Goal: Task Accomplishment & Management: Use online tool/utility

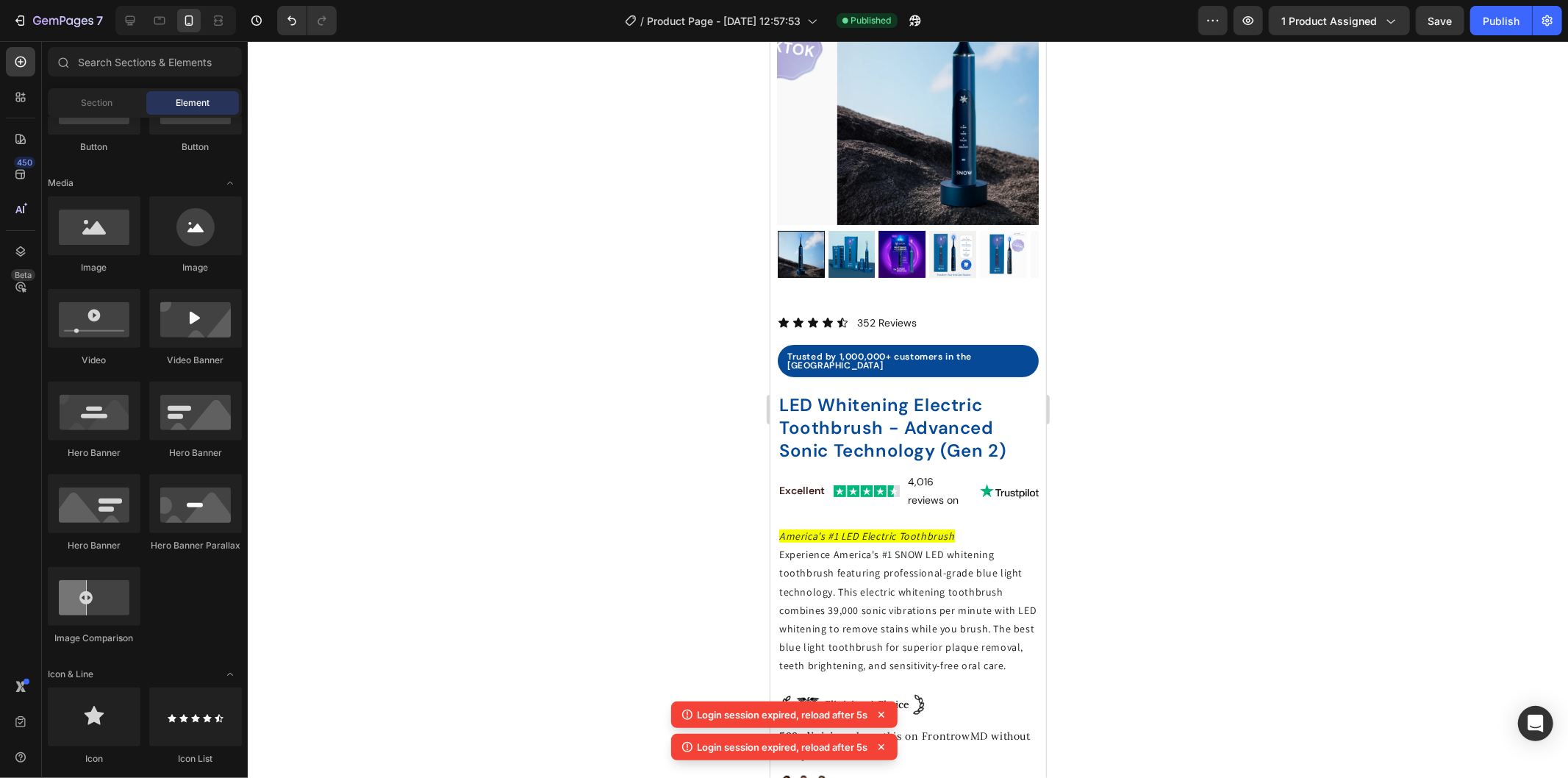
scroll to position [163, 0]
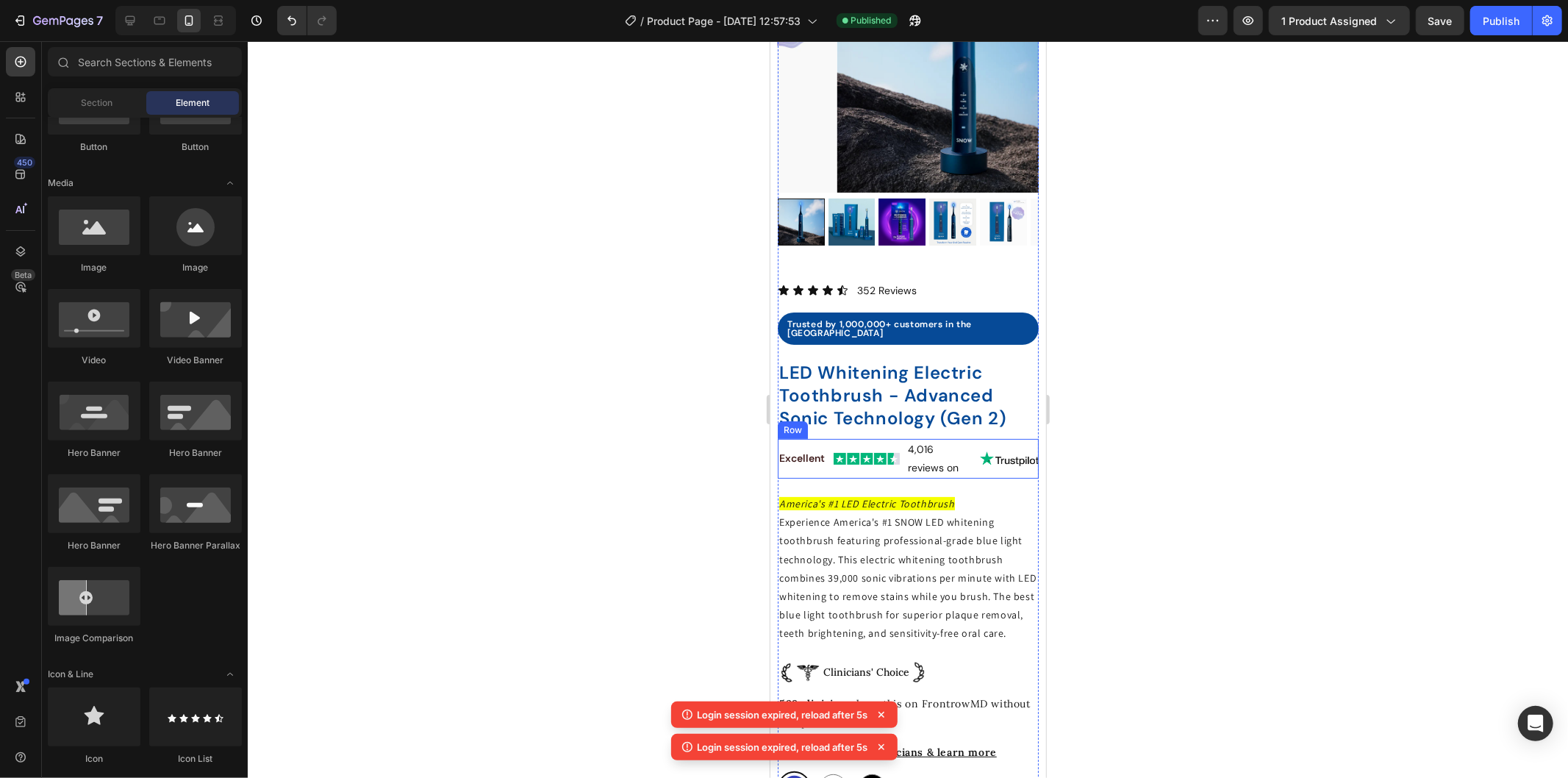
click at [838, 438] on div "Image" at bounding box center [866, 458] width 67 height 40
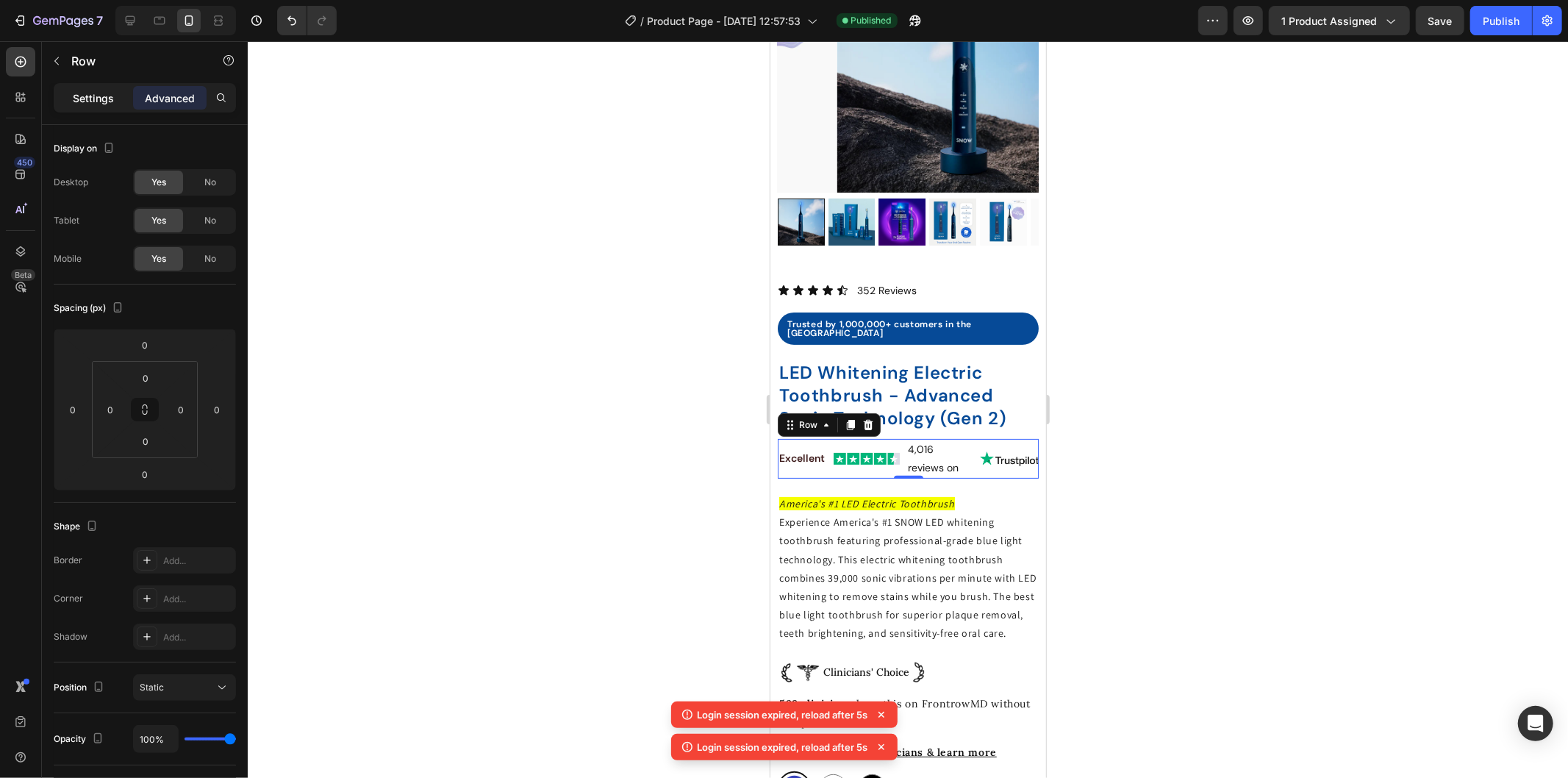
click at [99, 104] on p "Settings" at bounding box center [93, 98] width 41 height 16
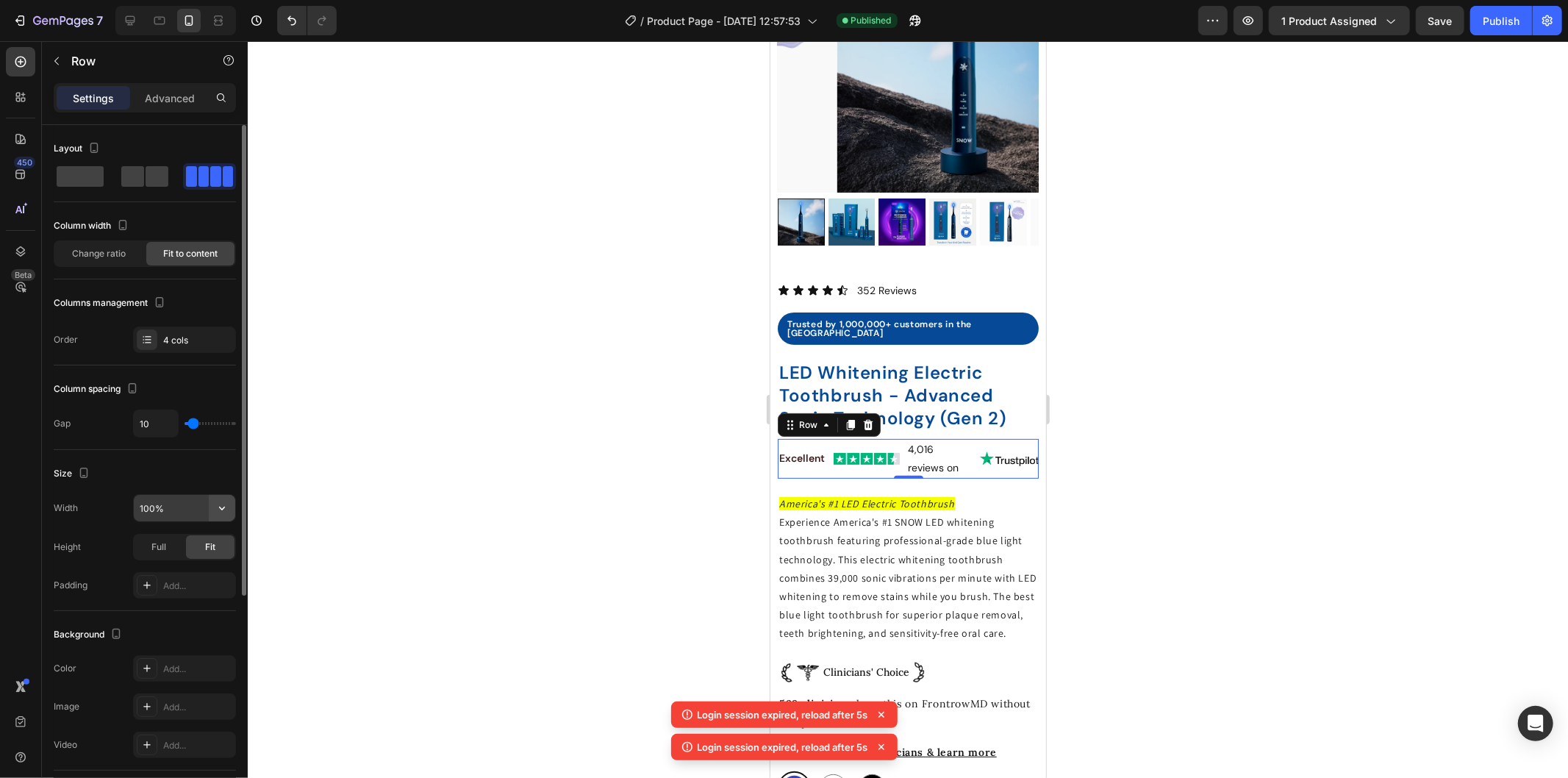
click at [215, 518] on button "button" at bounding box center [222, 507] width 27 height 27
click at [178, 513] on input "100%" at bounding box center [184, 507] width 101 height 27
click at [178, 507] on input "100%" at bounding box center [184, 507] width 101 height 27
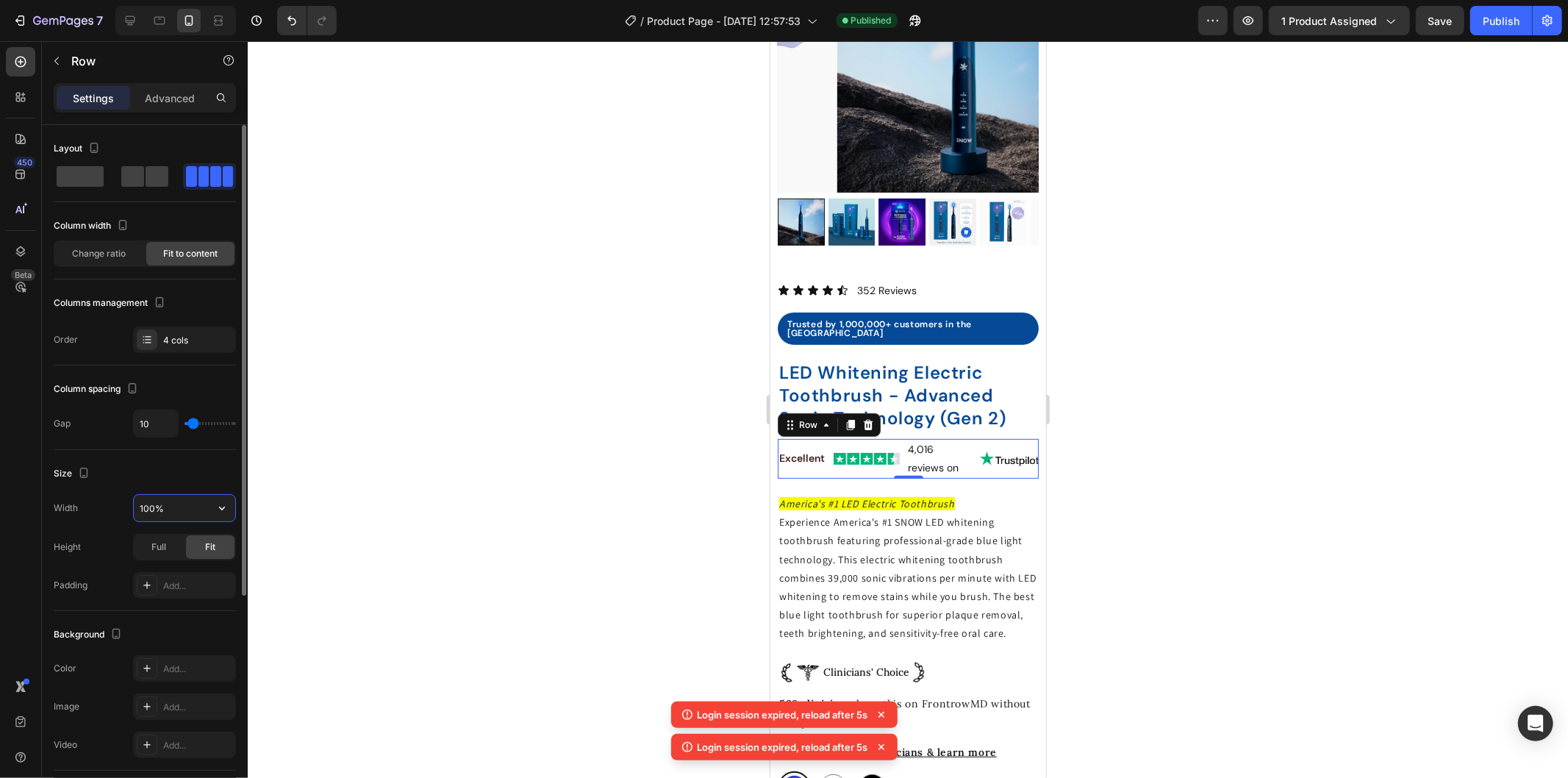
click at [178, 507] on input "100%" at bounding box center [184, 507] width 101 height 27
click at [177, 505] on input "100%" at bounding box center [184, 507] width 101 height 27
click at [149, 504] on input "100%" at bounding box center [184, 507] width 101 height 27
type input "100%"
click at [1129, 461] on div at bounding box center [907, 409] width 1320 height 736
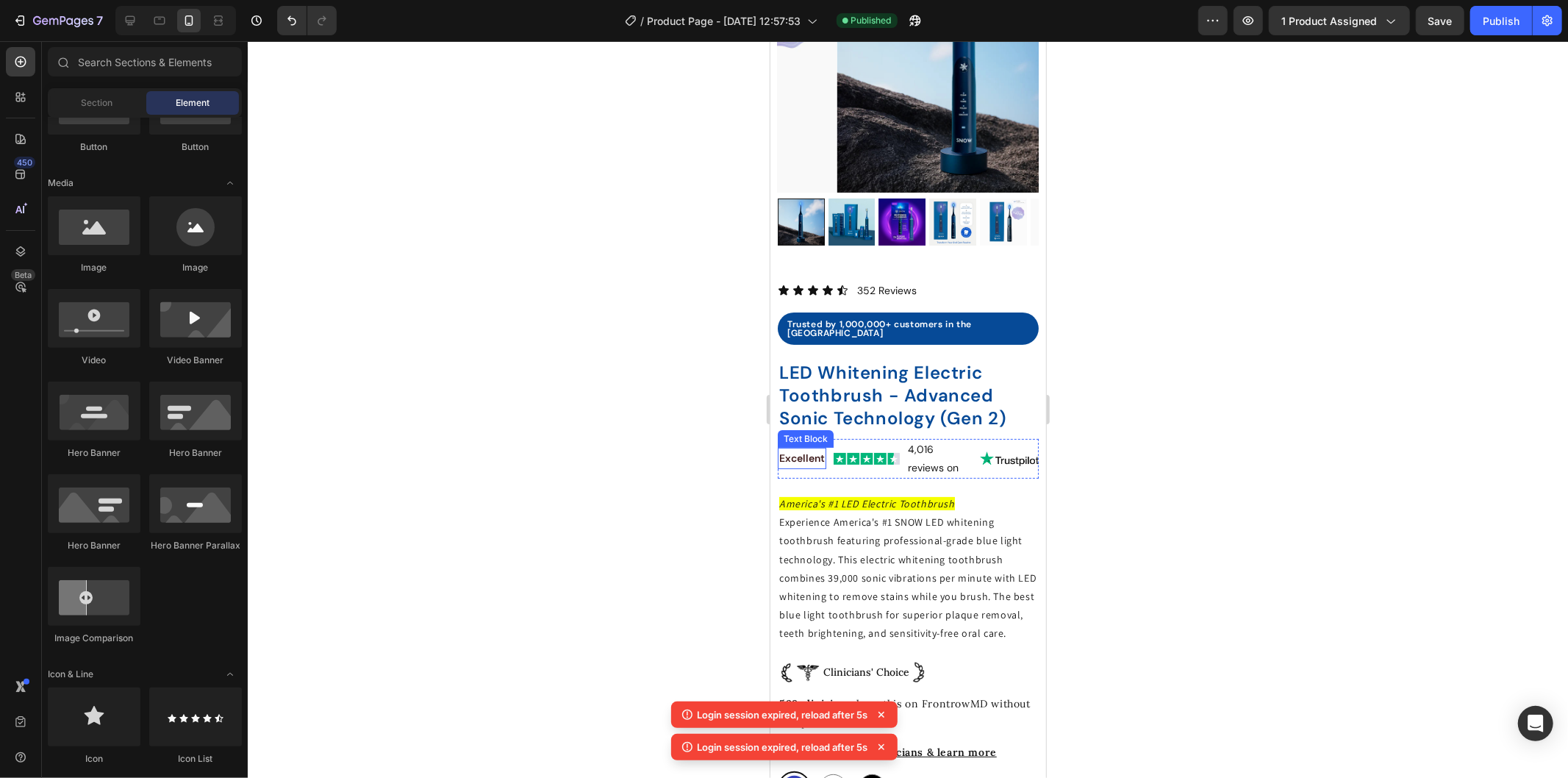
click at [802, 451] on strong "Excellent" at bounding box center [801, 457] width 46 height 13
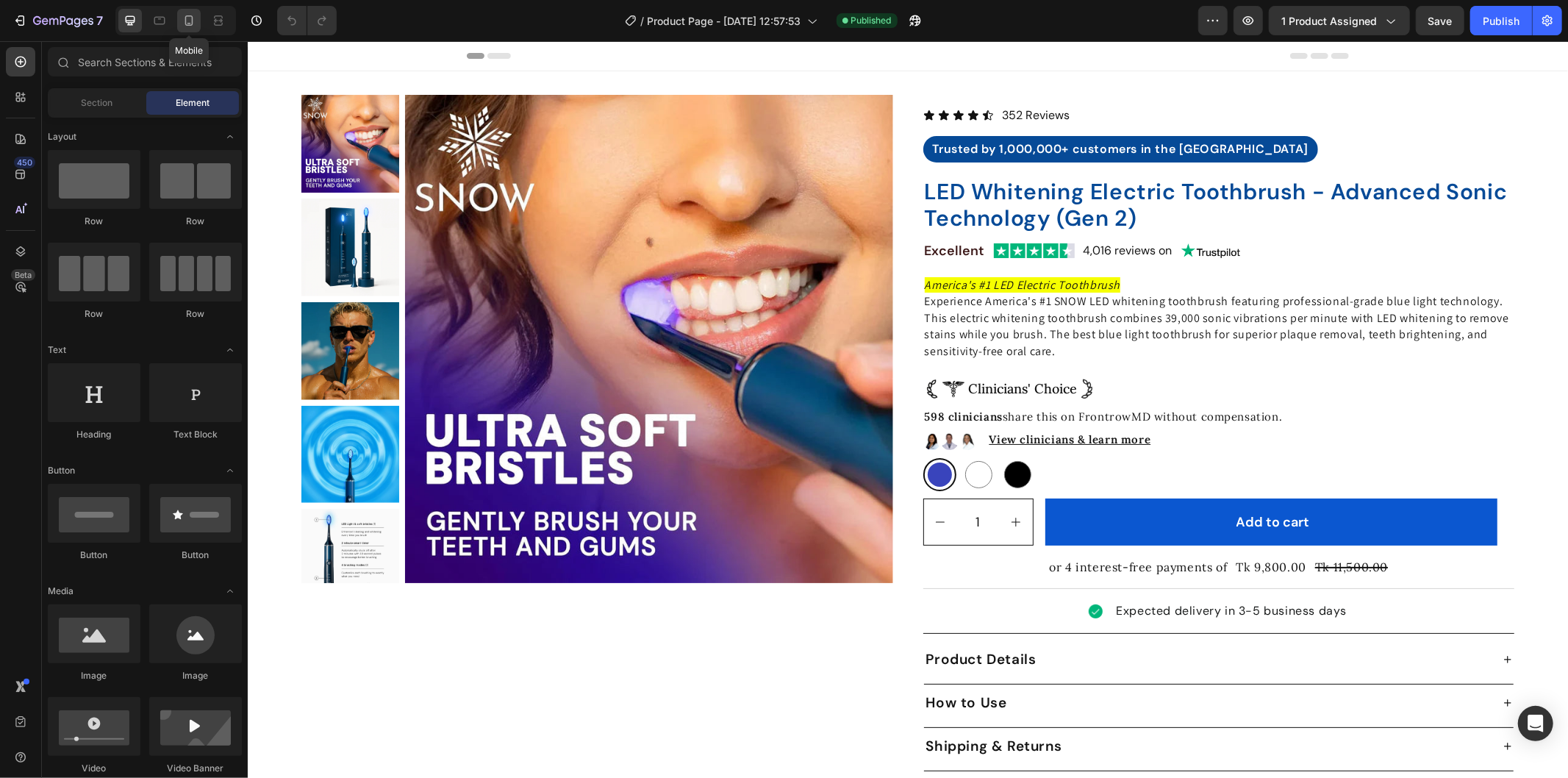
click at [187, 16] on icon at bounding box center [189, 21] width 8 height 10
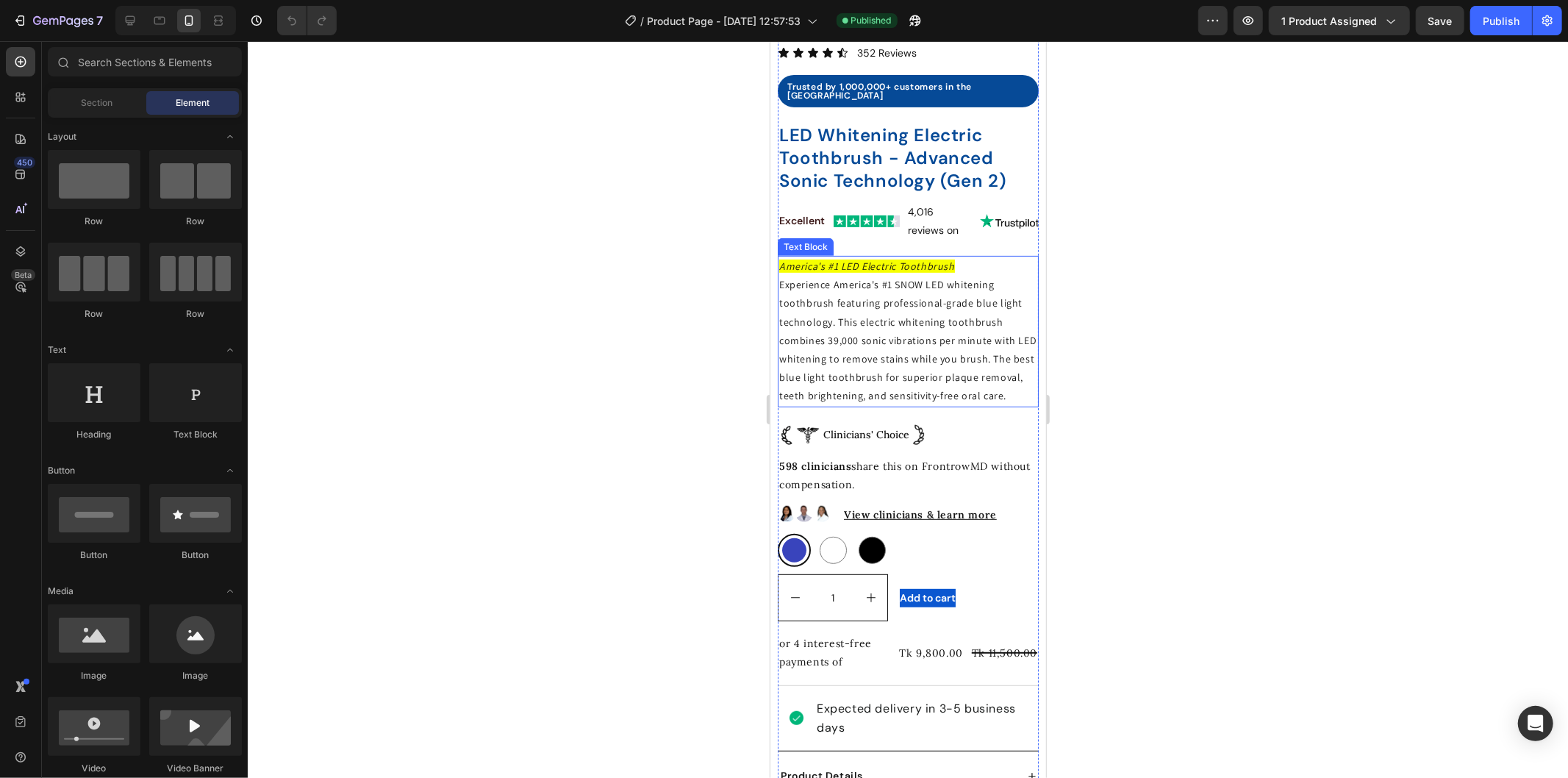
scroll to position [408, 0]
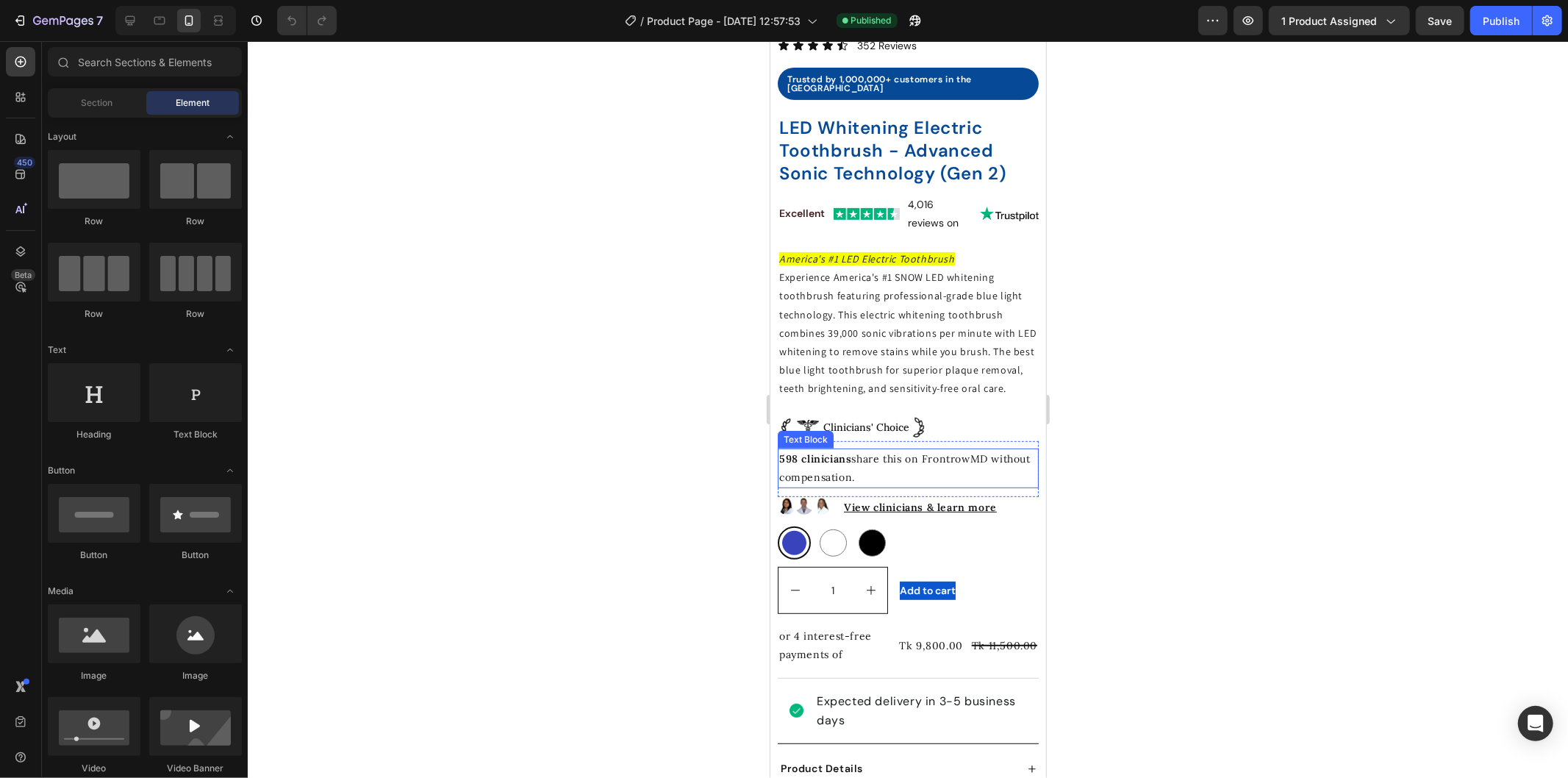
click at [882, 461] on p "598 clinicians share this on FrontrowMD without compensation." at bounding box center [906, 467] width 258 height 37
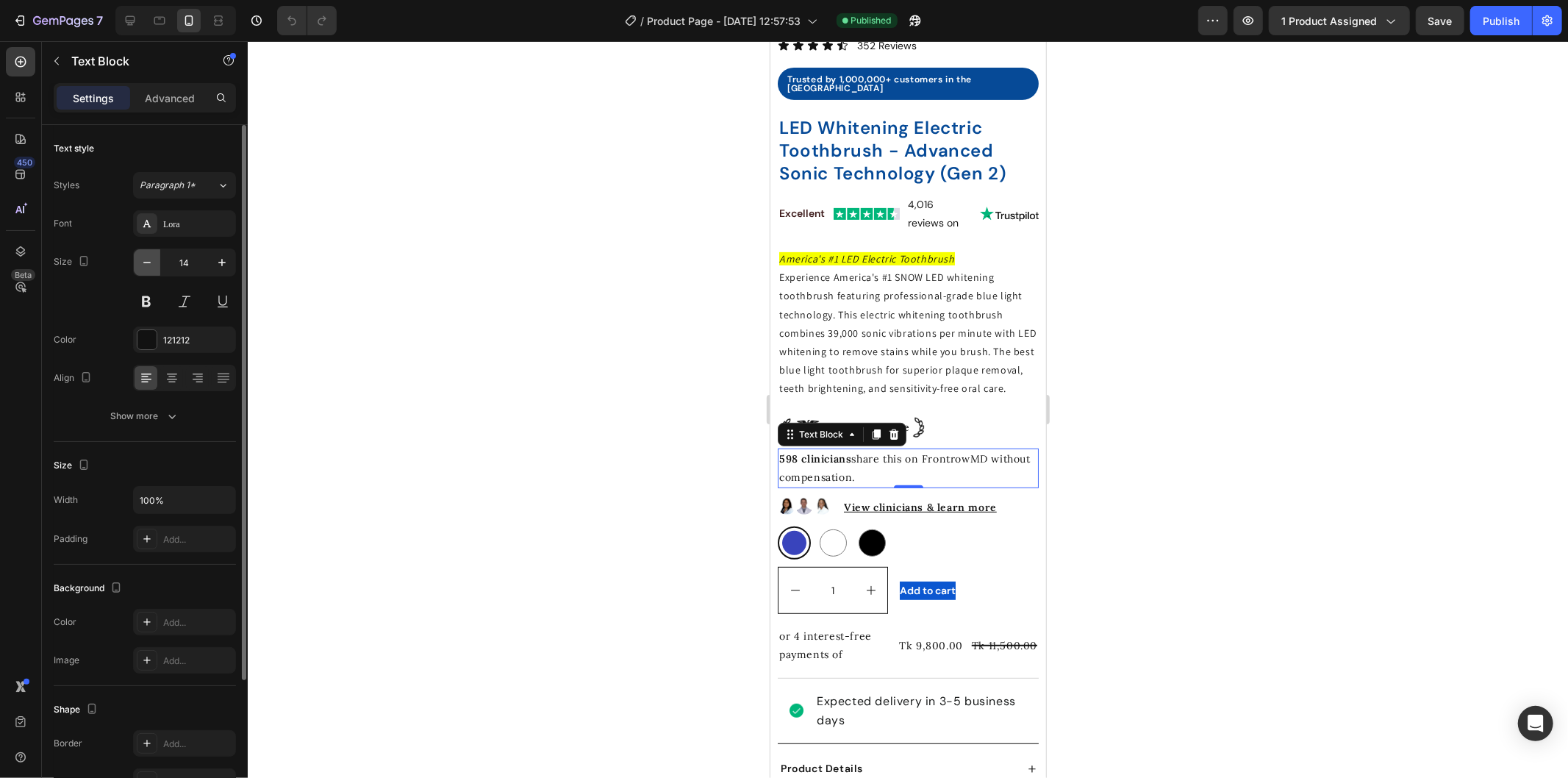
click at [148, 266] on icon "button" at bounding box center [146, 262] width 15 height 15
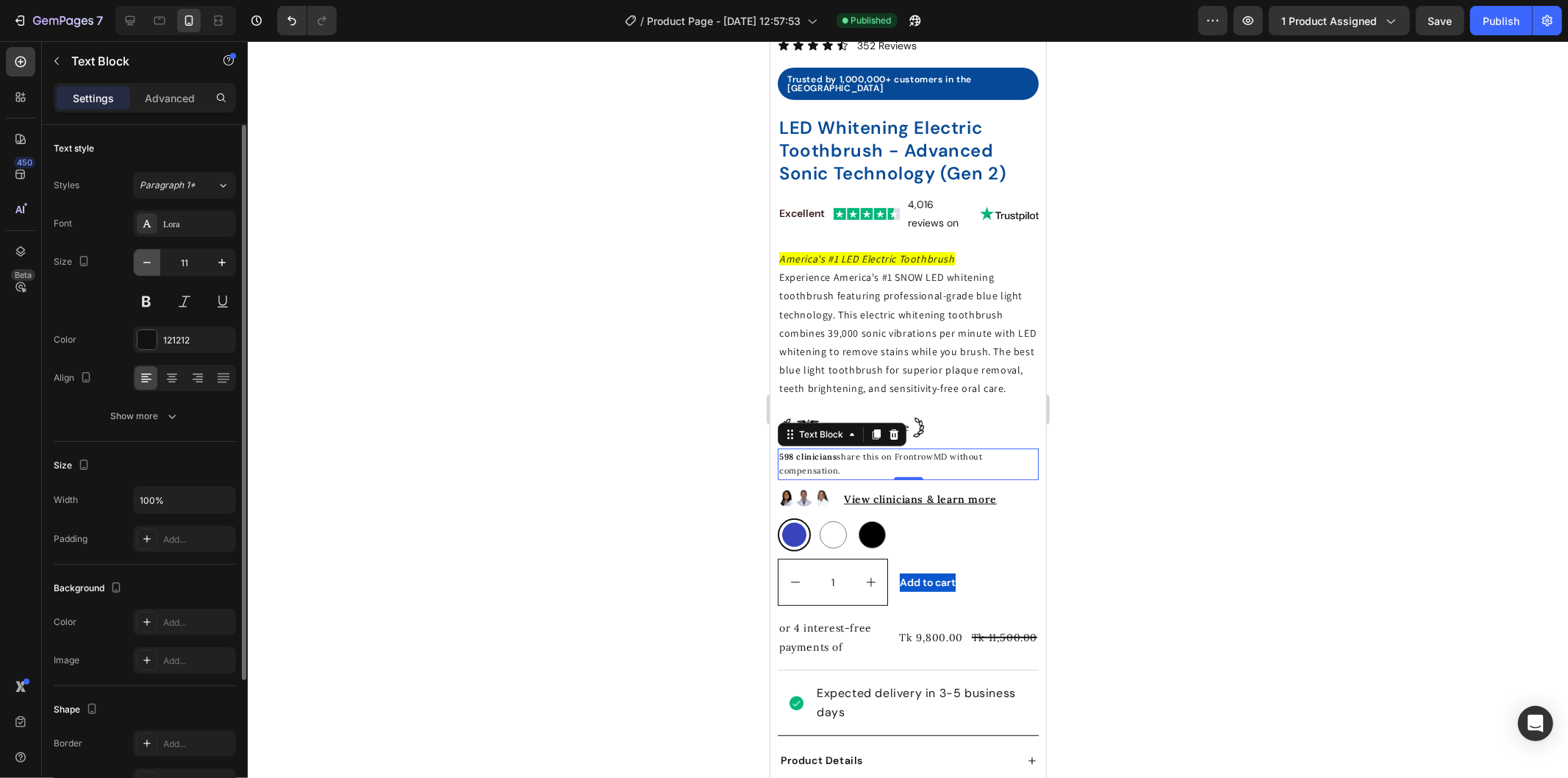
click at [148, 266] on icon "button" at bounding box center [146, 262] width 15 height 15
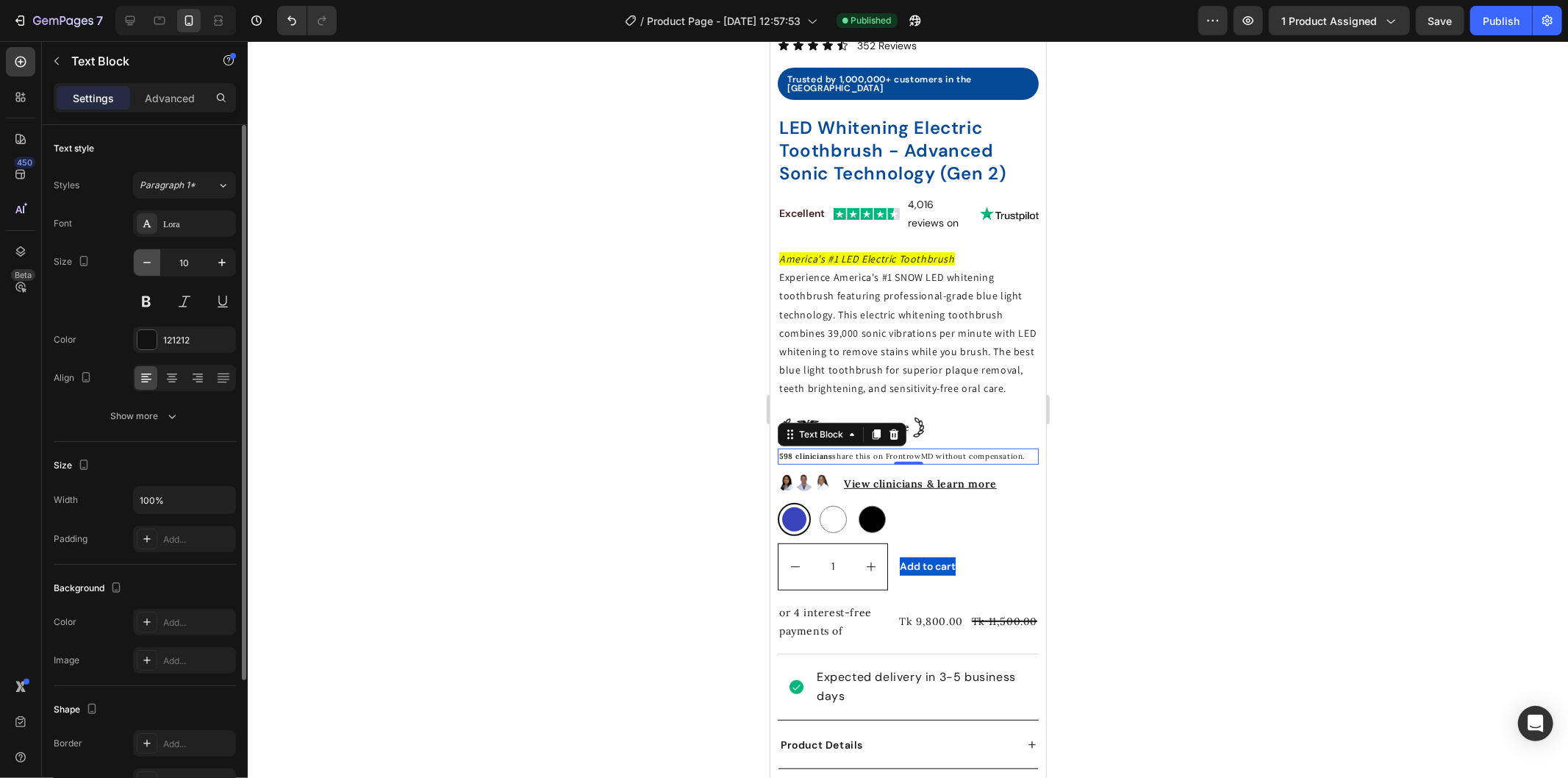
click at [148, 266] on icon "button" at bounding box center [146, 262] width 15 height 15
click at [231, 261] on button "button" at bounding box center [222, 262] width 27 height 27
type input "10"
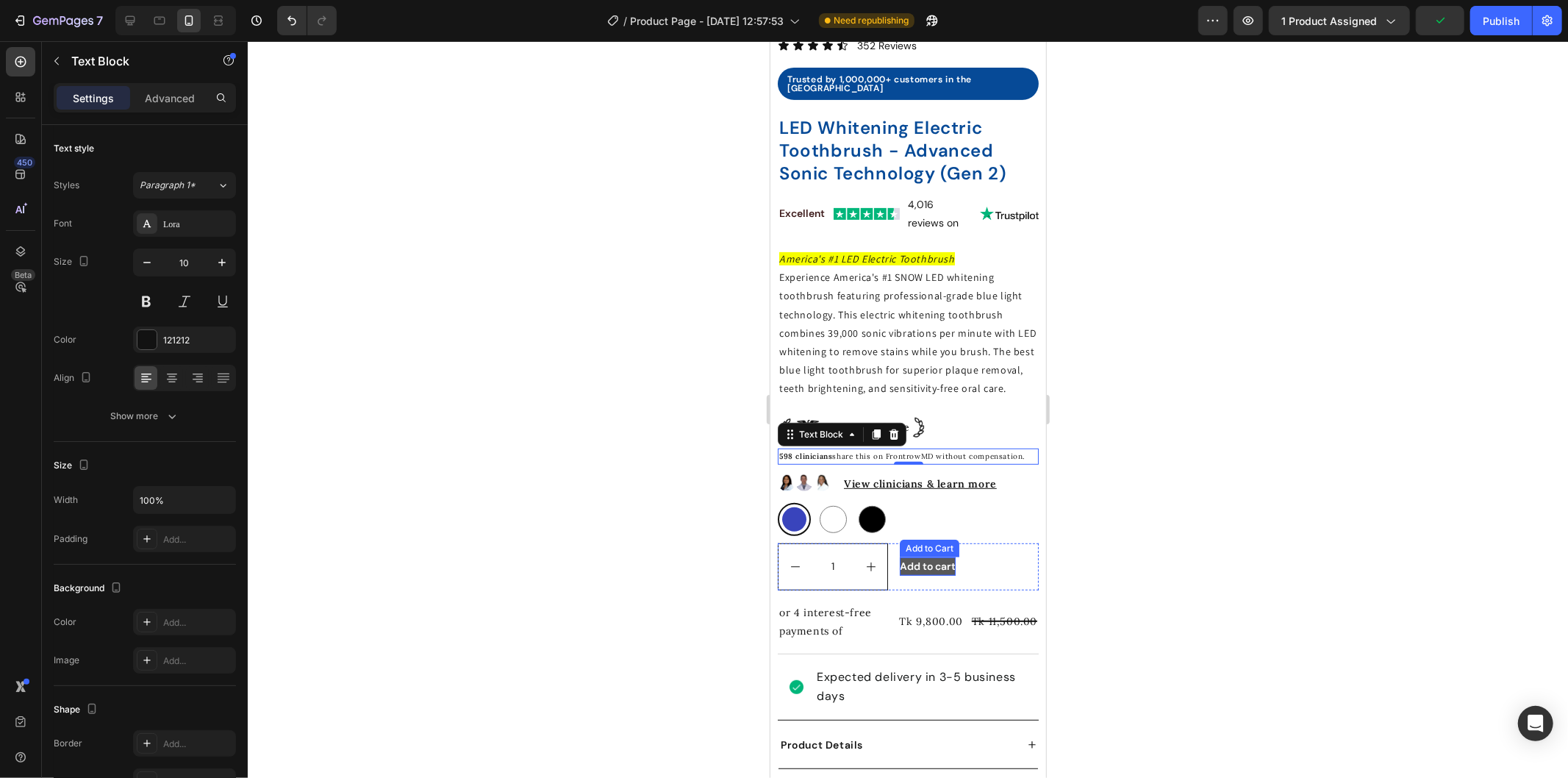
click at [951, 571] on div "Add to cart" at bounding box center [927, 565] width 56 height 18
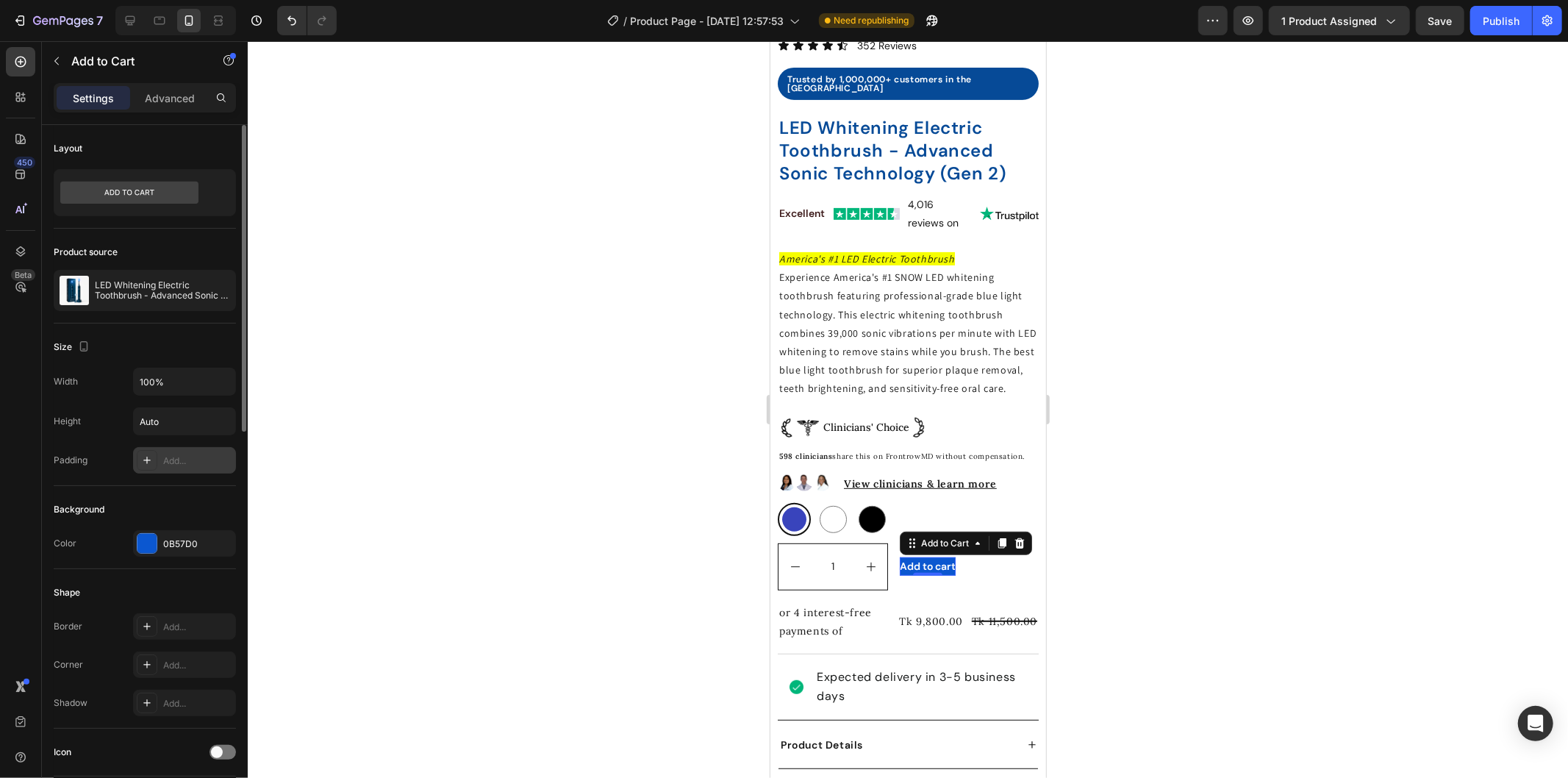
click at [181, 452] on div "Add..." at bounding box center [184, 460] width 102 height 27
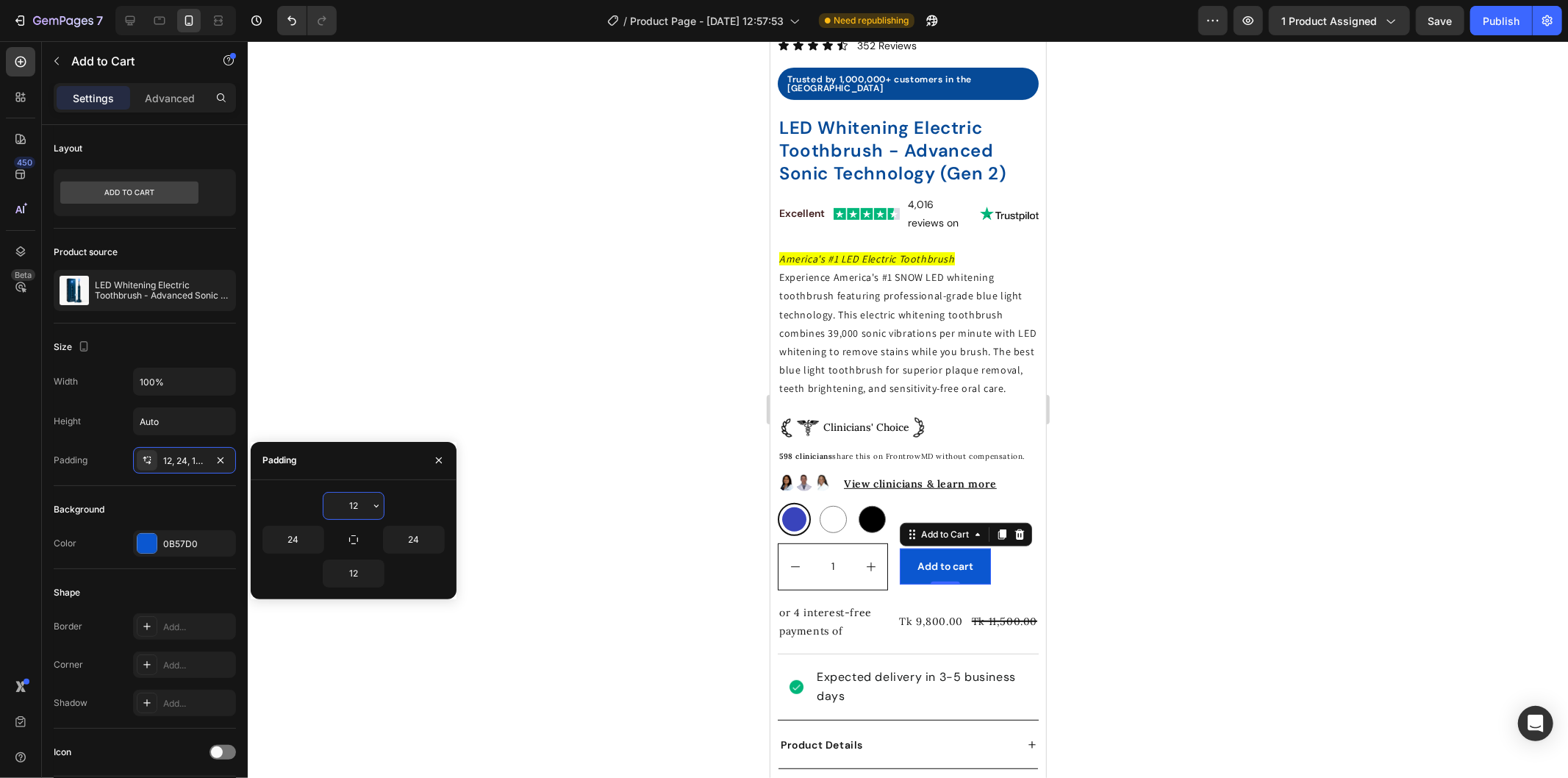
click at [353, 499] on input "12" at bounding box center [353, 505] width 61 height 27
type input "20"
click at [355, 578] on input "12" at bounding box center [353, 573] width 61 height 27
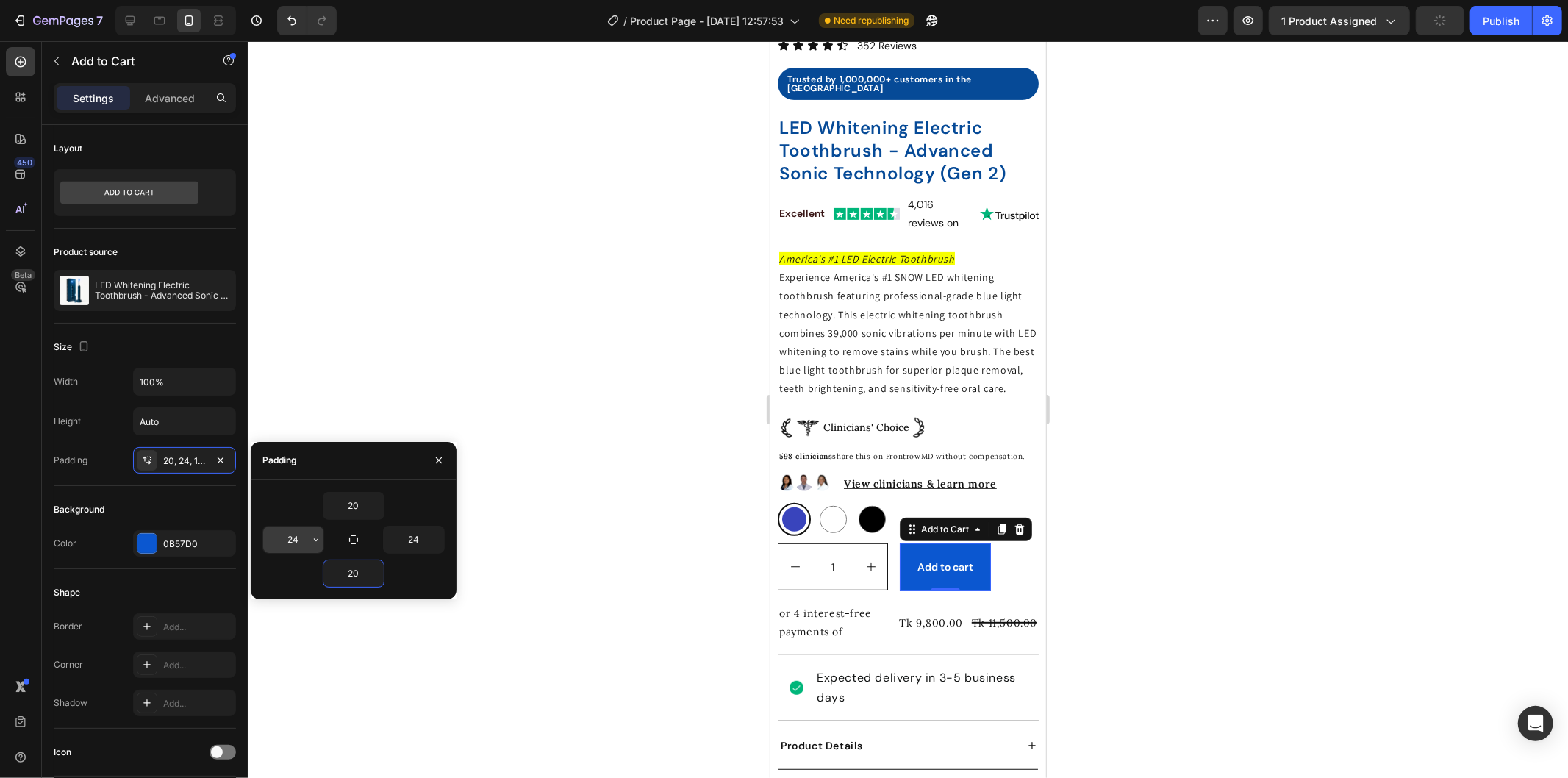
type input "20"
click at [293, 537] on input "24" at bounding box center [294, 539] width 61 height 27
type input "50"
click at [416, 533] on input "24" at bounding box center [414, 539] width 61 height 27
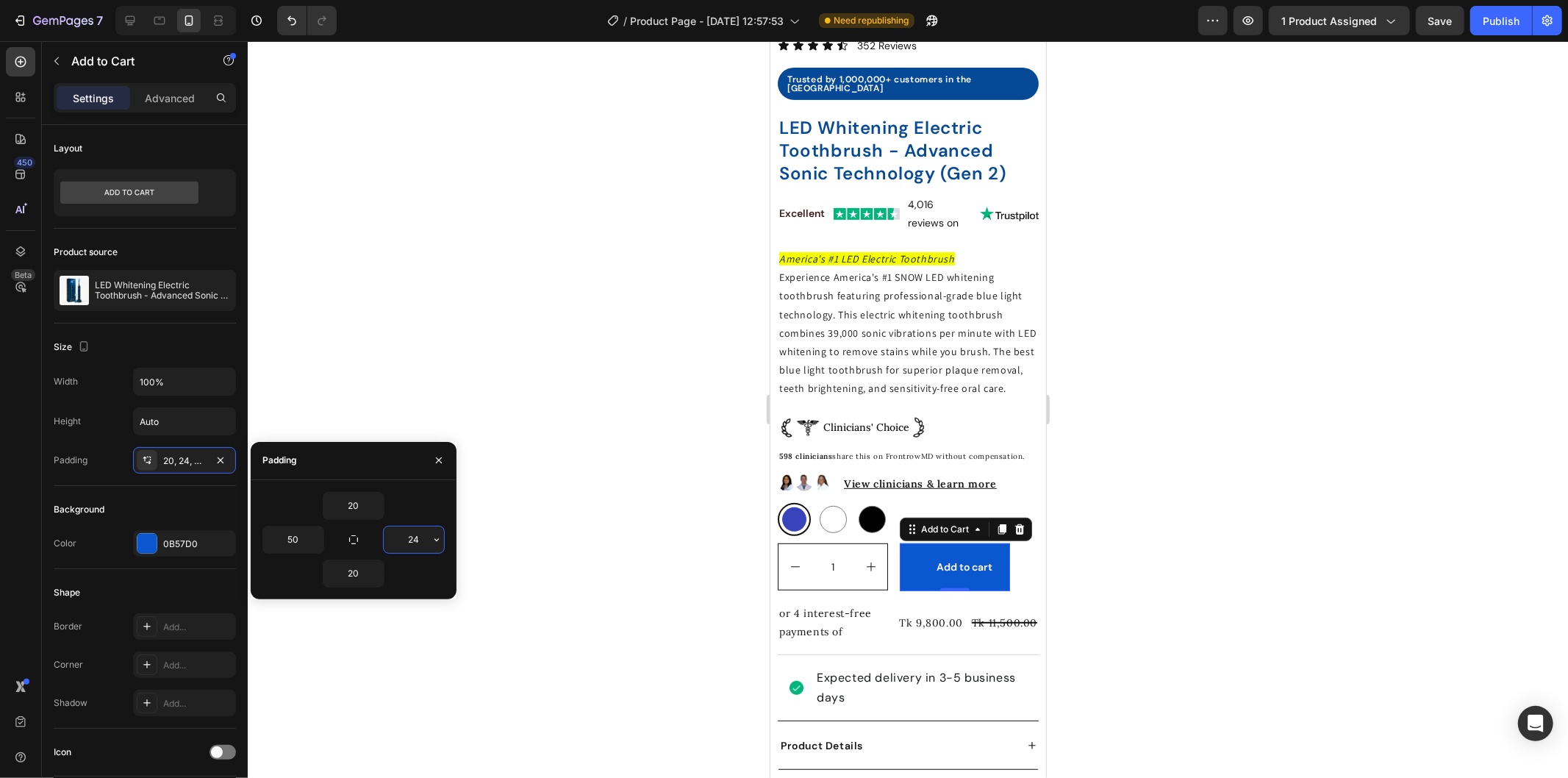
click at [416, 533] on input "24" at bounding box center [414, 539] width 61 height 27
type input "50"
click at [298, 534] on input "50" at bounding box center [294, 539] width 61 height 27
type input "40"
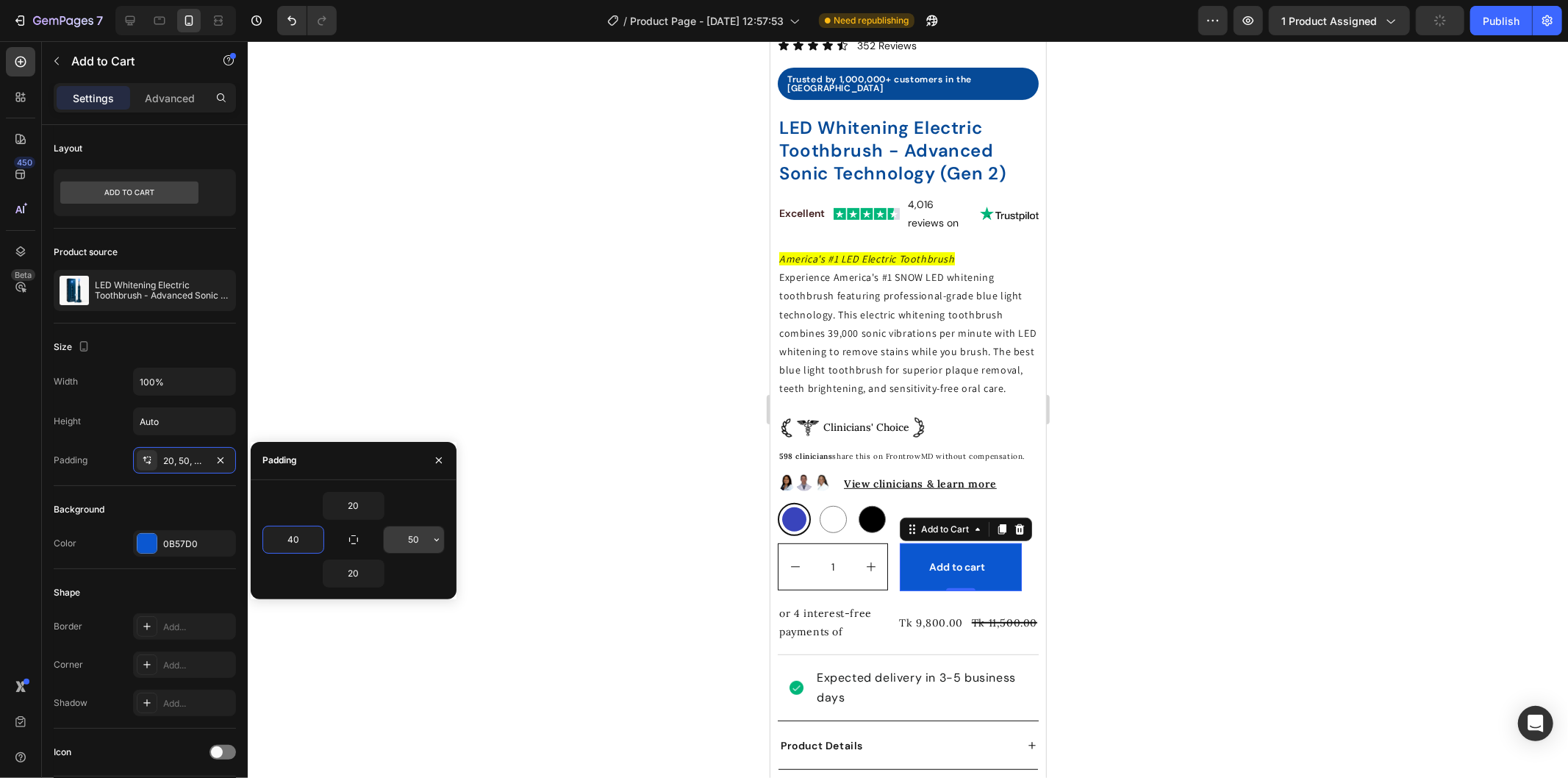
click at [416, 540] on input "50" at bounding box center [414, 539] width 61 height 27
type input "40"
click at [843, 584] on input "1" at bounding box center [832, 566] width 43 height 46
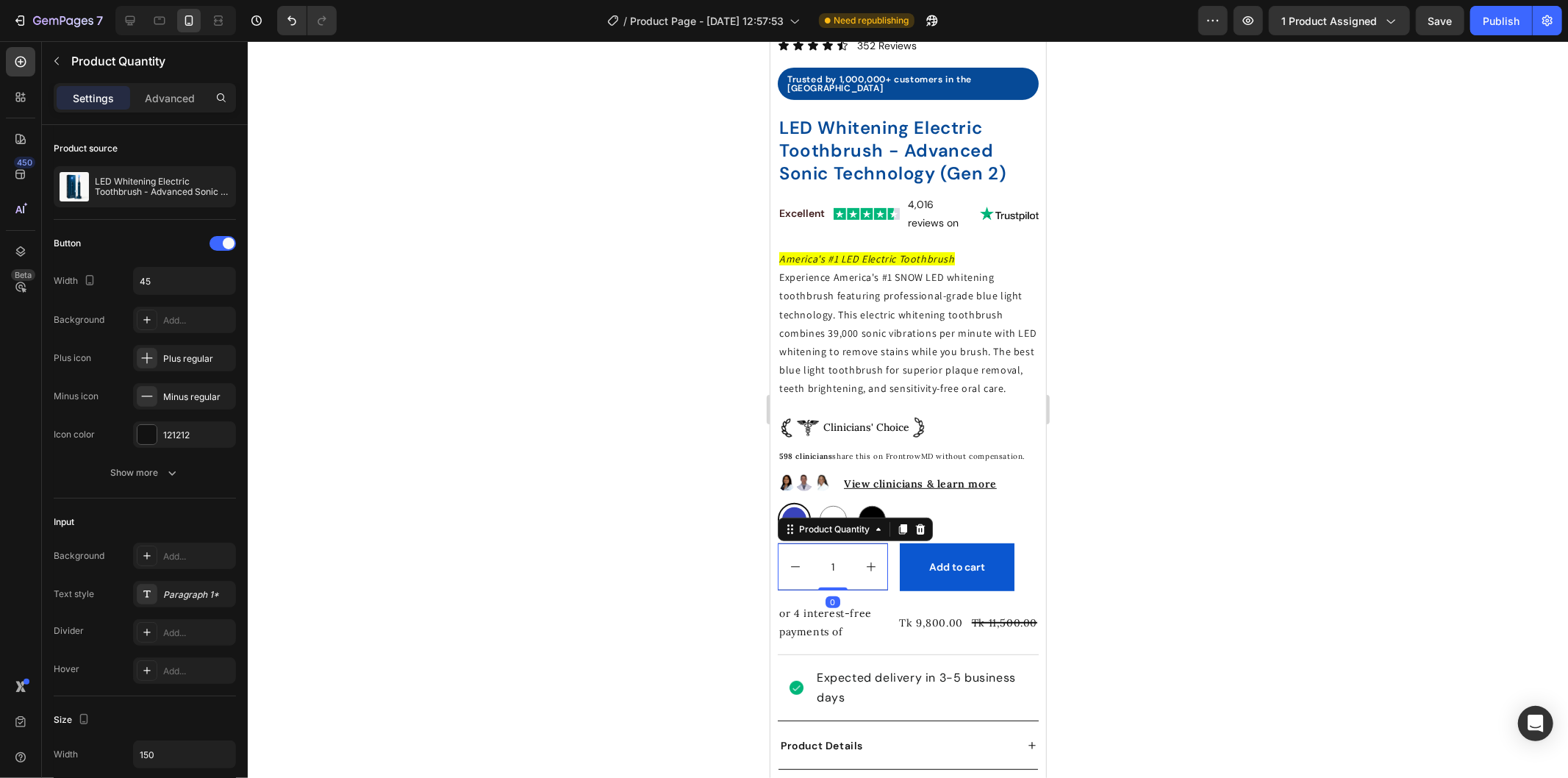
click at [881, 558] on button "increment" at bounding box center [870, 566] width 33 height 46
click at [795, 567] on icon "decrement" at bounding box center [794, 566] width 9 height 1
type input "1"
click at [167, 278] on input "45" at bounding box center [184, 281] width 101 height 27
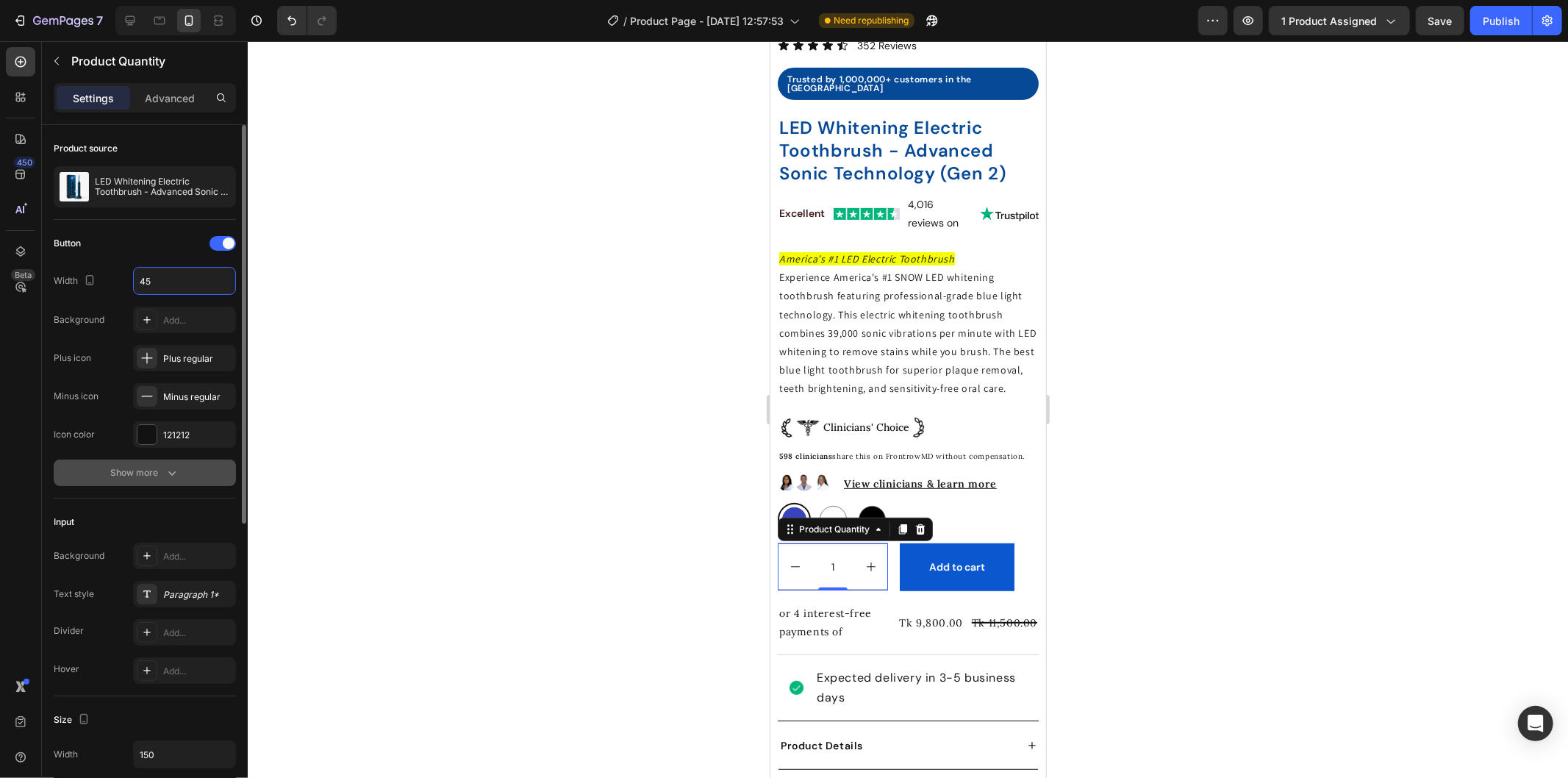
click at [171, 475] on icon "button" at bounding box center [171, 474] width 7 height 4
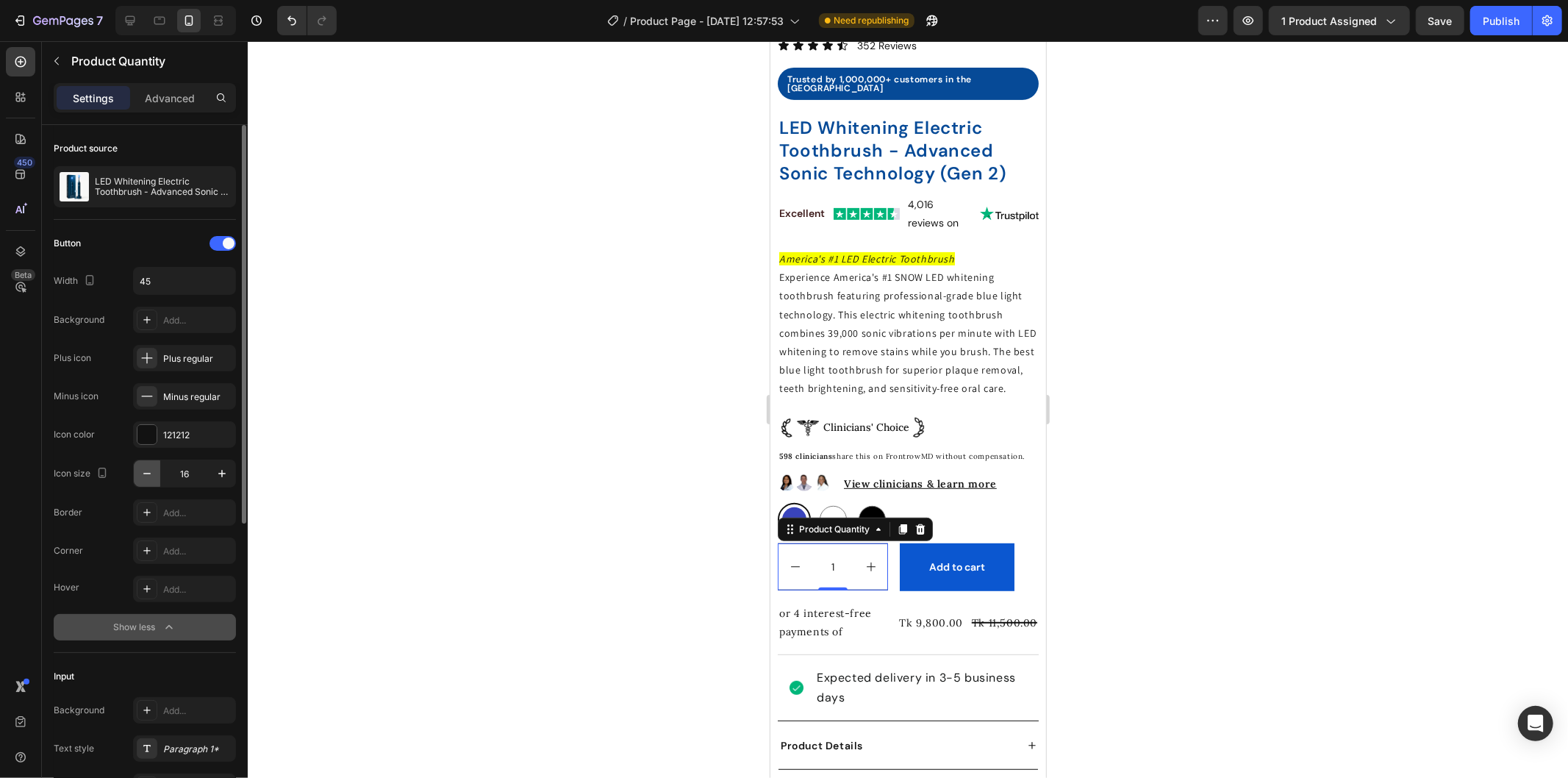
click at [142, 475] on icon "button" at bounding box center [146, 473] width 15 height 15
click at [222, 475] on icon "button" at bounding box center [221, 473] width 7 height 7
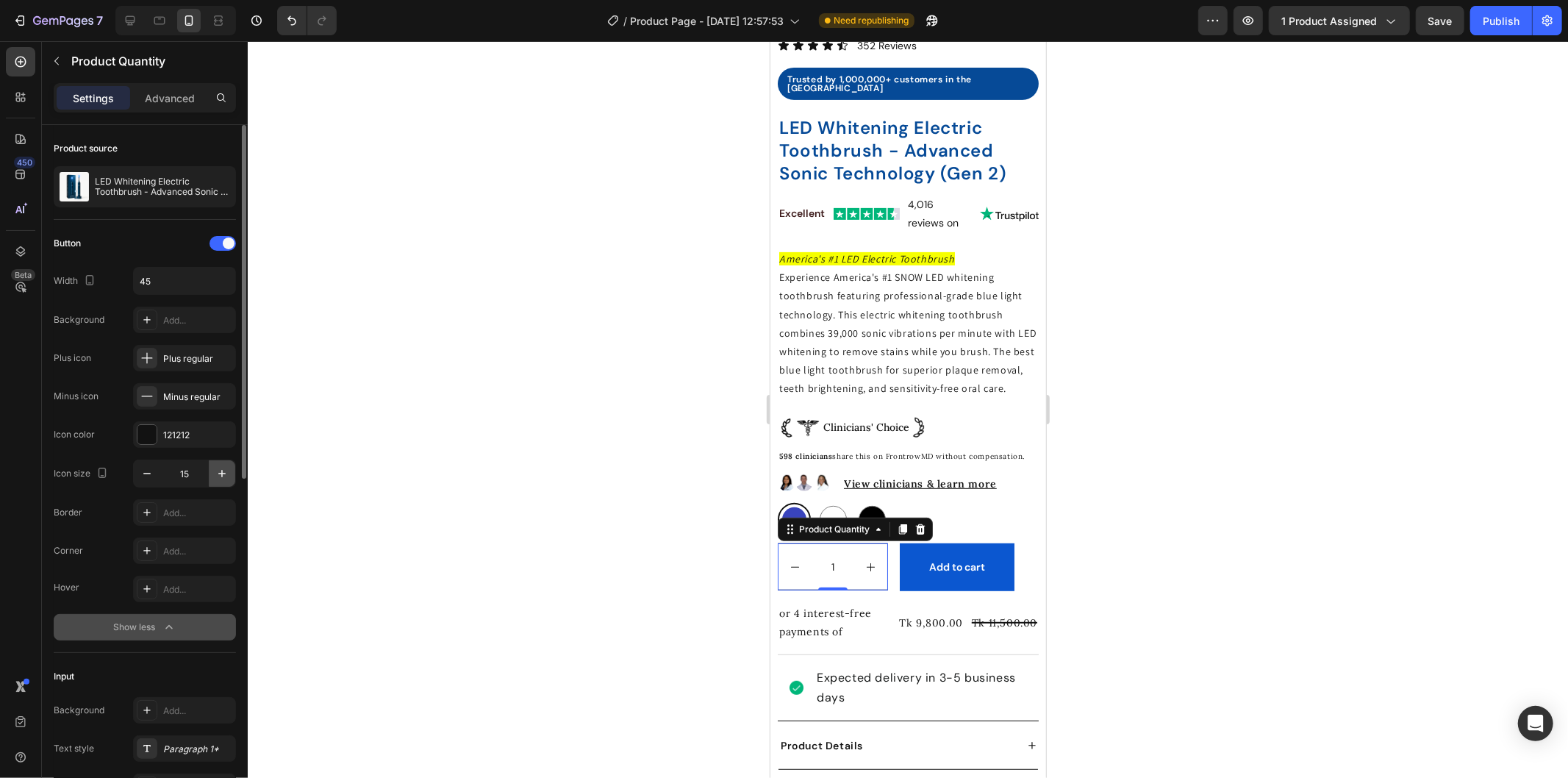
click at [222, 475] on icon "button" at bounding box center [221, 473] width 7 height 7
type input "16"
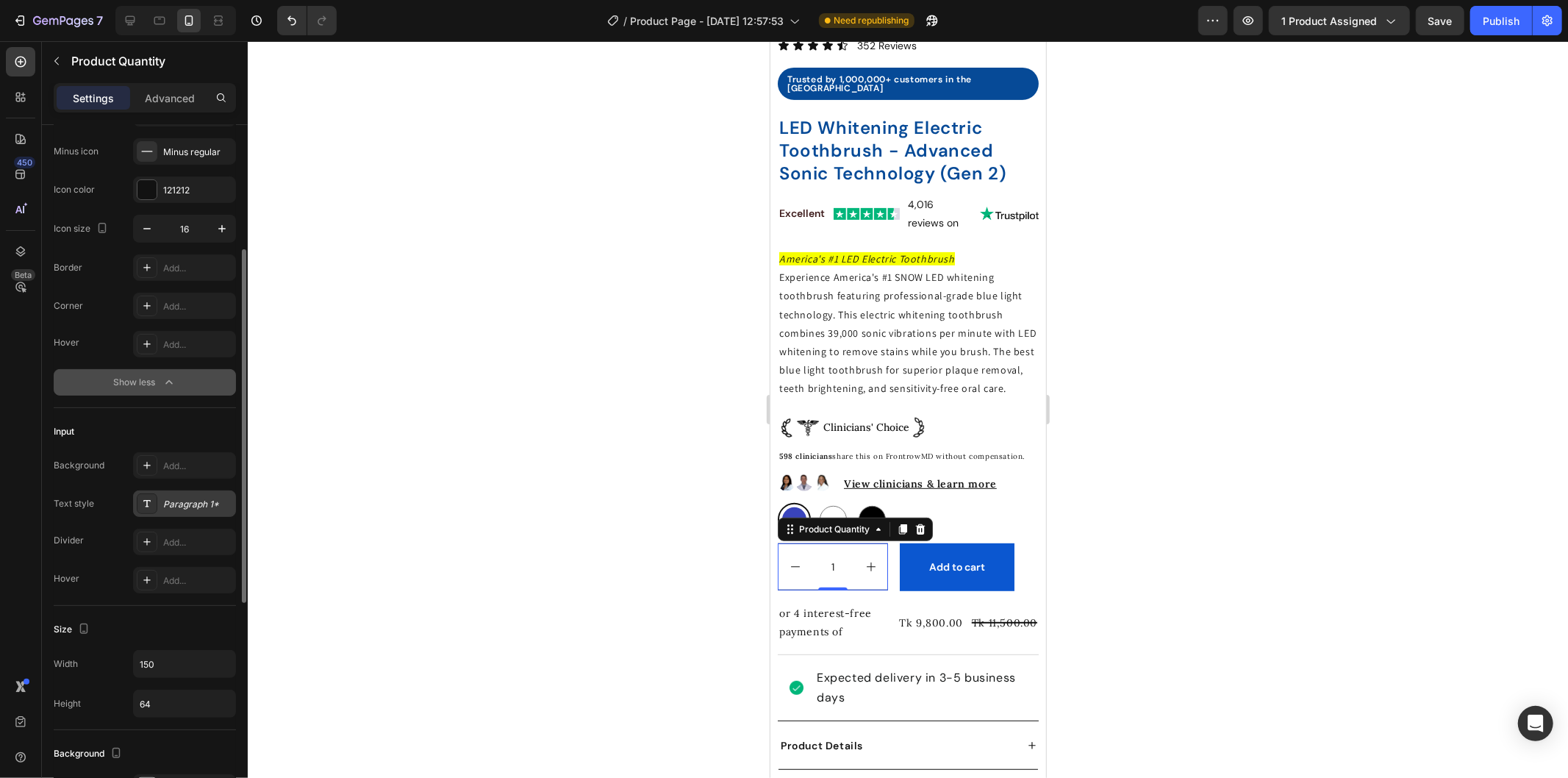
click at [177, 498] on div "Paragraph 1*" at bounding box center [197, 503] width 69 height 13
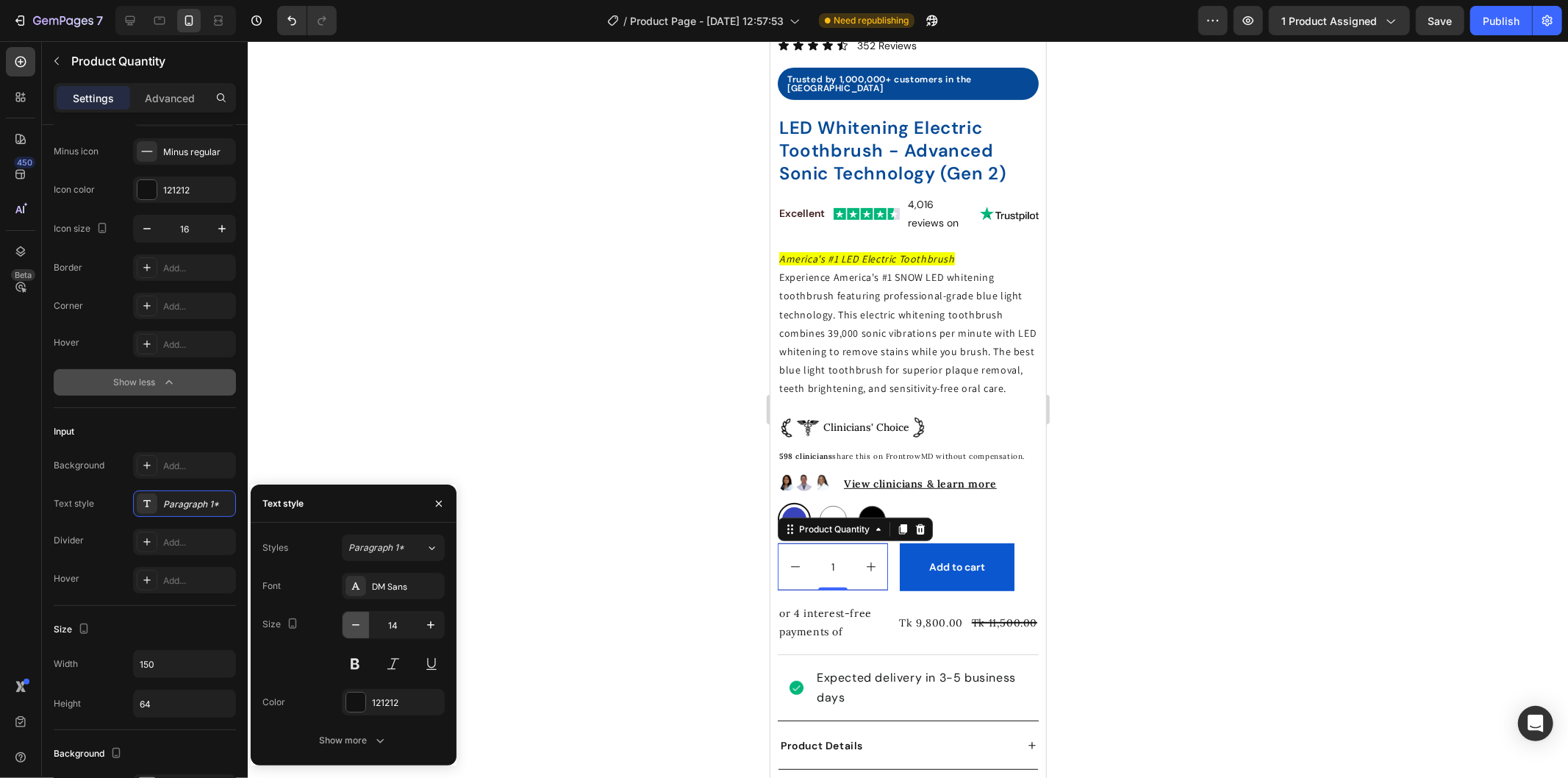
click at [354, 629] on icon "button" at bounding box center [355, 625] width 15 height 15
click at [427, 632] on icon "button" at bounding box center [431, 625] width 15 height 15
type input "14"
click at [170, 541] on div "Add..." at bounding box center [197, 542] width 69 height 13
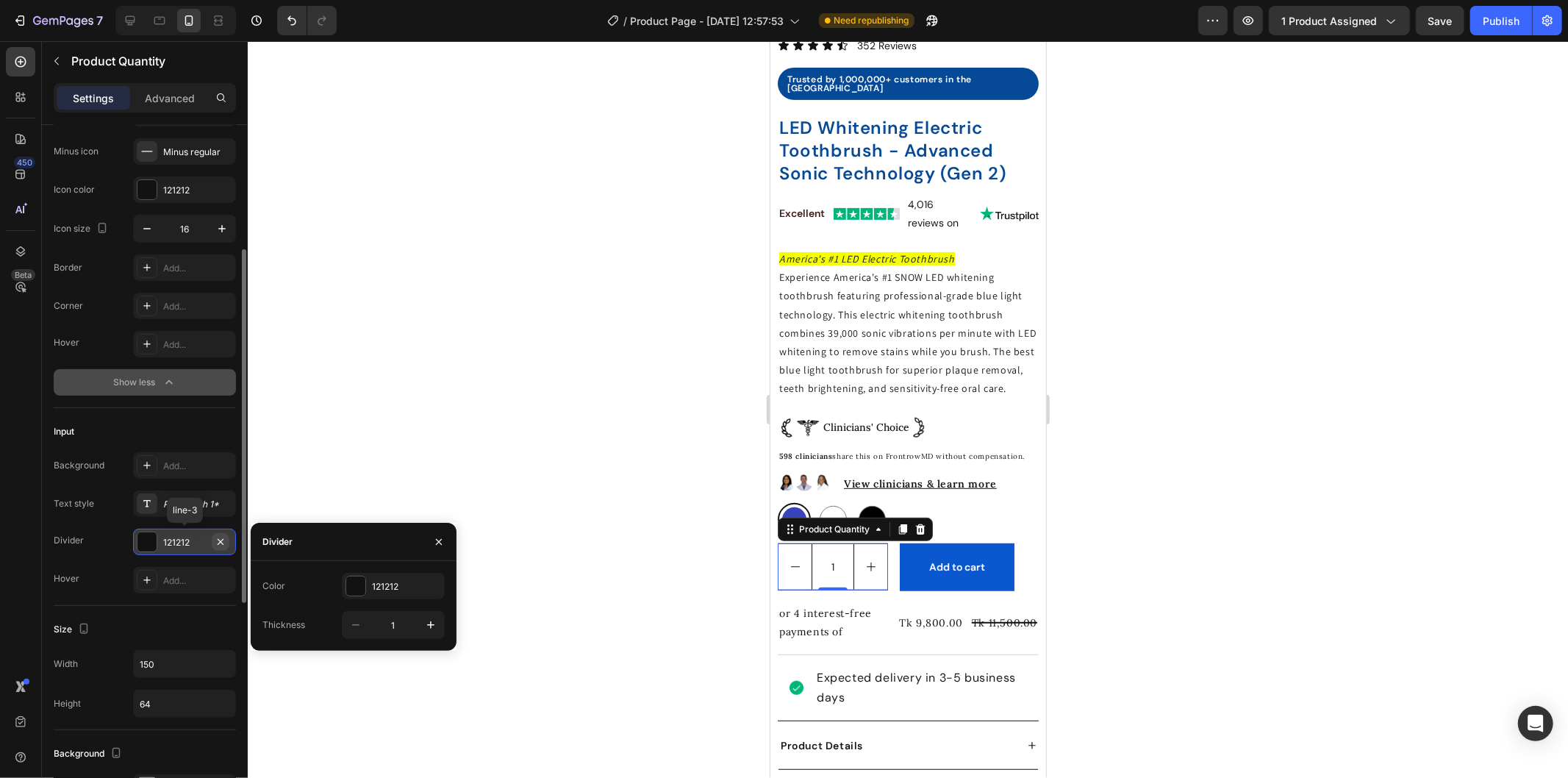
click at [221, 540] on icon "button" at bounding box center [221, 541] width 6 height 6
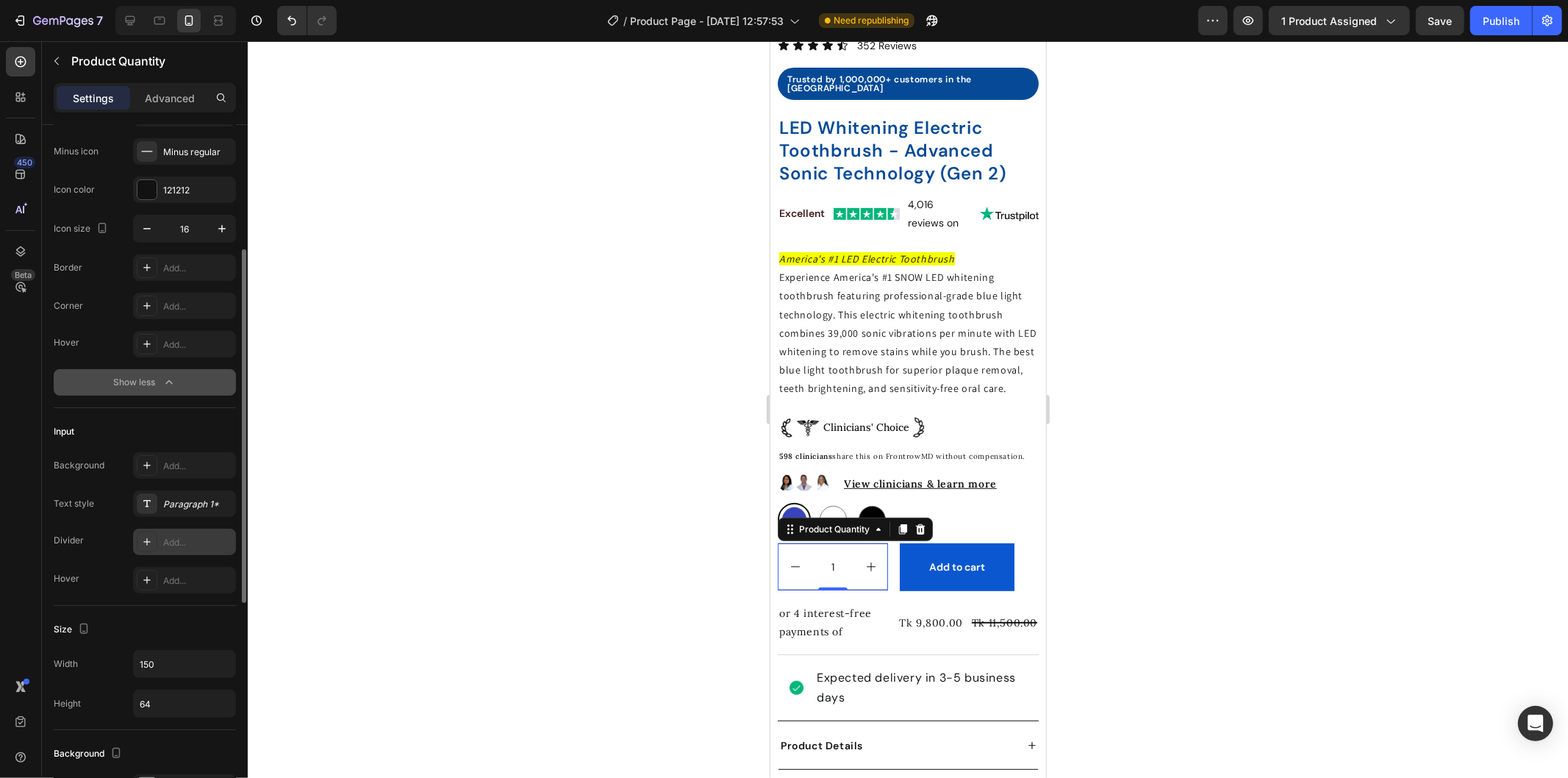
scroll to position [326, 0]
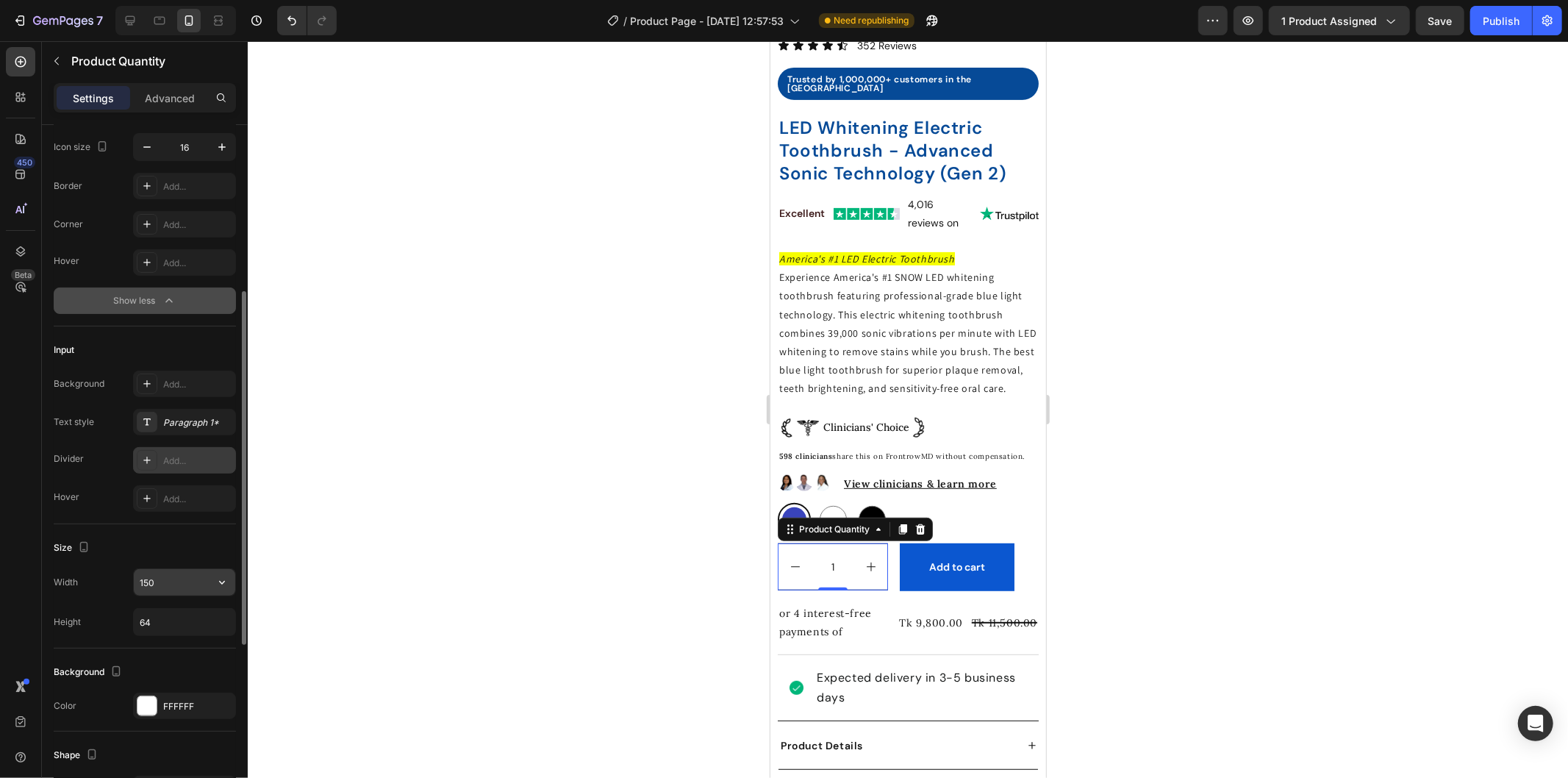
click at [154, 582] on input "150" at bounding box center [184, 582] width 101 height 27
click at [218, 575] on icon "button" at bounding box center [222, 582] width 15 height 15
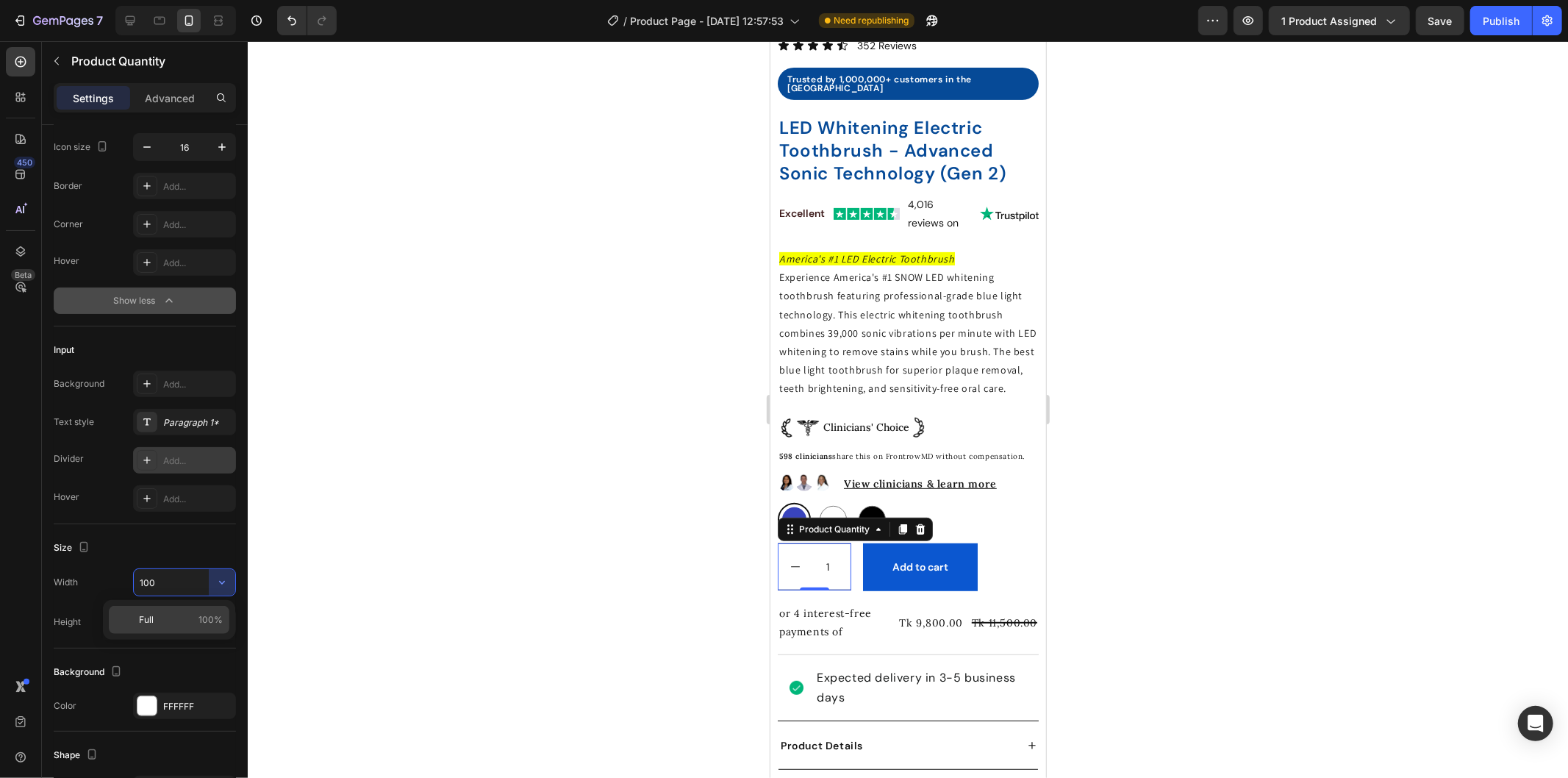
click at [182, 618] on p "Full 100%" at bounding box center [181, 619] width 84 height 13
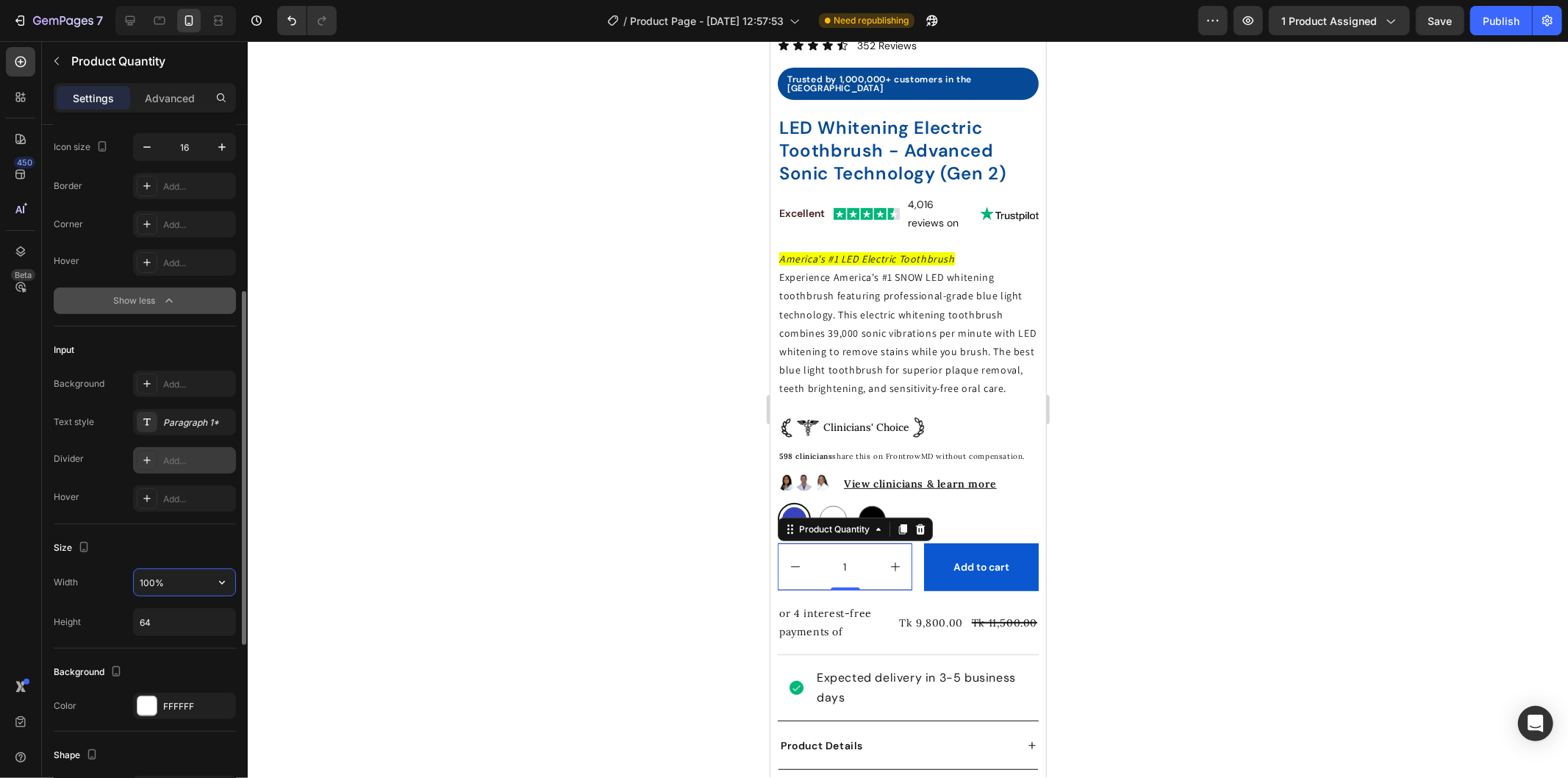
click at [148, 581] on input "100%" at bounding box center [184, 582] width 101 height 27
click at [150, 581] on input "100%" at bounding box center [184, 582] width 101 height 27
click at [157, 581] on input "100%" at bounding box center [184, 582] width 101 height 27
click at [150, 579] on input "100%" at bounding box center [184, 582] width 101 height 27
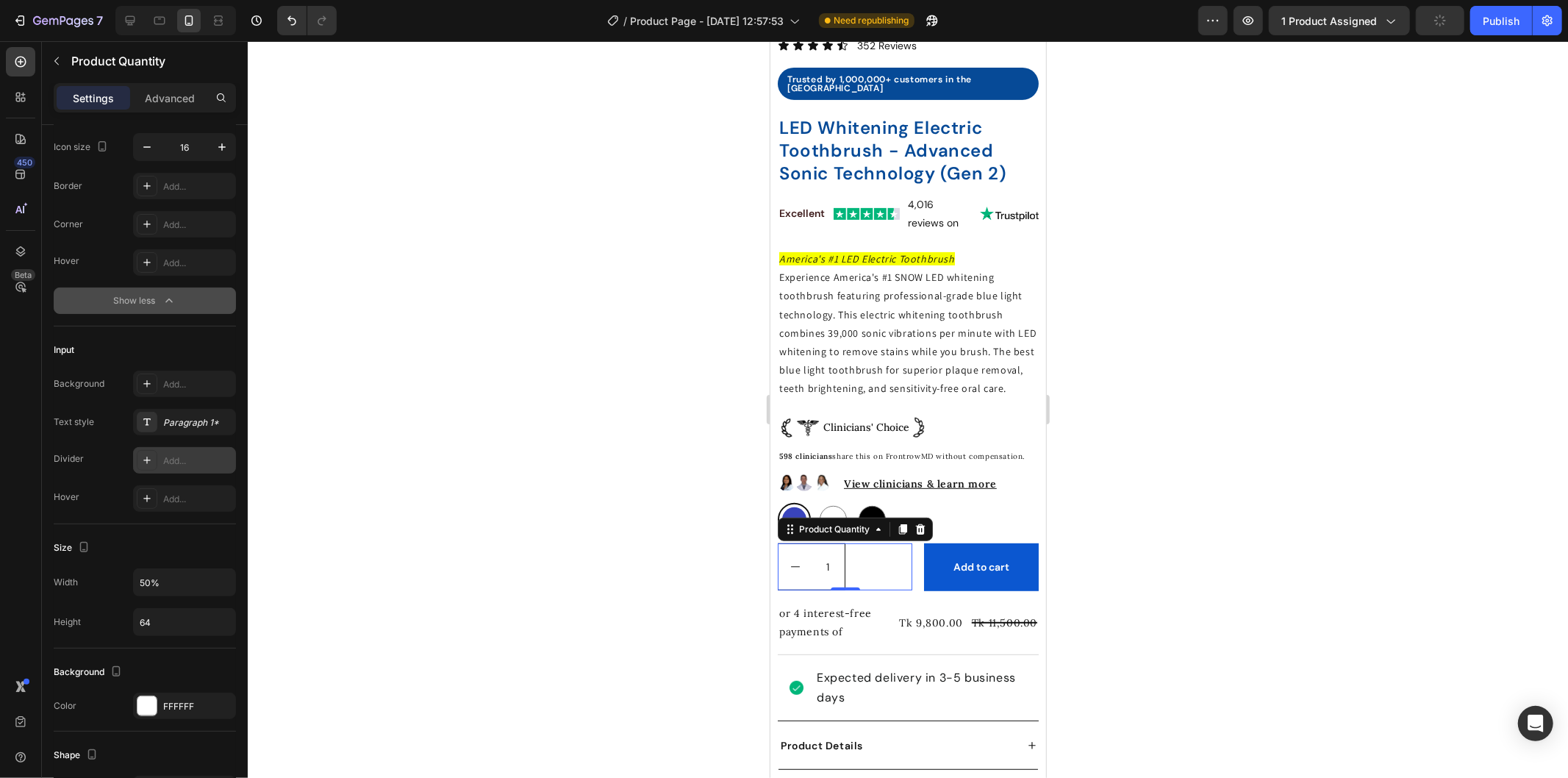
click at [827, 576] on input "1" at bounding box center [827, 566] width 33 height 46
click at [818, 559] on input "1" at bounding box center [827, 566] width 33 height 46
click at [187, 579] on input "50%" at bounding box center [184, 582] width 101 height 27
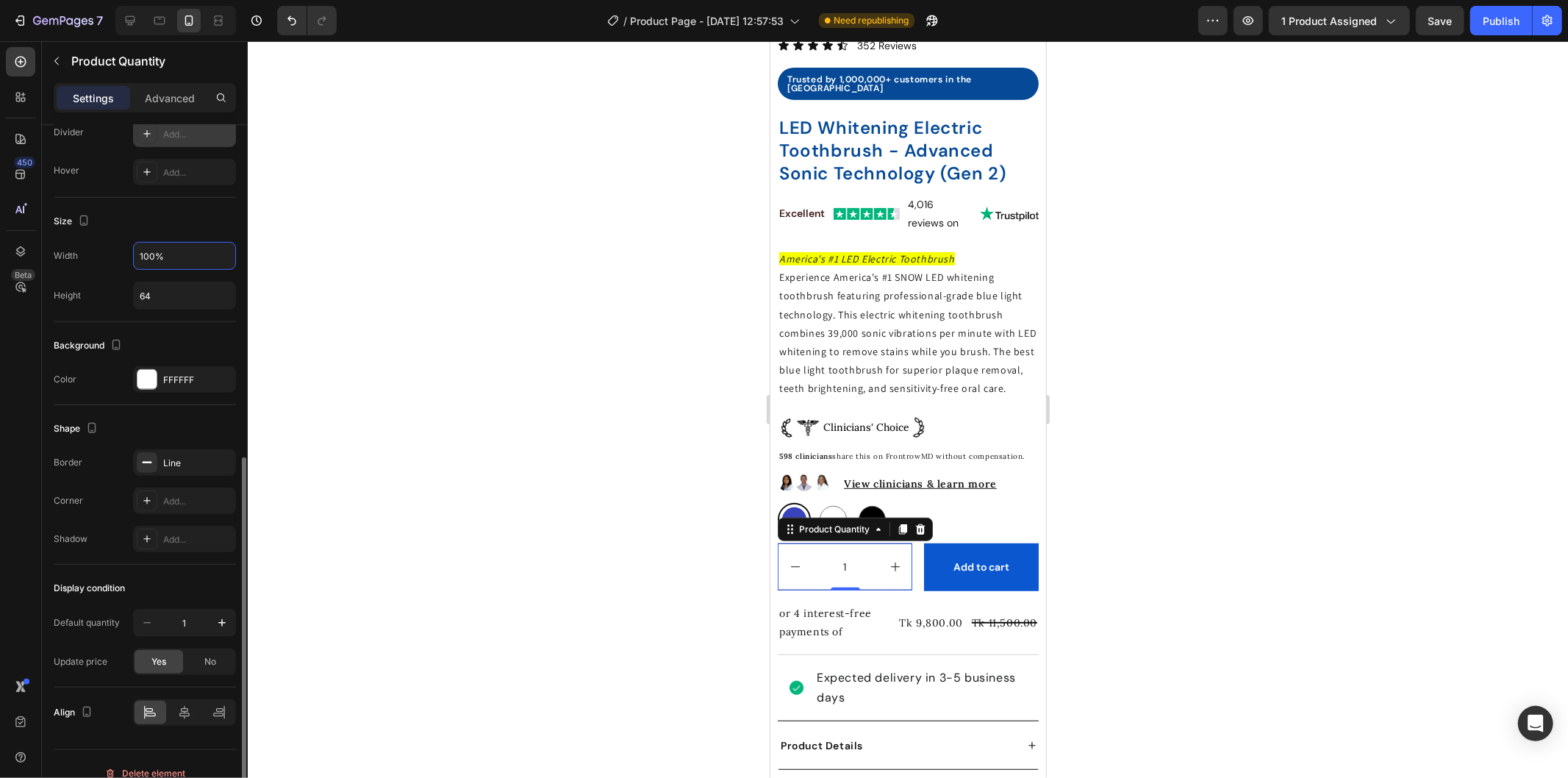
scroll to position [672, 0]
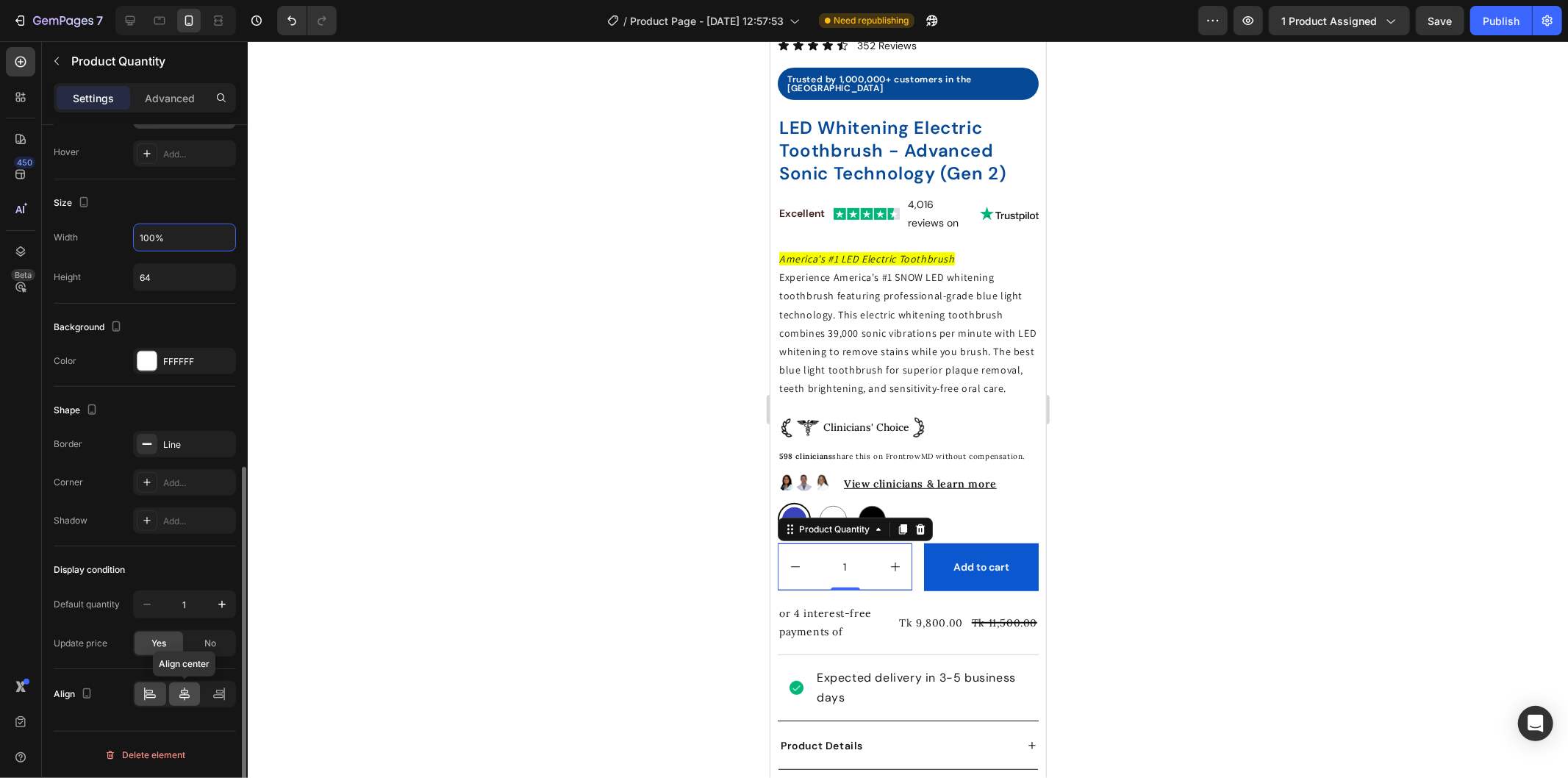
type input "100%"
click at [185, 694] on div "Align Align center" at bounding box center [144, 693] width 182 height 27
click at [153, 698] on div at bounding box center [184, 693] width 102 height 27
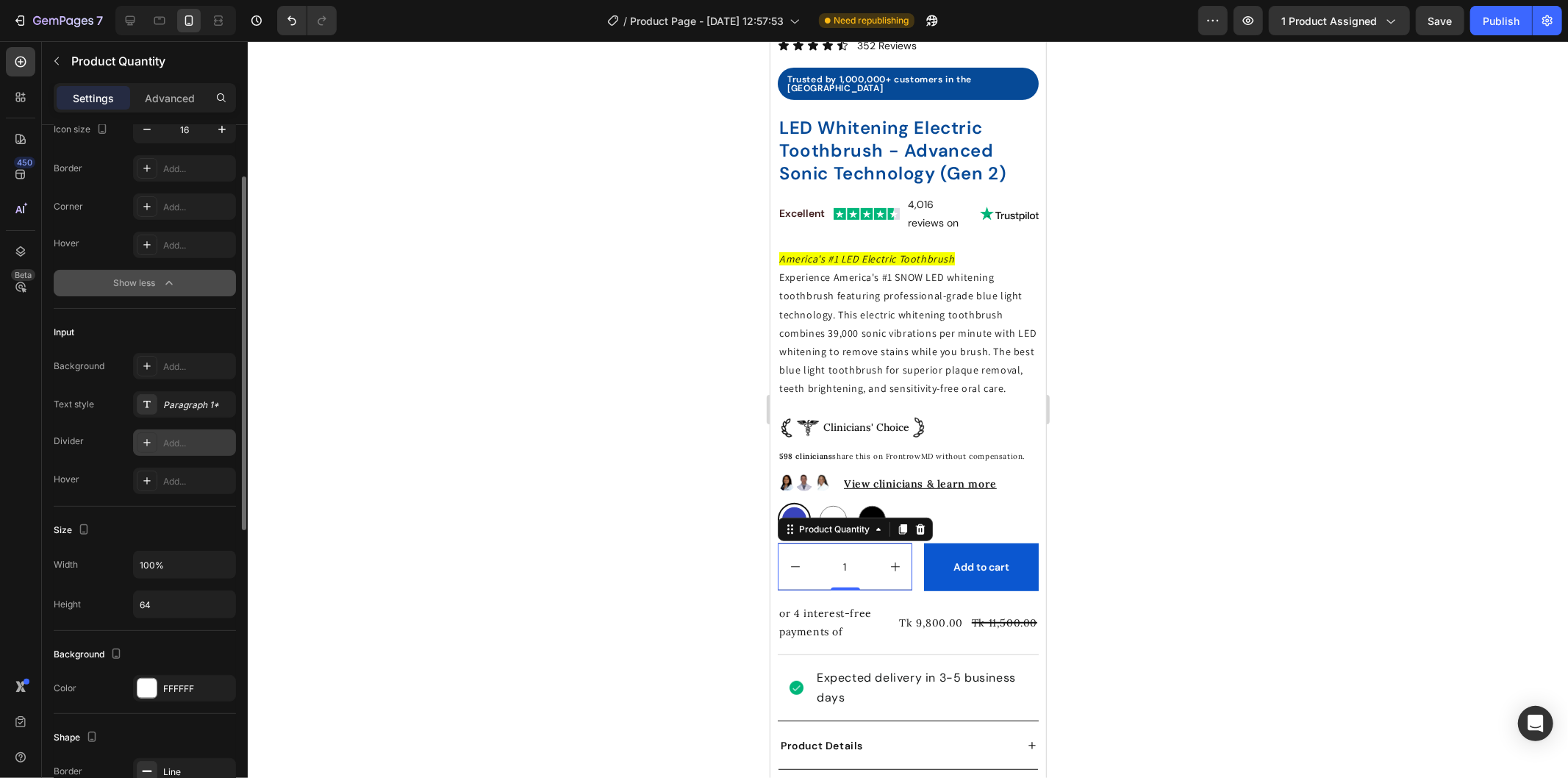
scroll to position [181, 0]
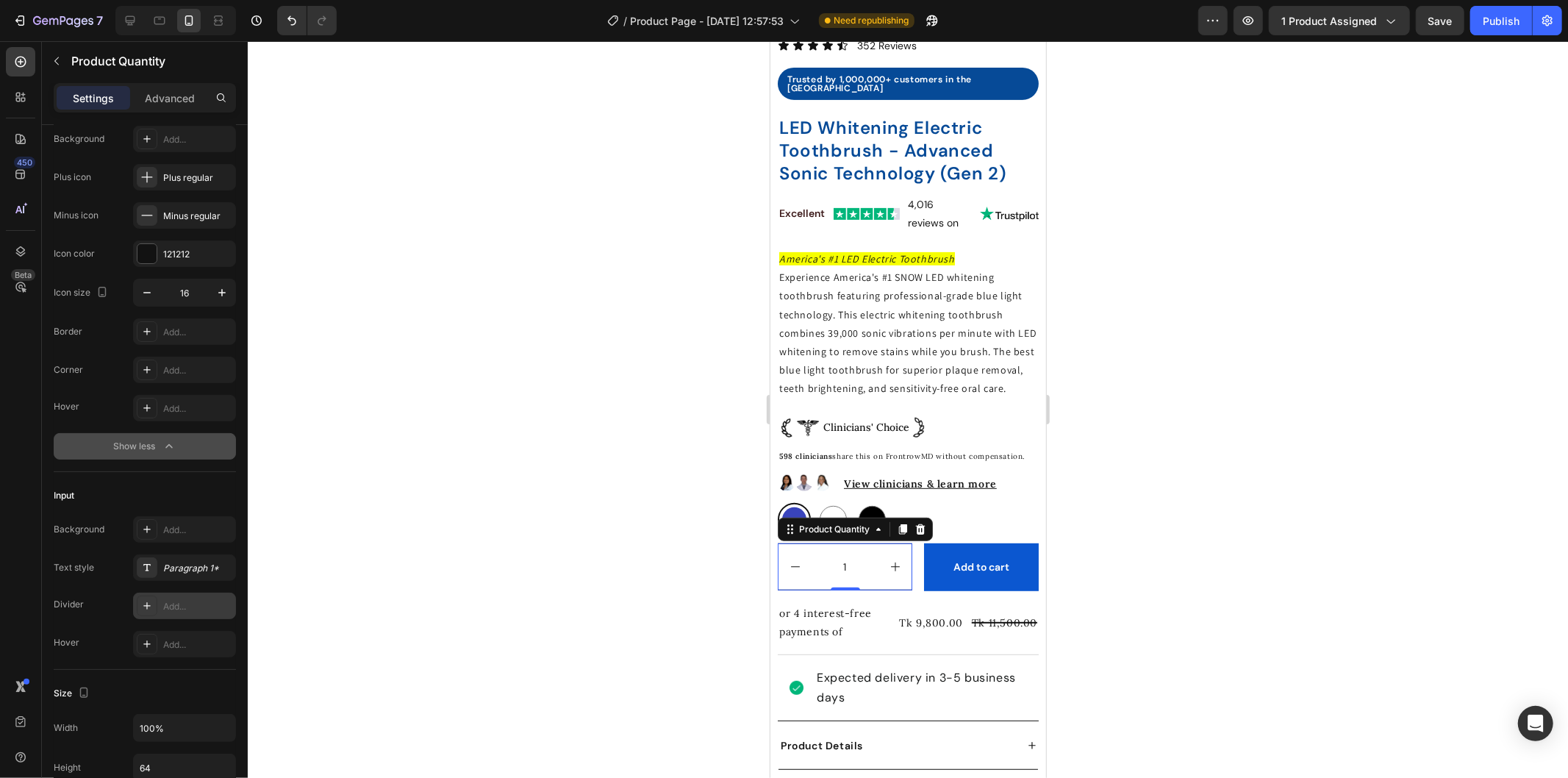
click at [173, 581] on div "Background Add... Text style Paragraph 1* Divider Add... Hover Add..." at bounding box center [144, 587] width 182 height 141
click at [176, 559] on div "Paragraph 1*" at bounding box center [184, 567] width 102 height 27
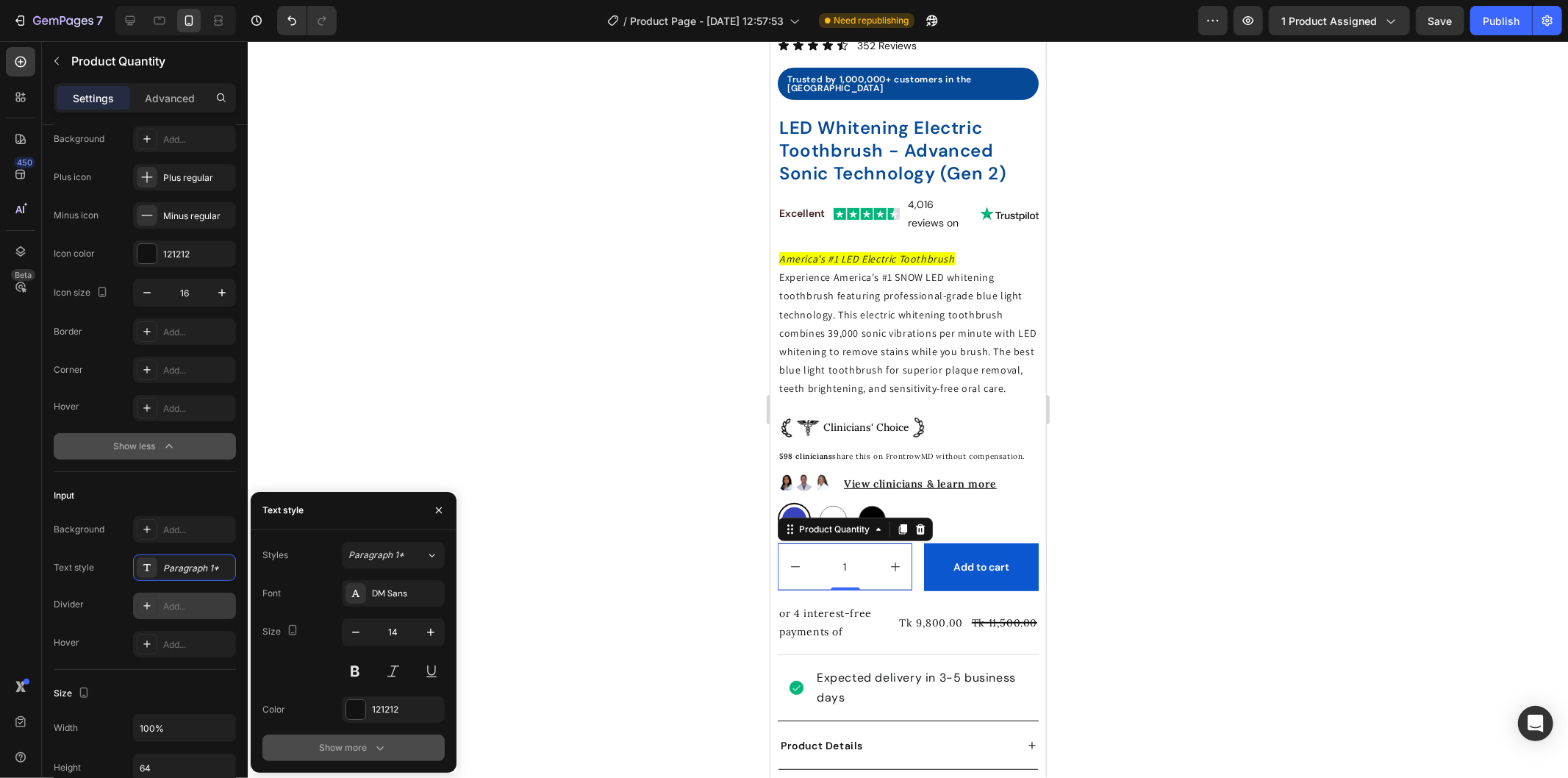
click at [364, 746] on div "Show more" at bounding box center [353, 747] width 69 height 15
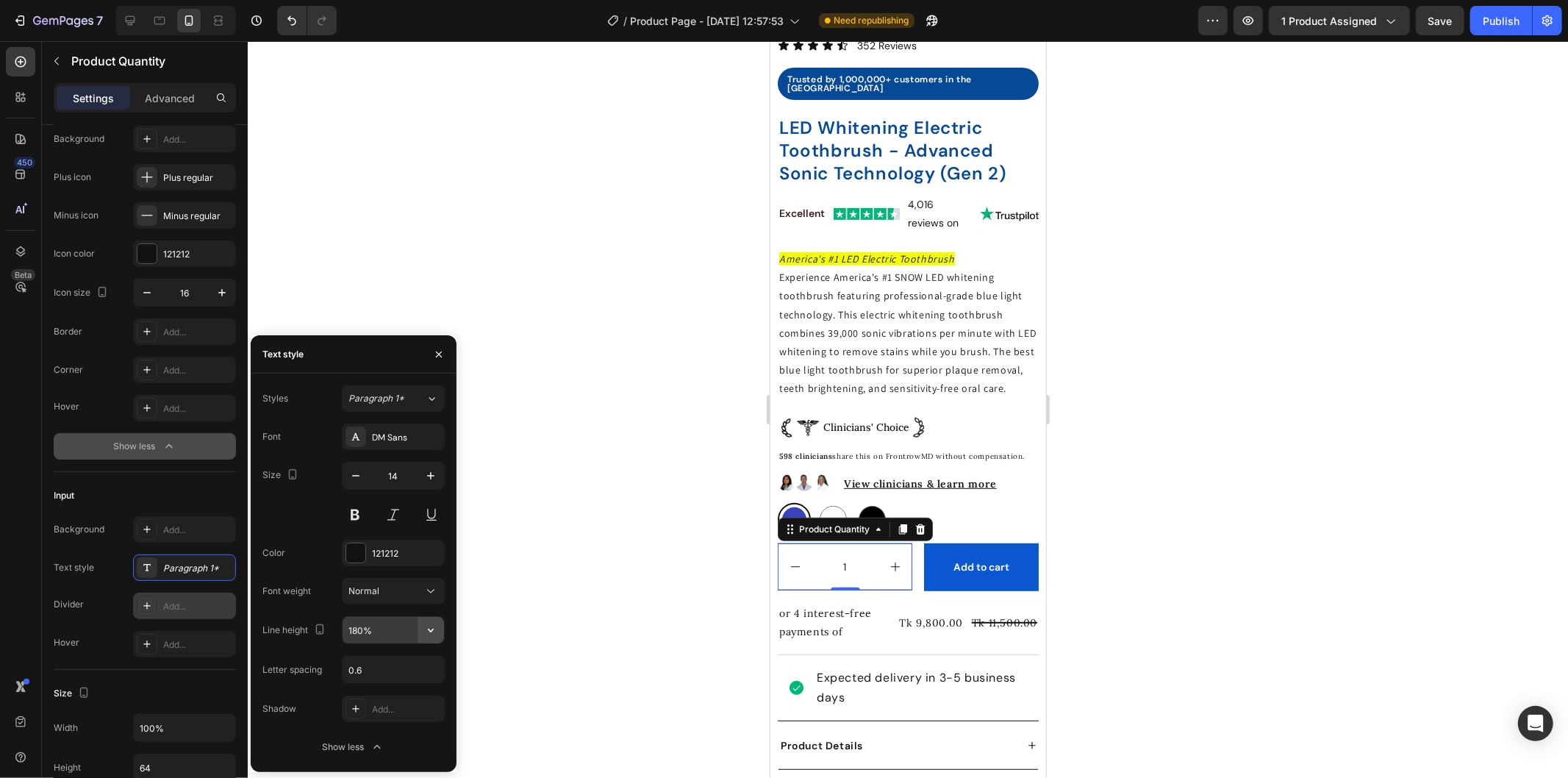
click at [427, 623] on icon "button" at bounding box center [431, 630] width 15 height 15
click at [391, 473] on p "100%" at bounding box center [389, 478] width 84 height 13
type input "100%"
click at [422, 396] on div "Paragraph 1*" at bounding box center [387, 398] width 78 height 13
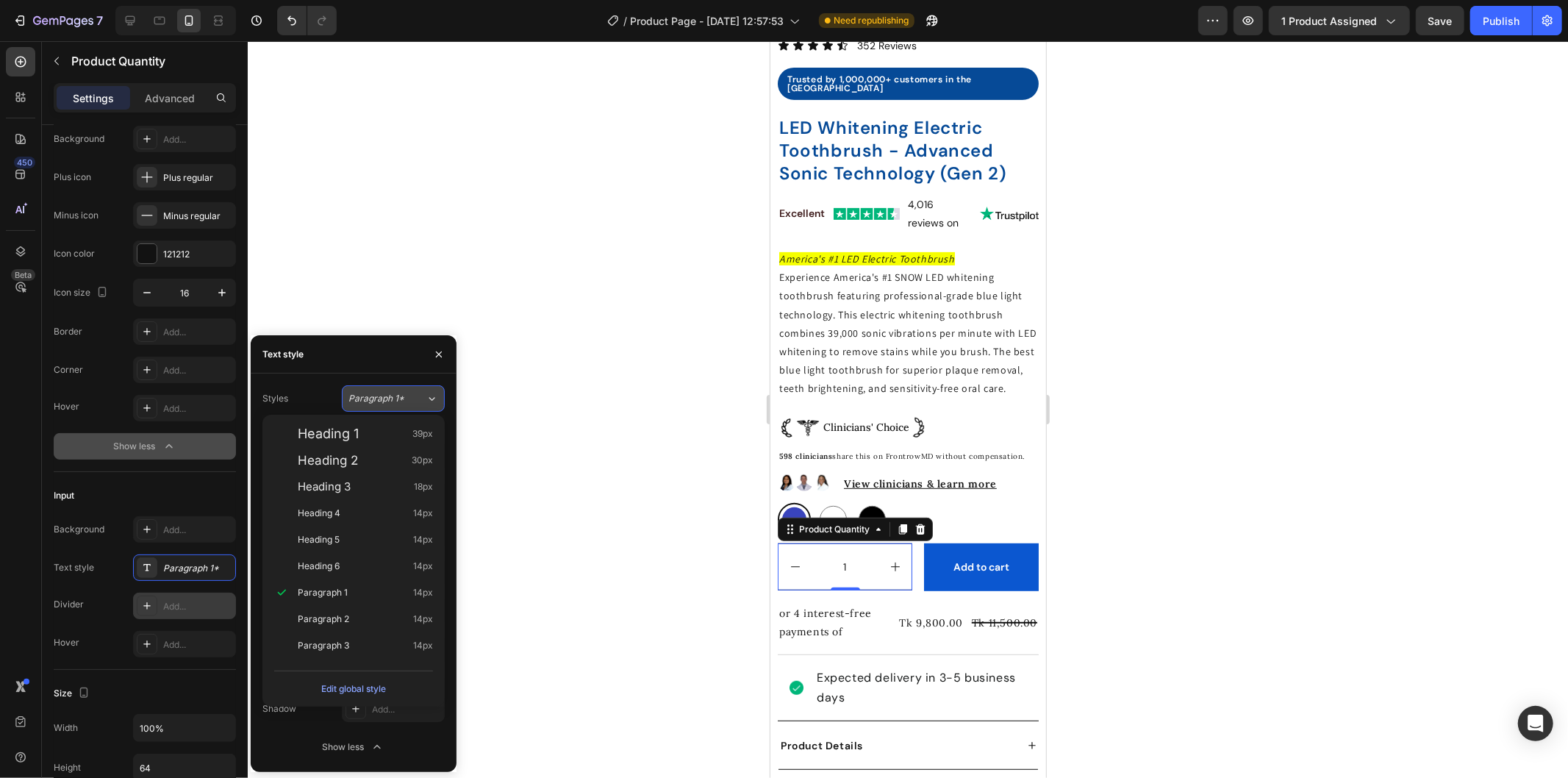
click at [422, 396] on div "Paragraph 1*" at bounding box center [387, 398] width 78 height 13
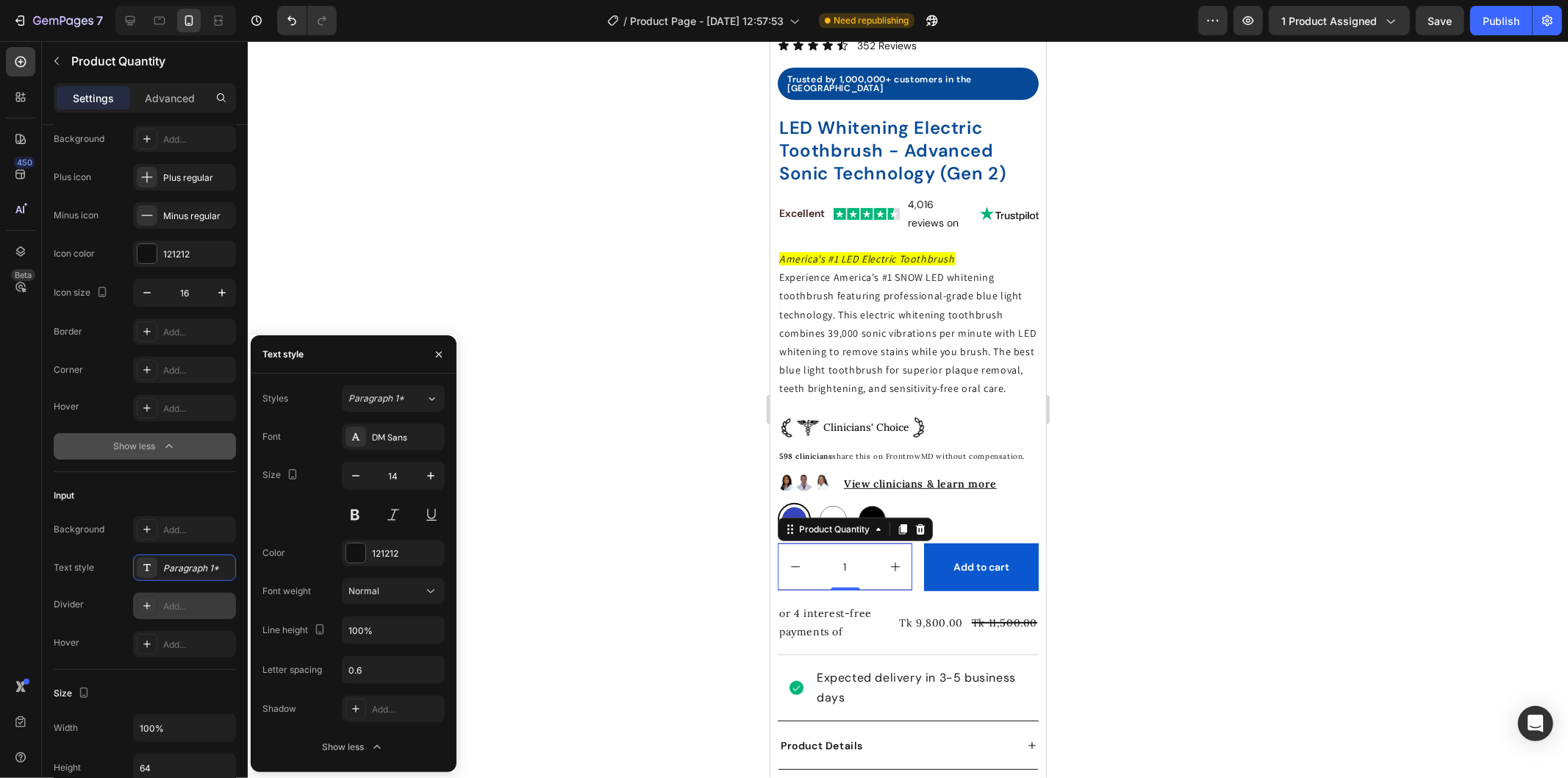
click at [101, 444] on button "Show less" at bounding box center [144, 446] width 182 height 27
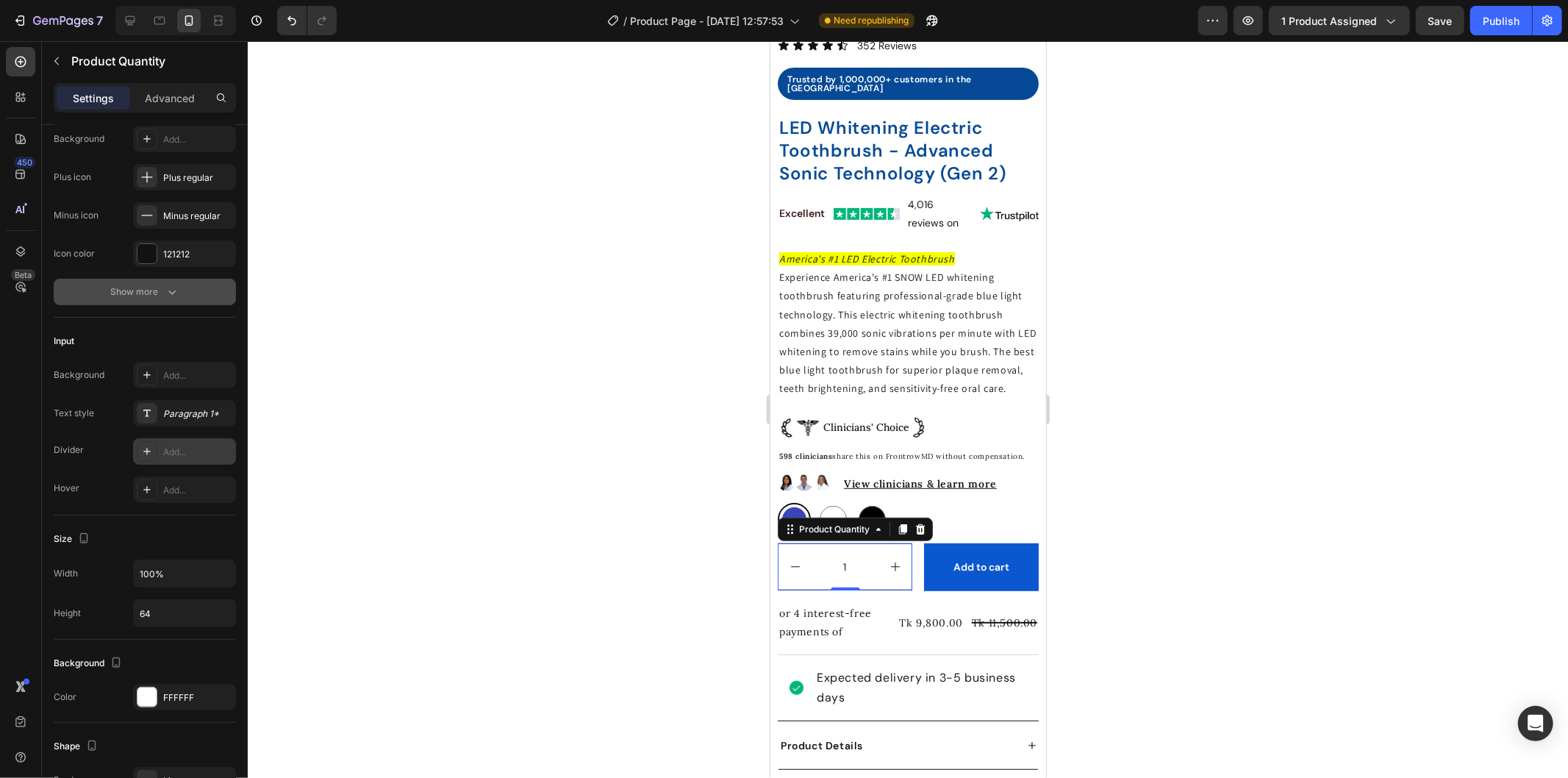
click at [125, 283] on button "Show more" at bounding box center [144, 292] width 182 height 27
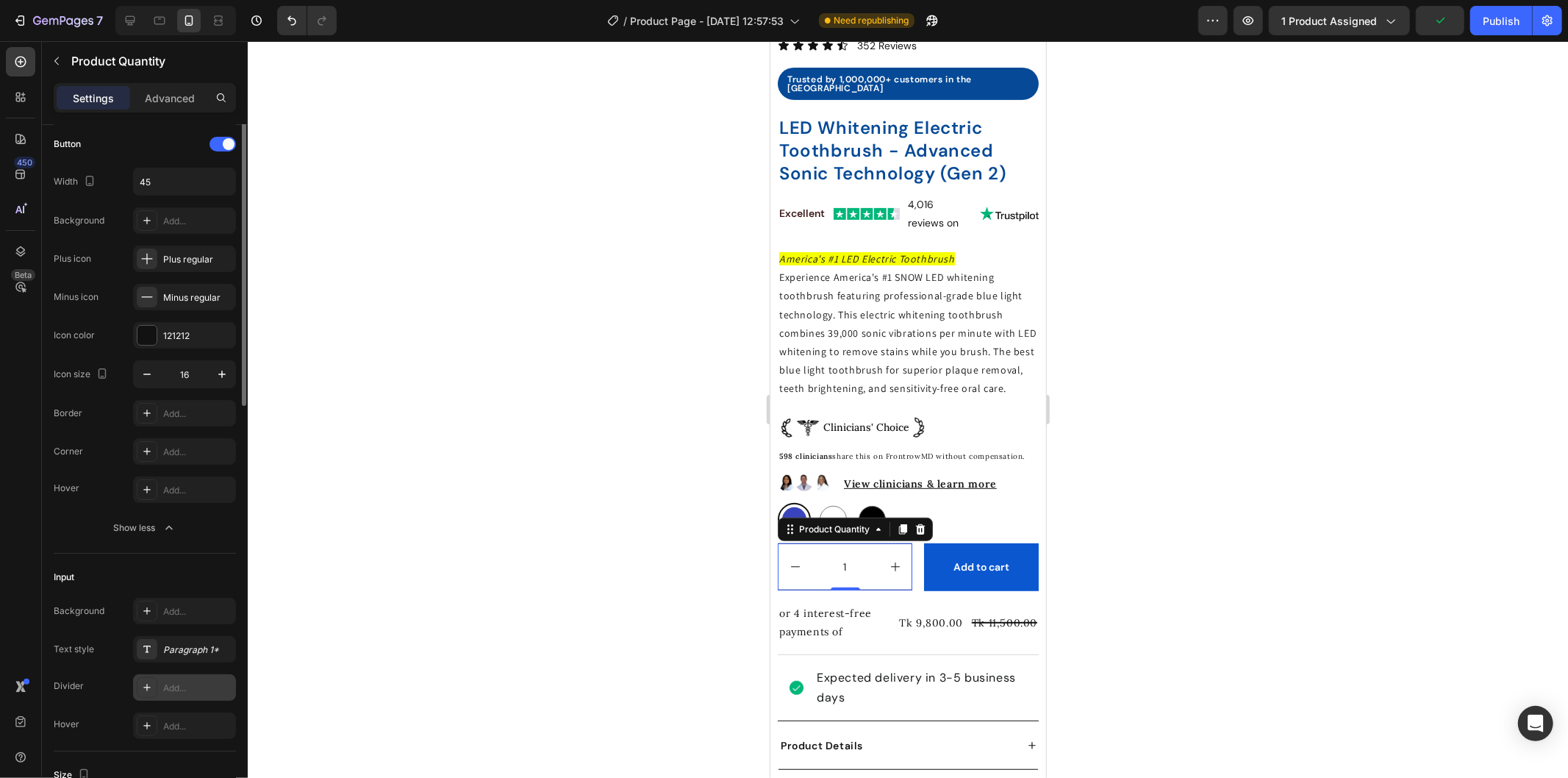
scroll to position [0, 0]
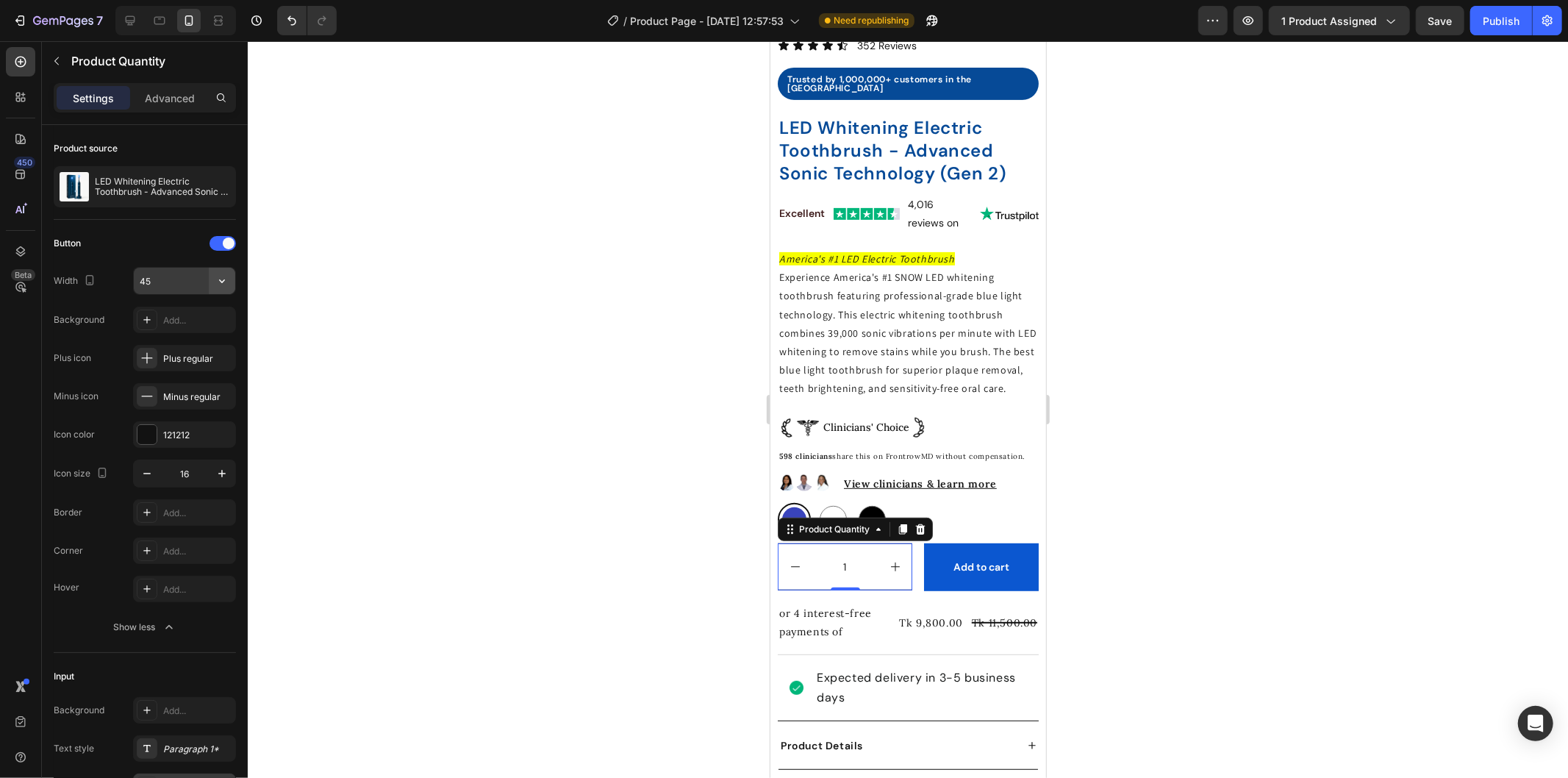
click at [227, 278] on icon "button" at bounding box center [222, 281] width 15 height 15
click at [182, 327] on div "Full 100%" at bounding box center [168, 318] width 120 height 28
type input "100%"
click at [223, 251] on div at bounding box center [223, 243] width 27 height 15
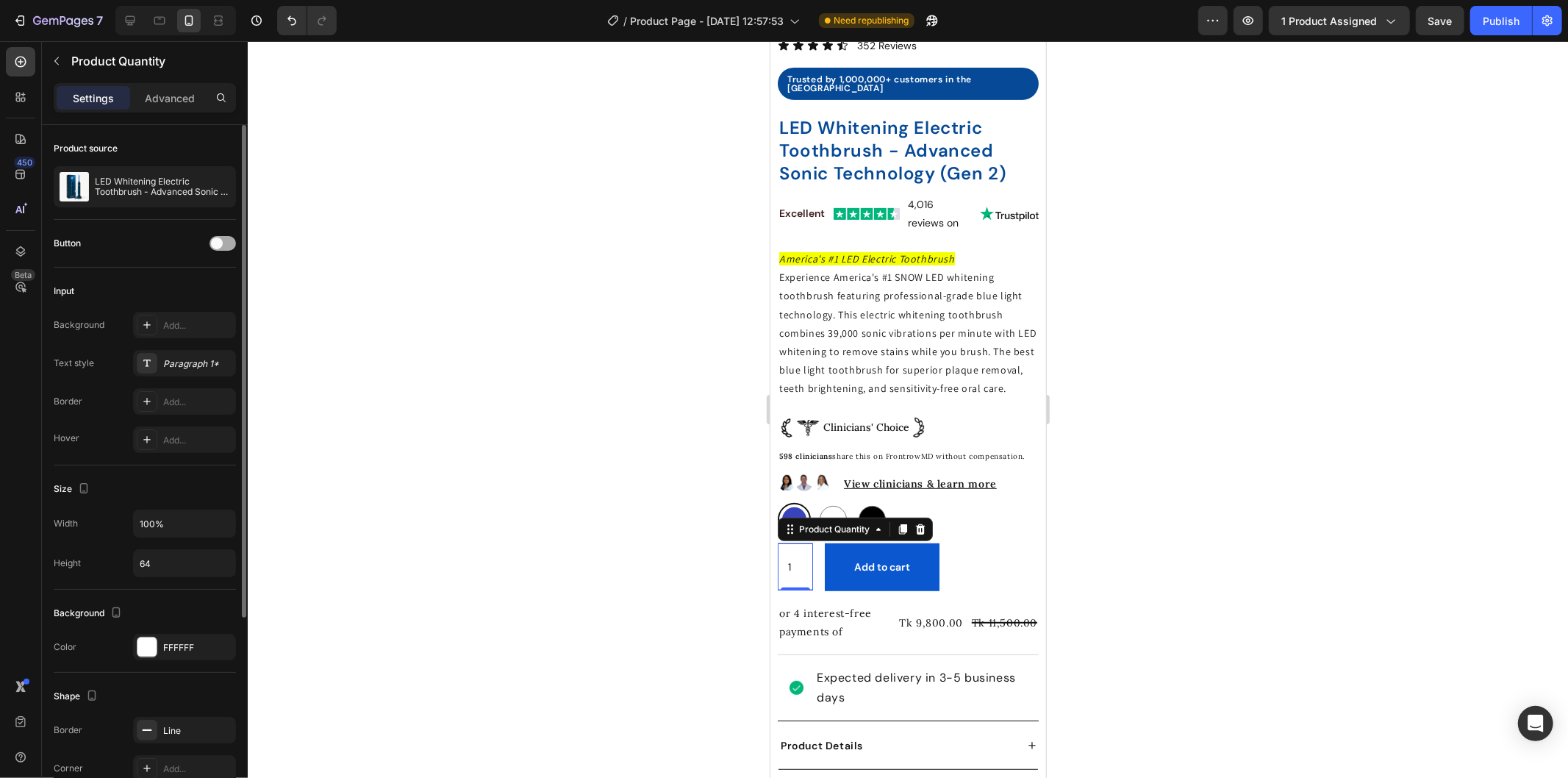
click at [221, 249] on div at bounding box center [223, 243] width 27 height 15
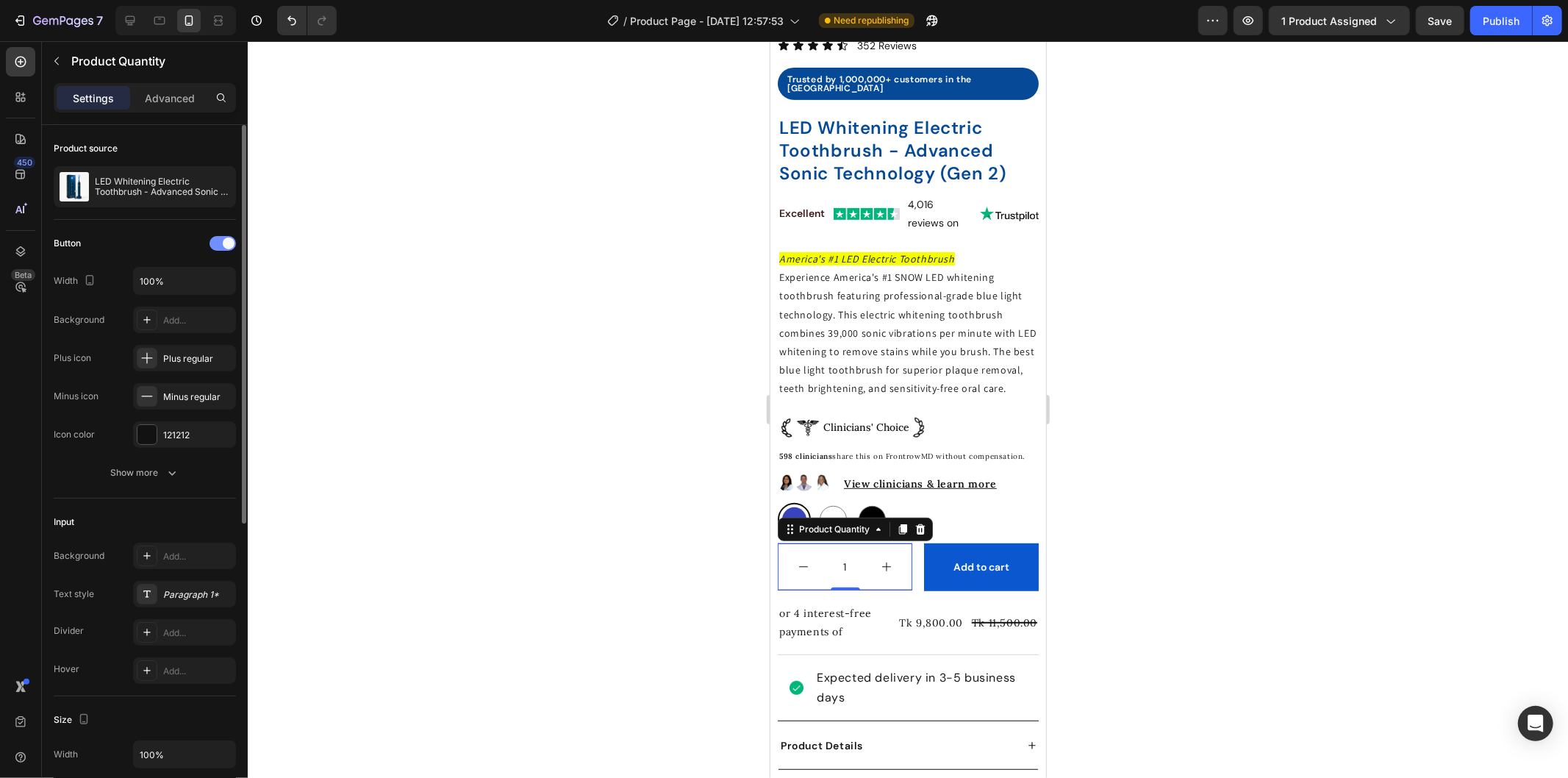
click at [221, 249] on div at bounding box center [223, 243] width 27 height 15
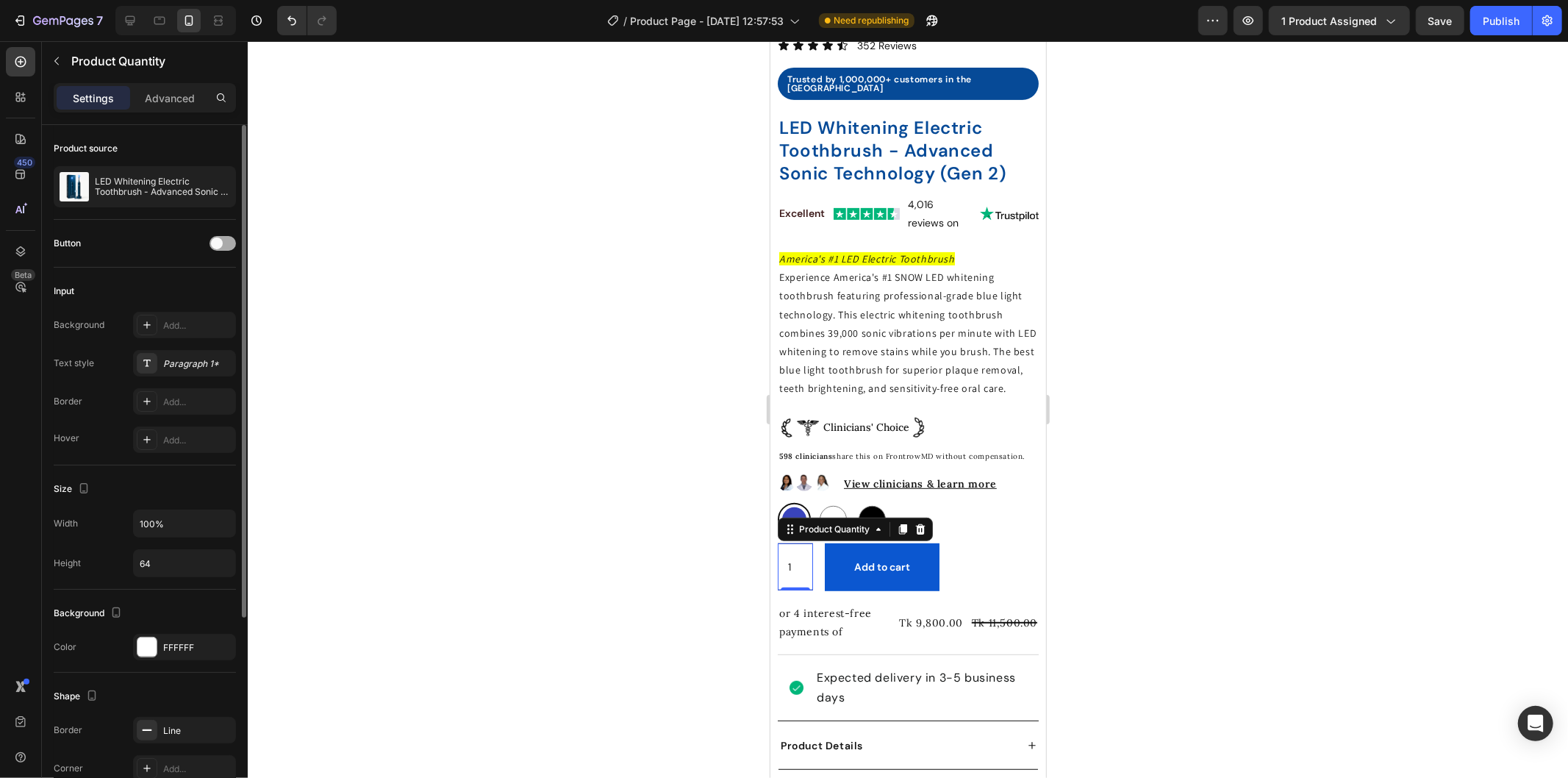
click at [221, 249] on div at bounding box center [223, 243] width 27 height 15
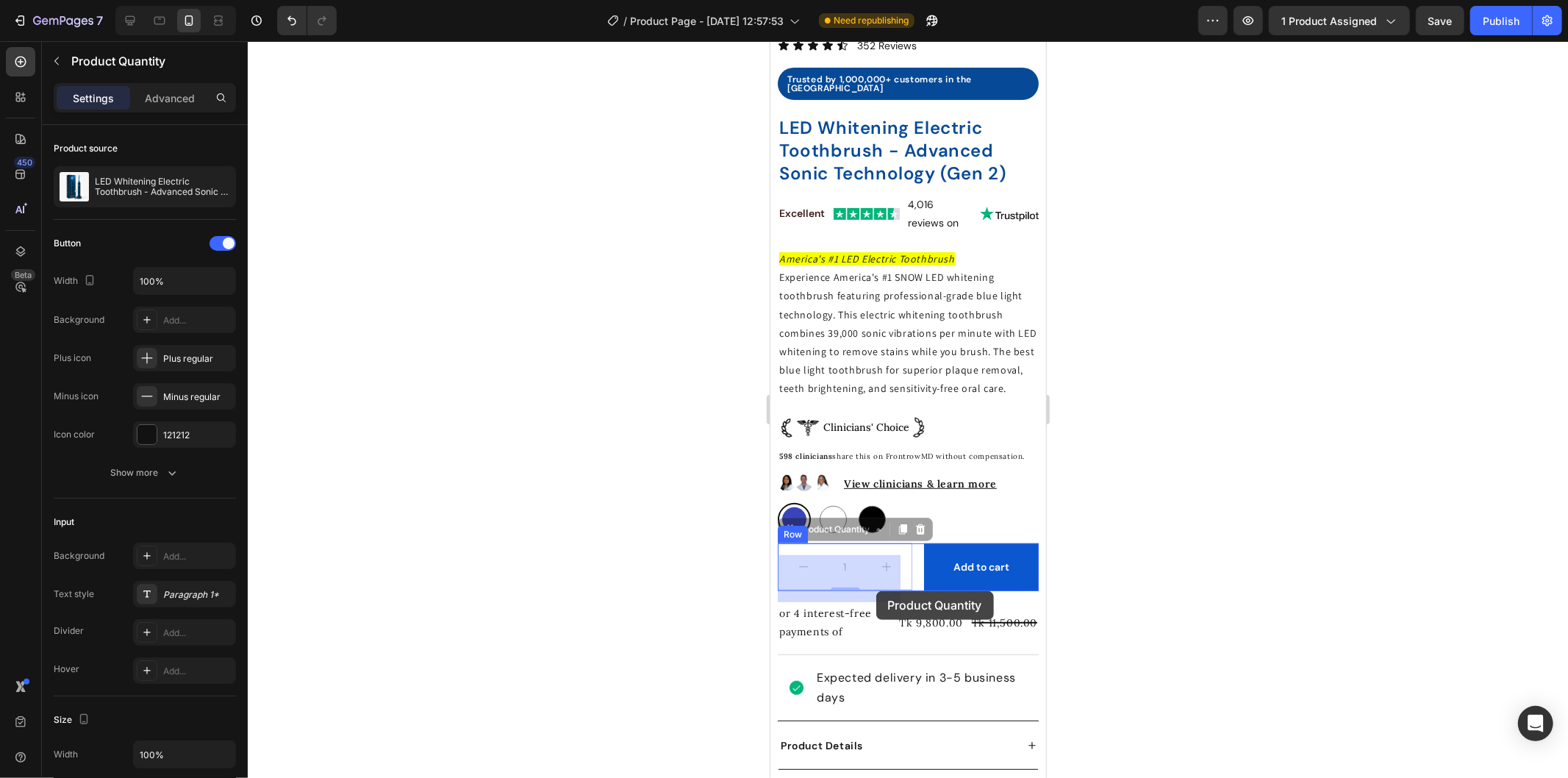
drag, startPoint x: 896, startPoint y: 596, endPoint x: 876, endPoint y: 590, distance: 20.9
drag, startPoint x: 844, startPoint y: 593, endPoint x: 840, endPoint y: 585, distance: 8.9
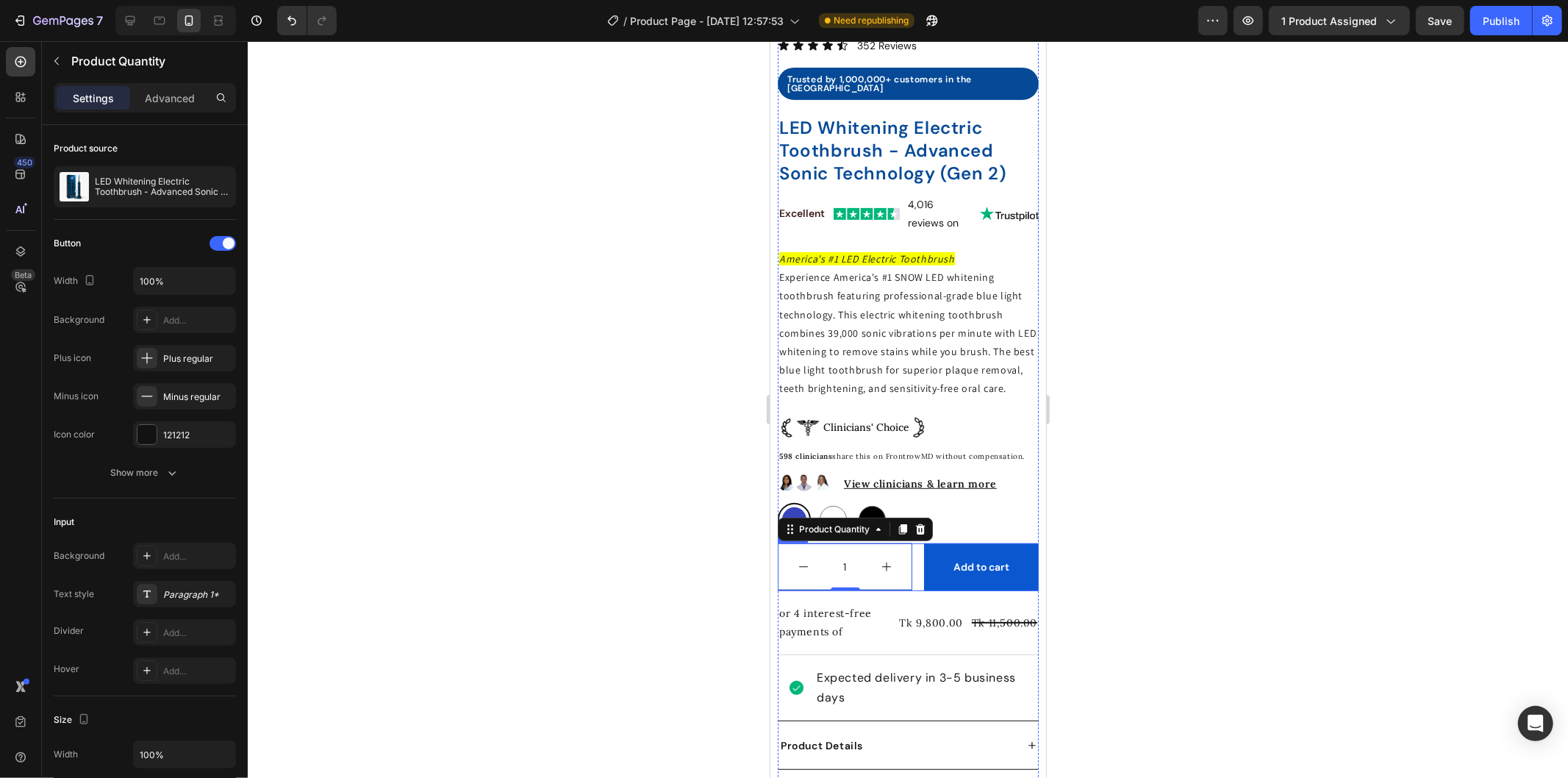
click at [899, 554] on div "1 Product Quantity 0 Add to cart Add to Cart Row" at bounding box center [907, 566] width 261 height 48
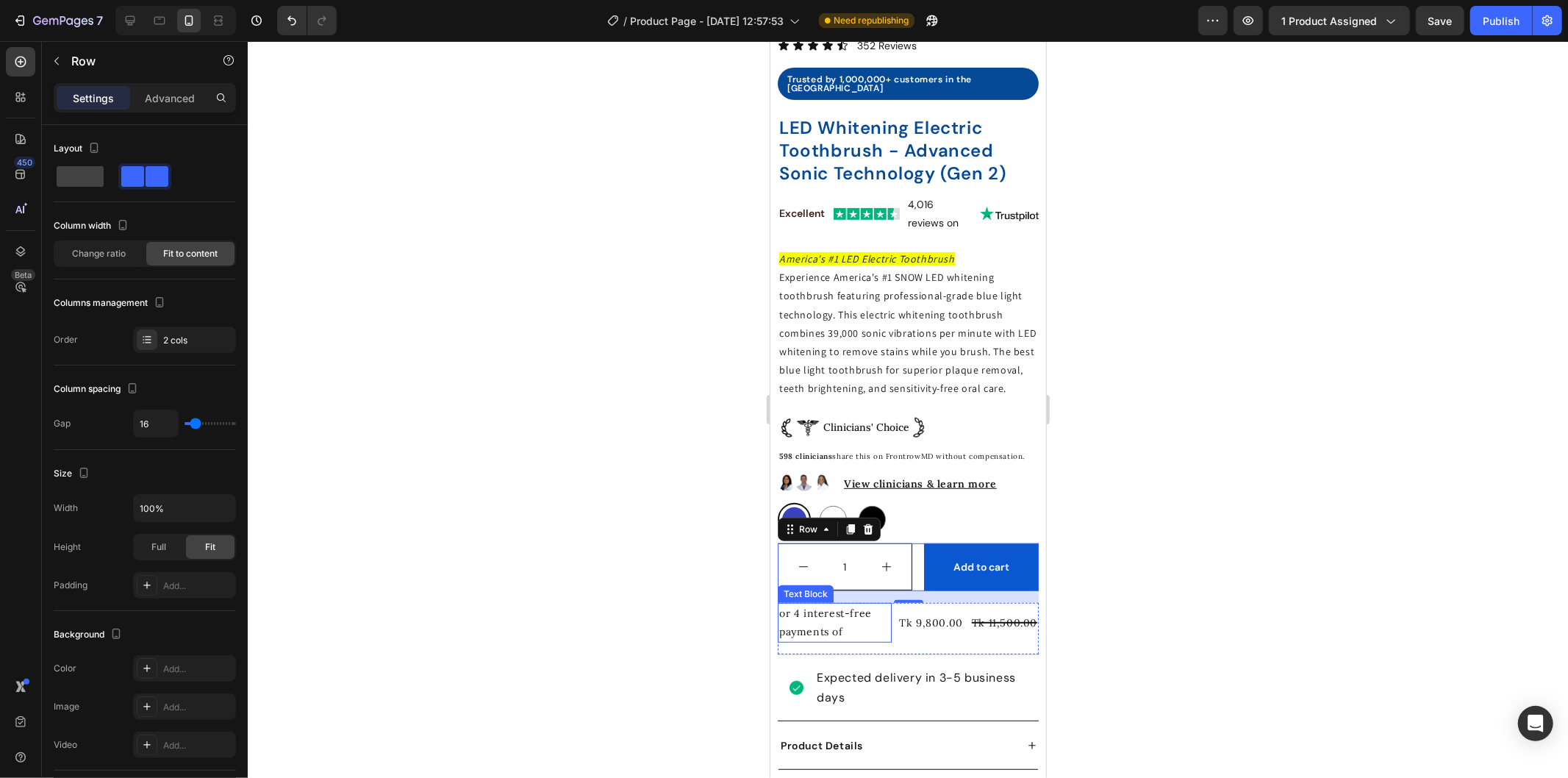
click at [826, 640] on p "or 4 interest-free payments of" at bounding box center [834, 622] width 111 height 37
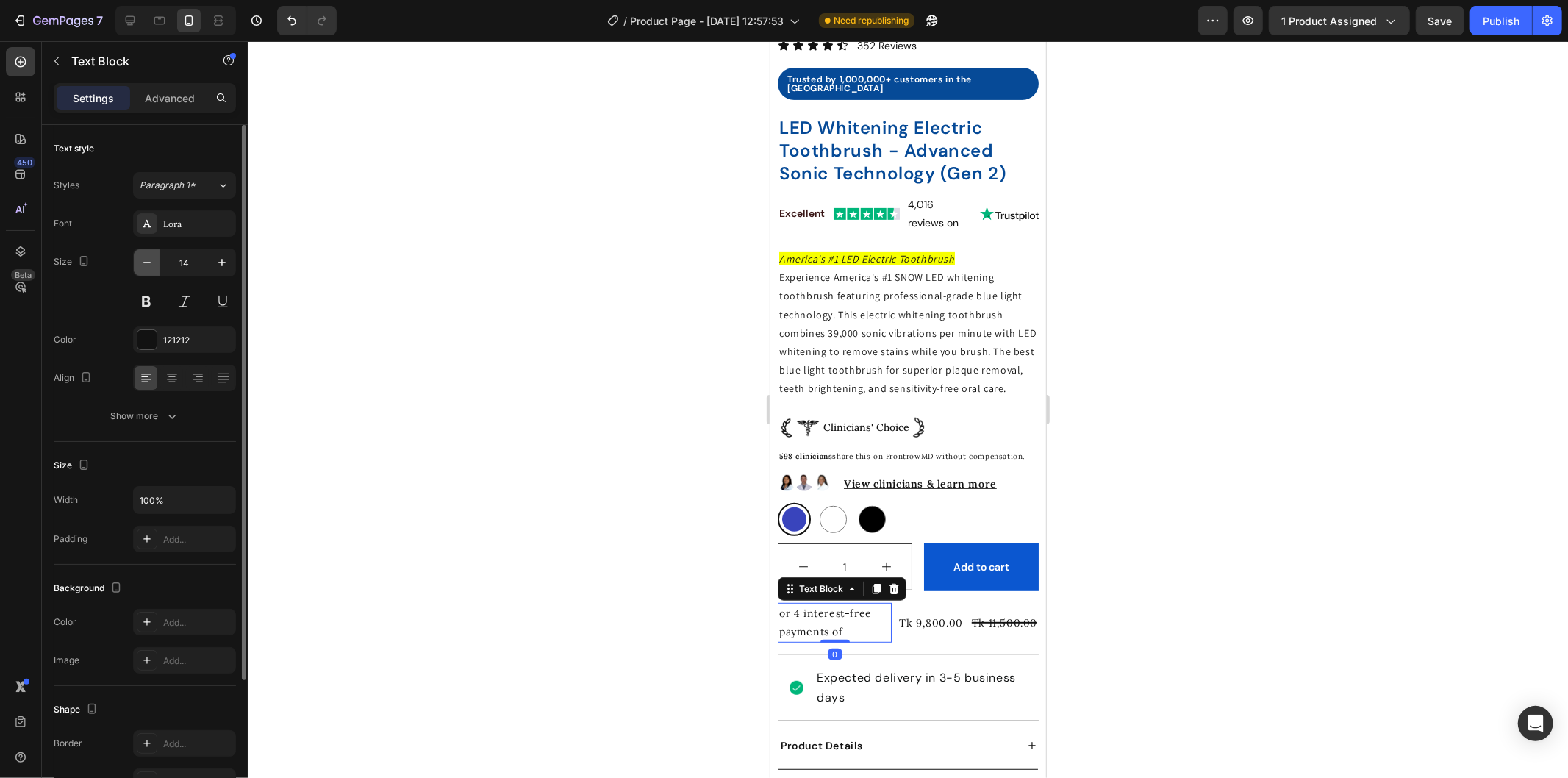
click at [137, 261] on button "button" at bounding box center [146, 262] width 27 height 27
type input "11"
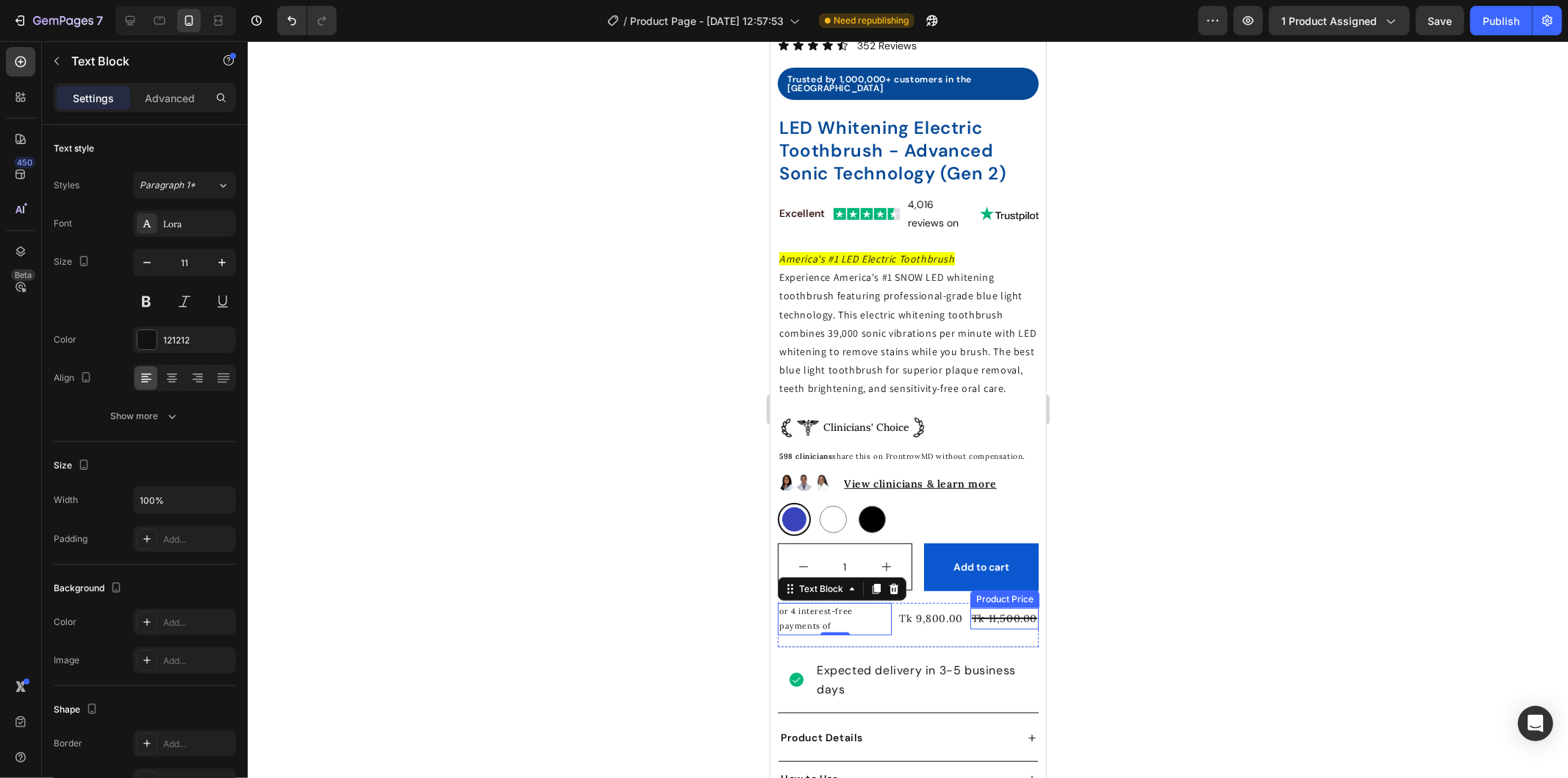
click at [970, 626] on div "Tk 11,500.00" at bounding box center [1004, 617] width 69 height 21
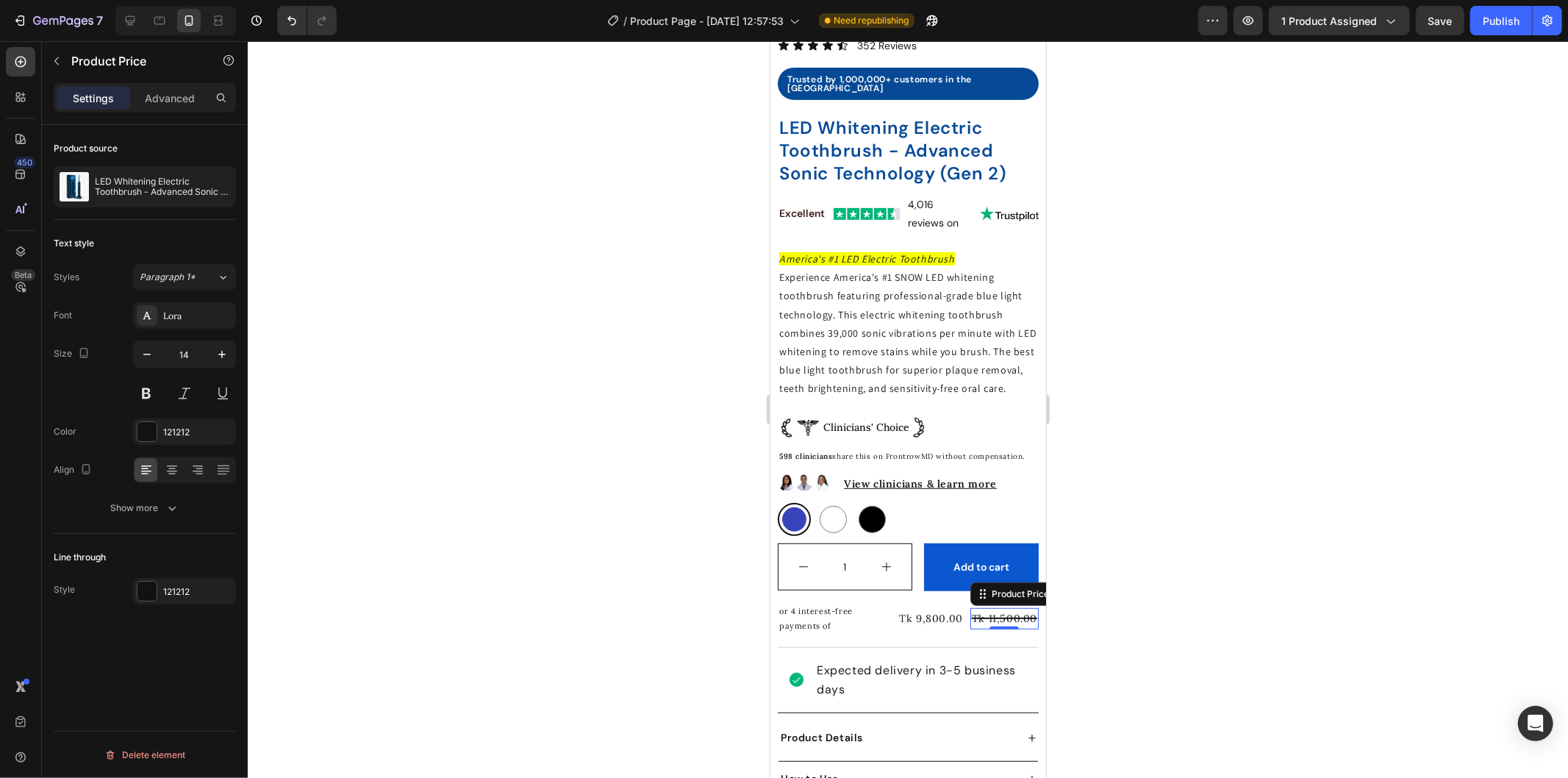
click at [910, 629] on div "Tk 9,800.00" at bounding box center [929, 617] width 67 height 21
click at [144, 355] on icon "button" at bounding box center [146, 354] width 15 height 15
type input "11"
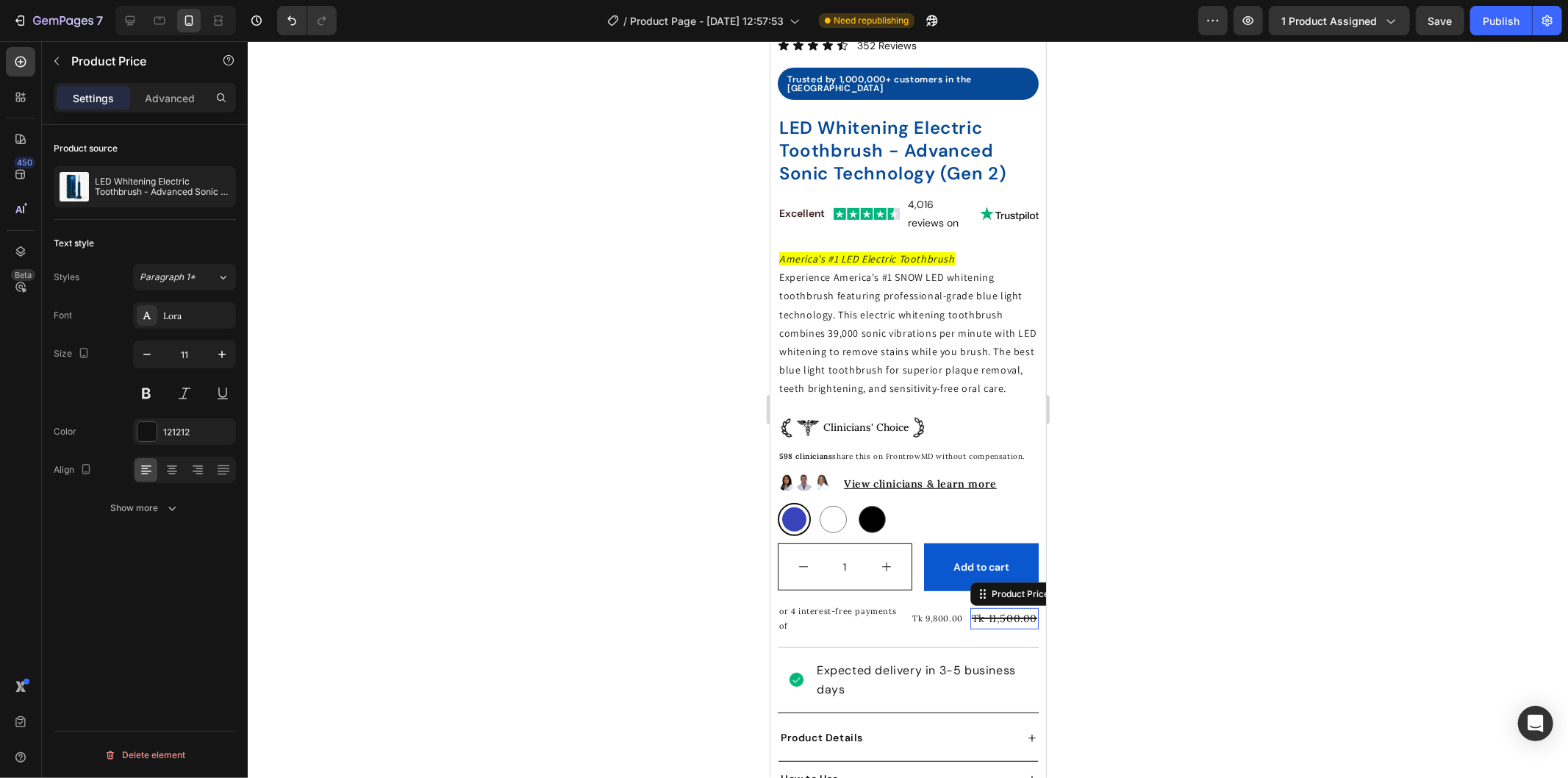
click at [995, 627] on div "Tk 11,500.00" at bounding box center [1004, 617] width 69 height 21
click at [157, 354] on button "button" at bounding box center [146, 354] width 27 height 27
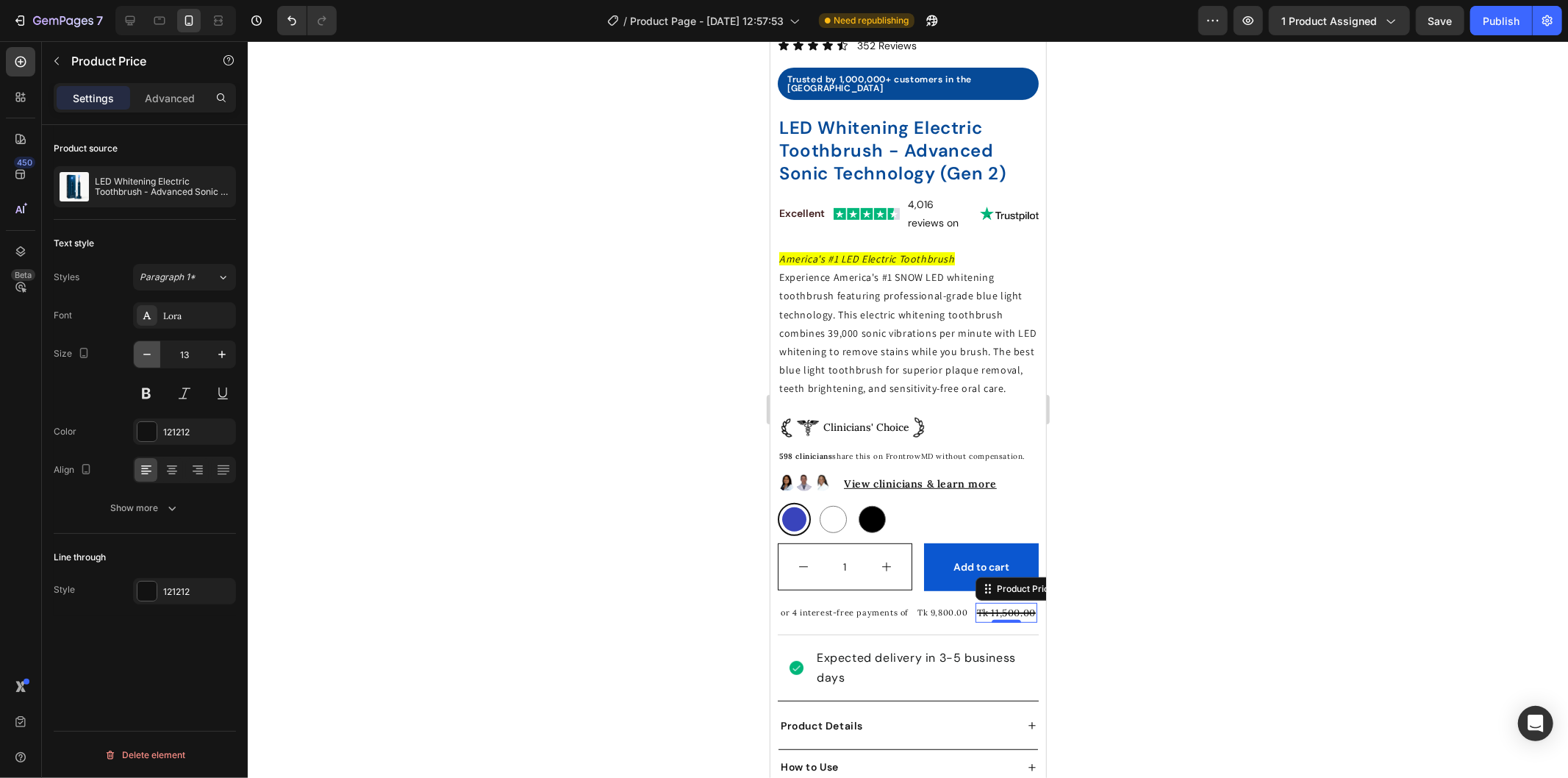
click at [157, 354] on button "button" at bounding box center [146, 354] width 27 height 27
click at [223, 357] on icon "button" at bounding box center [222, 354] width 15 height 15
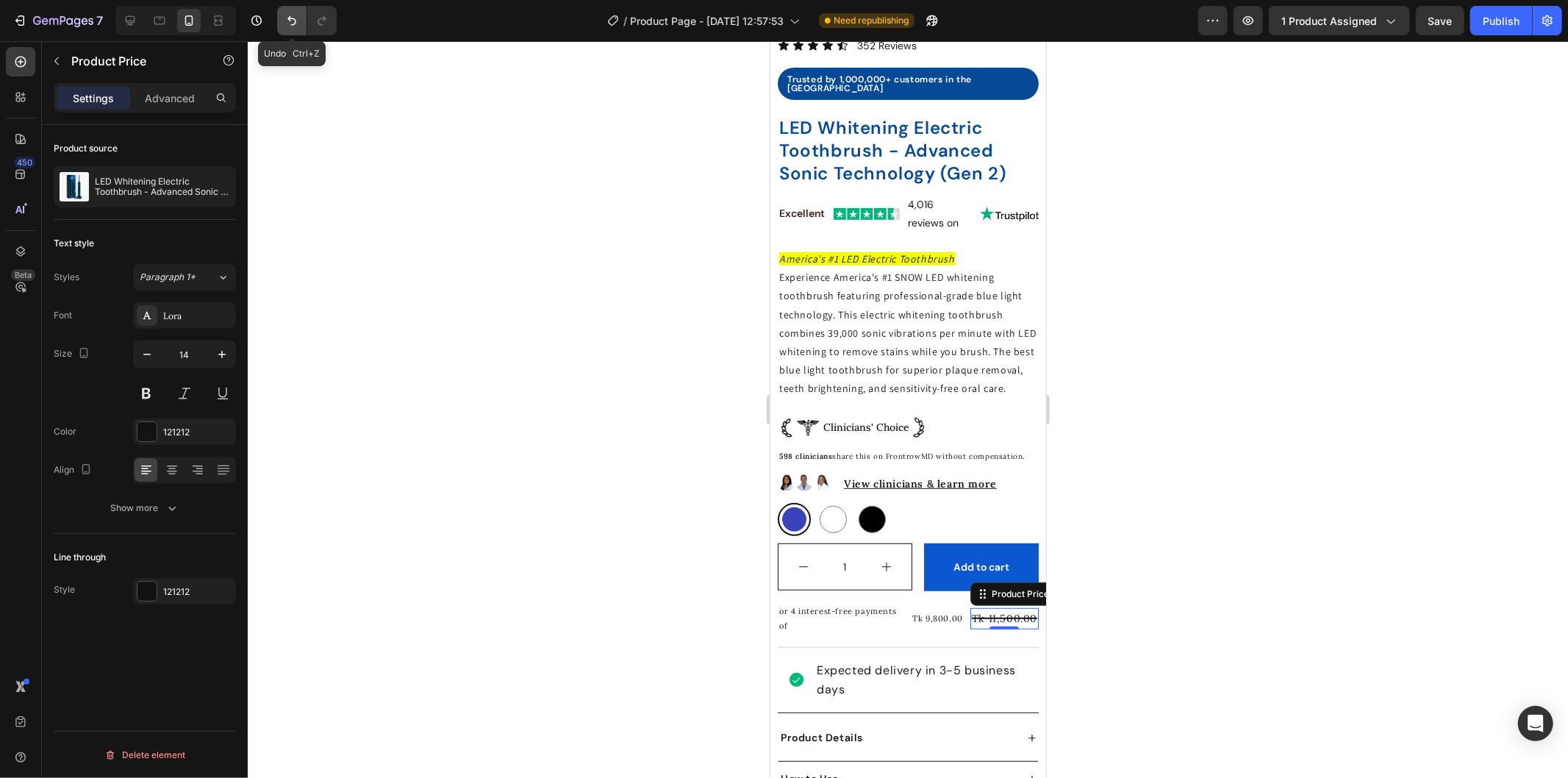
click at [278, 24] on button "Undo/Redo" at bounding box center [293, 21] width 30 height 30
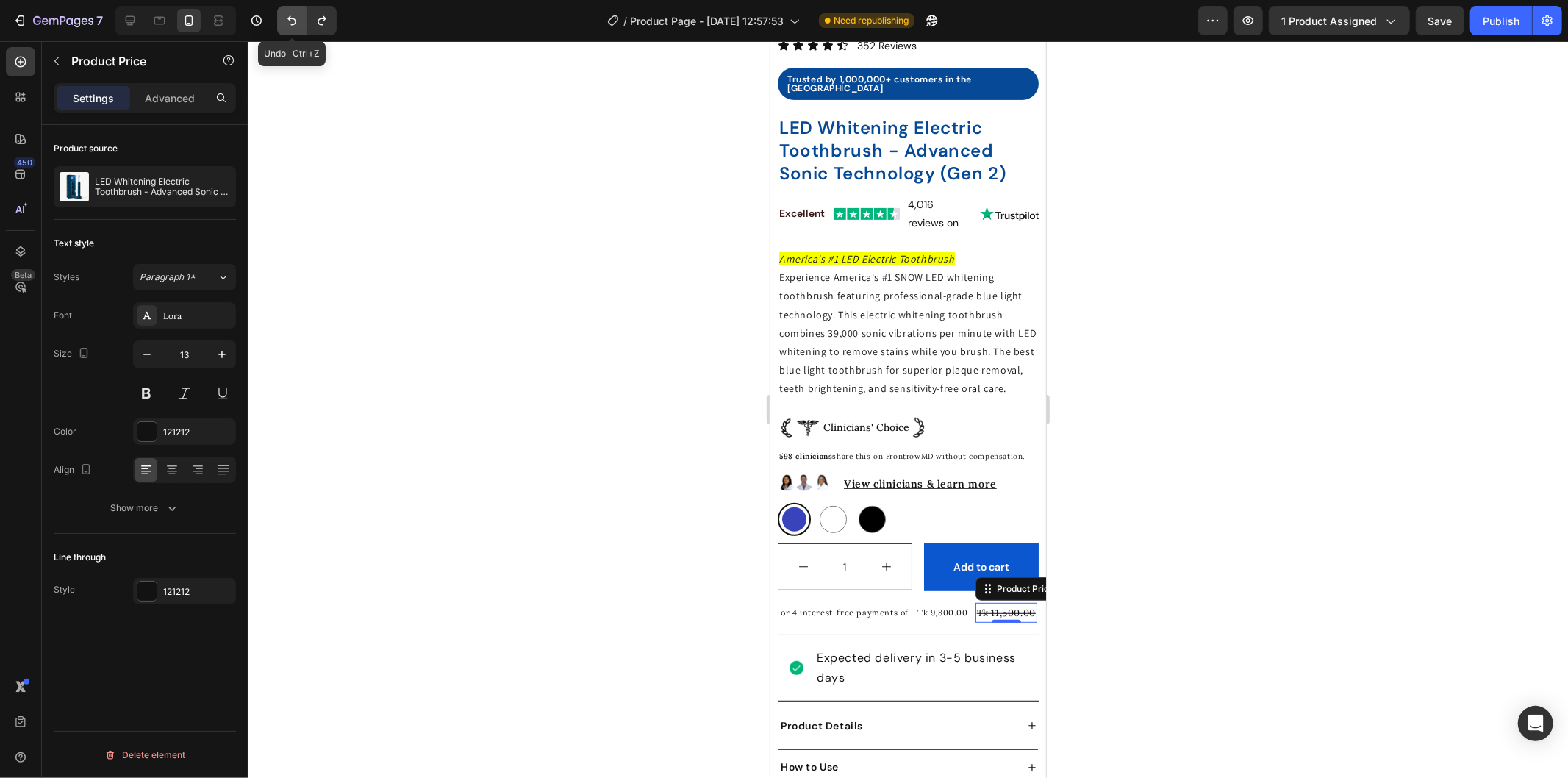
click at [278, 24] on button "Undo/Redo" at bounding box center [293, 21] width 30 height 30
type input "14"
click at [278, 24] on button "Undo/Redo" at bounding box center [293, 21] width 30 height 30
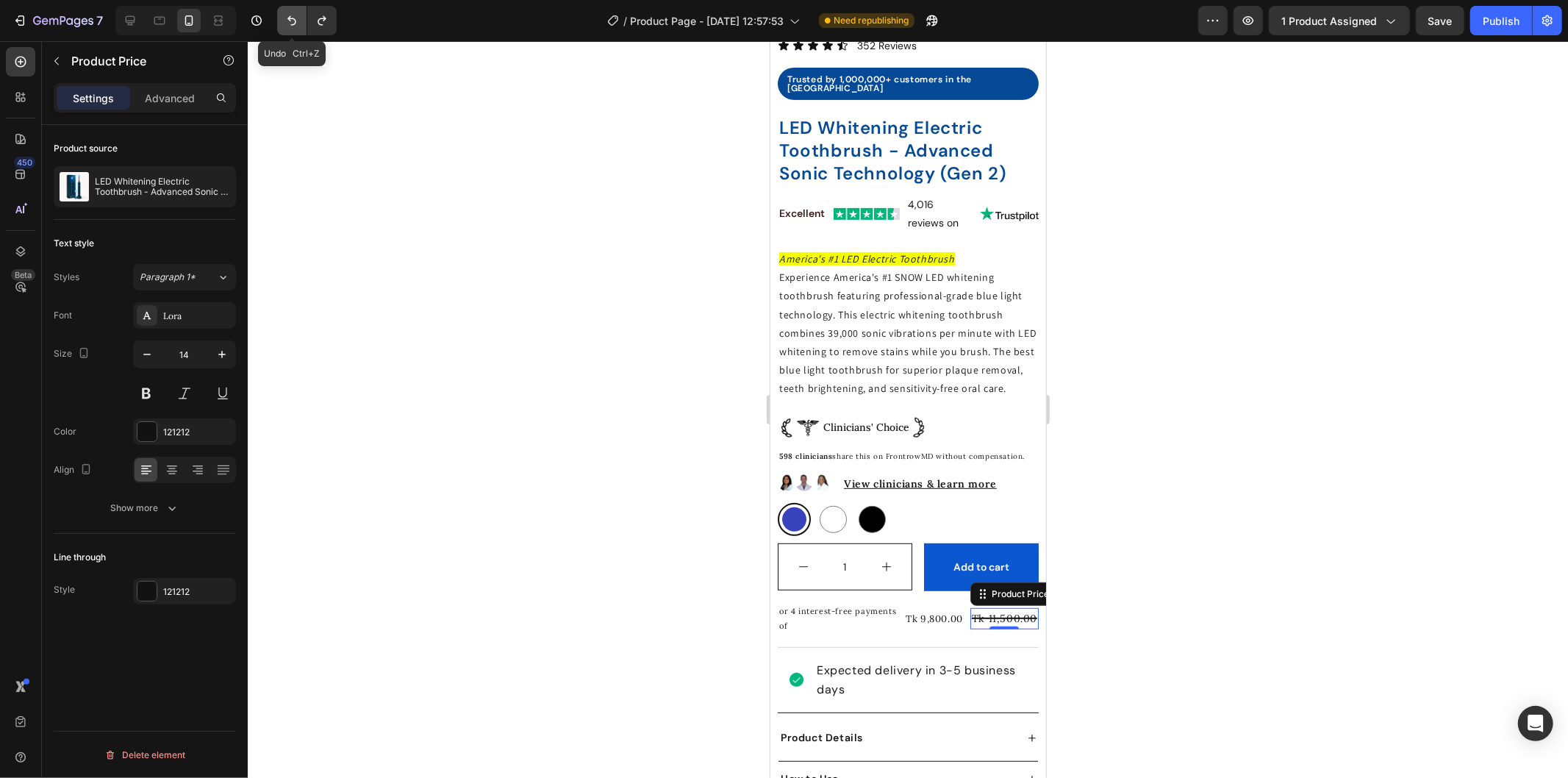
click at [278, 24] on button "Undo/Redo" at bounding box center [293, 21] width 30 height 30
click at [870, 617] on p "or 4 interest-free payments of" at bounding box center [834, 619] width 111 height 30
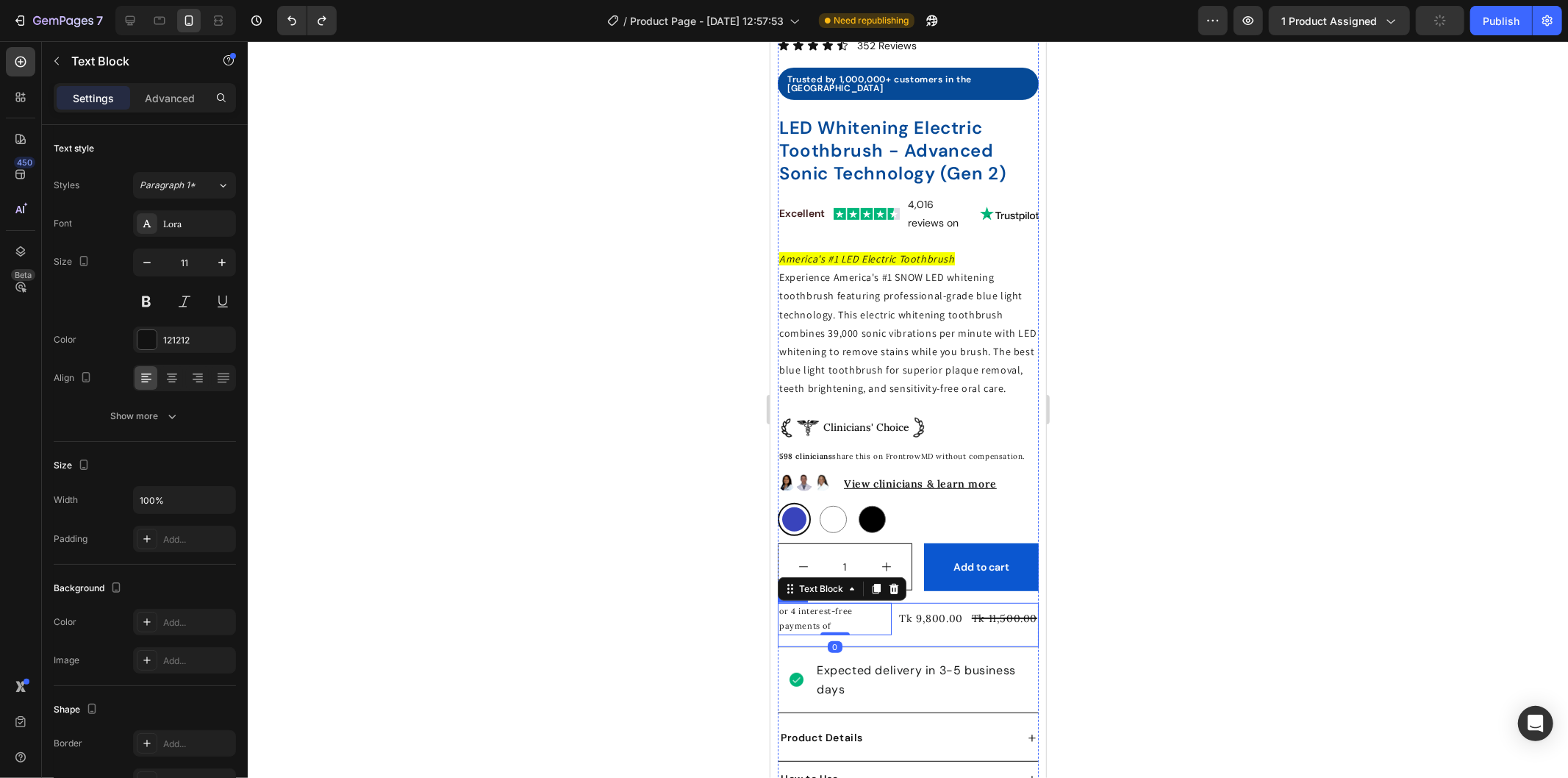
click at [888, 615] on div "or 4 interest-free payments of Text Block 0 Tk 9,800.00 Product Price Product P…" at bounding box center [907, 624] width 261 height 45
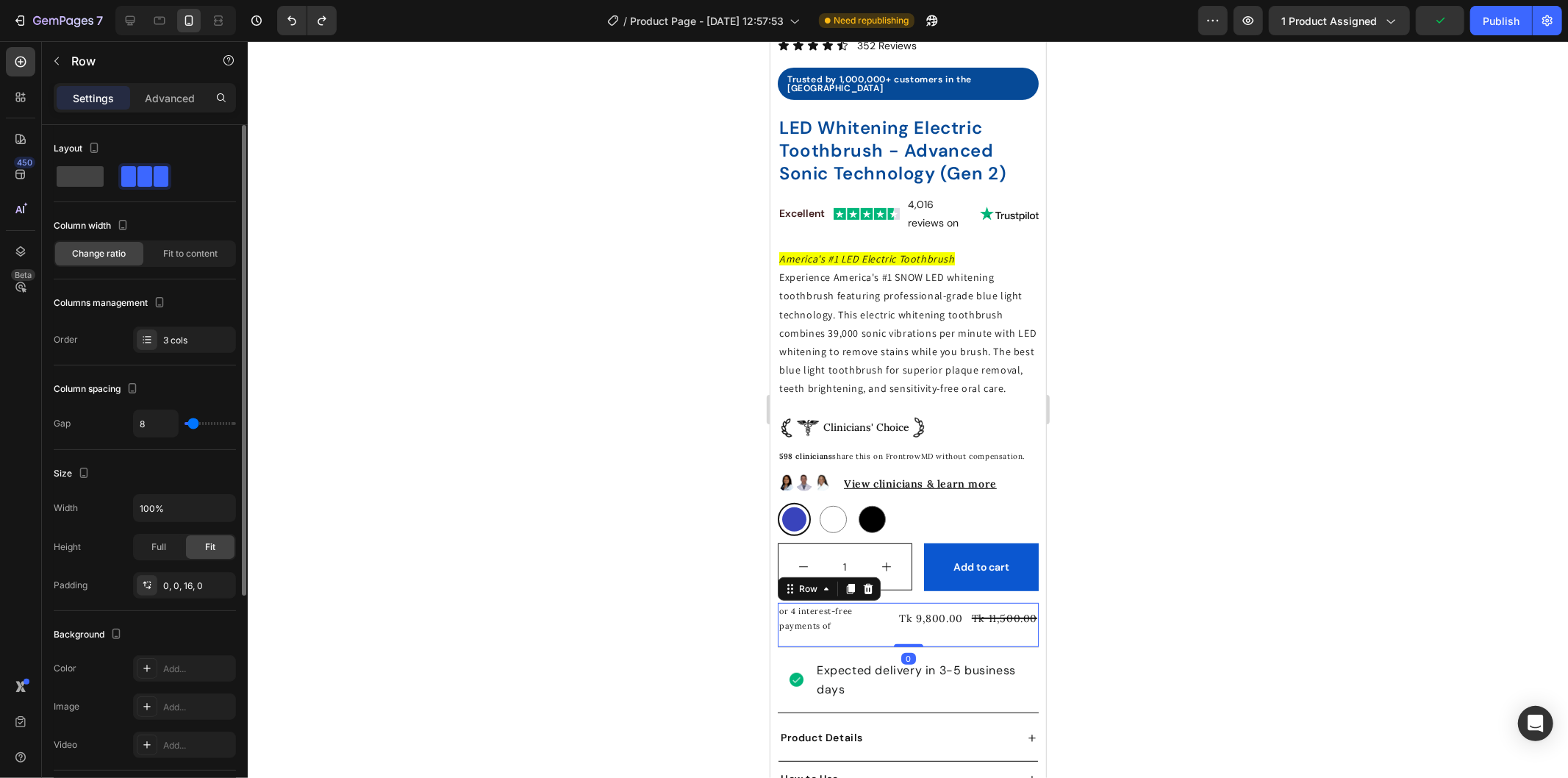
type input "10"
type input "7"
type input "5"
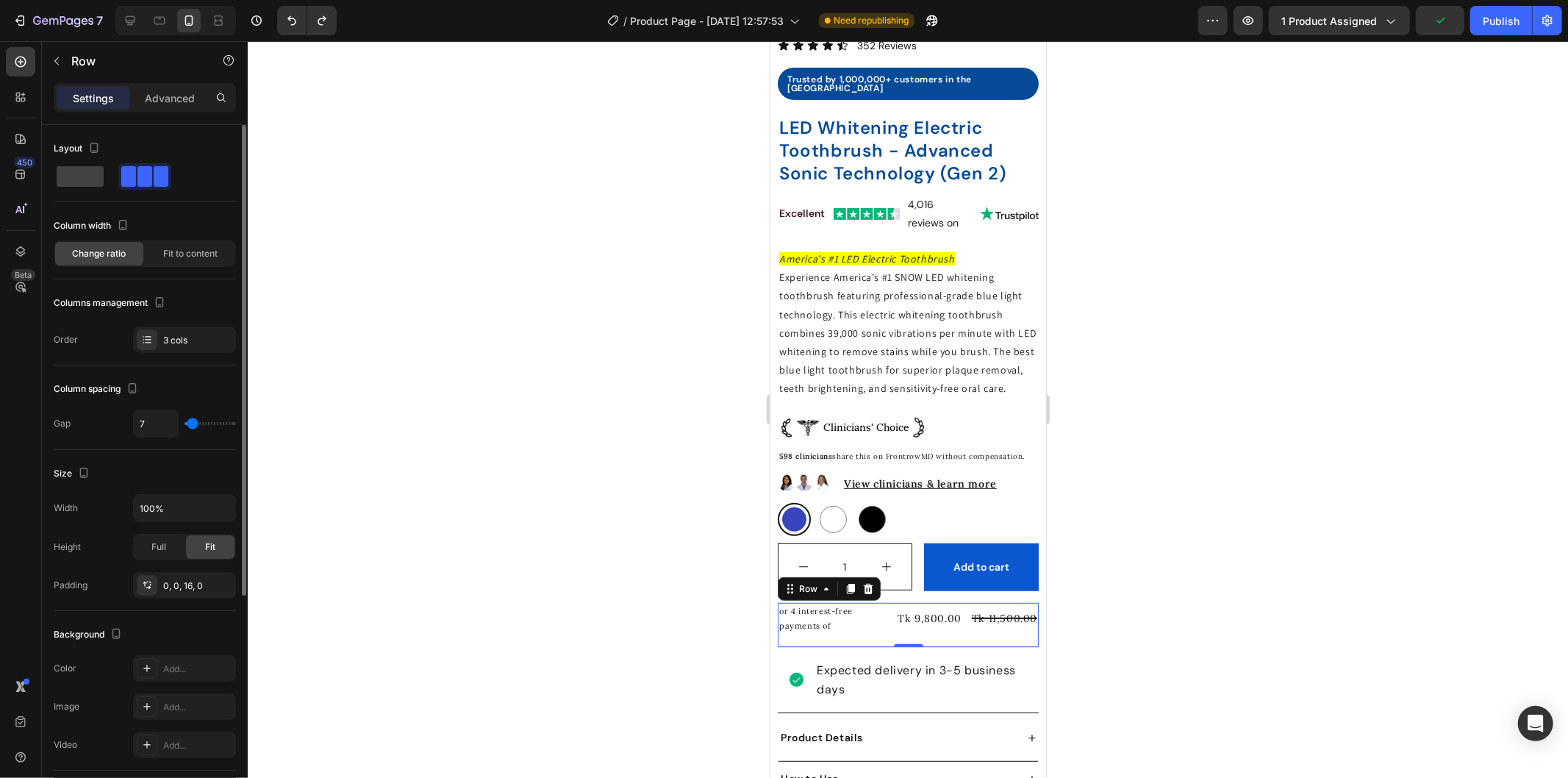
type input "5"
type input "2"
type input "0"
drag, startPoint x: 195, startPoint y: 424, endPoint x: 186, endPoint y: 424, distance: 9.0
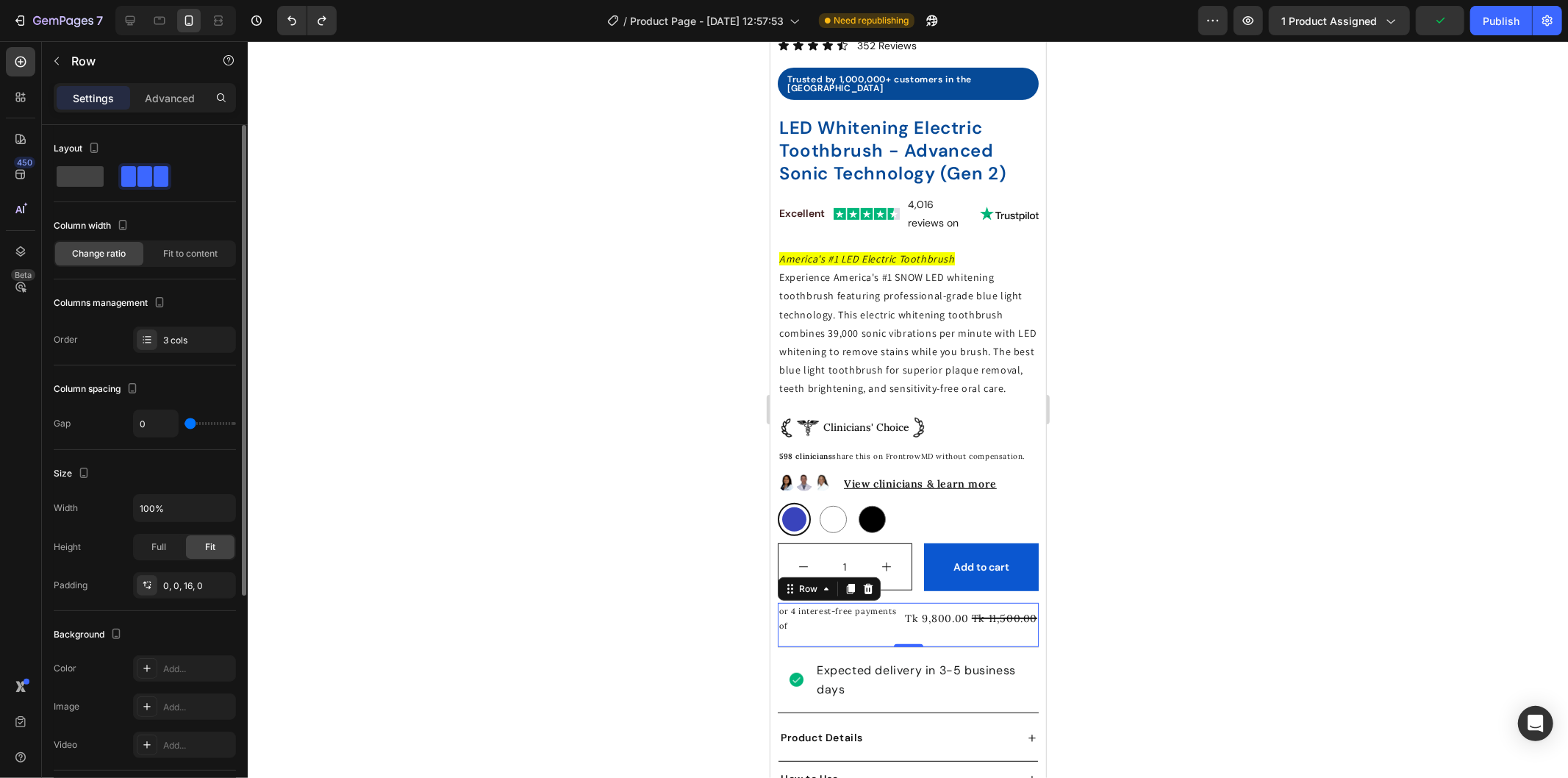
type input "0"
click at [186, 424] on input "range" at bounding box center [210, 423] width 52 height 3
type input "2"
type input "10"
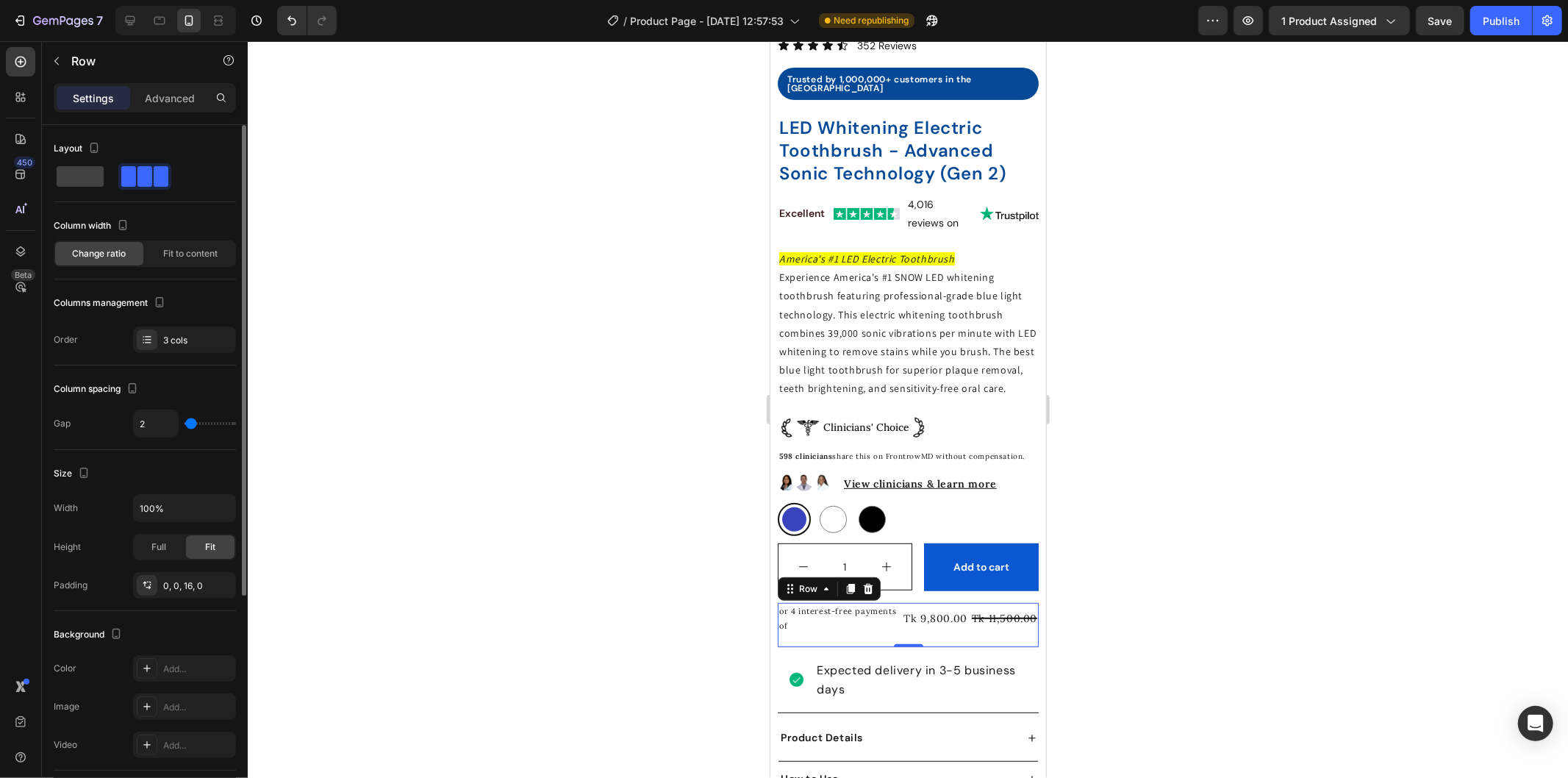
type input "10"
type input "12"
type input "15"
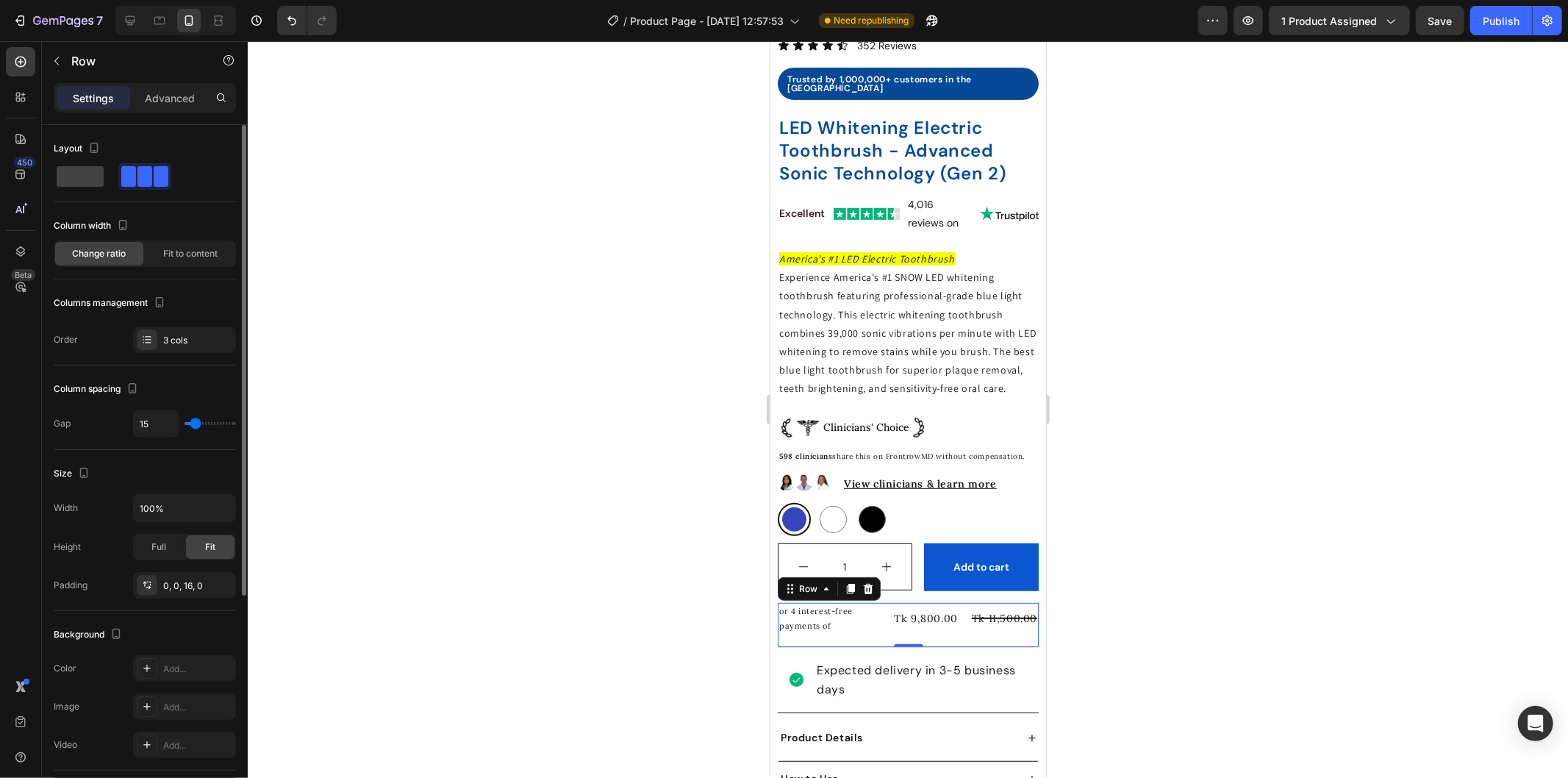
type input "10"
type input "7"
type input "5"
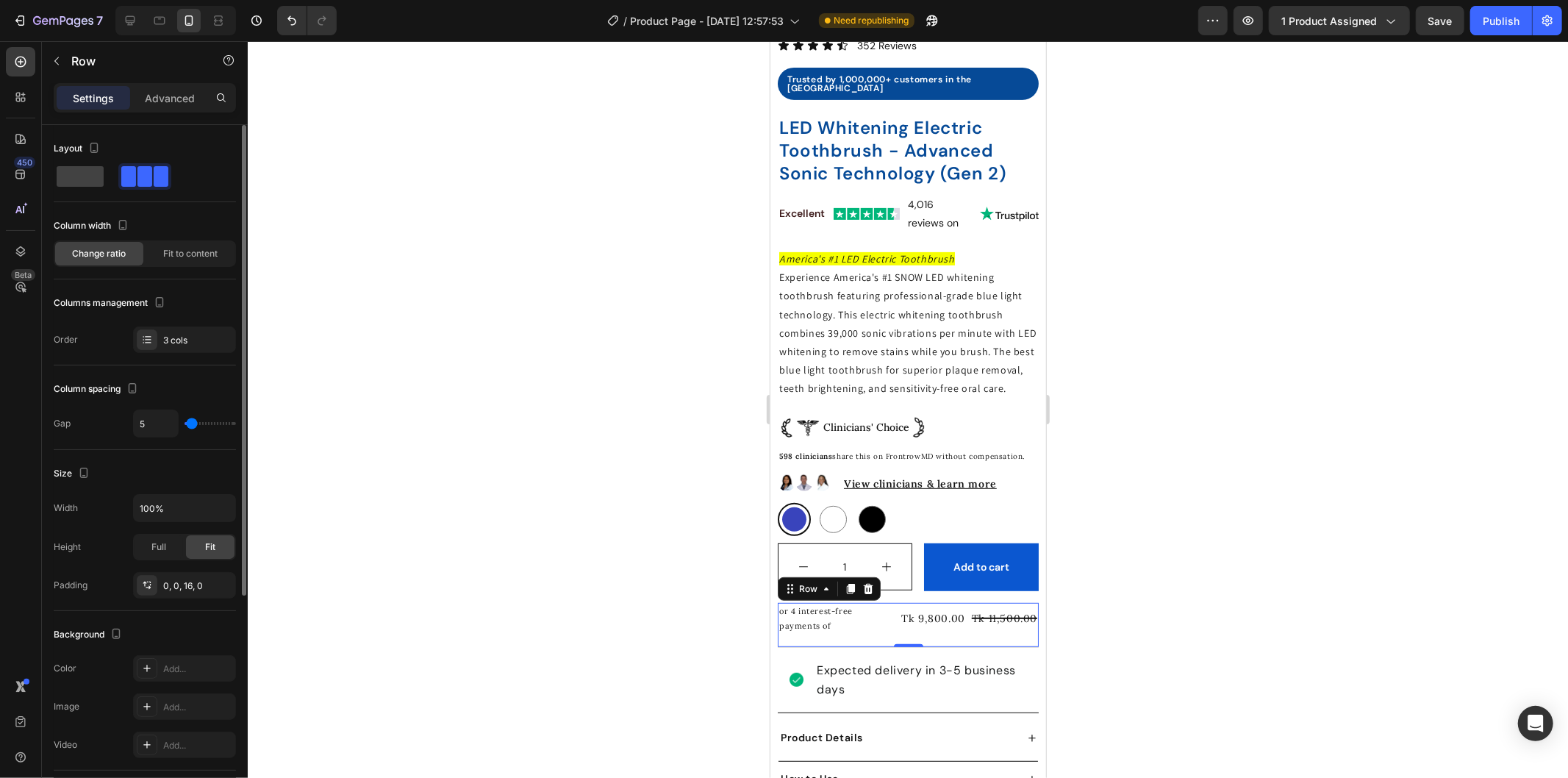
type input "5"
click at [192, 424] on input "range" at bounding box center [210, 423] width 52 height 3
click at [943, 635] on div "Tk 9,800.00 Product Price Product Price" at bounding box center [932, 618] width 67 height 33
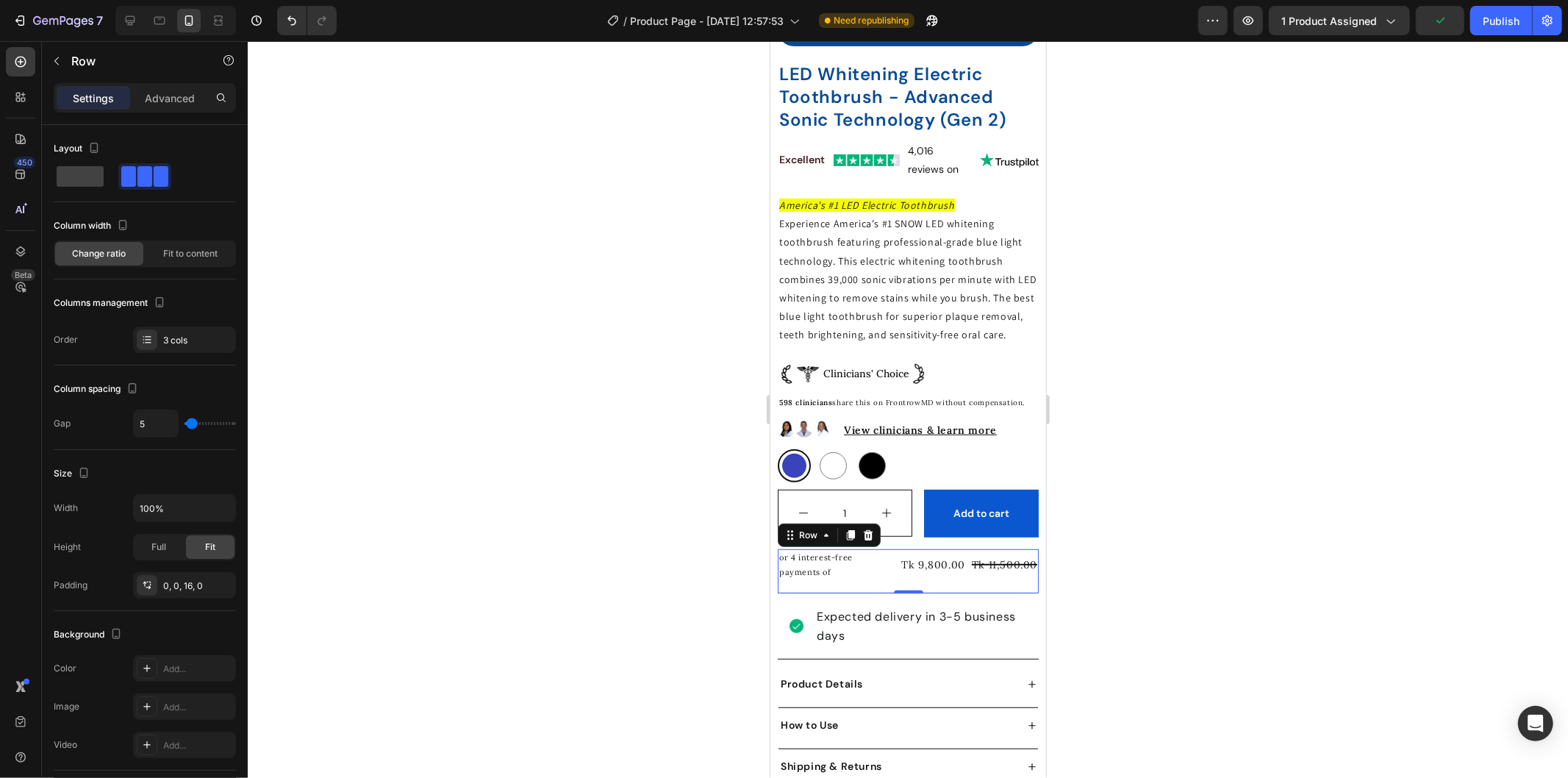
scroll to position [489, 0]
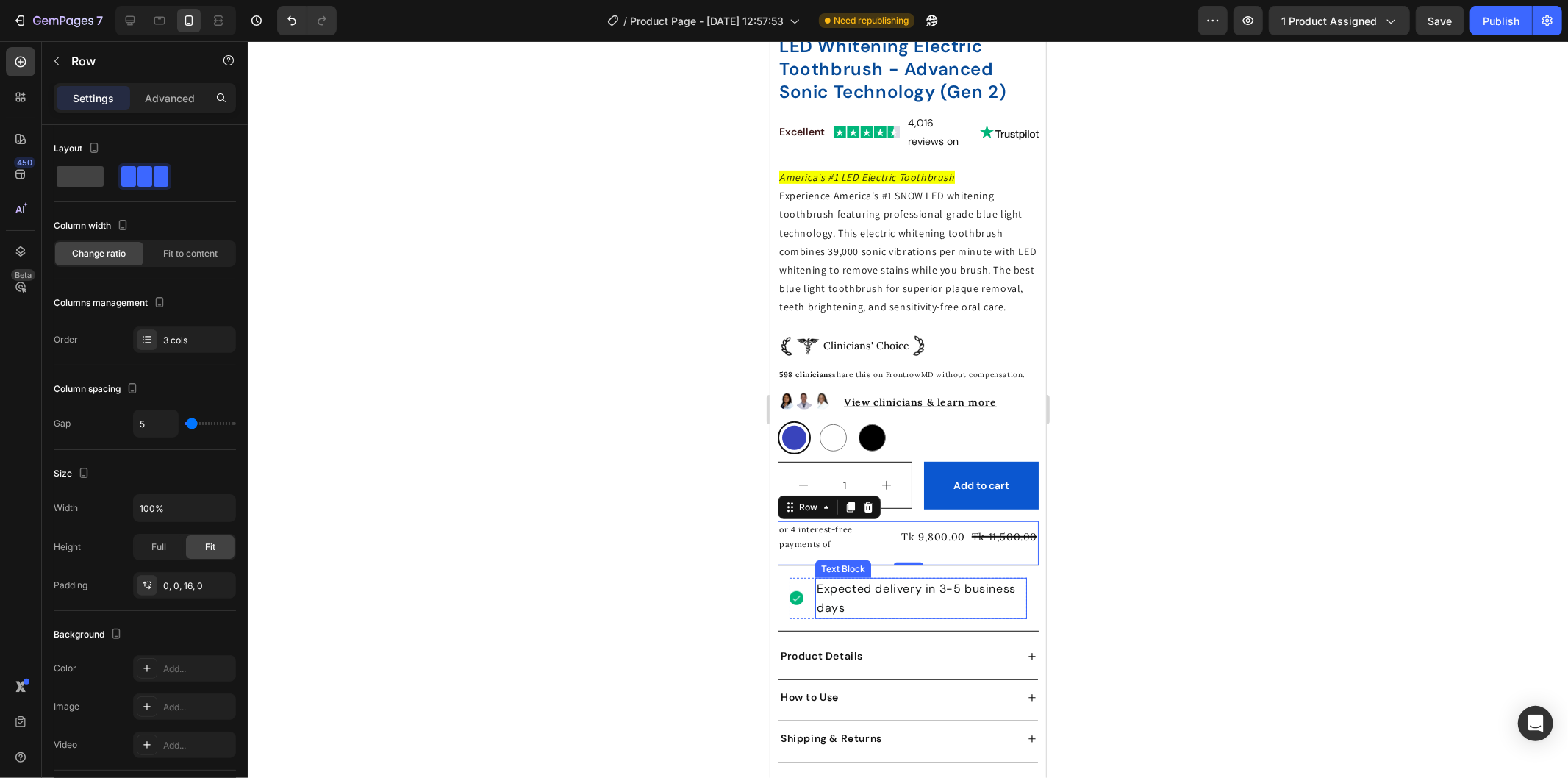
click at [911, 596] on span "Expected delivery in 3-5 business days" at bounding box center [915, 597] width 199 height 35
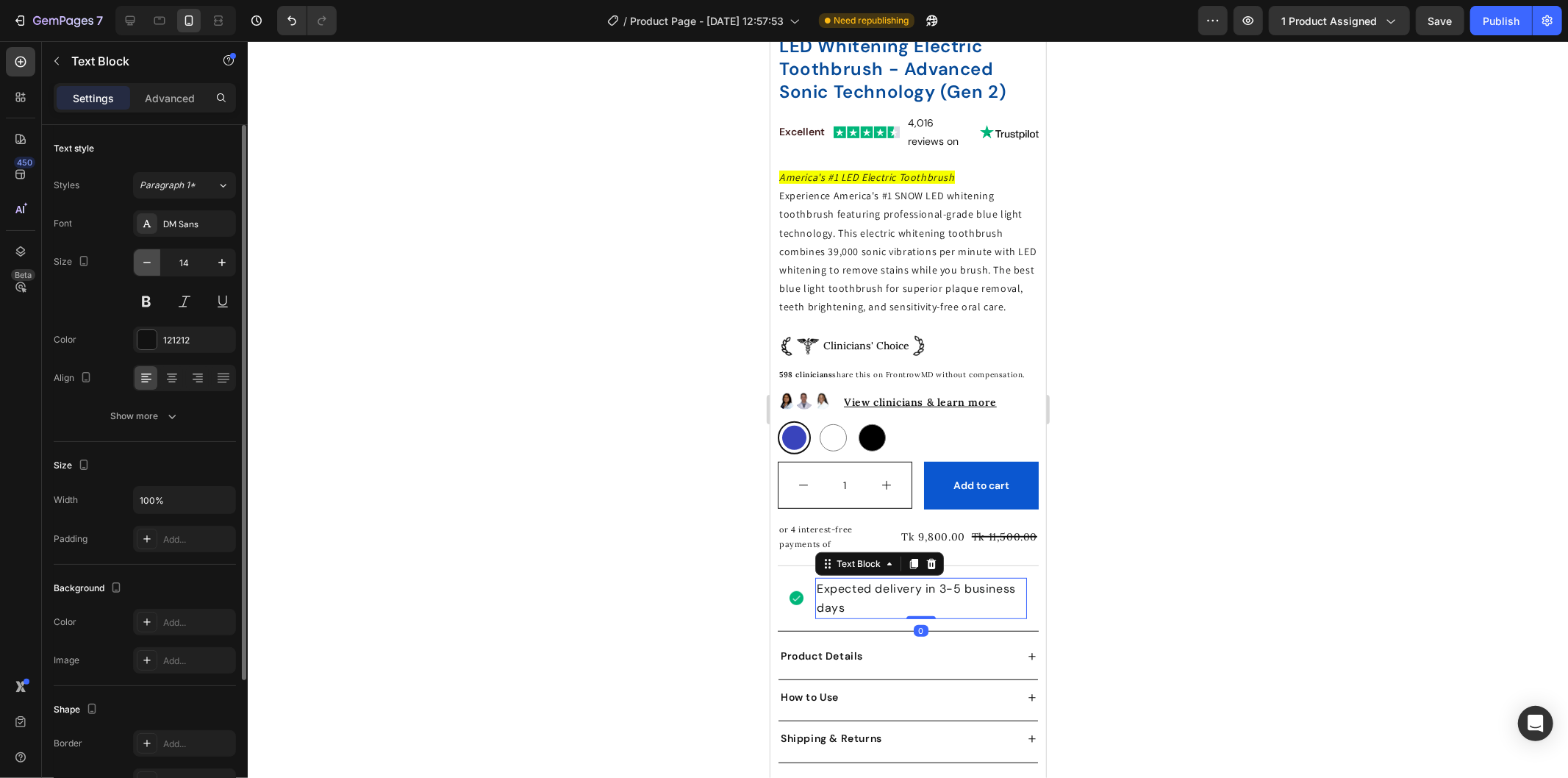
click at [145, 263] on icon "button" at bounding box center [146, 262] width 7 height 1
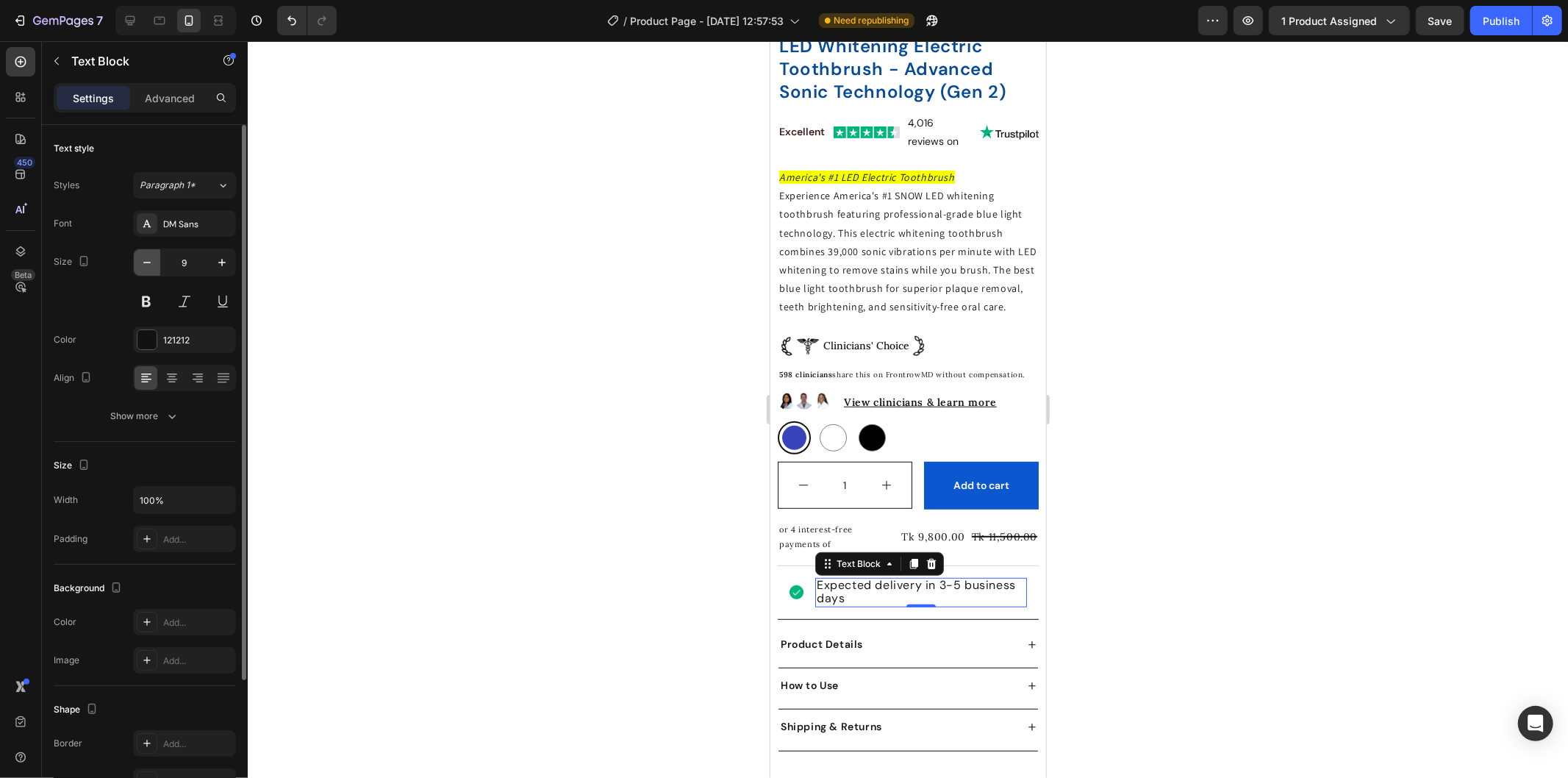
click at [145, 263] on icon "button" at bounding box center [146, 262] width 7 height 1
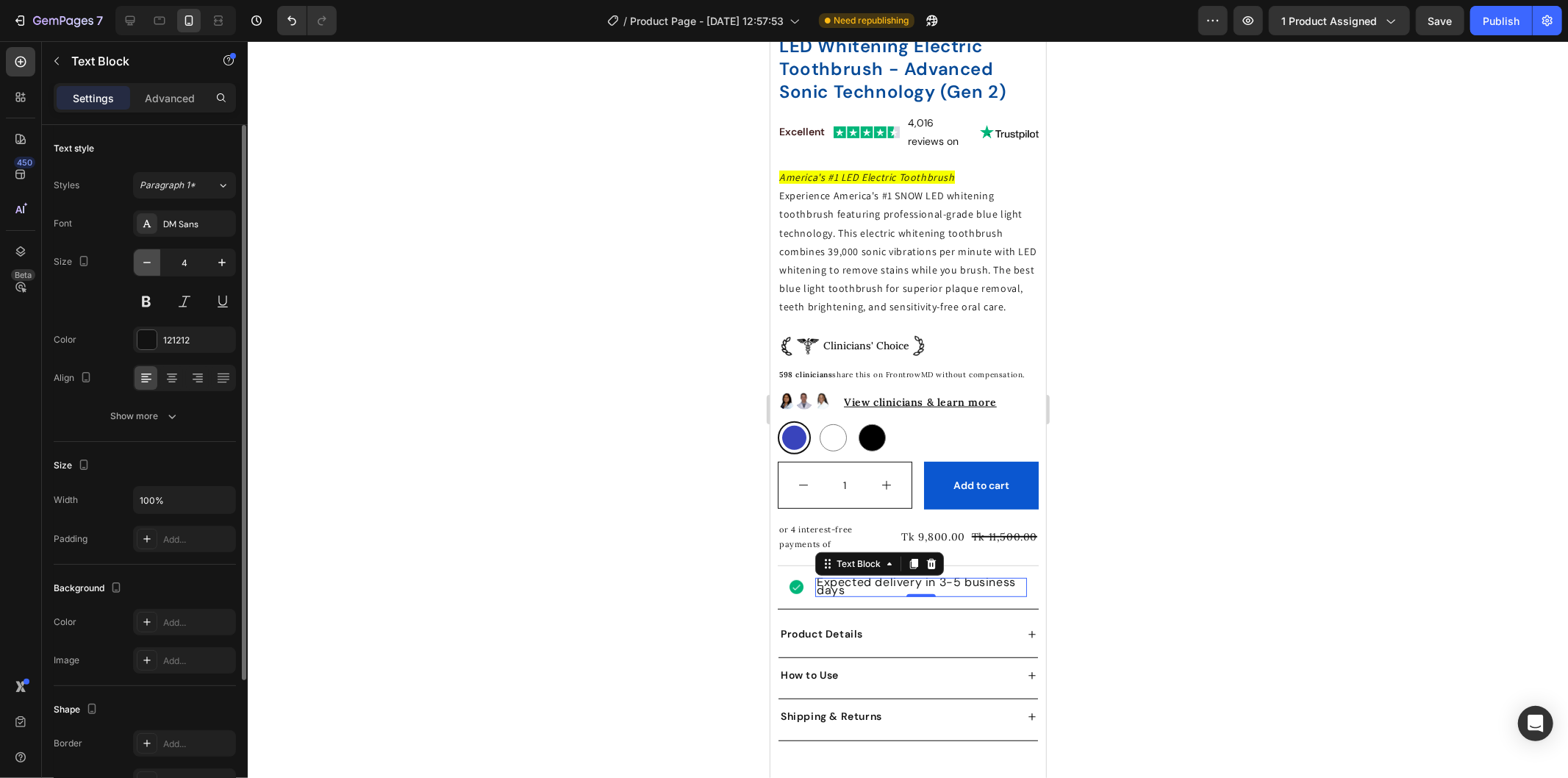
click at [145, 263] on icon "button" at bounding box center [146, 262] width 7 height 1
click at [219, 269] on icon "button" at bounding box center [222, 262] width 15 height 15
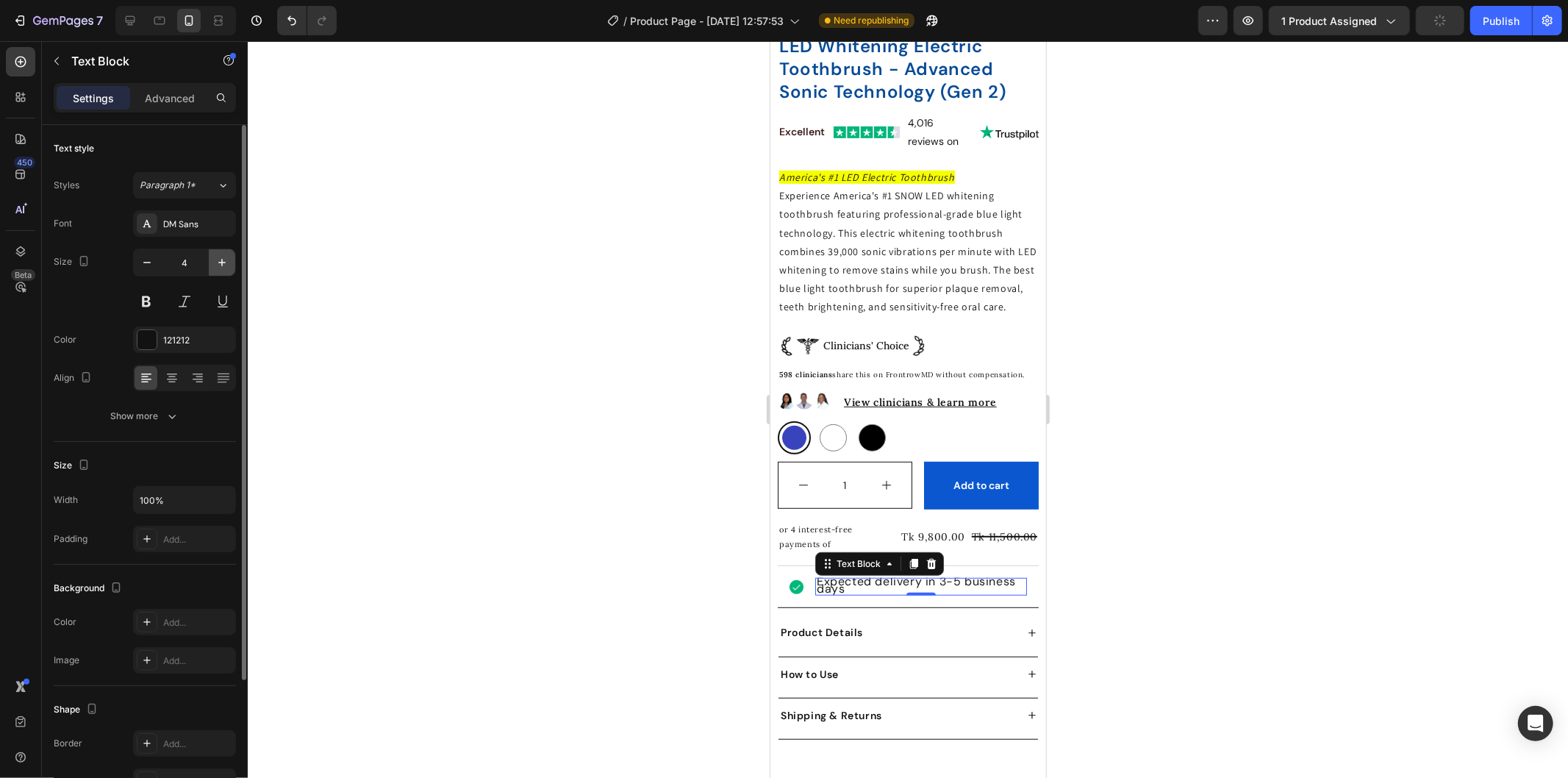
click at [219, 269] on icon "button" at bounding box center [222, 262] width 15 height 15
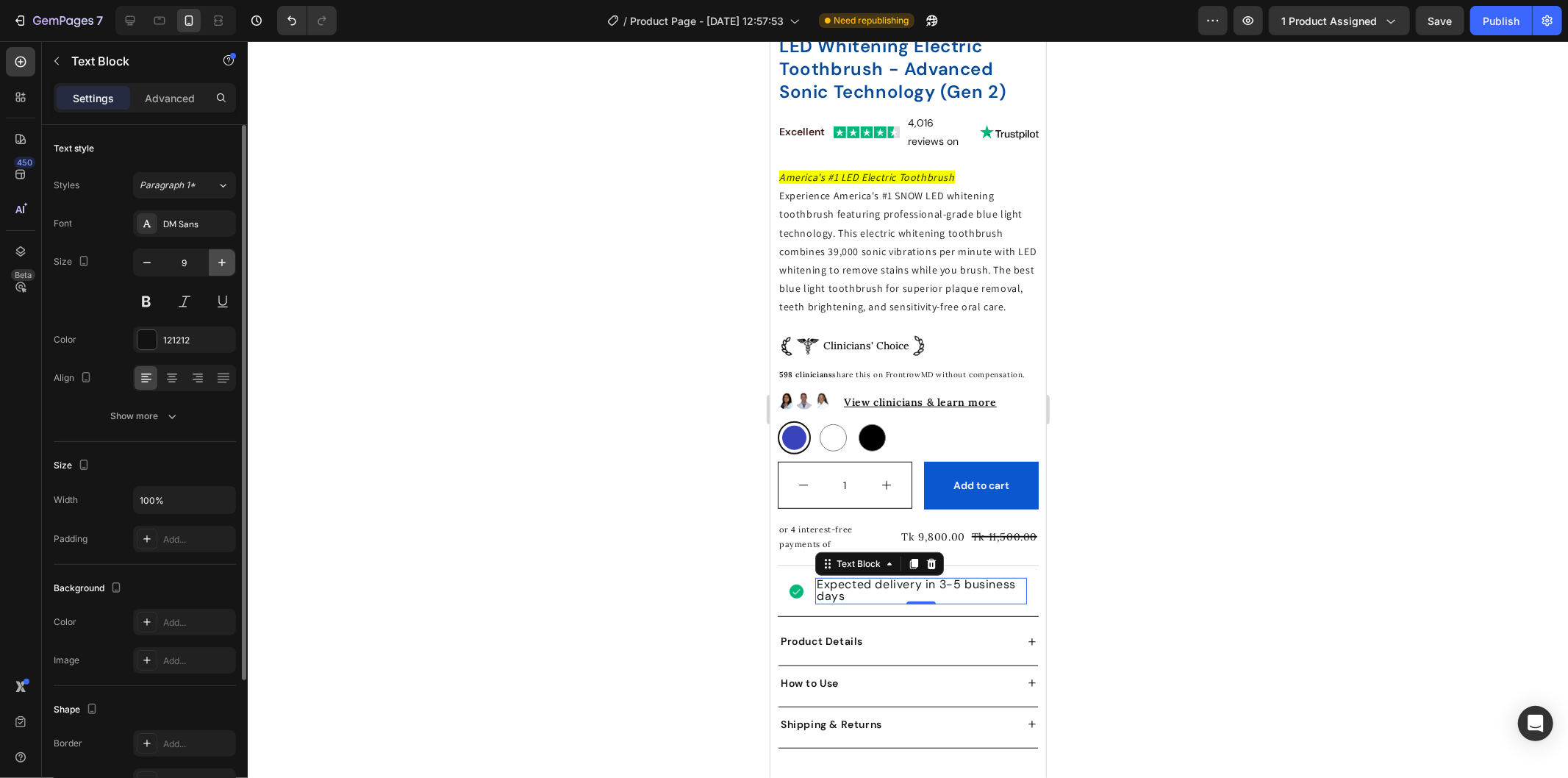
click at [219, 269] on icon "button" at bounding box center [222, 262] width 15 height 15
type input "14"
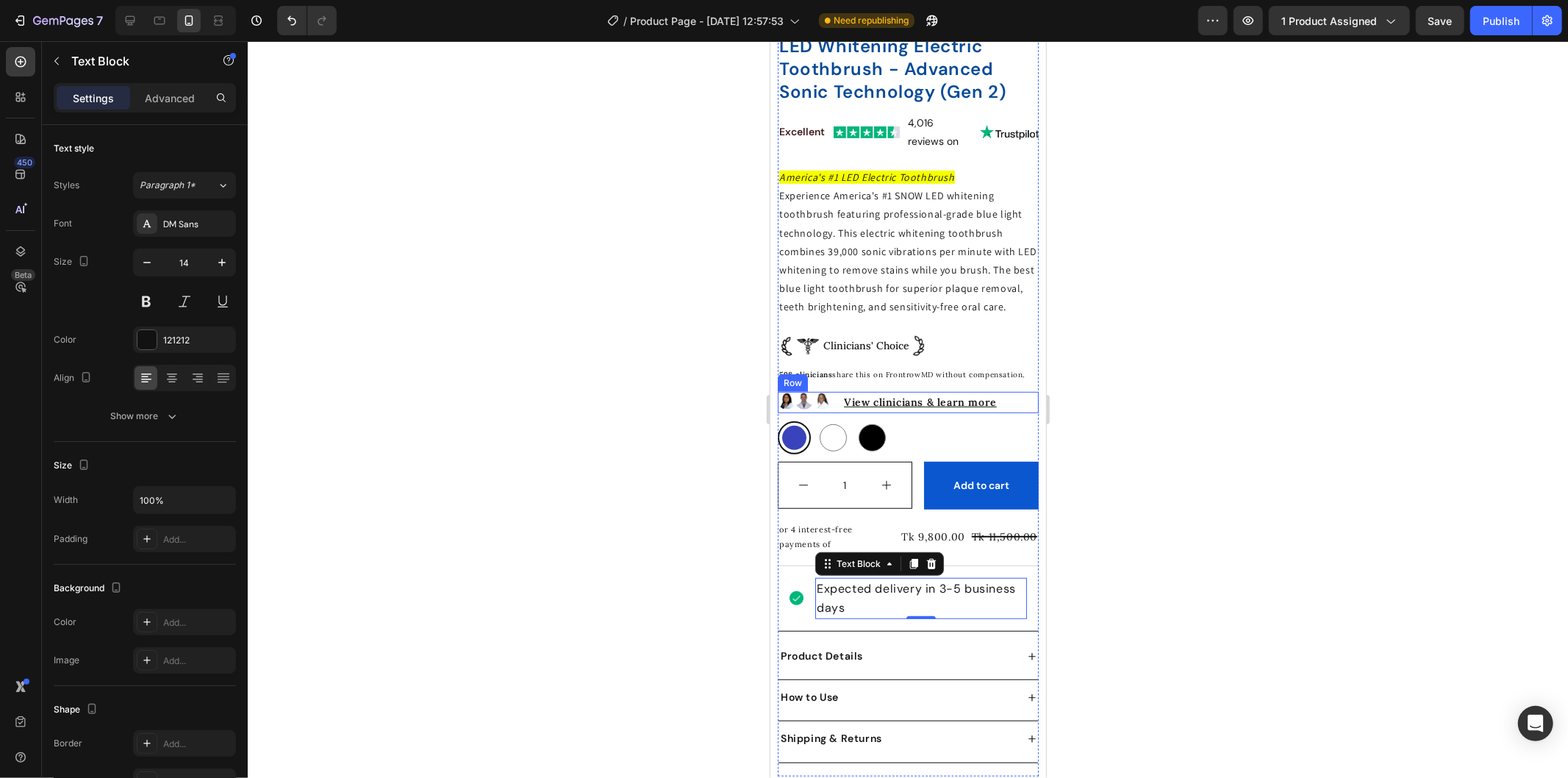
click at [827, 413] on div "Image" at bounding box center [821, 401] width 18 height 21
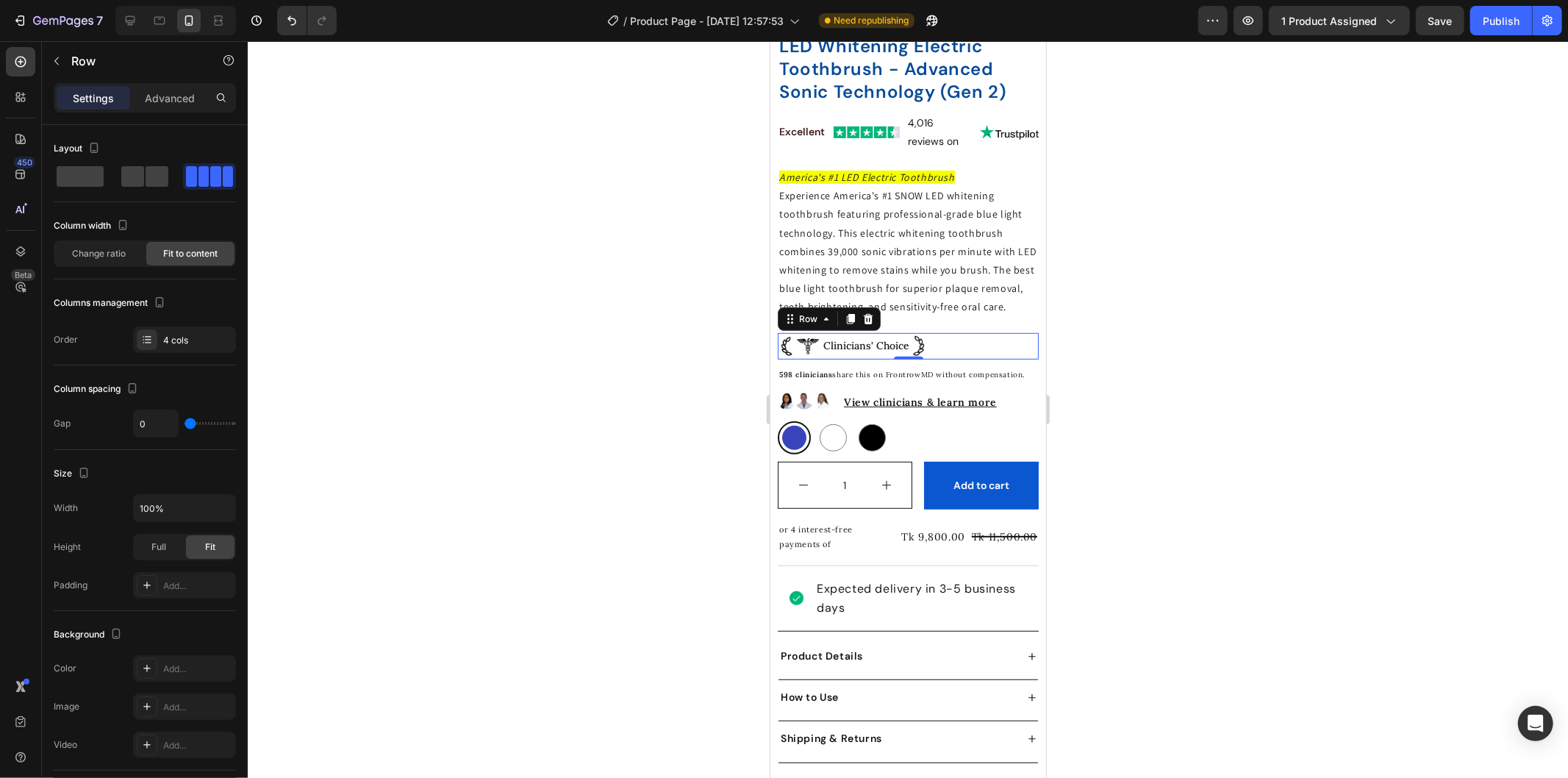
click at [933, 342] on div "Image Clinicians' Choice Text Block Image Row 0" at bounding box center [907, 345] width 261 height 27
click at [833, 376] on p "598 clinicians share this on FrontrowMD without compensation." at bounding box center [906, 373] width 258 height 13
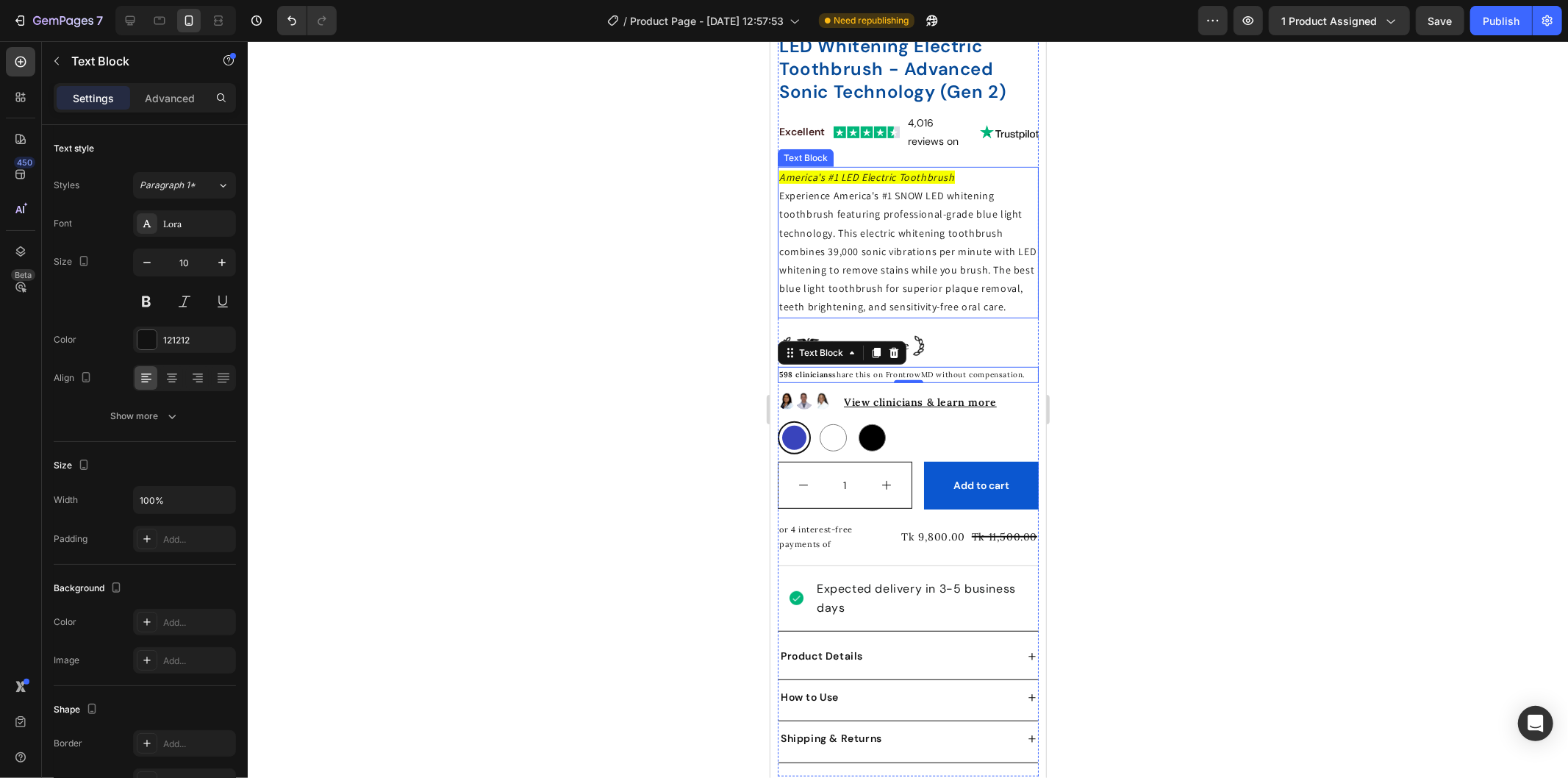
click at [873, 233] on p "Experience America's #1 SNOW LED whitening toothbrush featuring professional-gr…" at bounding box center [906, 251] width 258 height 129
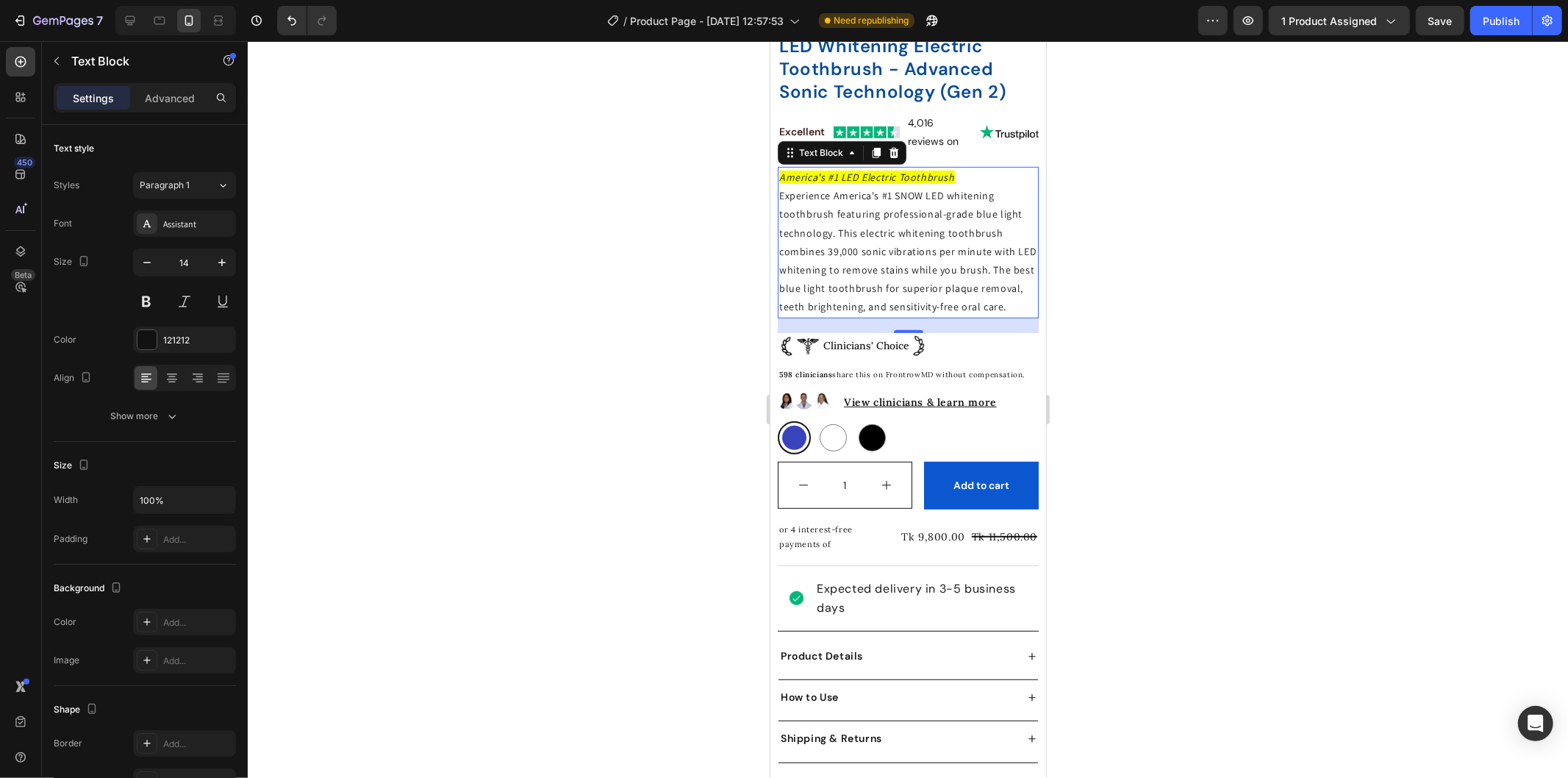
scroll to position [571, 0]
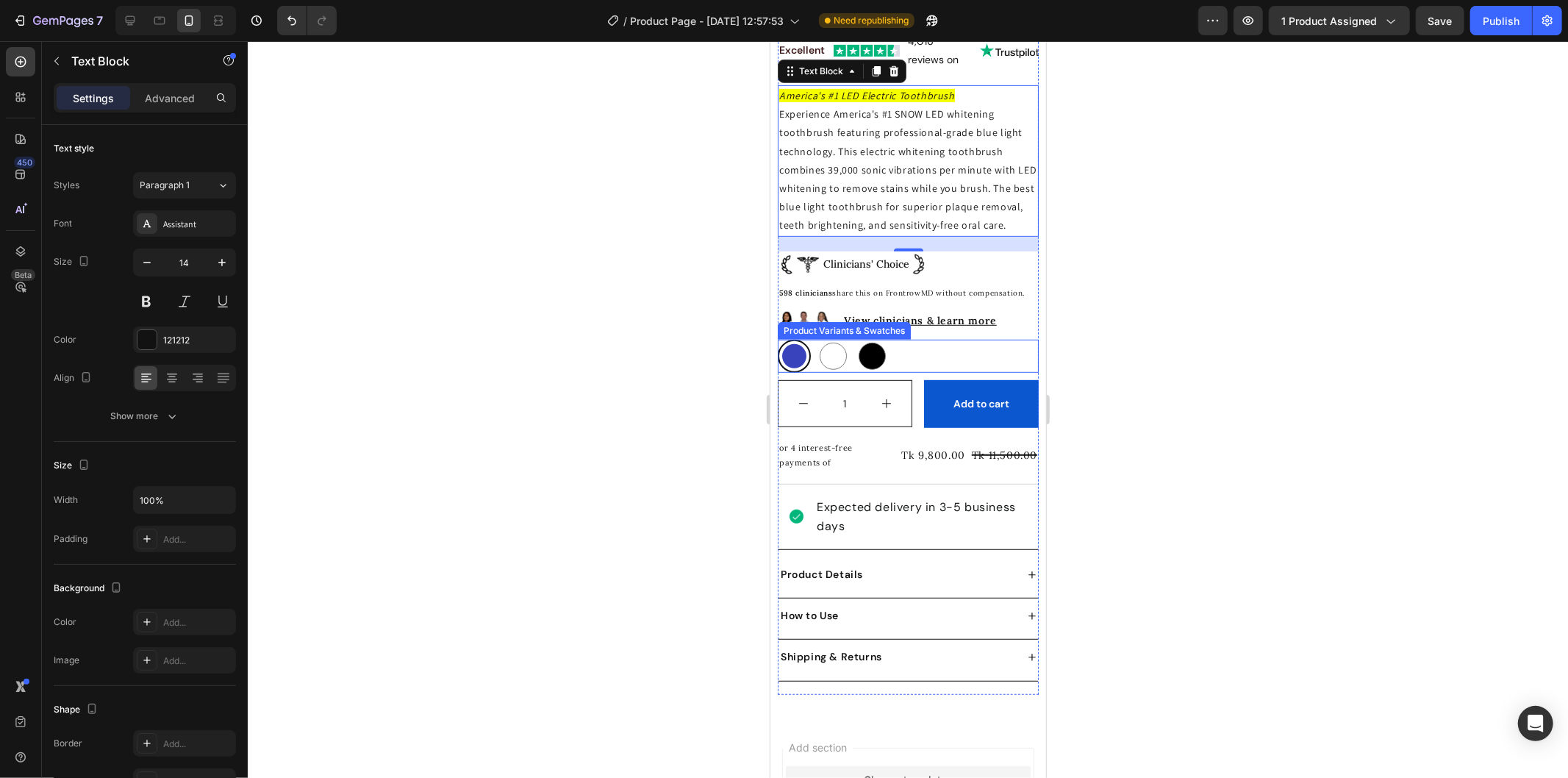
click at [903, 362] on div "Blue Blue White White Black Black" at bounding box center [907, 355] width 261 height 33
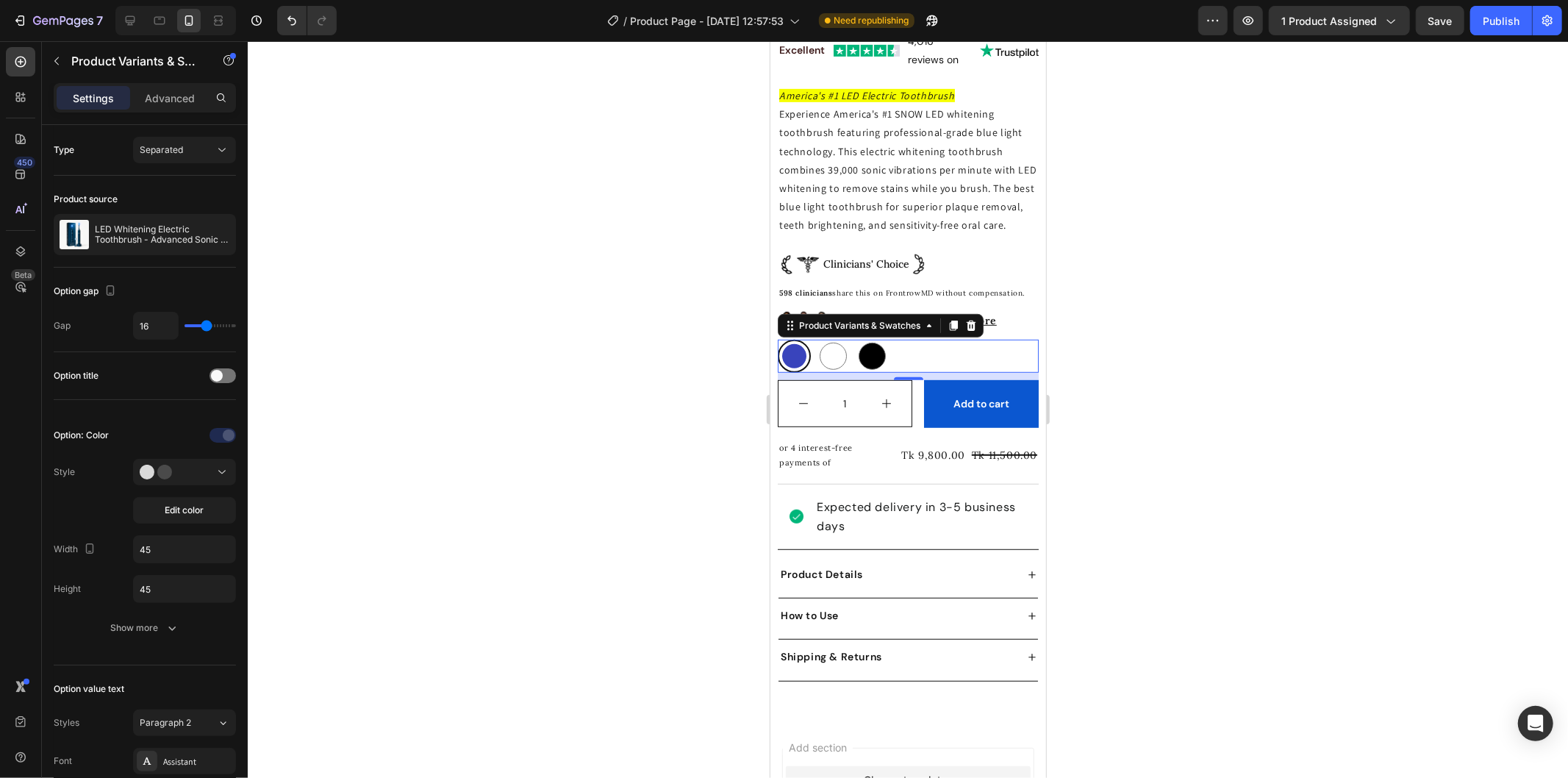
click at [900, 397] on div "10" at bounding box center [907, 391] width 15 height 12
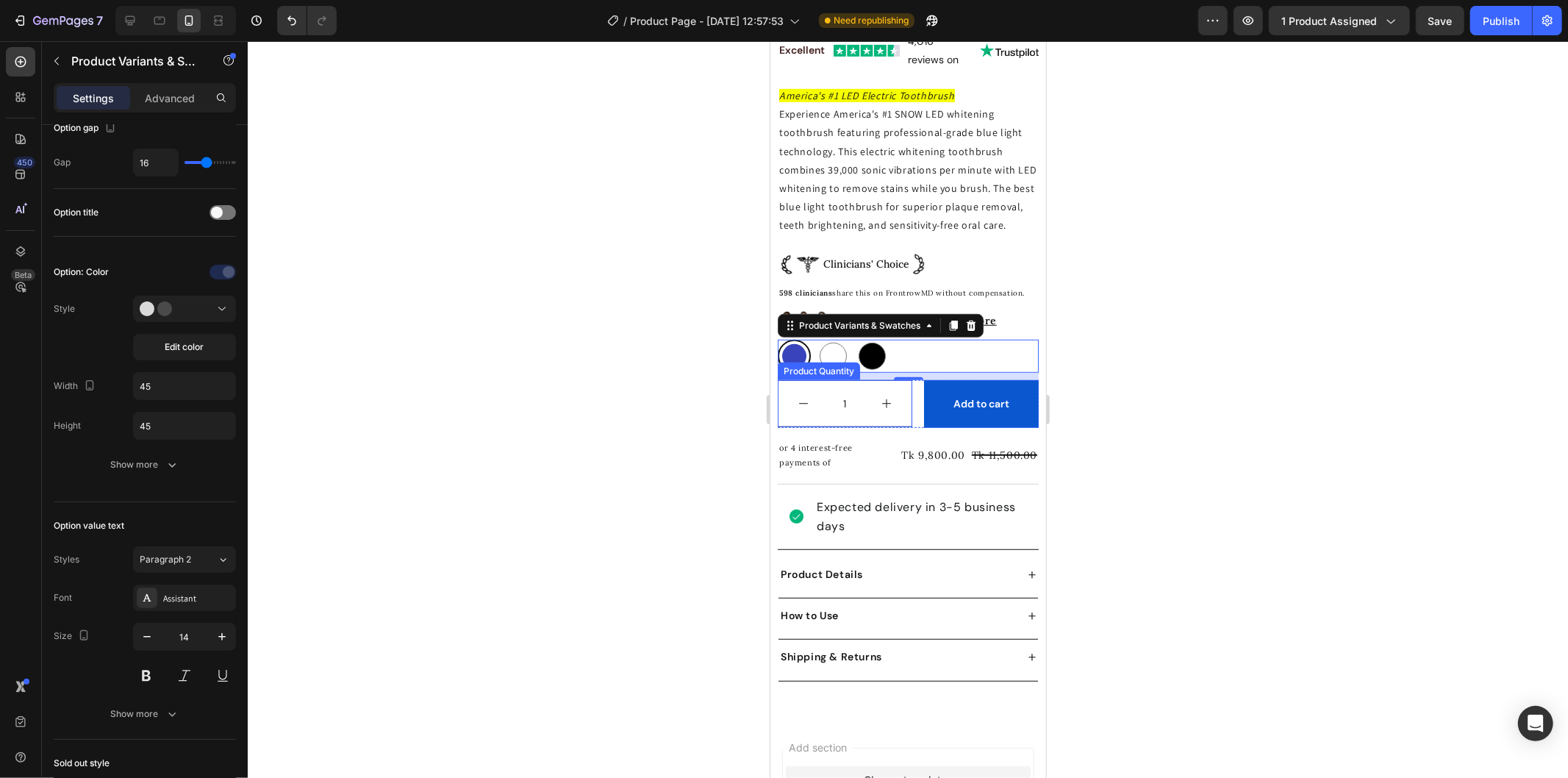
click at [797, 424] on button "decrement" at bounding box center [803, 403] width 50 height 46
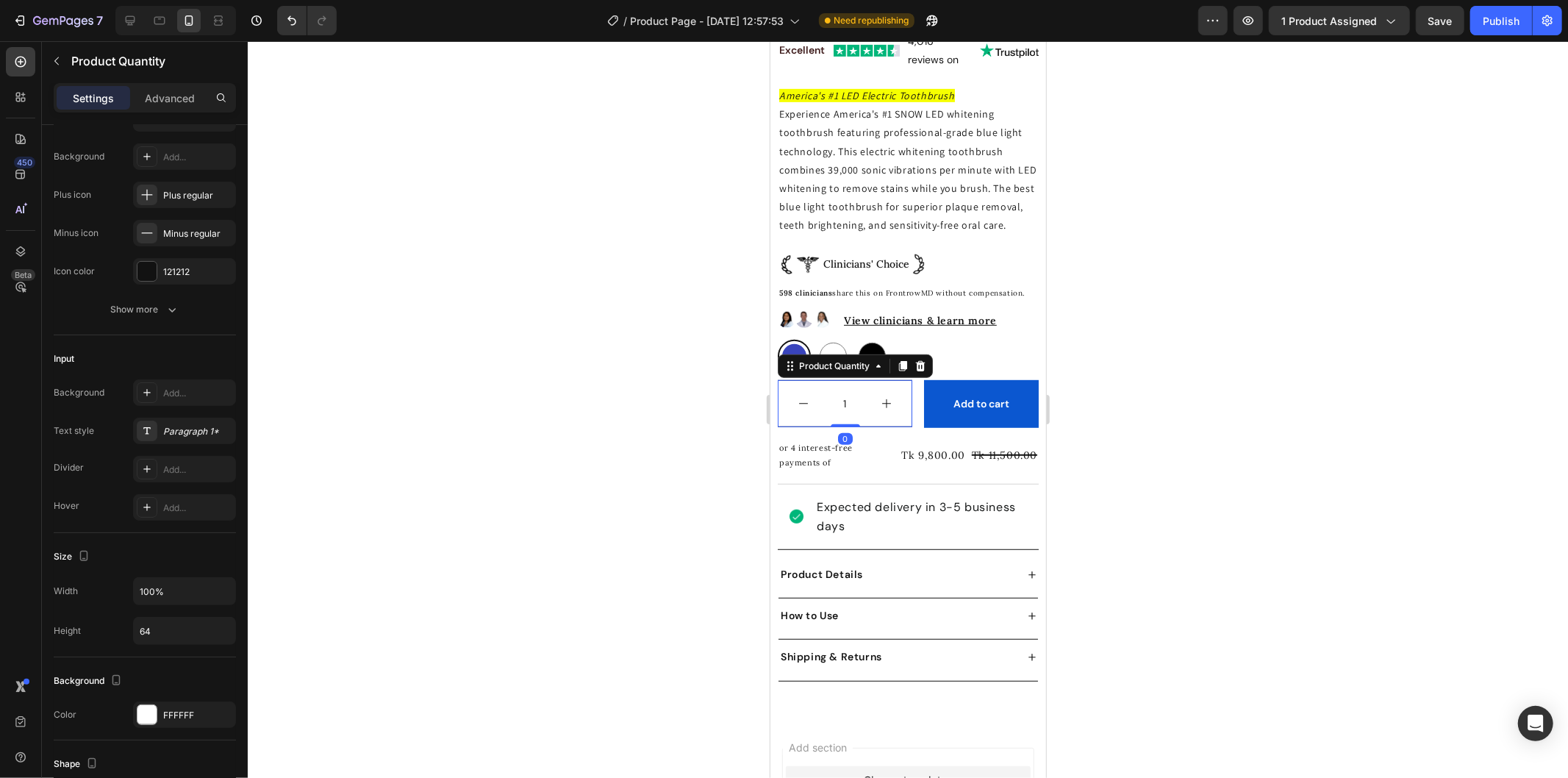
scroll to position [0, 0]
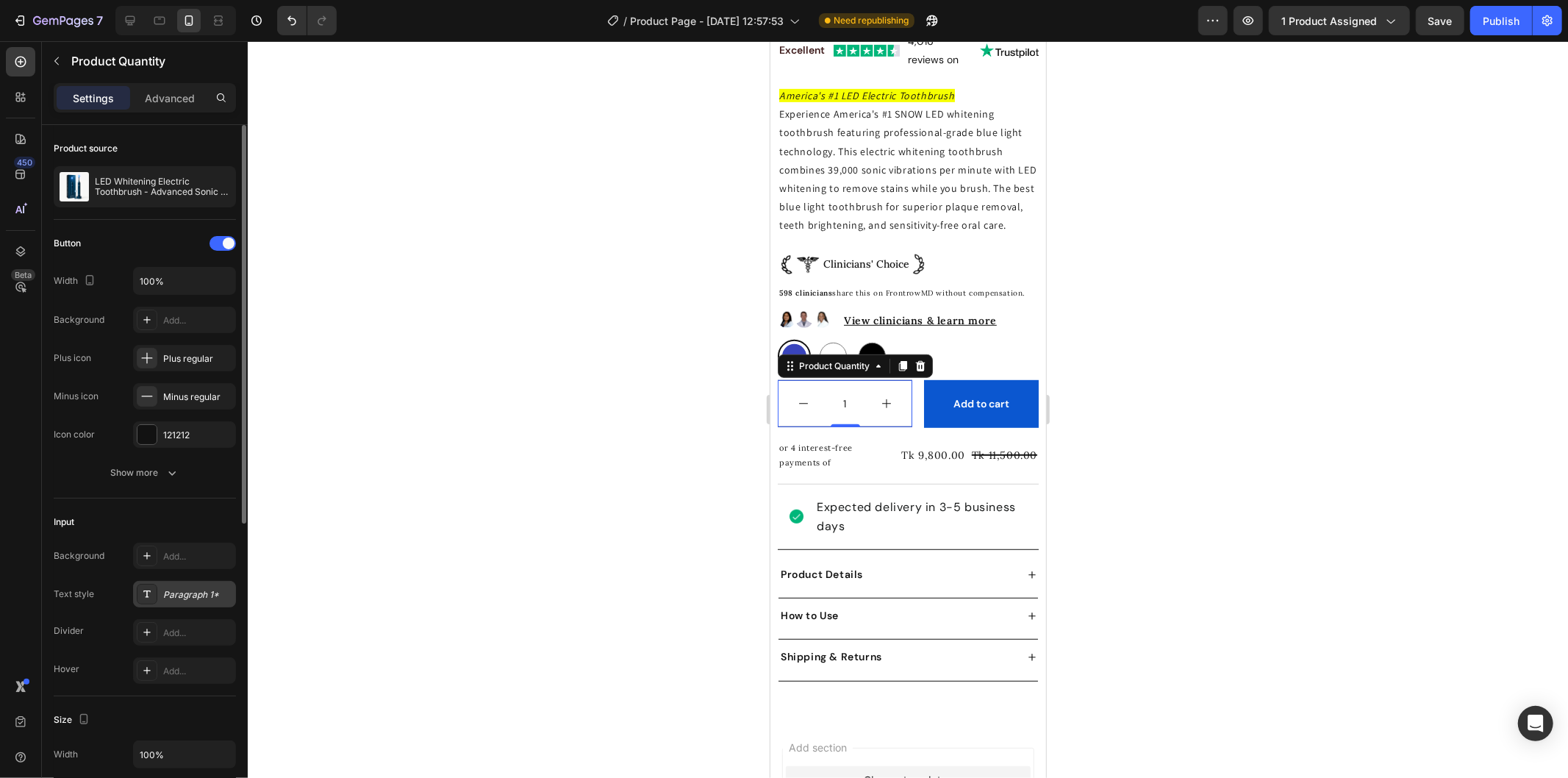
click at [185, 590] on div "Paragraph 1*" at bounding box center [197, 594] width 69 height 13
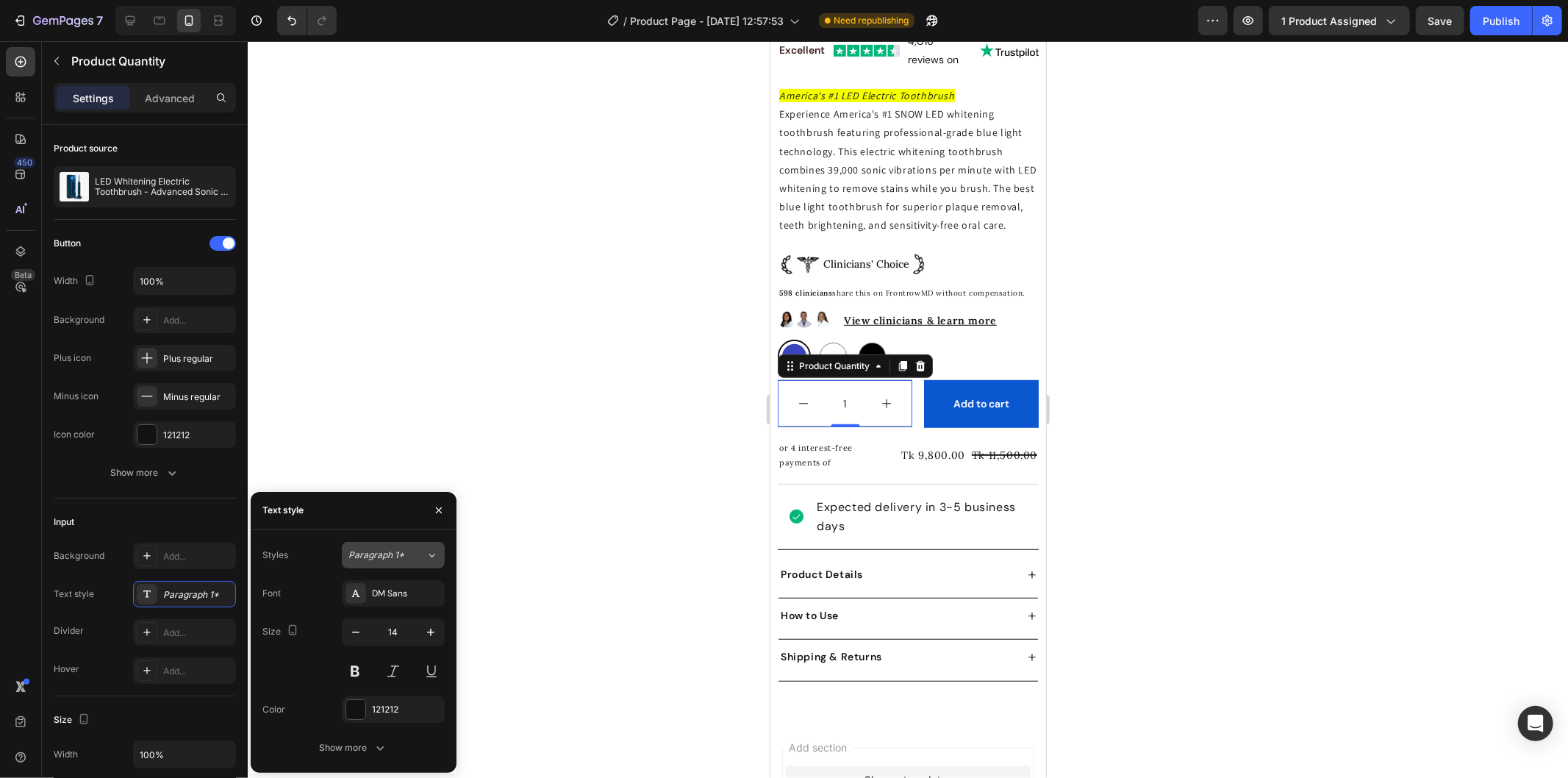
click at [402, 562] on button "Paragraph 1*" at bounding box center [393, 555] width 102 height 27
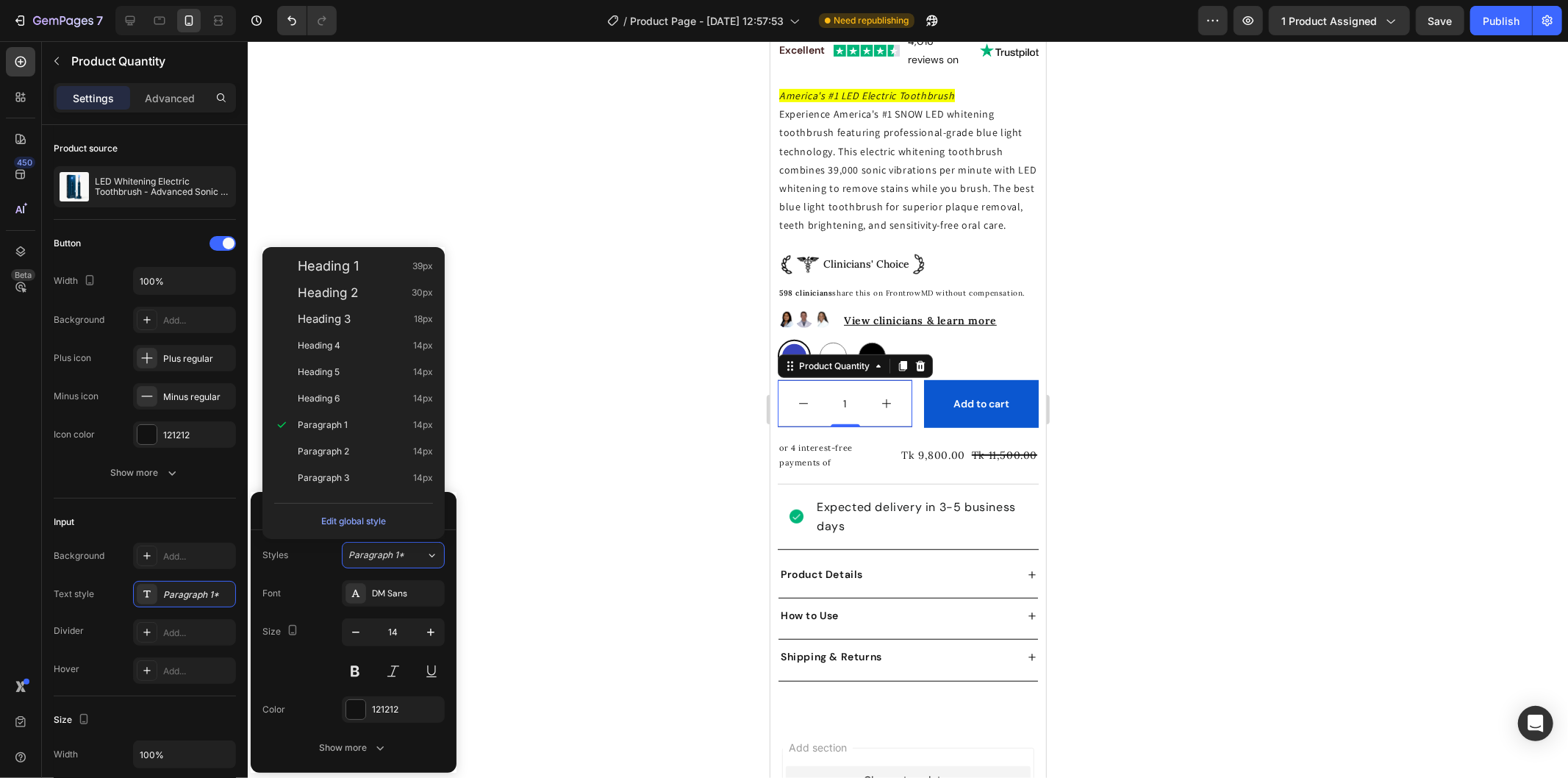
click at [683, 401] on div at bounding box center [907, 409] width 1320 height 736
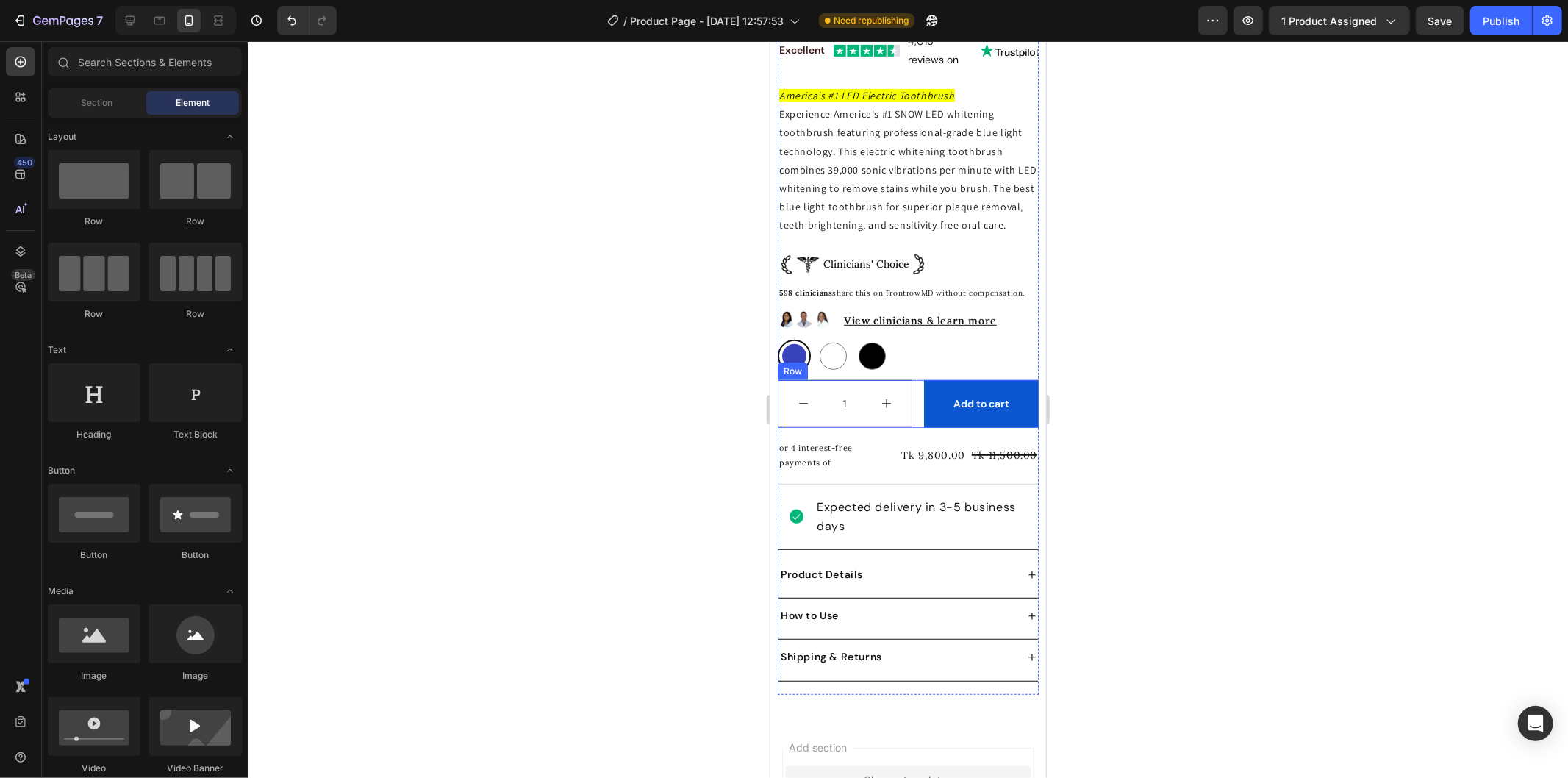
click at [908, 396] on div "1 Product Quantity Add to cart Add to Cart Row" at bounding box center [907, 403] width 261 height 48
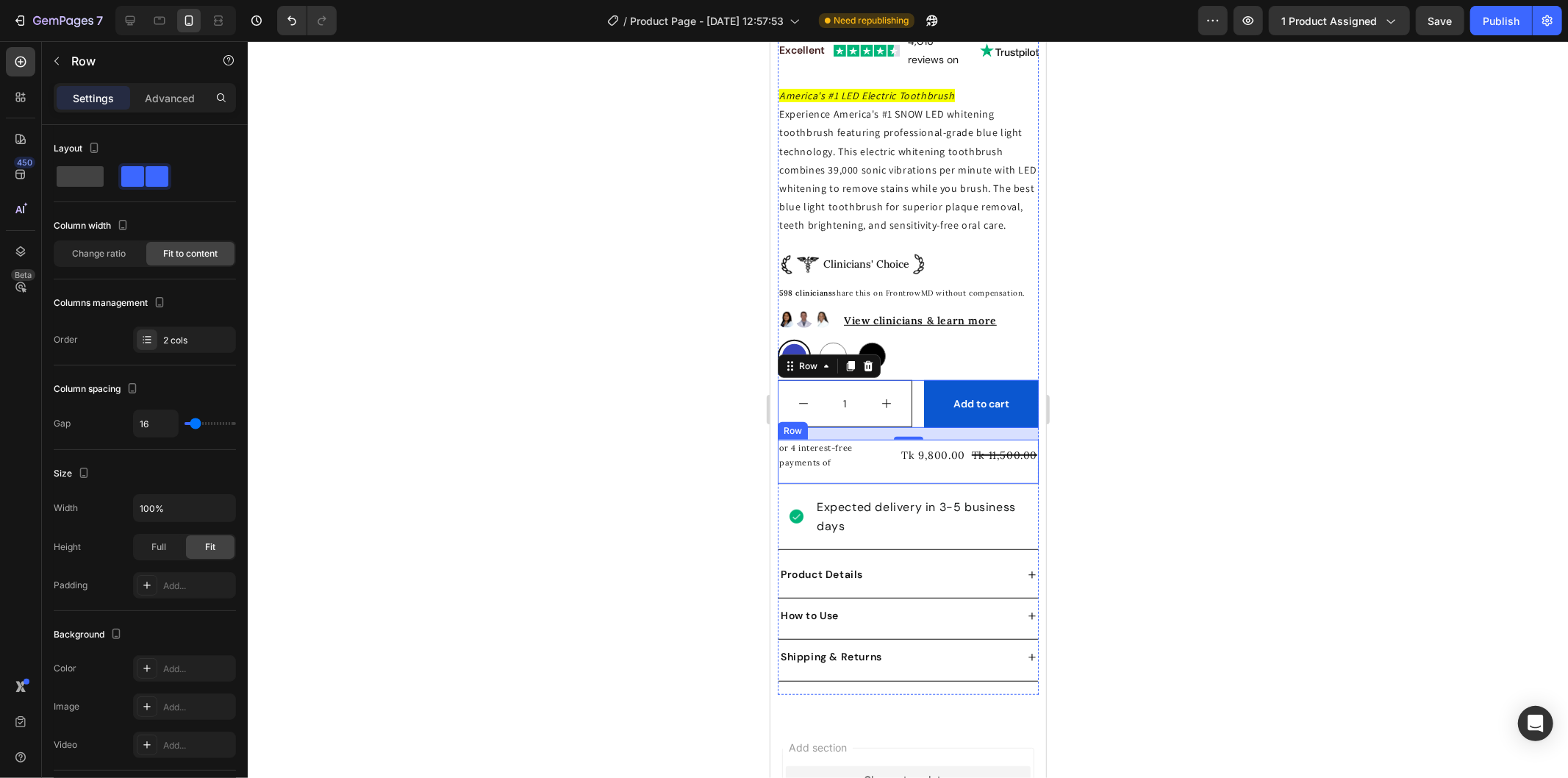
click at [899, 472] on div "Tk 9,800.00 Product Price Product Price" at bounding box center [932, 455] width 67 height 33
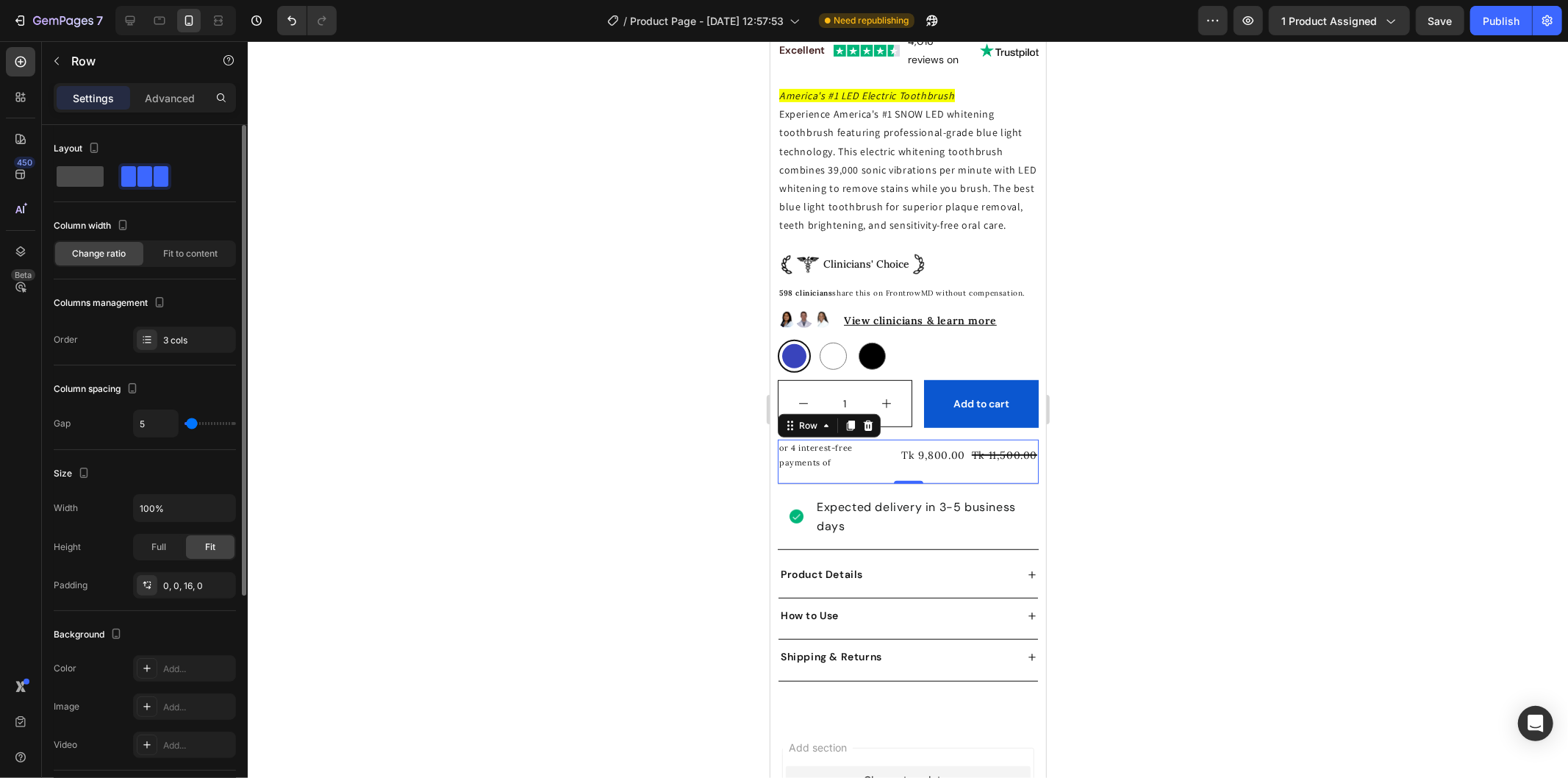
click at [69, 174] on span at bounding box center [80, 176] width 47 height 21
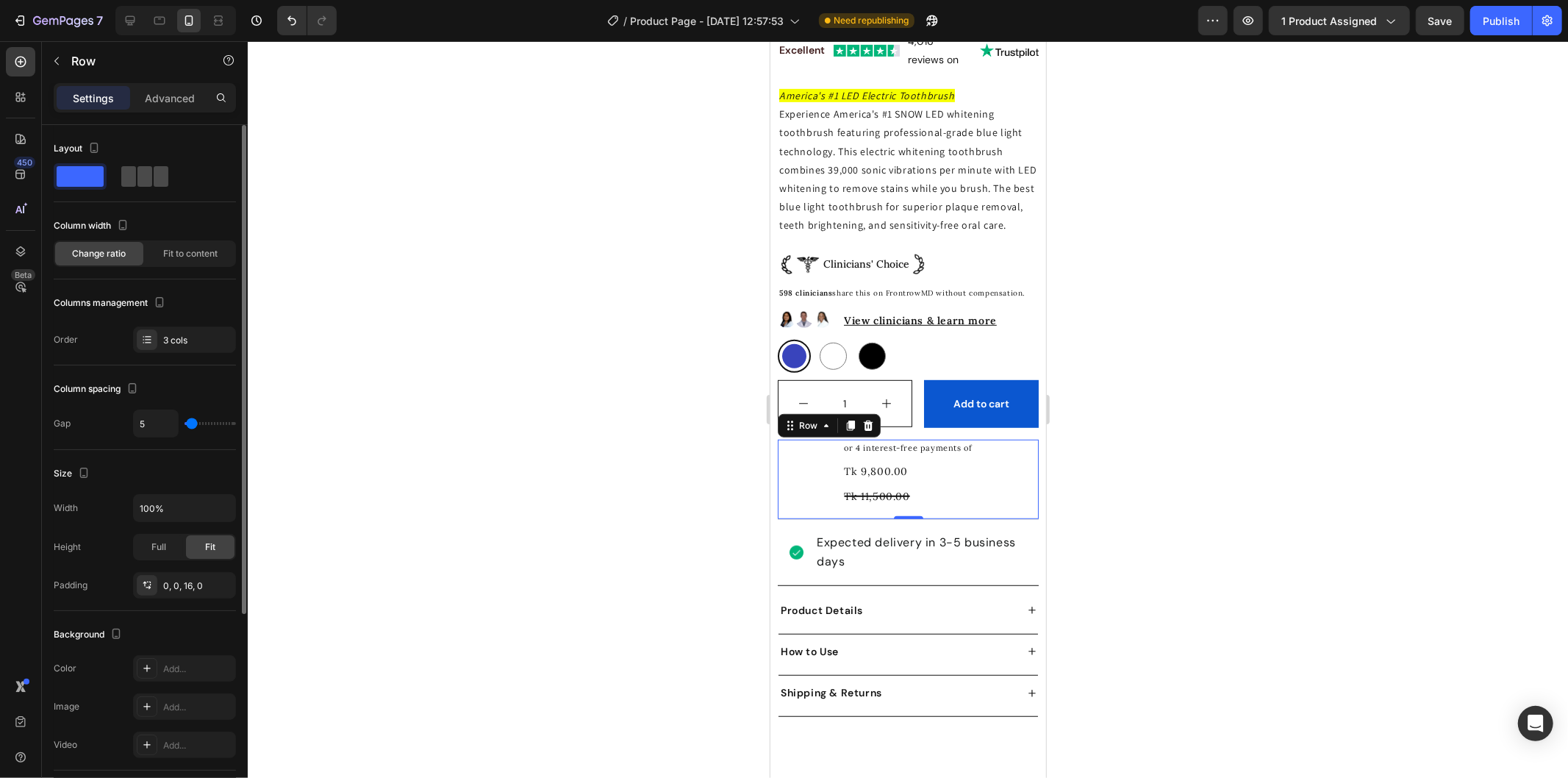
click at [133, 173] on span at bounding box center [128, 176] width 15 height 21
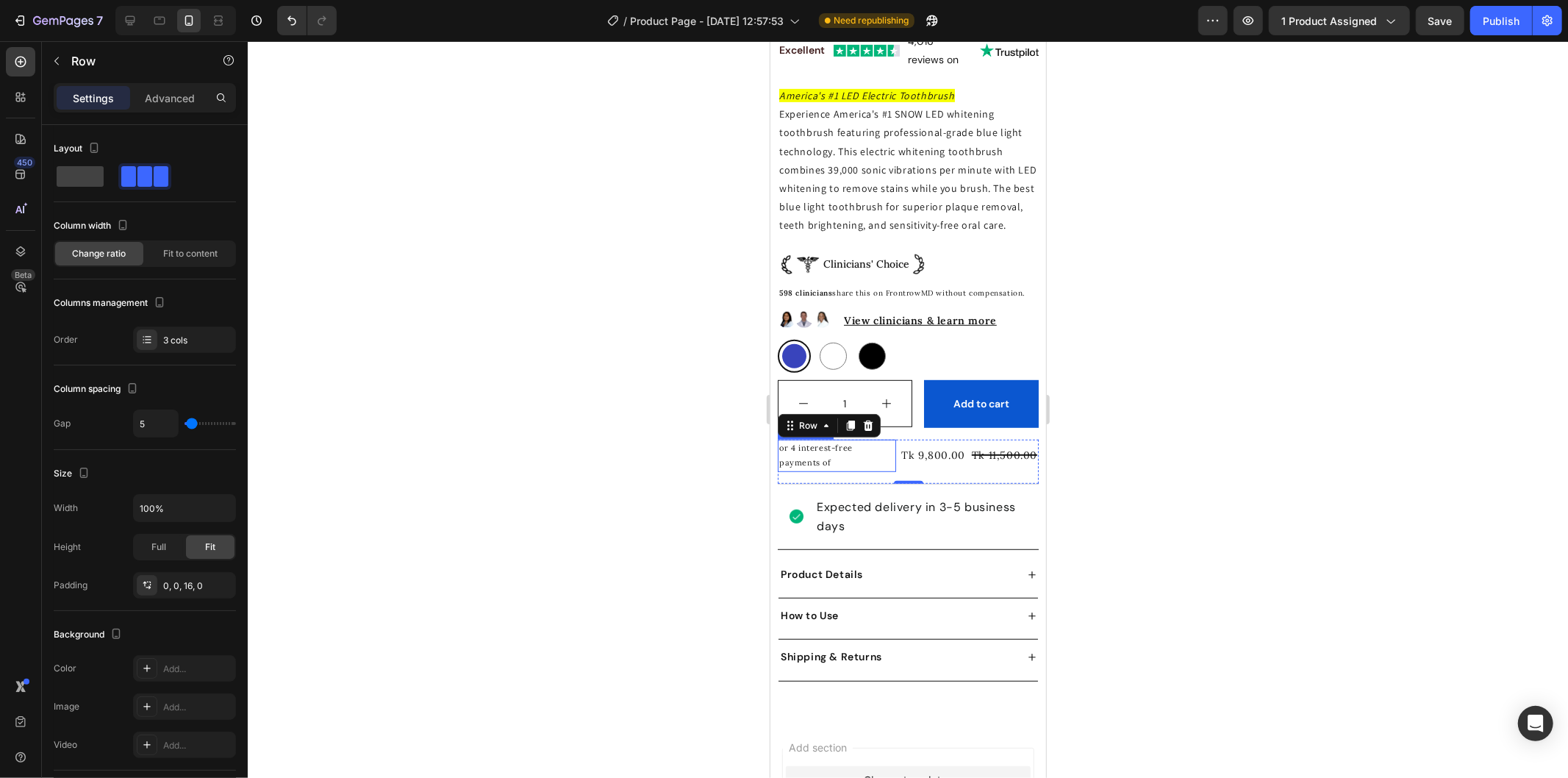
click at [817, 470] on p "or 4 interest-free payments of" at bounding box center [836, 456] width 115 height 30
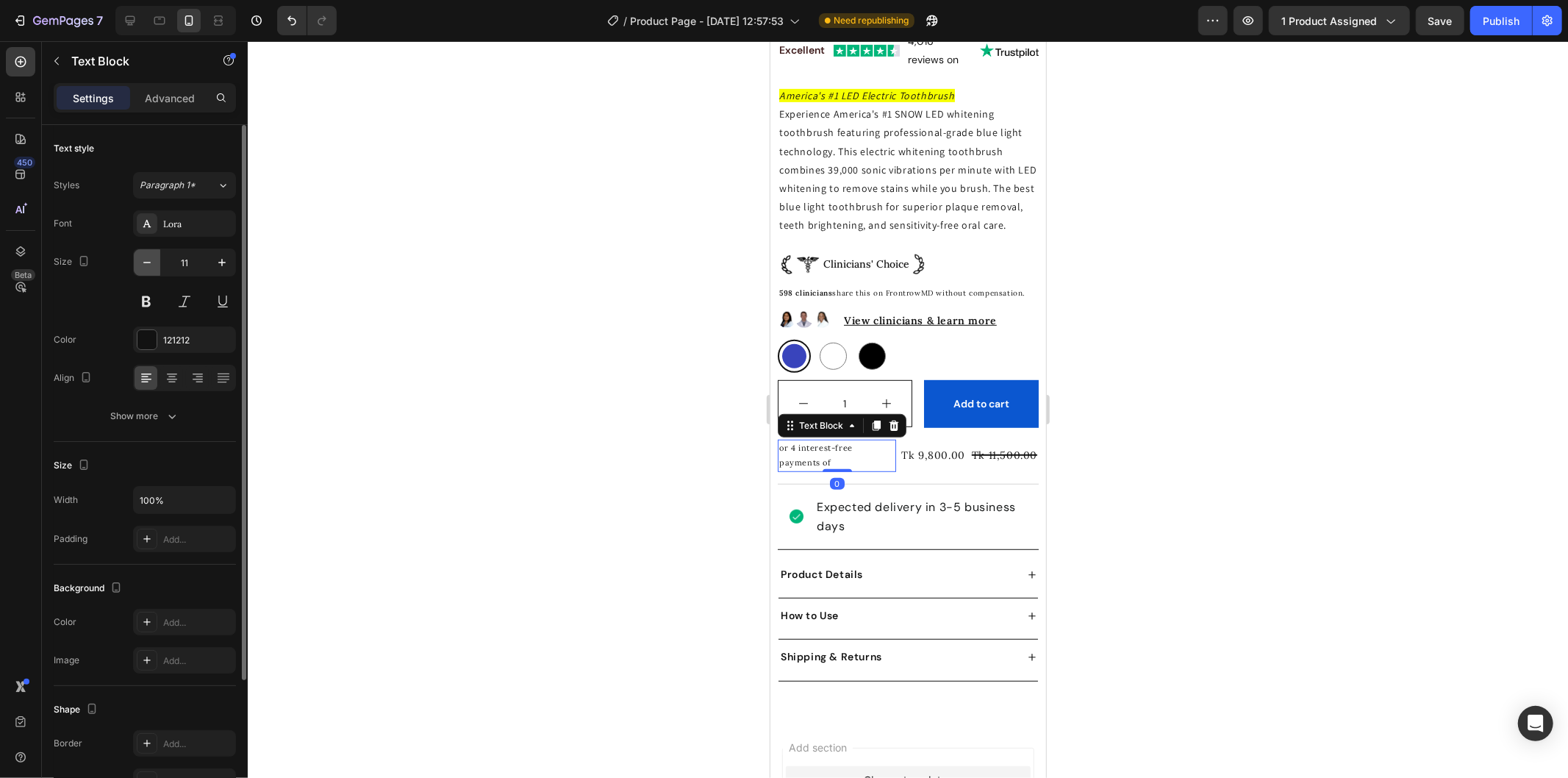
click at [142, 259] on icon "button" at bounding box center [146, 262] width 15 height 15
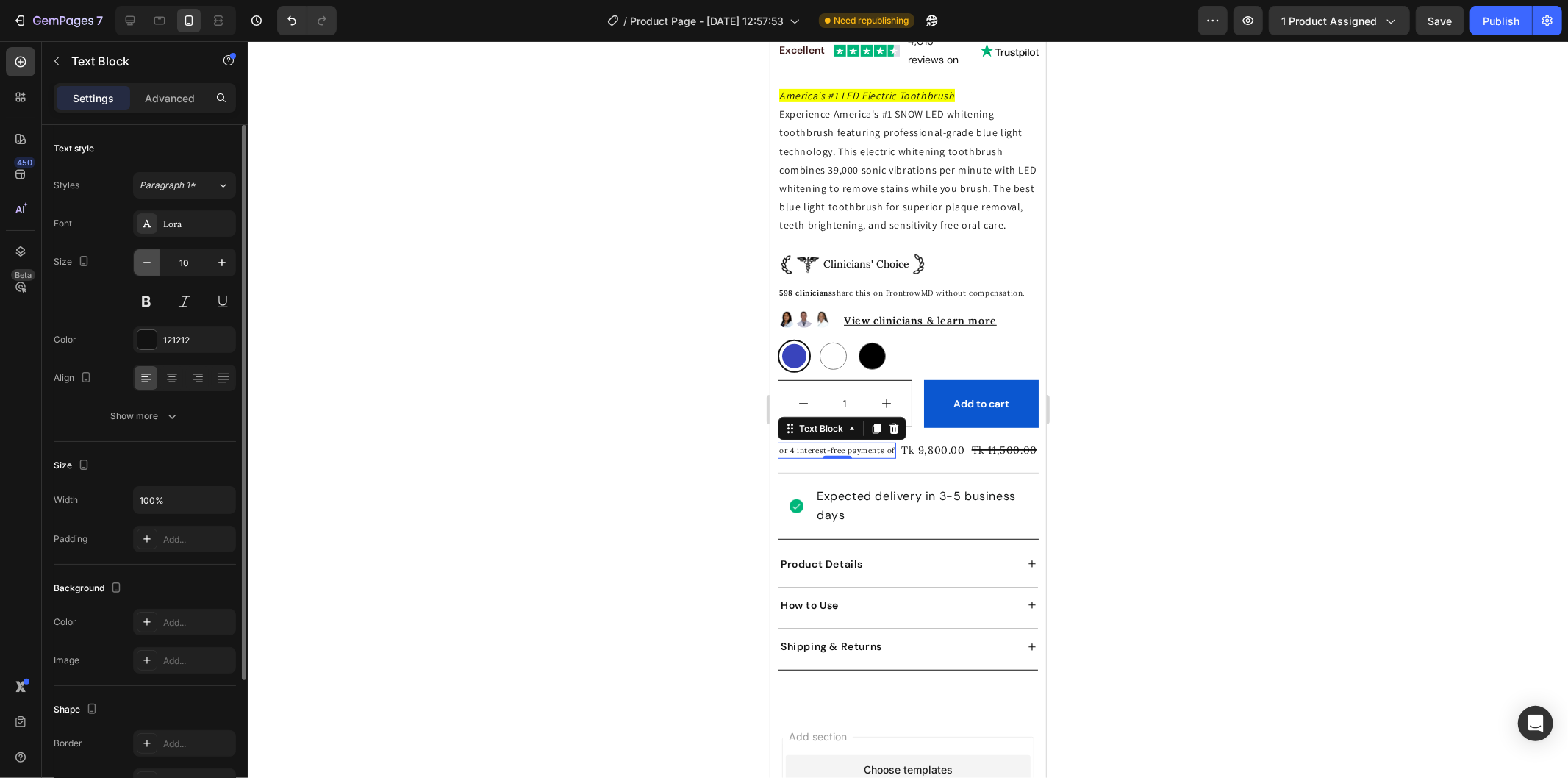
click at [142, 259] on icon "button" at bounding box center [146, 262] width 15 height 15
type input "9"
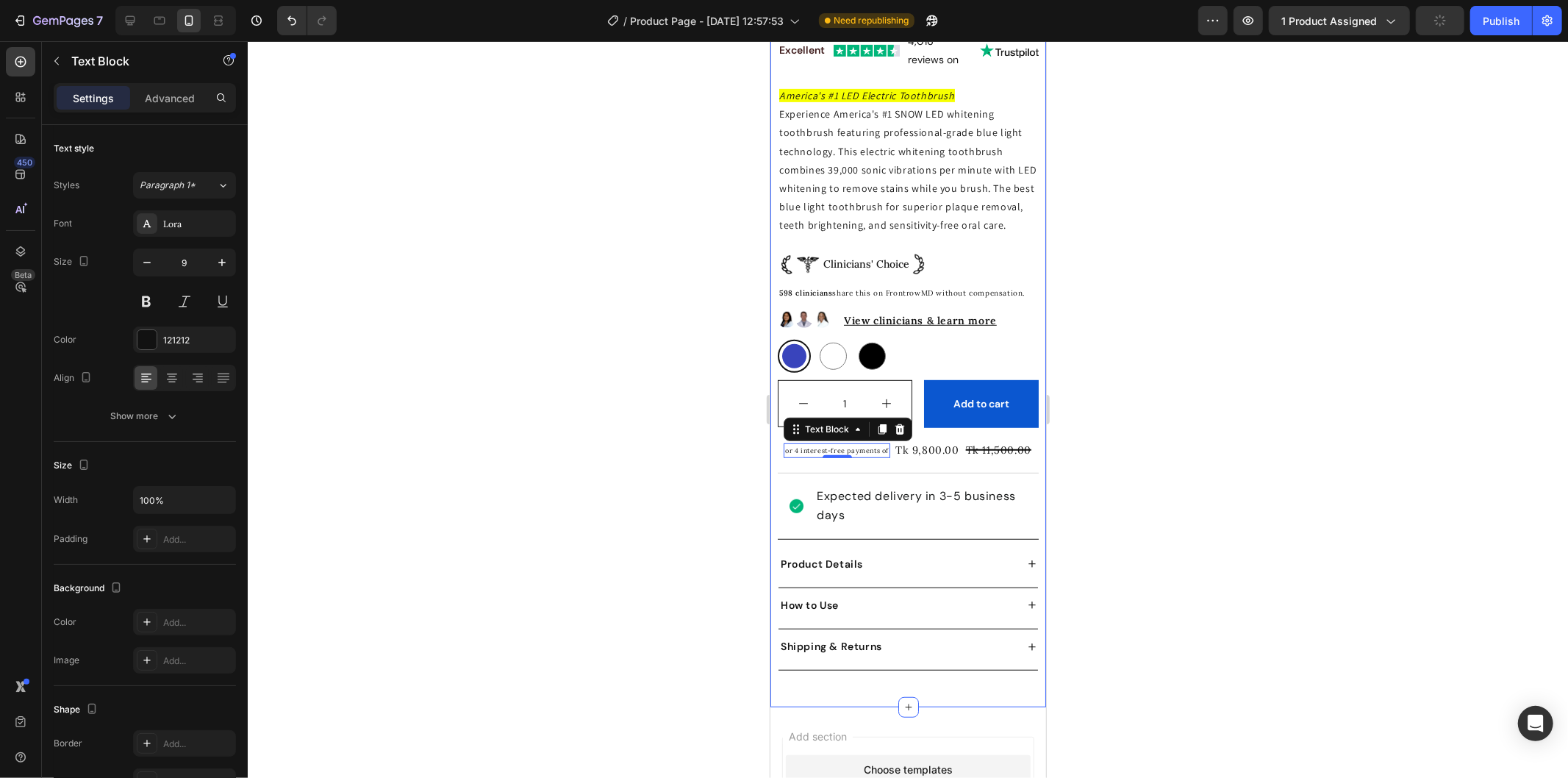
click at [700, 487] on div at bounding box center [907, 409] width 1320 height 736
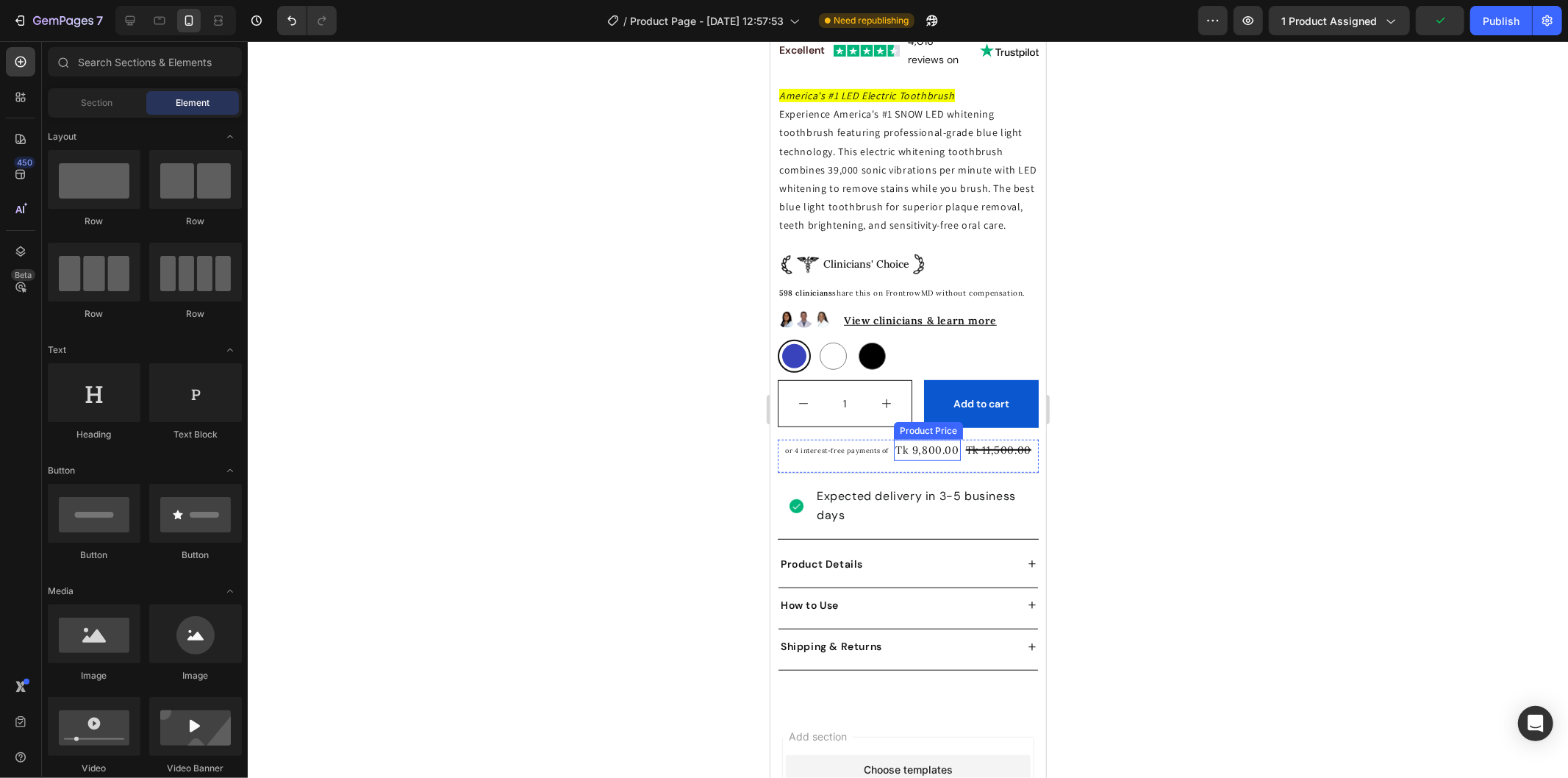
click at [922, 458] on div "Tk 9,800.00" at bounding box center [926, 449] width 67 height 21
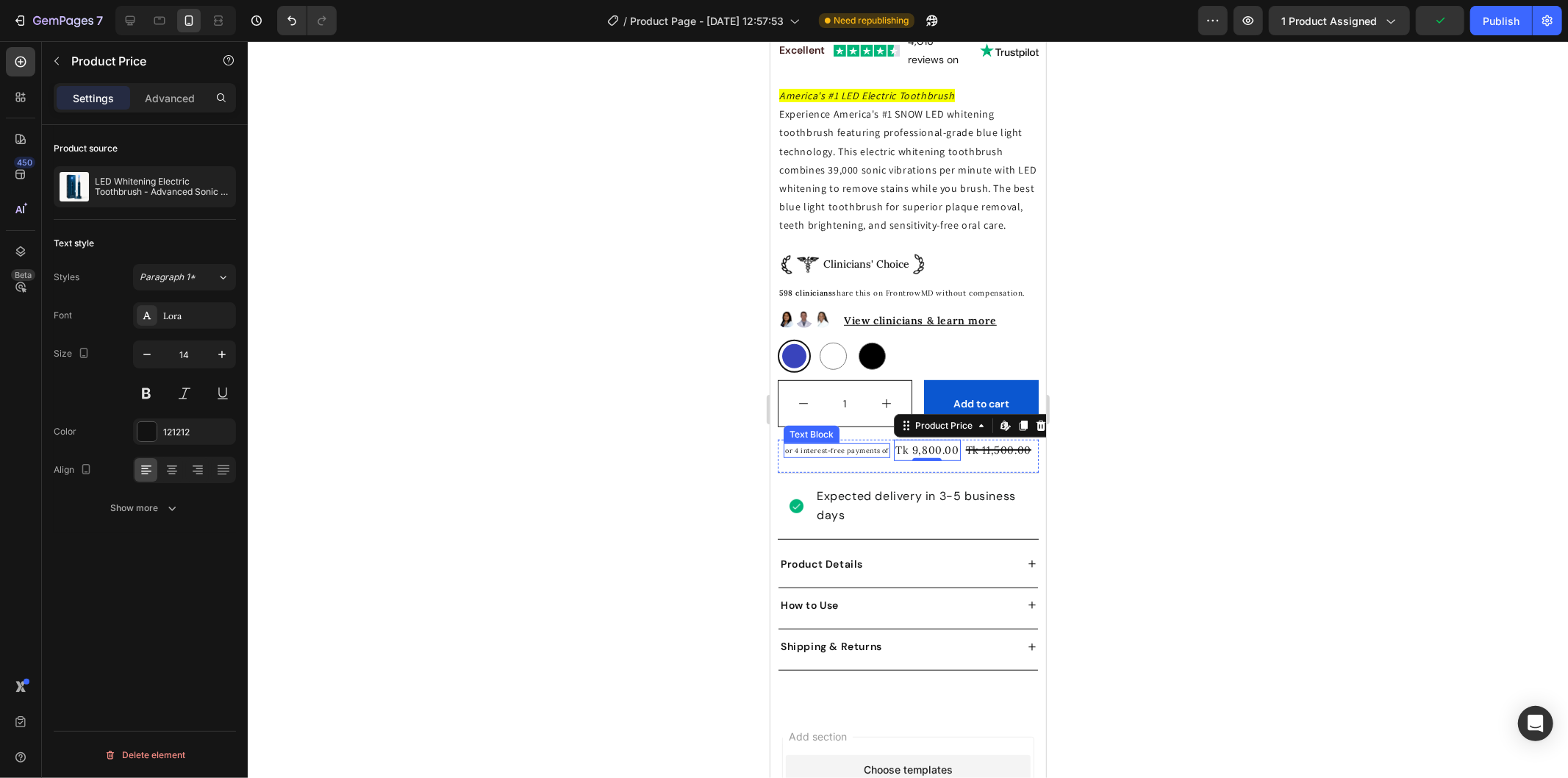
click at [832, 455] on p "or 4 interest-free payments of" at bounding box center [836, 450] width 103 height 12
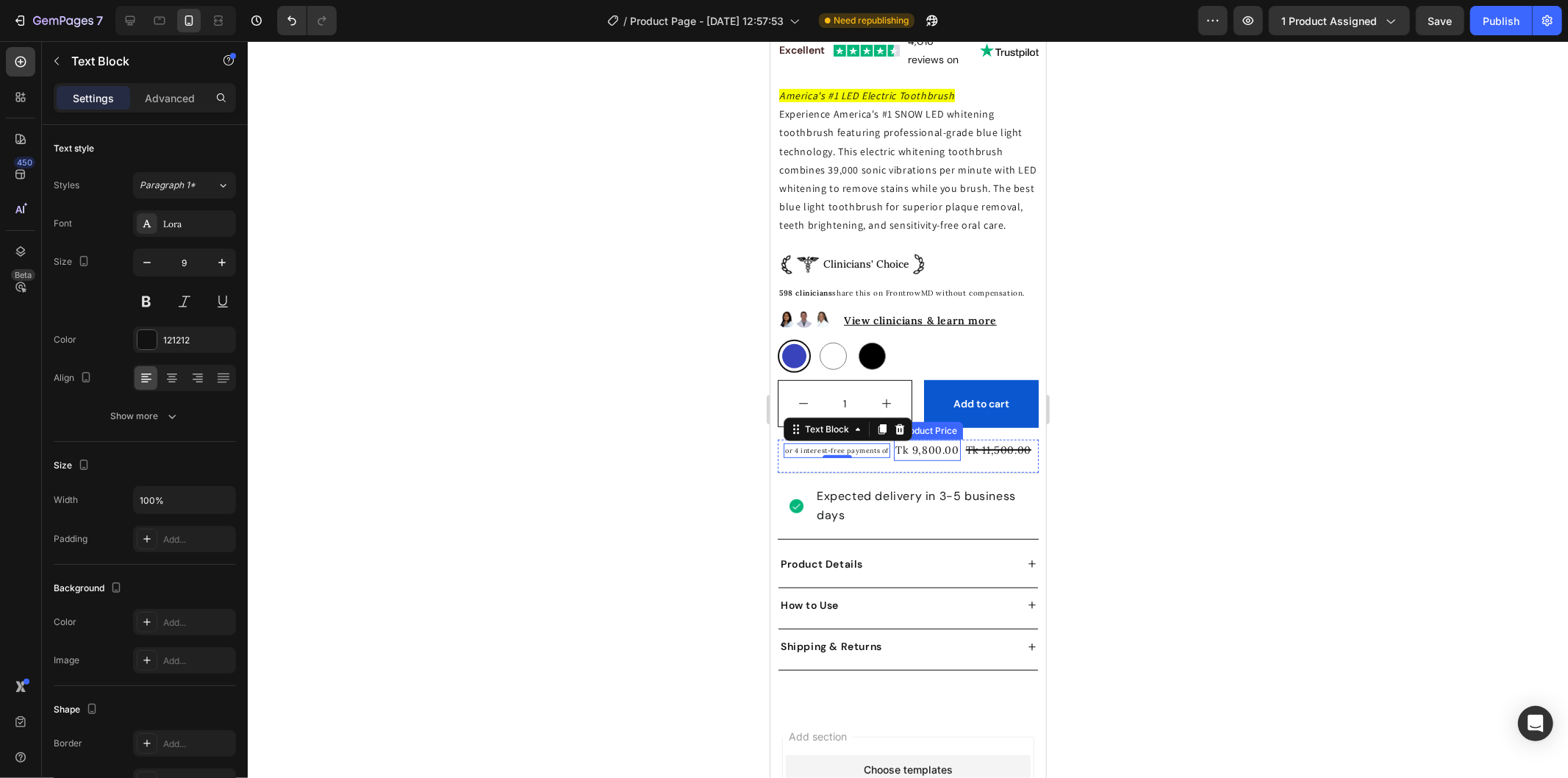
click at [927, 454] on div "Tk 9,800.00" at bounding box center [926, 449] width 67 height 21
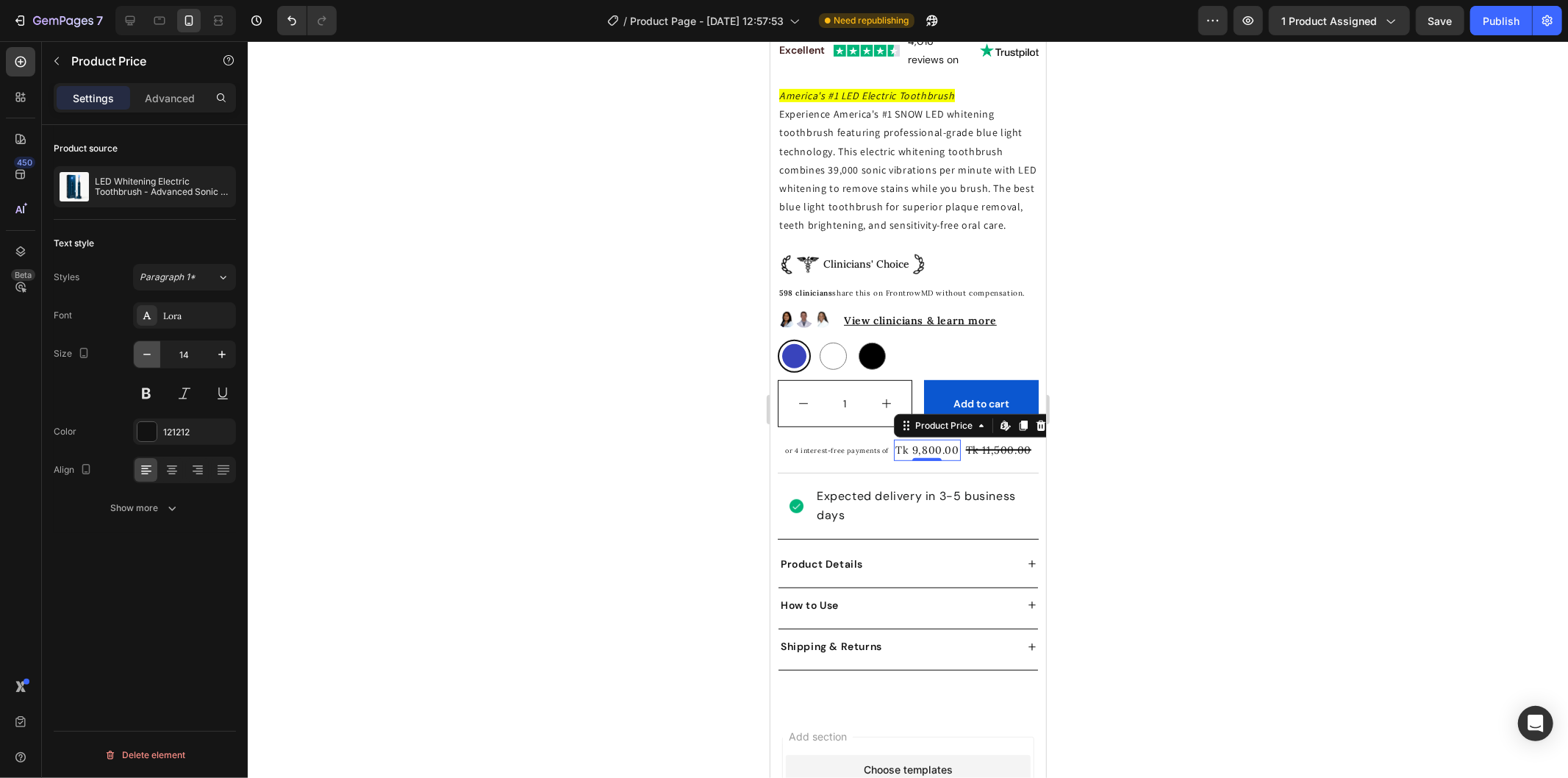
click at [142, 351] on icon "button" at bounding box center [146, 354] width 15 height 15
type input "10"
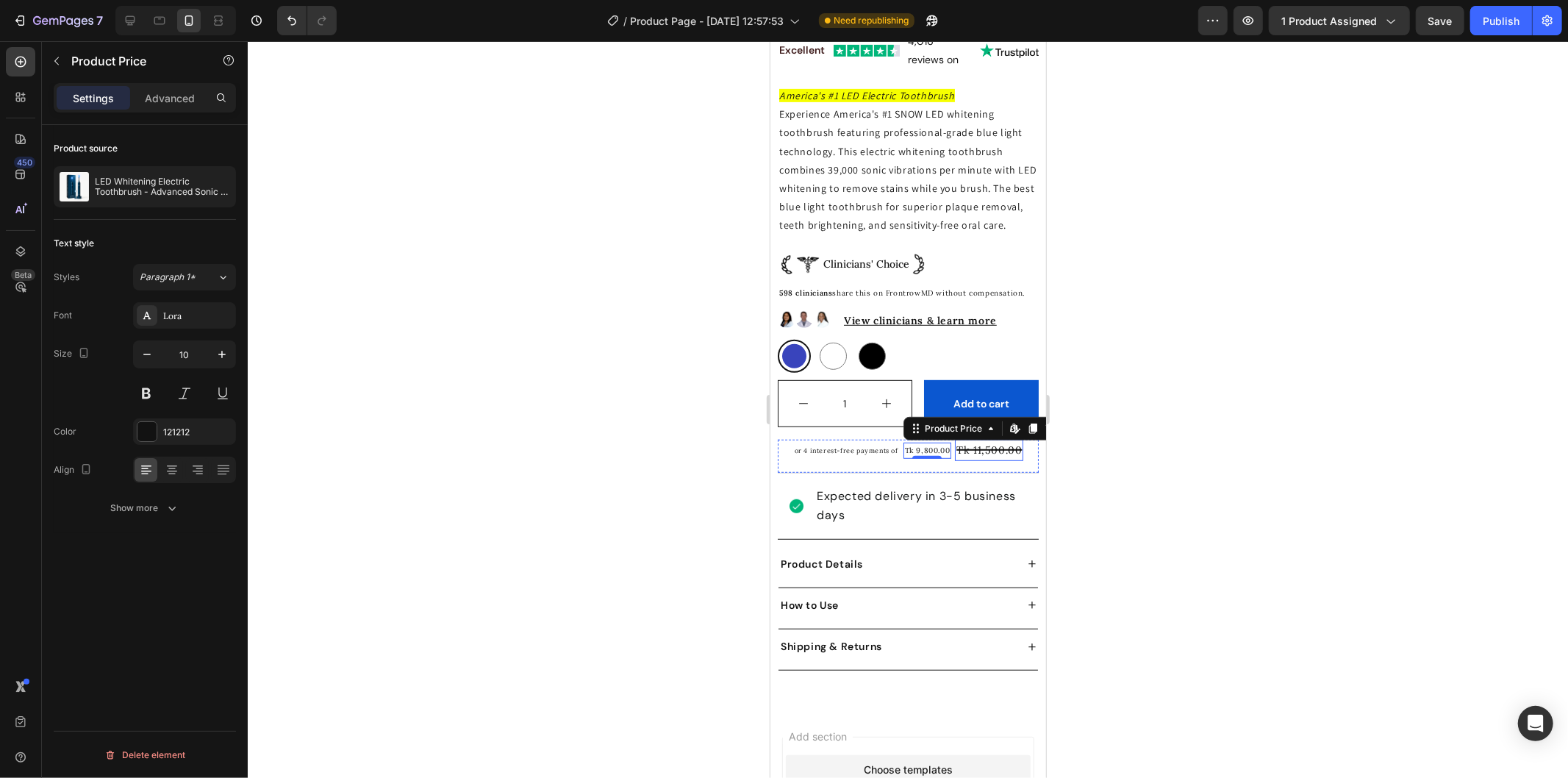
click at [959, 459] on div "Tk 11,500.00" at bounding box center [988, 449] width 69 height 21
click at [150, 355] on icon "button" at bounding box center [146, 354] width 15 height 15
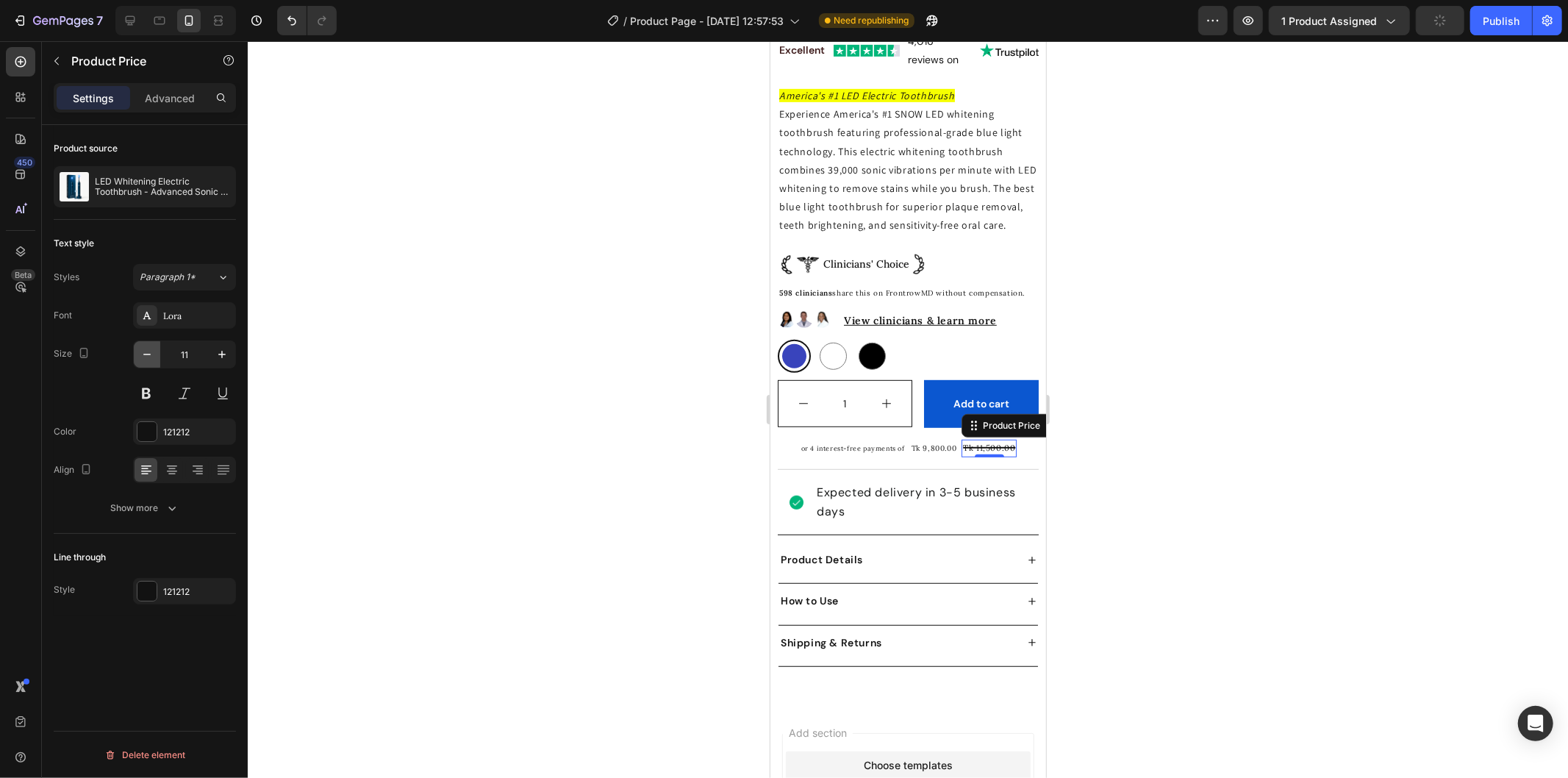
type input "10"
click at [885, 501] on span "Expected delivery in 3-5 business days" at bounding box center [915, 499] width 199 height 35
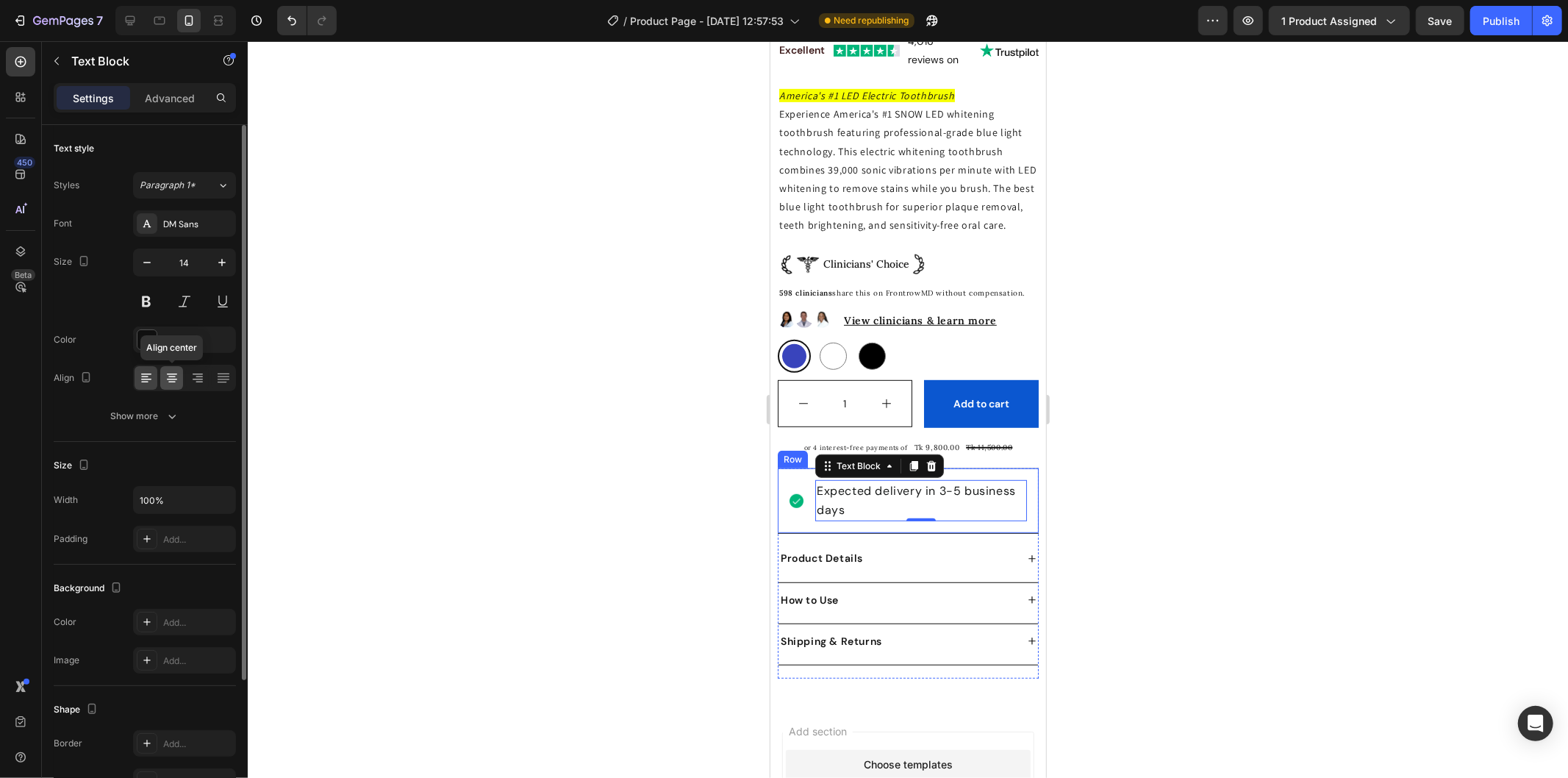
click at [173, 375] on icon at bounding box center [172, 377] width 15 height 15
click at [155, 376] on div at bounding box center [145, 378] width 23 height 24
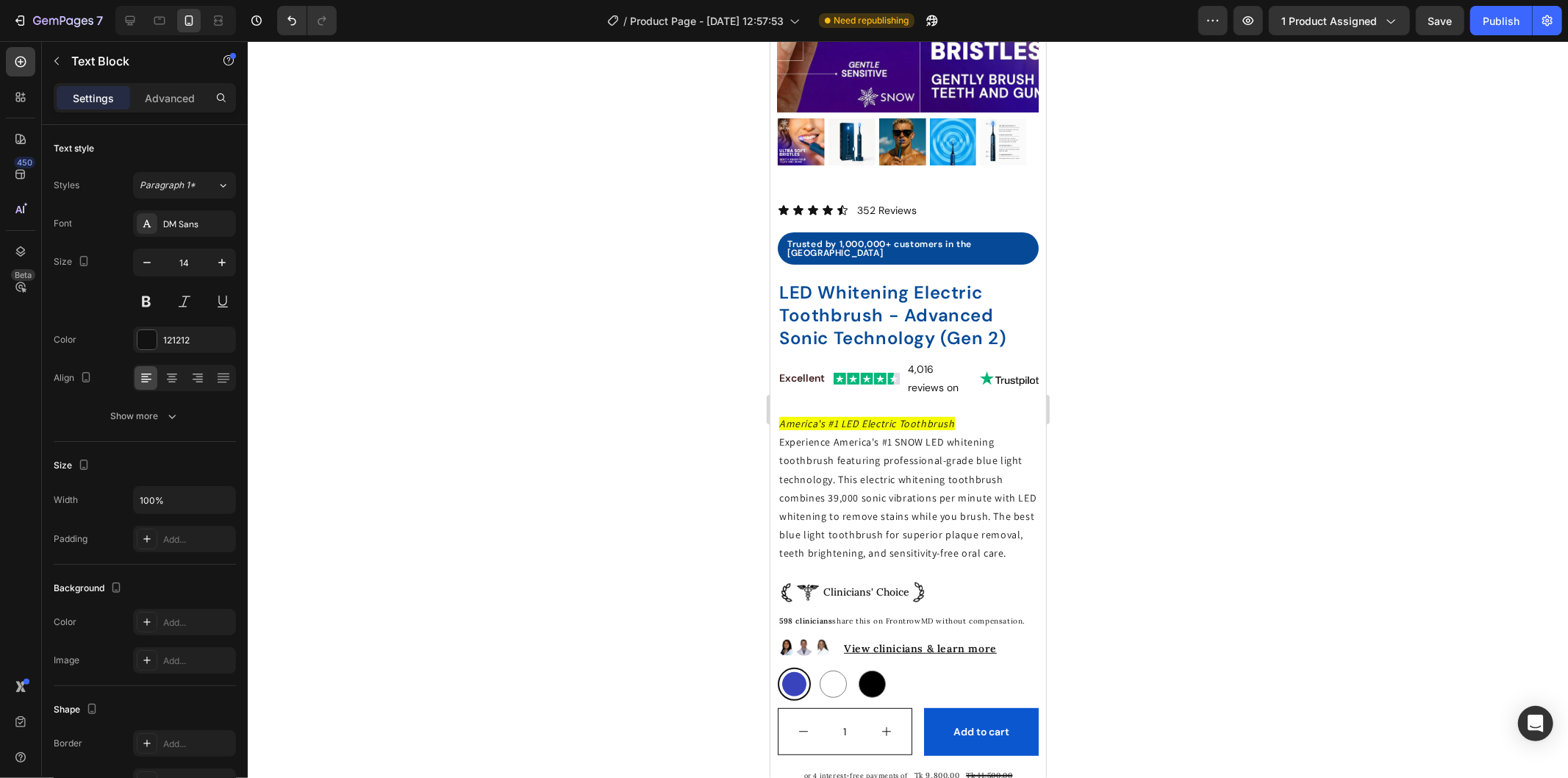
scroll to position [245, 0]
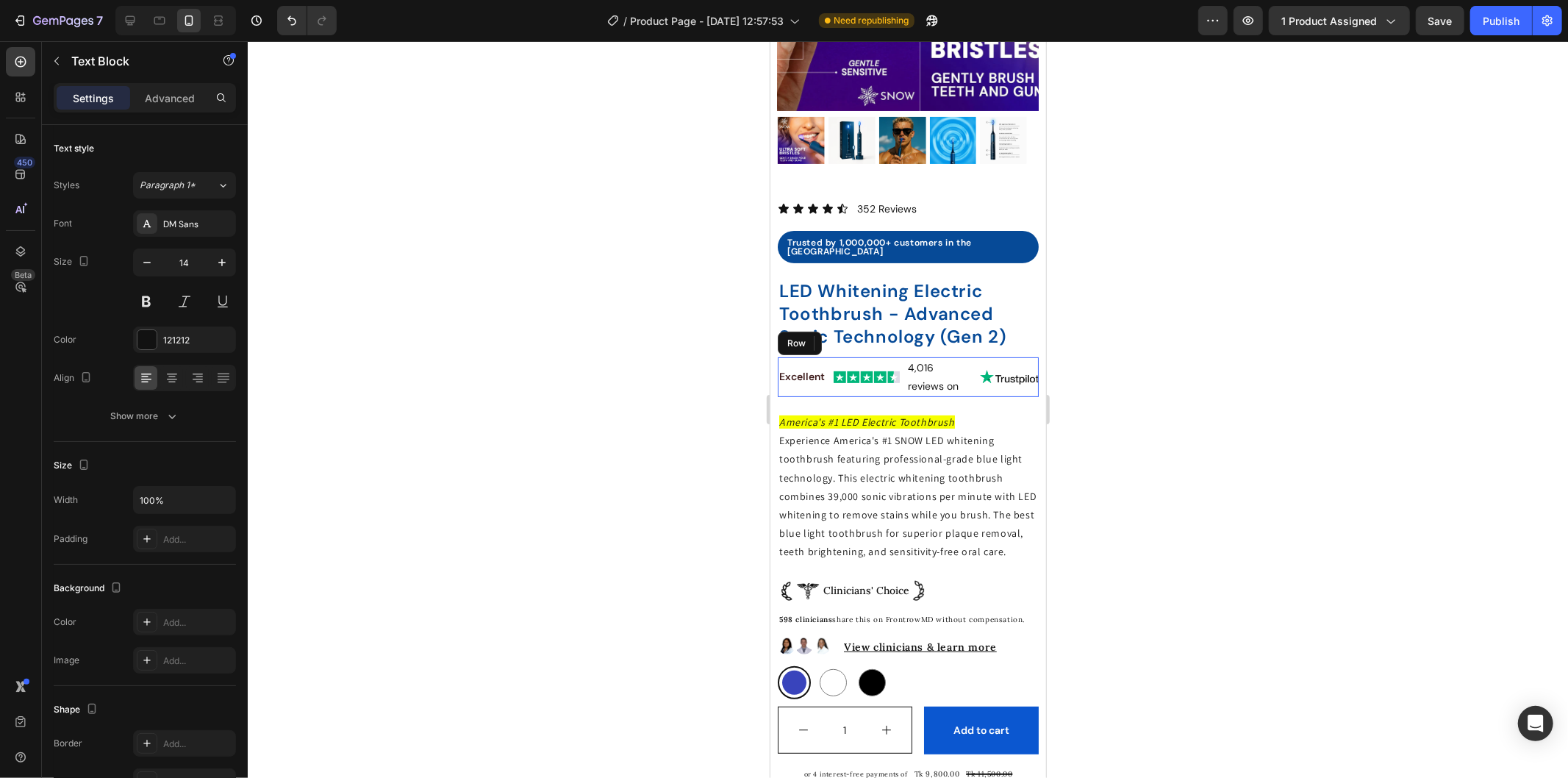
click at [997, 356] on div "Image" at bounding box center [1008, 376] width 59 height 40
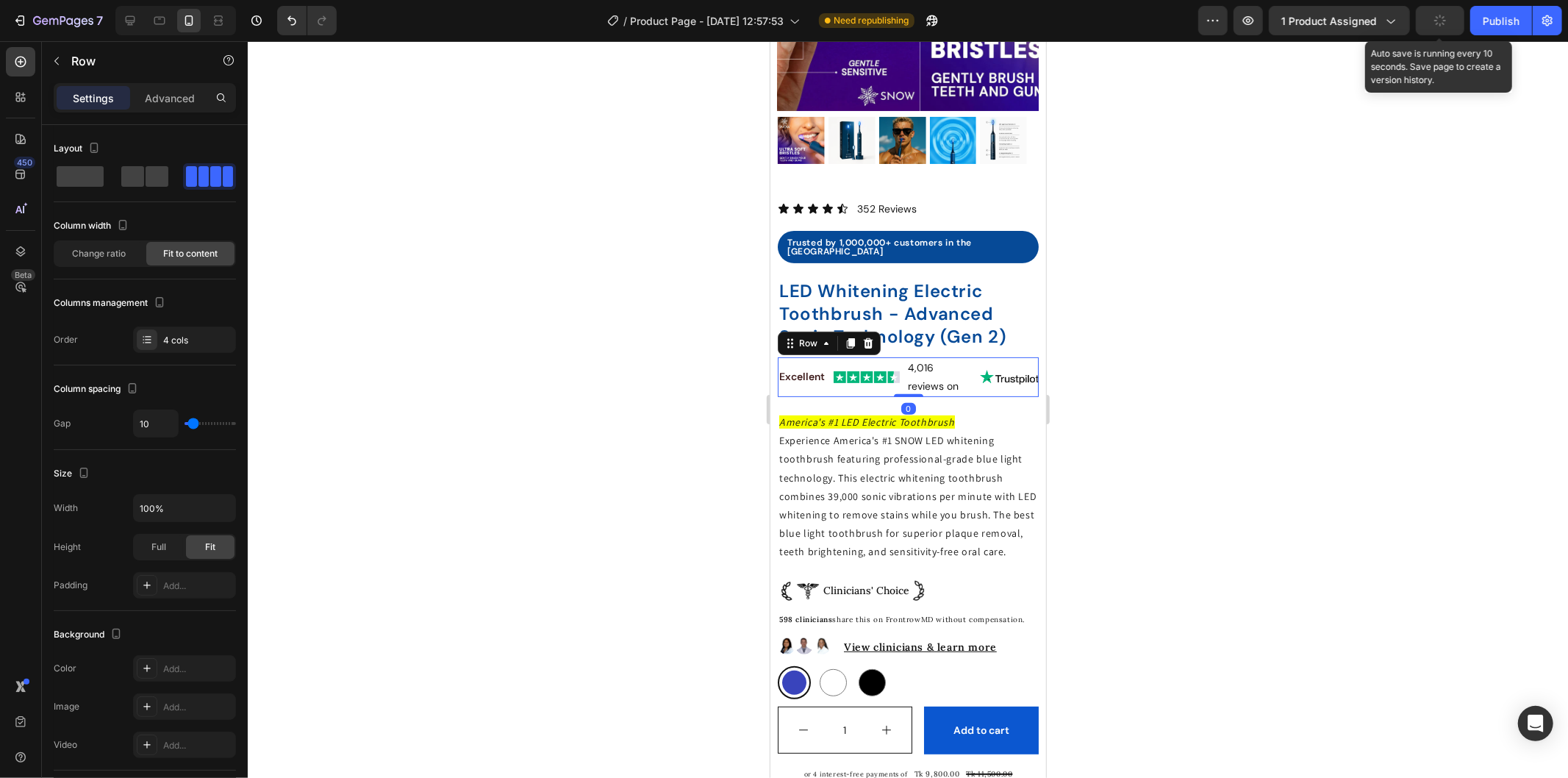
click at [1442, 17] on icon "button" at bounding box center [1441, 21] width 12 height 12
click at [1500, 13] on div "Publish" at bounding box center [1500, 21] width 37 height 16
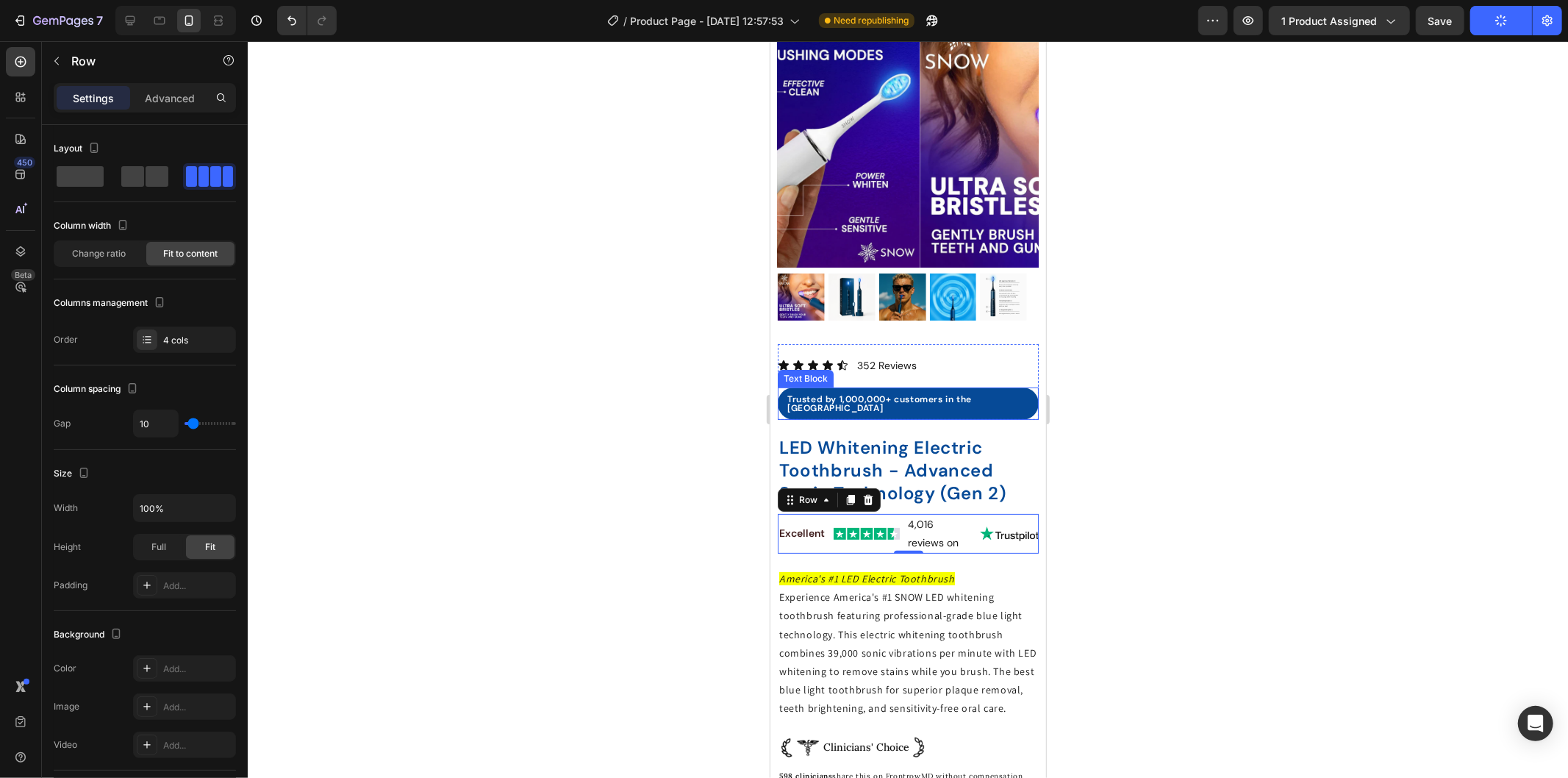
scroll to position [0, 0]
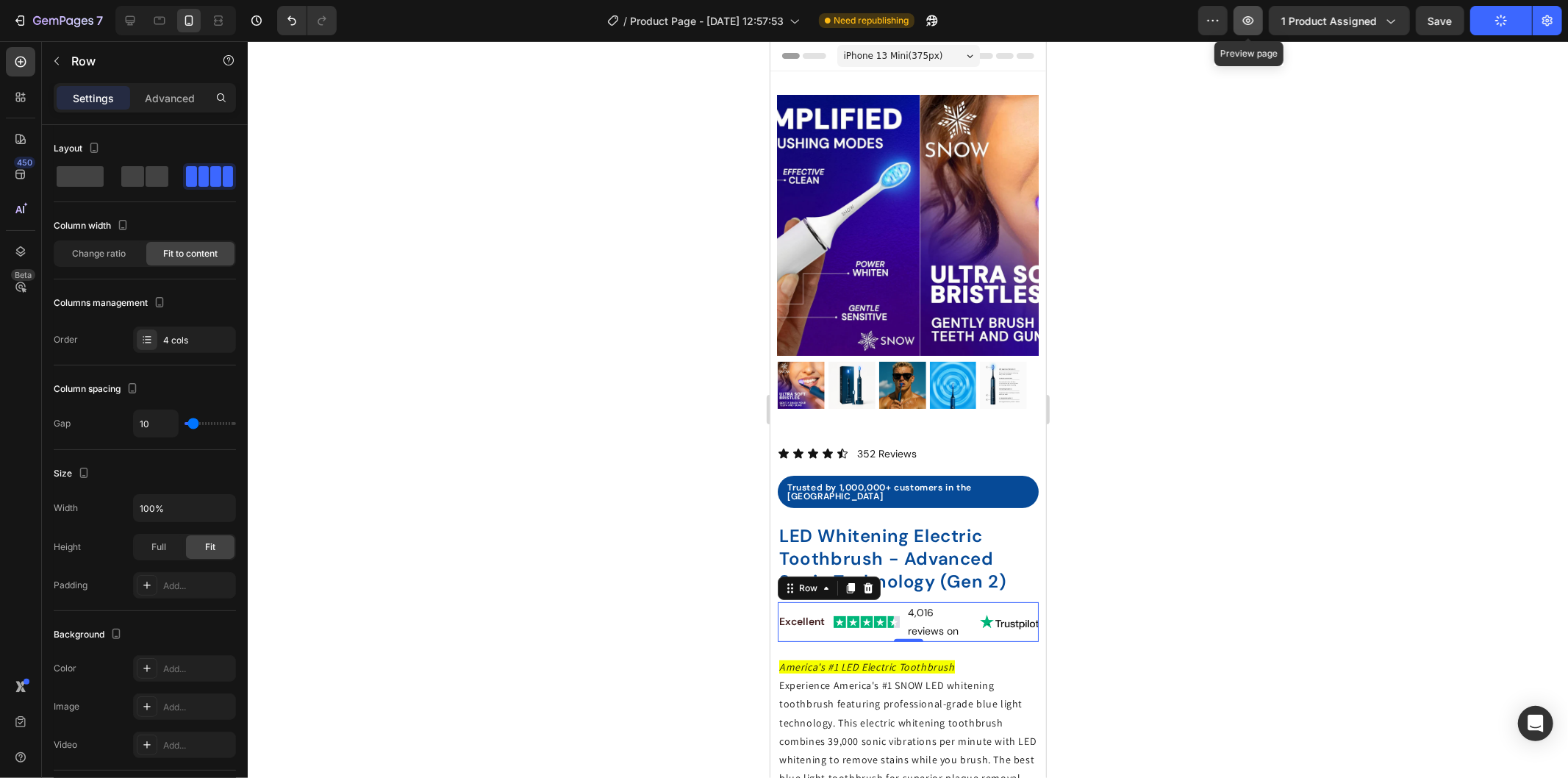
click at [1261, 18] on button "button" at bounding box center [1249, 21] width 30 height 30
click at [1262, 19] on button "button" at bounding box center [1249, 21] width 30 height 30
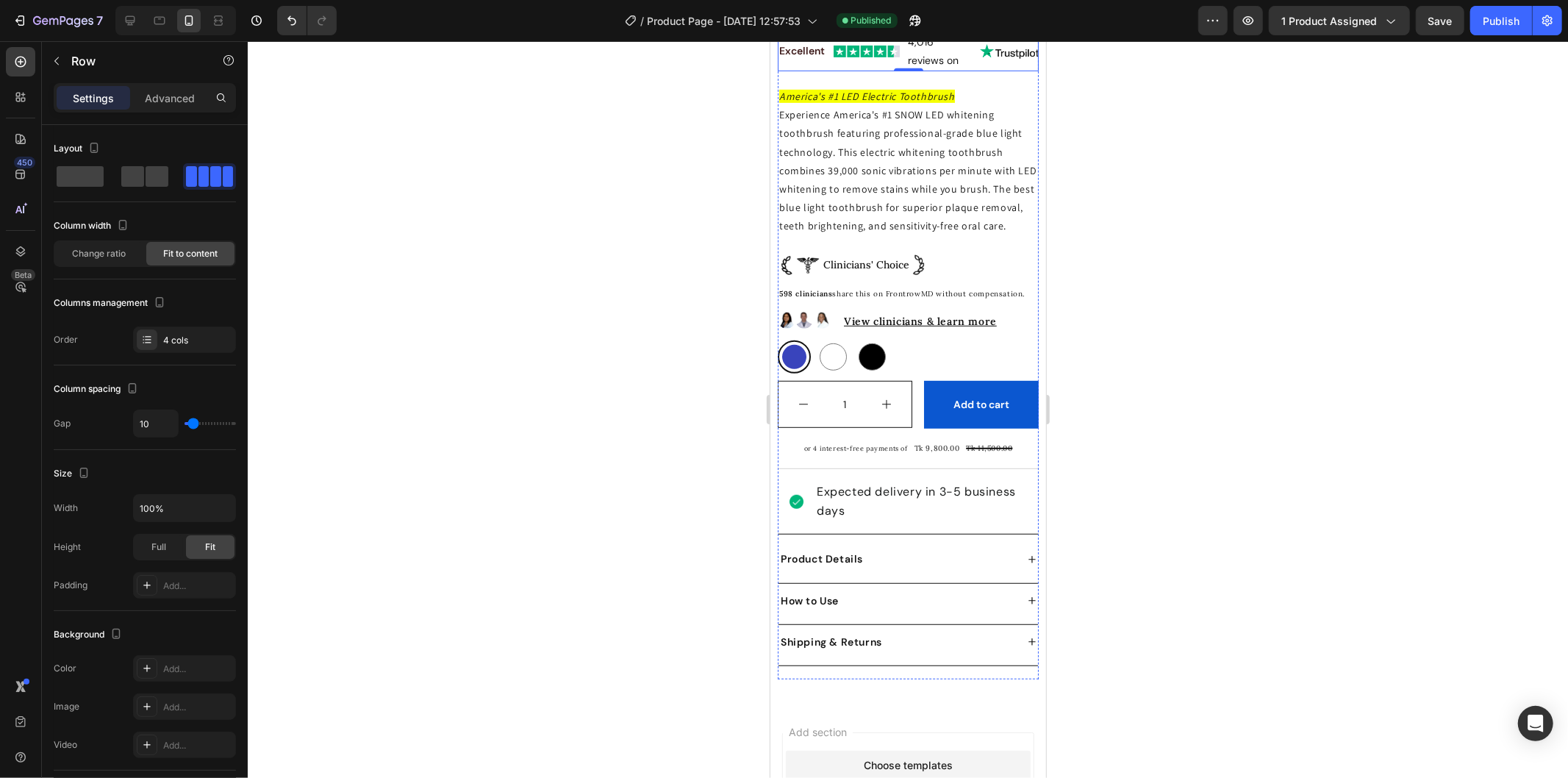
scroll to position [571, 0]
click at [861, 453] on p "or 4 interest-free payments of" at bounding box center [856, 447] width 103 height 12
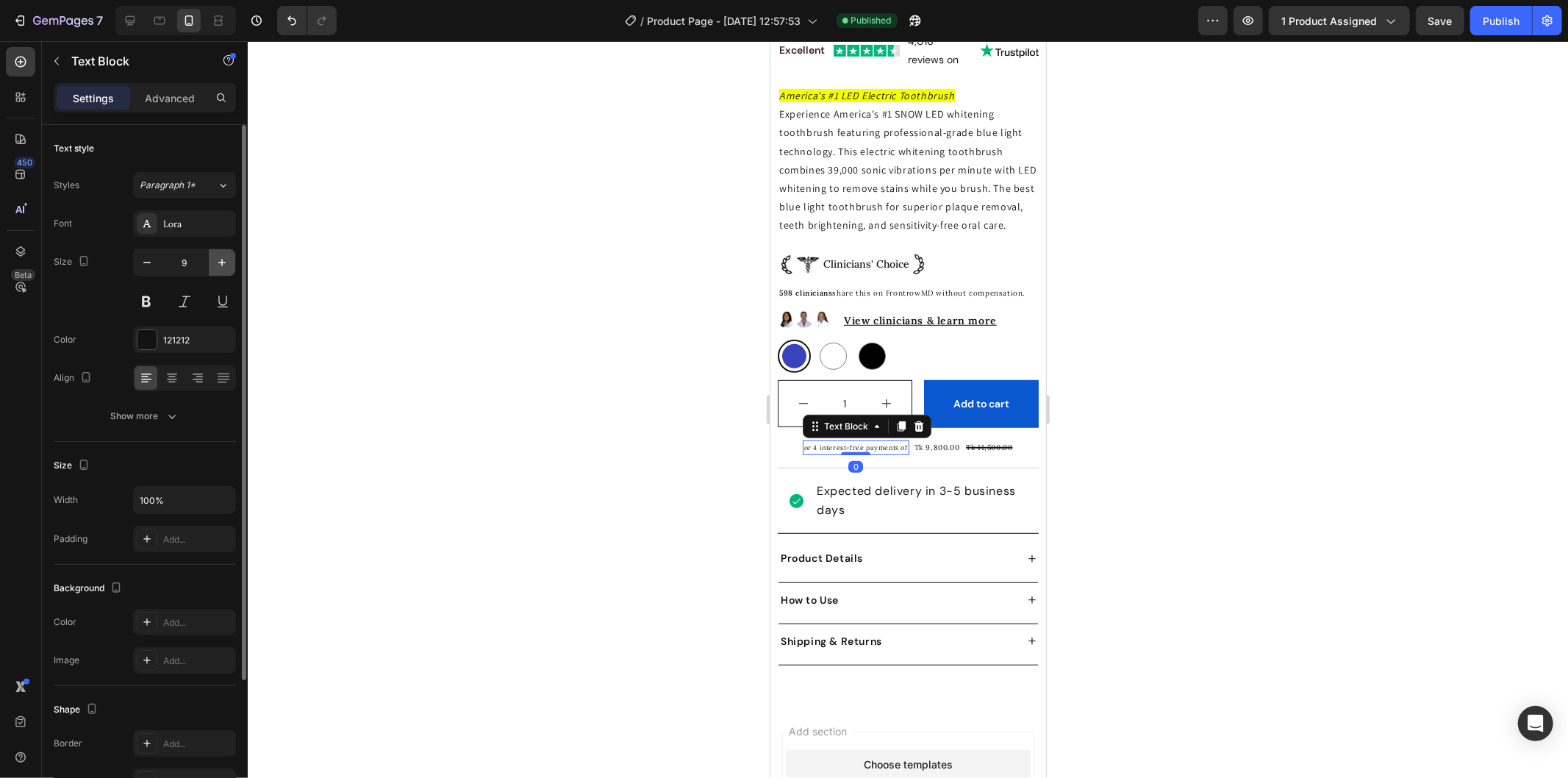
click at [215, 267] on icon "button" at bounding box center [222, 262] width 15 height 15
click at [140, 269] on icon "button" at bounding box center [146, 262] width 15 height 15
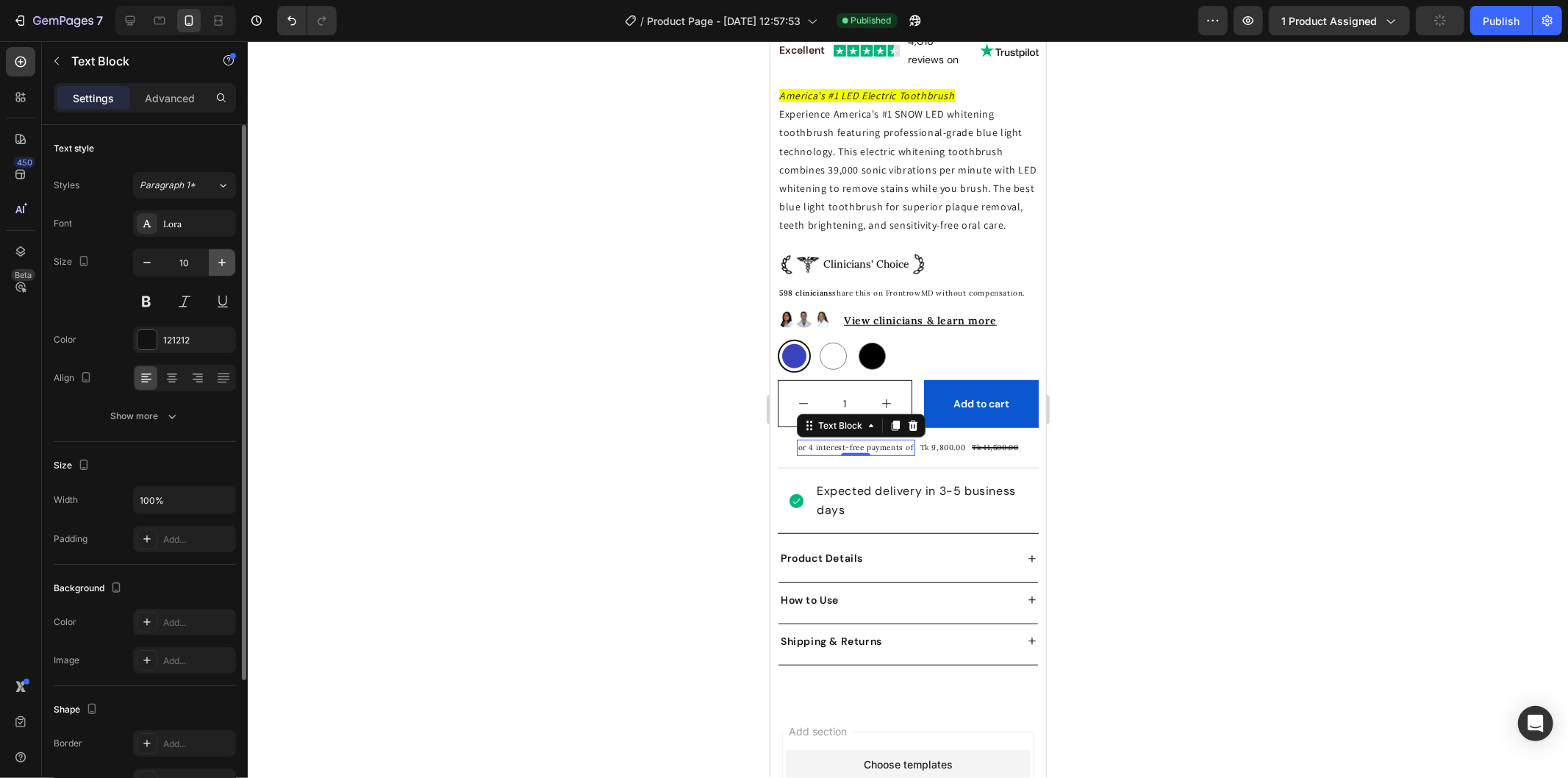
click at [232, 266] on button "button" at bounding box center [222, 262] width 27 height 27
type input "11"
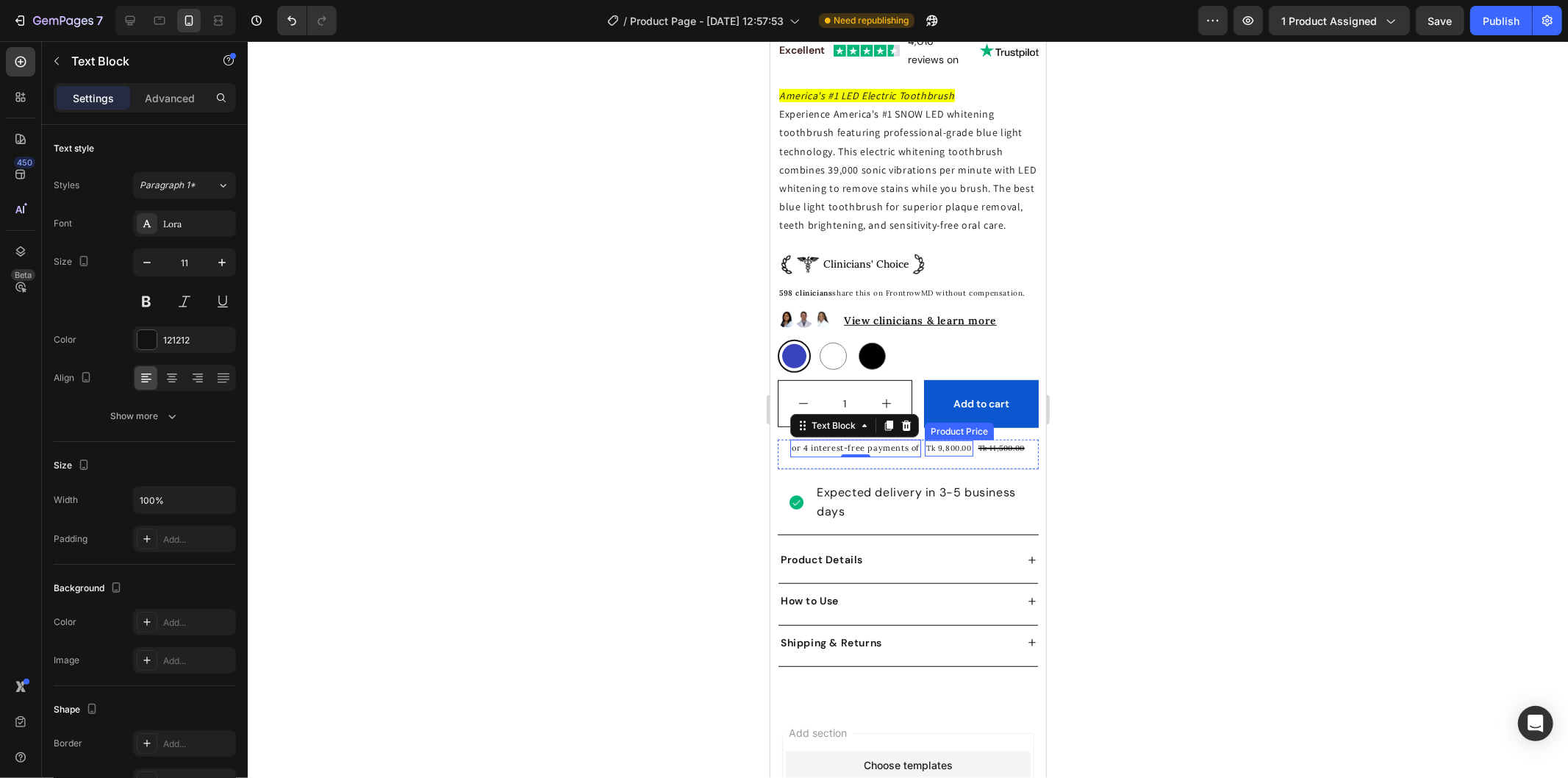
click at [947, 454] on div "Tk 9,800.00" at bounding box center [948, 448] width 49 height 16
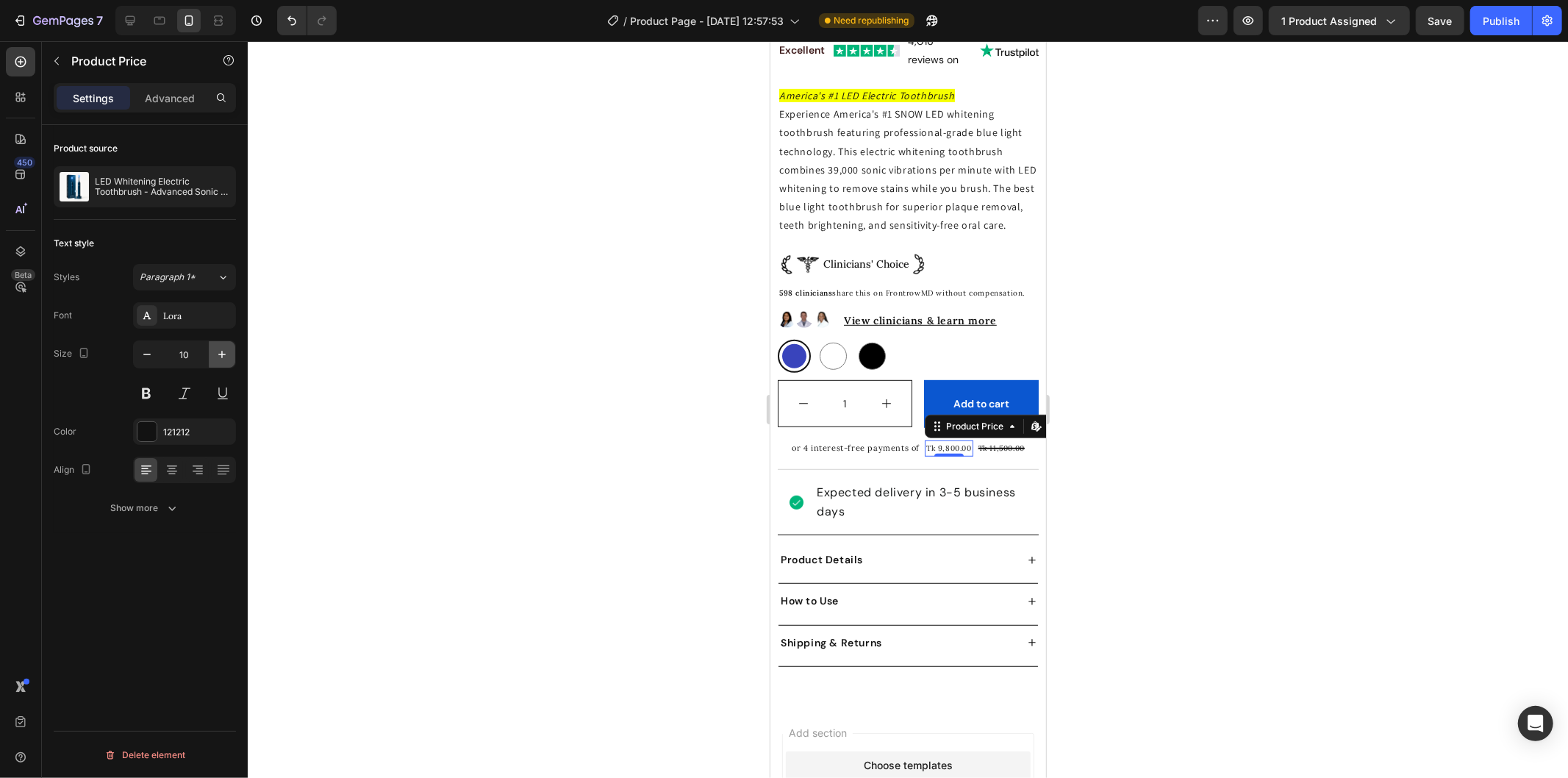
click at [221, 356] on icon "button" at bounding box center [222, 354] width 15 height 15
type input "11"
click at [1002, 455] on div "Tk 11,500.00" at bounding box center [1003, 448] width 50 height 16
click at [218, 353] on icon "button" at bounding box center [222, 354] width 15 height 15
type input "11"
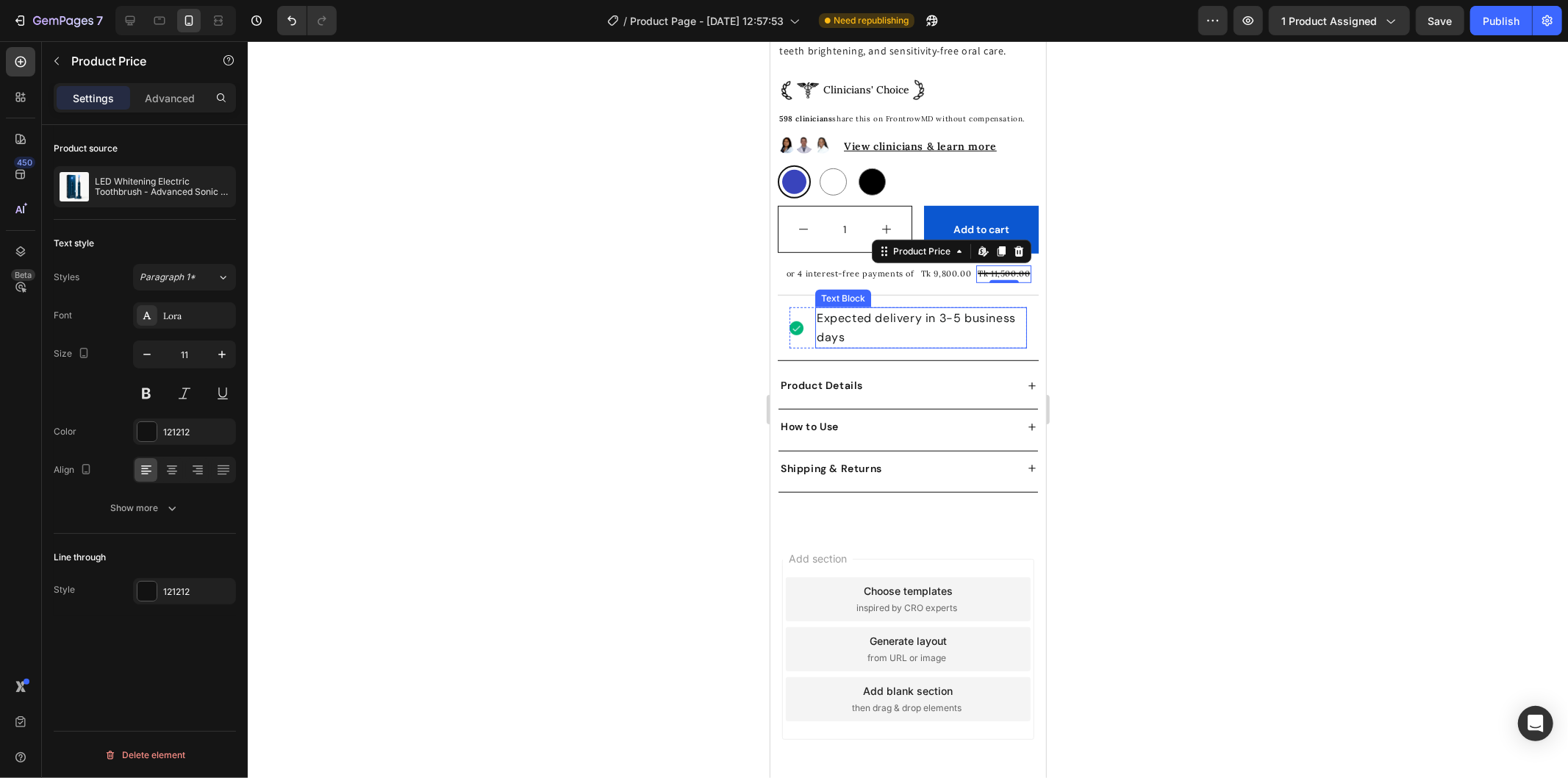
scroll to position [747, 0]
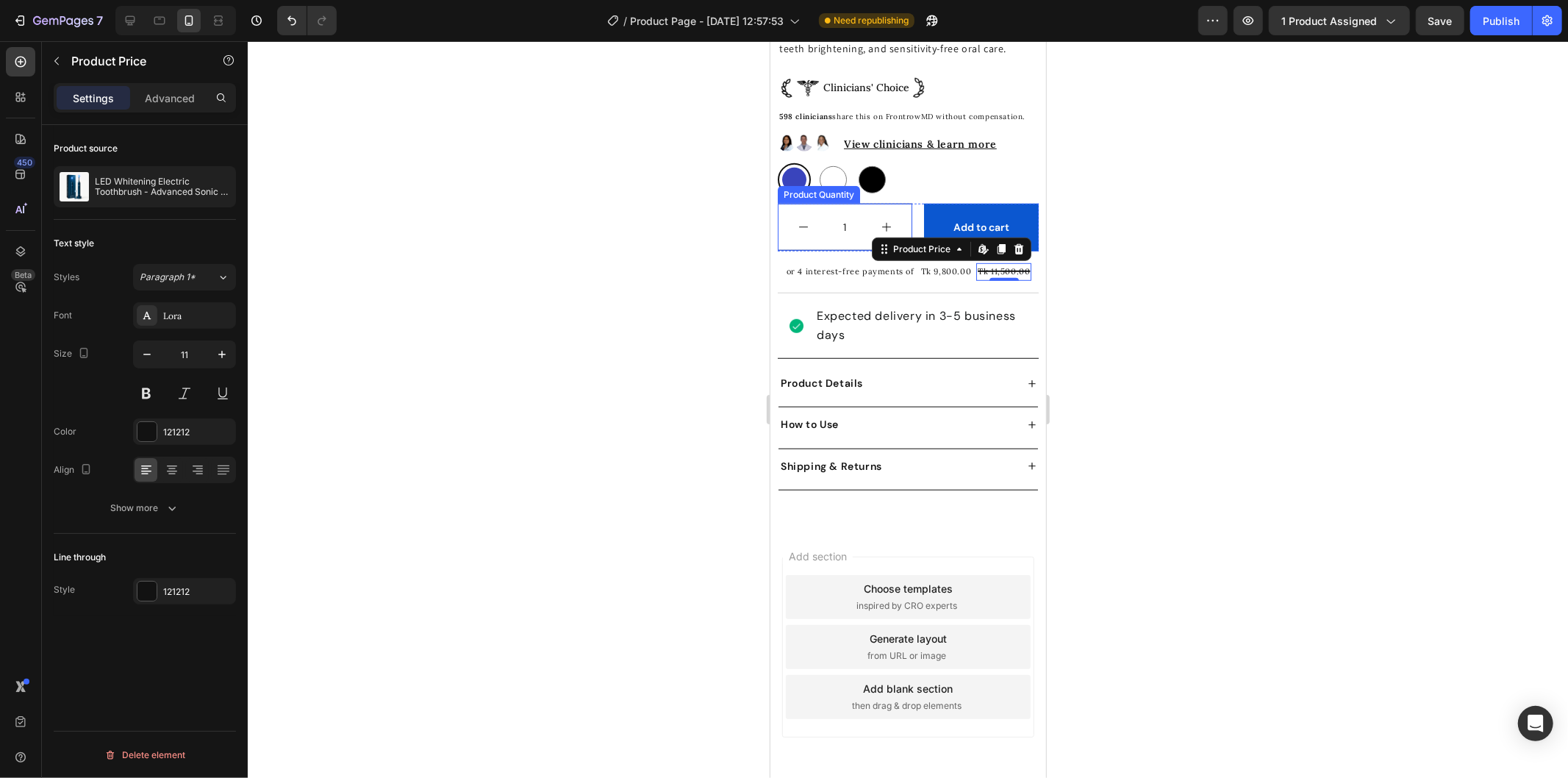
click at [887, 221] on button "increment" at bounding box center [885, 227] width 50 height 46
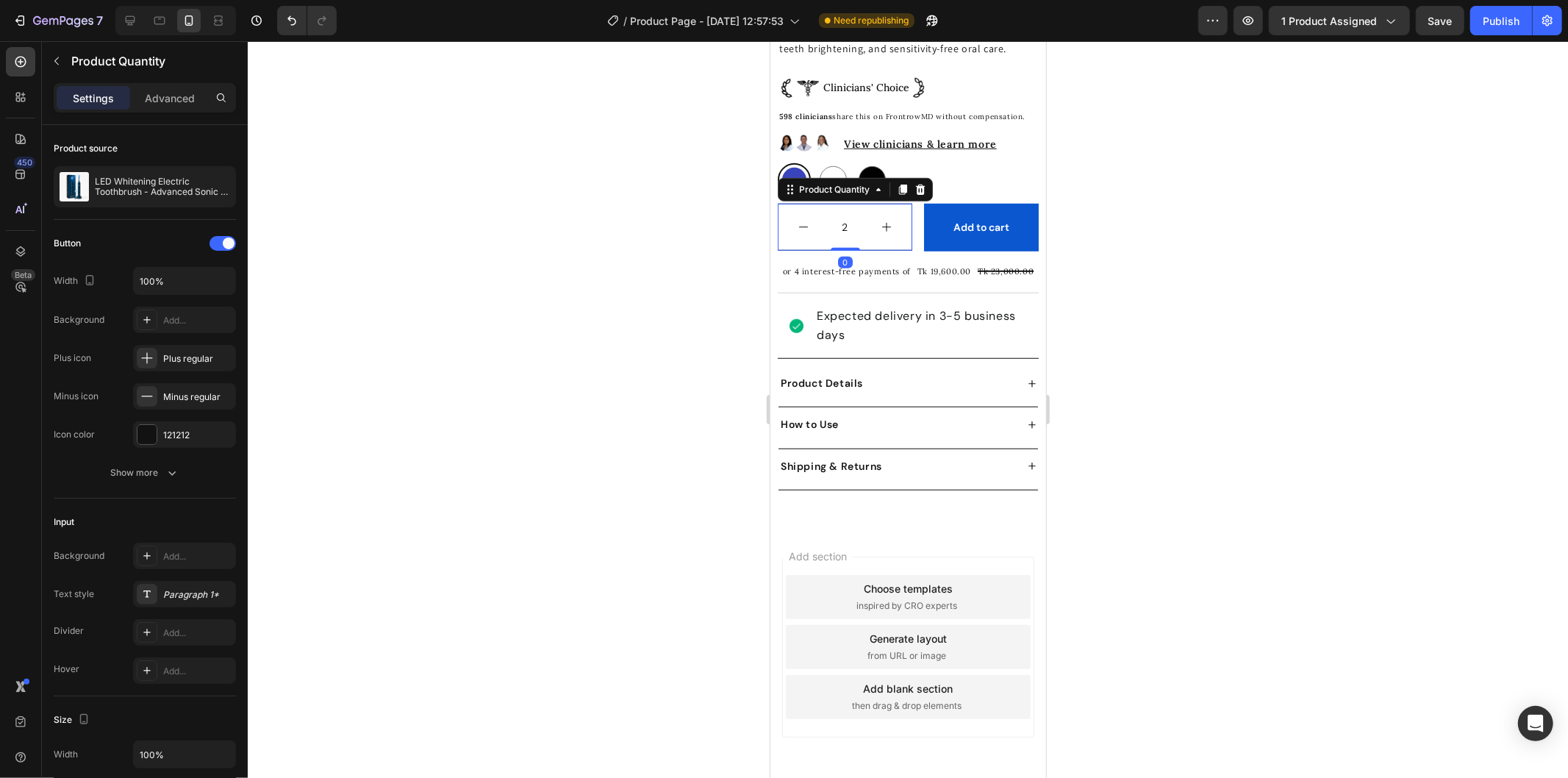
click at [804, 232] on icon "decrement" at bounding box center [803, 227] width 12 height 12
type input "1"
click at [924, 218] on button "Add to cart" at bounding box center [980, 227] width 114 height 48
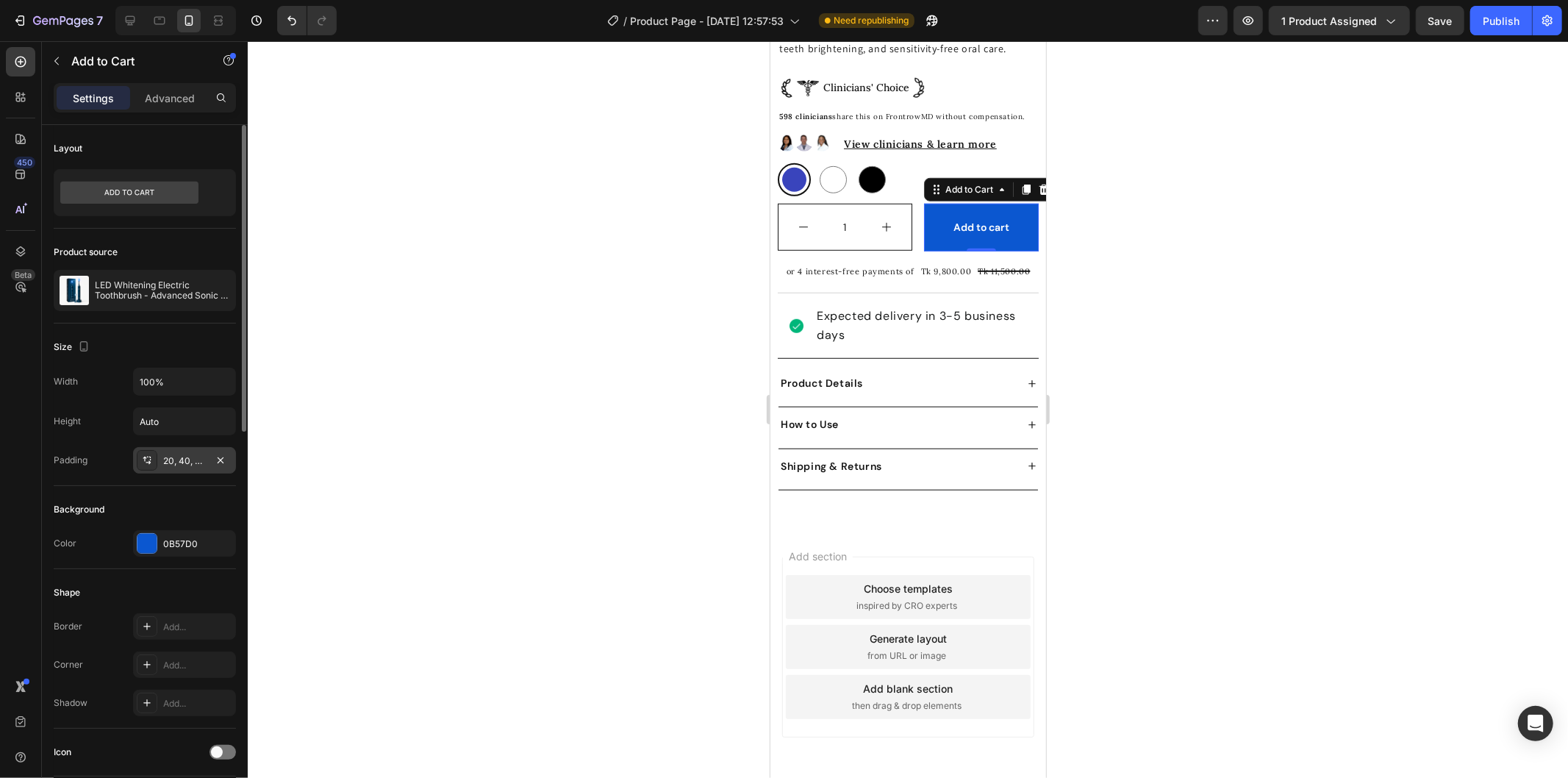
click at [190, 464] on div "20, 40, 20, 40" at bounding box center [184, 461] width 43 height 13
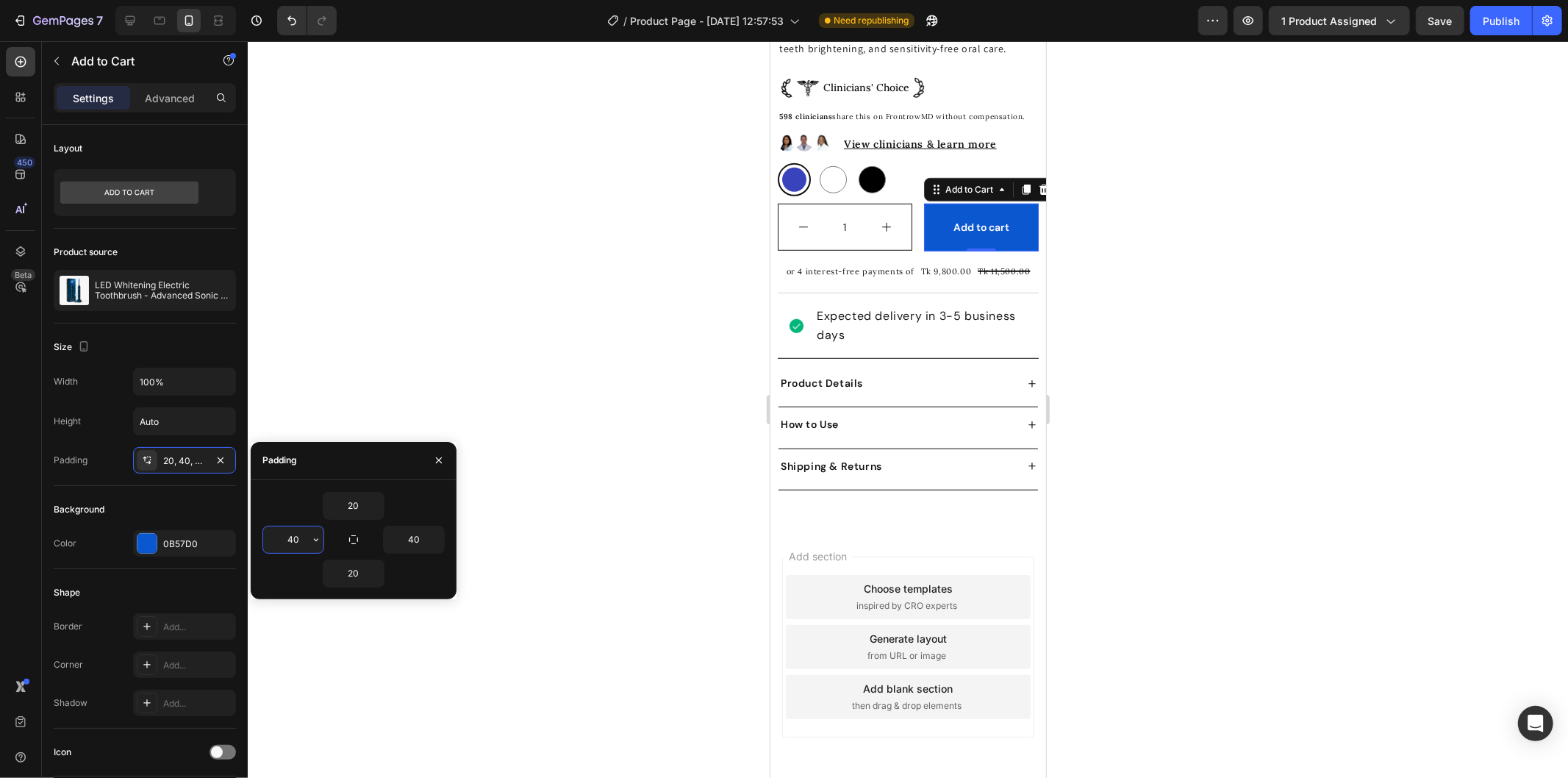
click at [299, 539] on input "40" at bounding box center [294, 539] width 61 height 27
type input "1"
type input "40"
click at [902, 223] on div "1 Product Quantity Add to cart Add to Cart 0 Row" at bounding box center [907, 227] width 261 height 48
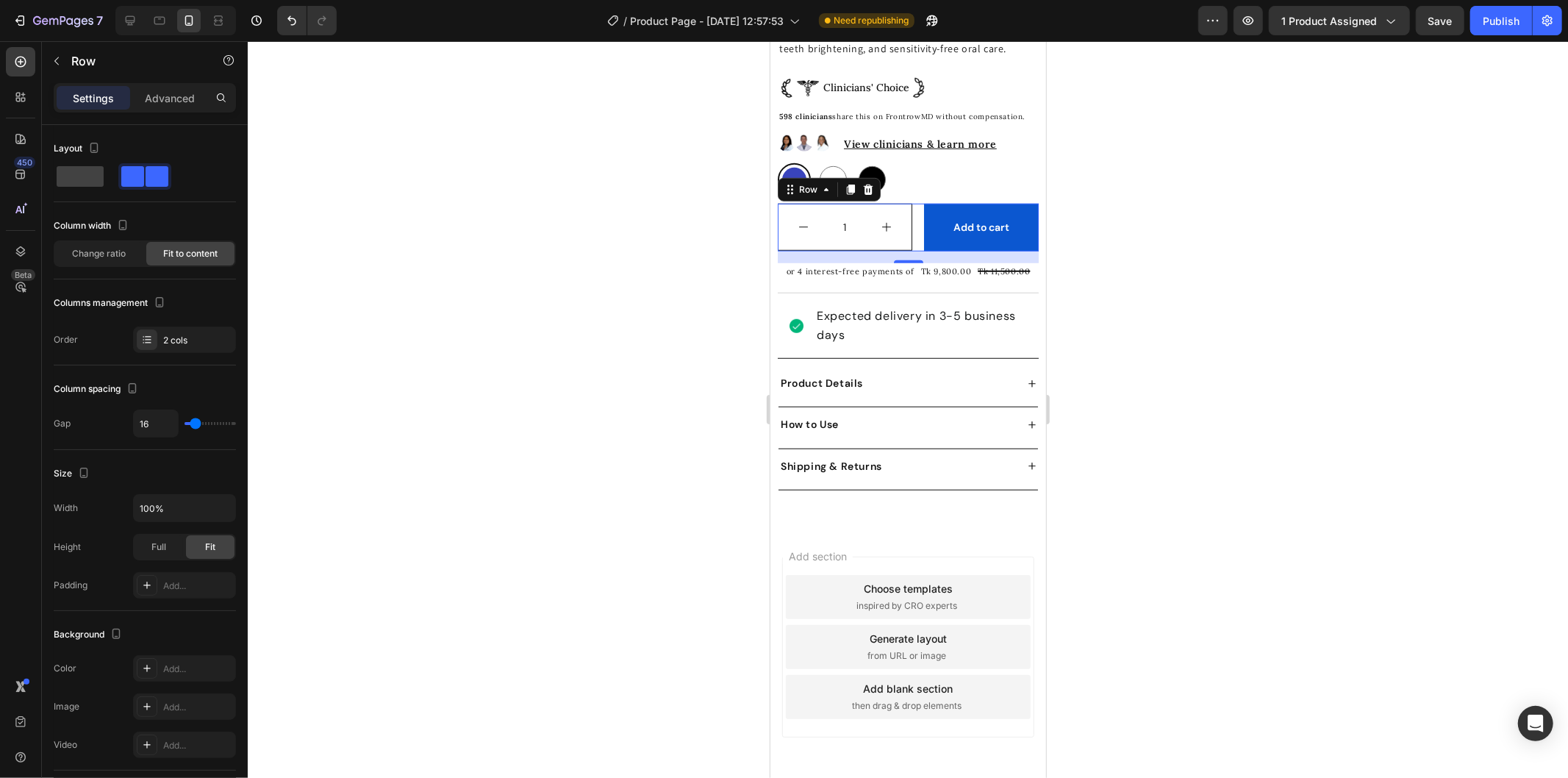
click at [899, 216] on div "1 Product Quantity Add to cart Add to Cart Row 16" at bounding box center [907, 227] width 261 height 48
click at [863, 194] on icon at bounding box center [868, 189] width 10 height 10
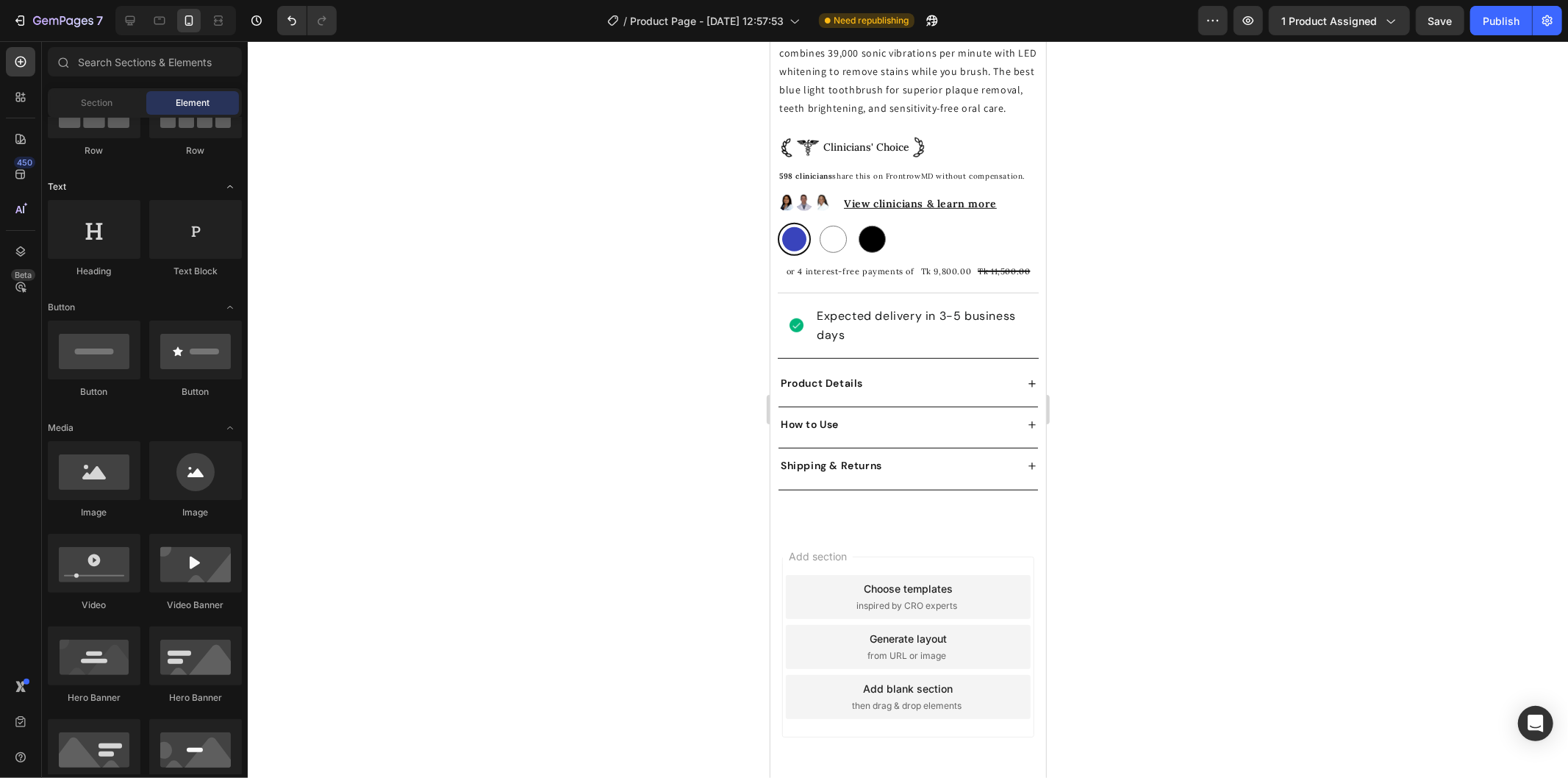
scroll to position [0, 0]
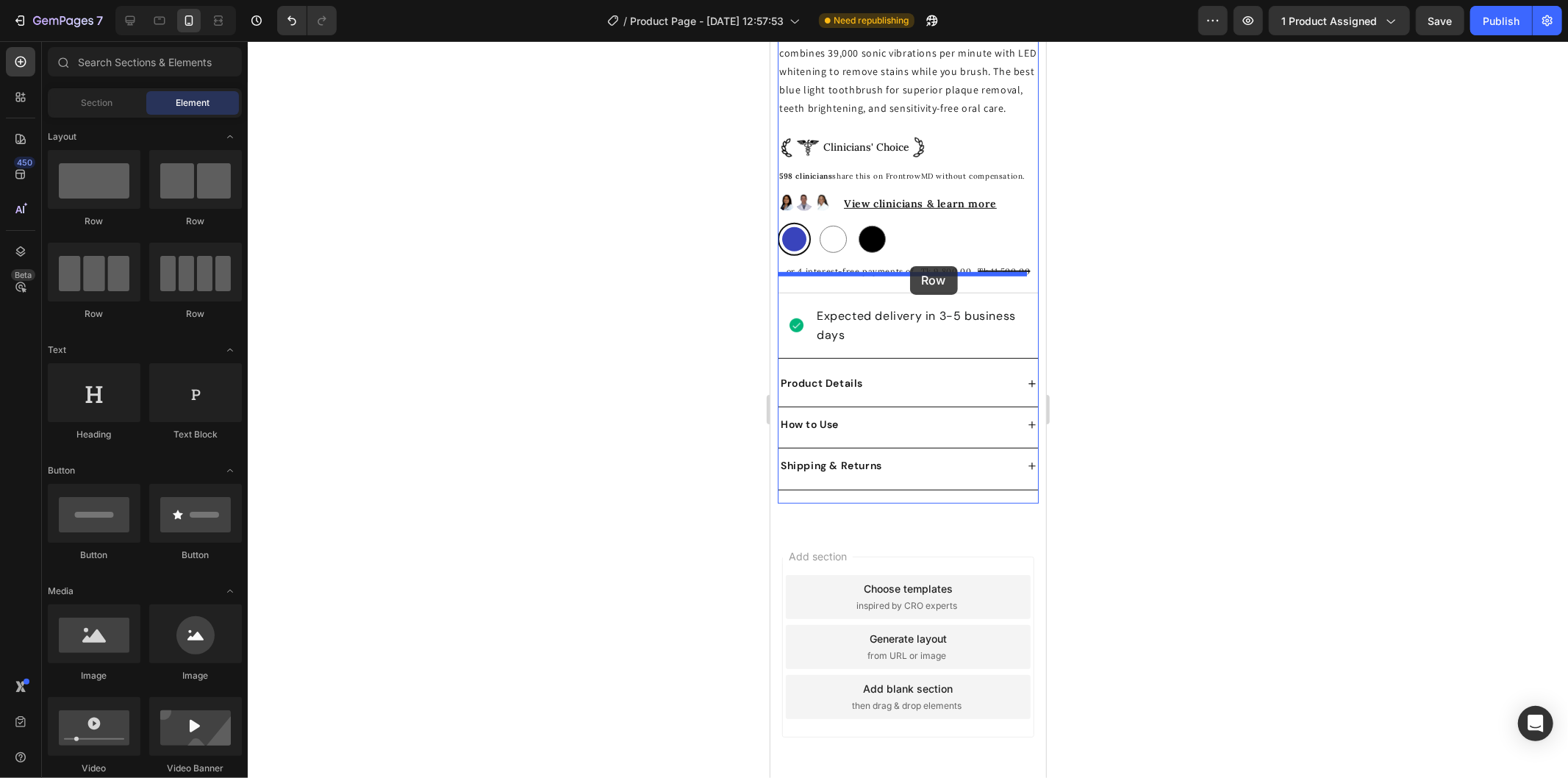
drag, startPoint x: 979, startPoint y: 230, endPoint x: 909, endPoint y: 266, distance: 78.7
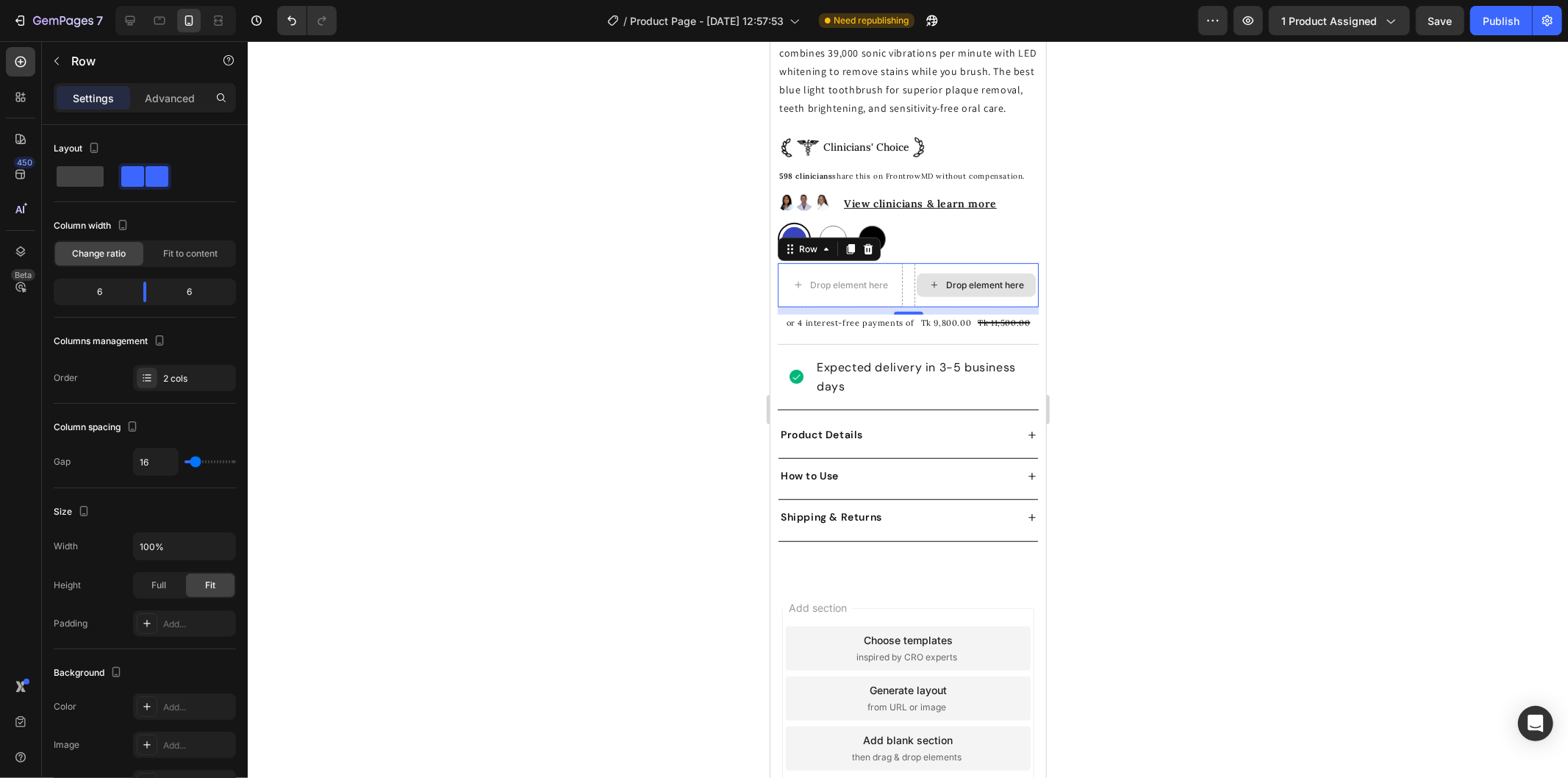
scroll to position [739, 0]
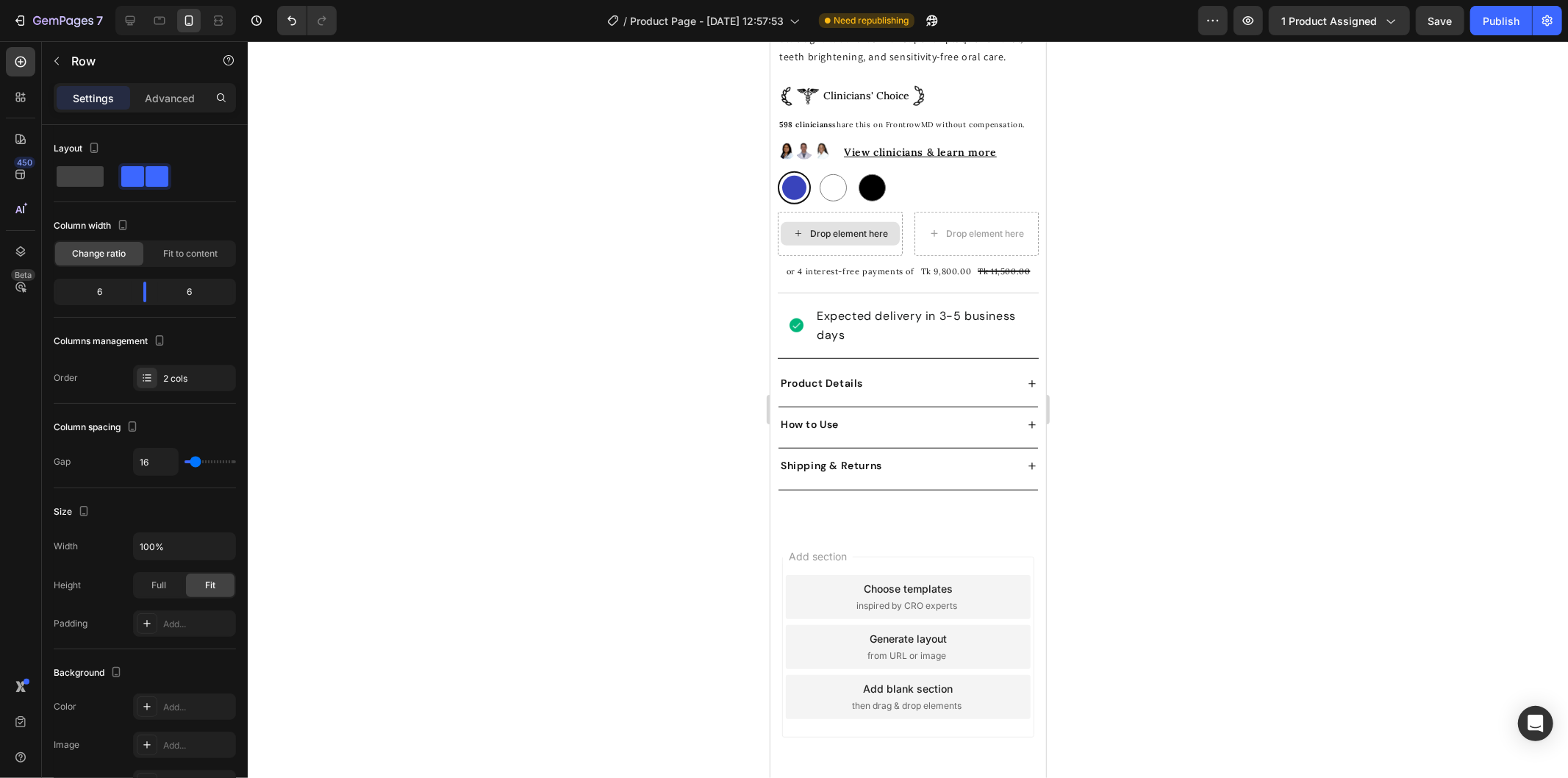
click at [850, 239] on div "Drop element here" at bounding box center [849, 233] width 78 height 12
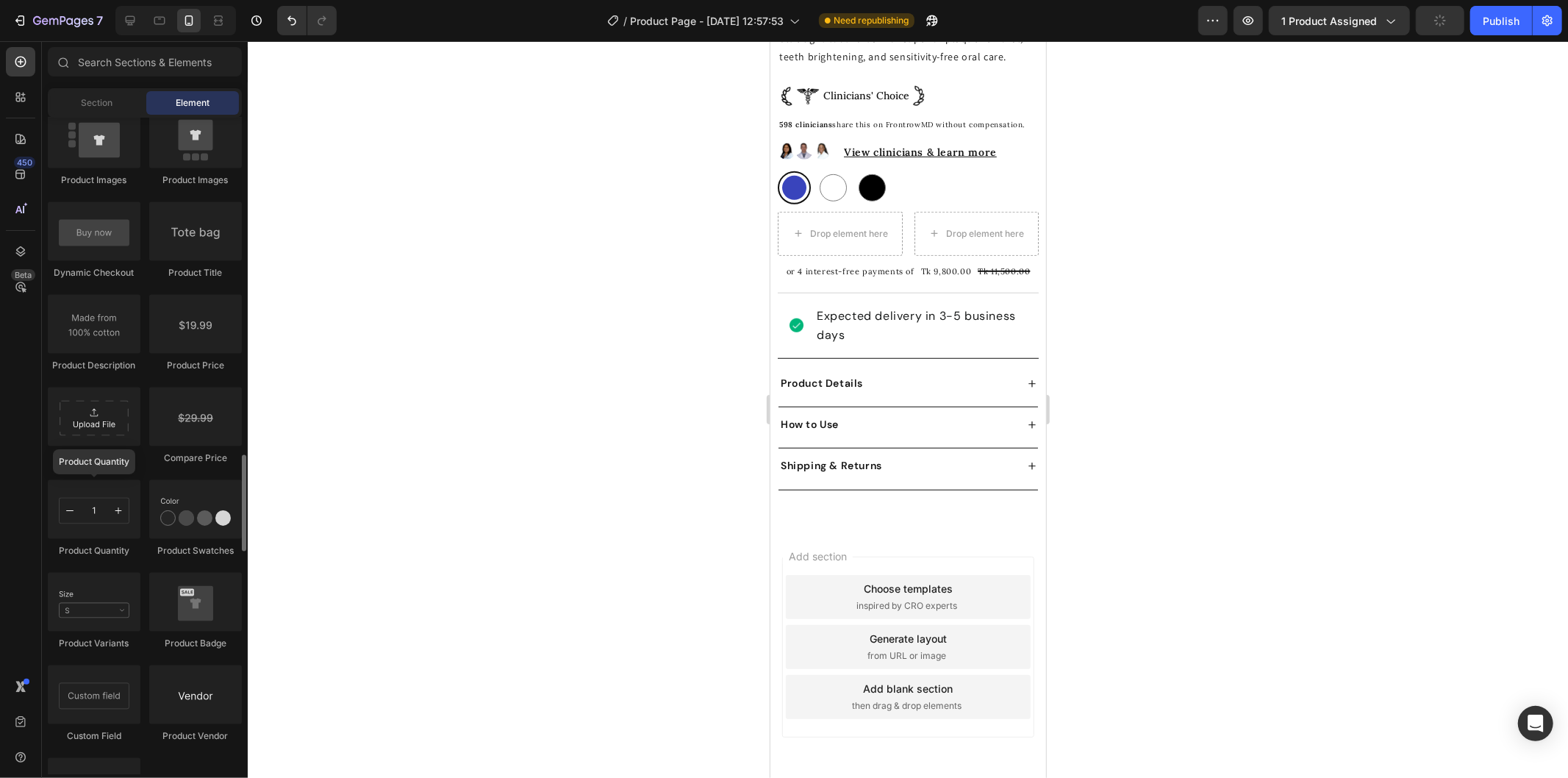
scroll to position [2369, 0]
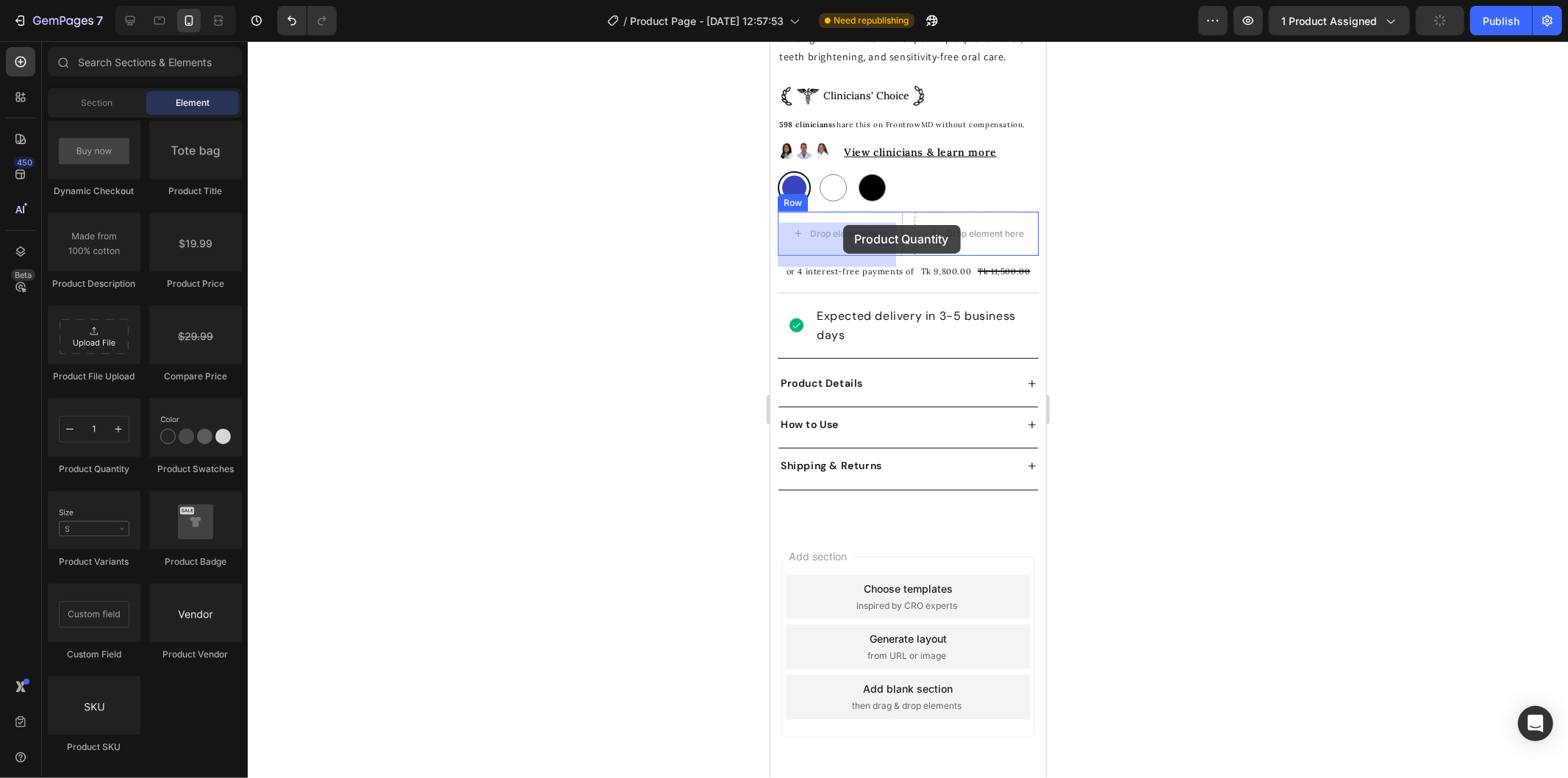
drag, startPoint x: 874, startPoint y: 466, endPoint x: 832, endPoint y: 225, distance: 244.6
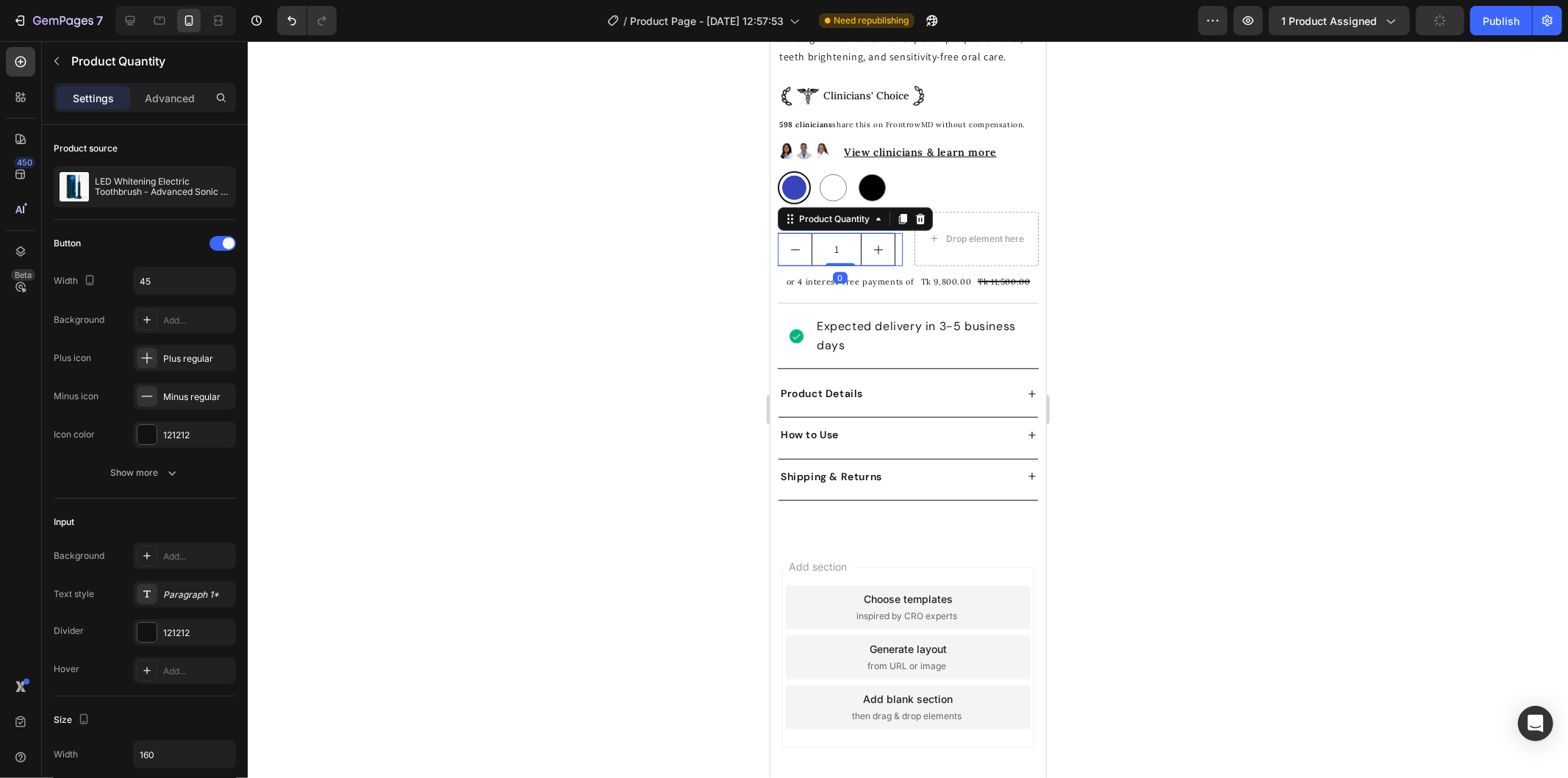
scroll to position [747, 0]
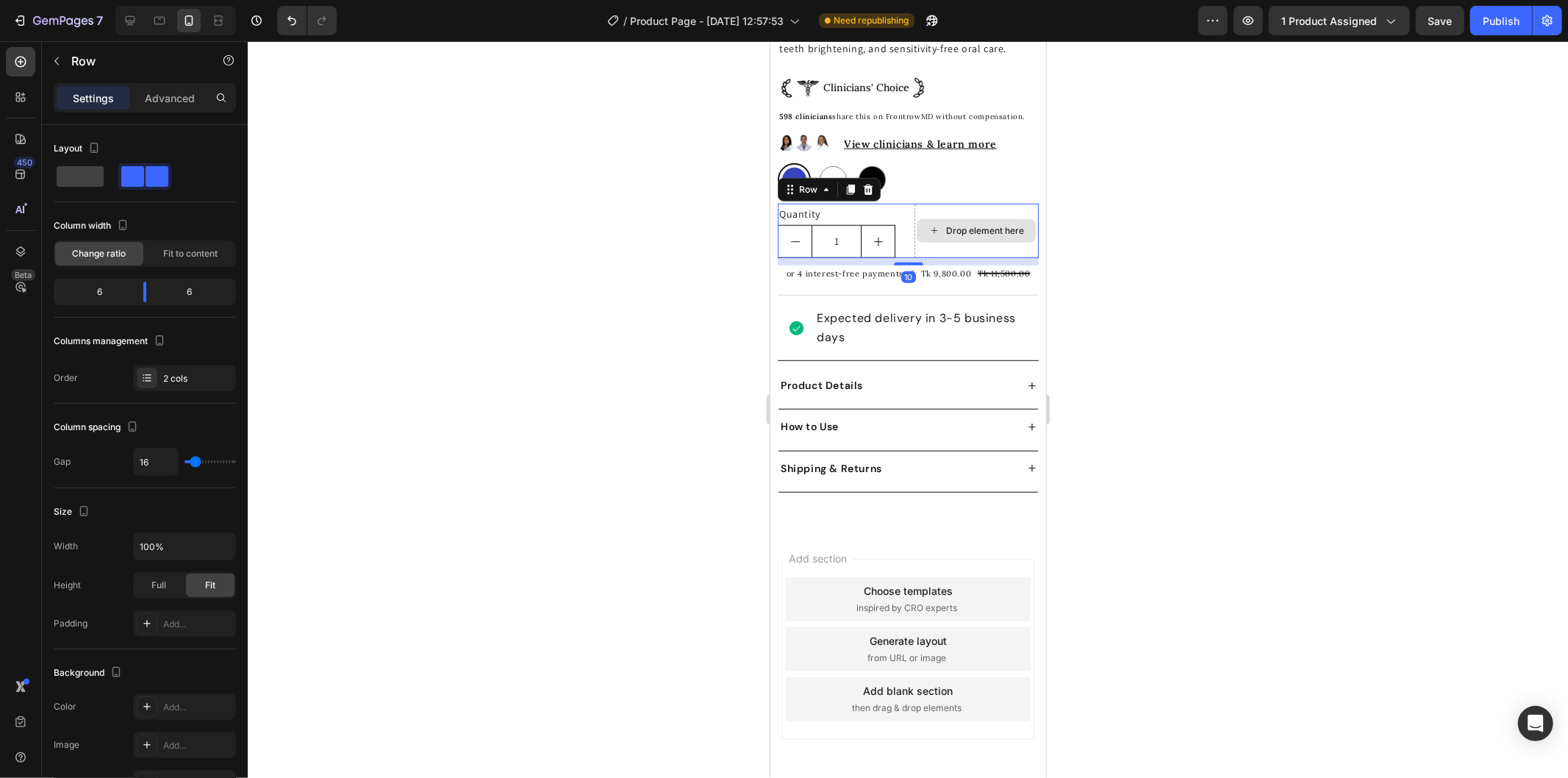
click at [965, 222] on div "Drop element here" at bounding box center [976, 230] width 125 height 55
drag, startPoint x: 142, startPoint y: 297, endPoint x: 125, endPoint y: 298, distance: 17.0
click at [125, 0] on body "7 Version history / Product Page - Sep 26, 12:57:53 Need republishing Preview 1…" at bounding box center [784, 0] width 1568 height 0
click at [928, 232] on div "Drop element here" at bounding box center [965, 230] width 119 height 24
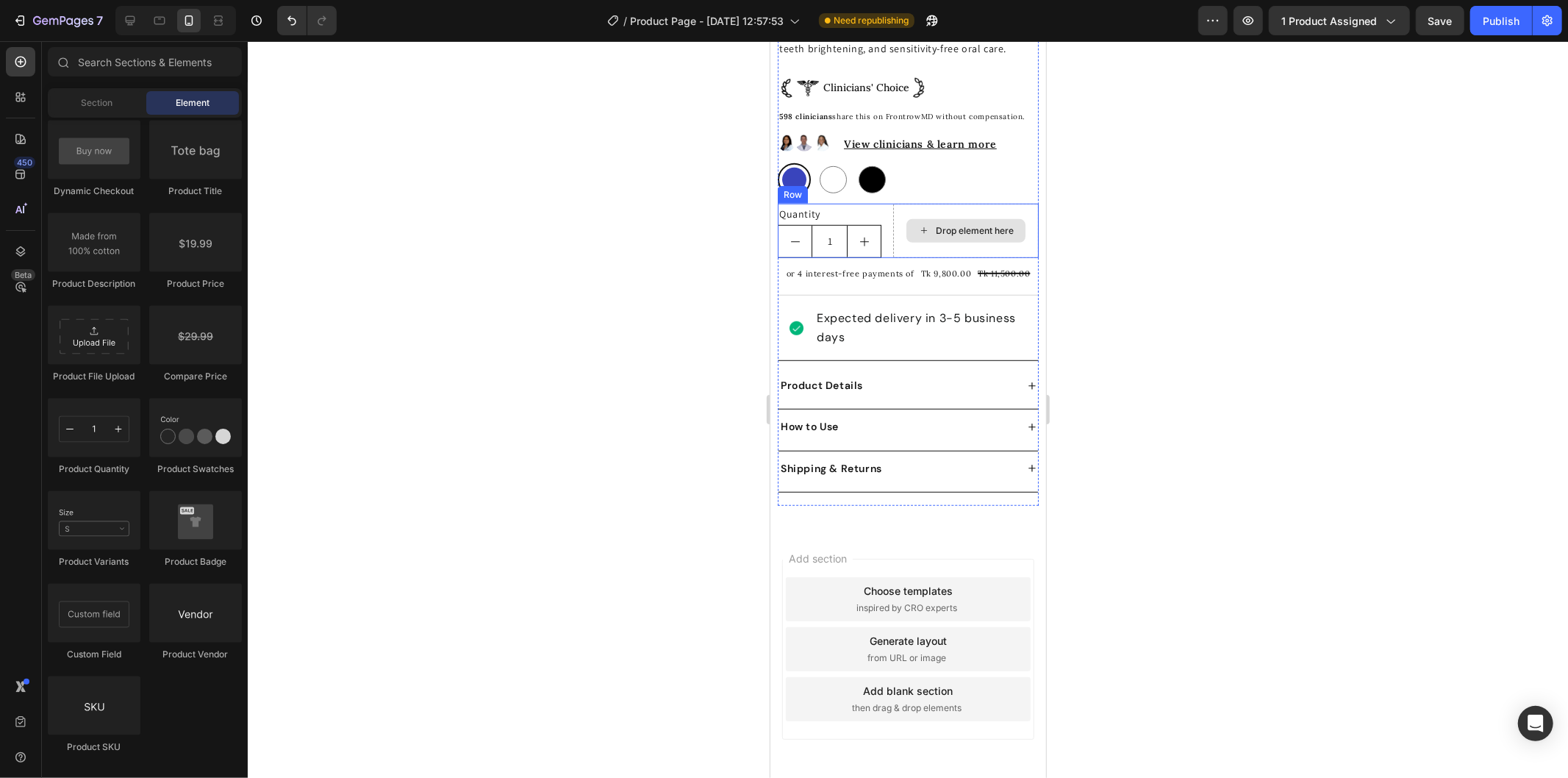
click at [935, 235] on div "Drop element here" at bounding box center [974, 230] width 78 height 12
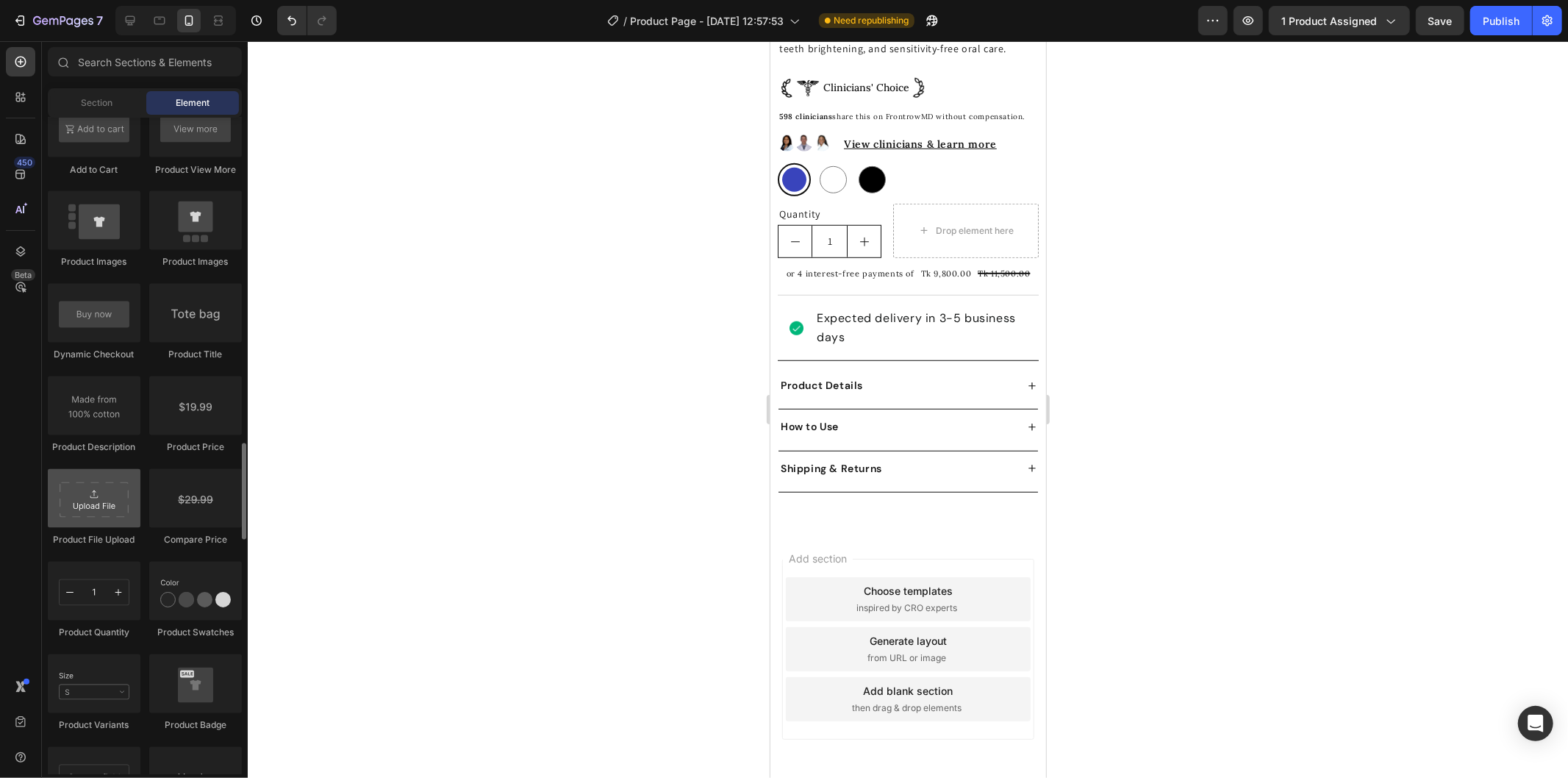
scroll to position [2123, 0]
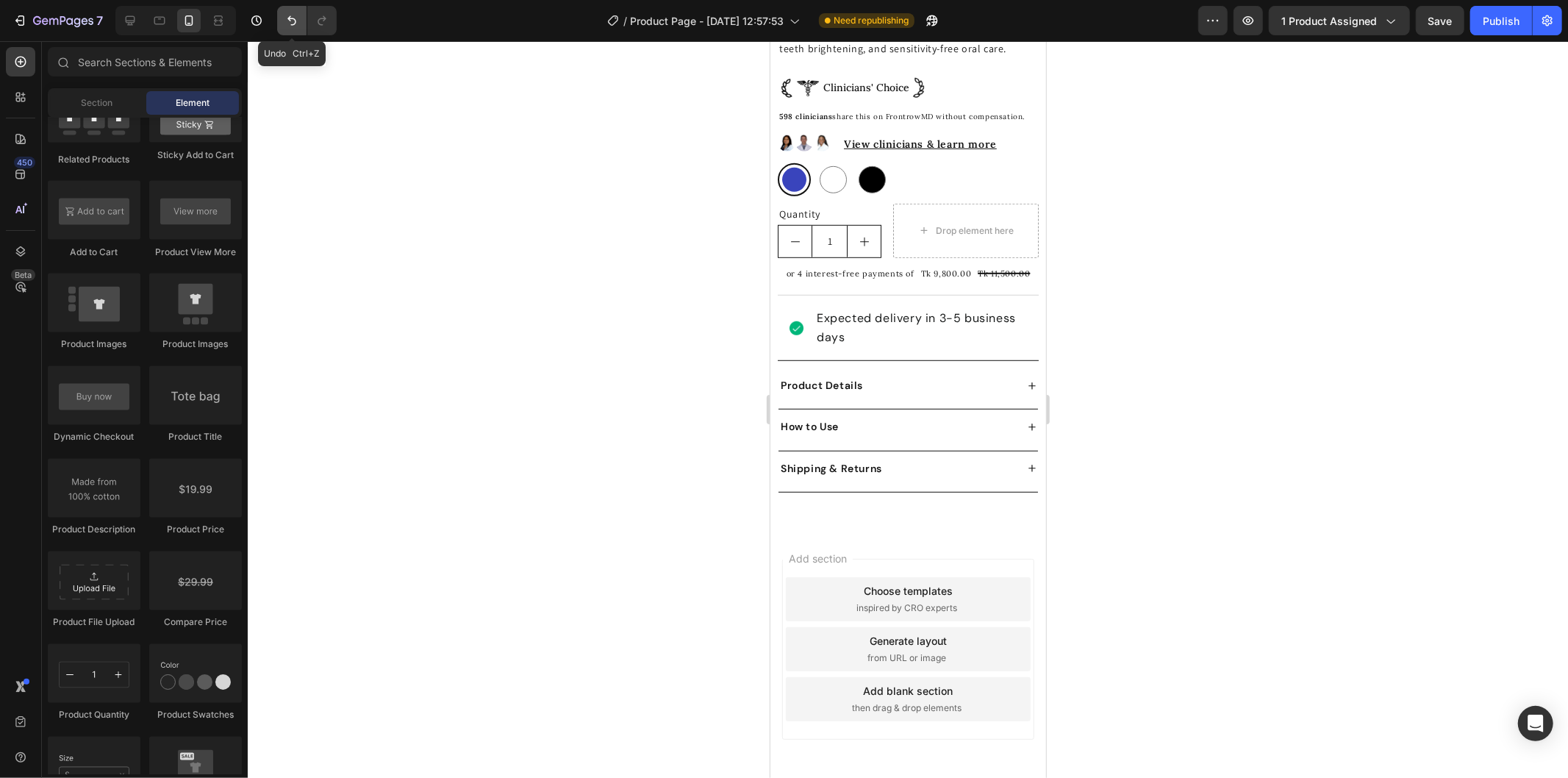
click at [294, 33] on button "Undo/Redo" at bounding box center [293, 21] width 30 height 30
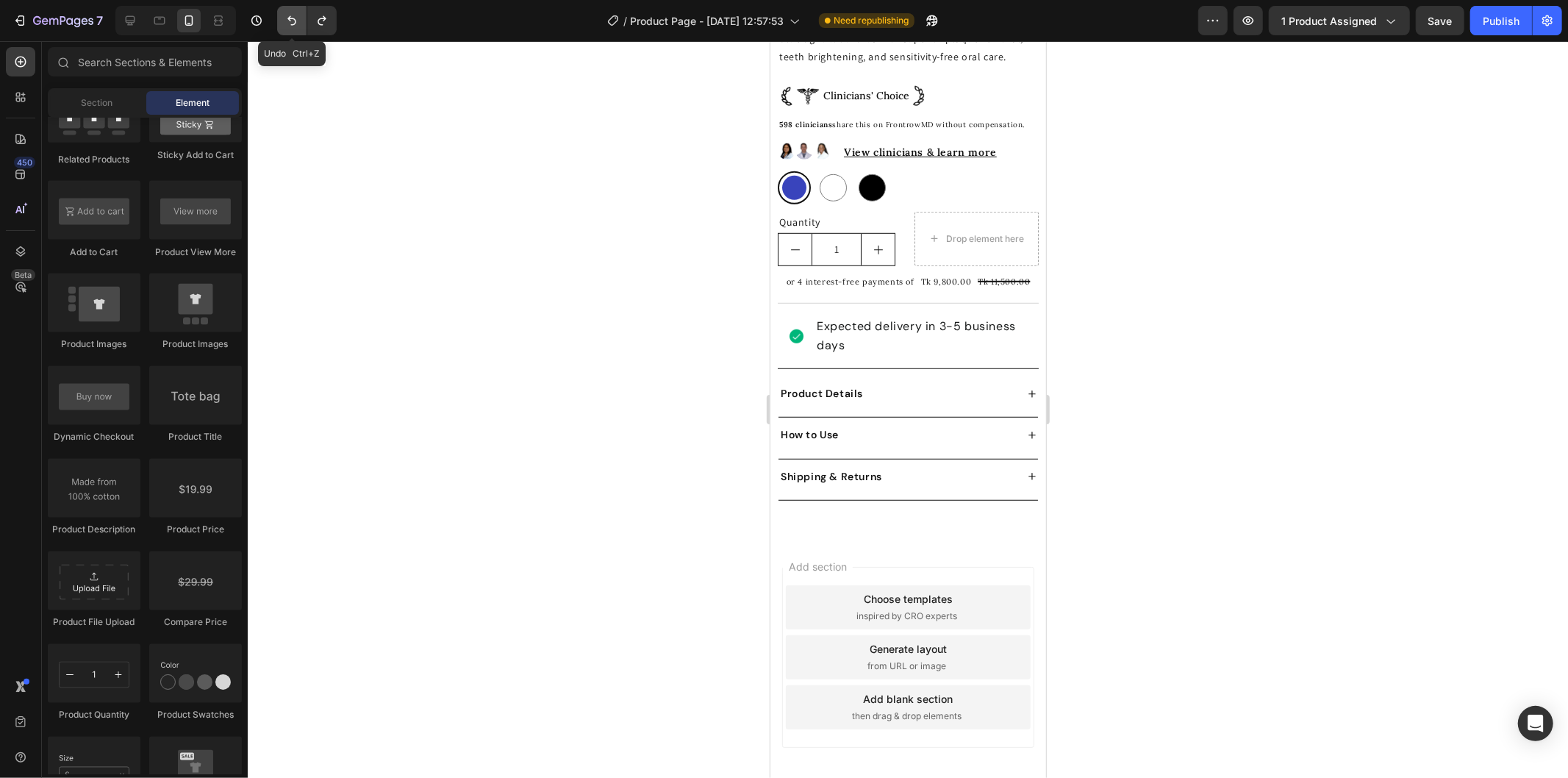
click at [294, 33] on button "Undo/Redo" at bounding box center [293, 21] width 30 height 30
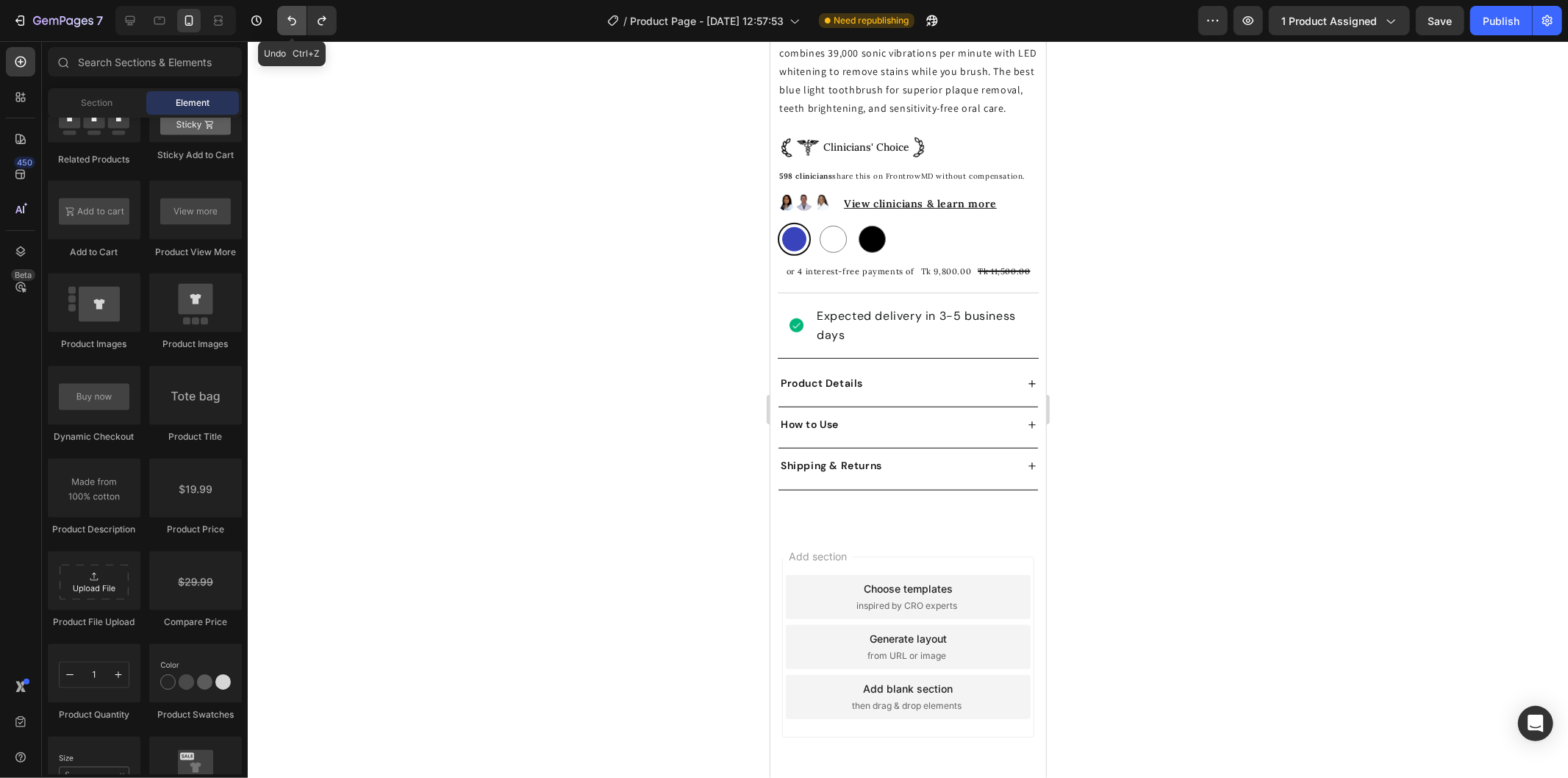
click at [294, 33] on button "Undo/Redo" at bounding box center [293, 21] width 30 height 30
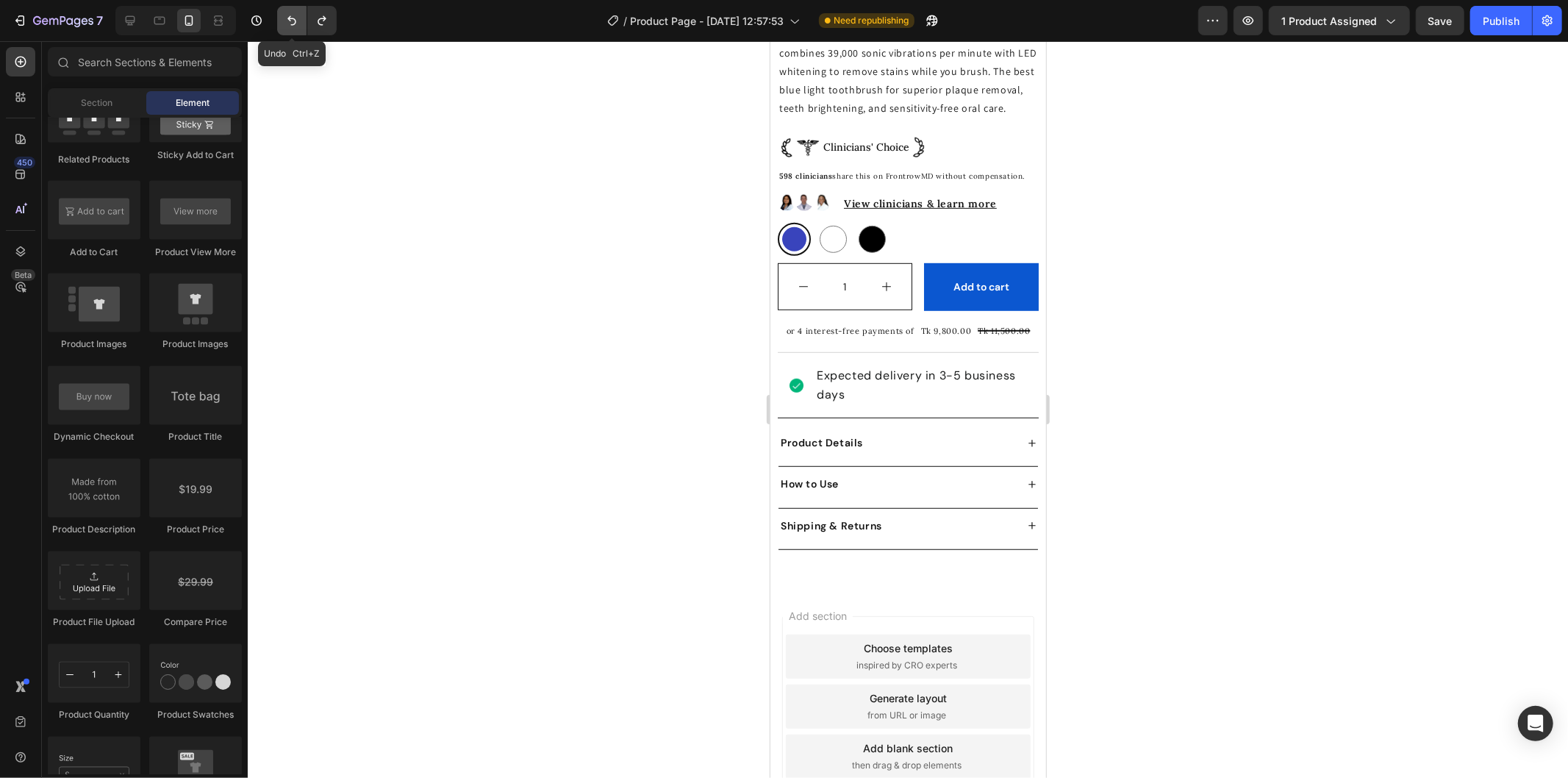
scroll to position [747, 0]
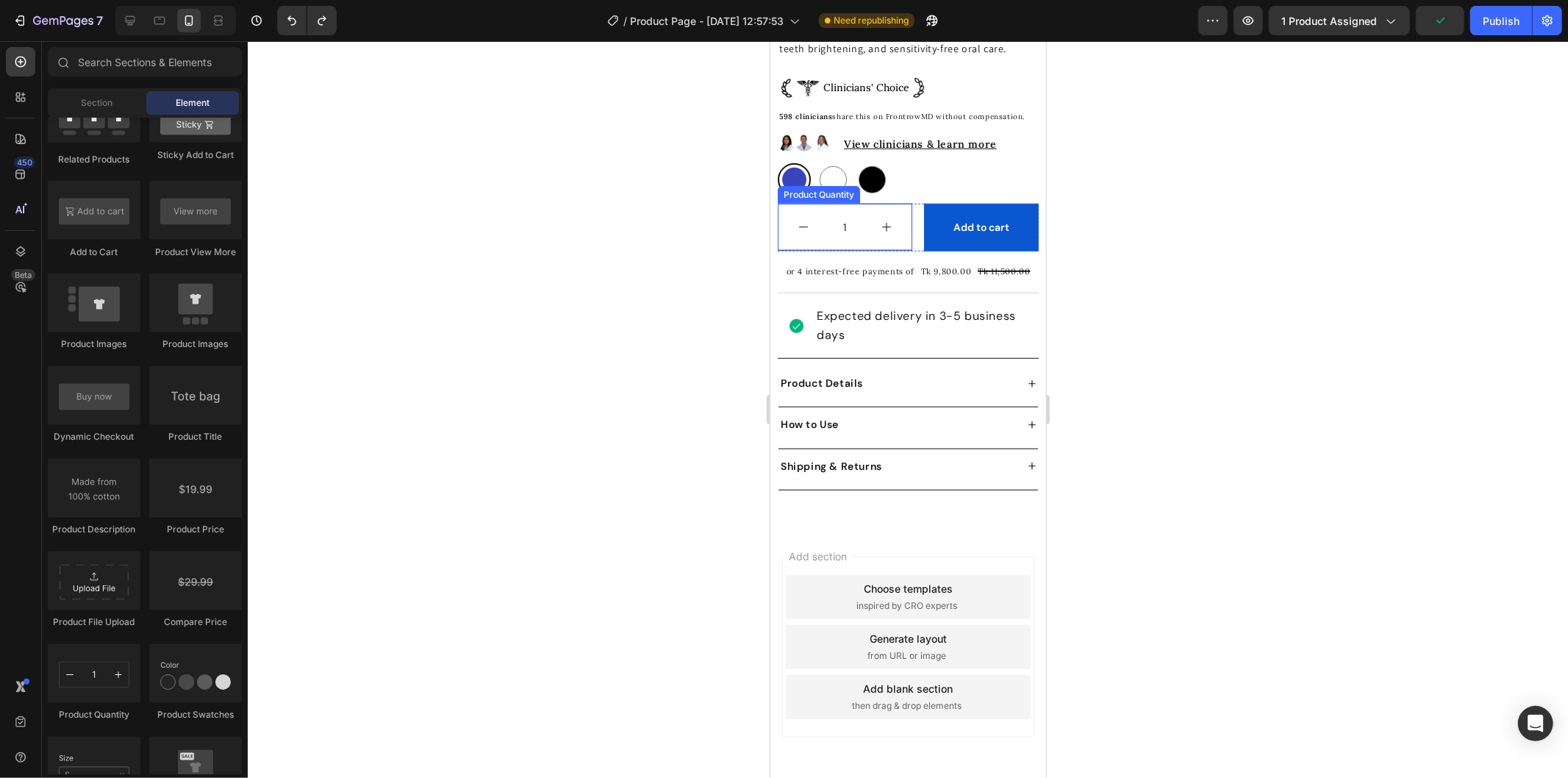
click at [896, 217] on button "increment" at bounding box center [885, 227] width 50 height 46
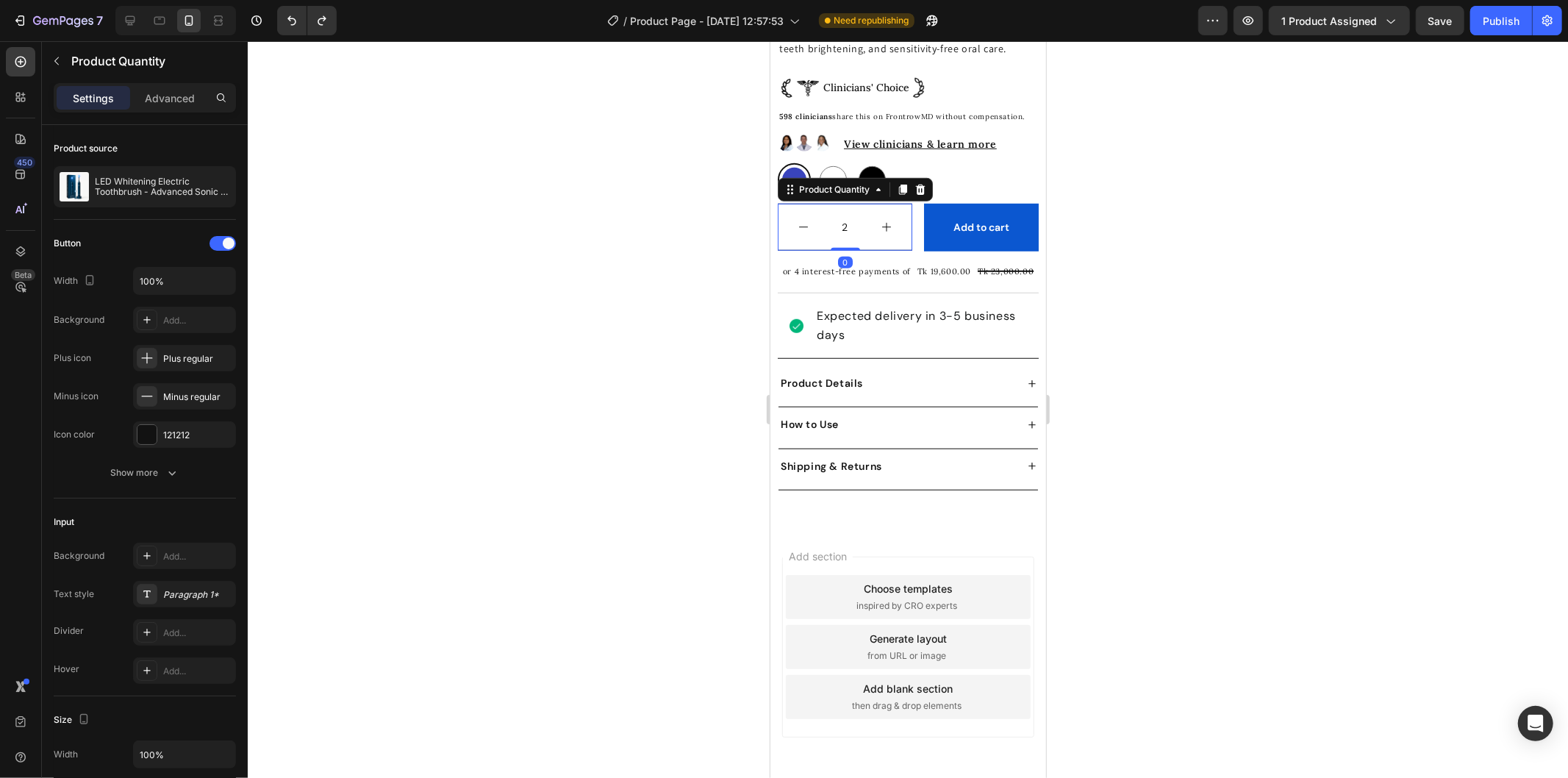
click at [801, 232] on icon "decrement" at bounding box center [803, 227] width 12 height 12
type input "1"
click at [907, 242] on div "1 Product Quantity 0 Add to cart Add to Cart Row" at bounding box center [907, 227] width 261 height 48
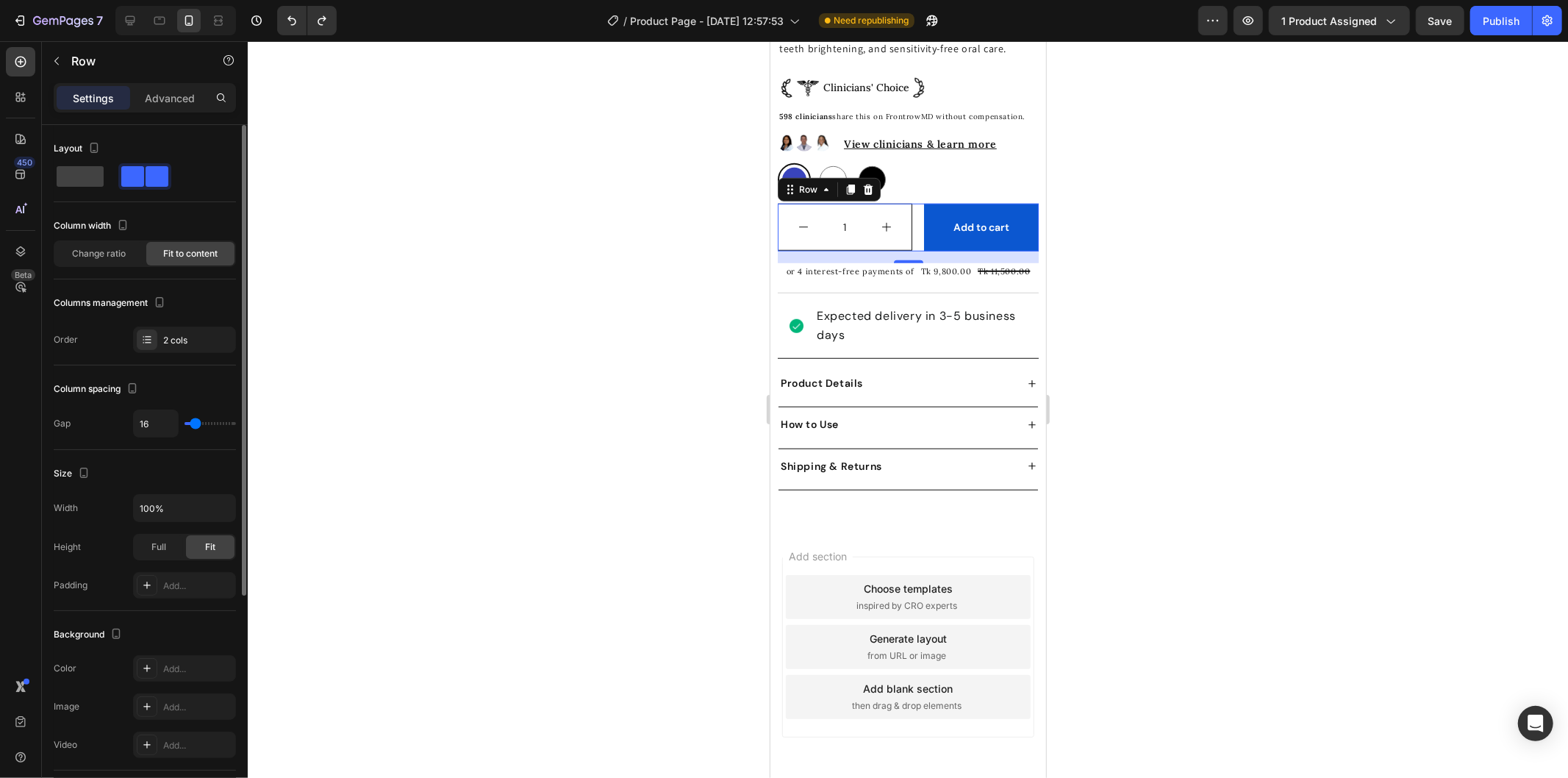
type input "15"
type input "0"
type input "2"
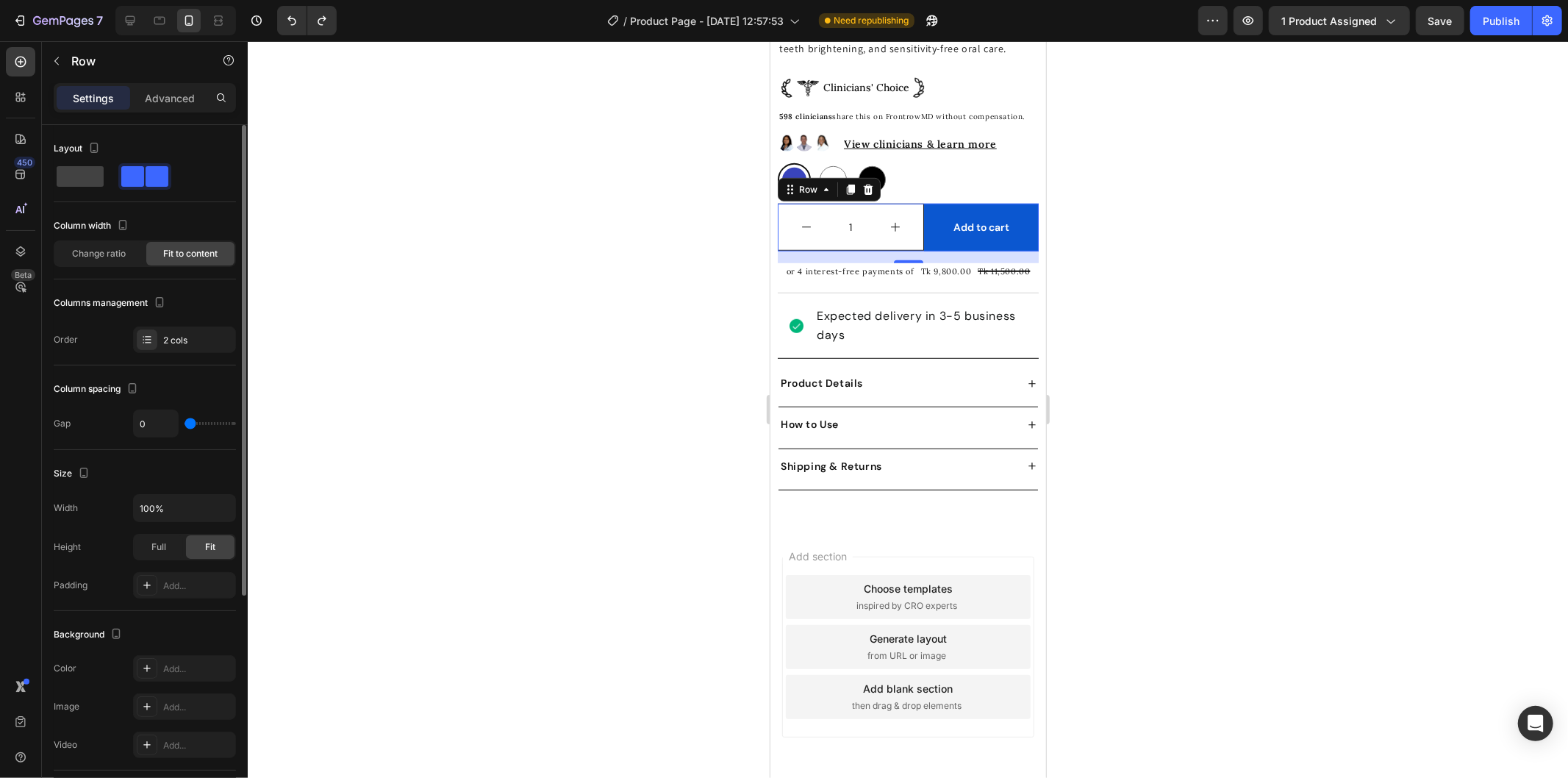
type input "2"
type input "37"
type input "59"
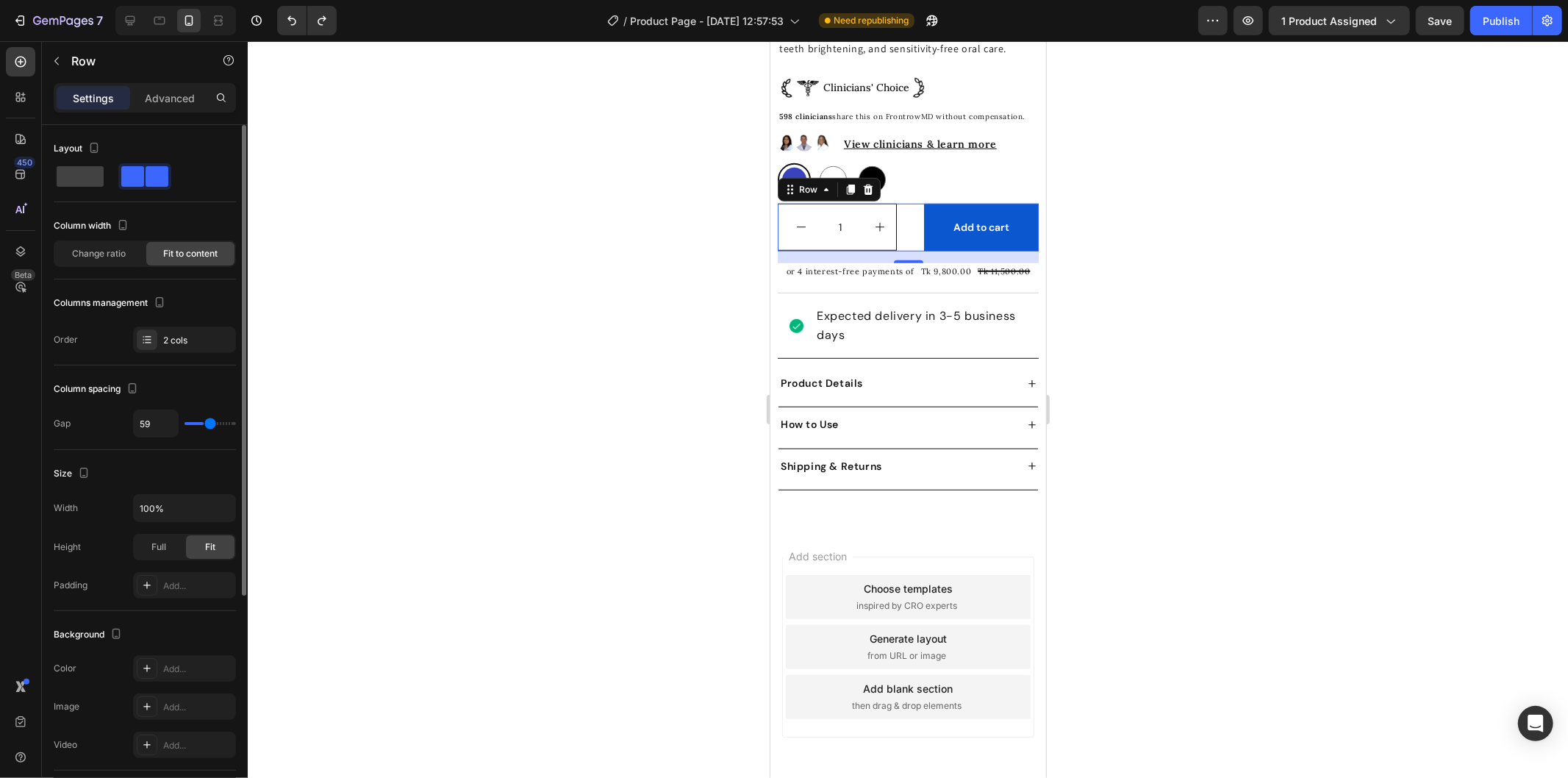
type input "64"
type input "69"
type input "71"
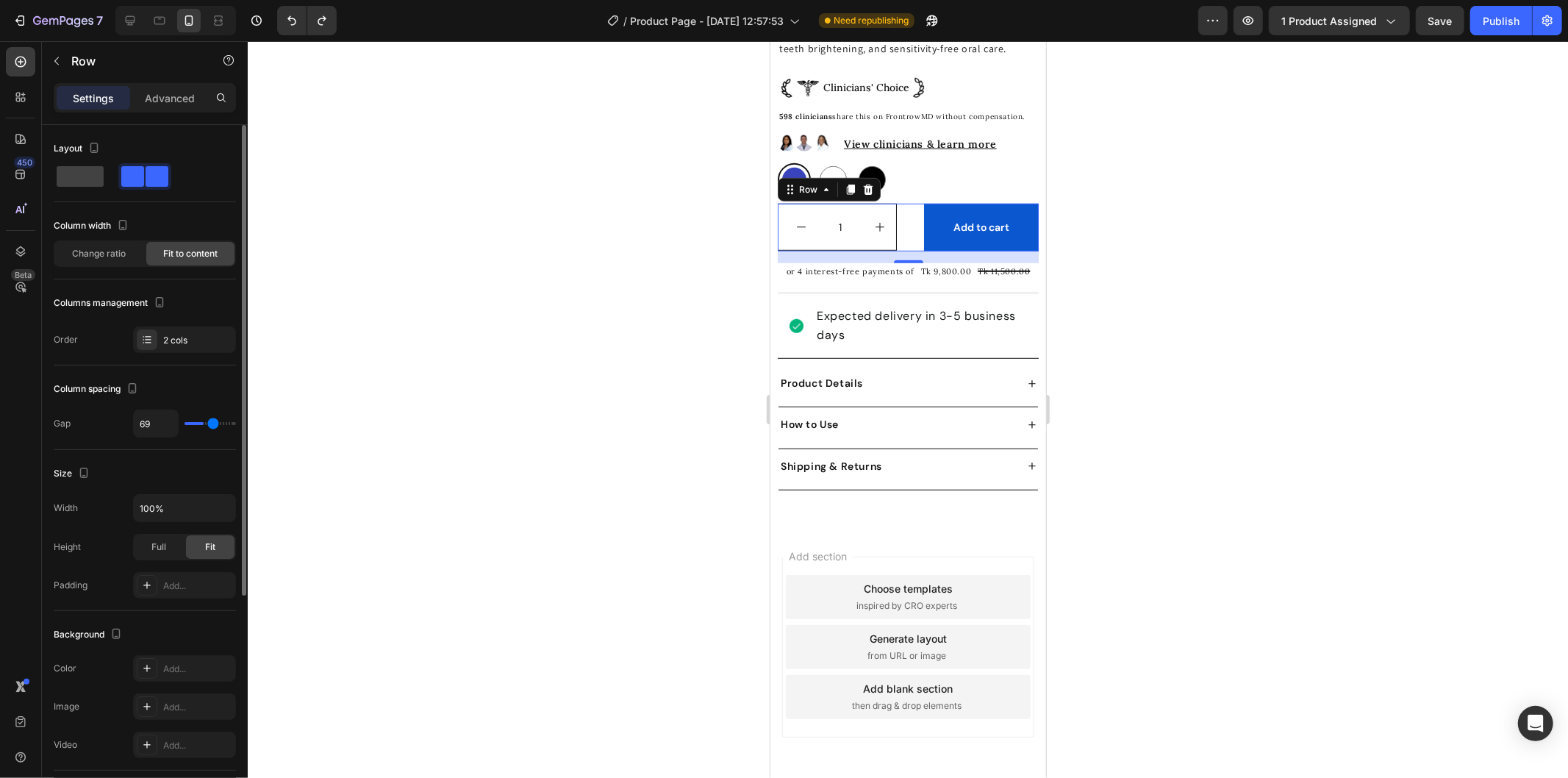
type input "71"
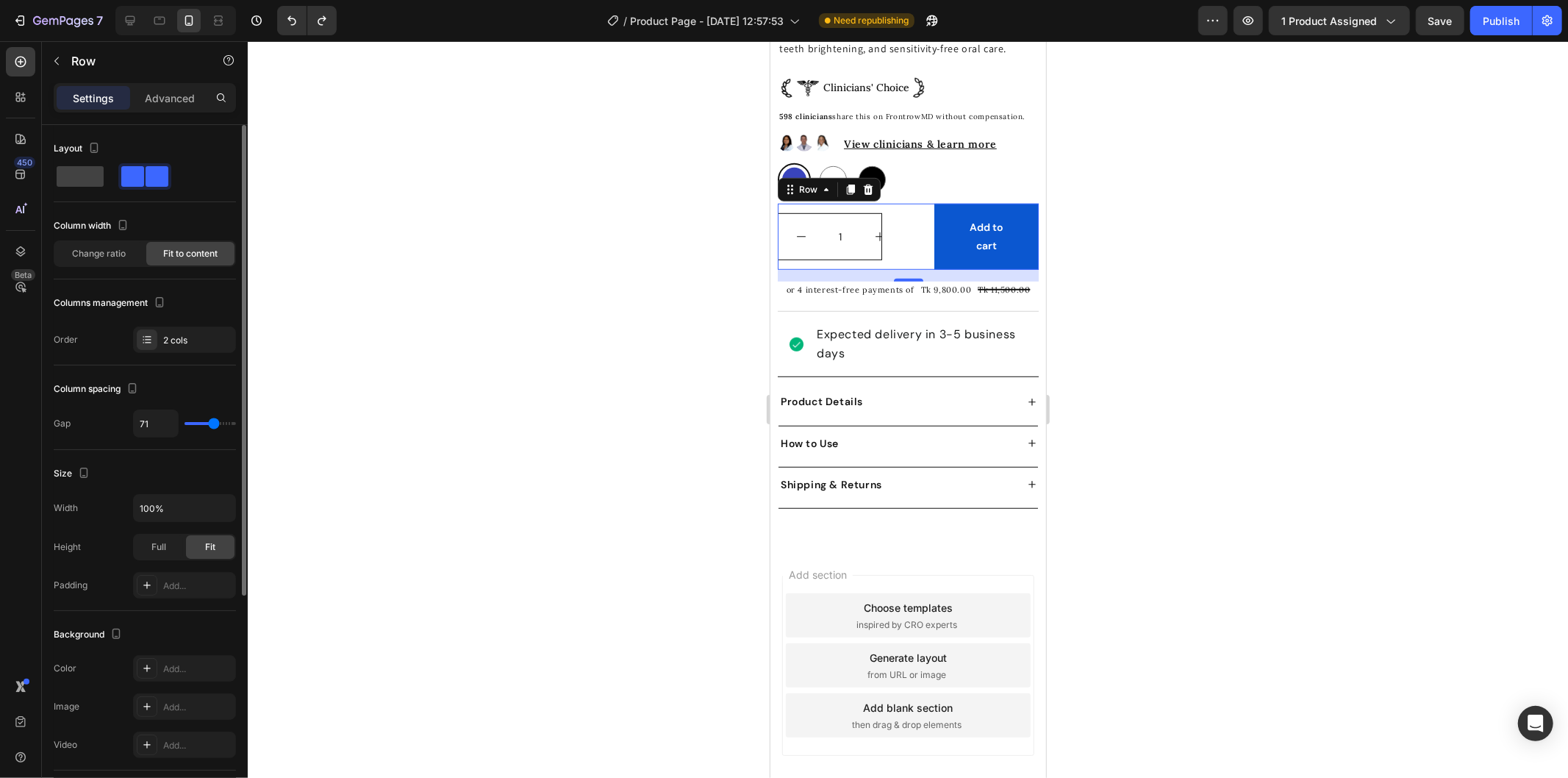
type input "74"
type input "64"
type input "49"
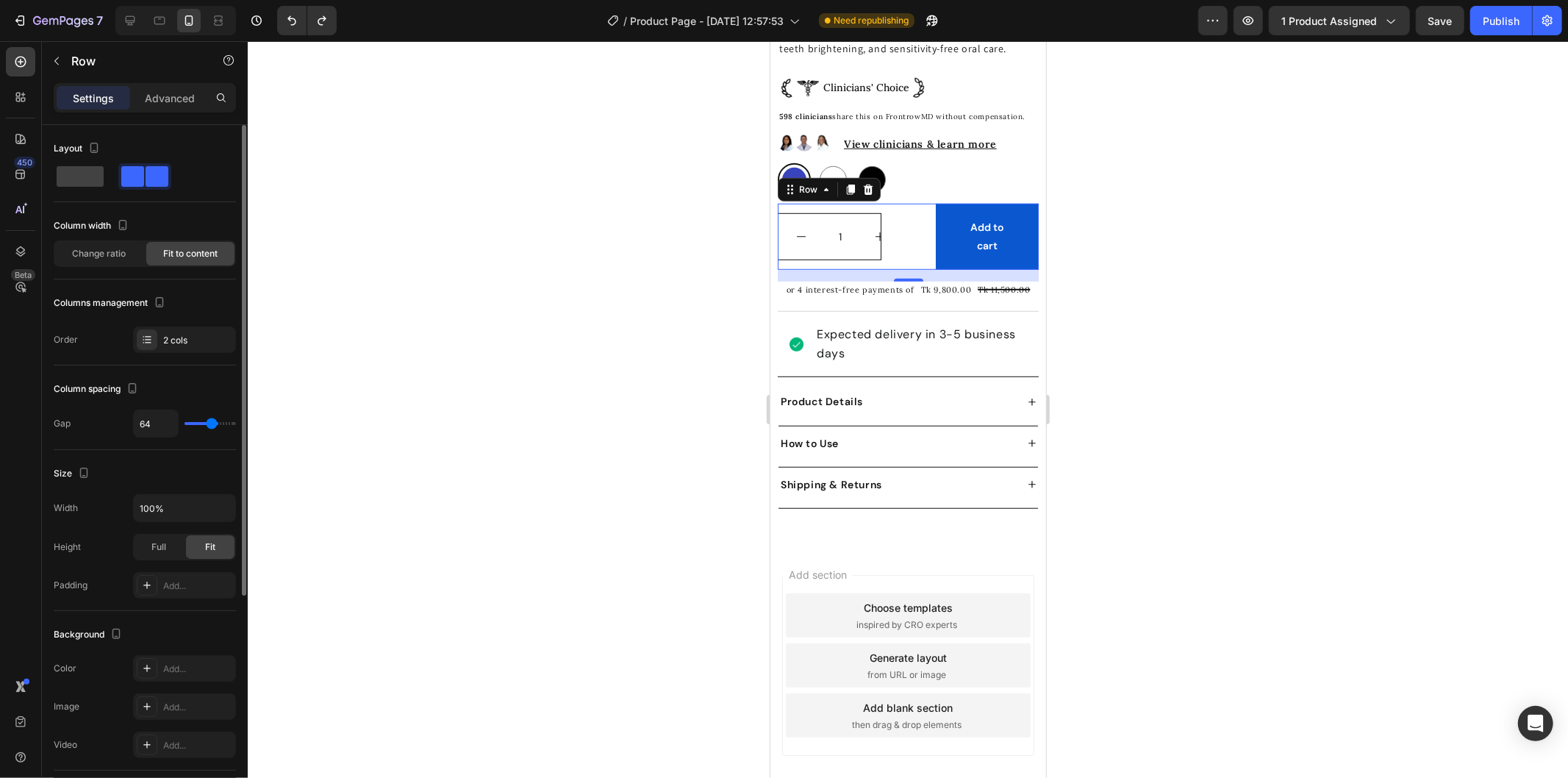
type input "49"
type input "47"
type input "44"
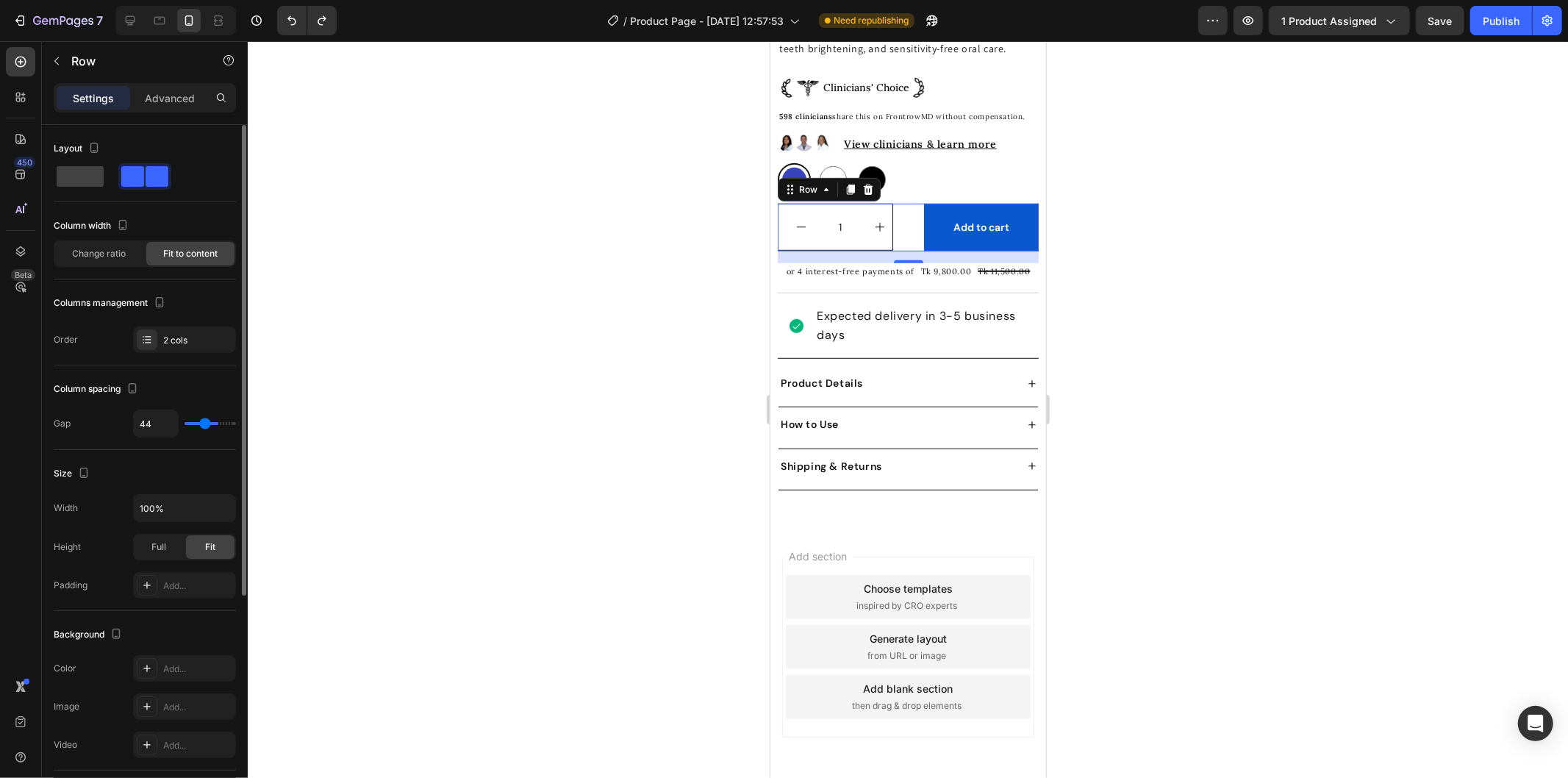
type input "42"
type input "39"
type input "29"
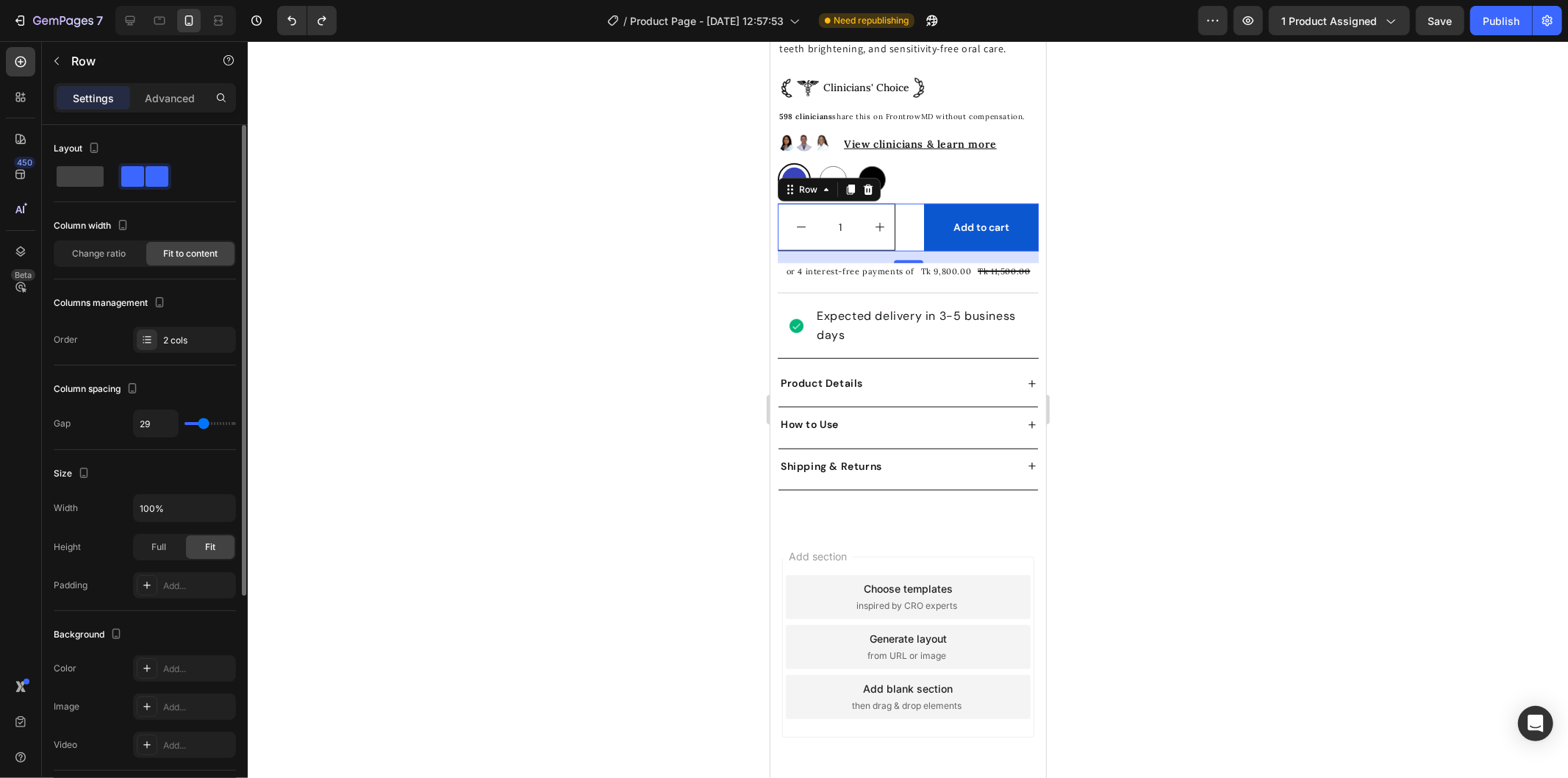
type input "29"
type input "22"
type input "20"
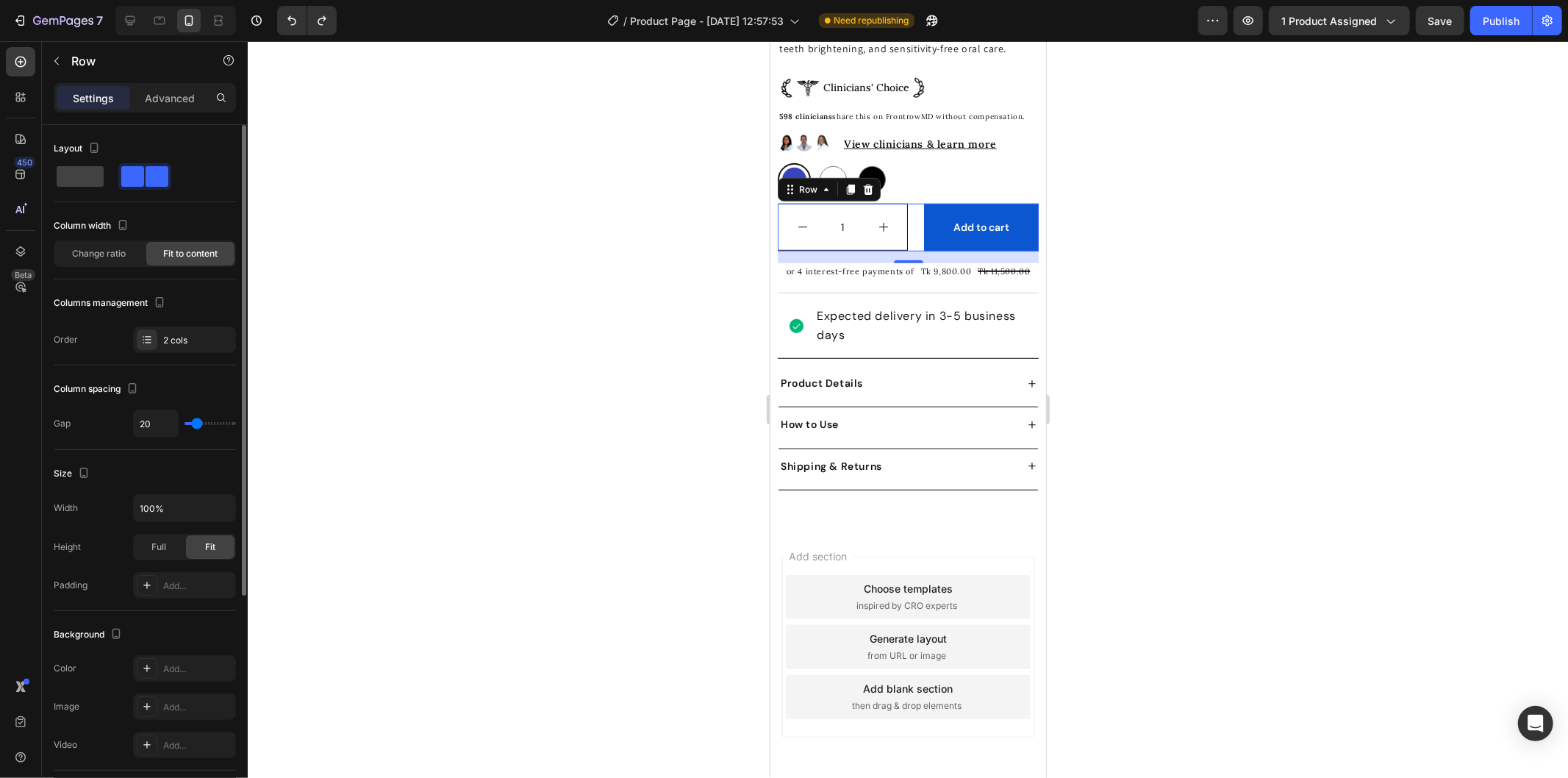
type input "17"
type input "15"
type input "12"
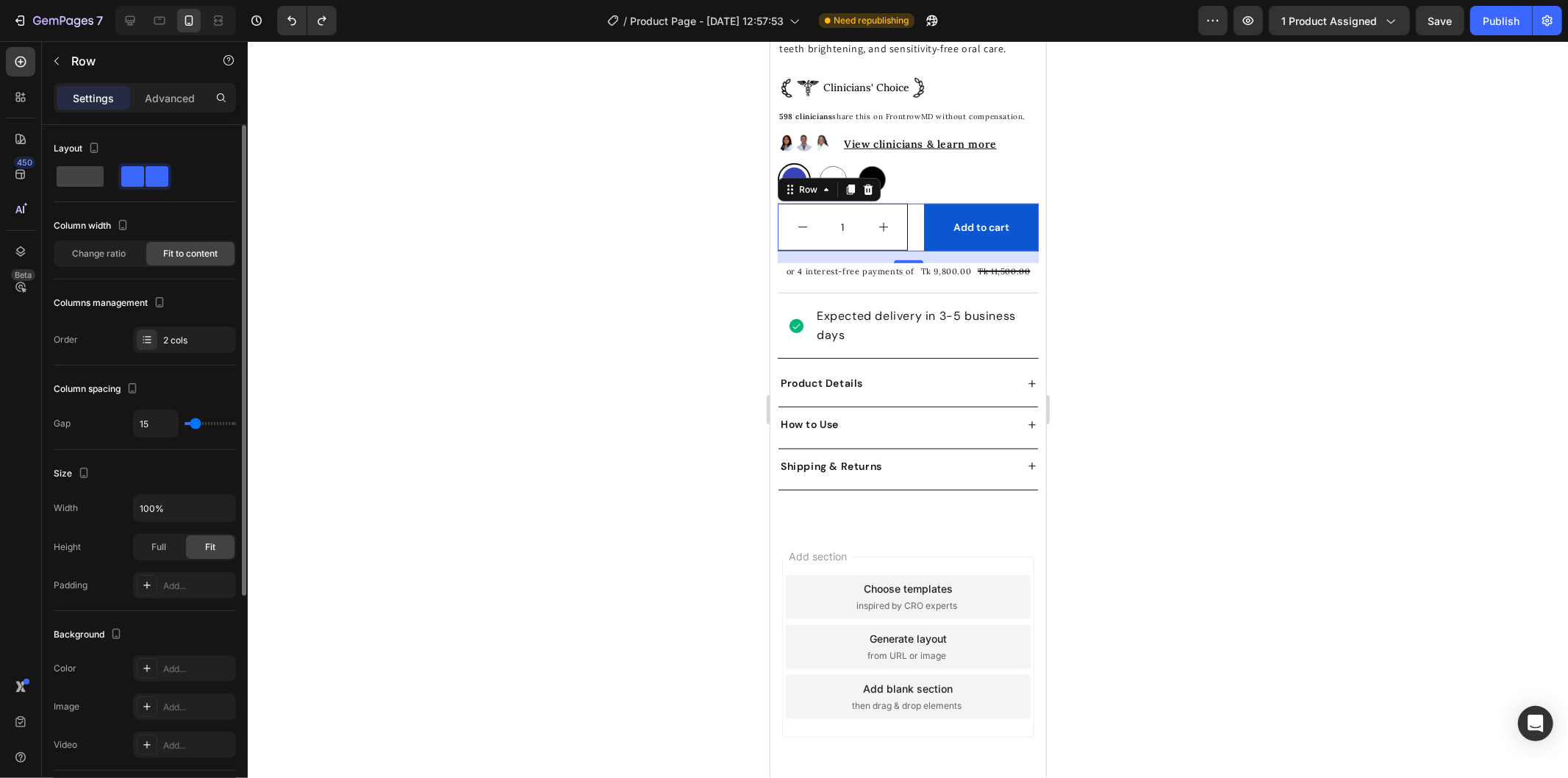
type input "12"
type input "5"
type input "0"
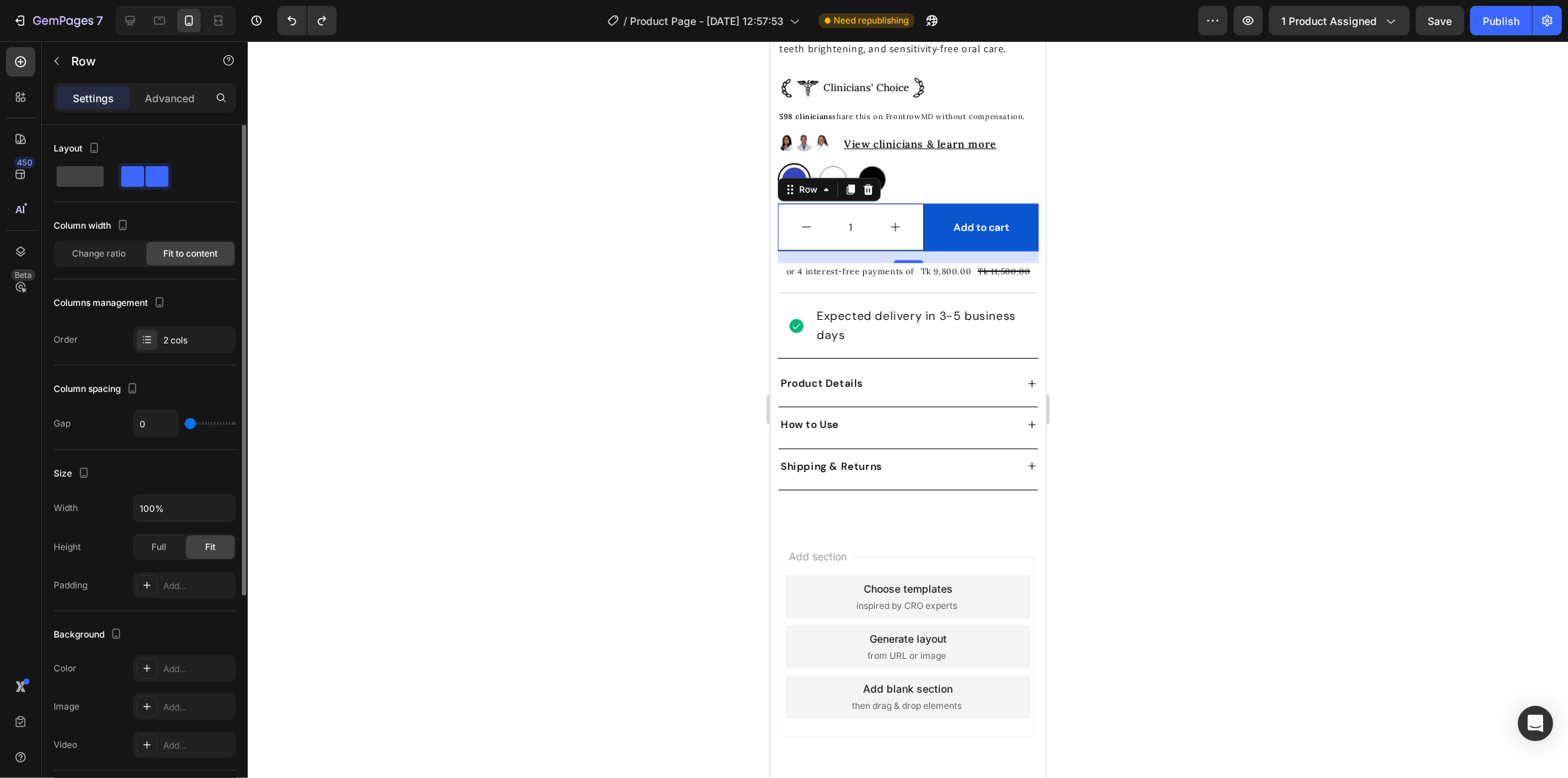
type input "10"
type input "12"
type input "15"
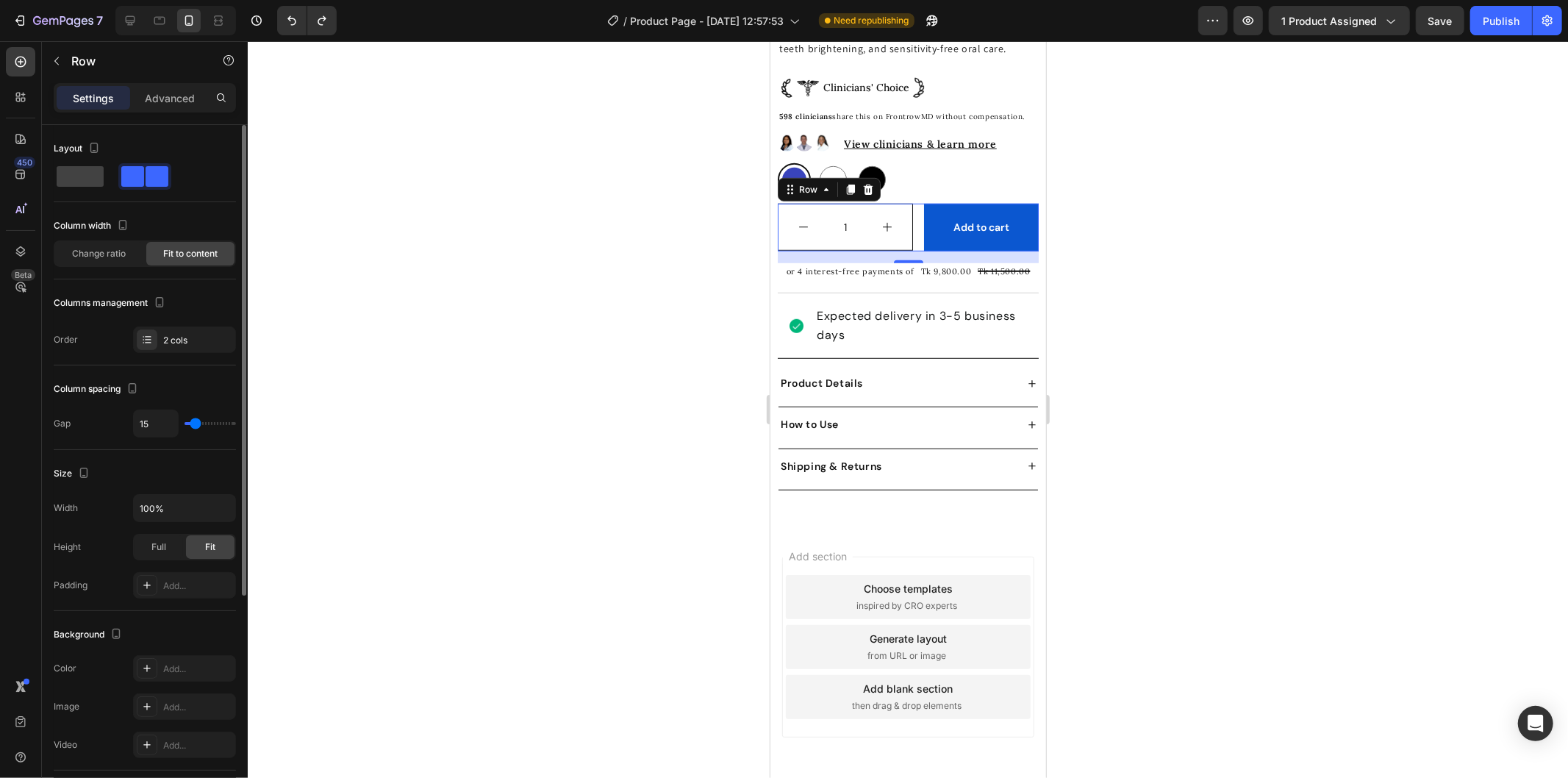
type input "15"
click at [195, 425] on input "range" at bounding box center [210, 423] width 52 height 3
click at [170, 542] on div "Full" at bounding box center [158, 547] width 49 height 24
click at [199, 547] on div "Fit" at bounding box center [210, 547] width 49 height 24
click at [898, 218] on button "increment" at bounding box center [886, 227] width 51 height 46
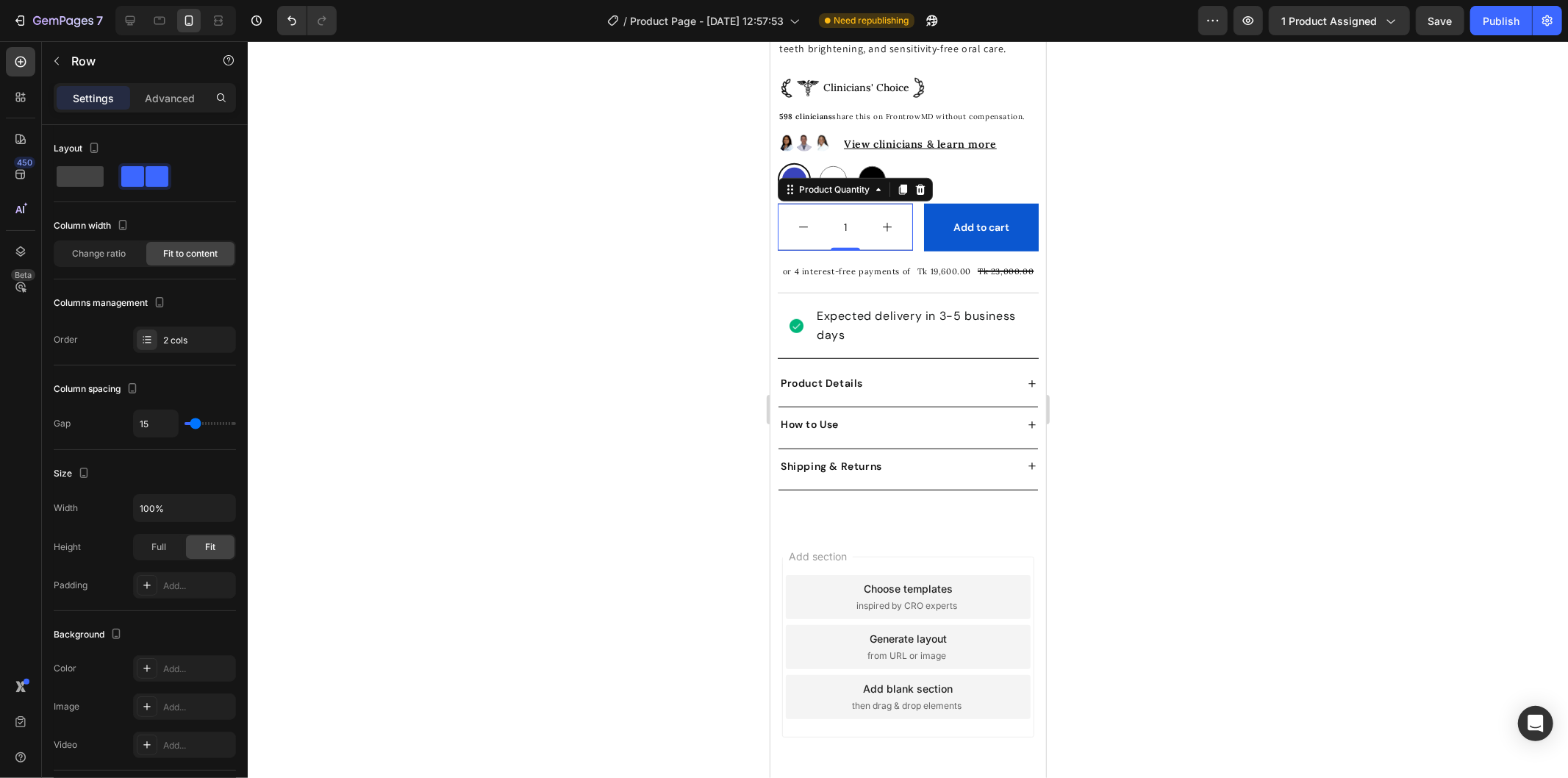
type input "2"
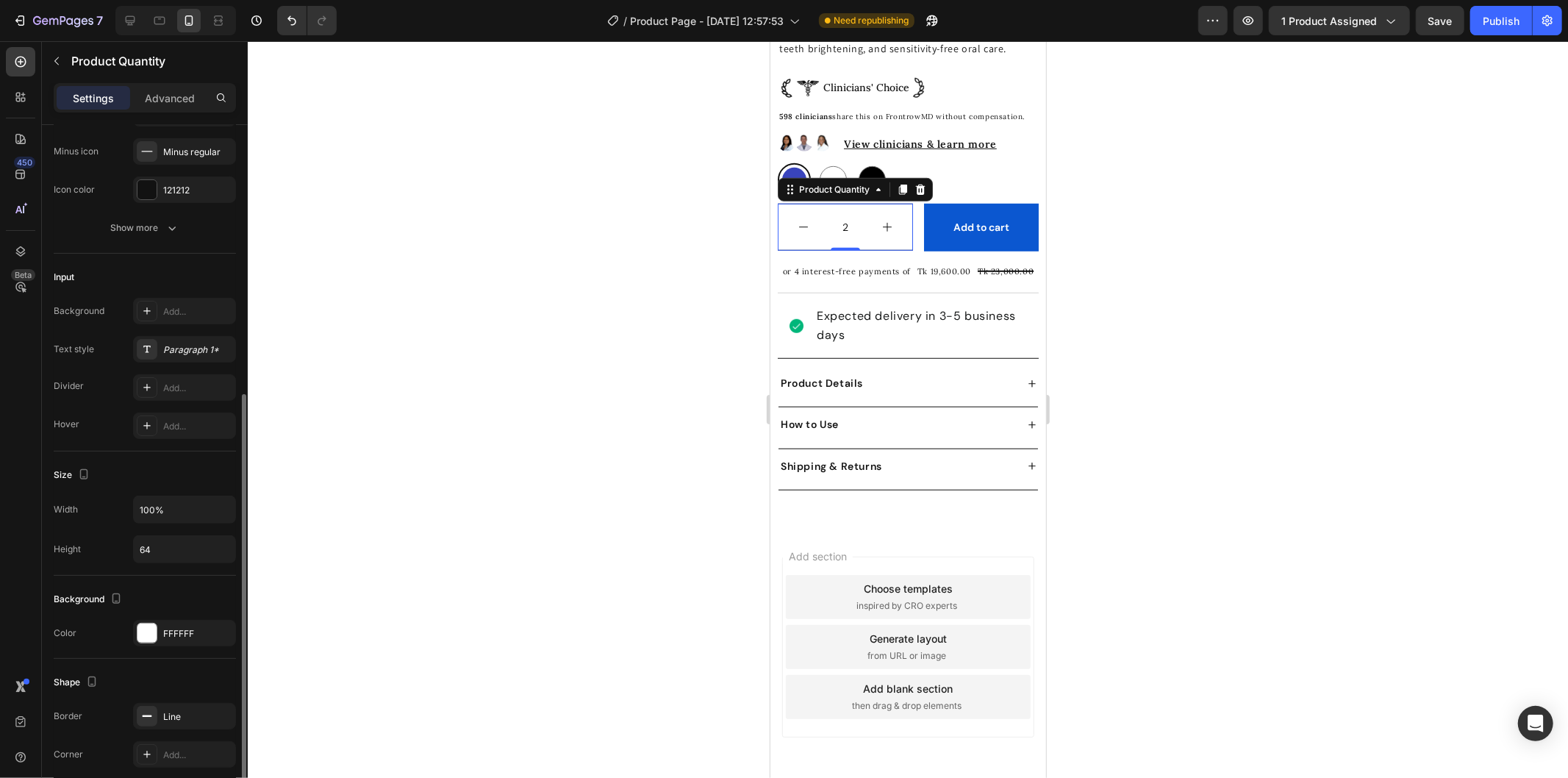
scroll to position [326, 0]
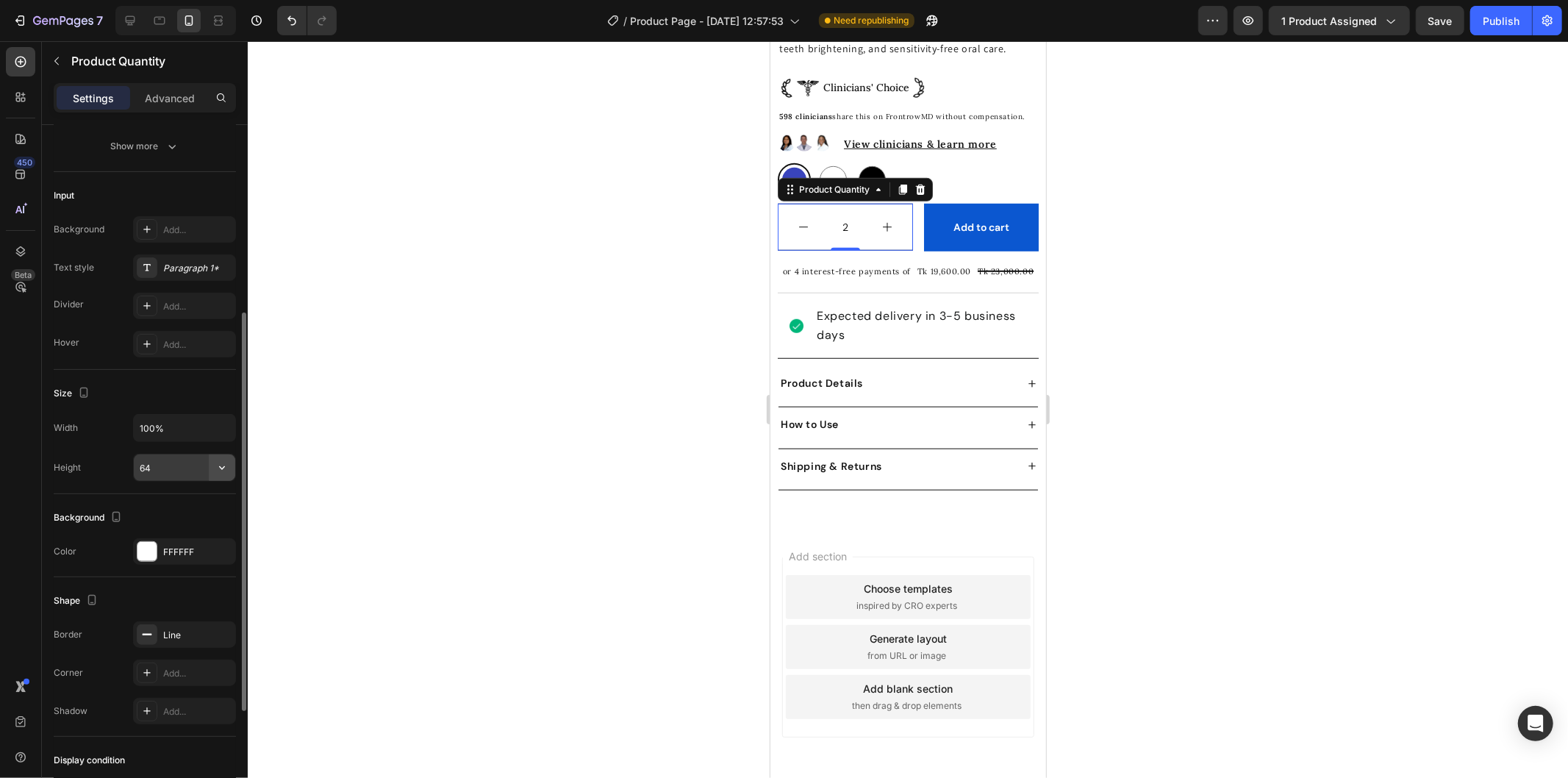
click at [219, 469] on icon "button" at bounding box center [222, 468] width 15 height 15
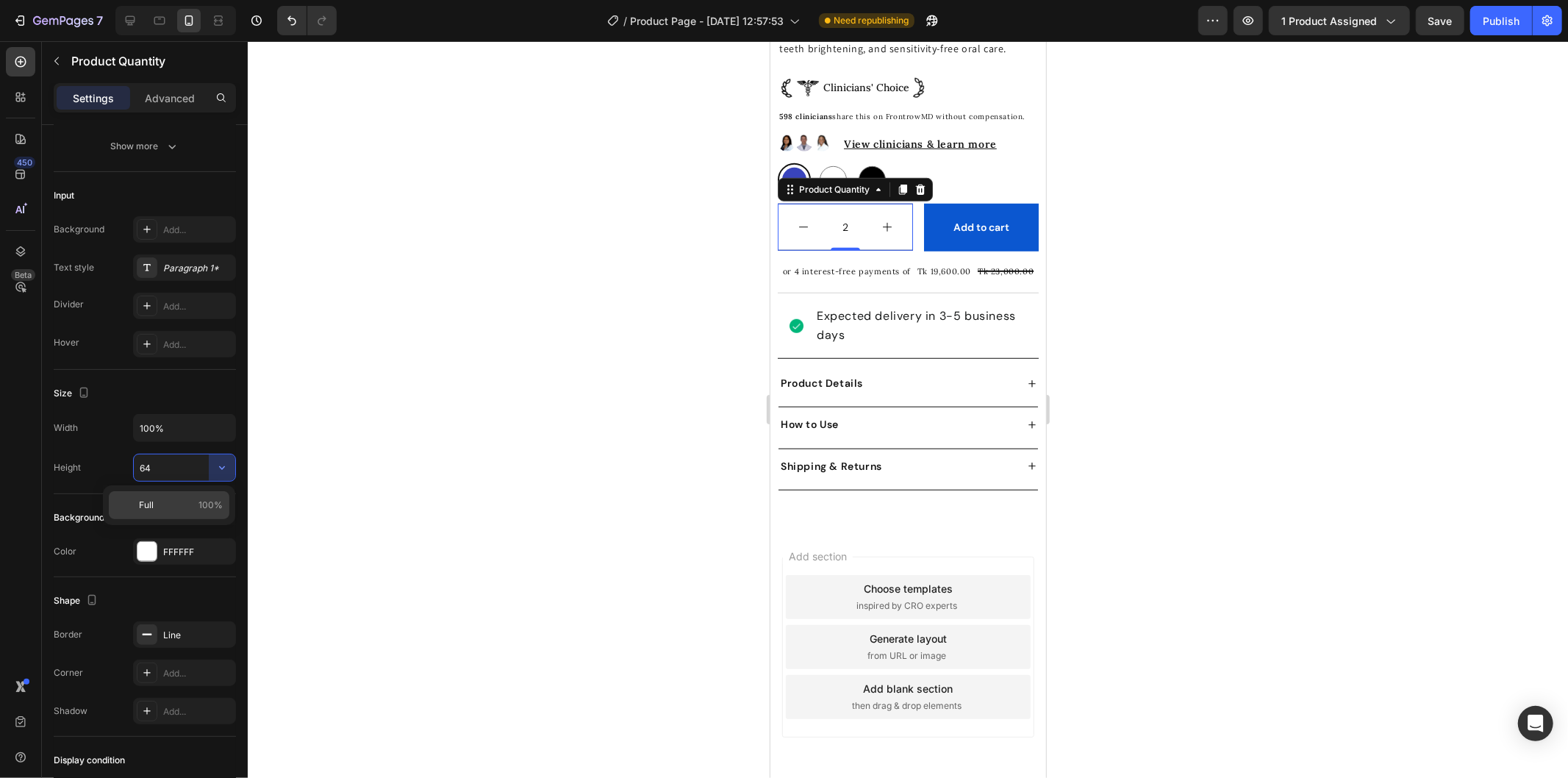
click at [201, 495] on div "Full 100%" at bounding box center [168, 505] width 120 height 28
type input "100%"
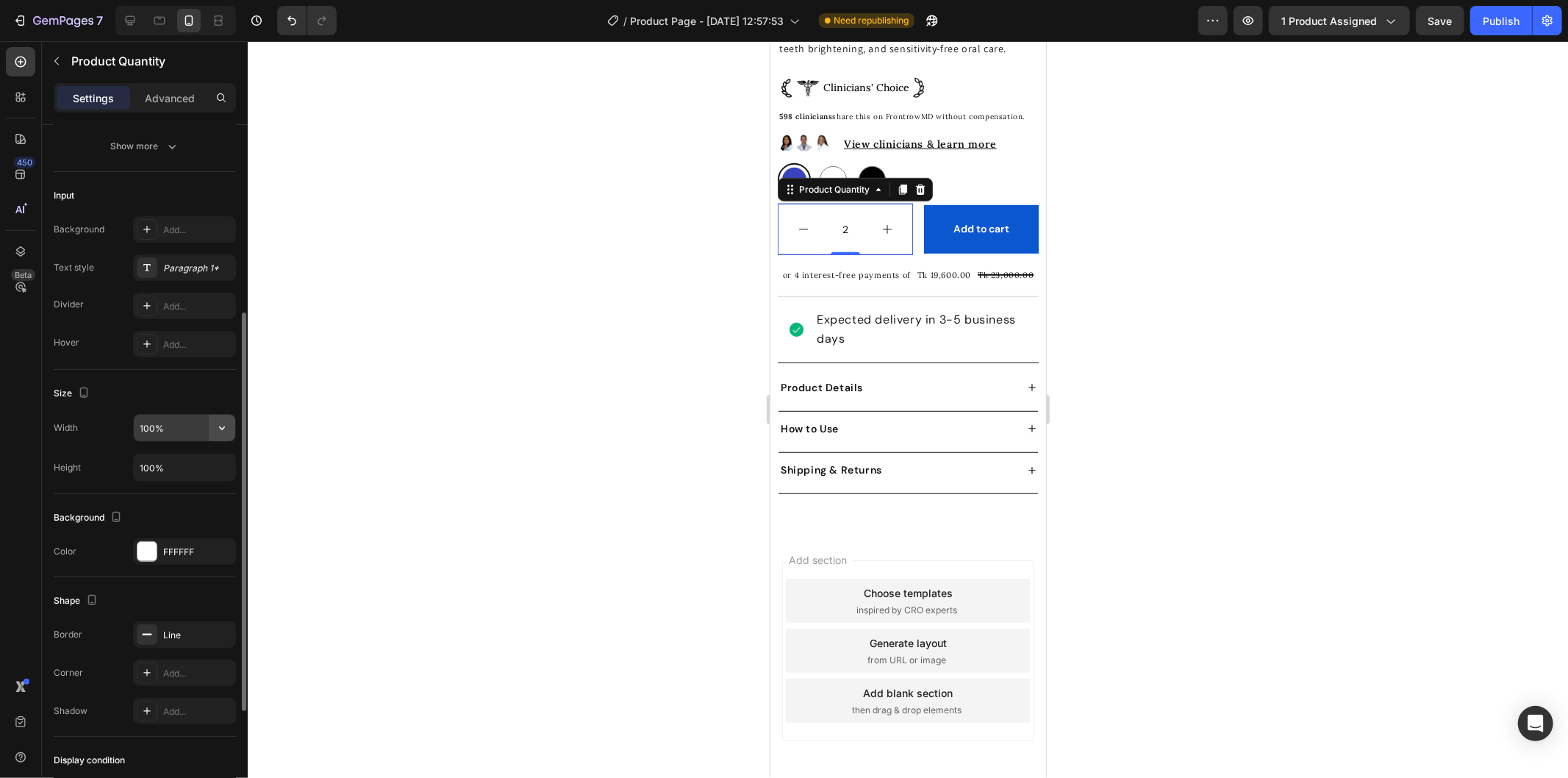
click at [225, 421] on icon "button" at bounding box center [222, 428] width 15 height 15
click at [151, 424] on input "100%" at bounding box center [184, 428] width 101 height 27
click at [145, 422] on input "100%" at bounding box center [184, 428] width 101 height 27
click at [145, 428] on input "90%" at bounding box center [184, 428] width 101 height 27
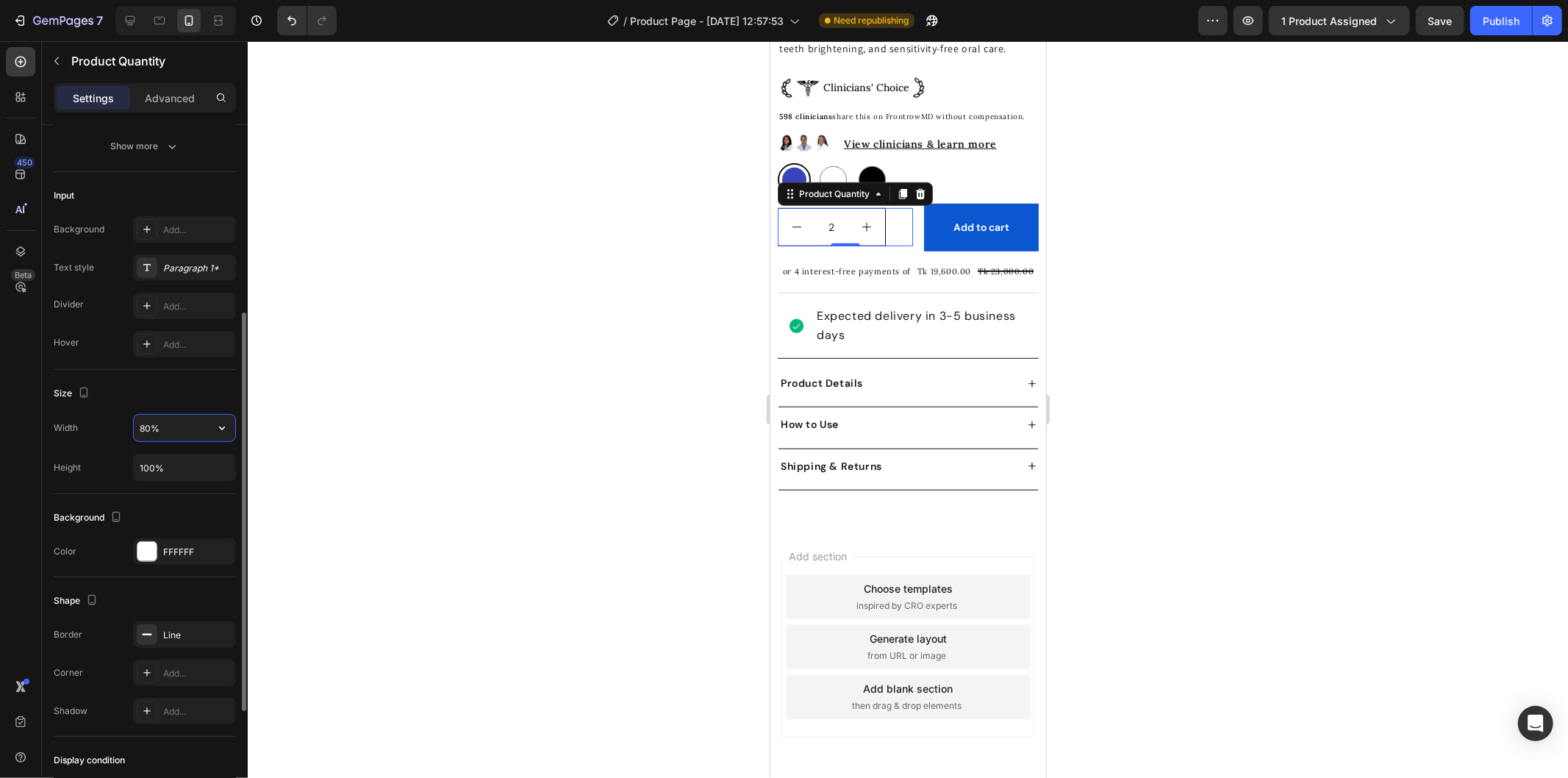
click at [145, 428] on input "80%" at bounding box center [184, 428] width 101 height 27
click at [226, 432] on icon "button" at bounding box center [222, 428] width 15 height 15
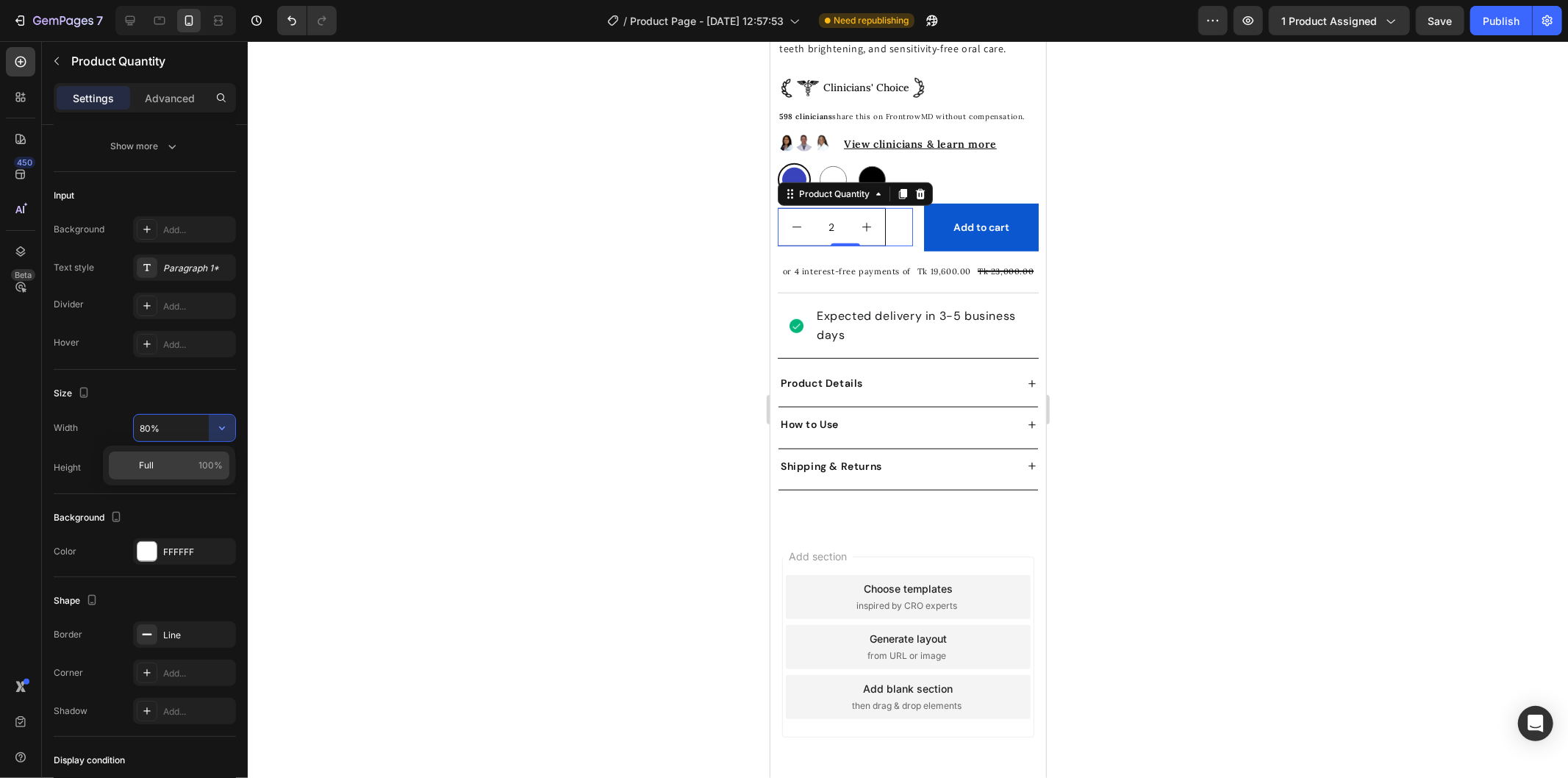
click at [187, 467] on p "Full 100%" at bounding box center [181, 465] width 84 height 13
type input "100%"
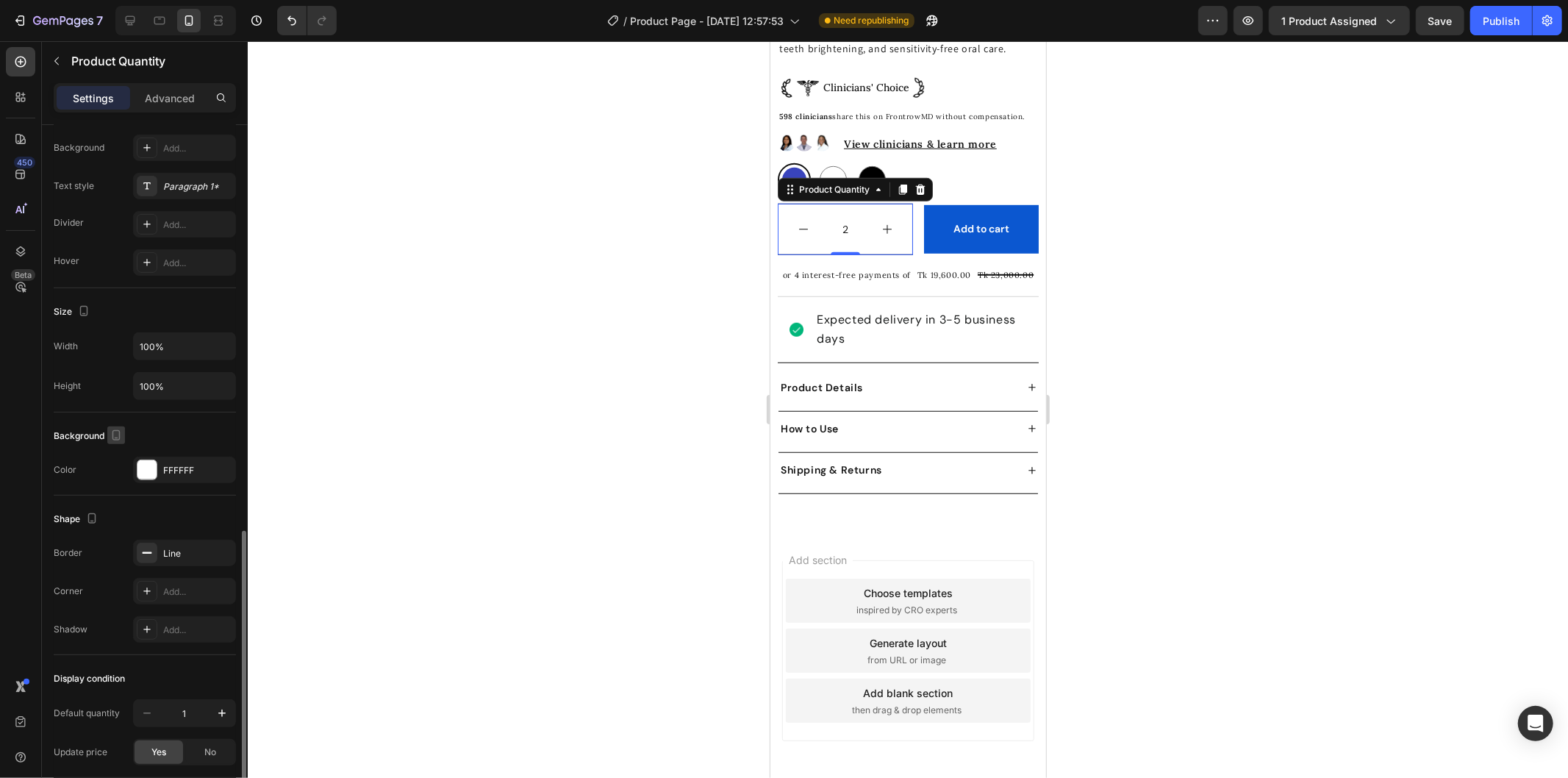
scroll to position [516, 0]
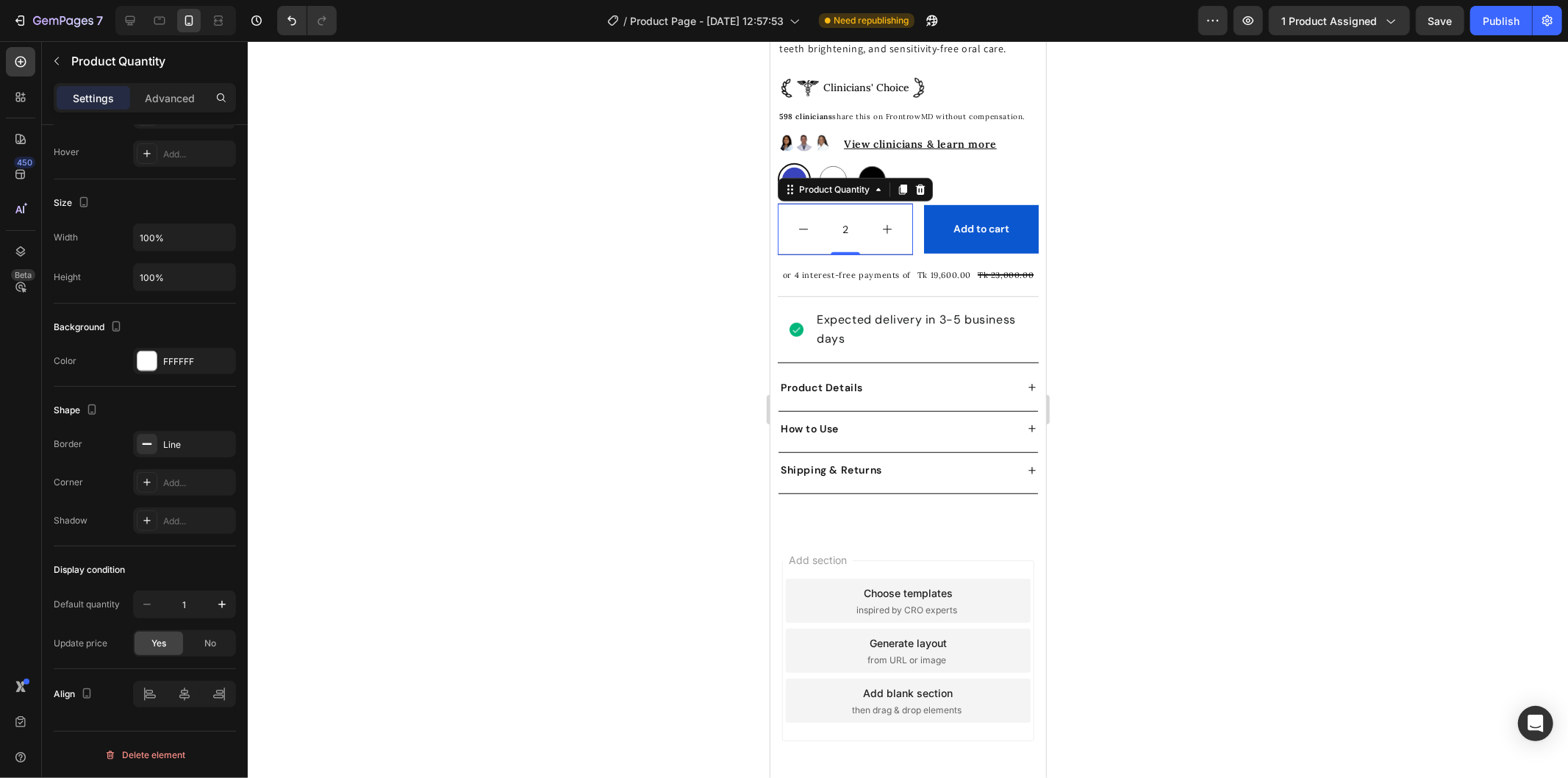
click at [891, 220] on button "increment" at bounding box center [886, 229] width 51 height 51
click at [810, 229] on button "decrement" at bounding box center [803, 229] width 51 height 51
type input "1"
click at [831, 217] on input "1" at bounding box center [845, 229] width 33 height 51
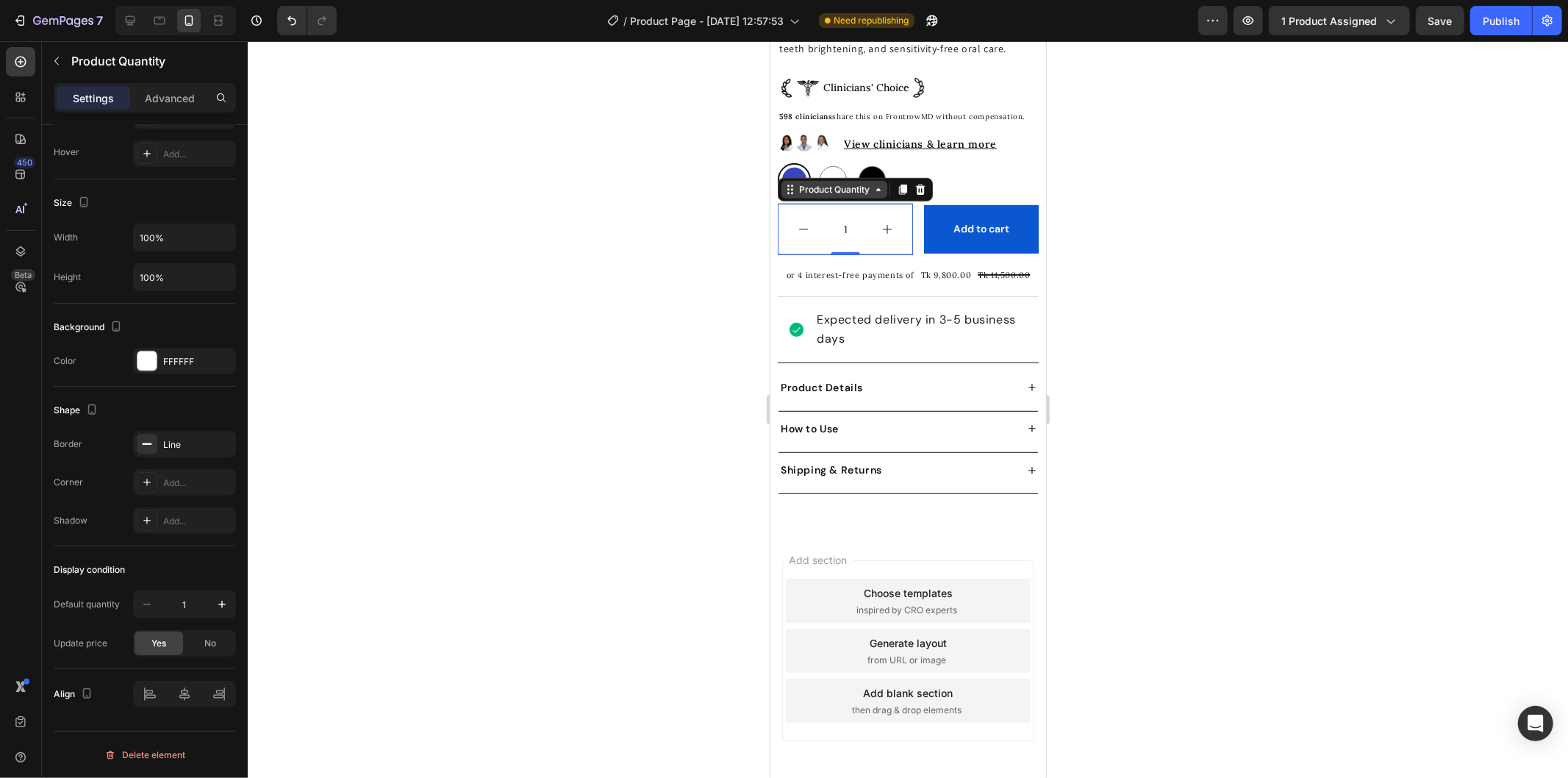
click at [853, 196] on div "Product Quantity" at bounding box center [833, 188] width 77 height 13
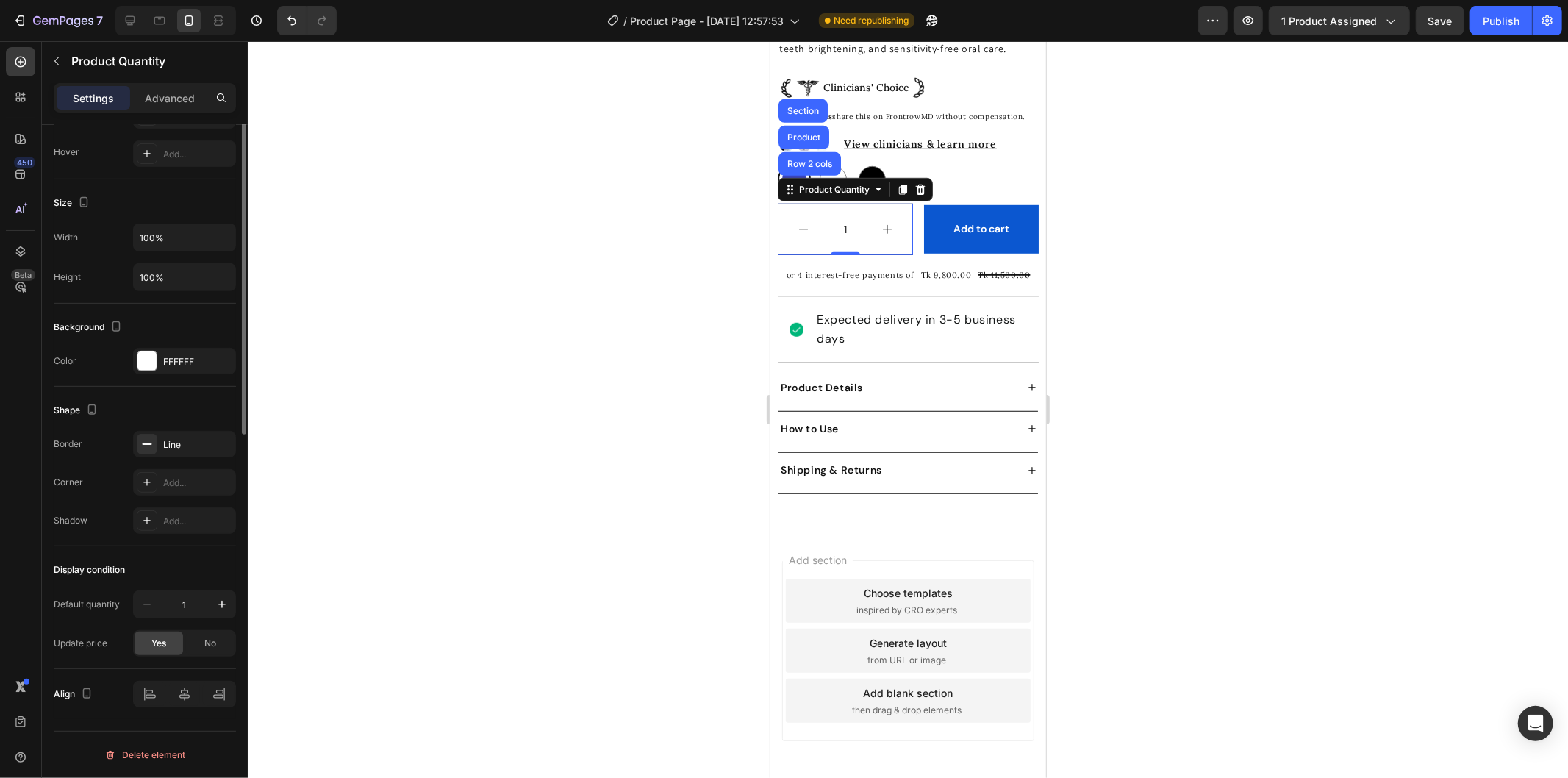
scroll to position [272, 0]
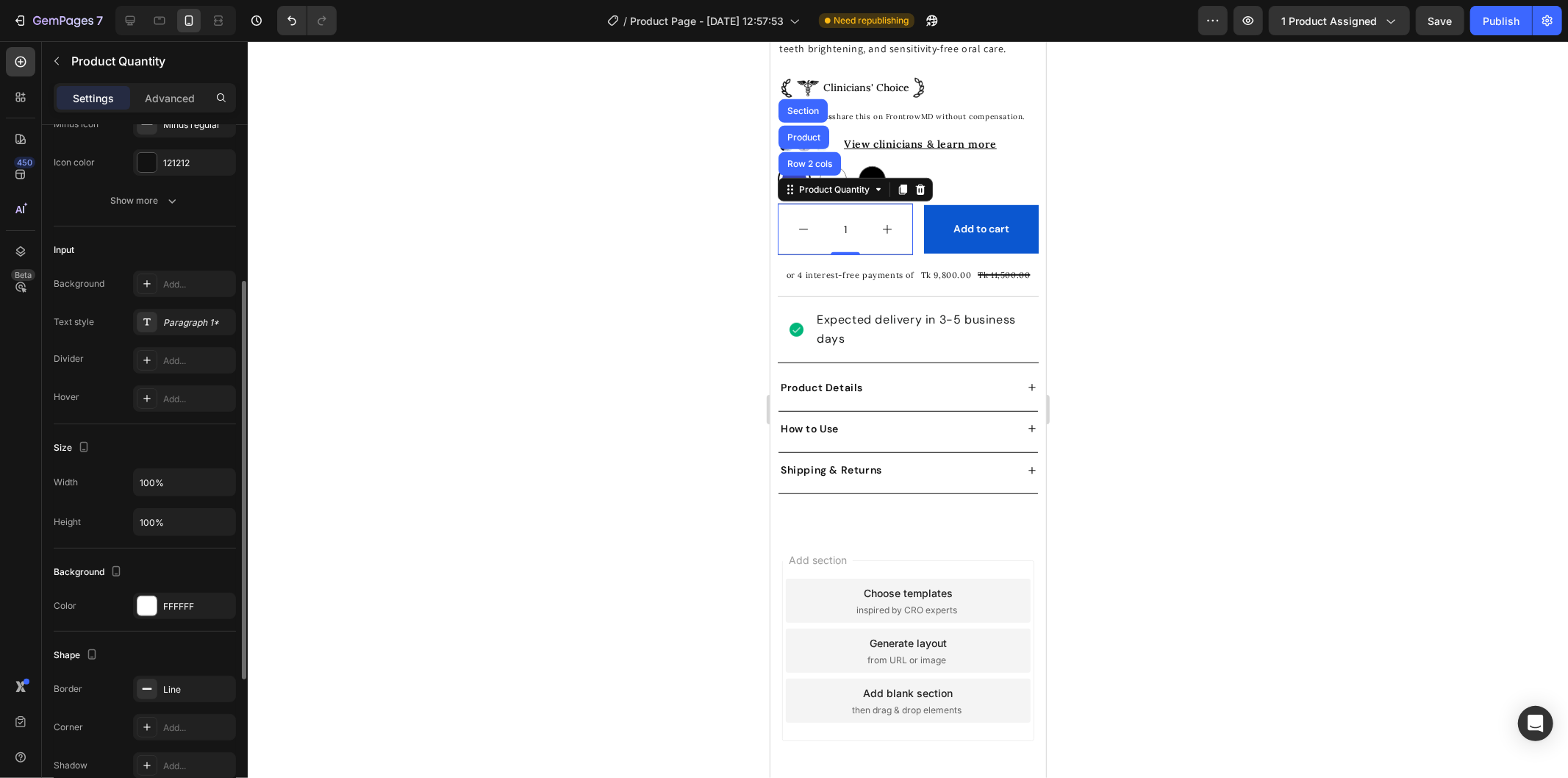
click at [163, 85] on div "Settings Advanced" at bounding box center [144, 97] width 182 height 30
click at [162, 97] on p "Advanced" at bounding box center [170, 98] width 50 height 16
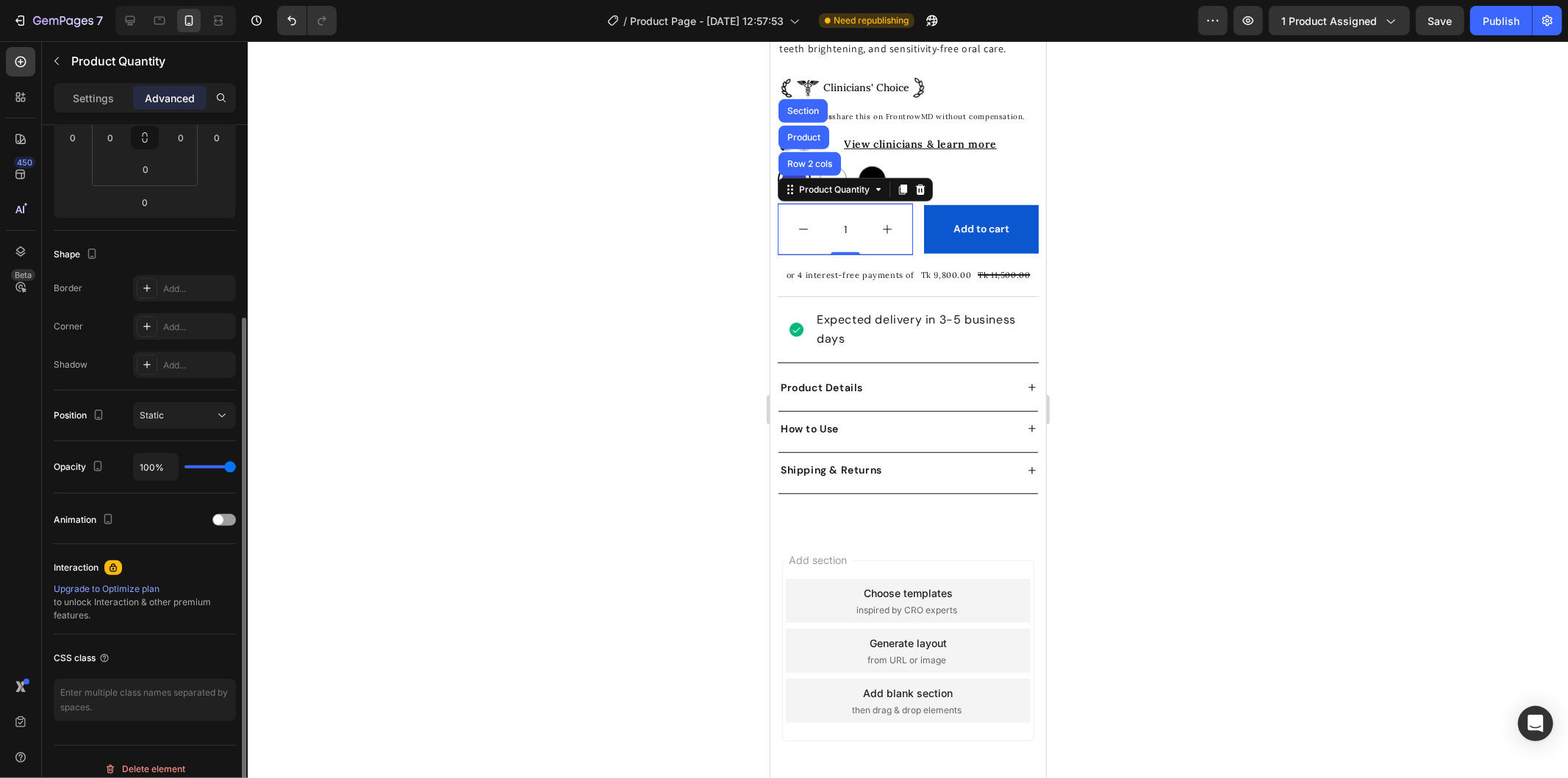
scroll to position [0, 0]
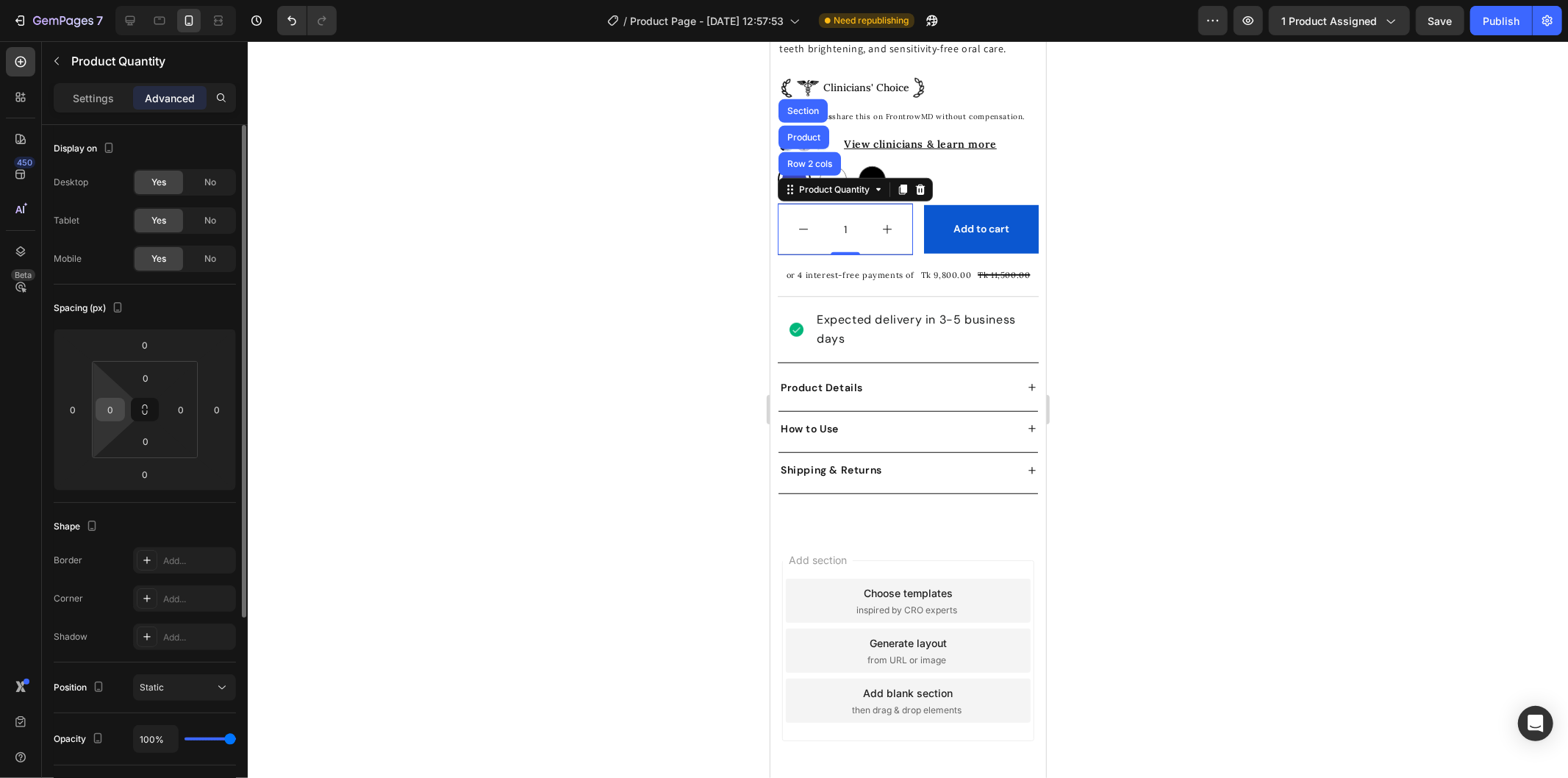
click at [117, 420] on input "0" at bounding box center [110, 409] width 22 height 22
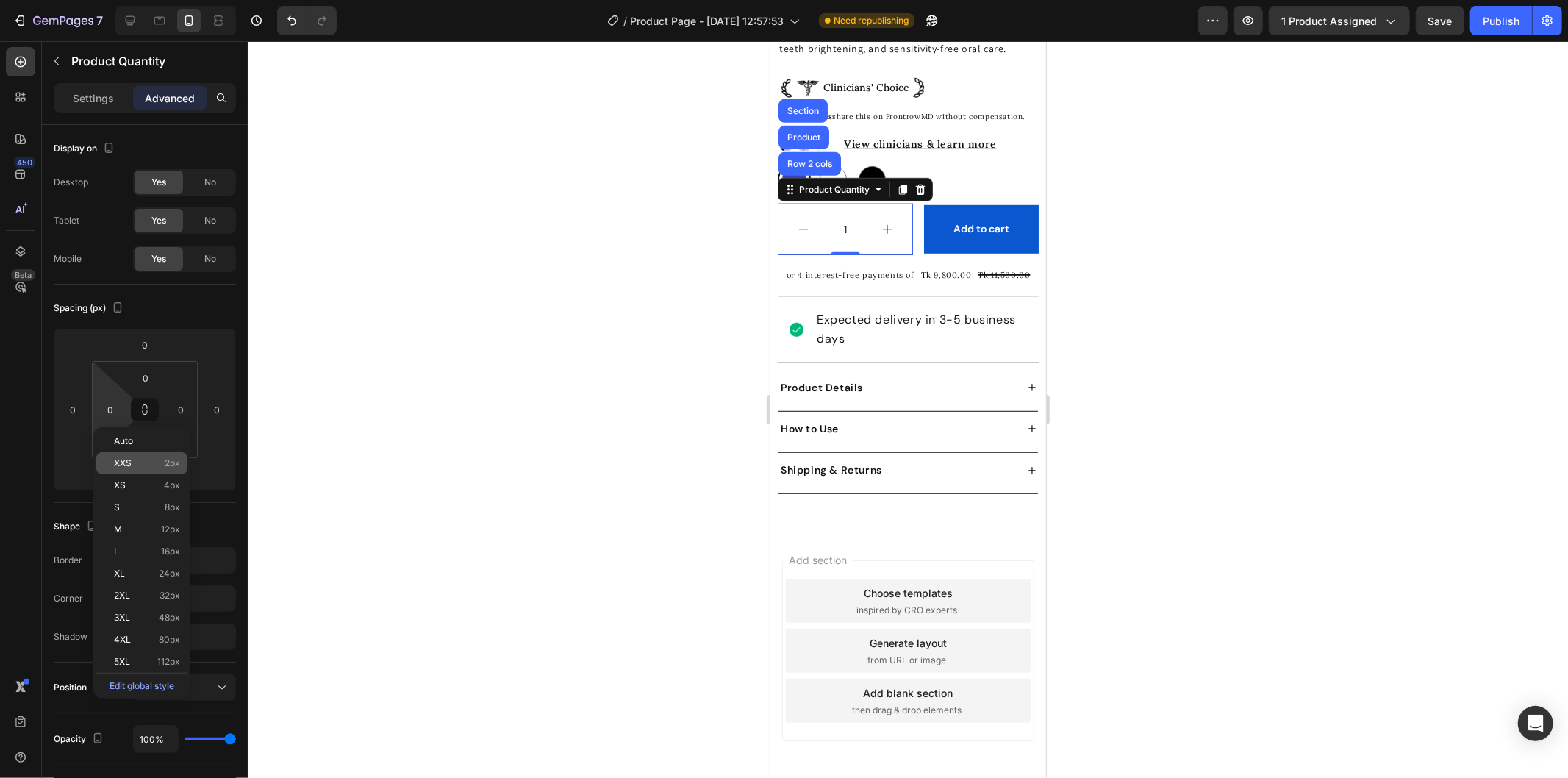
click at [119, 462] on span "XXS" at bounding box center [123, 463] width 18 height 10
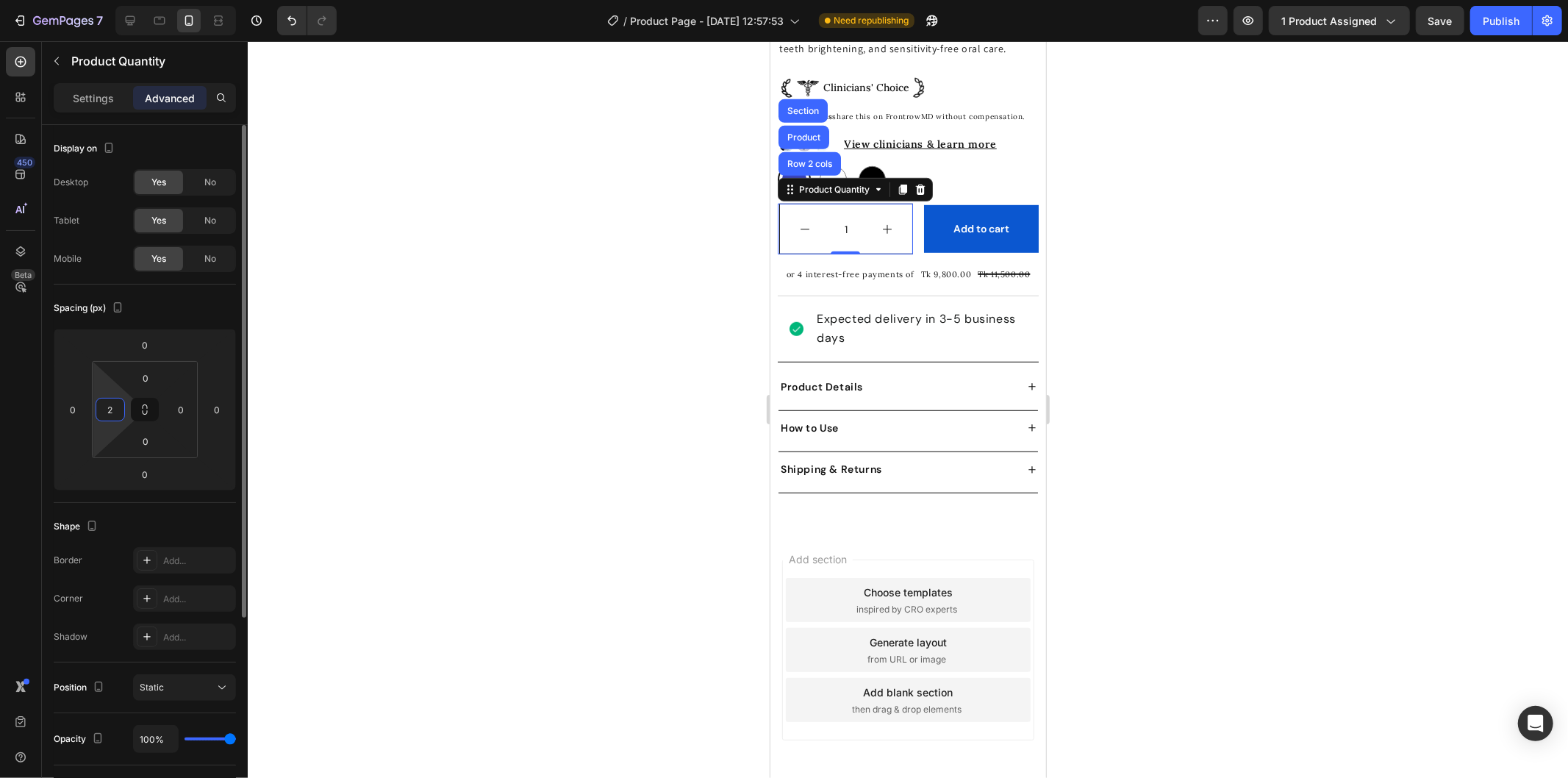
click at [108, 409] on input "2" at bounding box center [110, 409] width 22 height 22
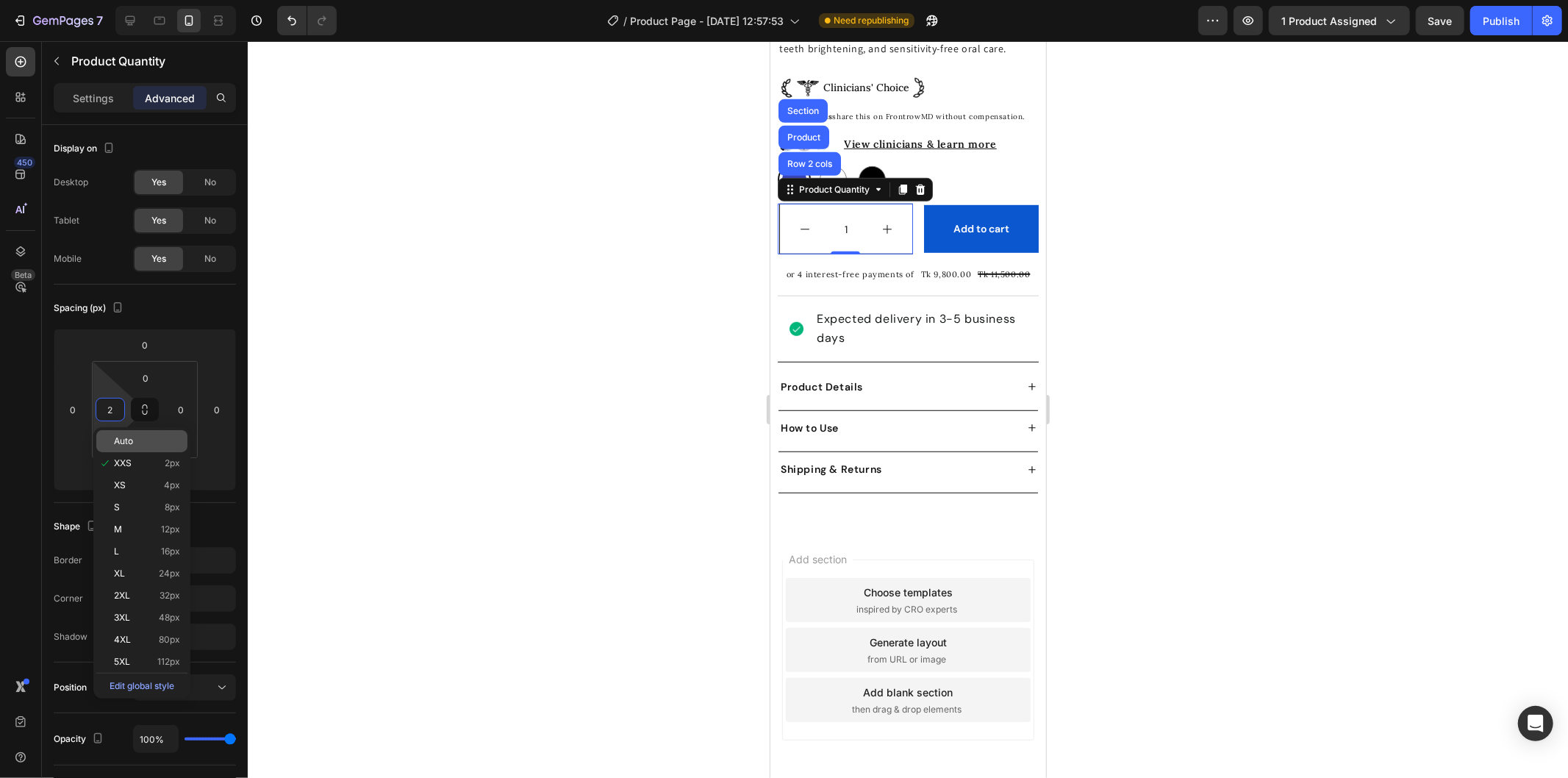
click at [121, 440] on span "Auto" at bounding box center [123, 441] width 19 height 10
type input "Auto"
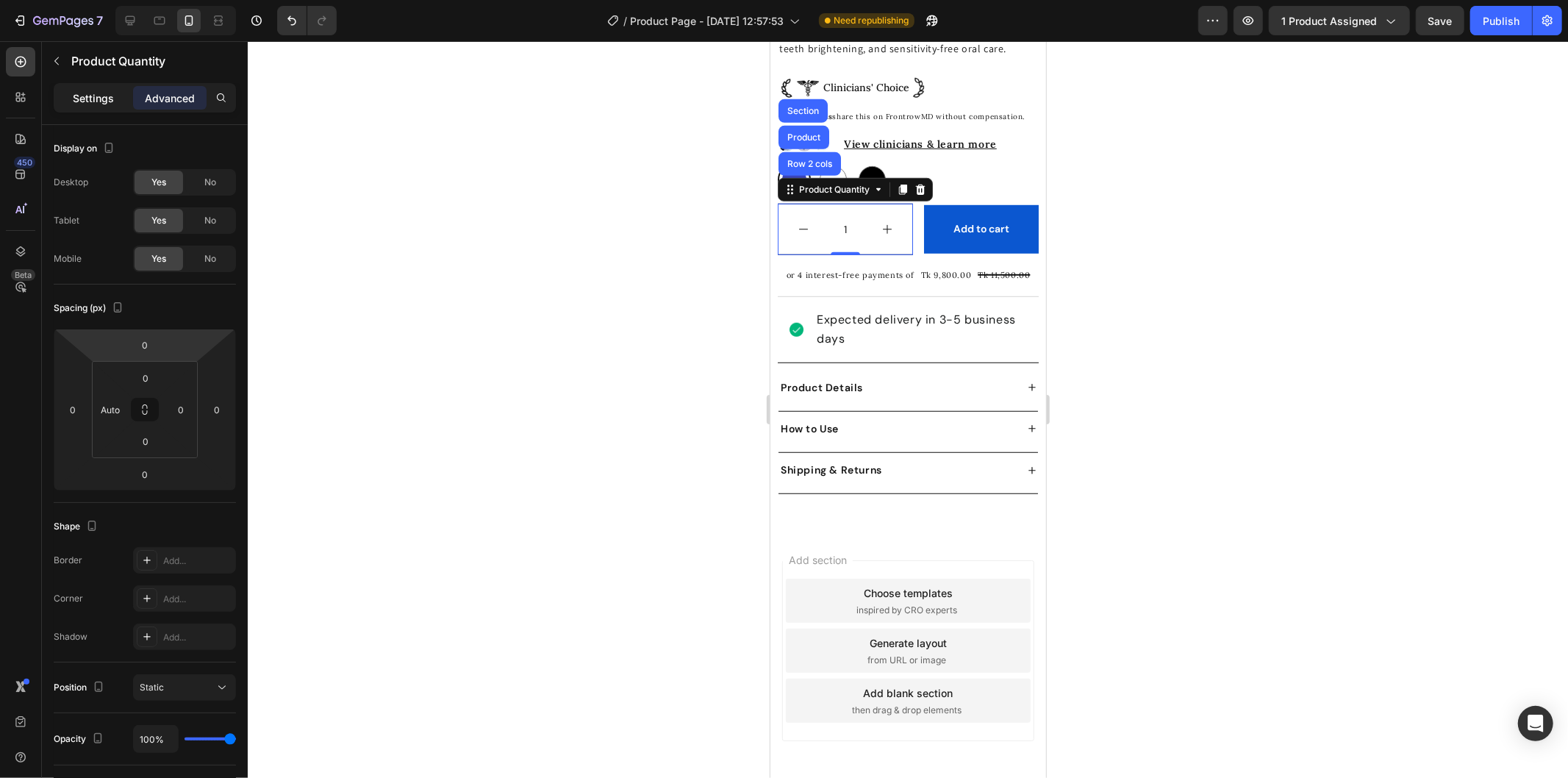
click at [102, 97] on p "Settings" at bounding box center [93, 98] width 41 height 16
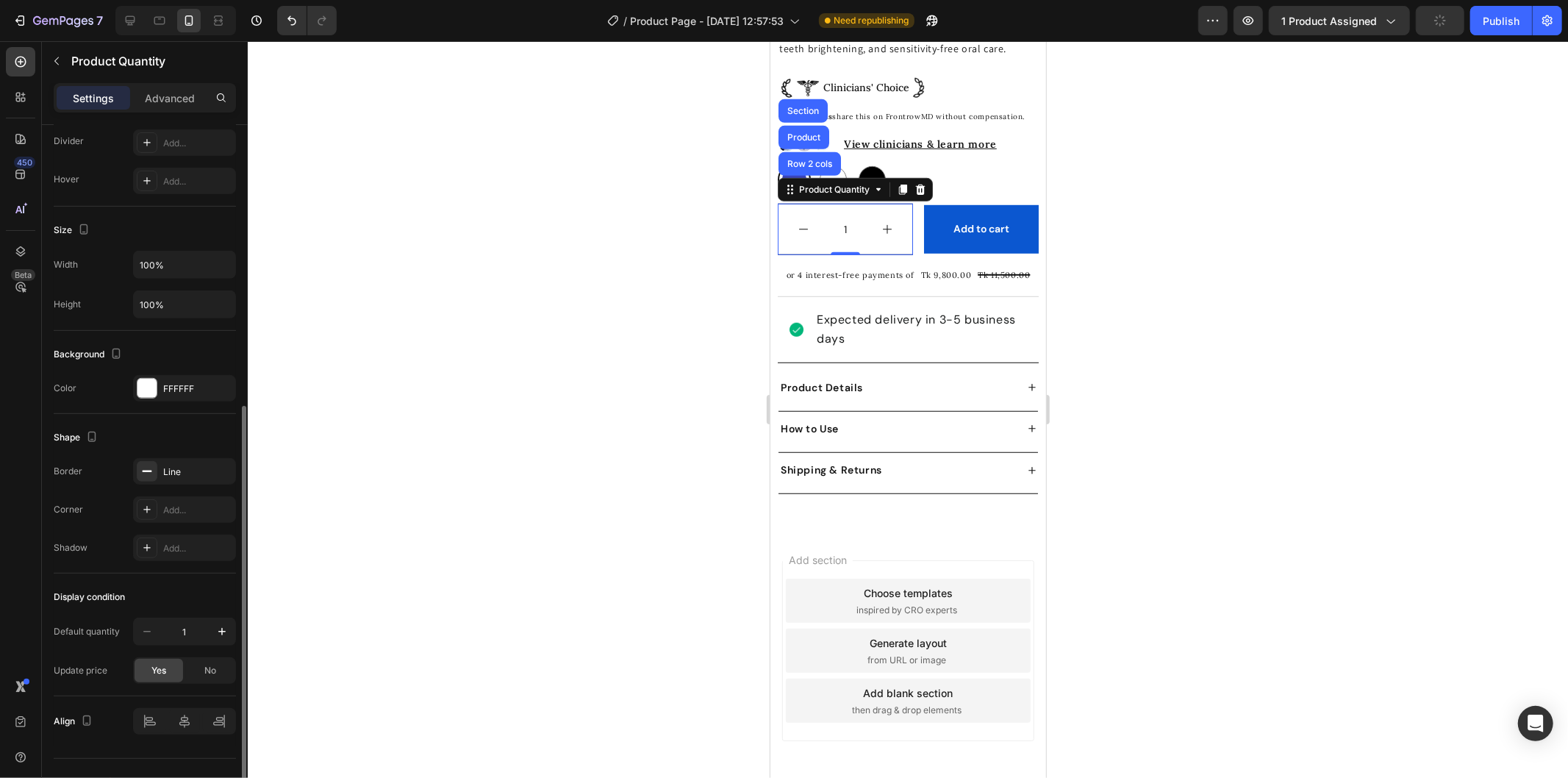
scroll to position [516, 0]
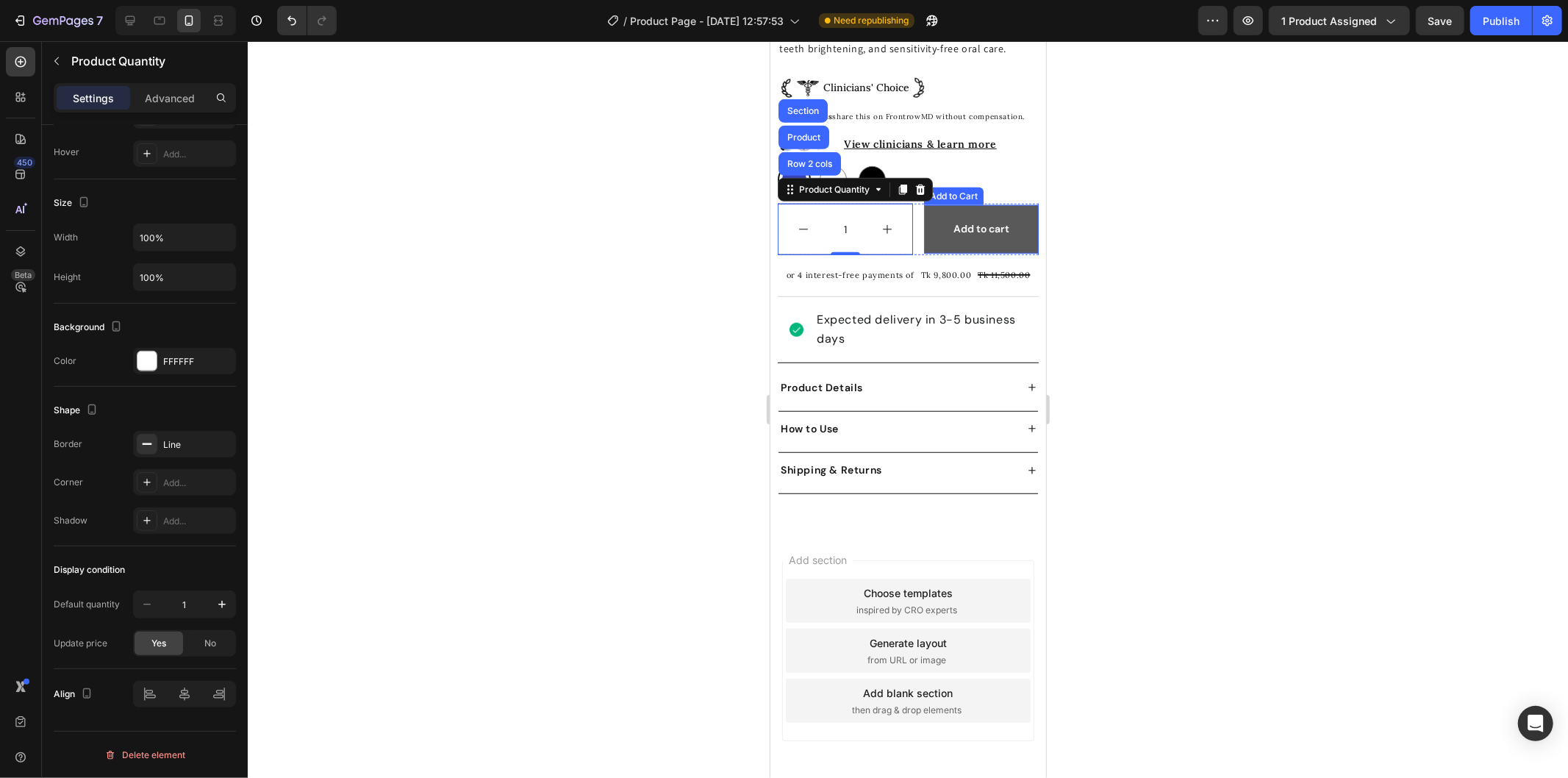
click at [998, 250] on button "Add to cart" at bounding box center [980, 228] width 114 height 48
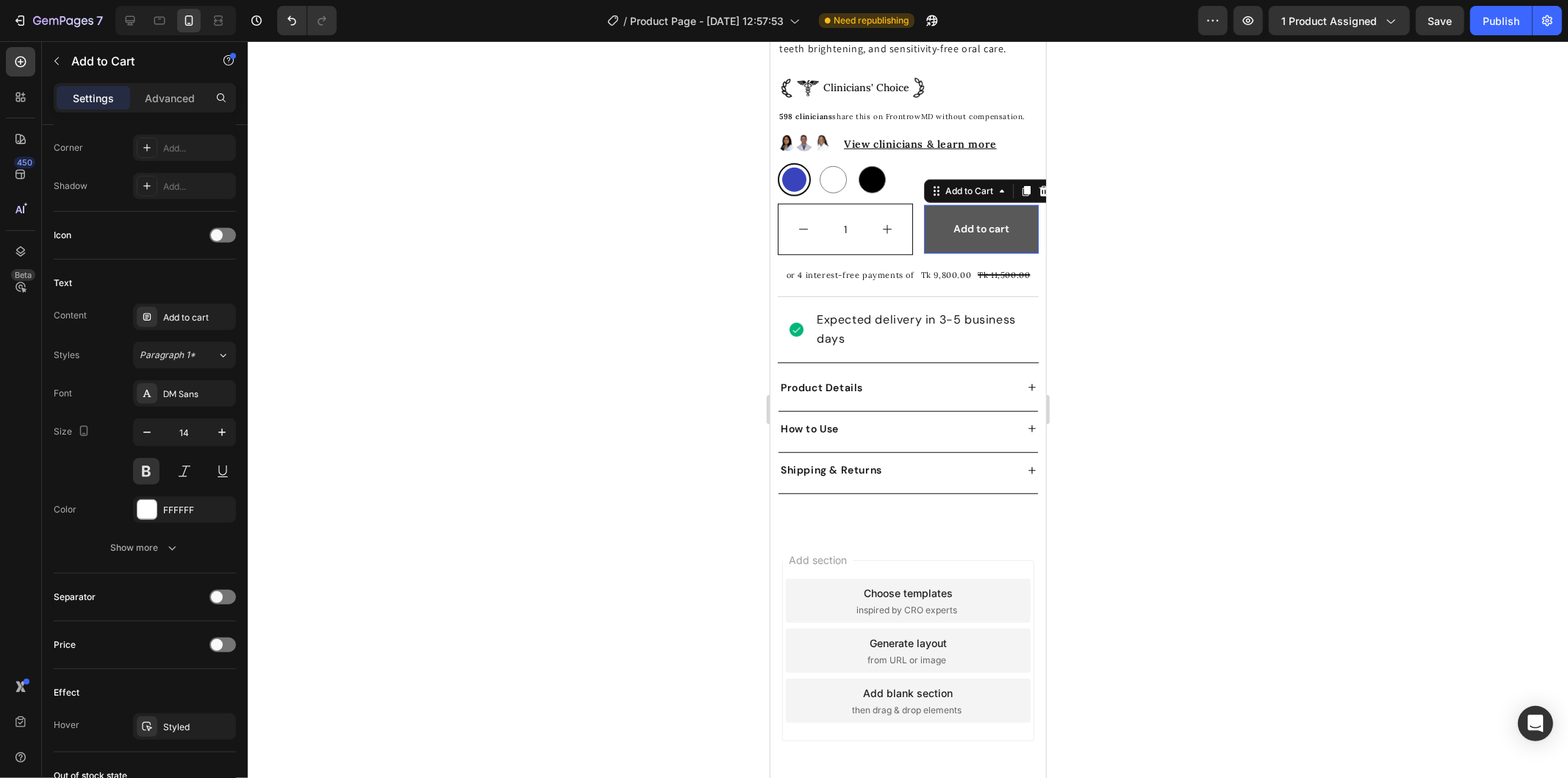
scroll to position [0, 0]
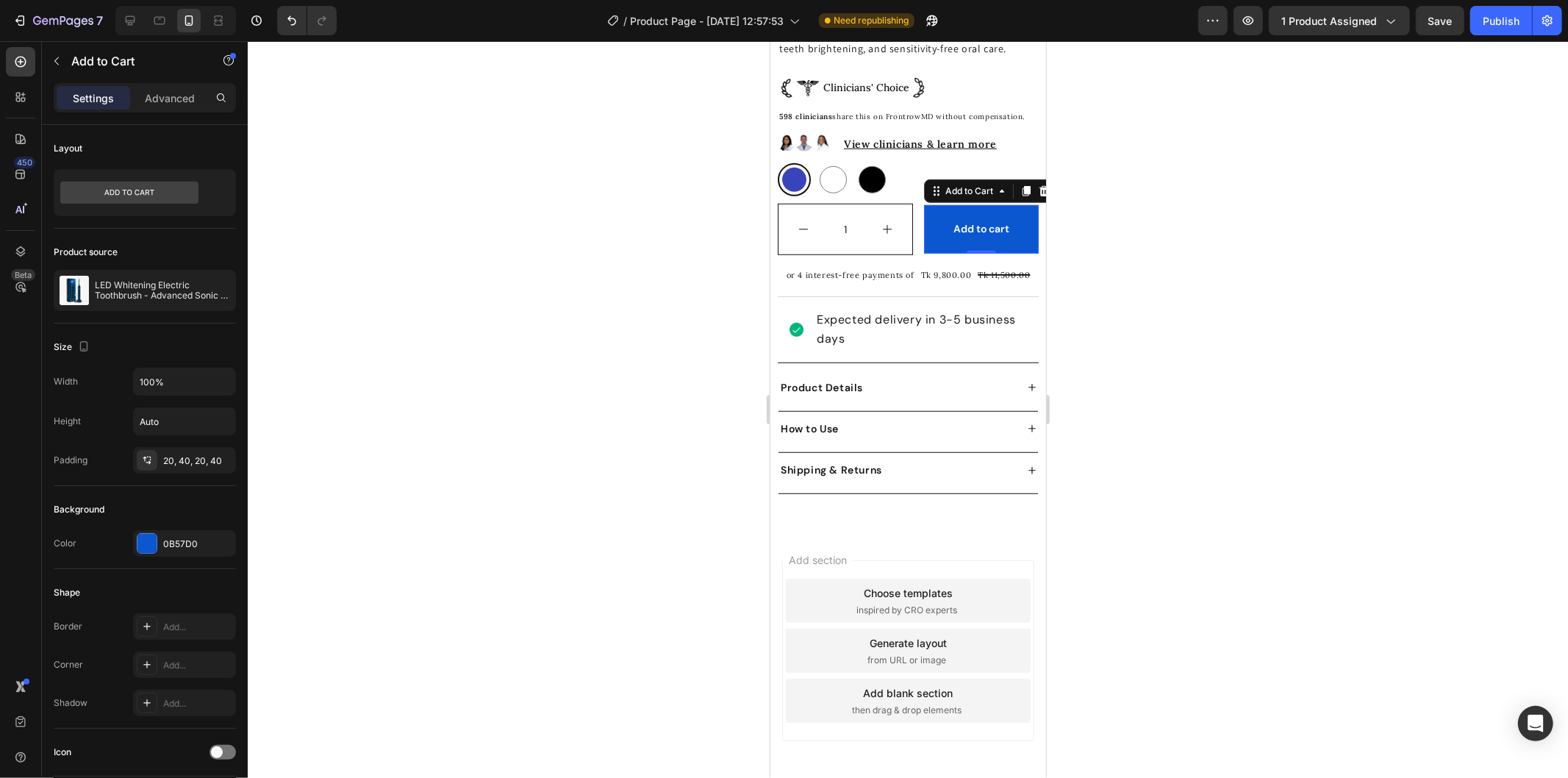
click at [1190, 241] on div at bounding box center [907, 409] width 1320 height 736
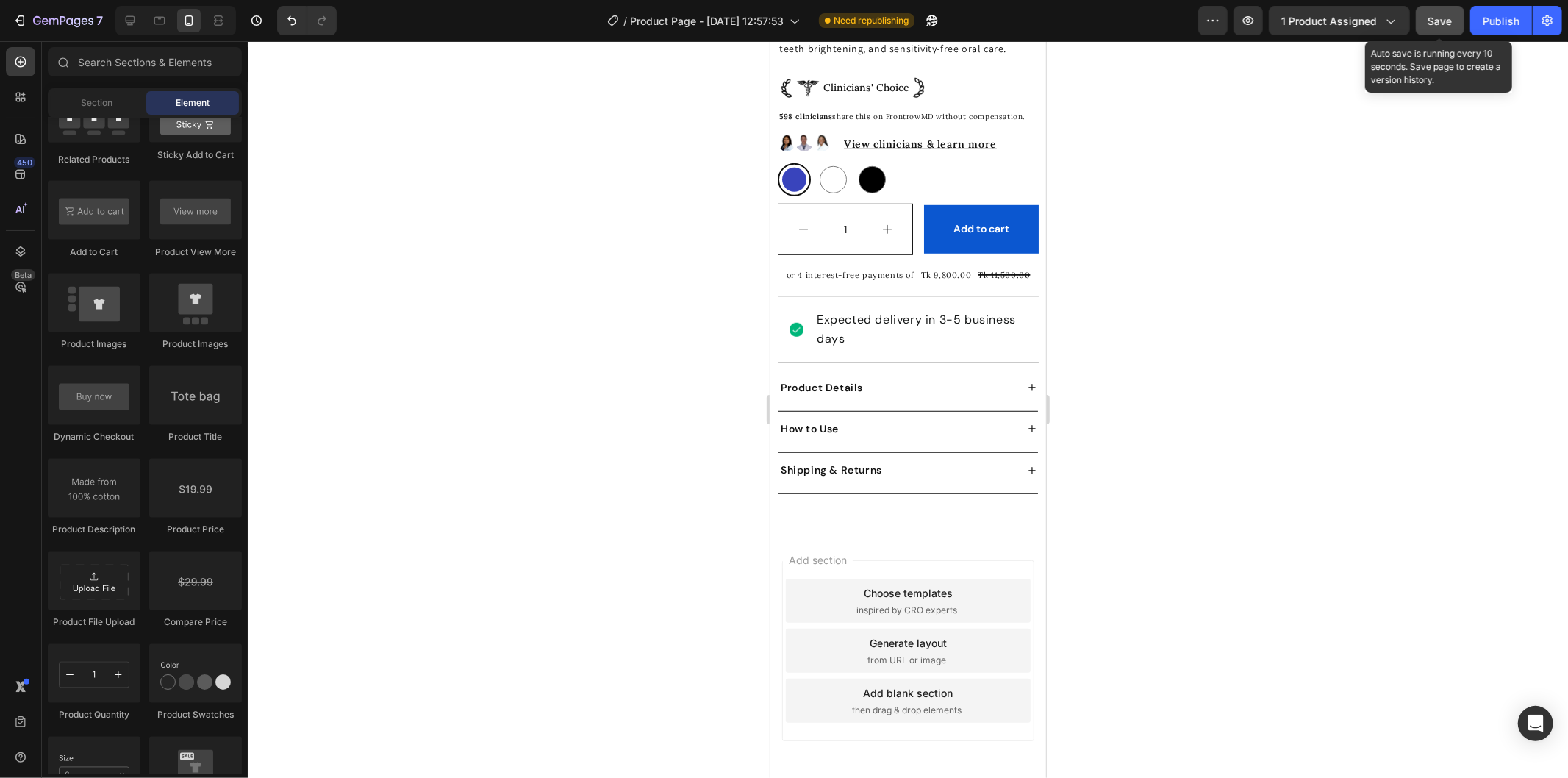
click at [1429, 22] on span "Save" at bounding box center [1441, 21] width 24 height 13
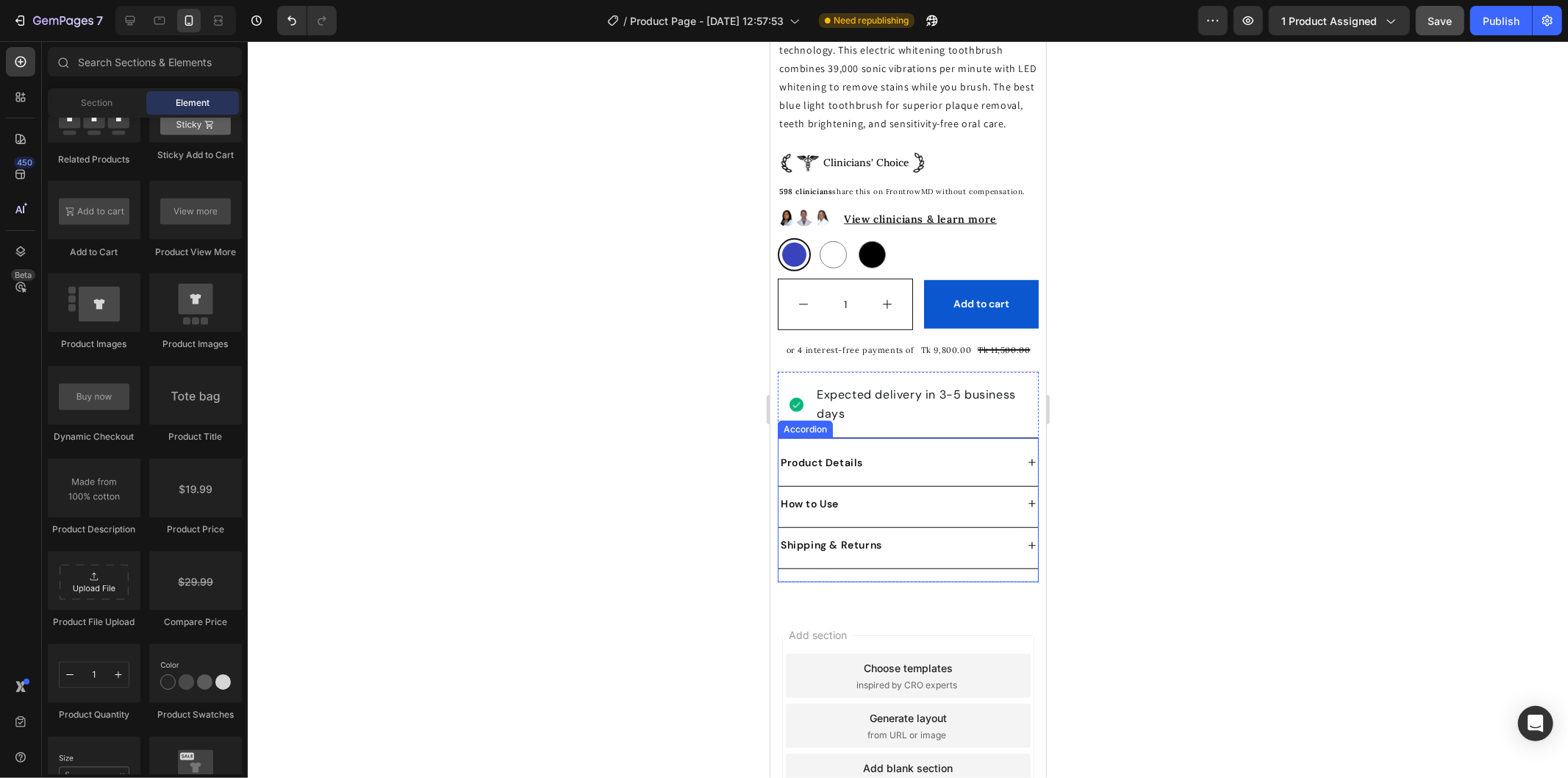
scroll to position [584, 0]
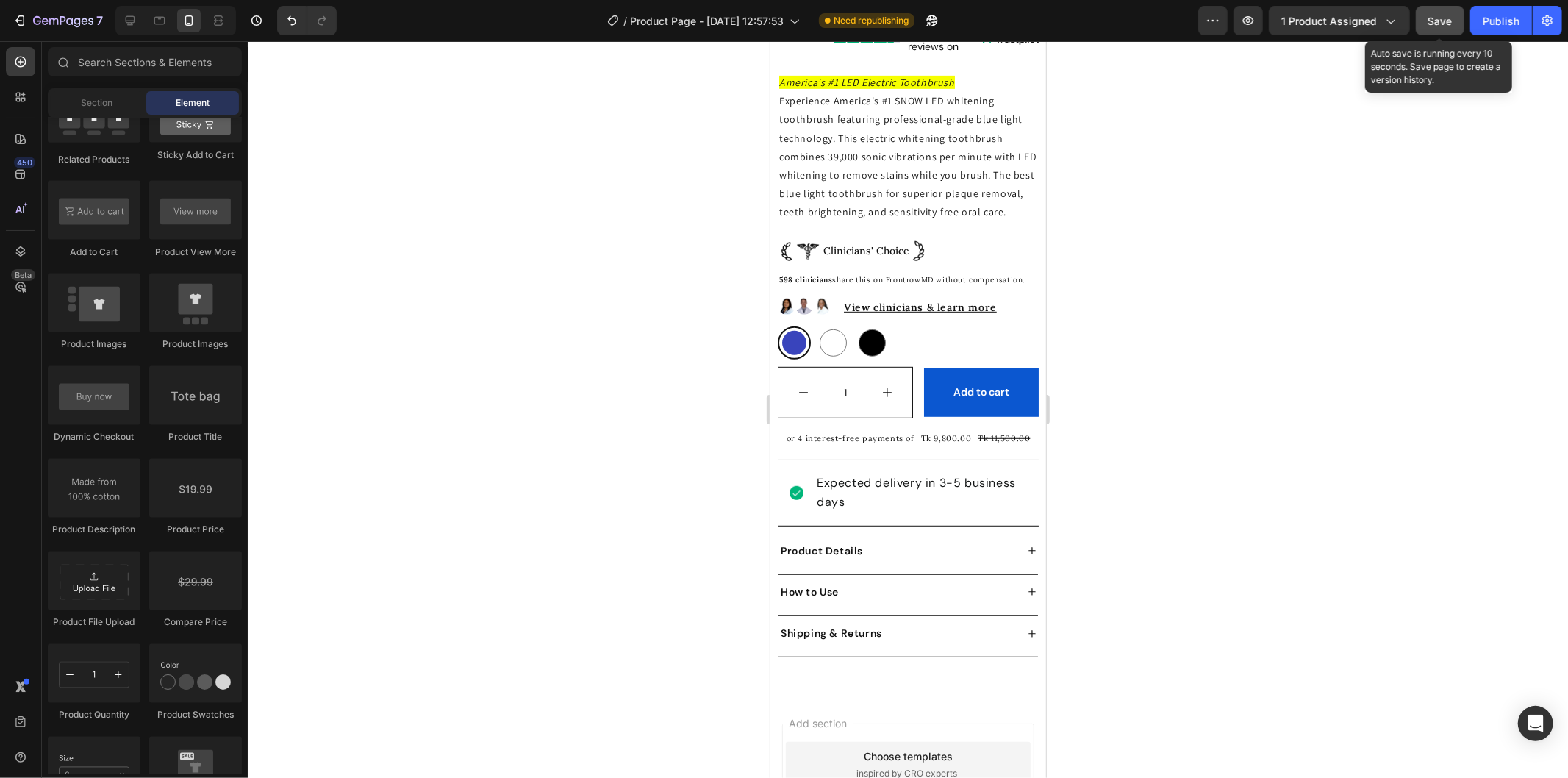
click at [1443, 33] on button "Save" at bounding box center [1440, 21] width 49 height 30
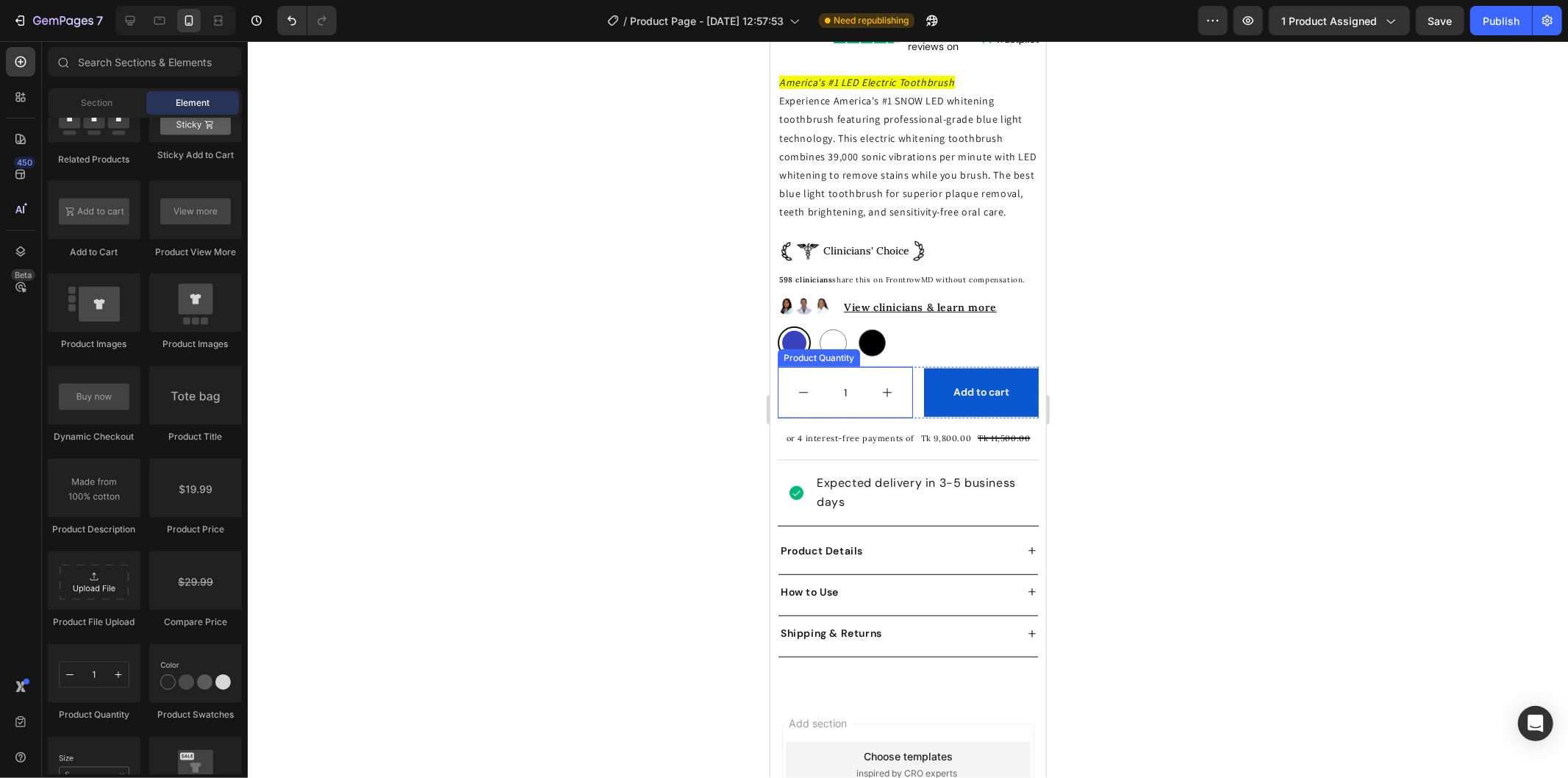
click at [878, 387] on button "increment" at bounding box center [886, 392] width 51 height 51
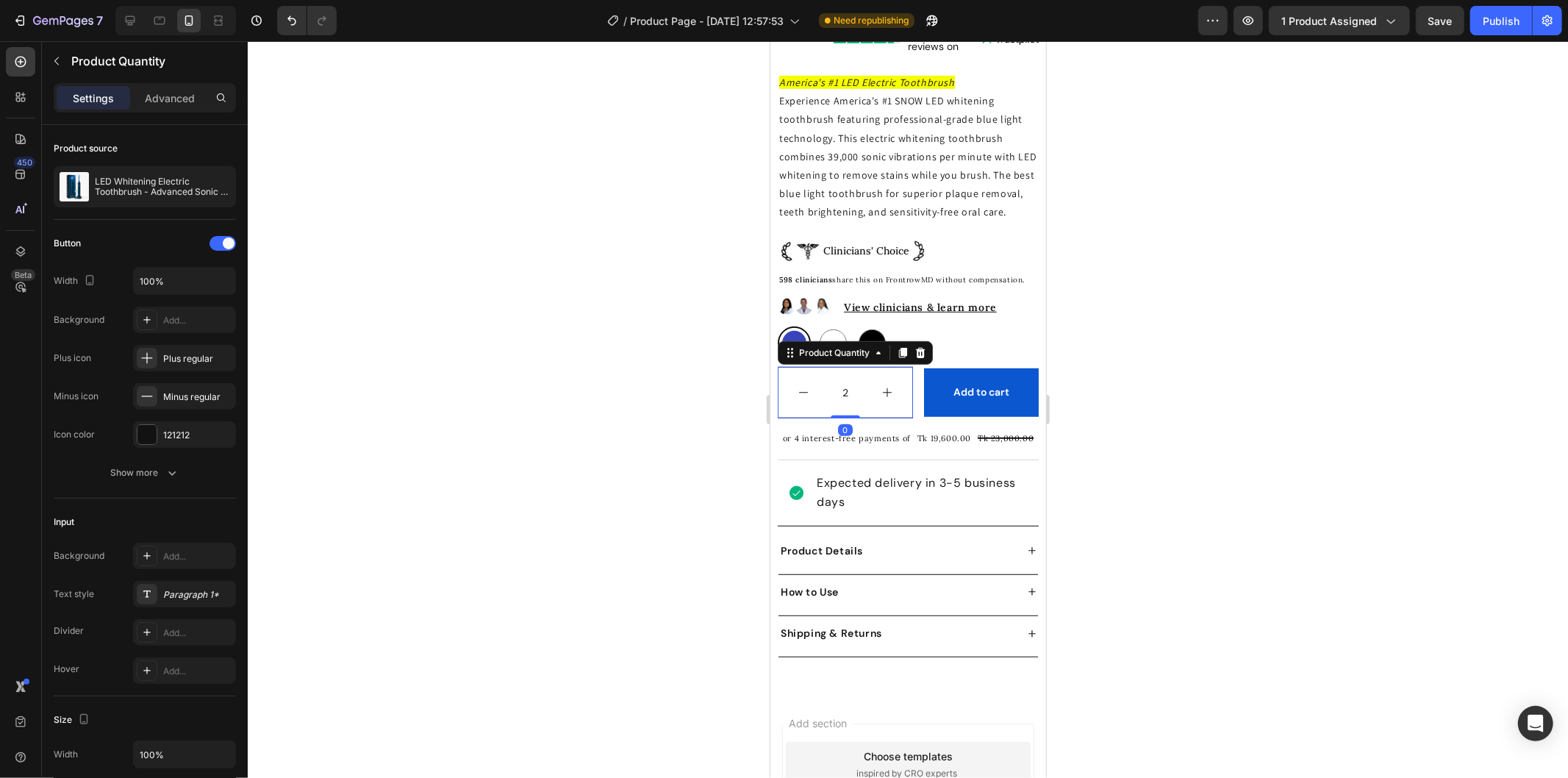
click at [880, 393] on button "increment" at bounding box center [886, 392] width 51 height 51
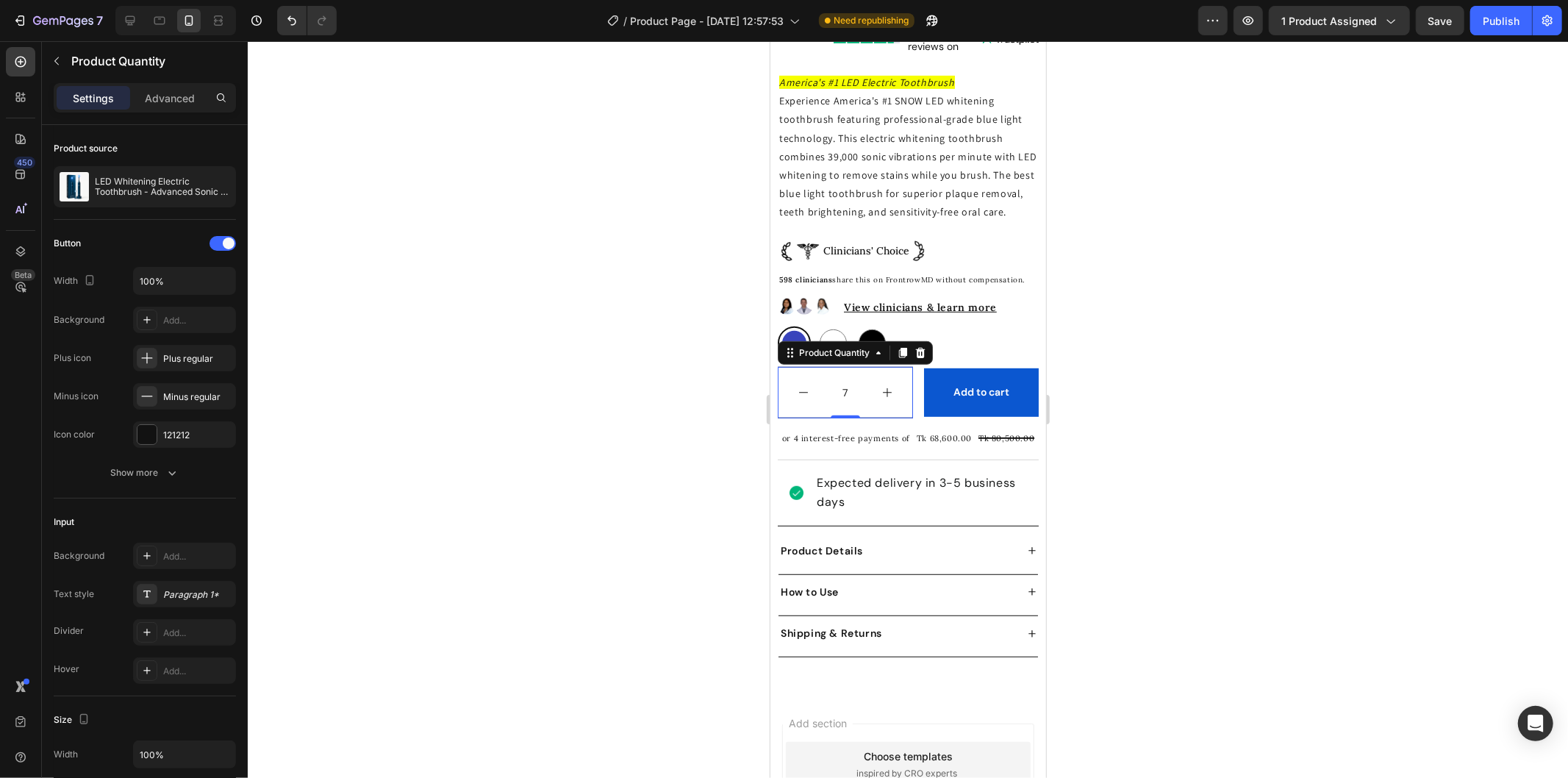
click at [880, 393] on button "increment" at bounding box center [886, 392] width 51 height 51
click at [801, 398] on icon "decrement" at bounding box center [803, 392] width 12 height 12
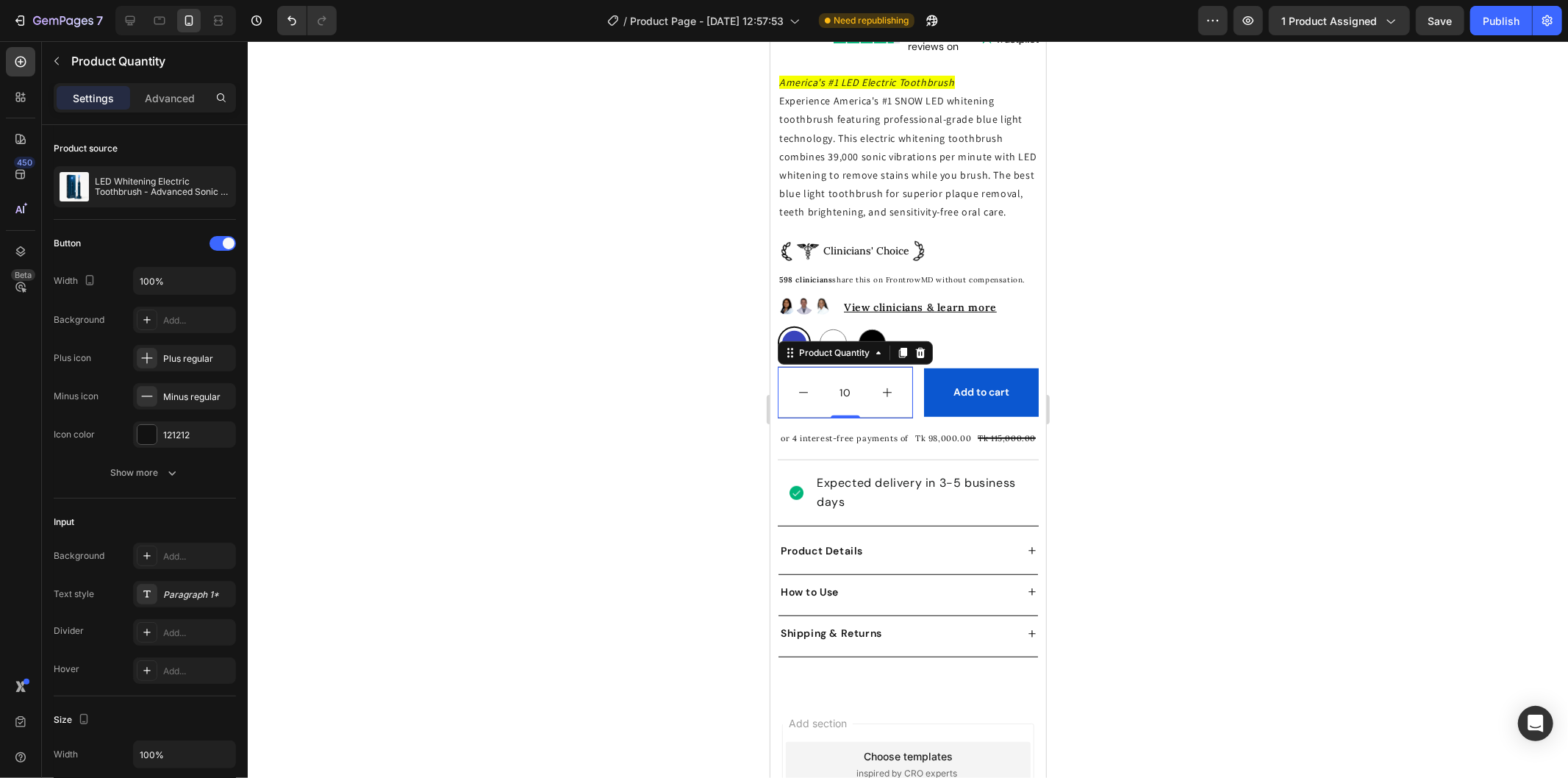
click at [801, 398] on icon "decrement" at bounding box center [803, 392] width 12 height 12
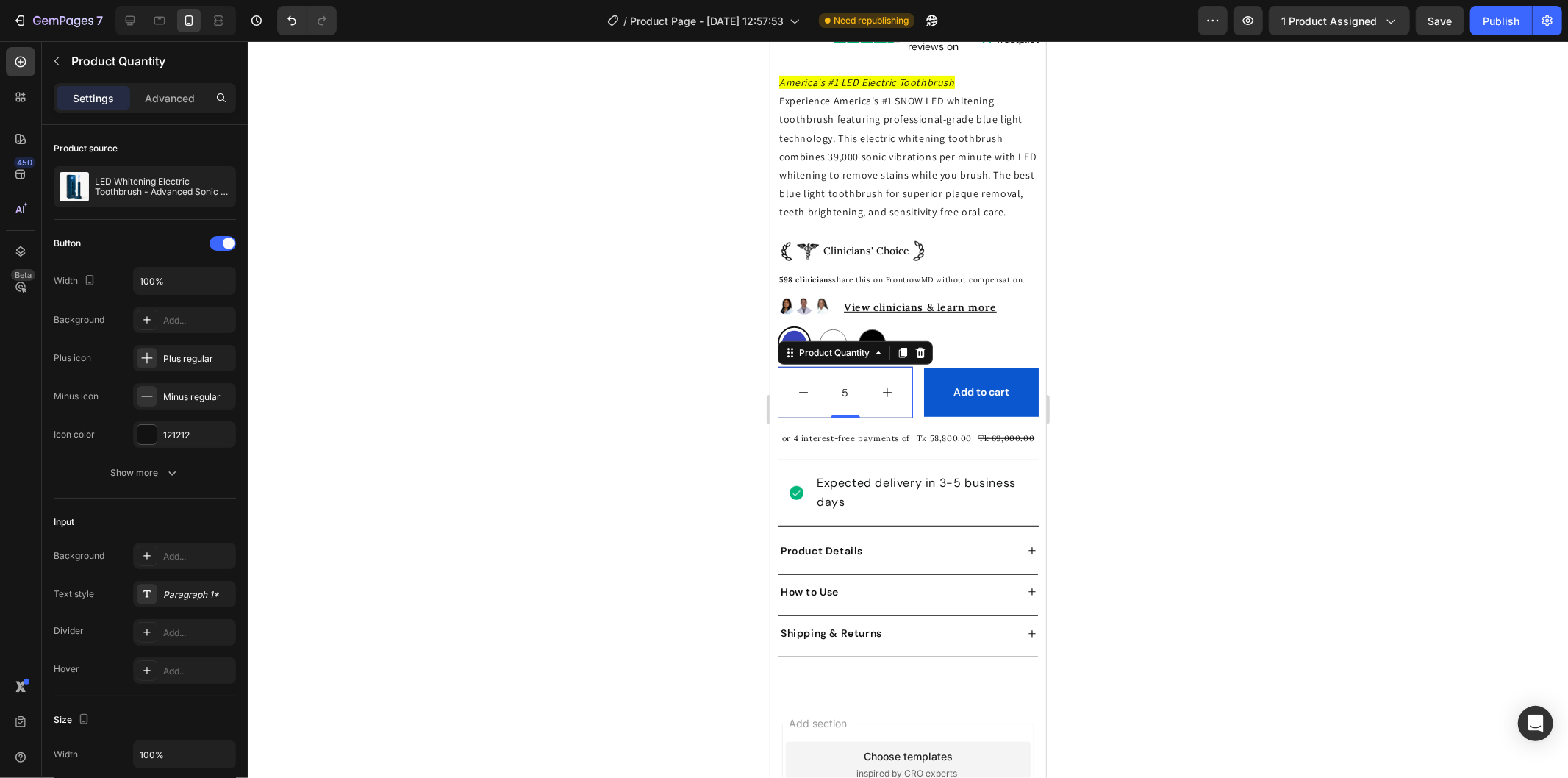
click at [801, 398] on icon "decrement" at bounding box center [803, 392] width 12 height 12
type input "1"
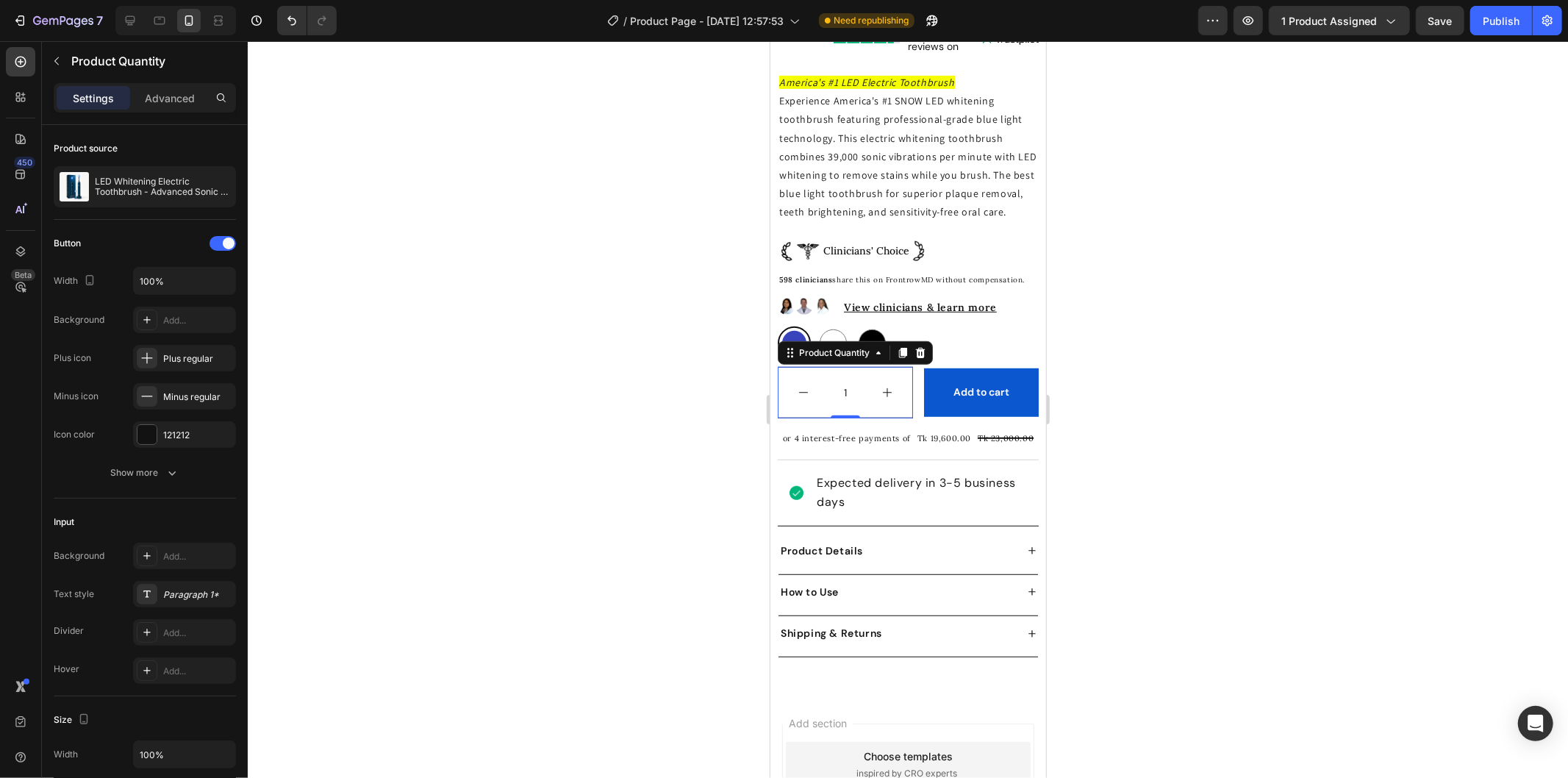
click at [801, 398] on icon "decrement" at bounding box center [803, 392] width 12 height 12
click at [1163, 432] on div at bounding box center [907, 409] width 1320 height 736
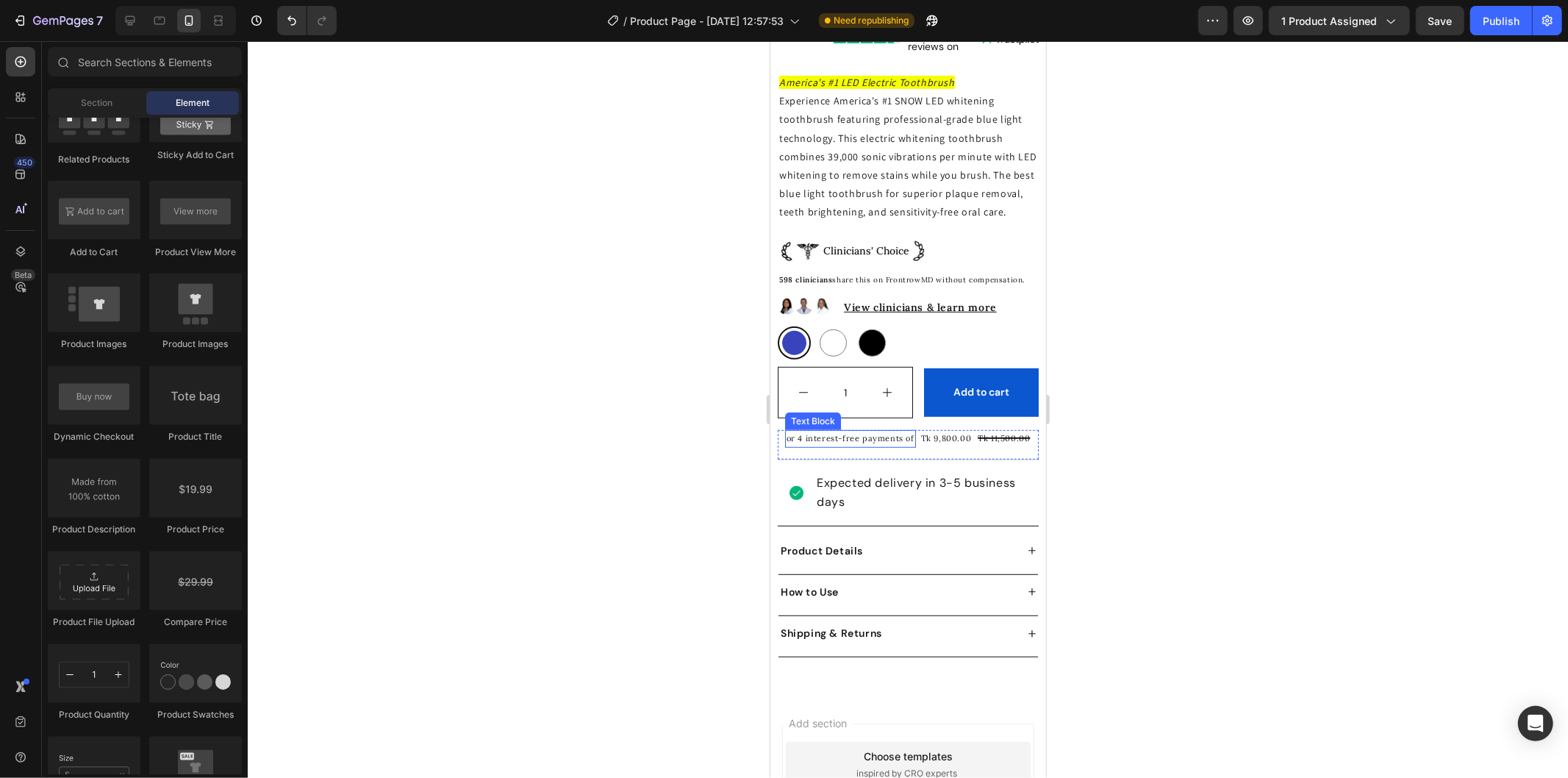
click at [855, 444] on p "or 4 interest-free payments of" at bounding box center [850, 438] width 128 height 15
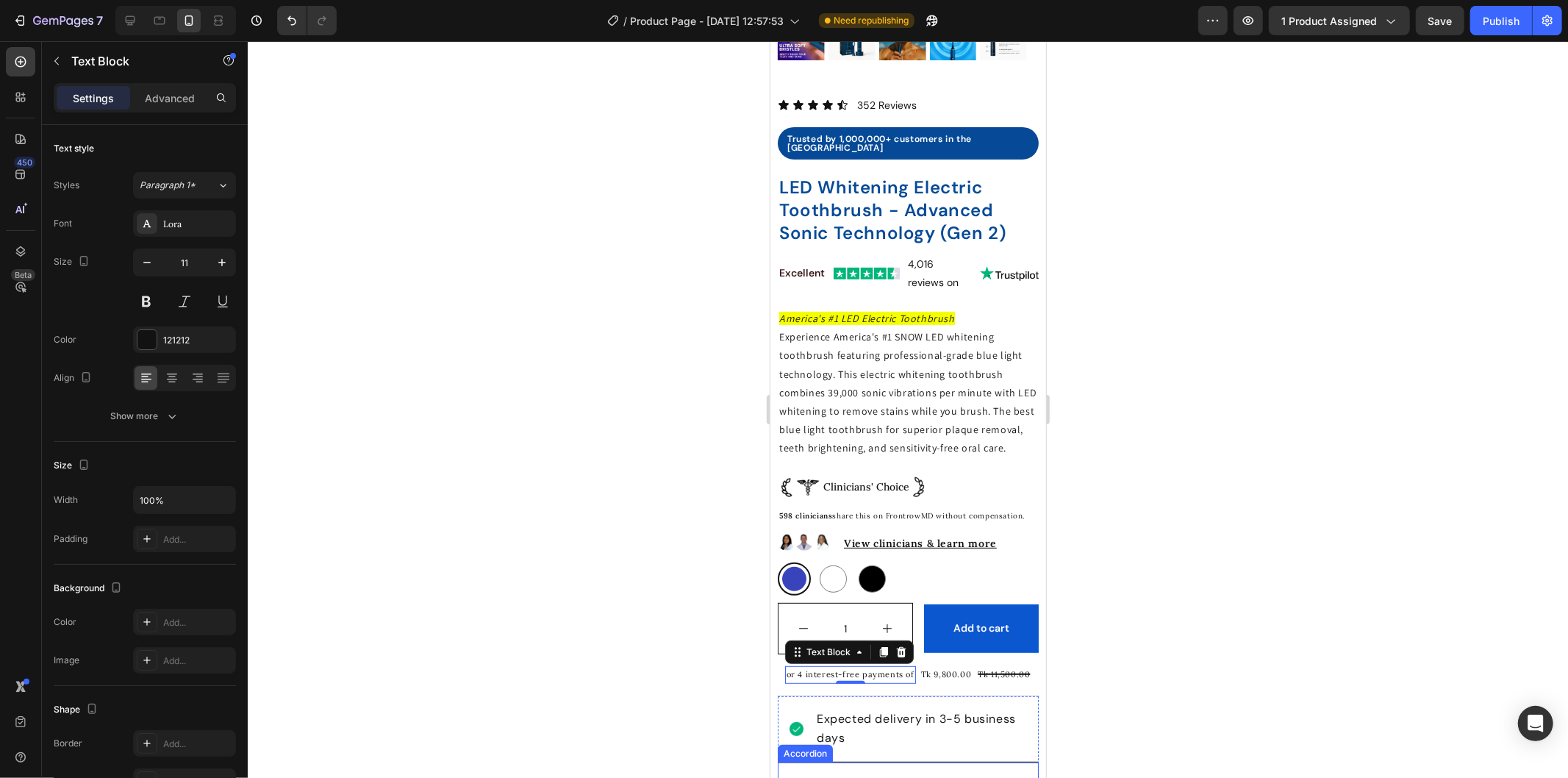
scroll to position [339, 0]
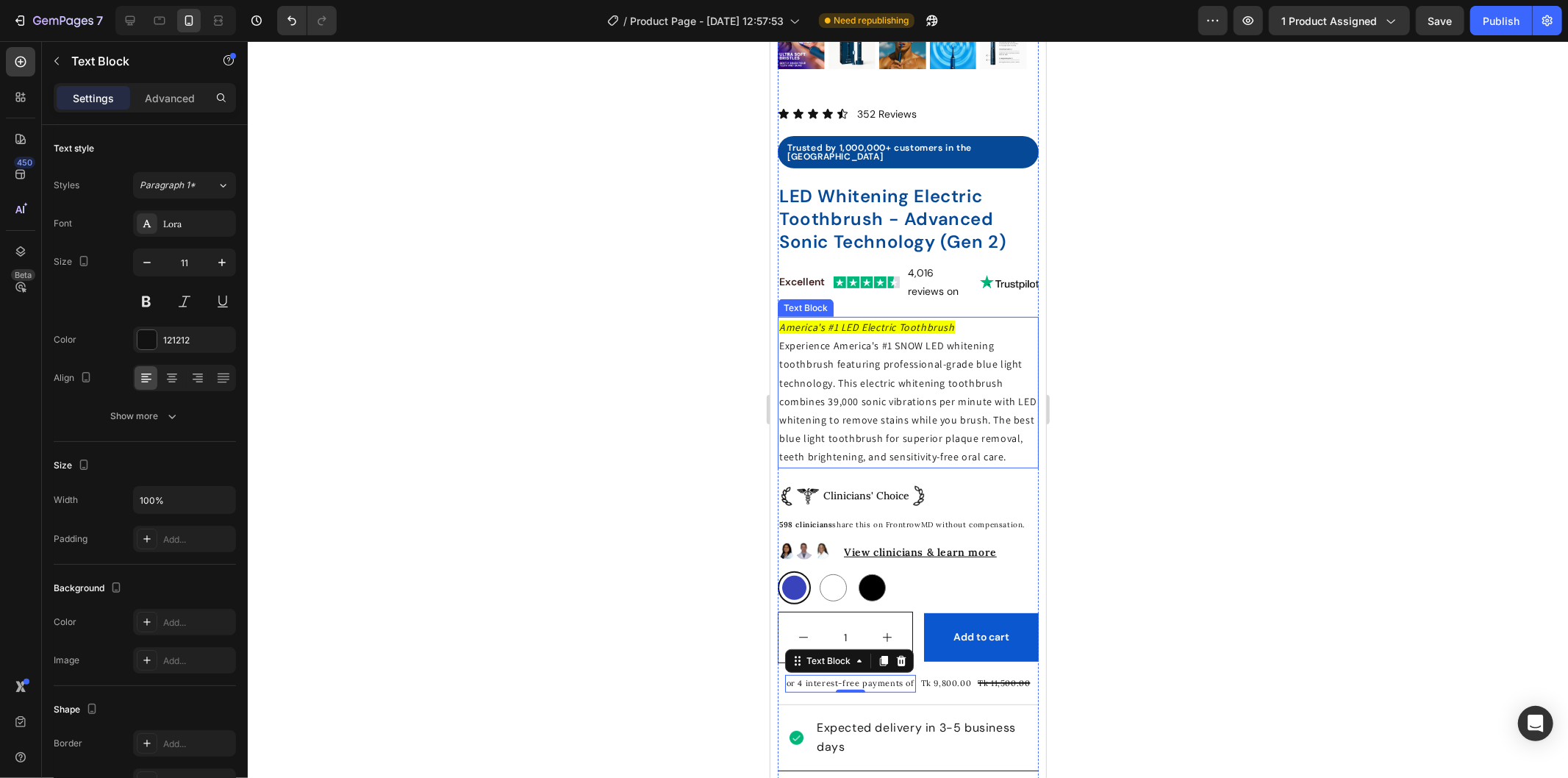
click at [876, 367] on p "Experience America's #1 SNOW LED whitening toothbrush featuring professional-gr…" at bounding box center [906, 401] width 258 height 129
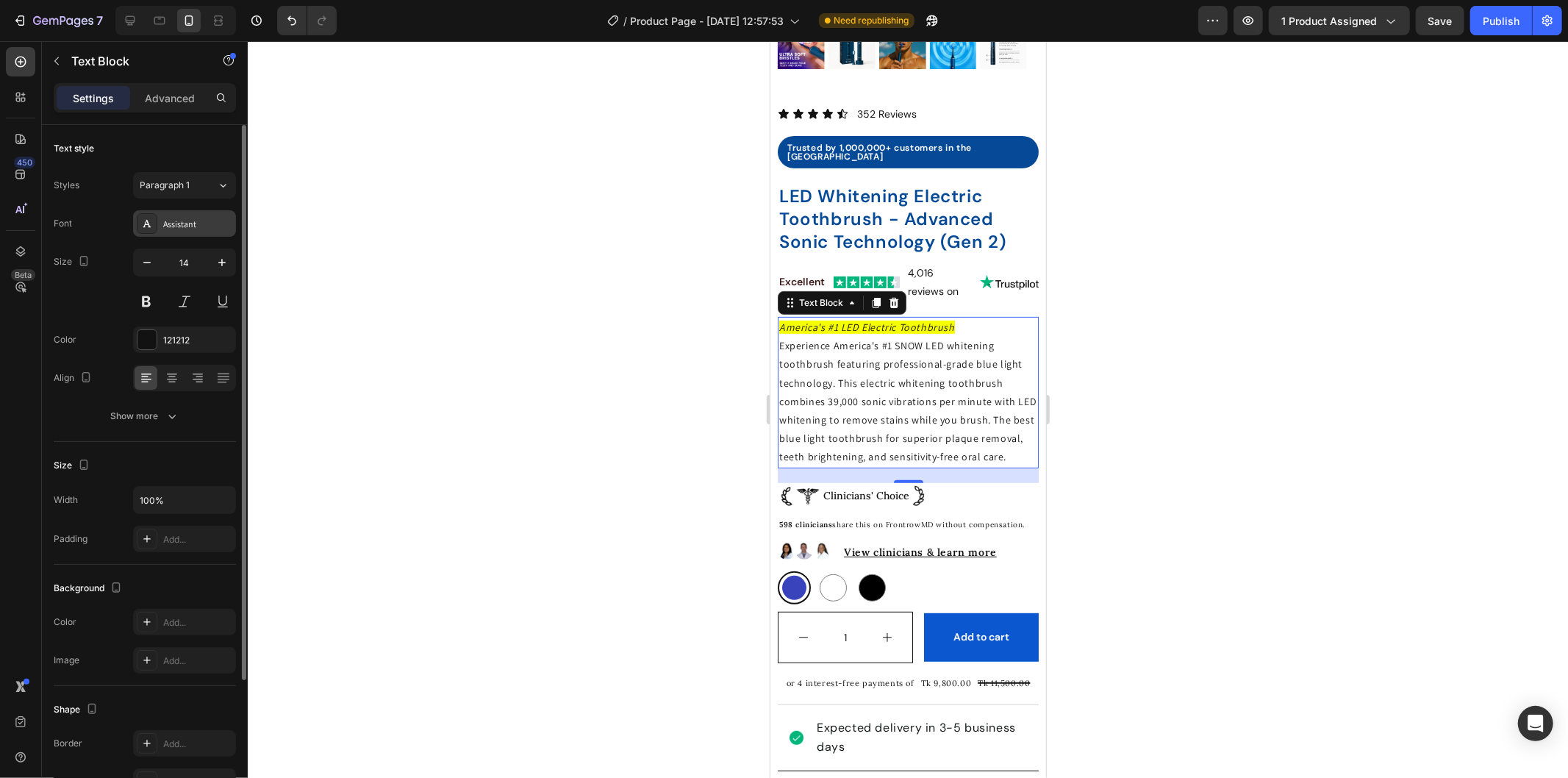
click at [193, 226] on div "Assistant" at bounding box center [197, 224] width 69 height 13
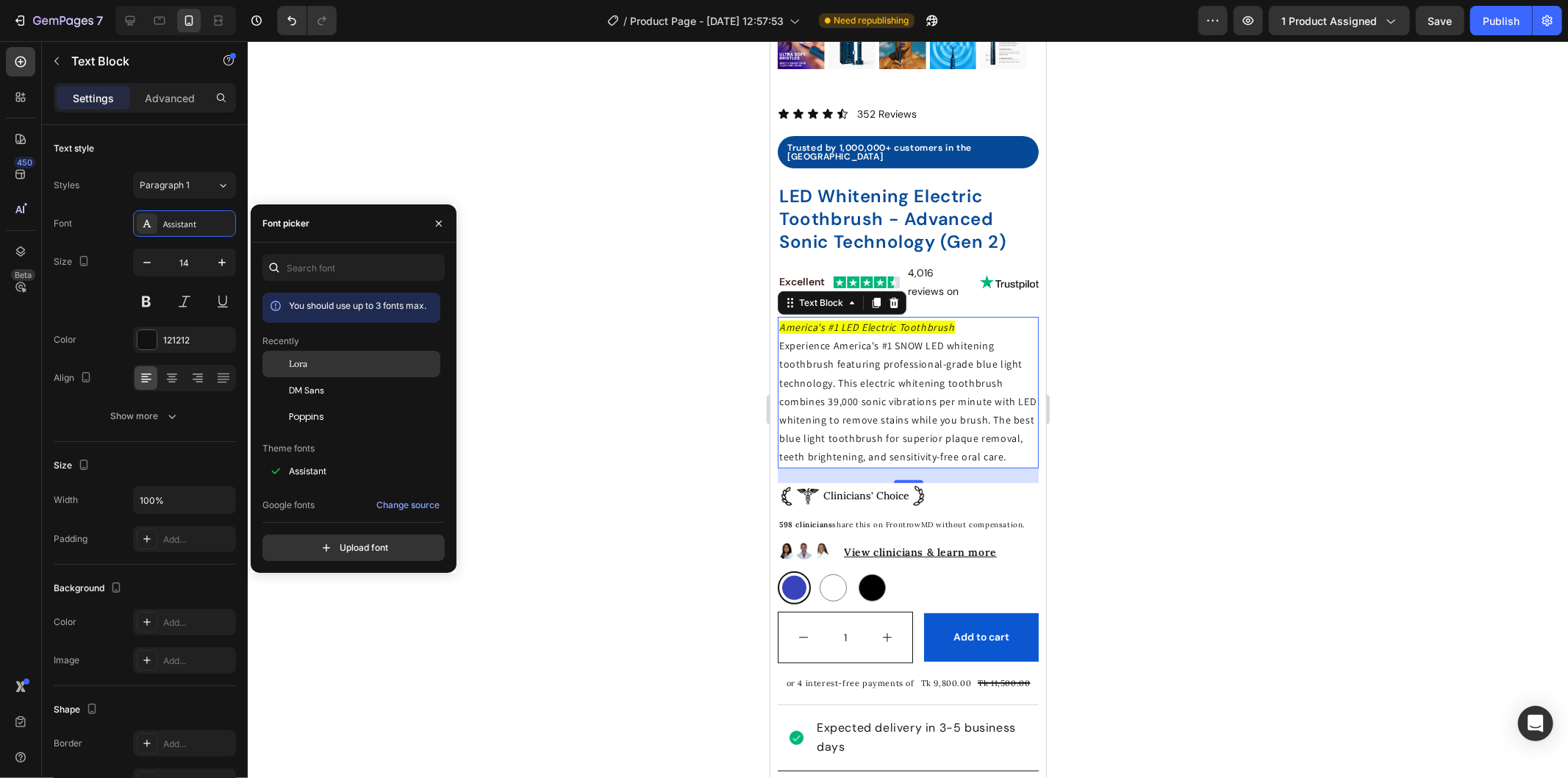
click at [341, 373] on div "Lora" at bounding box center [351, 363] width 178 height 27
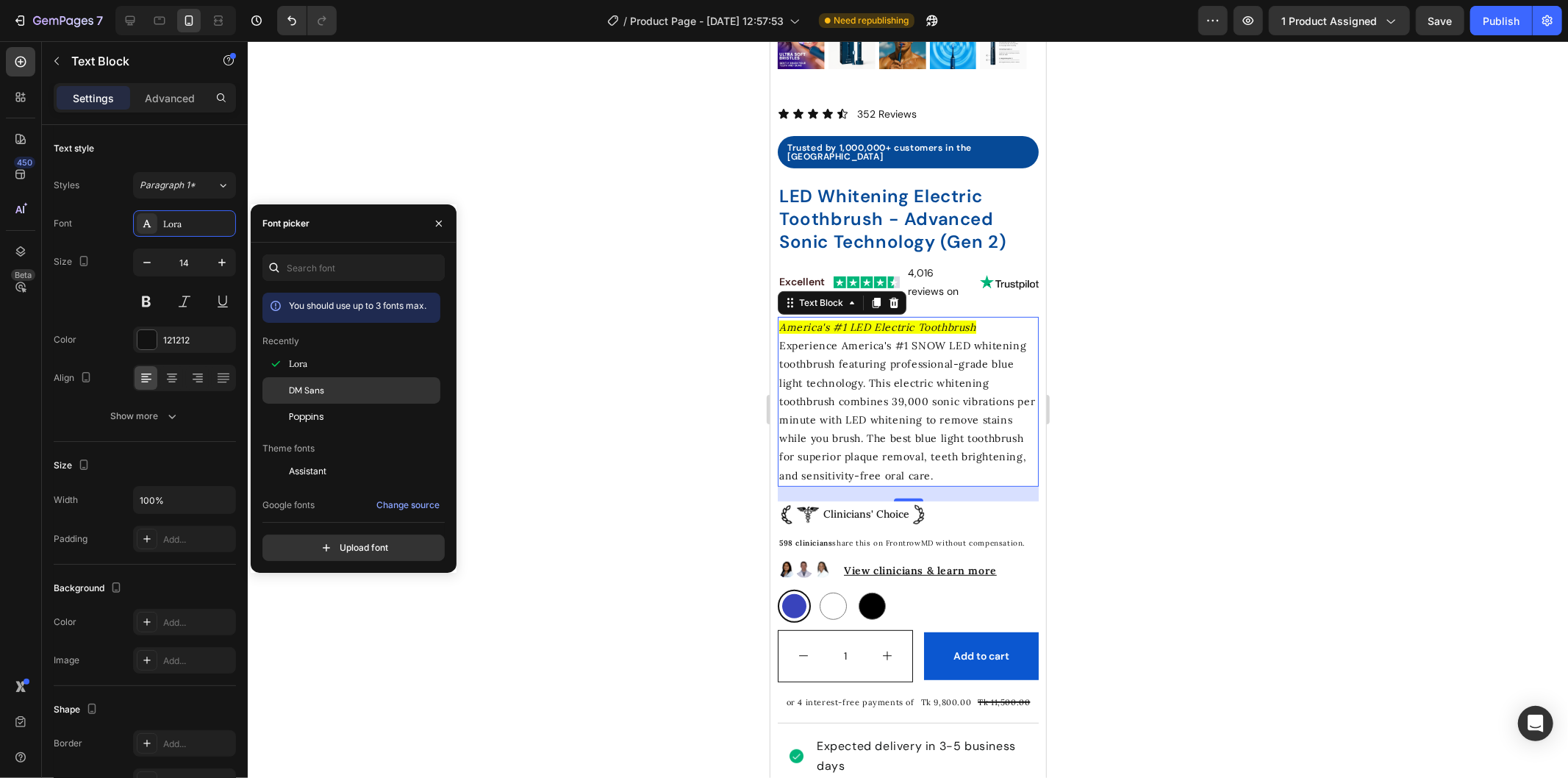
click at [329, 397] on div "DM Sans" at bounding box center [362, 390] width 148 height 13
click at [873, 504] on p "Clinicians' Choice" at bounding box center [866, 513] width 86 height 18
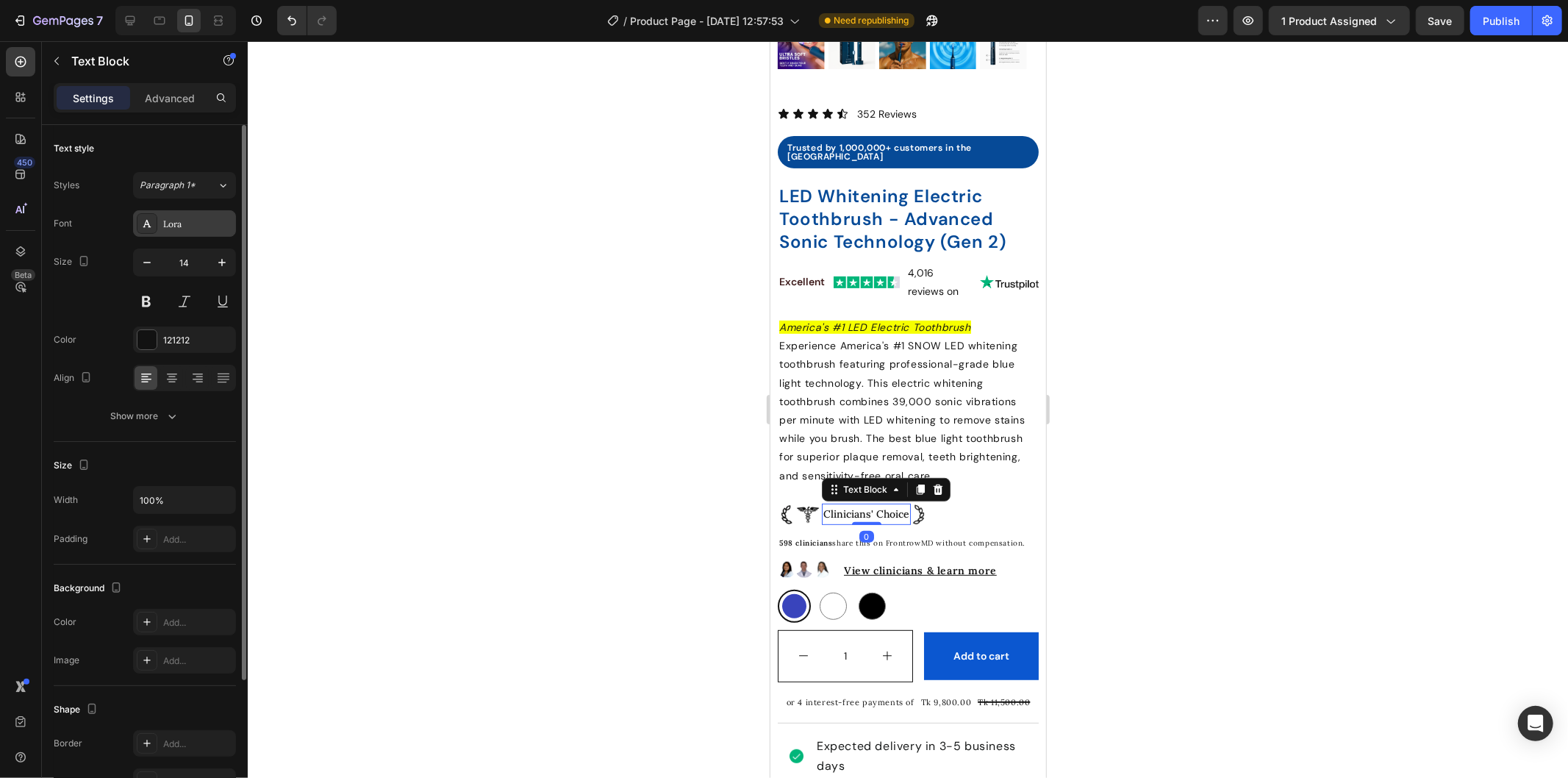
click at [167, 224] on div "Lora" at bounding box center [197, 224] width 69 height 13
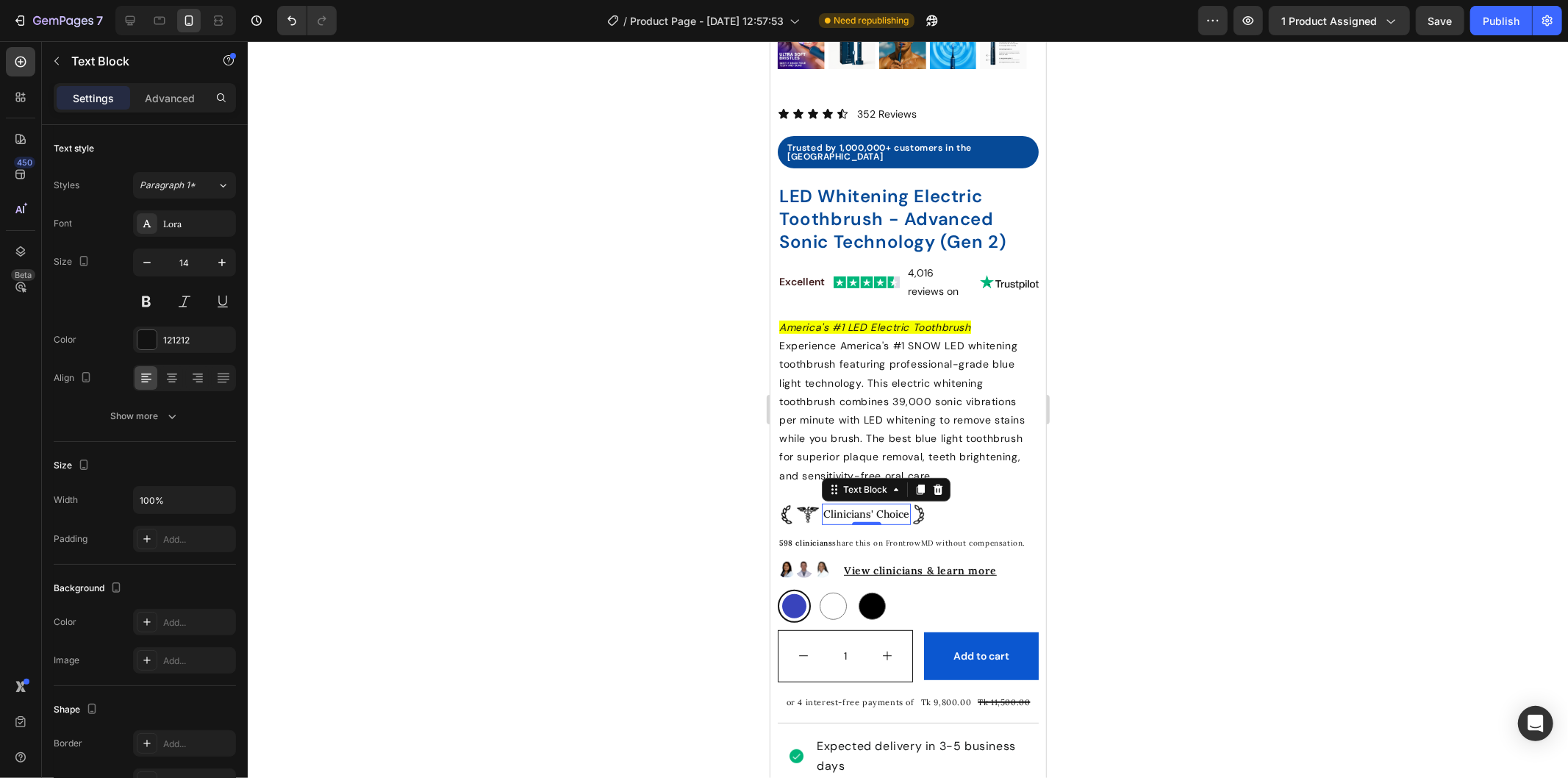
click at [631, 324] on div at bounding box center [907, 409] width 1320 height 736
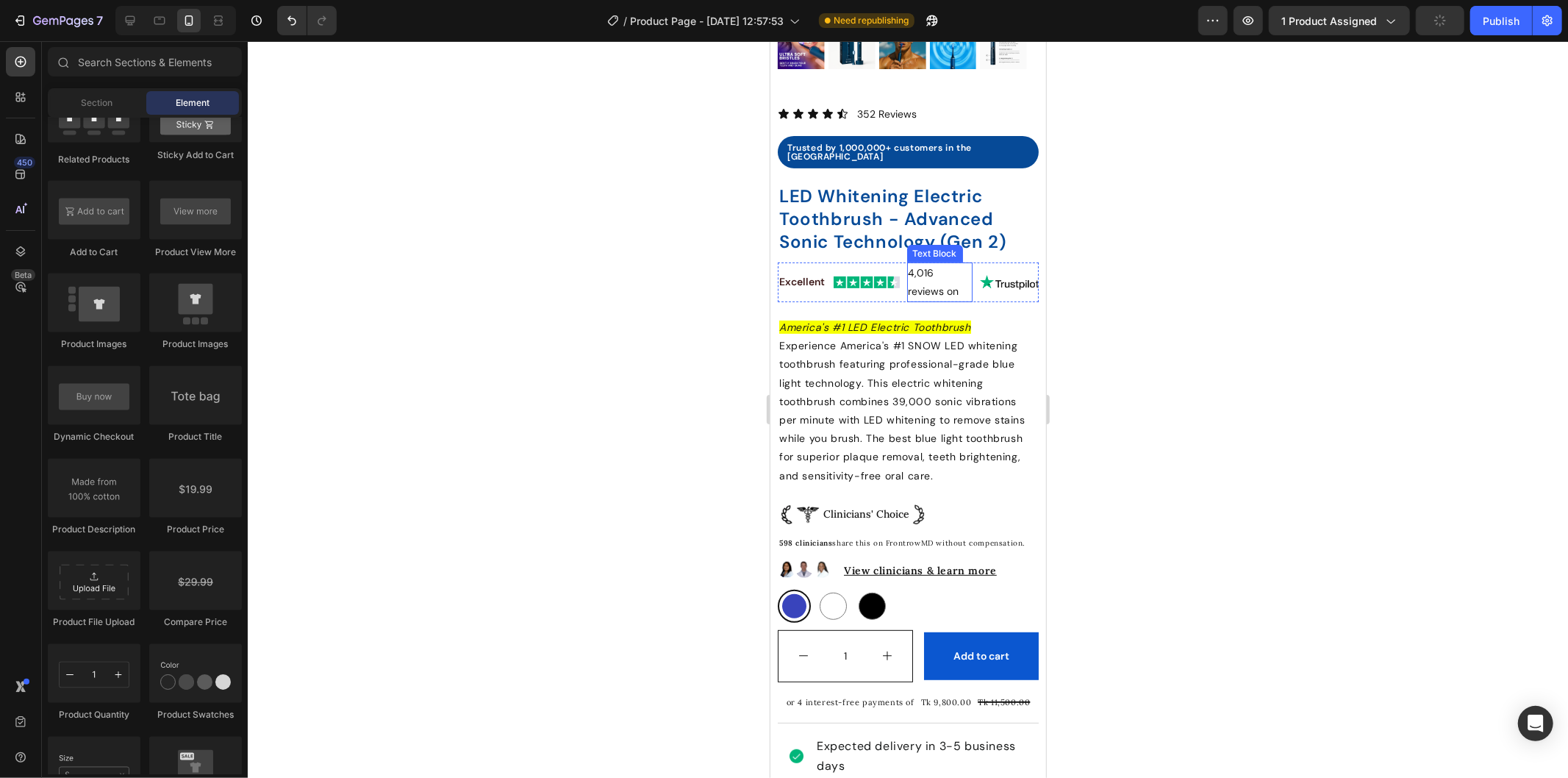
click at [925, 264] on p "4,016 reviews on" at bounding box center [940, 282] width 64 height 37
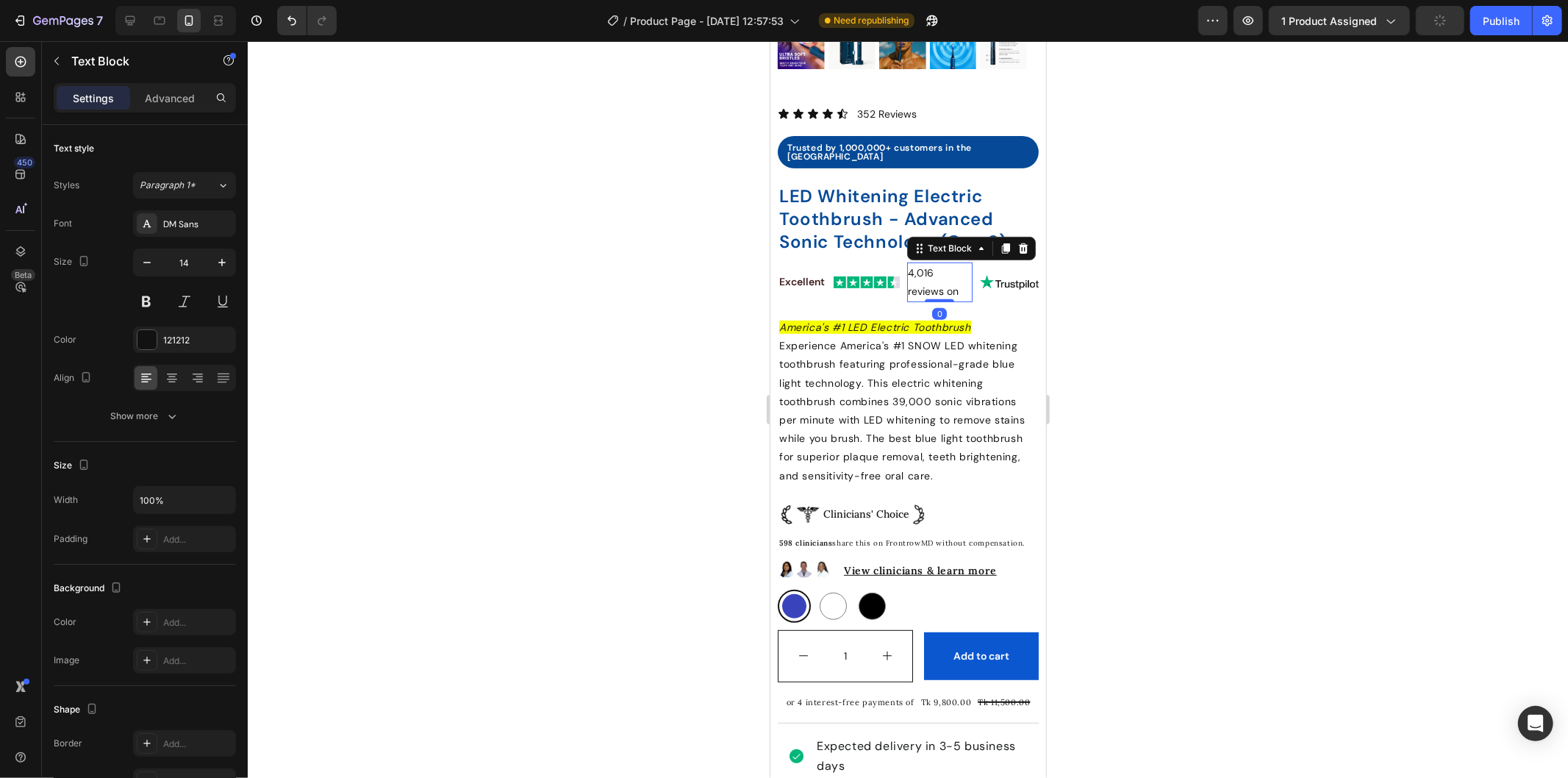
click at [923, 264] on p "4,016 reviews on" at bounding box center [940, 282] width 64 height 37
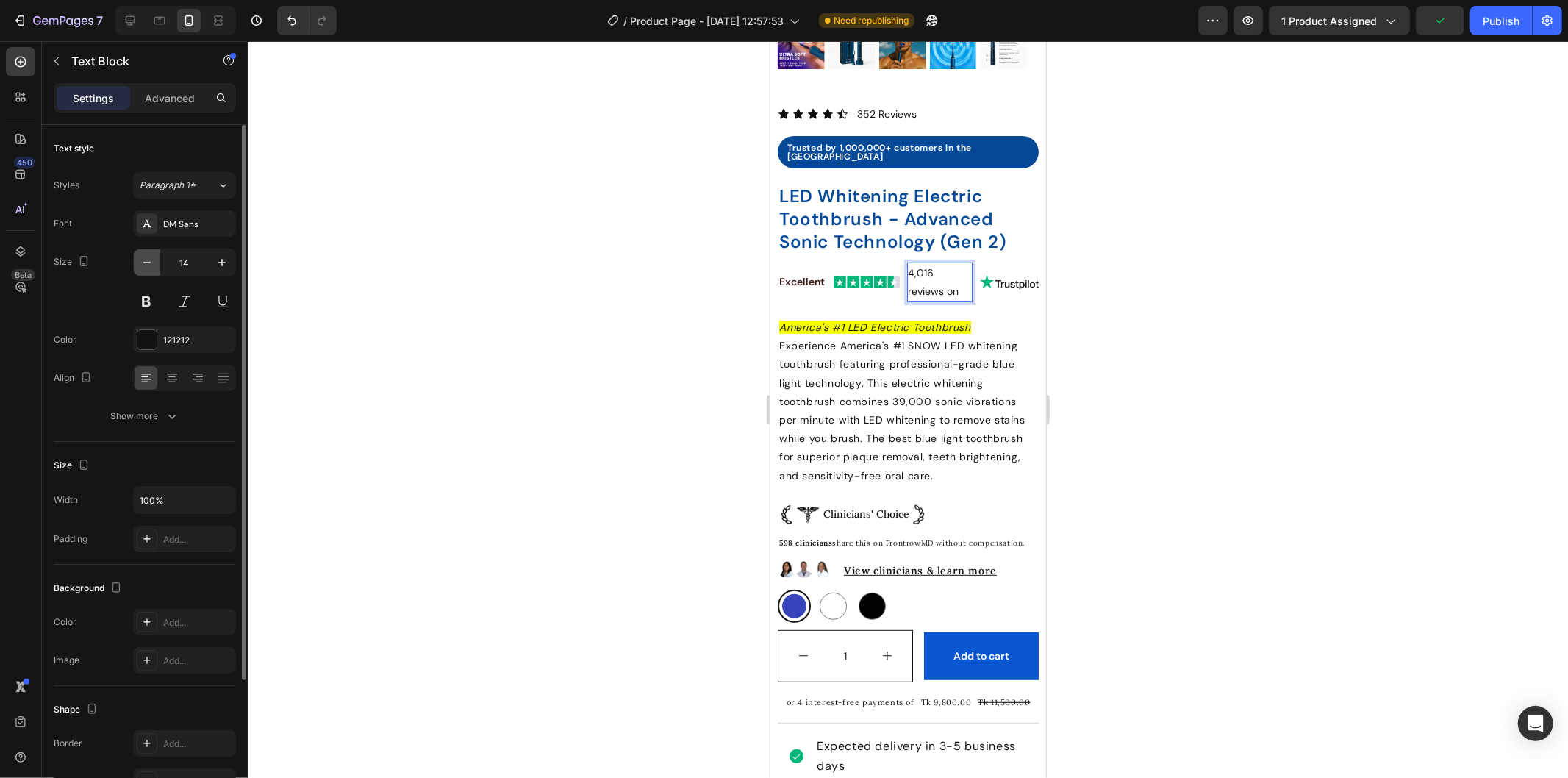
click at [145, 261] on icon "button" at bounding box center [146, 262] width 15 height 15
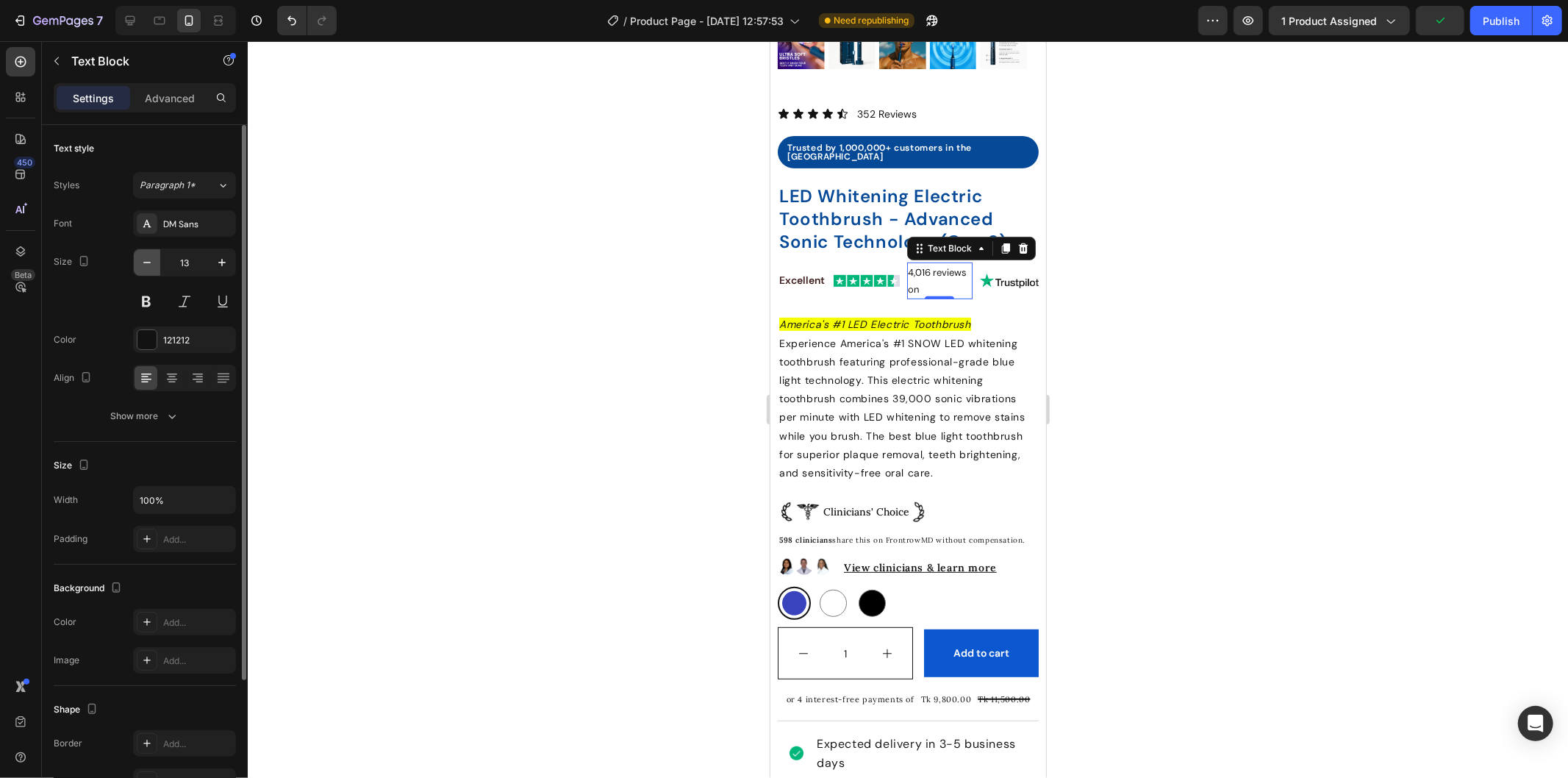
click at [145, 261] on icon "button" at bounding box center [146, 262] width 15 height 15
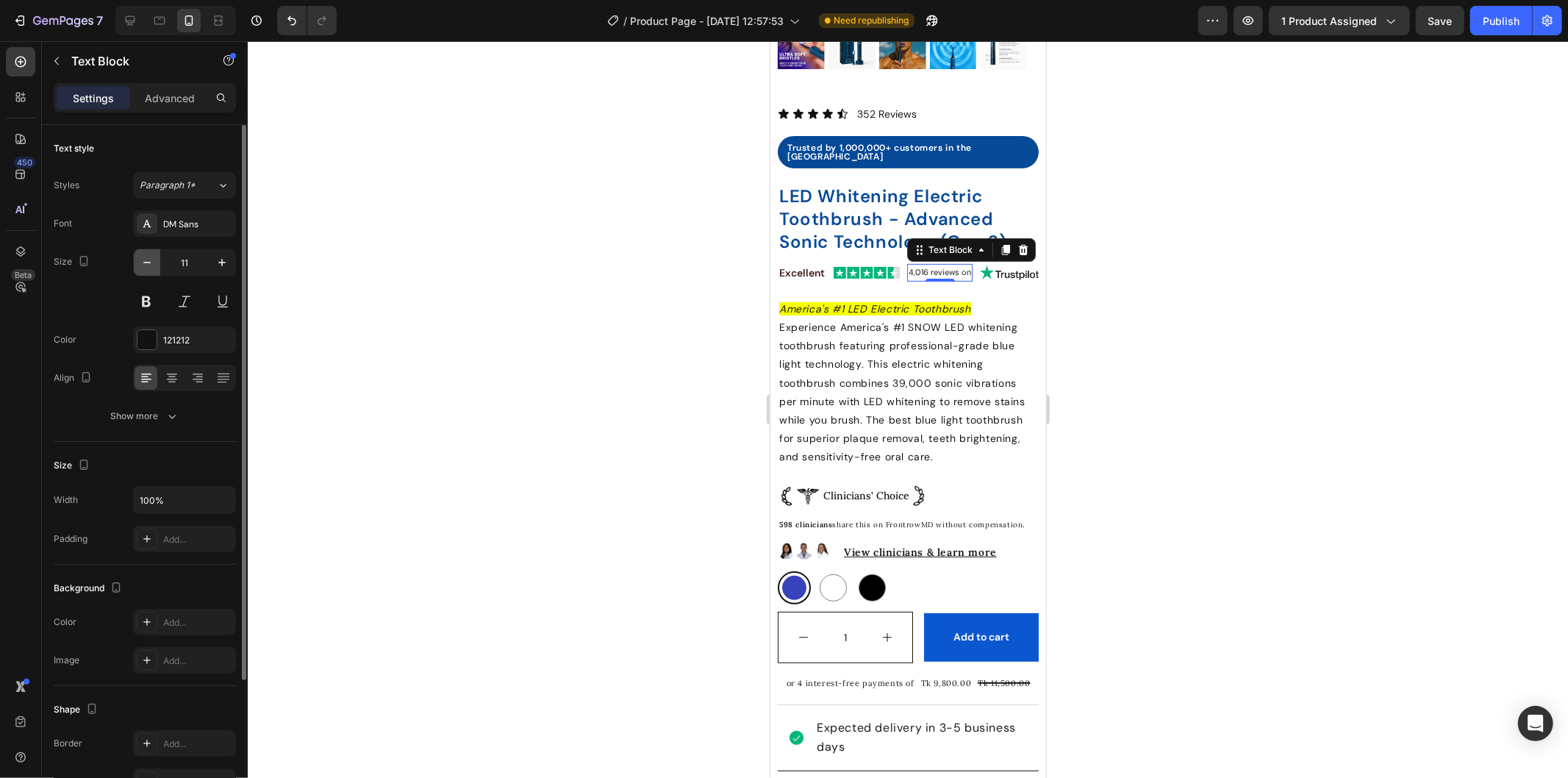
click at [145, 261] on icon "button" at bounding box center [146, 262] width 15 height 15
type input "10"
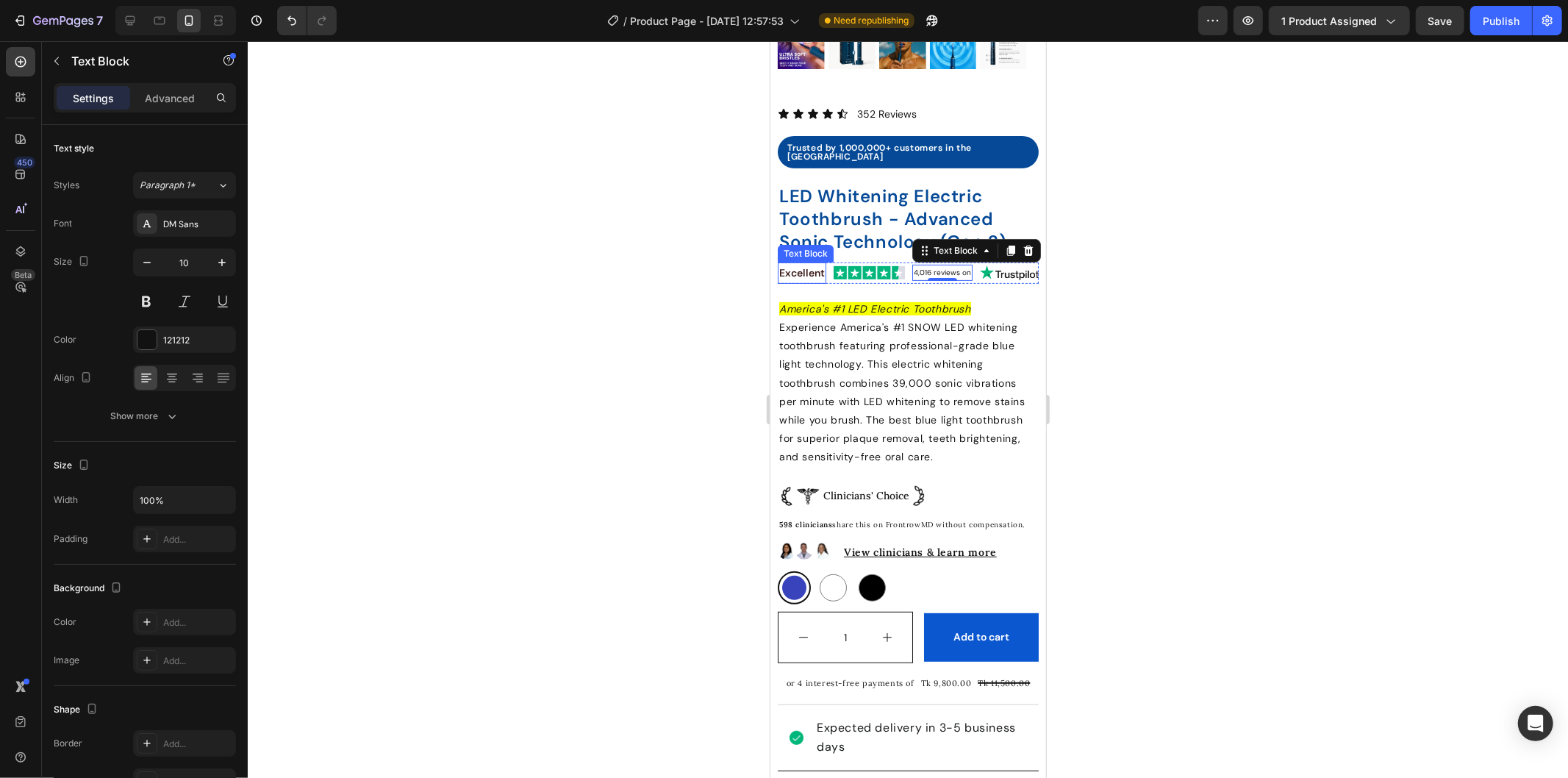
click at [804, 266] on strong "Excellent" at bounding box center [801, 272] width 46 height 13
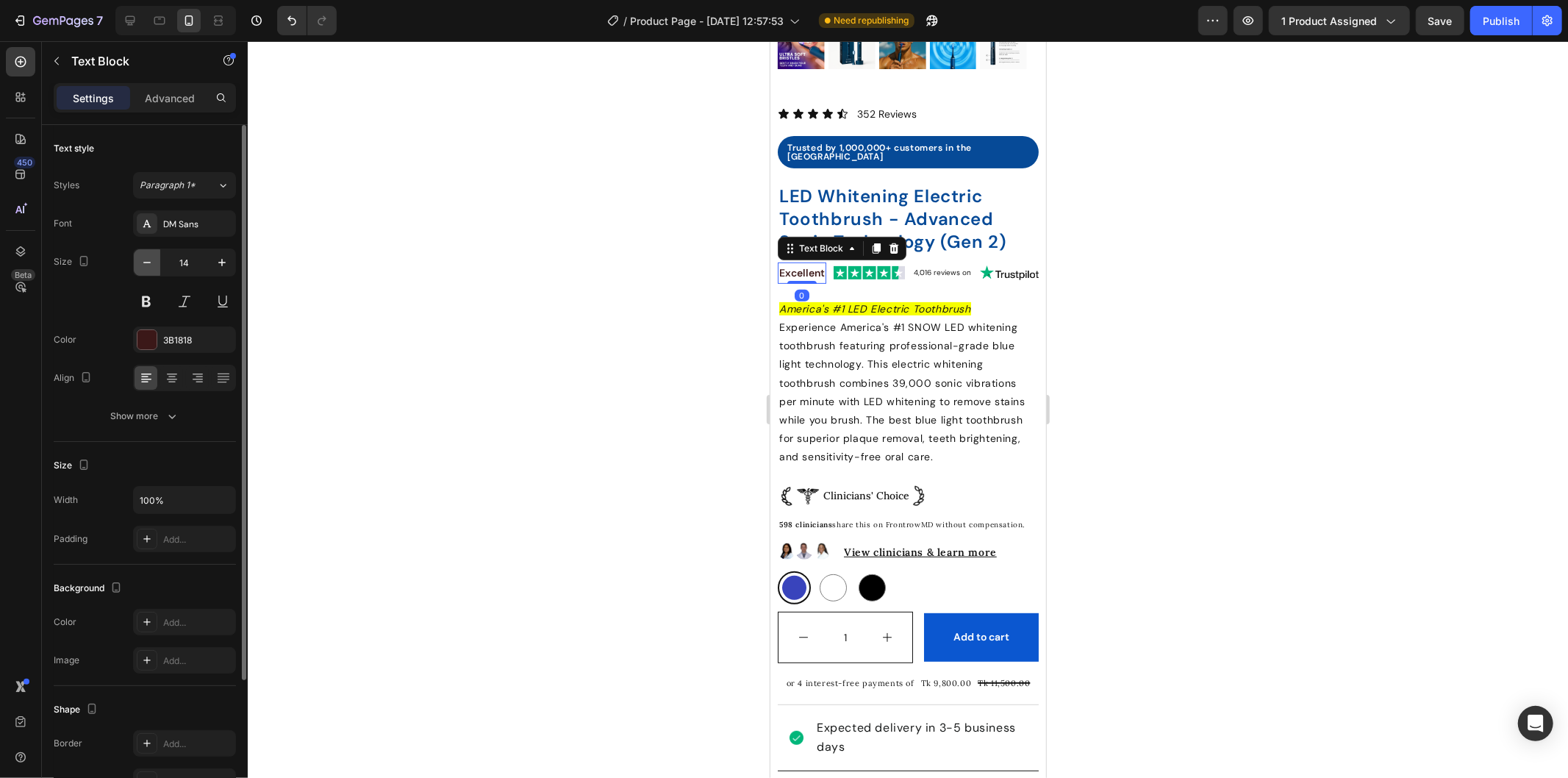
click at [140, 260] on icon "button" at bounding box center [146, 262] width 15 height 15
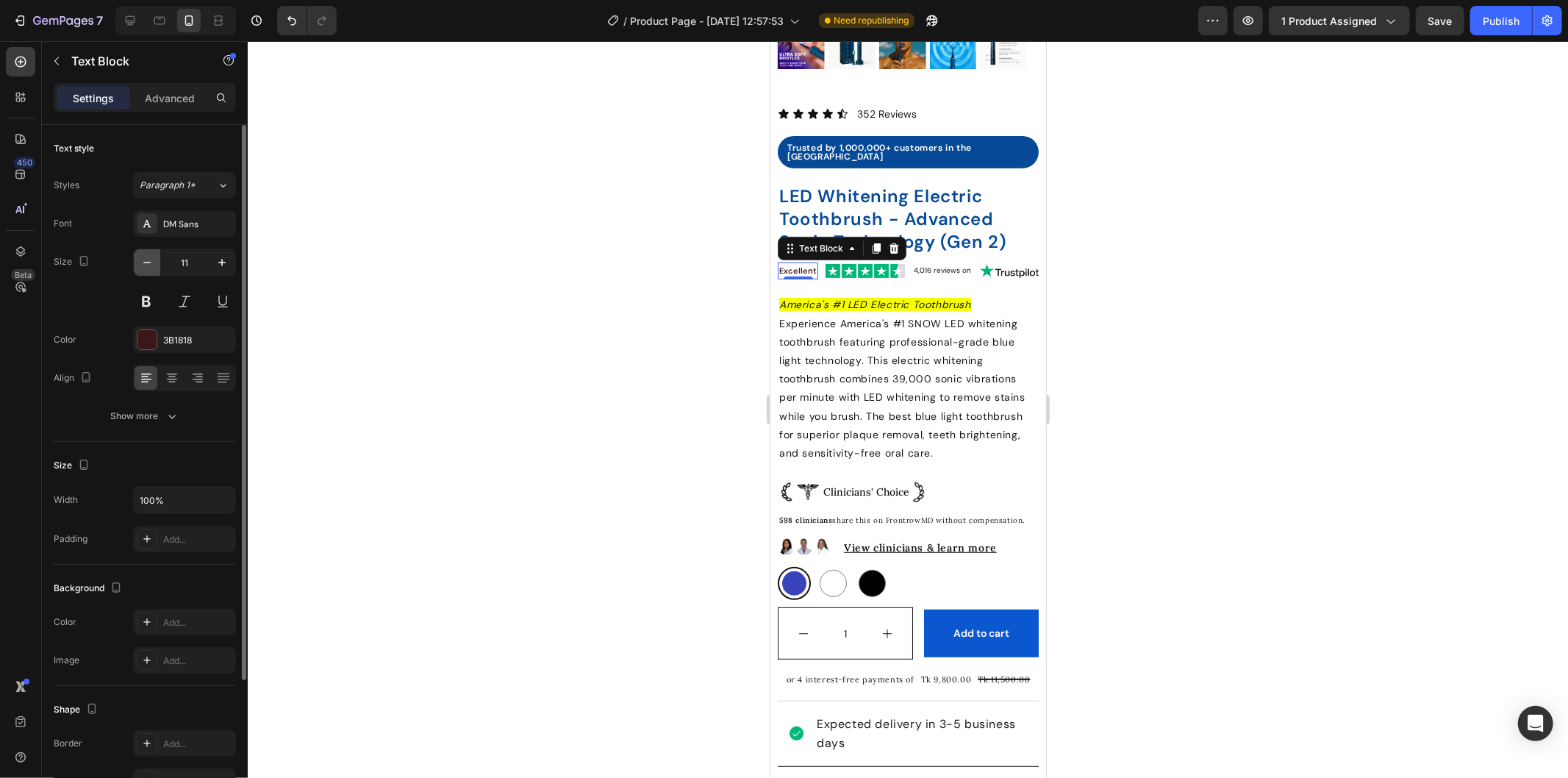
click at [140, 260] on icon "button" at bounding box center [146, 262] width 15 height 15
type input "10"
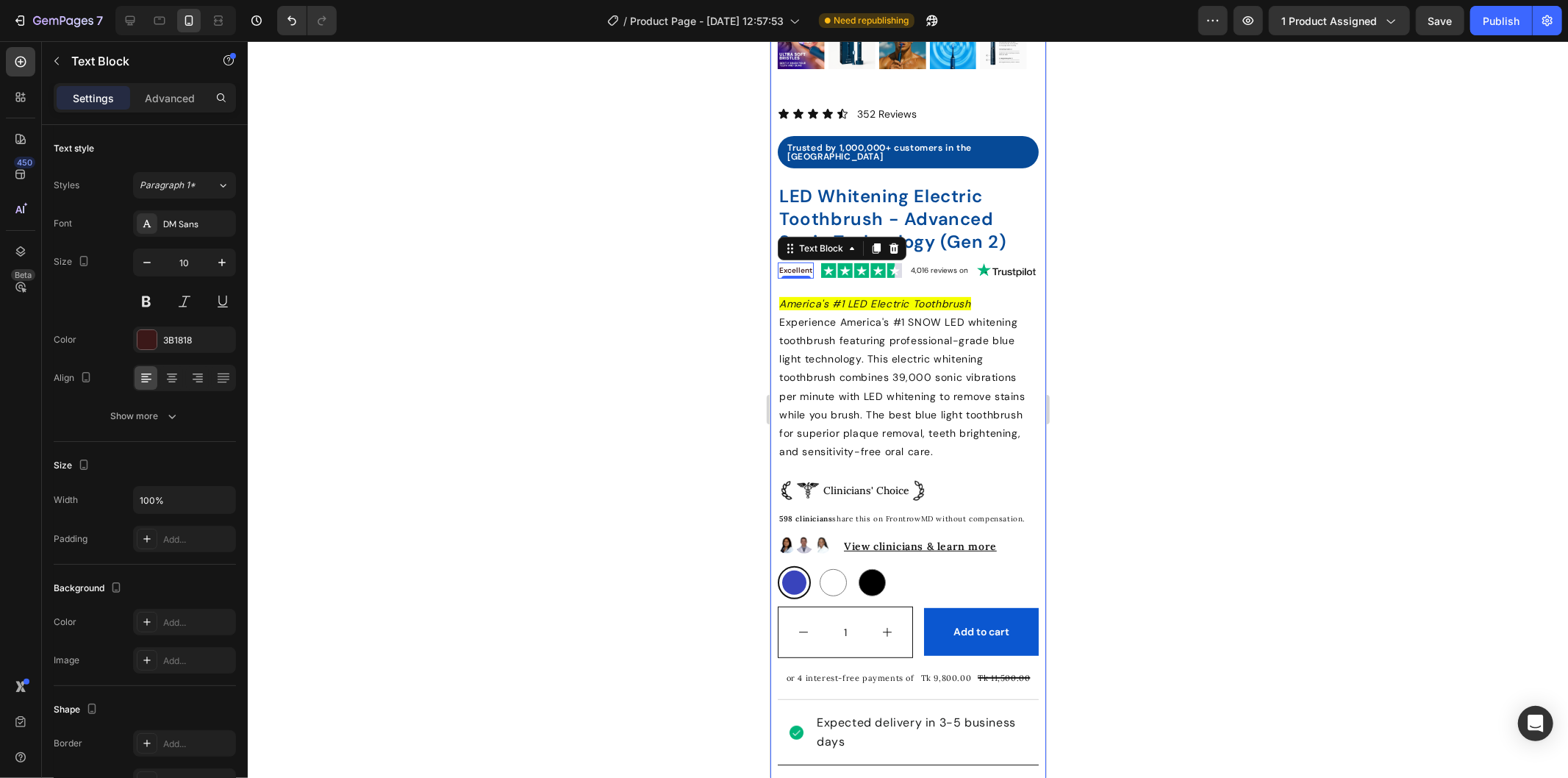
click at [1008, 263] on img at bounding box center [1005, 270] width 59 height 15
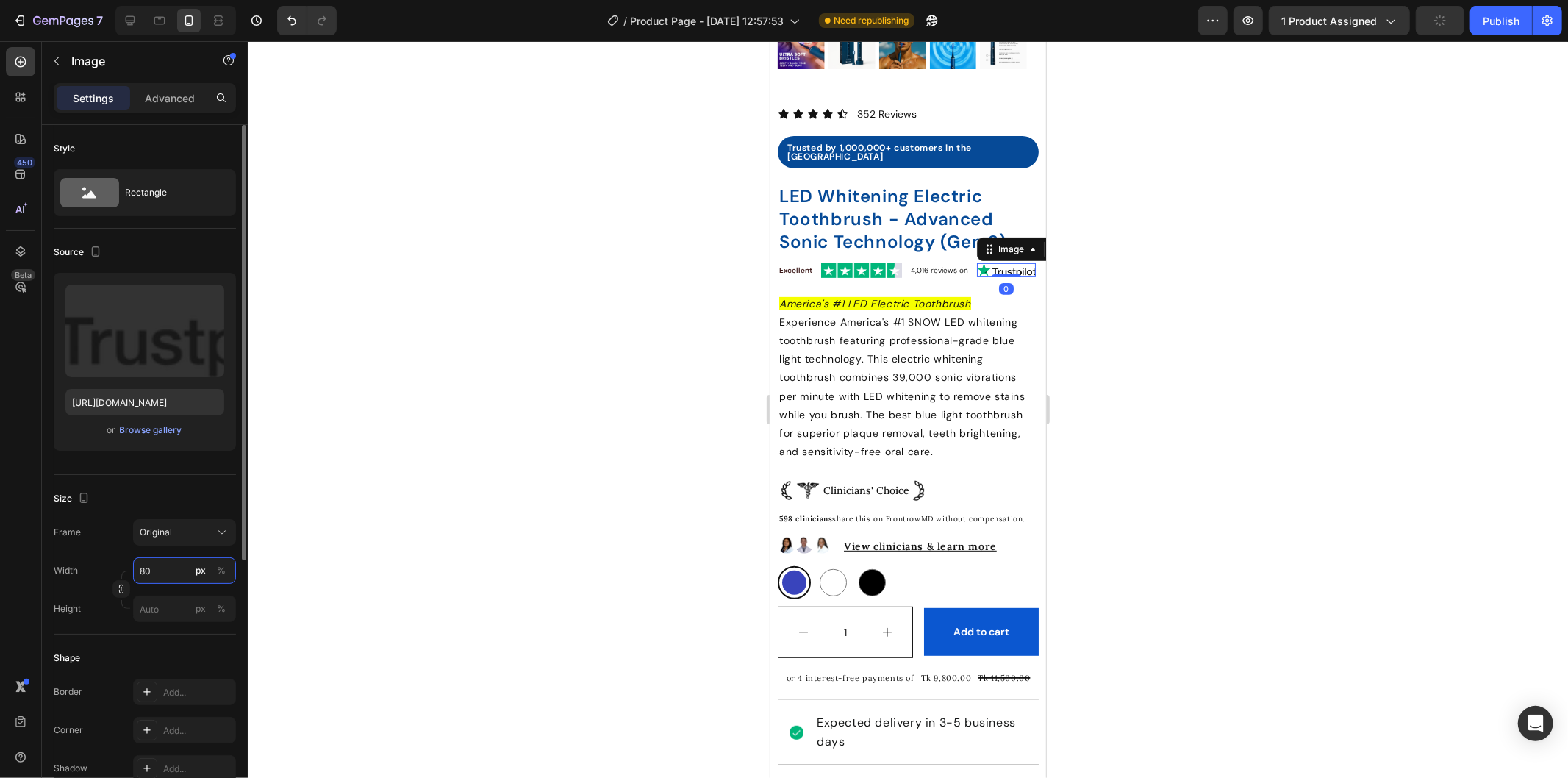
click at [152, 566] on input "80" at bounding box center [184, 570] width 102 height 27
click at [144, 569] on input "80" at bounding box center [184, 570] width 102 height 27
type input "60"
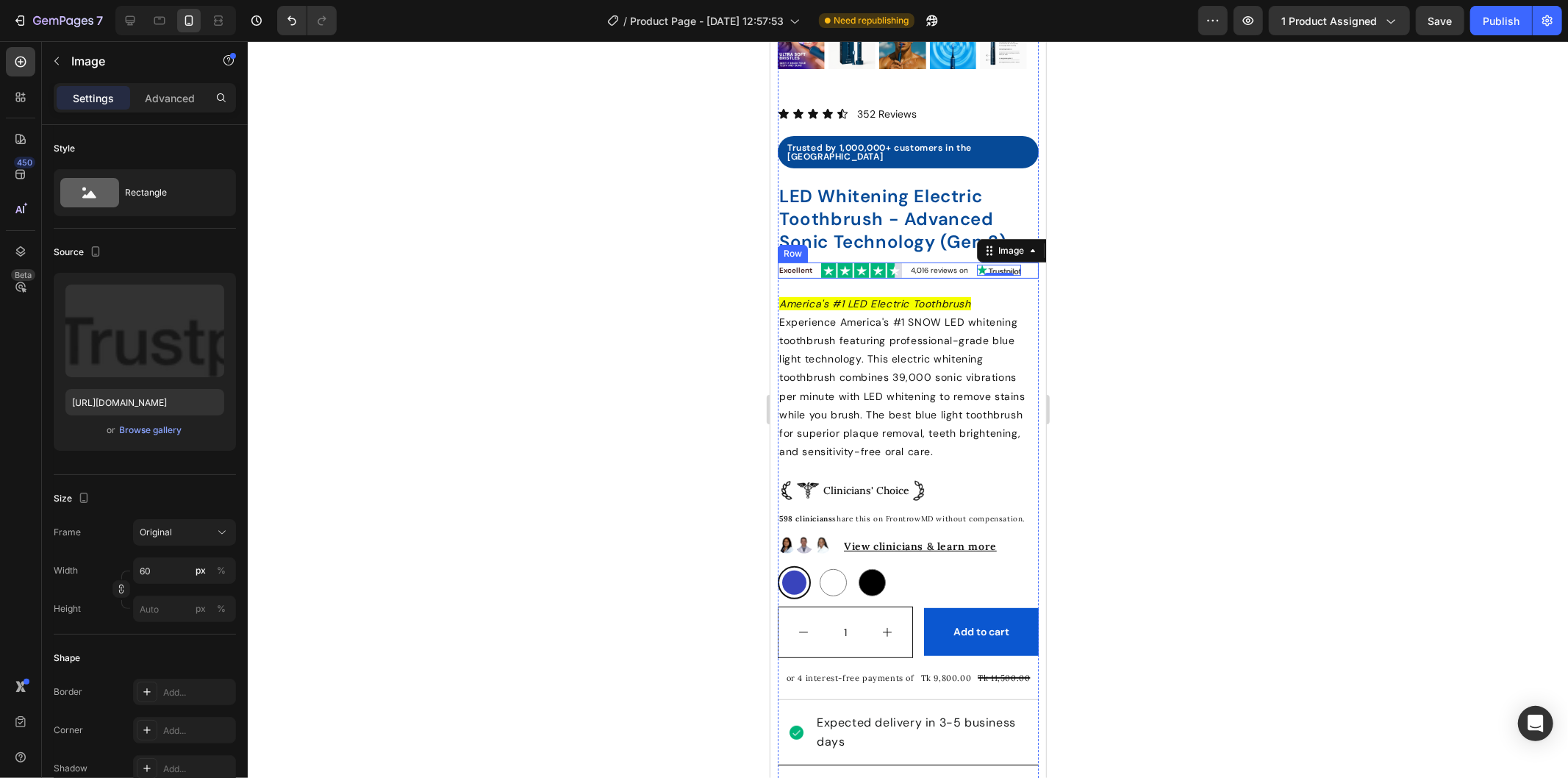
click at [872, 263] on img at bounding box center [861, 270] width 81 height 15
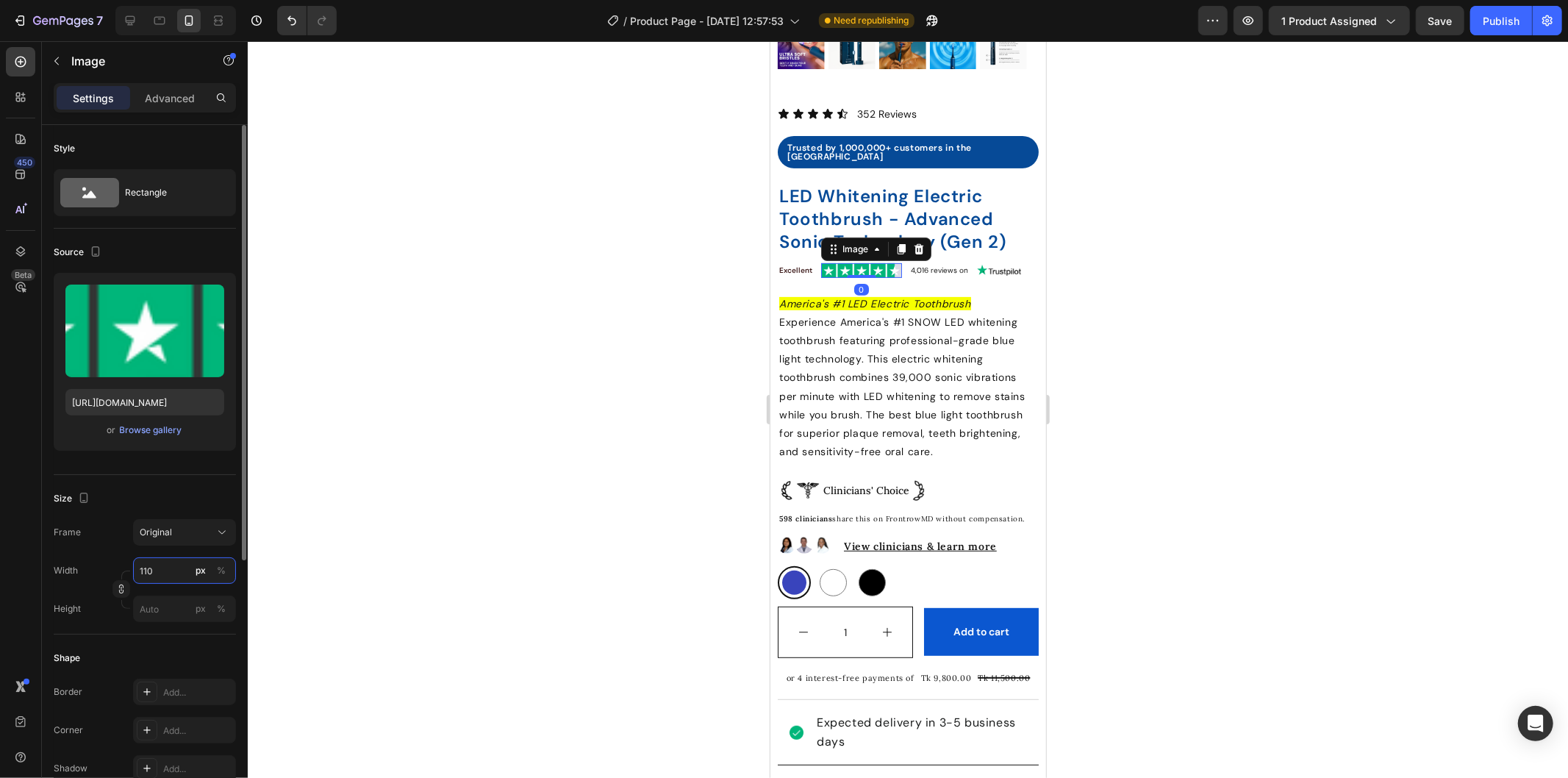
click at [148, 573] on input "110" at bounding box center [184, 570] width 102 height 27
click at [144, 569] on input "110" at bounding box center [184, 570] width 102 height 27
click at [145, 570] on input "110" at bounding box center [184, 570] width 102 height 27
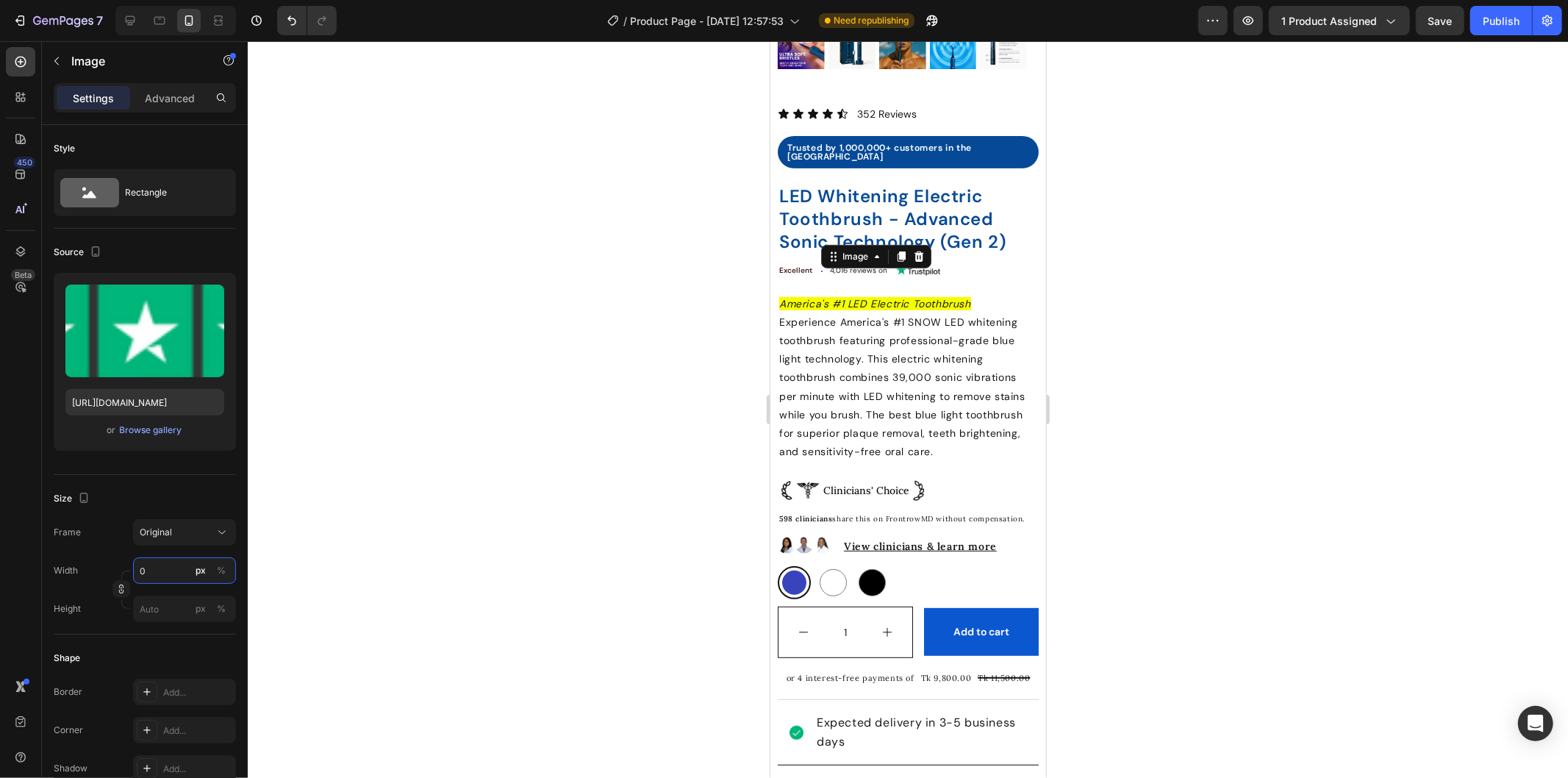
type input "90"
click at [716, 438] on div at bounding box center [907, 409] width 1320 height 736
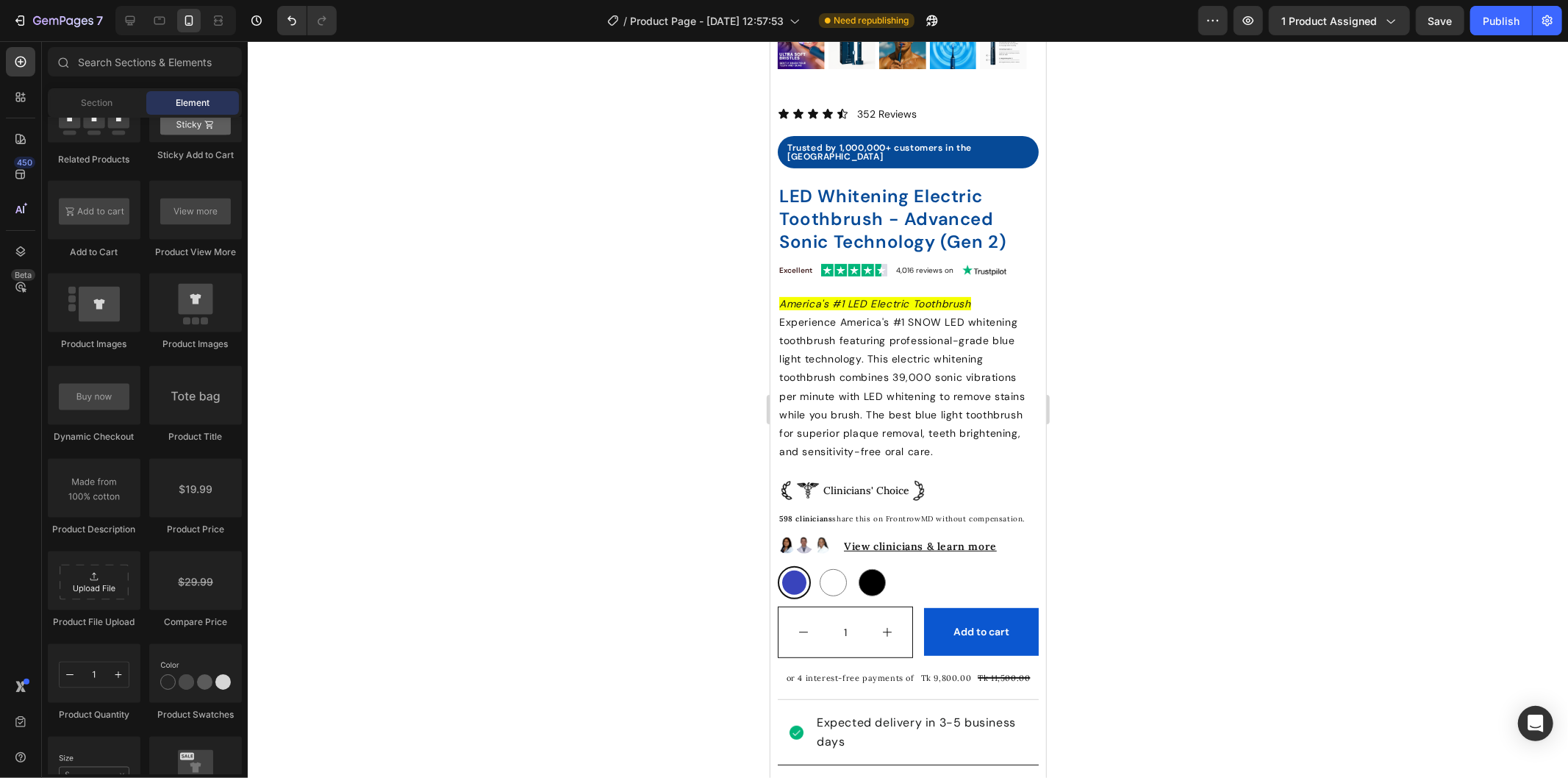
click at [1436, 26] on span "Save" at bounding box center [1441, 21] width 24 height 13
click at [1534, 4] on div "7 Version history / Product Page - Sep 26, 12:57:53 Need republishing Preview 1…" at bounding box center [784, 21] width 1568 height 42
click at [1516, 18] on div "Publish" at bounding box center [1500, 21] width 37 height 16
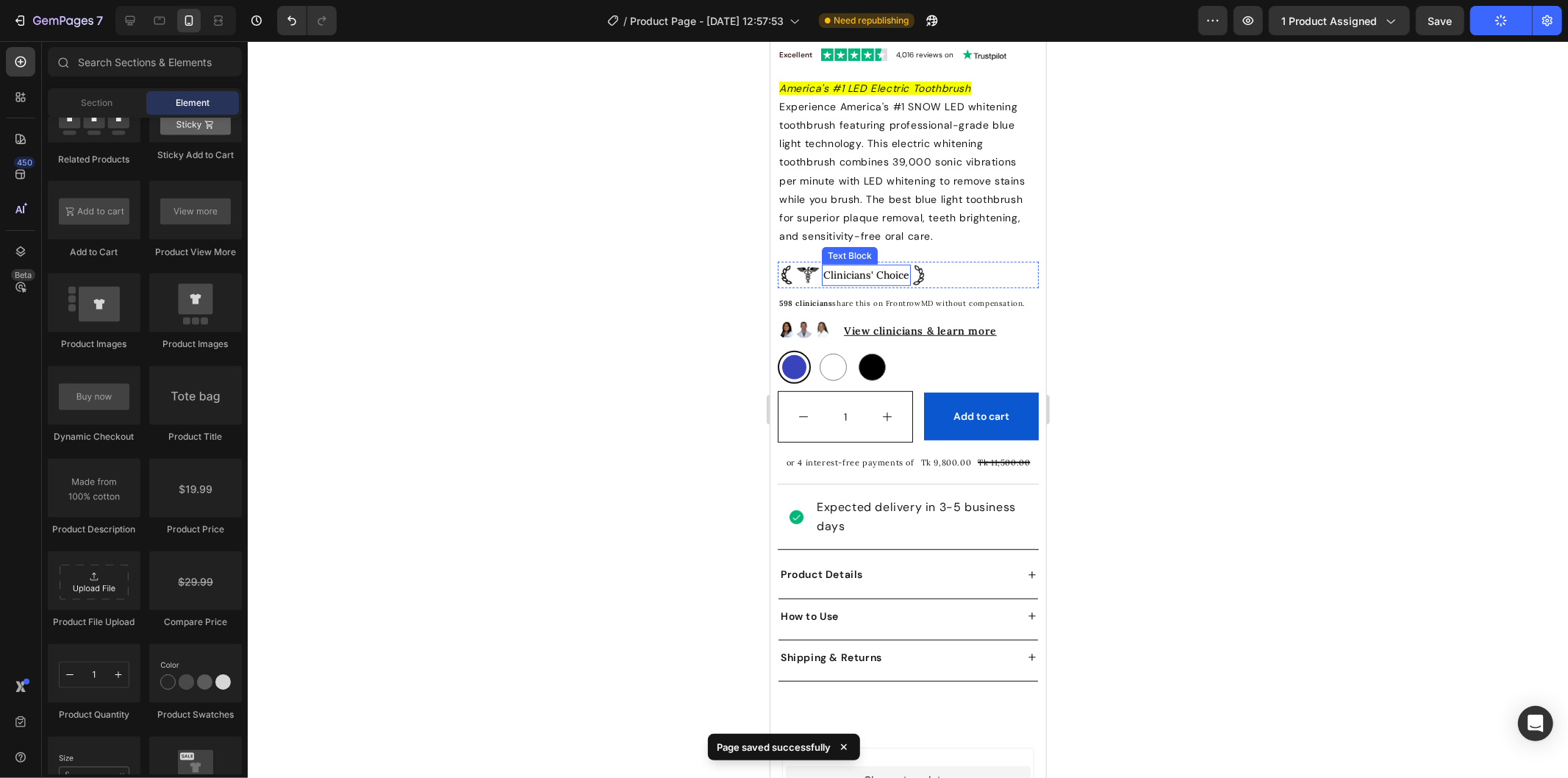
scroll to position [584, 0]
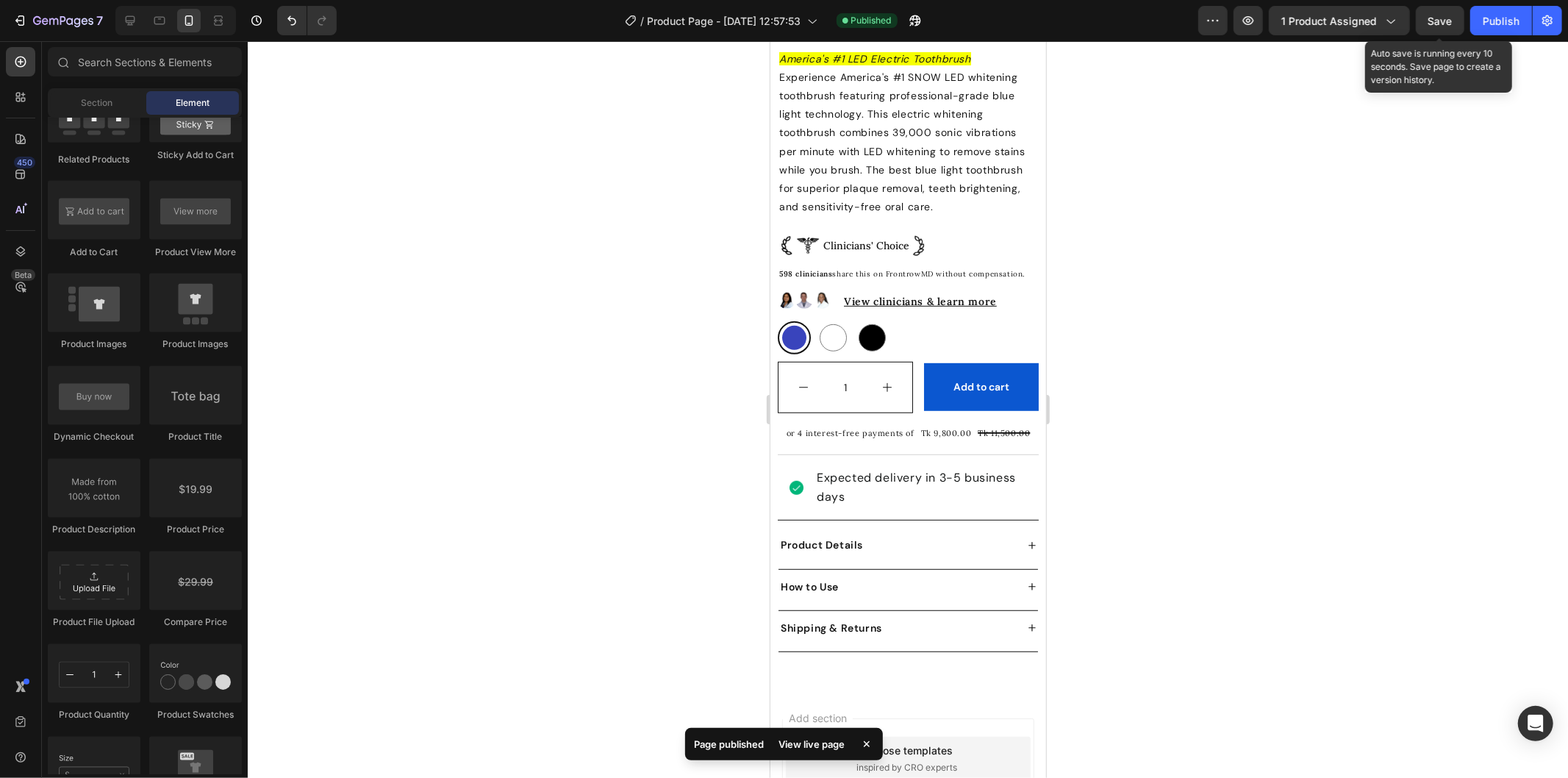
click at [1439, 17] on span "Save" at bounding box center [1441, 21] width 24 height 13
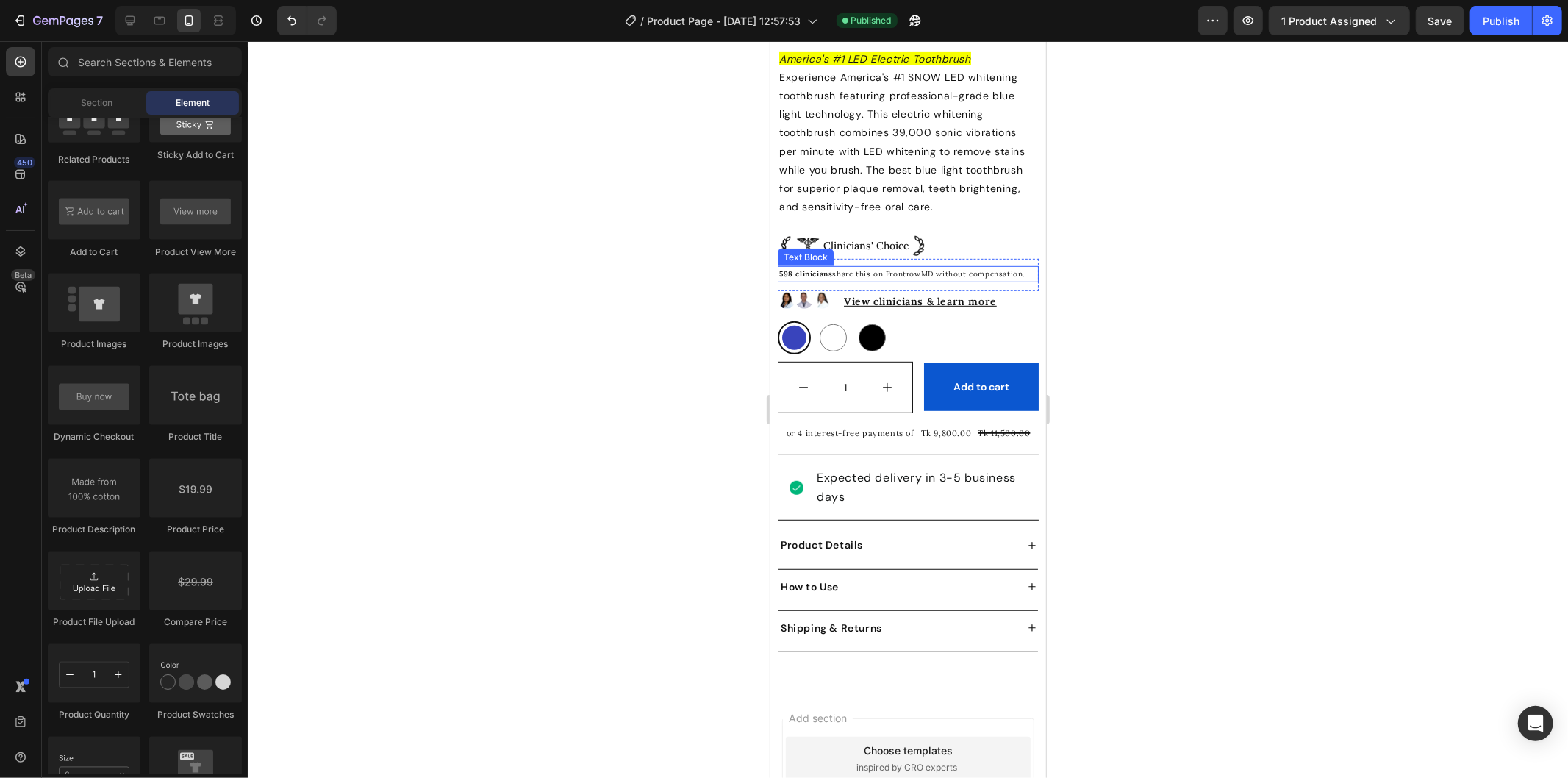
click at [909, 267] on p "598 clinicians share this on FrontrowMD without compensation." at bounding box center [906, 273] width 258 height 13
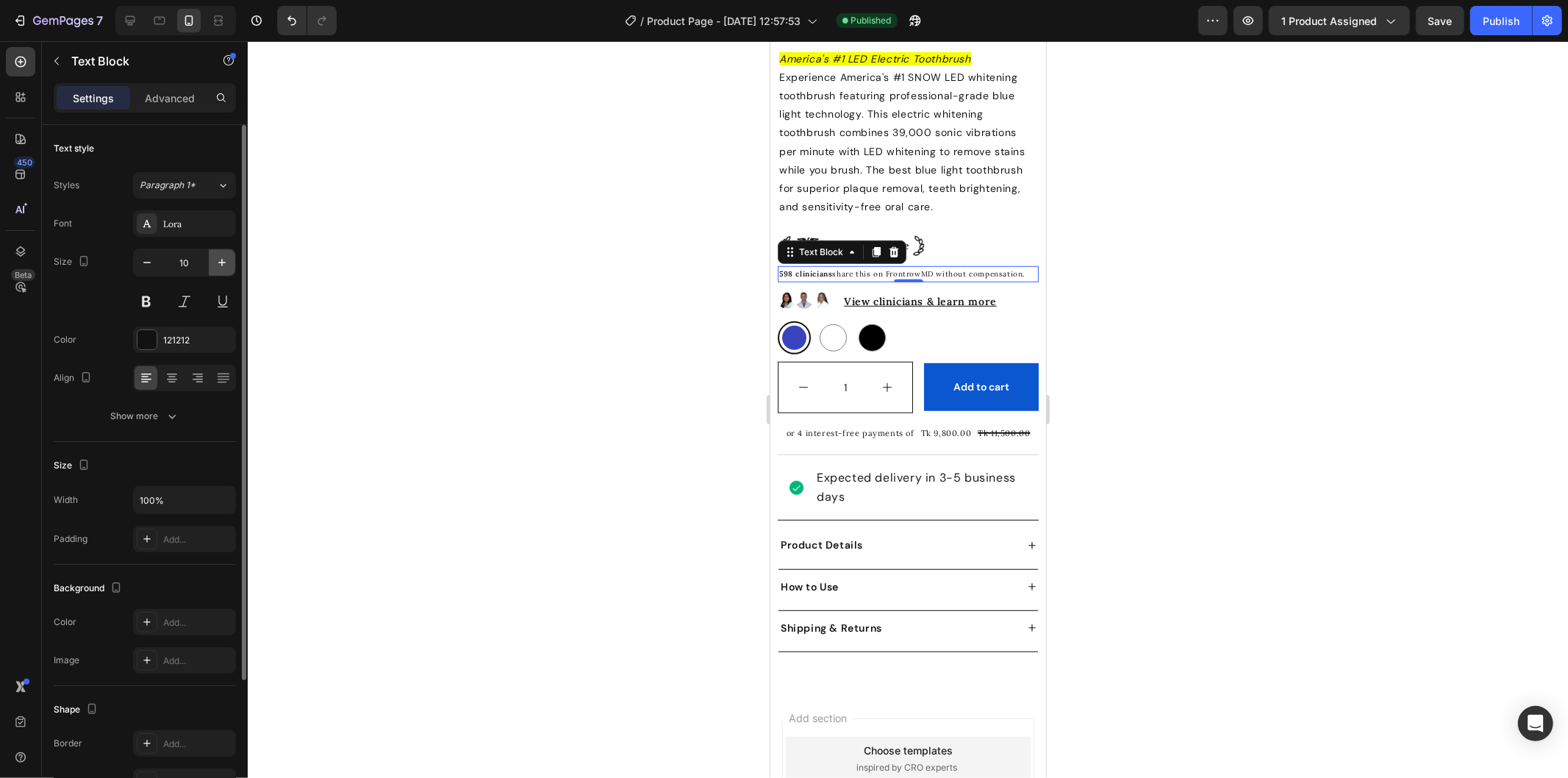
click at [215, 265] on icon "button" at bounding box center [222, 262] width 15 height 15
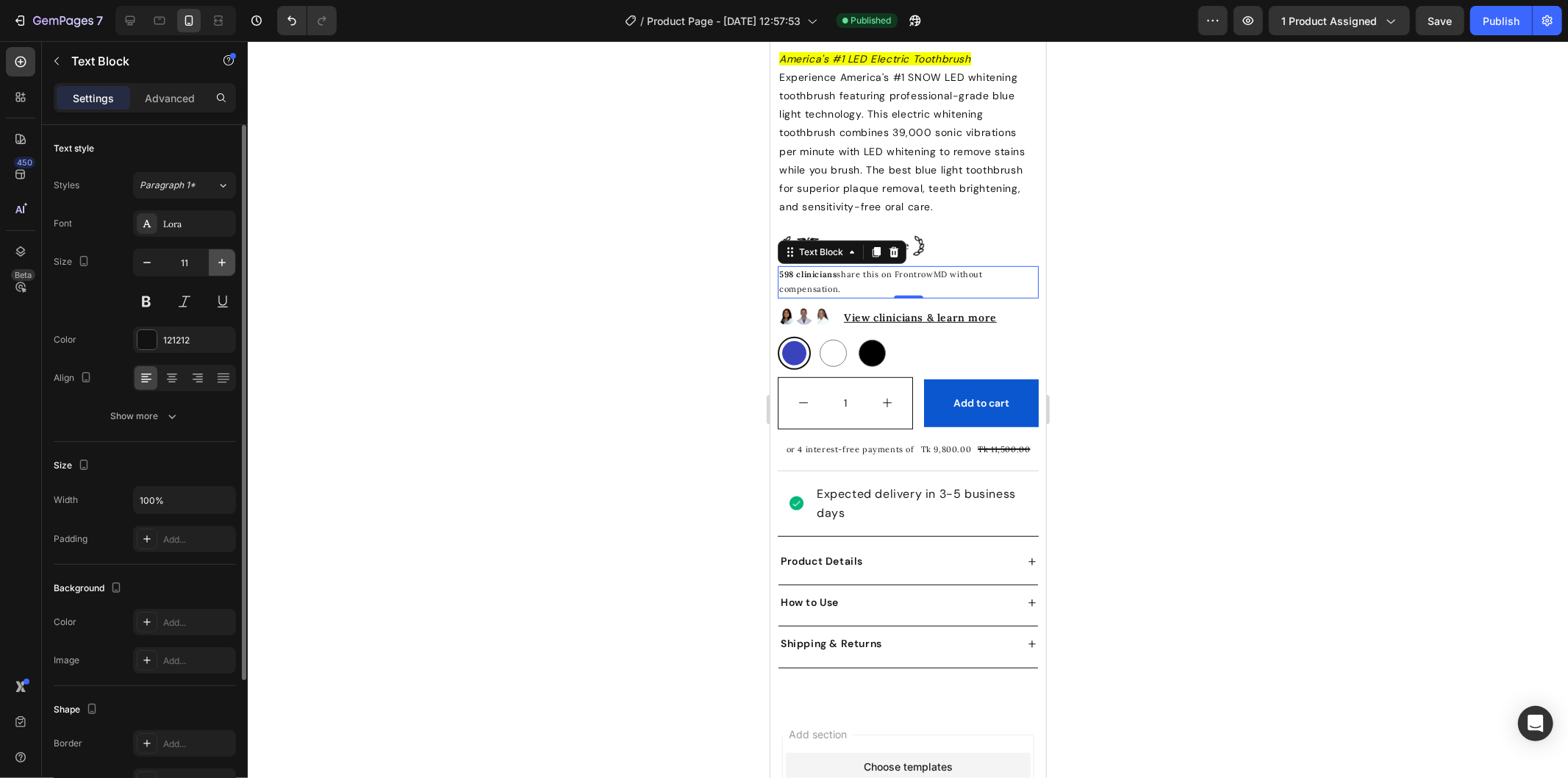
click at [215, 265] on icon "button" at bounding box center [222, 262] width 15 height 15
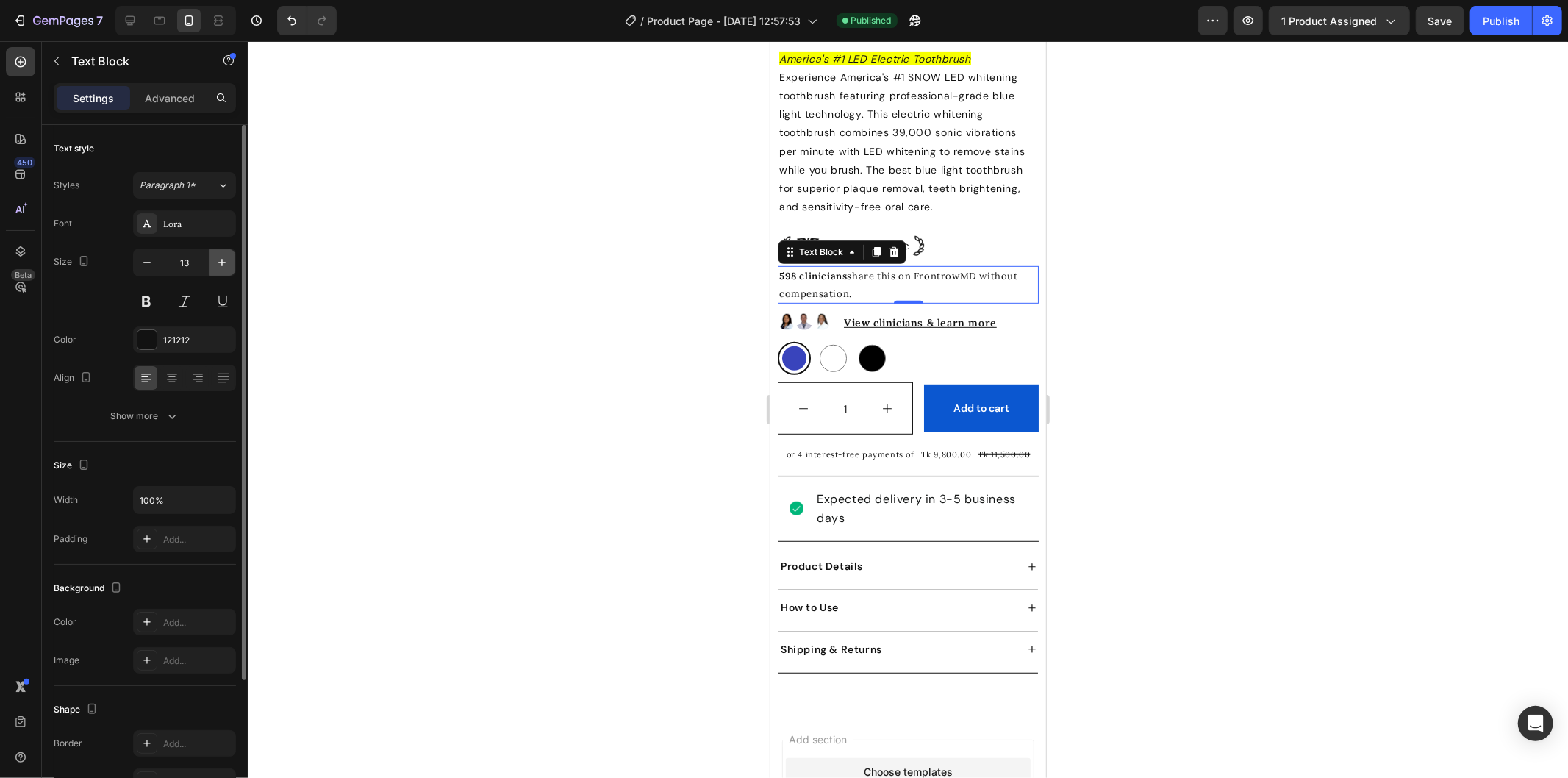
click at [215, 265] on icon "button" at bounding box center [222, 262] width 15 height 15
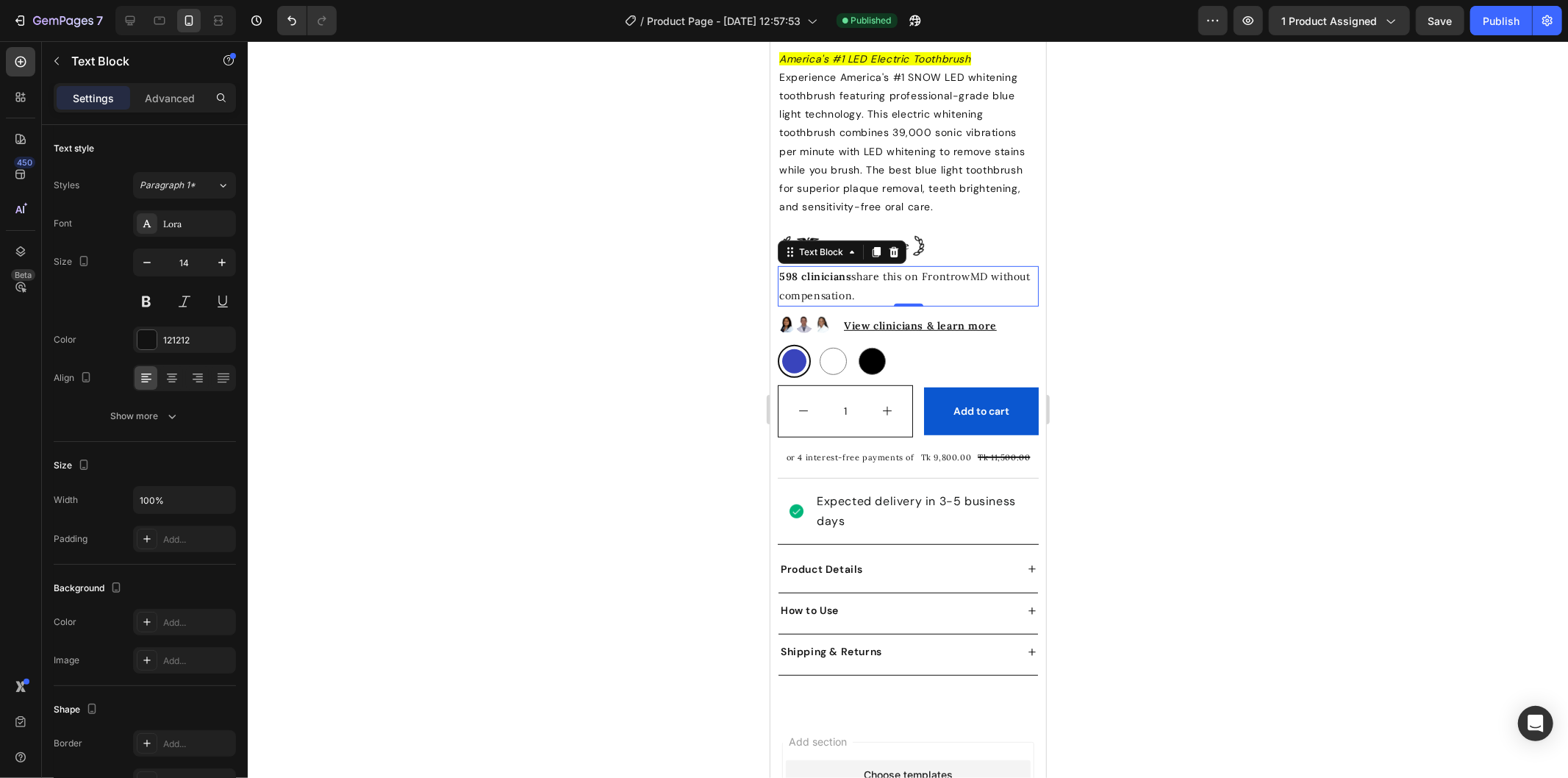
click at [1451, 18] on span "Save" at bounding box center [1441, 21] width 24 height 13
click at [1478, 24] on button "Publish" at bounding box center [1501, 21] width 62 height 30
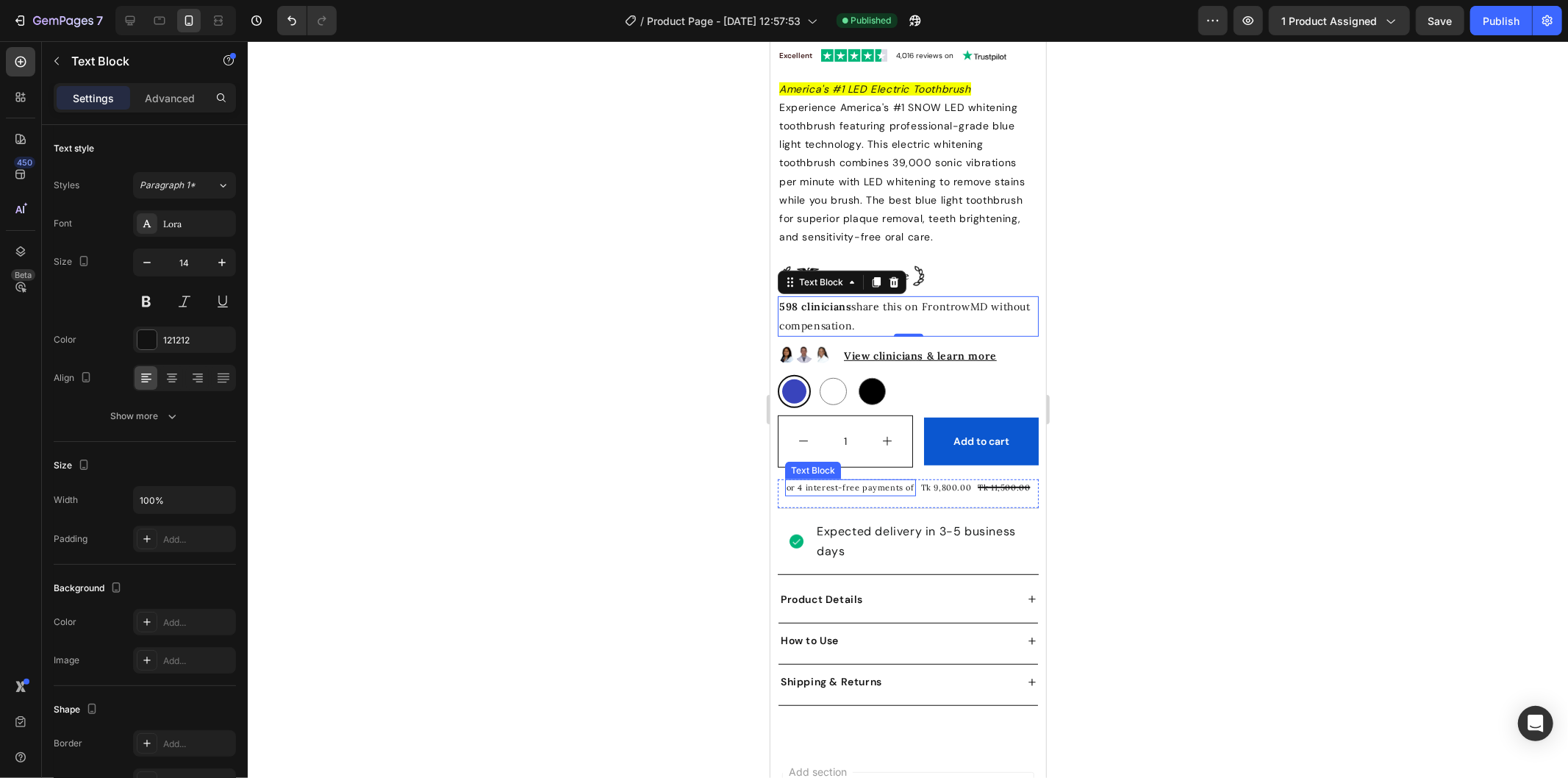
scroll to position [407, 0]
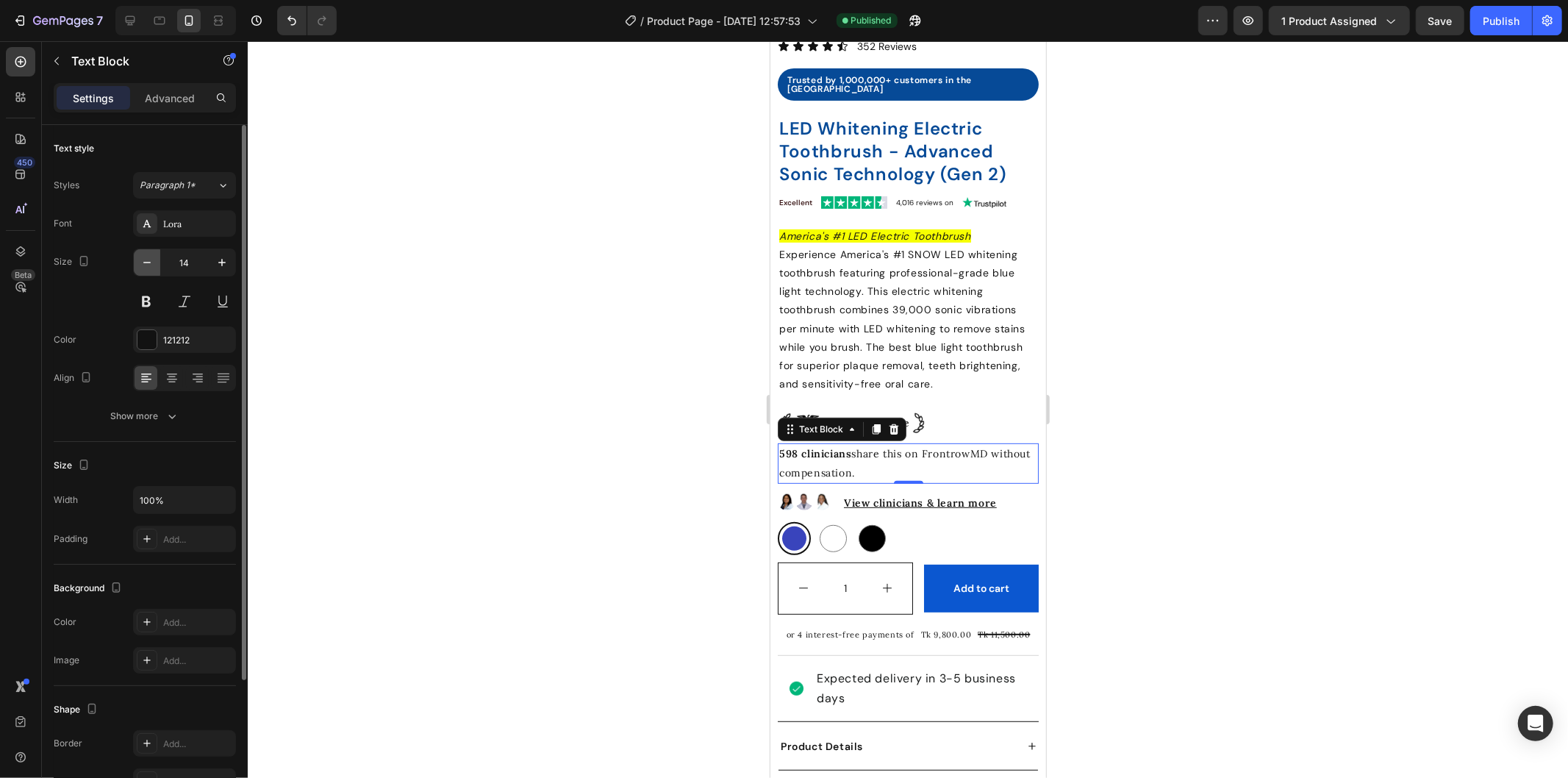
click at [143, 259] on icon "button" at bounding box center [146, 262] width 15 height 15
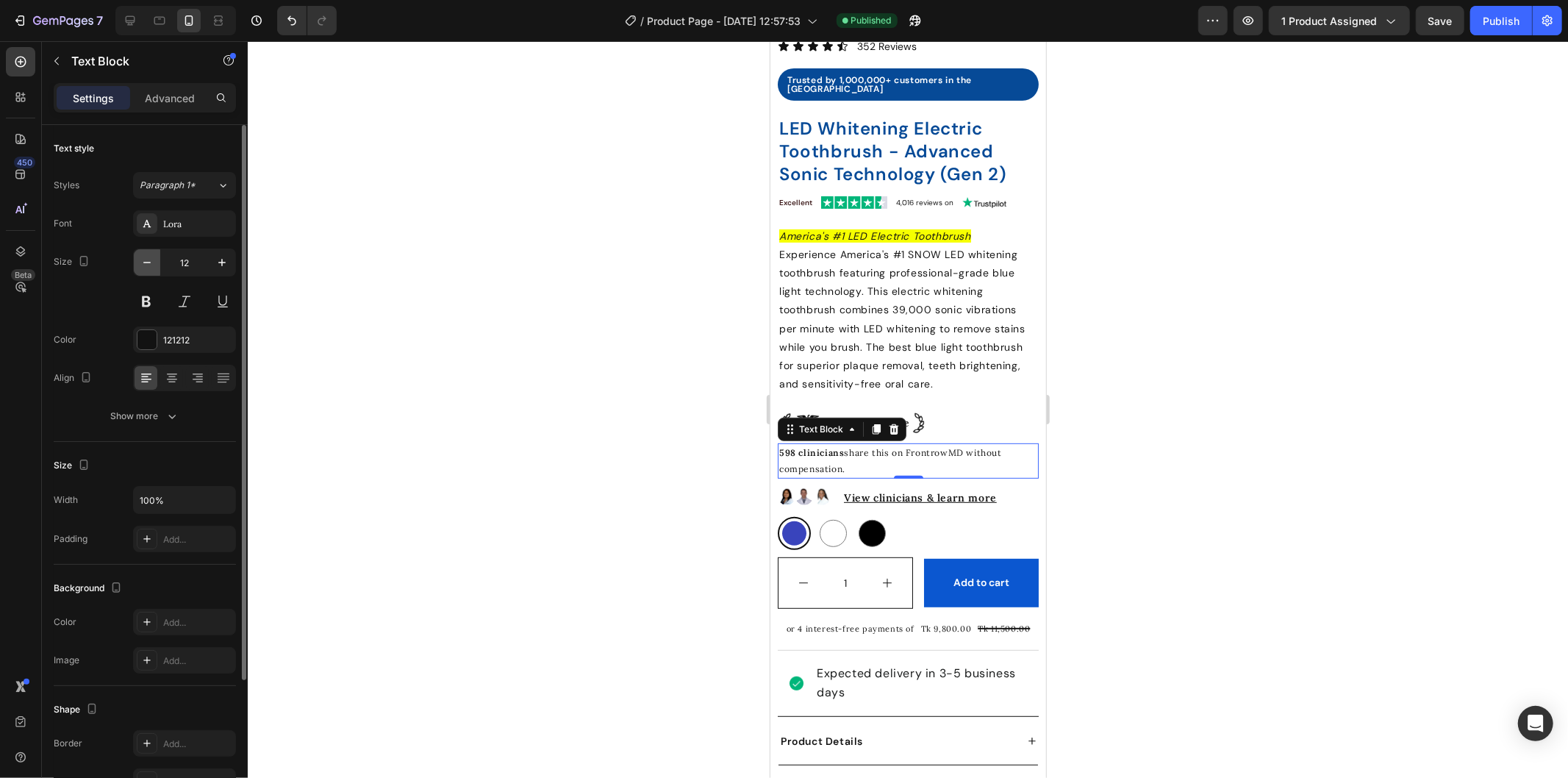
click at [143, 259] on icon "button" at bounding box center [146, 262] width 15 height 15
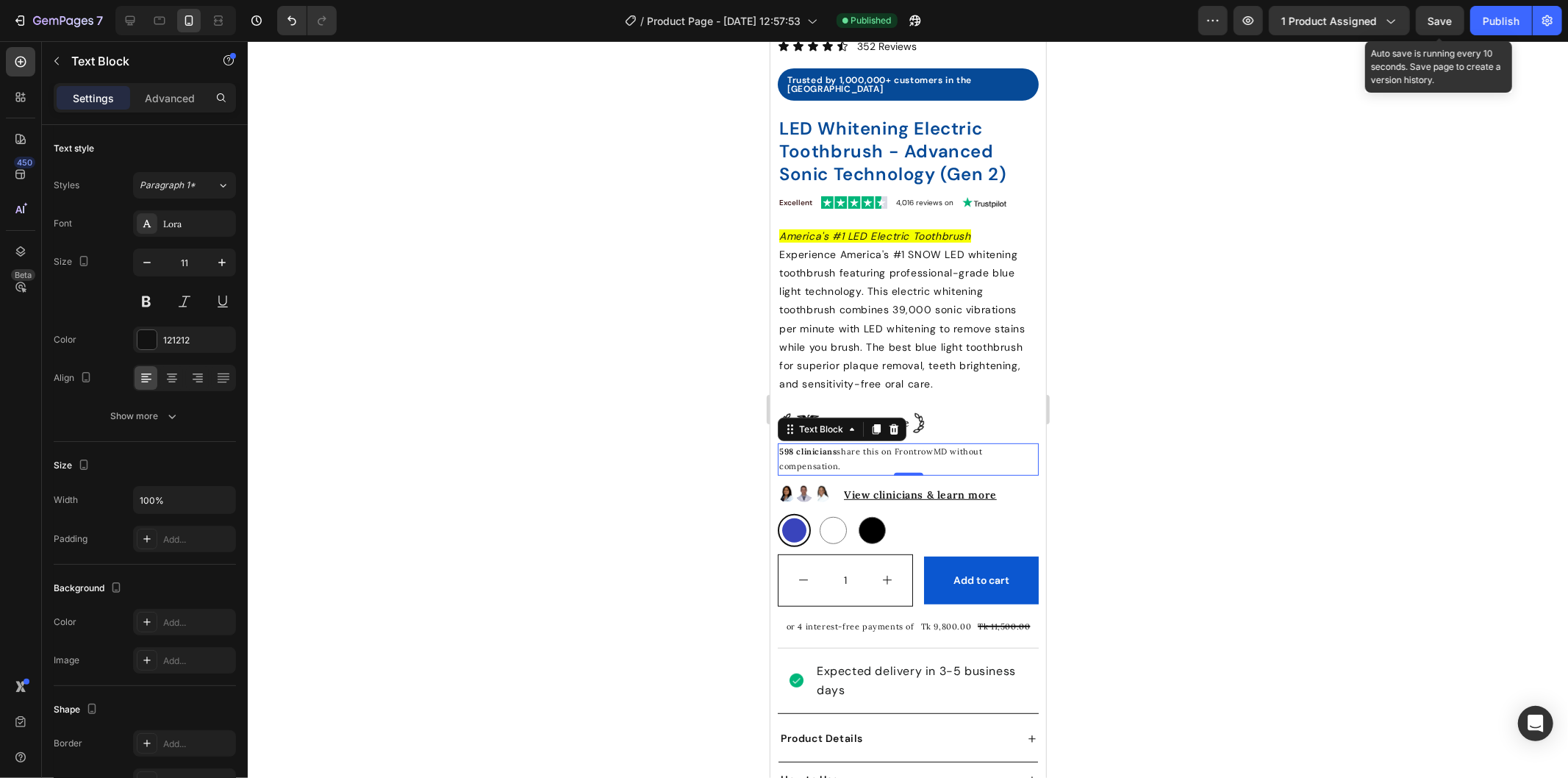
click at [1451, 23] on span "Save" at bounding box center [1441, 21] width 24 height 13
click at [1494, 24] on div "Publish" at bounding box center [1500, 21] width 37 height 16
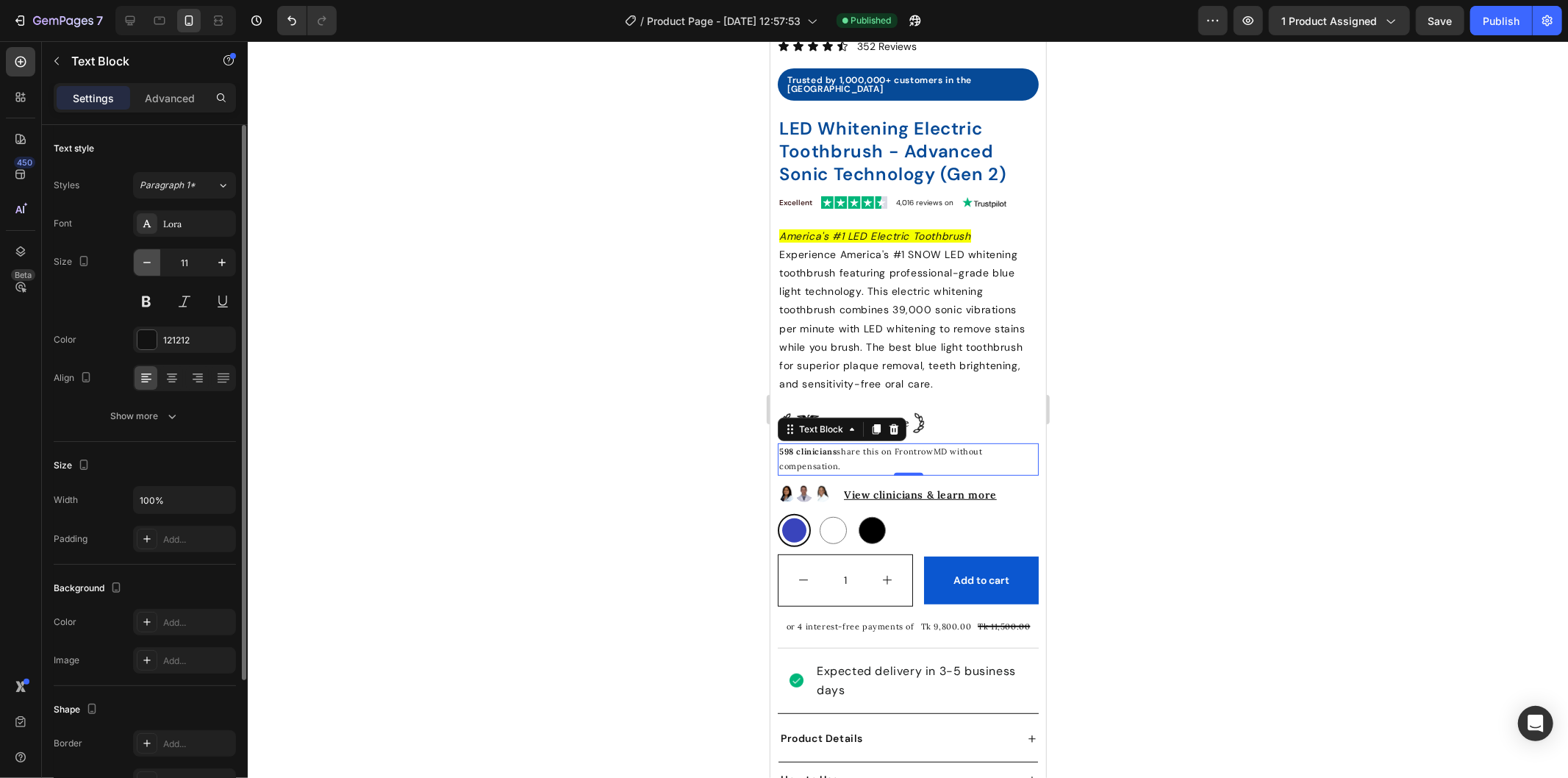
click at [147, 260] on icon "button" at bounding box center [146, 262] width 15 height 15
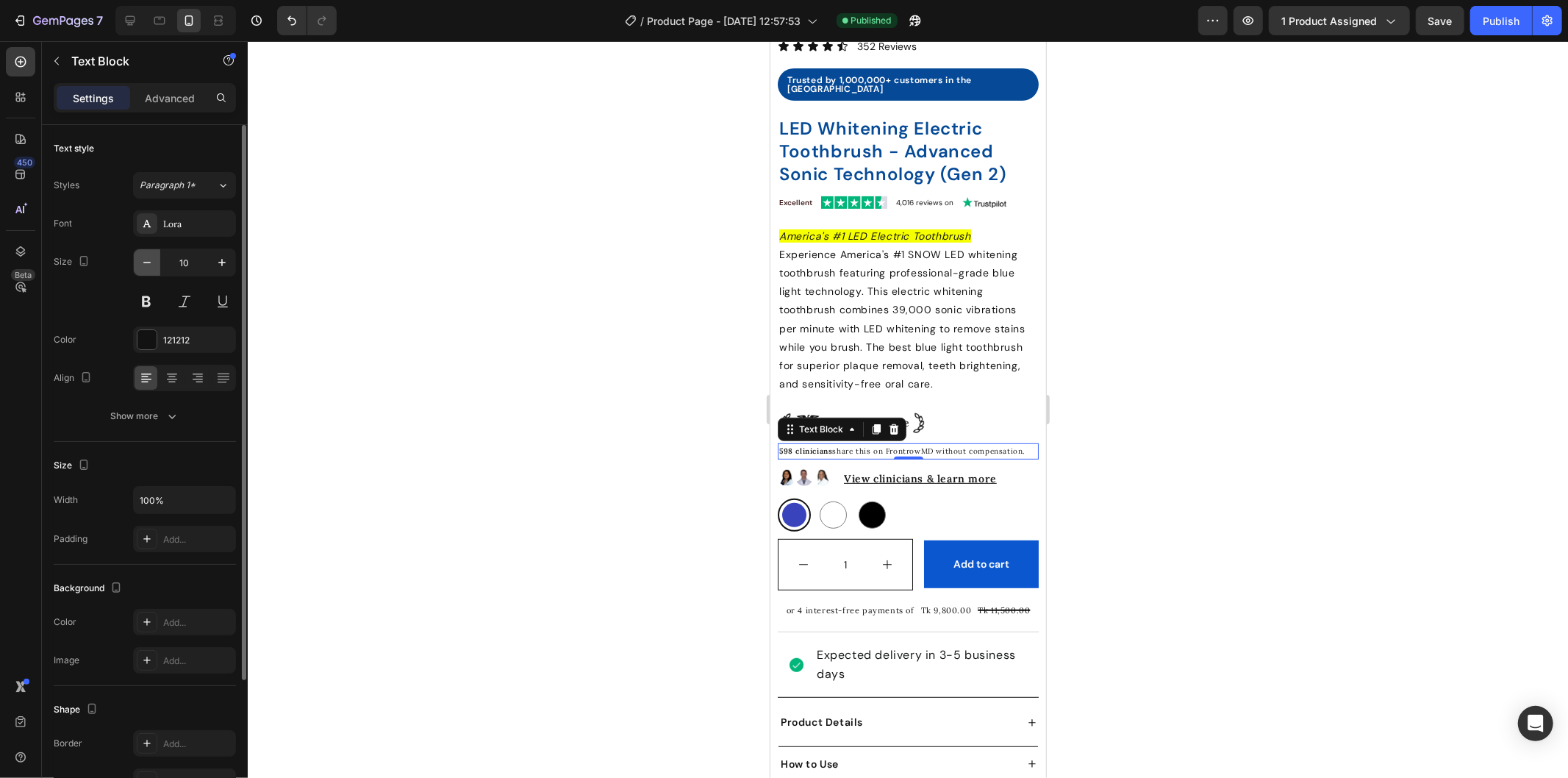
click at [147, 260] on icon "button" at bounding box center [146, 262] width 15 height 15
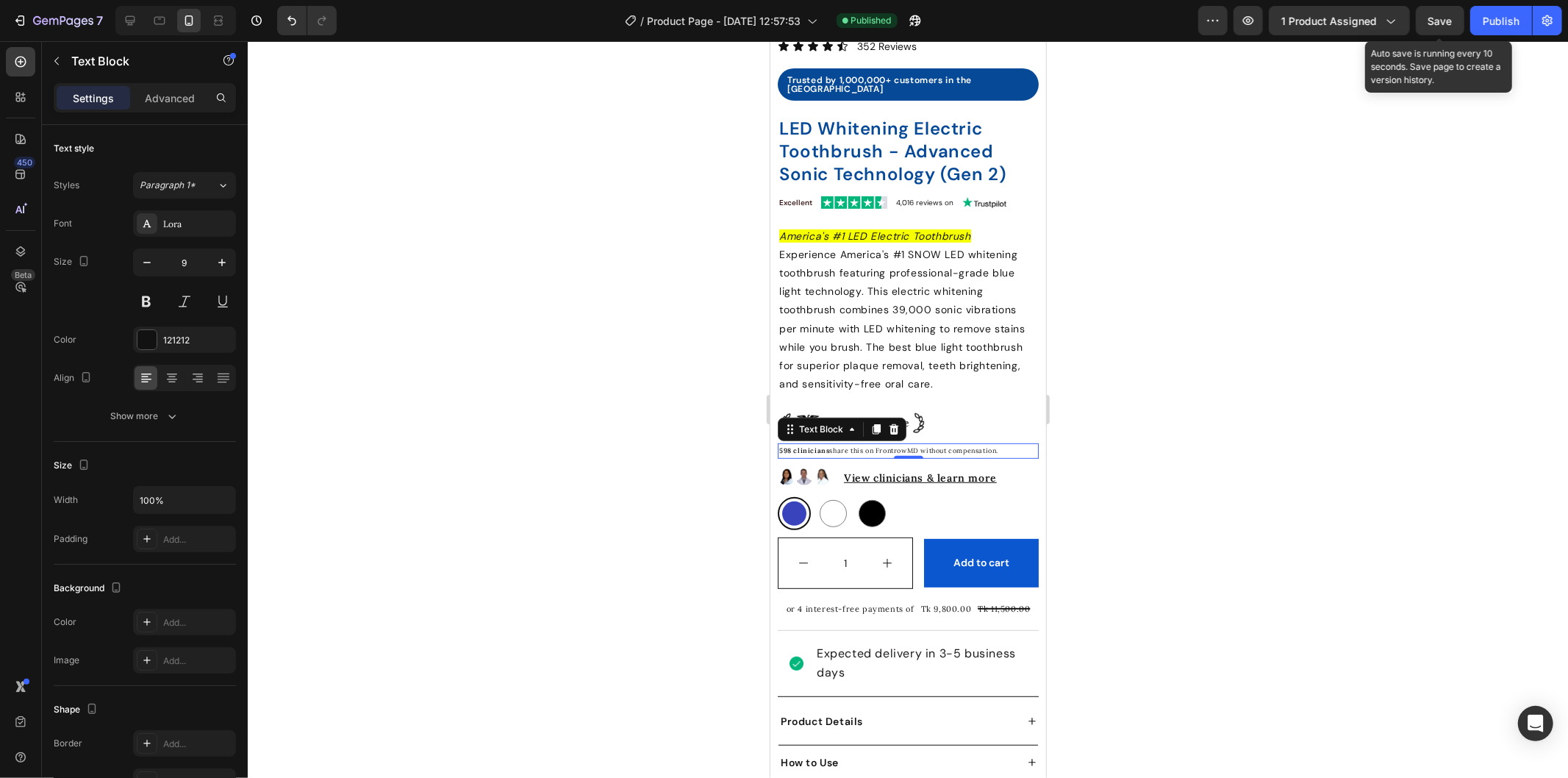
click at [1446, 25] on span "Save" at bounding box center [1441, 21] width 24 height 13
click at [1496, 22] on div "Publish" at bounding box center [1500, 21] width 37 height 16
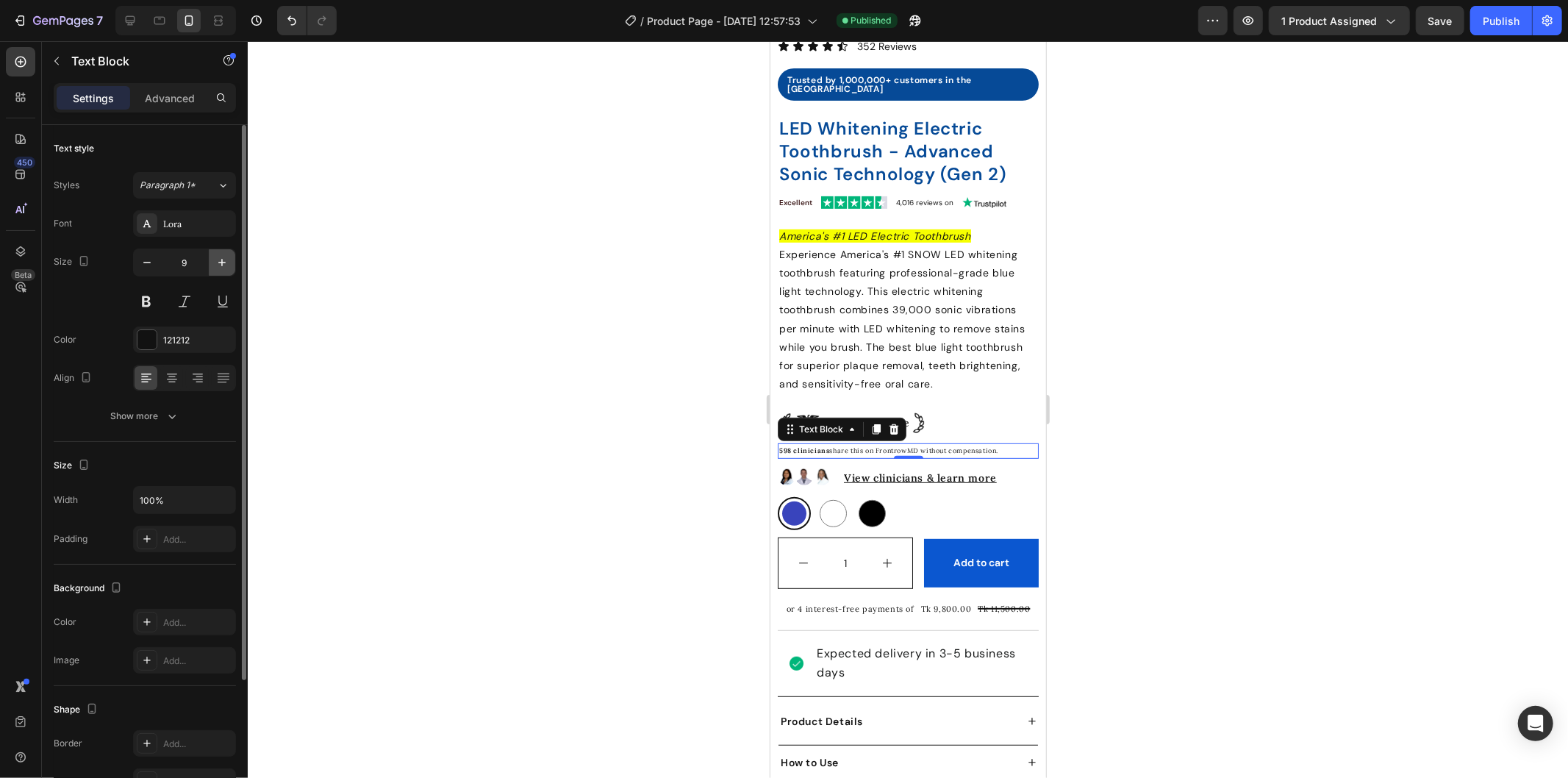
click at [218, 260] on icon "button" at bounding box center [222, 262] width 15 height 15
type input "10"
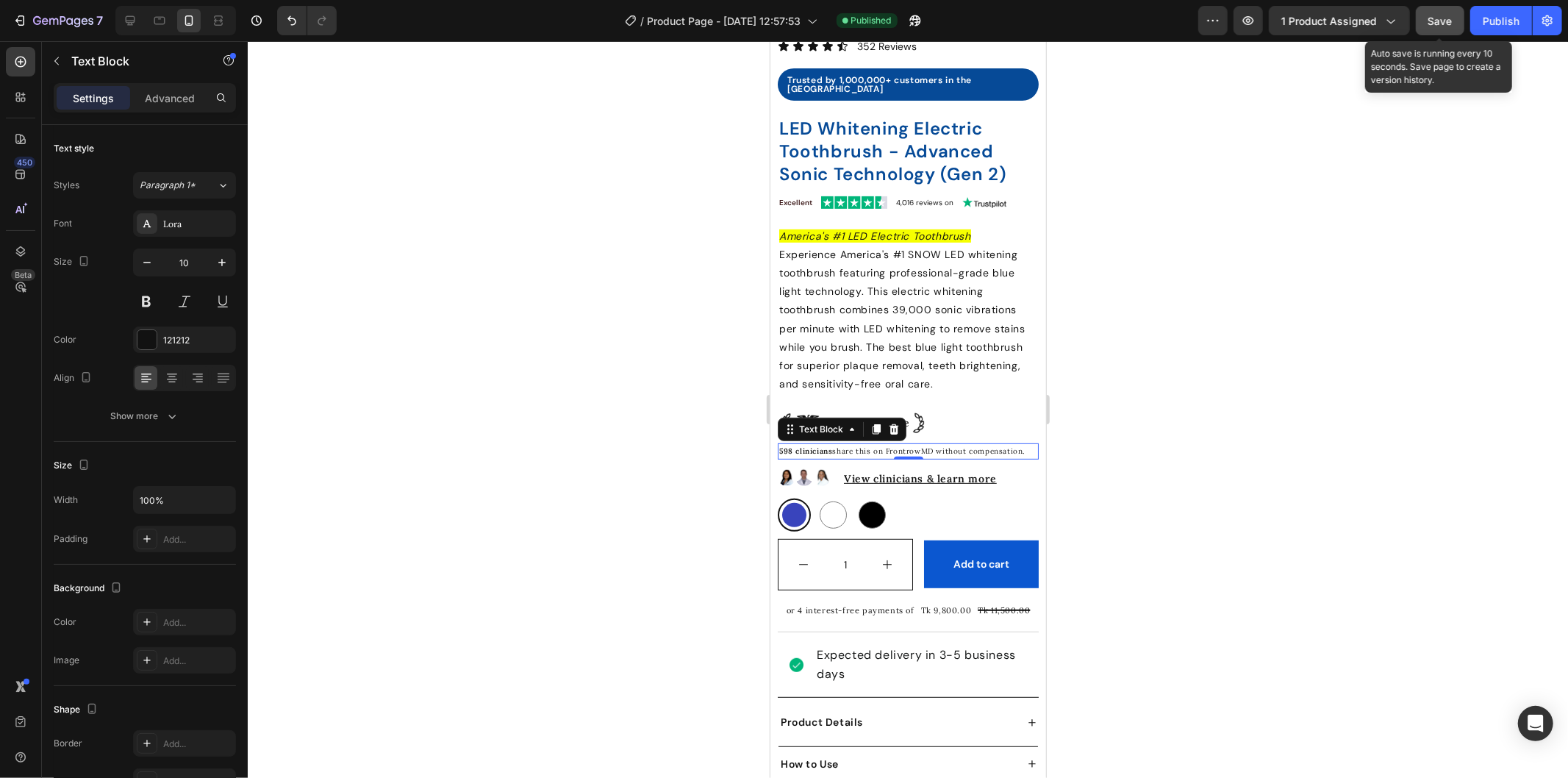
click at [1429, 30] on button "Save" at bounding box center [1440, 21] width 49 height 30
click at [1493, 24] on div "Publish" at bounding box center [1500, 21] width 37 height 16
click at [1445, 24] on span "Save" at bounding box center [1441, 21] width 24 height 13
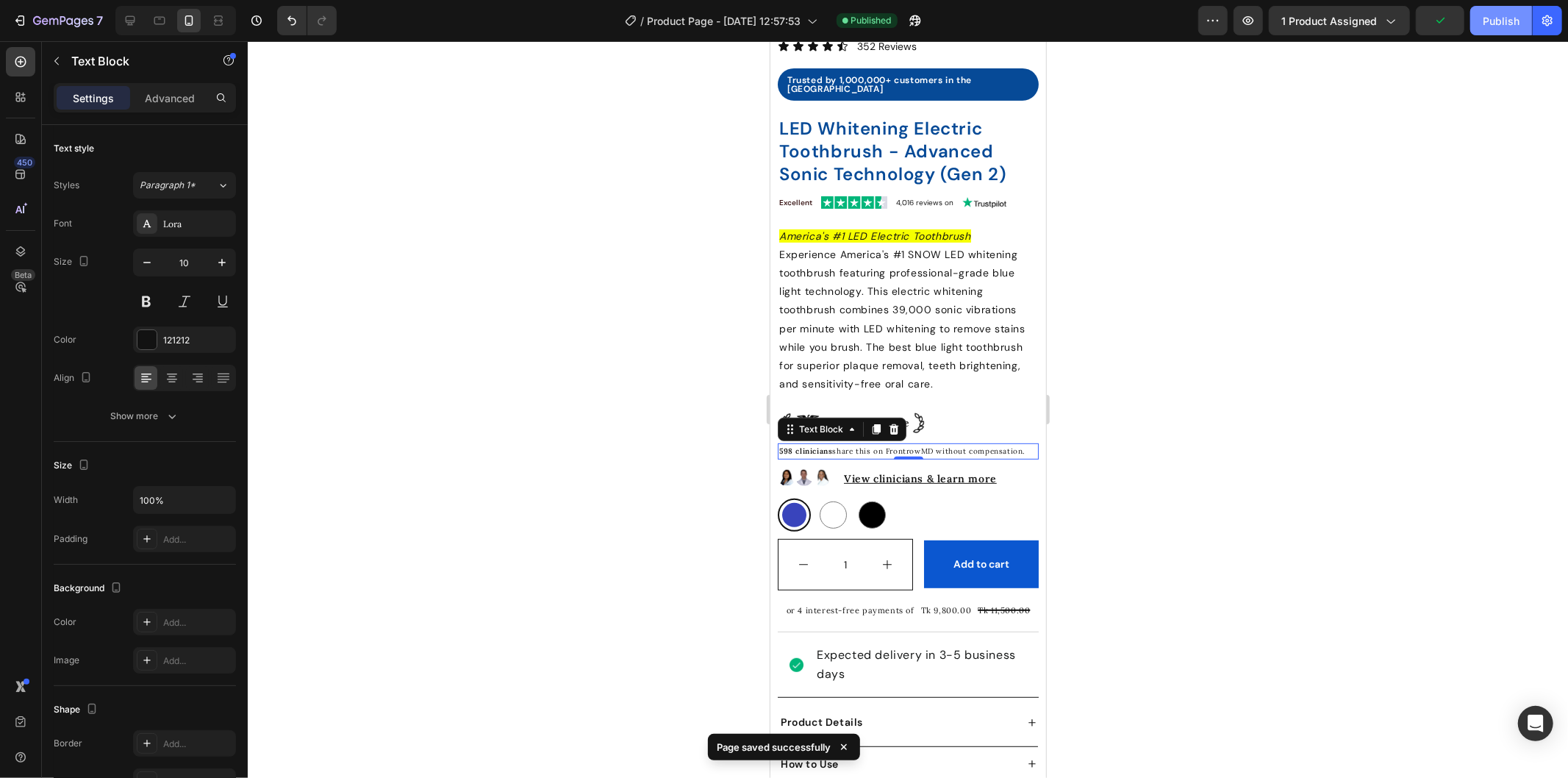
click at [1510, 13] on div "Publish" at bounding box center [1500, 21] width 37 height 16
click at [905, 549] on div "1 Product Quantity Add to cart Add to Cart Row" at bounding box center [907, 564] width 261 height 52
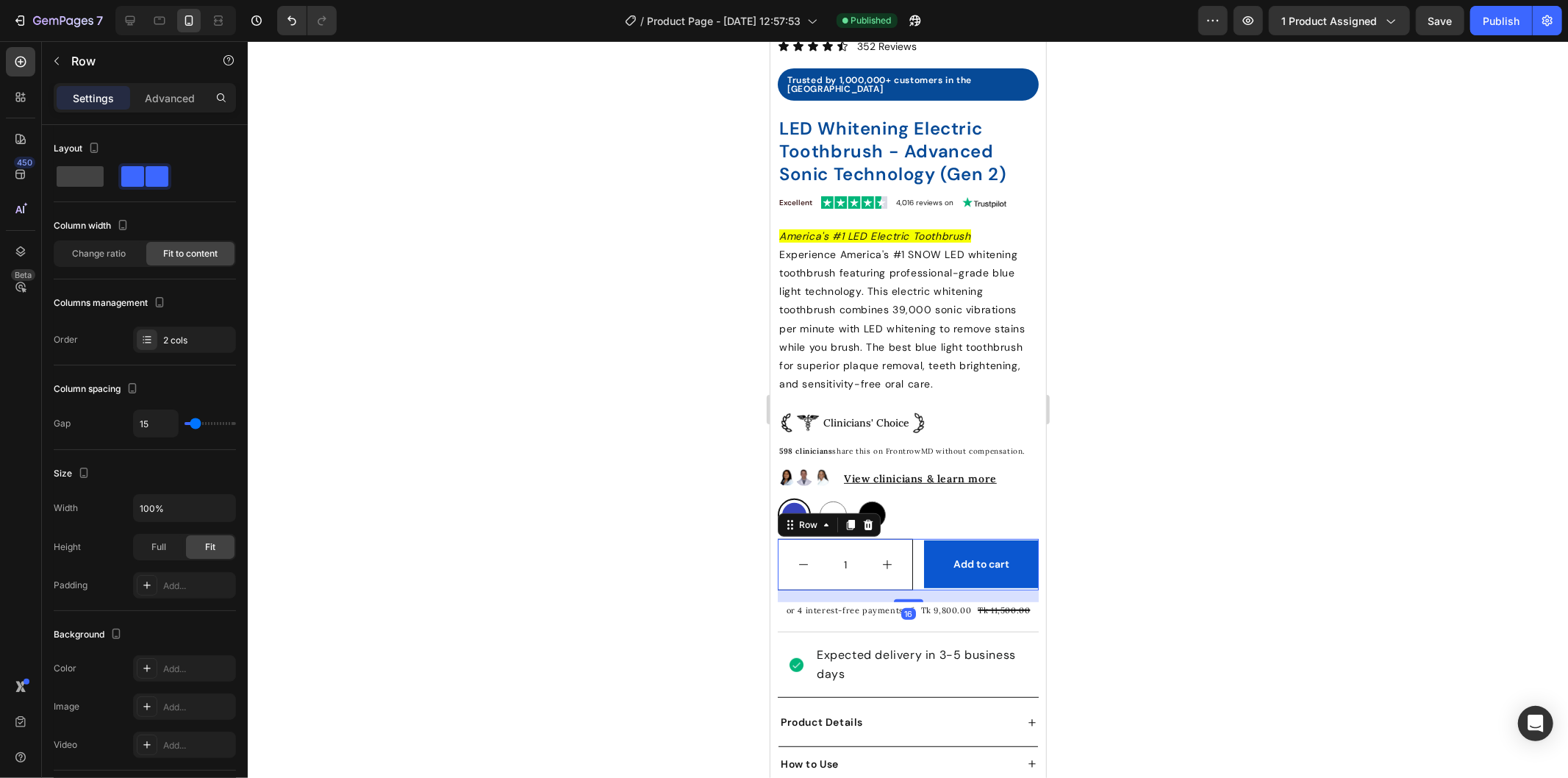
click at [905, 549] on div "1 Product Quantity Add to cart Add to Cart Row 16" at bounding box center [907, 564] width 261 height 52
type input "0"
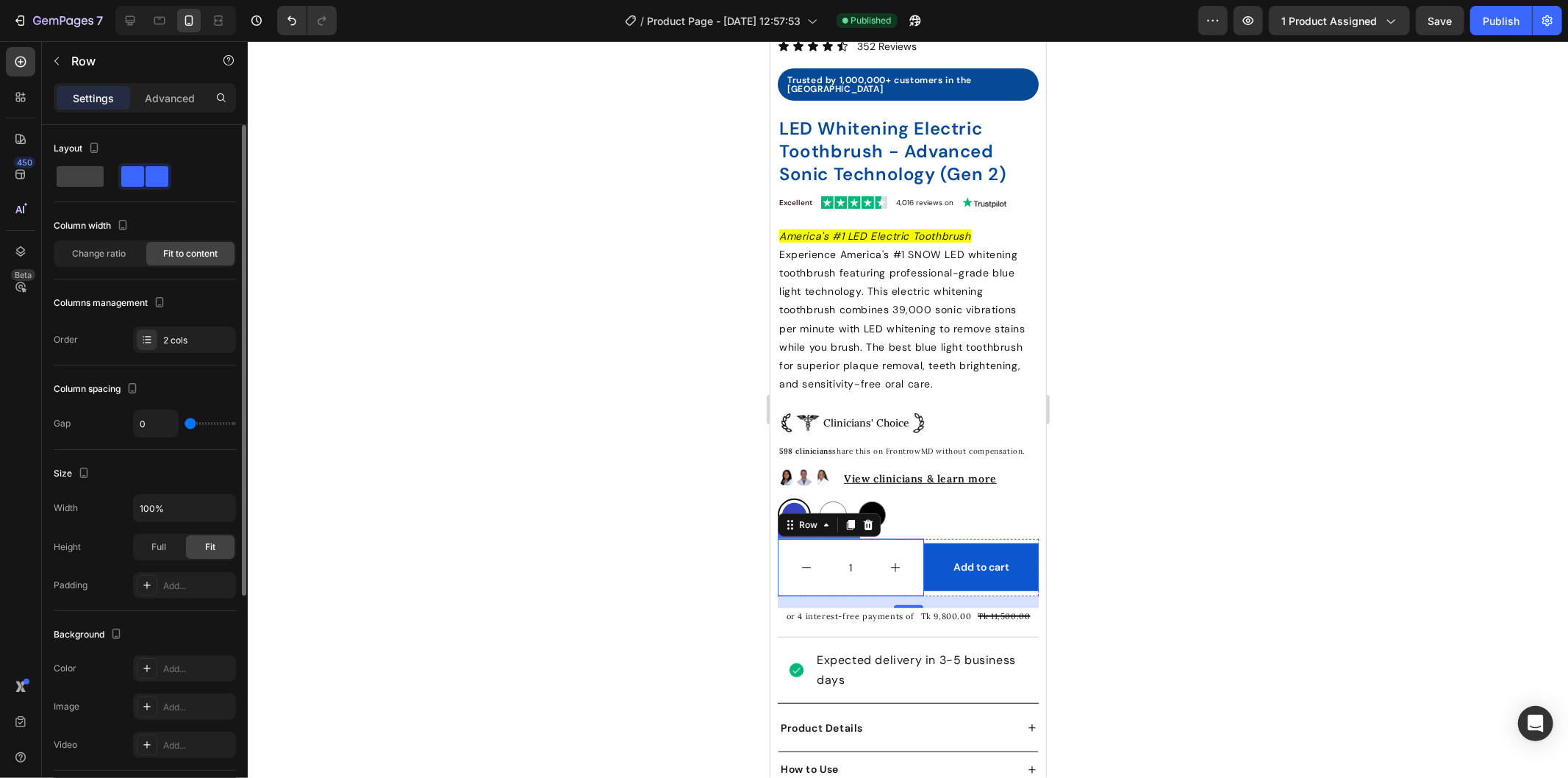
type input "12"
type input "57"
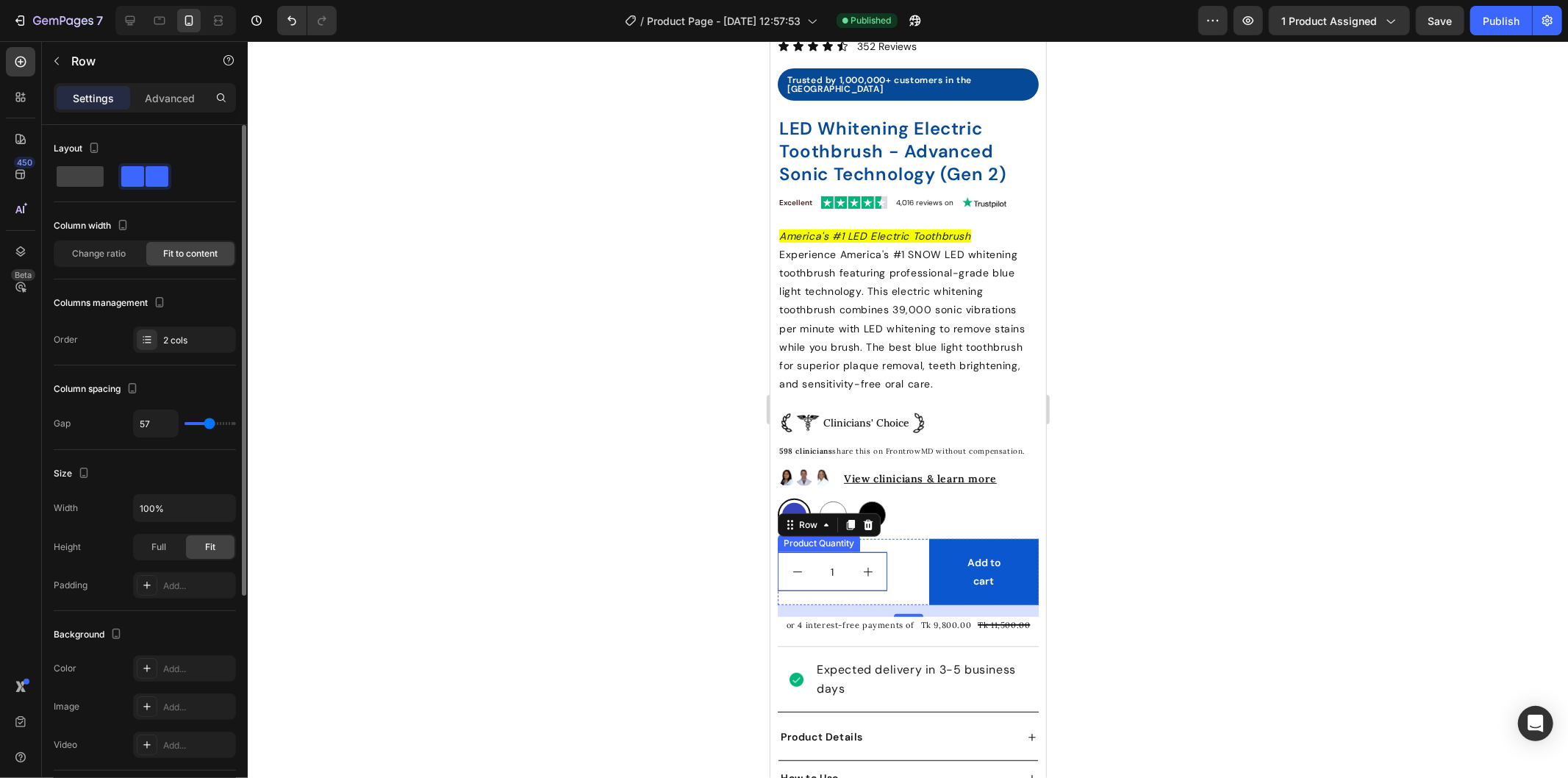
type input "59"
type input "81"
type input "99"
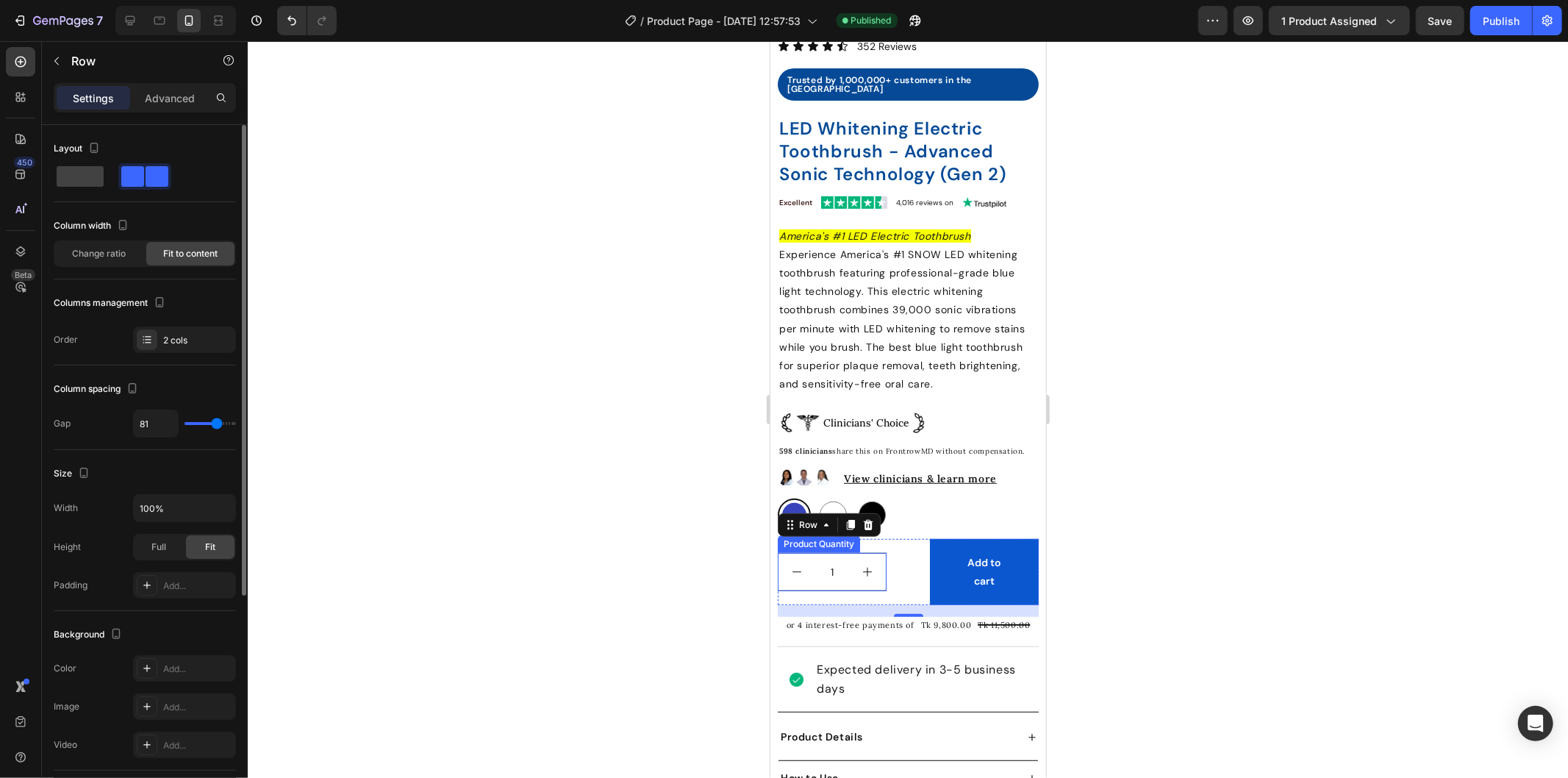
type input "99"
type input "101"
type input "103"
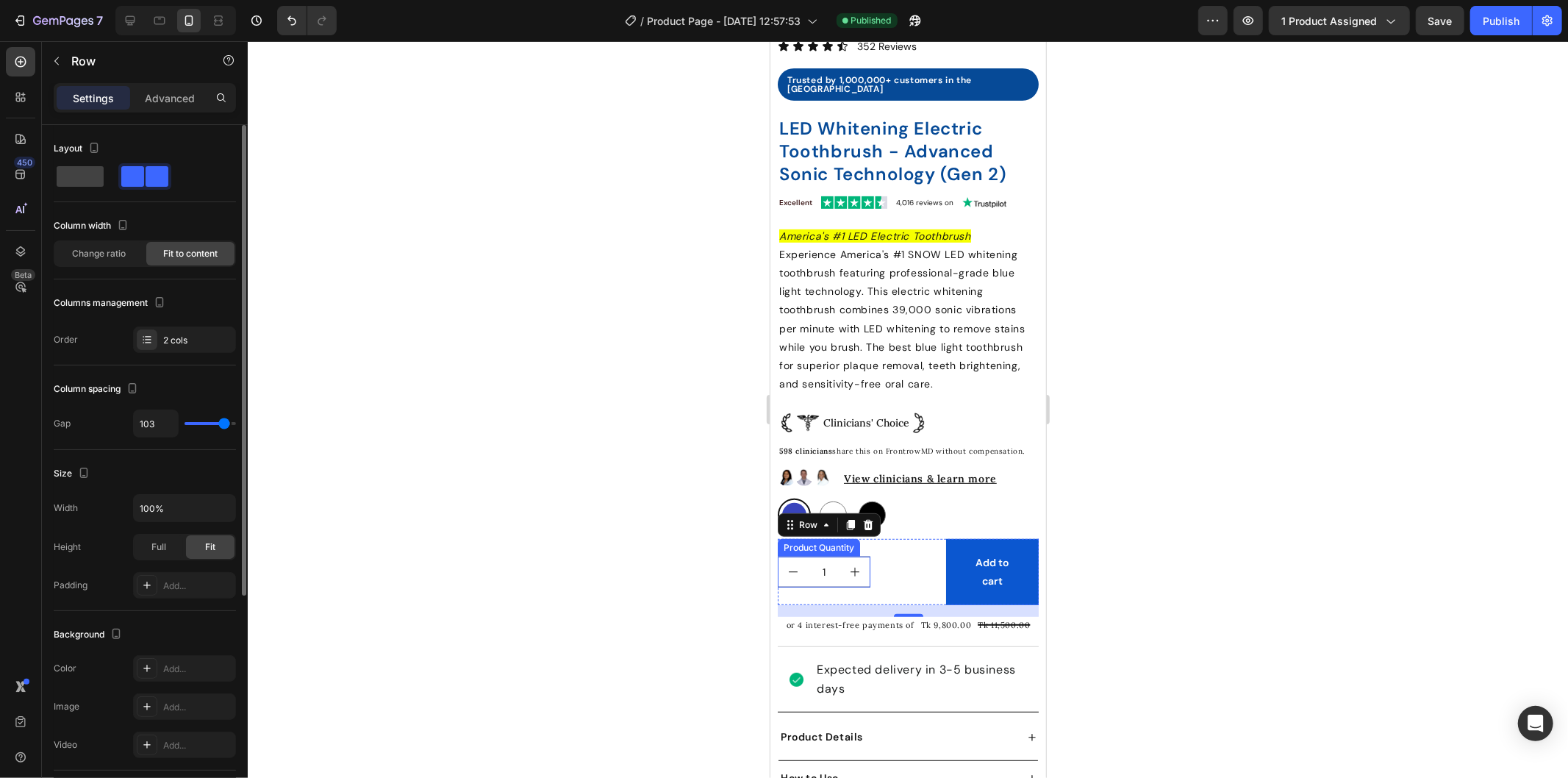
type input "99"
type input "96"
type input "89"
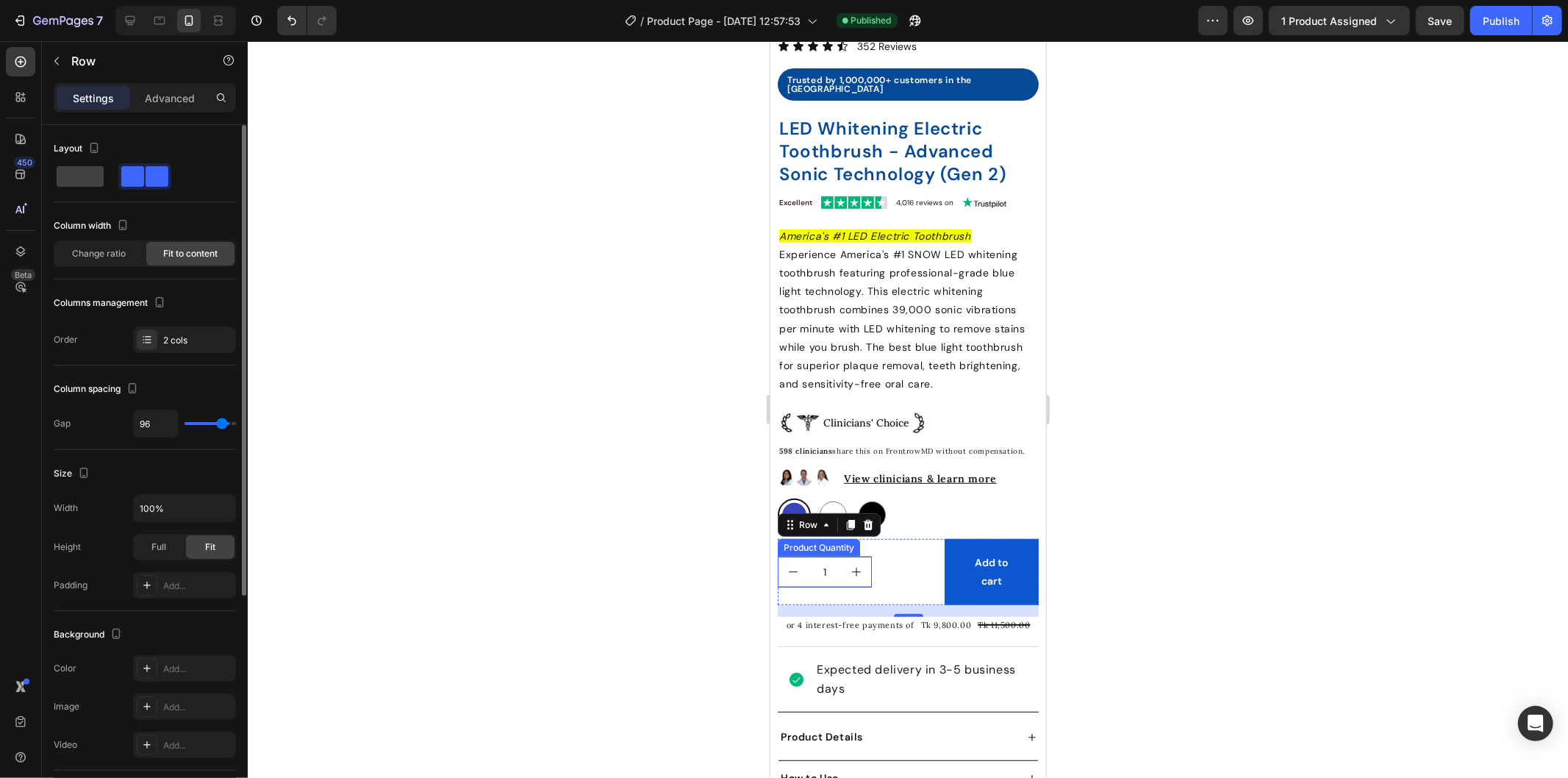
type input "89"
type input "86"
type input "91"
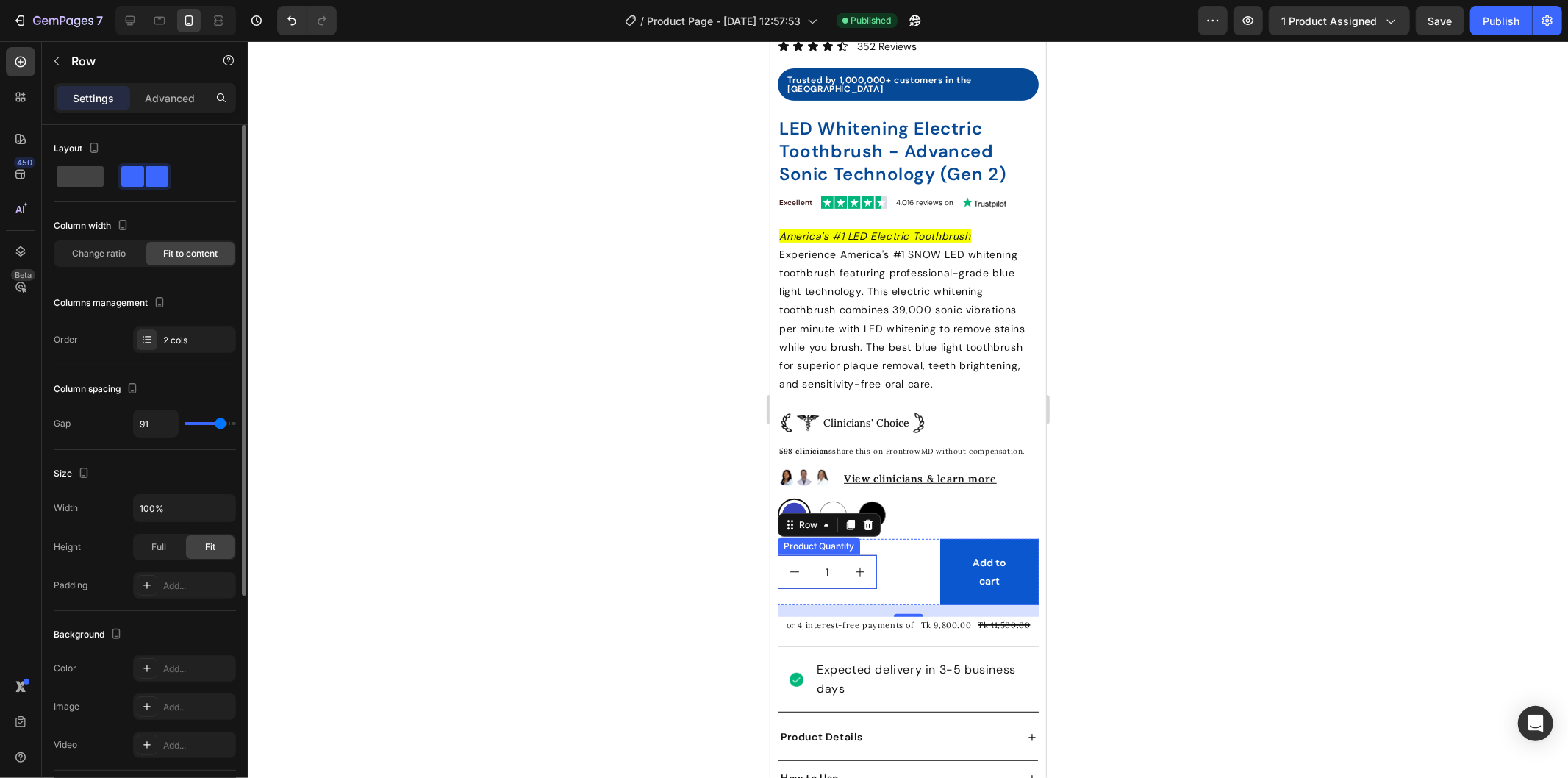
type input "120"
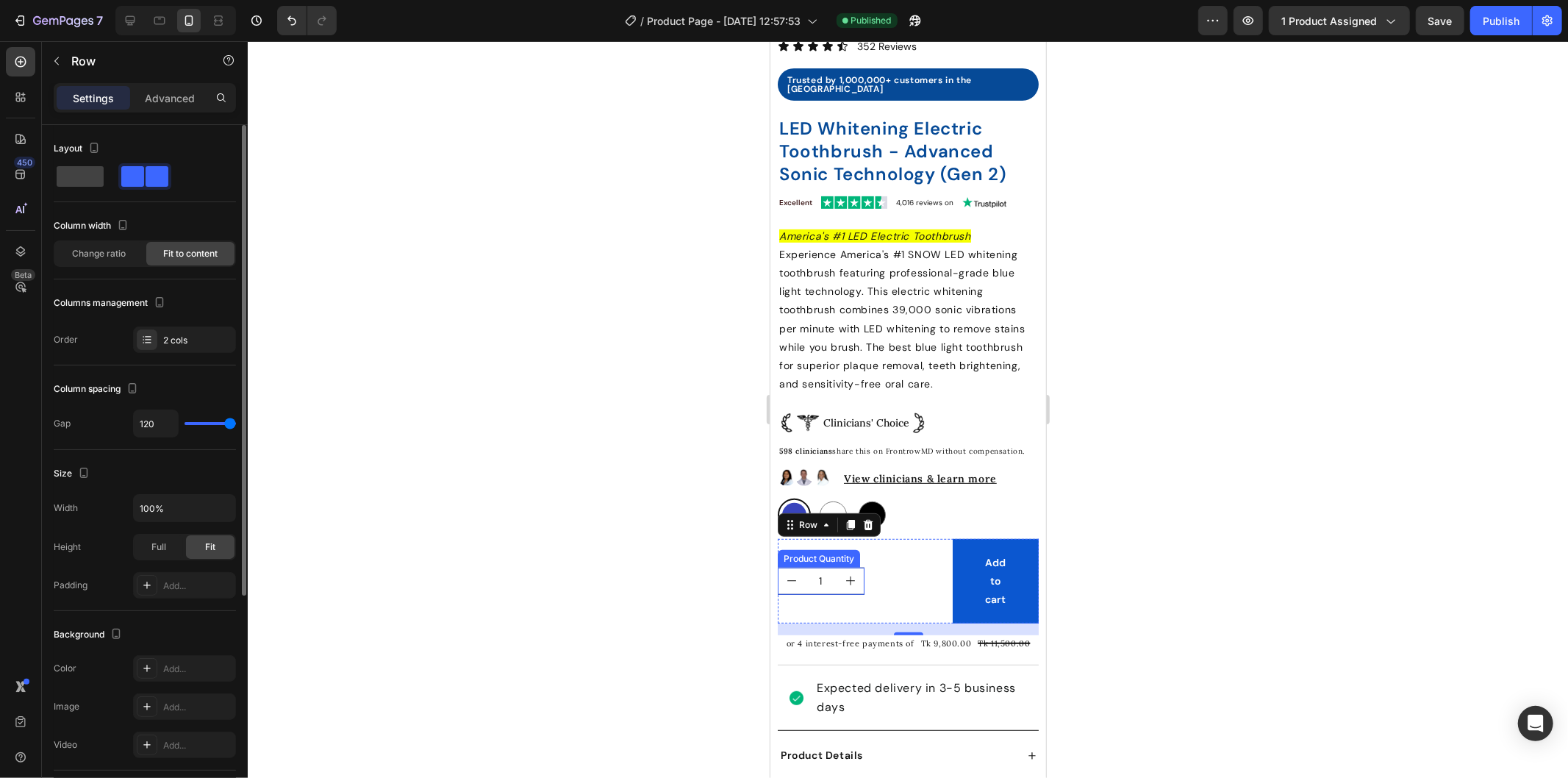
type input "113"
type input "37"
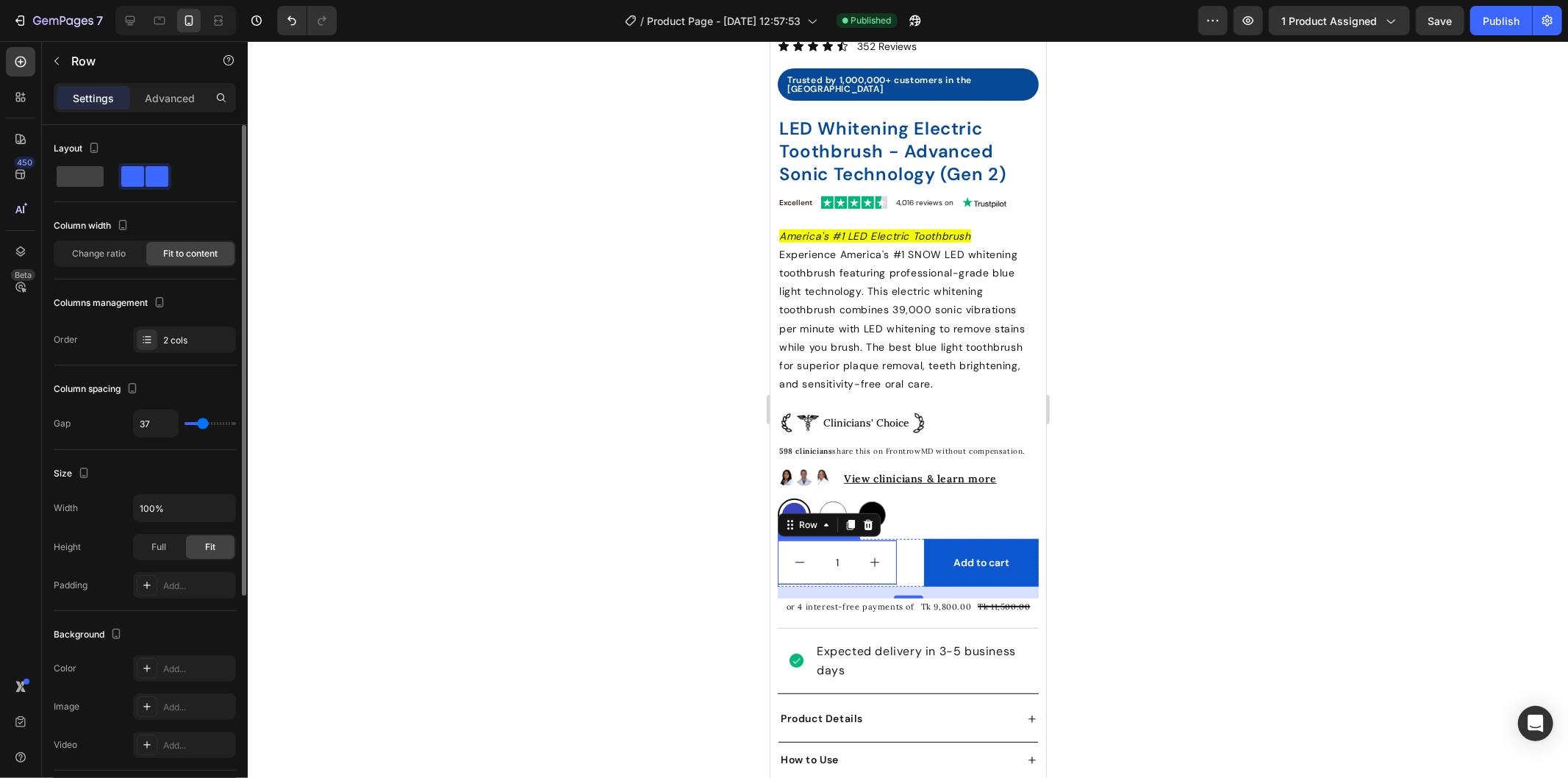
type input "12"
type input "10"
type input "7"
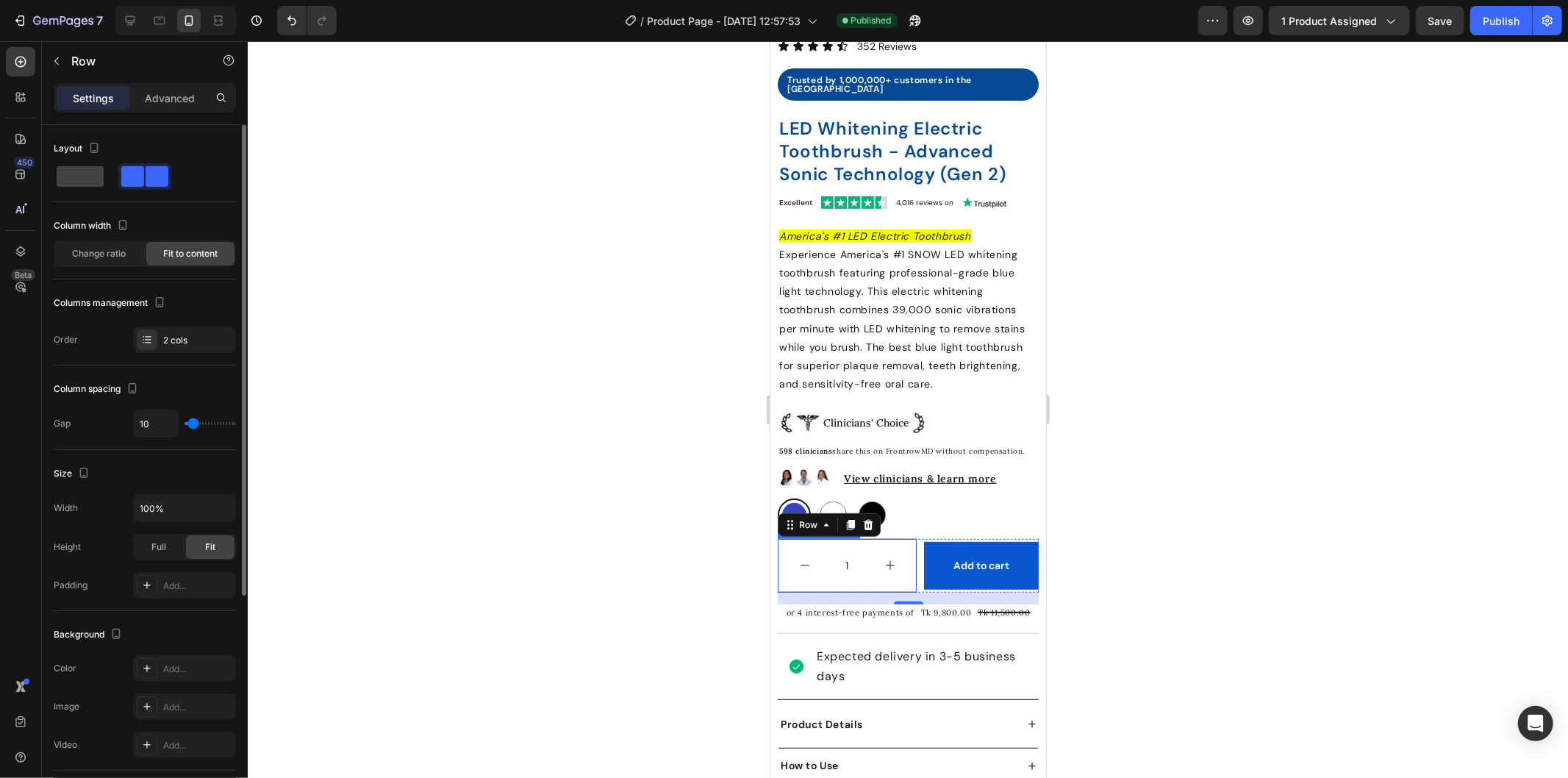
type input "7"
type input "0"
type input "2"
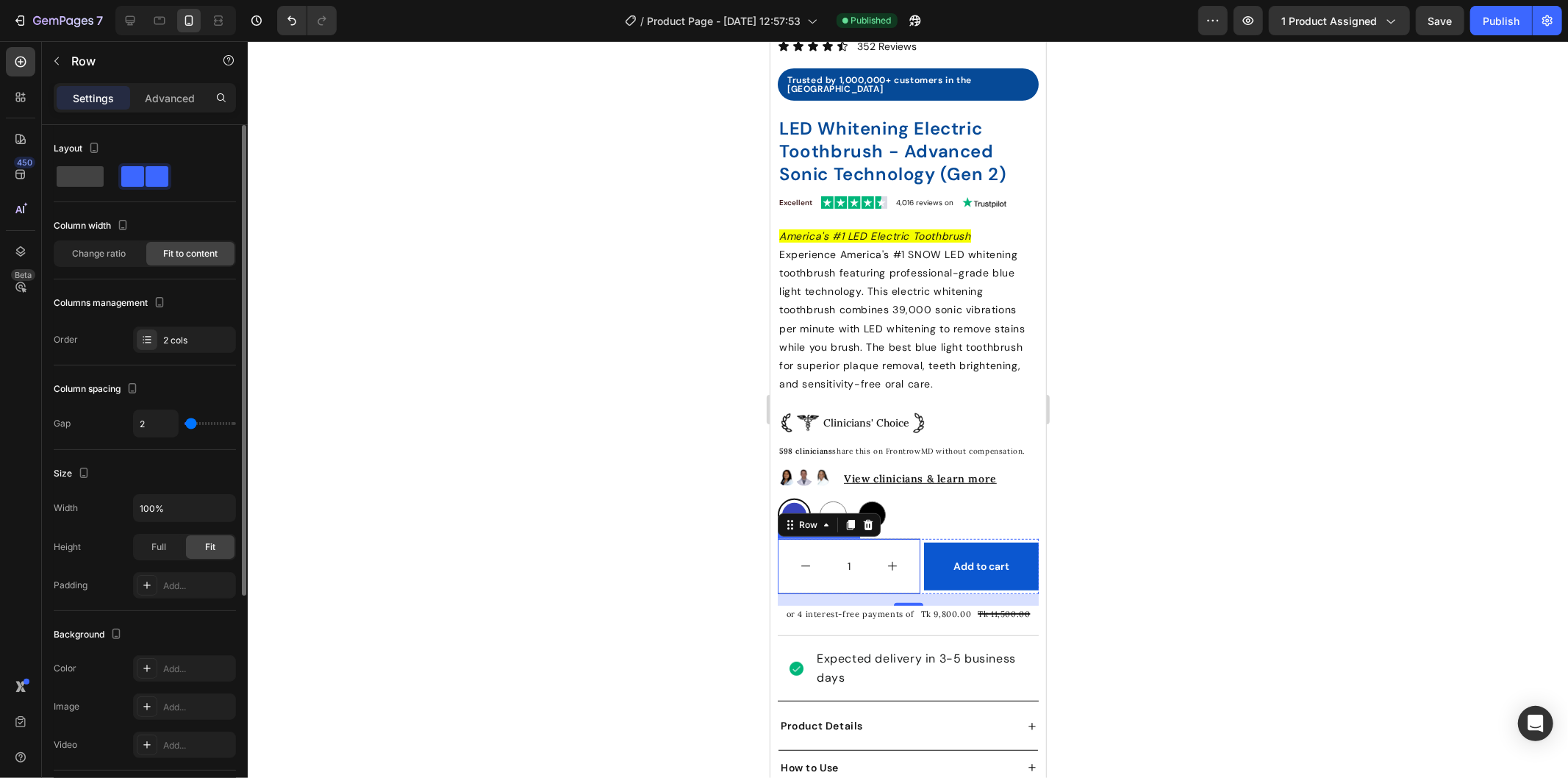
type input "5"
type input "15"
type input "20"
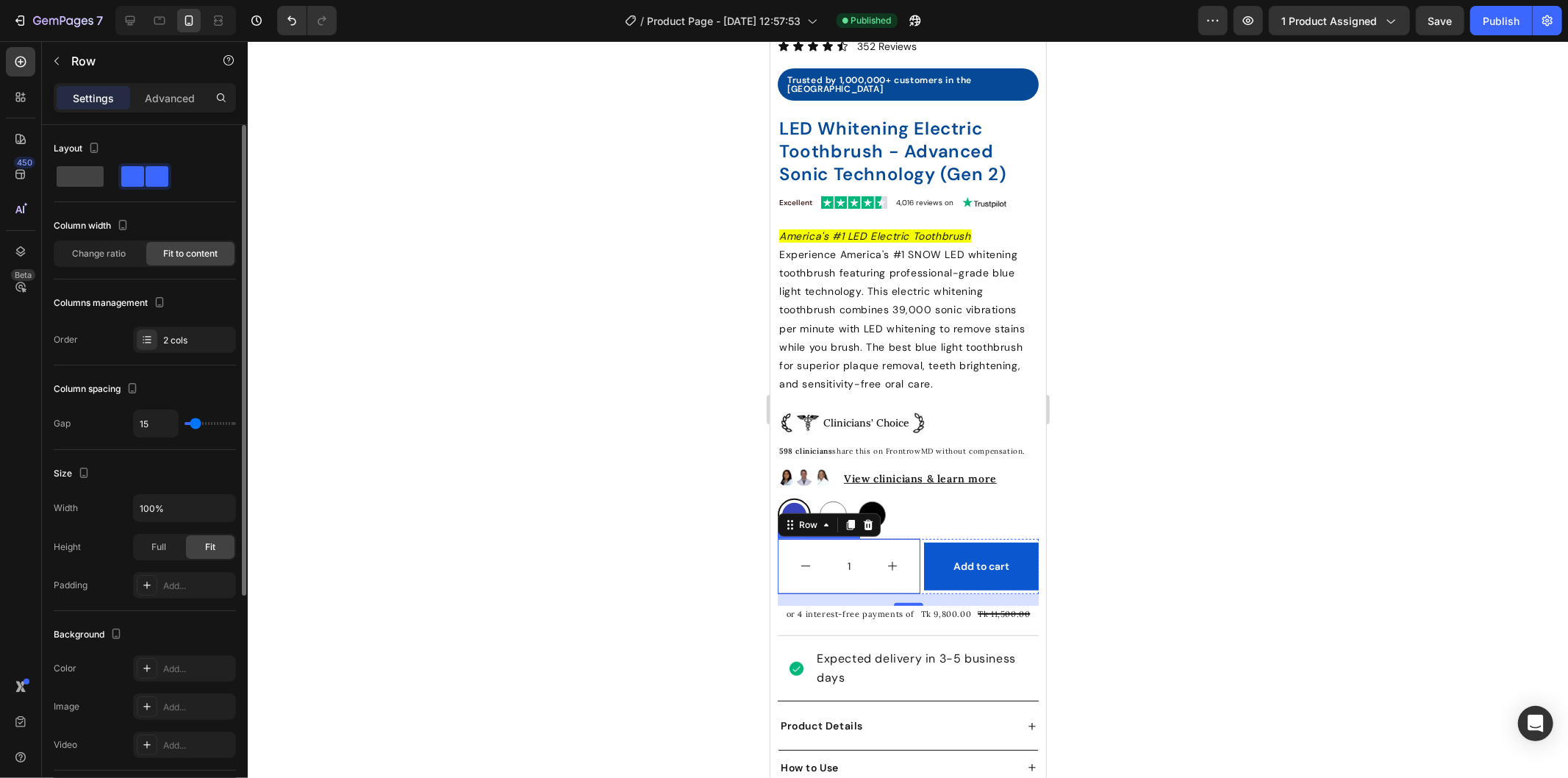
type input "20"
type input "15"
type input "7"
drag, startPoint x: 186, startPoint y: 421, endPoint x: 193, endPoint y: 413, distance: 10.6
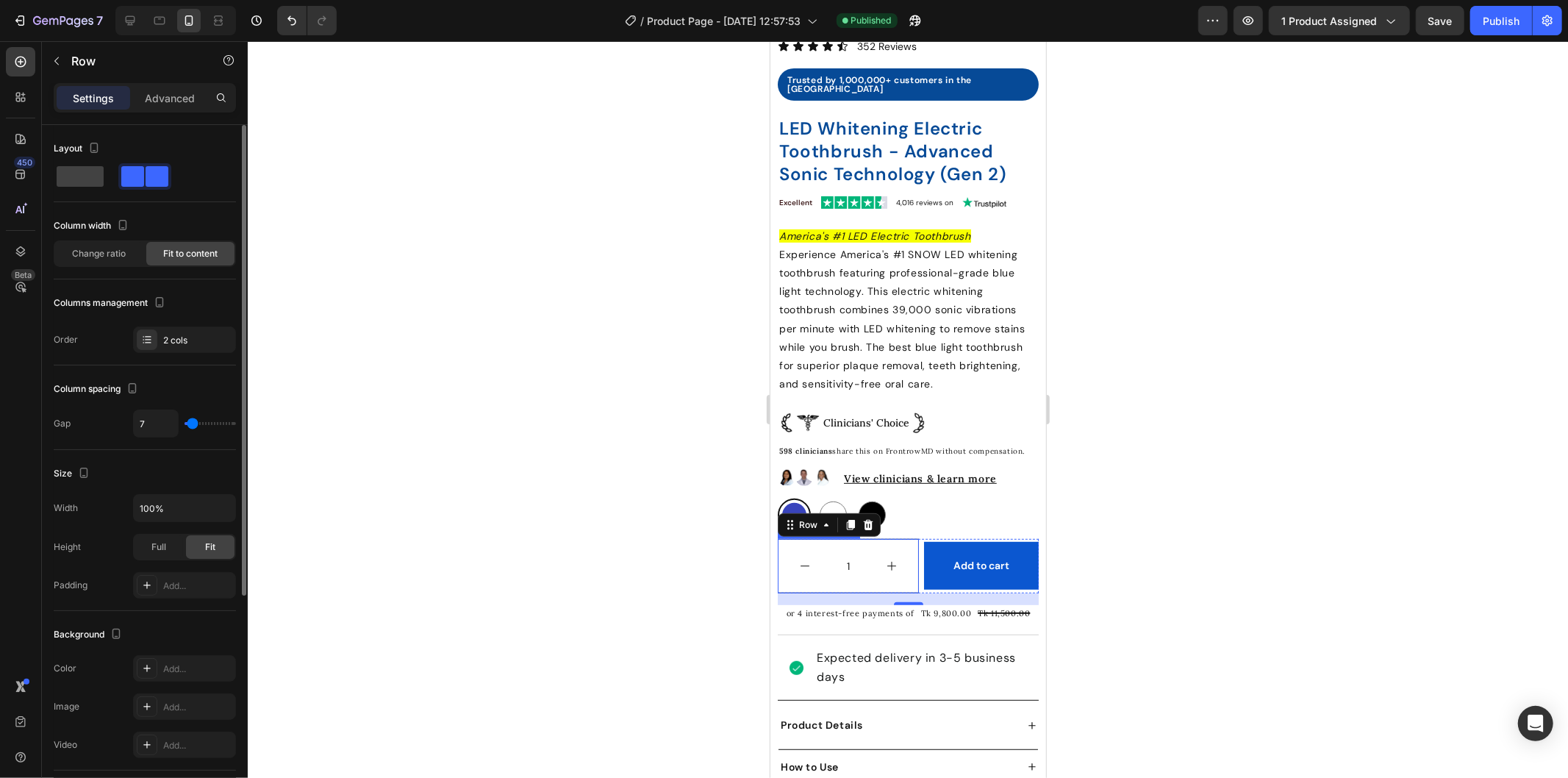
type input "7"
click at [193, 422] on input "range" at bounding box center [210, 423] width 52 height 3
click at [196, 422] on input "range" at bounding box center [210, 423] width 52 height 3
click at [199, 421] on div "7" at bounding box center [184, 424] width 102 height 28
type input "22"
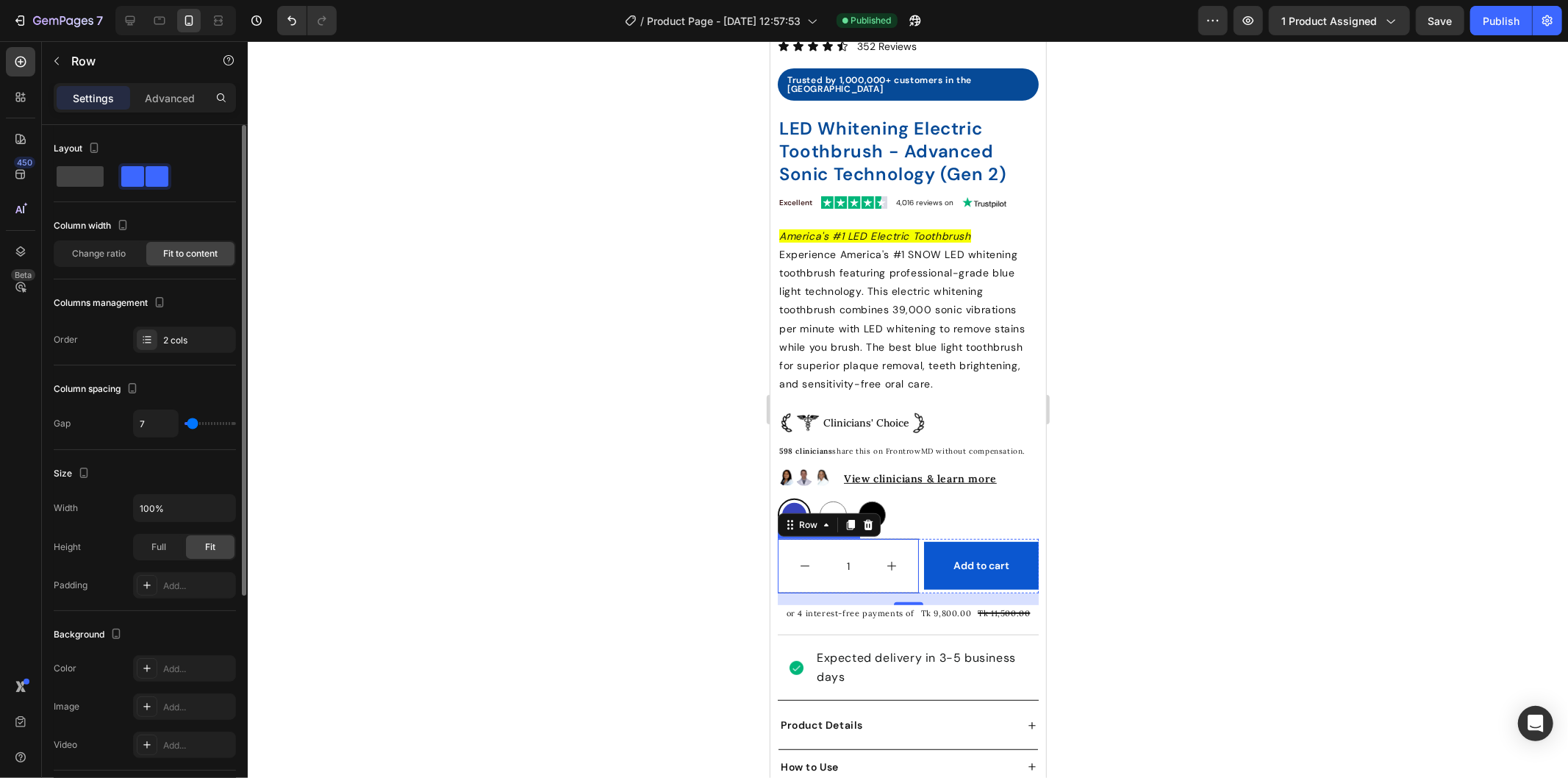
type input "22"
type input "25"
type input "22"
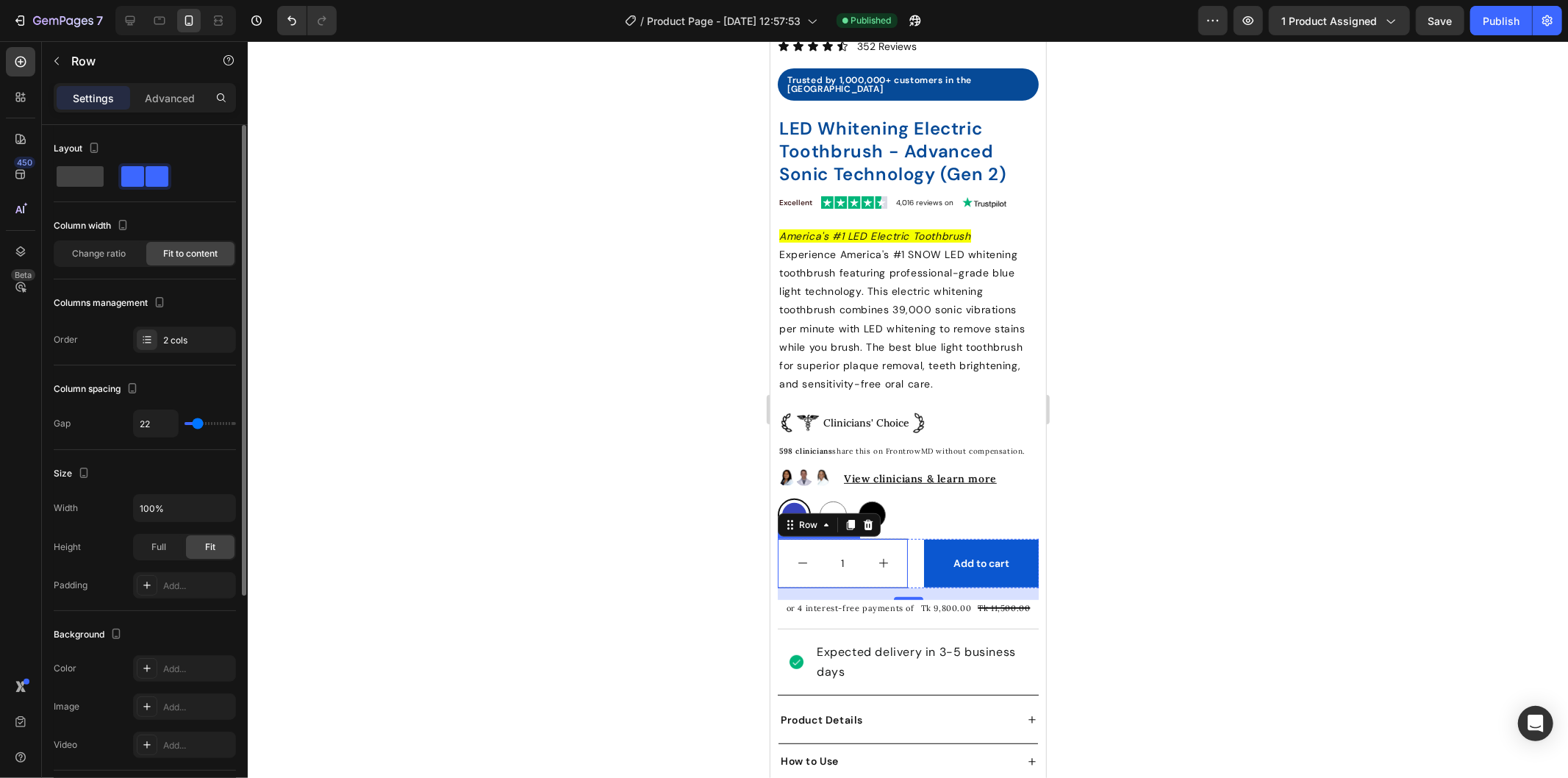
type input "20"
type input "17"
type input "15"
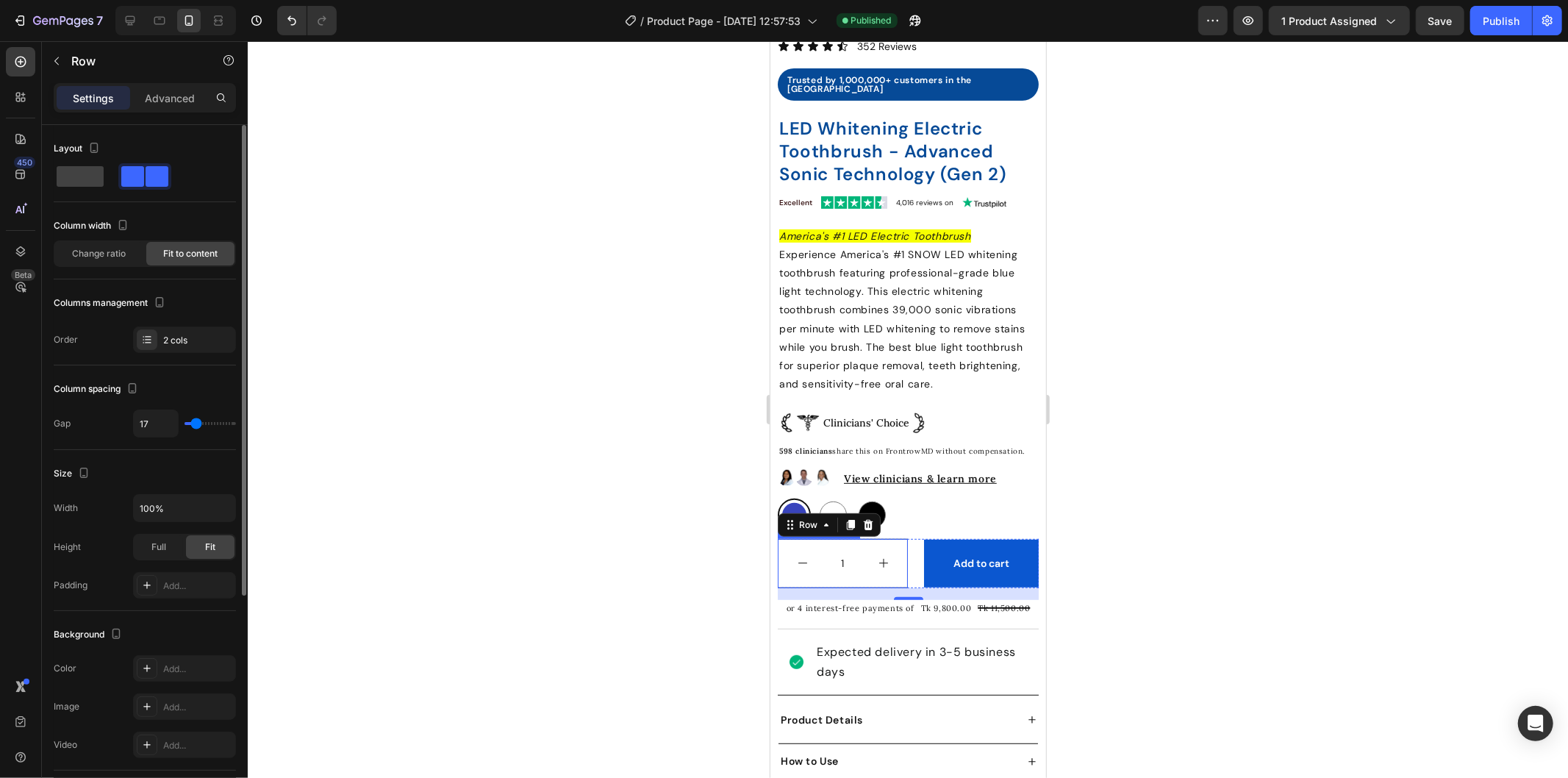
type input "15"
type input "12"
type input "10"
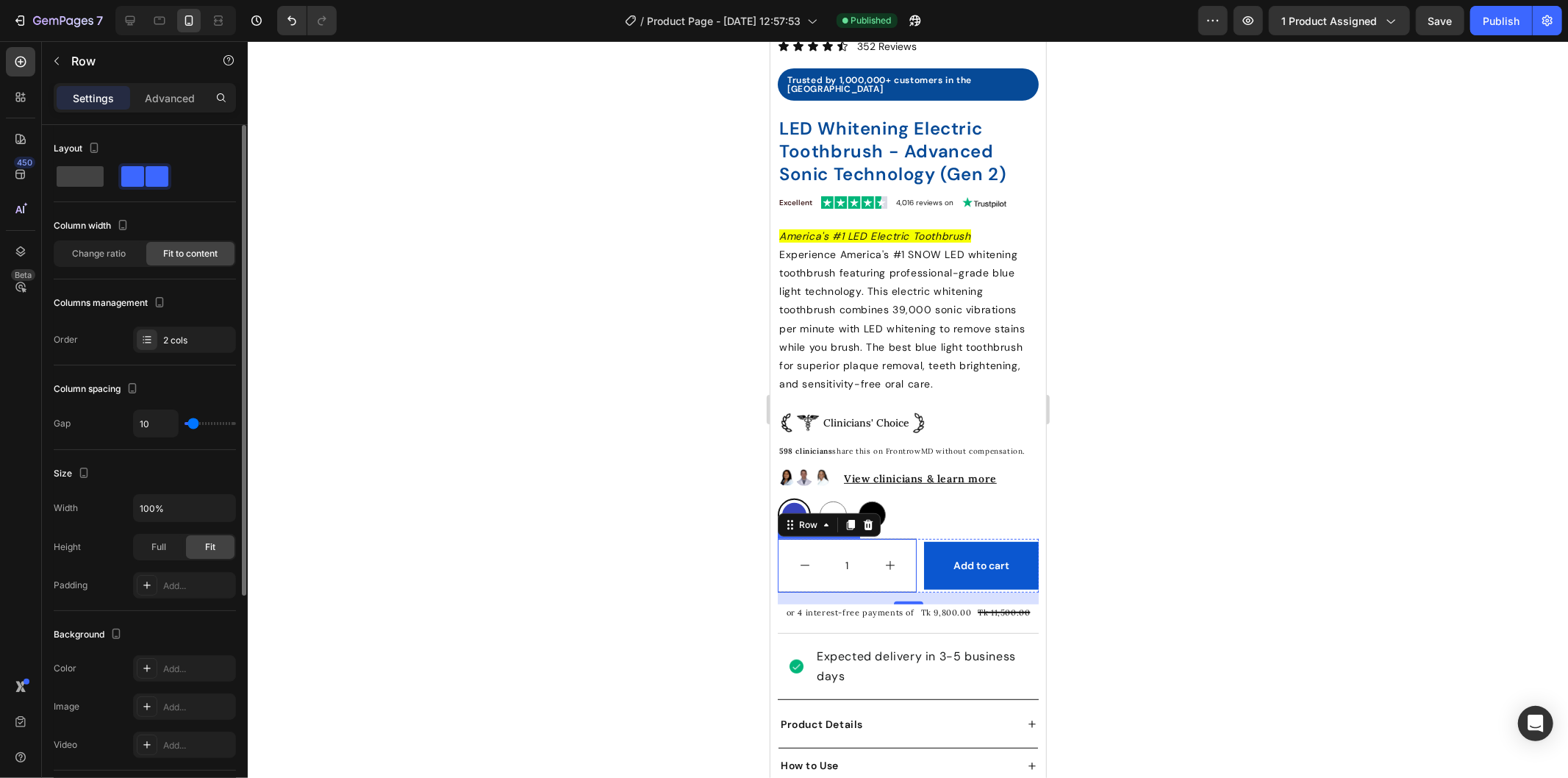
type input "7"
type input "5"
type input "7"
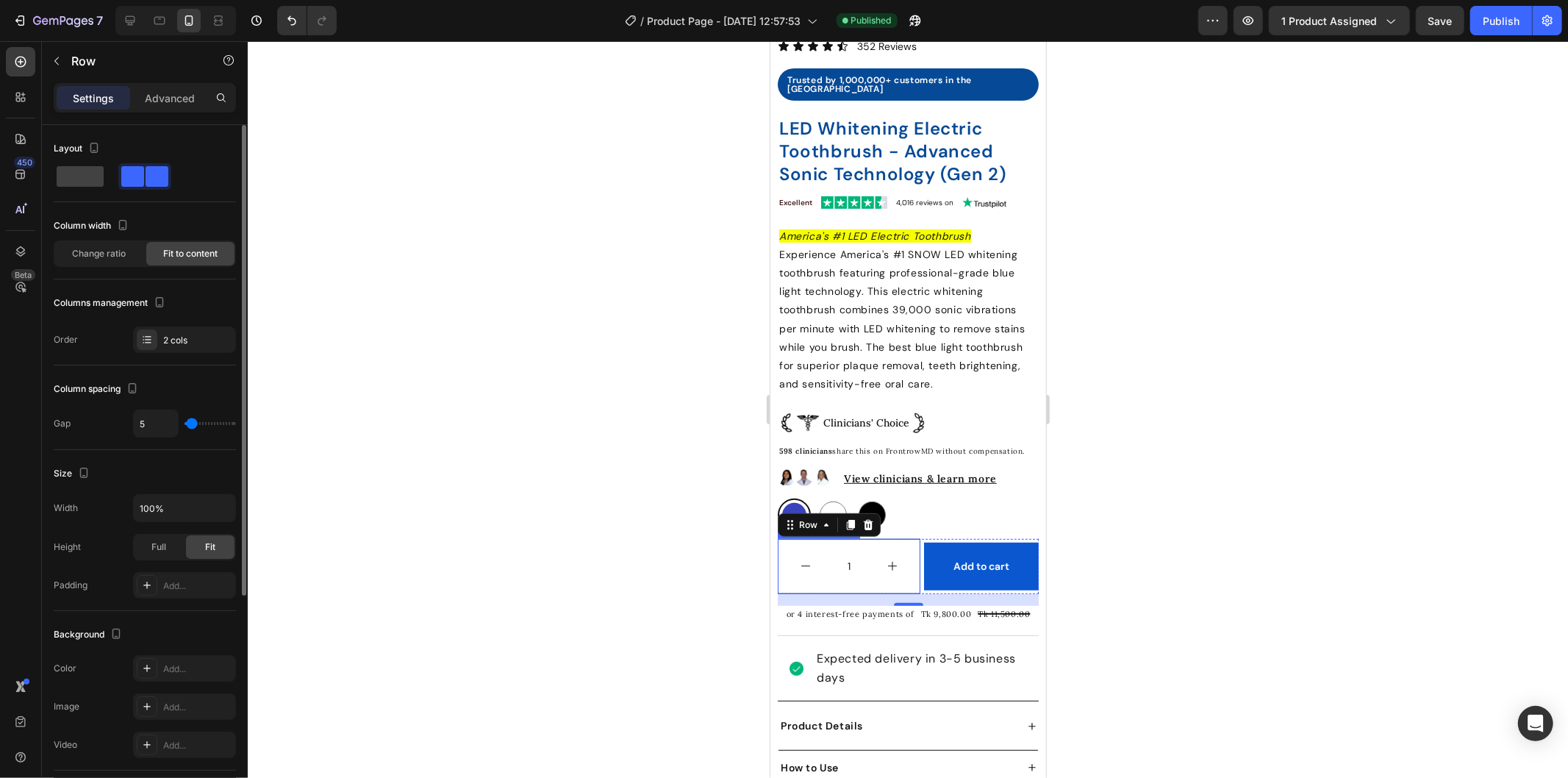
type input "7"
type input "10"
type input "12"
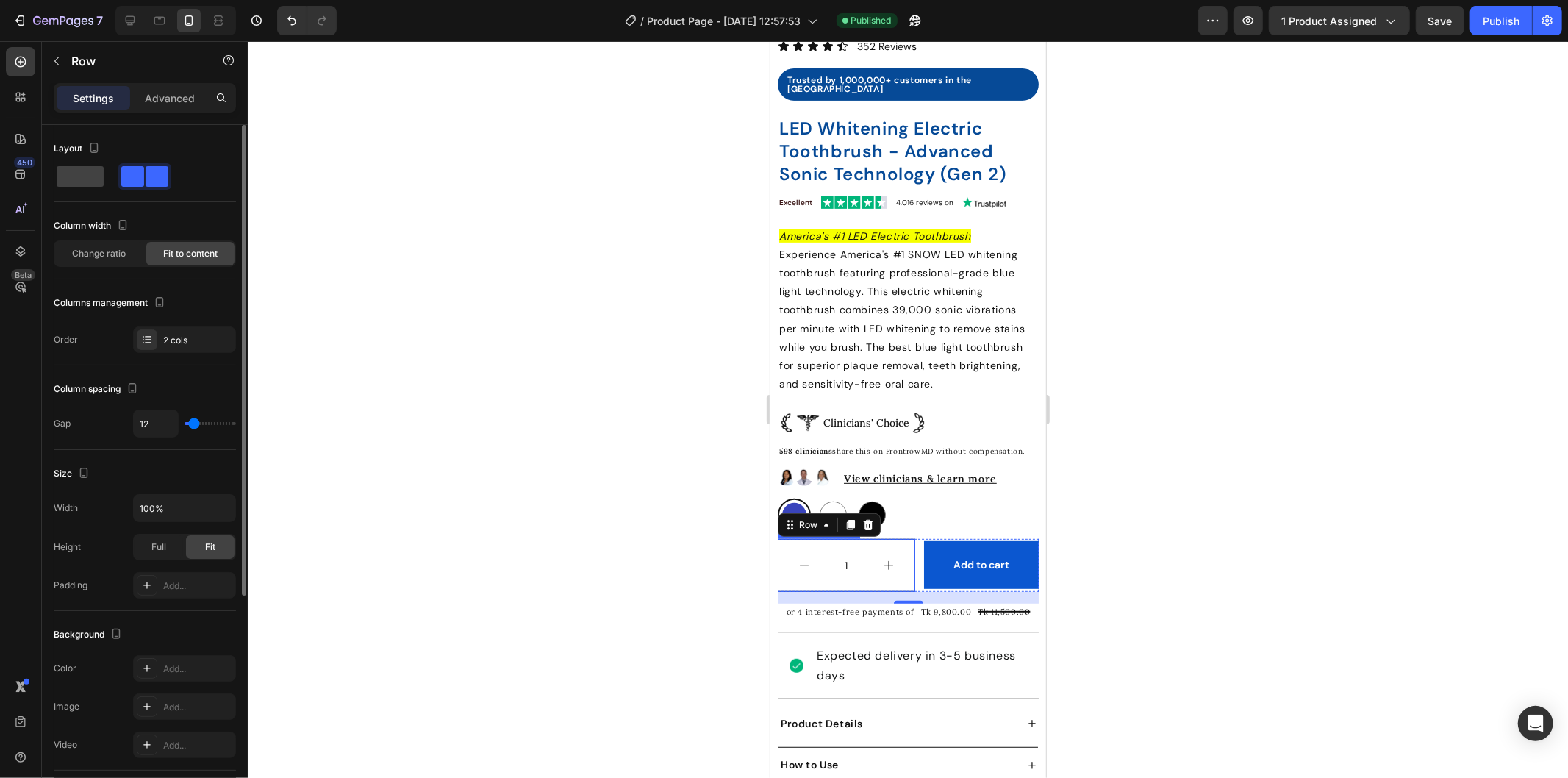
type input "10"
type input "7"
type input "10"
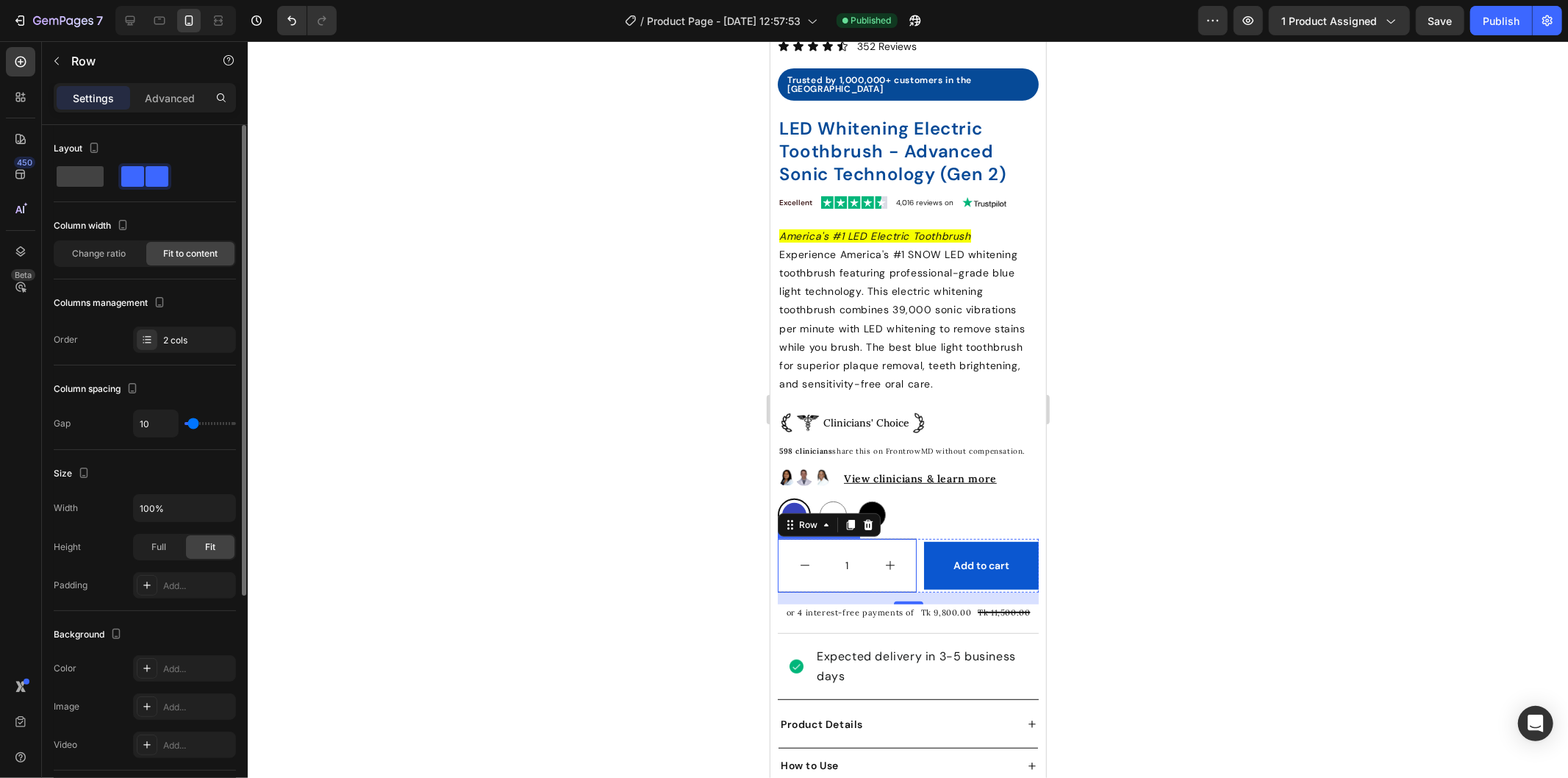
type input "10"
click at [193, 424] on input "range" at bounding box center [210, 423] width 52 height 3
click at [672, 562] on div at bounding box center [907, 409] width 1320 height 736
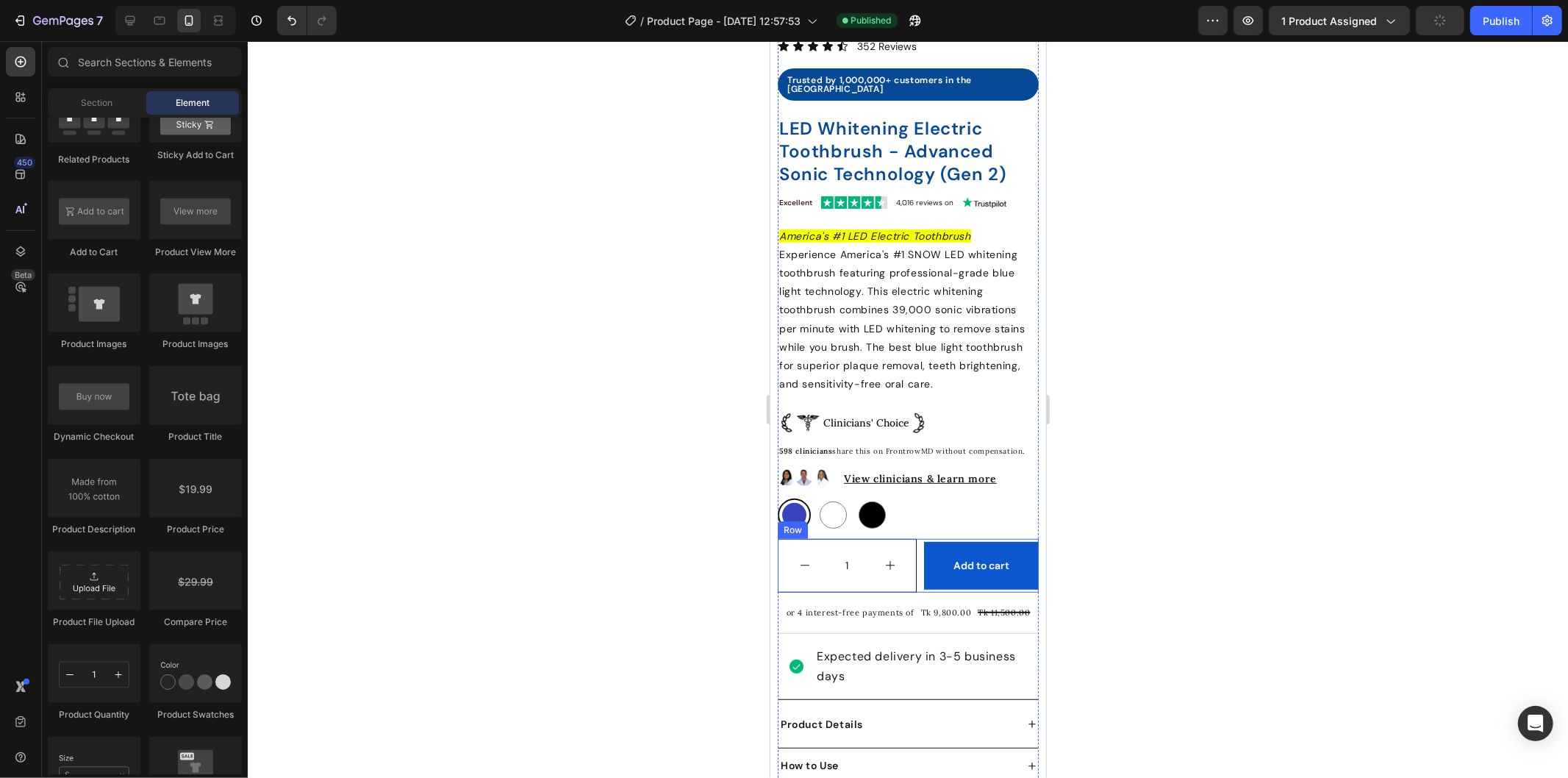
click at [908, 538] on div "1 Product Quantity Add to cart Add to Cart Row" at bounding box center [907, 565] width 261 height 54
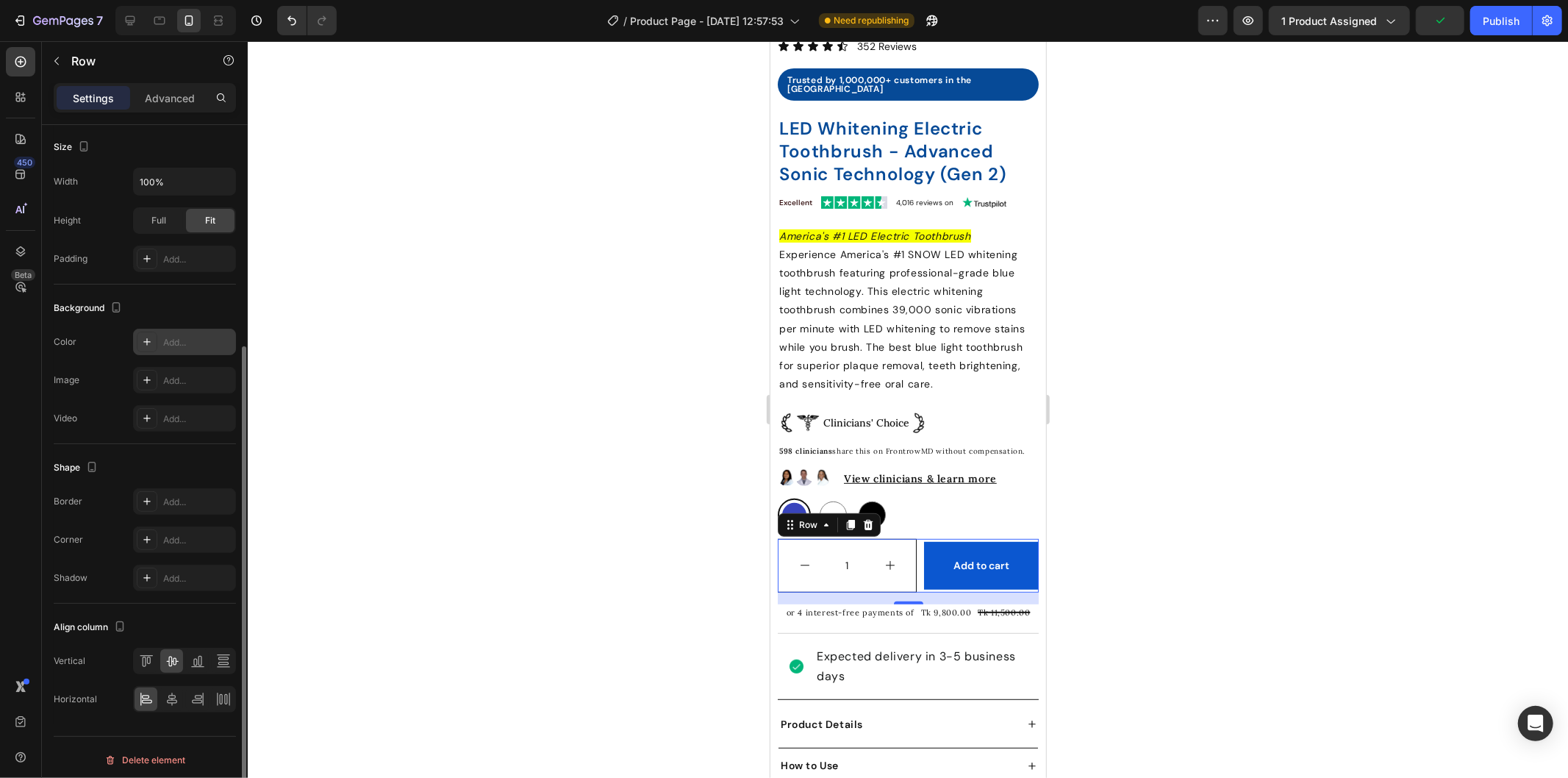
scroll to position [331, 0]
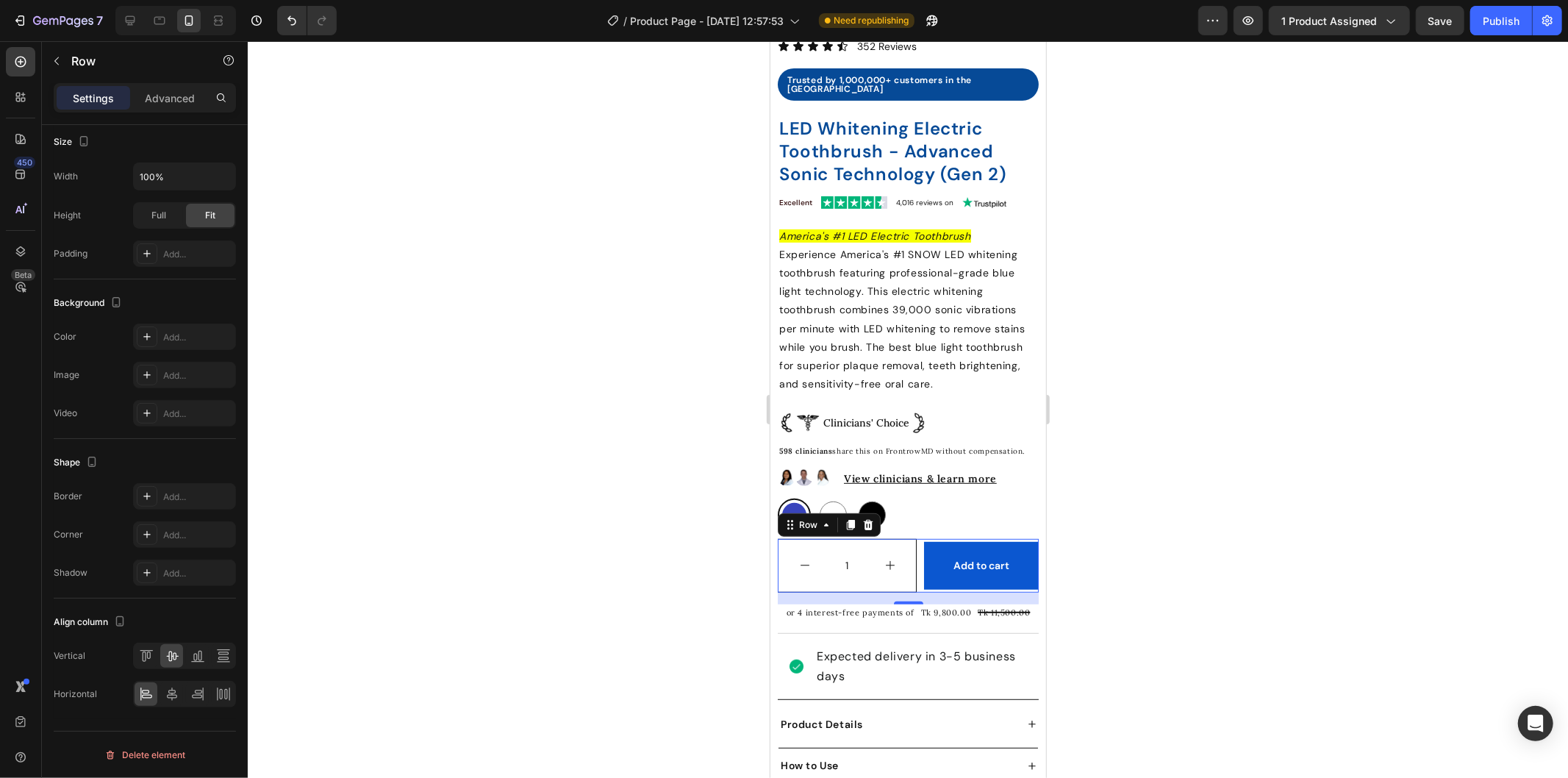
click at [906, 541] on div "1 Product Quantity Add to cart Add to Cart Row 16" at bounding box center [907, 565] width 261 height 54
click at [934, 541] on button "Add to cart" at bounding box center [980, 565] width 114 height 48
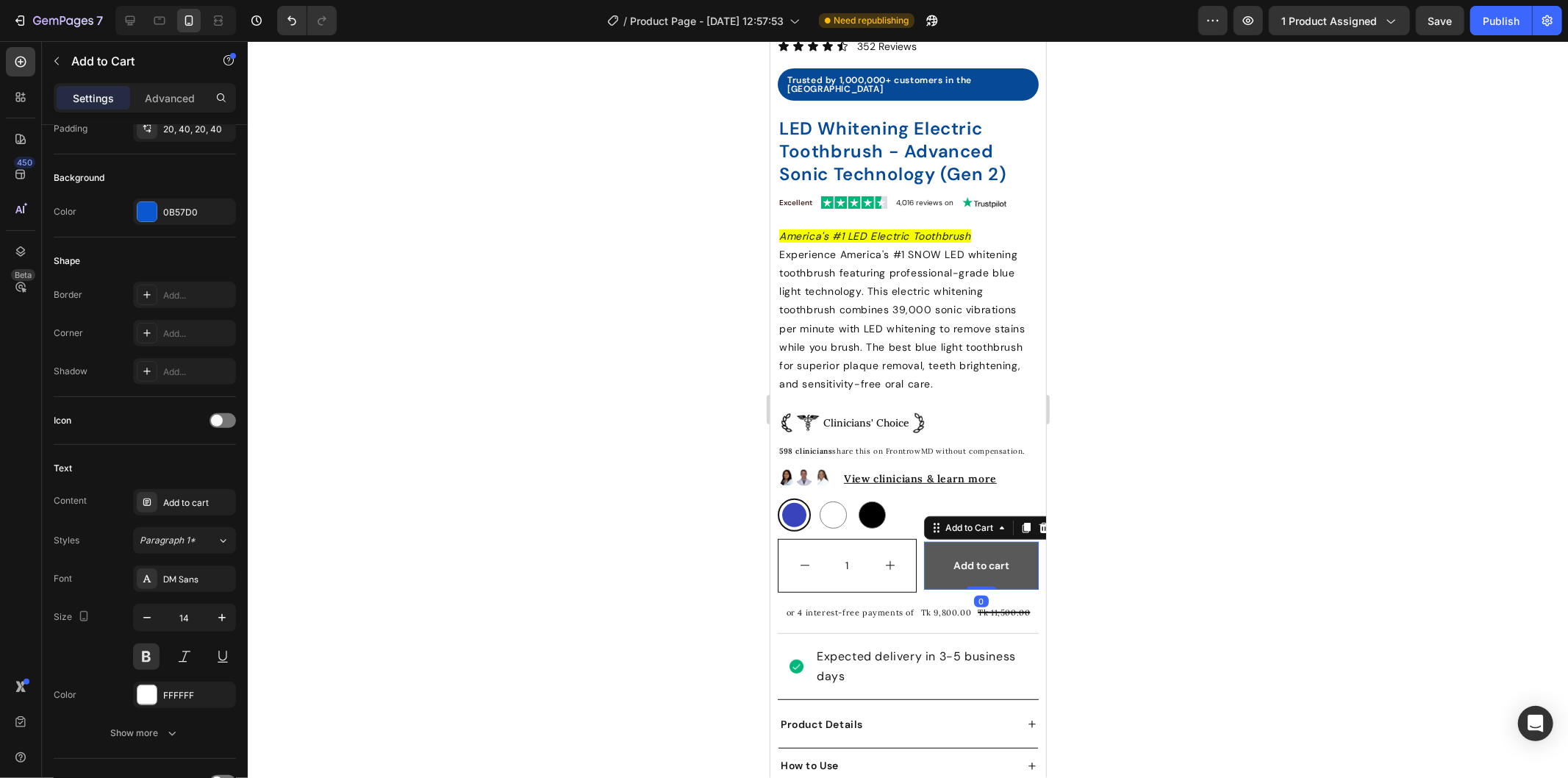
scroll to position [0, 0]
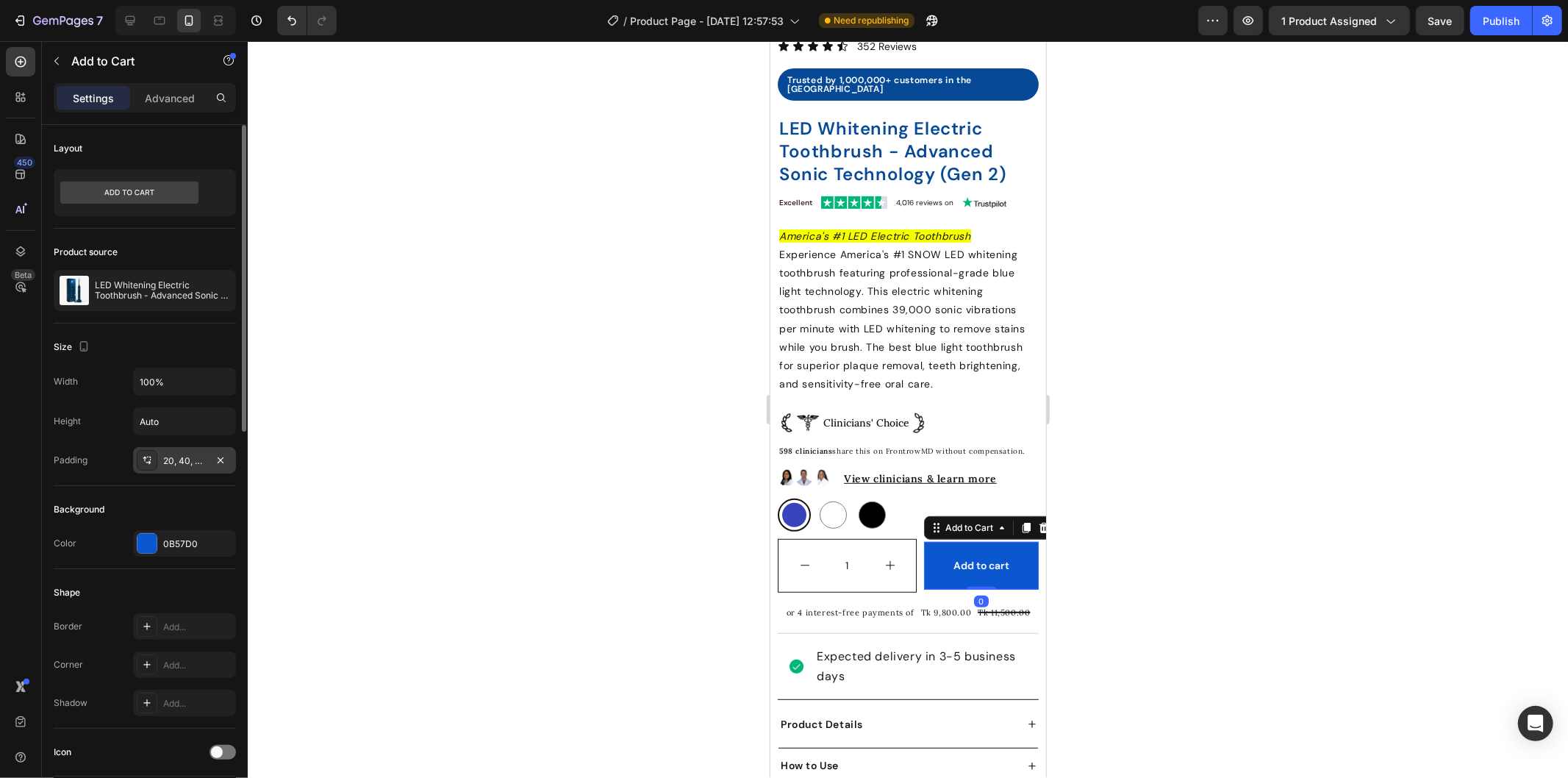
click at [179, 459] on div "20, 40, 20, 40" at bounding box center [184, 461] width 43 height 13
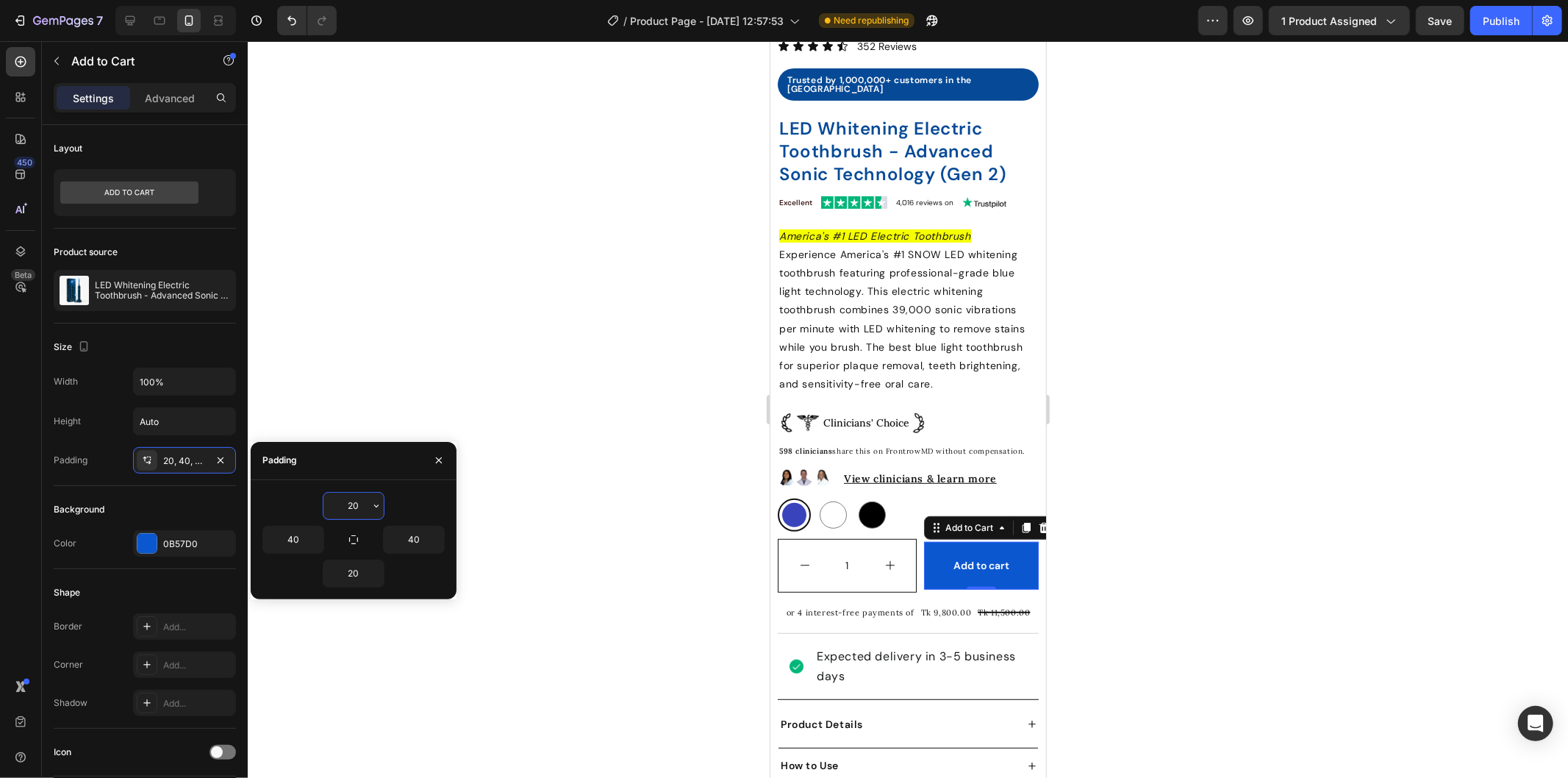
click at [359, 502] on input "20" at bounding box center [353, 505] width 61 height 27
click at [362, 502] on input "20" at bounding box center [353, 505] width 61 height 27
type input "20"
click at [901, 548] on button "increment" at bounding box center [888, 565] width 52 height 52
type input "2"
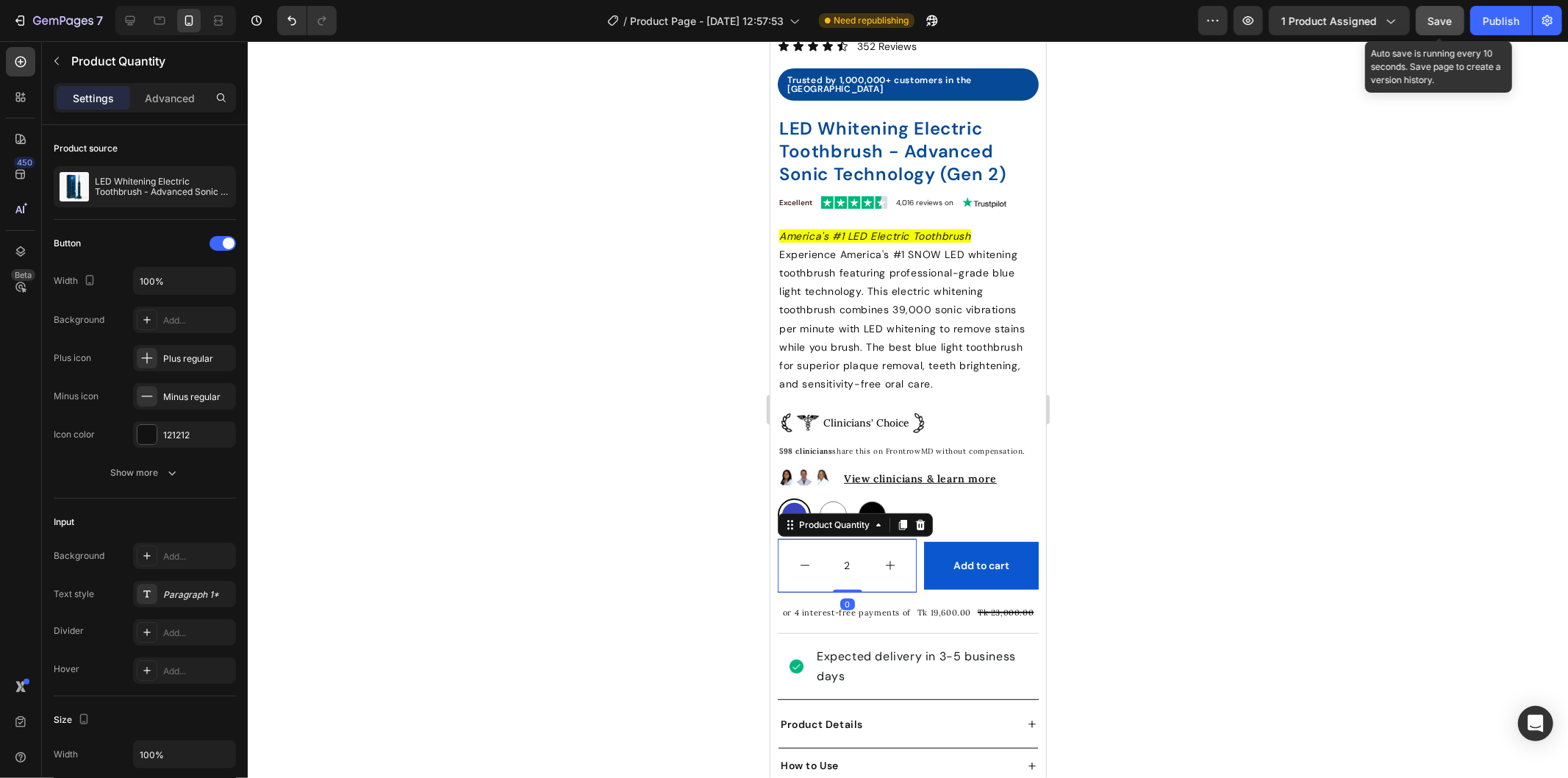
click at [1458, 22] on button "Save" at bounding box center [1440, 21] width 49 height 30
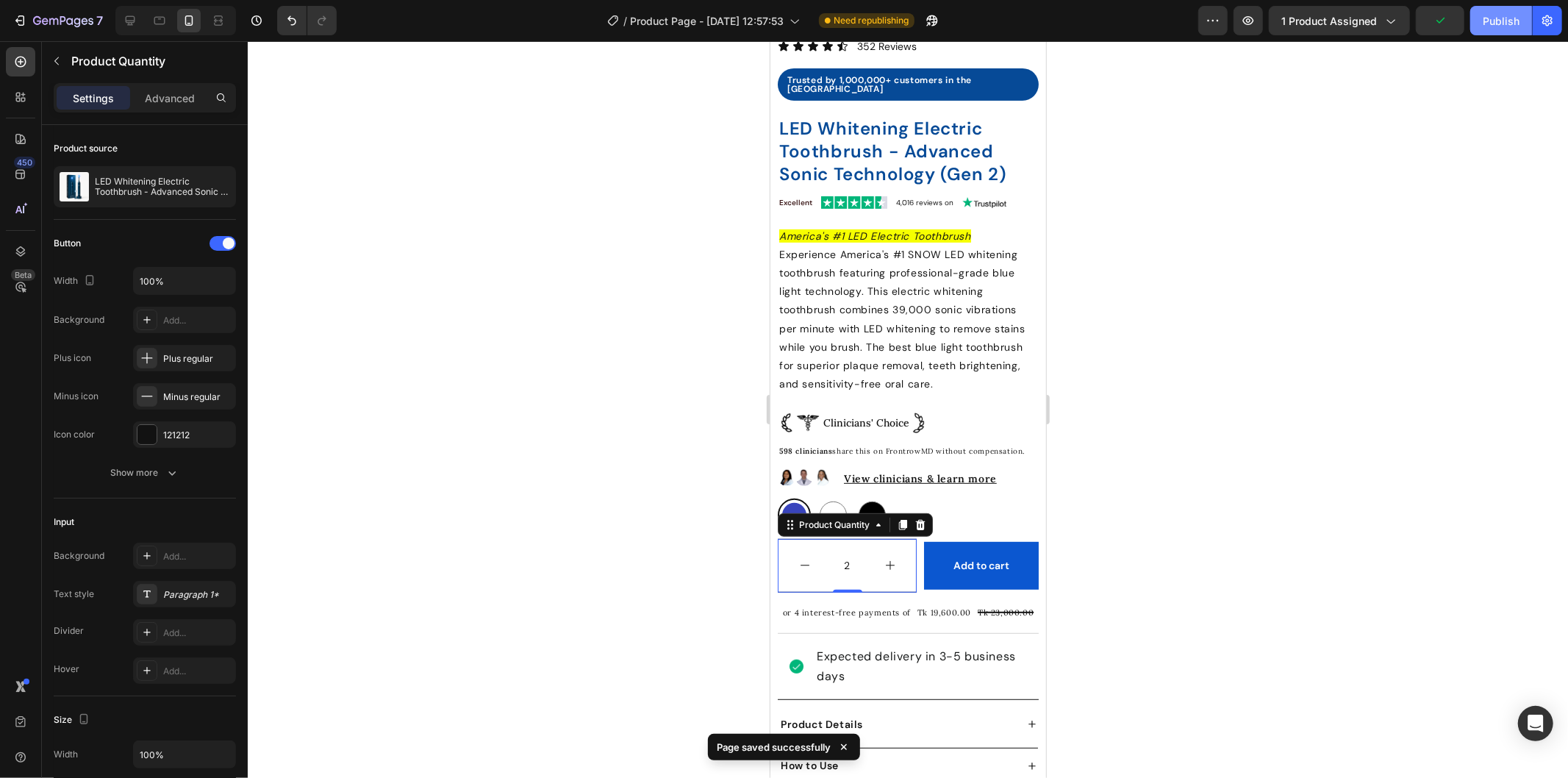
click at [1493, 30] on button "Publish" at bounding box center [1501, 21] width 62 height 30
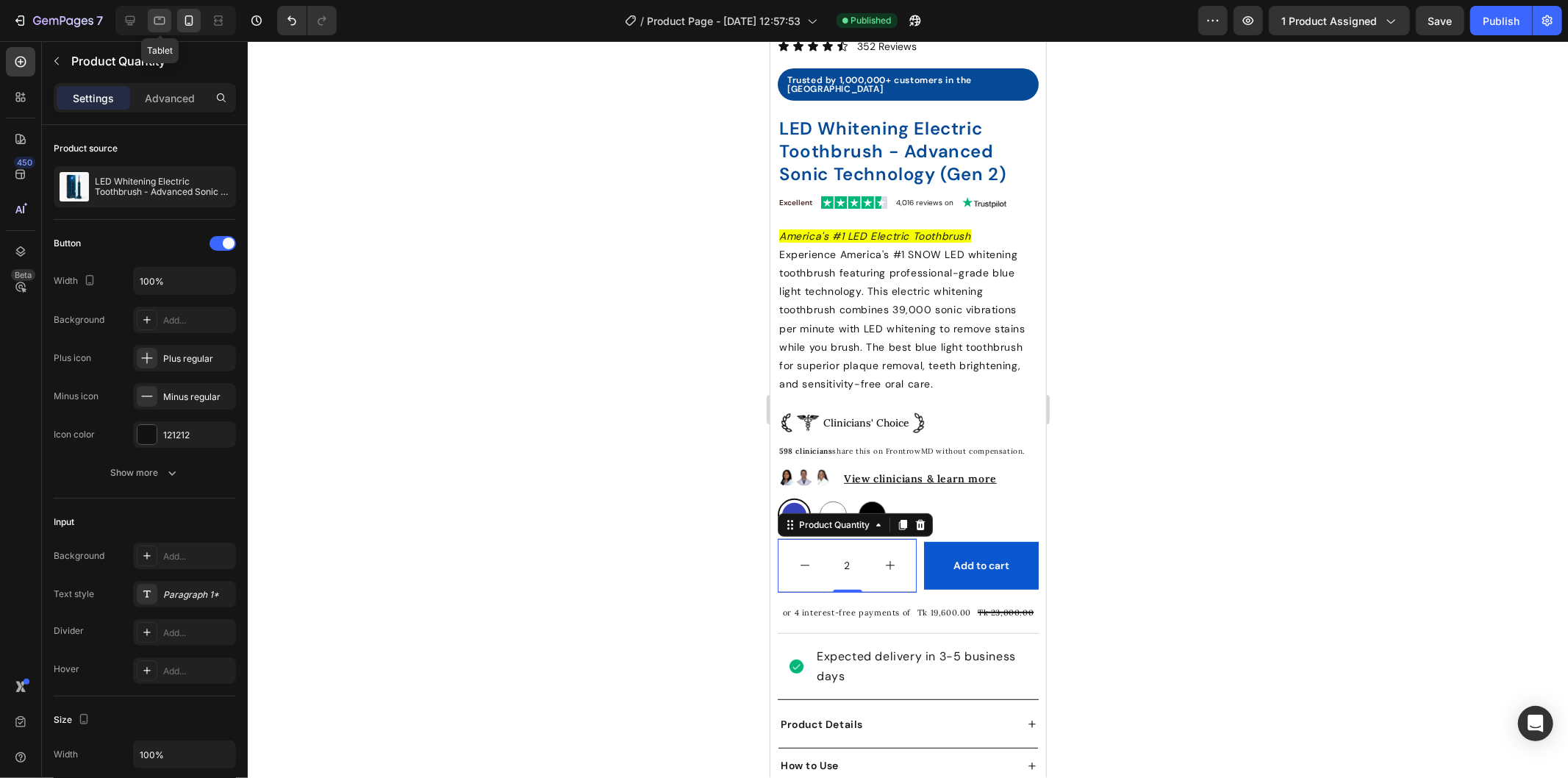
click at [152, 18] on icon at bounding box center [159, 20] width 15 height 15
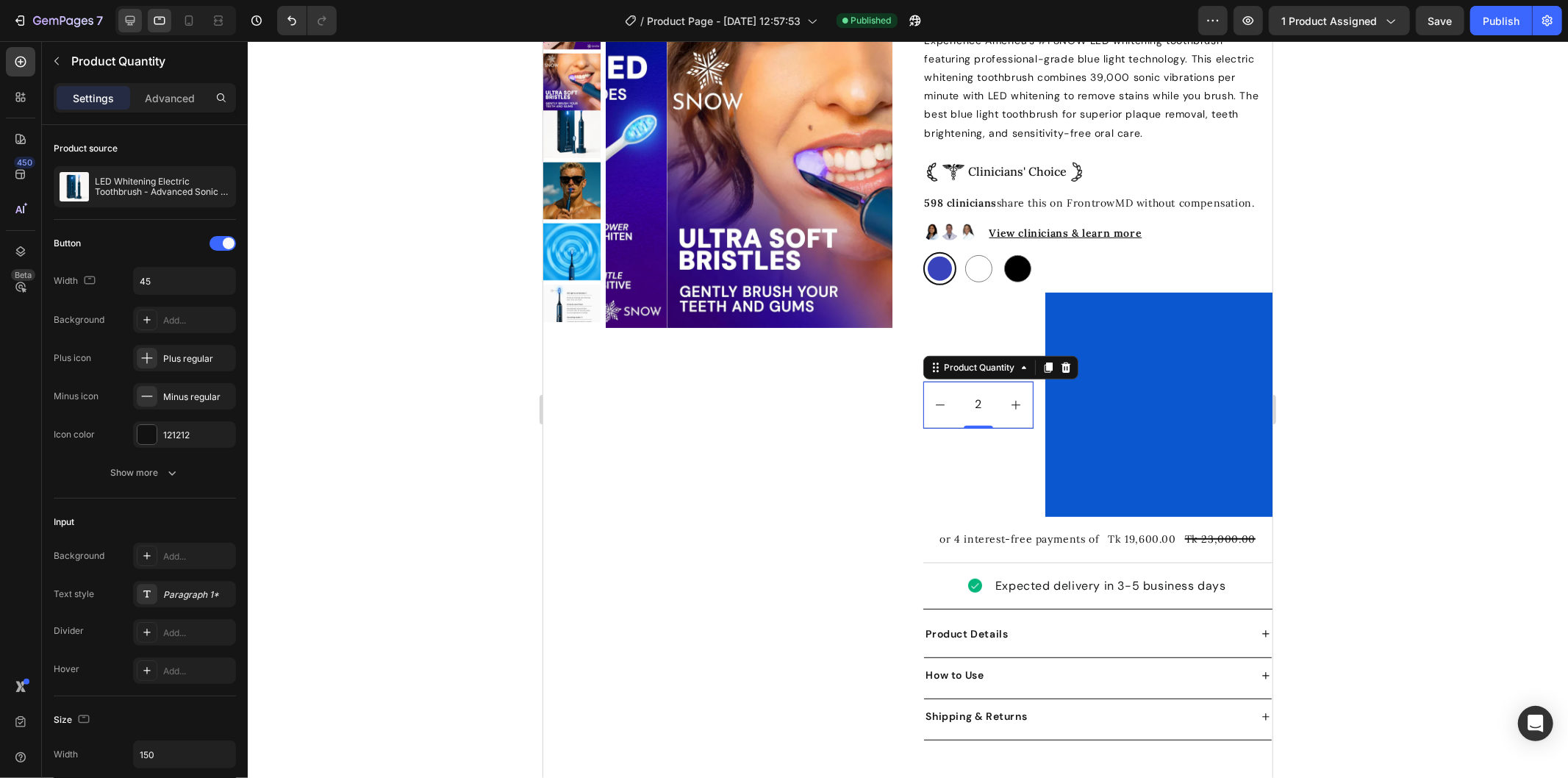
click at [130, 11] on div at bounding box center [130, 21] width 24 height 24
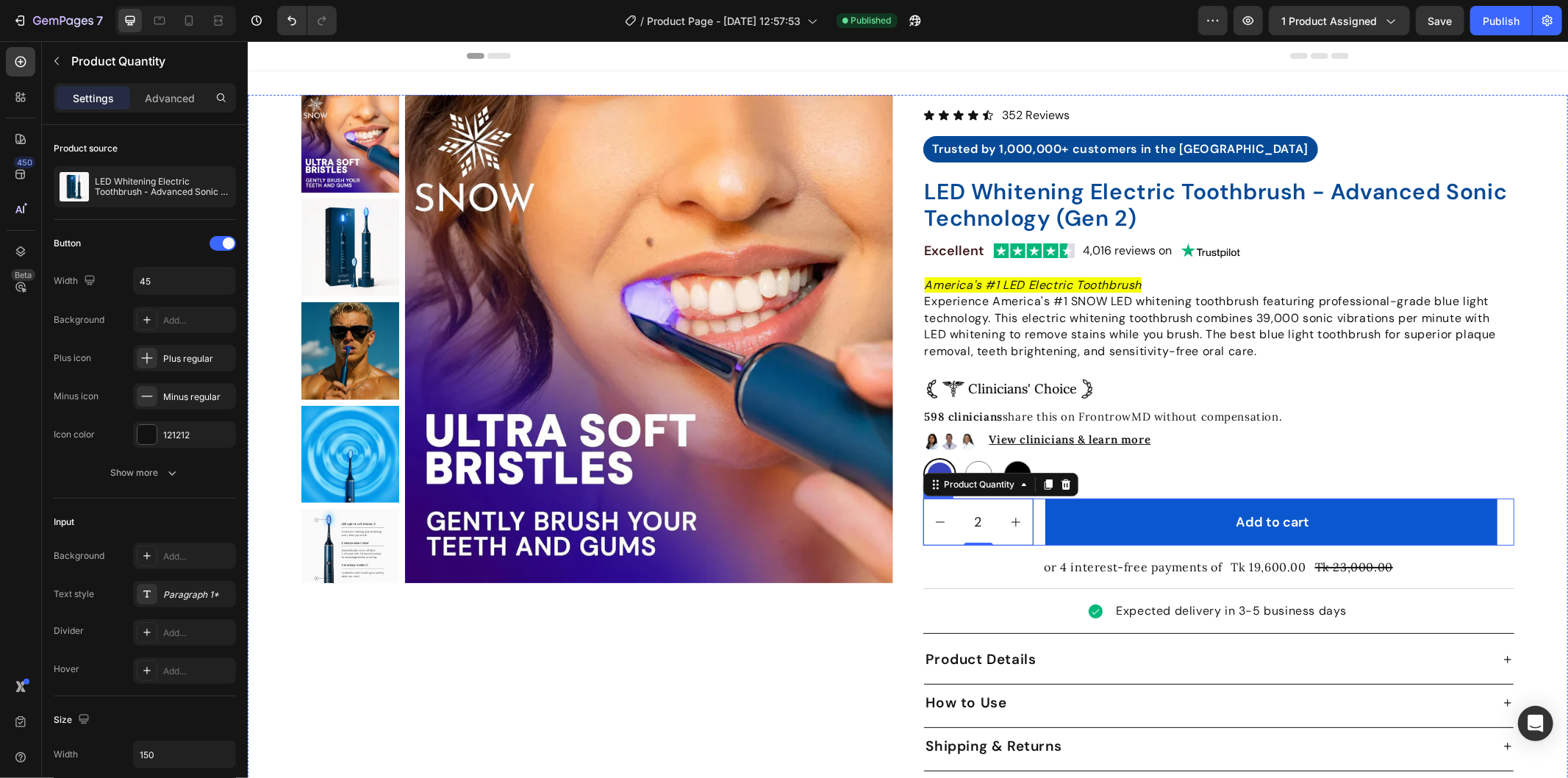
click at [1490, 516] on div "2 Product Quantity 0 Add to cart Add to Cart Row" at bounding box center [1218, 520] width 592 height 47
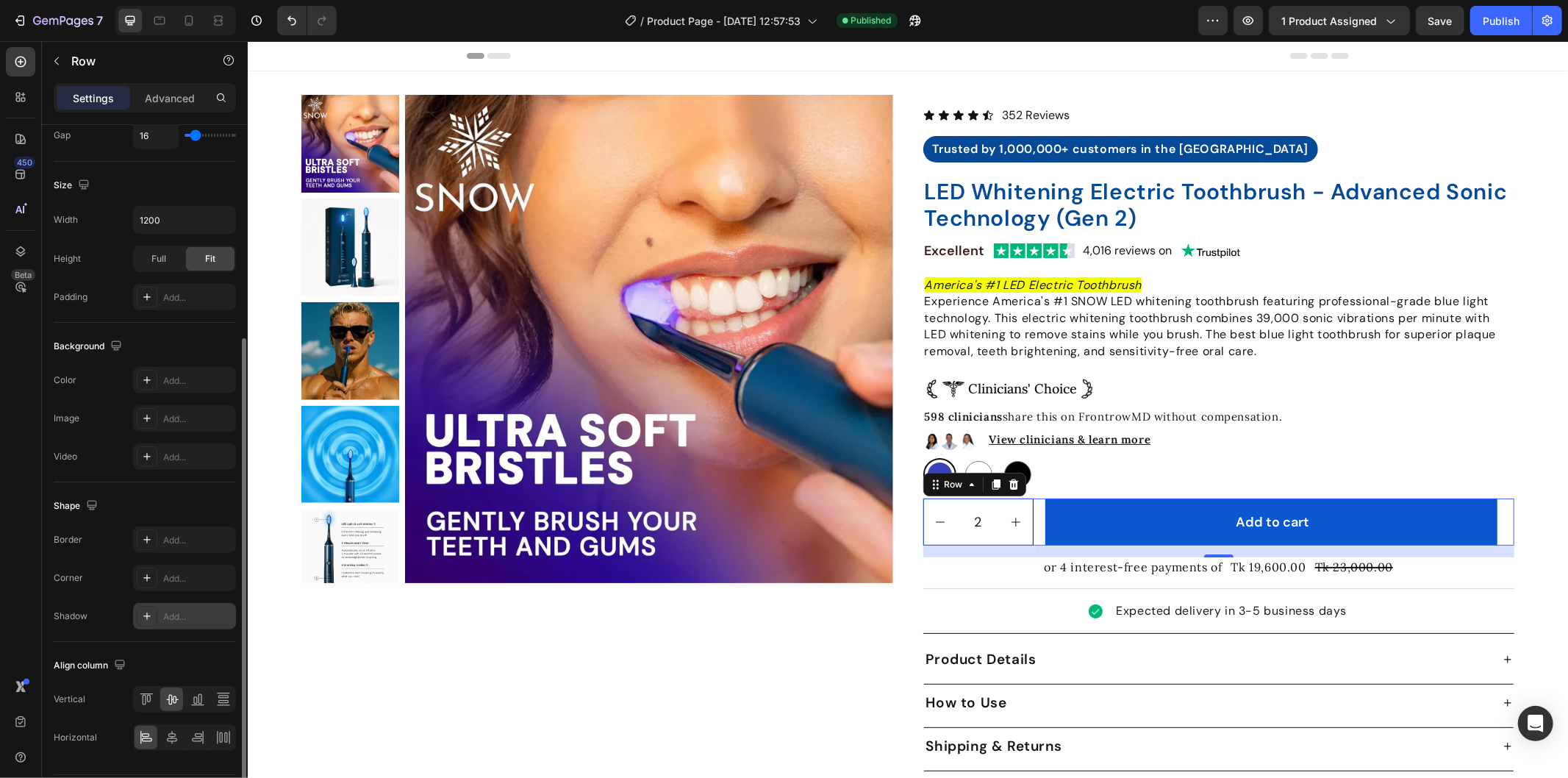
scroll to position [370, 0]
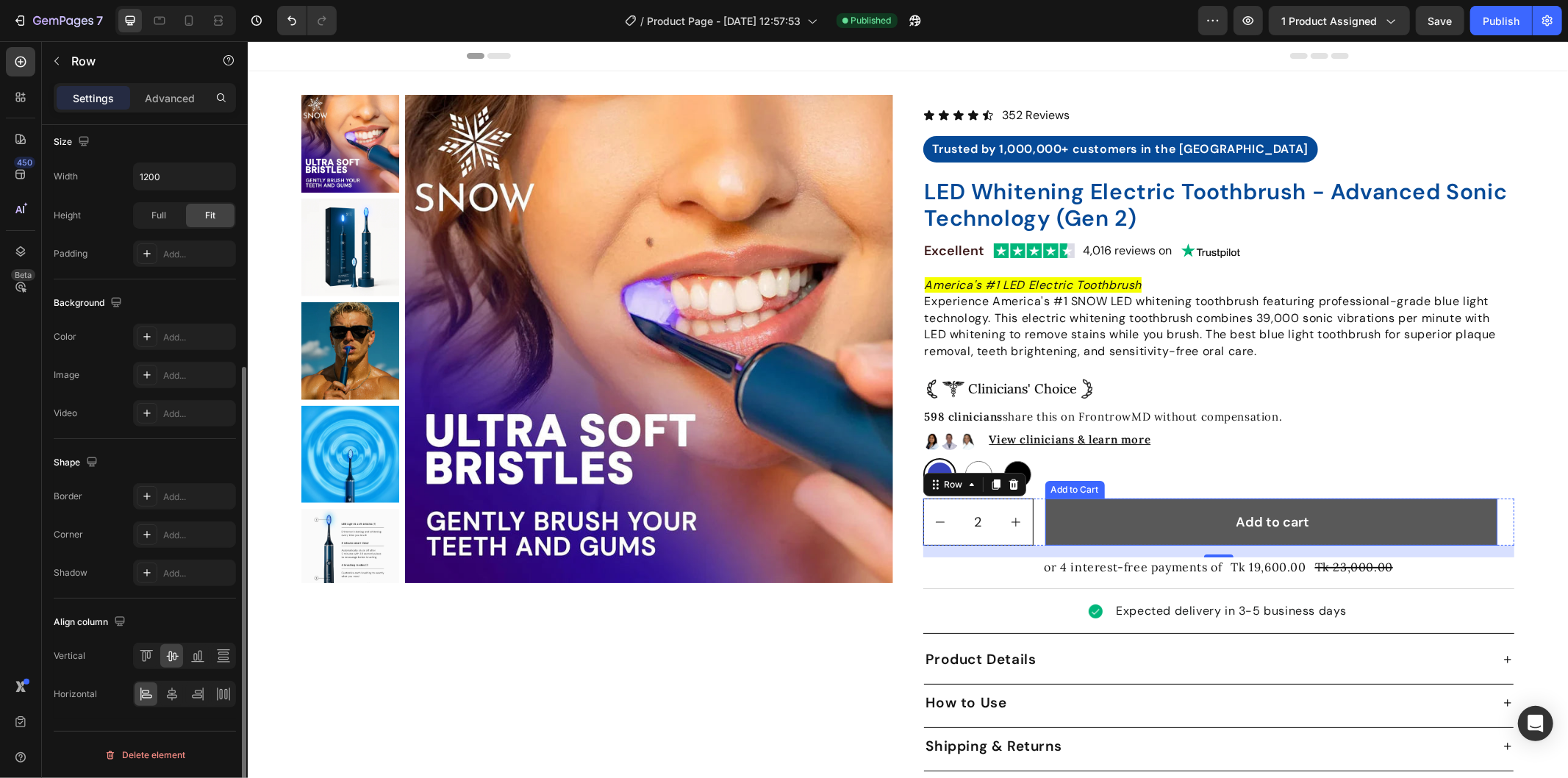
click at [1352, 504] on button "Add to cart" at bounding box center [1271, 520] width 452 height 47
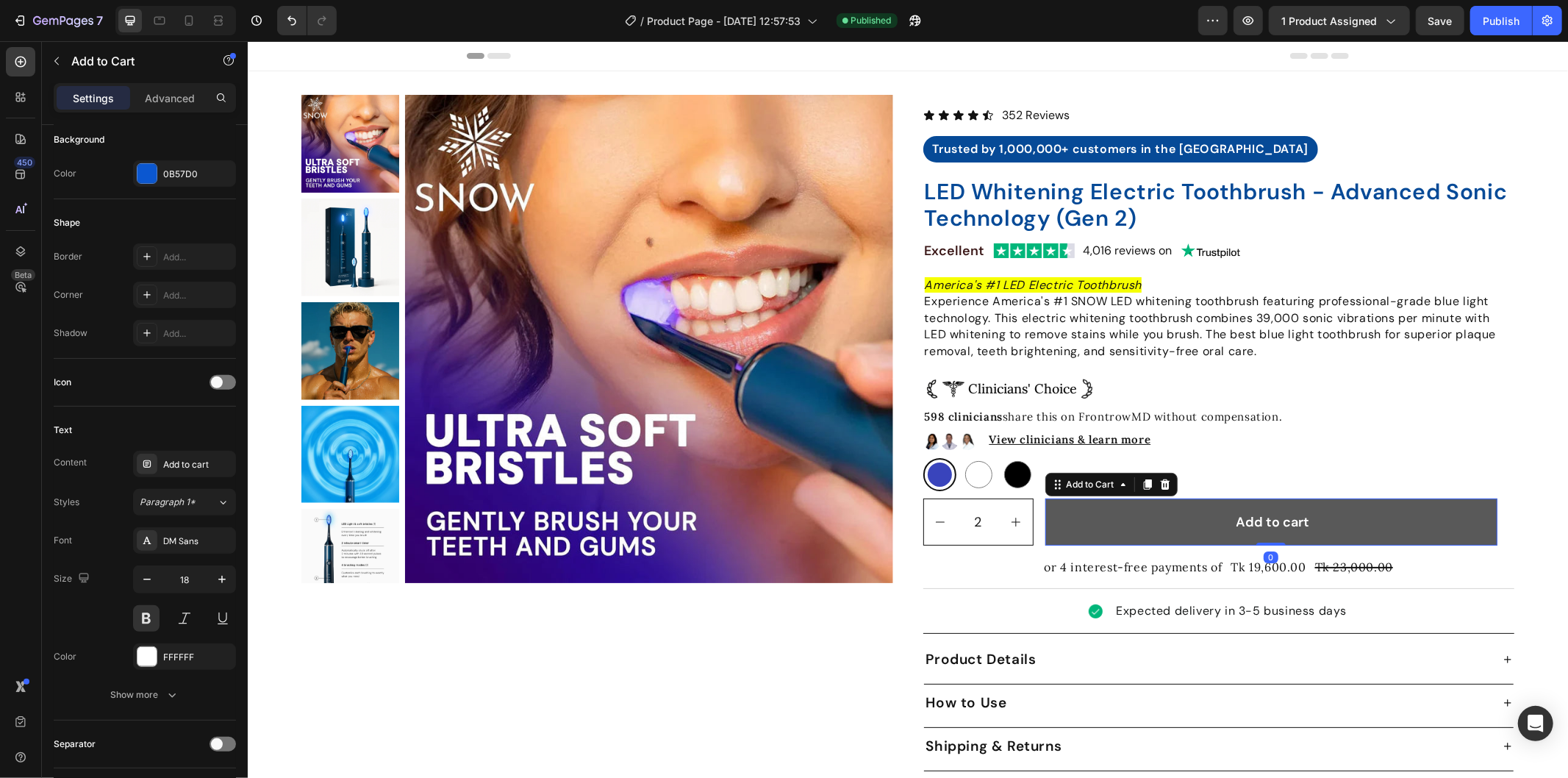
scroll to position [0, 0]
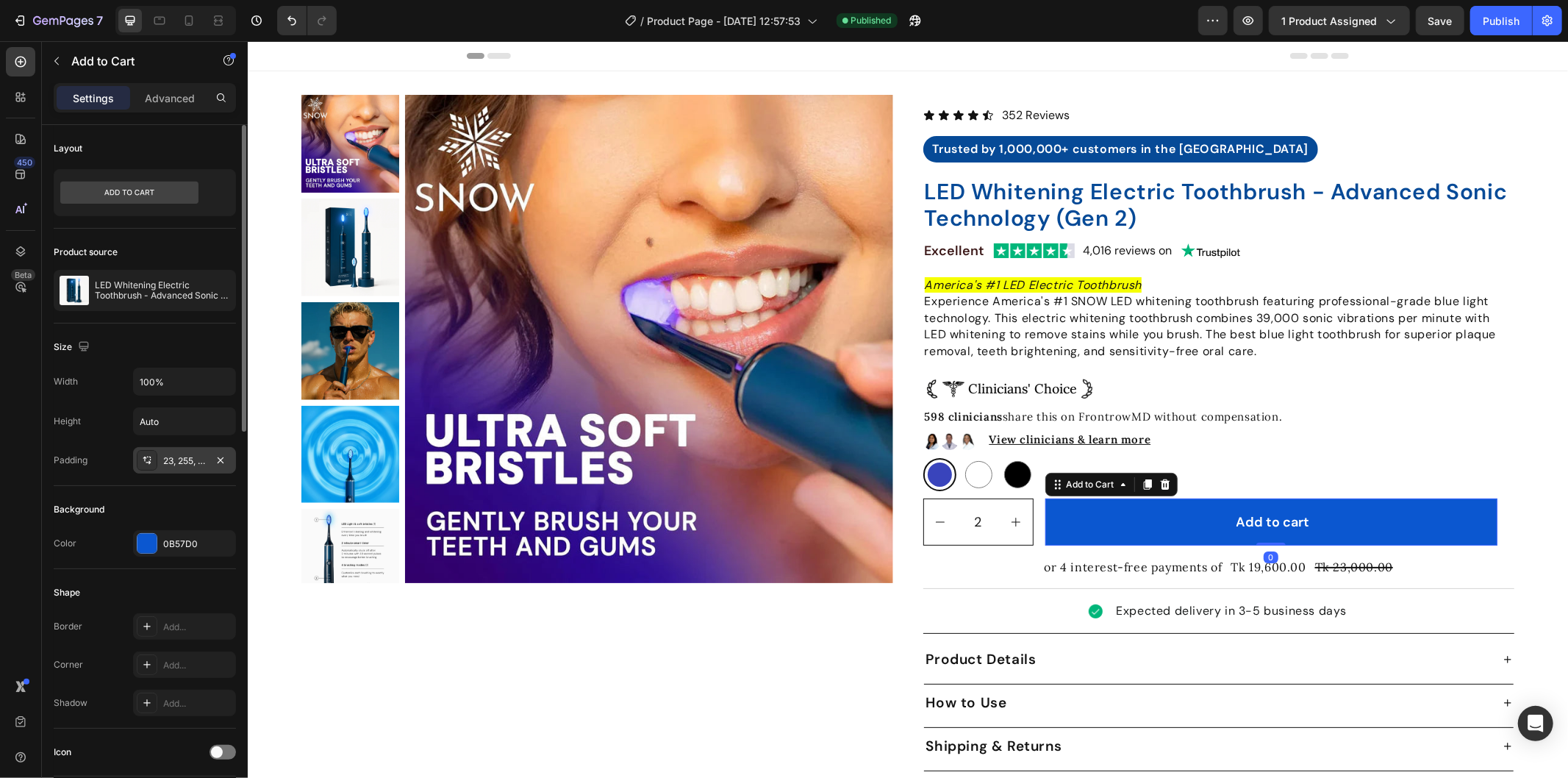
click at [188, 459] on div "23, 255, 23, 260" at bounding box center [184, 461] width 43 height 13
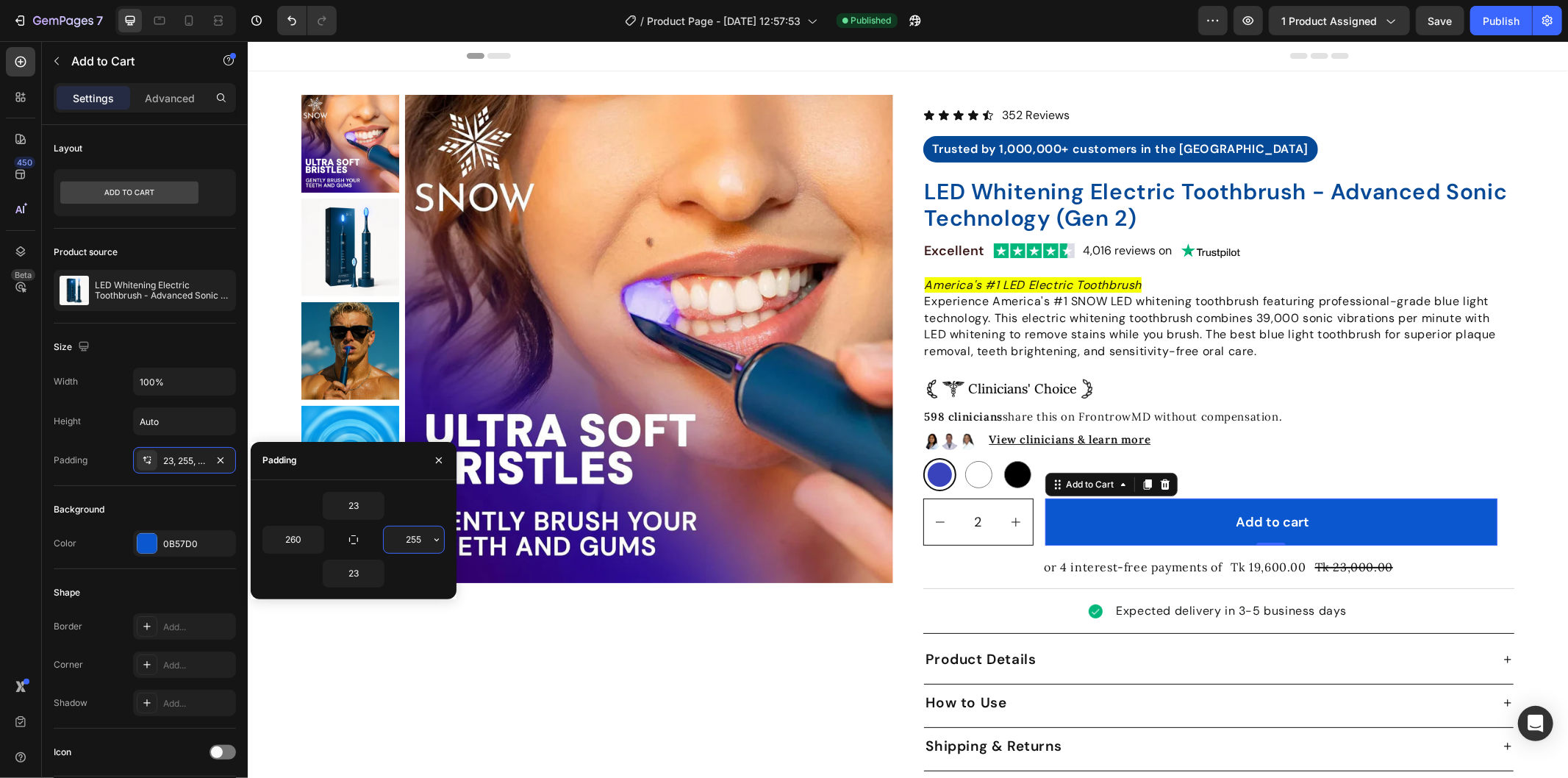
click at [422, 535] on input "255" at bounding box center [414, 539] width 61 height 27
click at [428, 536] on input "255" at bounding box center [414, 539] width 61 height 27
click at [293, 535] on input "260" at bounding box center [294, 539] width 61 height 27
click at [1495, 515] on div "2 Product Quantity Add to cart Add to Cart 0 Row" at bounding box center [1218, 520] width 592 height 47
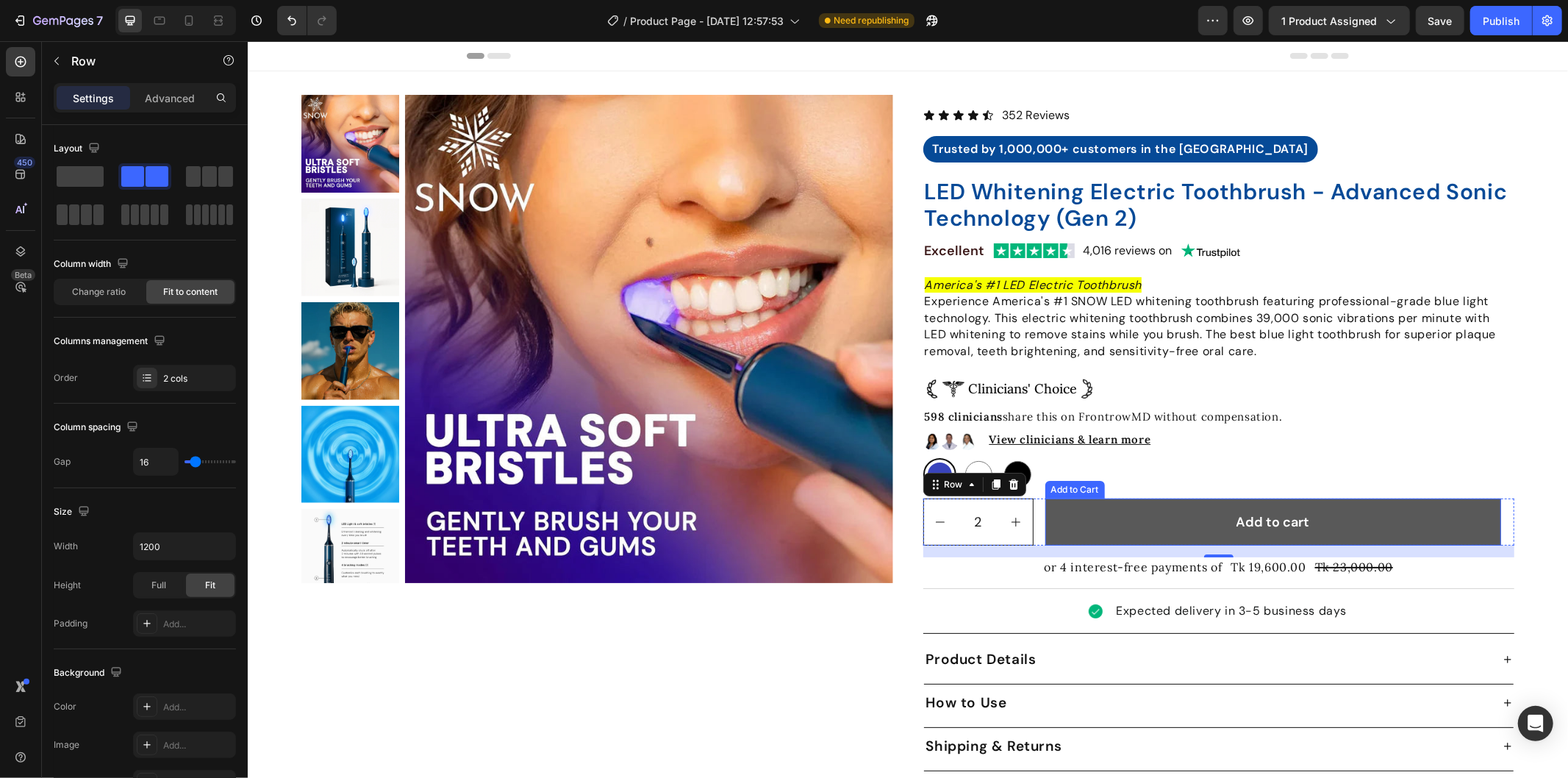
click at [1186, 523] on button "Add to cart" at bounding box center [1273, 520] width 456 height 47
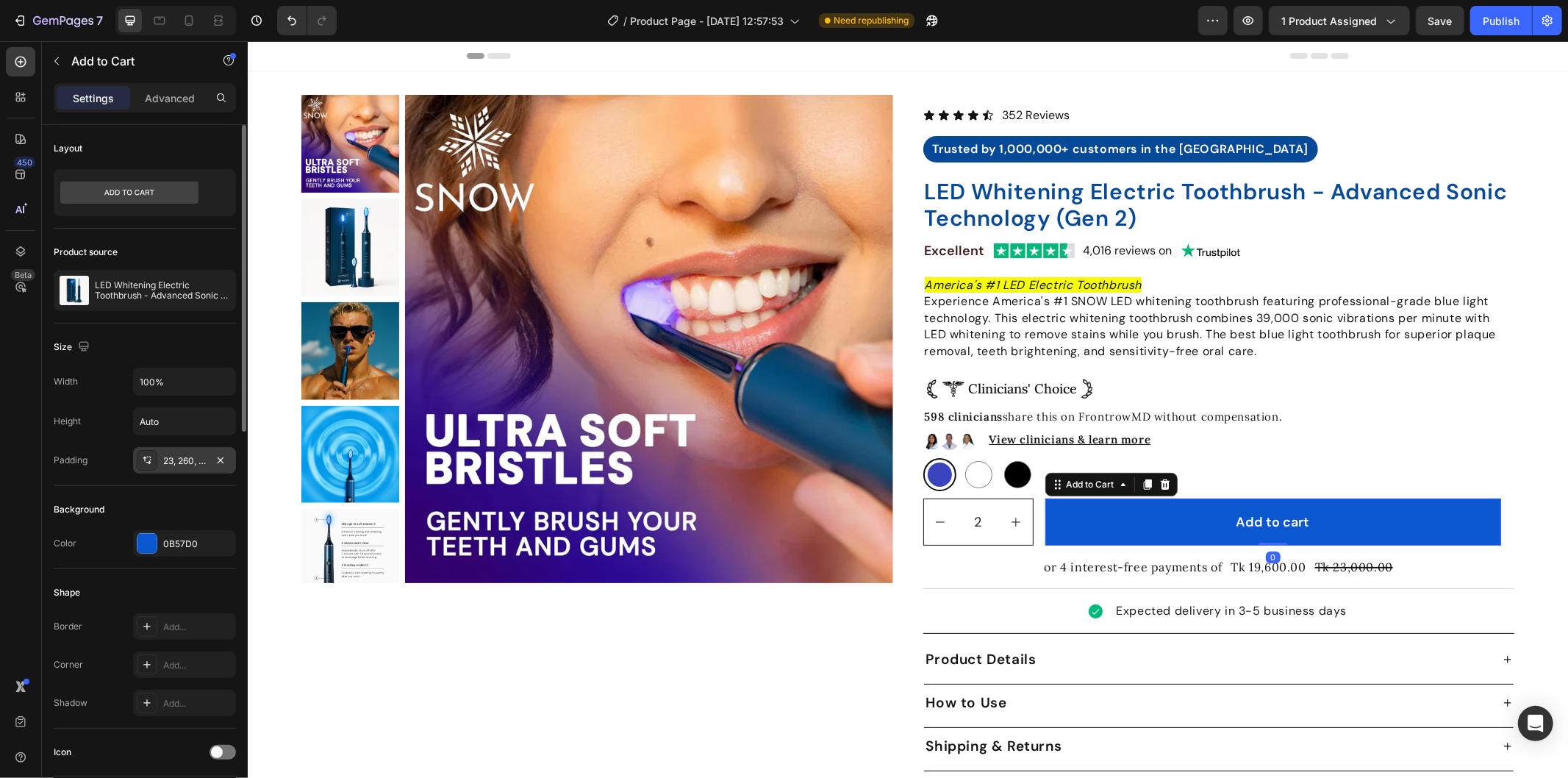
click at [188, 455] on div "23, 260, 23, 260" at bounding box center [184, 461] width 43 height 13
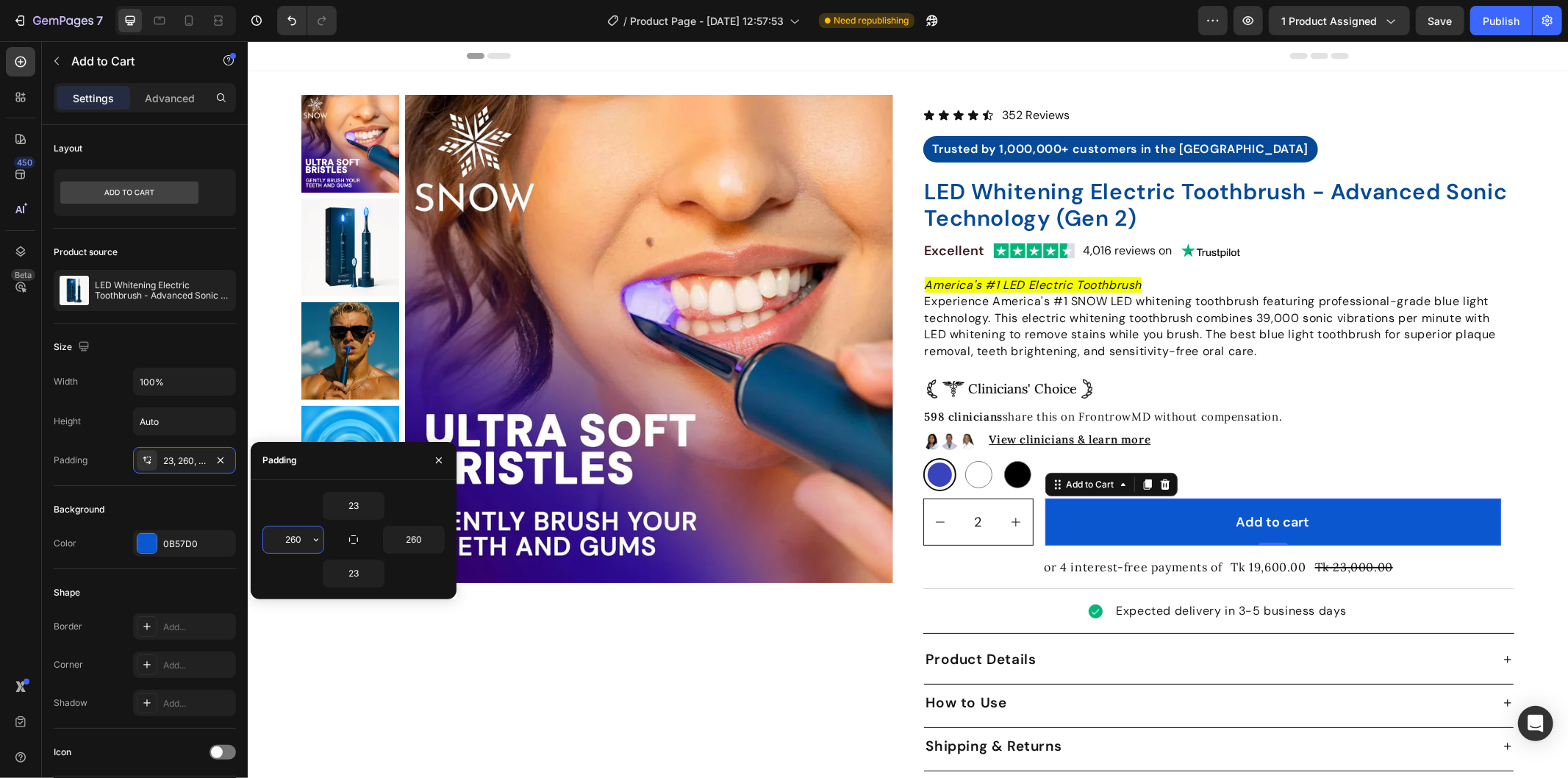
click at [298, 533] on input "260" at bounding box center [294, 539] width 61 height 27
click at [299, 534] on input "260" at bounding box center [294, 539] width 61 height 27
click at [304, 536] on input "260" at bounding box center [294, 539] width 61 height 27
click at [423, 542] on input "260" at bounding box center [414, 539] width 61 height 27
click at [423, 537] on input "260" at bounding box center [414, 539] width 61 height 27
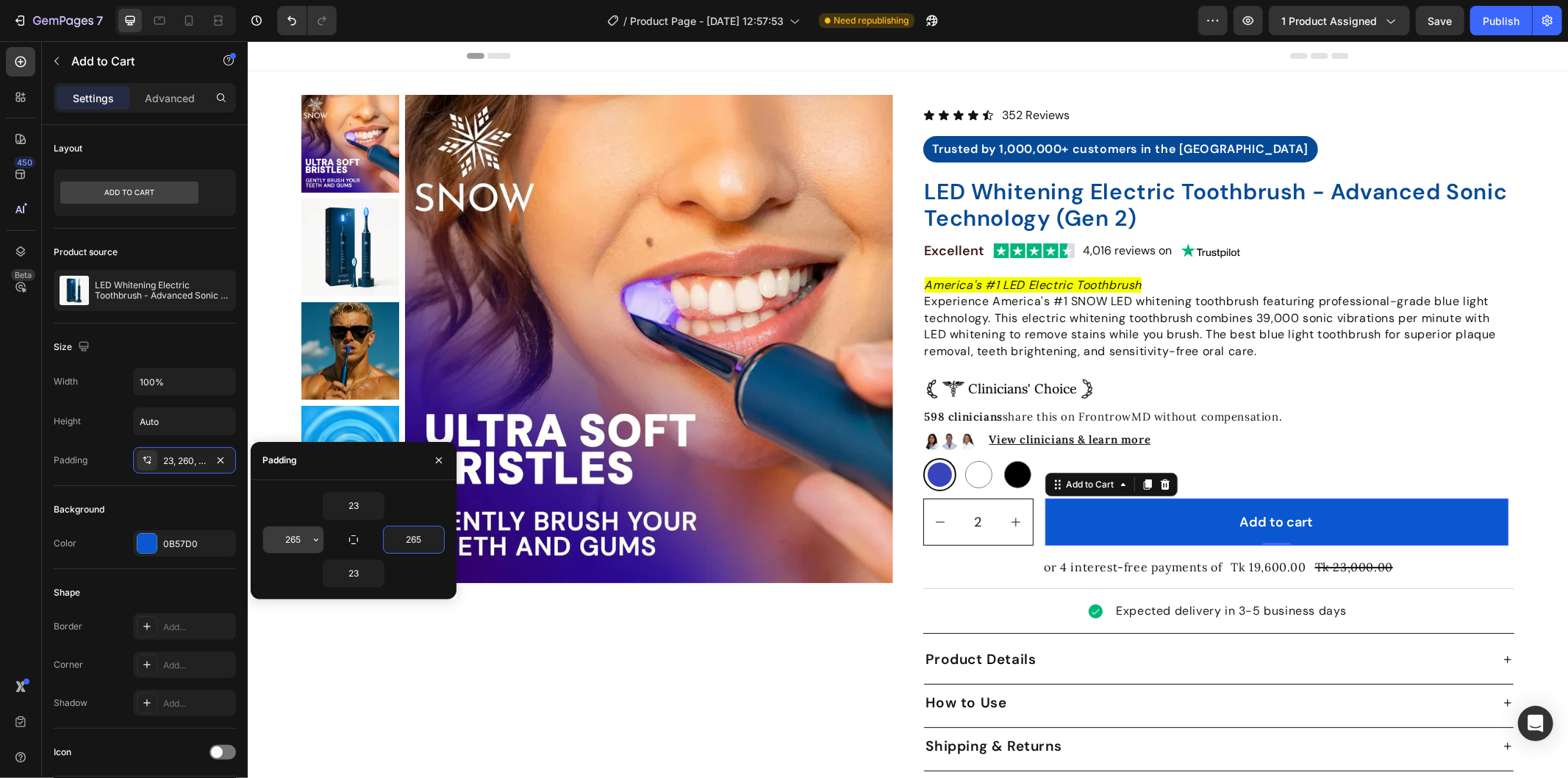
click at [306, 533] on input "265" at bounding box center [294, 539] width 61 height 27
click at [305, 533] on input "267" at bounding box center [294, 539] width 61 height 27
click at [424, 535] on input "265" at bounding box center [414, 539] width 61 height 27
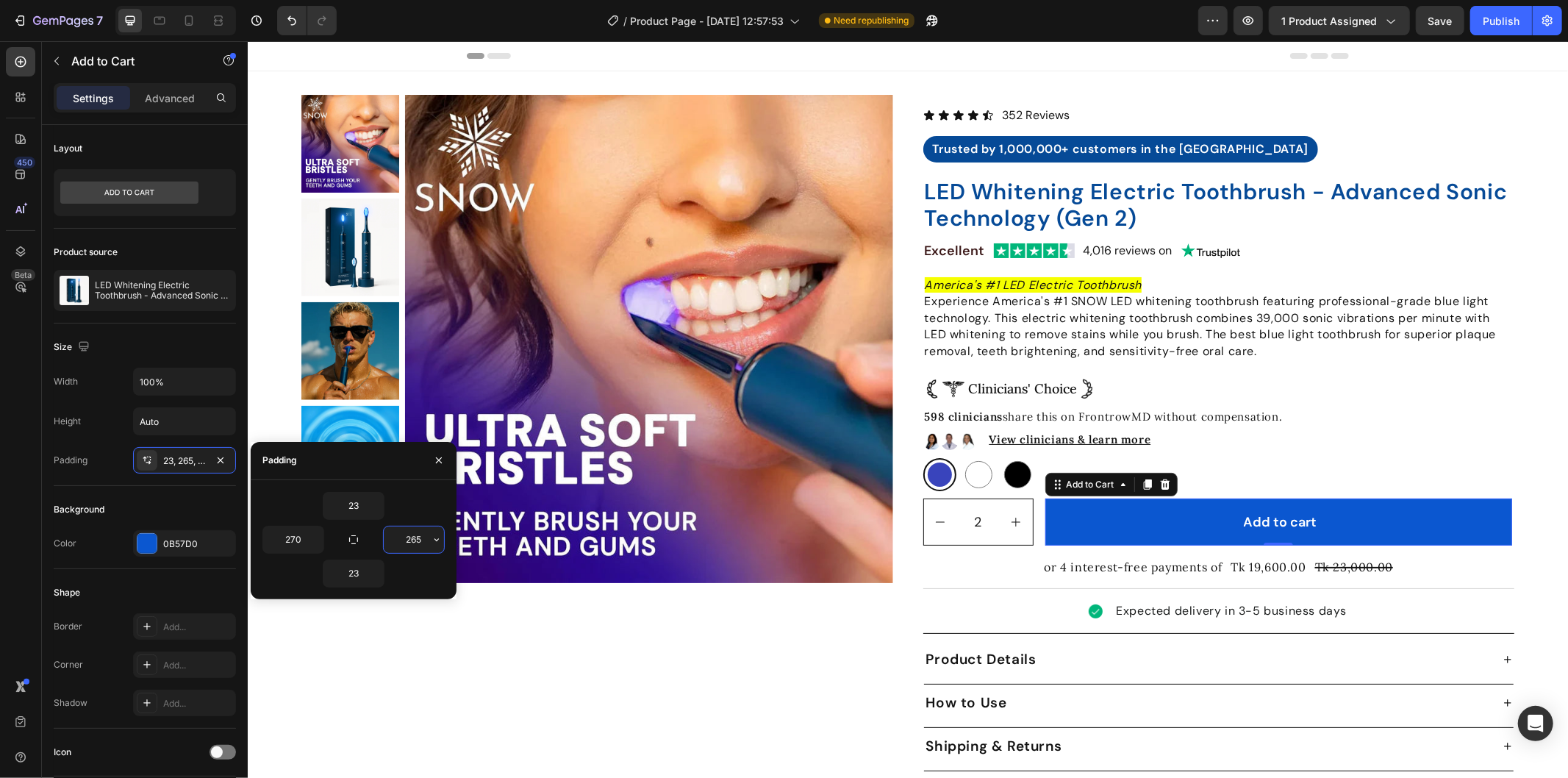
click at [424, 535] on input "265" at bounding box center [414, 539] width 61 height 27
click at [427, 536] on input "265" at bounding box center [414, 539] width 61 height 27
click at [430, 540] on button "button" at bounding box center [437, 539] width 15 height 27
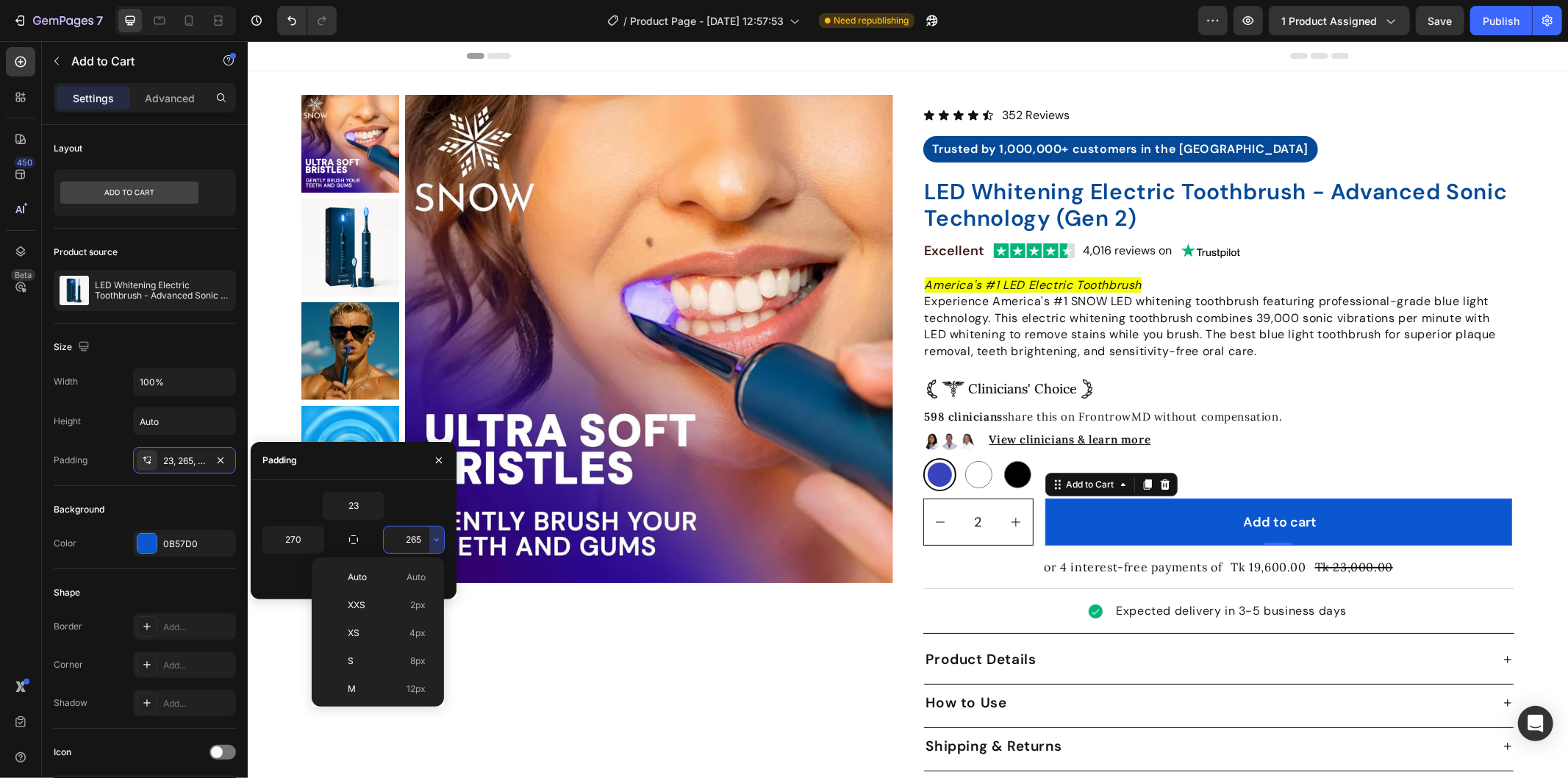
click at [422, 539] on input "265" at bounding box center [414, 539] width 61 height 27
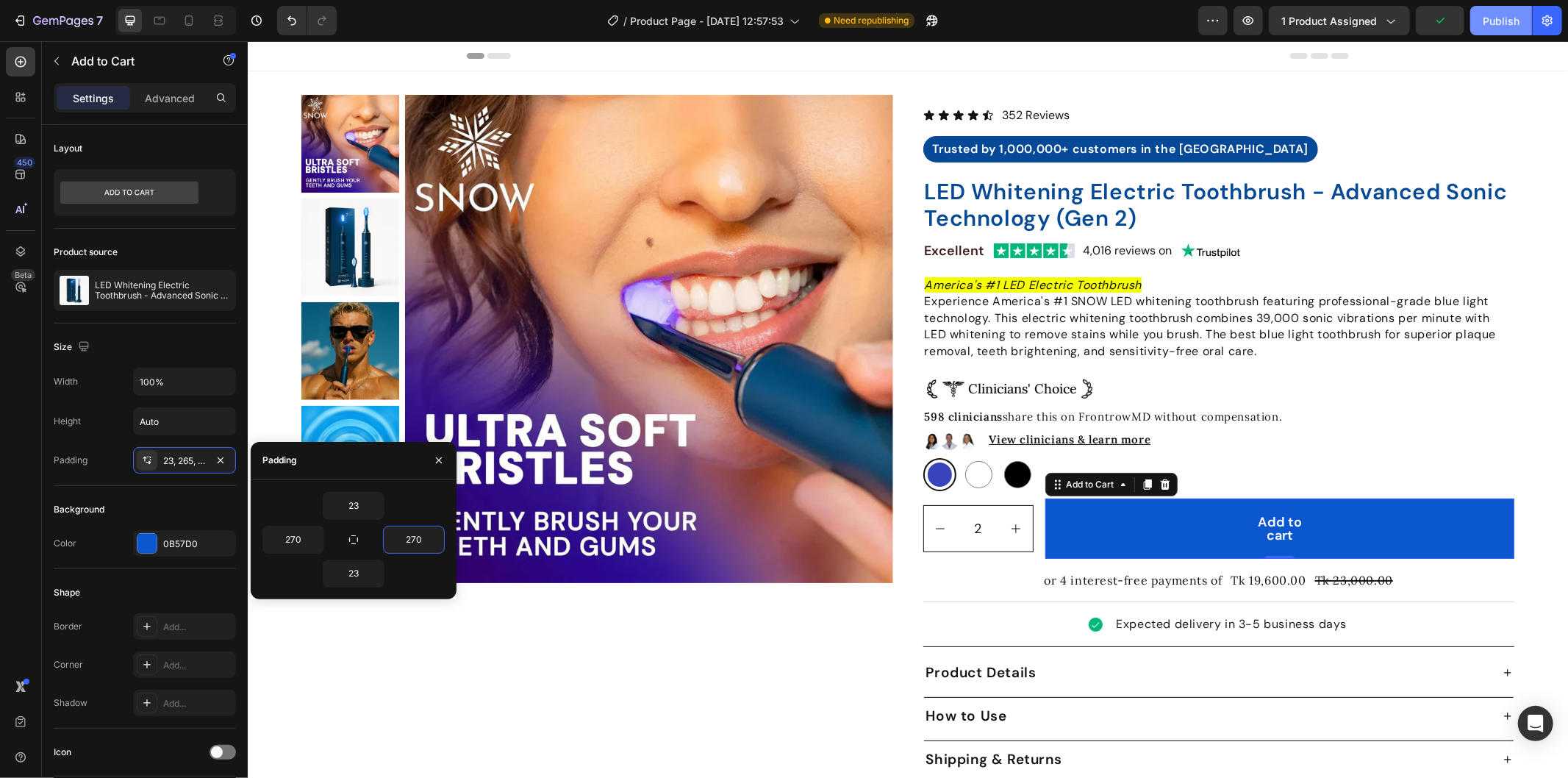
click at [1493, 19] on div "Publish" at bounding box center [1500, 21] width 37 height 16
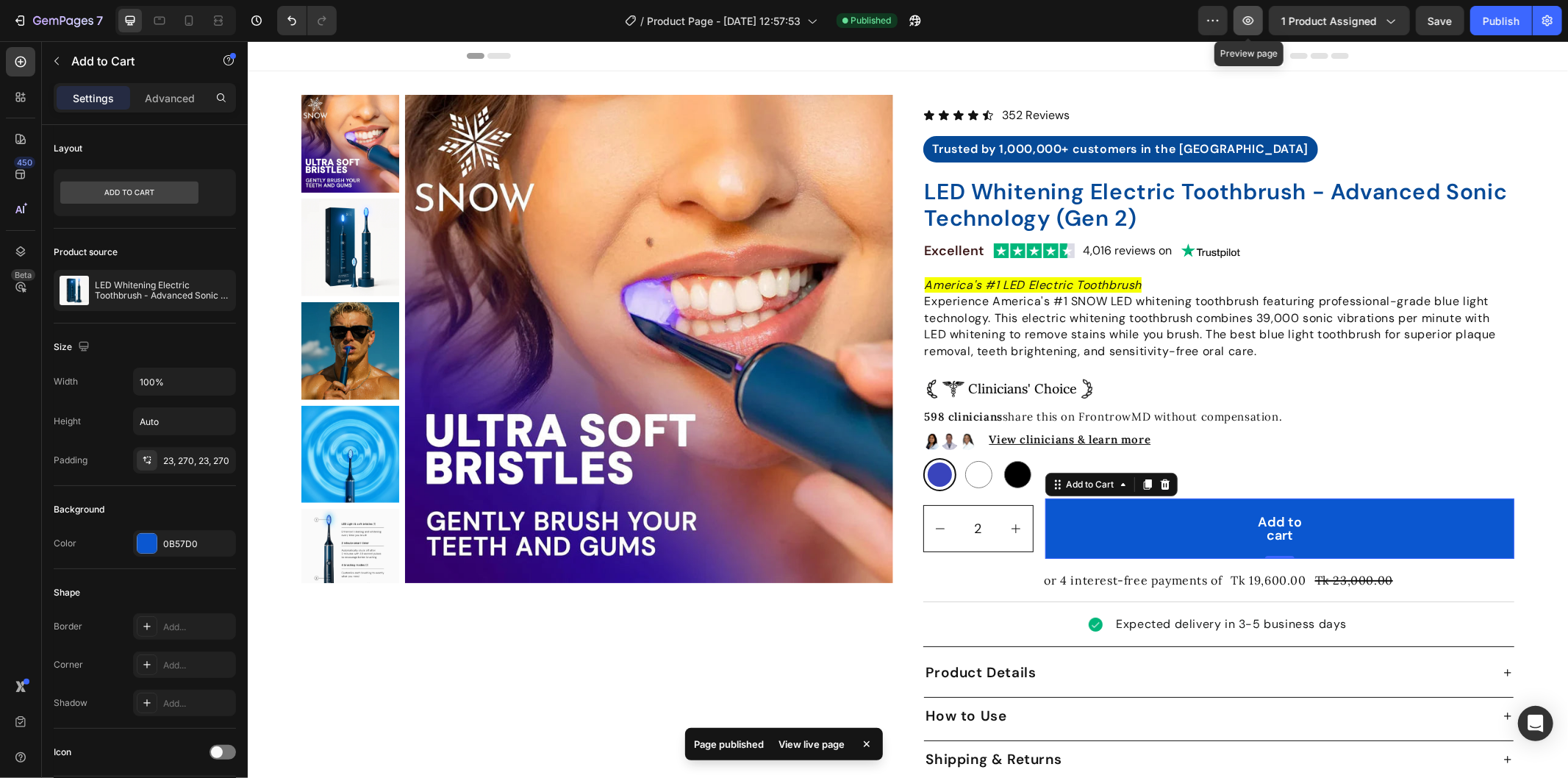
click at [1260, 13] on button "button" at bounding box center [1249, 21] width 30 height 30
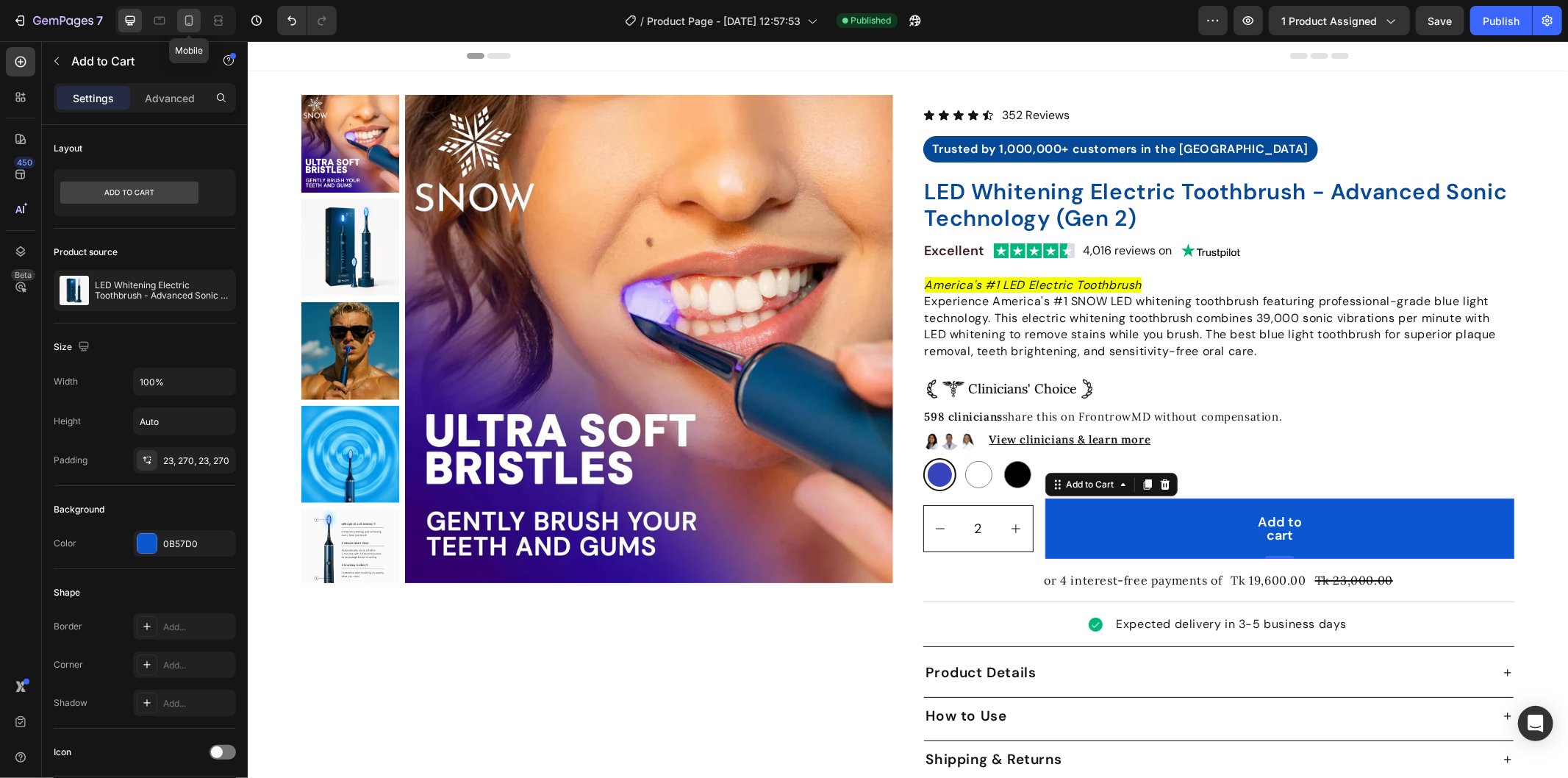
click at [199, 17] on div at bounding box center [189, 21] width 24 height 24
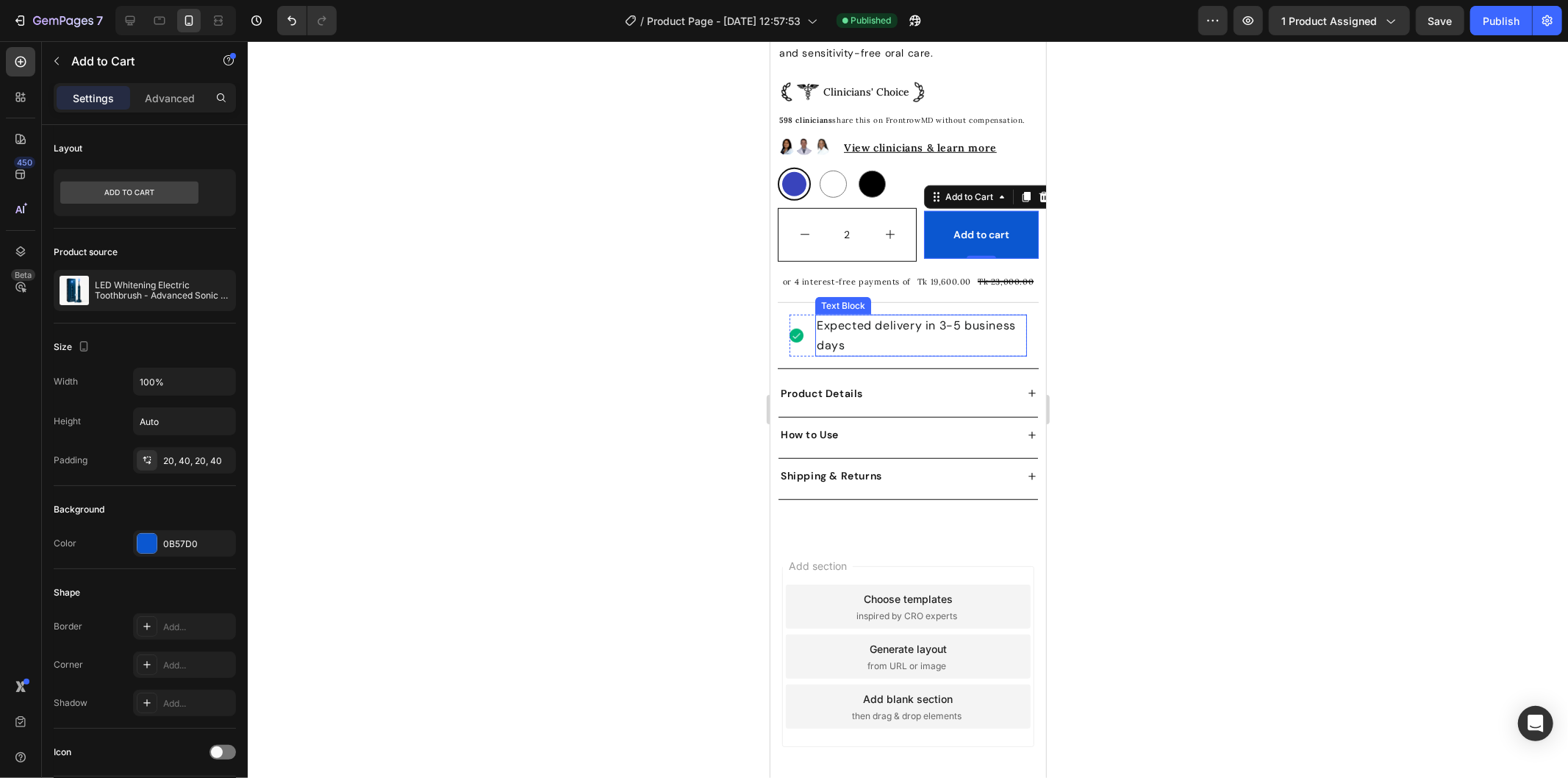
scroll to position [493, 0]
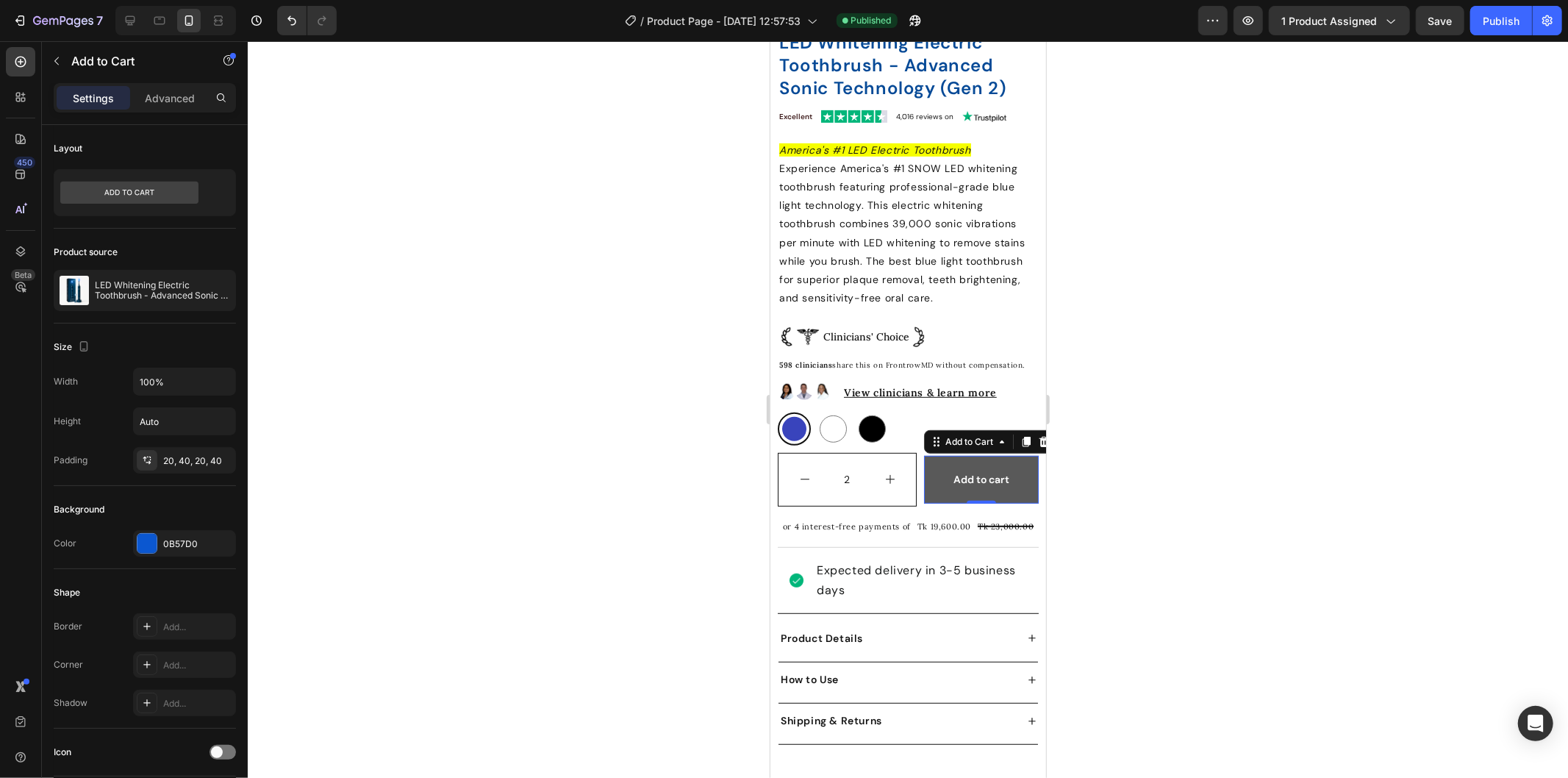
click at [1006, 455] on button "Add to cart" at bounding box center [980, 479] width 114 height 48
click at [1039, 435] on icon at bounding box center [1044, 440] width 10 height 10
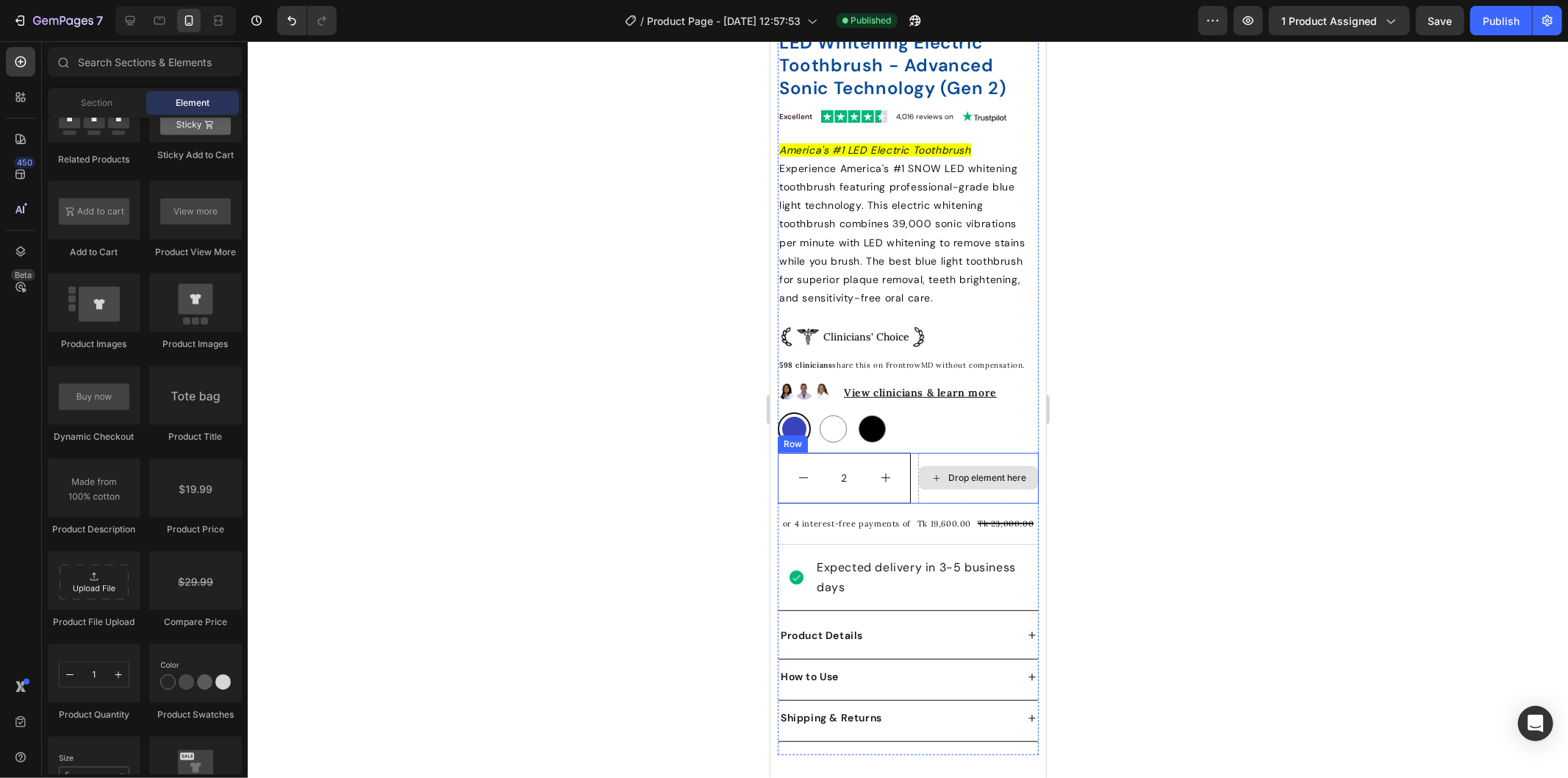
click at [930, 472] on icon at bounding box center [936, 478] width 12 height 13
click at [901, 458] on div "2 Product Quantity Drop element here Row" at bounding box center [907, 477] width 261 height 51
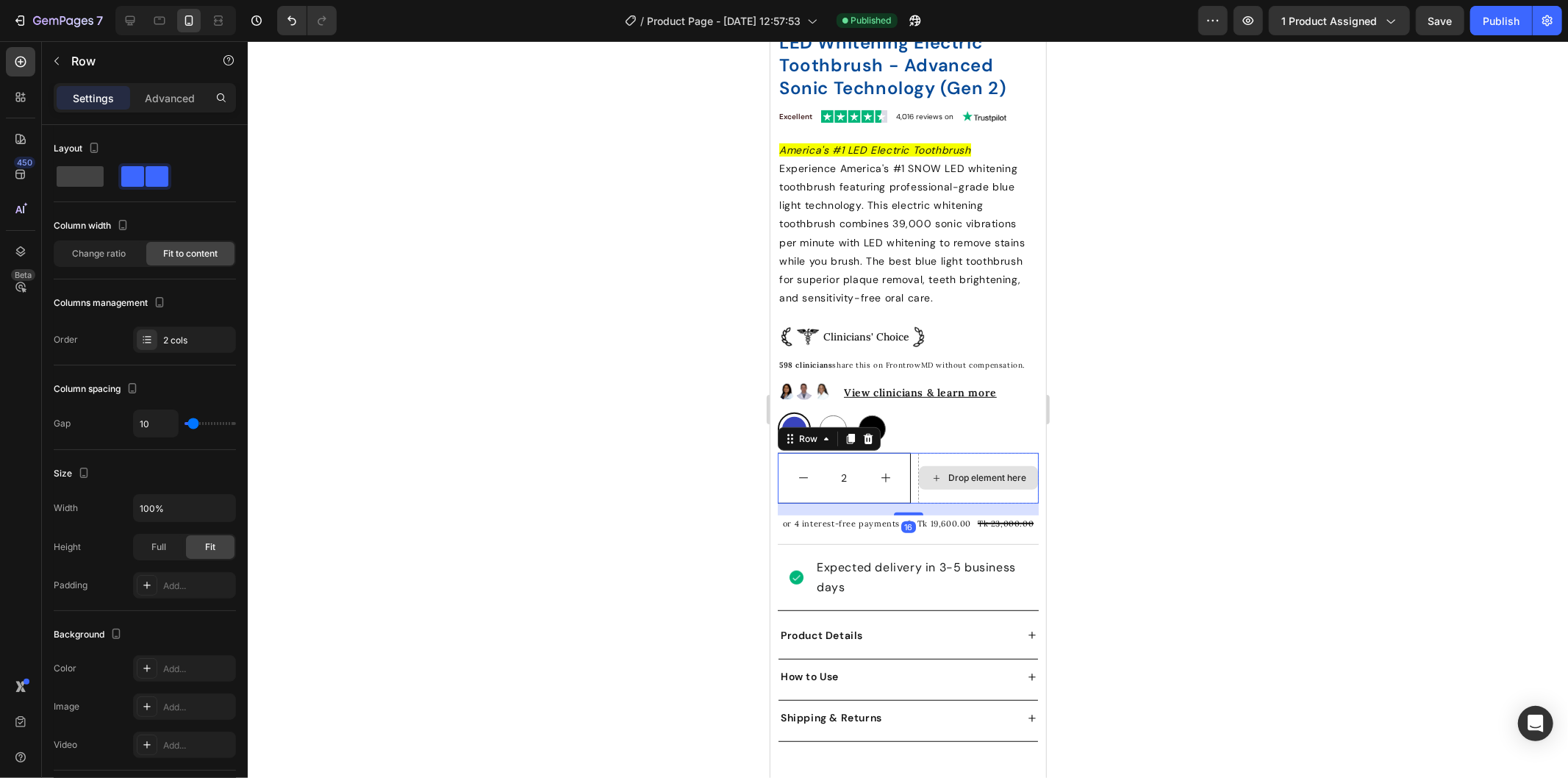
click at [935, 466] on div "Drop element here" at bounding box center [978, 478] width 119 height 24
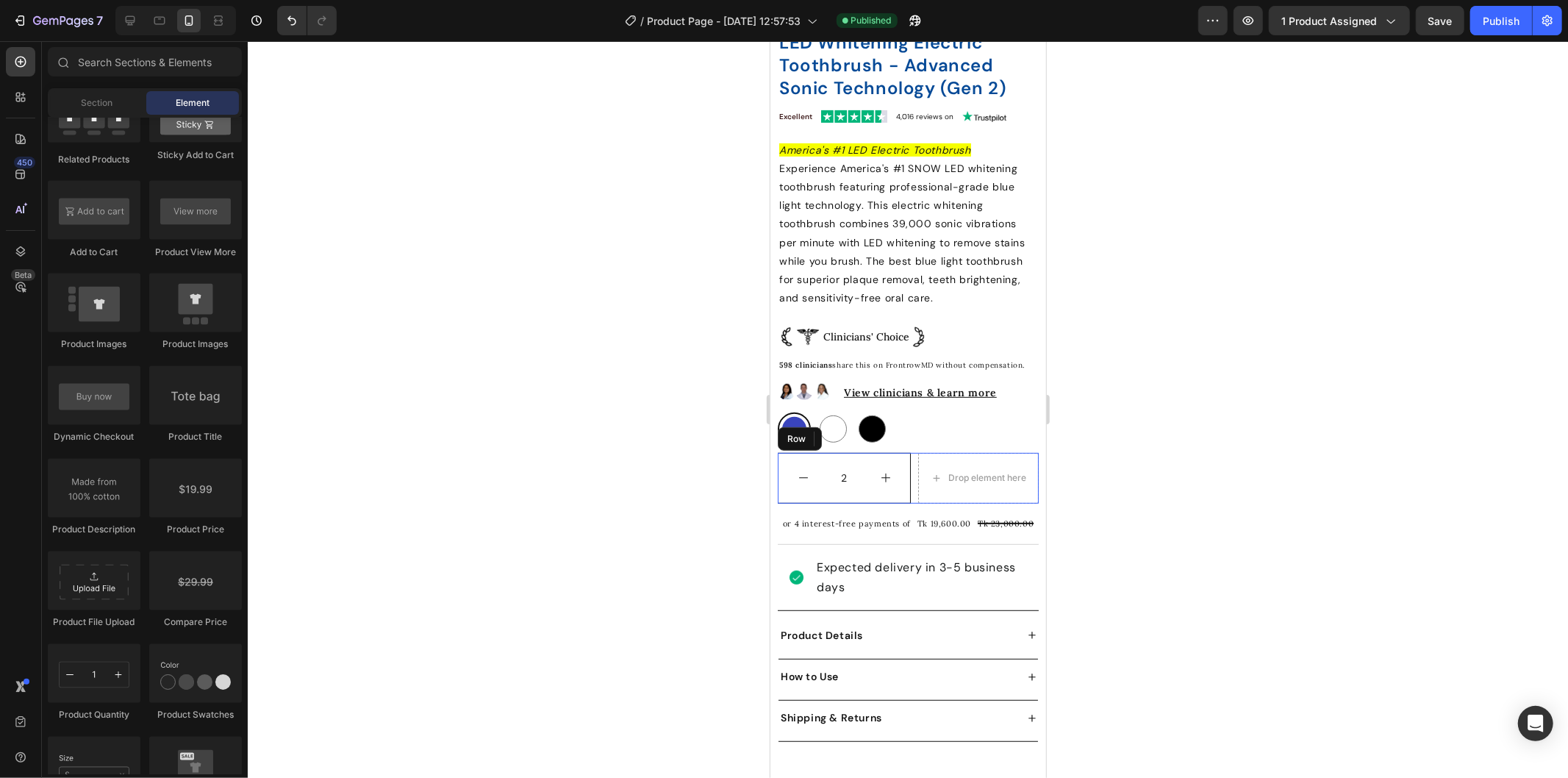
click at [902, 463] on div "2 Product Quantity Drop element here Row" at bounding box center [907, 477] width 261 height 51
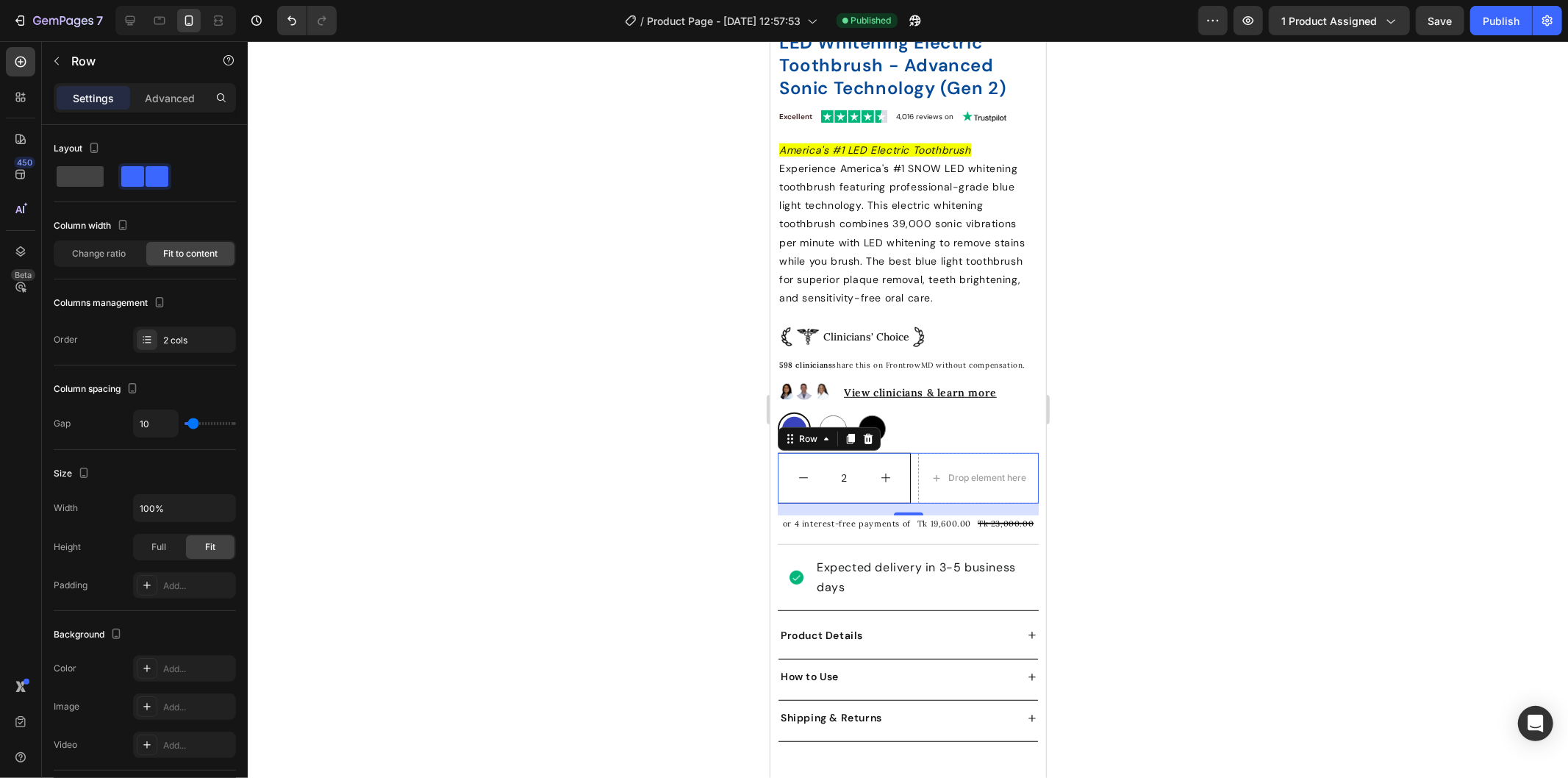
click at [902, 452] on div "2 Product Quantity Drop element here Row 16" at bounding box center [907, 477] width 261 height 51
click at [871, 432] on icon at bounding box center [868, 438] width 12 height 12
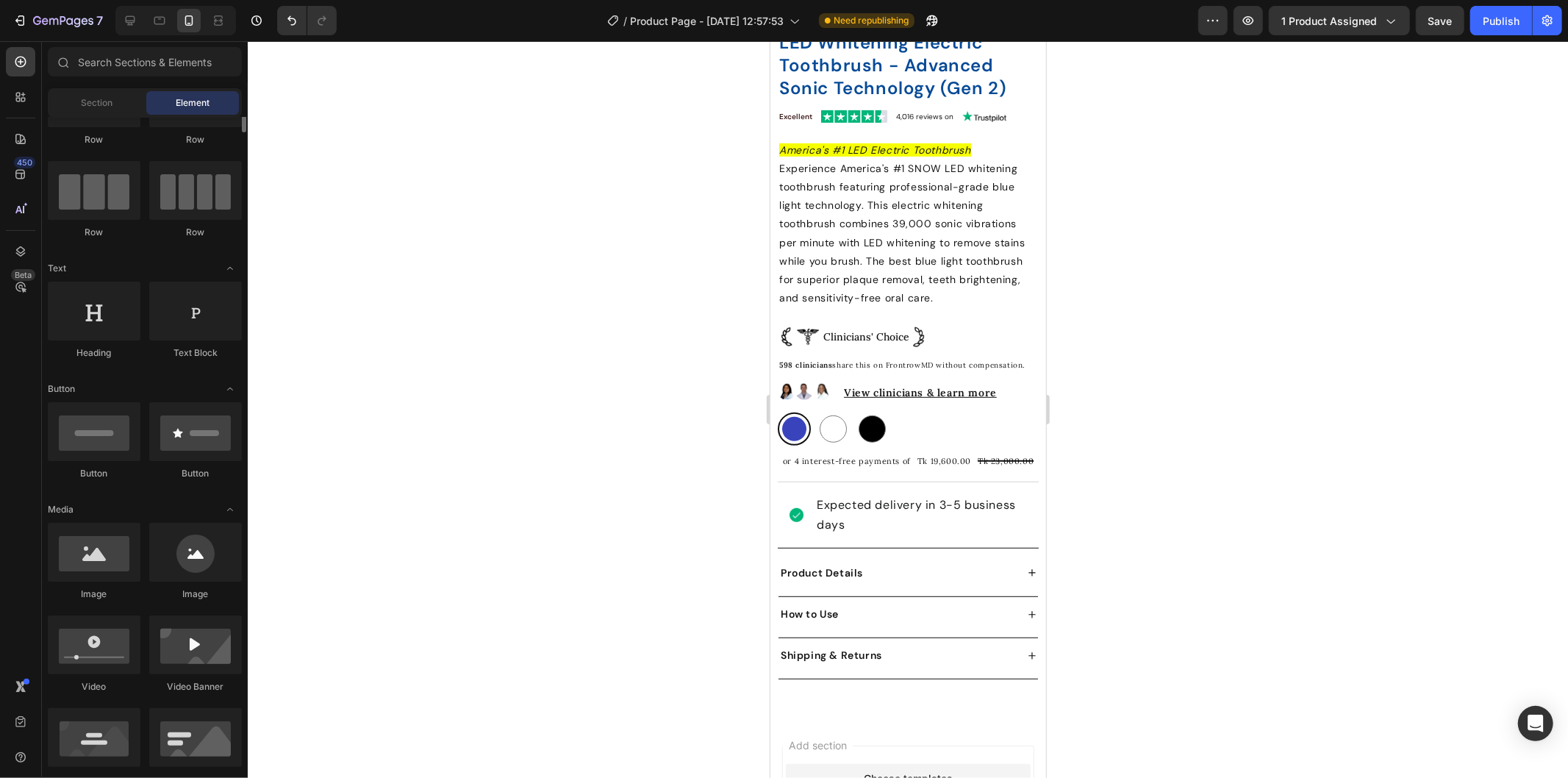
scroll to position [0, 0]
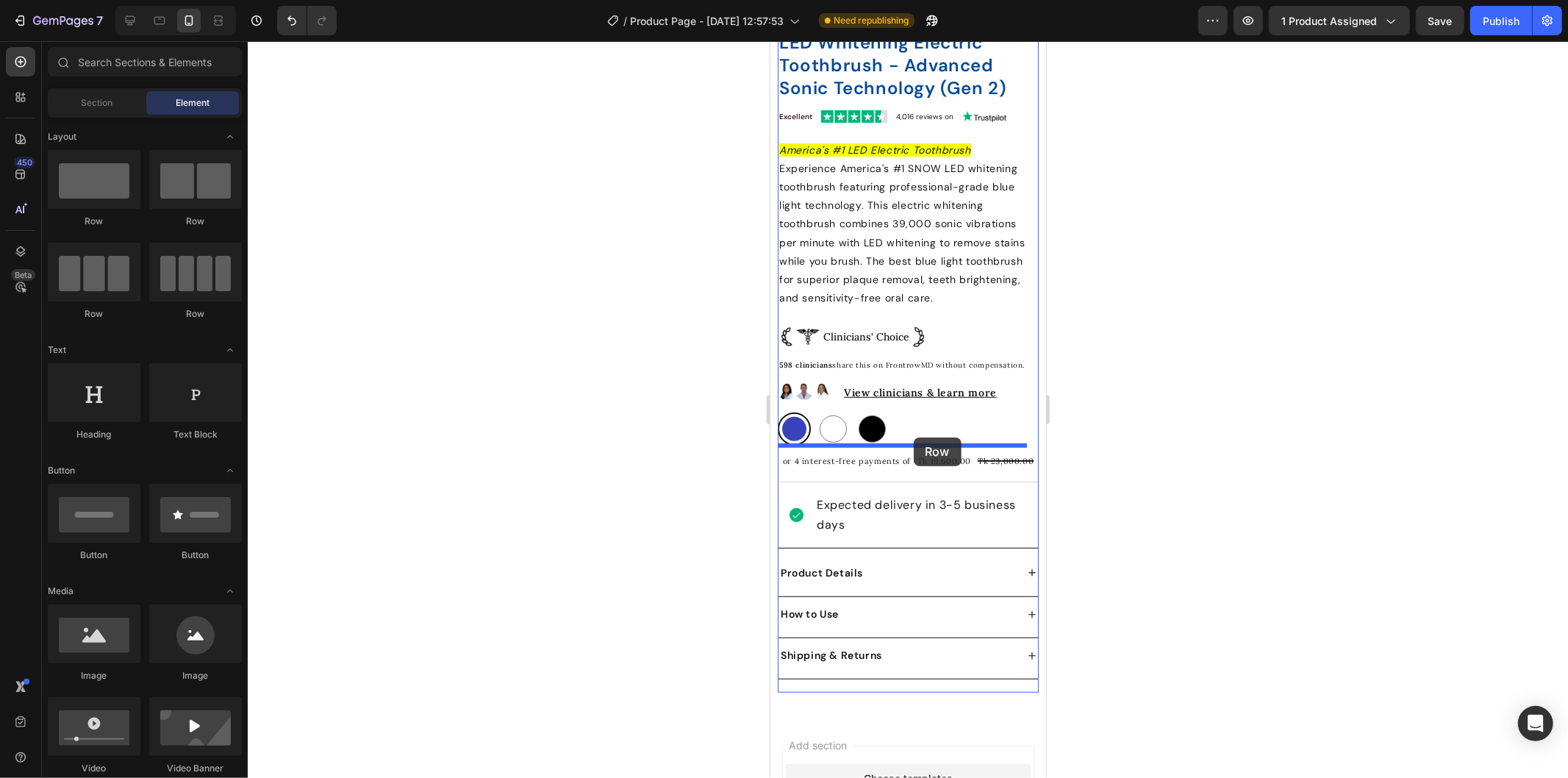
drag, startPoint x: 959, startPoint y: 215, endPoint x: 913, endPoint y: 437, distance: 226.7
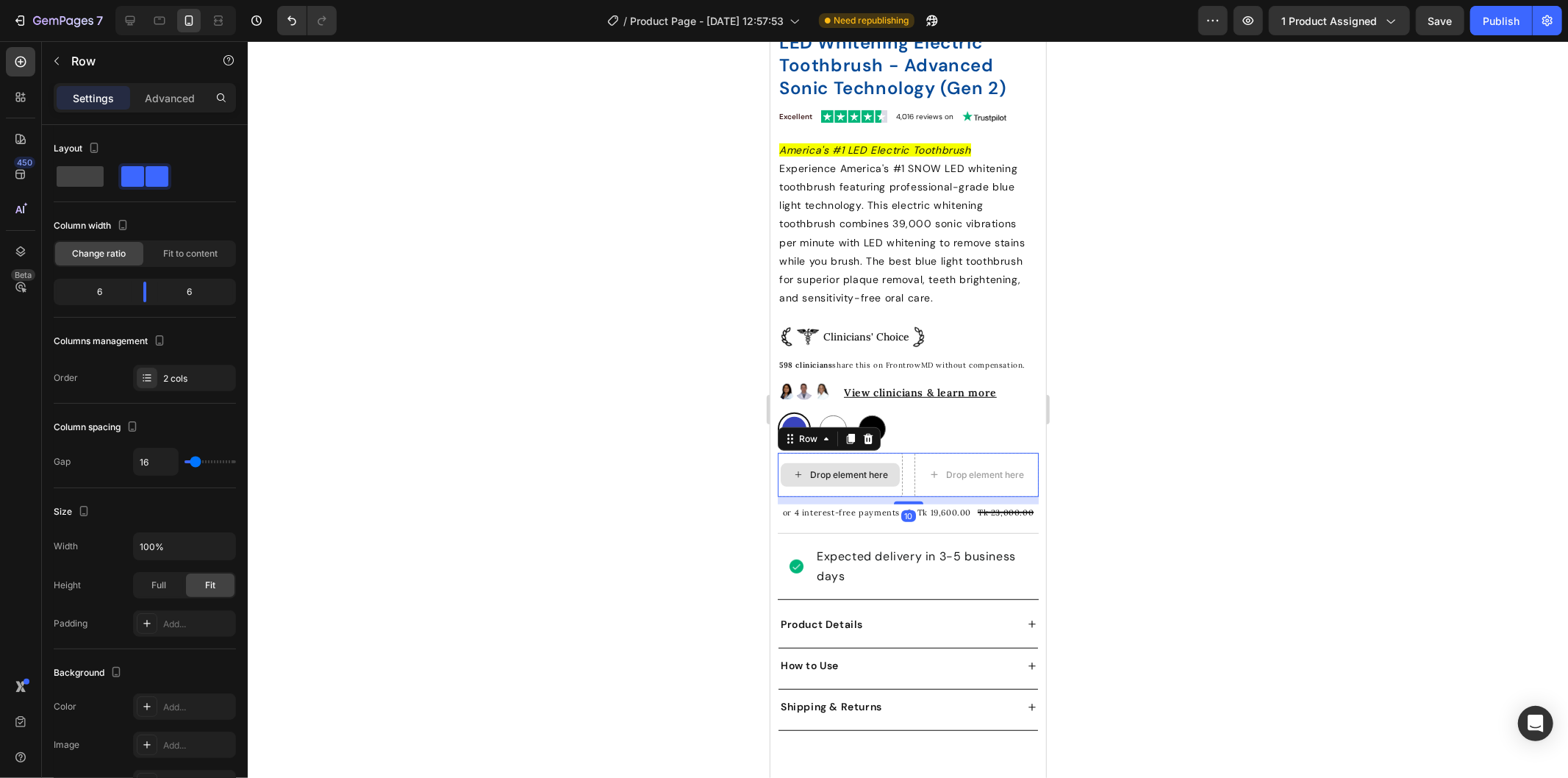
click at [845, 481] on div "Drop element here" at bounding box center [840, 474] width 125 height 44
drag, startPoint x: 140, startPoint y: 287, endPoint x: 130, endPoint y: 287, distance: 10.0
click at [130, 0] on body "7 Version history / Product Page - Sep 26, 12:57:53 Need republishing Preview 1…" at bounding box center [784, 0] width 1568 height 0
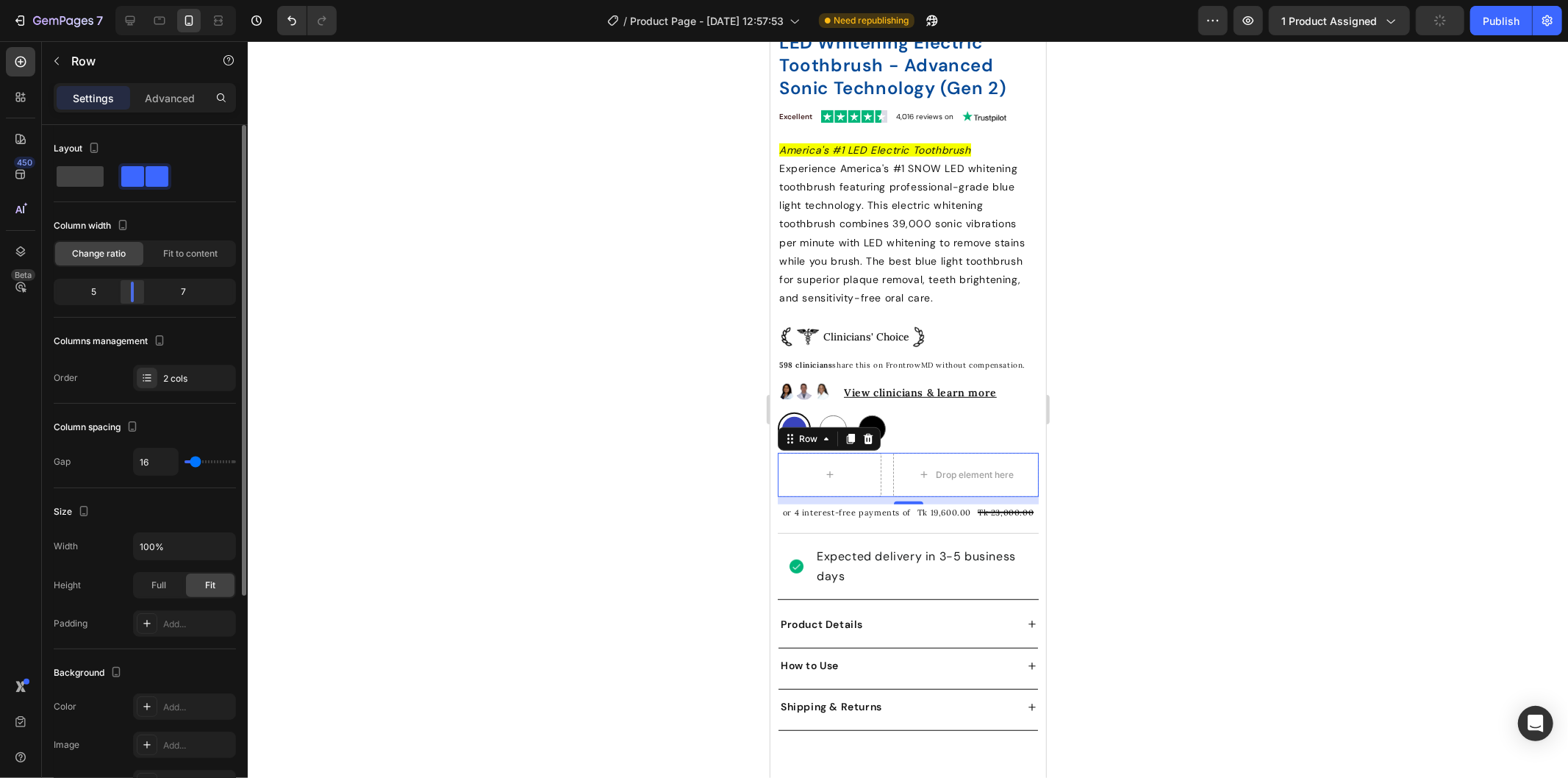
click at [128, 0] on body "7 Version history / Product Page - Sep 26, 12:57:53 Need republishing Preview 1…" at bounding box center [784, 0] width 1568 height 0
drag, startPoint x: 128, startPoint y: 286, endPoint x: 117, endPoint y: 288, distance: 11.2
click at [117, 0] on body "7 Version history / Product Page - Sep 26, 12:57:53 Need republishing Preview 1…" at bounding box center [784, 0] width 1568 height 0
click at [821, 478] on div at bounding box center [818, 475] width 35 height 24
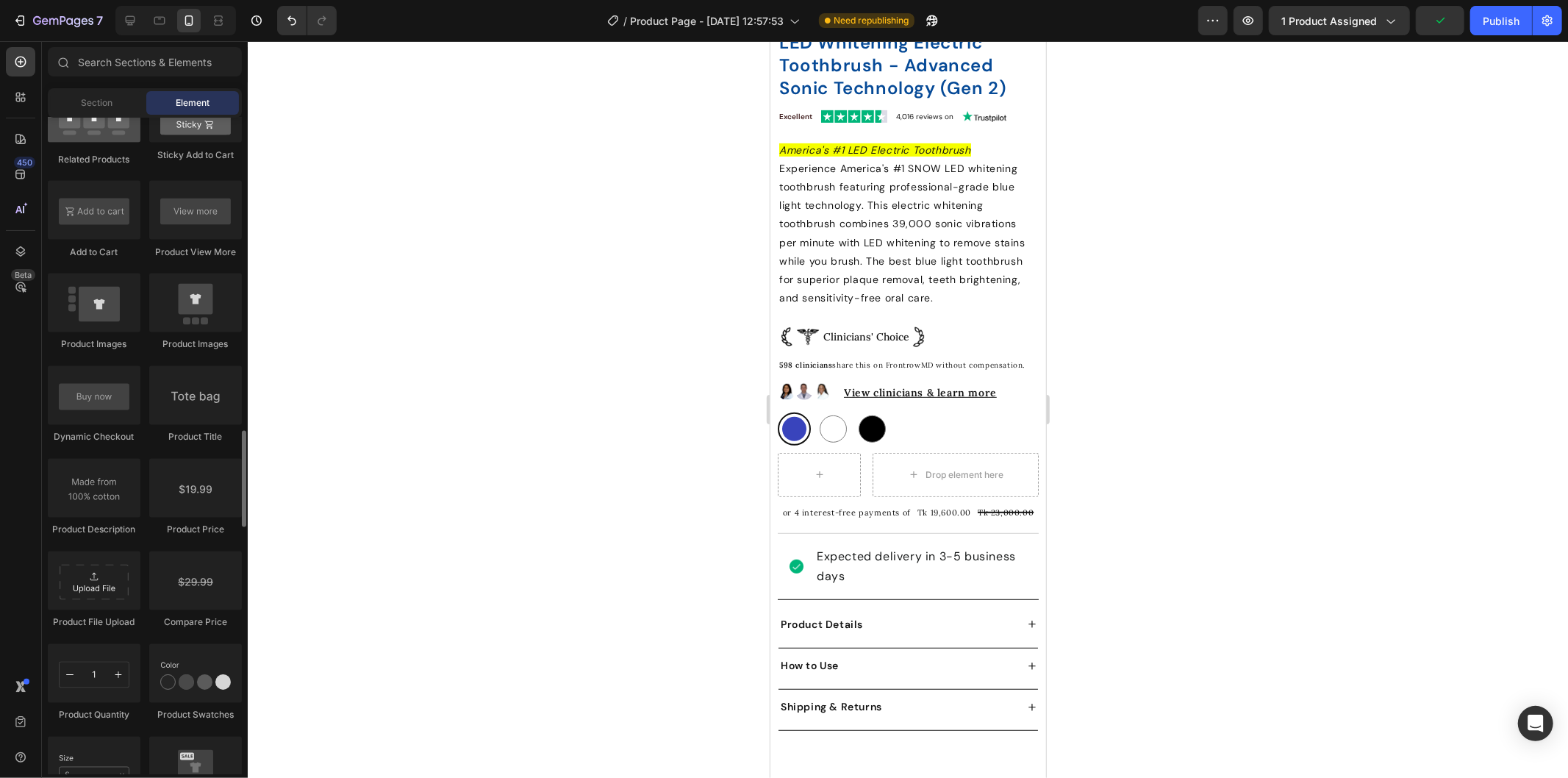
scroll to position [2287, 0]
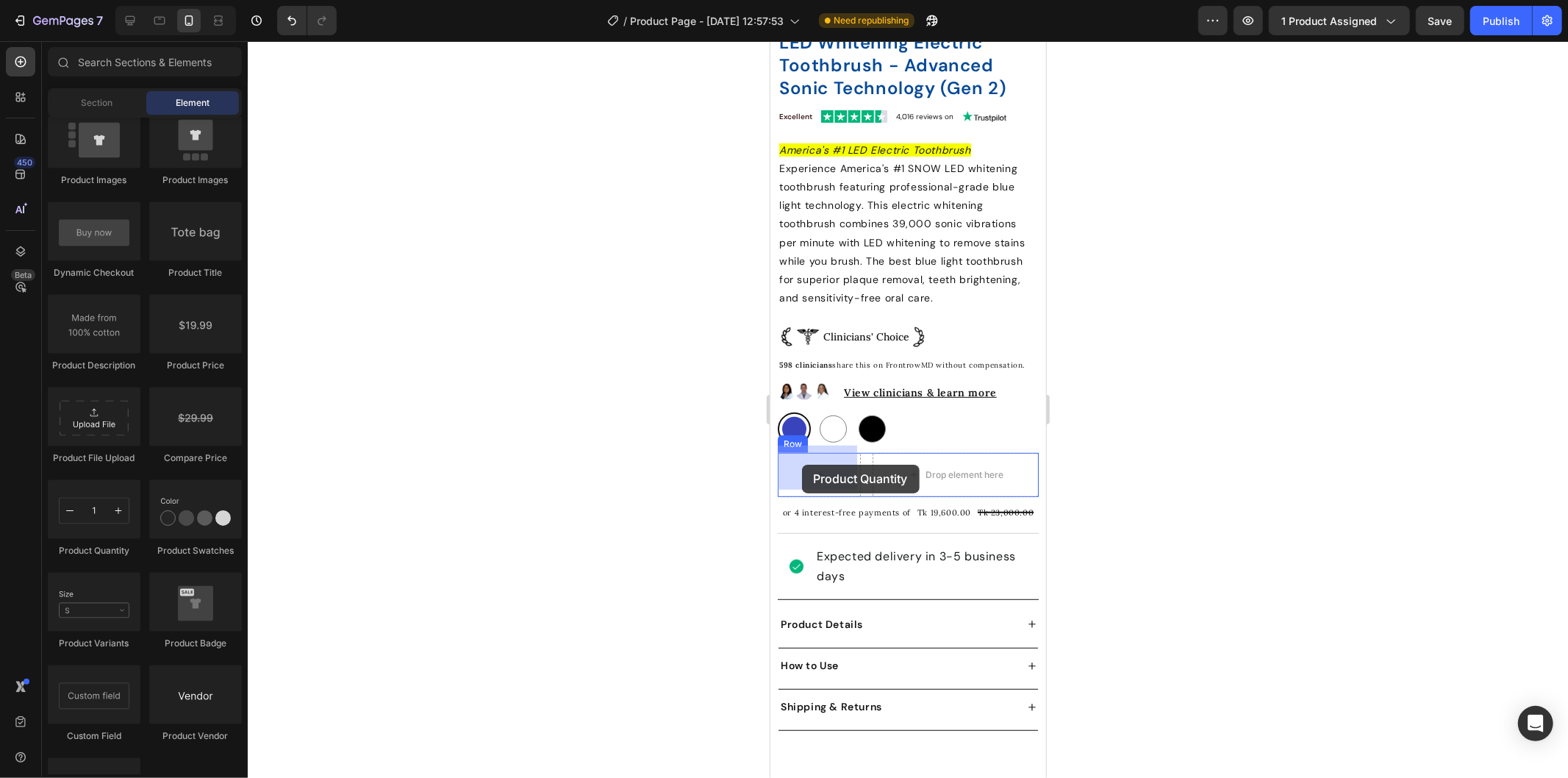
drag, startPoint x: 867, startPoint y: 553, endPoint x: 801, endPoint y: 464, distance: 110.8
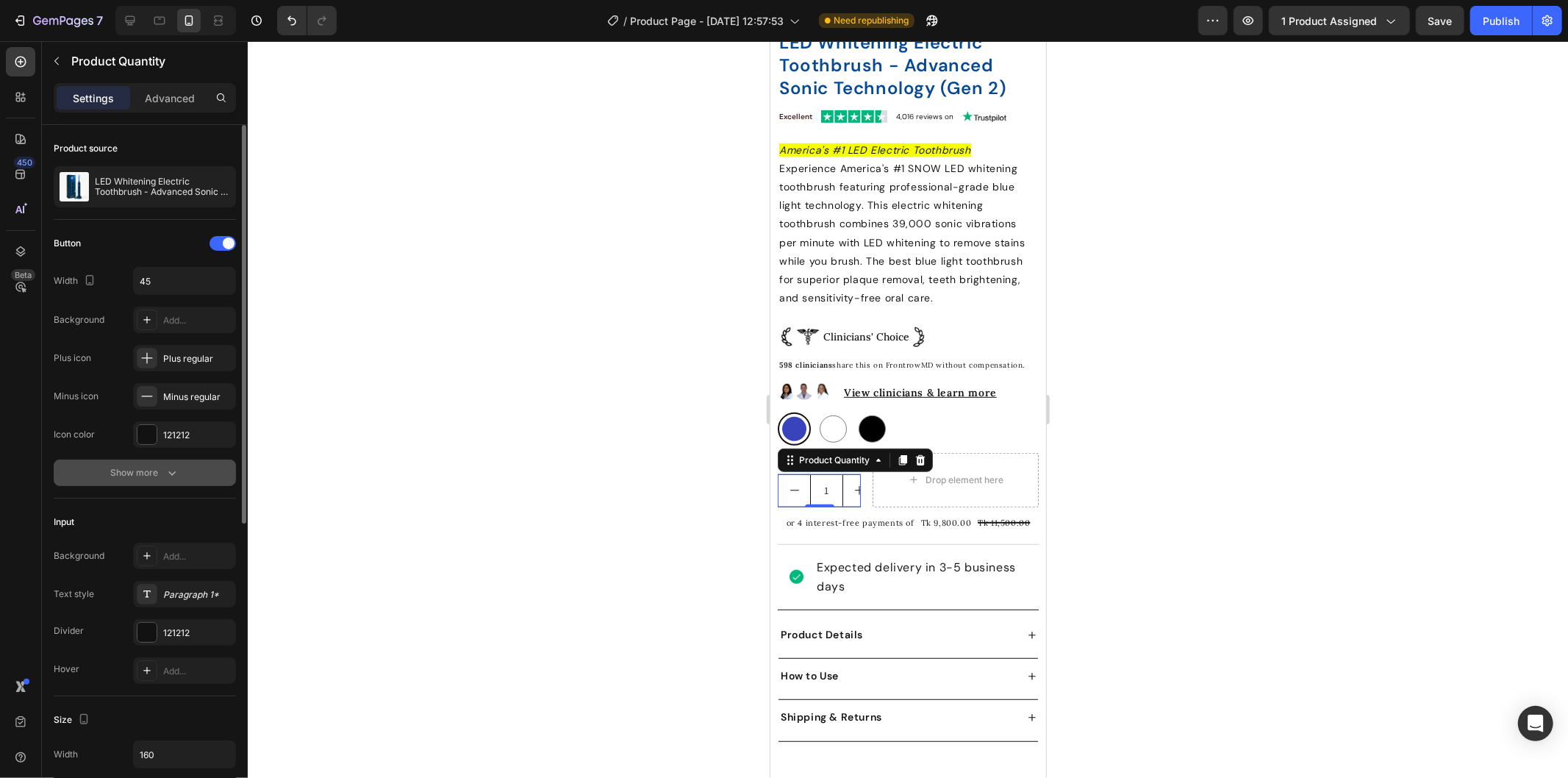
click at [174, 473] on icon "button" at bounding box center [172, 473] width 15 height 15
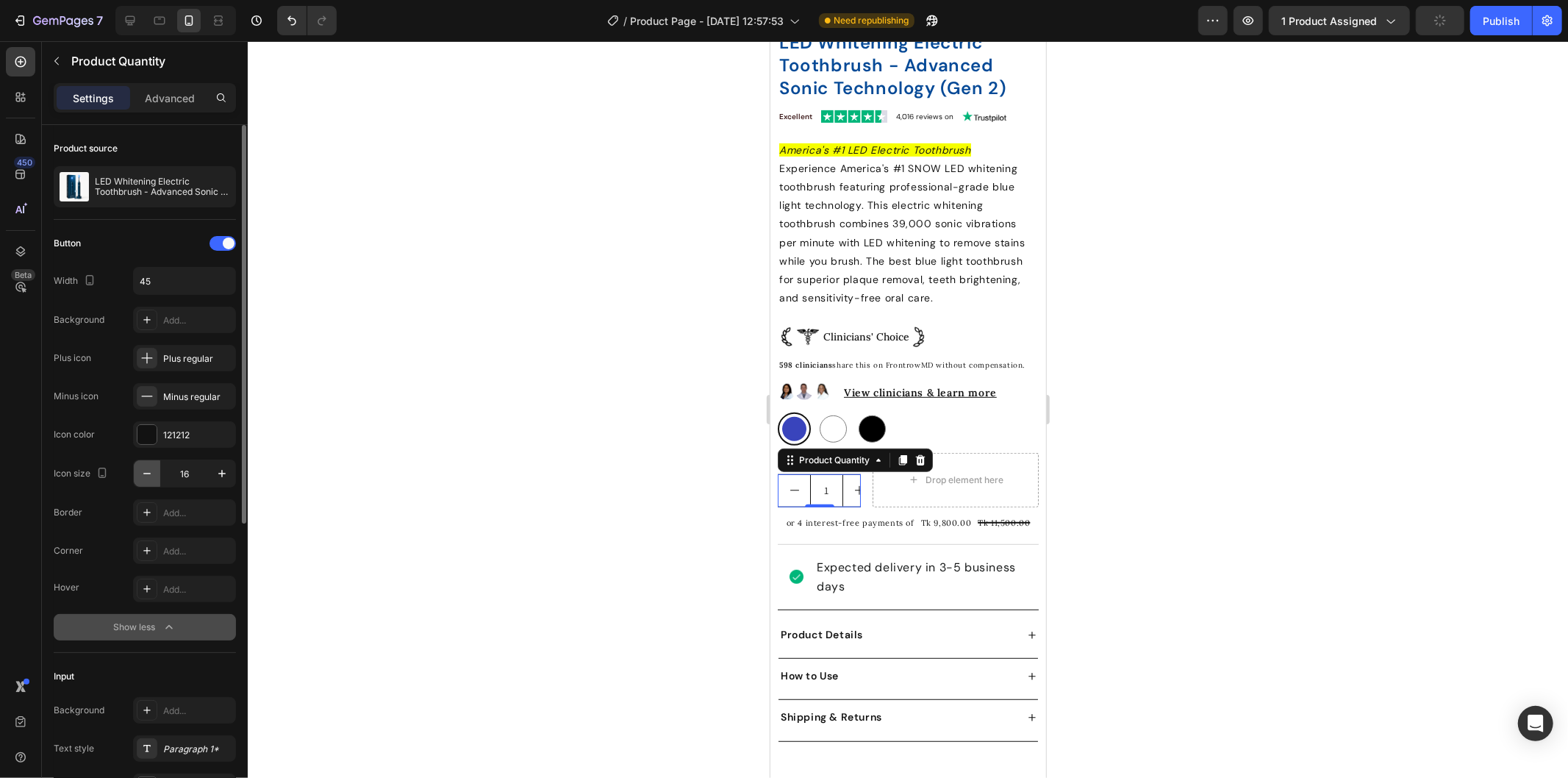
click at [149, 473] on icon "button" at bounding box center [146, 473] width 15 height 15
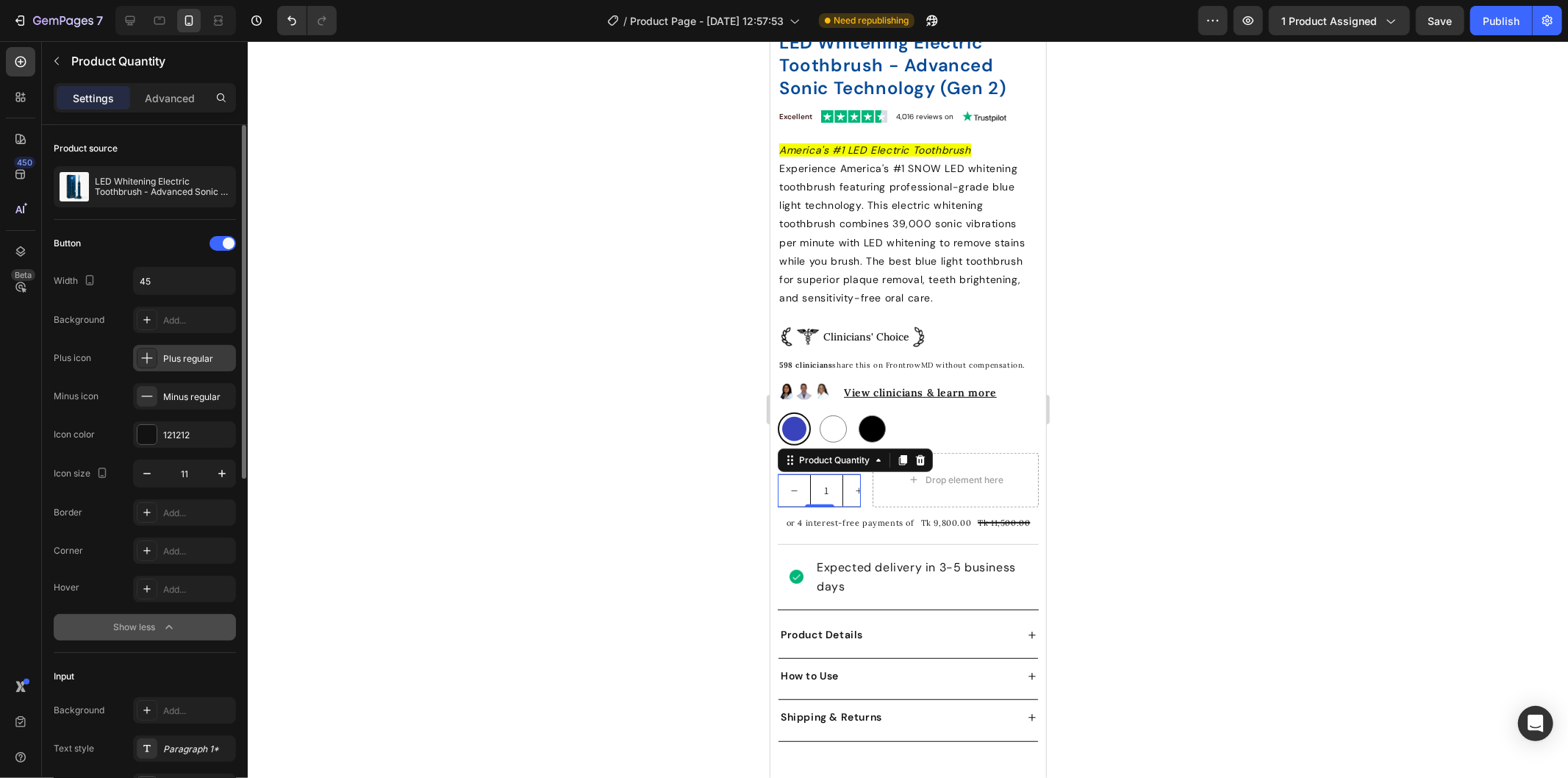
click at [182, 359] on div "Plus regular" at bounding box center [197, 358] width 69 height 13
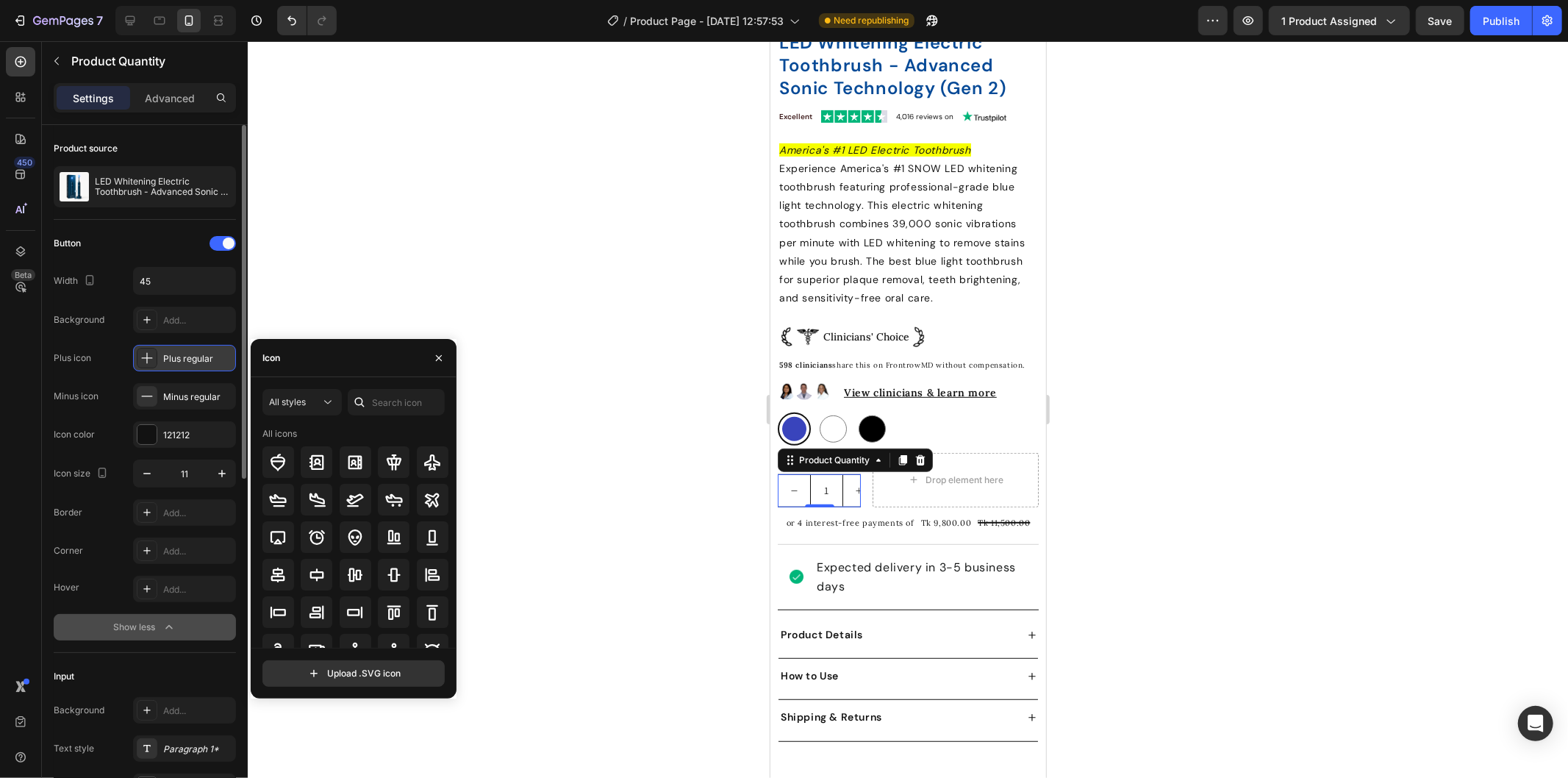
click at [182, 359] on div "Plus regular" at bounding box center [197, 358] width 69 height 13
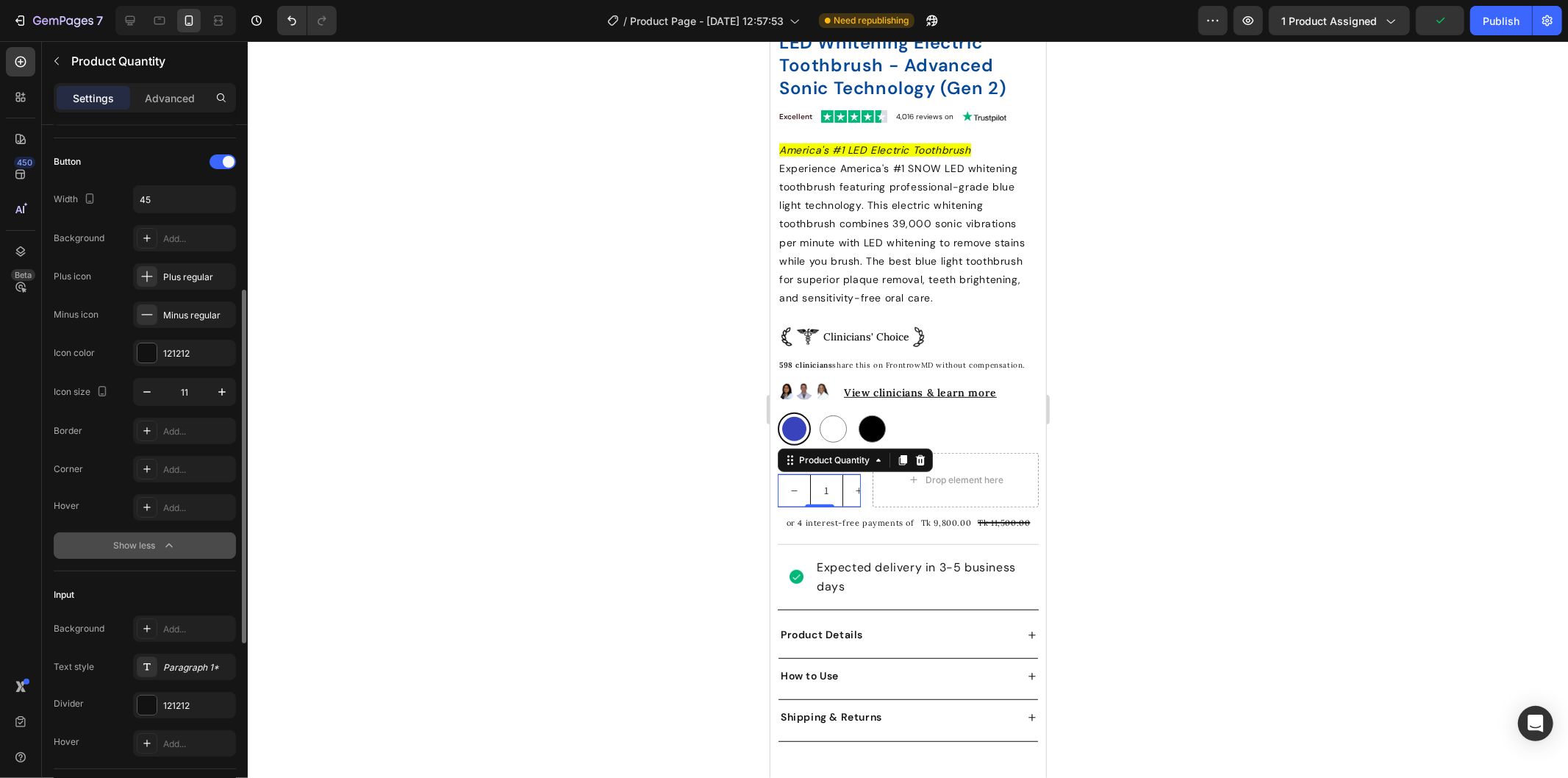
scroll to position [163, 0]
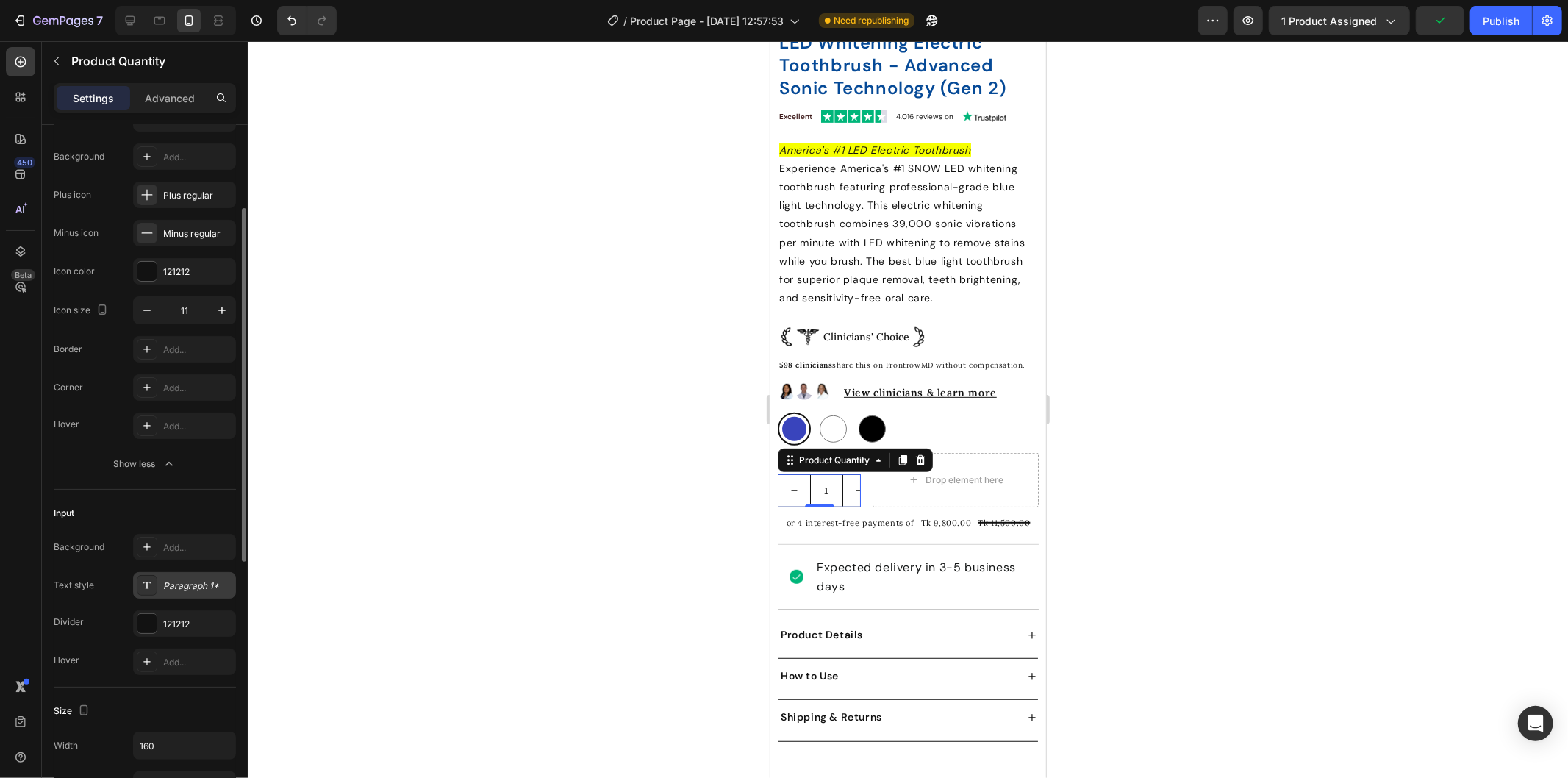
click at [188, 581] on div "Paragraph 1*" at bounding box center [197, 585] width 69 height 13
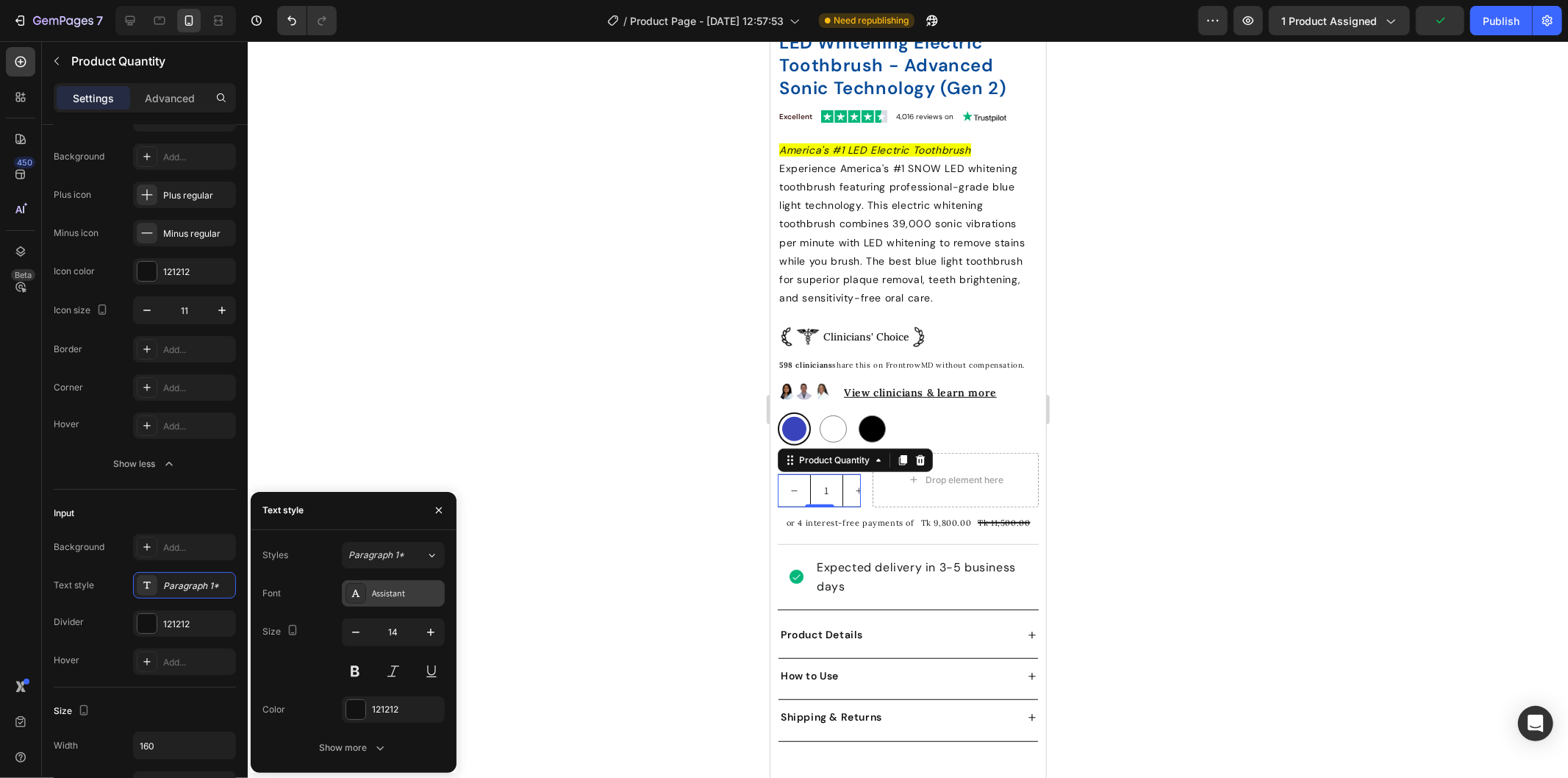
click at [390, 593] on div "Assistant" at bounding box center [406, 593] width 69 height 13
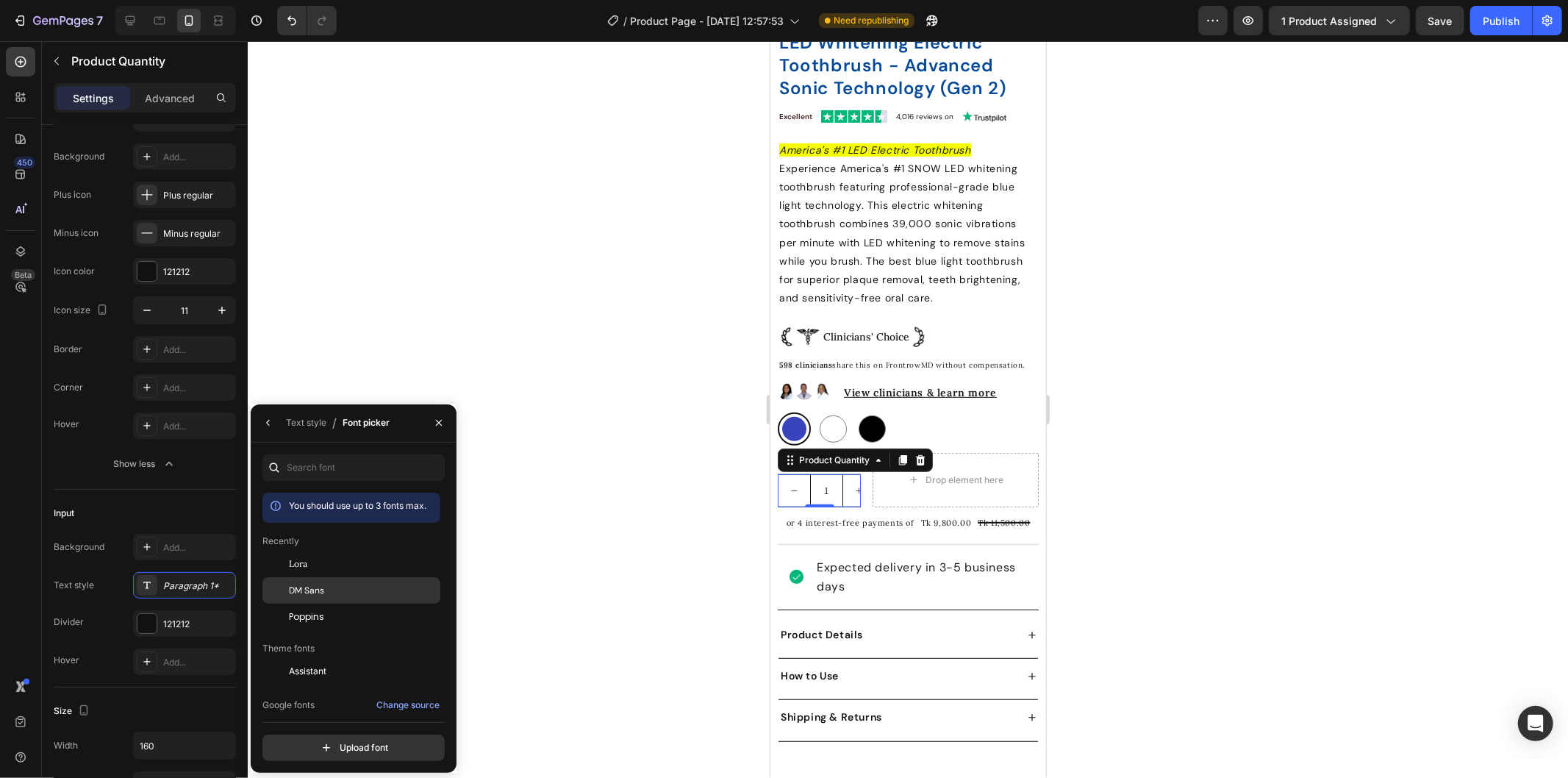
click at [346, 584] on div "DM Sans" at bounding box center [362, 590] width 148 height 13
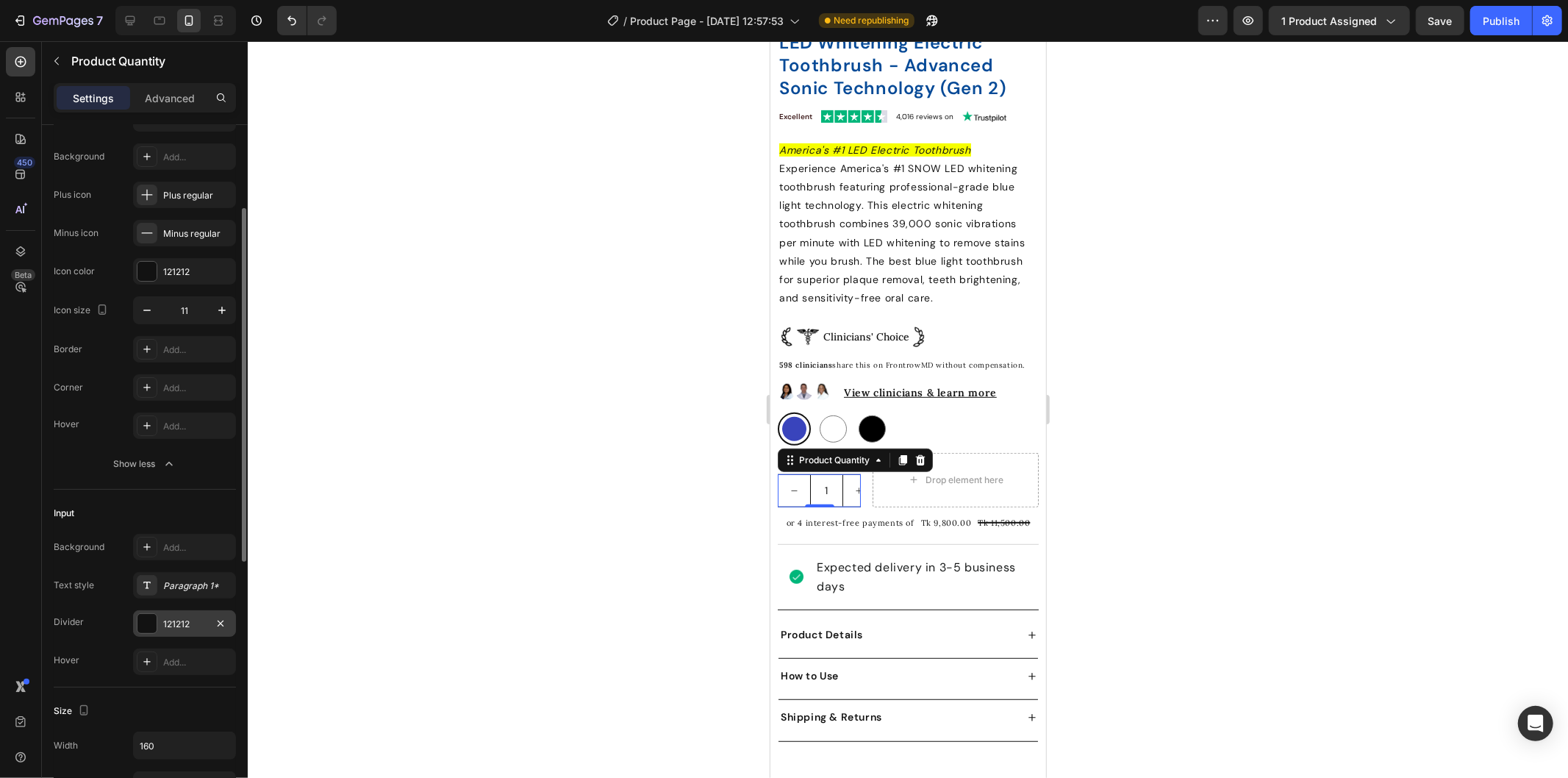
click at [187, 621] on div "121212" at bounding box center [184, 624] width 43 height 13
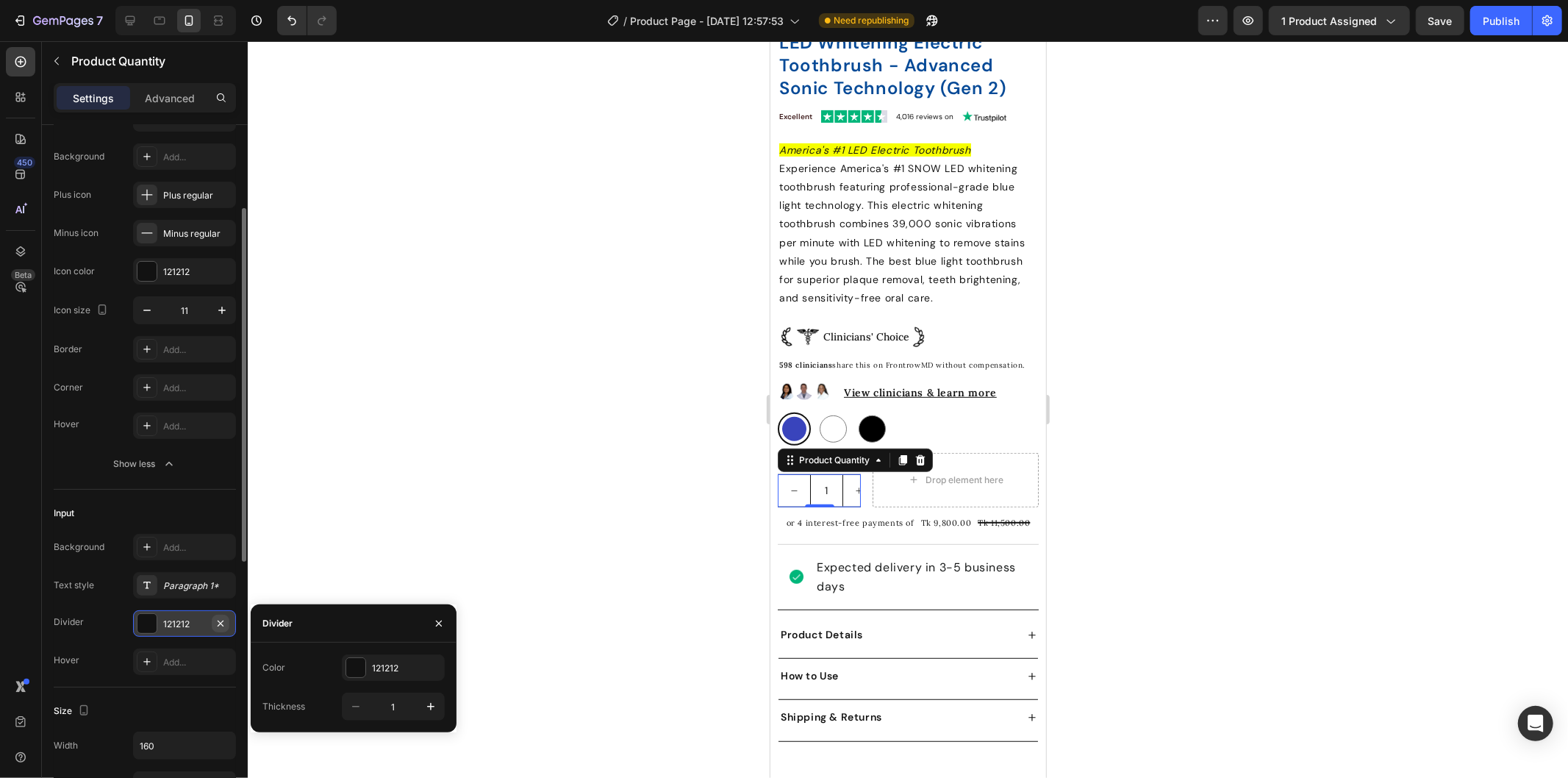
click at [224, 623] on icon "button" at bounding box center [221, 624] width 12 height 12
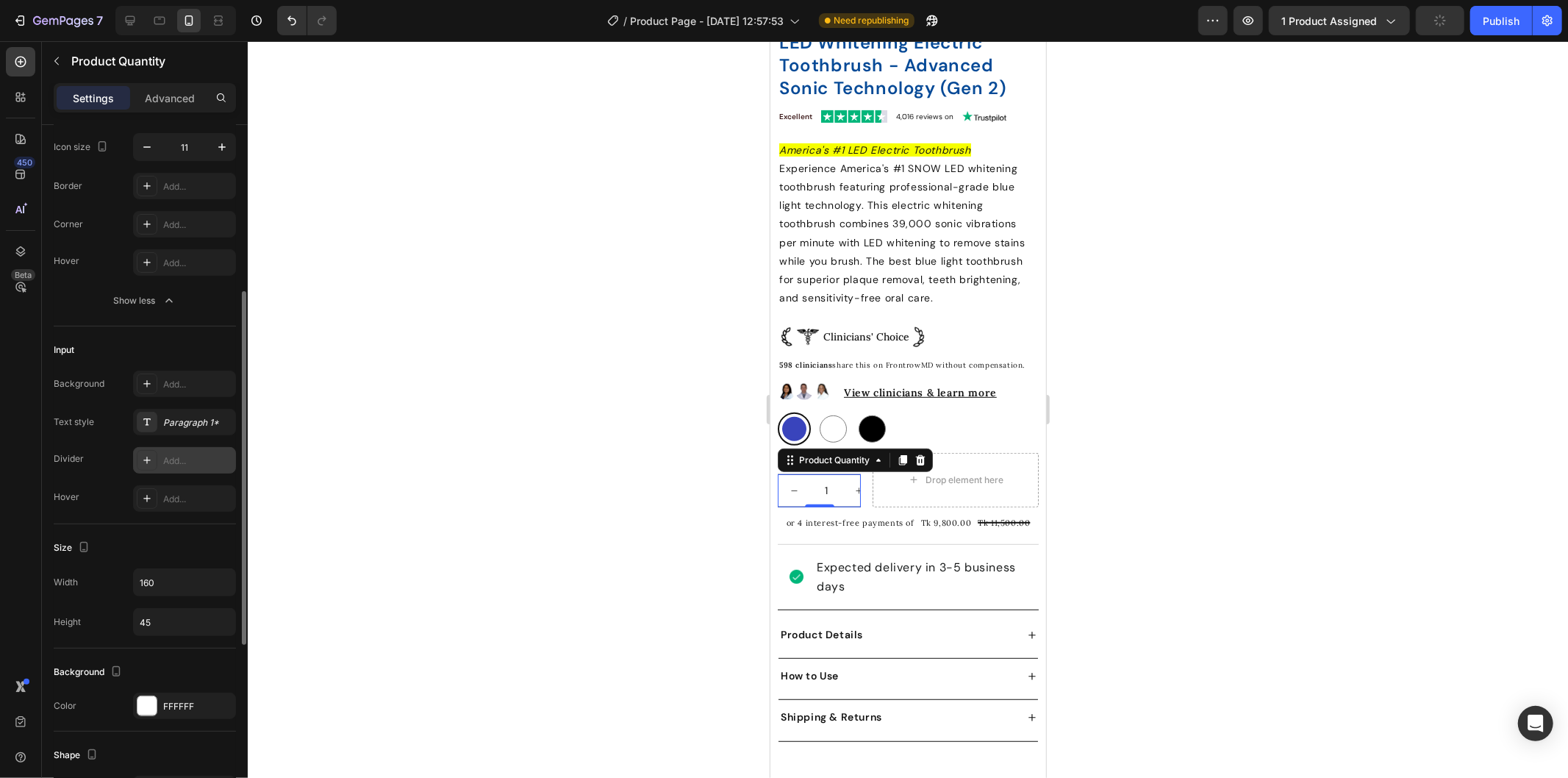
scroll to position [408, 0]
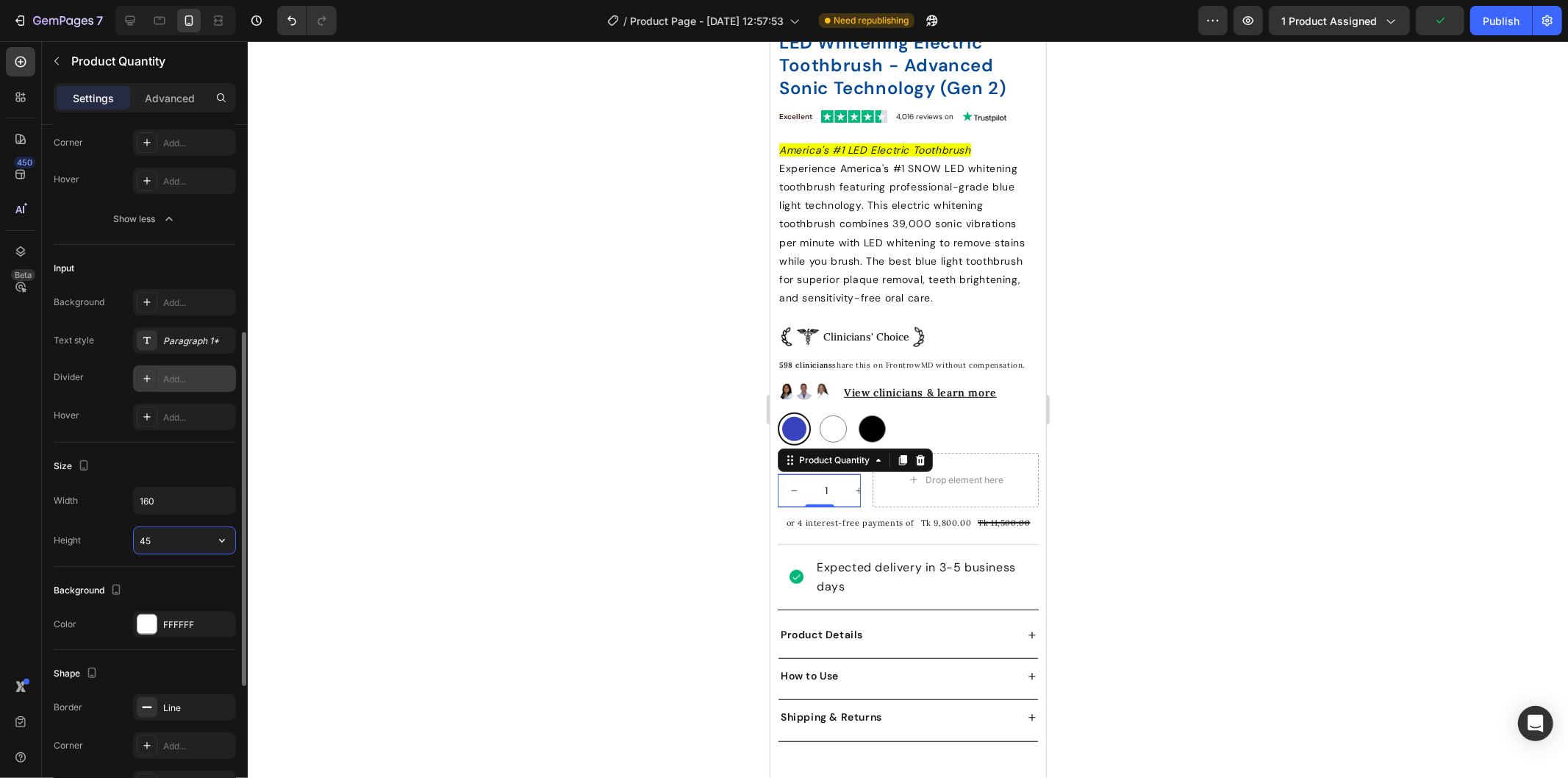
click at [165, 536] on input "45" at bounding box center [184, 540] width 101 height 27
click at [215, 535] on icon "button" at bounding box center [222, 540] width 15 height 15
click at [188, 570] on div "Full 100%" at bounding box center [168, 578] width 120 height 28
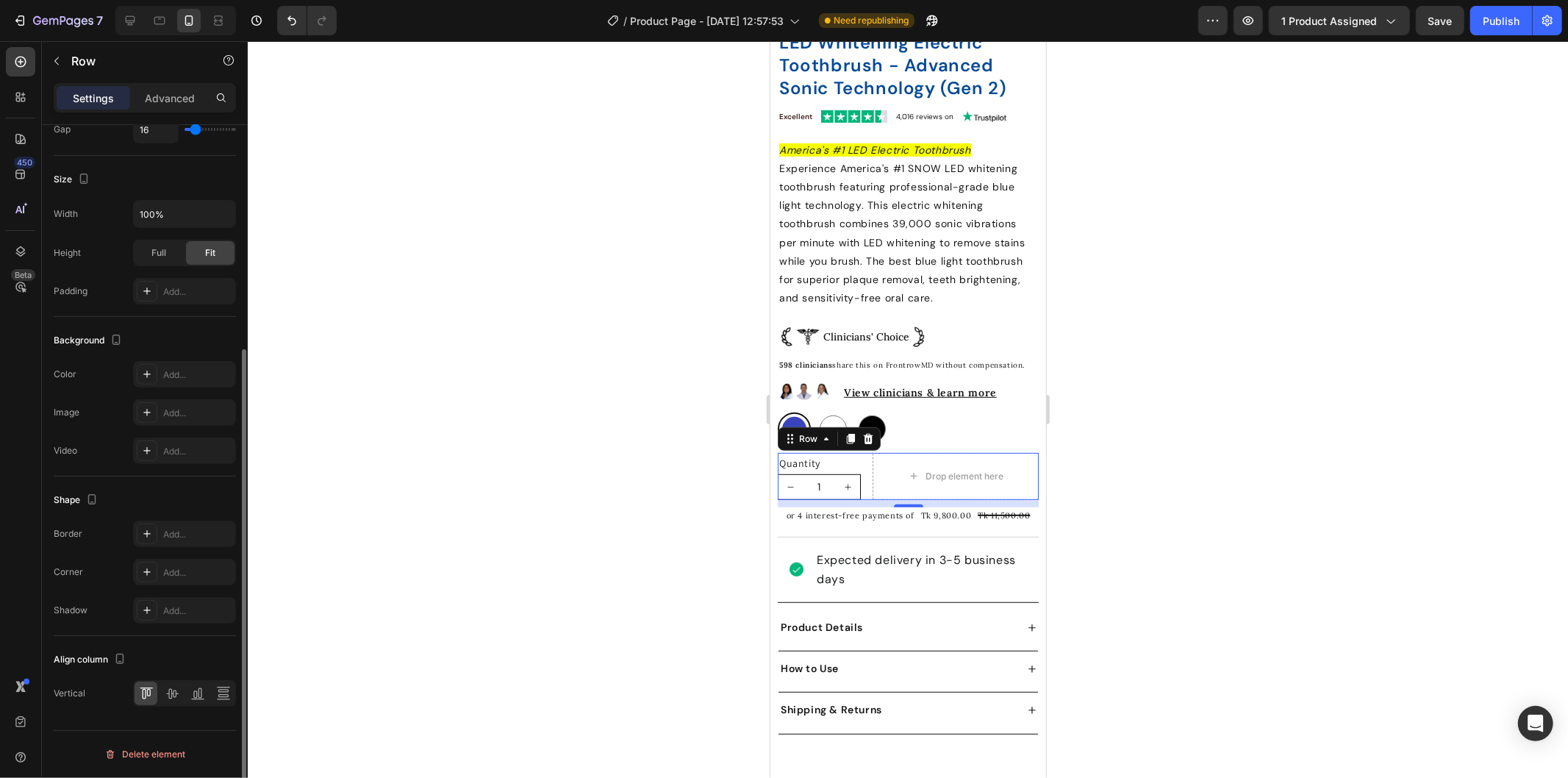
click at [856, 483] on div "Quantity Text Block 1 Product Quantity Drop element here Row 0" at bounding box center [907, 475] width 261 height 47
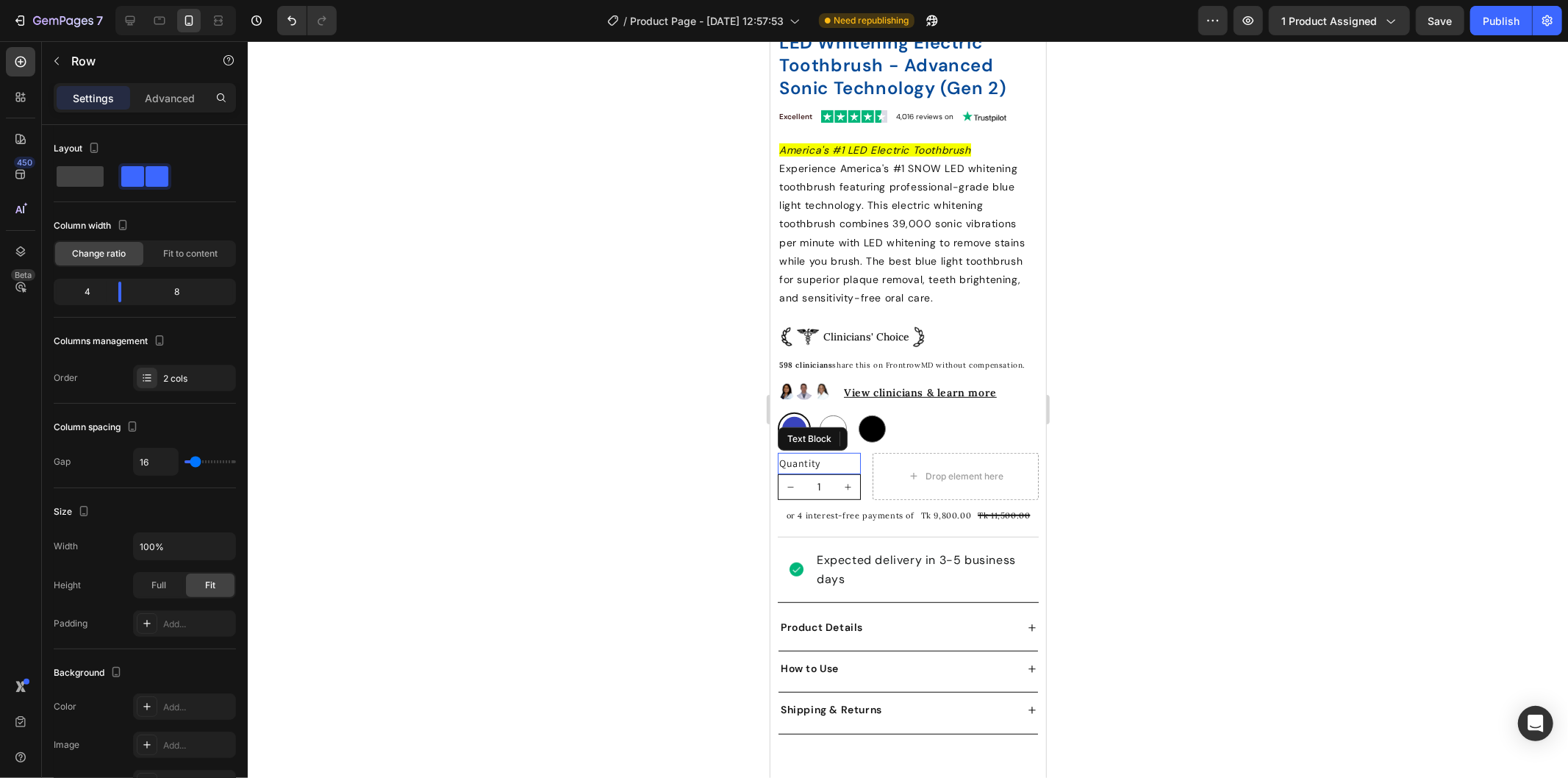
click at [823, 454] on div "Quantity" at bounding box center [818, 462] width 83 height 21
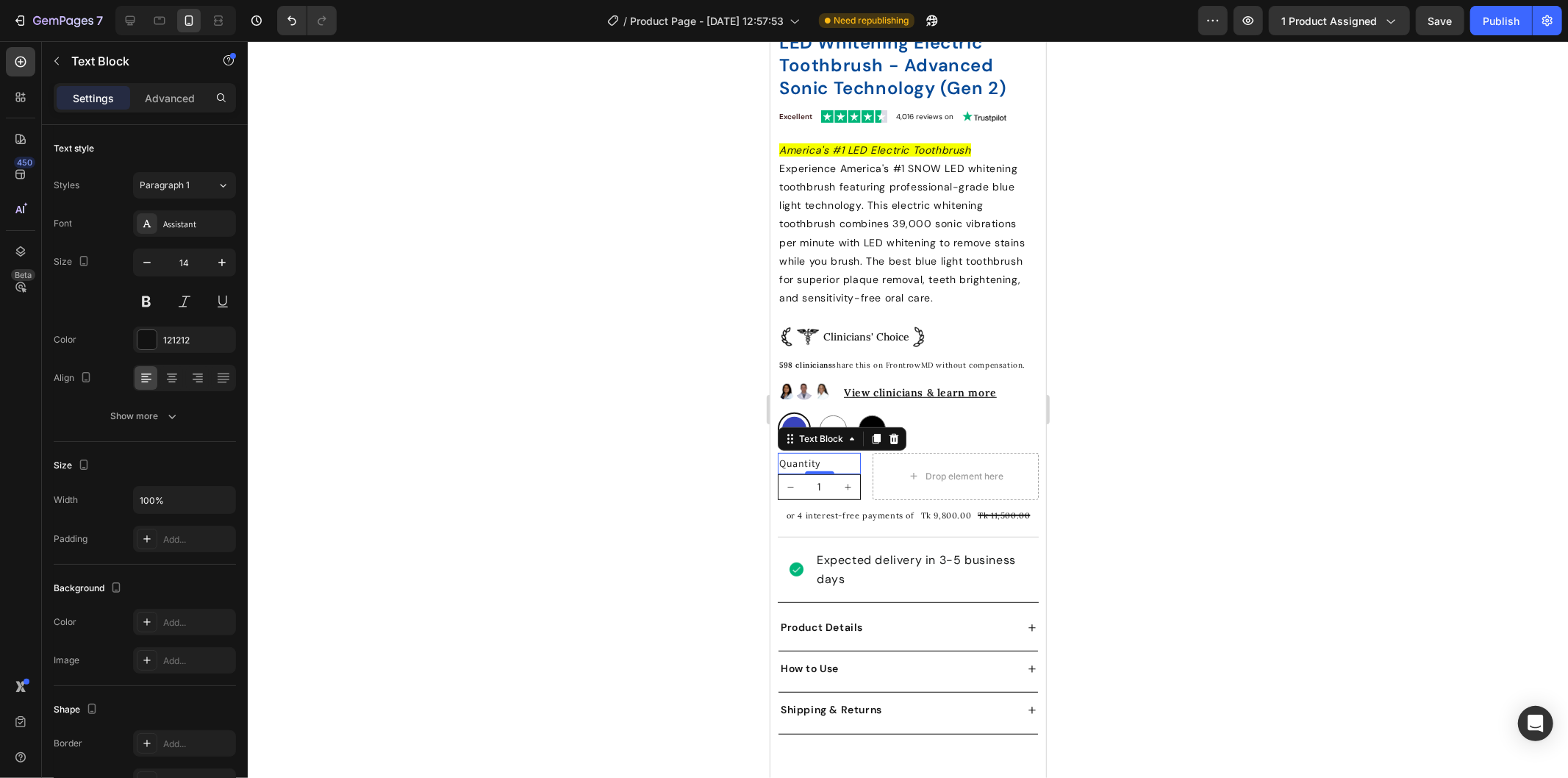
click at [894, 427] on div "Text Block" at bounding box center [841, 439] width 128 height 24
click at [891, 432] on icon at bounding box center [893, 438] width 12 height 12
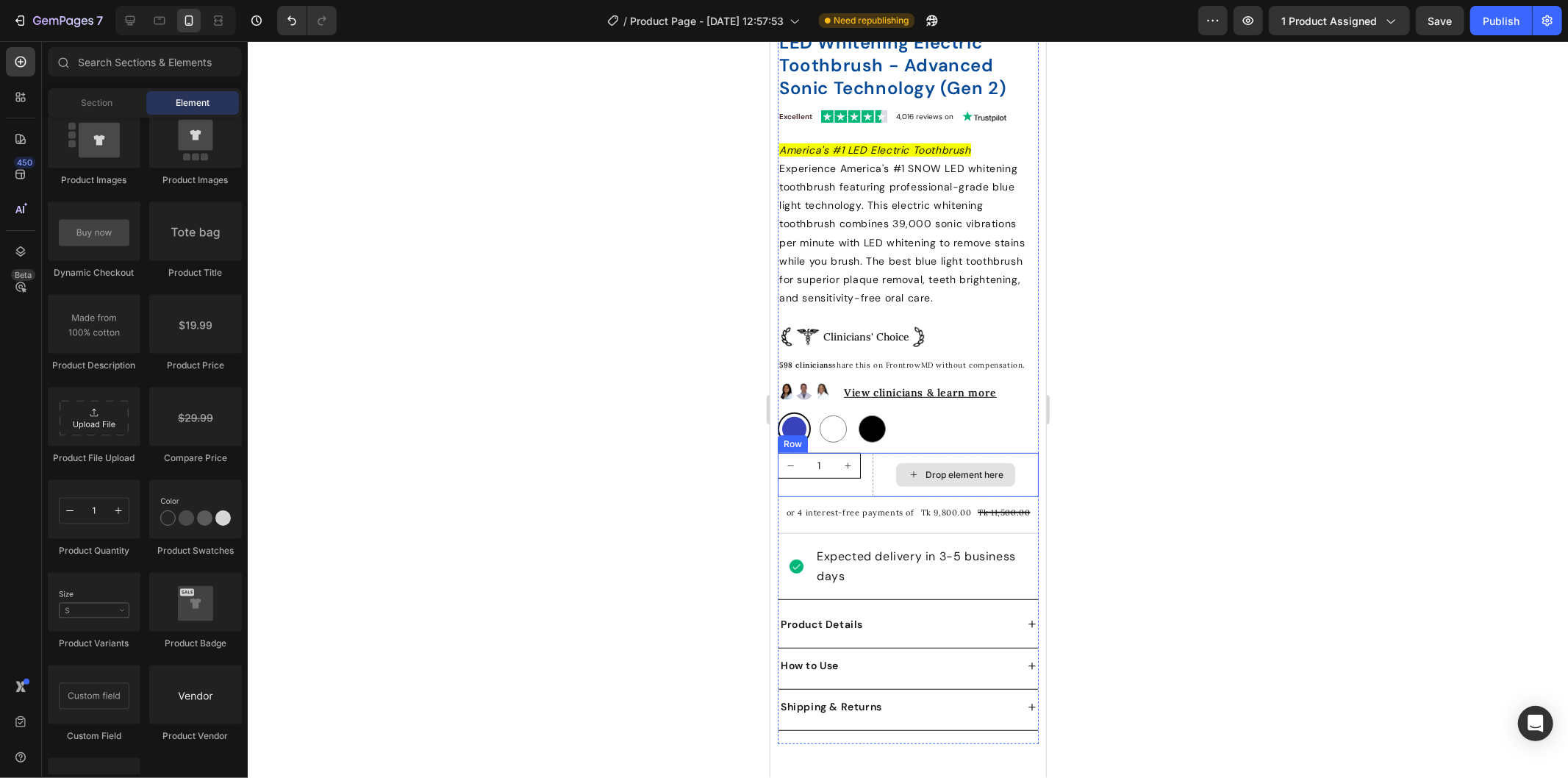
click at [875, 461] on div "Drop element here" at bounding box center [954, 474] width 166 height 44
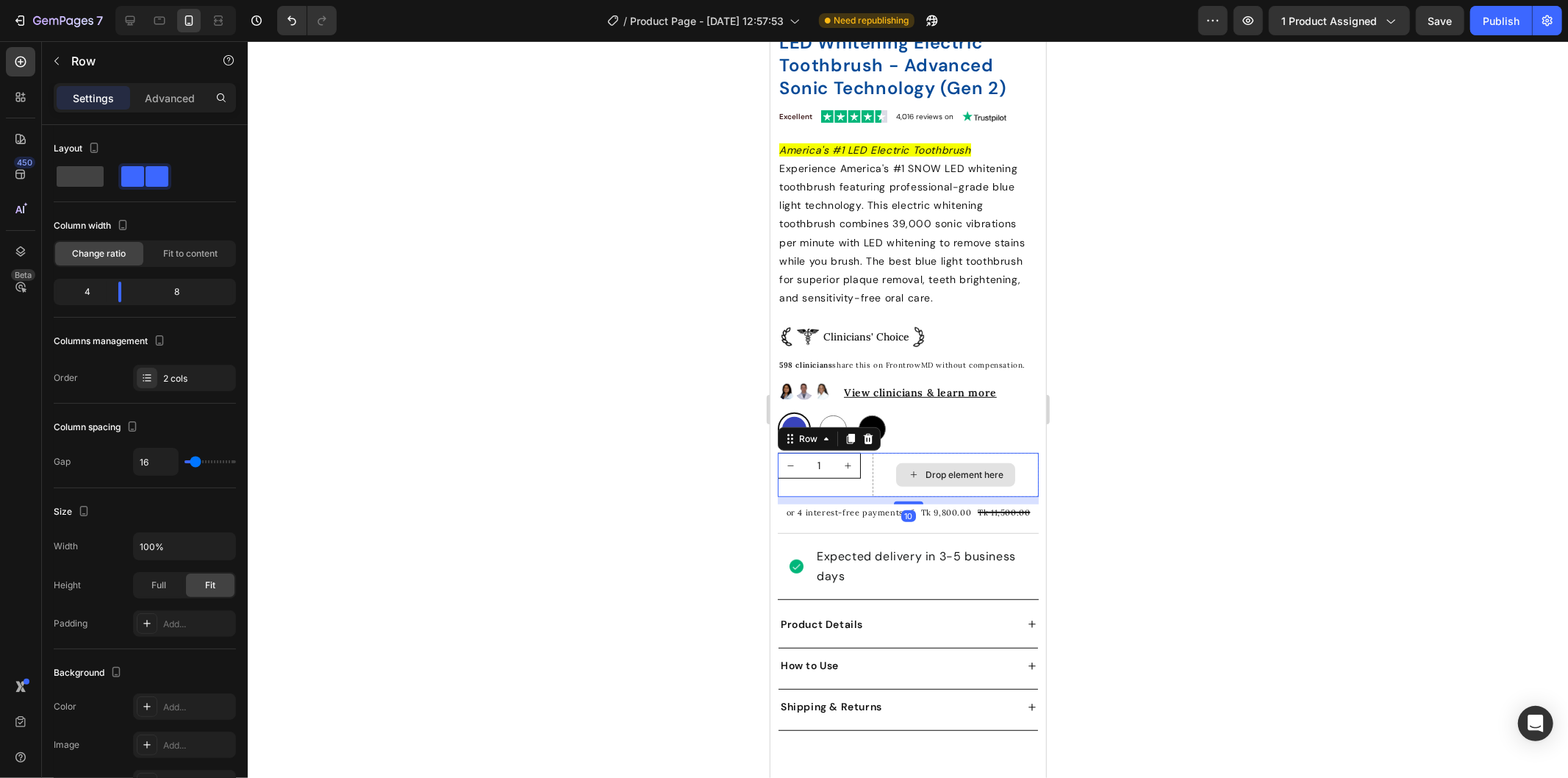
click at [883, 464] on div "Drop element here" at bounding box center [954, 474] width 166 height 44
click at [65, 69] on button "button" at bounding box center [57, 62] width 24 height 24
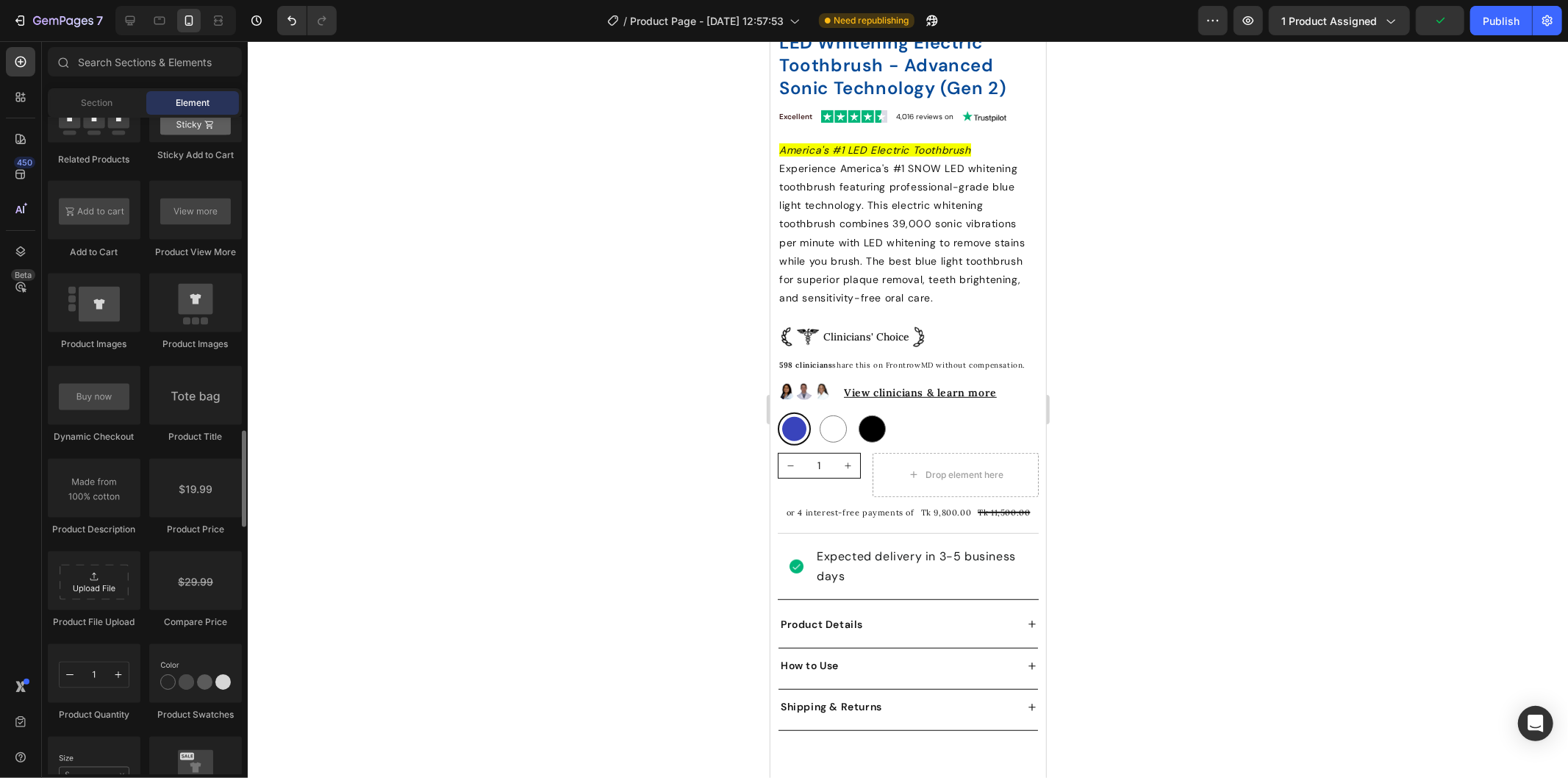
scroll to position [1960, 0]
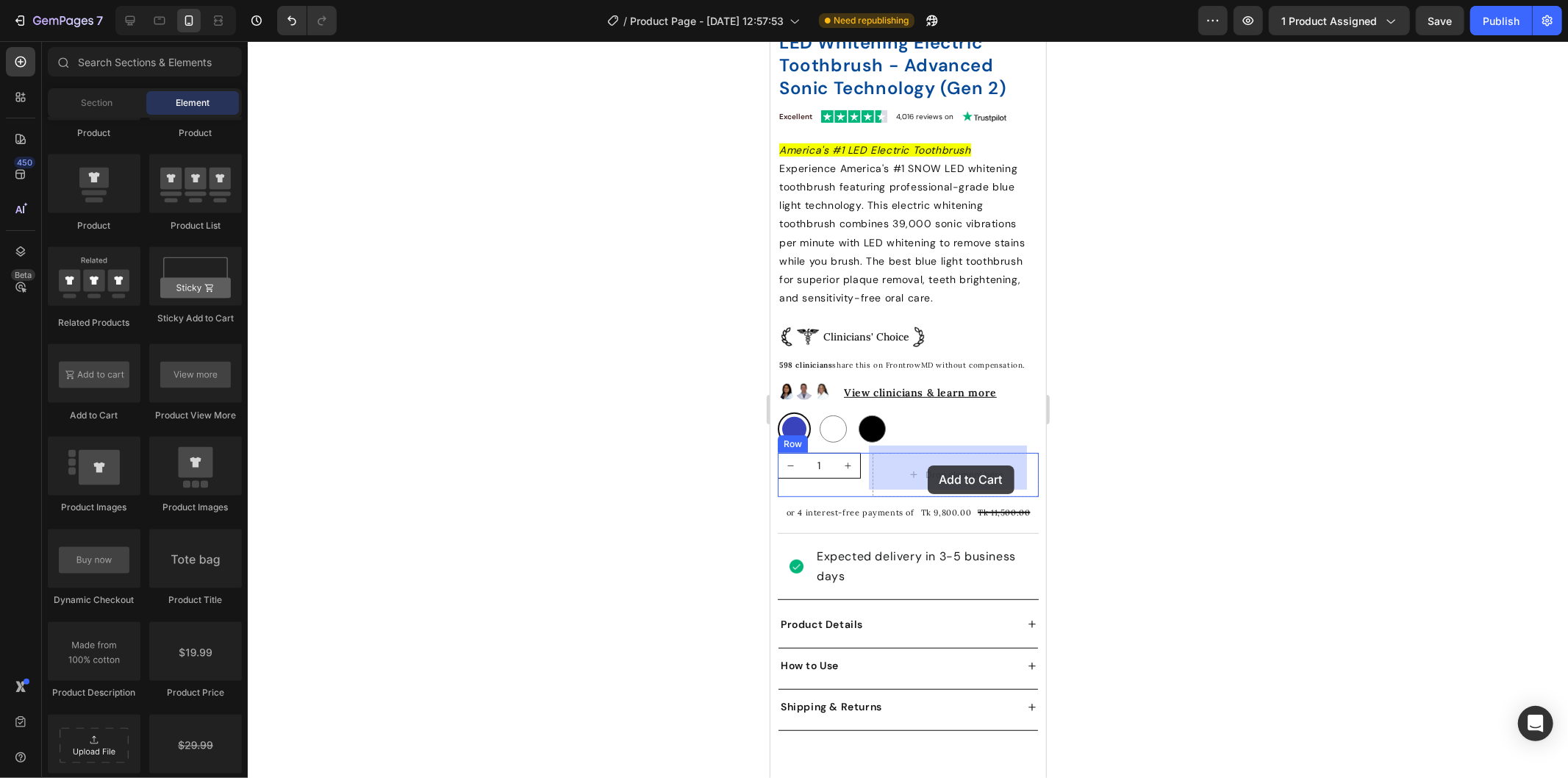
drag, startPoint x: 874, startPoint y: 411, endPoint x: 927, endPoint y: 459, distance: 71.5
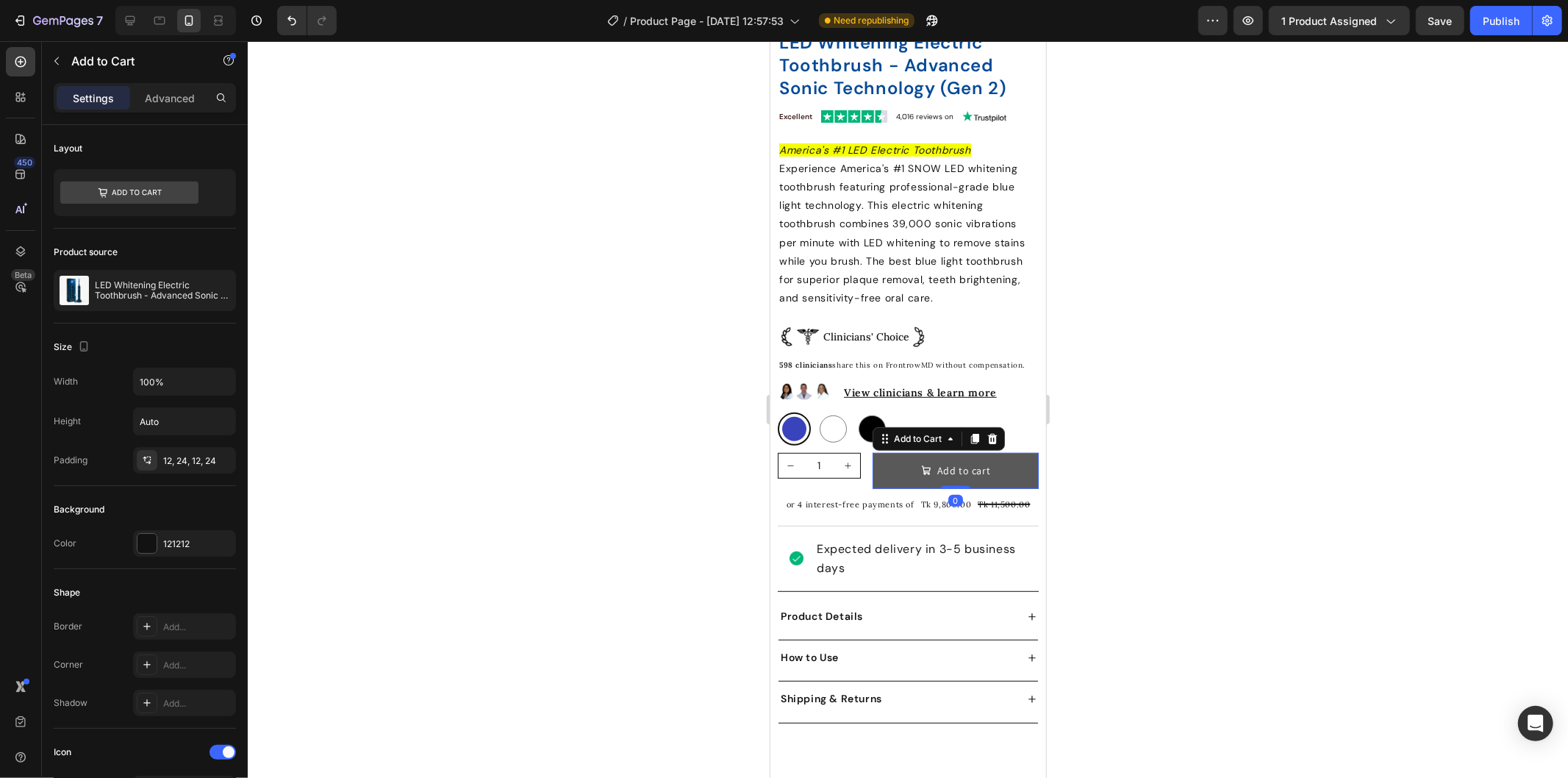
click at [888, 458] on button "Add to cart" at bounding box center [954, 470] width 166 height 36
click at [858, 466] on div "1 Product Quantity Add to cart Add to Cart 0 Row" at bounding box center [907, 470] width 261 height 36
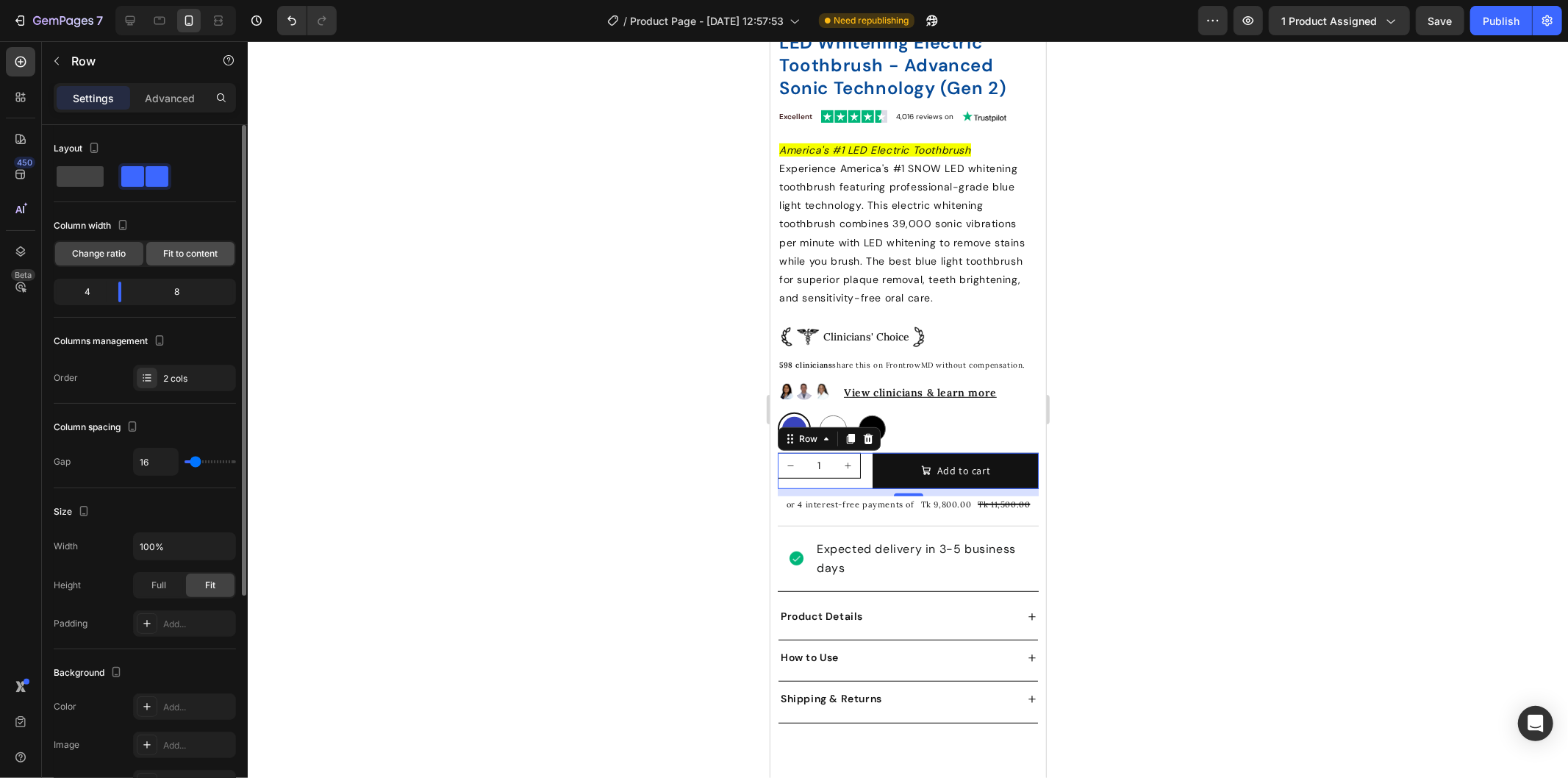
click at [196, 243] on div "Fit to content" at bounding box center [190, 254] width 89 height 24
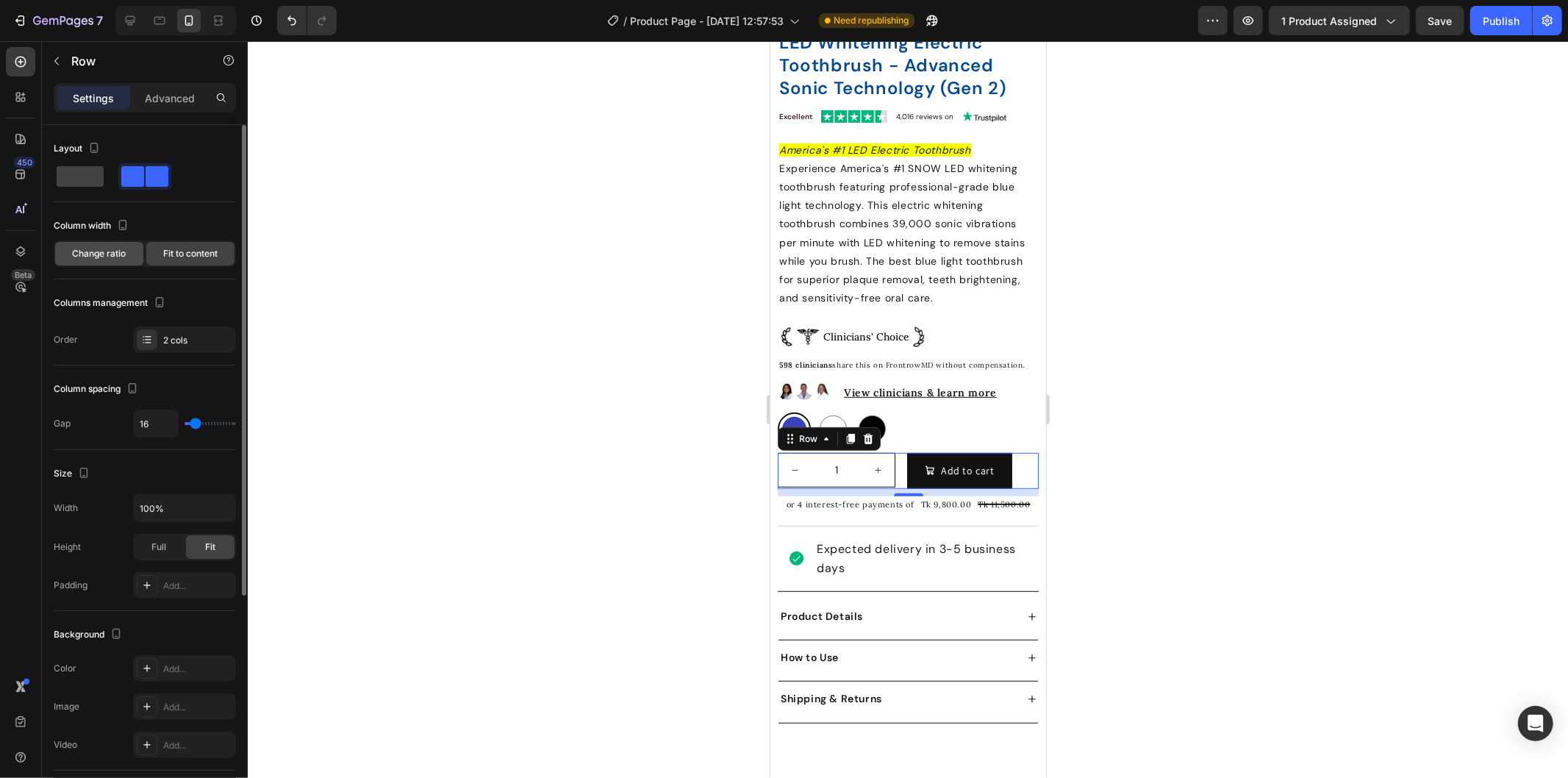
click at [115, 254] on span "Change ratio" at bounding box center [99, 253] width 54 height 13
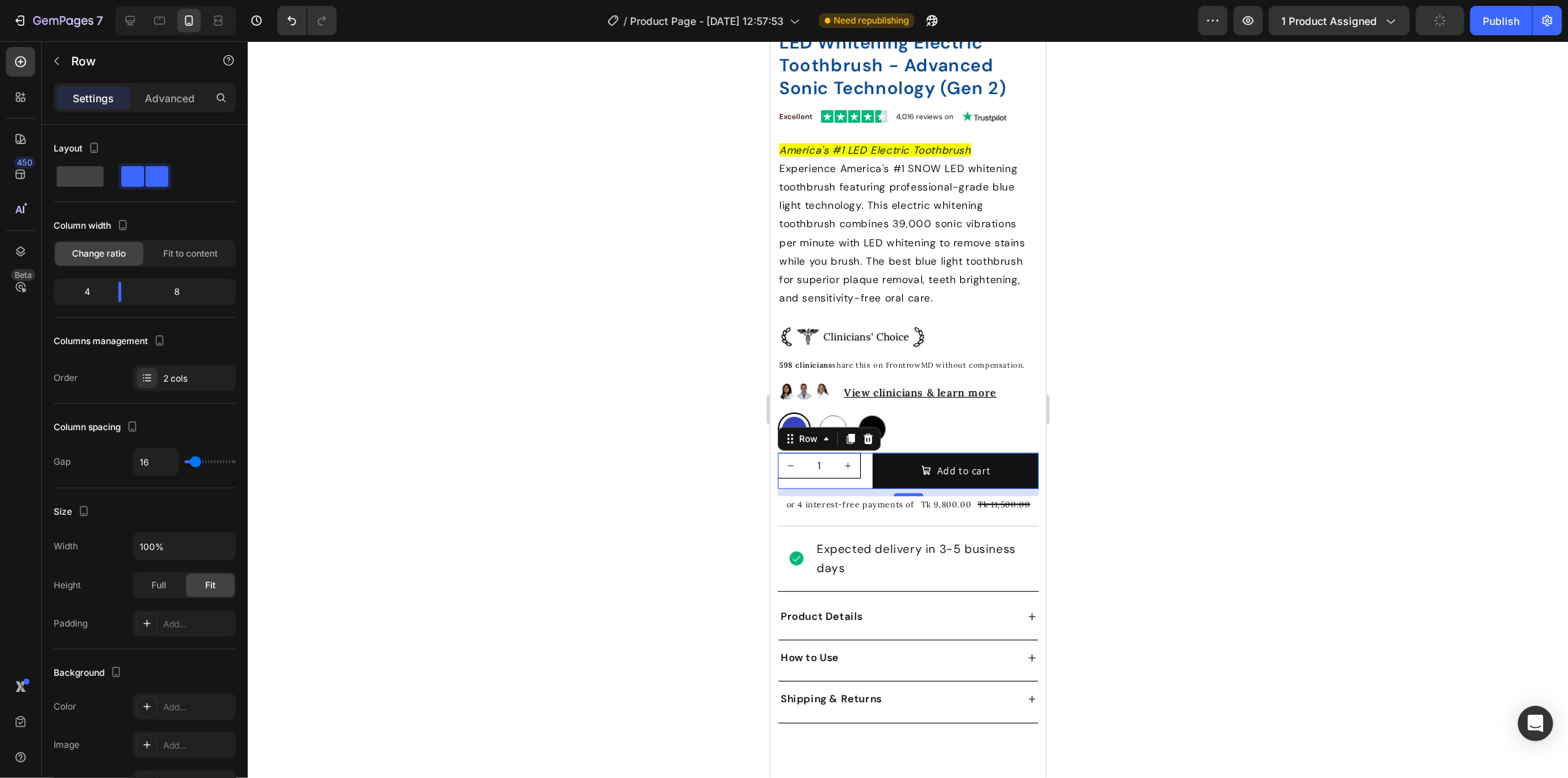
click at [861, 473] on div "1 Product Quantity Add to cart Add to Cart Row 10" at bounding box center [907, 470] width 261 height 36
click at [835, 463] on button "increment" at bounding box center [847, 465] width 24 height 24
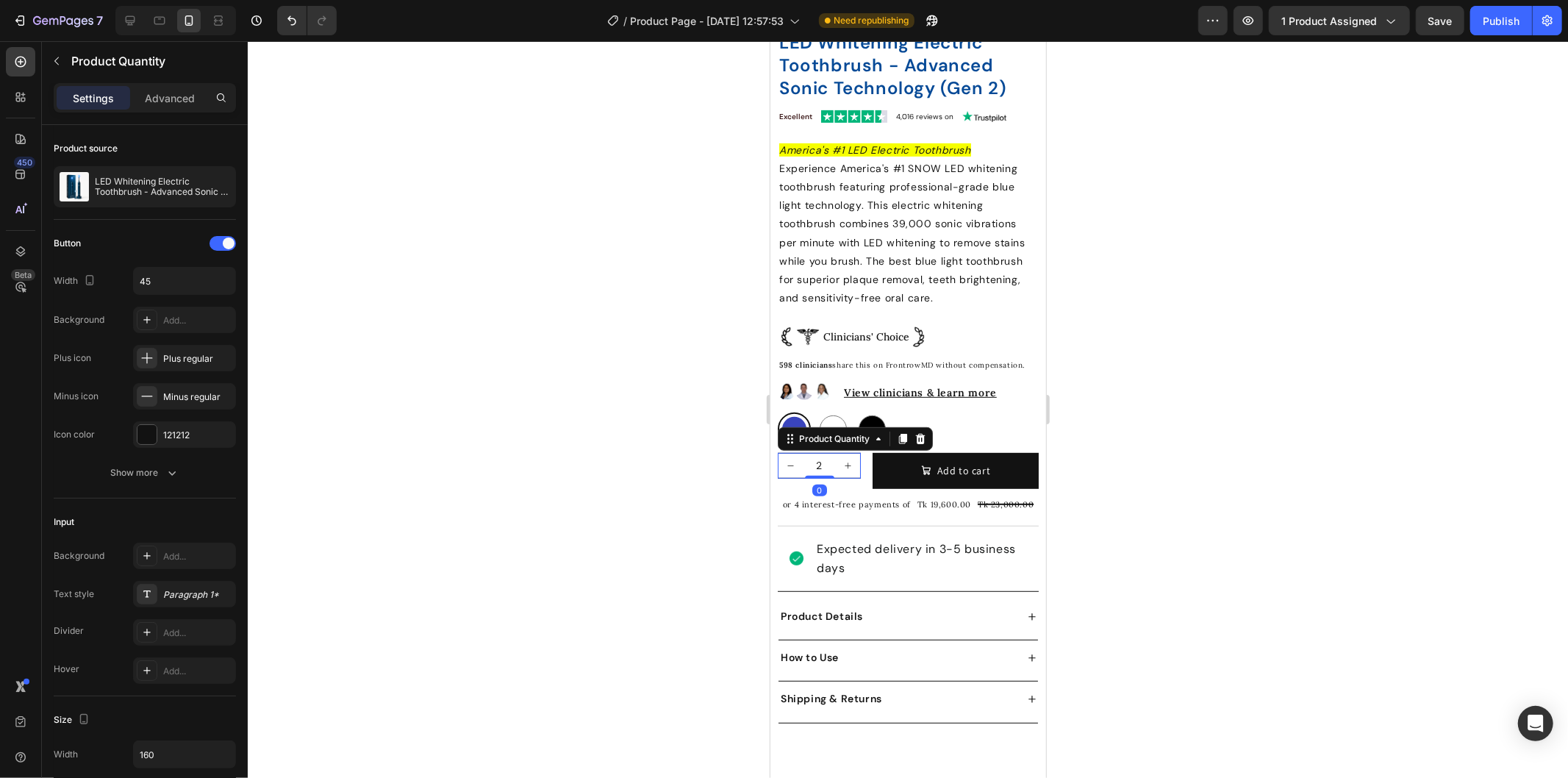
click at [787, 461] on icon "decrement" at bounding box center [790, 465] width 8 height 8
click at [865, 466] on div "1 Product Quantity 0 Add to cart Add to Cart Row" at bounding box center [907, 470] width 261 height 36
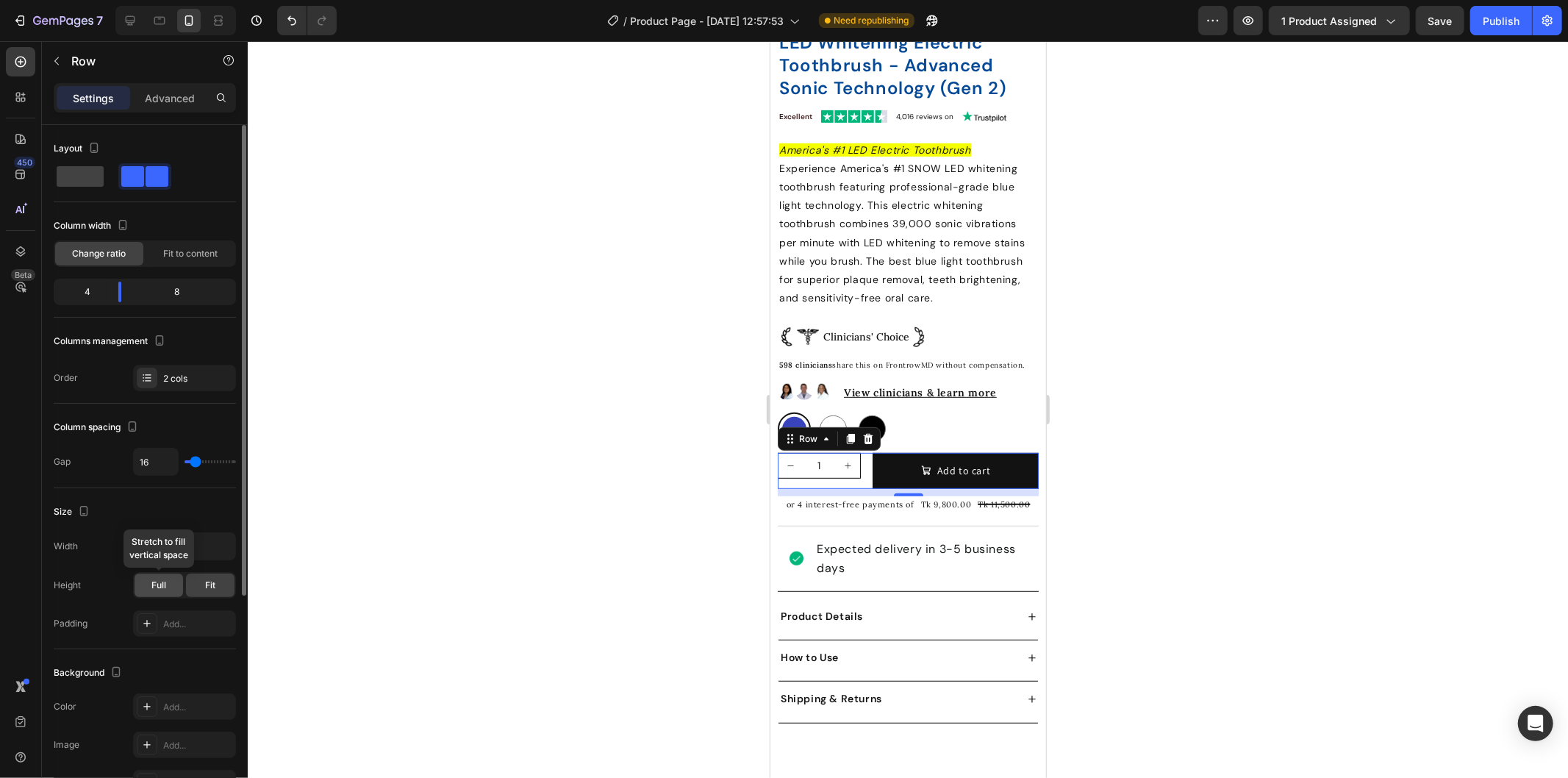
click at [153, 588] on span "Full" at bounding box center [158, 585] width 15 height 13
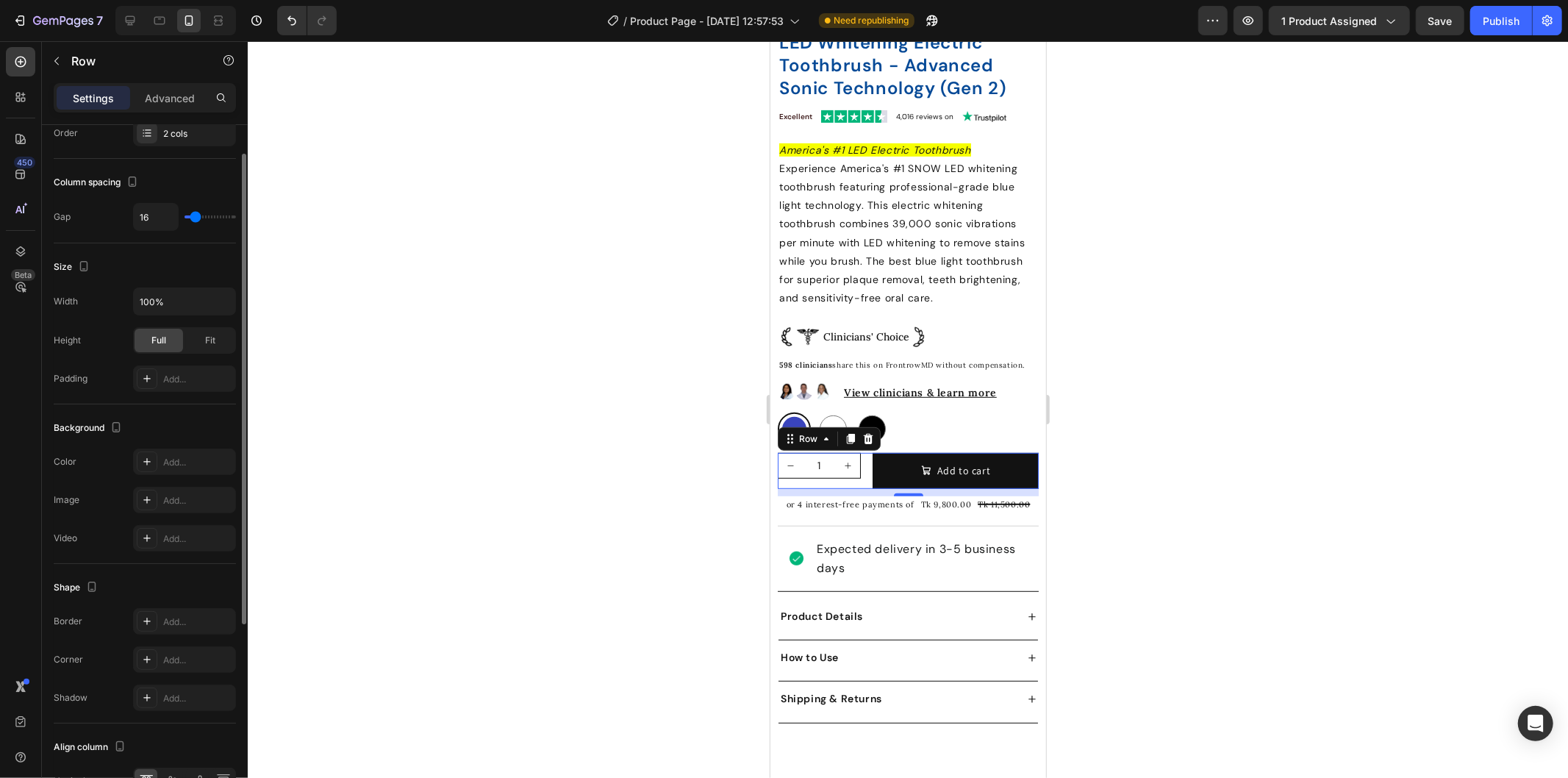
scroll to position [82, 0]
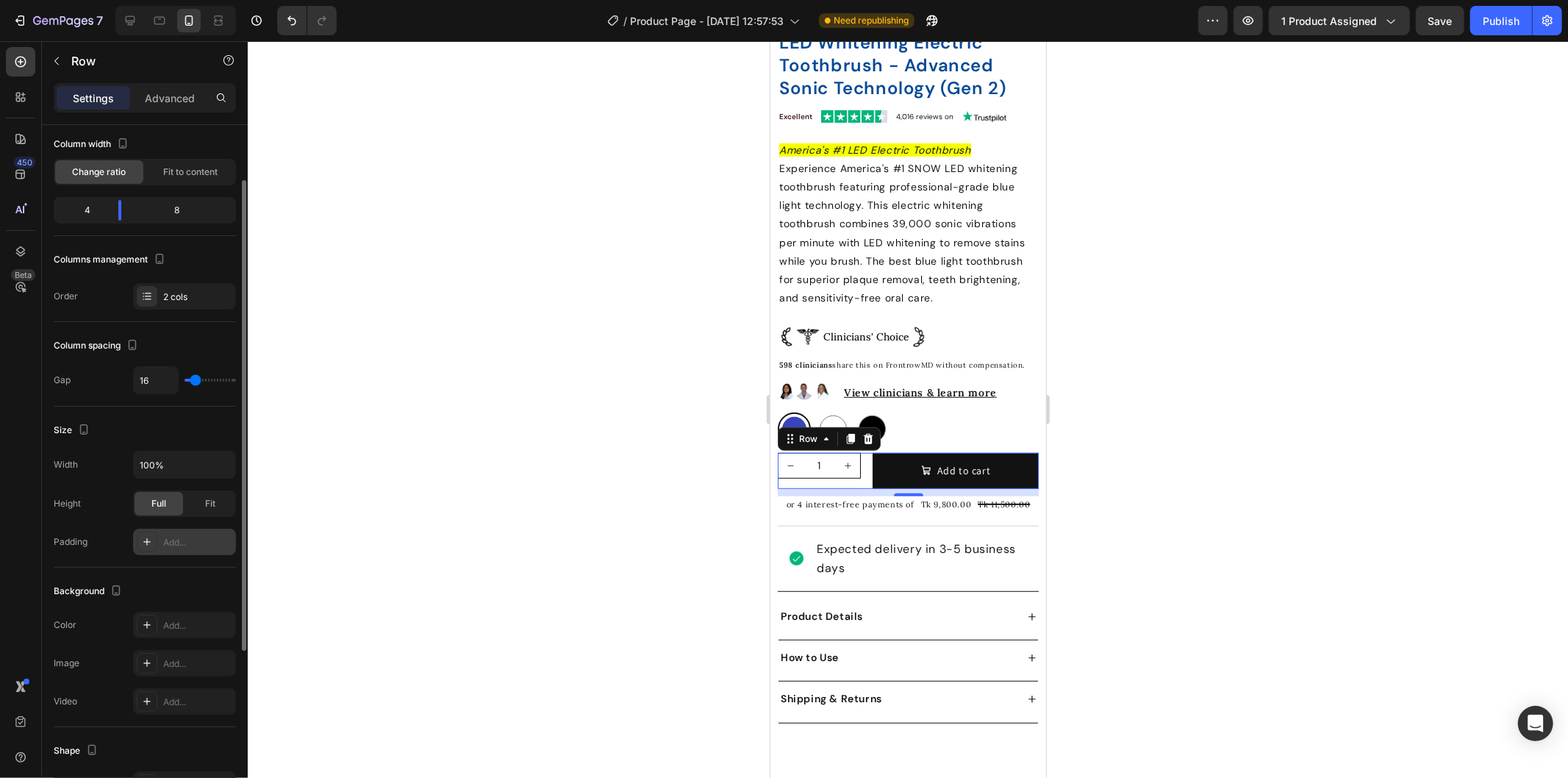
click at [170, 542] on div "Add..." at bounding box center [197, 542] width 69 height 13
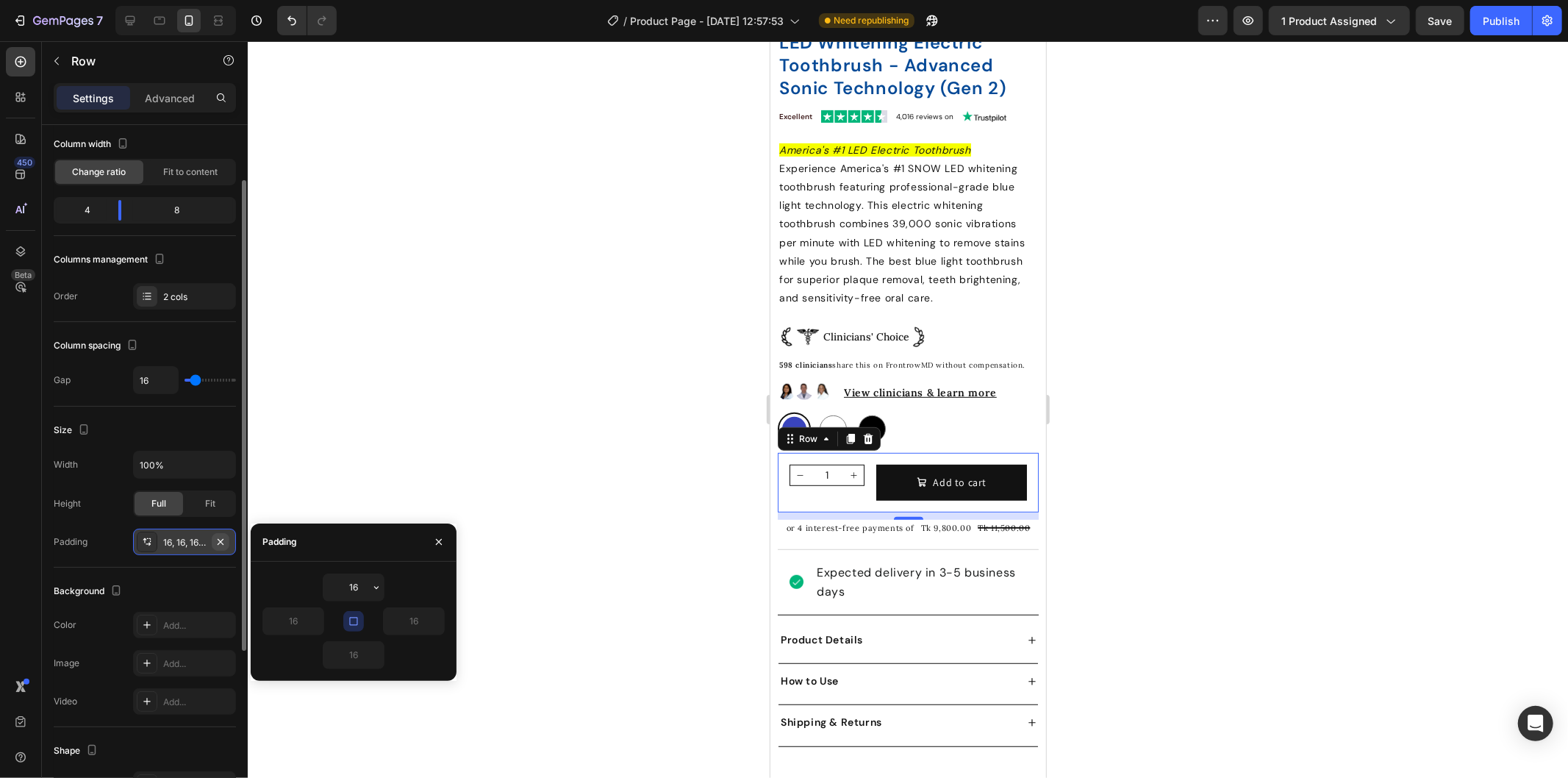
click at [217, 536] on icon "button" at bounding box center [221, 542] width 12 height 12
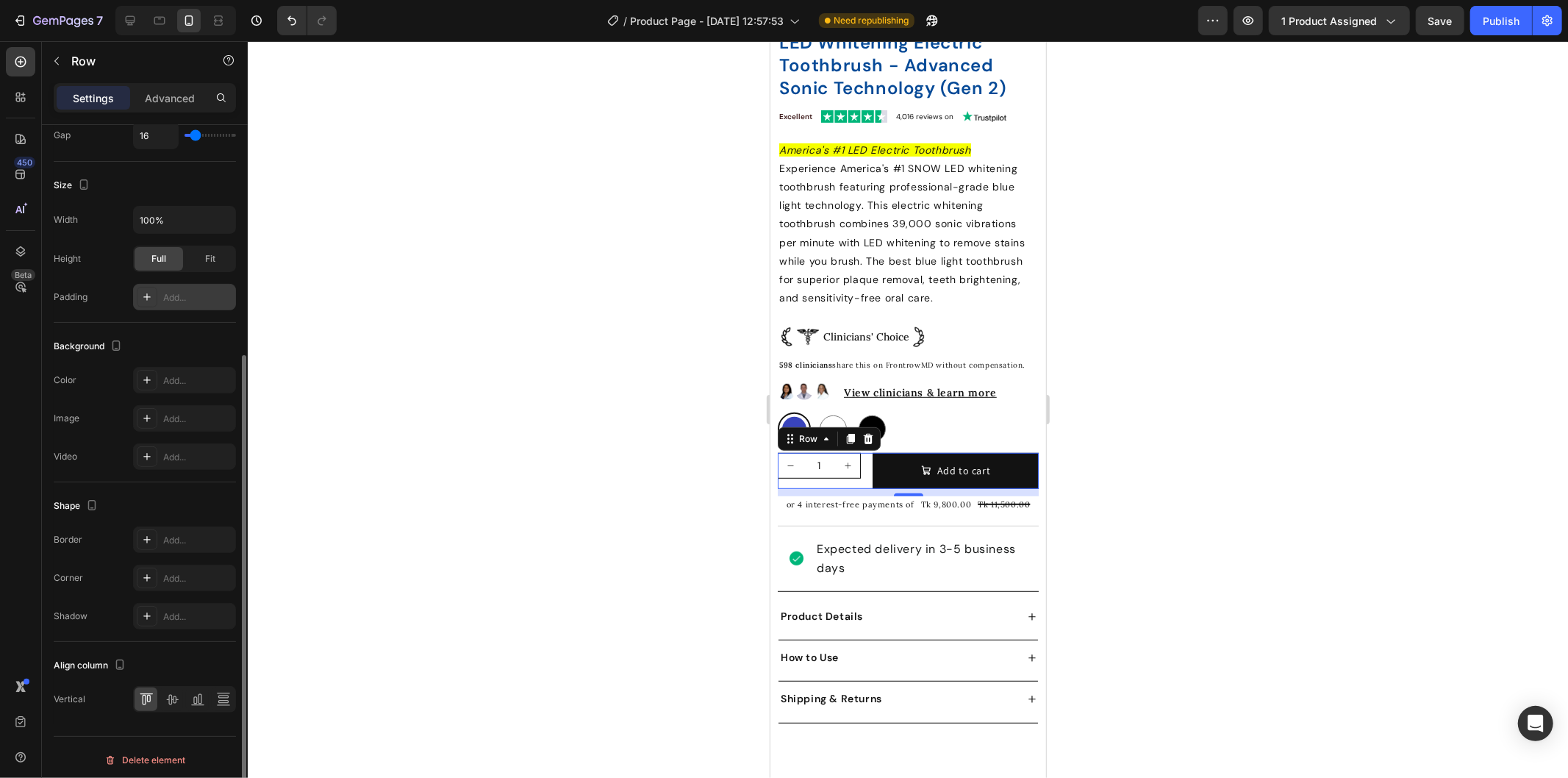
scroll to position [331, 0]
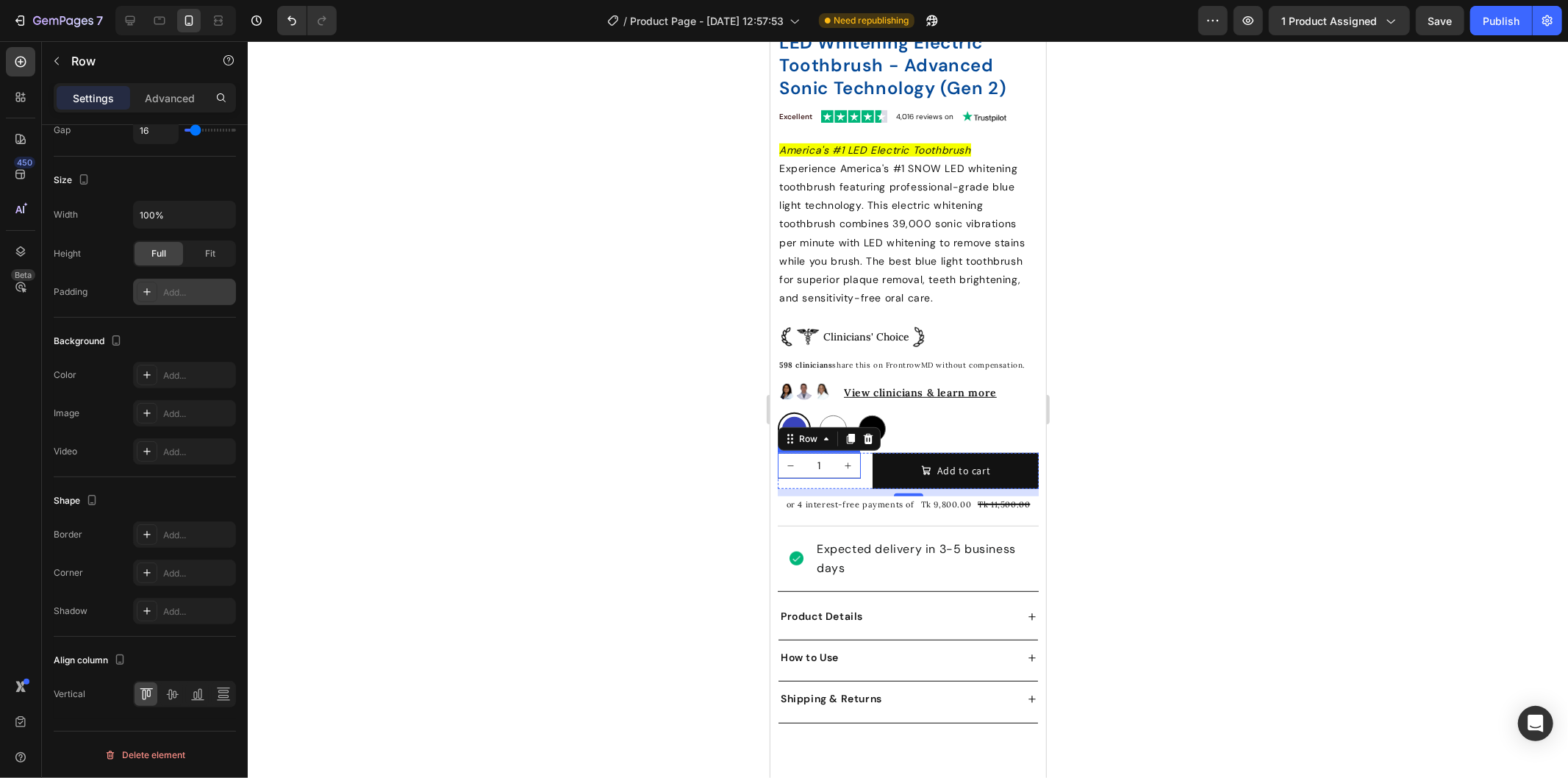
click at [828, 453] on input "1" at bounding box center [818, 465] width 33 height 24
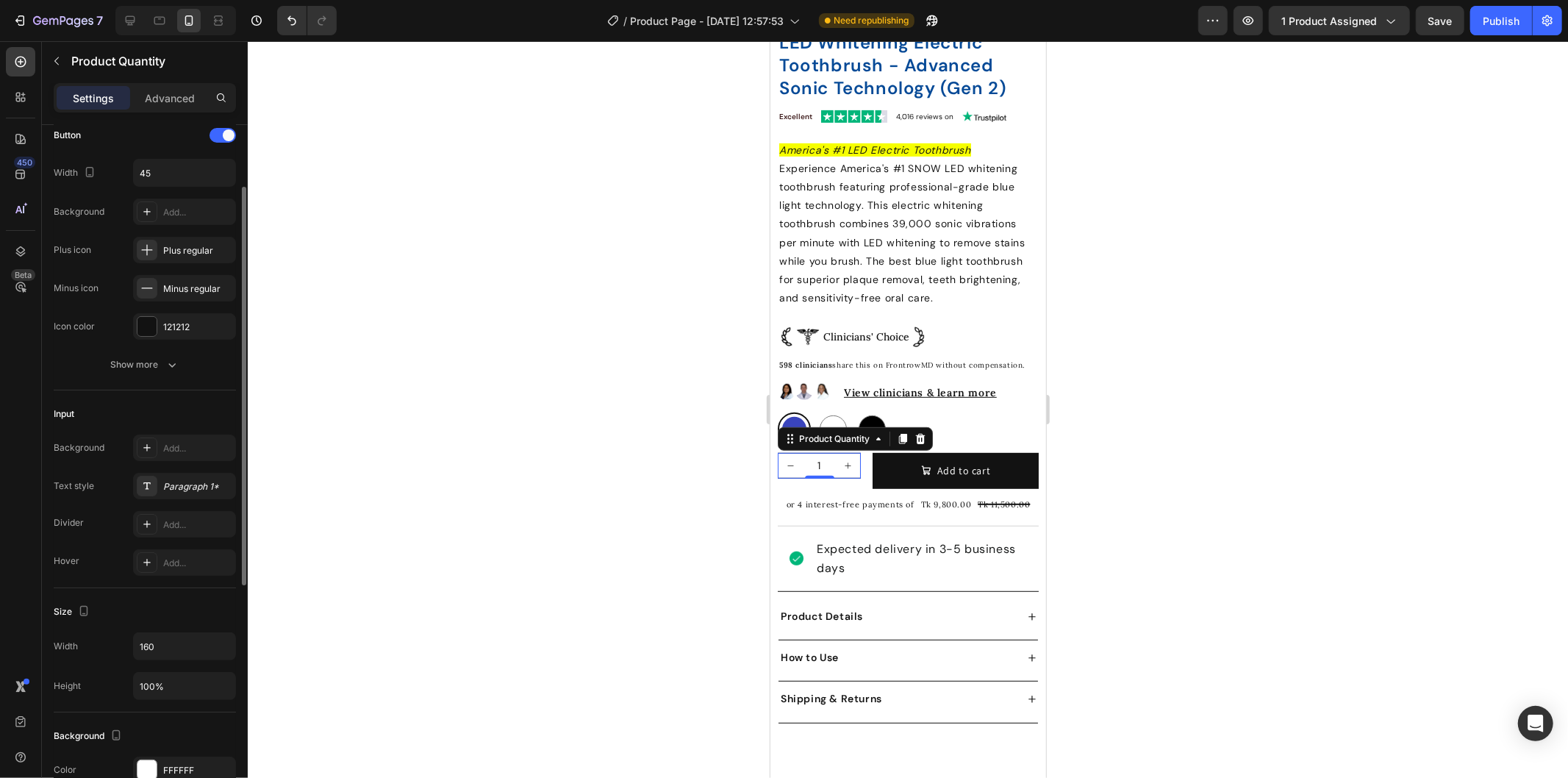
scroll to position [0, 0]
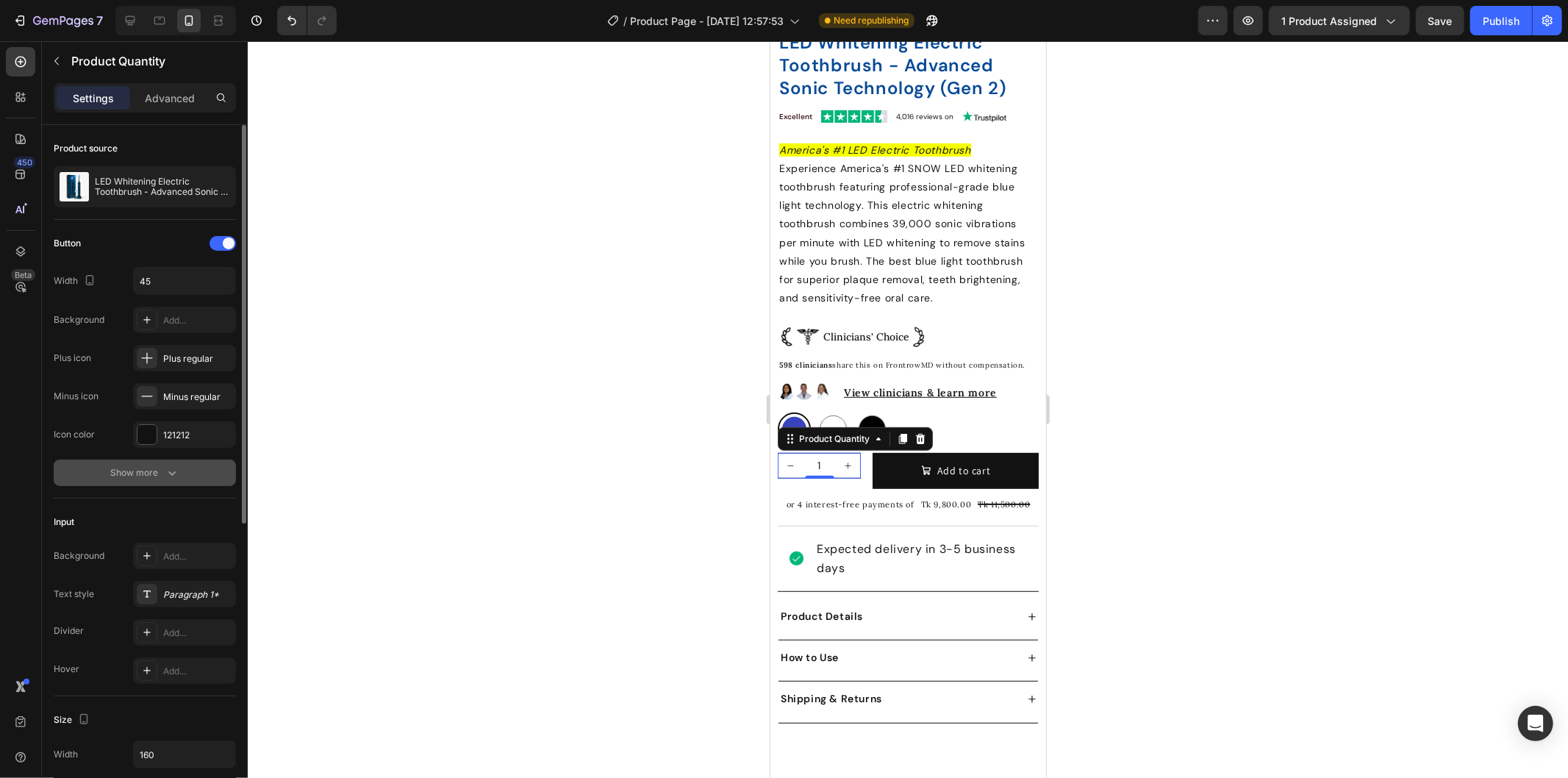
click at [165, 466] on icon "button" at bounding box center [172, 473] width 15 height 15
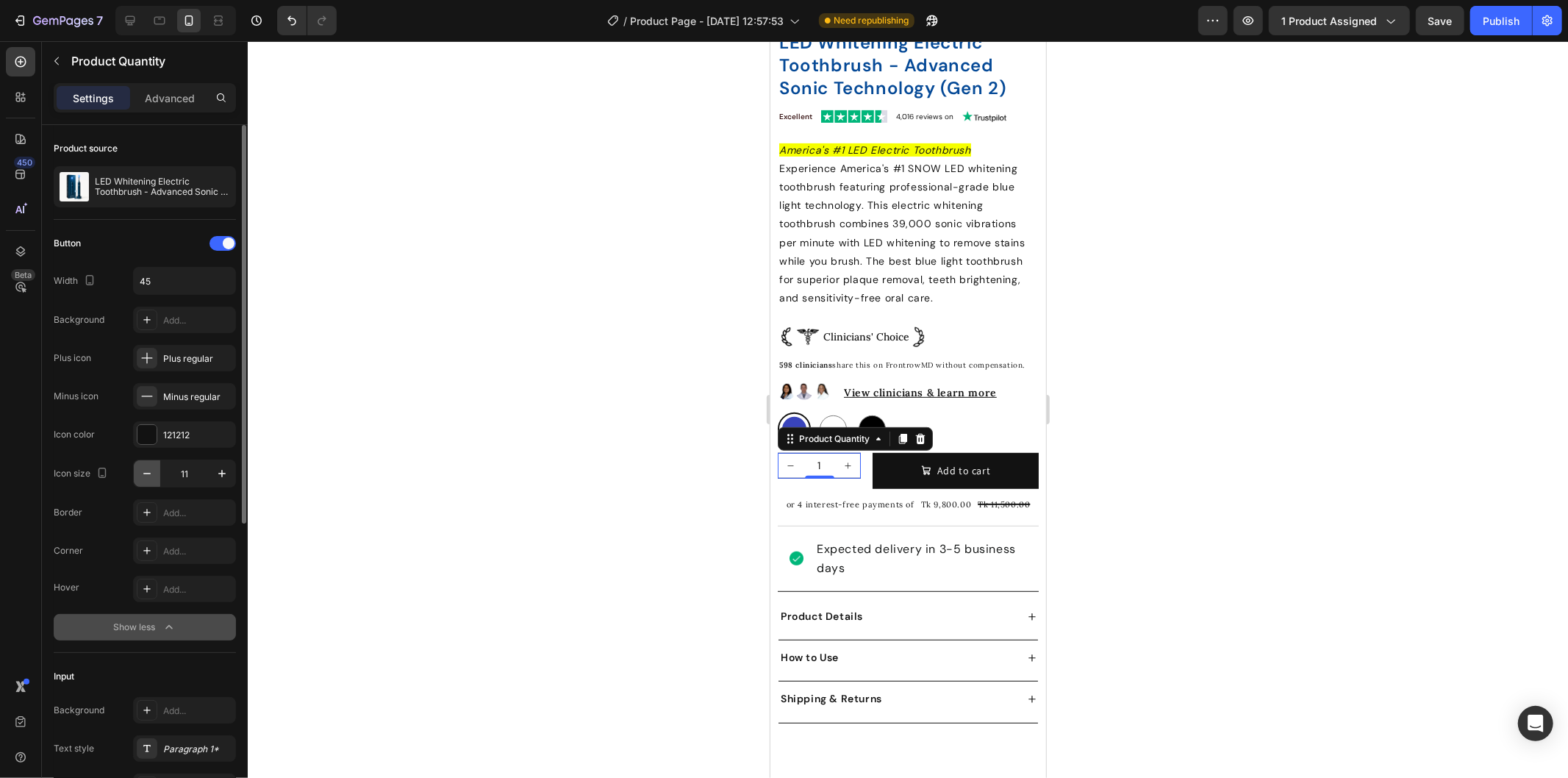
click at [144, 478] on icon "button" at bounding box center [146, 473] width 15 height 15
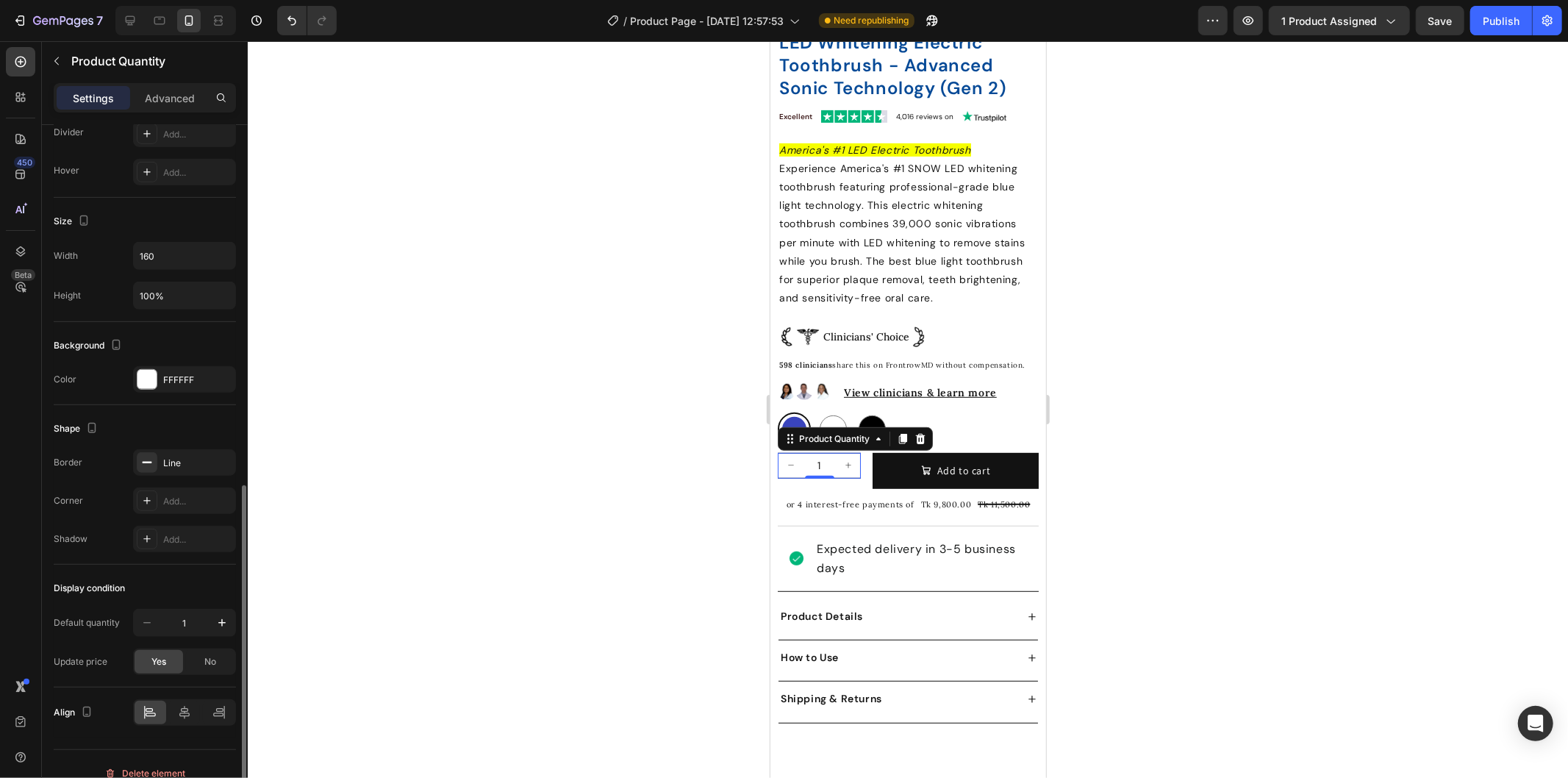
scroll to position [672, 0]
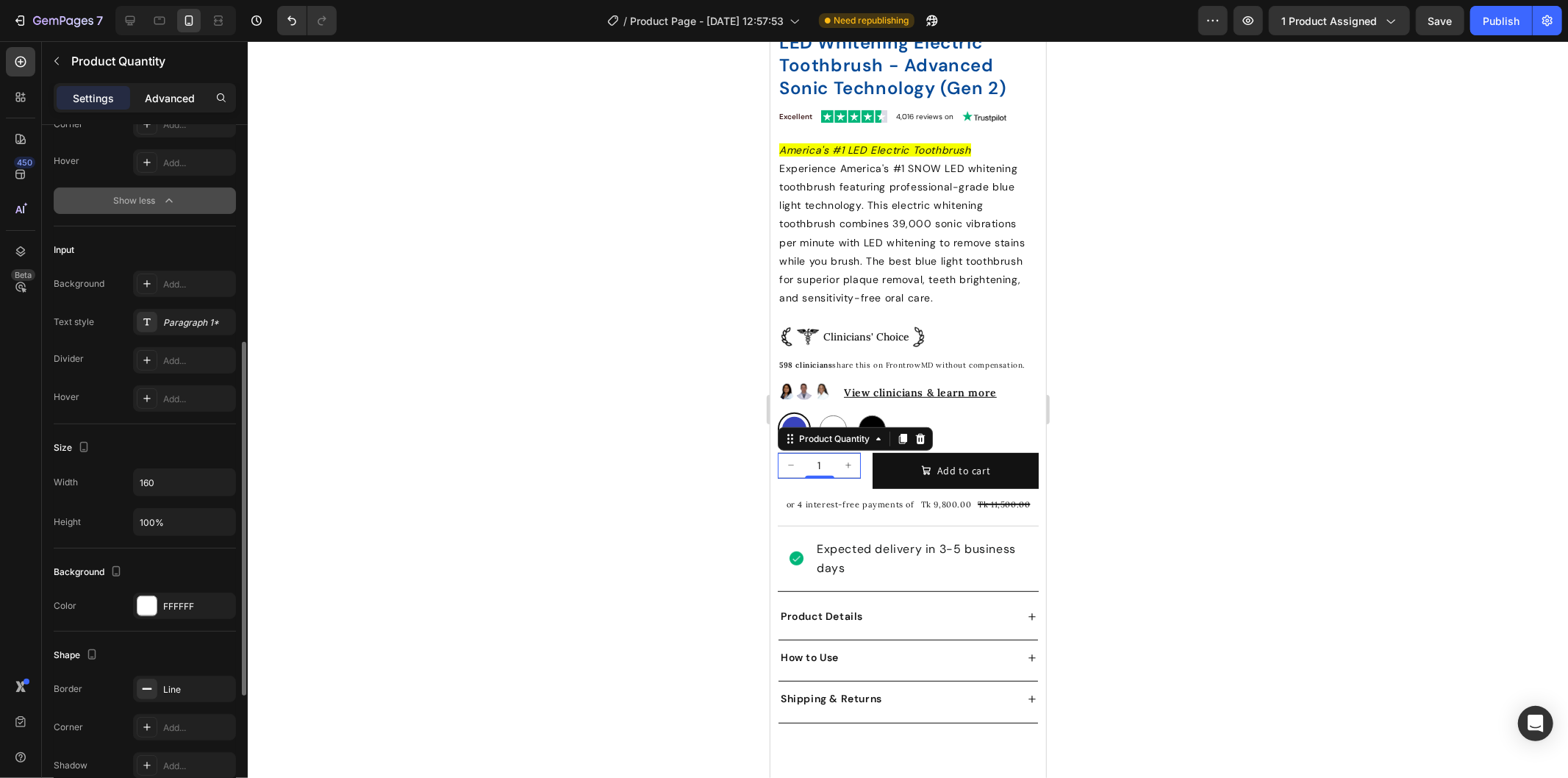
click at [170, 106] on div "Advanced" at bounding box center [170, 97] width 74 height 24
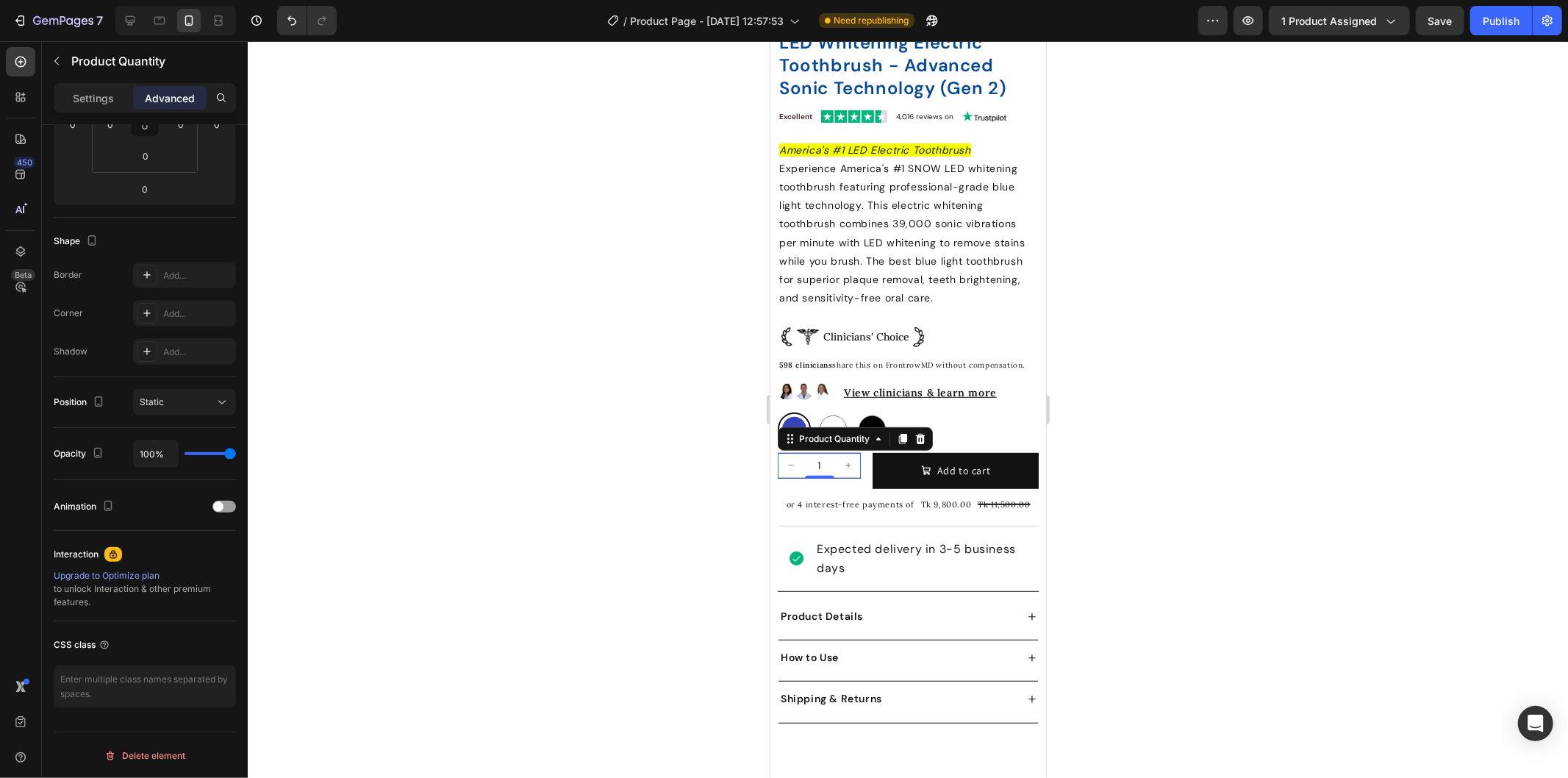
scroll to position [122, 0]
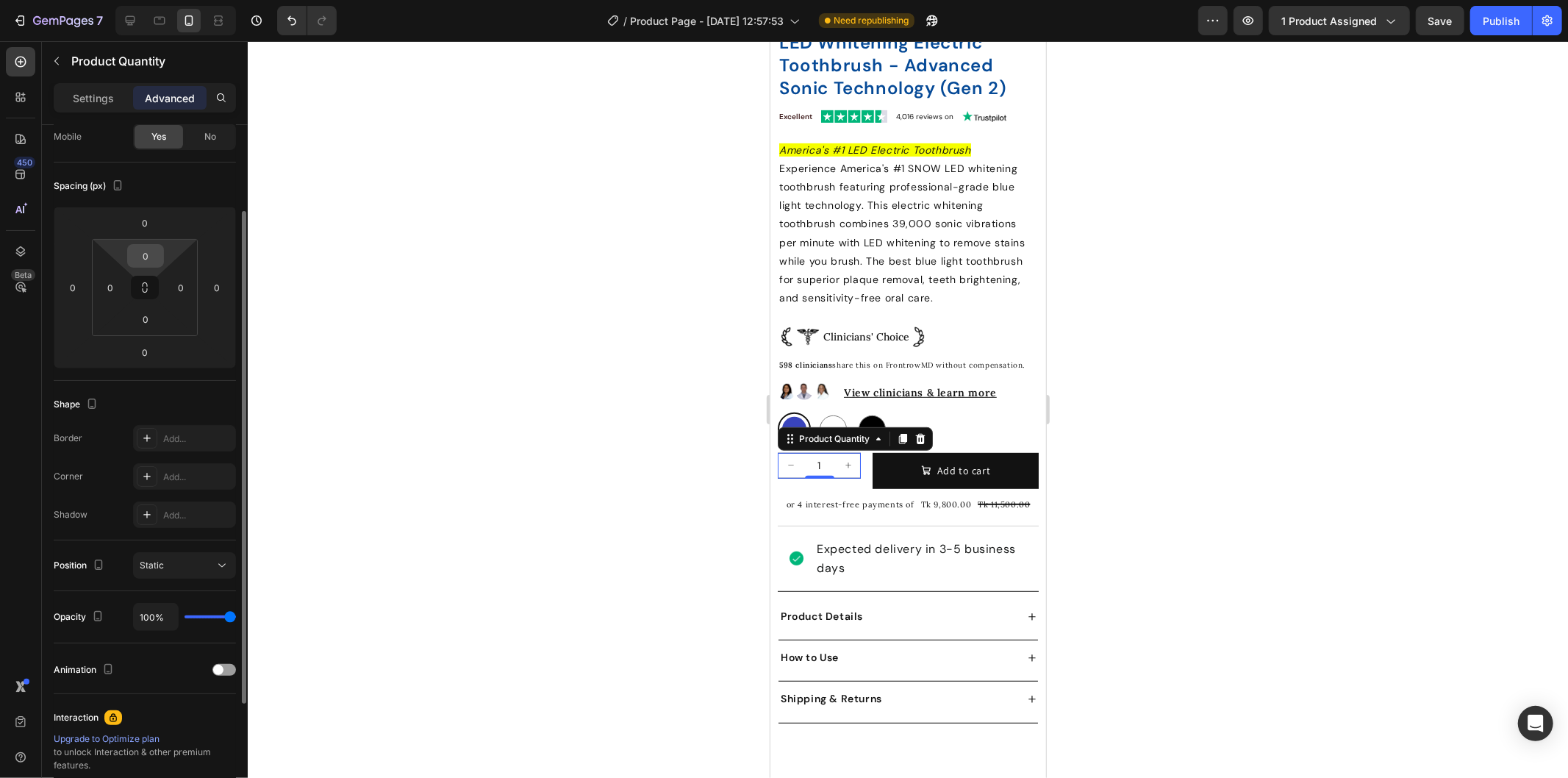
click at [144, 255] on input "0" at bounding box center [146, 256] width 30 height 22
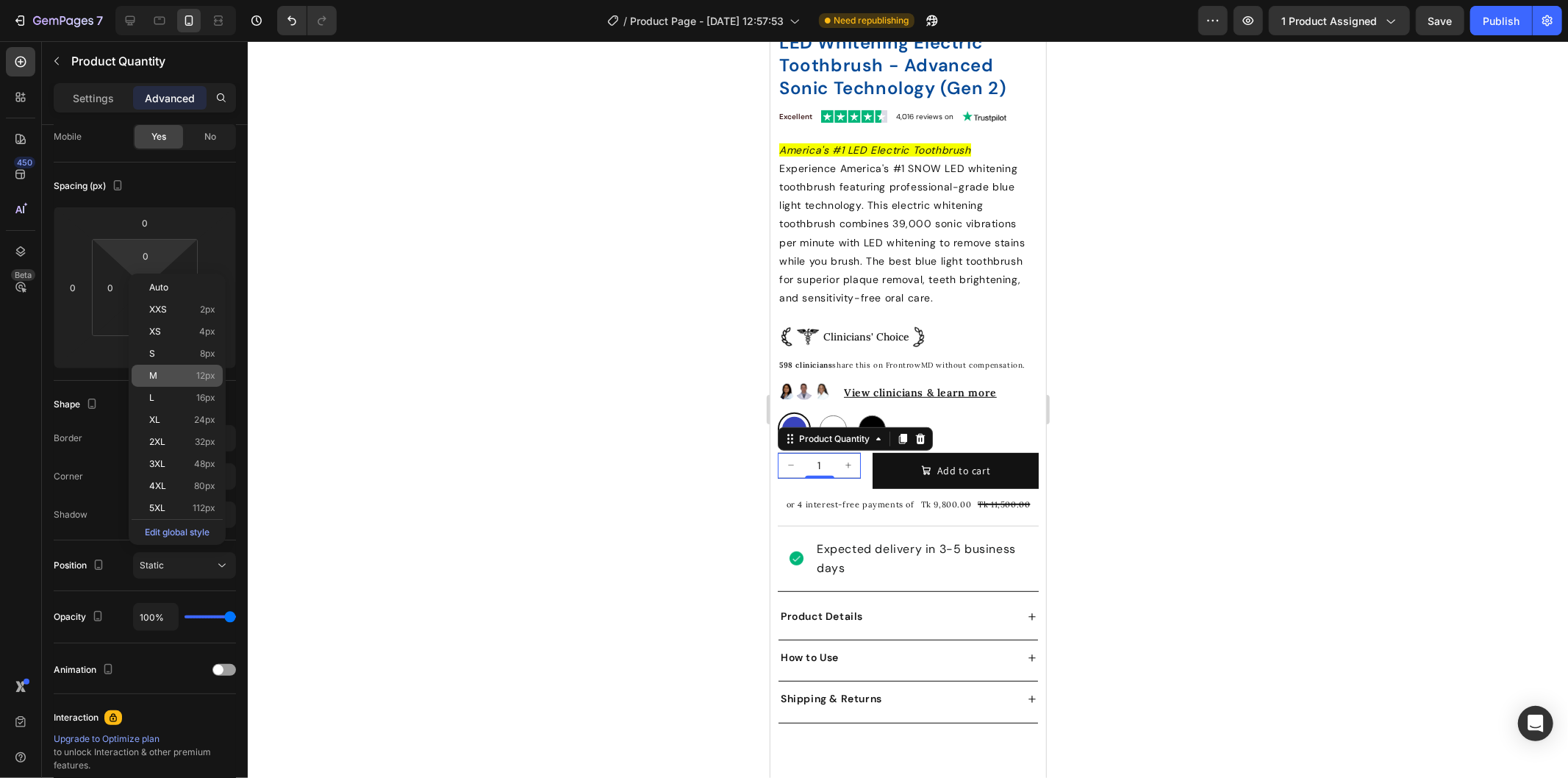
click at [167, 376] on p "M 12px" at bounding box center [182, 375] width 67 height 10
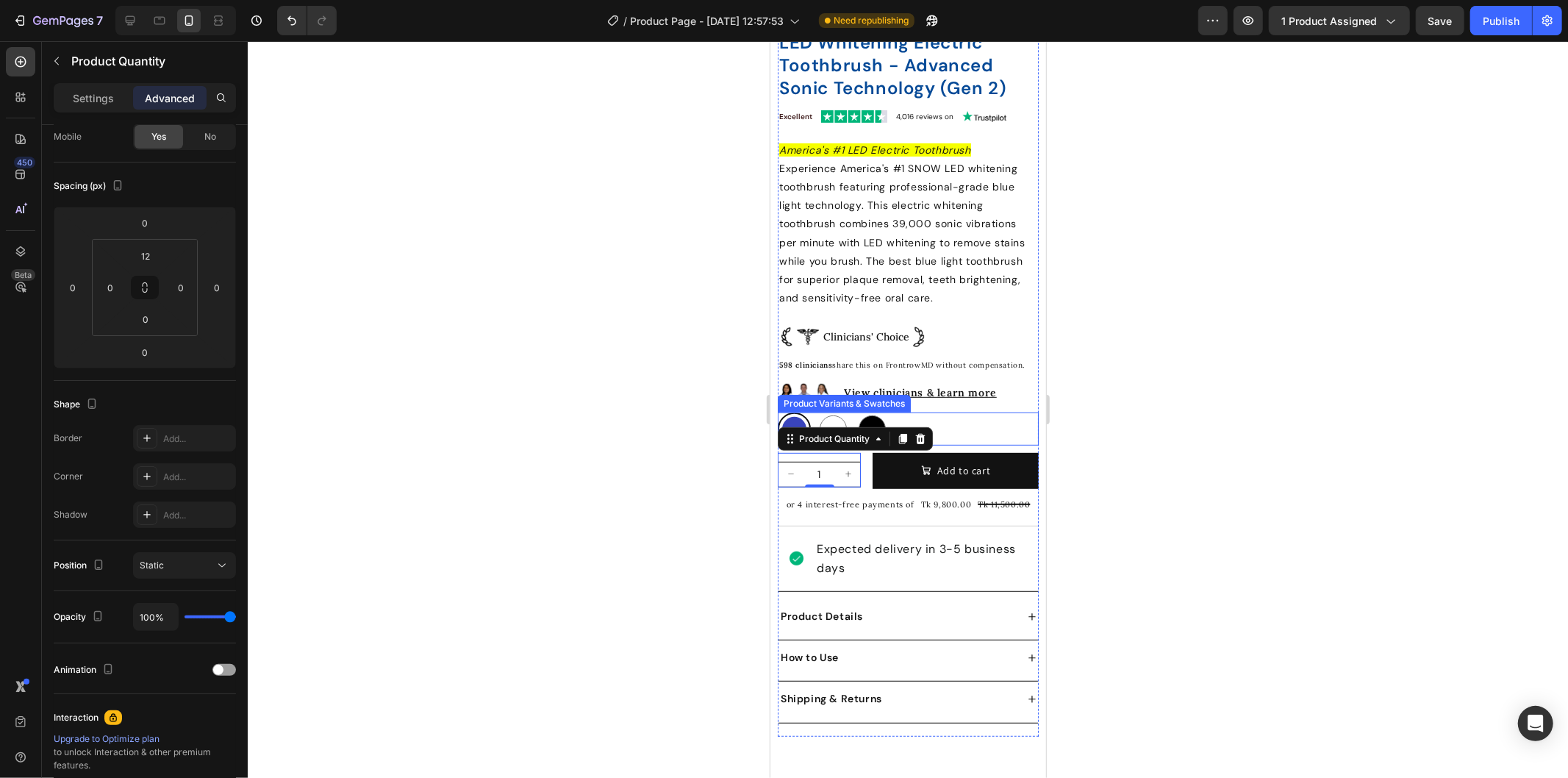
click at [936, 426] on div "Blue Blue White White Black Black" at bounding box center [907, 428] width 261 height 33
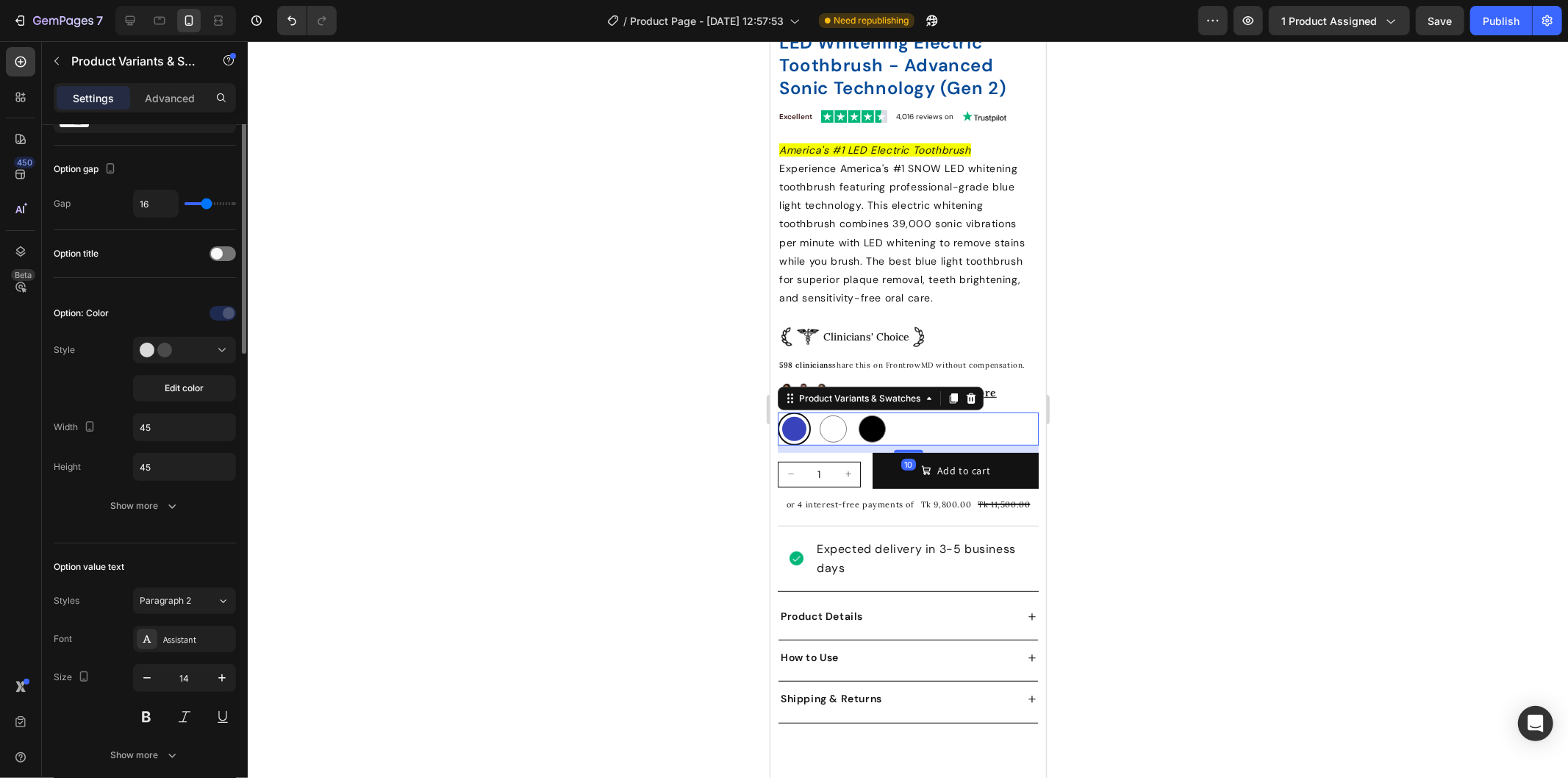
scroll to position [0, 0]
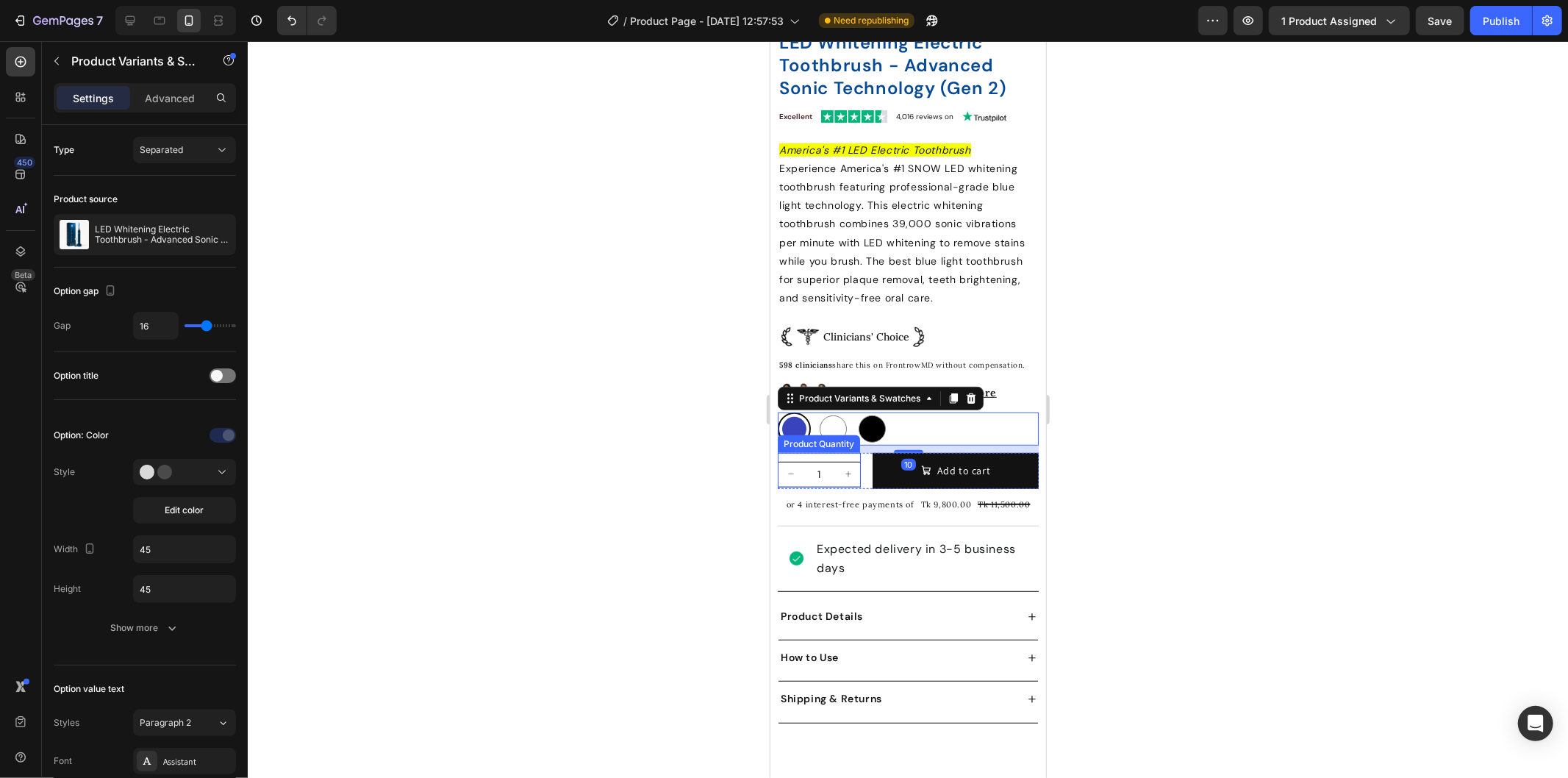
click at [797, 461] on div "1" at bounding box center [818, 474] width 83 height 26
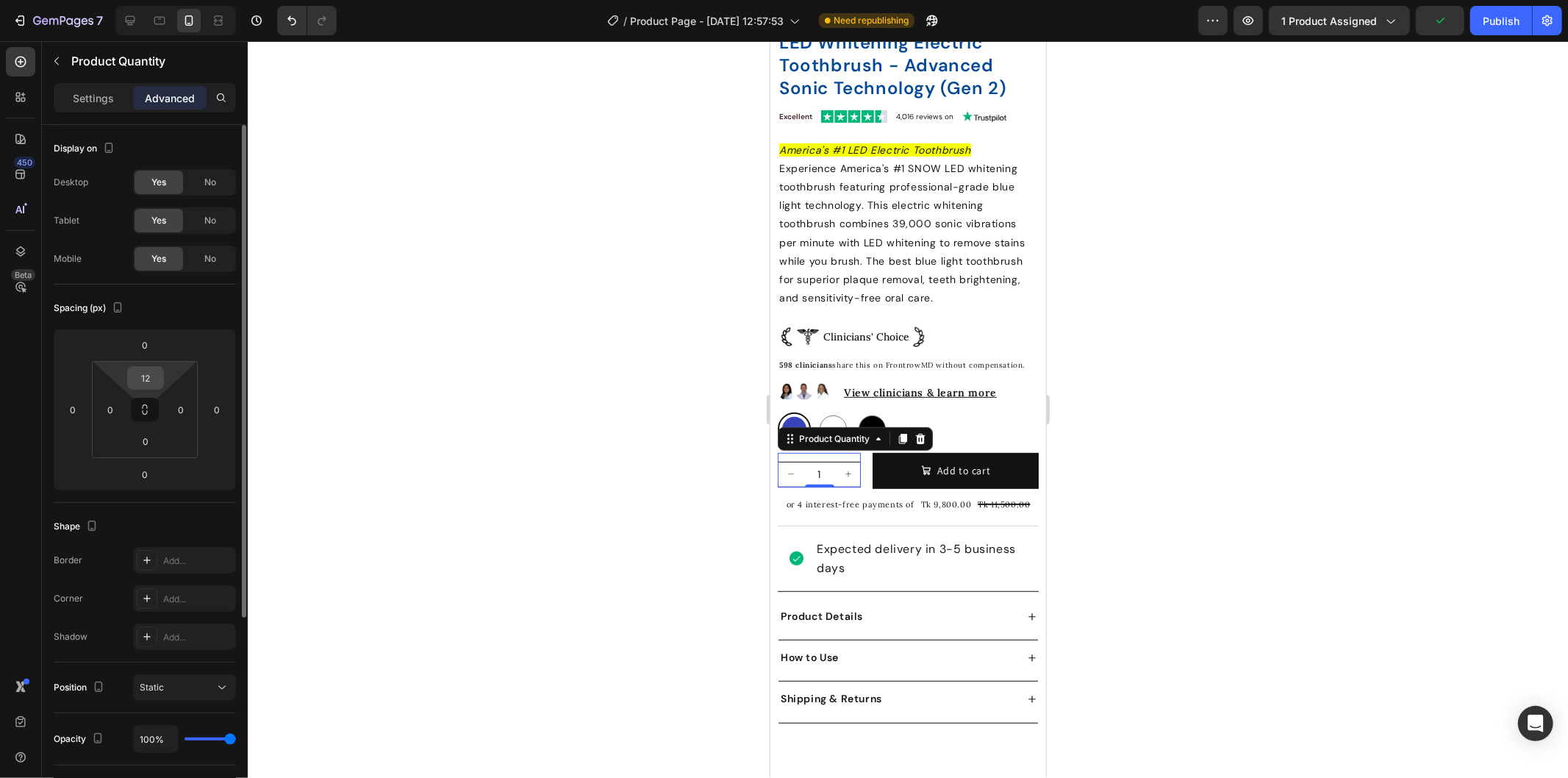
click at [140, 378] on input "12" at bounding box center [146, 378] width 30 height 22
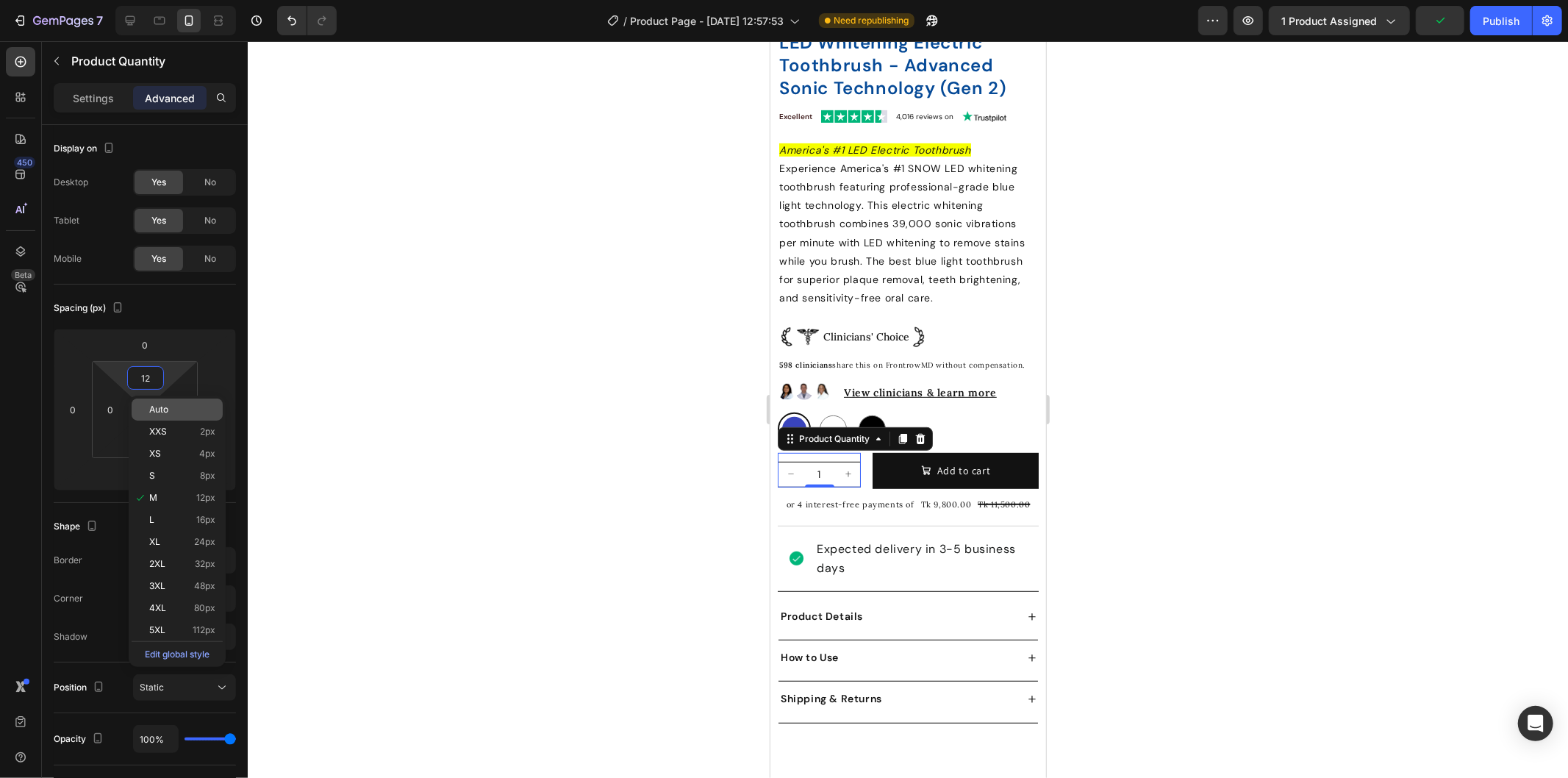
click at [167, 413] on span "Auto" at bounding box center [158, 409] width 19 height 10
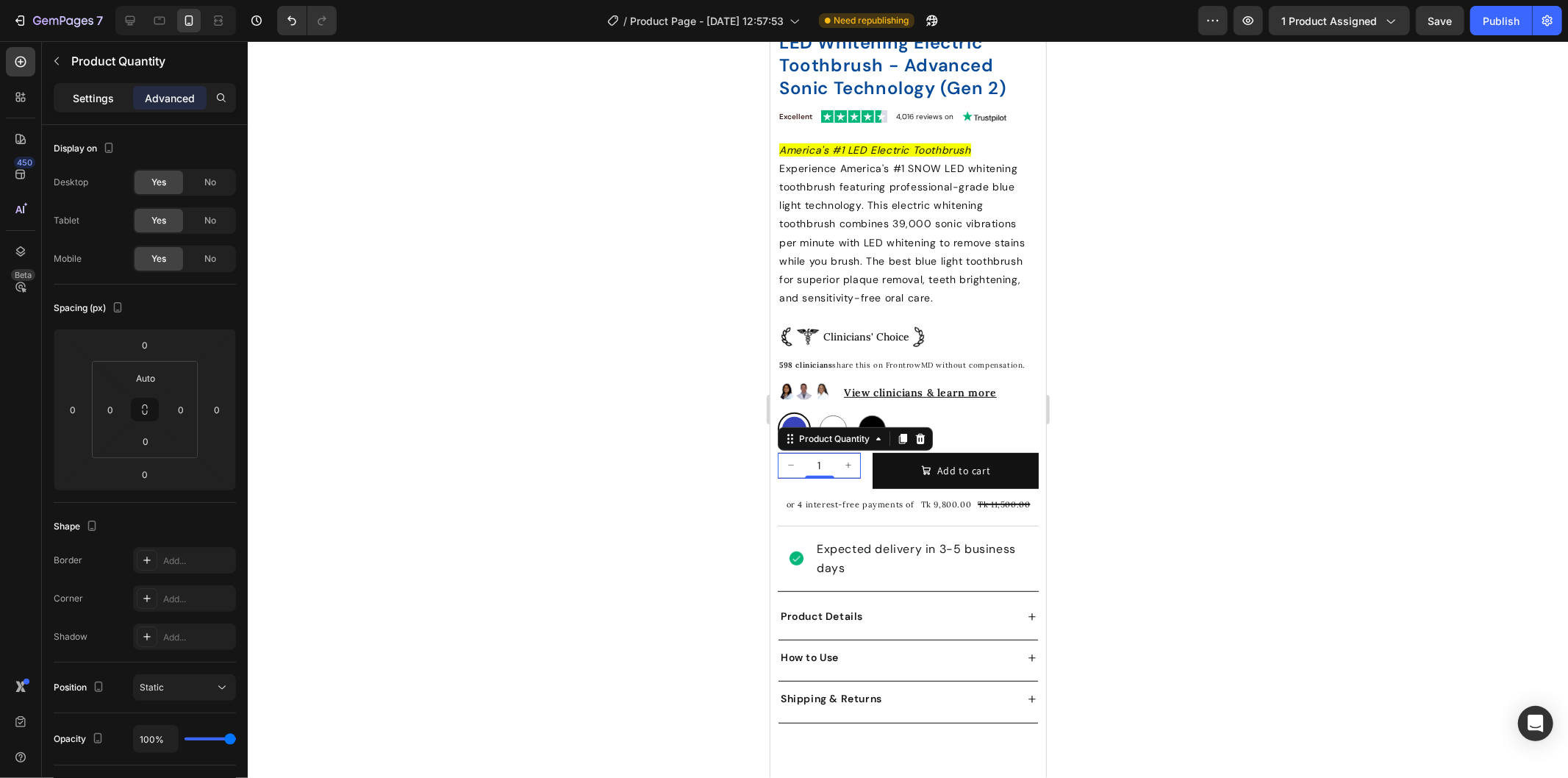
click at [94, 101] on p "Settings" at bounding box center [93, 98] width 41 height 16
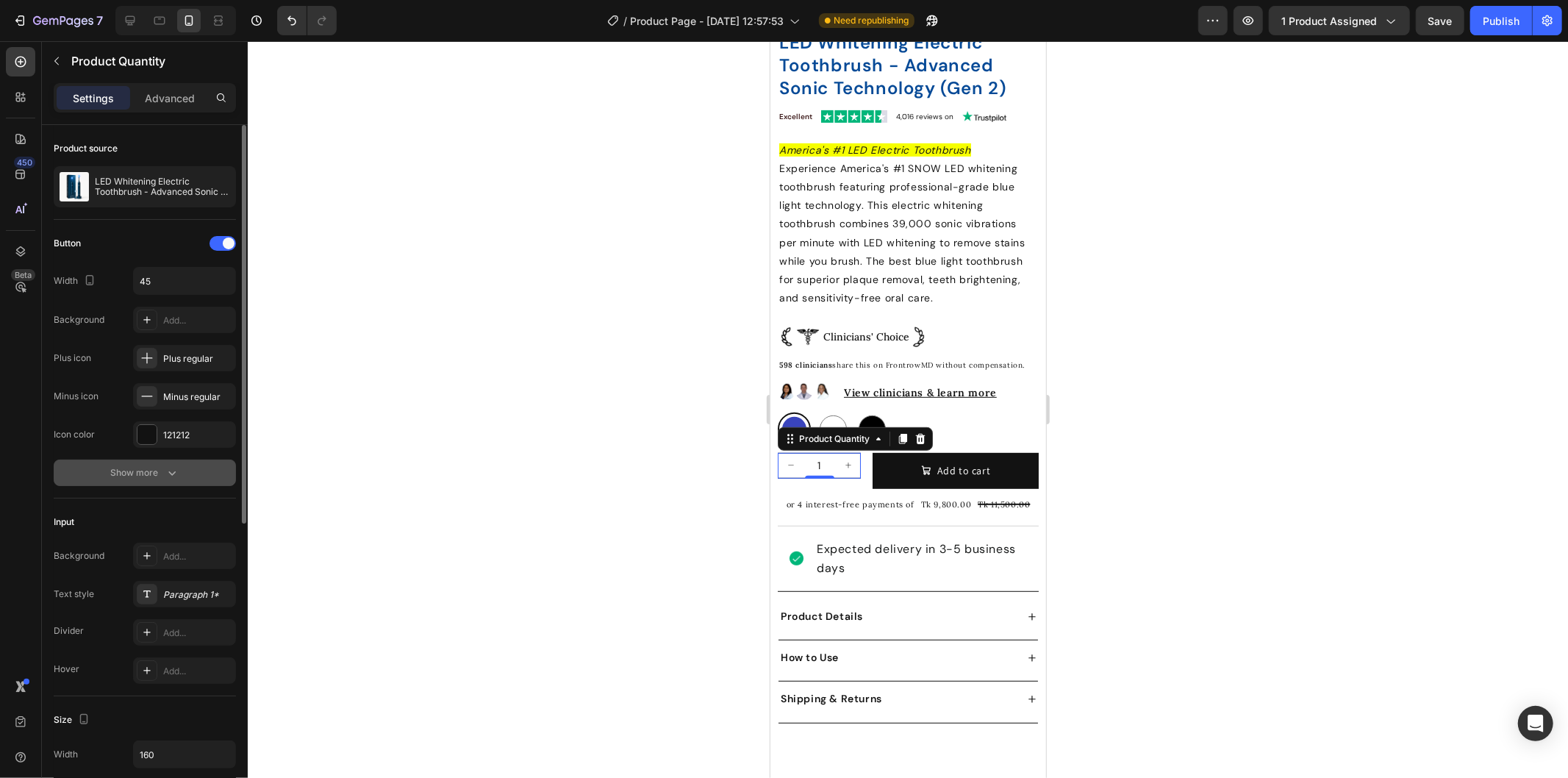
click at [151, 468] on div "Show more" at bounding box center [145, 473] width 69 height 15
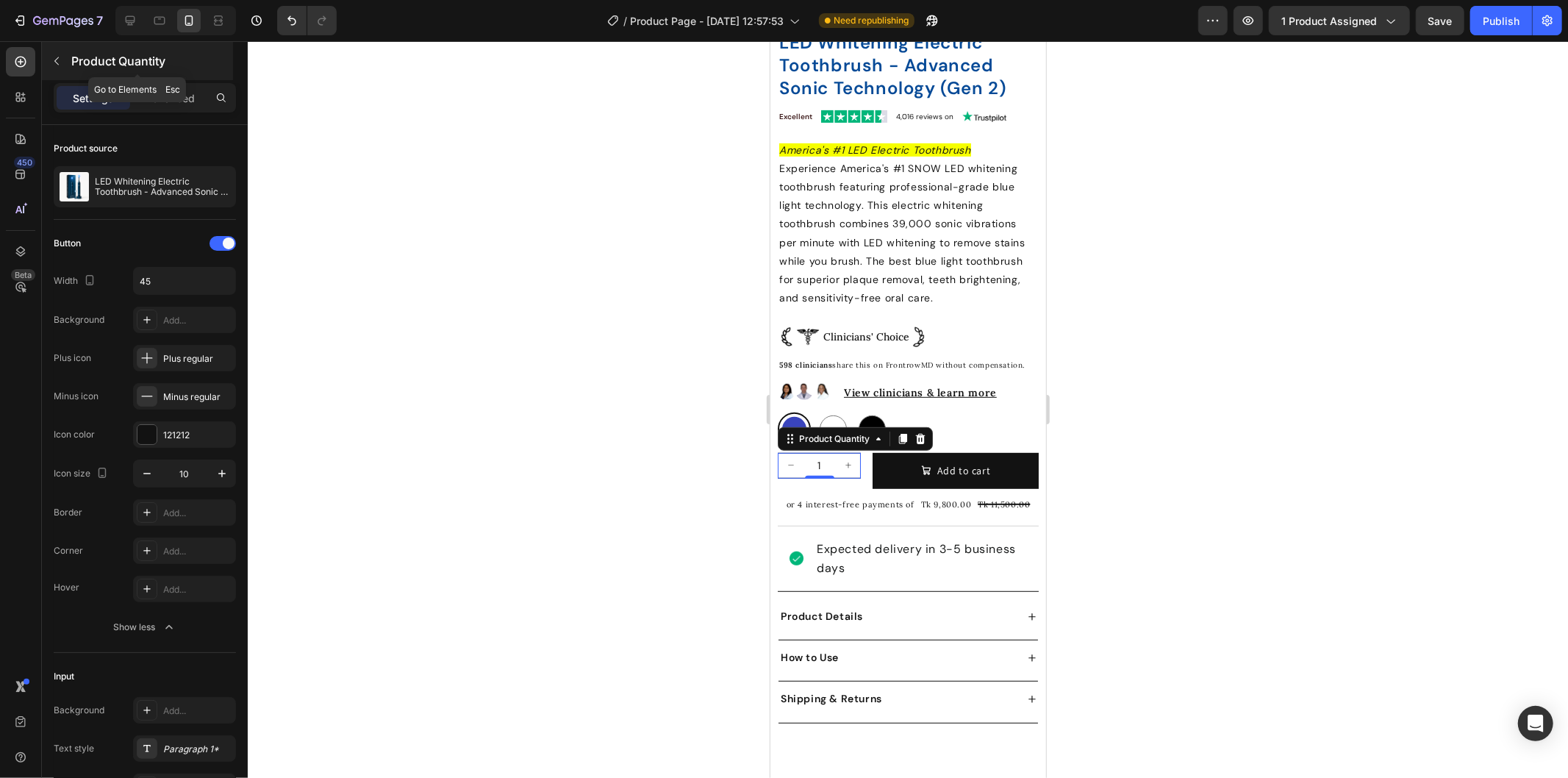
click at [61, 69] on button "button" at bounding box center [57, 62] width 24 height 24
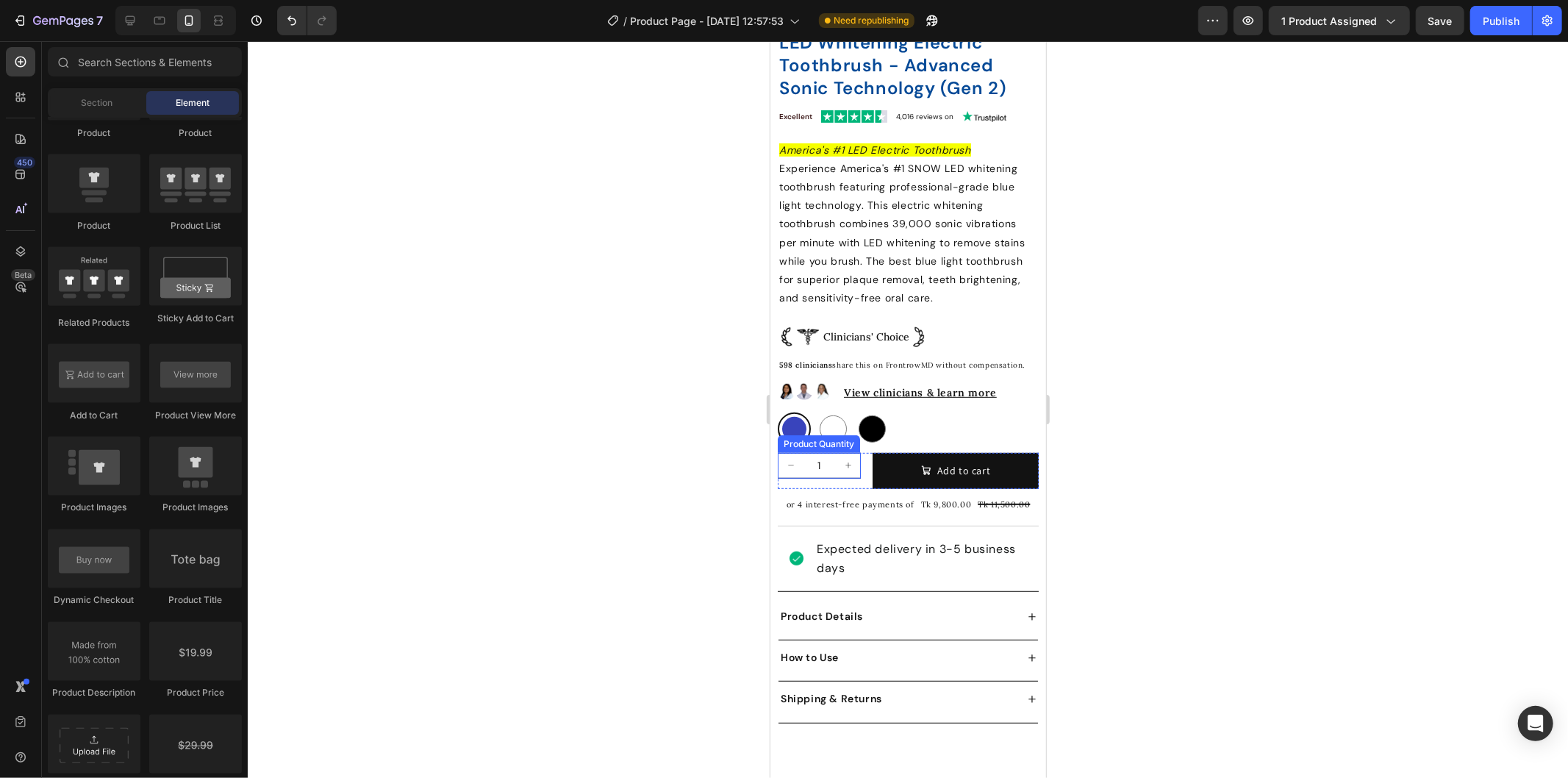
click at [838, 442] on div "Product Quantity" at bounding box center [818, 444] width 83 height 18
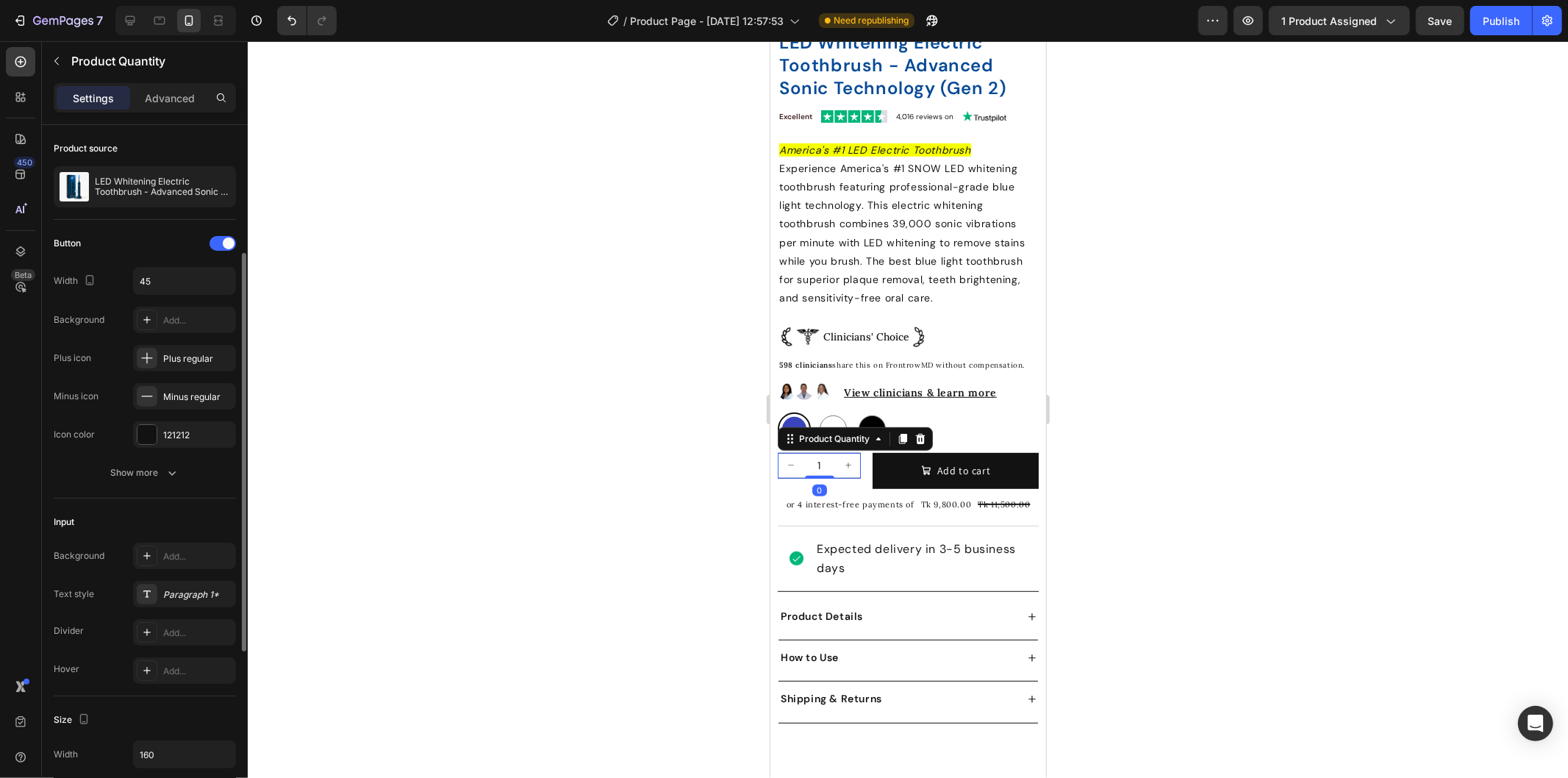
scroll to position [245, 0]
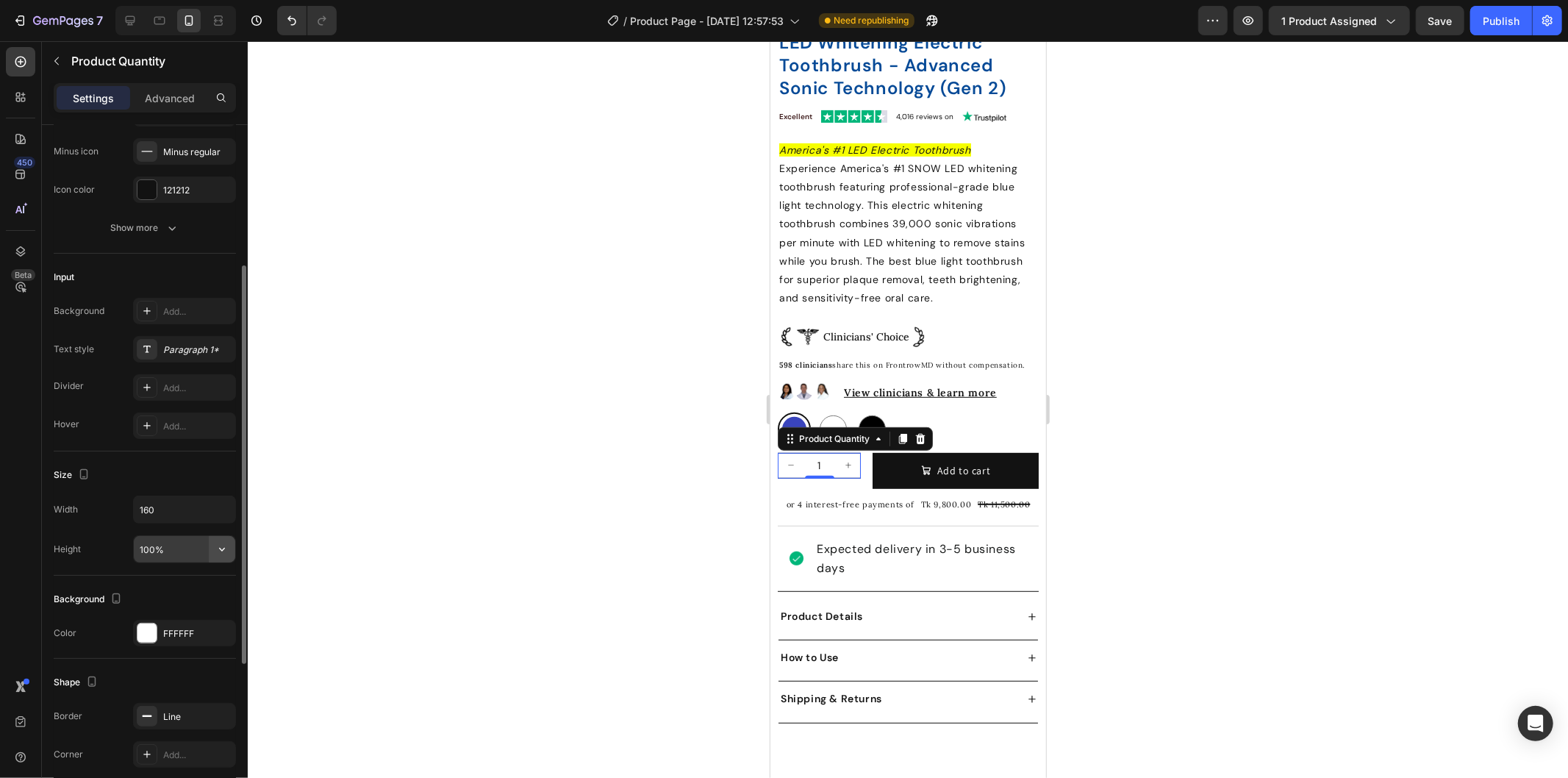
click at [221, 553] on icon "button" at bounding box center [222, 549] width 15 height 15
click at [170, 547] on input "100%" at bounding box center [184, 549] width 101 height 27
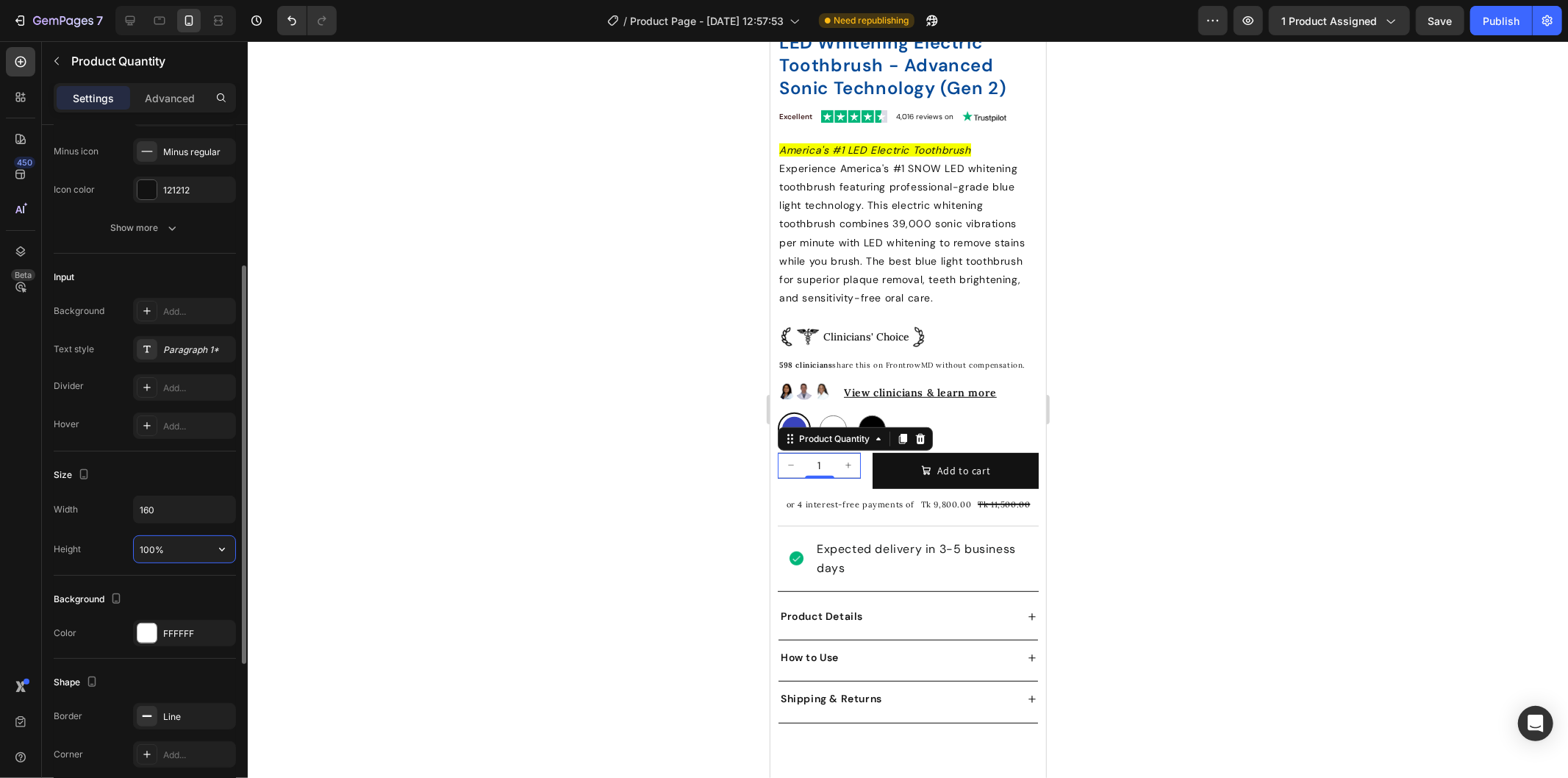
click at [182, 553] on input "100%" at bounding box center [184, 549] width 101 height 27
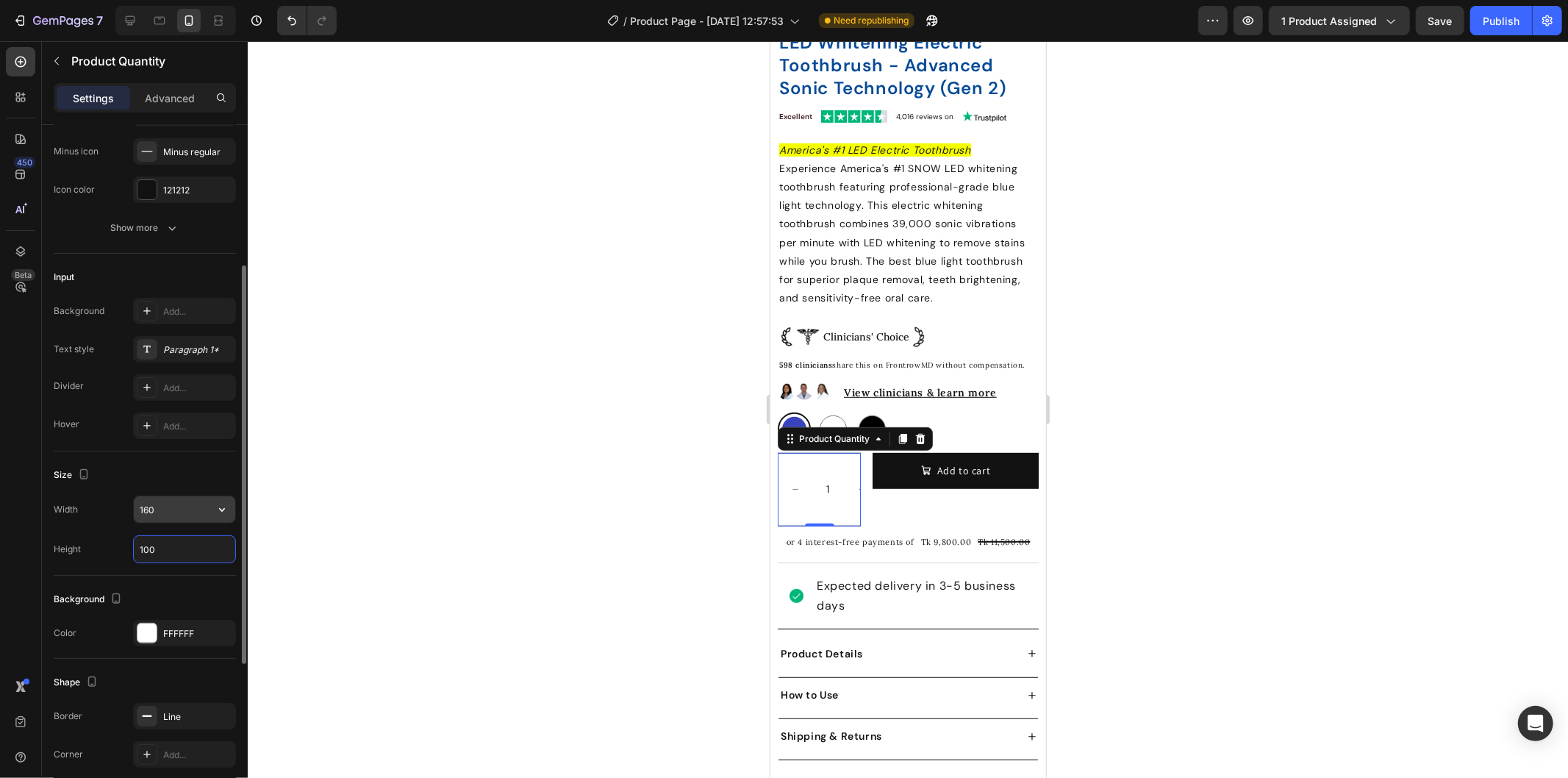
click at [155, 511] on input "160" at bounding box center [184, 509] width 101 height 27
click at [149, 507] on input "160" at bounding box center [184, 509] width 101 height 27
click at [145, 507] on input "160" at bounding box center [184, 509] width 101 height 27
click at [218, 552] on icon "button" at bounding box center [222, 549] width 15 height 15
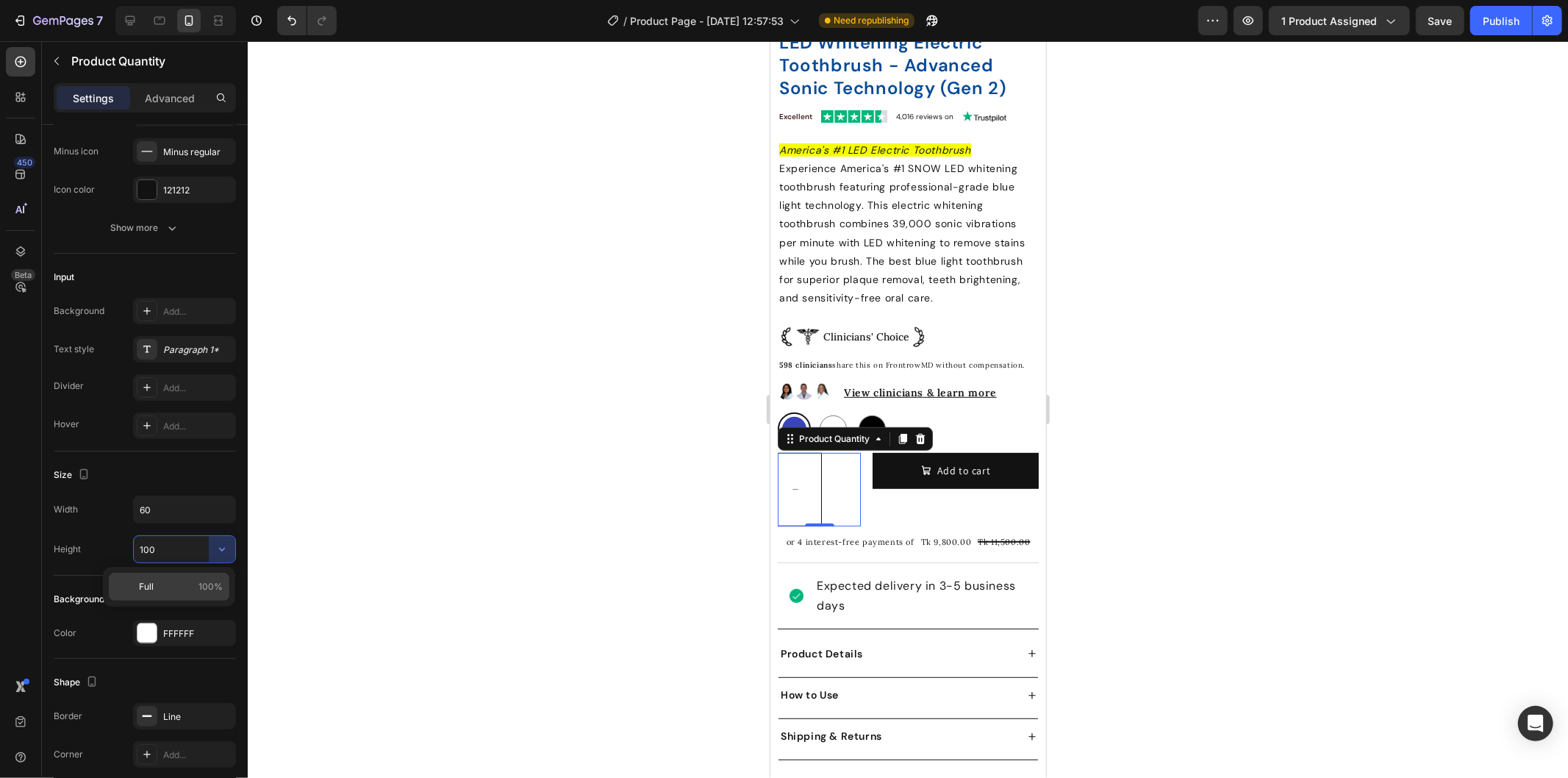
click at [189, 580] on p "Full 100%" at bounding box center [181, 586] width 84 height 13
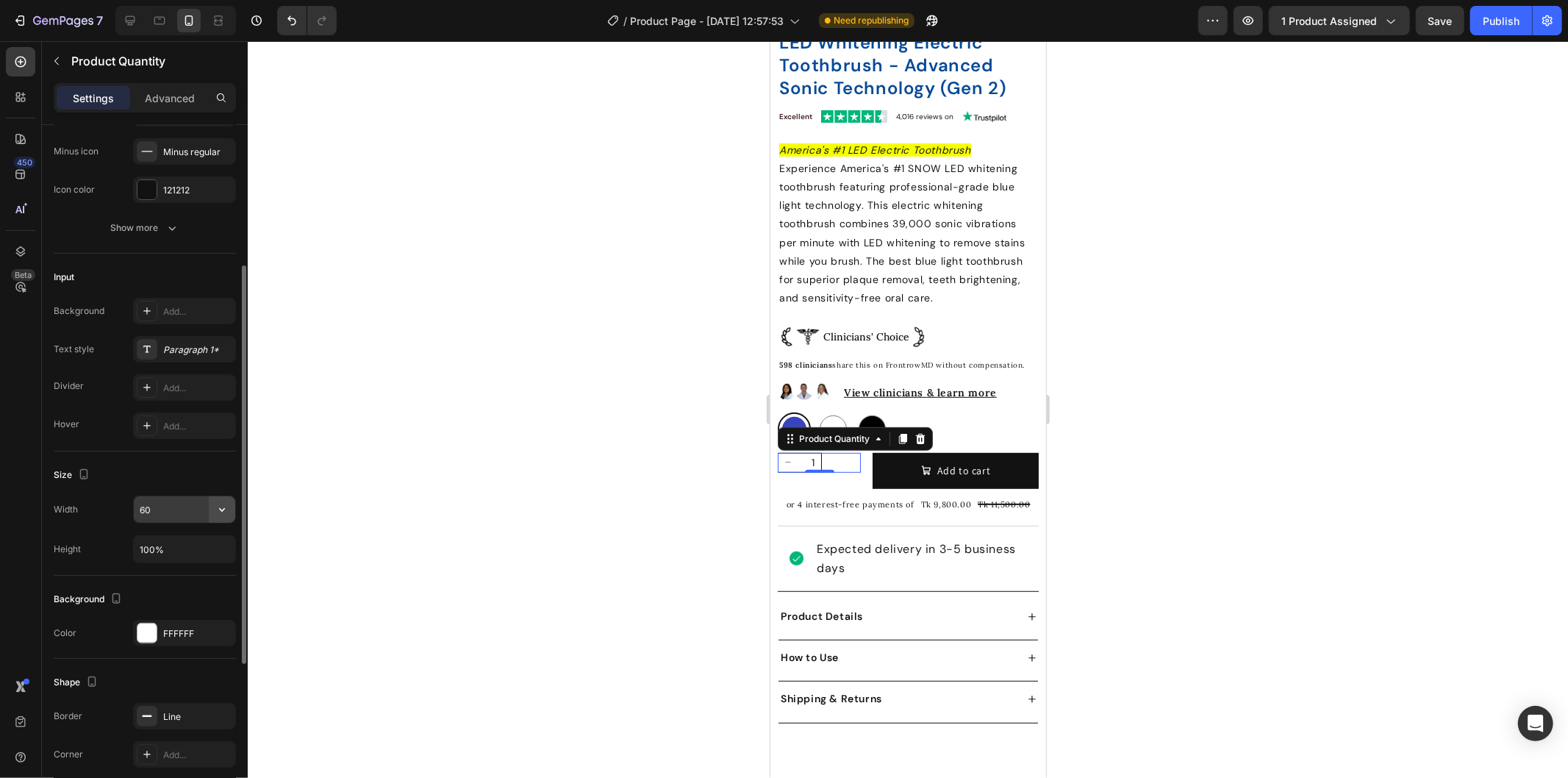
click at [224, 505] on icon "button" at bounding box center [222, 509] width 15 height 15
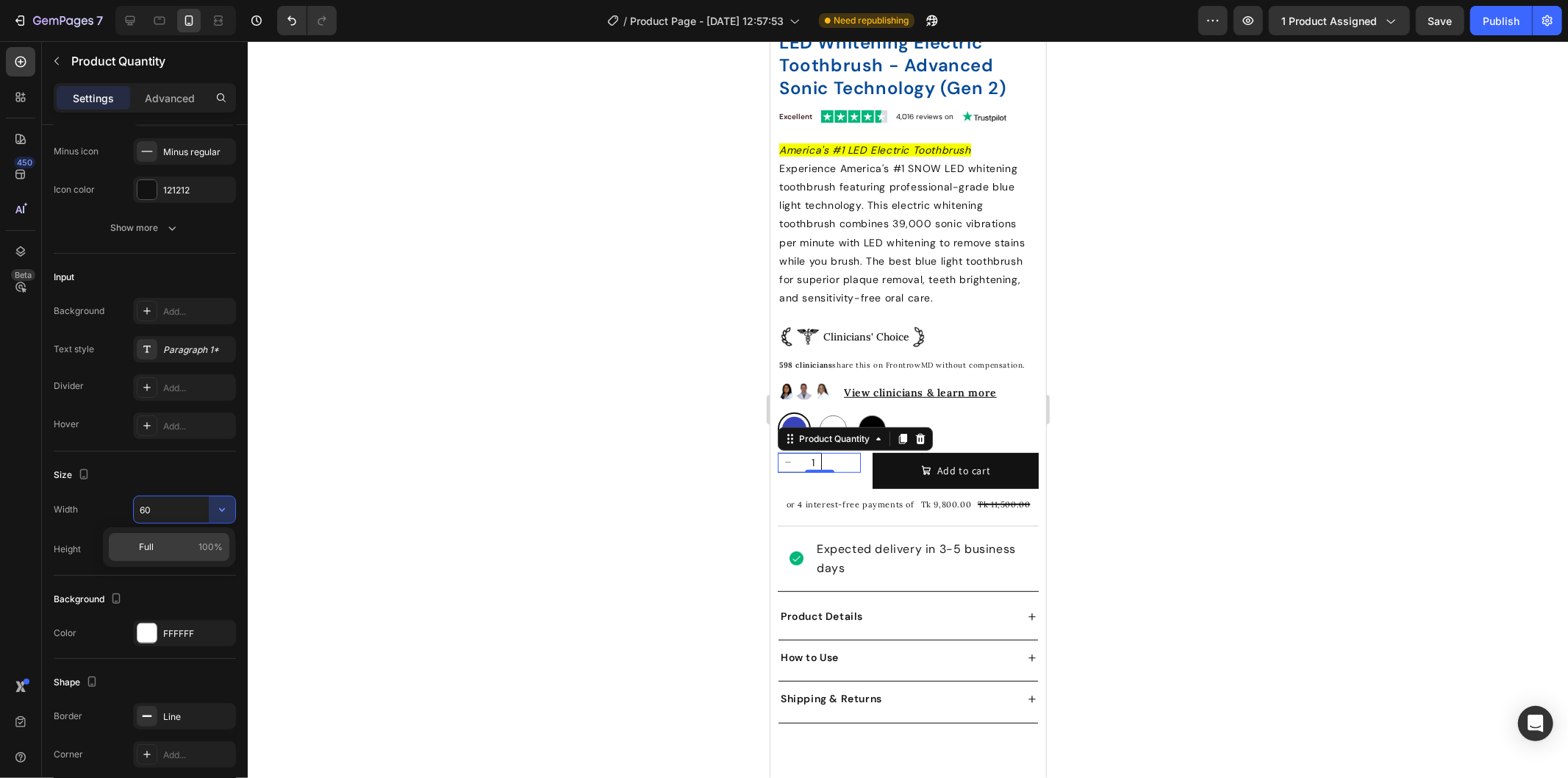
click at [172, 538] on div "Full 100%" at bounding box center [168, 547] width 120 height 28
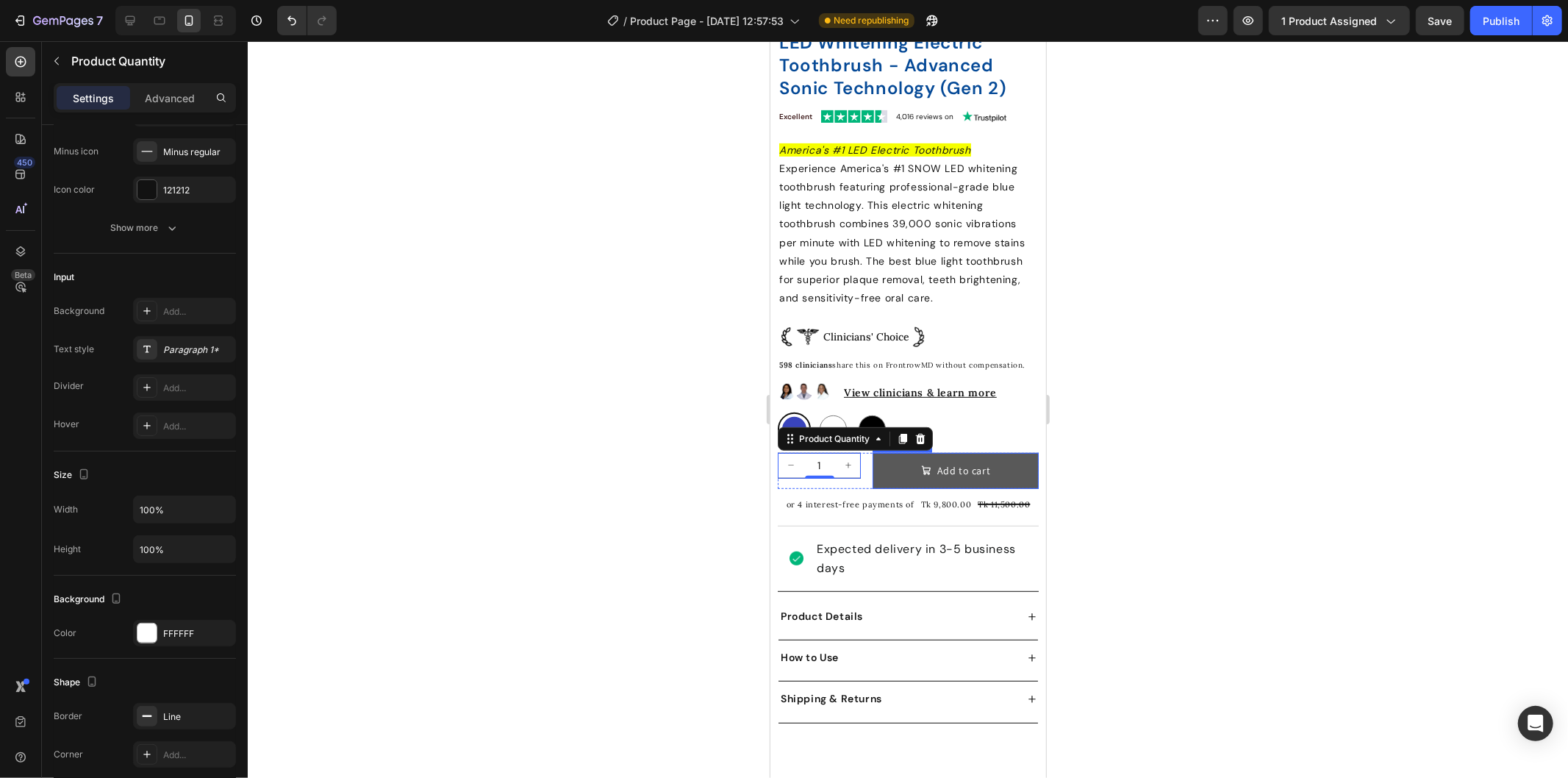
click at [898, 464] on button "Add to cart" at bounding box center [954, 470] width 166 height 36
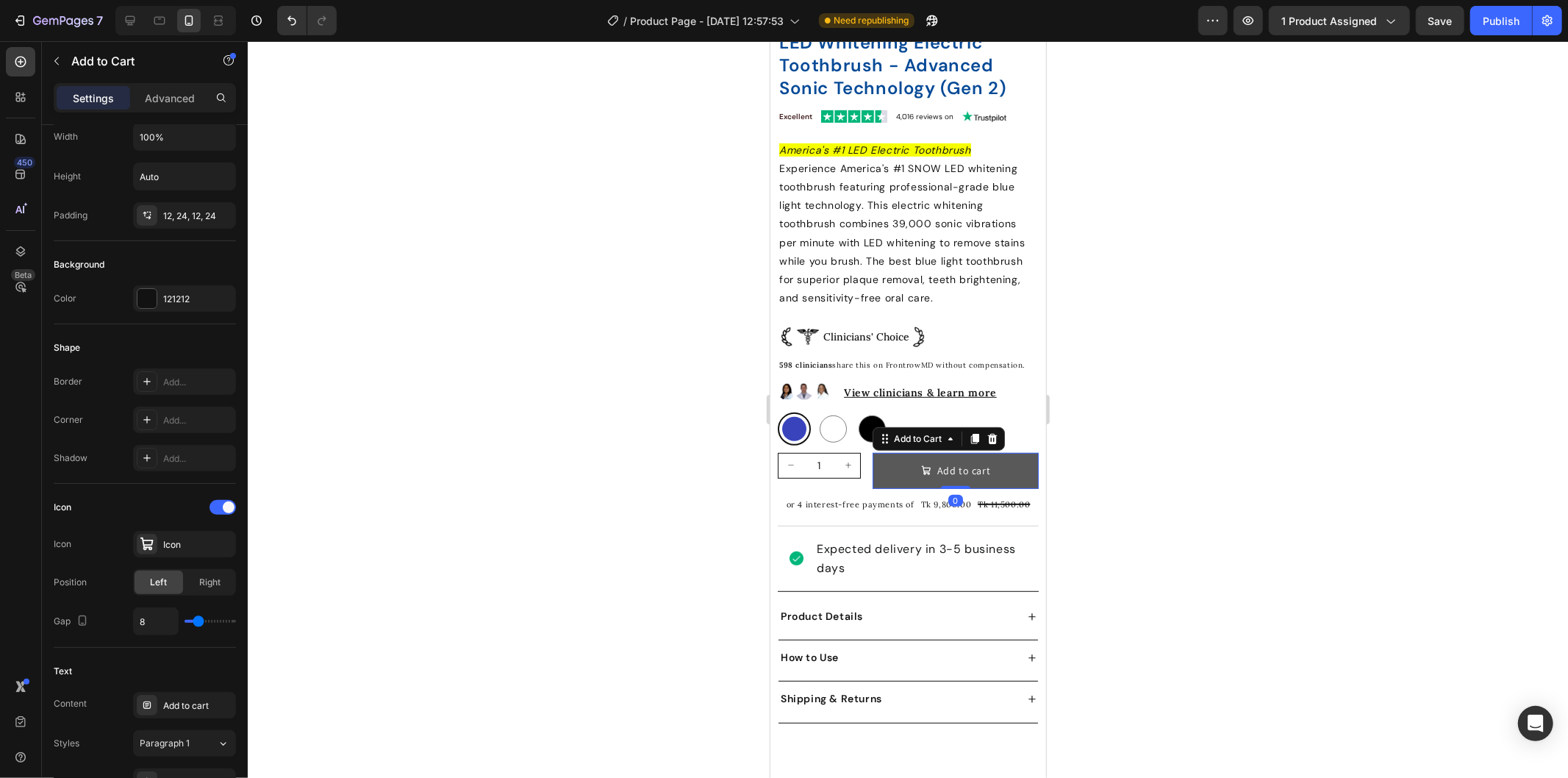
scroll to position [0, 0]
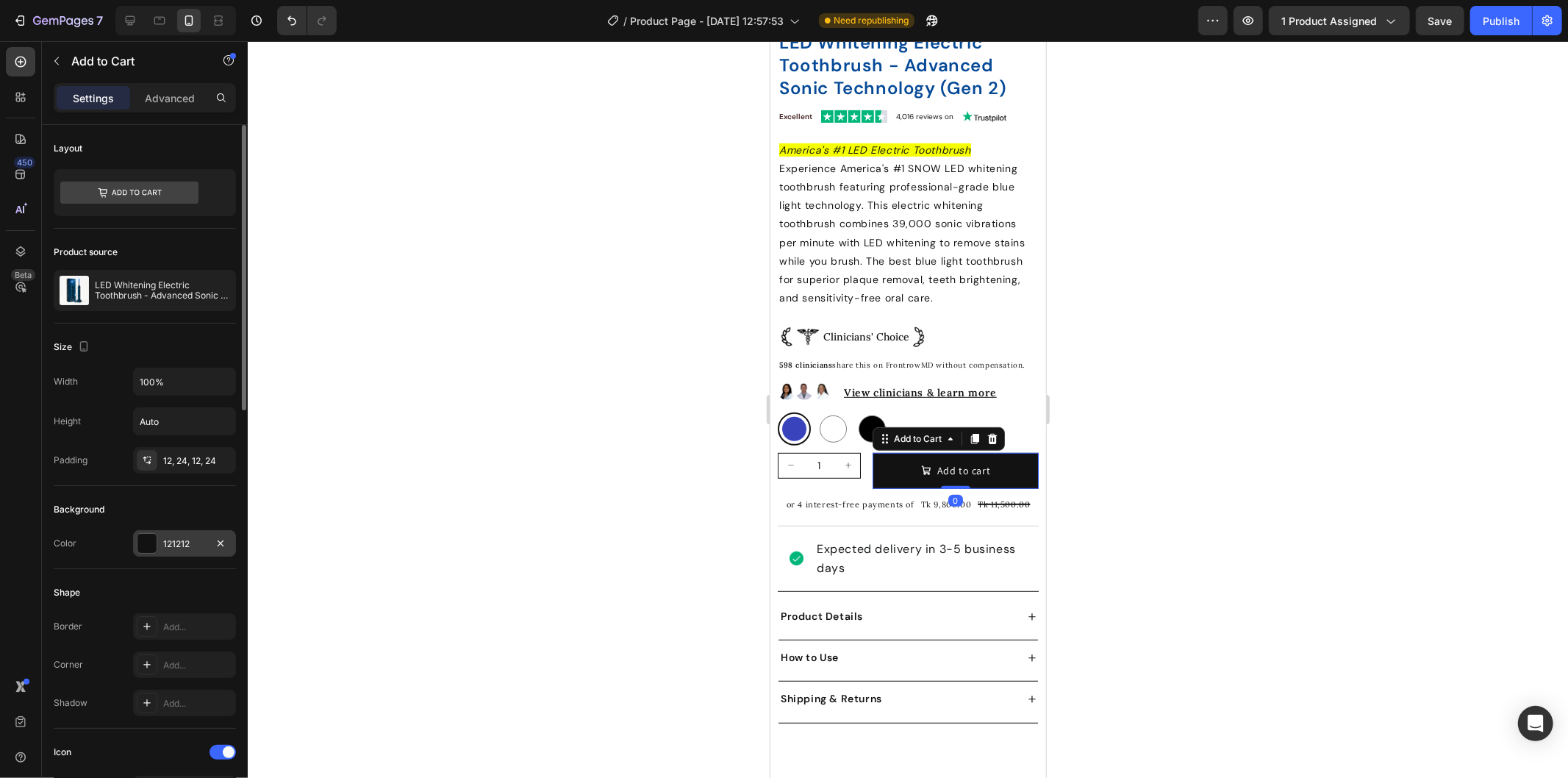
click at [149, 542] on div at bounding box center [146, 542] width 19 height 19
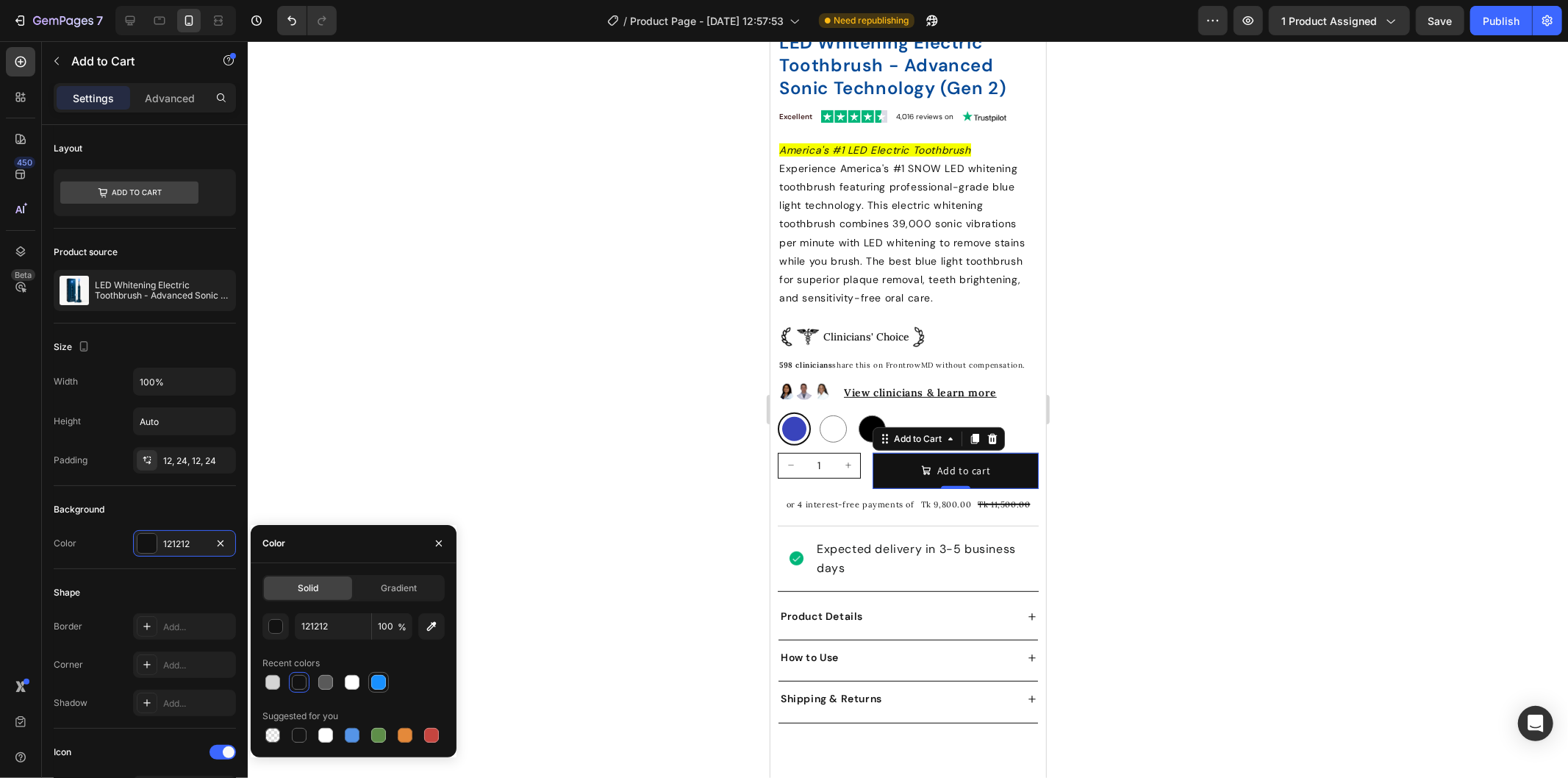
click at [381, 679] on div at bounding box center [378, 681] width 15 height 15
click at [350, 736] on div at bounding box center [352, 735] width 15 height 15
click at [371, 680] on div at bounding box center [378, 681] width 15 height 15
click at [1332, 468] on div at bounding box center [907, 409] width 1320 height 736
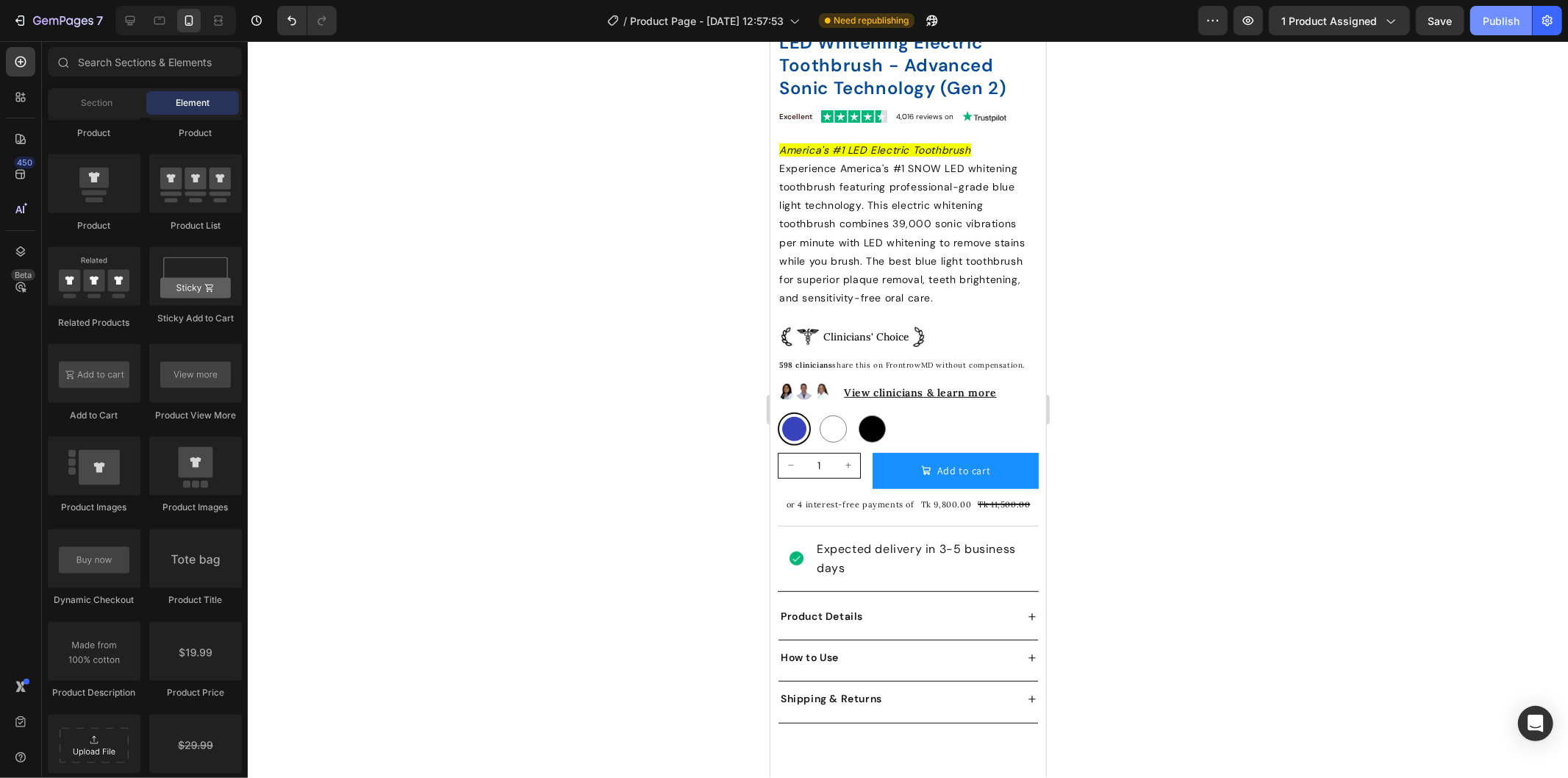
click at [1488, 23] on div "Publish" at bounding box center [1500, 21] width 37 height 16
click at [136, 18] on icon at bounding box center [129, 20] width 15 height 15
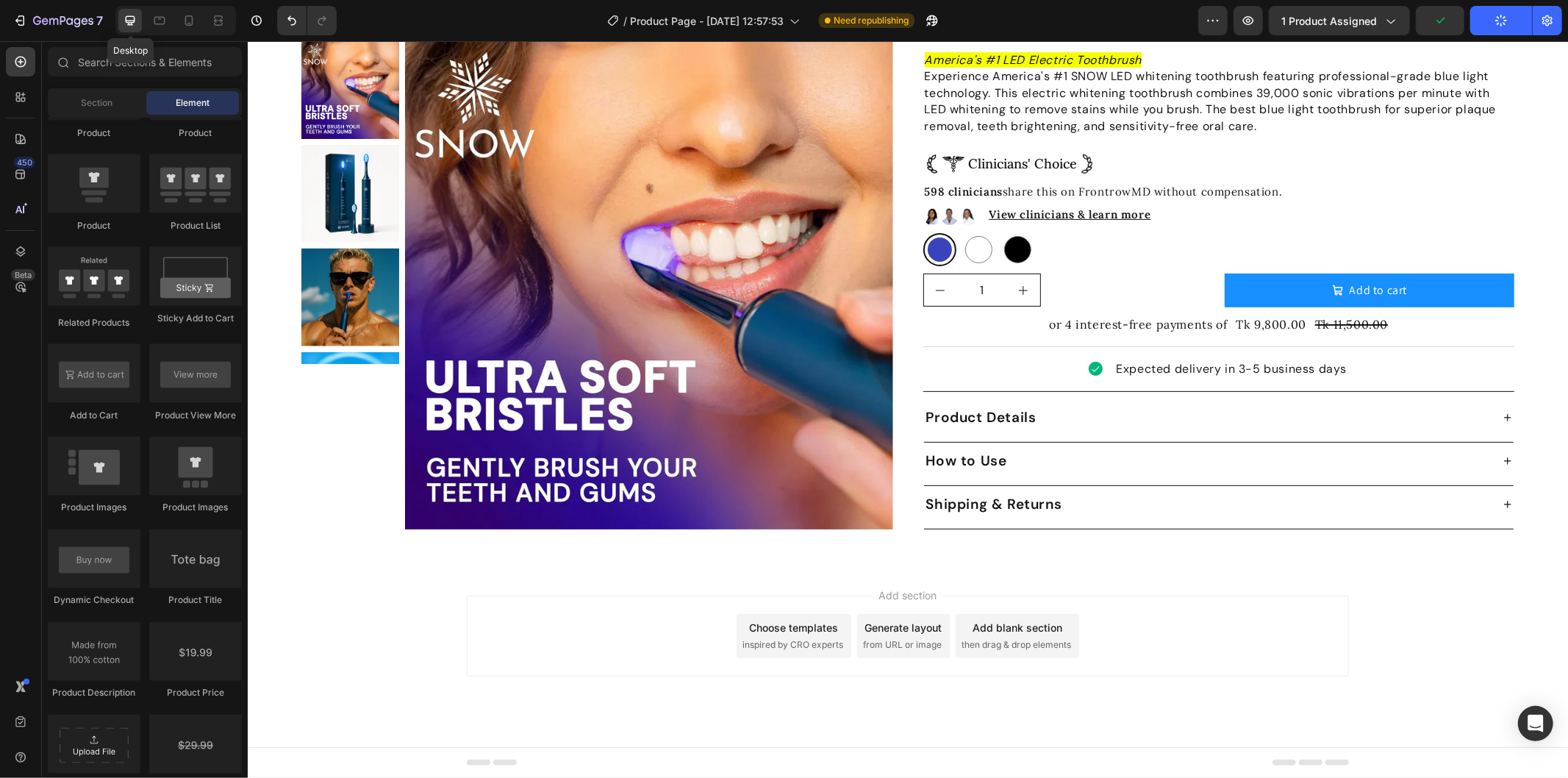
scroll to position [224, 0]
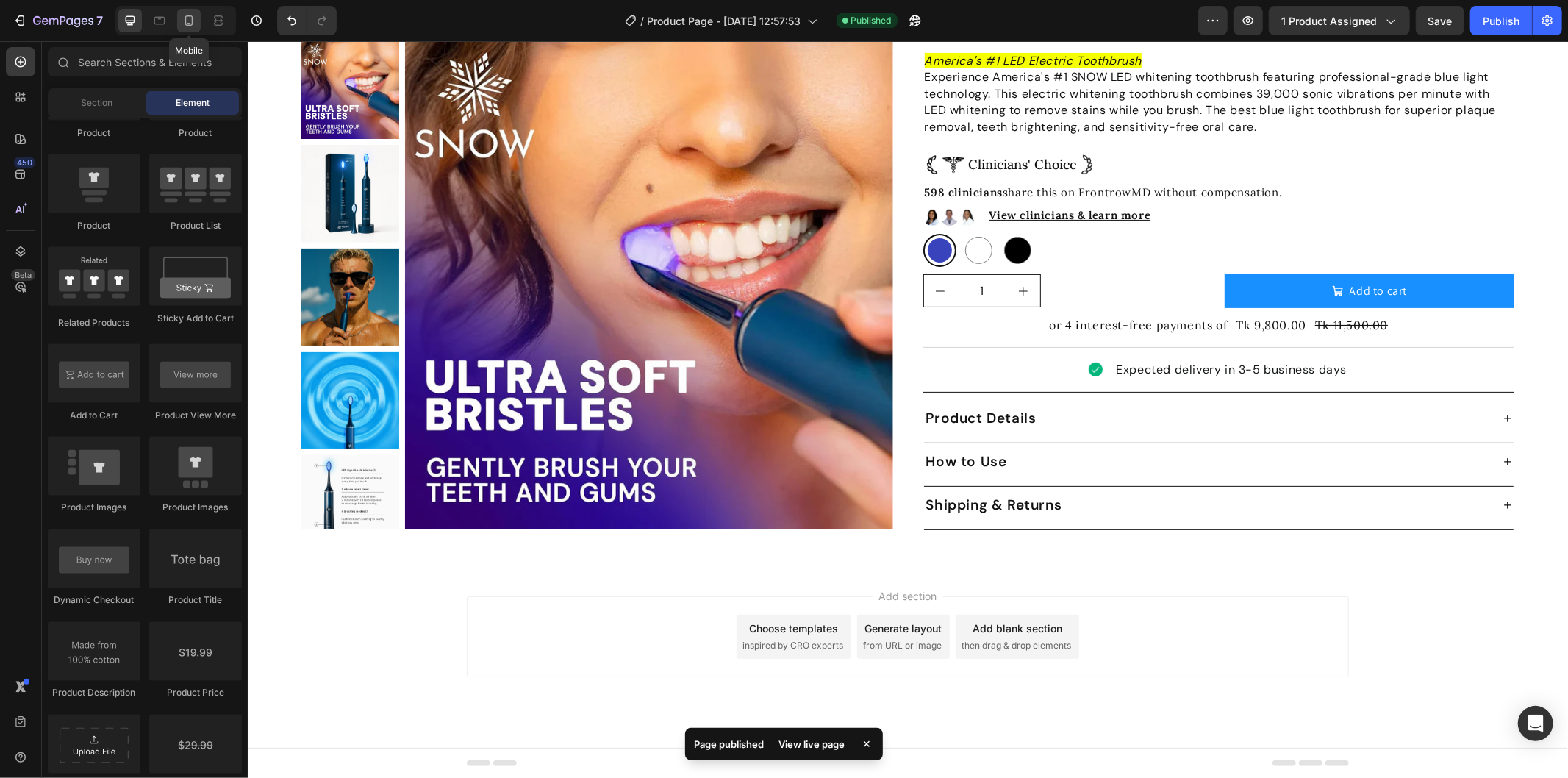
click at [196, 25] on icon at bounding box center [189, 20] width 15 height 15
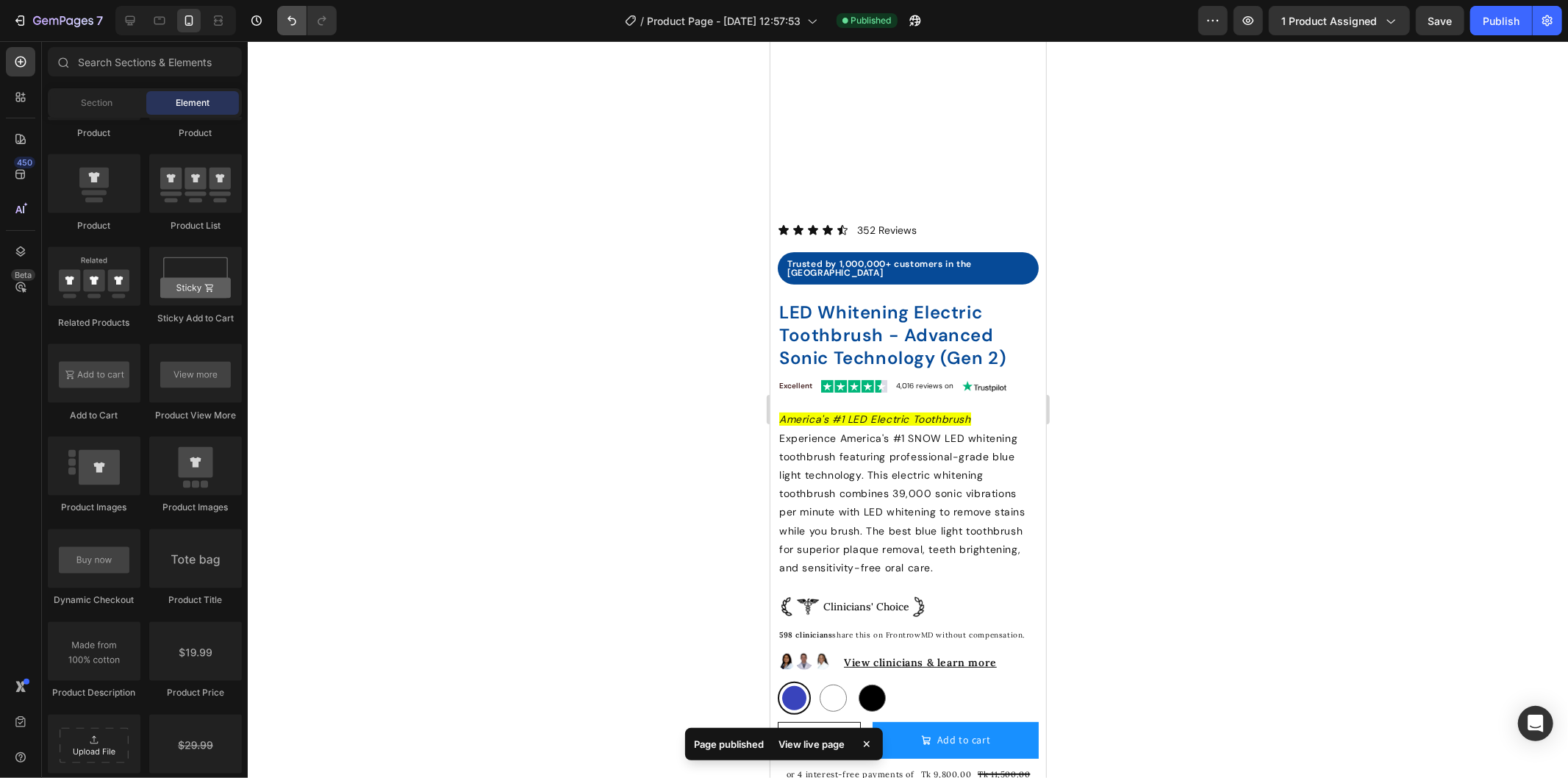
click at [289, 18] on icon "Undo/Redo" at bounding box center [292, 21] width 9 height 10
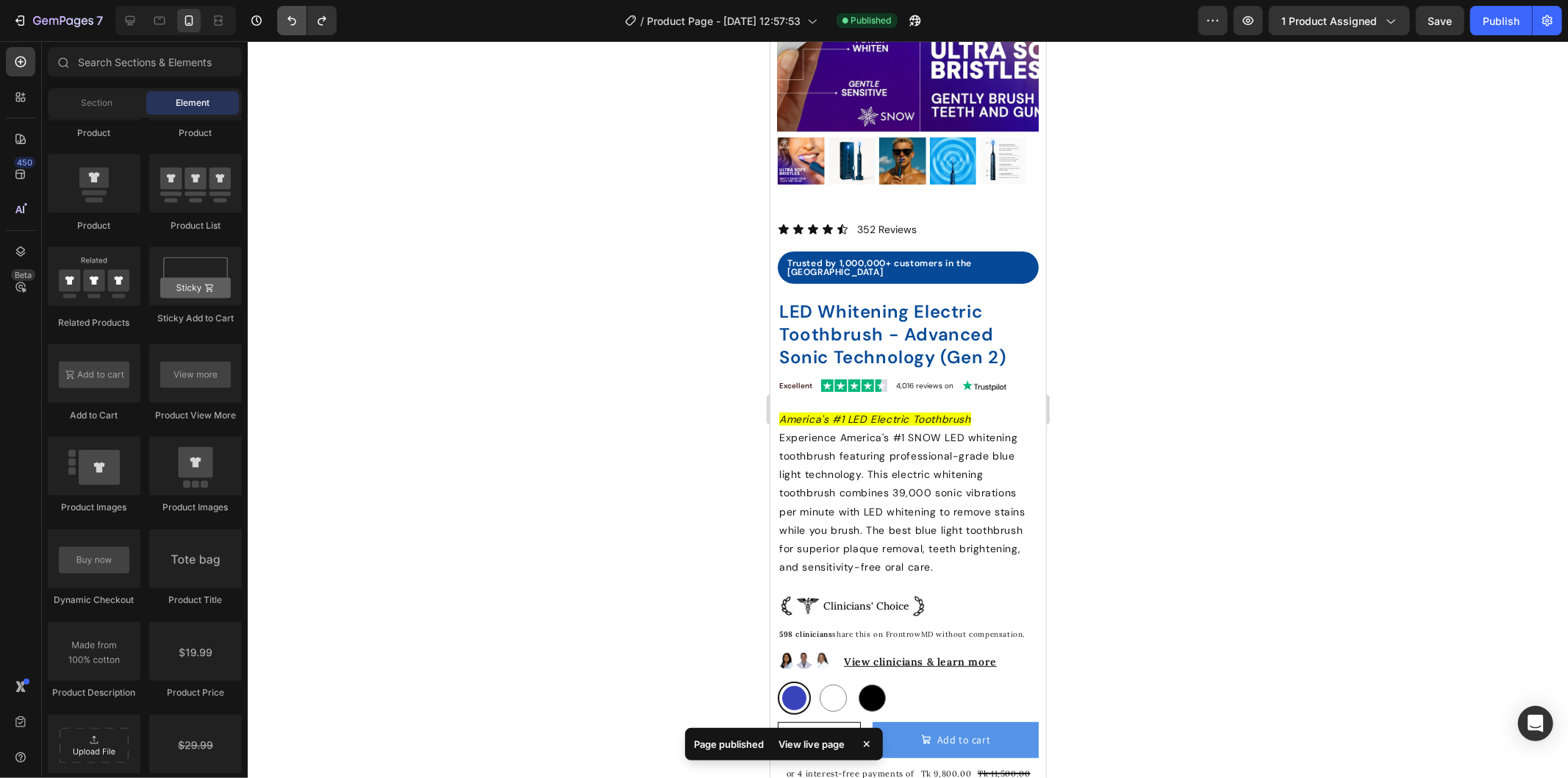
click at [289, 18] on icon "Undo/Redo" at bounding box center [292, 21] width 9 height 10
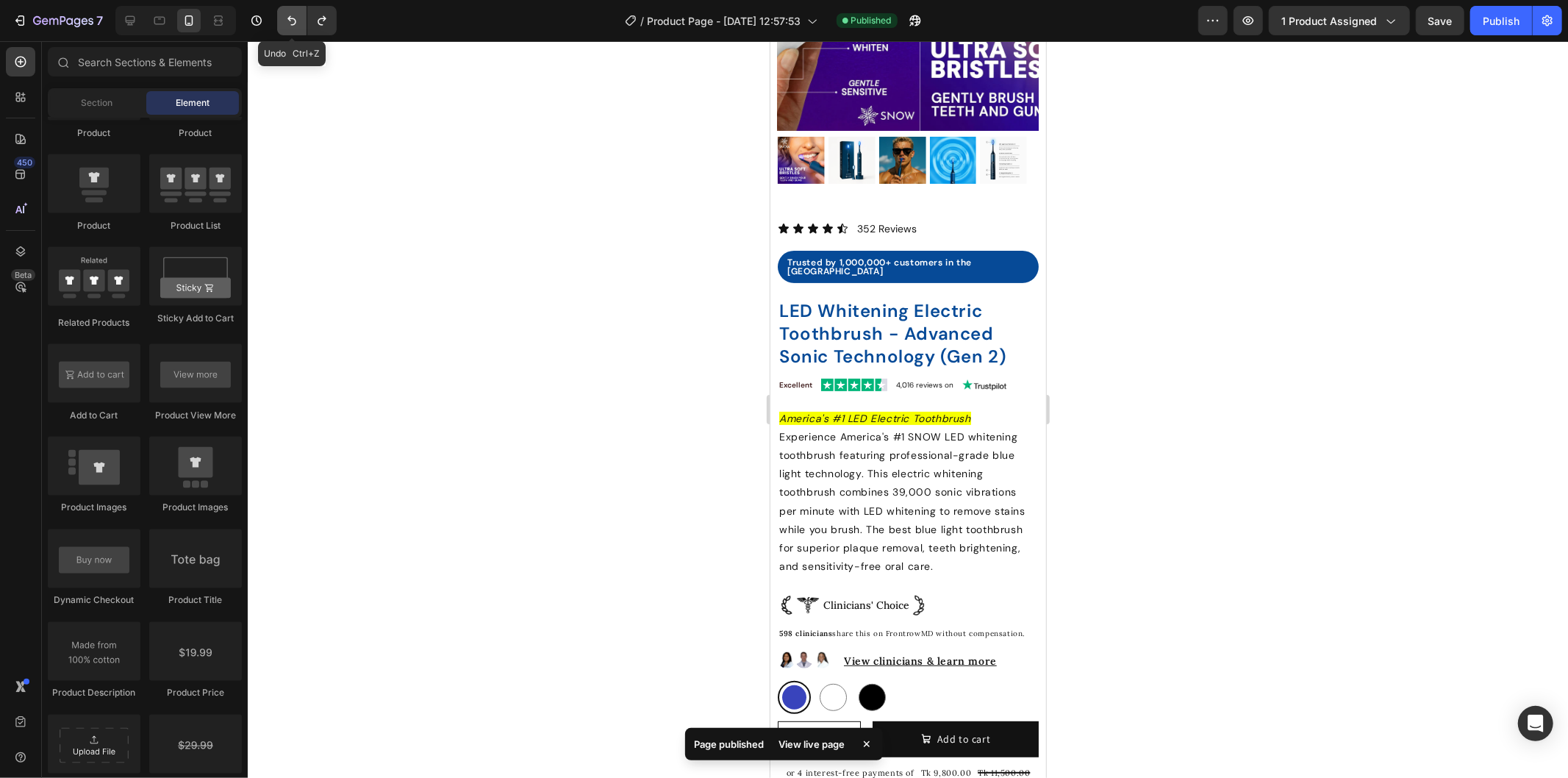
click at [289, 18] on icon "Undo/Redo" at bounding box center [292, 21] width 9 height 10
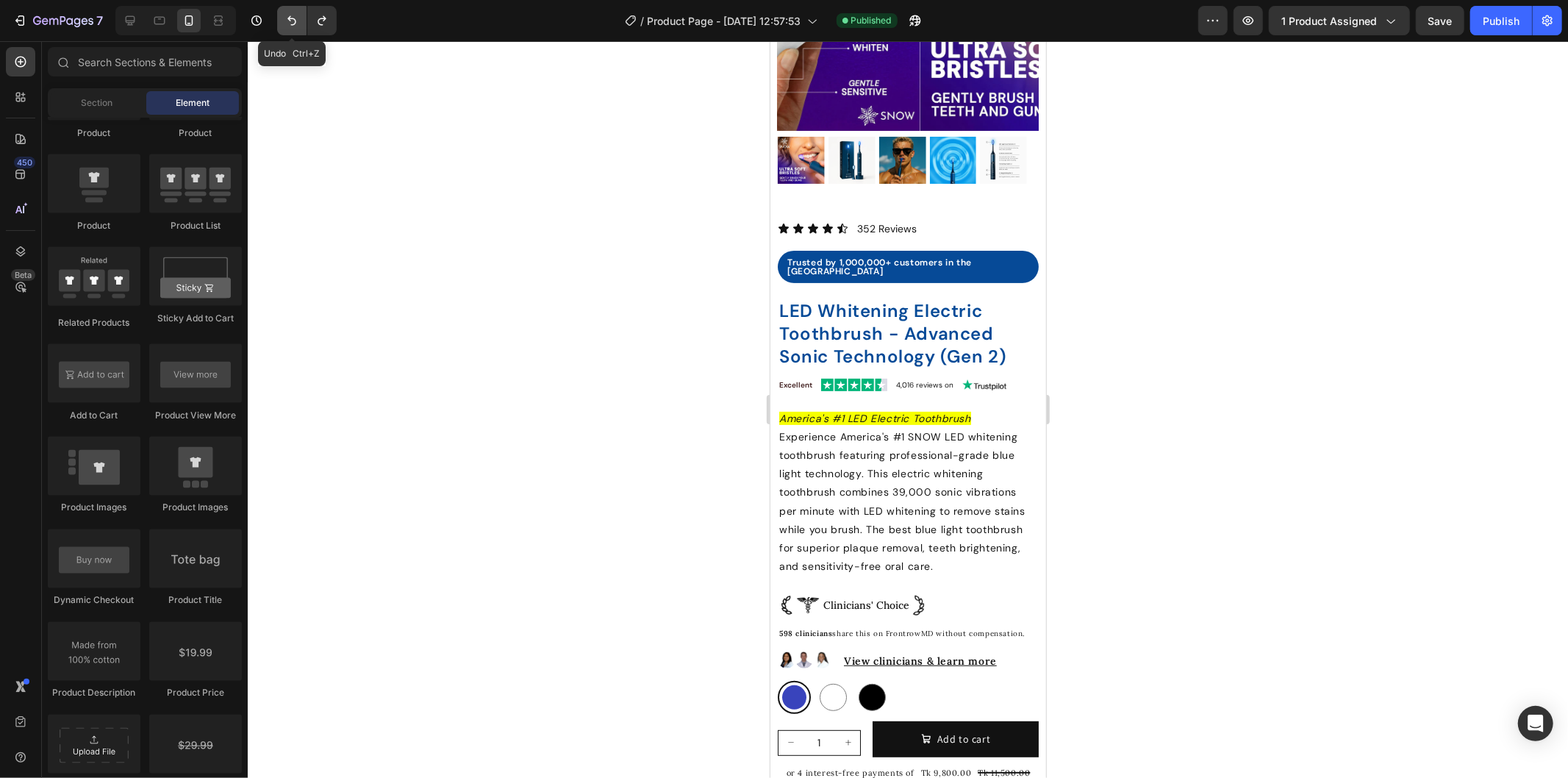
click at [289, 18] on icon "Undo/Redo" at bounding box center [292, 21] width 9 height 10
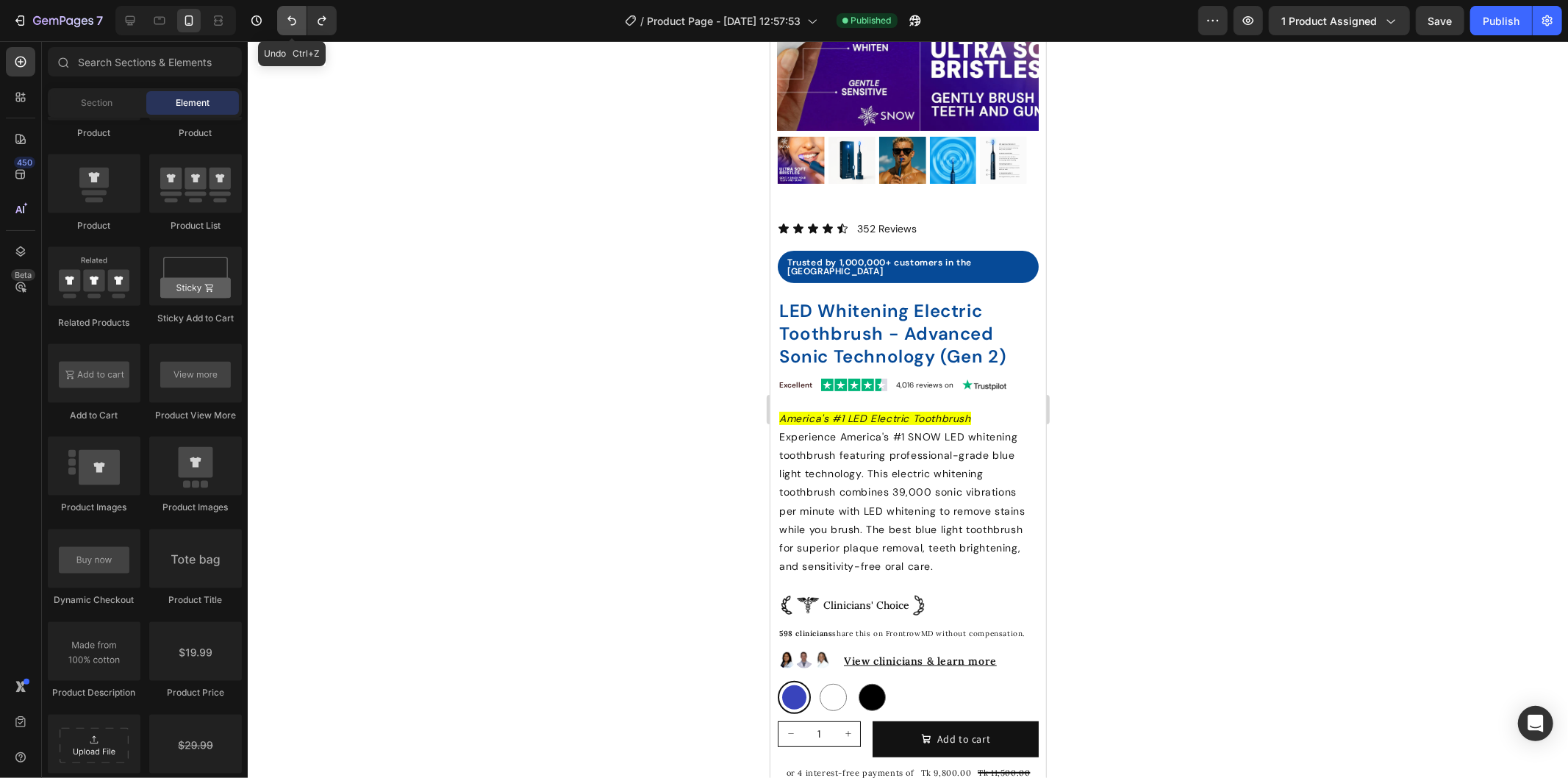
click at [289, 18] on icon "Undo/Redo" at bounding box center [292, 21] width 9 height 10
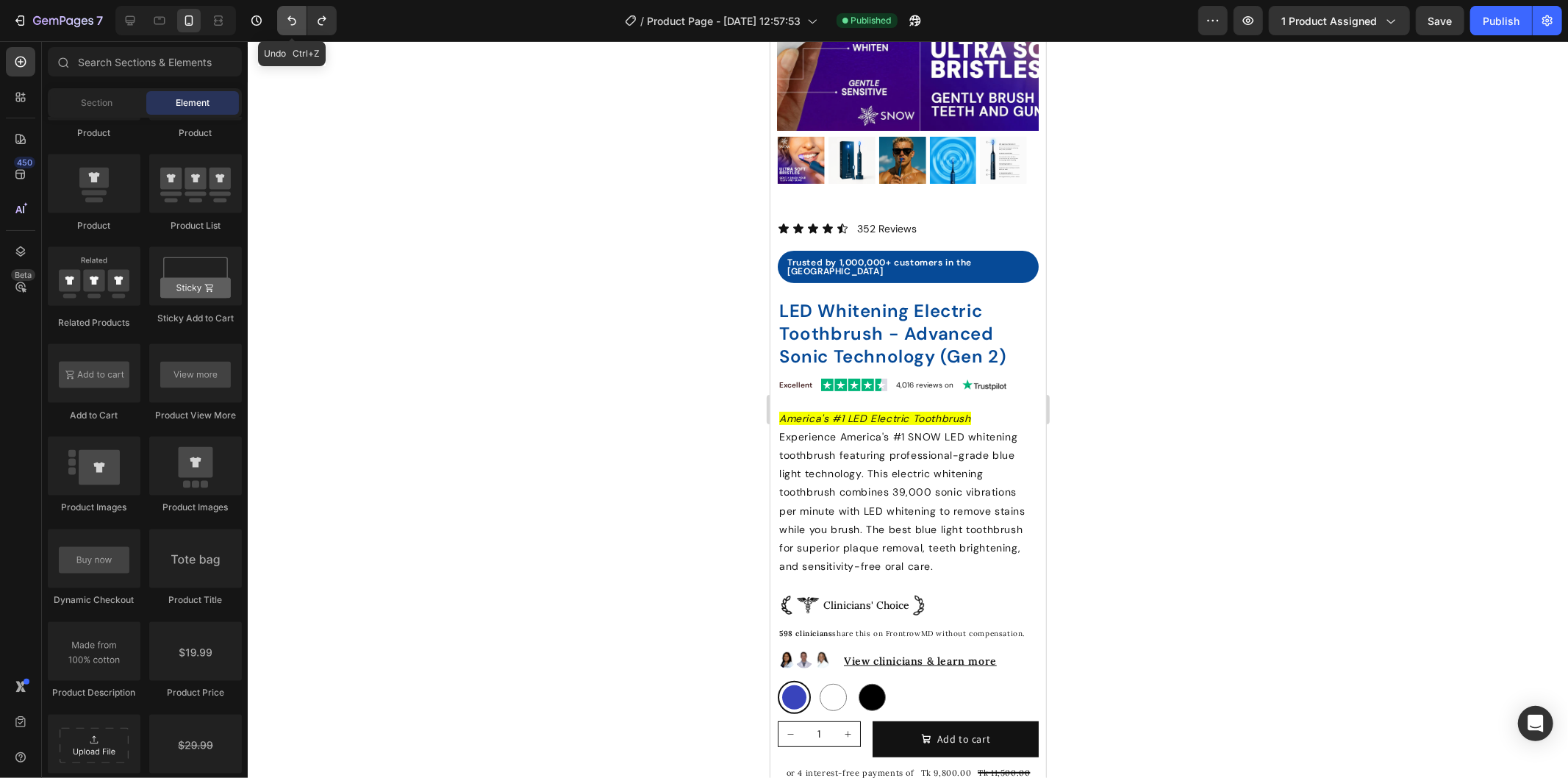
click at [289, 18] on icon "Undo/Redo" at bounding box center [292, 21] width 9 height 10
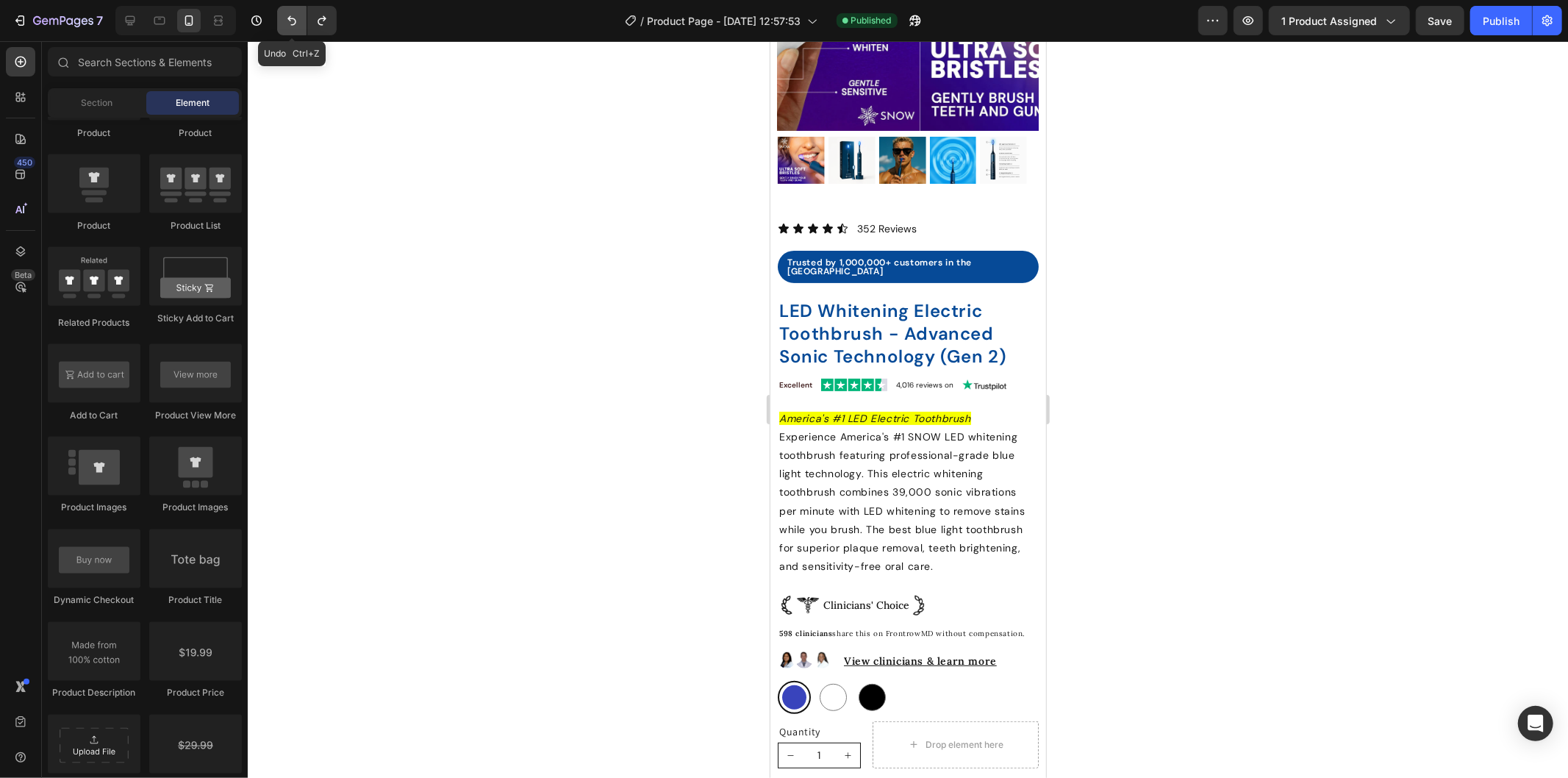
click at [289, 18] on icon "Undo/Redo" at bounding box center [292, 21] width 9 height 10
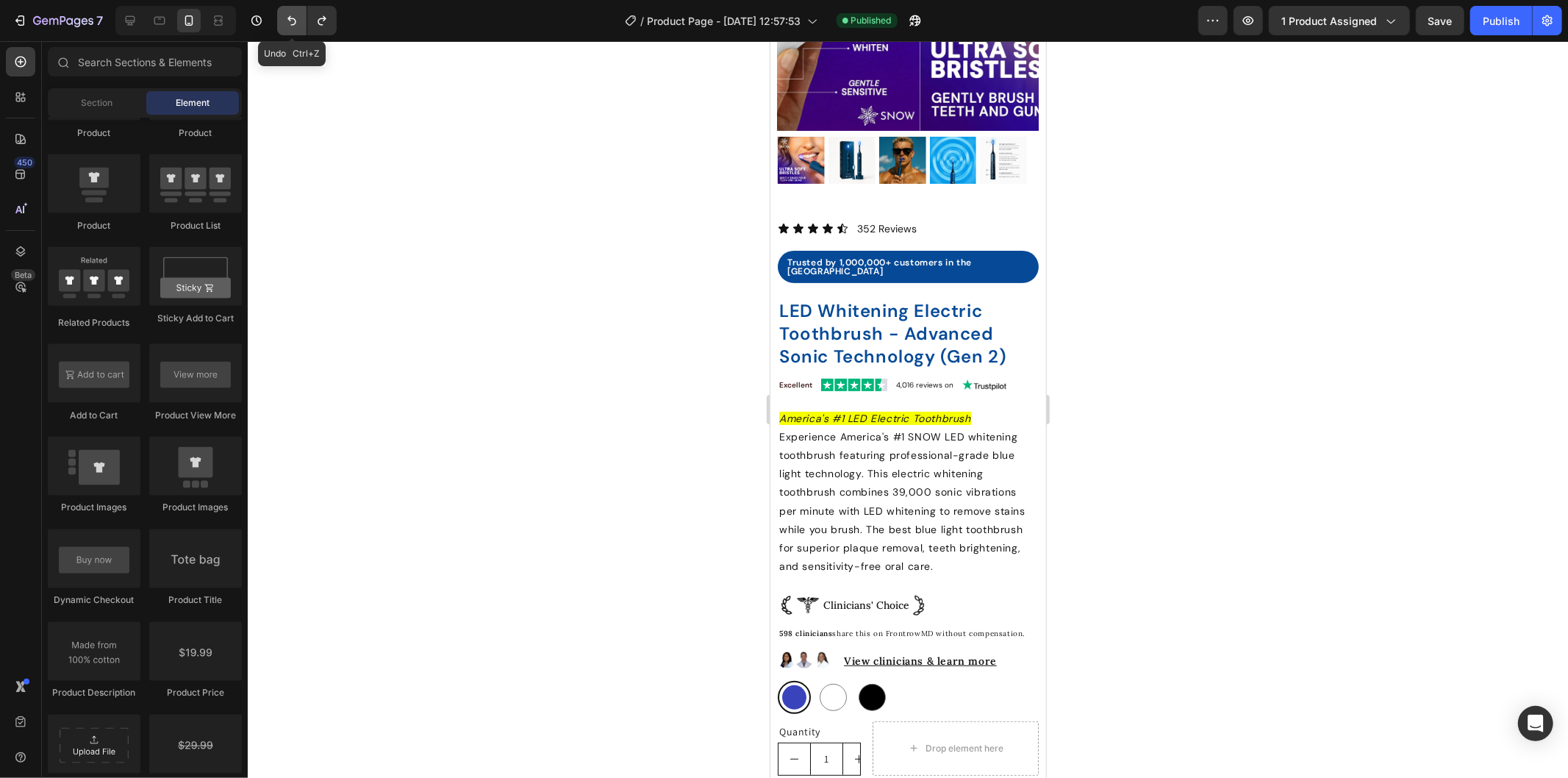
click at [289, 18] on icon "Undo/Redo" at bounding box center [292, 21] width 9 height 10
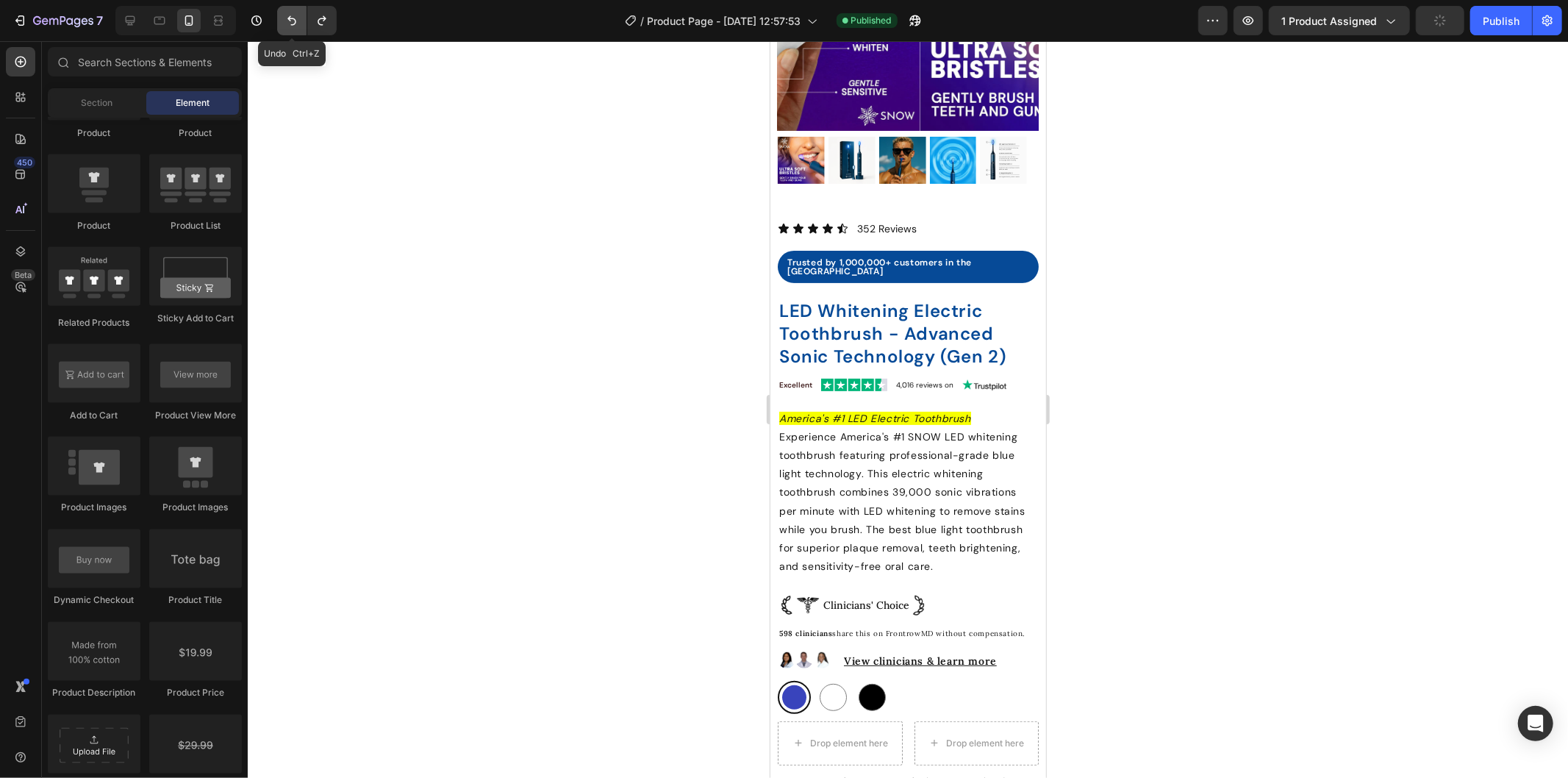
click at [289, 18] on icon "Undo/Redo" at bounding box center [292, 21] width 9 height 10
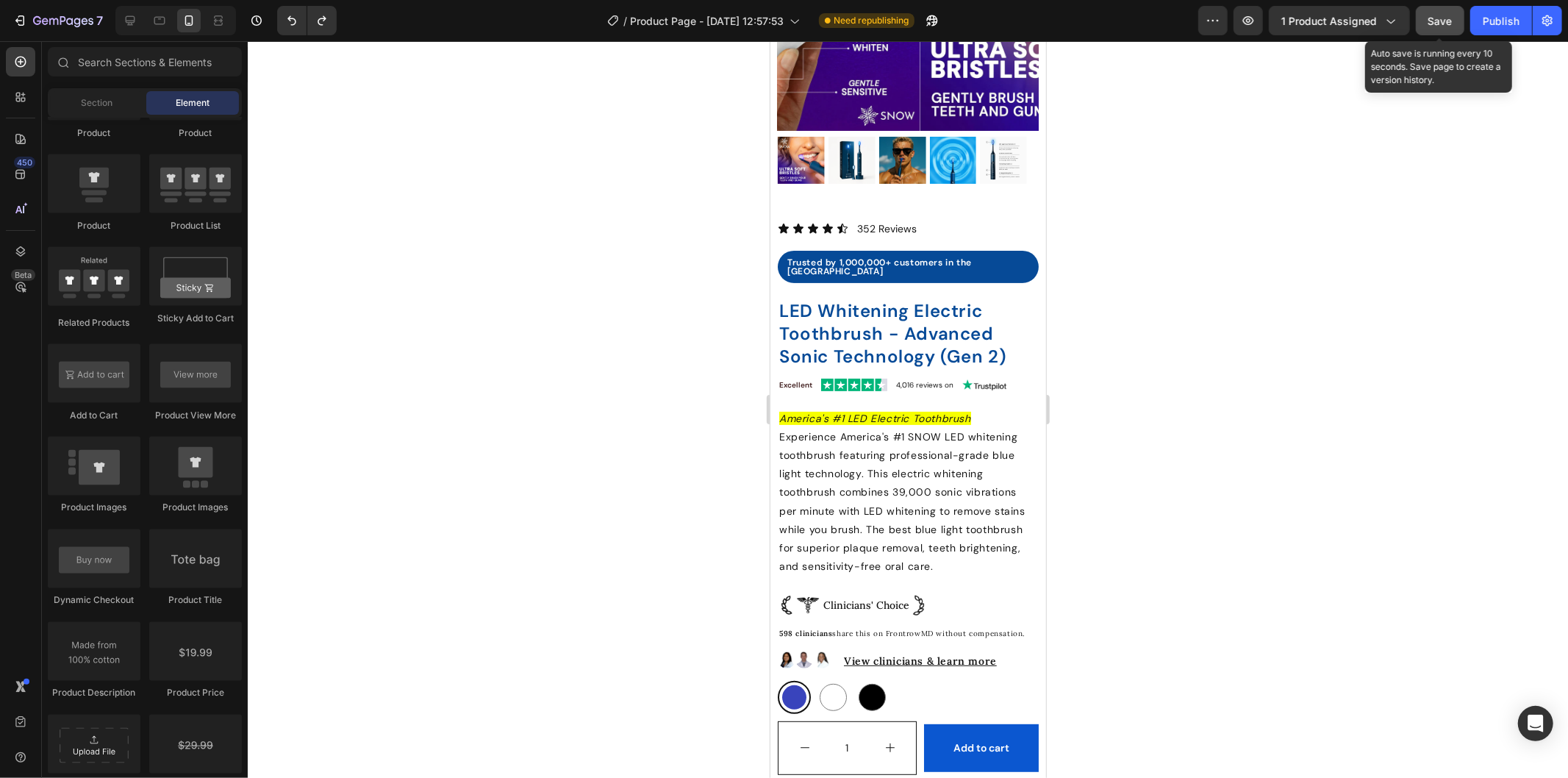
click at [1460, 18] on button "Save" at bounding box center [1440, 21] width 49 height 30
click at [1489, 18] on div "Publish" at bounding box center [1500, 21] width 37 height 16
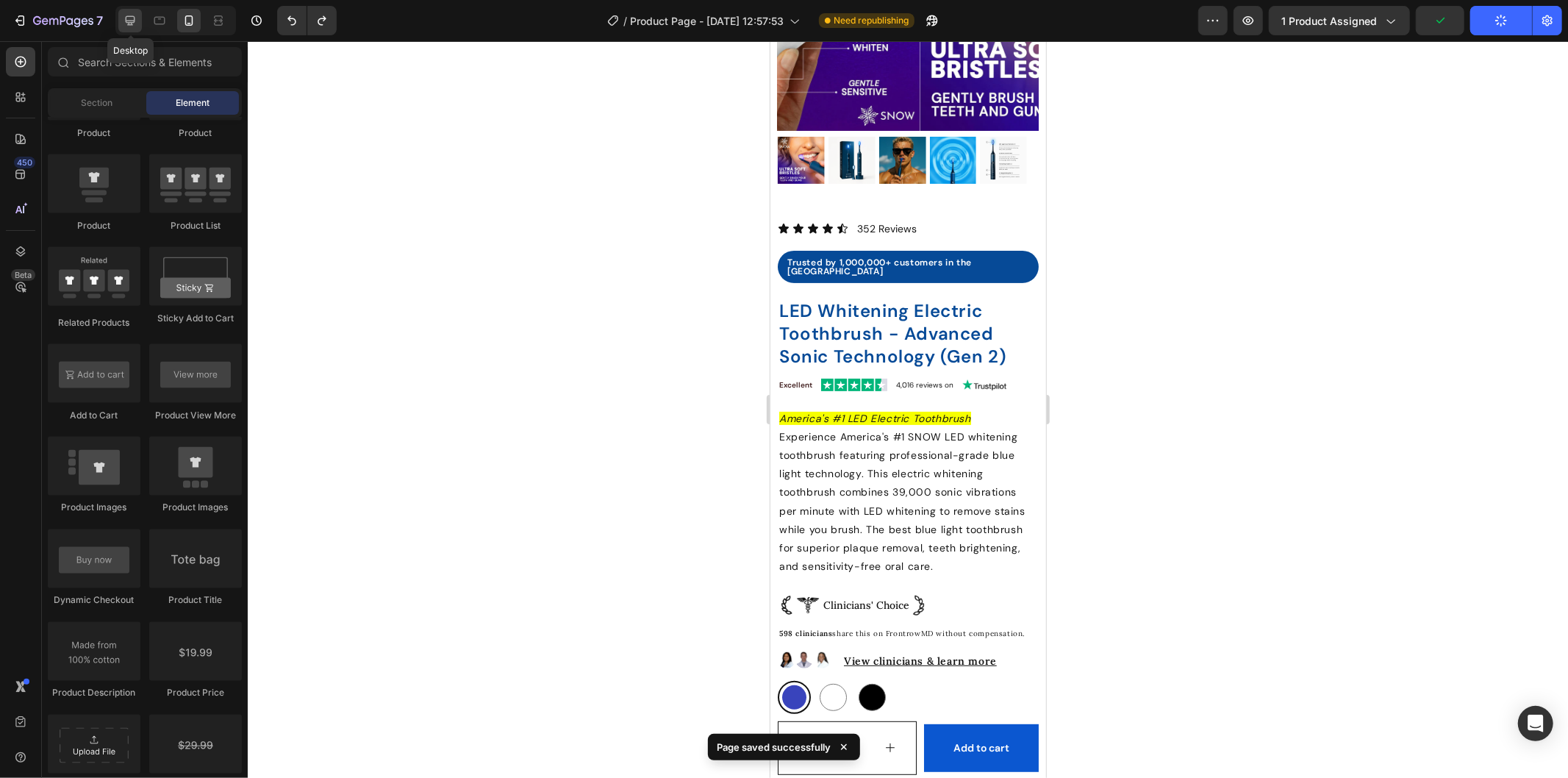
click at [122, 21] on icon at bounding box center [129, 20] width 15 height 15
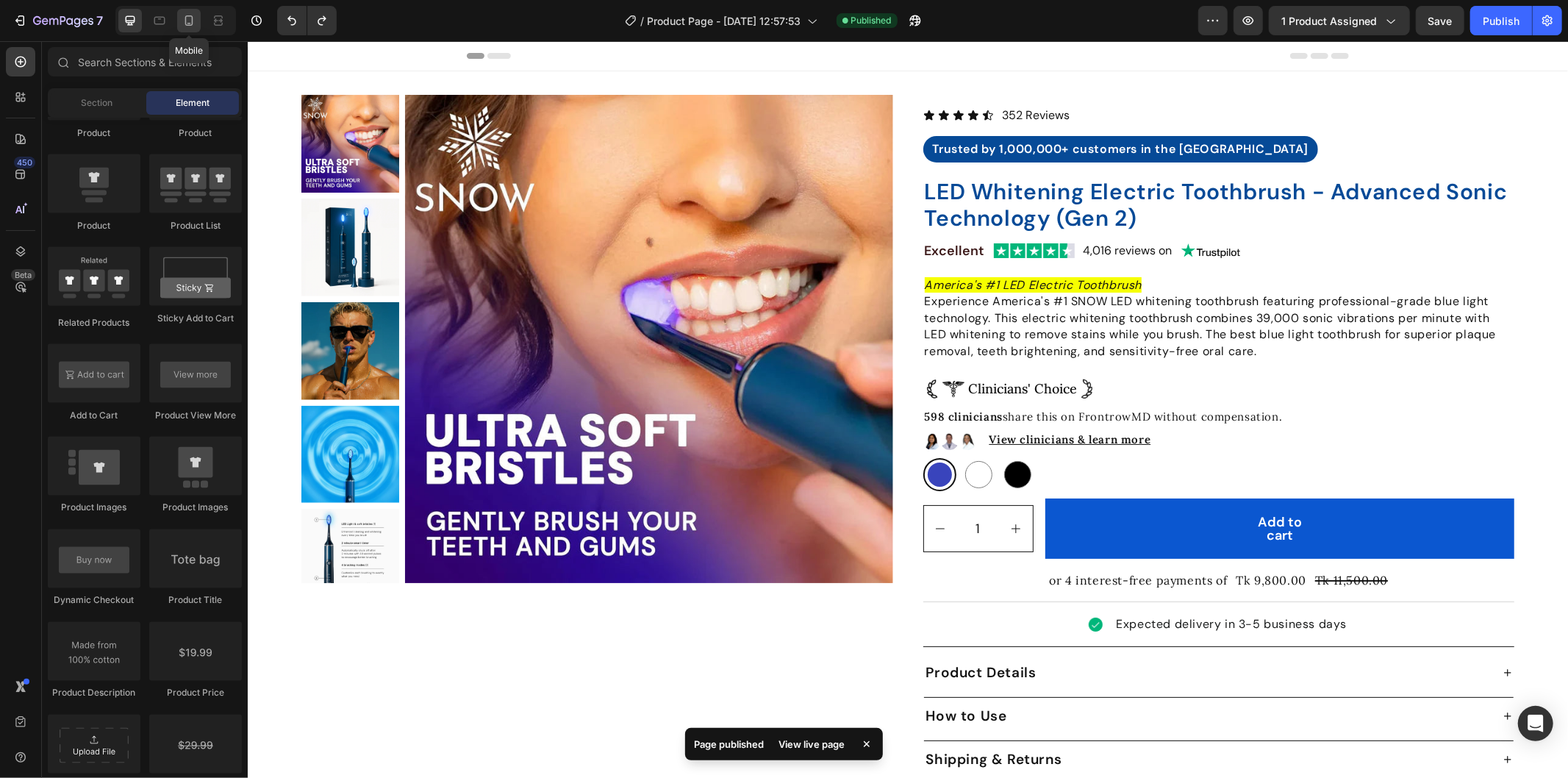
click at [187, 16] on icon at bounding box center [189, 21] width 8 height 10
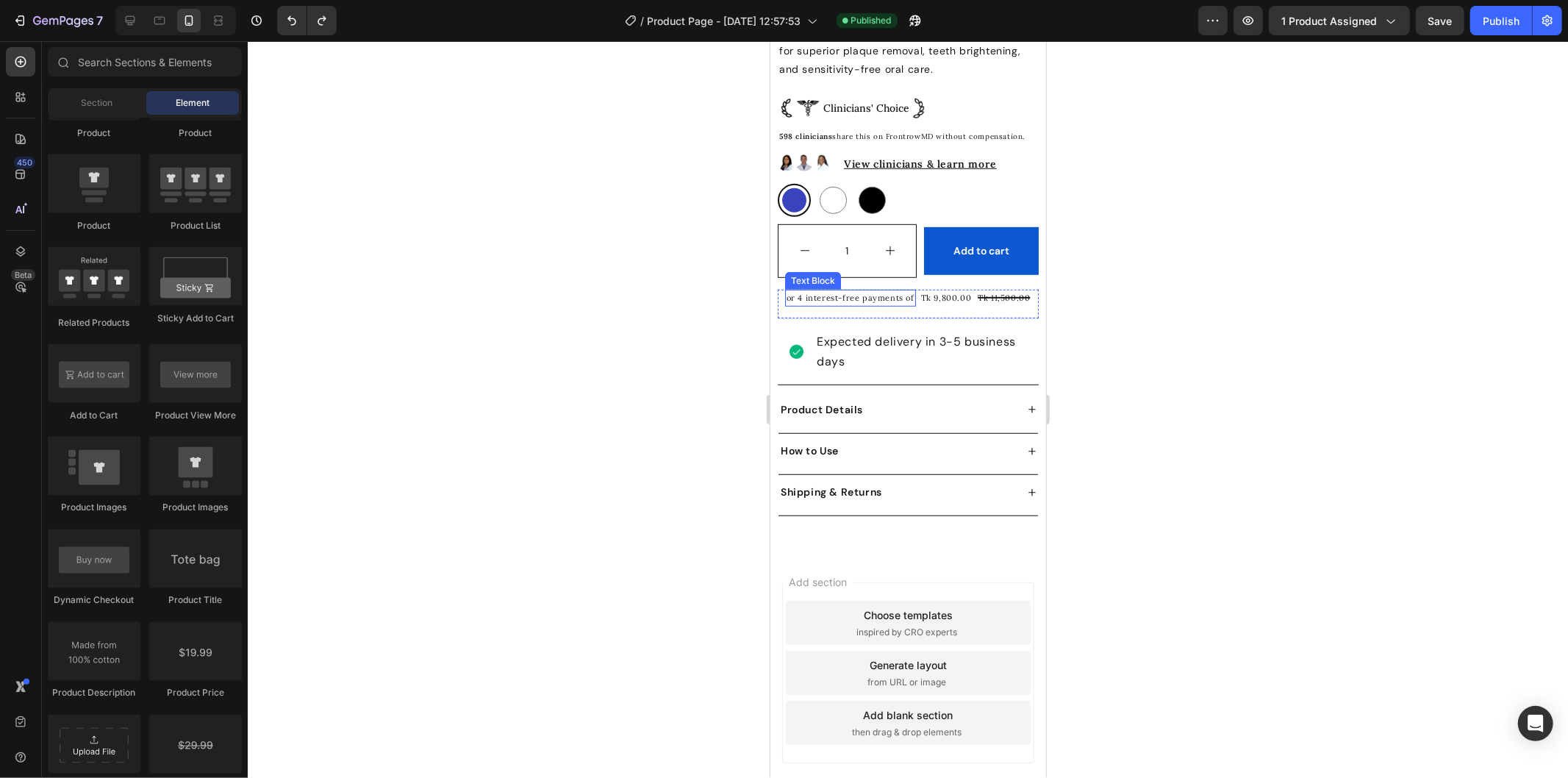
scroll to position [723, 0]
click at [119, 17] on div at bounding box center [130, 21] width 24 height 24
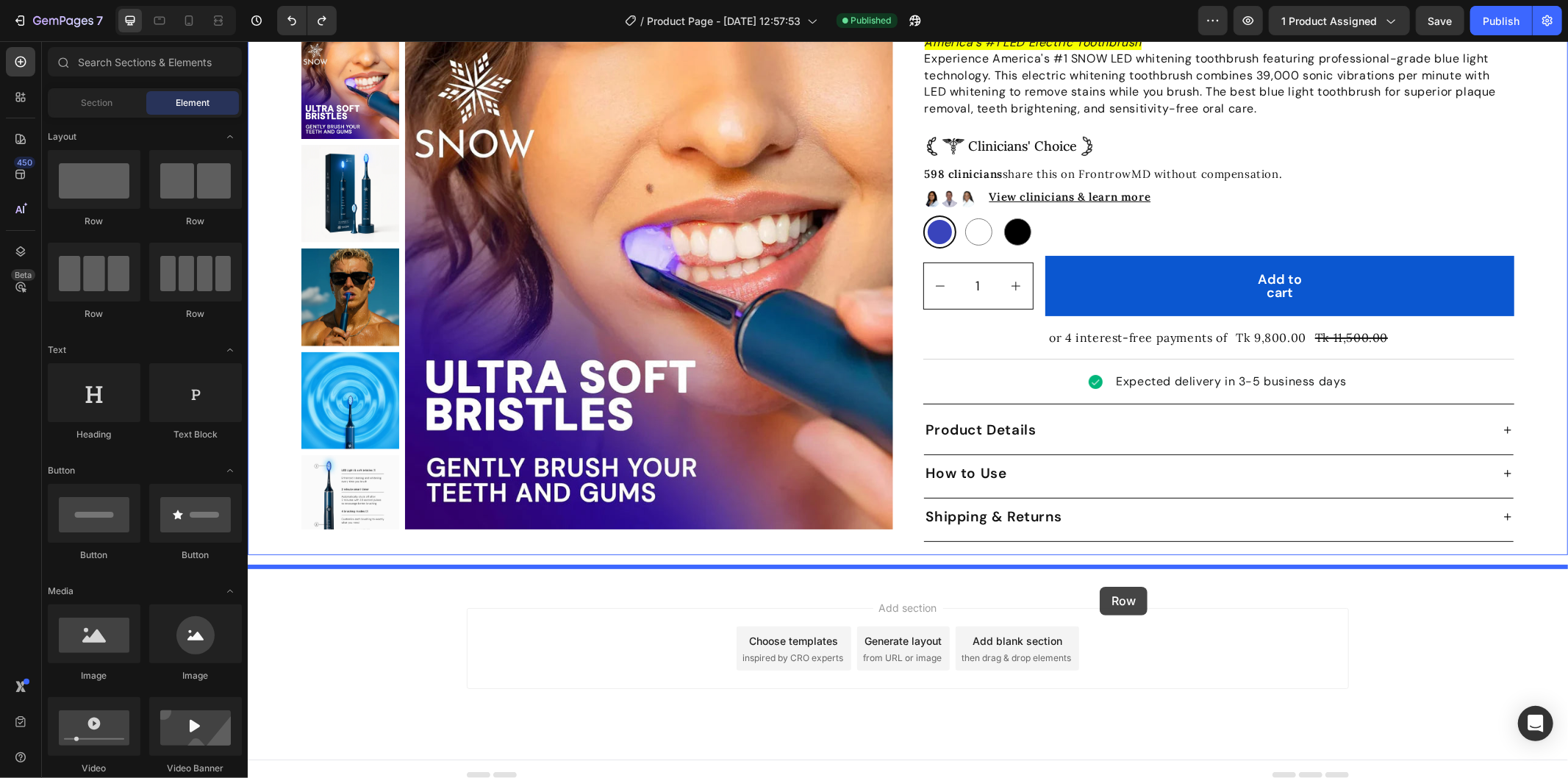
drag, startPoint x: 357, startPoint y: 242, endPoint x: 1099, endPoint y: 586, distance: 817.9
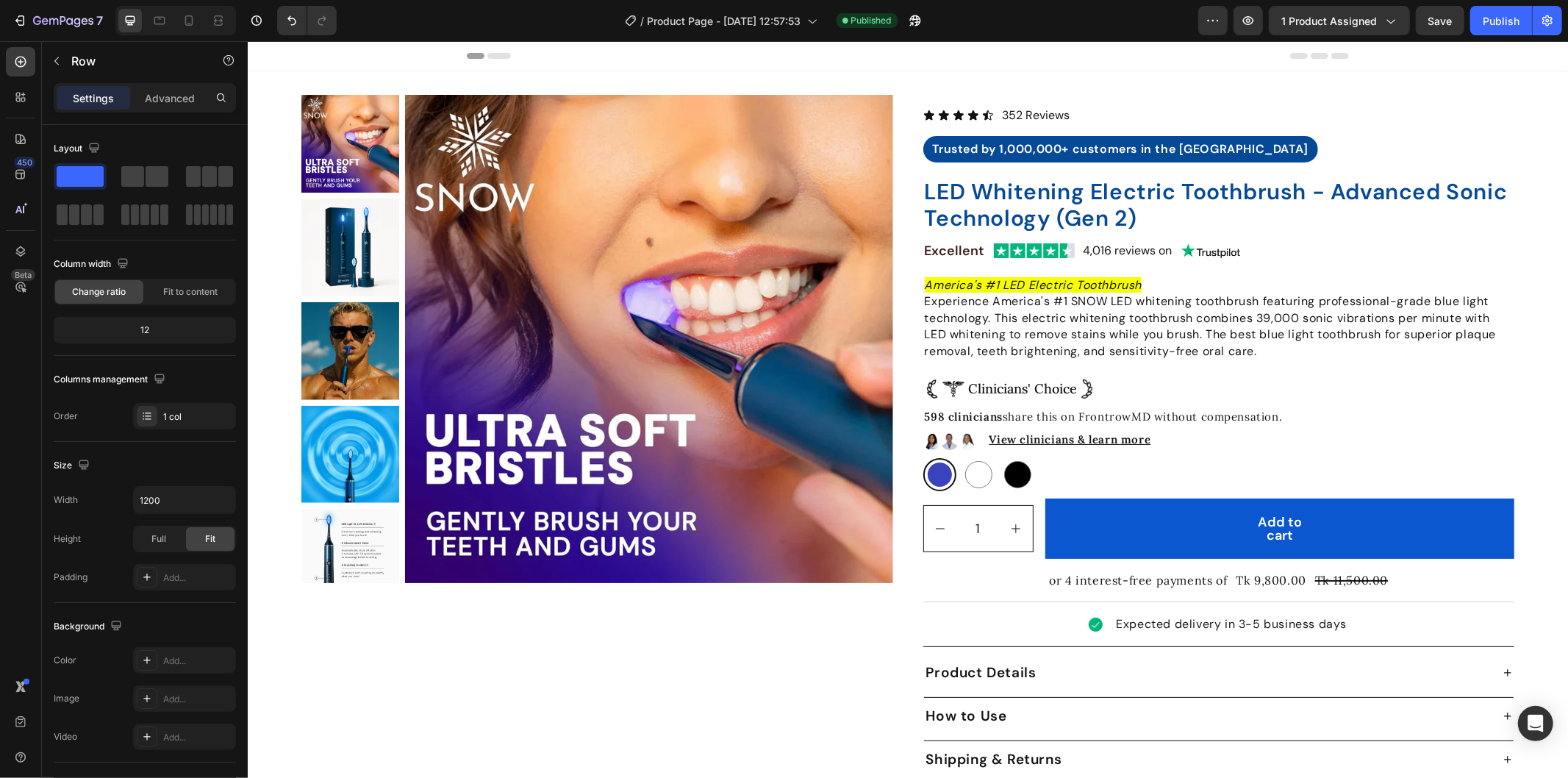
scroll to position [243, 0]
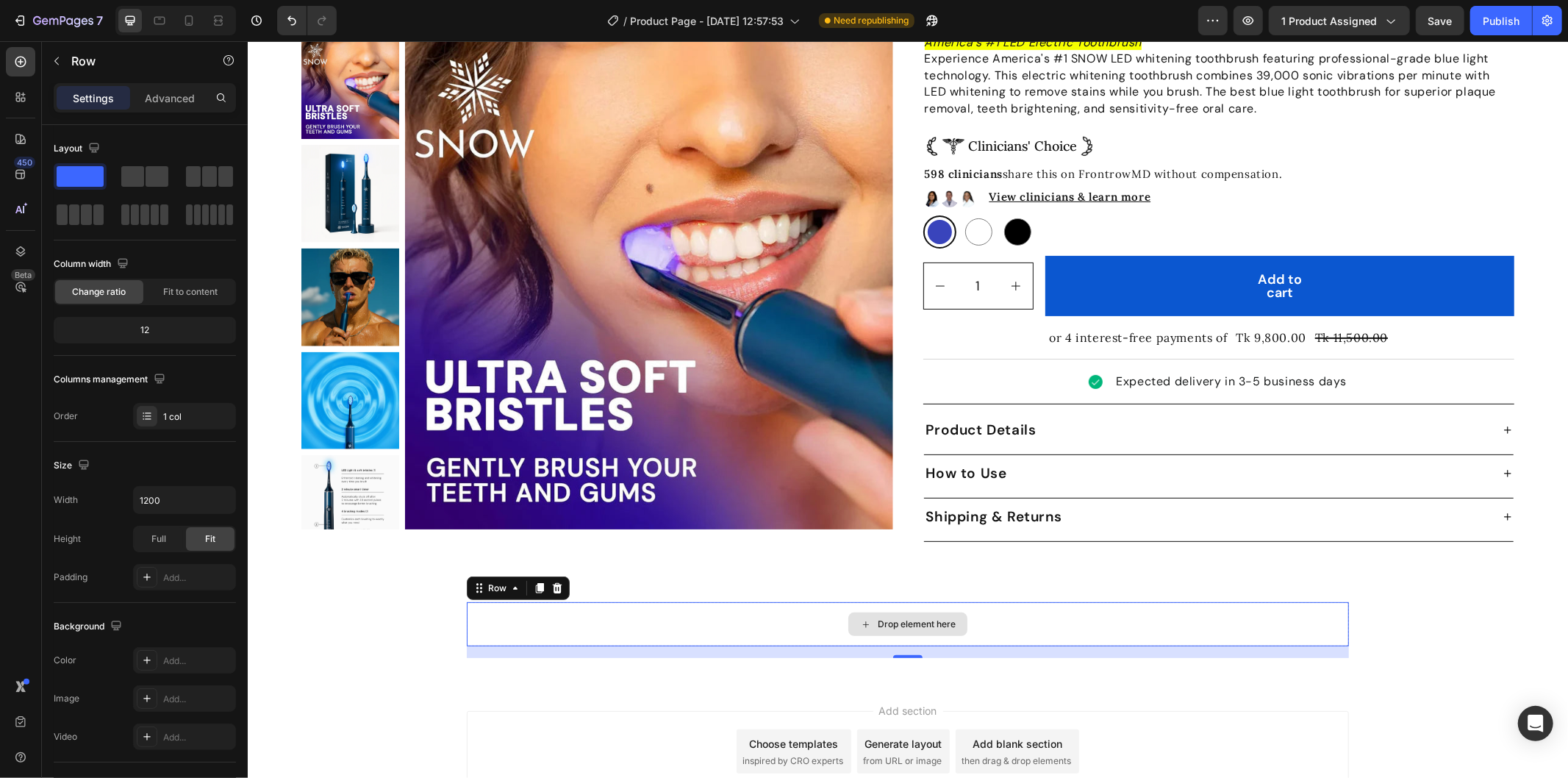
click at [683, 615] on div "Drop element here" at bounding box center [906, 623] width 882 height 44
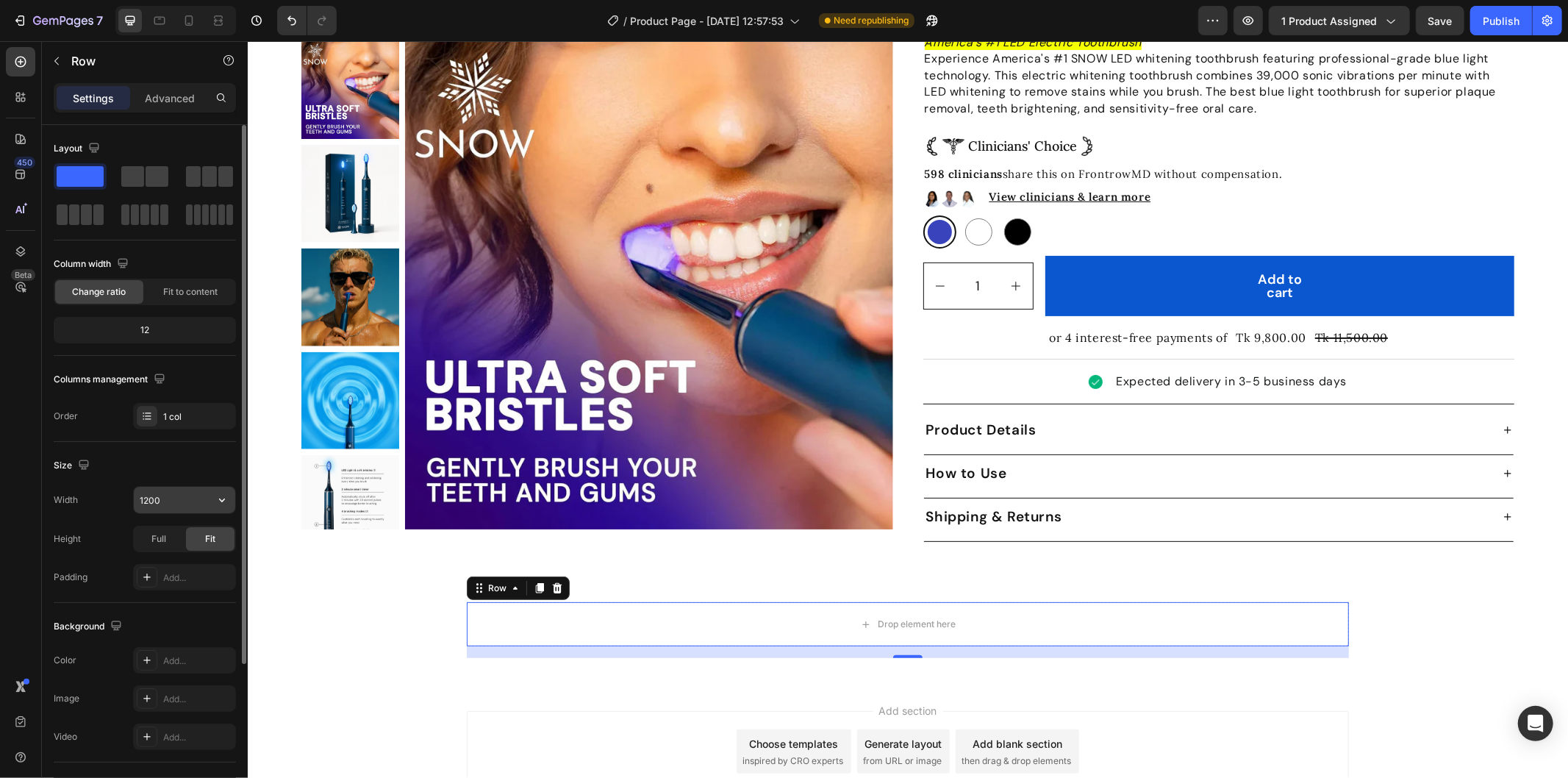
click at [155, 491] on input "1200" at bounding box center [184, 499] width 101 height 27
click at [149, 494] on input "1200" at bounding box center [184, 499] width 101 height 27
click at [224, 504] on icon "button" at bounding box center [222, 499] width 15 height 15
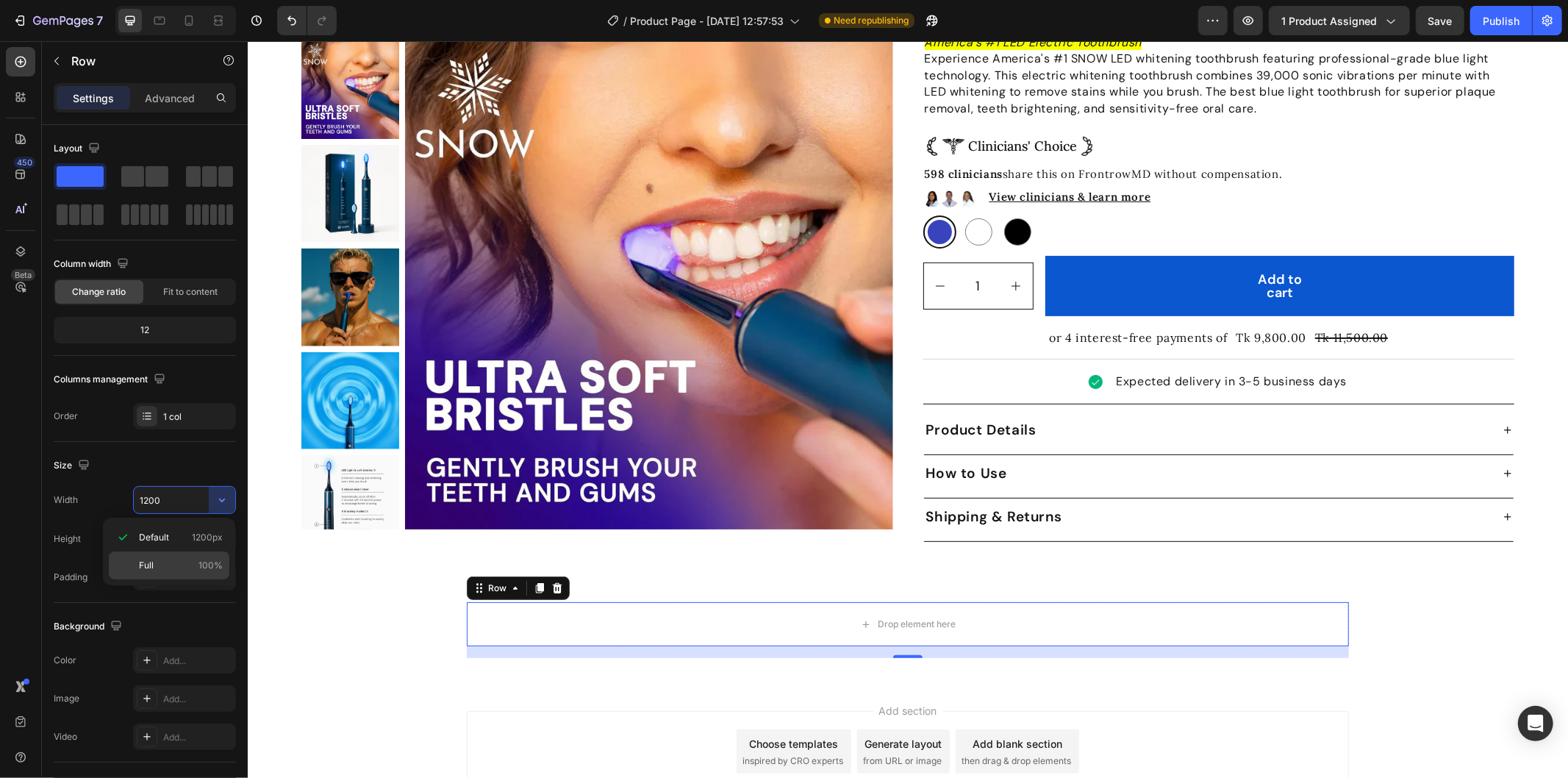
click at [184, 562] on p "Full 100%" at bounding box center [181, 565] width 84 height 13
type input "100%"
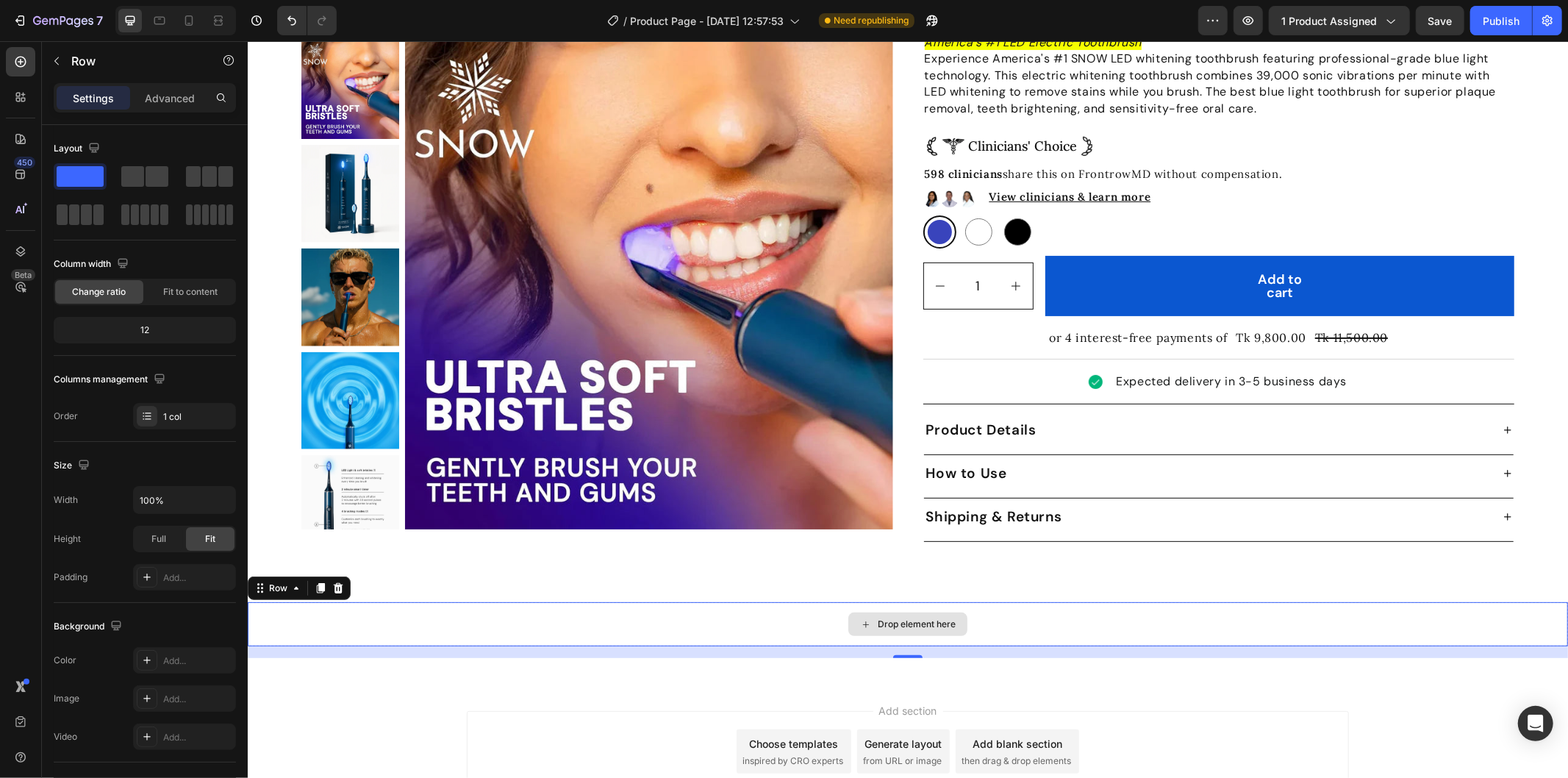
click at [741, 613] on div "Drop element here" at bounding box center [906, 623] width 1320 height 44
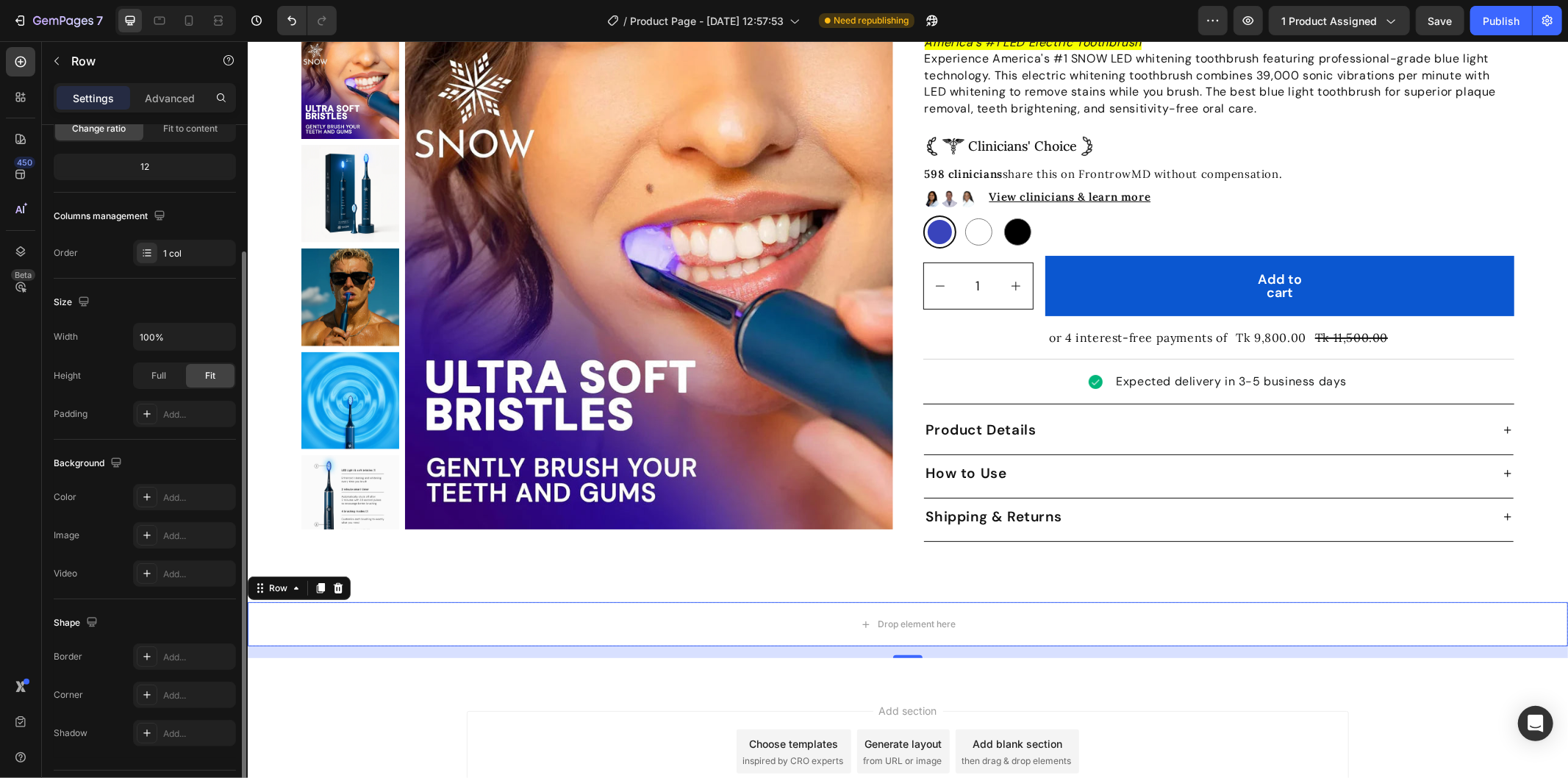
scroll to position [201, 0]
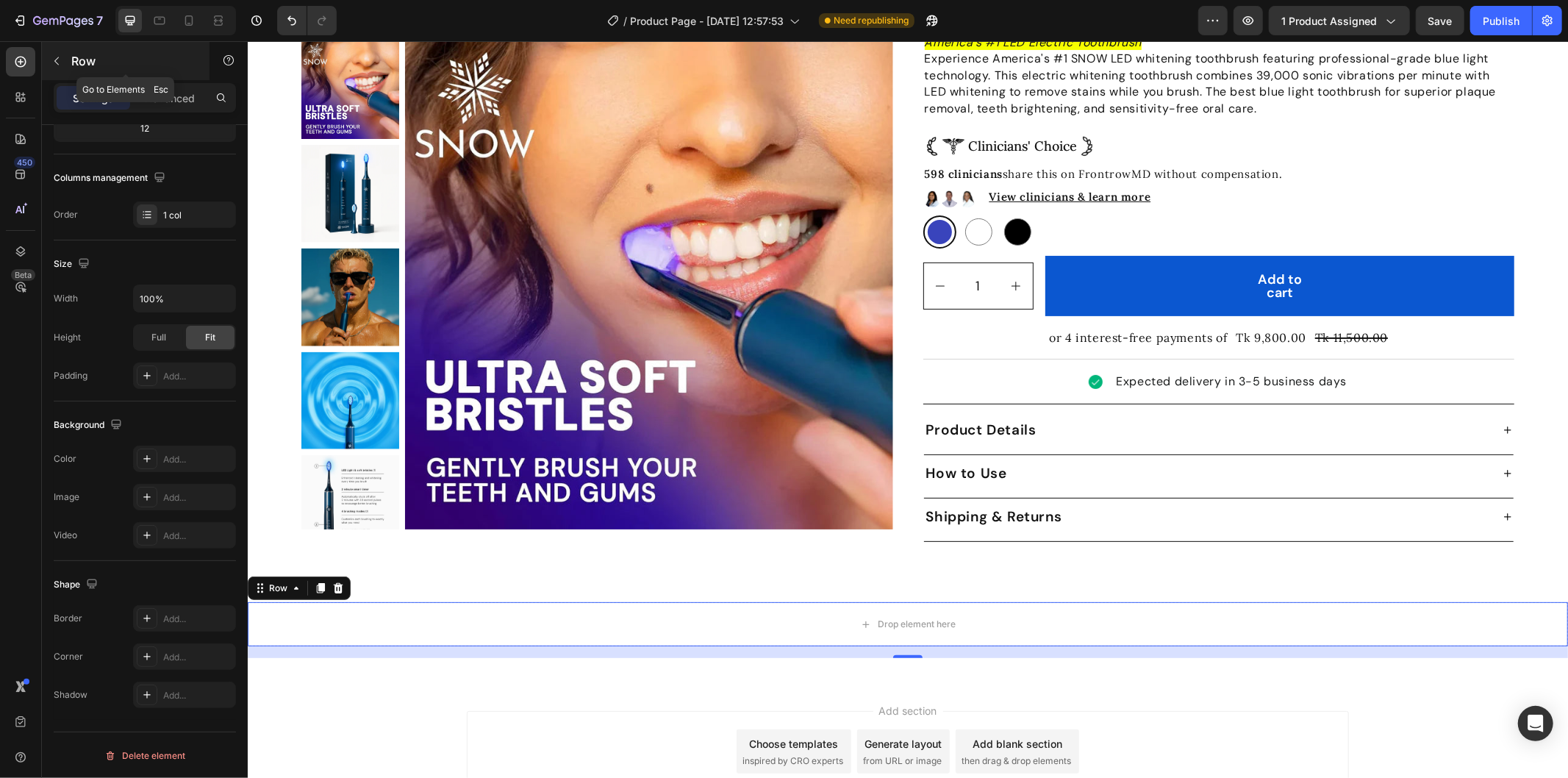
click at [53, 57] on icon "button" at bounding box center [57, 61] width 12 height 12
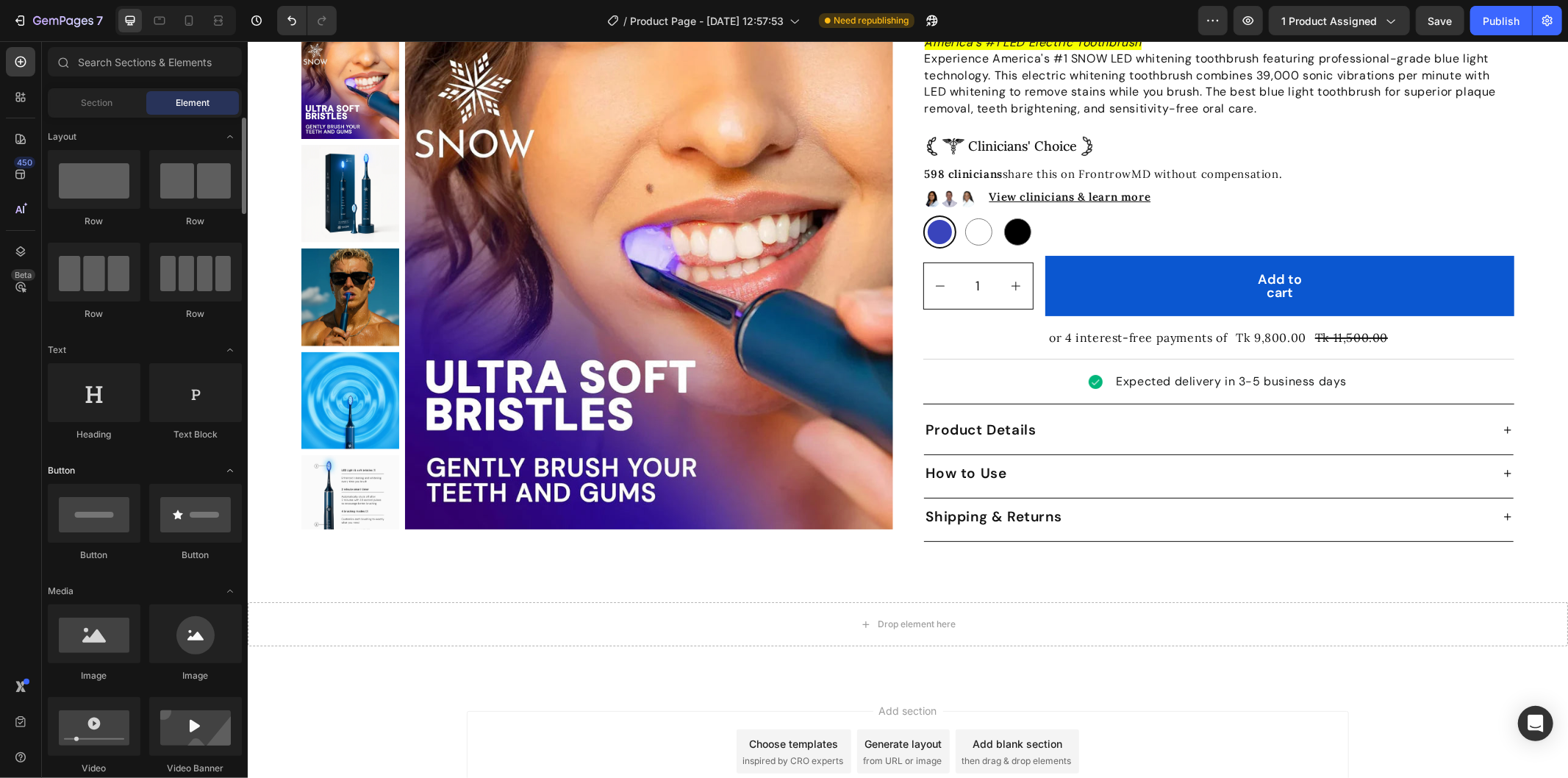
scroll to position [82, 0]
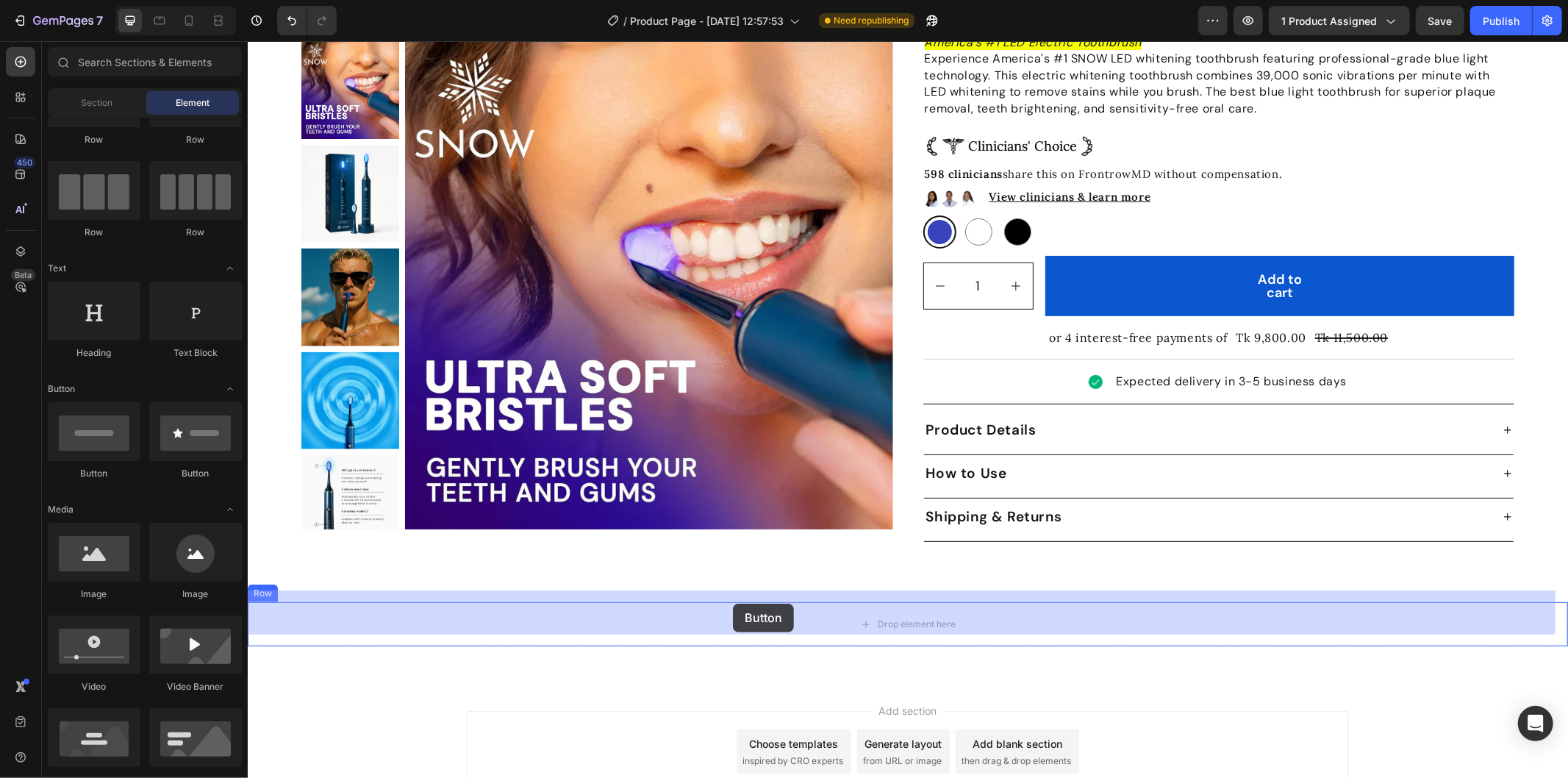
drag, startPoint x: 450, startPoint y: 475, endPoint x: 731, endPoint y: 603, distance: 308.8
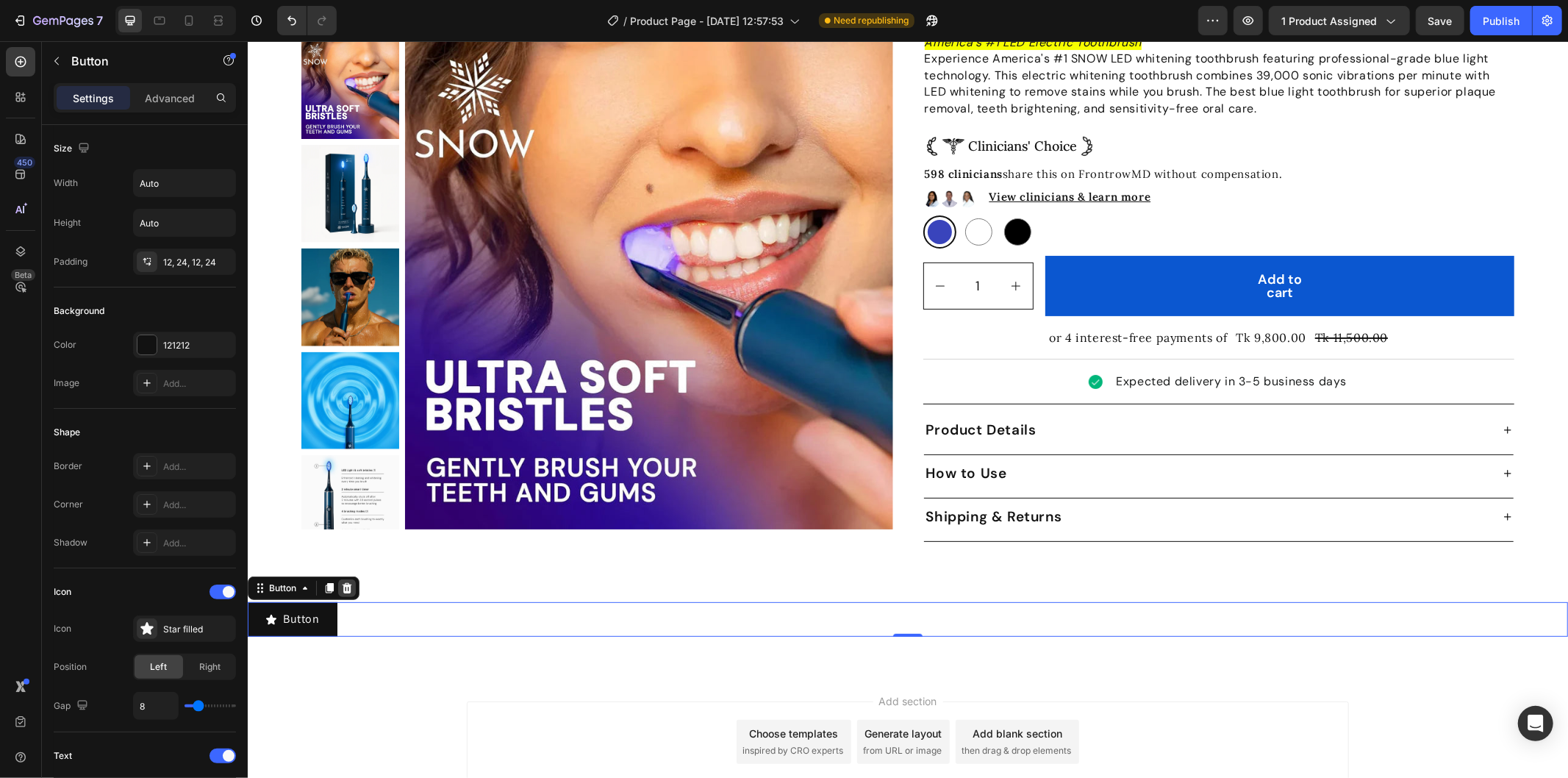
click at [341, 581] on icon at bounding box center [346, 587] width 12 height 12
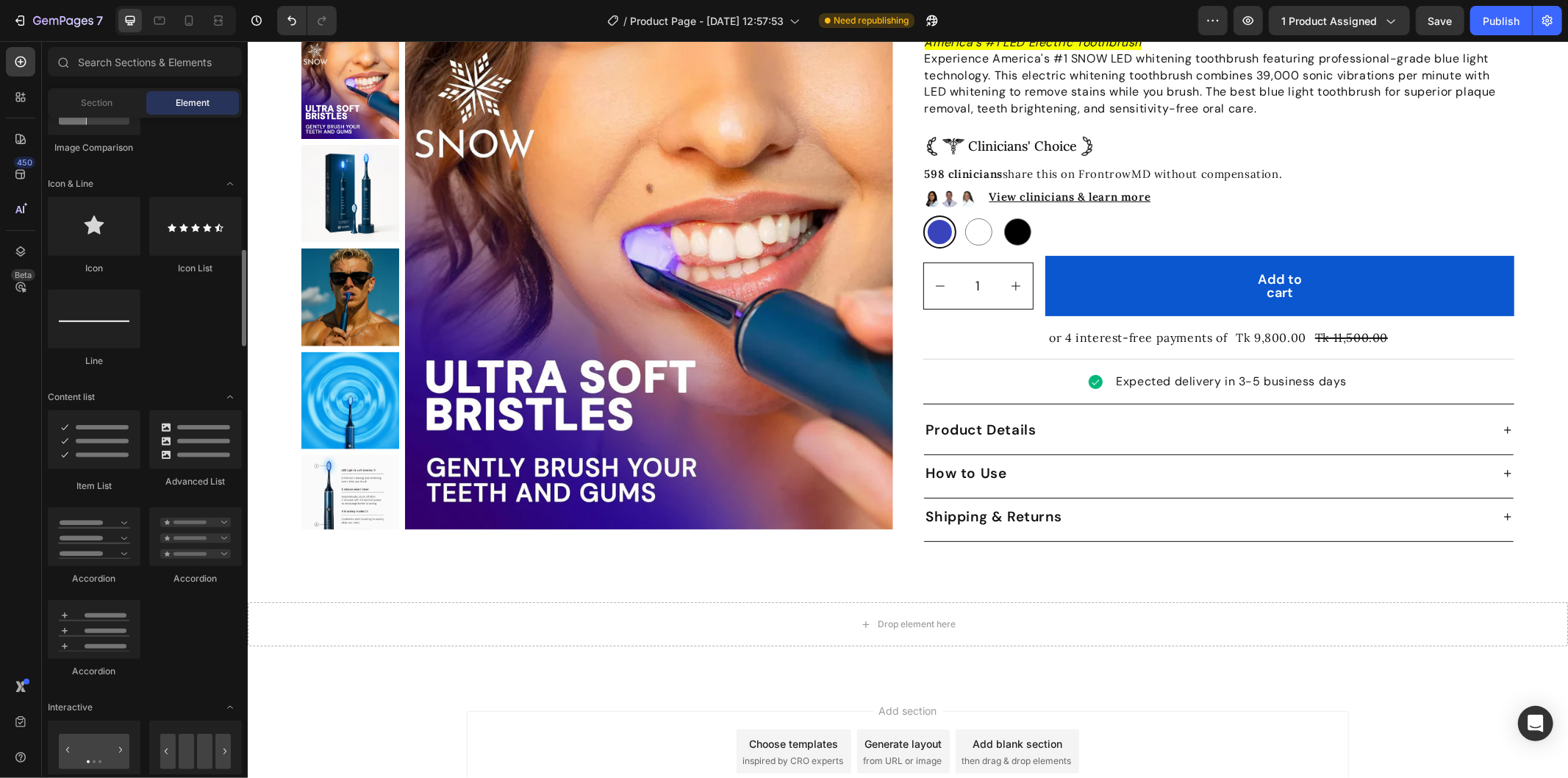
scroll to position [980, 0]
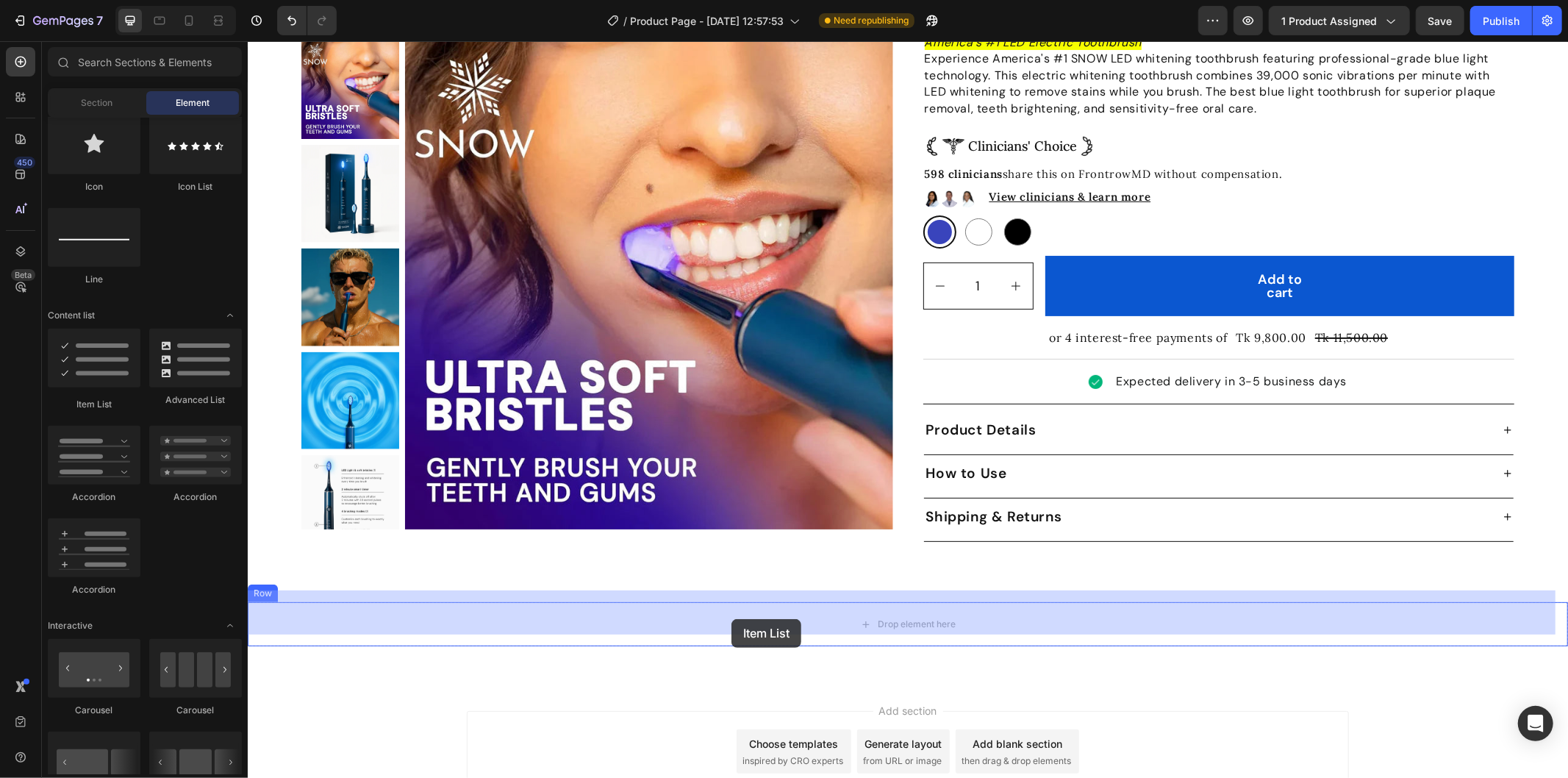
drag, startPoint x: 357, startPoint y: 405, endPoint x: 730, endPoint y: 618, distance: 429.5
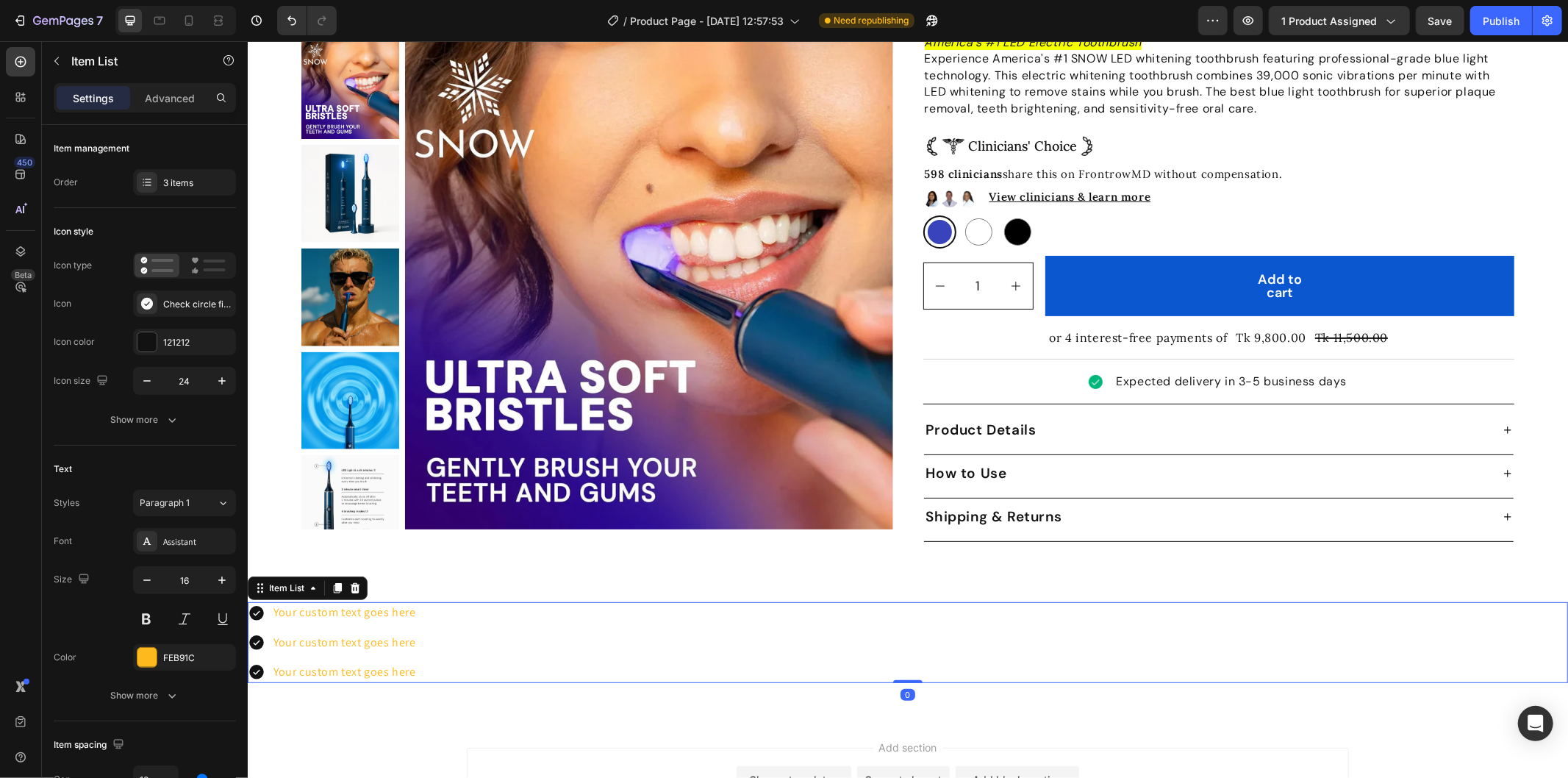
click at [512, 601] on div "Your custom text goes here Your custom text goes here Your custom text goes here" at bounding box center [906, 641] width 1320 height 81
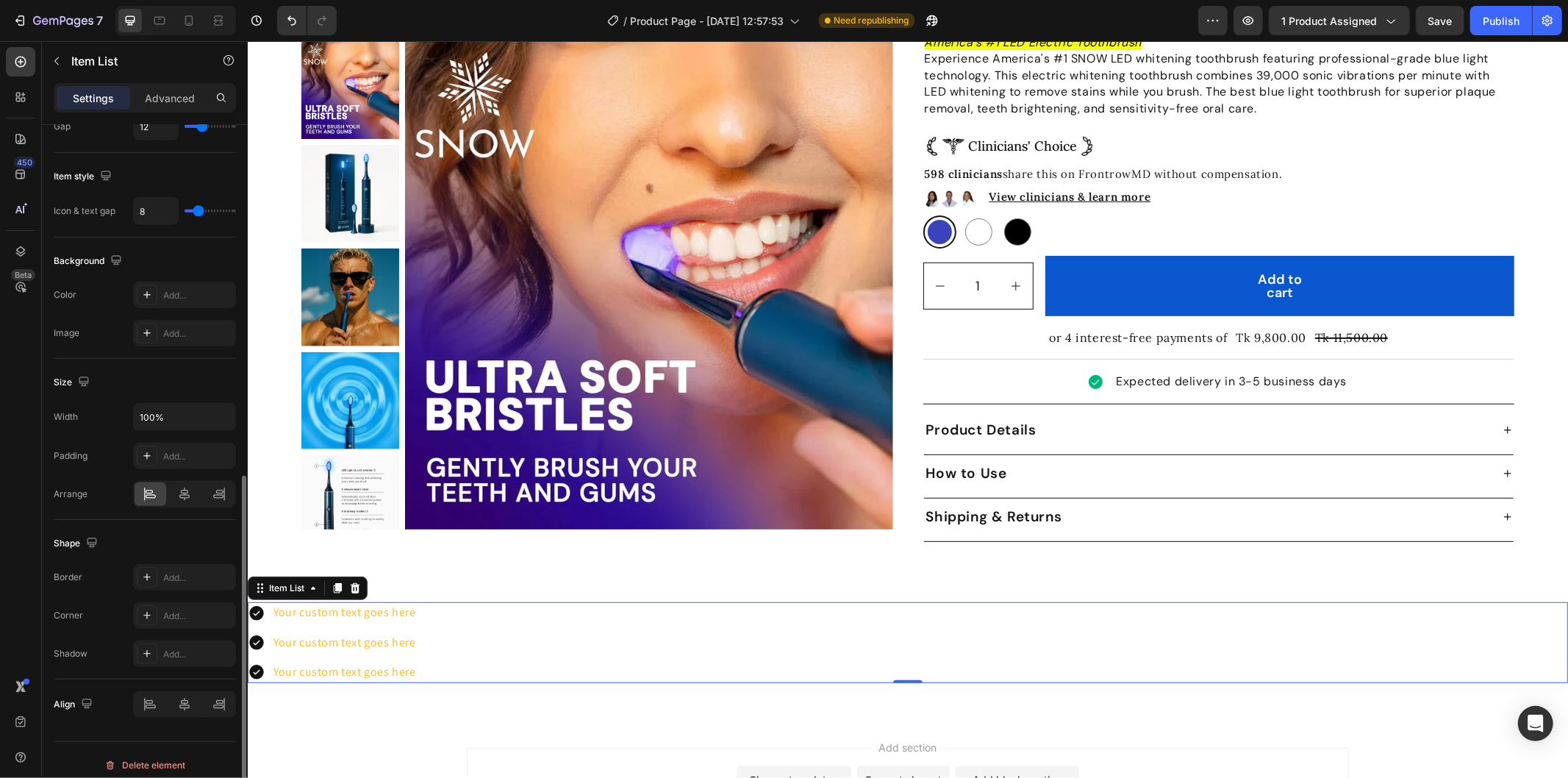
scroll to position [664, 0]
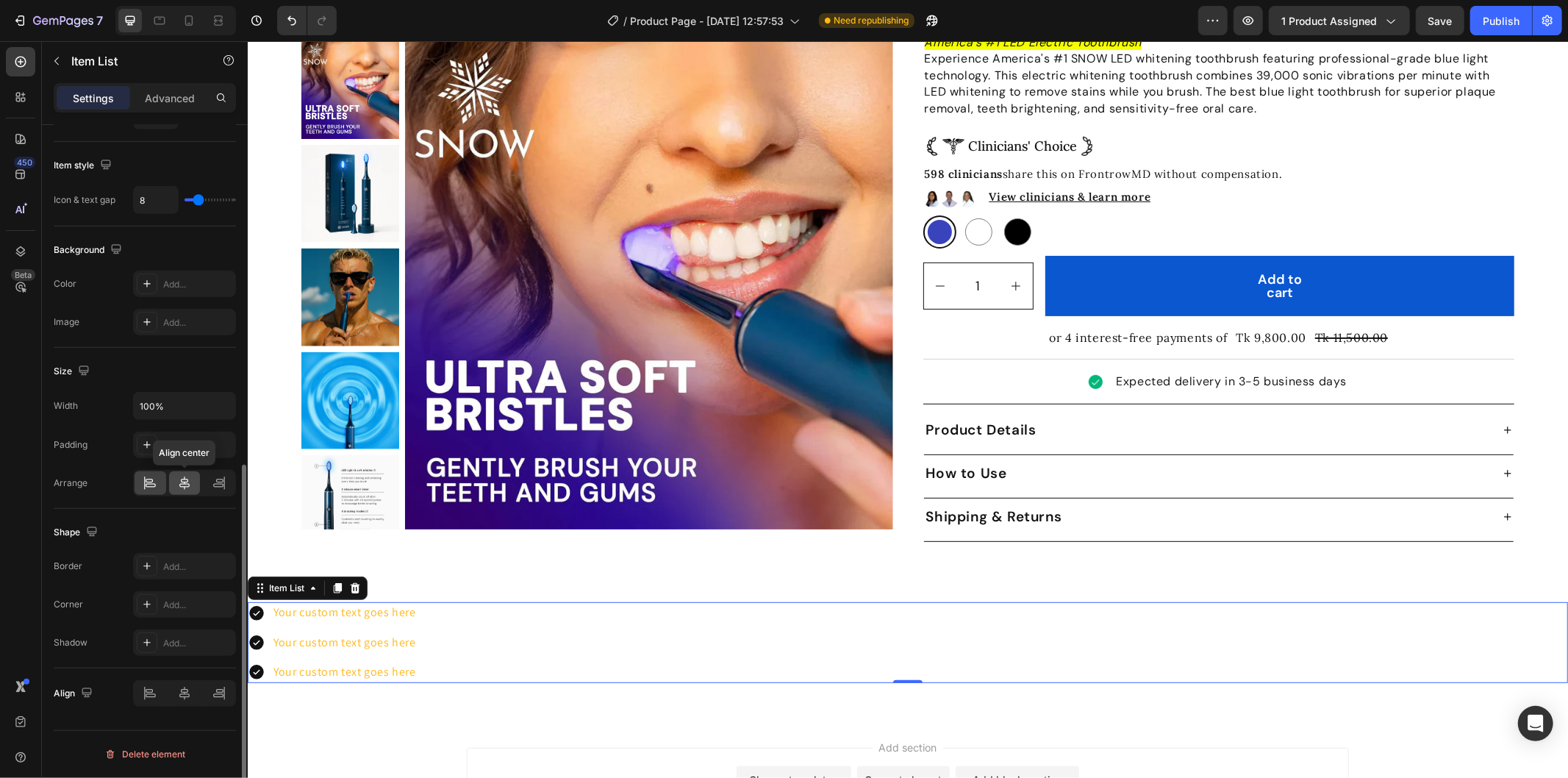
click at [187, 486] on icon at bounding box center [184, 483] width 15 height 15
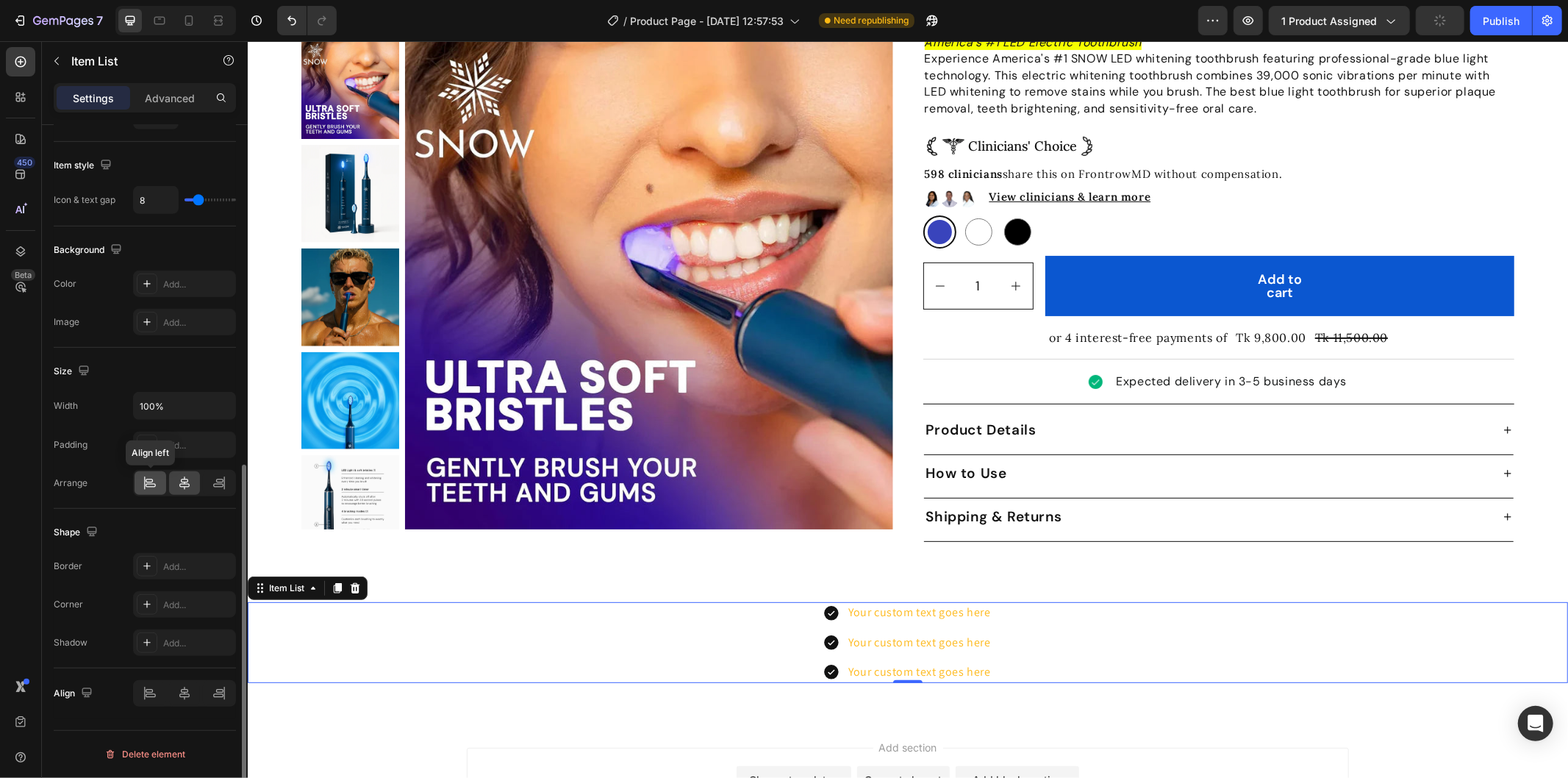
click at [145, 479] on icon at bounding box center [149, 483] width 15 height 15
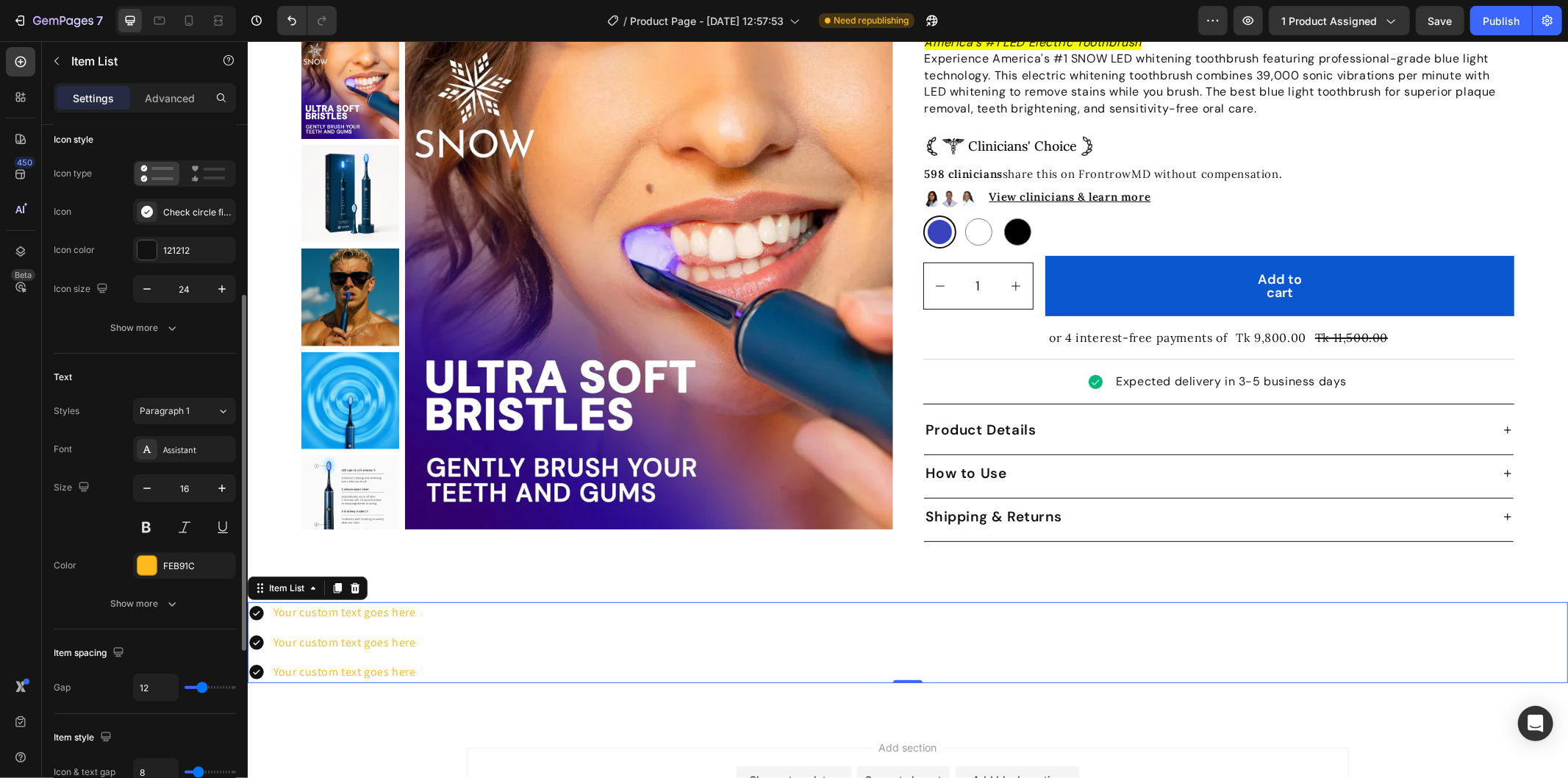
scroll to position [0, 0]
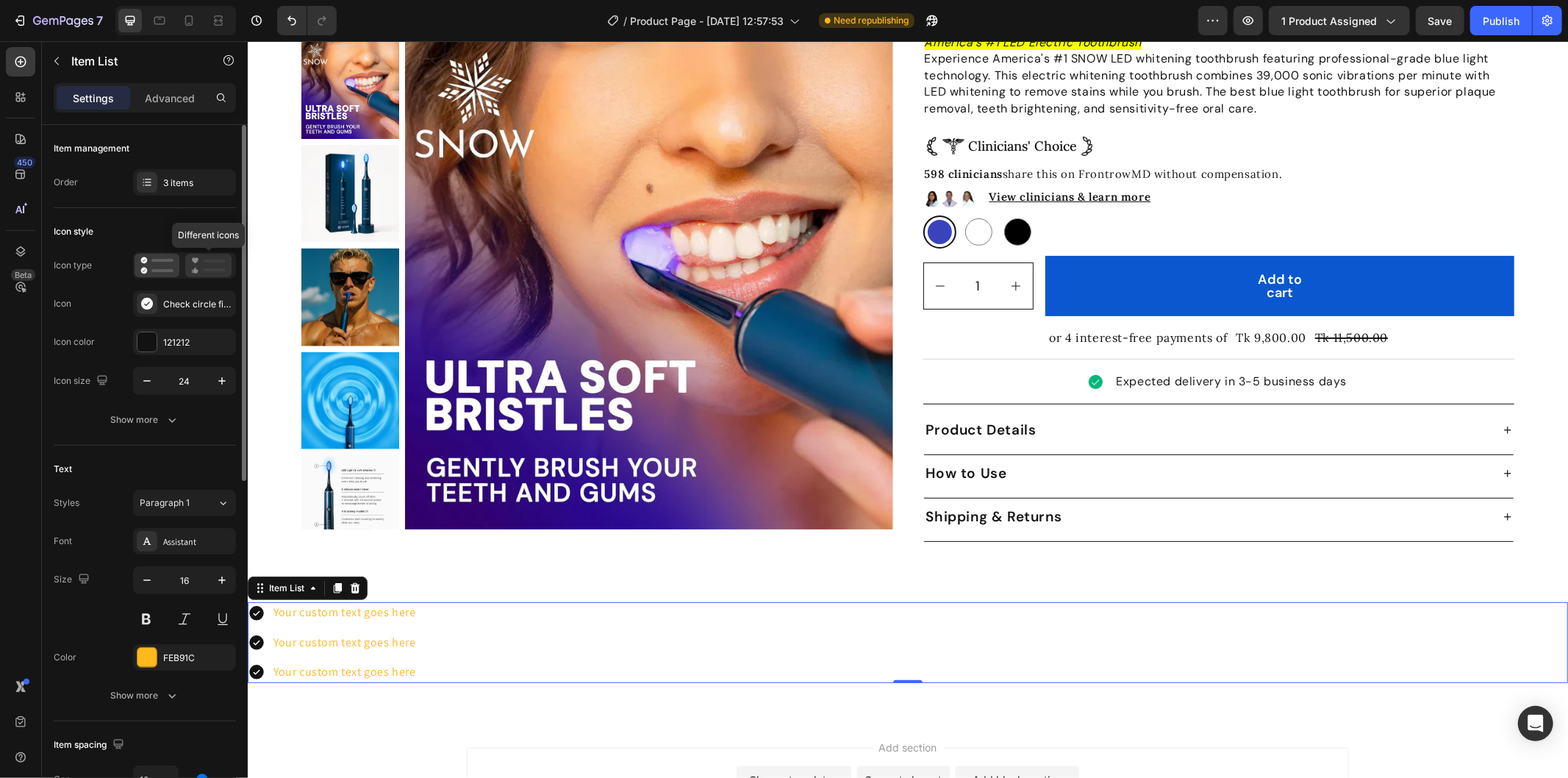
click at [209, 269] on rect at bounding box center [215, 270] width 22 height 3
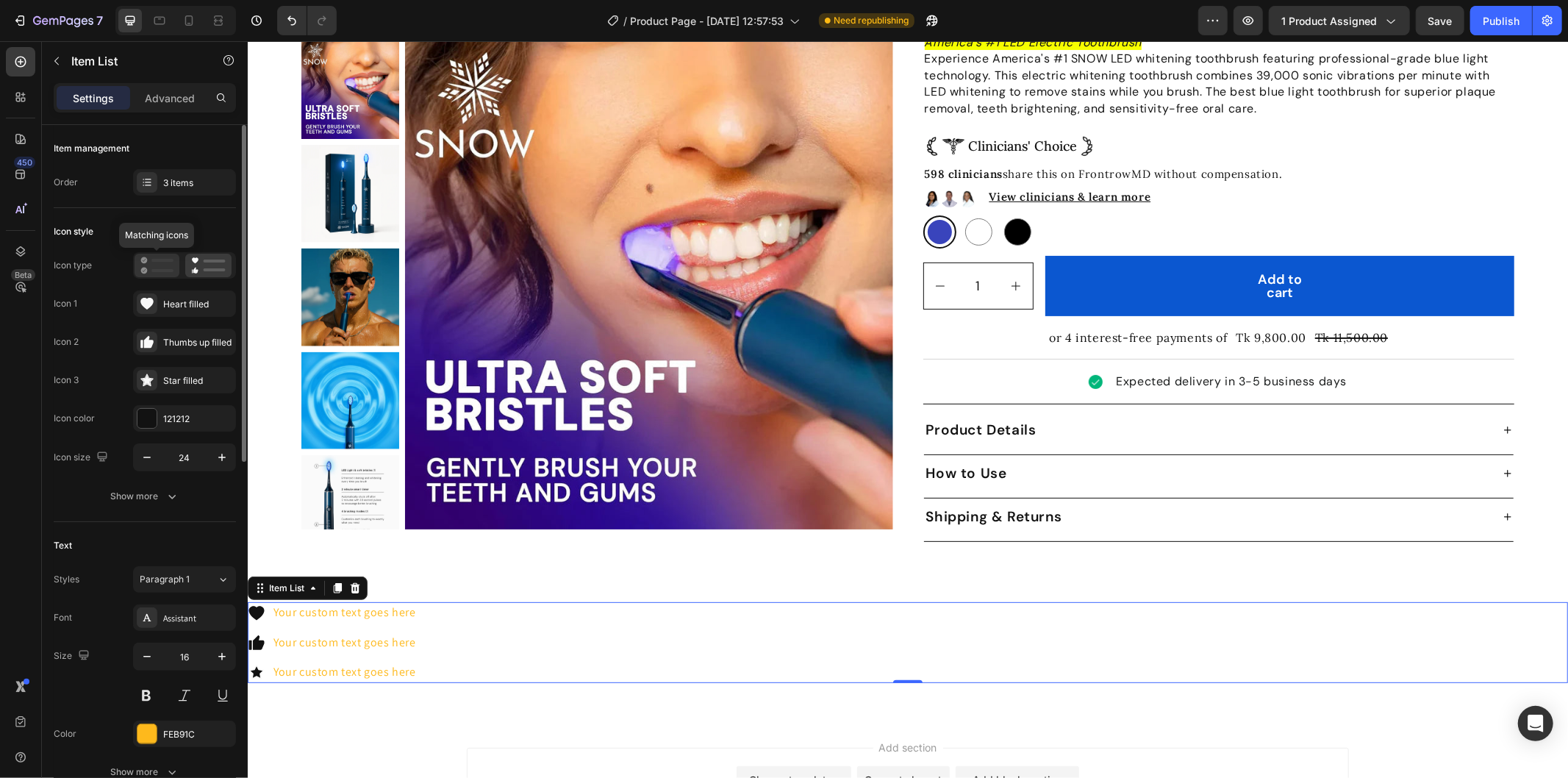
click at [159, 268] on icon at bounding box center [156, 266] width 33 height 18
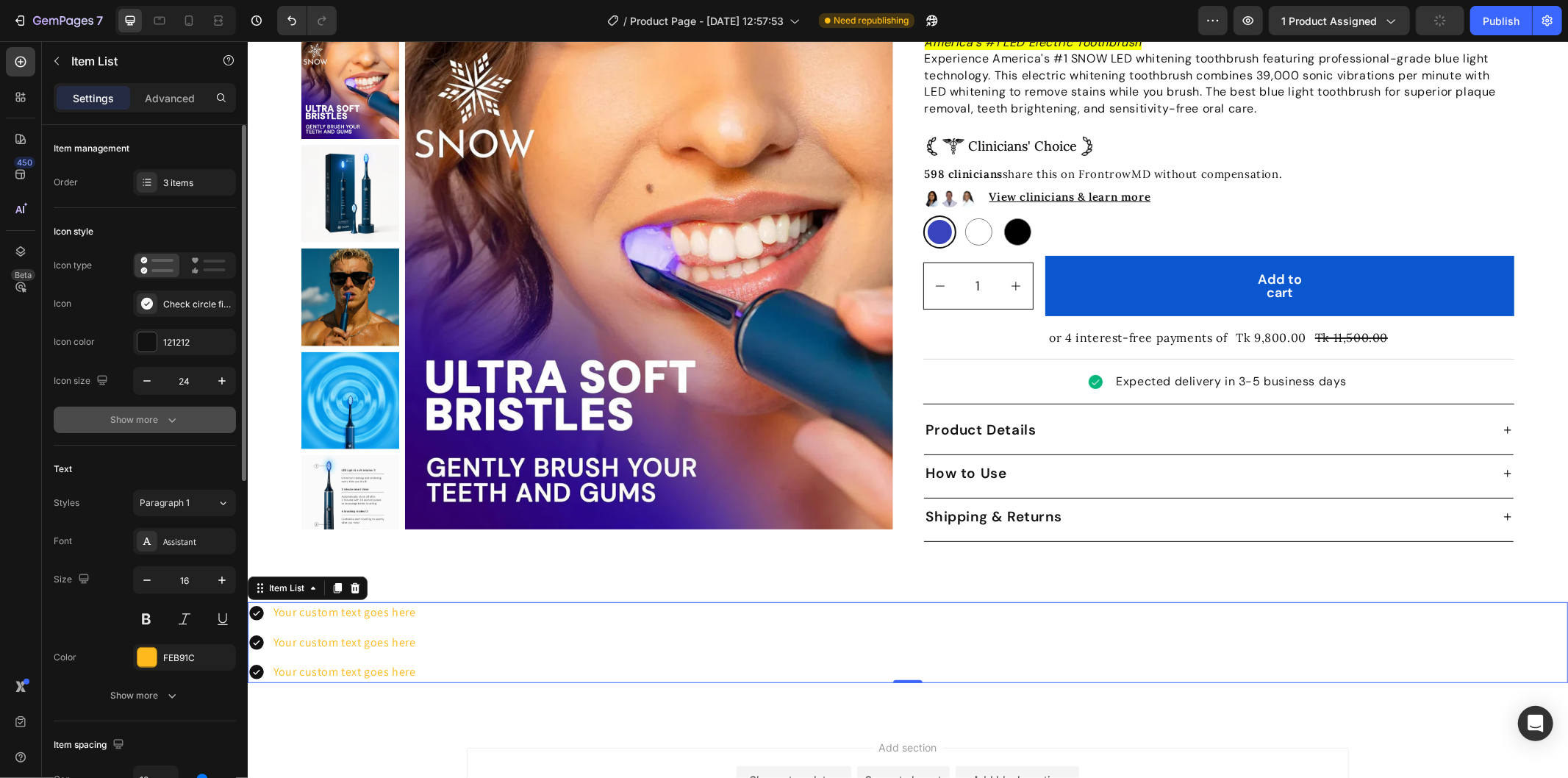
click at [155, 412] on button "Show more" at bounding box center [144, 420] width 182 height 27
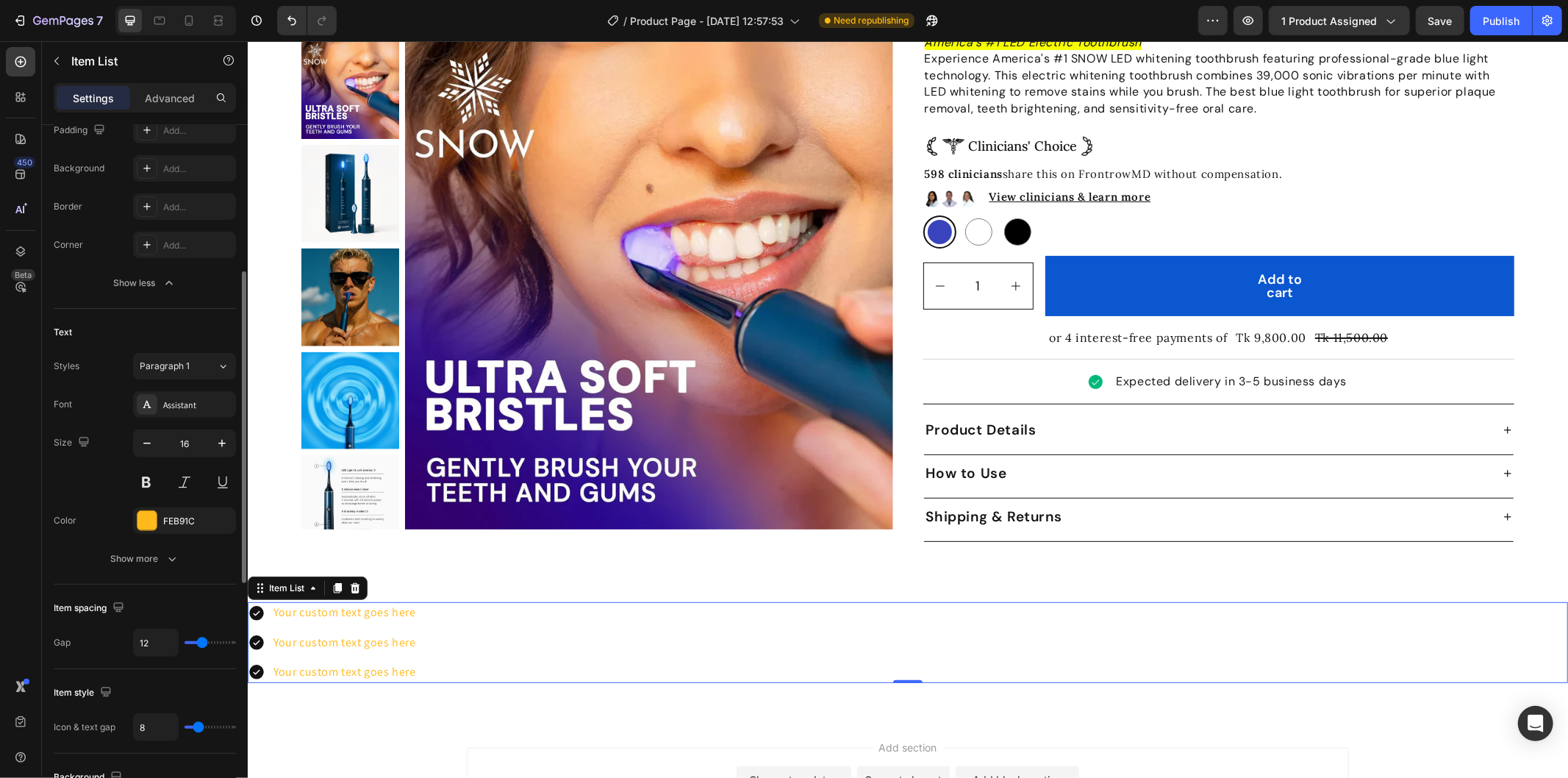
scroll to position [408, 0]
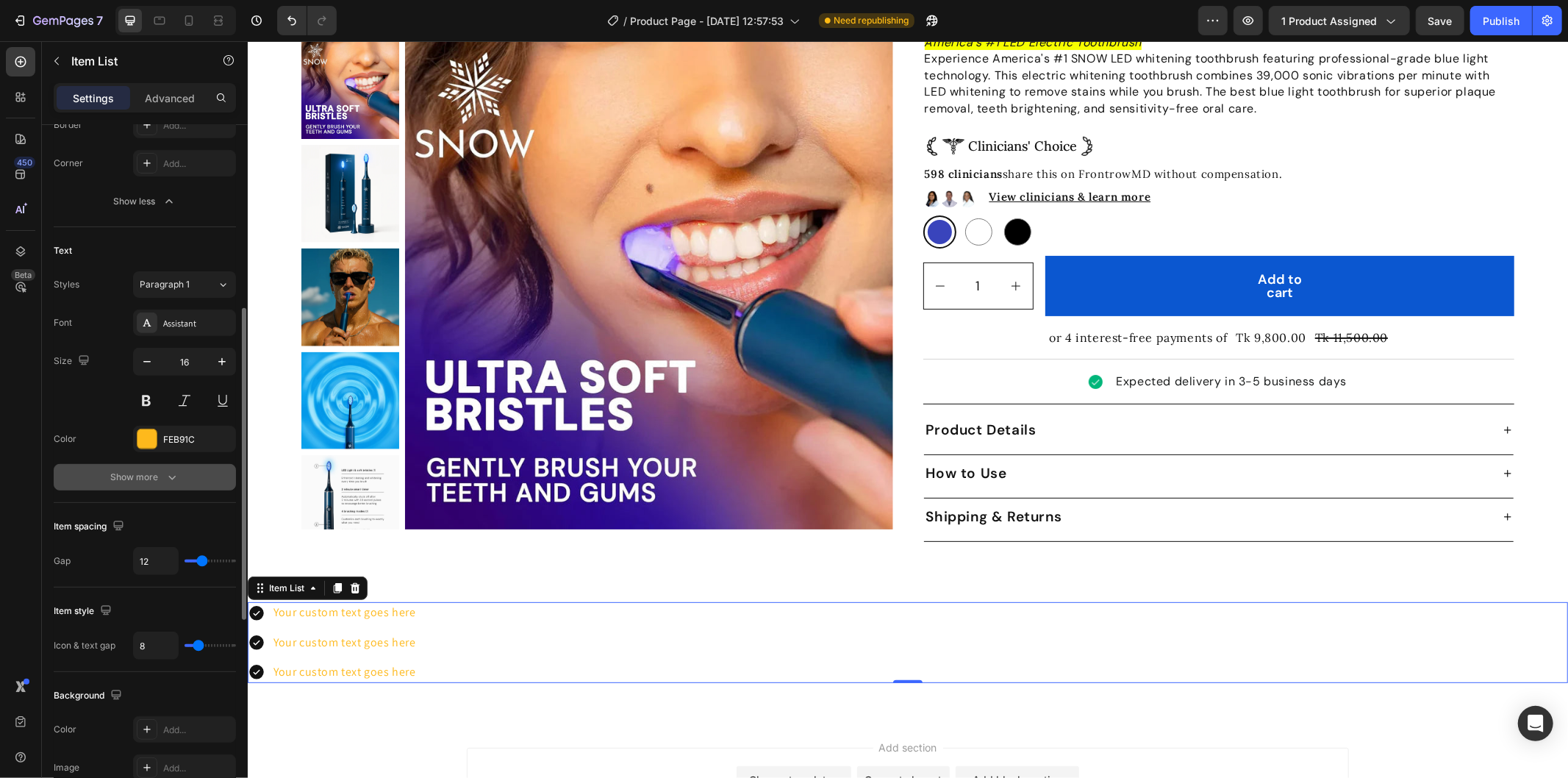
click at [178, 481] on icon "button" at bounding box center [172, 477] width 15 height 15
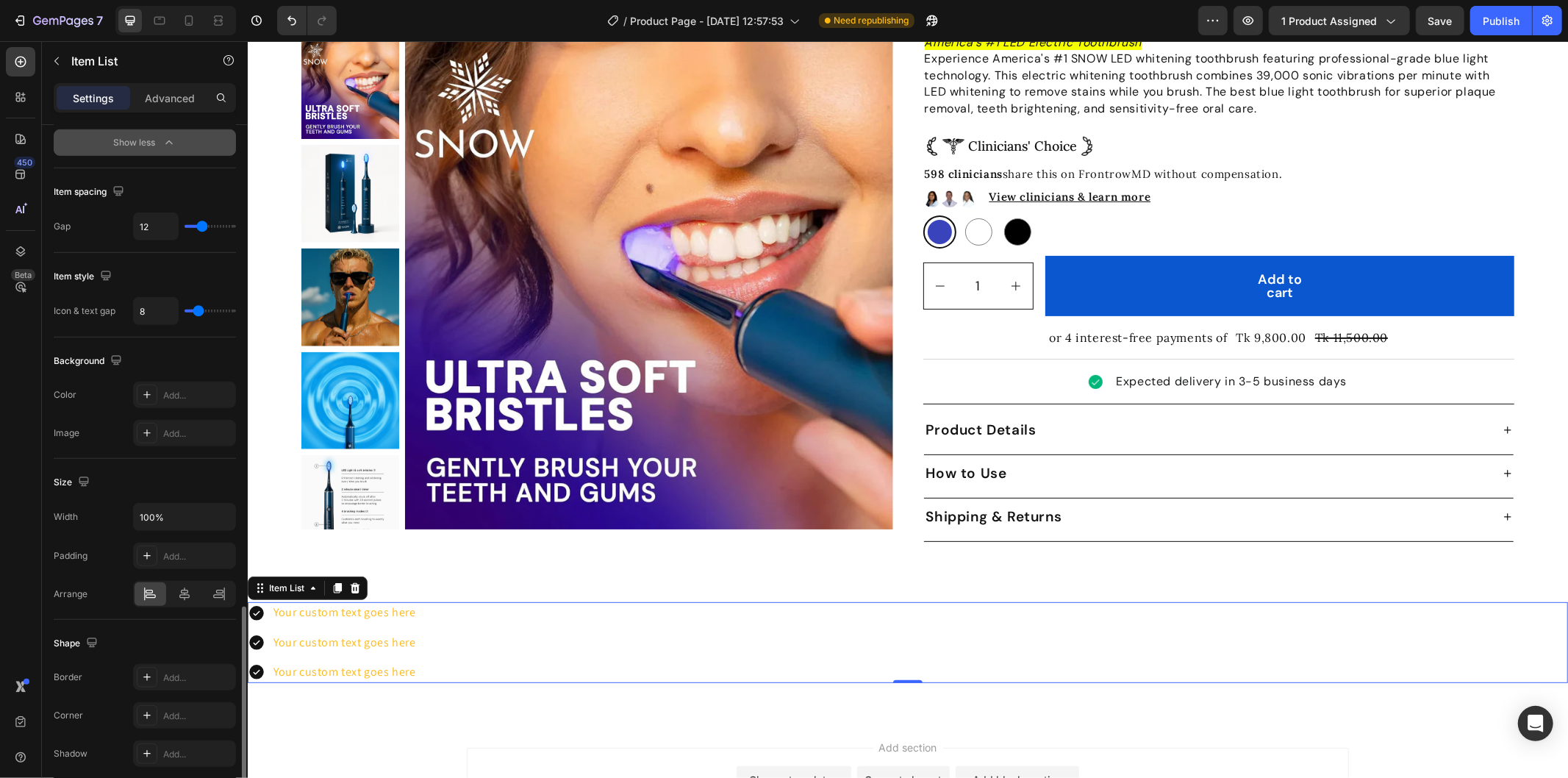
scroll to position [1010, 0]
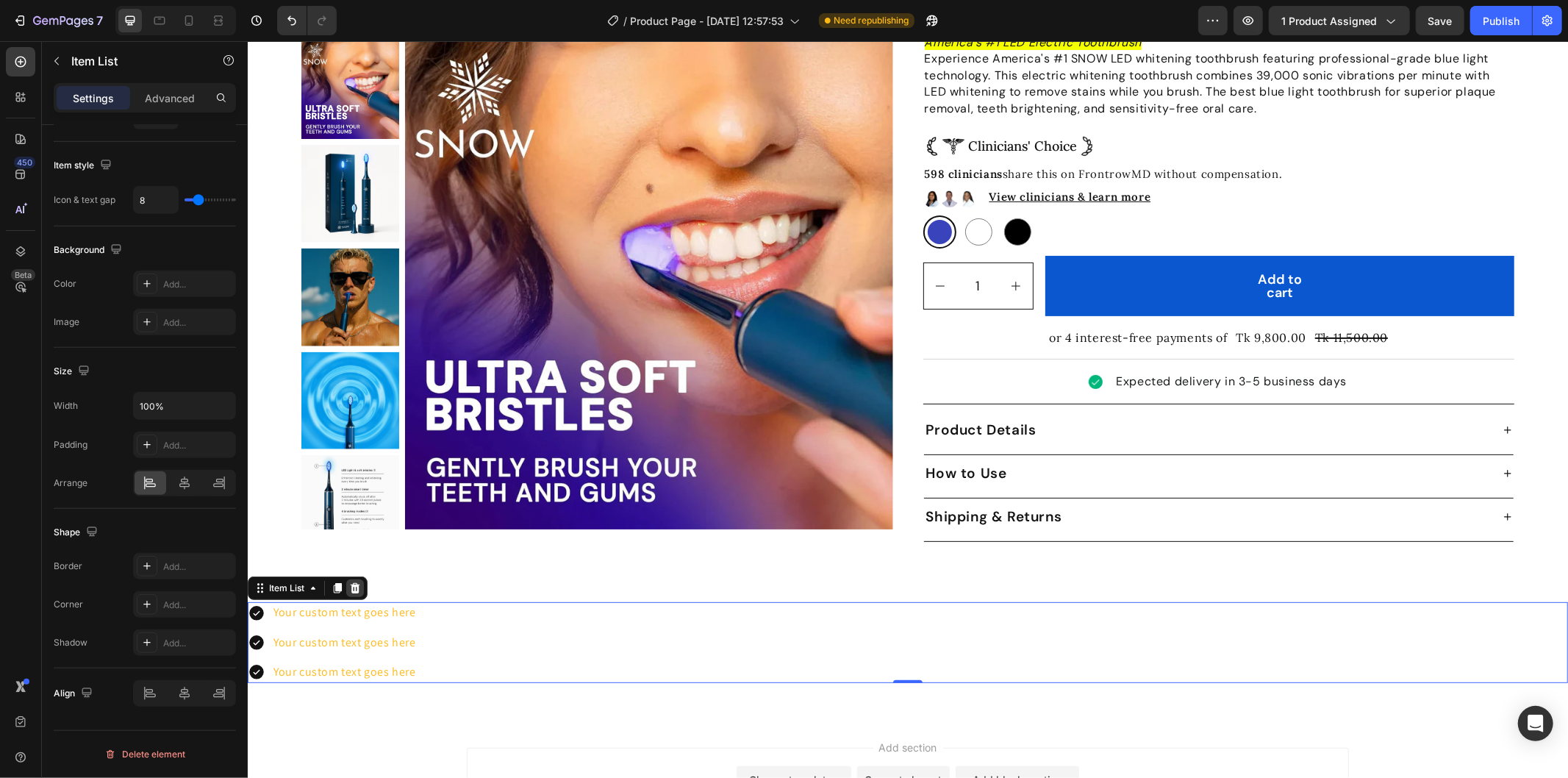
click at [353, 581] on icon at bounding box center [354, 587] width 12 height 12
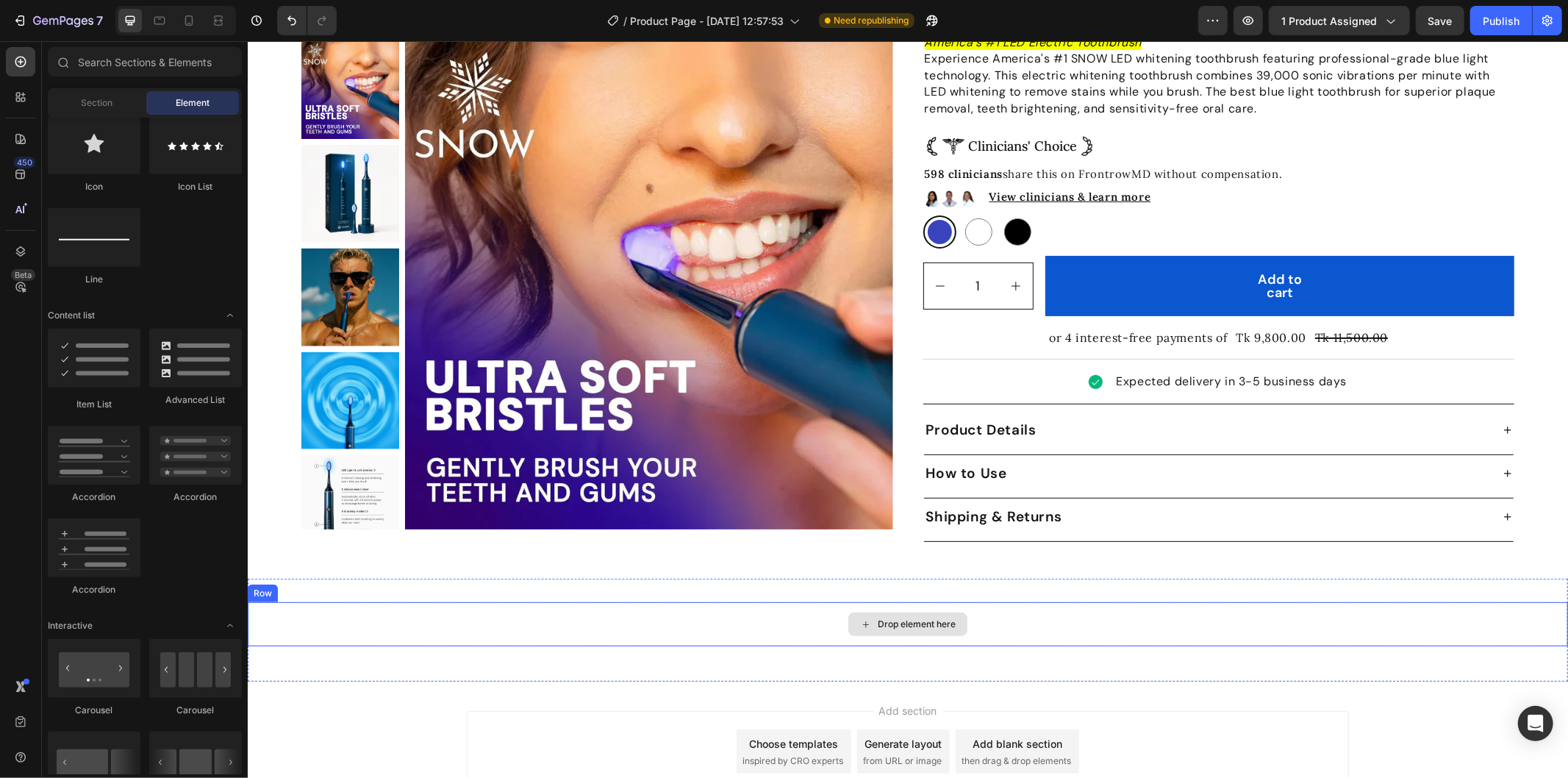
click at [813, 608] on div "Drop element here" at bounding box center [906, 623] width 1320 height 44
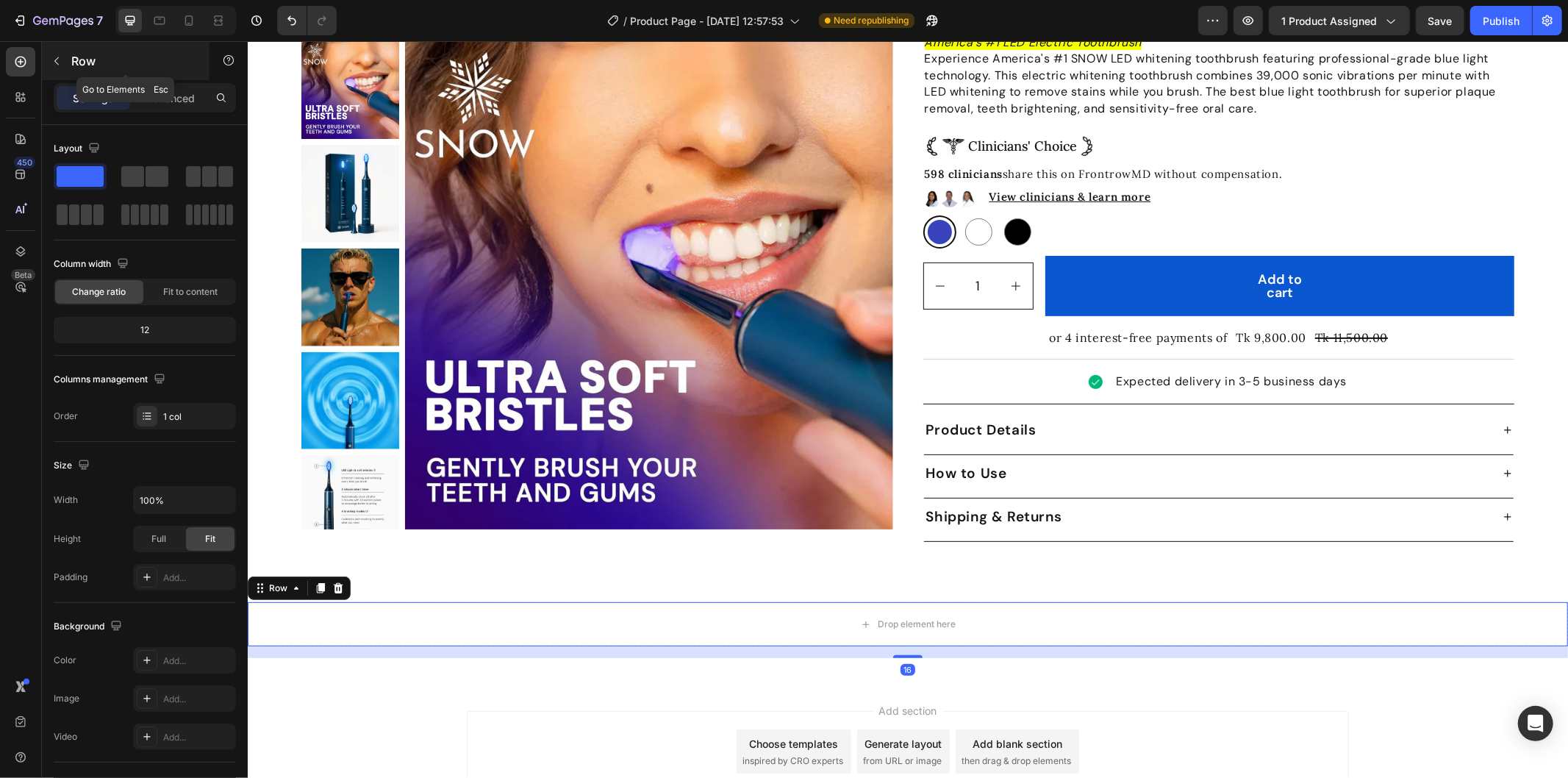
click at [58, 59] on icon "button" at bounding box center [57, 61] width 12 height 12
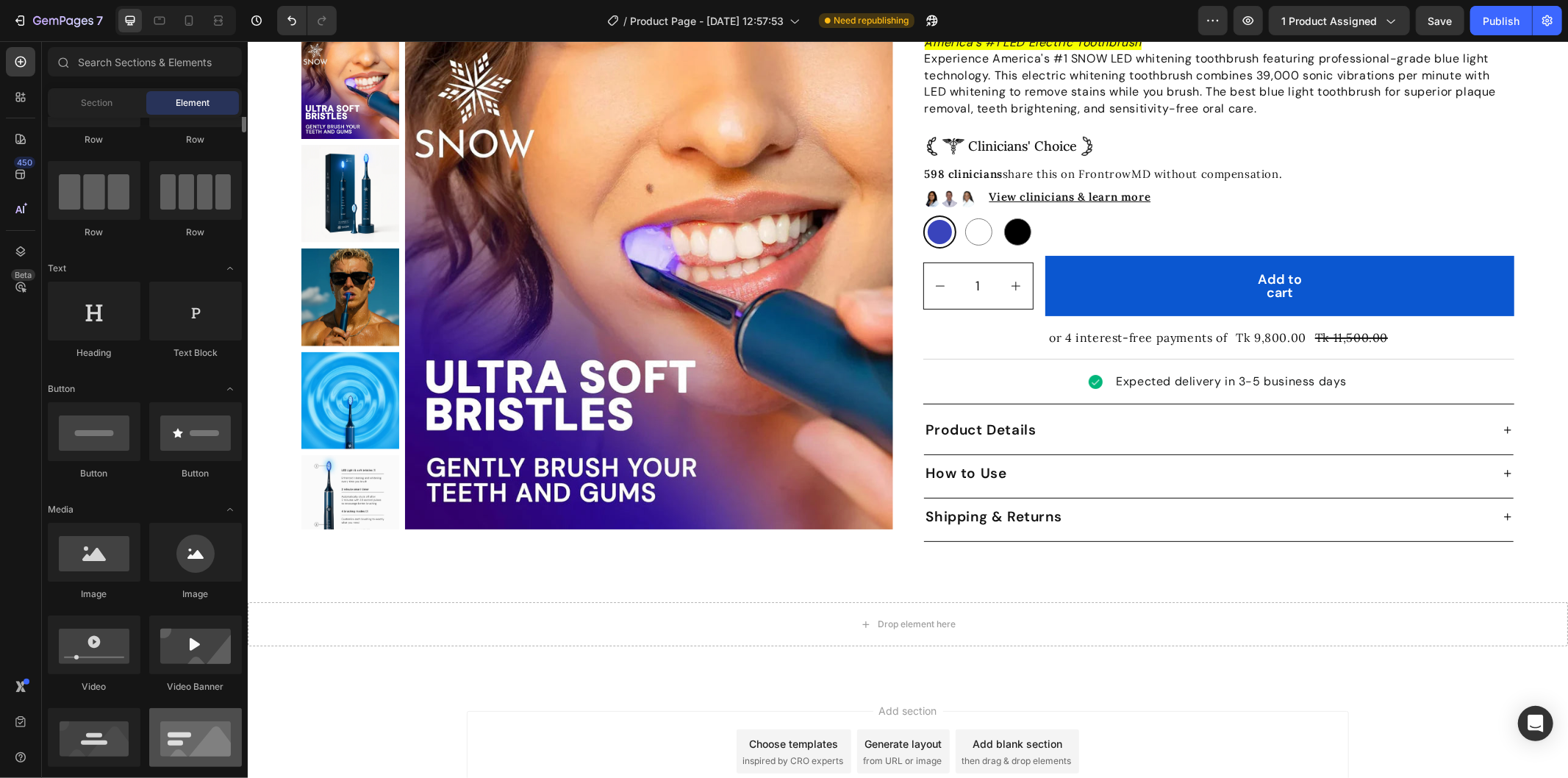
scroll to position [0, 0]
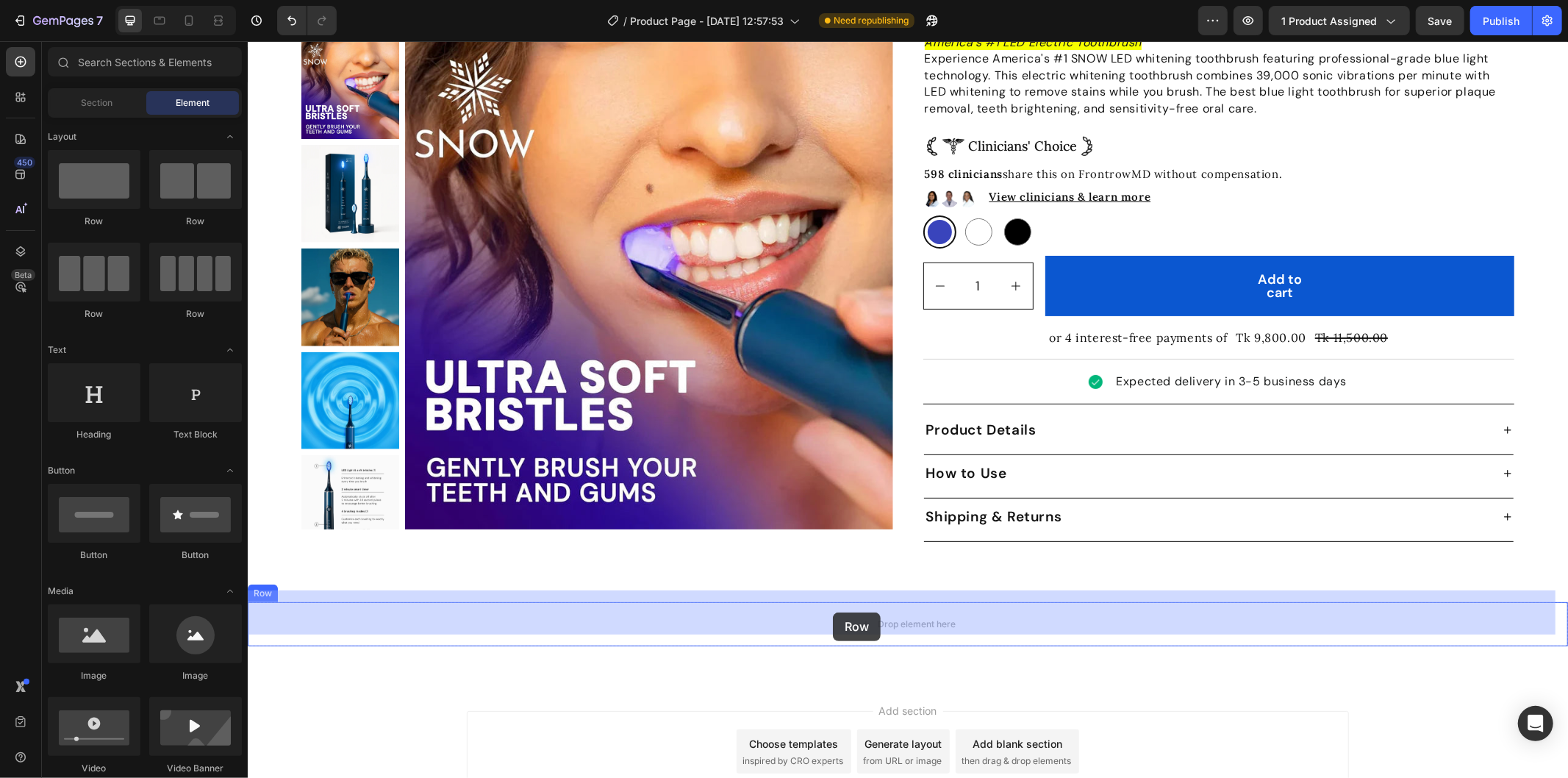
drag, startPoint x: 442, startPoint y: 314, endPoint x: 832, endPoint y: 612, distance: 490.8
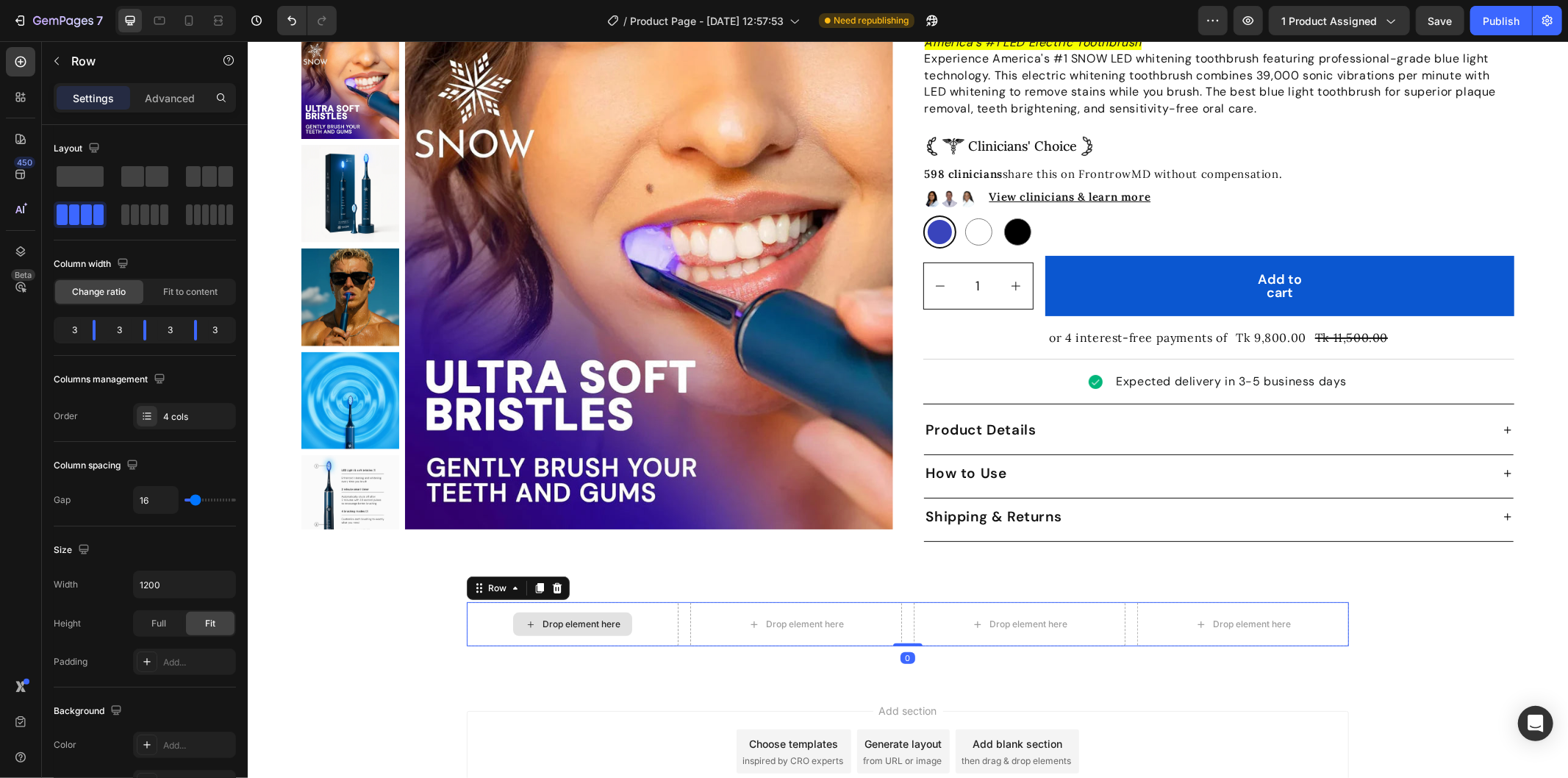
click at [568, 618] on div "Drop element here" at bounding box center [581, 624] width 78 height 12
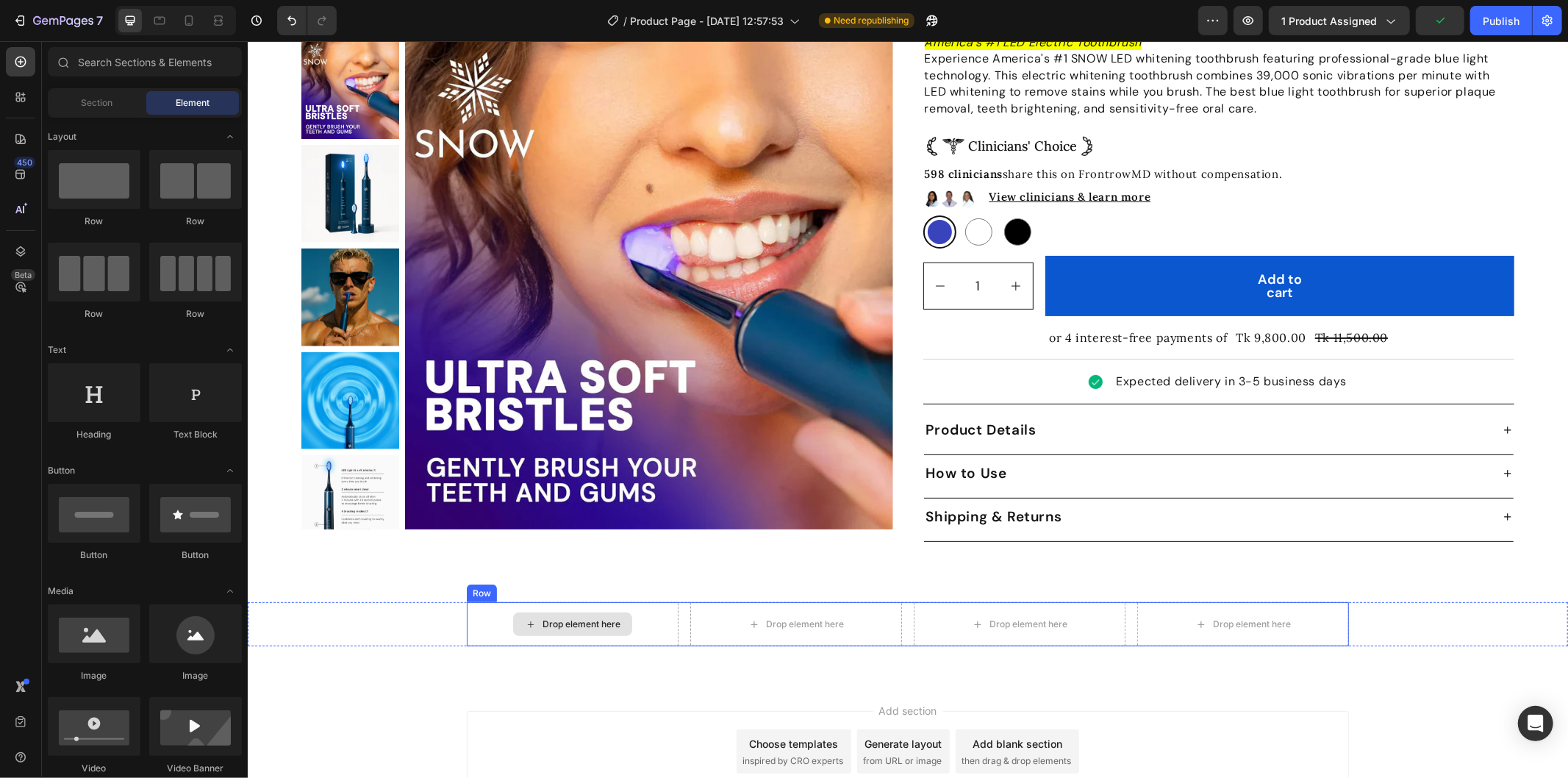
click at [661, 601] on div "Drop element here" at bounding box center [571, 623] width 212 height 44
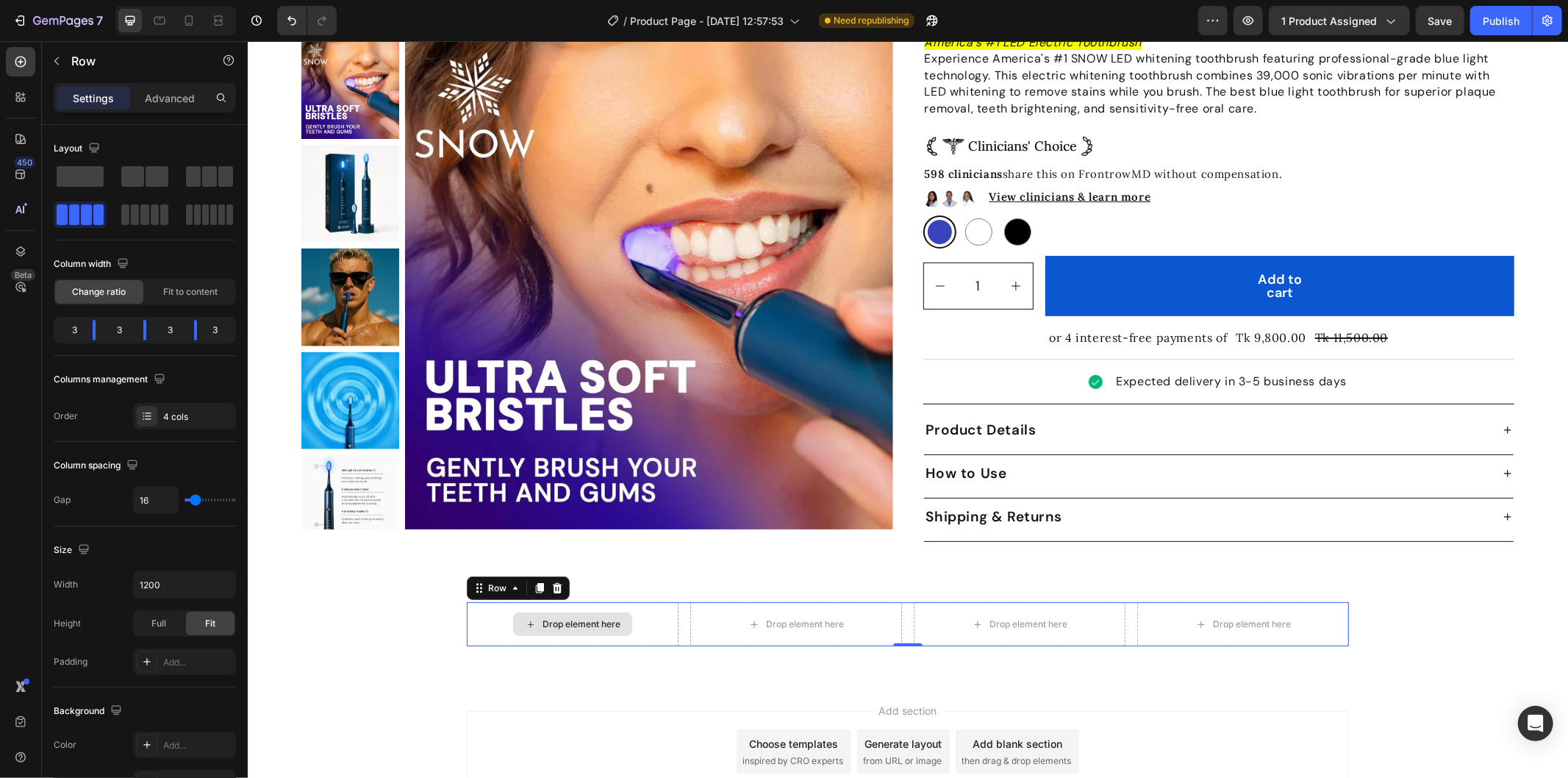
click at [646, 622] on div "Drop element here" at bounding box center [571, 623] width 212 height 44
click at [48, 65] on button "button" at bounding box center [57, 62] width 24 height 24
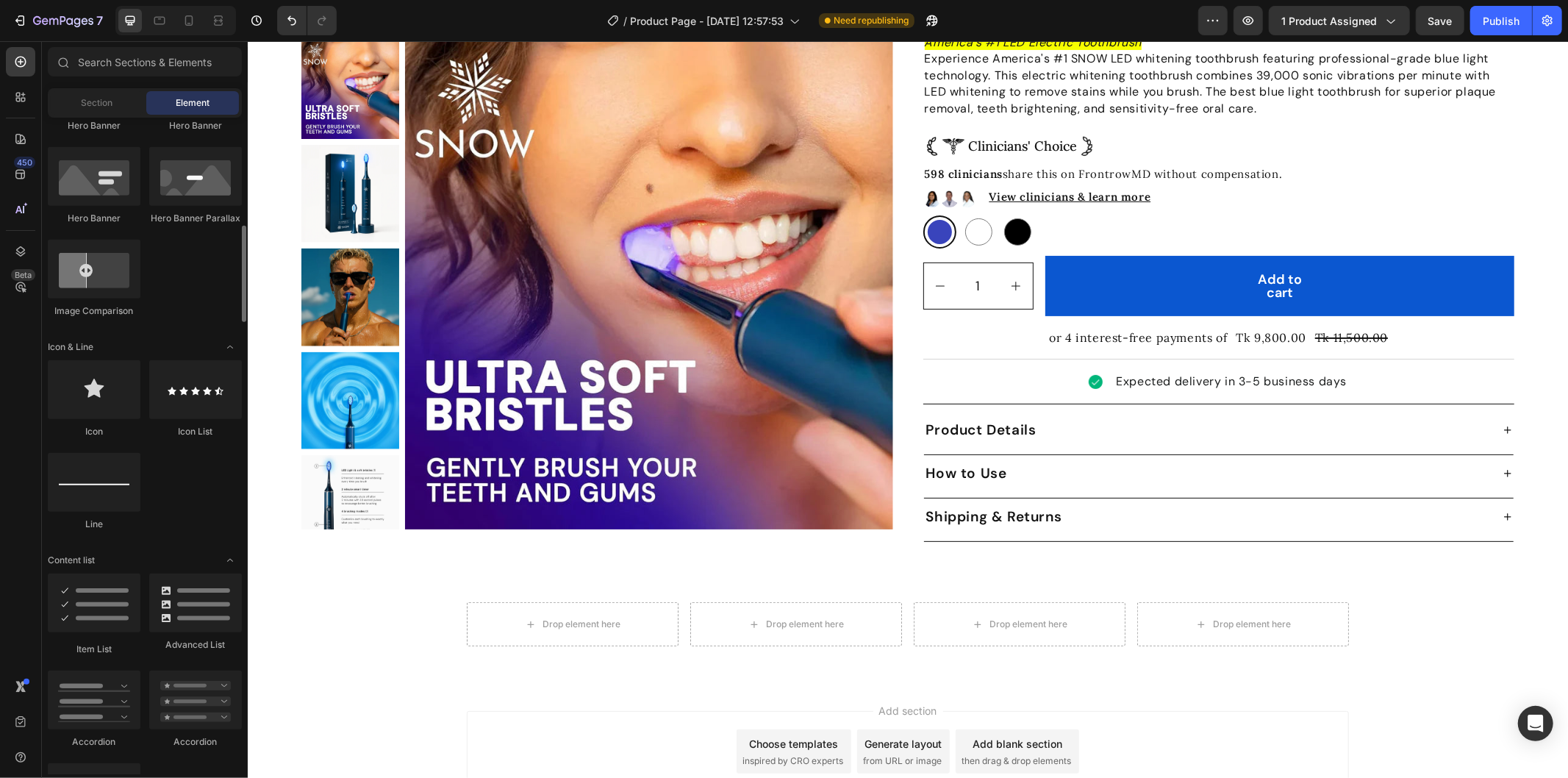
scroll to position [817, 0]
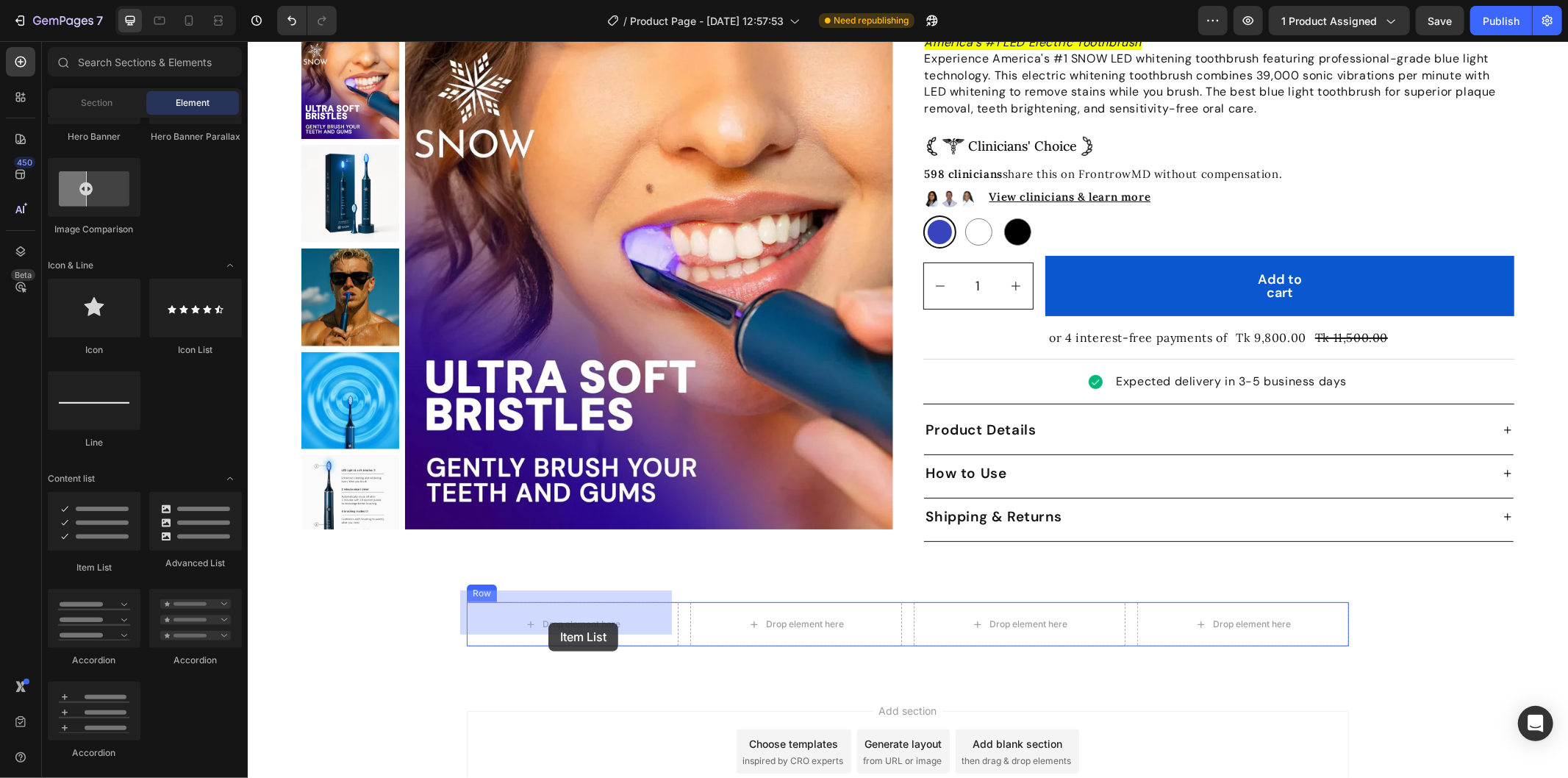
drag, startPoint x: 337, startPoint y: 574, endPoint x: 547, endPoint y: 622, distance: 215.4
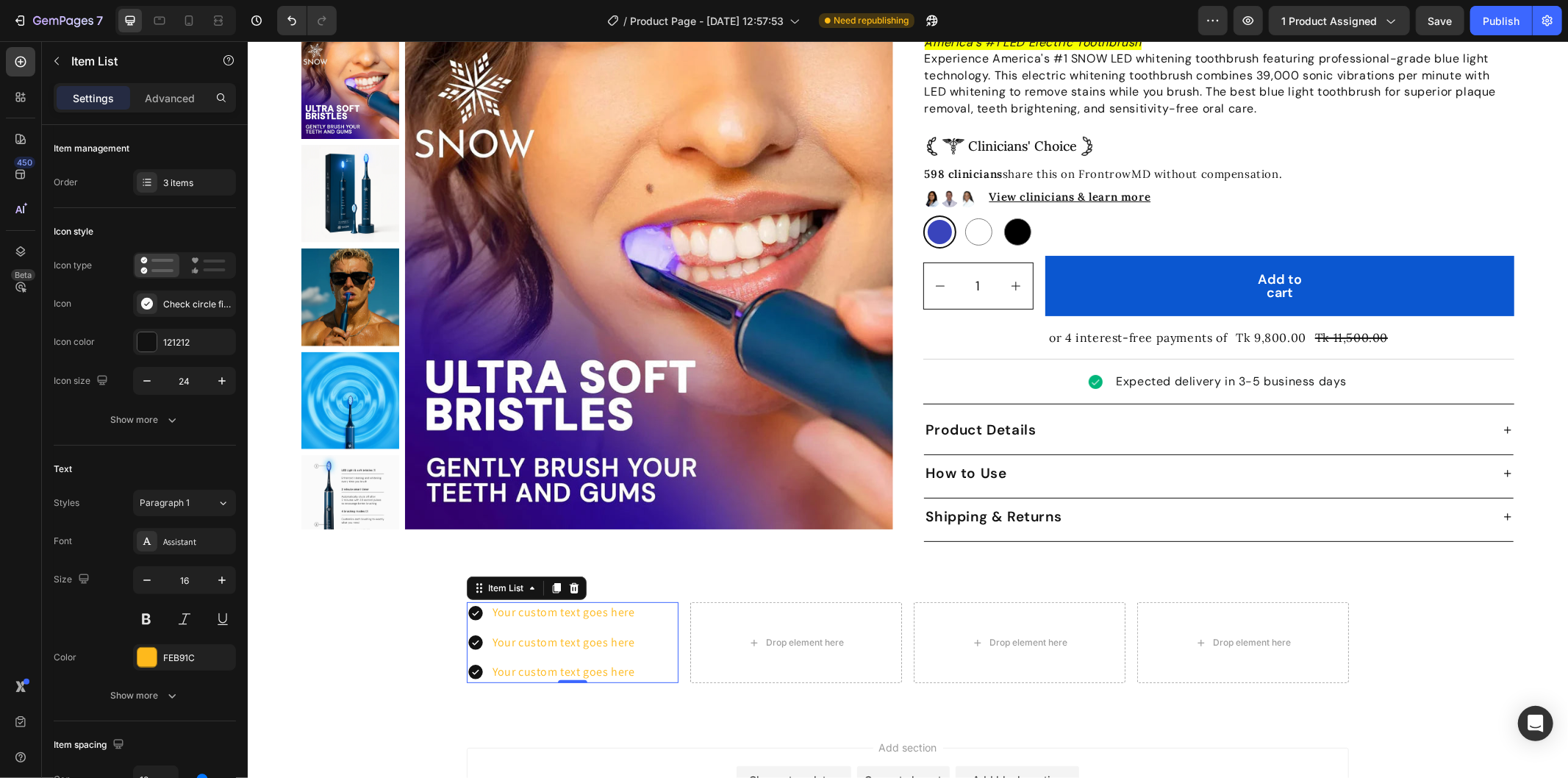
click at [581, 637] on div "Your custom text goes here" at bounding box center [563, 642] width 147 height 21
click at [565, 634] on p "Your custom text goes here" at bounding box center [562, 642] width 142 height 16
click at [474, 635] on icon at bounding box center [475, 642] width 15 height 15
click at [547, 634] on p "Your custom text goes here" at bounding box center [562, 642] width 142 height 16
click at [583, 634] on p "Your custom text goes here" at bounding box center [562, 642] width 142 height 16
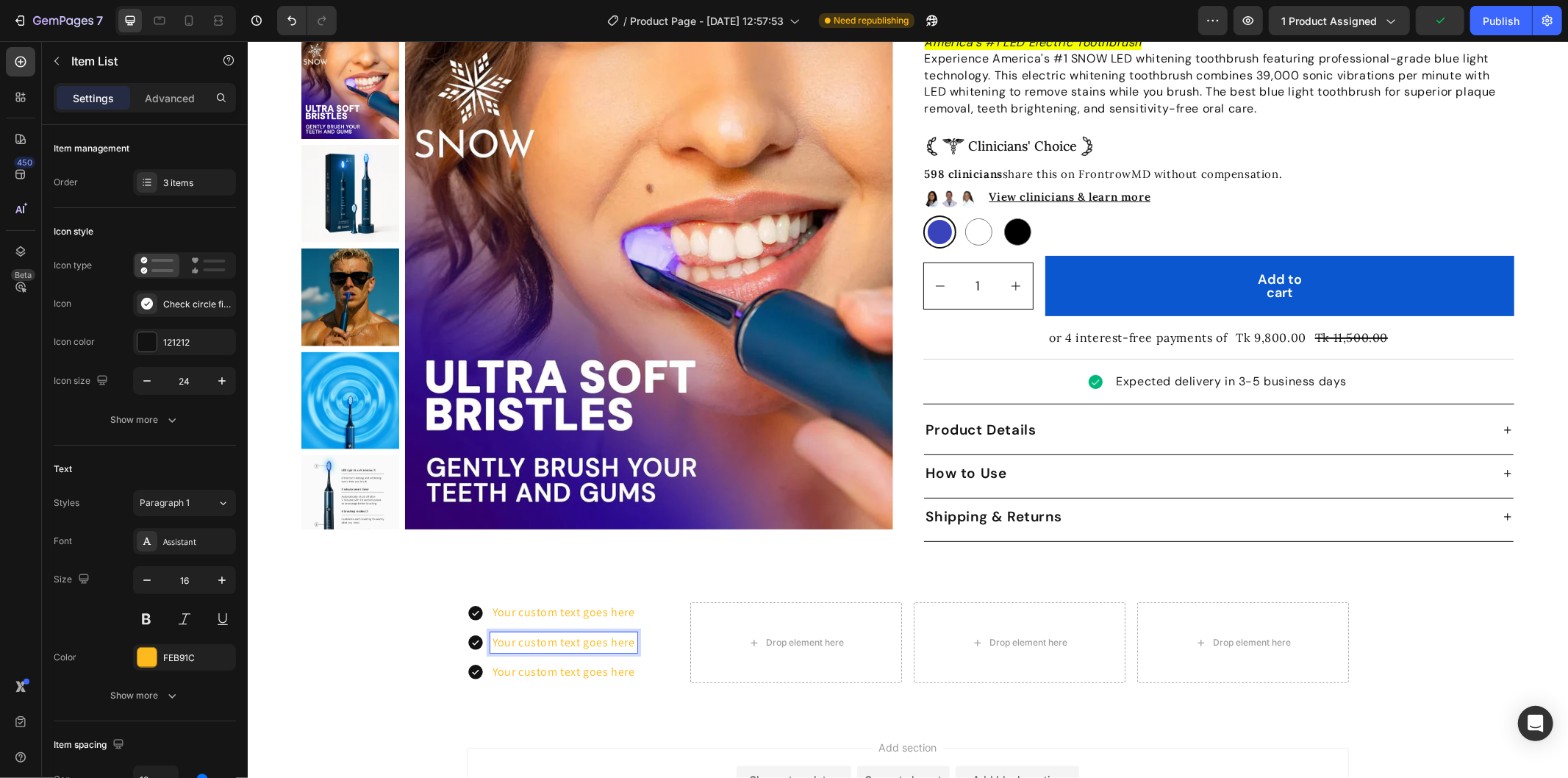
click at [624, 634] on p "Your custom text goes here" at bounding box center [562, 642] width 142 height 16
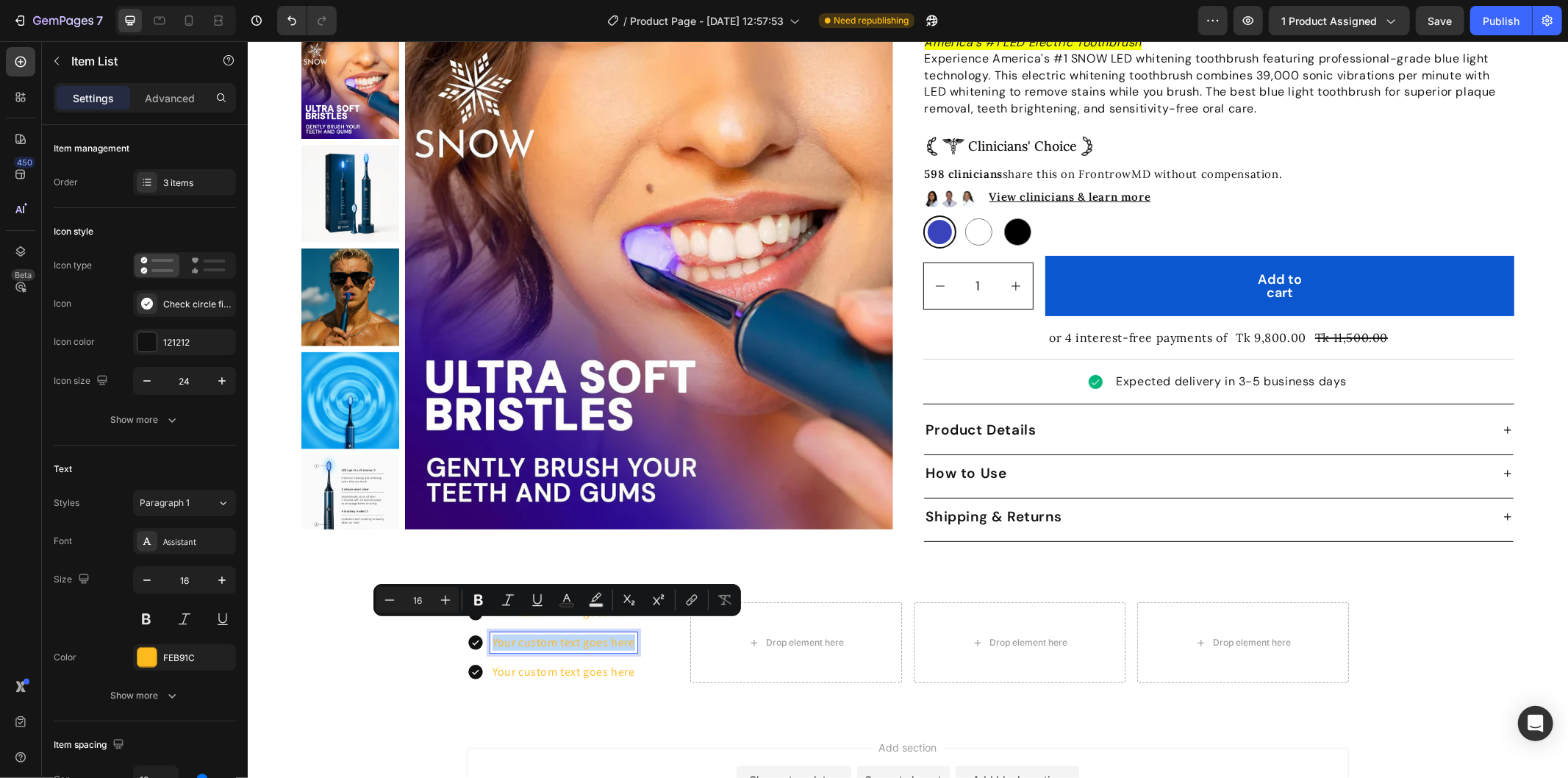
click at [651, 643] on div "Your custom text goes here Your custom text goes here Your custom text goes here" at bounding box center [571, 641] width 212 height 81
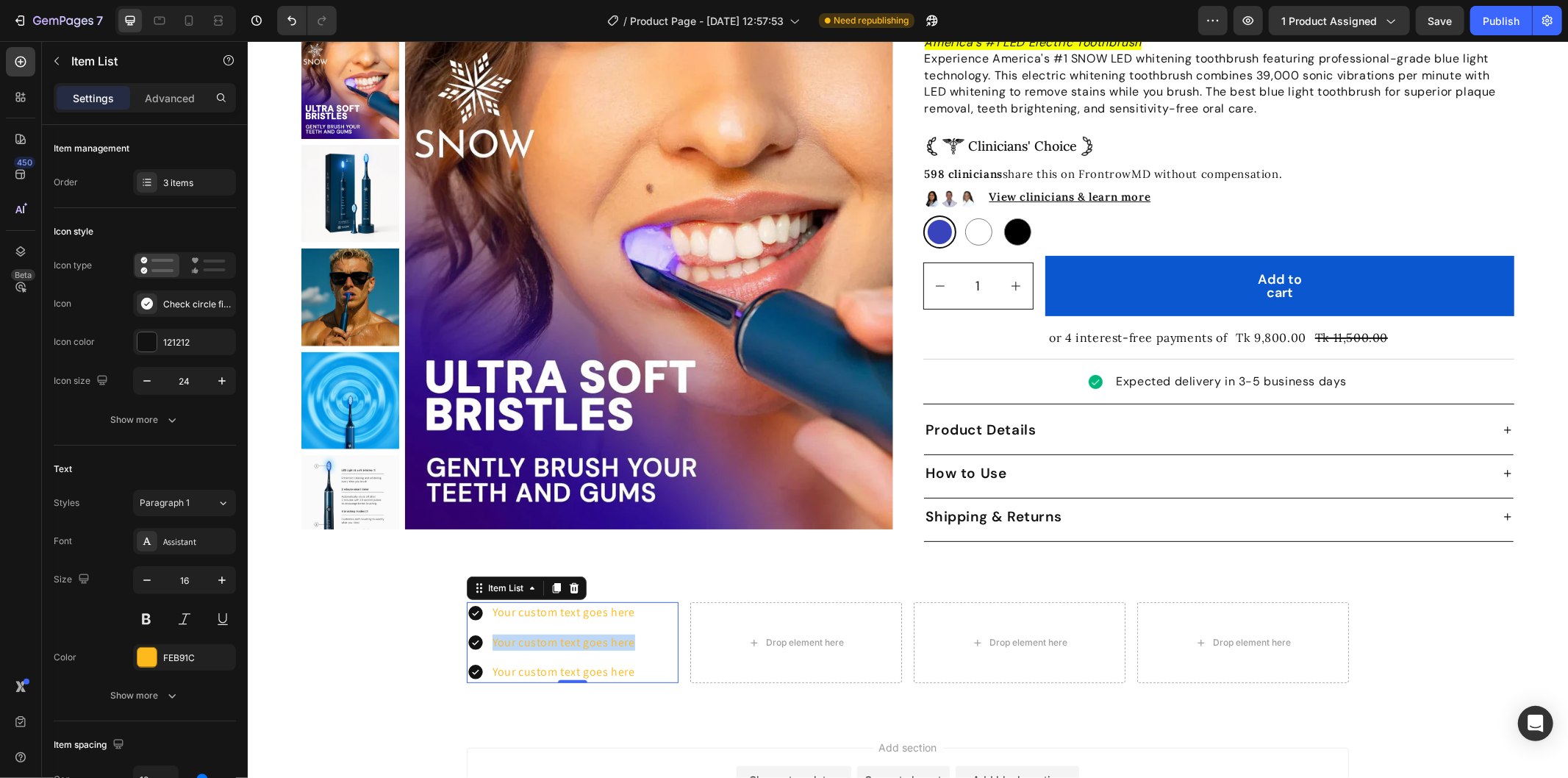
click at [642, 649] on div "Your custom text goes here Your custom text goes here Your custom text goes here" at bounding box center [571, 641] width 212 height 81
click at [210, 184] on div "3 items" at bounding box center [197, 182] width 69 height 13
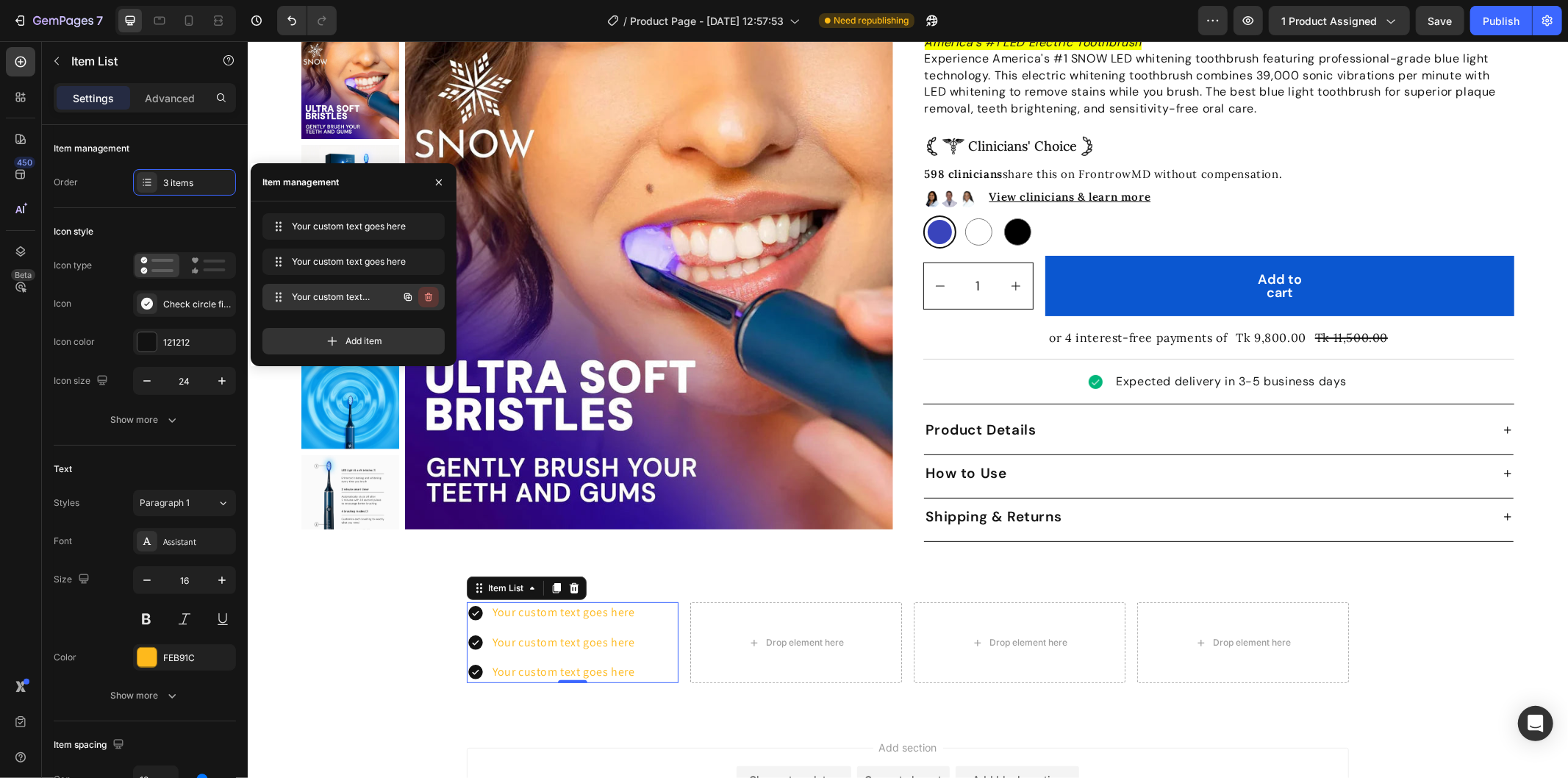
click at [424, 298] on icon "button" at bounding box center [429, 297] width 12 height 12
click at [424, 298] on div "Delete" at bounding box center [418, 296] width 27 height 13
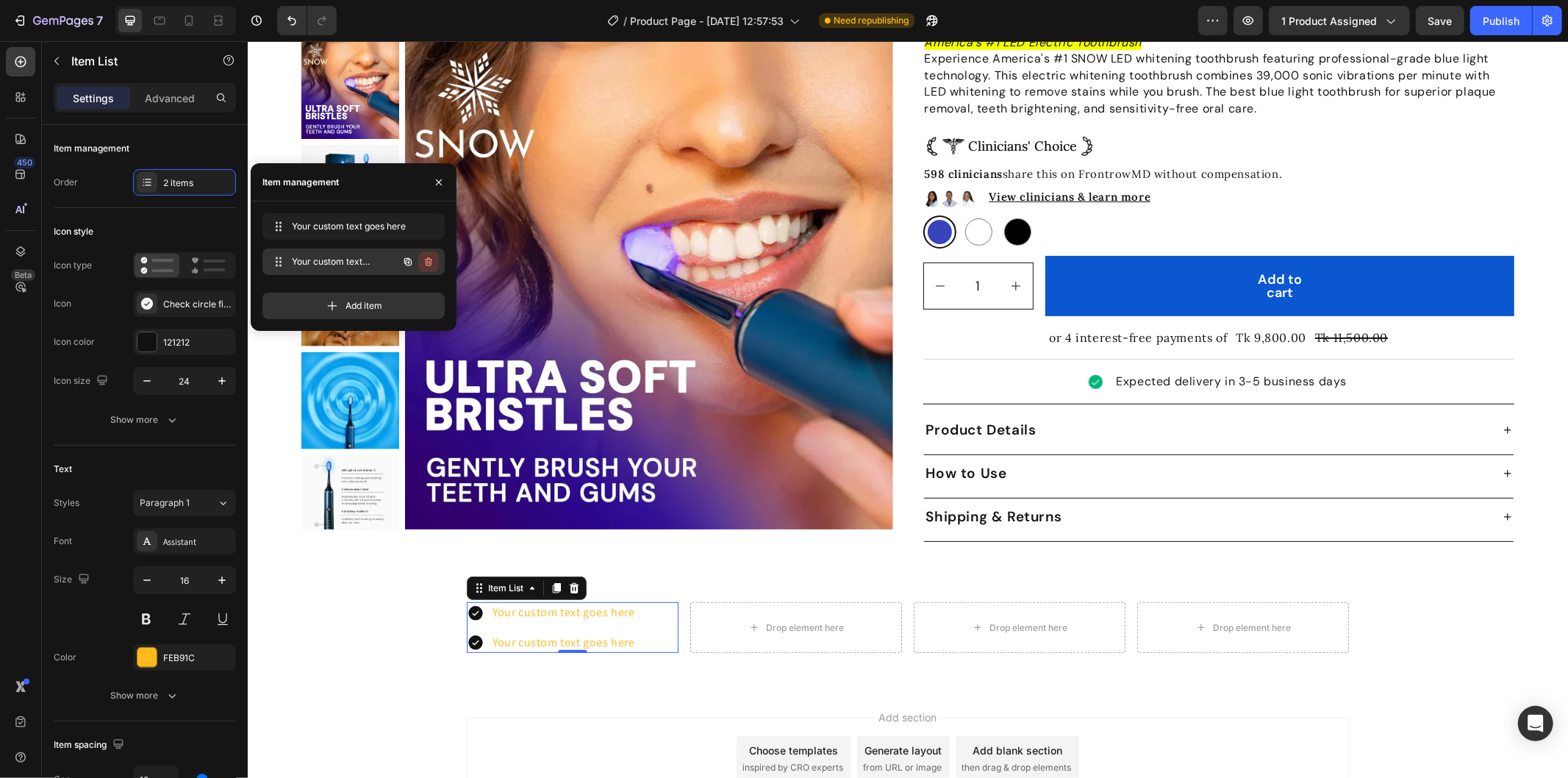
click at [428, 261] on icon "button" at bounding box center [429, 262] width 12 height 12
click at [428, 261] on div "Delete" at bounding box center [418, 261] width 27 height 13
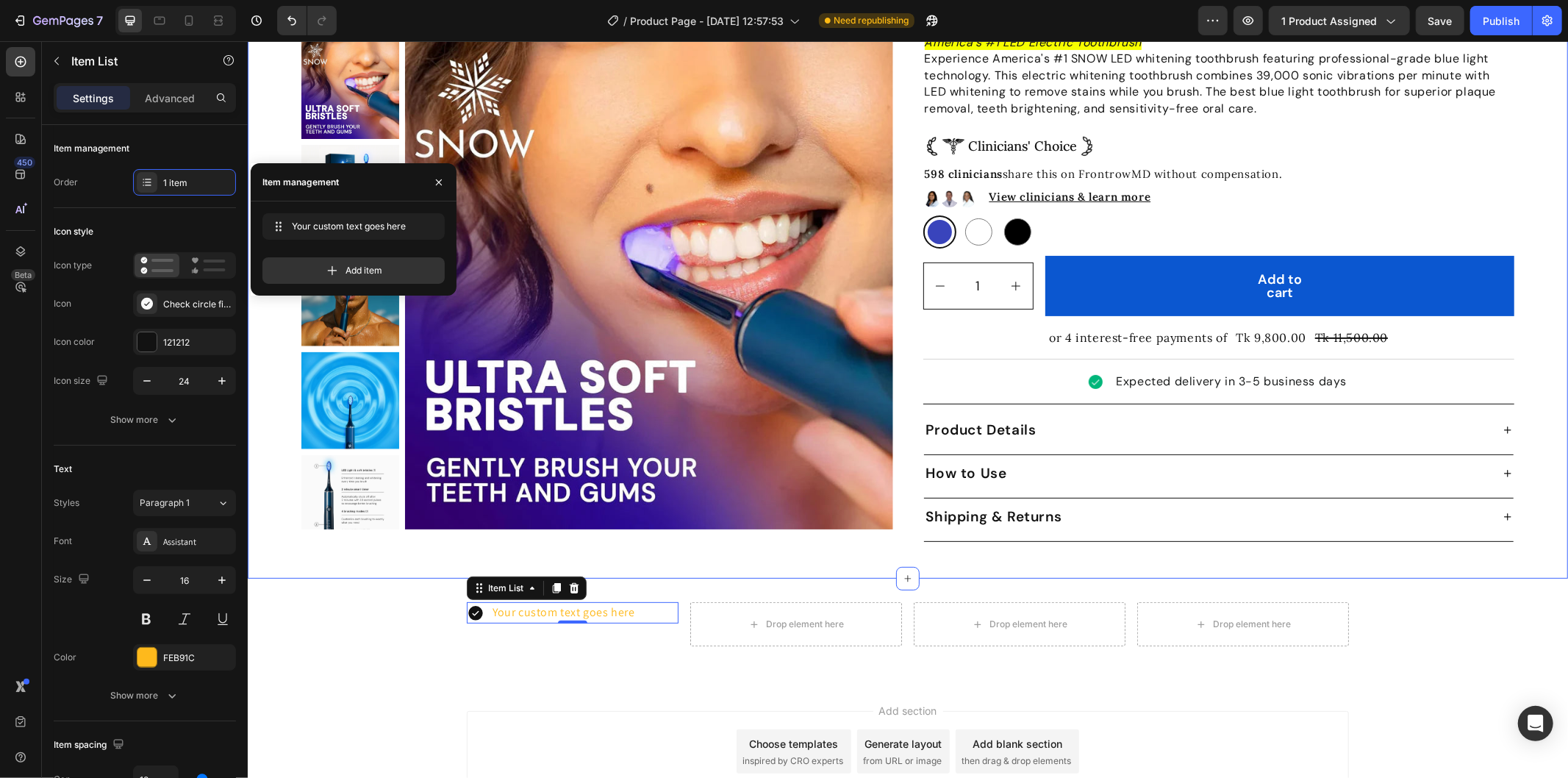
click at [275, 137] on div "Product Images Icon Icon Icon Icon Icon Icon List 352 Reviews Text Block Row Tr…" at bounding box center [906, 203] width 1320 height 702
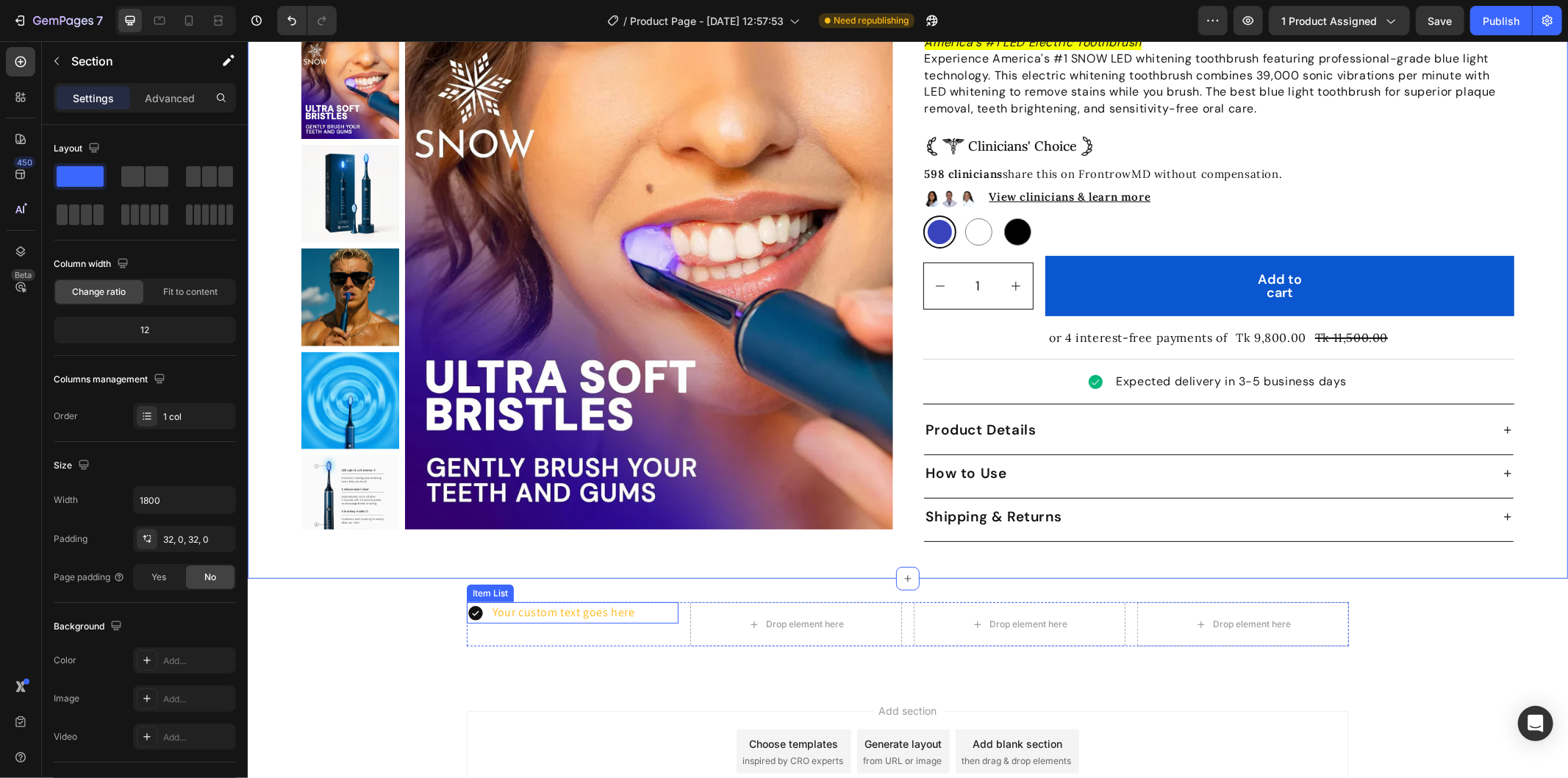
click at [553, 604] on p "Your custom text goes here" at bounding box center [562, 612] width 142 height 16
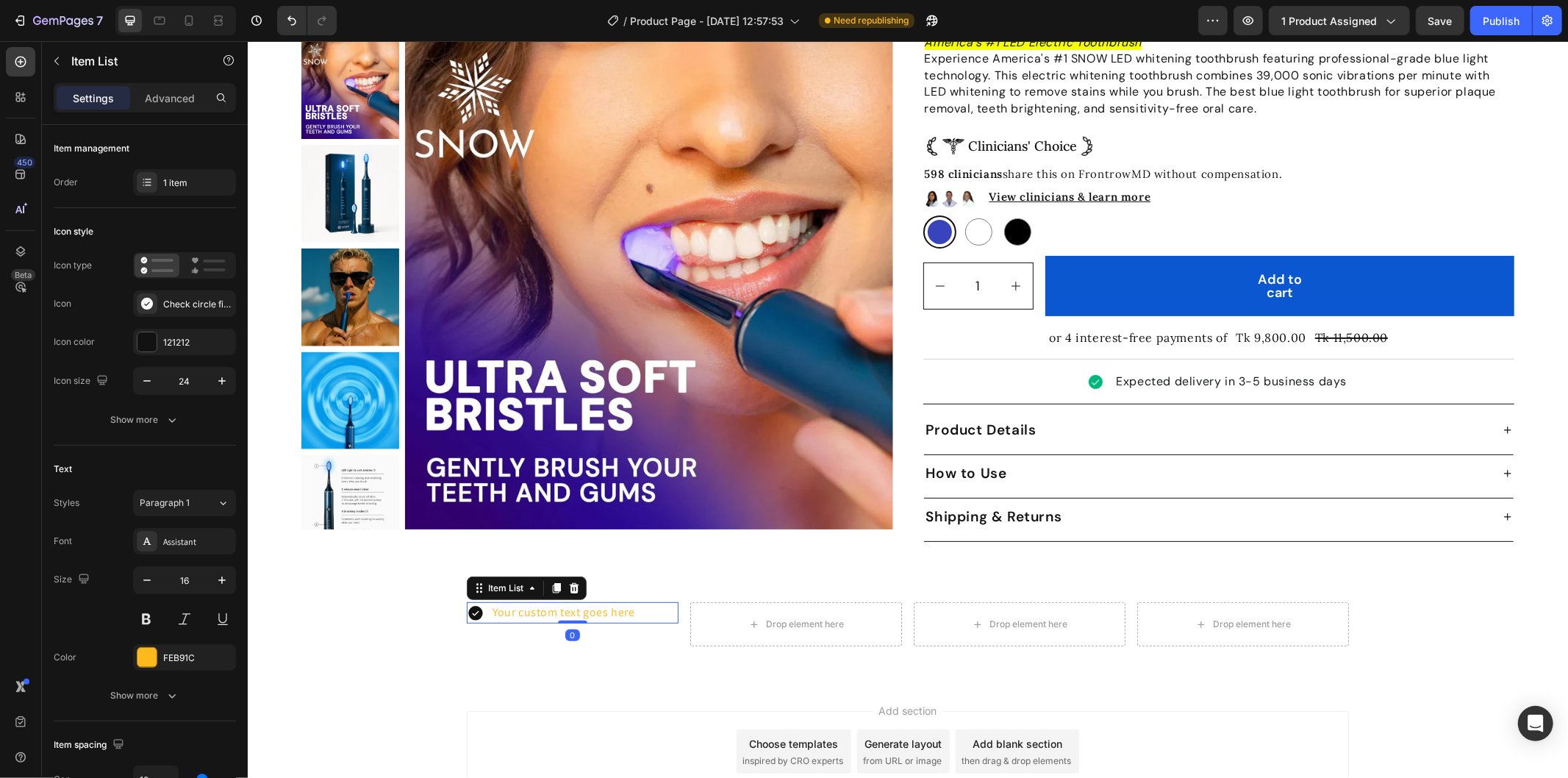
click at [468, 605] on icon at bounding box center [475, 612] width 15 height 15
click at [175, 302] on div "Check circle filled" at bounding box center [197, 303] width 69 height 13
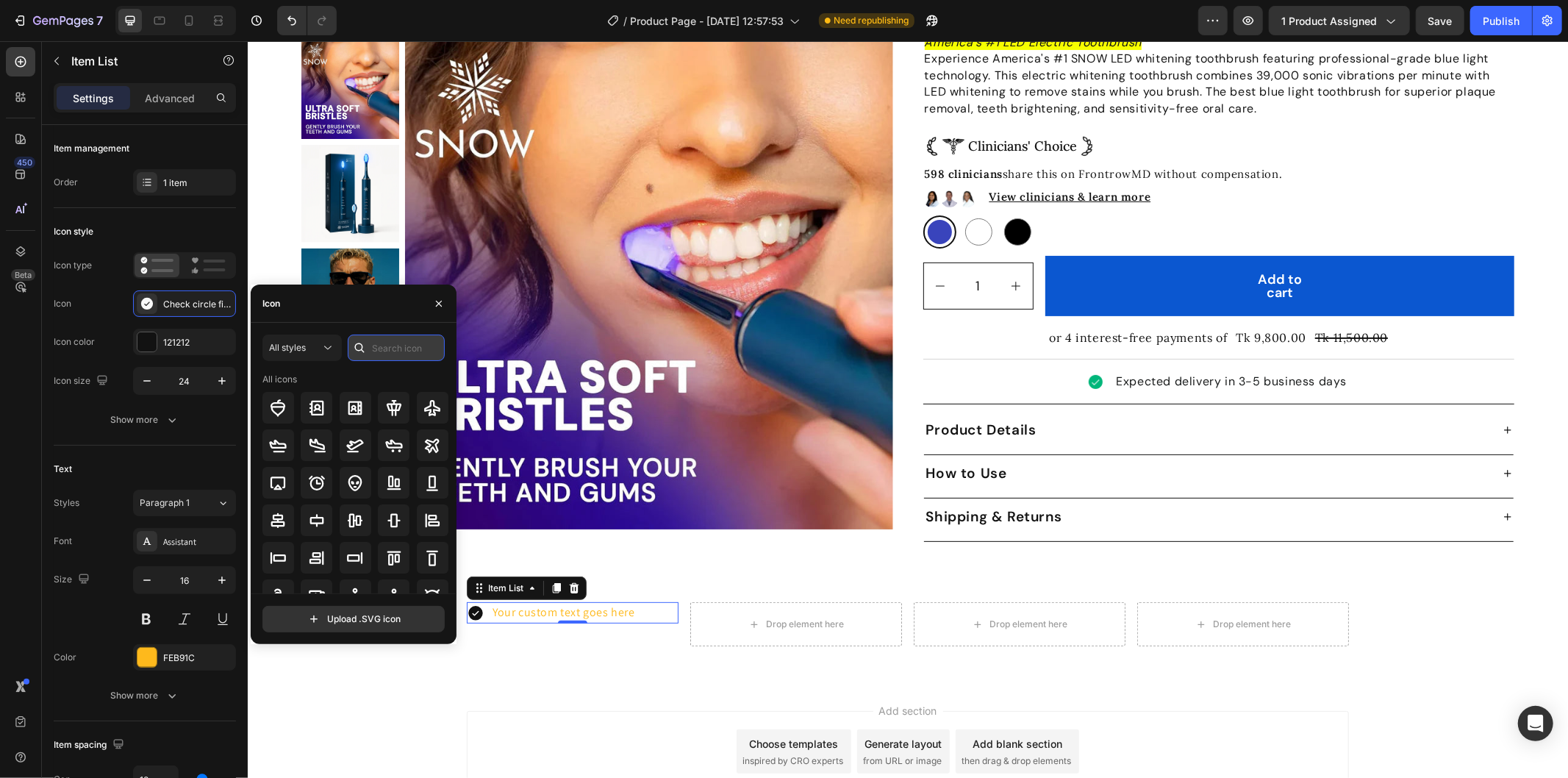
click at [383, 350] on input "text" at bounding box center [396, 347] width 98 height 27
type input "check"
click at [392, 407] on icon at bounding box center [394, 408] width 18 height 18
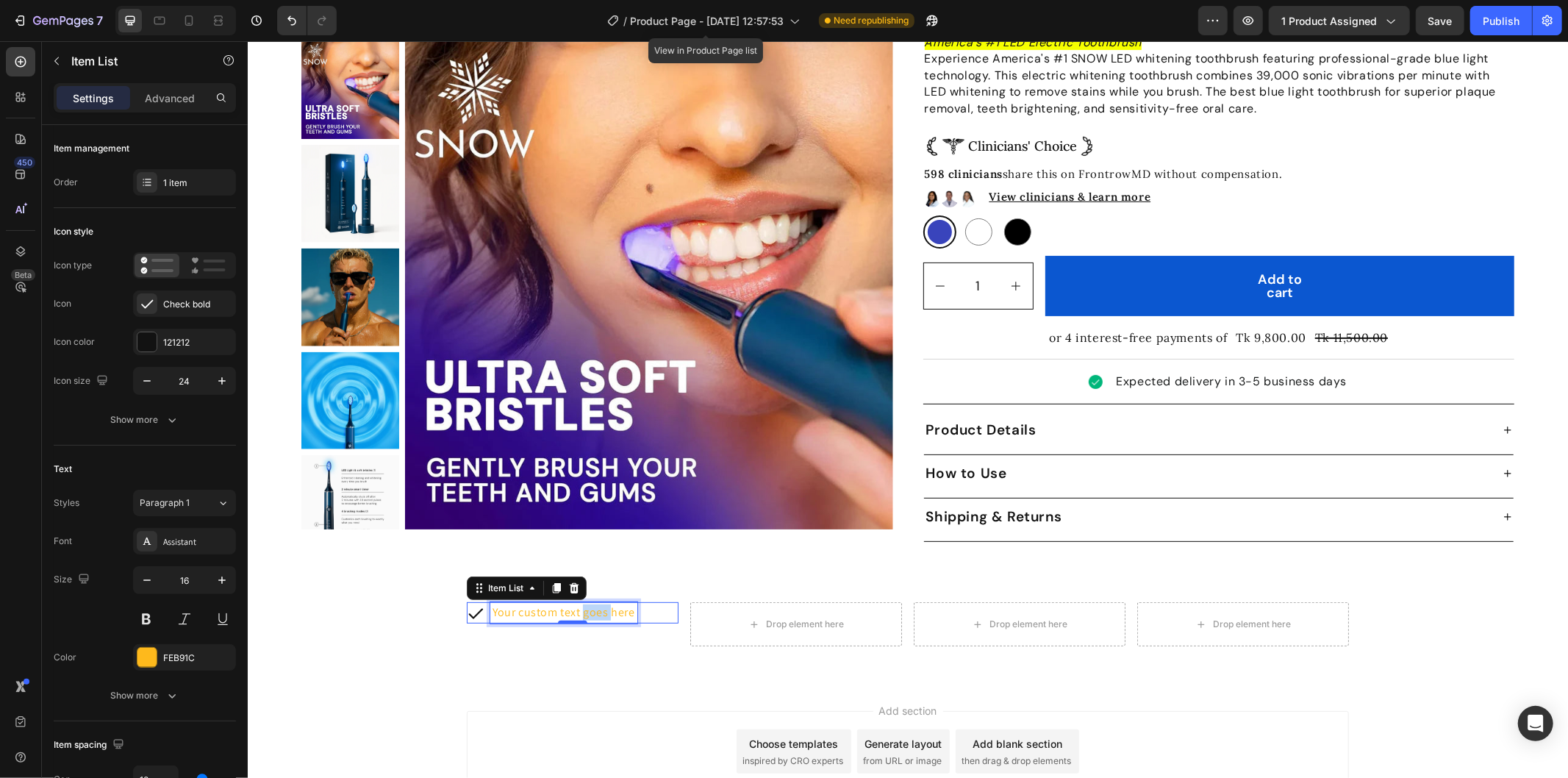
click at [575, 604] on p "Your custom text goes here" at bounding box center [562, 612] width 142 height 16
click at [575, 605] on strong "AWARD-WINNING FORMULA" at bounding box center [557, 611] width 132 height 13
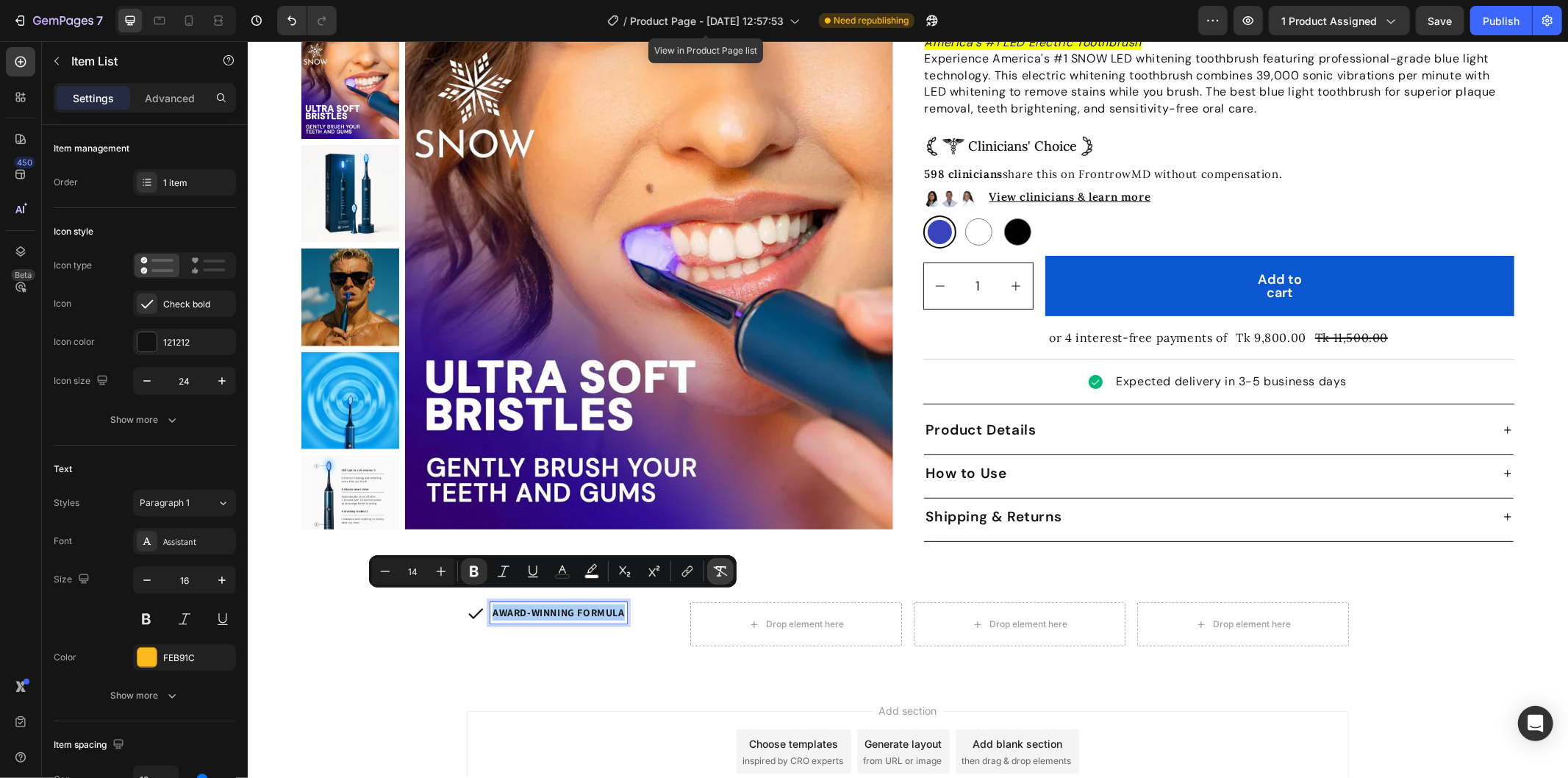
click at [713, 570] on icon "Editor contextual toolbar" at bounding box center [720, 571] width 15 height 15
type input "16"
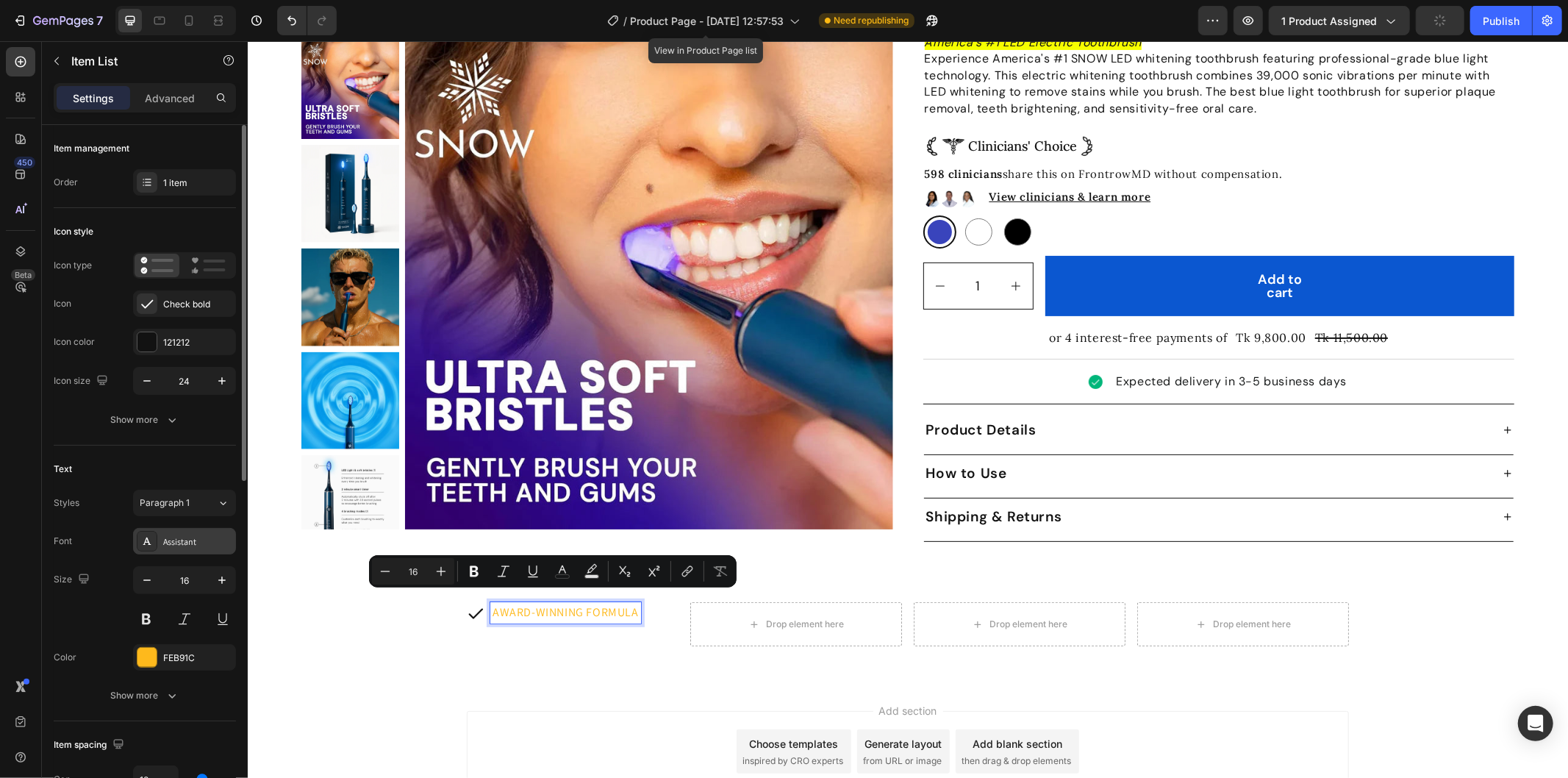
click at [167, 542] on div "Assistant" at bounding box center [197, 541] width 69 height 13
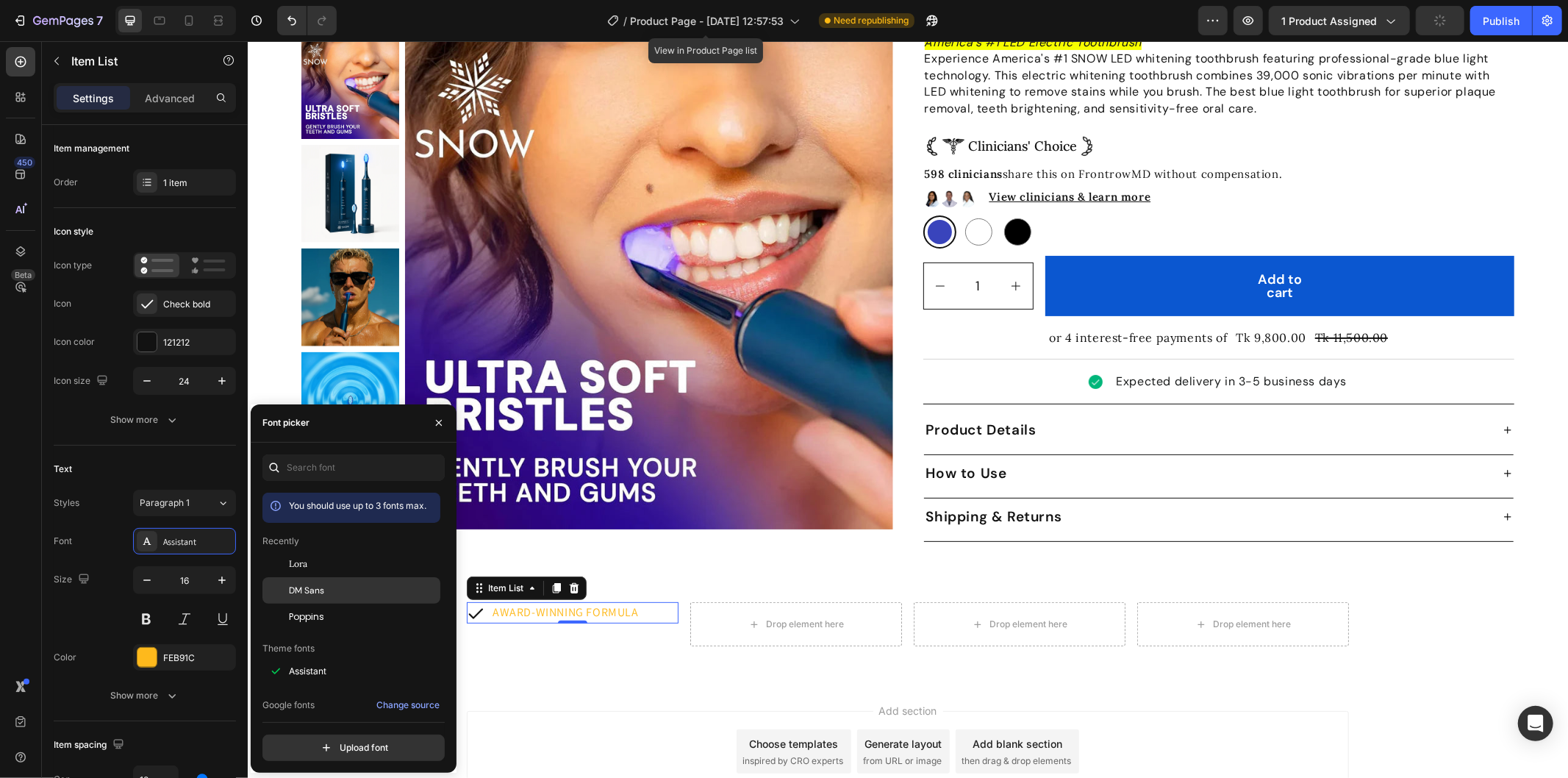
click at [325, 578] on div "DM Sans" at bounding box center [351, 590] width 178 height 27
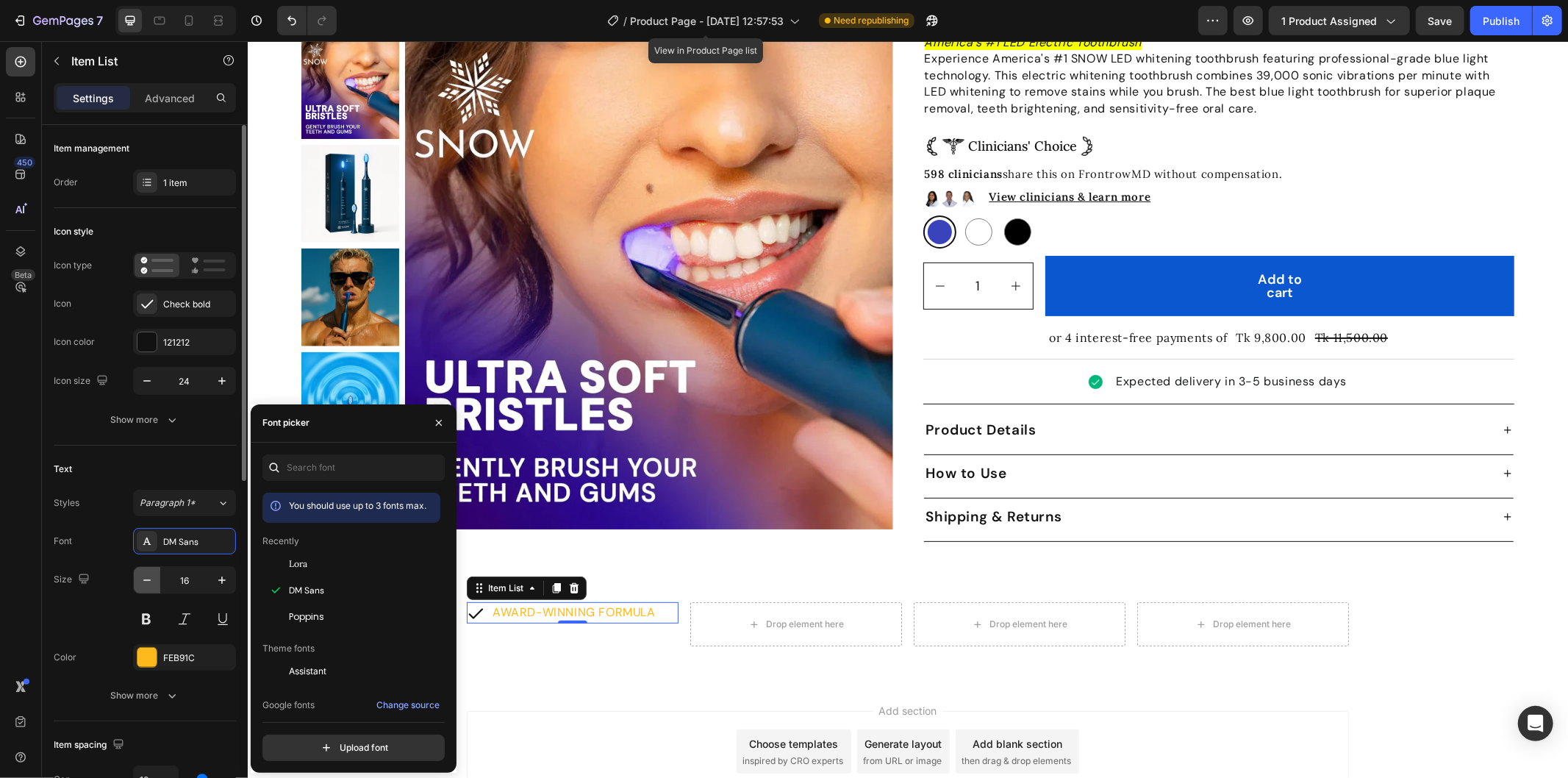
click at [148, 583] on icon "button" at bounding box center [146, 580] width 15 height 15
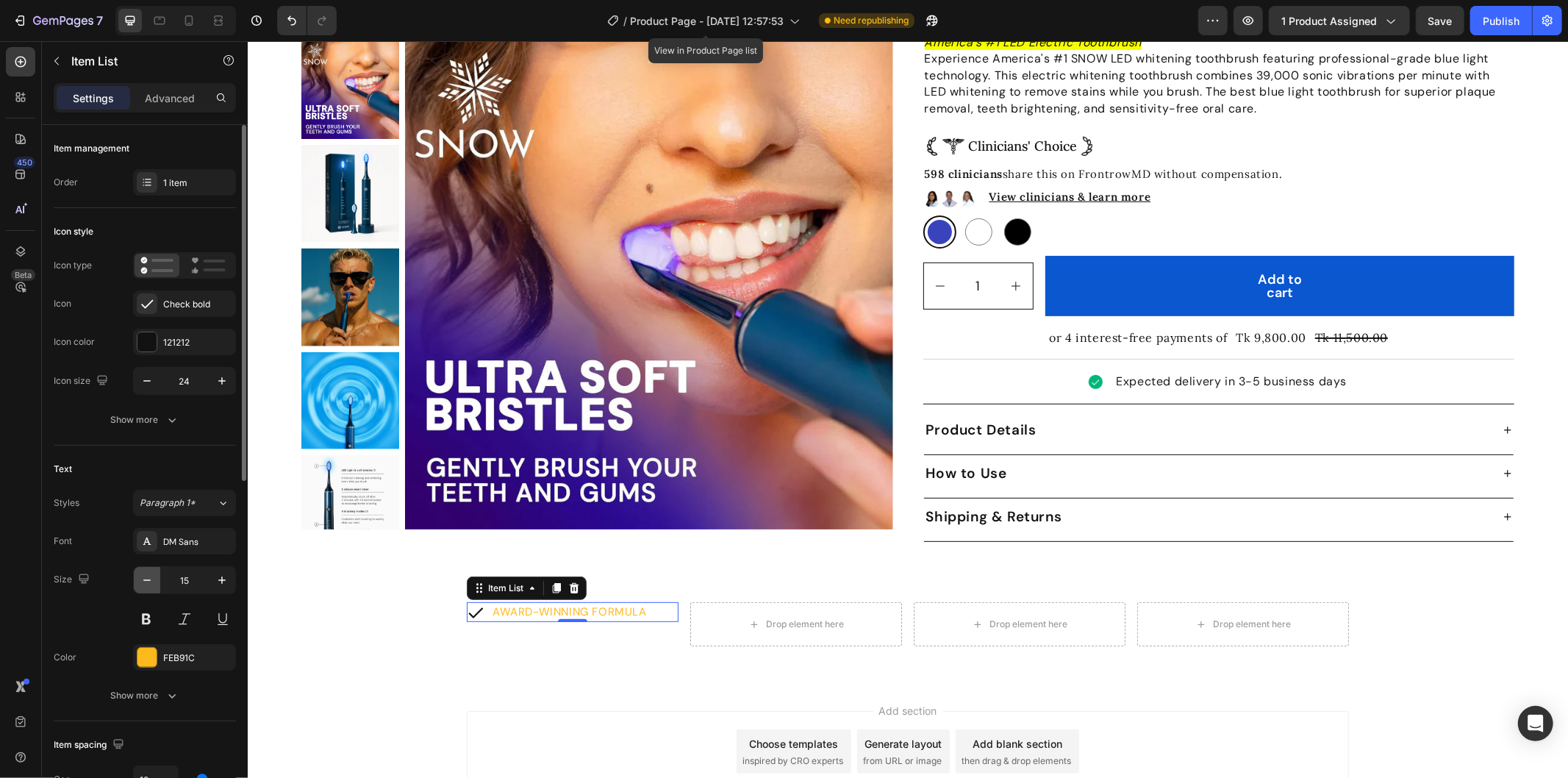
click at [148, 583] on icon "button" at bounding box center [146, 580] width 15 height 15
type input "14"
click at [184, 656] on div "FEB91C" at bounding box center [184, 658] width 43 height 13
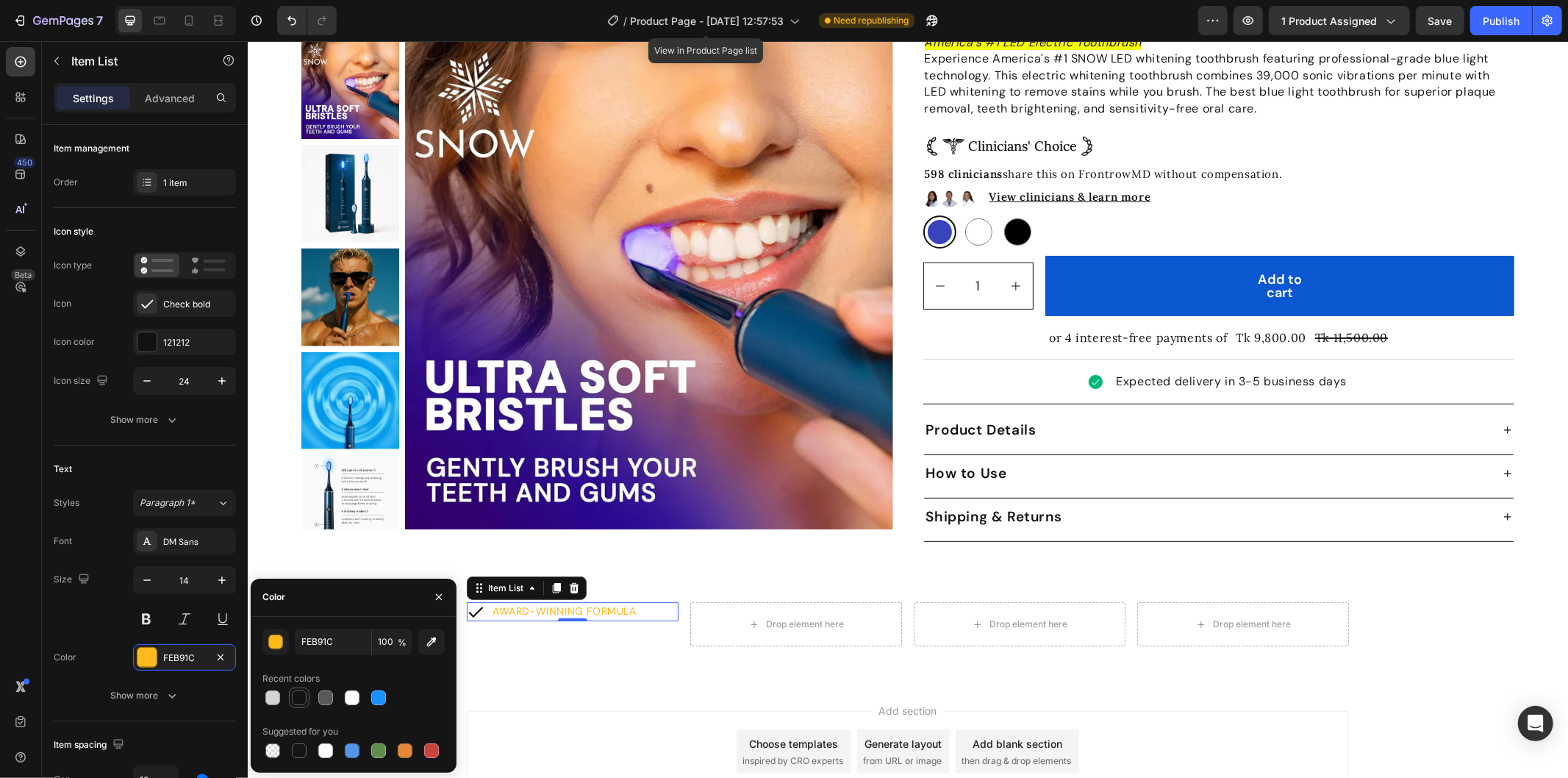
click at [296, 692] on div at bounding box center [298, 697] width 15 height 15
type input "121212"
click at [623, 641] on div "AWARD-WINNING FORMULA Item List 0 Drop element here Drop element here Drop elem…" at bounding box center [906, 629] width 1320 height 56
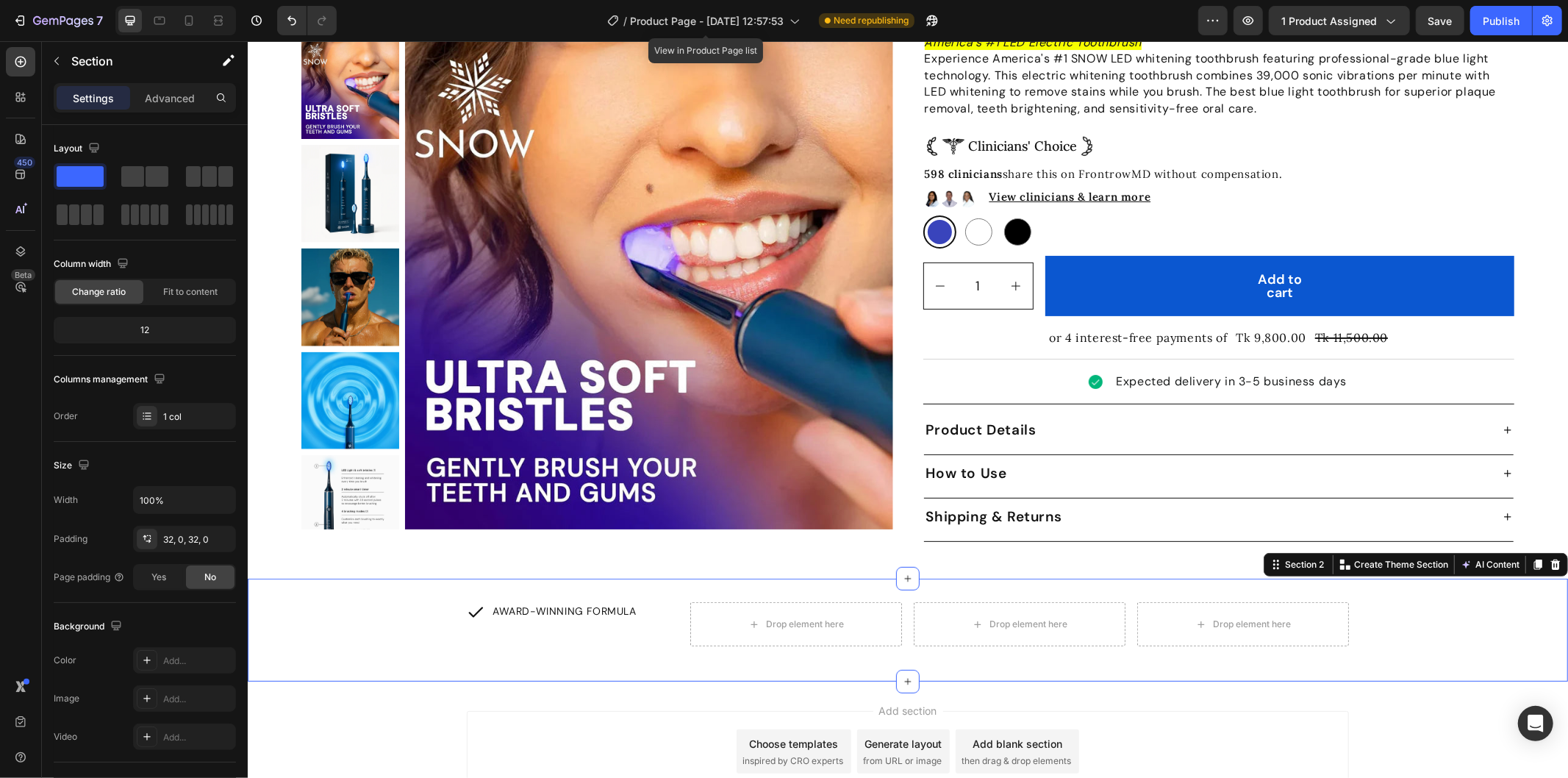
click at [398, 587] on div "AWARD-WINNING FORMULA Item List Drop element here Drop element here Drop elemen…" at bounding box center [906, 629] width 1320 height 102
click at [421, 601] on div "AWARD-WINNING FORMULA Item List Drop element here Drop element here Drop elemen…" at bounding box center [906, 623] width 1320 height 44
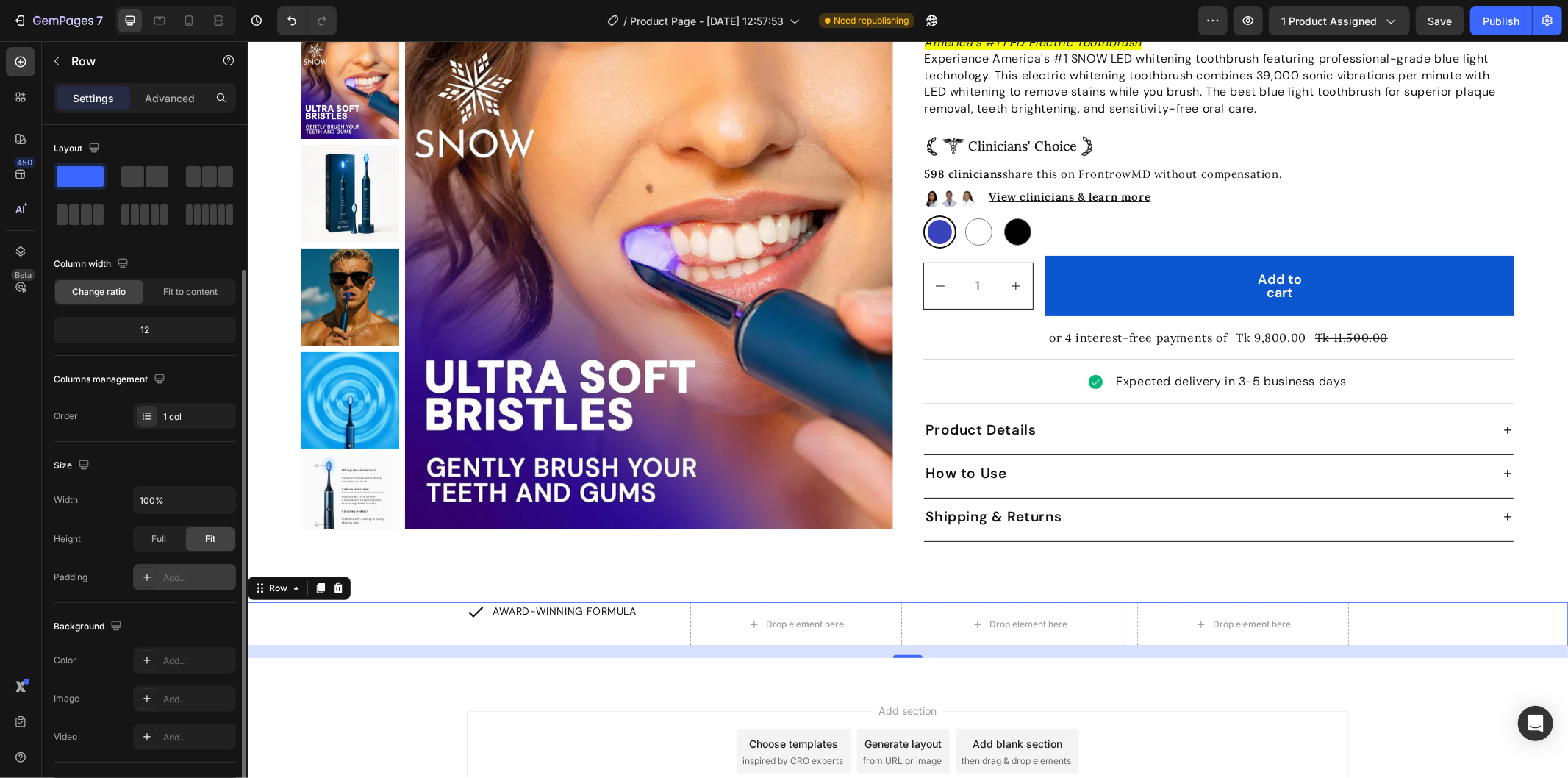
scroll to position [163, 0]
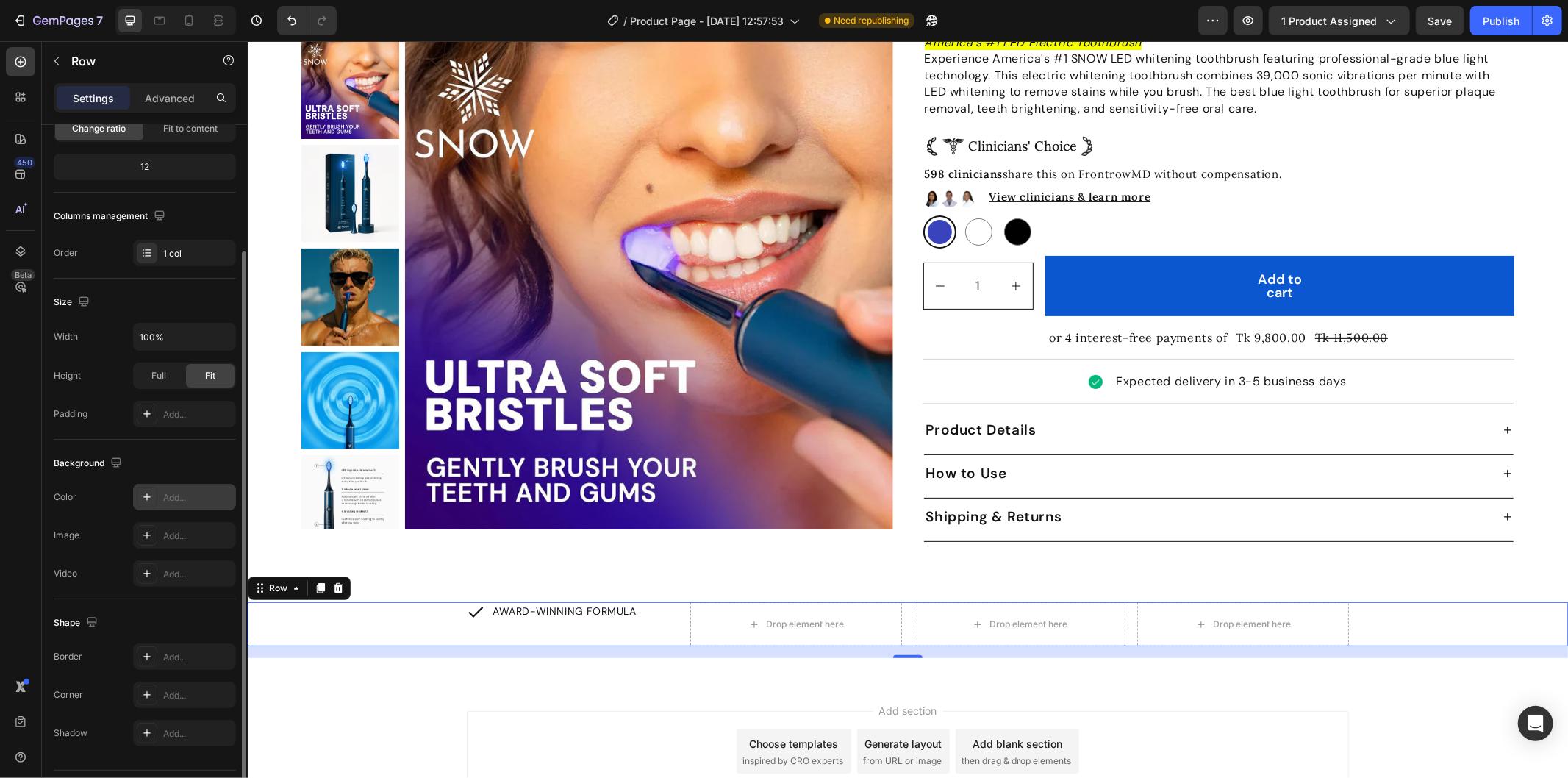
click at [184, 493] on div "Add..." at bounding box center [197, 497] width 69 height 13
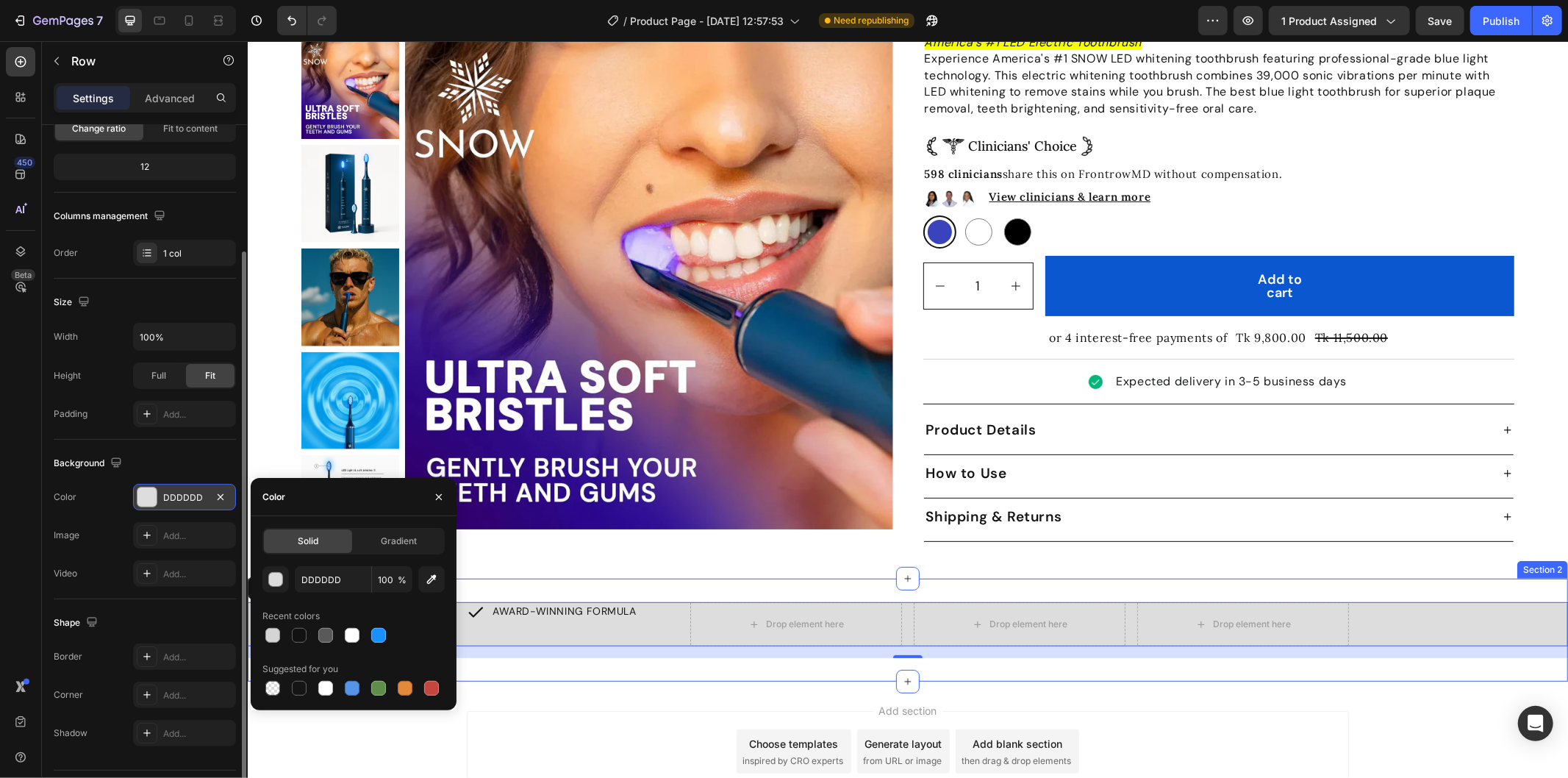
click at [807, 564] on div "Product Images Icon Icon Icon Icon Icon Icon List 352 Reviews Text Block Row Tr…" at bounding box center [906, 203] width 1320 height 750
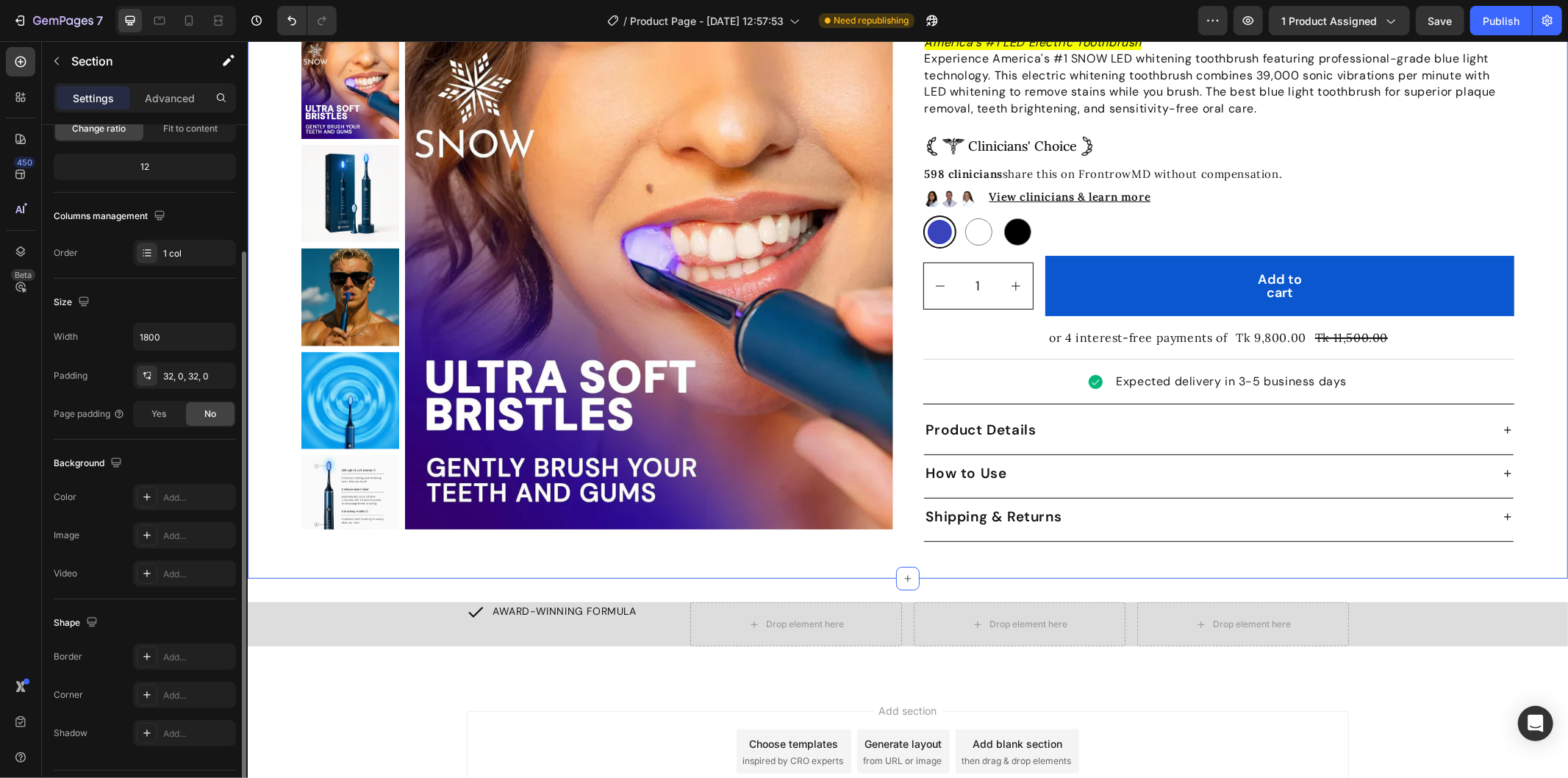
scroll to position [0, 0]
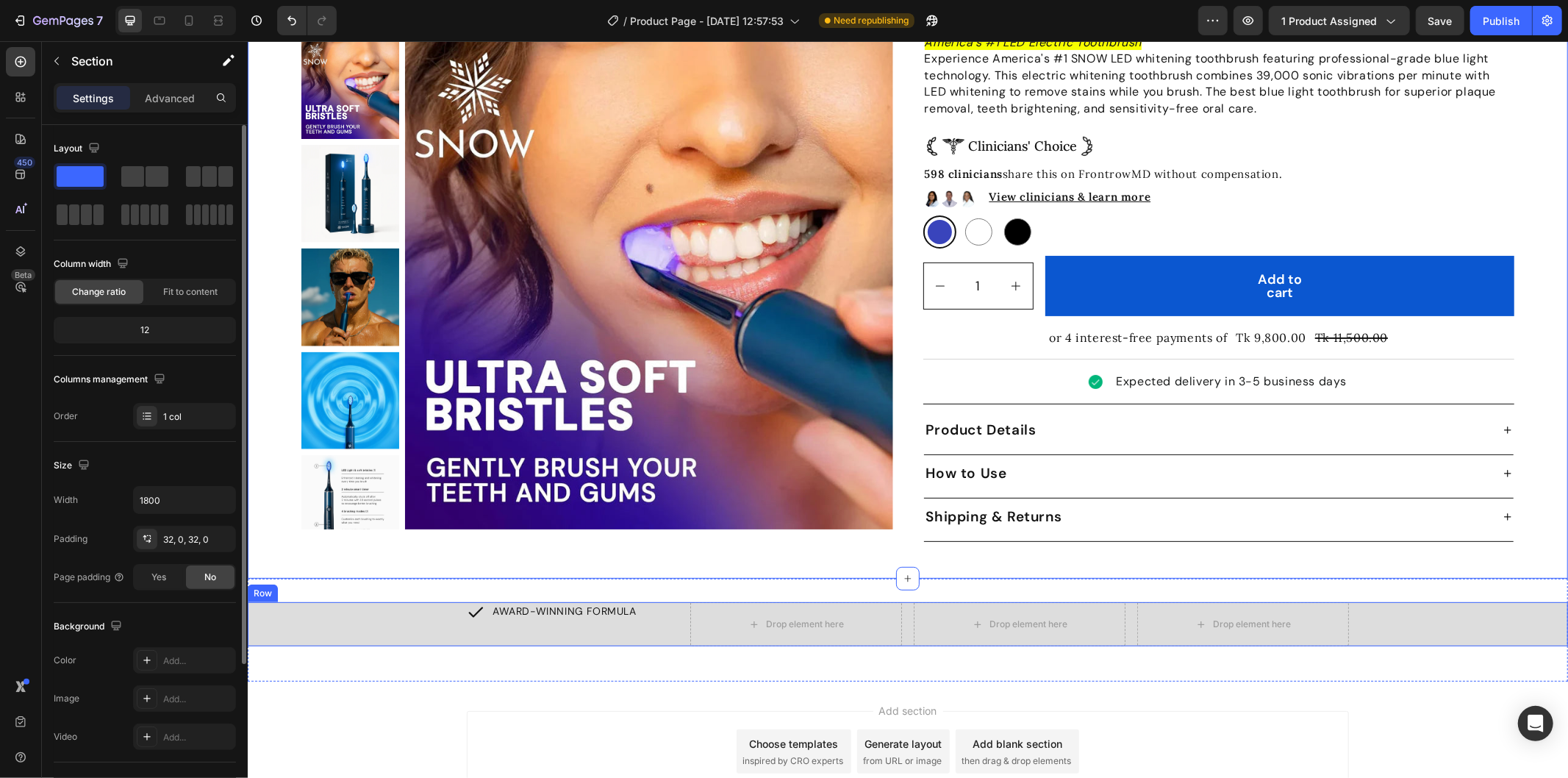
click at [362, 615] on div "AWARD-WINNING FORMULA Item List Drop element here Drop element here Drop elemen…" at bounding box center [906, 623] width 1320 height 44
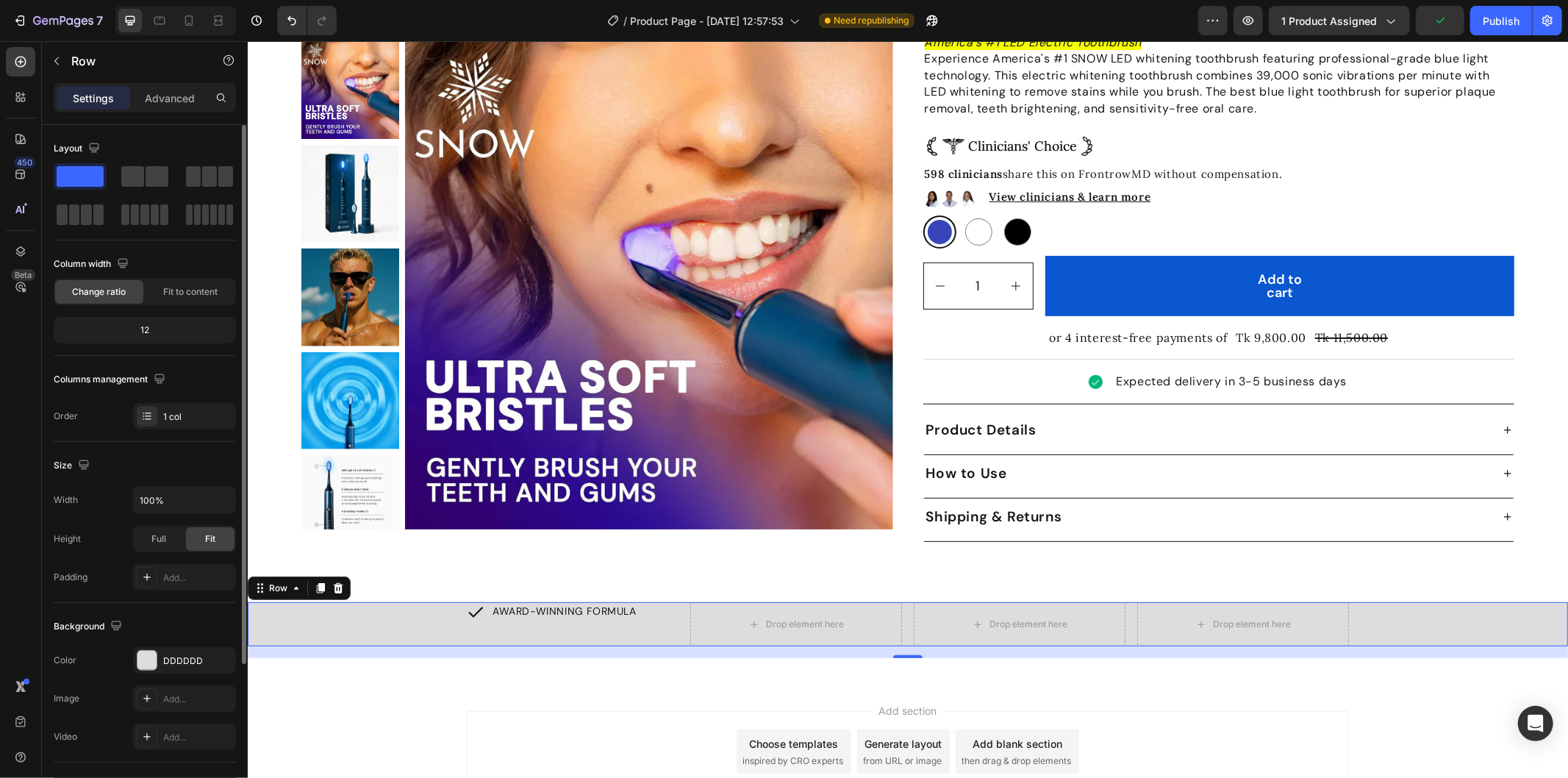
click at [421, 605] on div "AWARD-WINNING FORMULA Item List Drop element here Drop element here Drop elemen…" at bounding box center [906, 623] width 1320 height 44
click at [188, 666] on div "DDDDDD" at bounding box center [184, 661] width 43 height 13
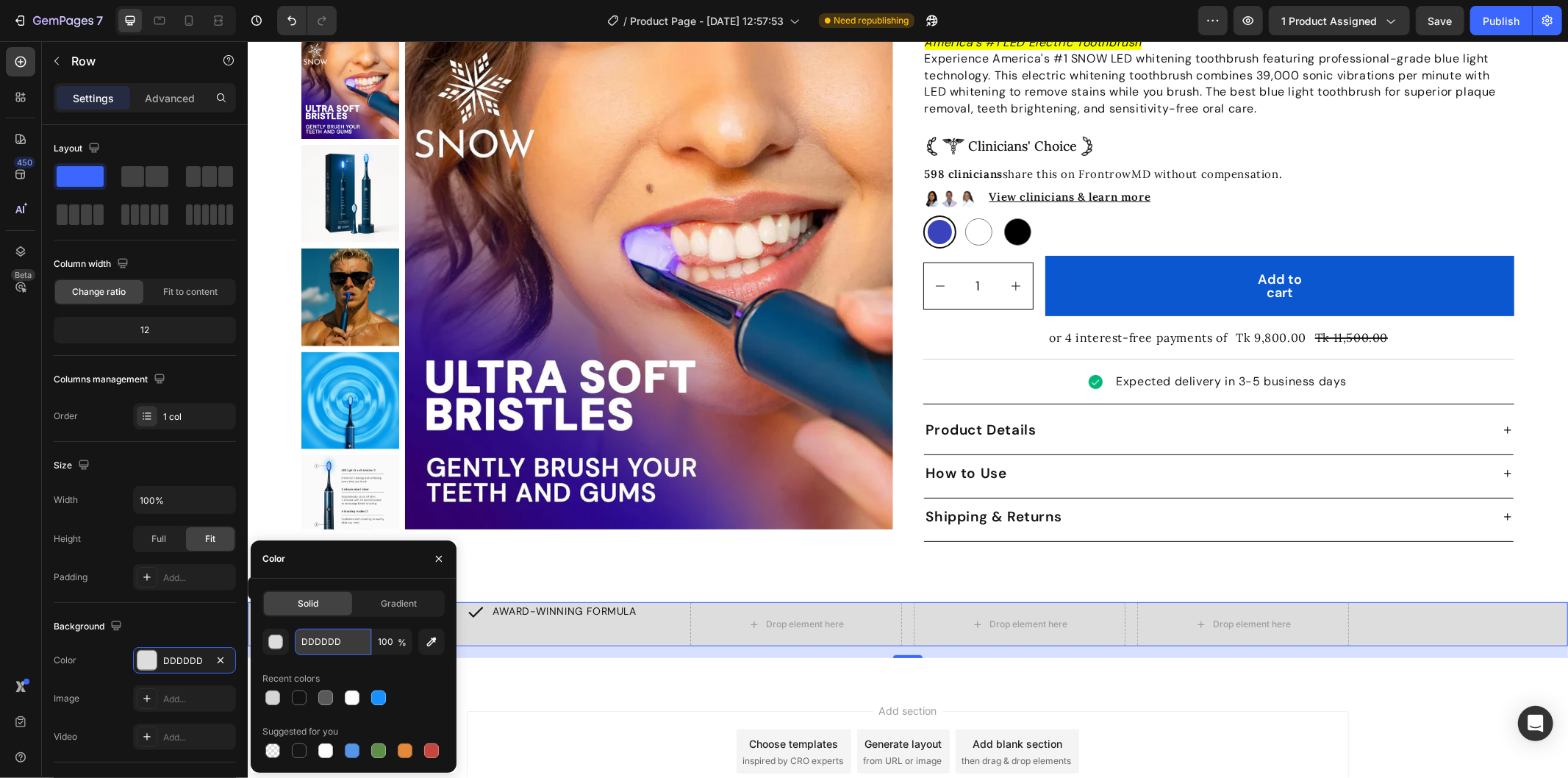
click at [324, 641] on input "DDDDDD" at bounding box center [332, 642] width 77 height 27
paste input "#F3EAFE"
type input "#F3EAFE"
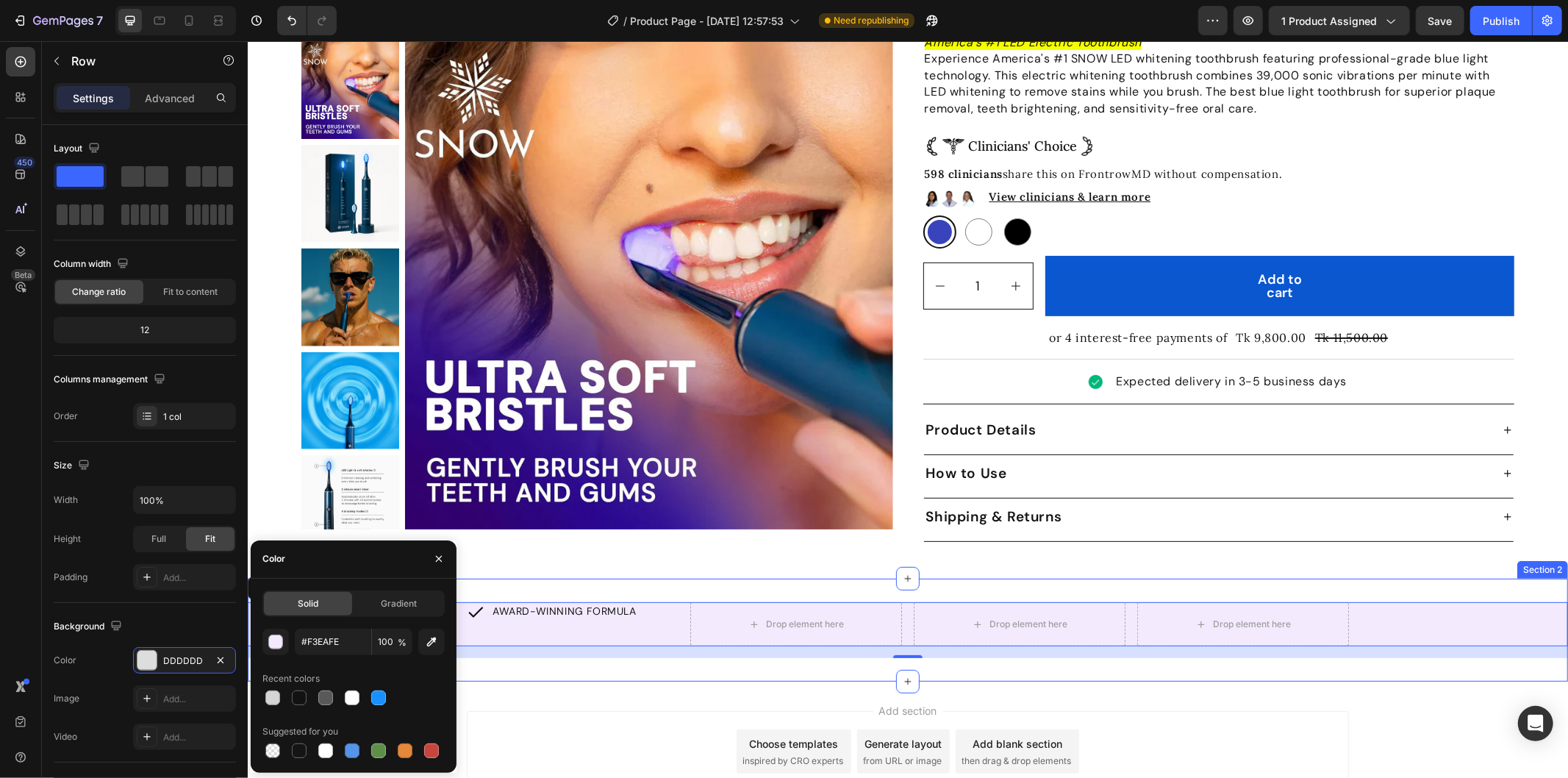
click at [586, 681] on div "Add section Choose templates inspired by CRO experts Generate layout from URL o…" at bounding box center [906, 771] width 1320 height 181
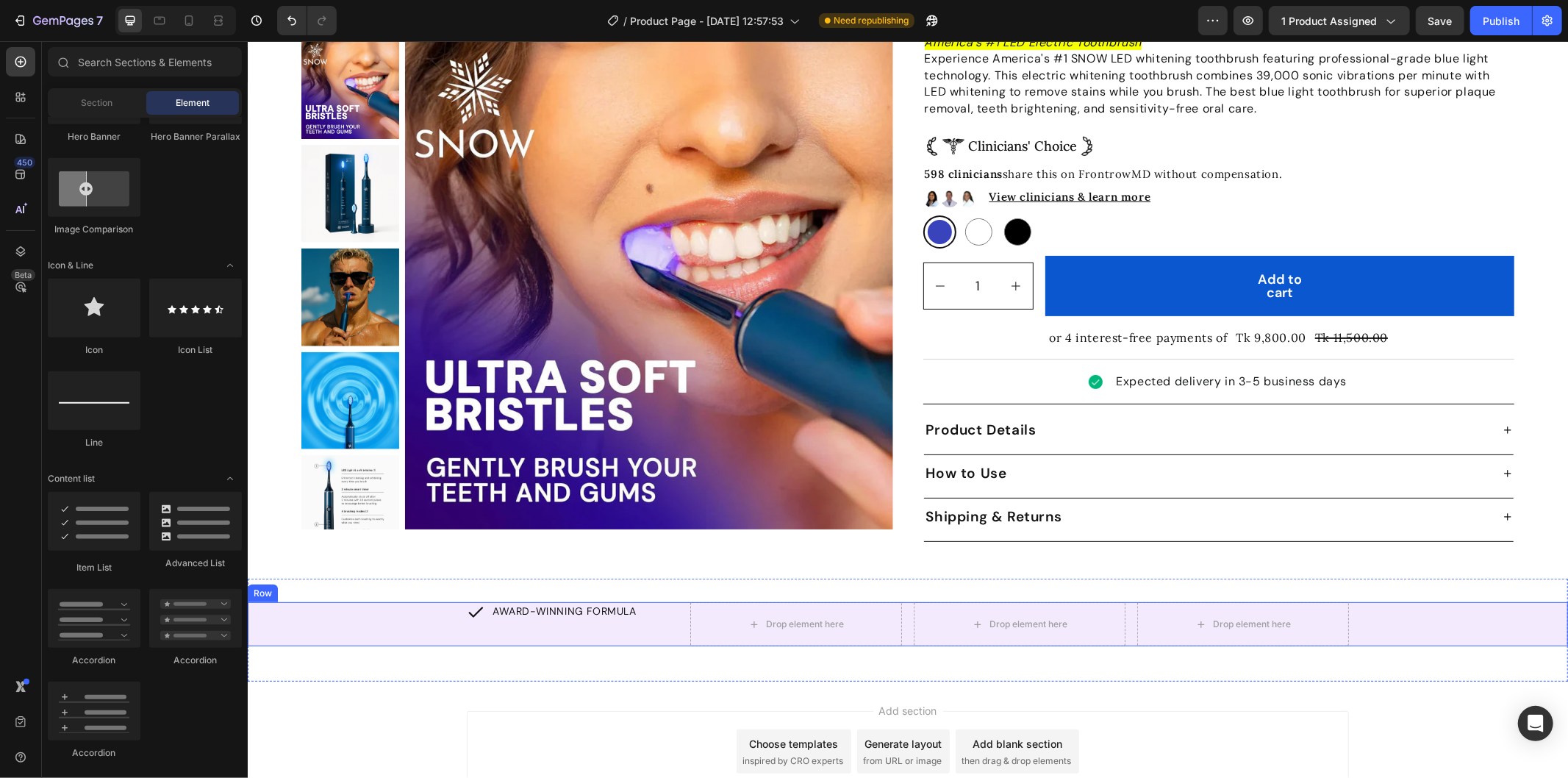
click at [410, 601] on div "AWARD-WINNING FORMULA Item List Drop element here Drop element here Drop elemen…" at bounding box center [906, 623] width 1320 height 44
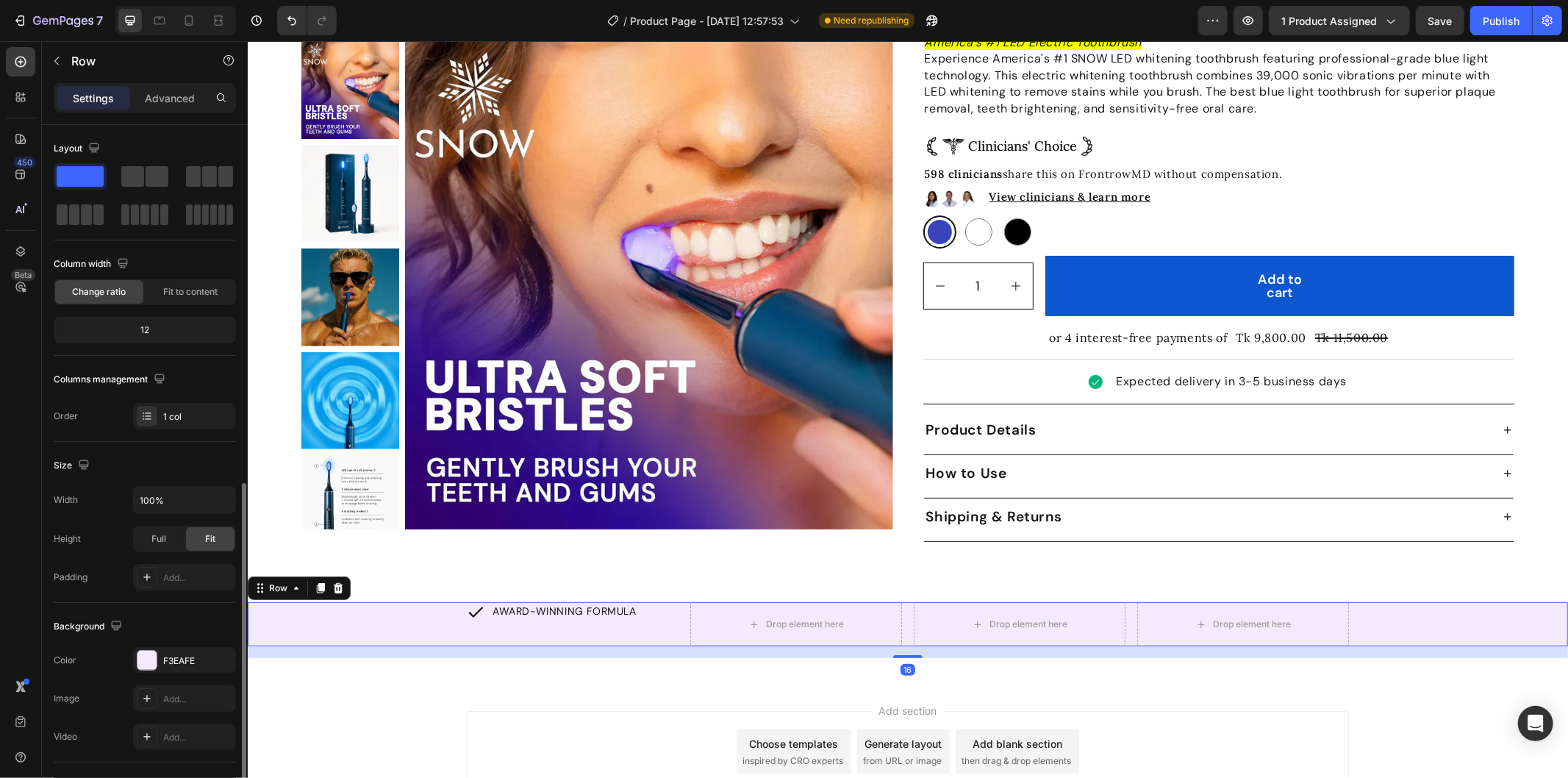
scroll to position [201, 0]
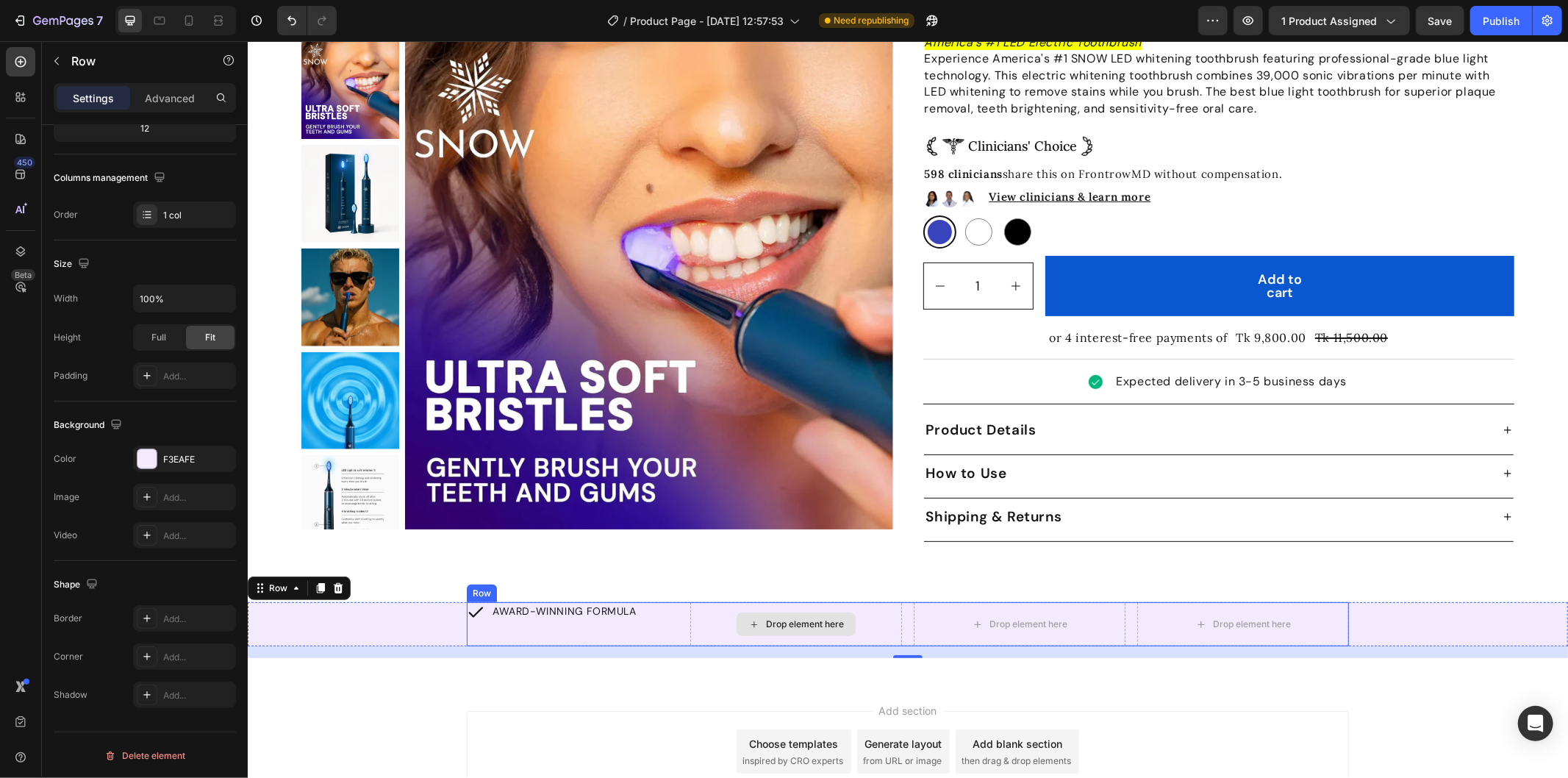
click at [689, 601] on div "Drop element here" at bounding box center [795, 623] width 212 height 44
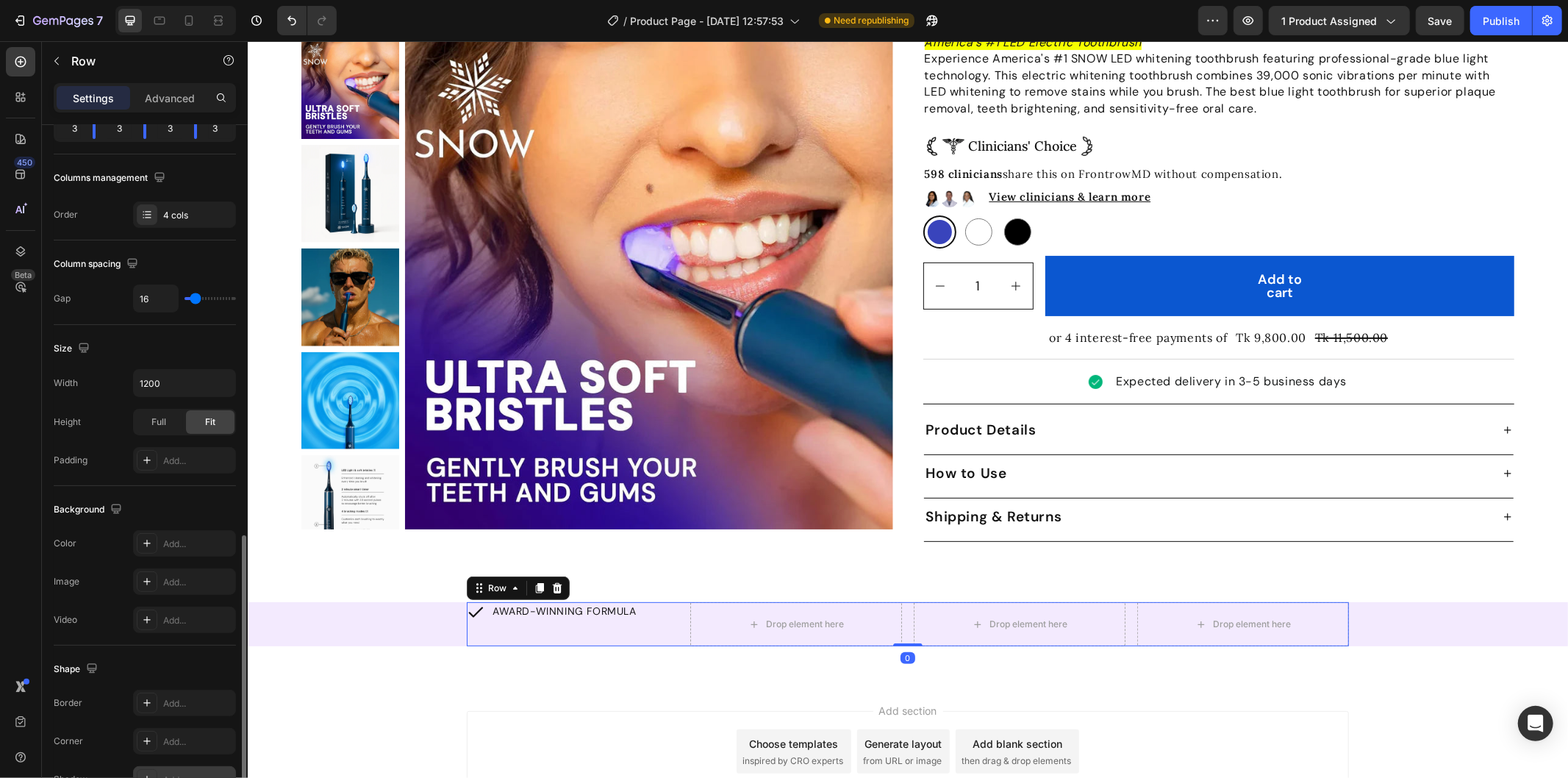
scroll to position [370, 0]
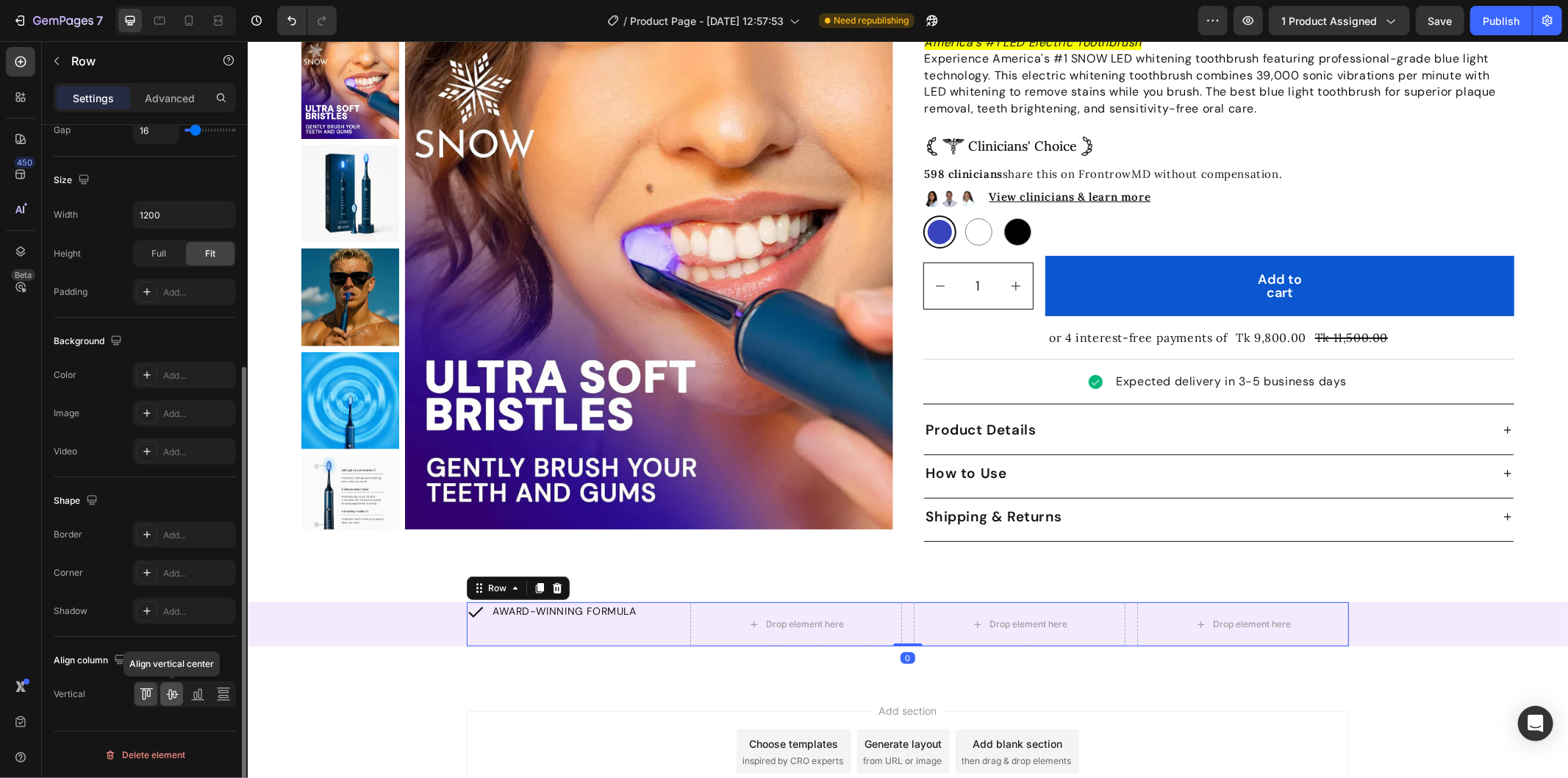
click at [169, 694] on icon at bounding box center [172, 694] width 12 height 10
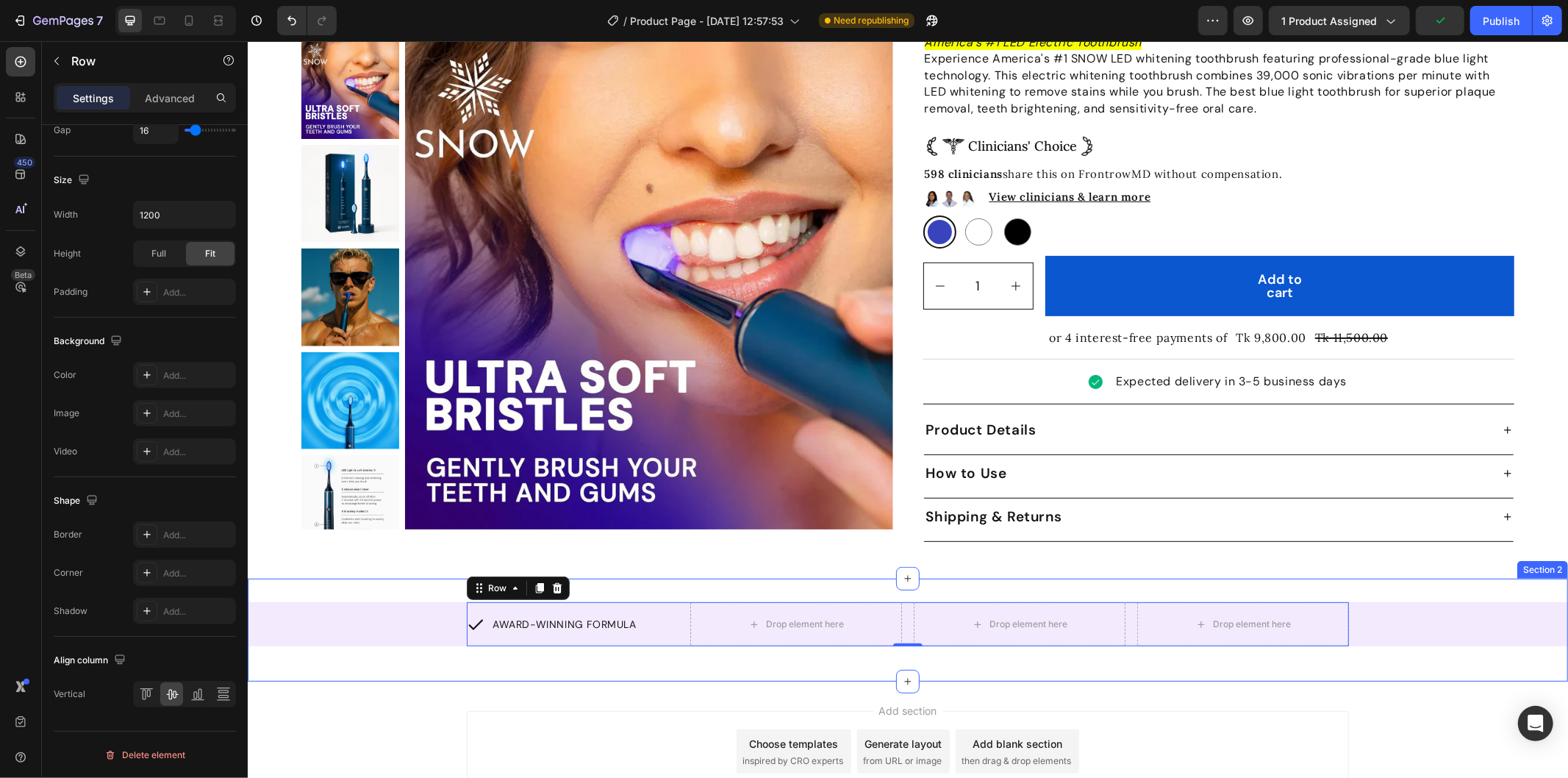
click at [612, 663] on div "AWARD-WINNING FORMULA Item List Drop element here Drop element here Drop elemen…" at bounding box center [906, 629] width 1320 height 102
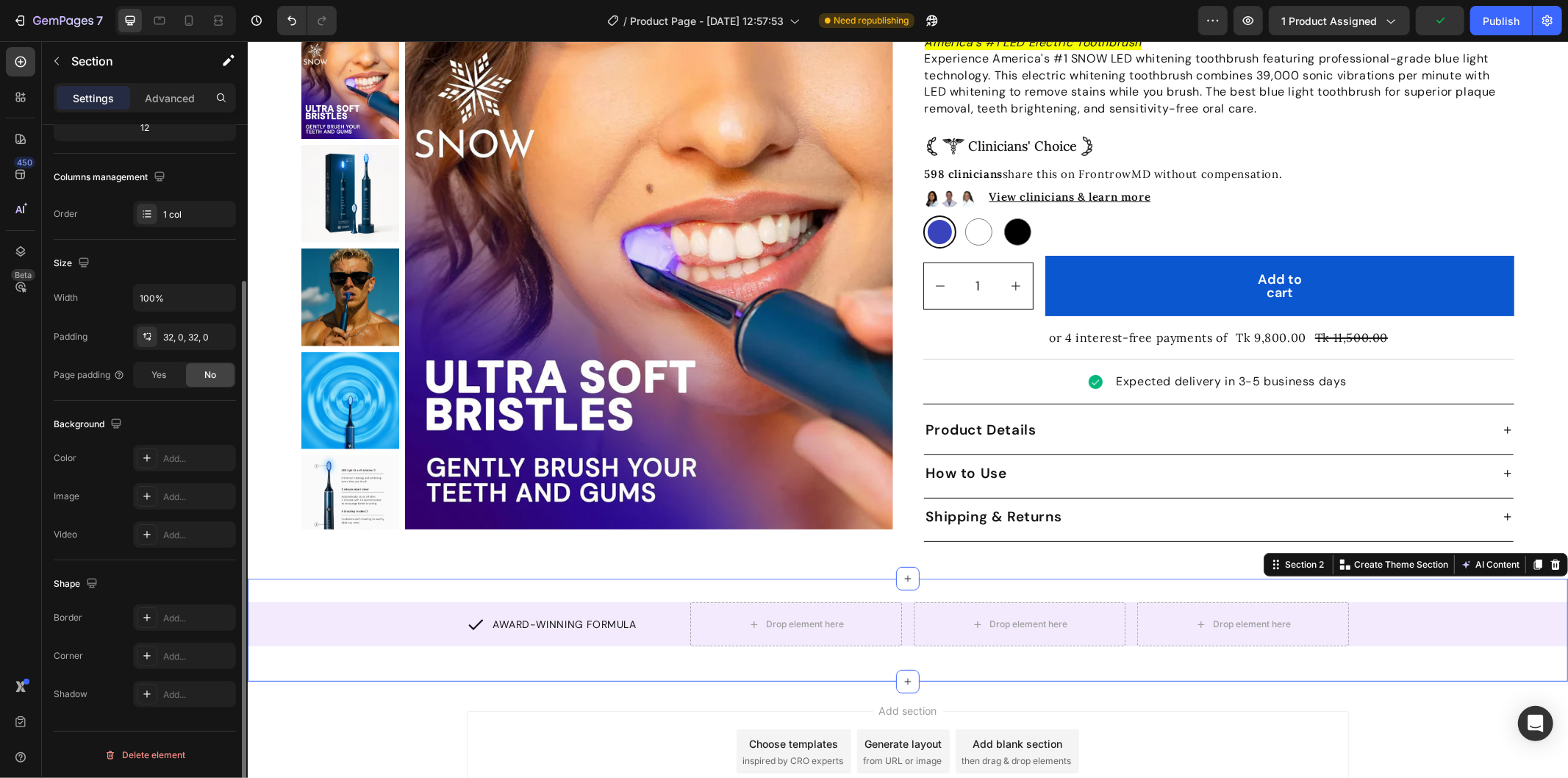
scroll to position [0, 0]
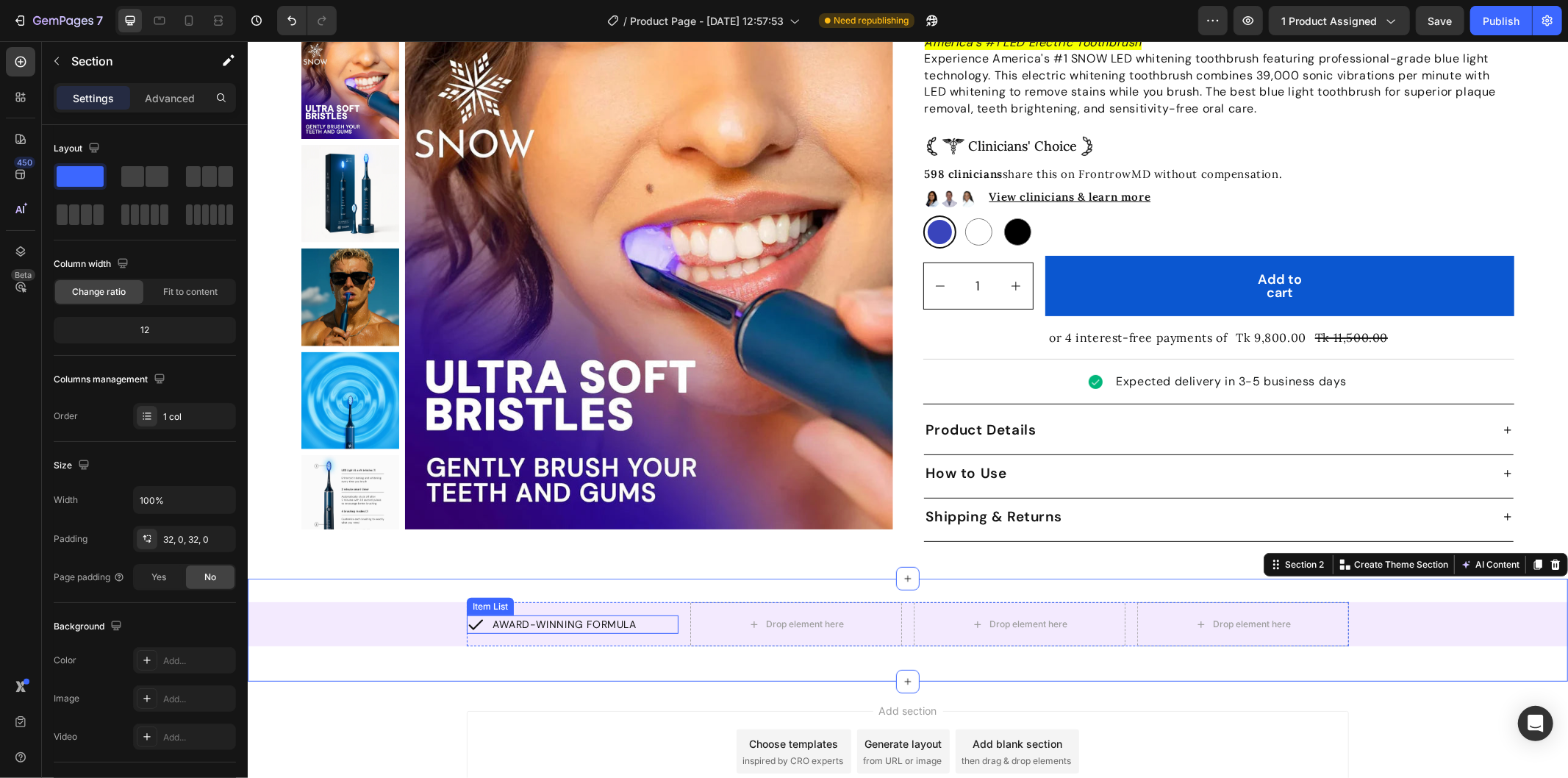
click at [553, 617] on p "AWARD-WINNING FORMULA" at bounding box center [563, 624] width 144 height 15
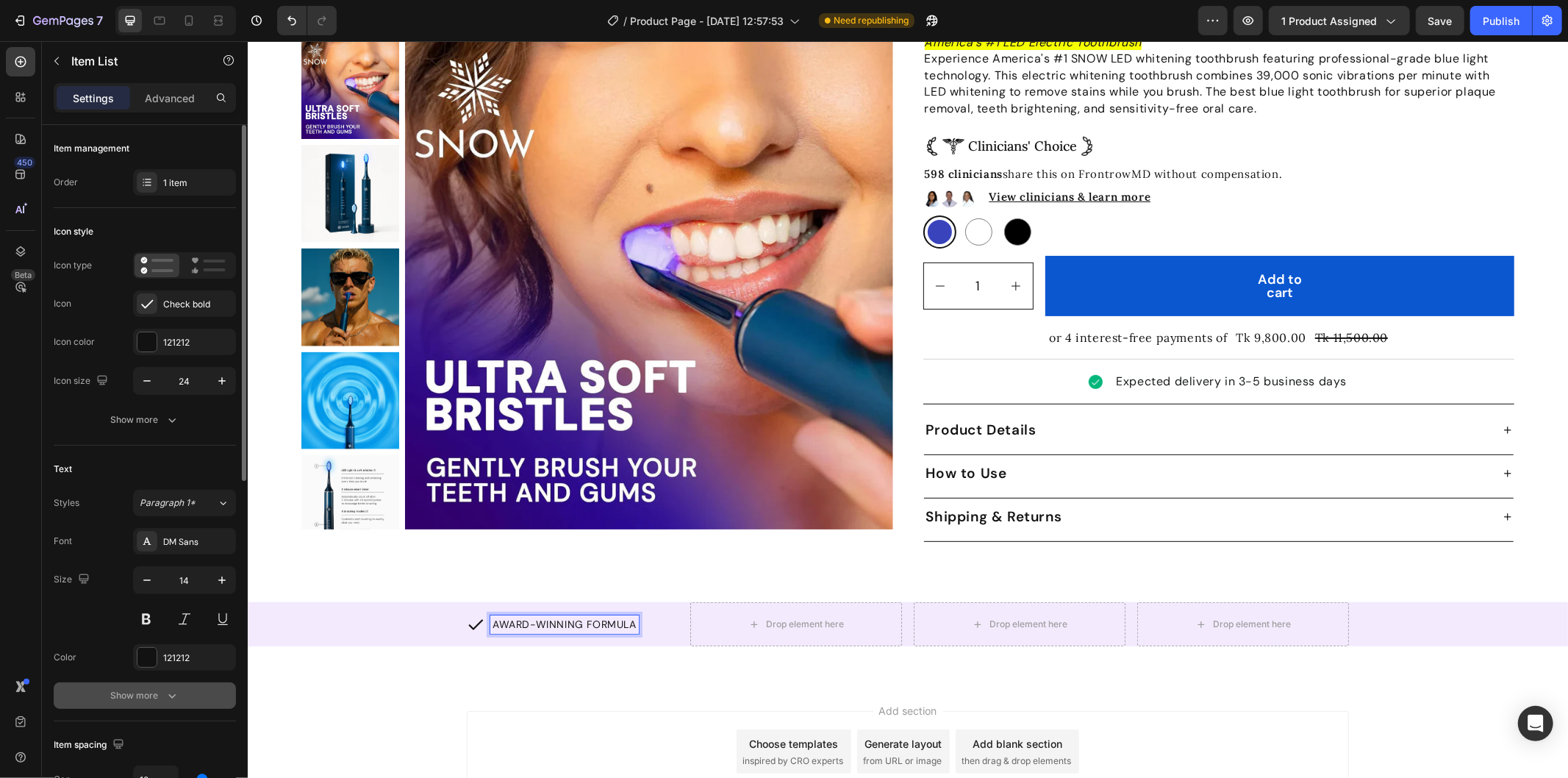
click at [167, 689] on icon "button" at bounding box center [172, 695] width 15 height 15
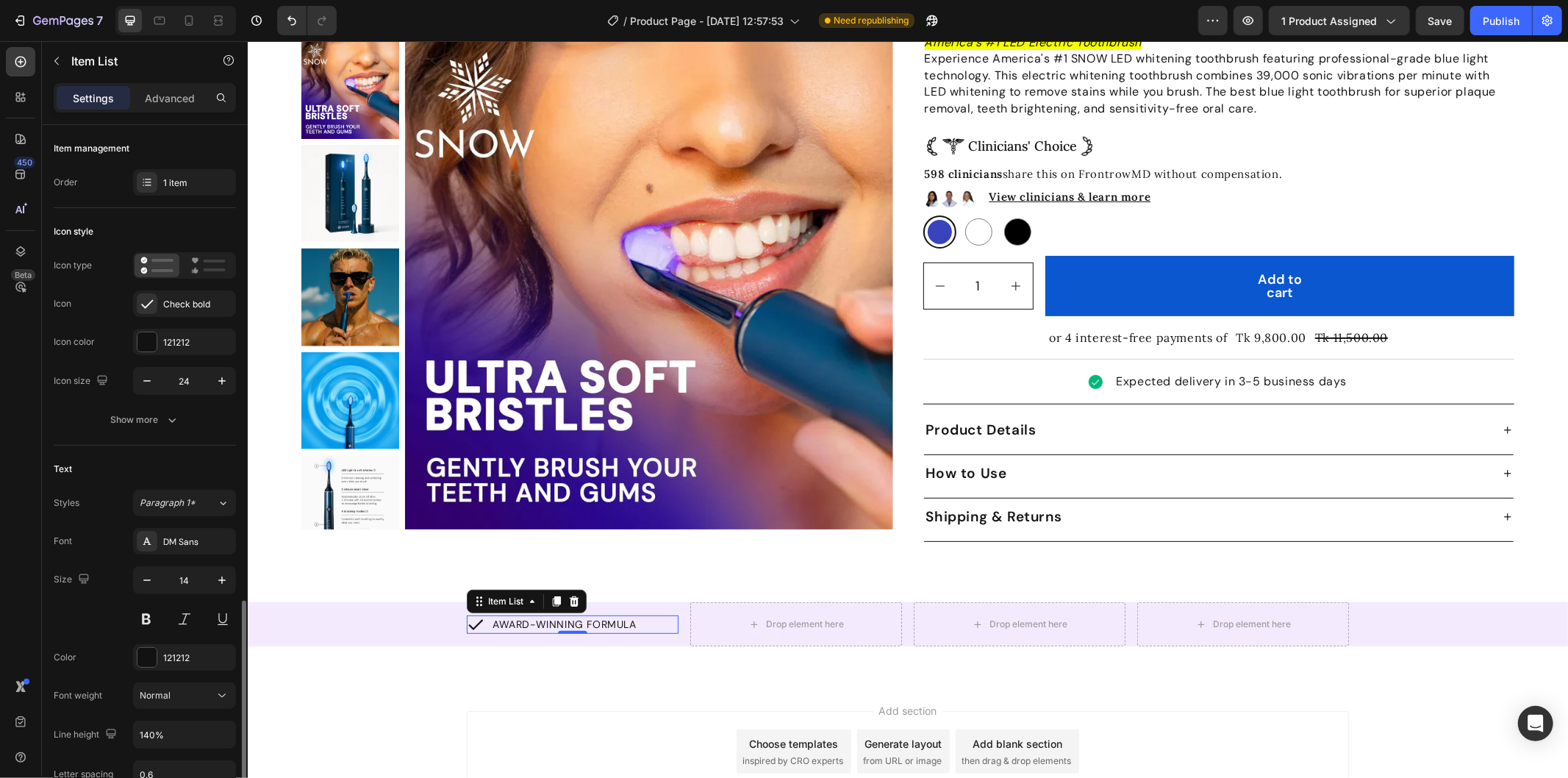
scroll to position [326, 0]
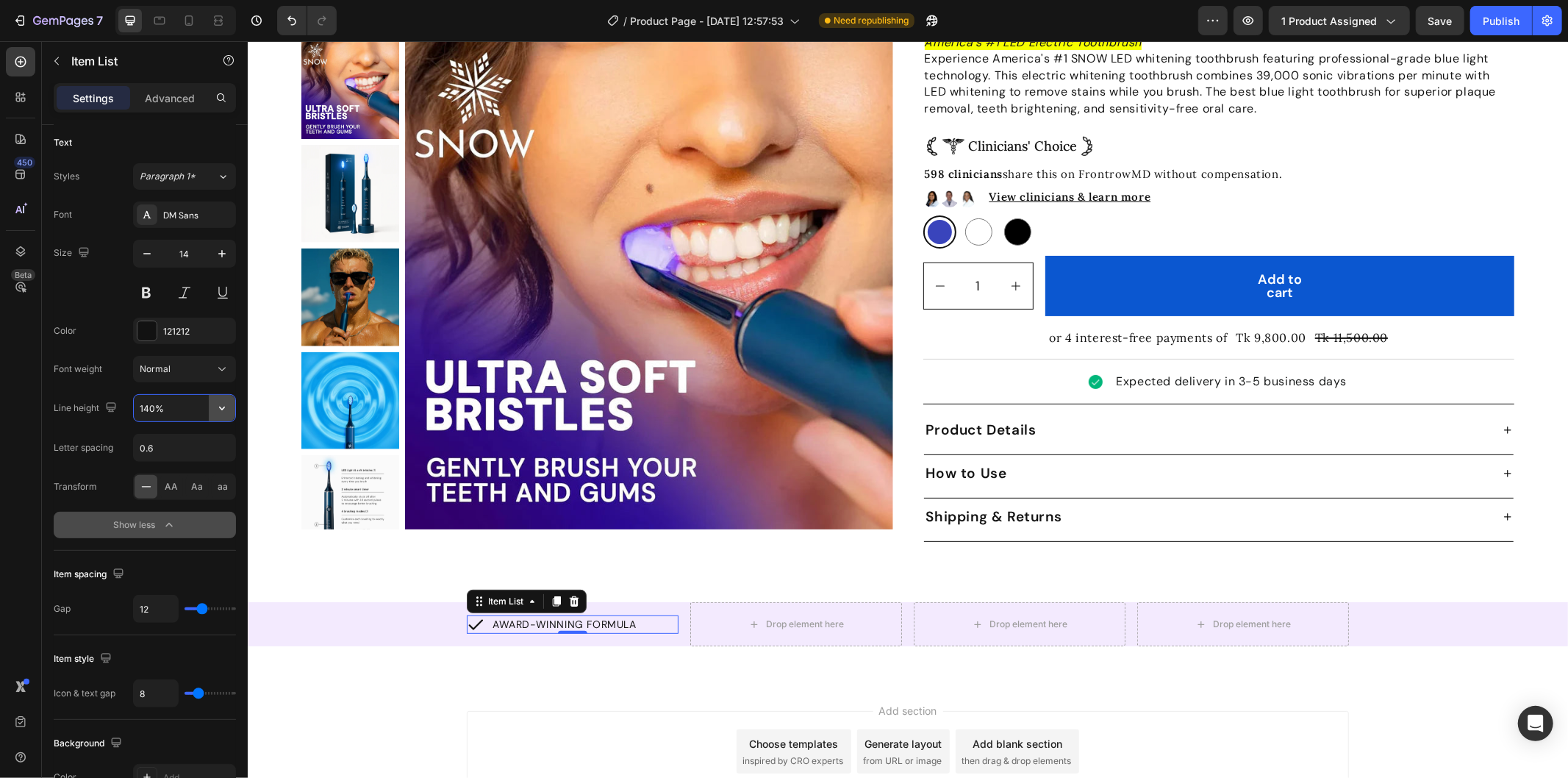
click at [210, 410] on div "140%" at bounding box center [184, 408] width 101 height 27
click at [215, 410] on icon "button" at bounding box center [222, 408] width 15 height 15
click at [193, 402] on input "140%" at bounding box center [184, 408] width 101 height 27
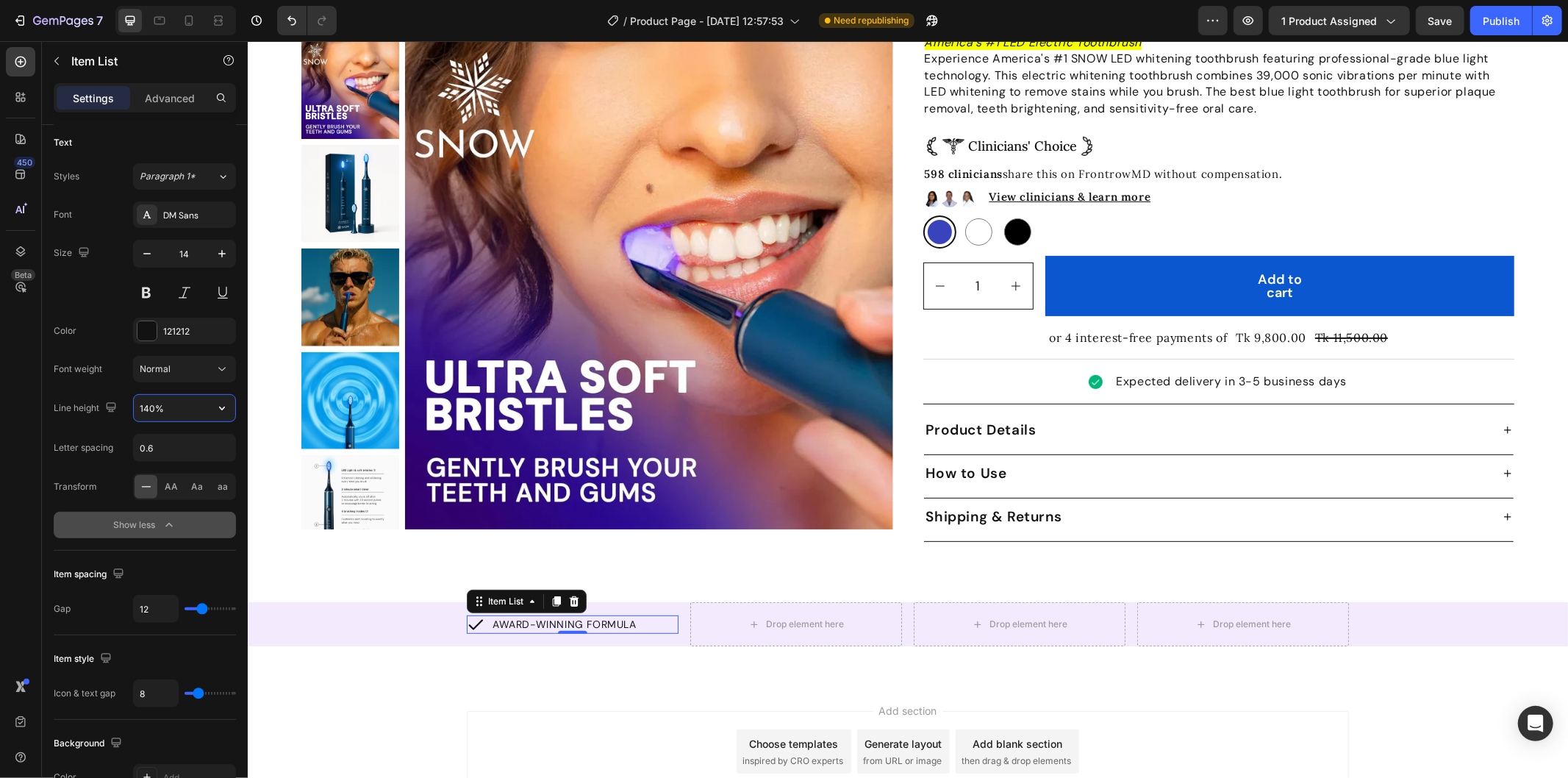
click at [193, 402] on input "140%" at bounding box center [184, 408] width 101 height 27
type input "16"
click at [215, 362] on icon at bounding box center [222, 369] width 15 height 15
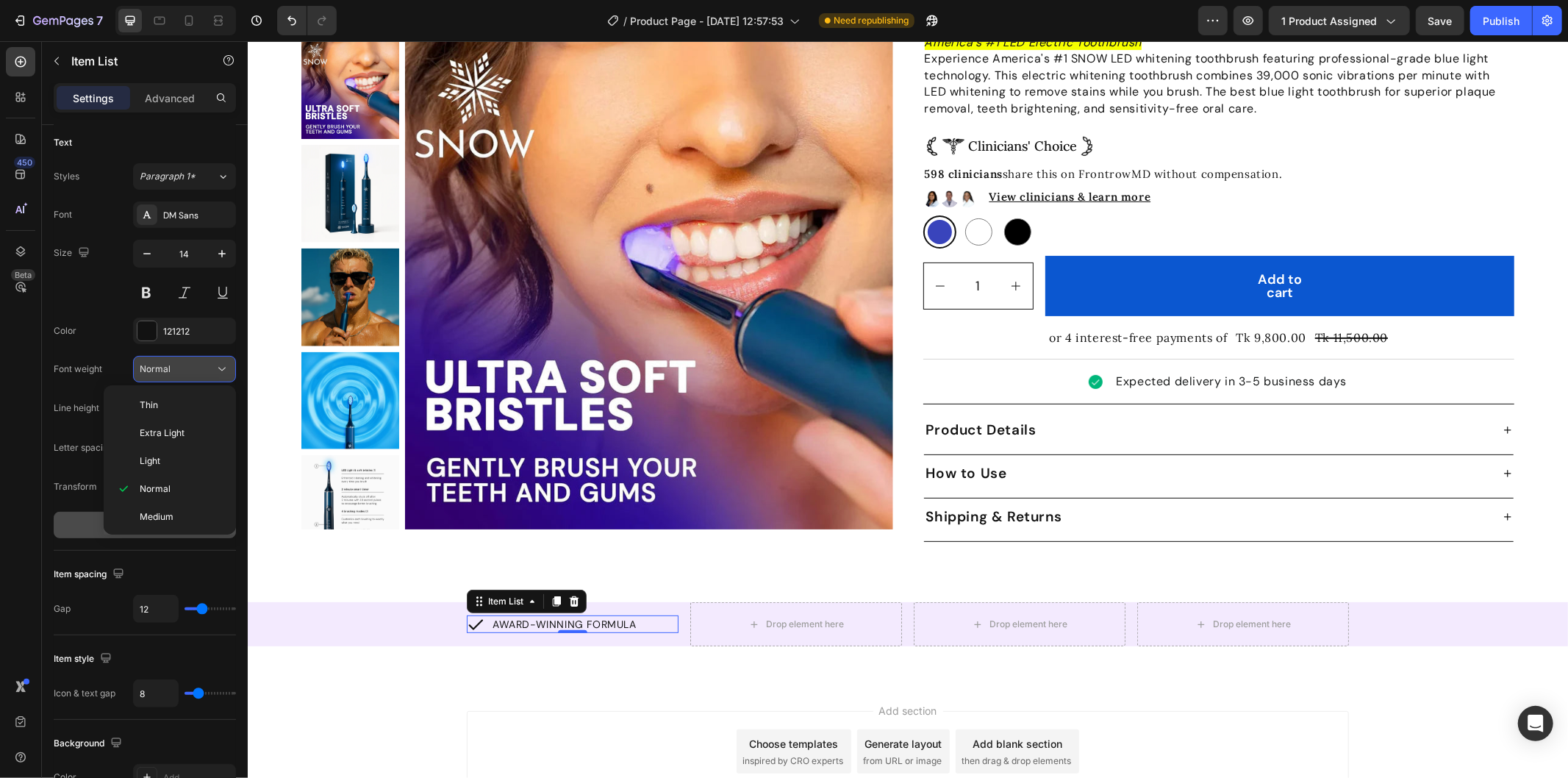
click at [215, 362] on icon at bounding box center [222, 369] width 15 height 15
click at [193, 505] on div "Medium" at bounding box center [166, 516] width 114 height 28
click at [624, 620] on div "AWARD-WINNING FORMULA" at bounding box center [552, 624] width 173 height 18
click at [384, 612] on div "AWARD-WINNING FORMULA Item List 0 Drop element here Drop element here Drop elem…" at bounding box center [906, 623] width 1320 height 44
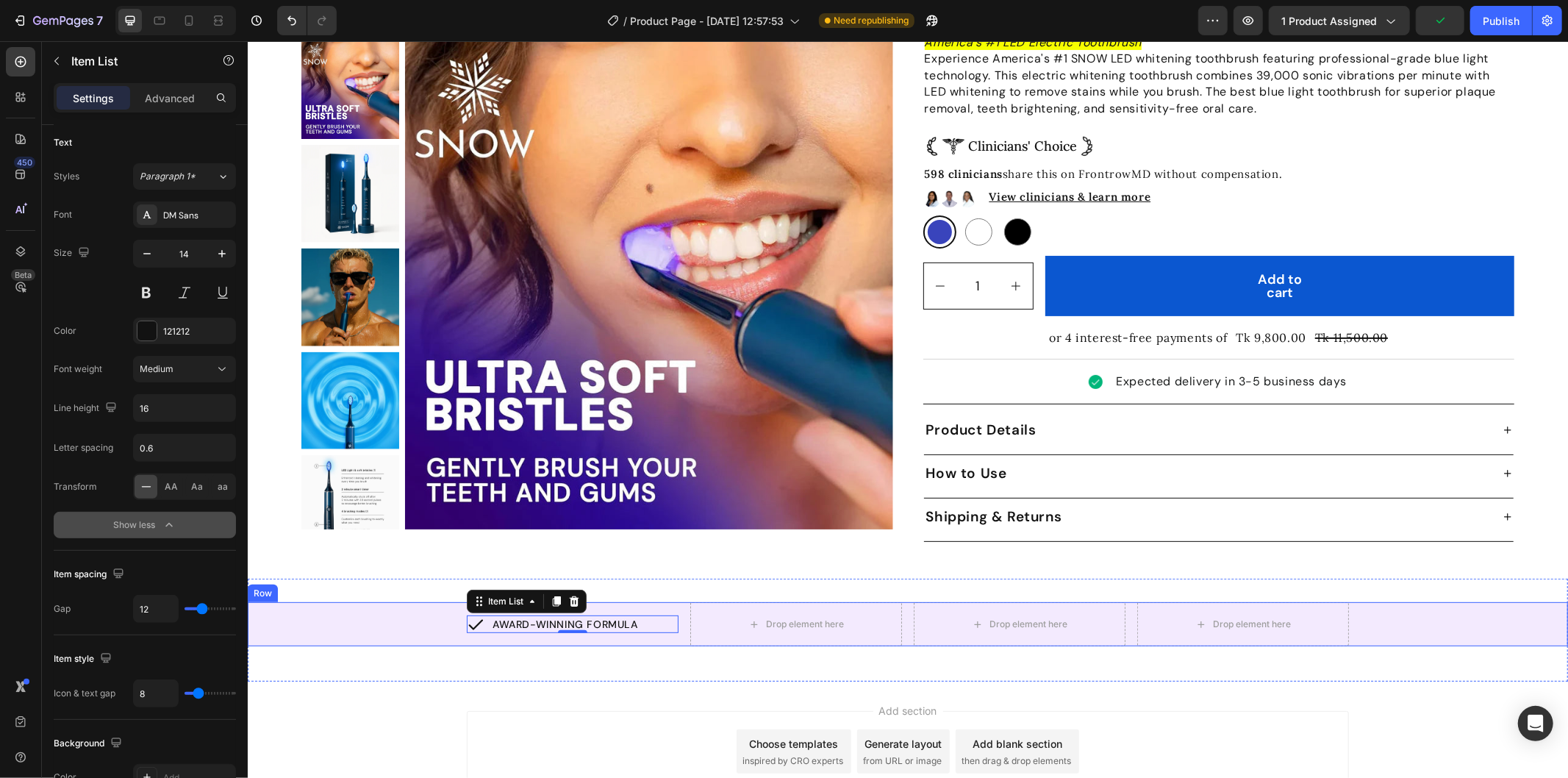
scroll to position [0, 0]
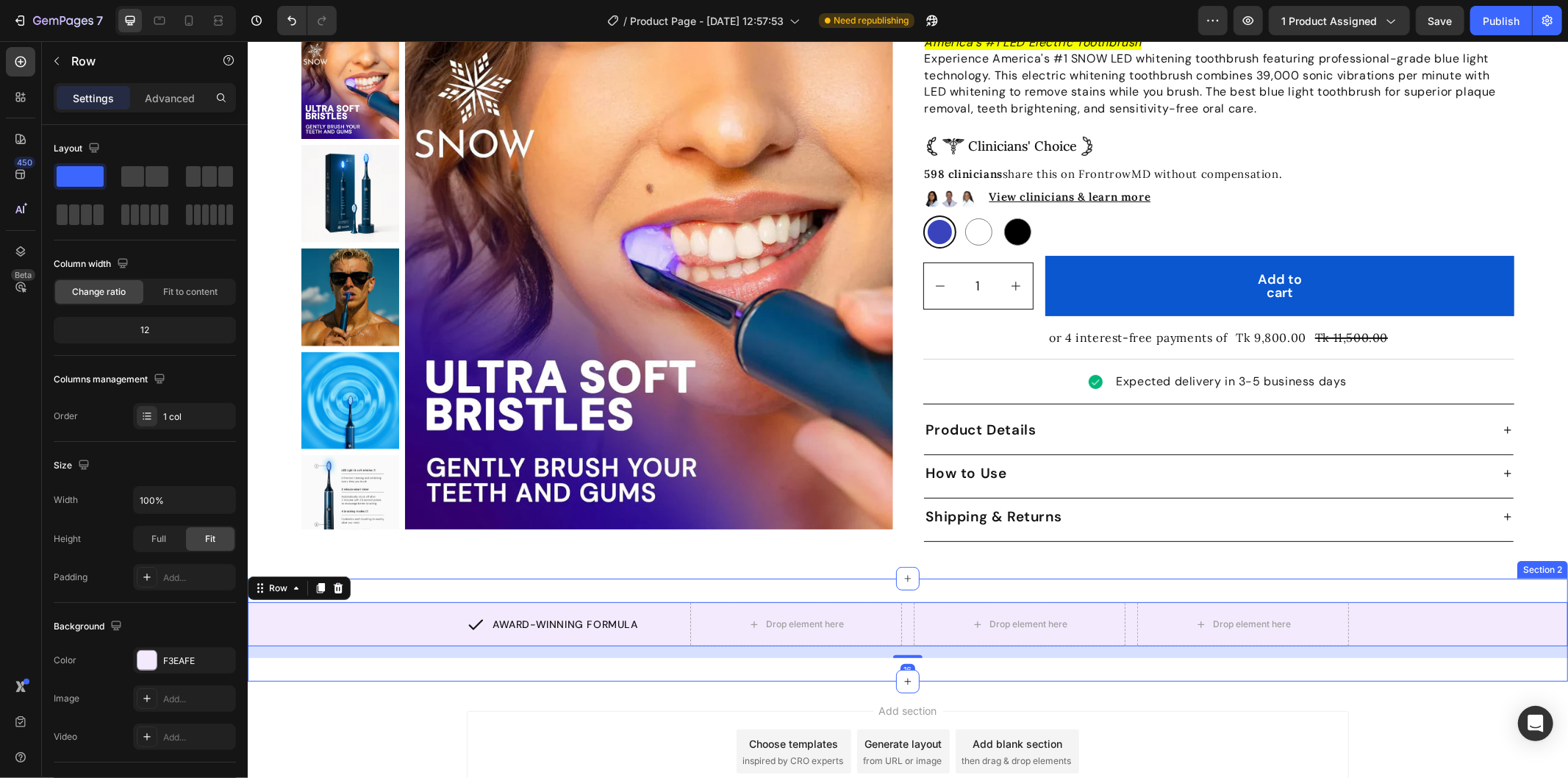
click at [627, 658] on div "AWARD-WINNING FORMULA Item List Drop element here Drop element here Drop elemen…" at bounding box center [906, 629] width 1320 height 102
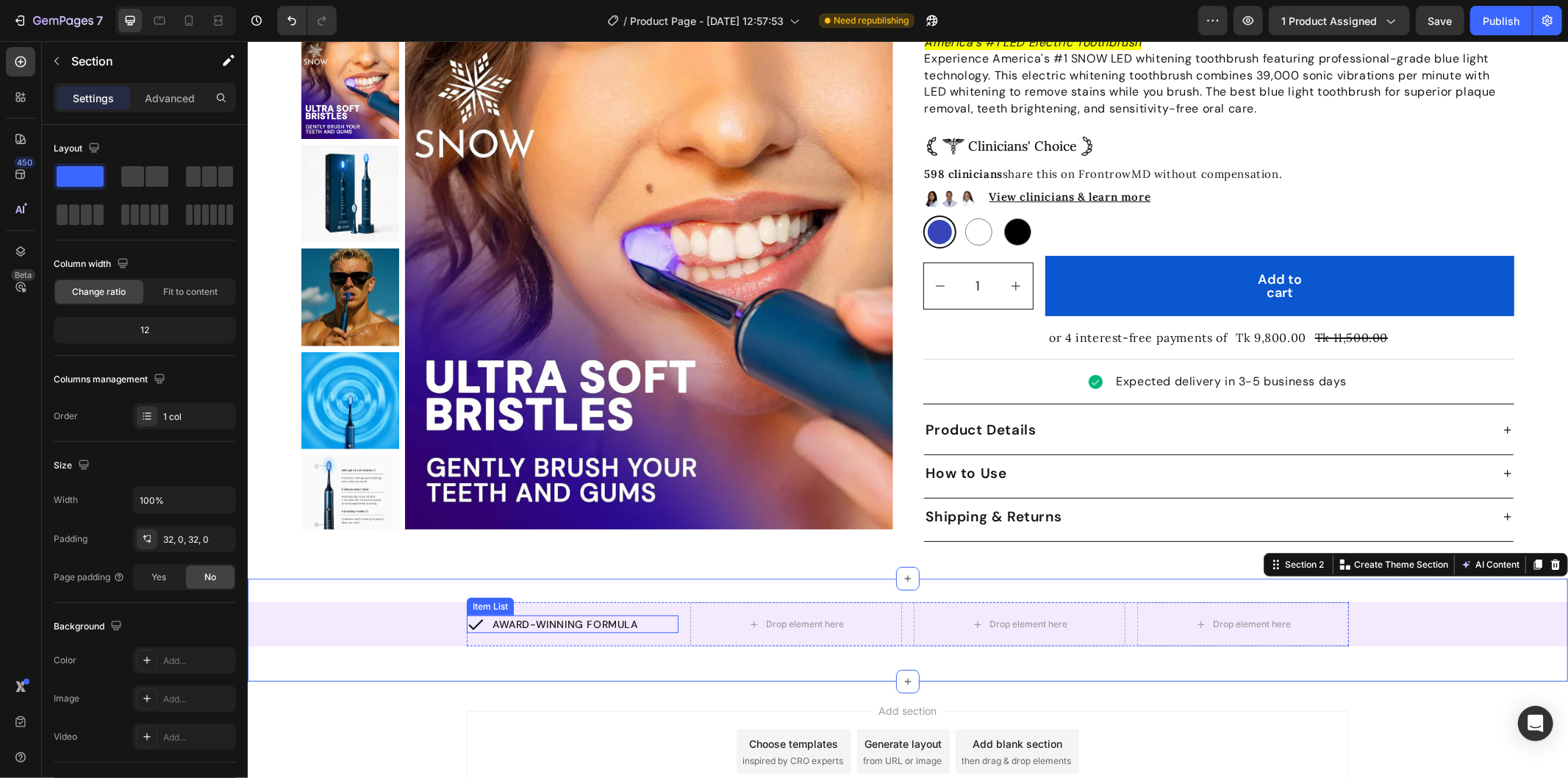
click at [479, 615] on div "AWARD-WINNING FORMULA" at bounding box center [552, 624] width 173 height 18
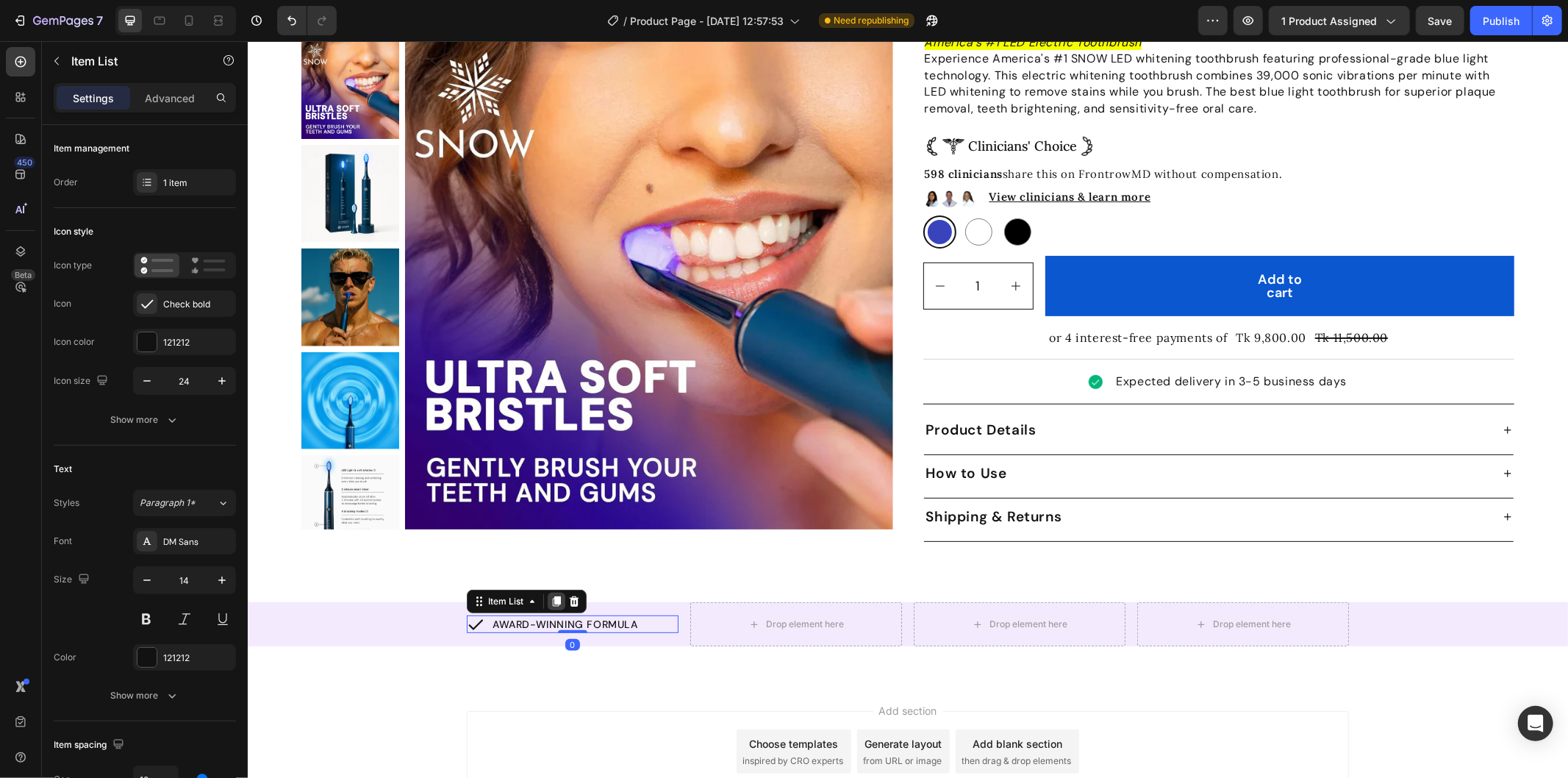
click at [550, 595] on icon at bounding box center [556, 601] width 12 height 12
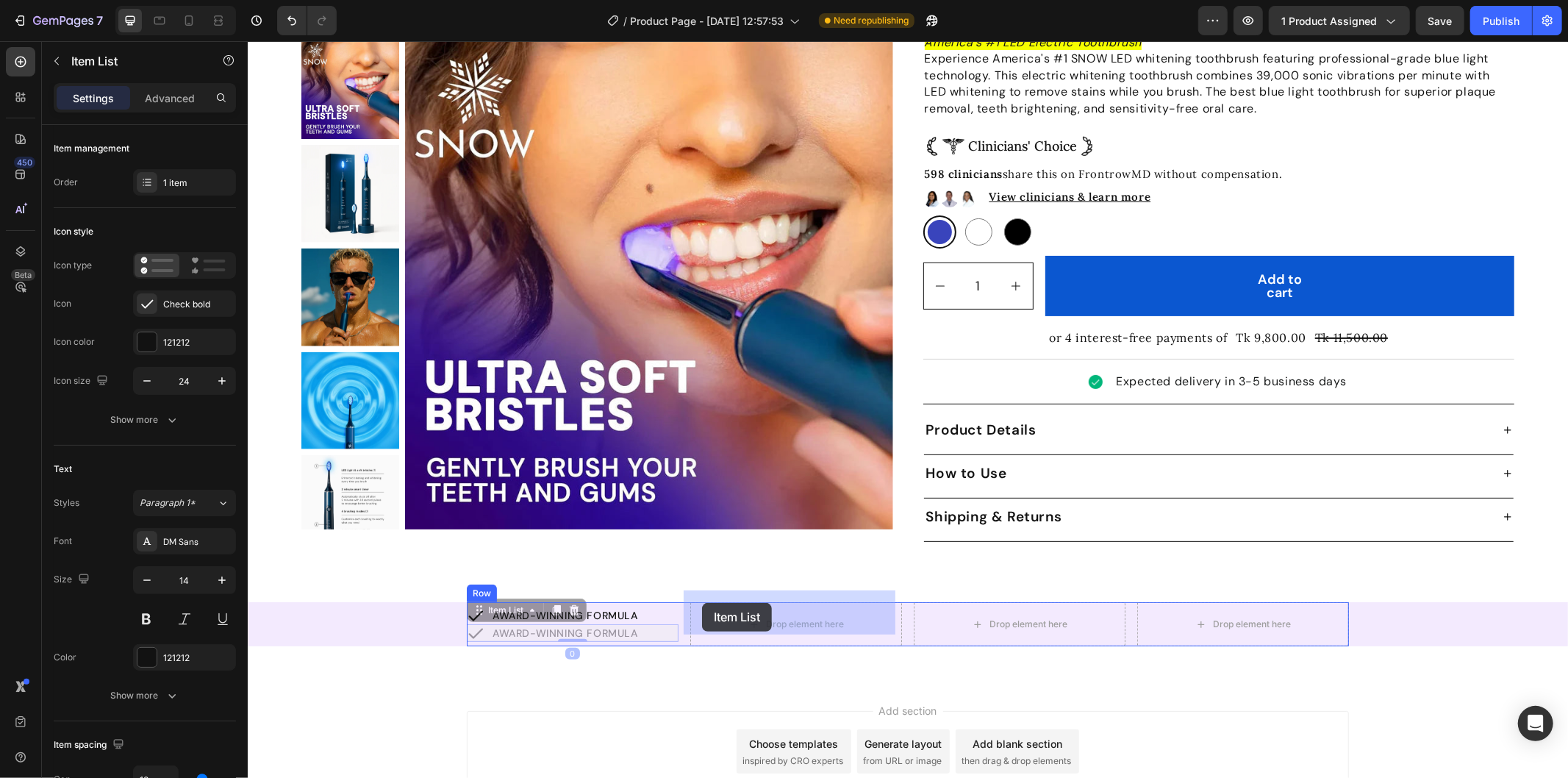
drag, startPoint x: 494, startPoint y: 595, endPoint x: 701, endPoint y: 602, distance: 207.1
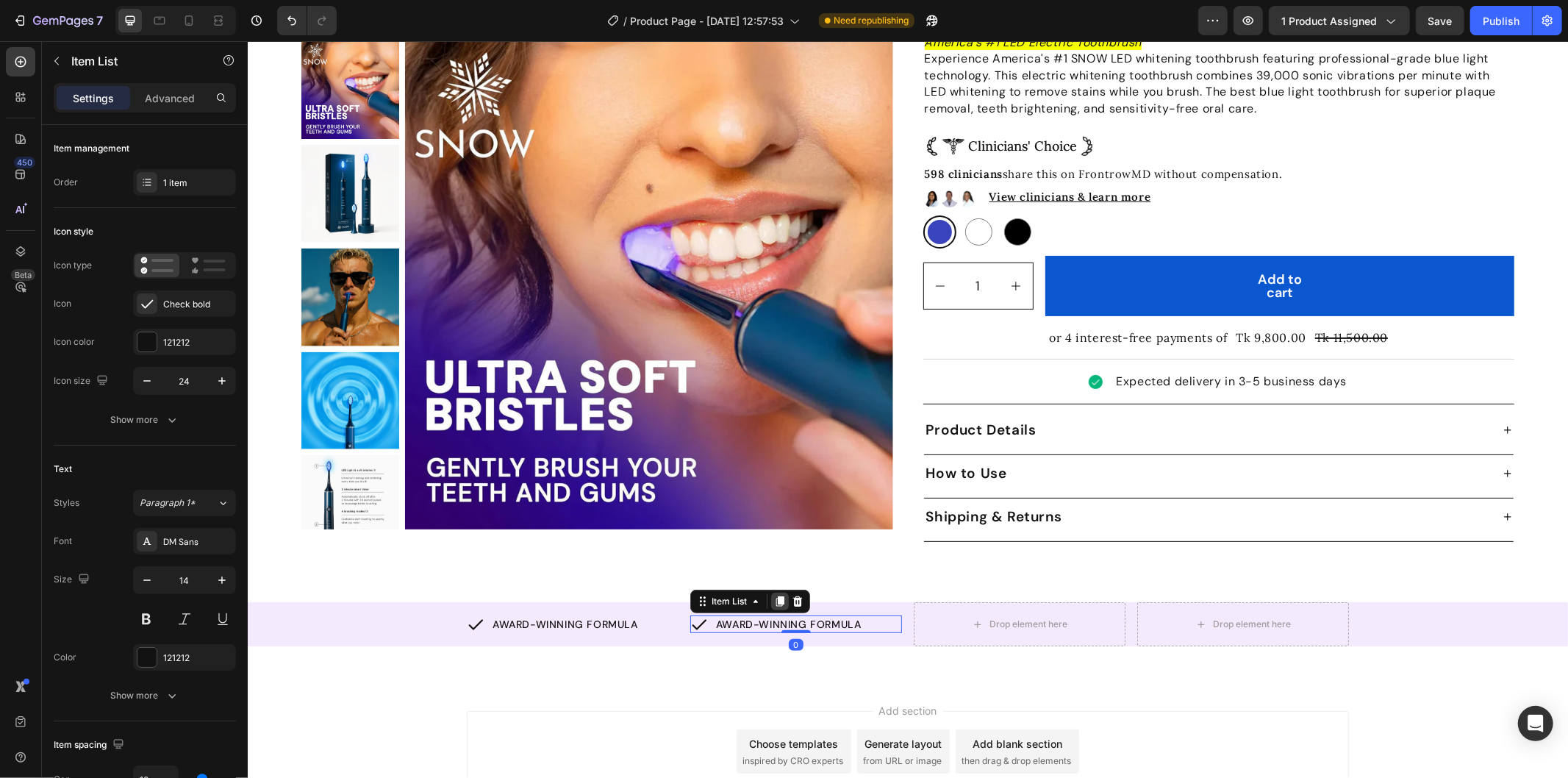
click at [776, 596] on icon at bounding box center [780, 601] width 8 height 10
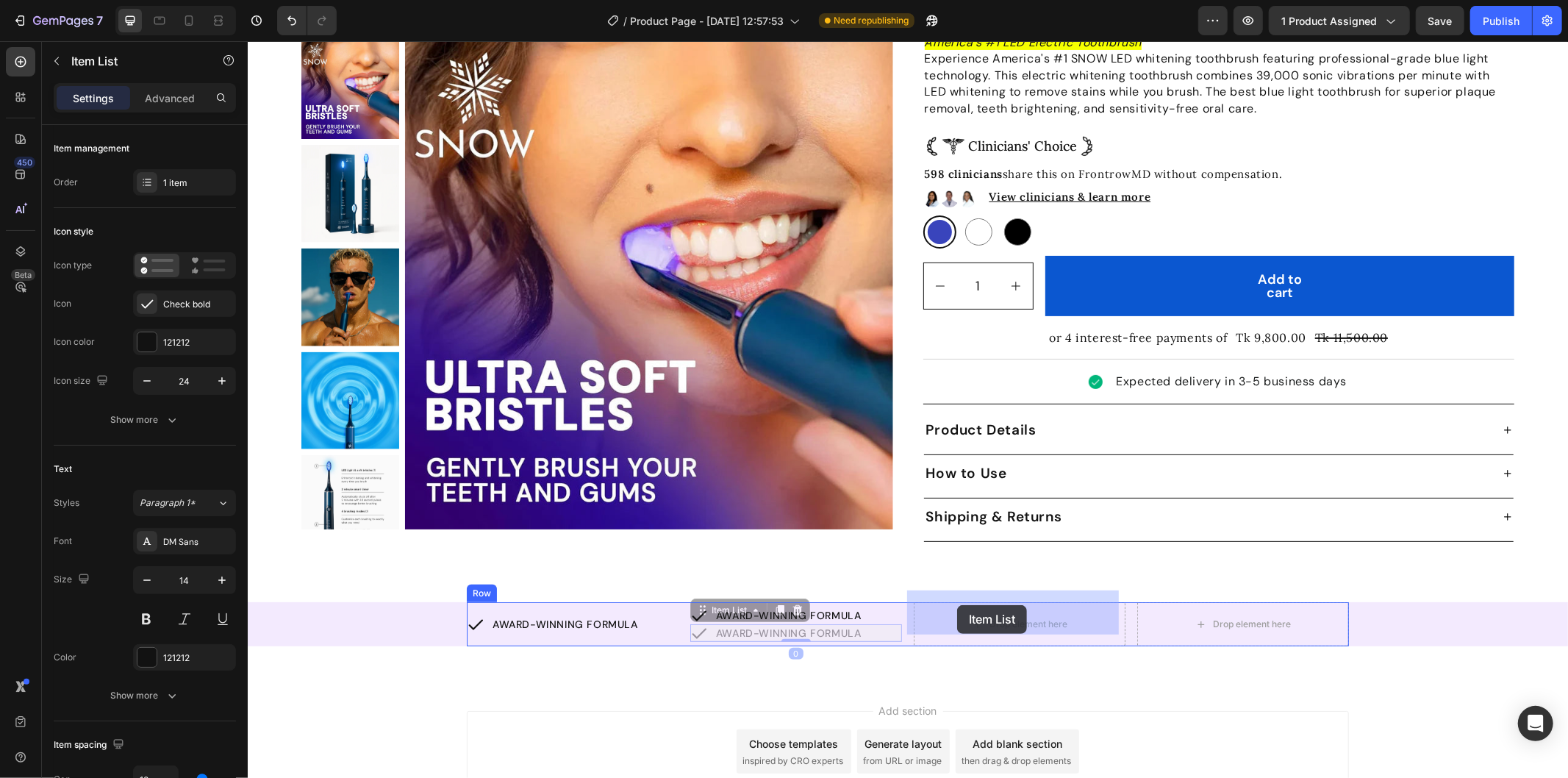
drag, startPoint x: 694, startPoint y: 603, endPoint x: 956, endPoint y: 604, distance: 262.0
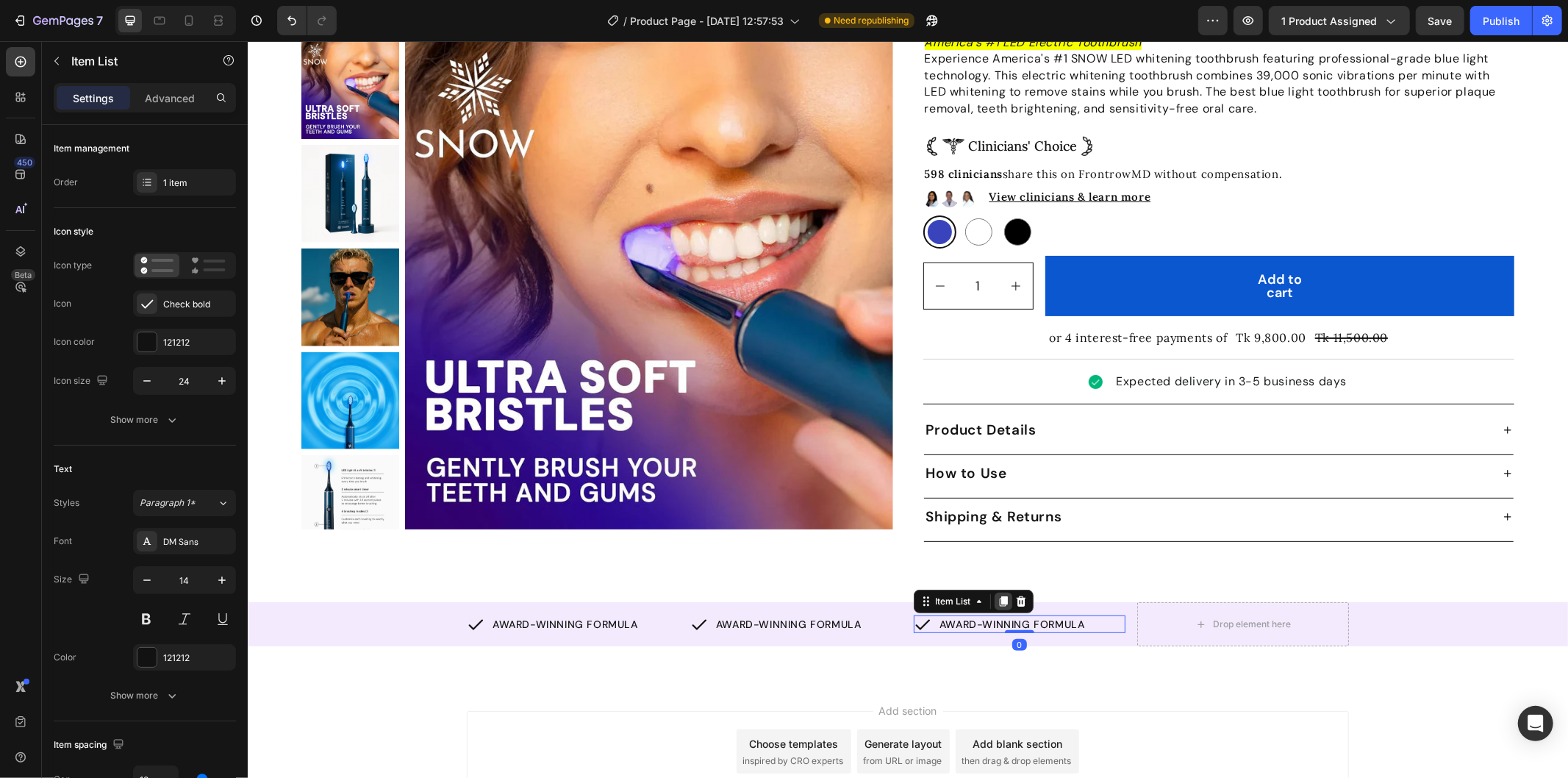
click at [997, 595] on icon at bounding box center [1003, 601] width 12 height 12
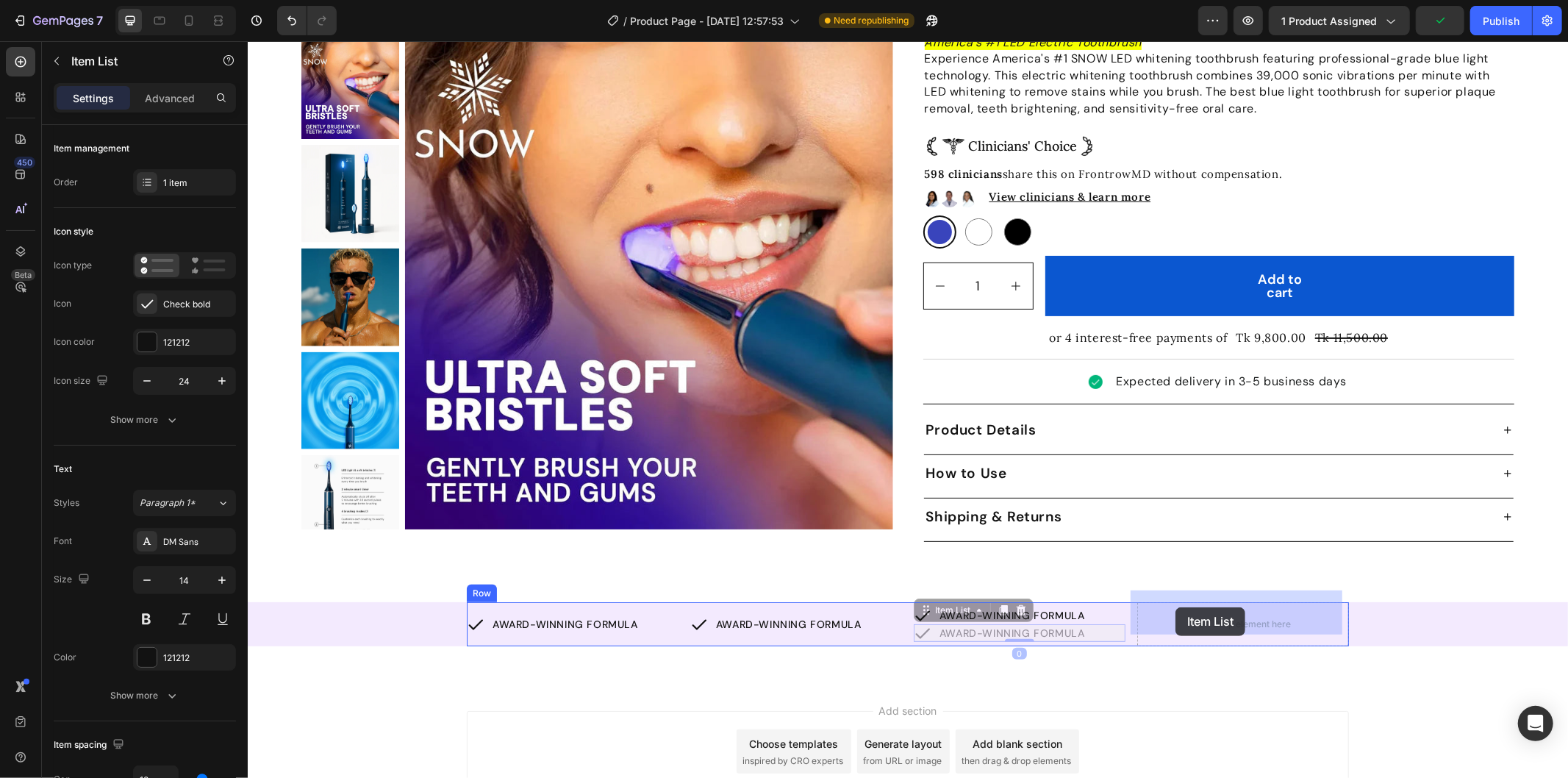
drag, startPoint x: 919, startPoint y: 596, endPoint x: 1175, endPoint y: 607, distance: 256.2
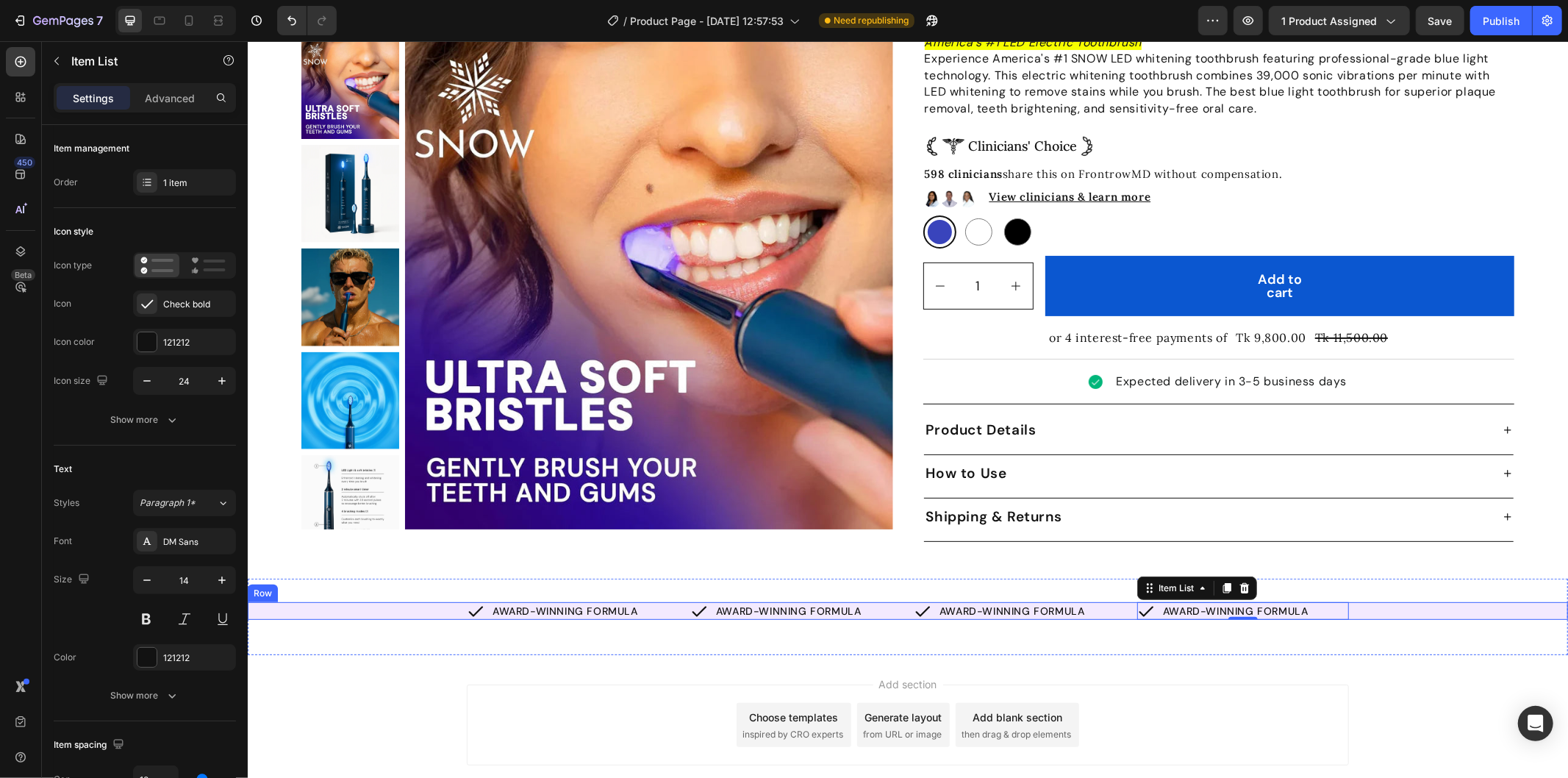
click at [1395, 601] on div "AWARD-WINNING FORMULA Item List AWARD-WINNING FORMULA Item List AWARD-WINNING F…" at bounding box center [906, 610] width 1320 height 18
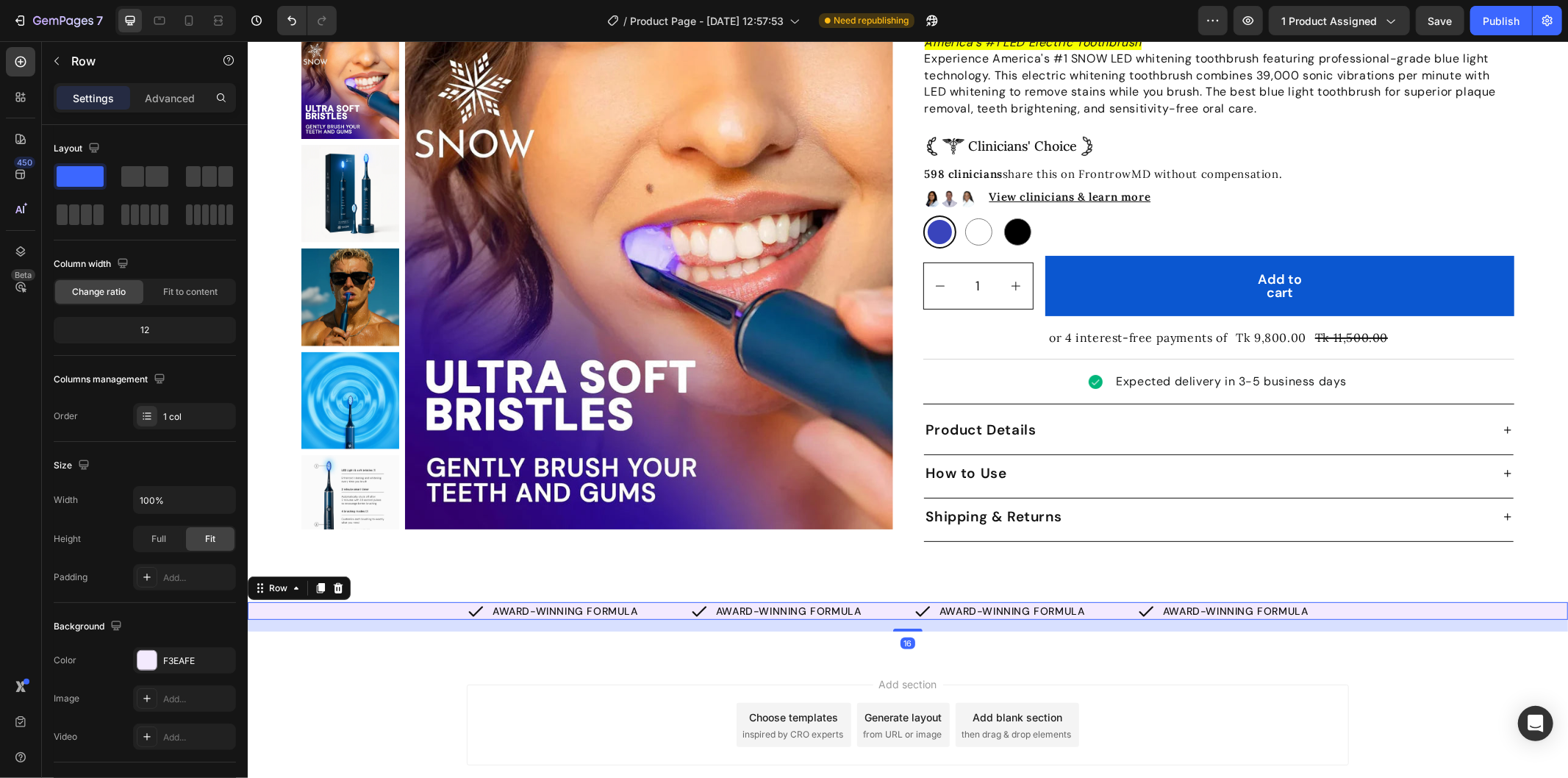
click at [402, 601] on div "AWARD-WINNING FORMULA Item List AWARD-WINNING FORMULA Item List AWARD-WINNING F…" at bounding box center [906, 610] width 1320 height 18
click at [675, 601] on div "AWARD-WINNING FORMULA Item List AWARD-WINNING FORMULA Item List AWARD-WINNING F…" at bounding box center [906, 610] width 882 height 18
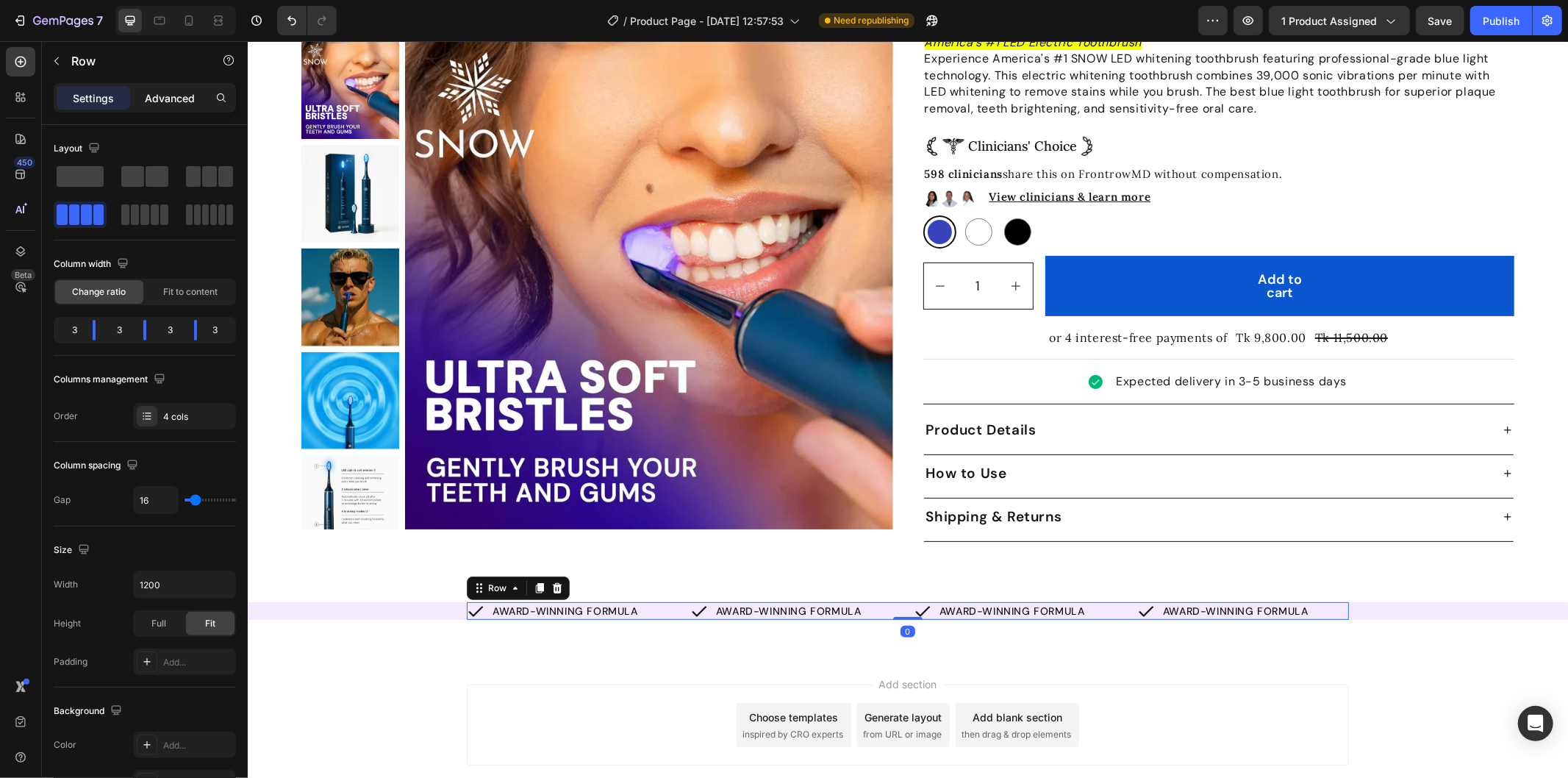
click at [158, 98] on p "Advanced" at bounding box center [170, 98] width 50 height 16
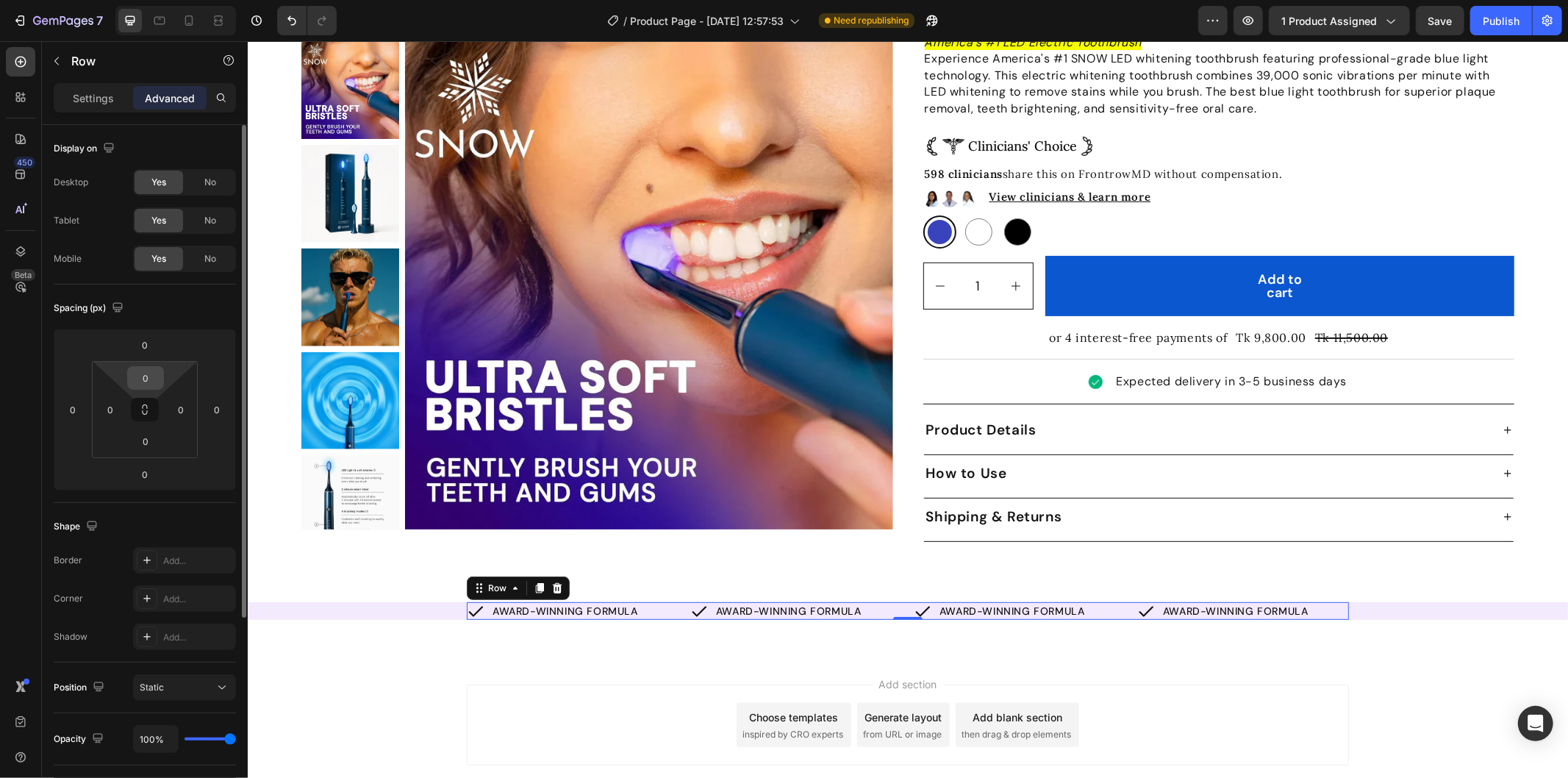
click at [151, 375] on input "0" at bounding box center [146, 378] width 30 height 22
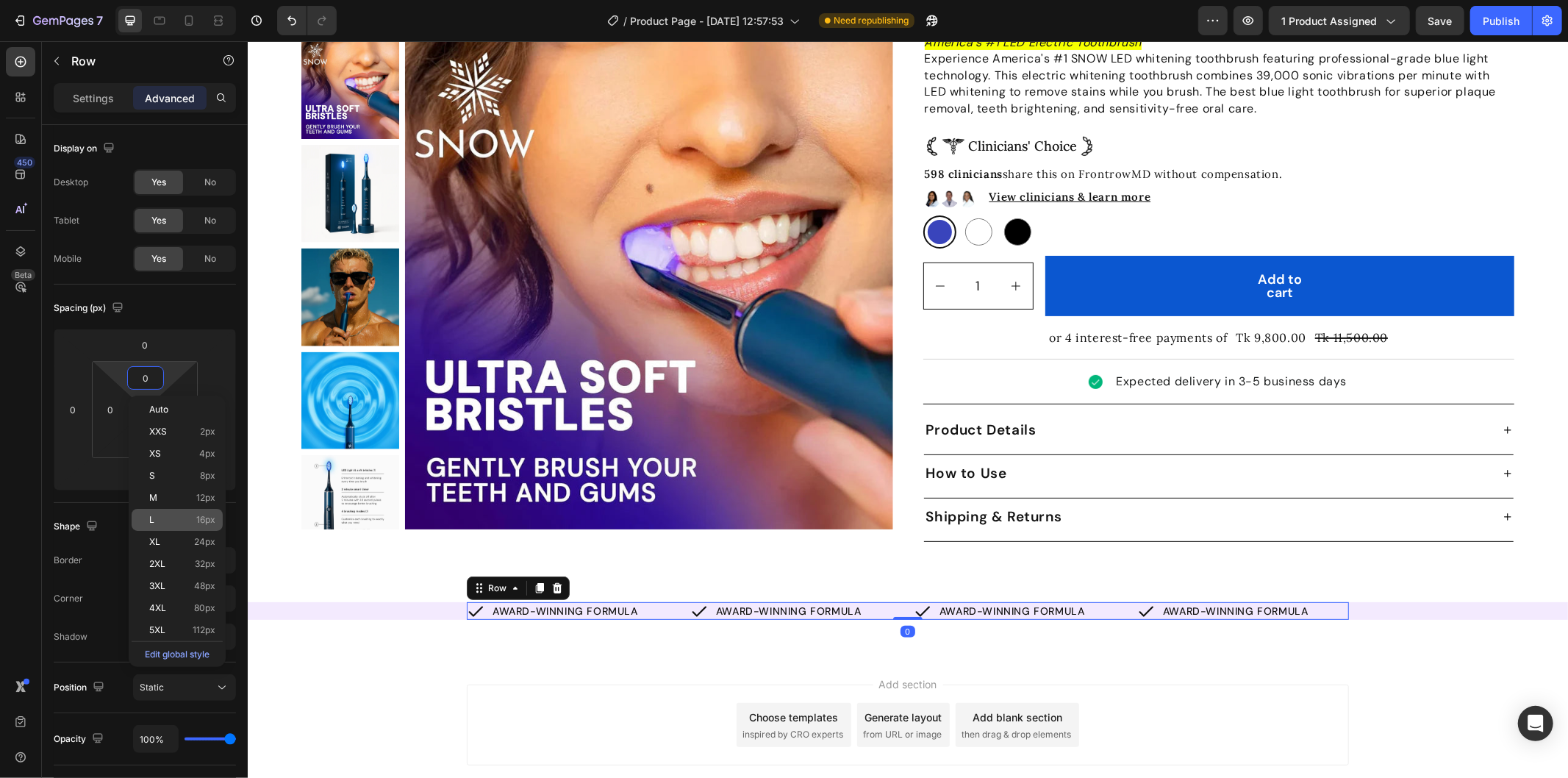
click at [171, 508] on div "L 16px" at bounding box center [177, 519] width 92 height 22
type input "16"
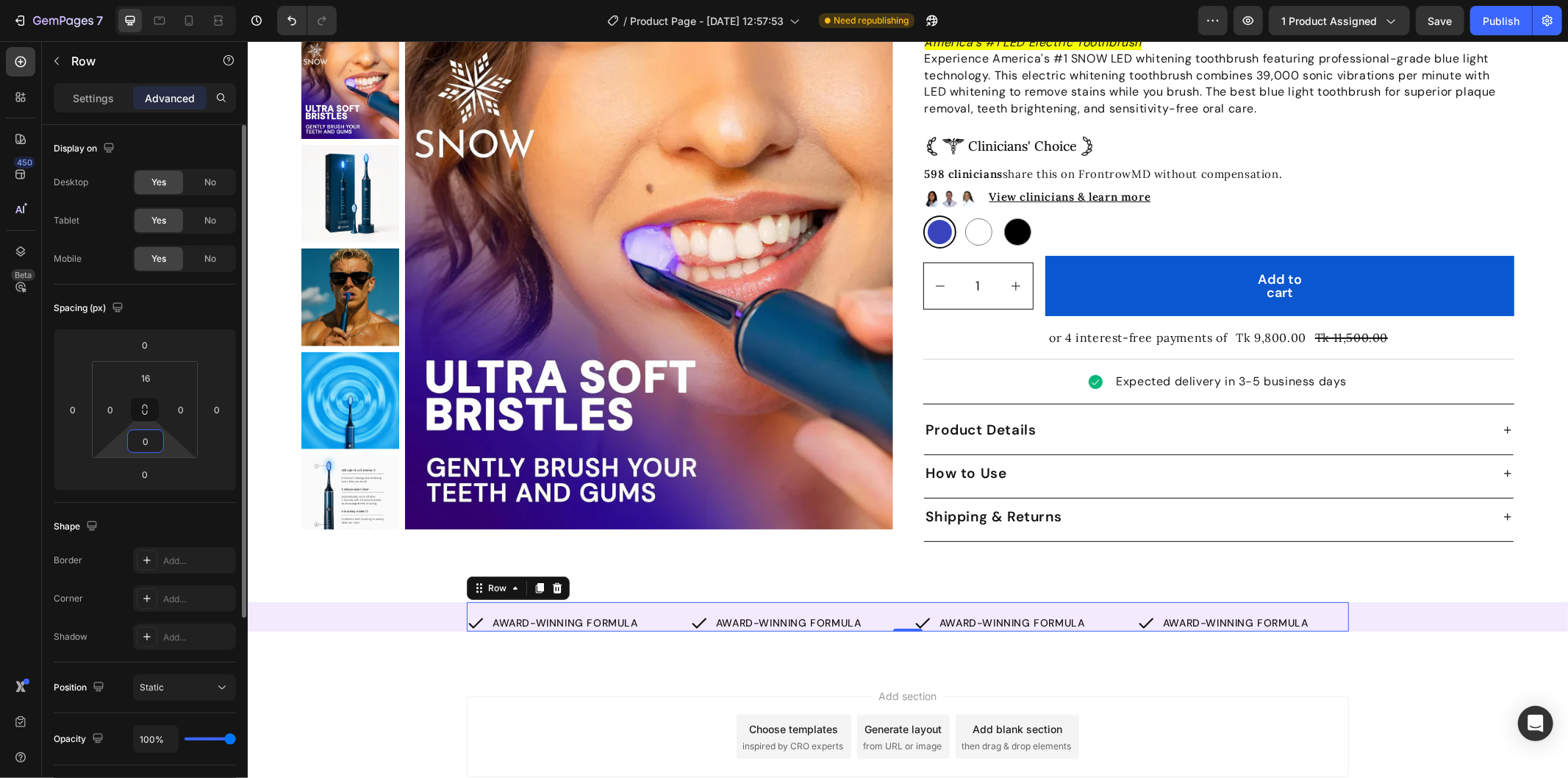
click at [147, 438] on input "0" at bounding box center [146, 441] width 30 height 22
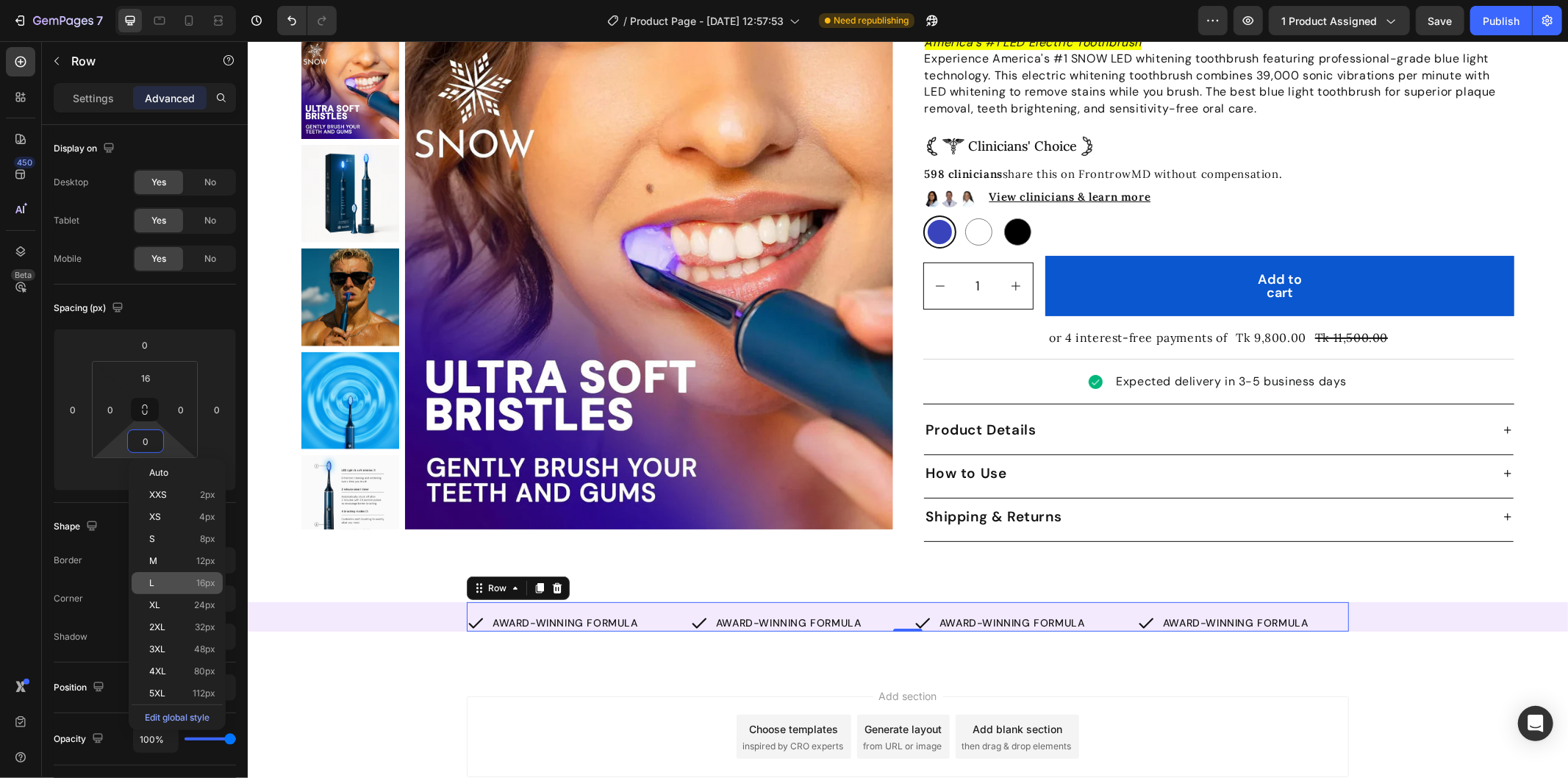
click at [193, 576] on div "L 16px" at bounding box center [177, 583] width 92 height 22
type input "16"
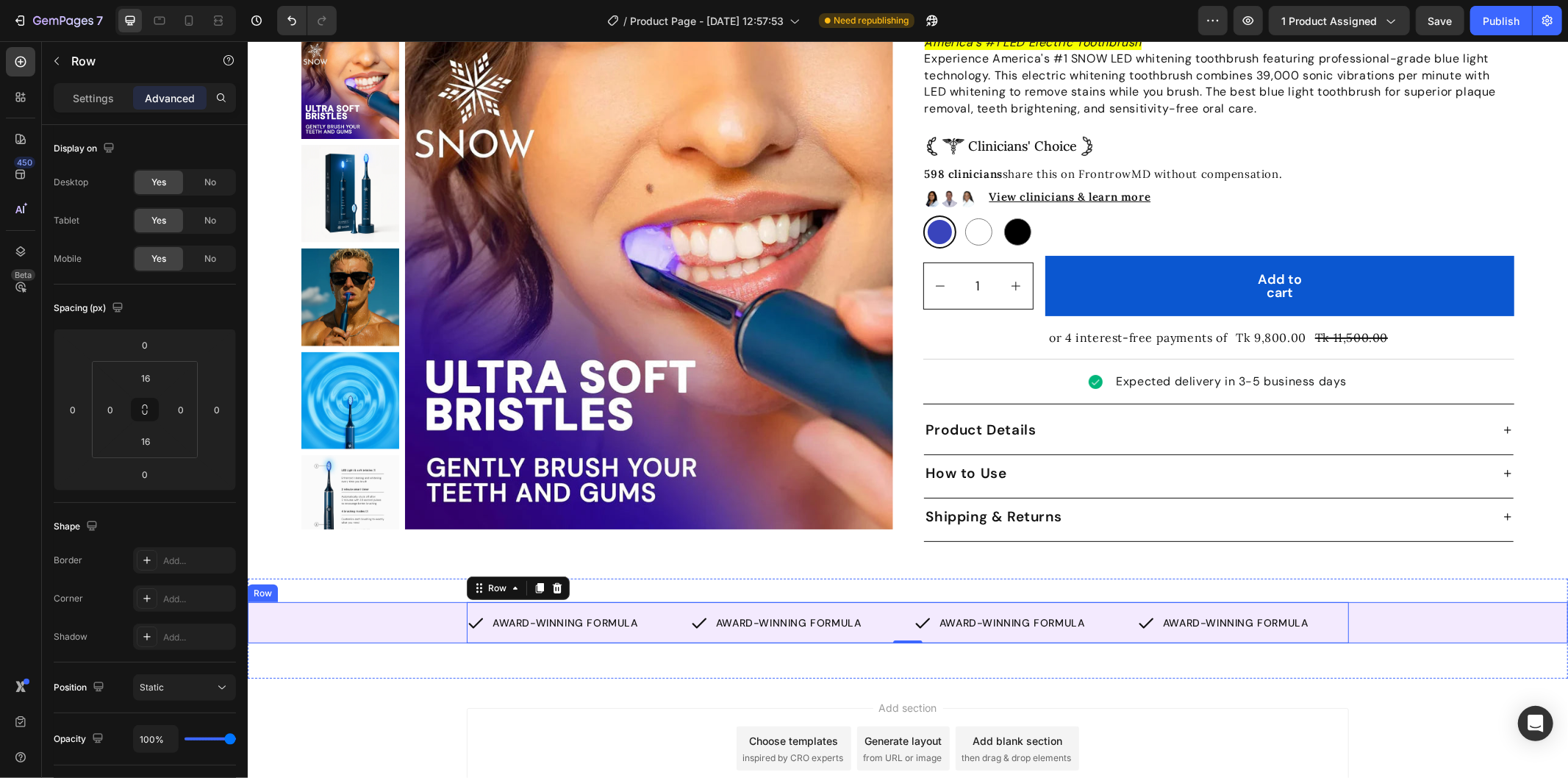
click at [394, 601] on div "AWARD-WINNING FORMULA Item List AWARD-WINNING FORMULA Item List AWARD-WINNING F…" at bounding box center [906, 621] width 1320 height 41
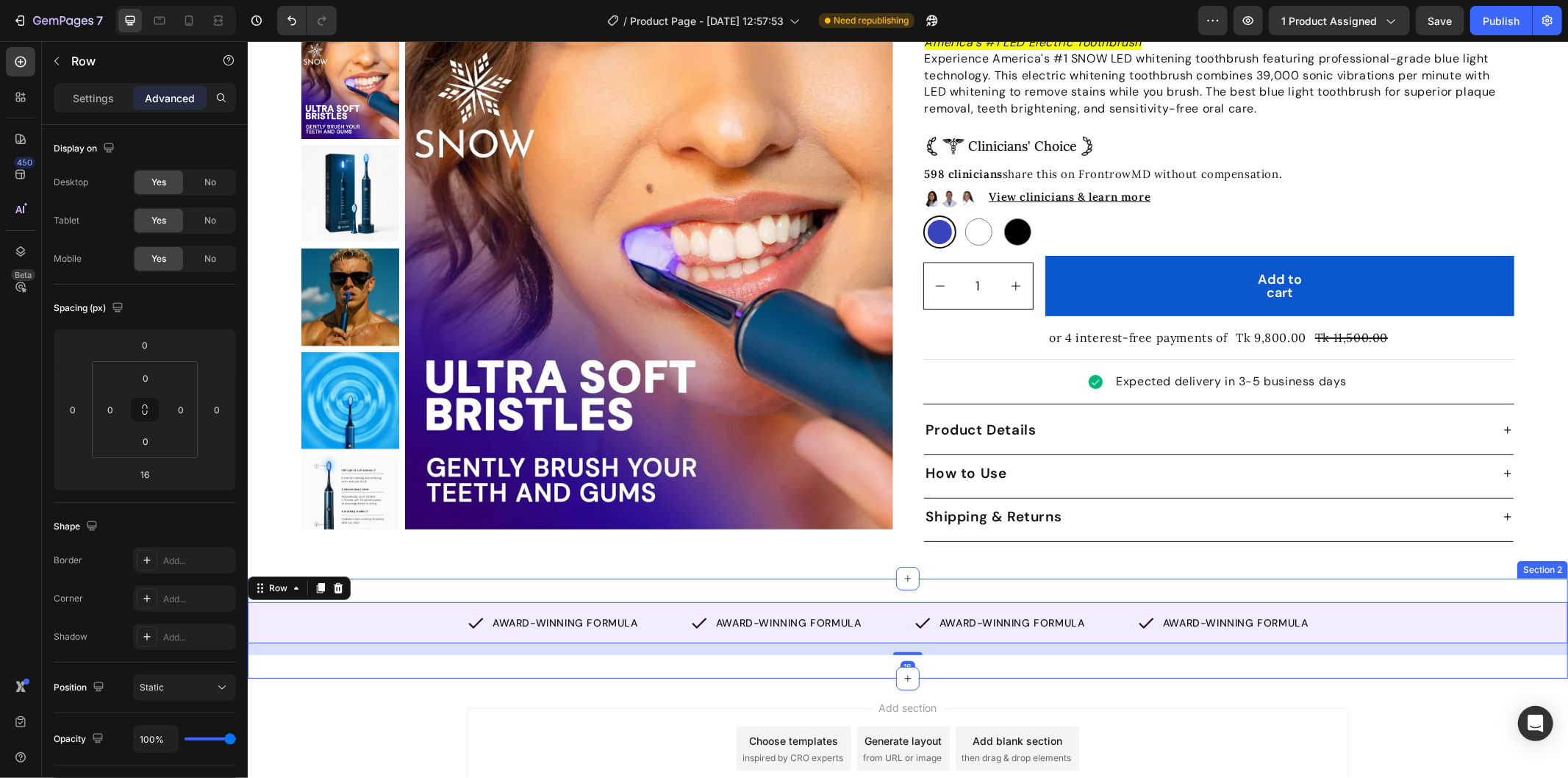
click at [480, 578] on div "AWARD-WINNING FORMULA Item List AWARD-WINNING FORMULA Item List AWARD-WINNING F…" at bounding box center [906, 628] width 1320 height 99
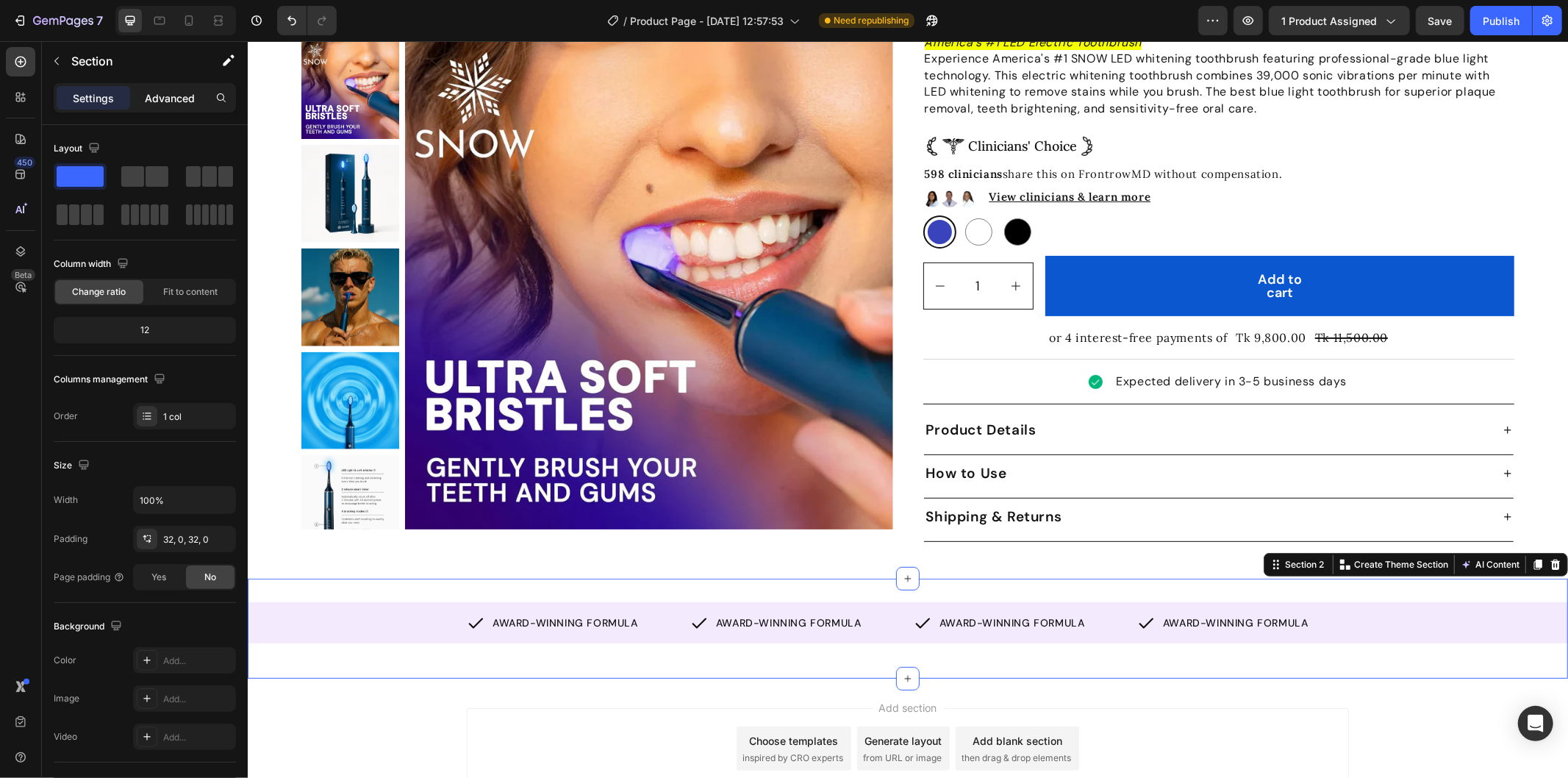
click at [156, 92] on p "Advanced" at bounding box center [170, 98] width 50 height 16
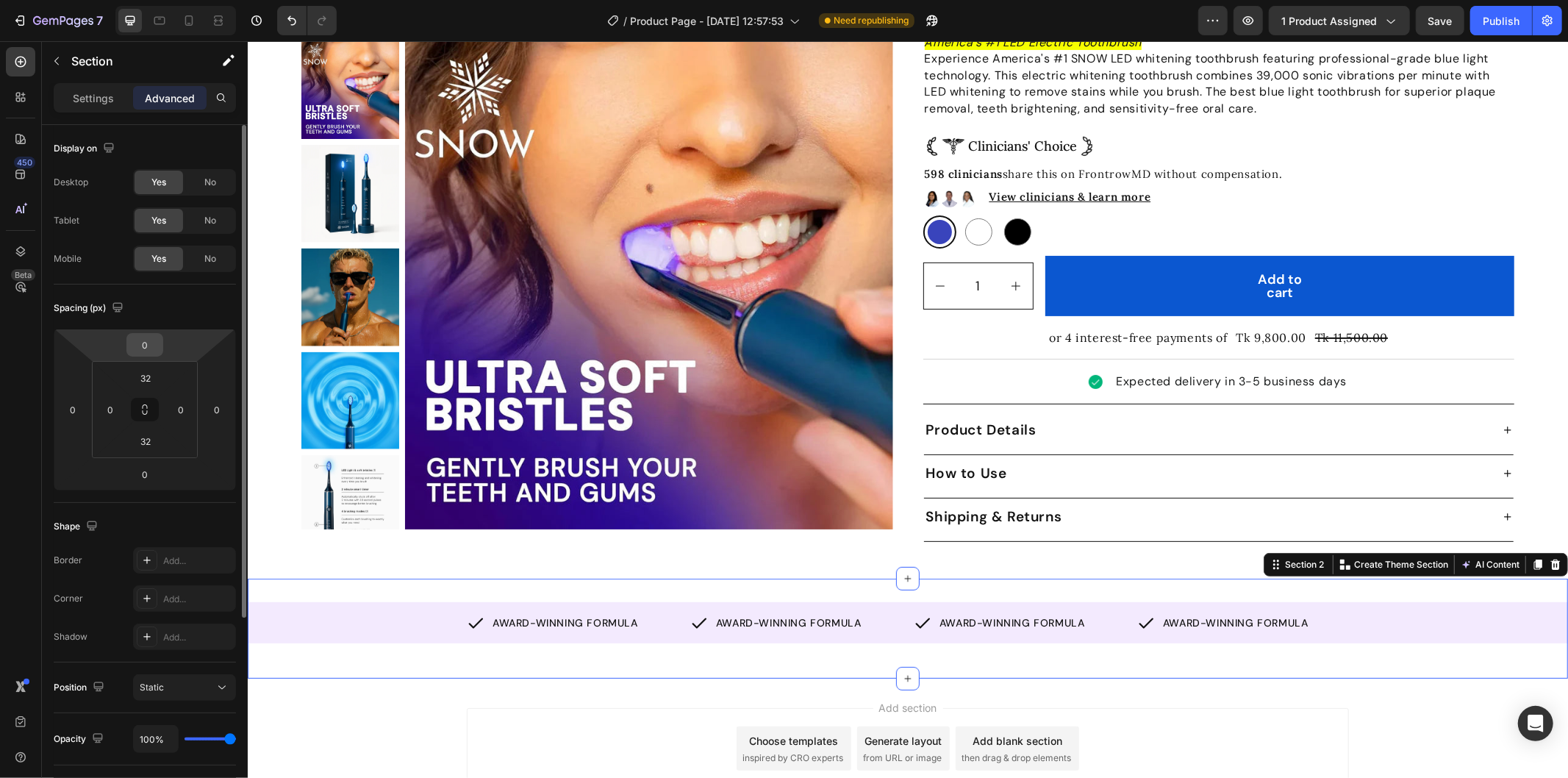
click at [151, 342] on input "0" at bounding box center [145, 344] width 30 height 22
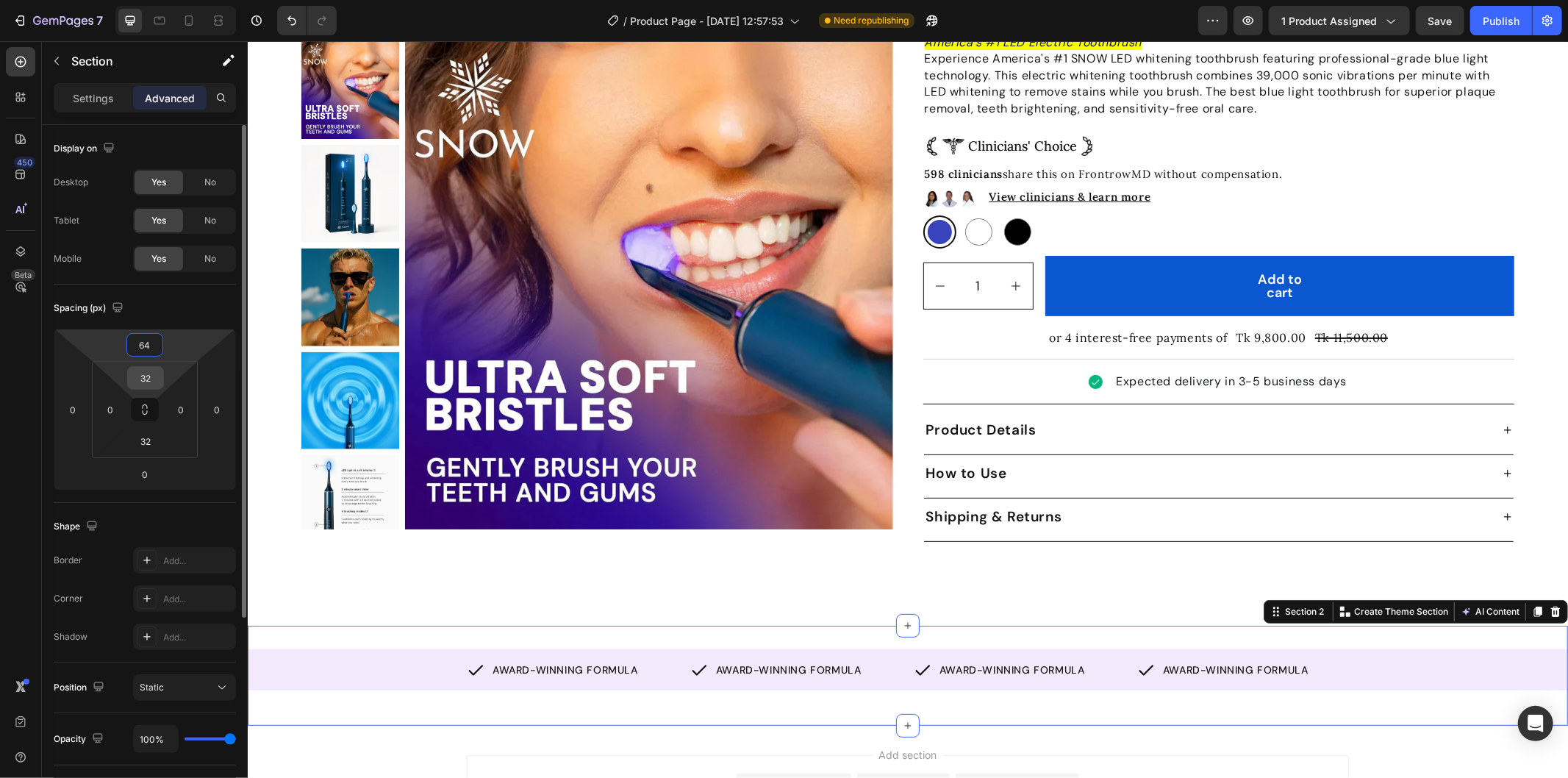
type input "64"
click at [150, 372] on input "32" at bounding box center [146, 378] width 30 height 22
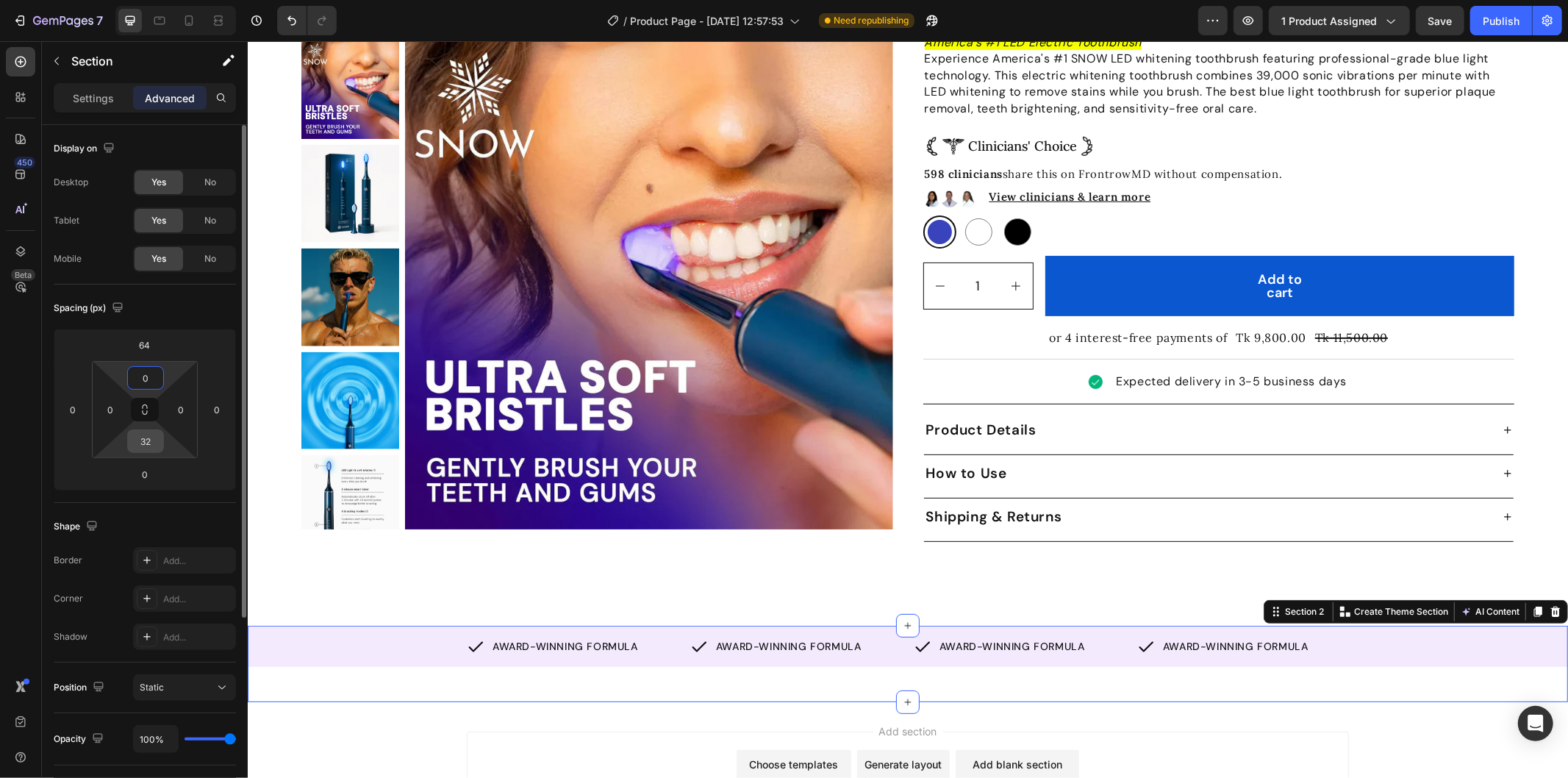
type input "0"
click at [148, 438] on input "32" at bounding box center [146, 441] width 30 height 22
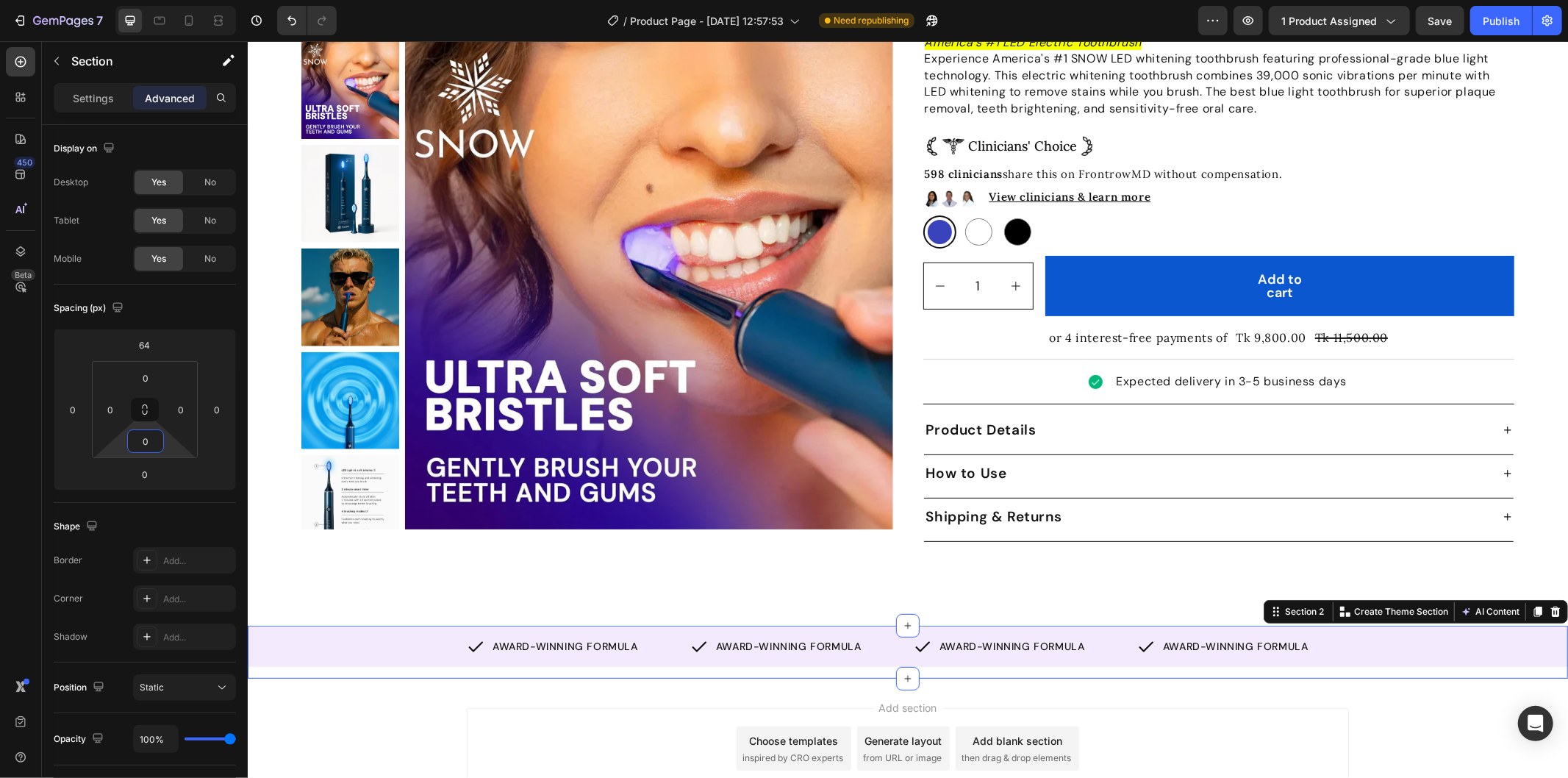
type input "0"
click at [468, 656] on div "AWARD-WINNING FORMULA Item List AWARD-WINNING FORMULA Item List AWARD-WINNING F…" at bounding box center [906, 651] width 1320 height 53
click at [1339, 658] on div "AWARD-WINNING FORMULA Item List AWARD-WINNING FORMULA Item List AWARD-WINNING F…" at bounding box center [906, 651] width 1320 height 53
click at [865, 625] on div "AWARD-WINNING FORMULA Item List AWARD-WINNING FORMULA Item List AWARD-WINNING F…" at bounding box center [906, 645] width 882 height 41
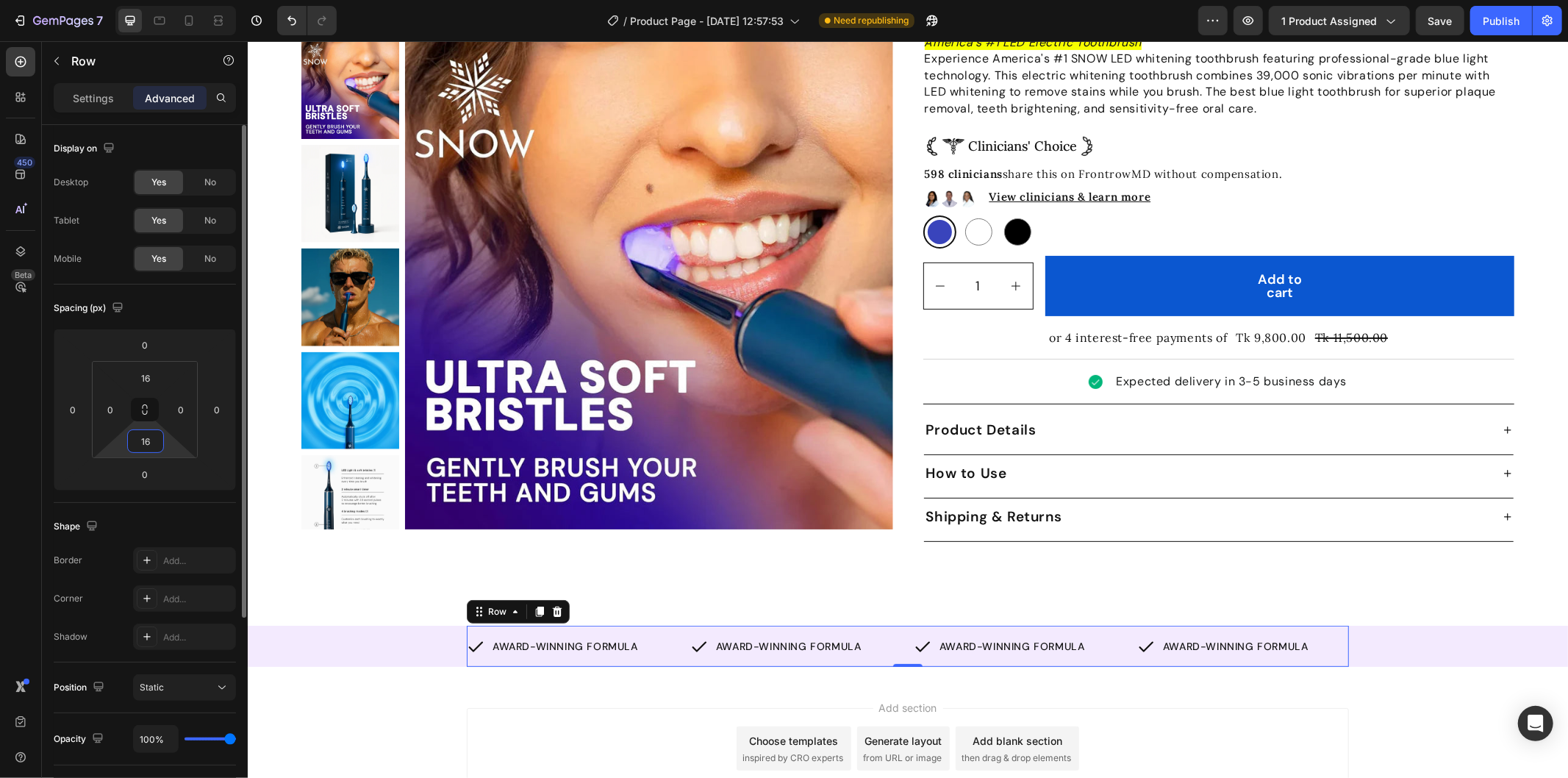
click at [149, 438] on input "16" at bounding box center [146, 441] width 30 height 22
type input "18"
click at [145, 379] on input "16" at bounding box center [146, 378] width 30 height 22
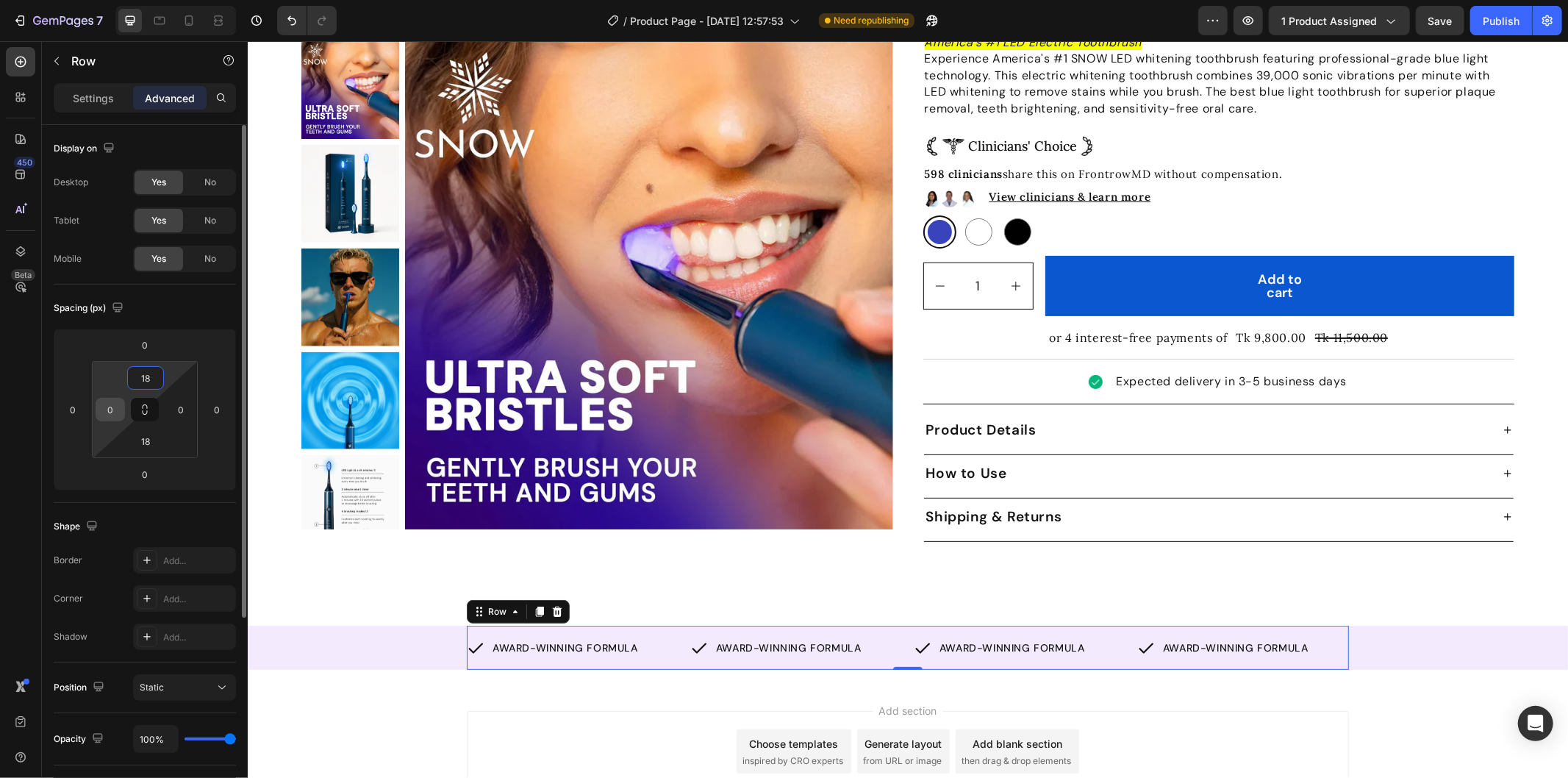
type input "18"
click at [113, 407] on input "0" at bounding box center [110, 409] width 22 height 22
type input "24"
click at [186, 401] on input "0" at bounding box center [181, 409] width 22 height 22
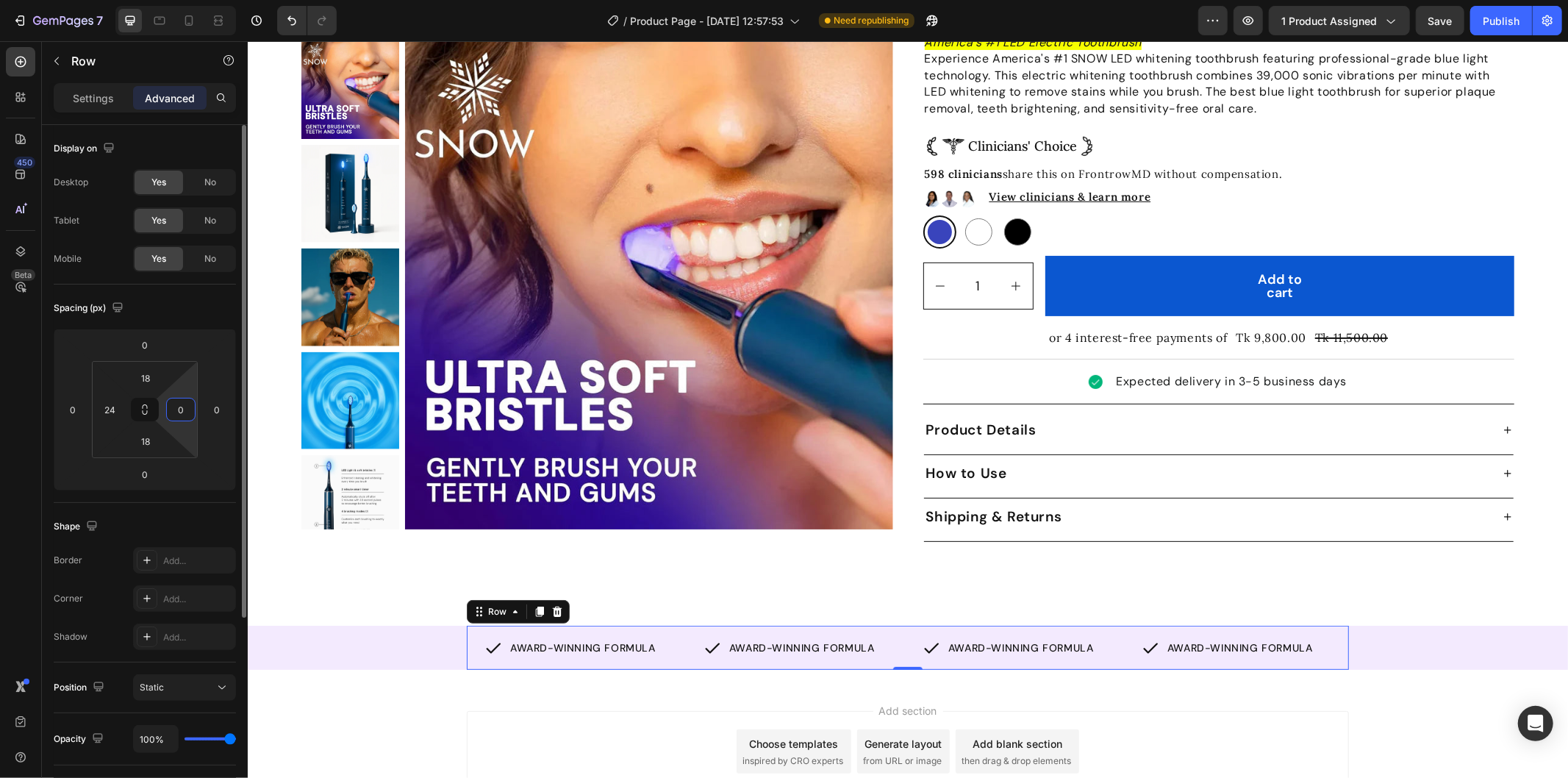
click at [186, 401] on input "0" at bounding box center [181, 409] width 22 height 22
type input "24"
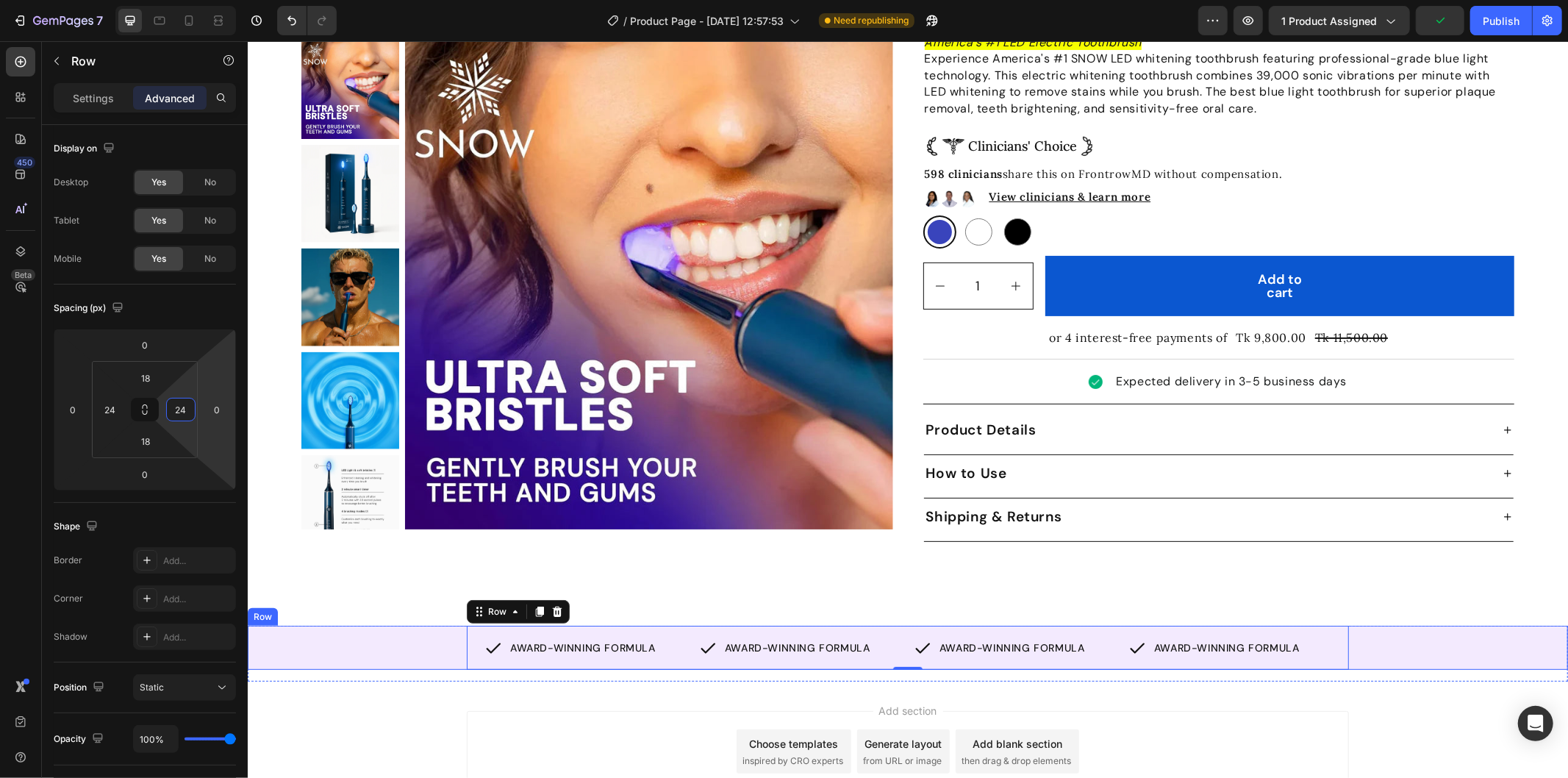
click at [393, 635] on div "AWARD-WINNING FORMULA Item List AWARD-WINNING FORMULA Item List AWARD-WINNING F…" at bounding box center [906, 647] width 1320 height 44
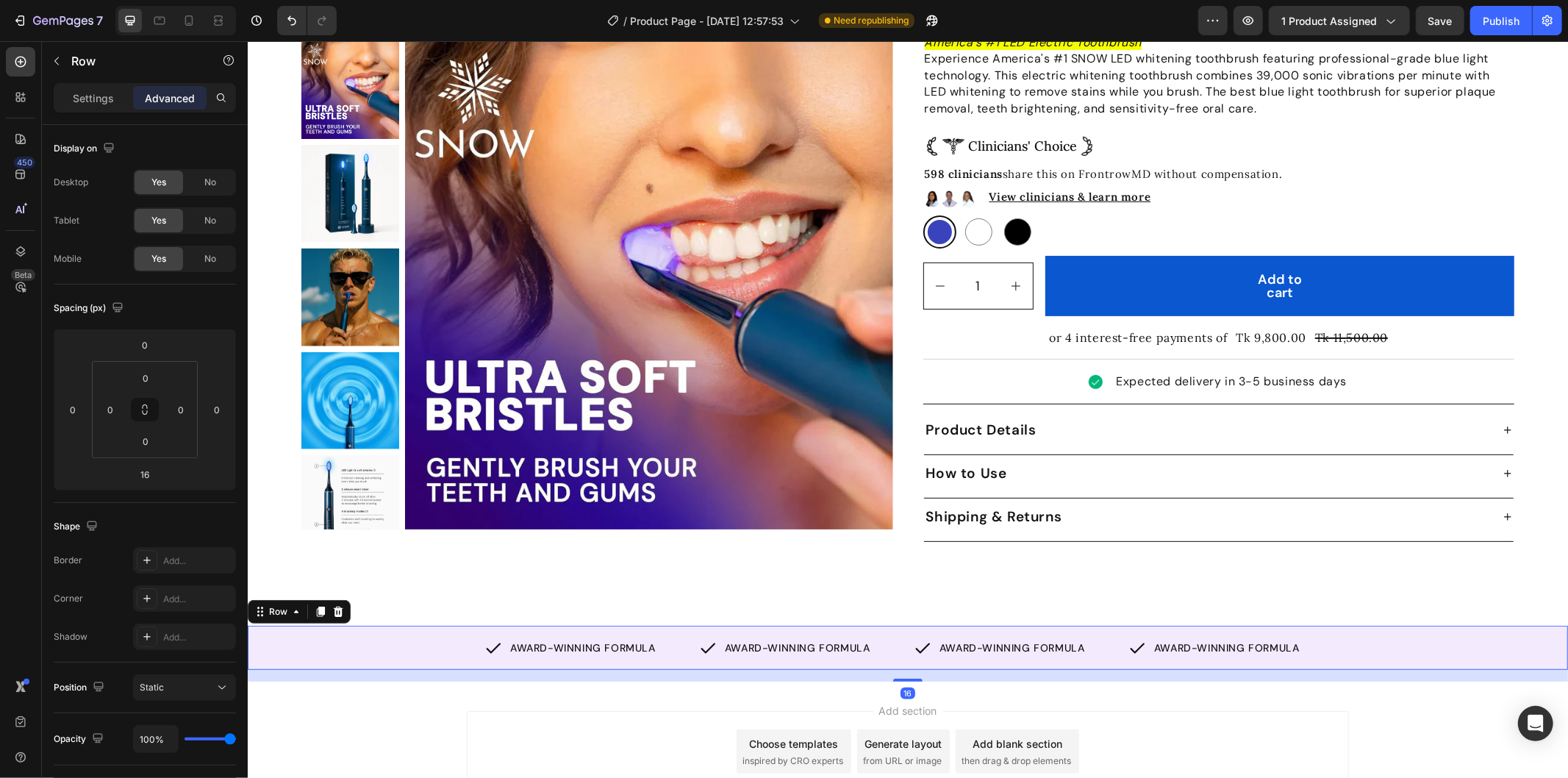
click at [1407, 625] on div "AWARD-WINNING FORMULA Item List AWARD-WINNING FORMULA Item List AWARD-WINNING F…" at bounding box center [906, 647] width 1320 height 44
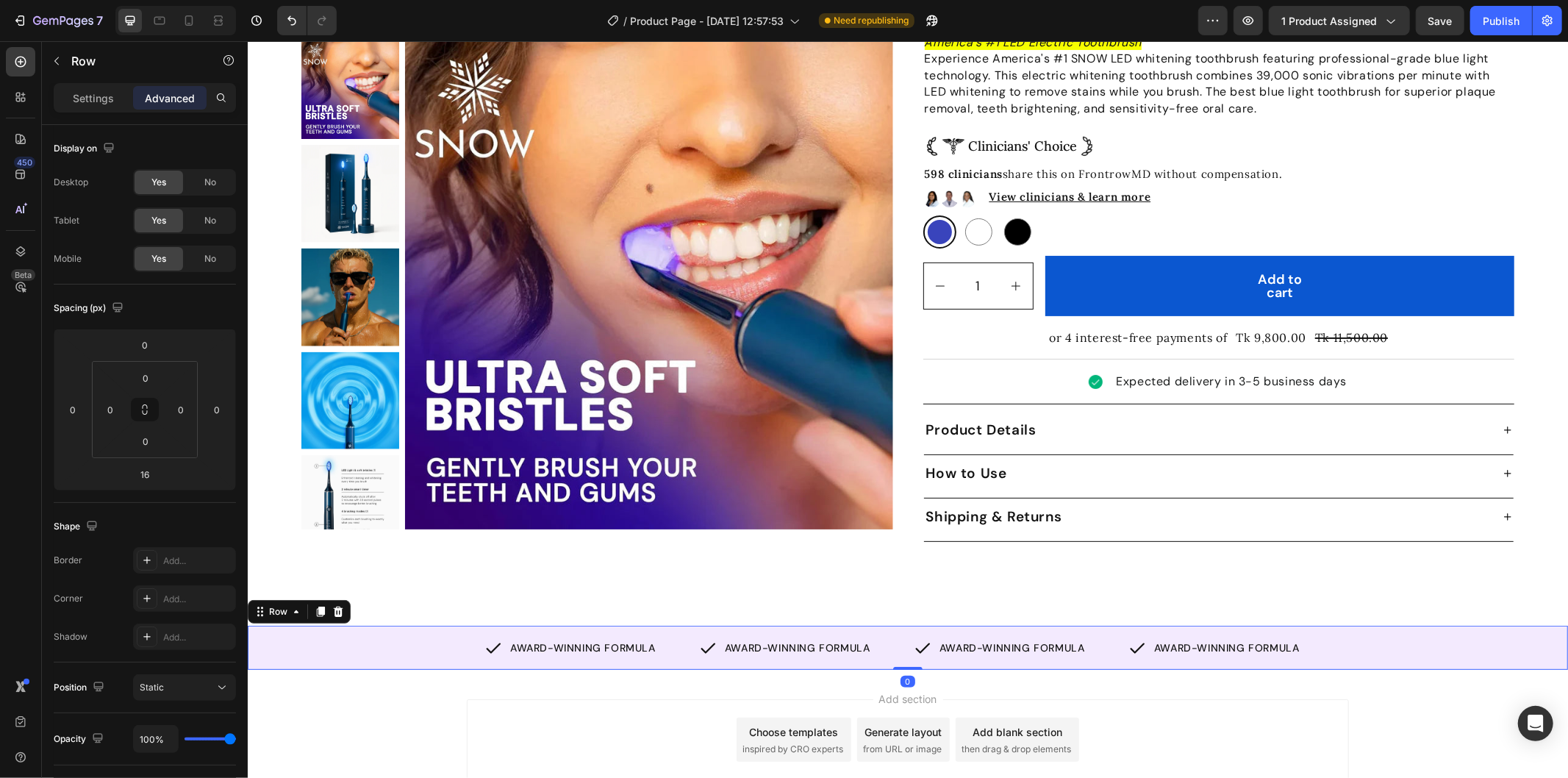
drag, startPoint x: 902, startPoint y: 666, endPoint x: 913, endPoint y: 649, distance: 20.2
click at [913, 649] on div "AWARD-WINNING FORMULA Item List AWARD-WINNING FORMULA Item List AWARD-WINNING F…" at bounding box center [906, 647] width 1320 height 44
type input "0"
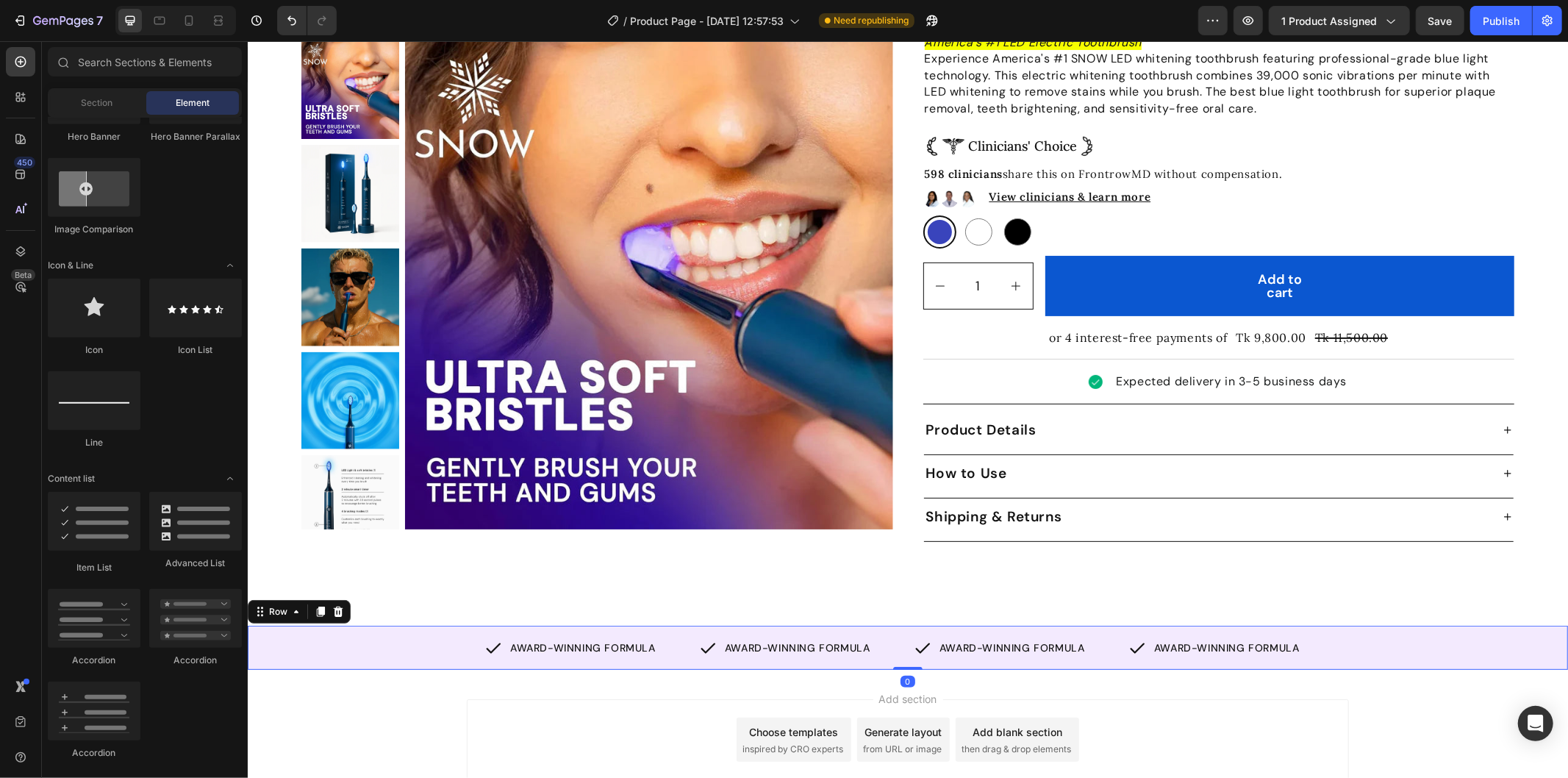
click at [377, 680] on div "Add section Choose templates inspired by CRO experts Generate layout from URL o…" at bounding box center [906, 759] width 1320 height 181
click at [401, 642] on div "AWARD-WINNING FORMULA Item List AWARD-WINNING FORMULA Item List AWARD-WINNING F…" at bounding box center [906, 647] width 1320 height 44
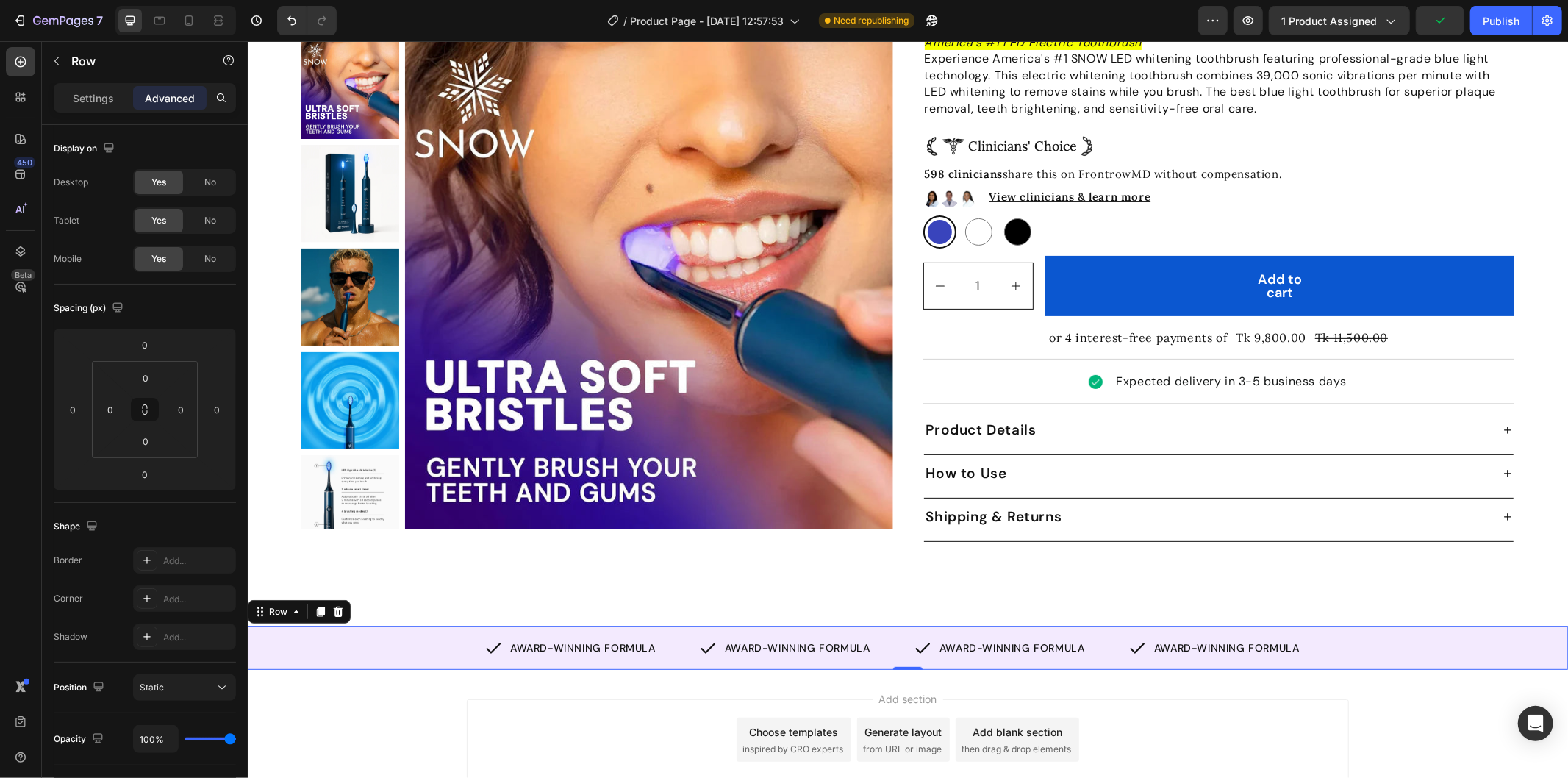
click at [424, 625] on div "AWARD-WINNING FORMULA Item List AWARD-WINNING FORMULA Item List AWARD-WINNING F…" at bounding box center [906, 647] width 1320 height 44
click at [115, 96] on div "Settings" at bounding box center [94, 97] width 74 height 24
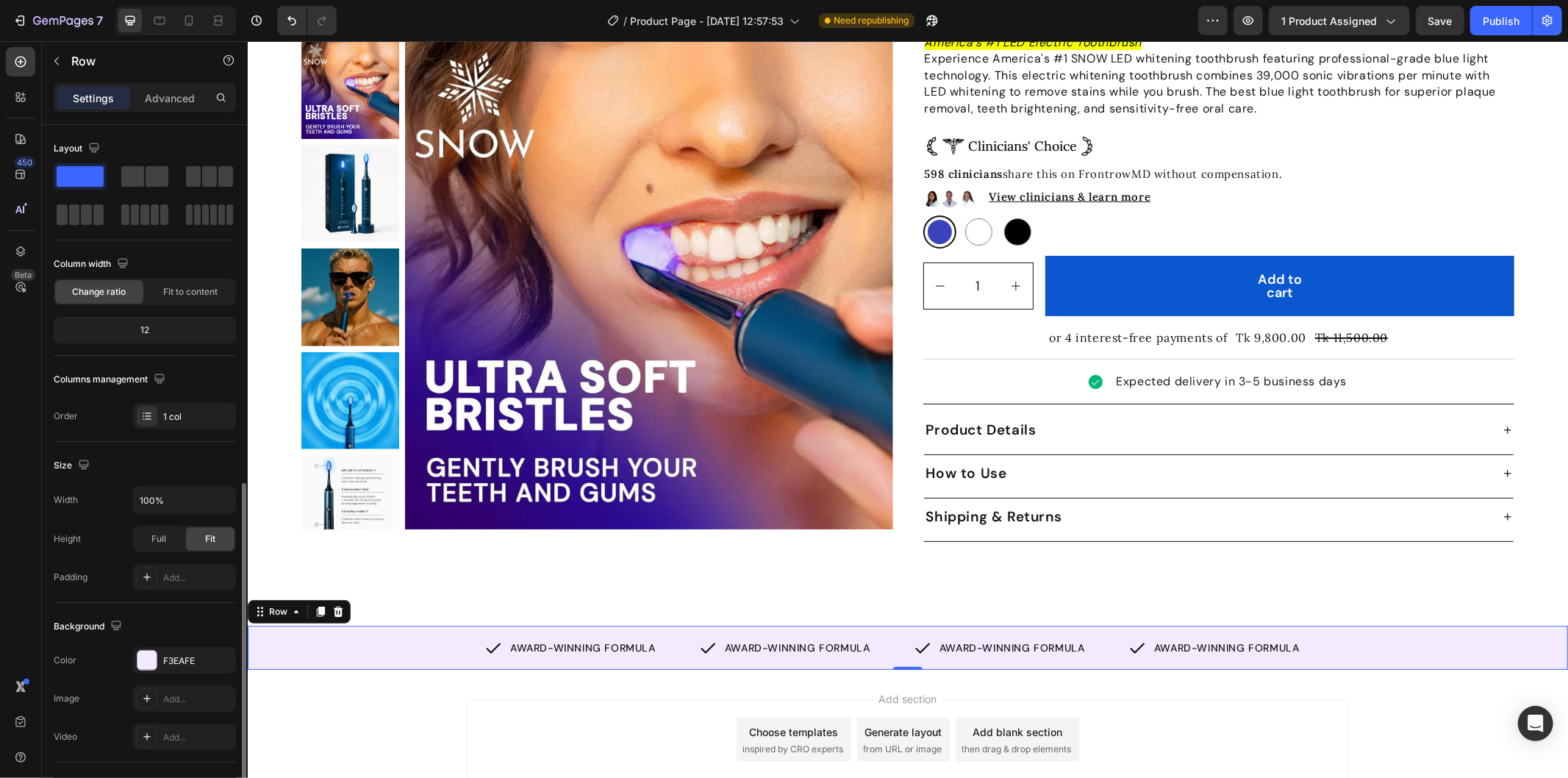
scroll to position [201, 0]
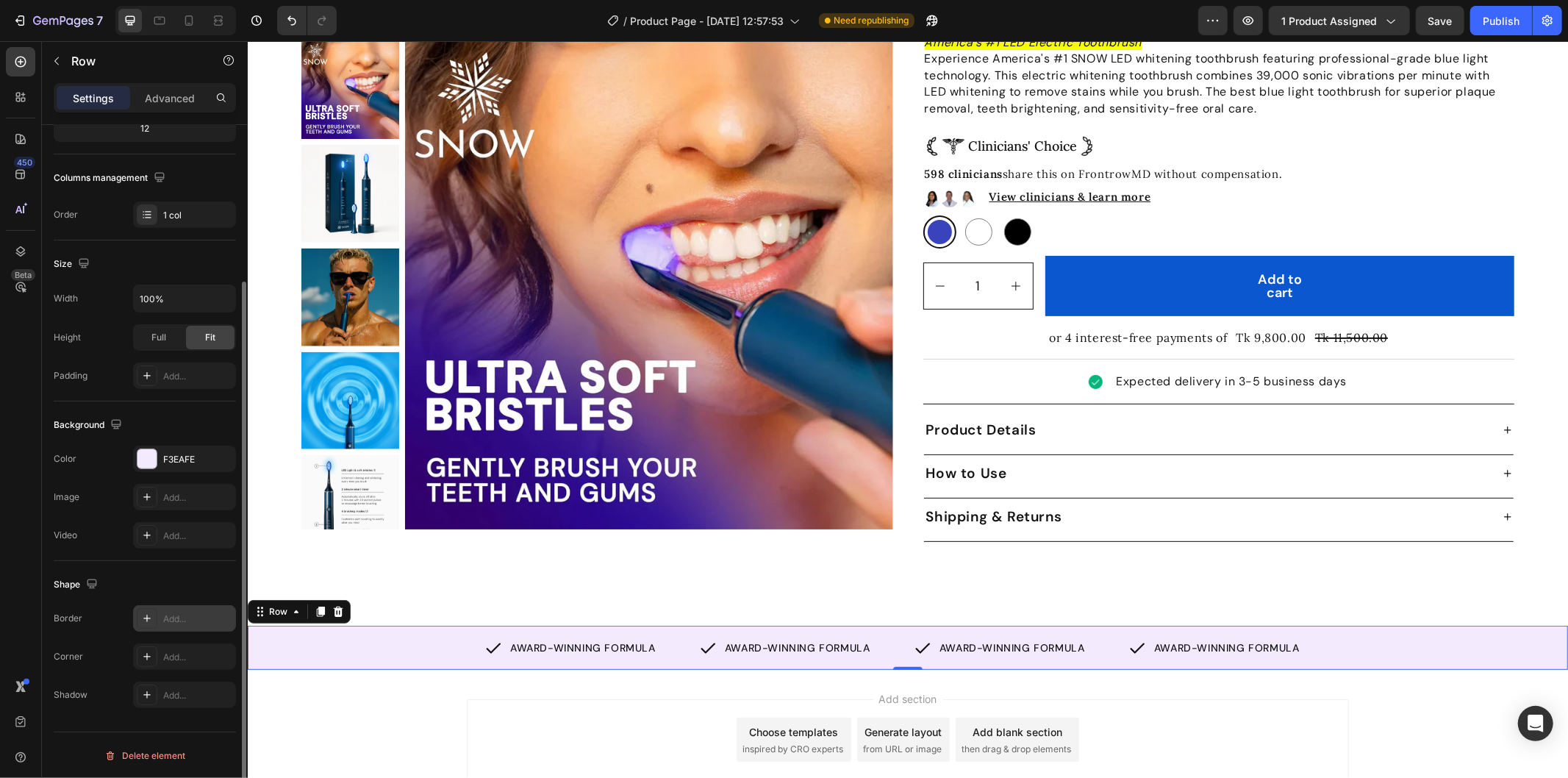
click at [184, 610] on div "Add..." at bounding box center [184, 618] width 102 height 27
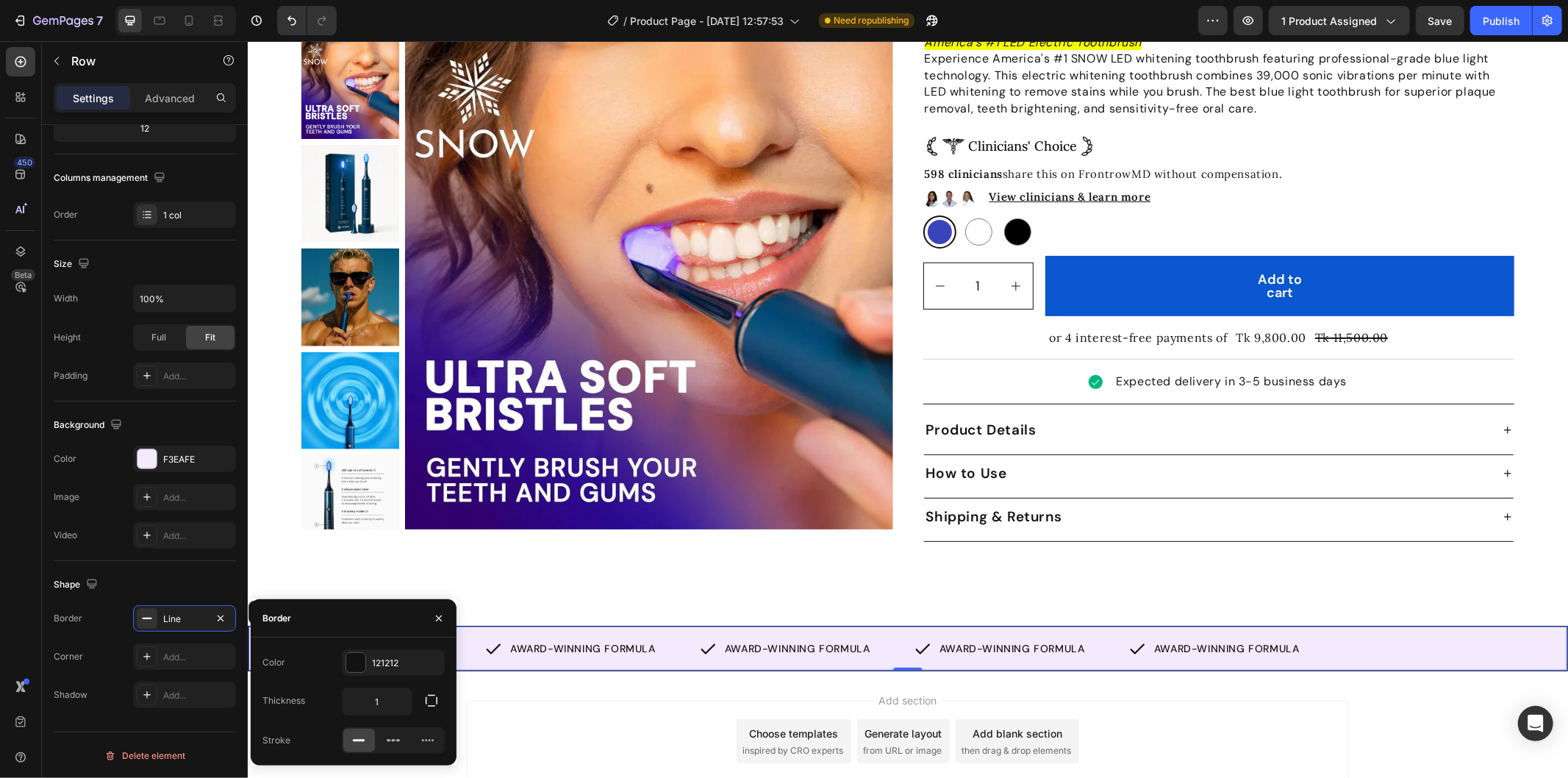
click at [656, 589] on div "Product Images Icon Icon Icon Icon Icon Icon List 352 Reviews Text Block Row Tr…" at bounding box center [906, 249] width 1320 height 843
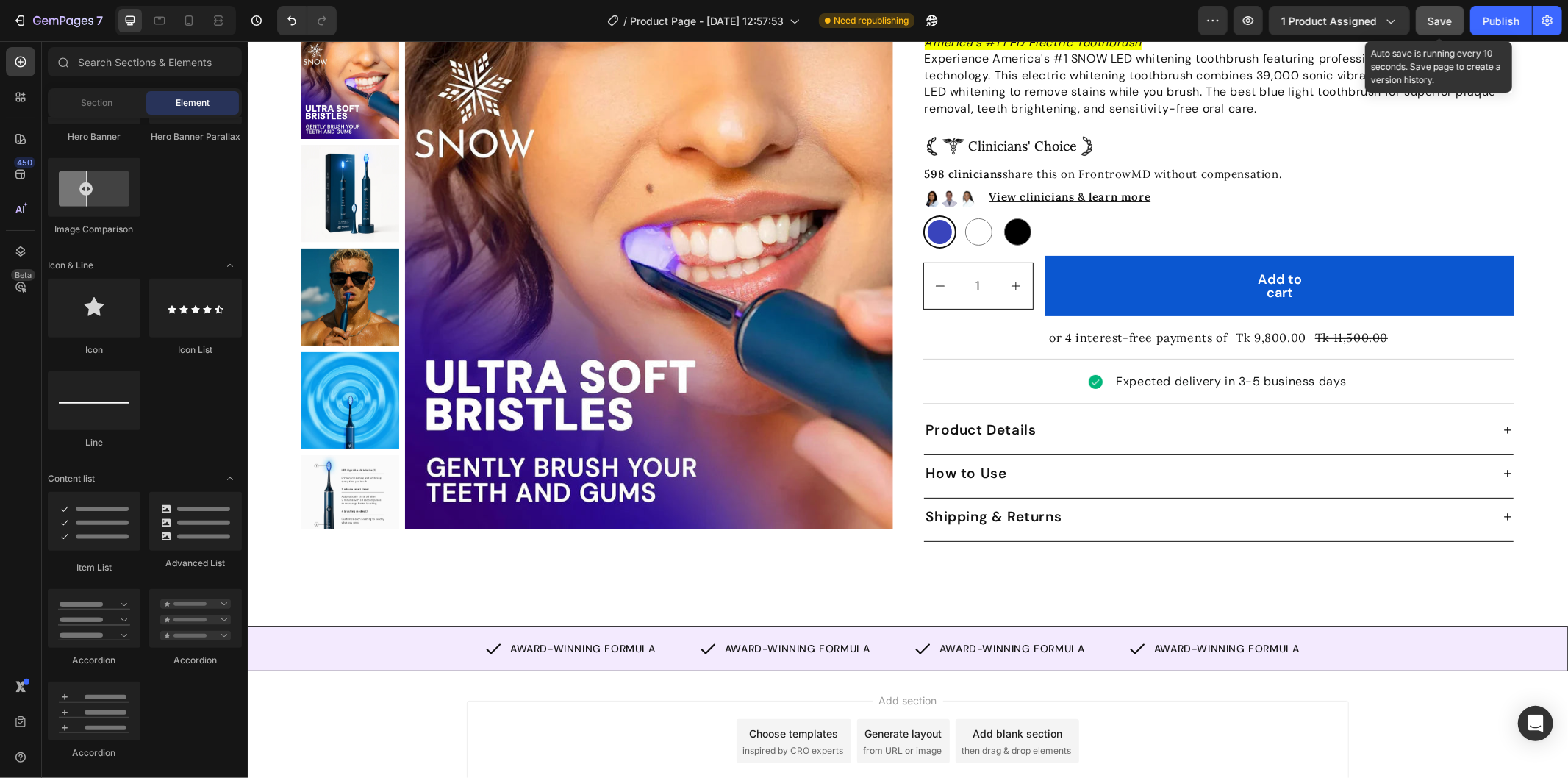
click at [1439, 17] on span "Save" at bounding box center [1441, 21] width 24 height 13
click at [1514, 23] on div "Publish" at bounding box center [1500, 21] width 37 height 16
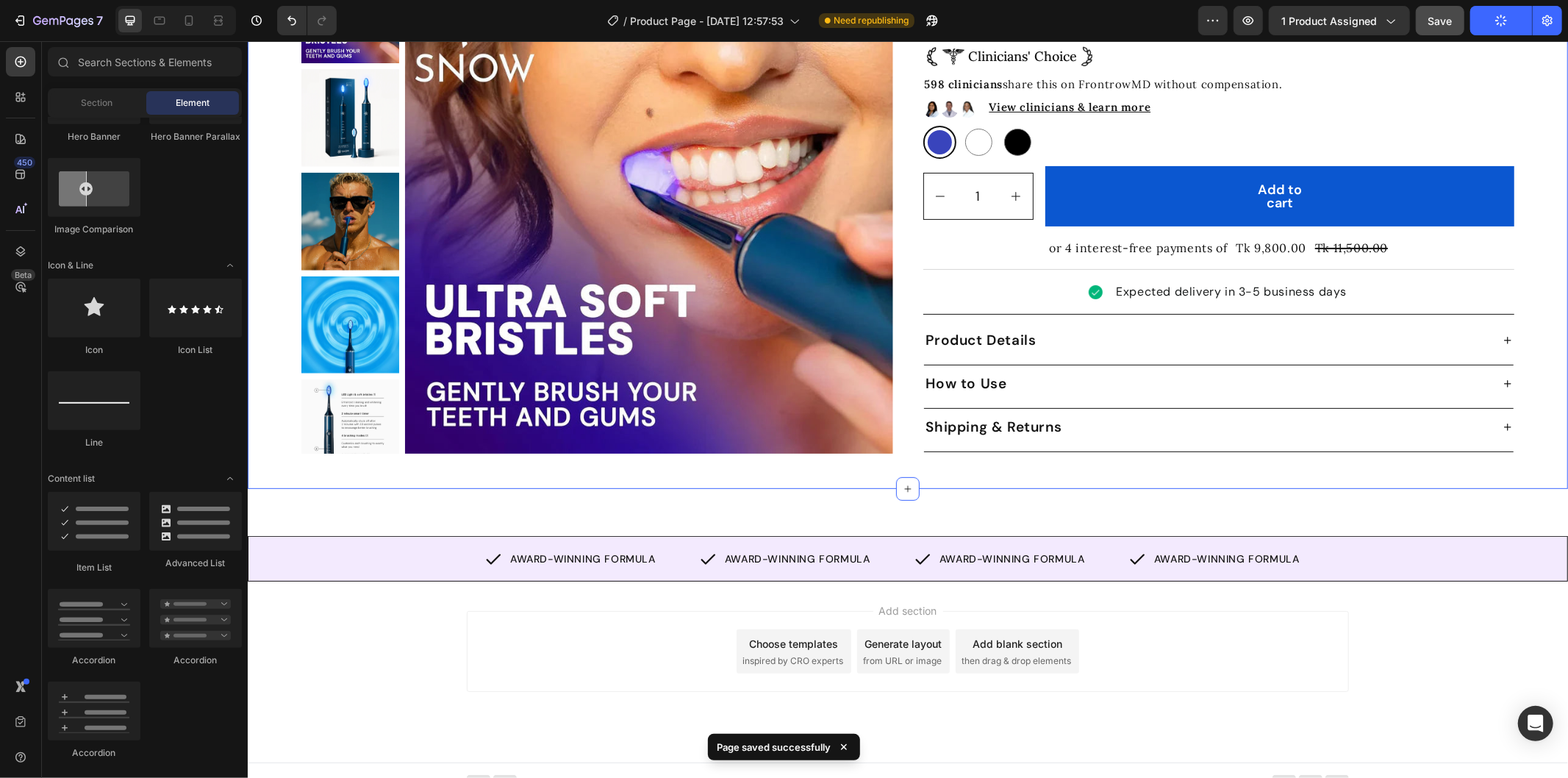
scroll to position [334, 0]
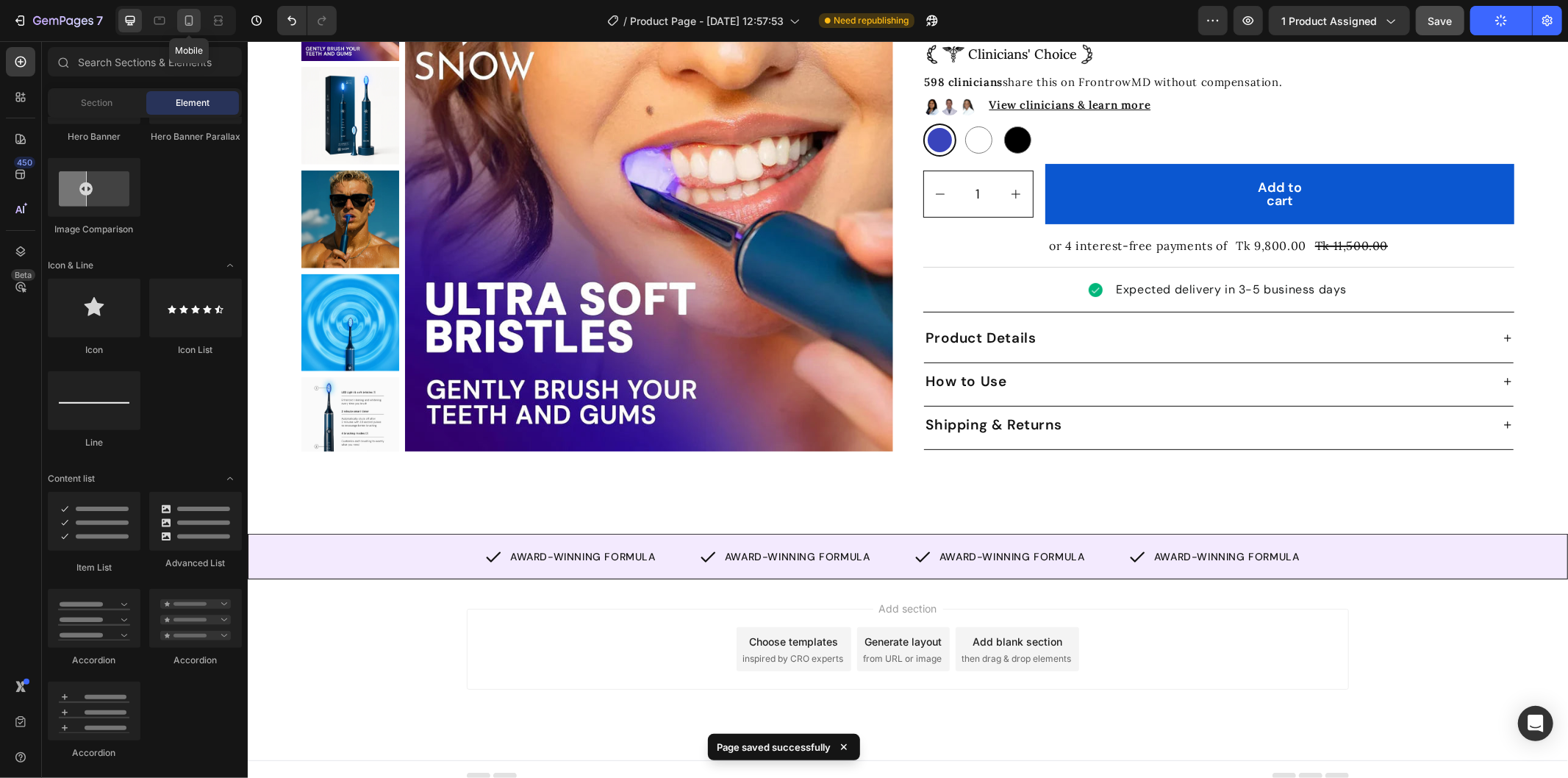
click at [180, 13] on div at bounding box center [189, 21] width 24 height 24
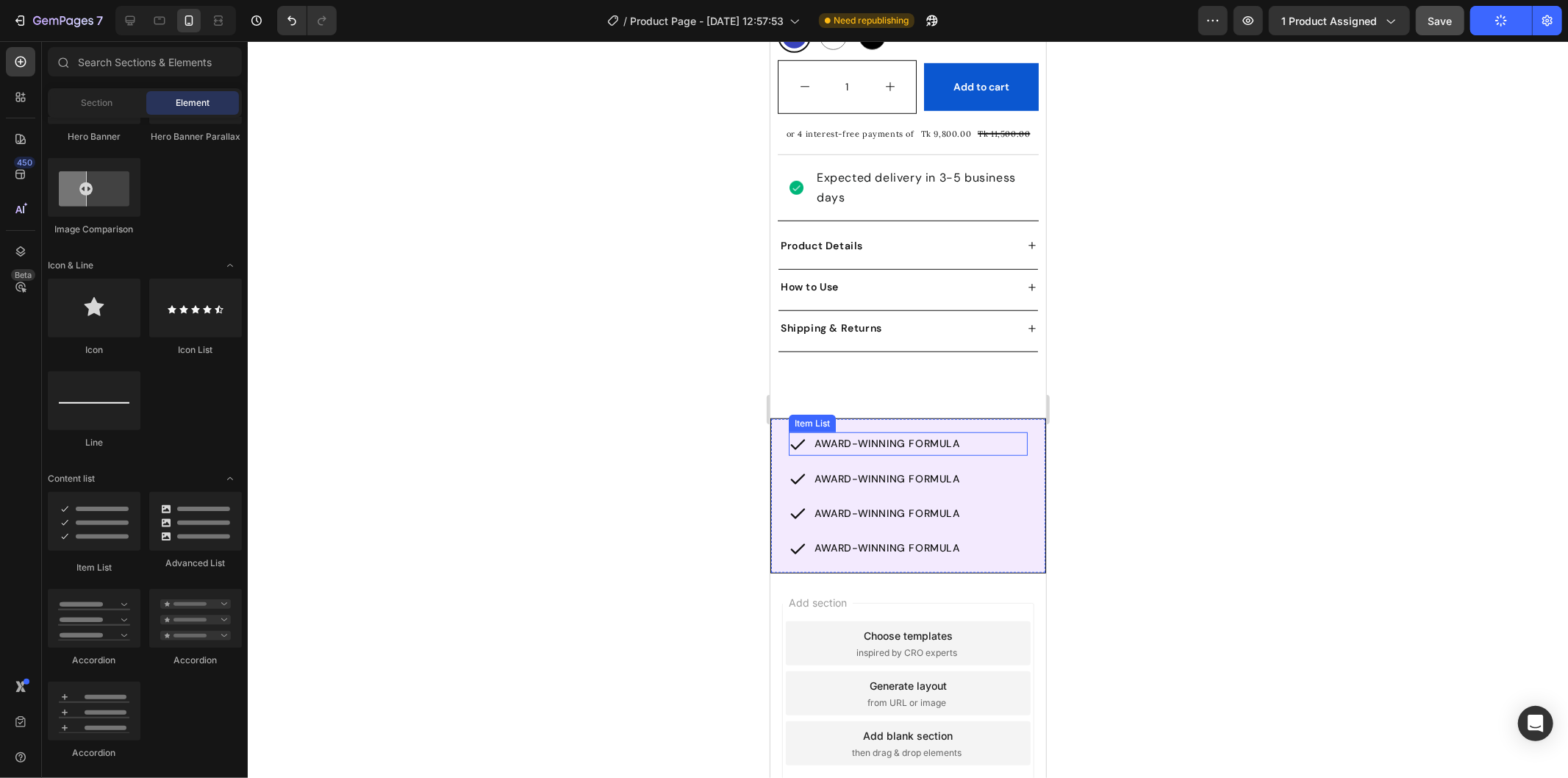
scroll to position [905, 0]
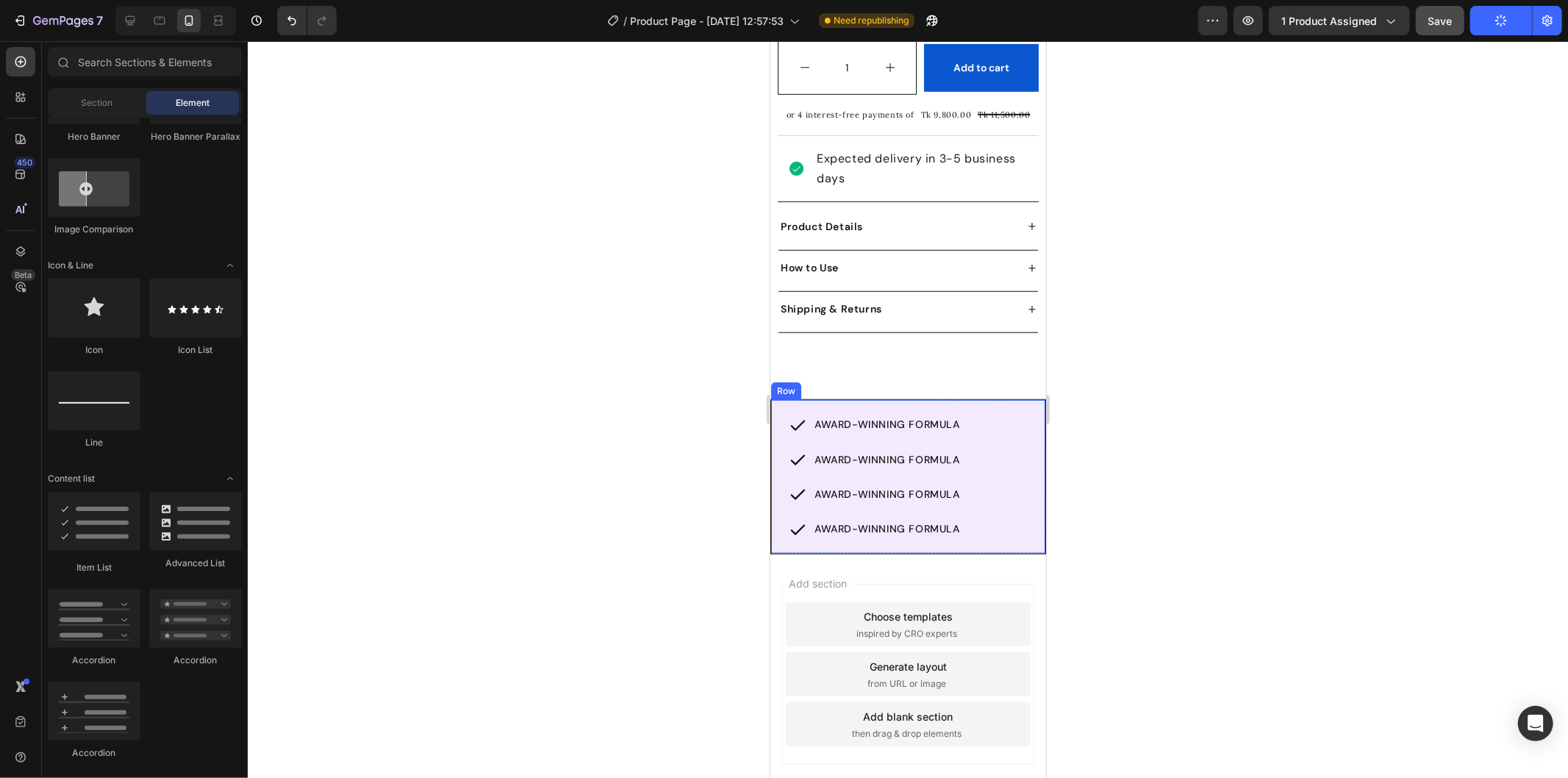
click at [987, 399] on div "AWARD-WINNING FORMULA Item List AWARD-WINNING FORMULA Item List AWARD-WINNING F…" at bounding box center [907, 476] width 275 height 153
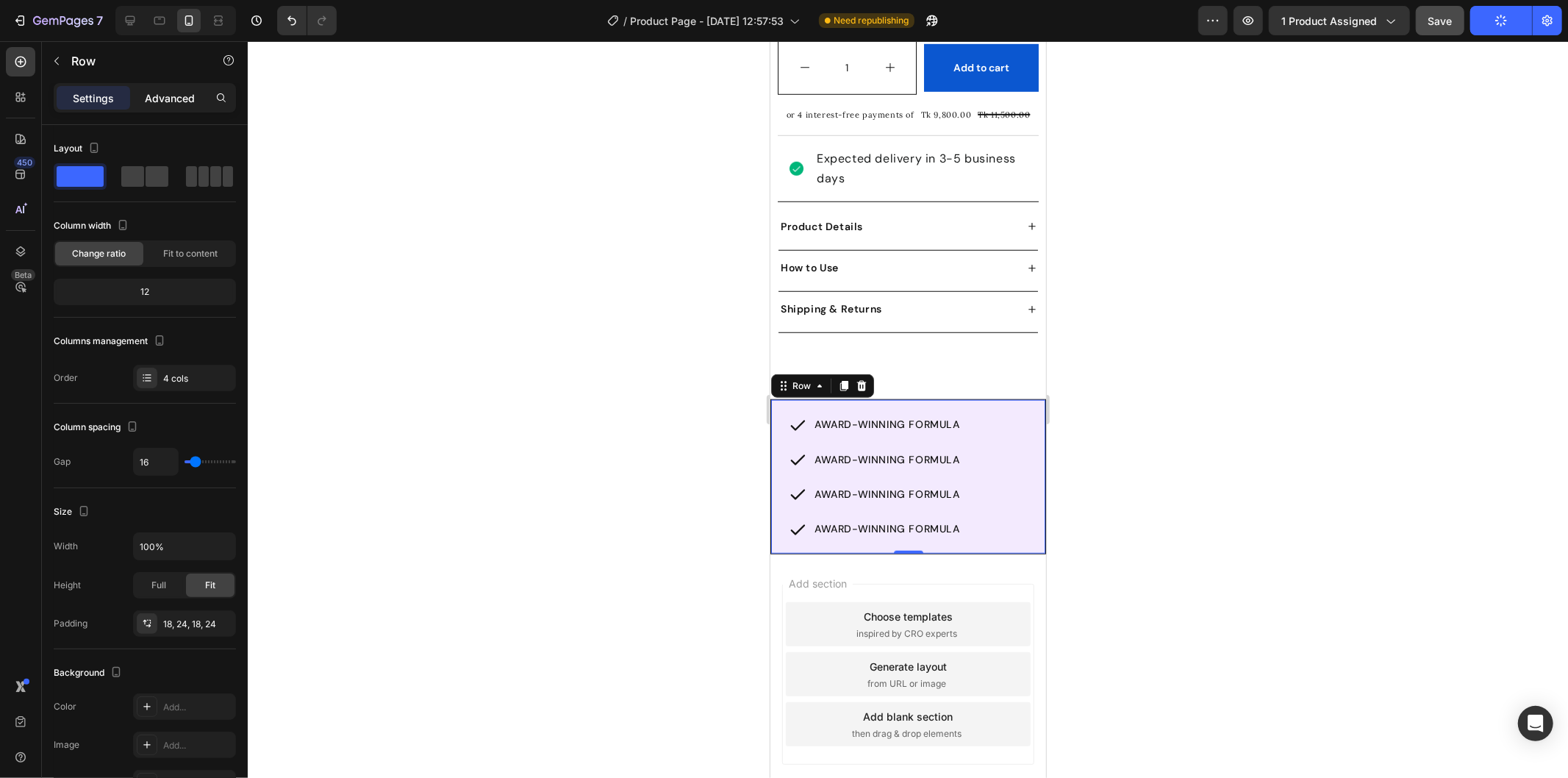
click at [165, 91] on p "Advanced" at bounding box center [170, 98] width 50 height 16
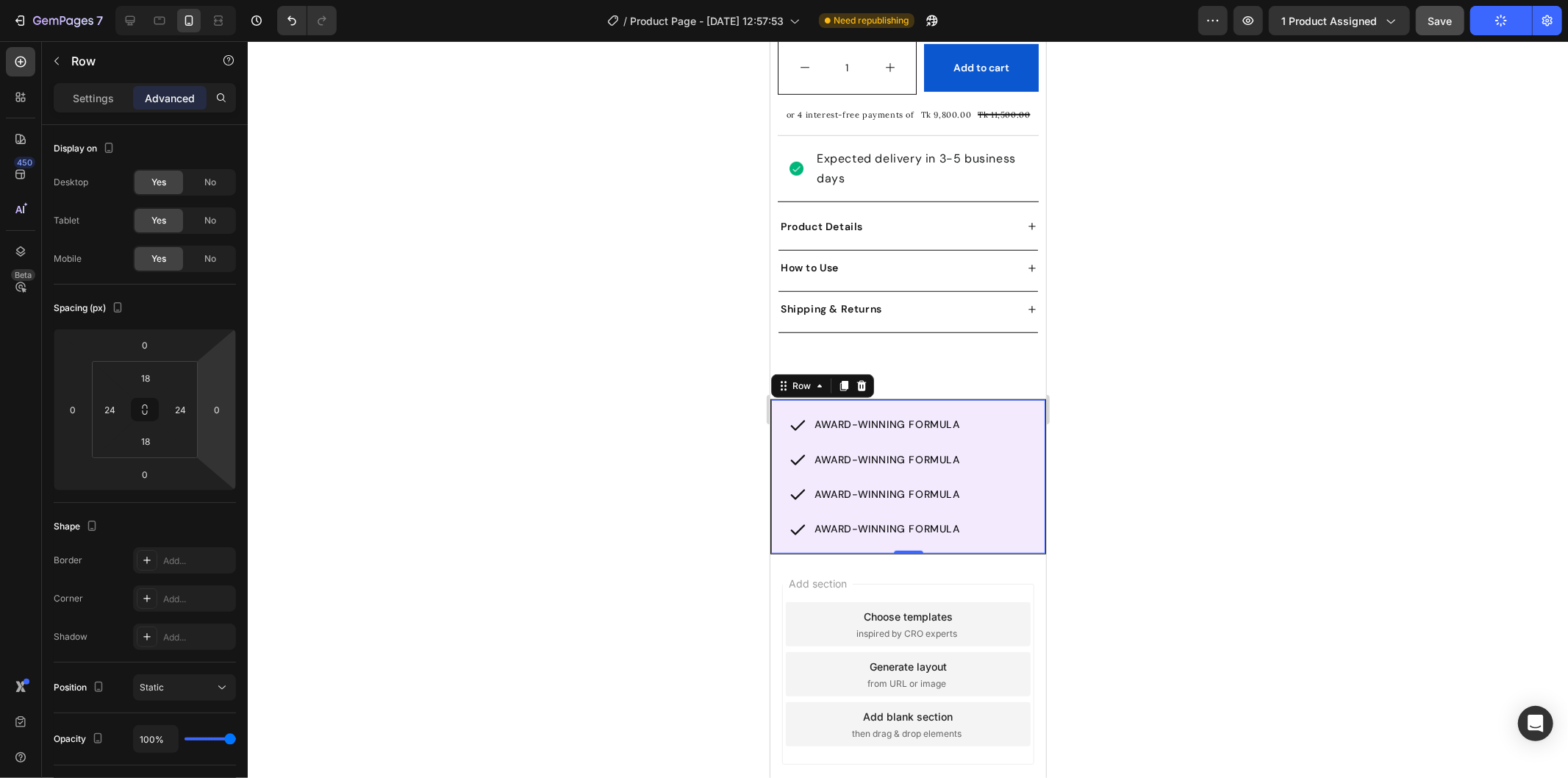
click at [781, 430] on div "AWARD-WINNING FORMULA Item List AWARD-WINNING FORMULA Item List AWARD-WINNING F…" at bounding box center [907, 476] width 275 height 153
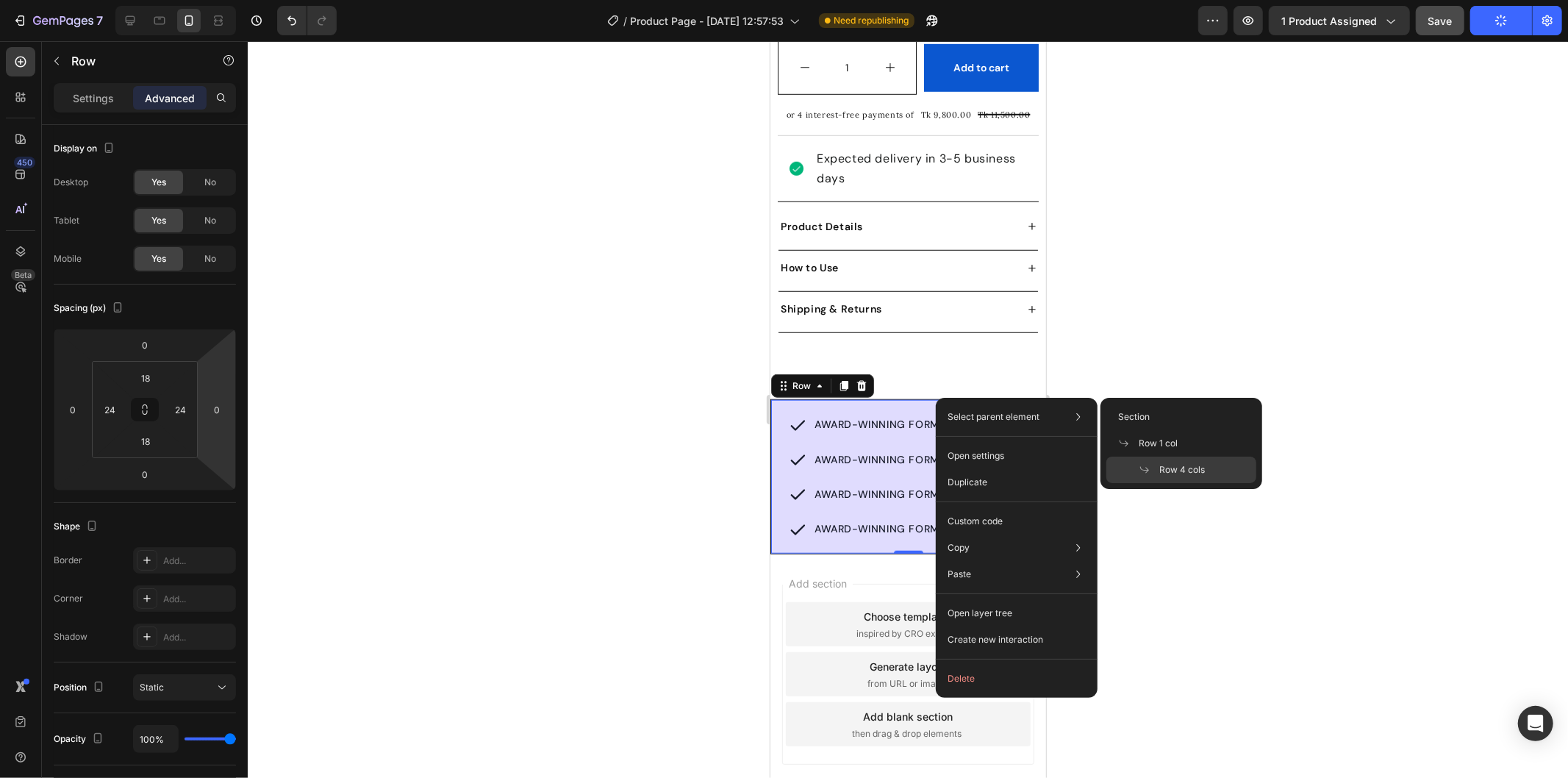
click at [1221, 462] on div "Row 4 cols" at bounding box center [1181, 470] width 150 height 27
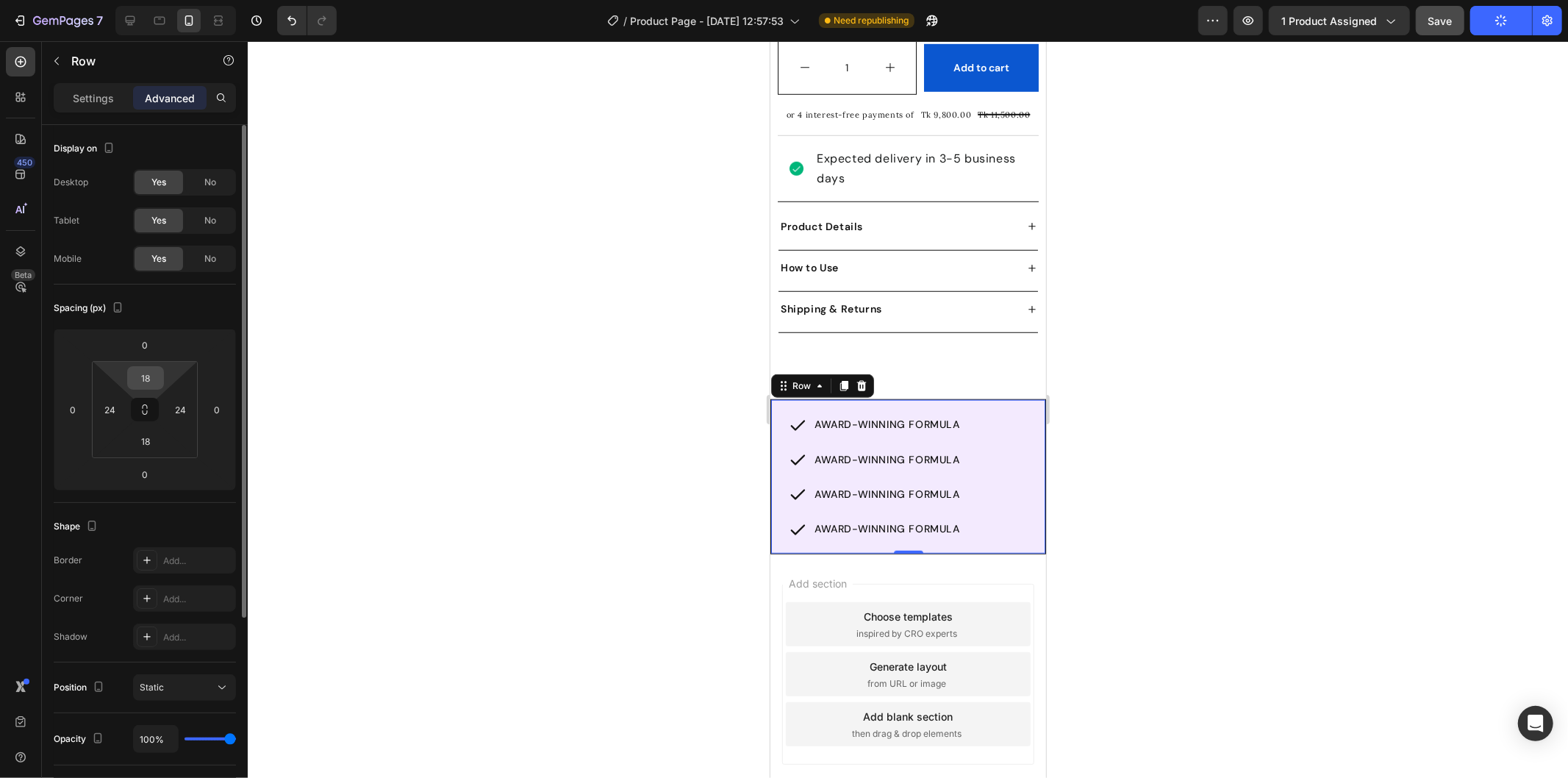
click at [148, 373] on input "18" at bounding box center [146, 378] width 30 height 22
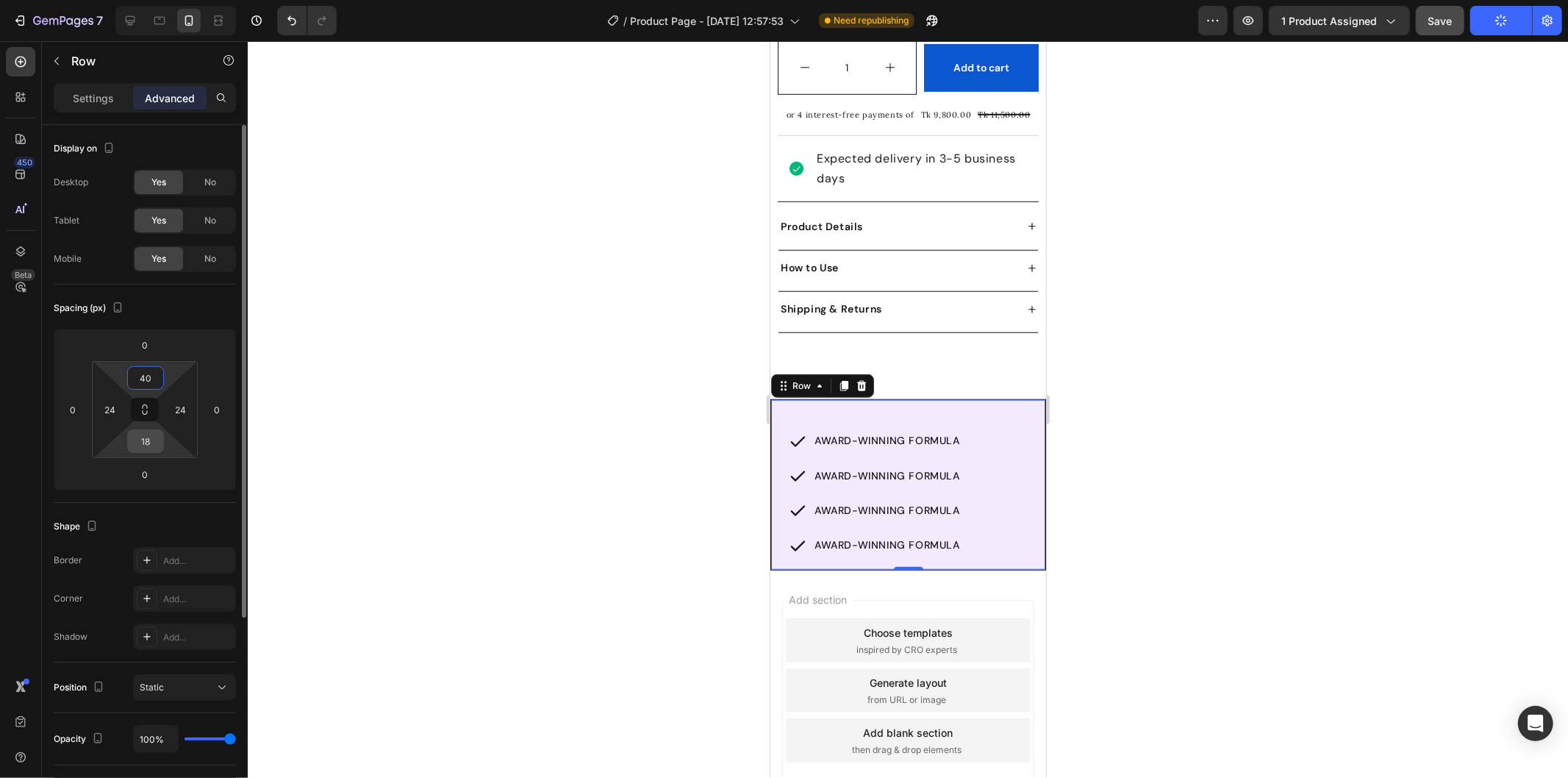
type input "40"
click at [149, 440] on input "18" at bounding box center [146, 441] width 30 height 22
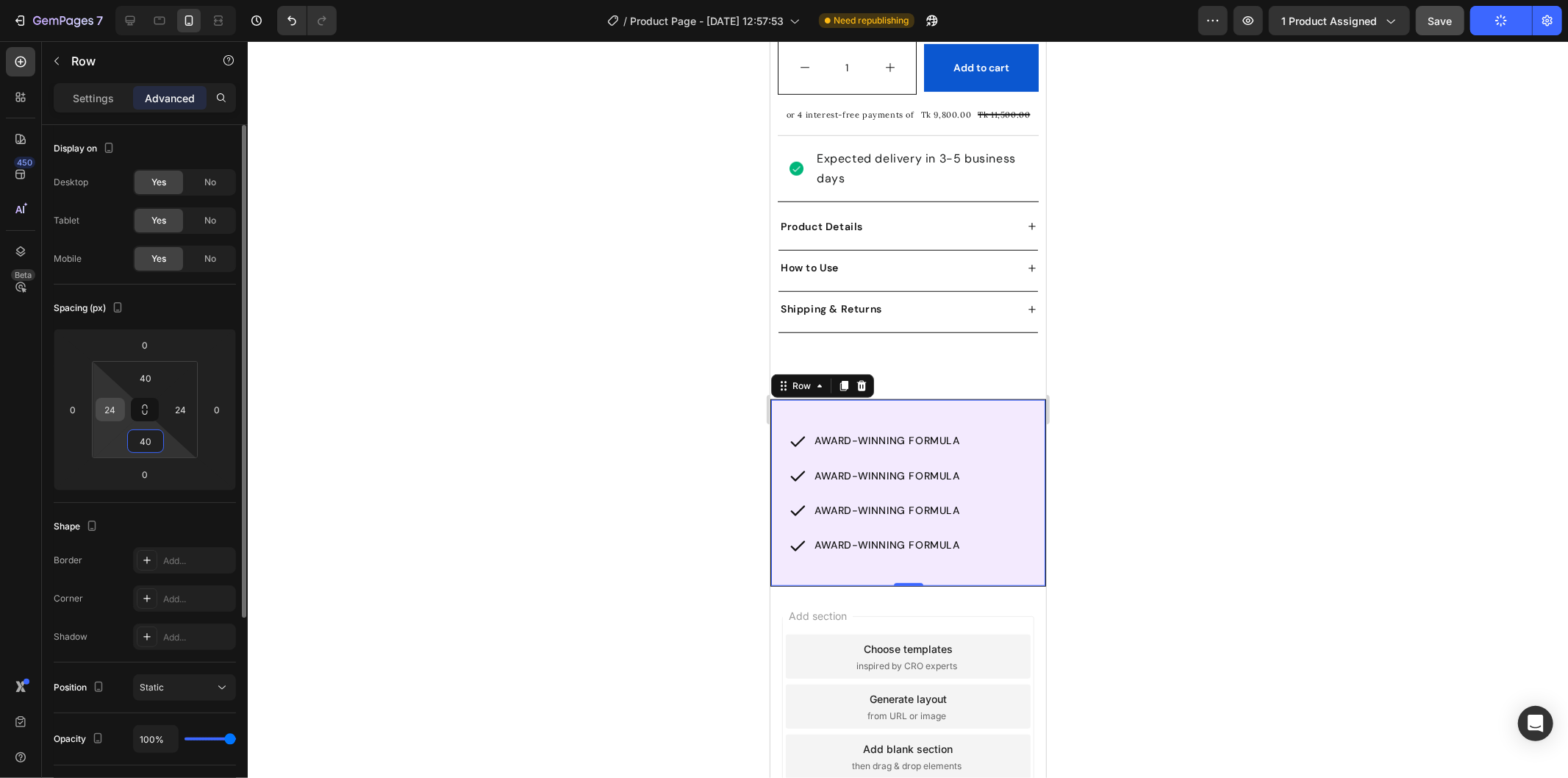
type input "40"
click at [112, 413] on input "24" at bounding box center [110, 409] width 22 height 22
type input "10"
click at [182, 405] on input "24" at bounding box center [181, 409] width 22 height 22
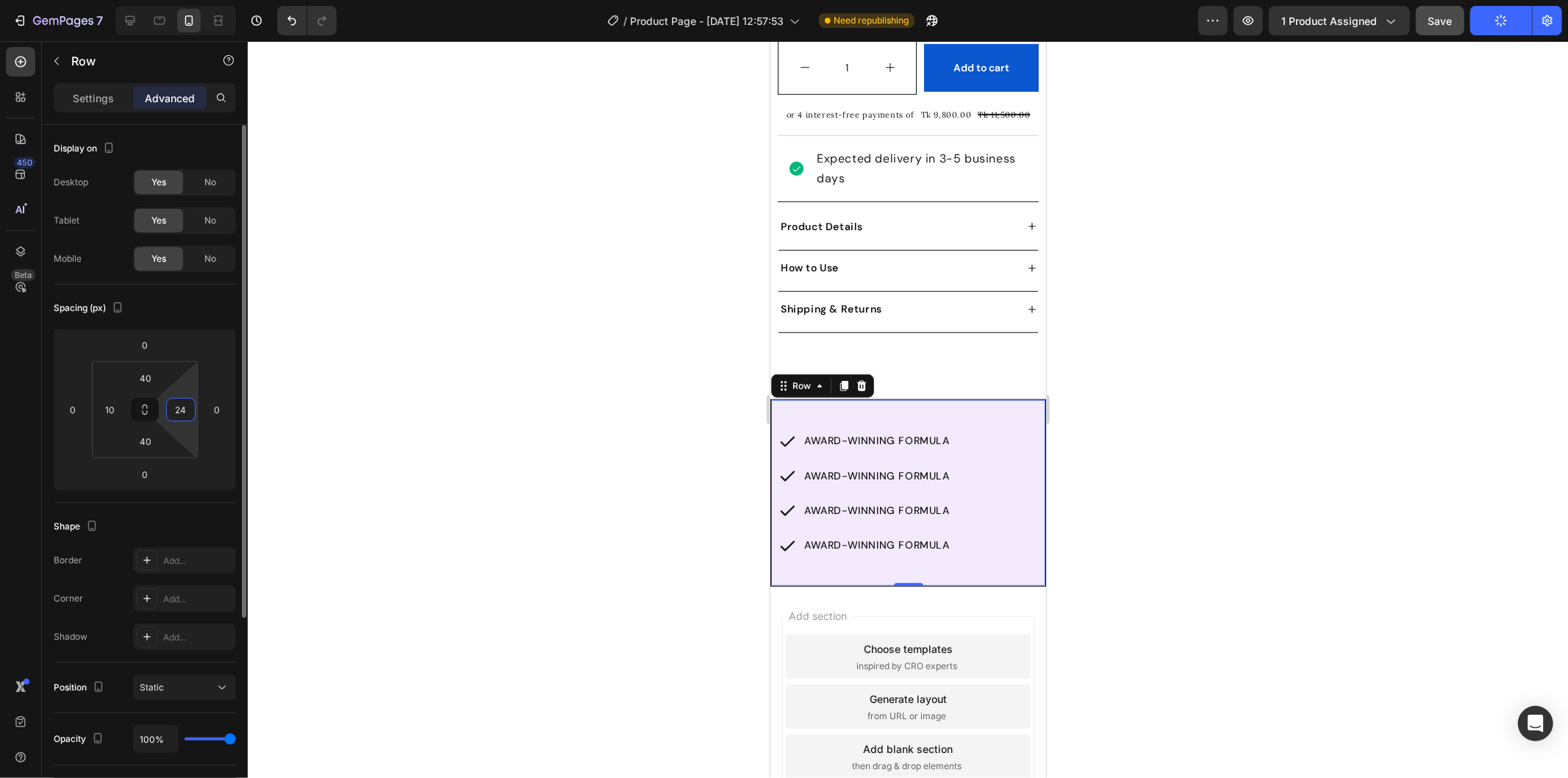
click at [182, 405] on input "24" at bounding box center [181, 409] width 22 height 22
type input "10"
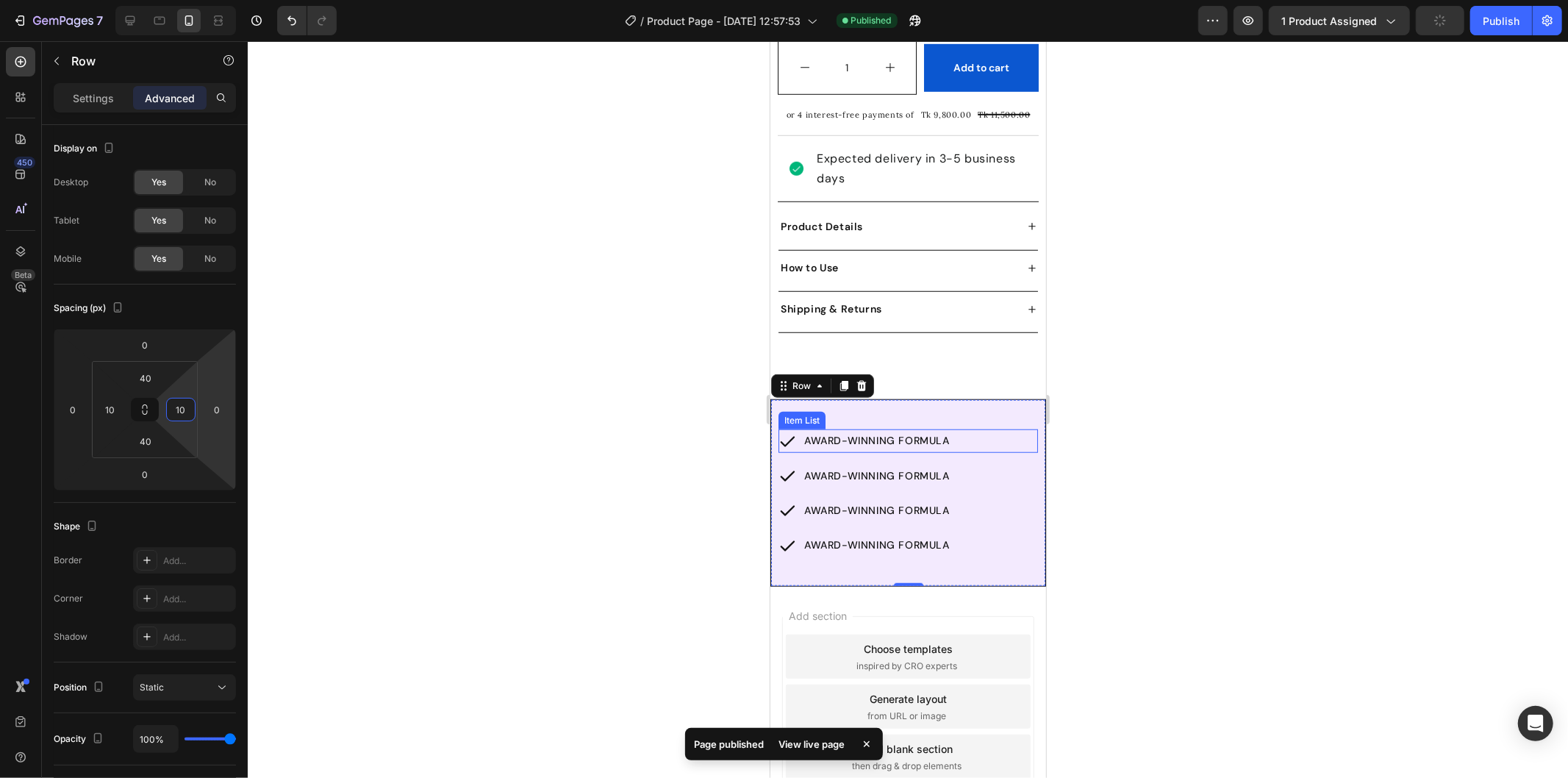
click at [983, 438] on div "AWARD-WINNING FORMULA" at bounding box center [907, 440] width 260 height 23
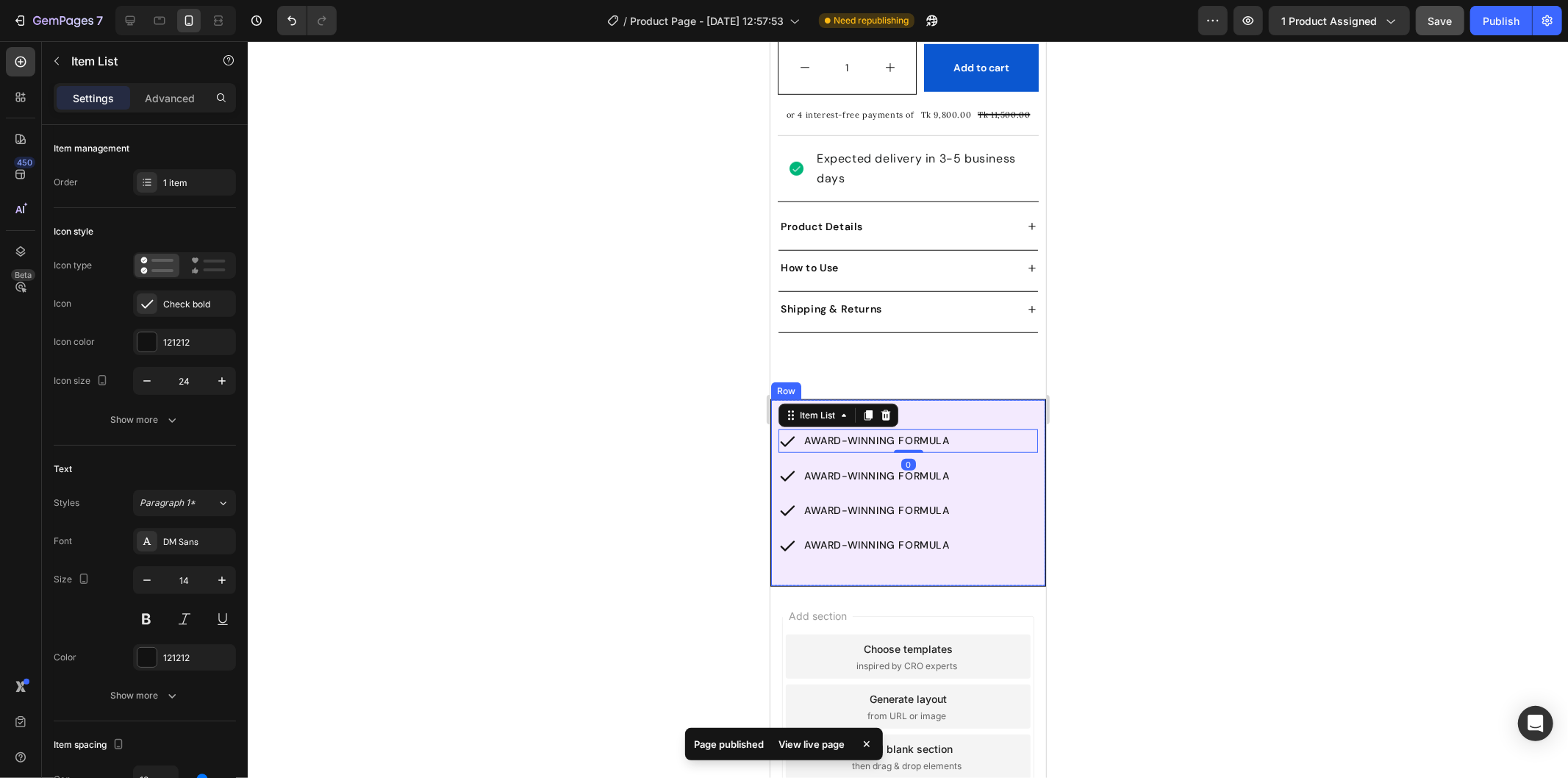
click at [967, 399] on div "AWARD-WINNING FORMULA Item List 0 AWARD-WINNING FORMULA Item List AWARD-WINNING…" at bounding box center [907, 491] width 275 height 186
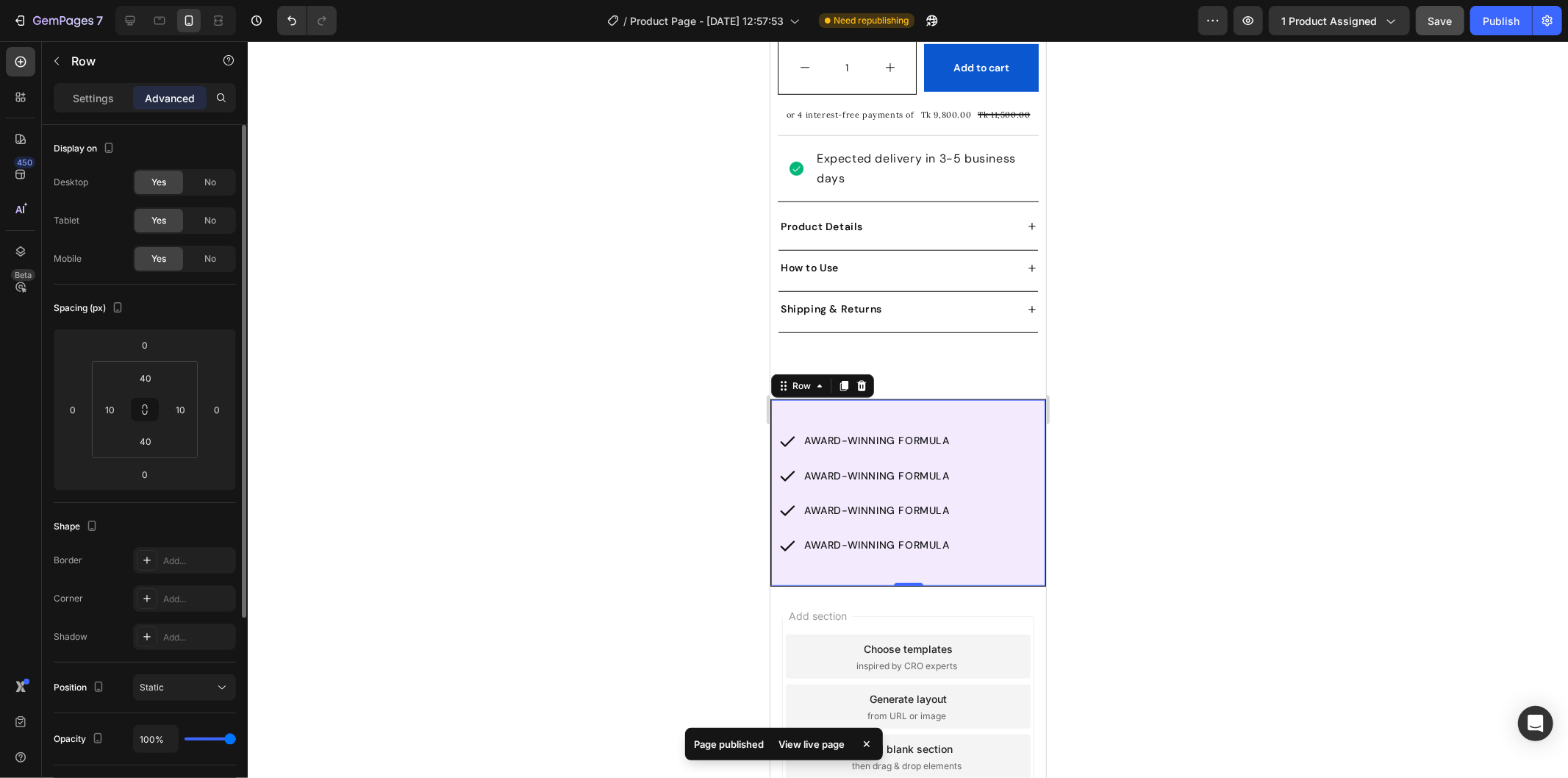
scroll to position [286, 0]
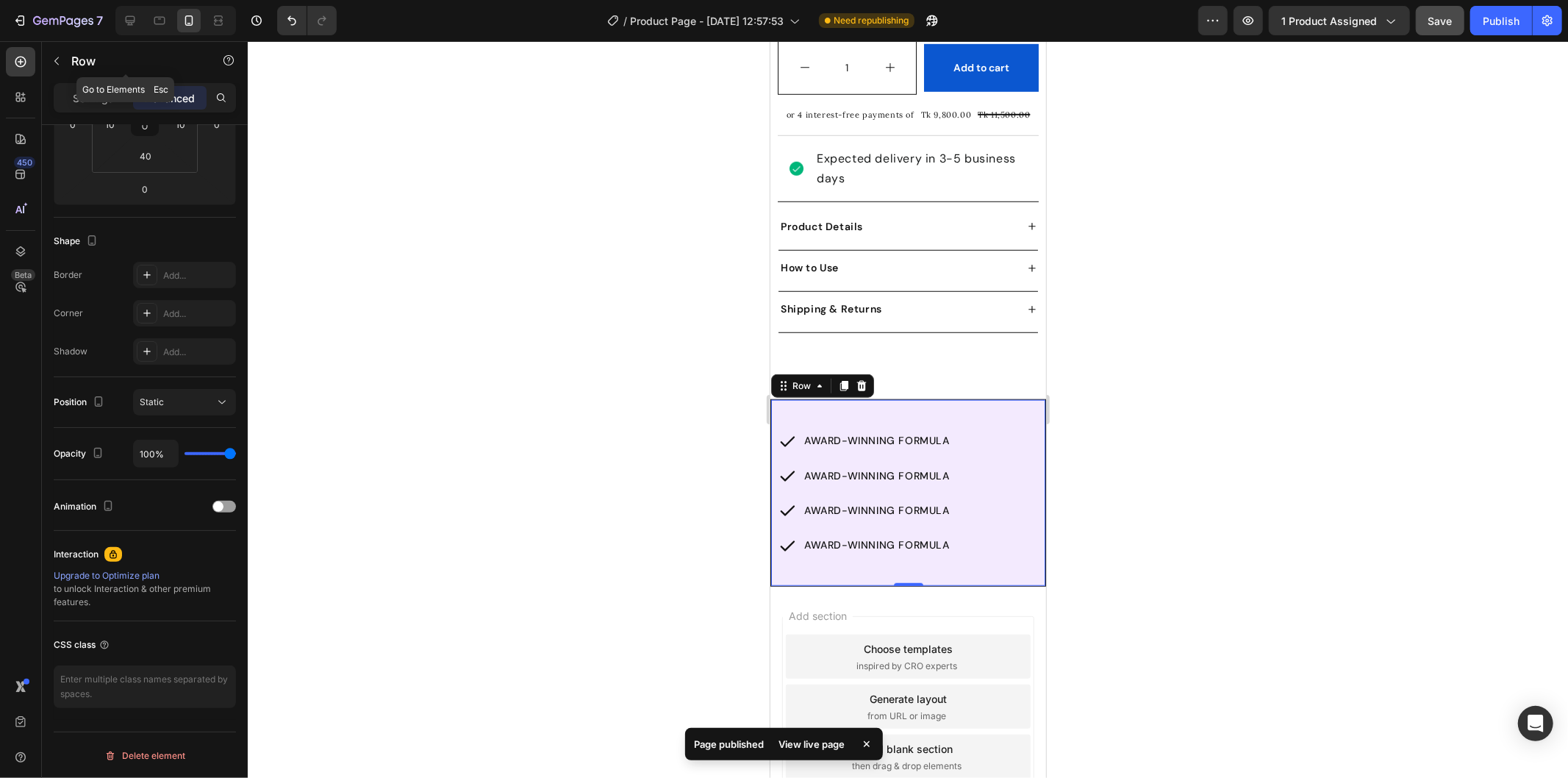
click at [87, 81] on div "Row" at bounding box center [125, 62] width 167 height 42
click at [98, 86] on div "Settings" at bounding box center [94, 97] width 74 height 24
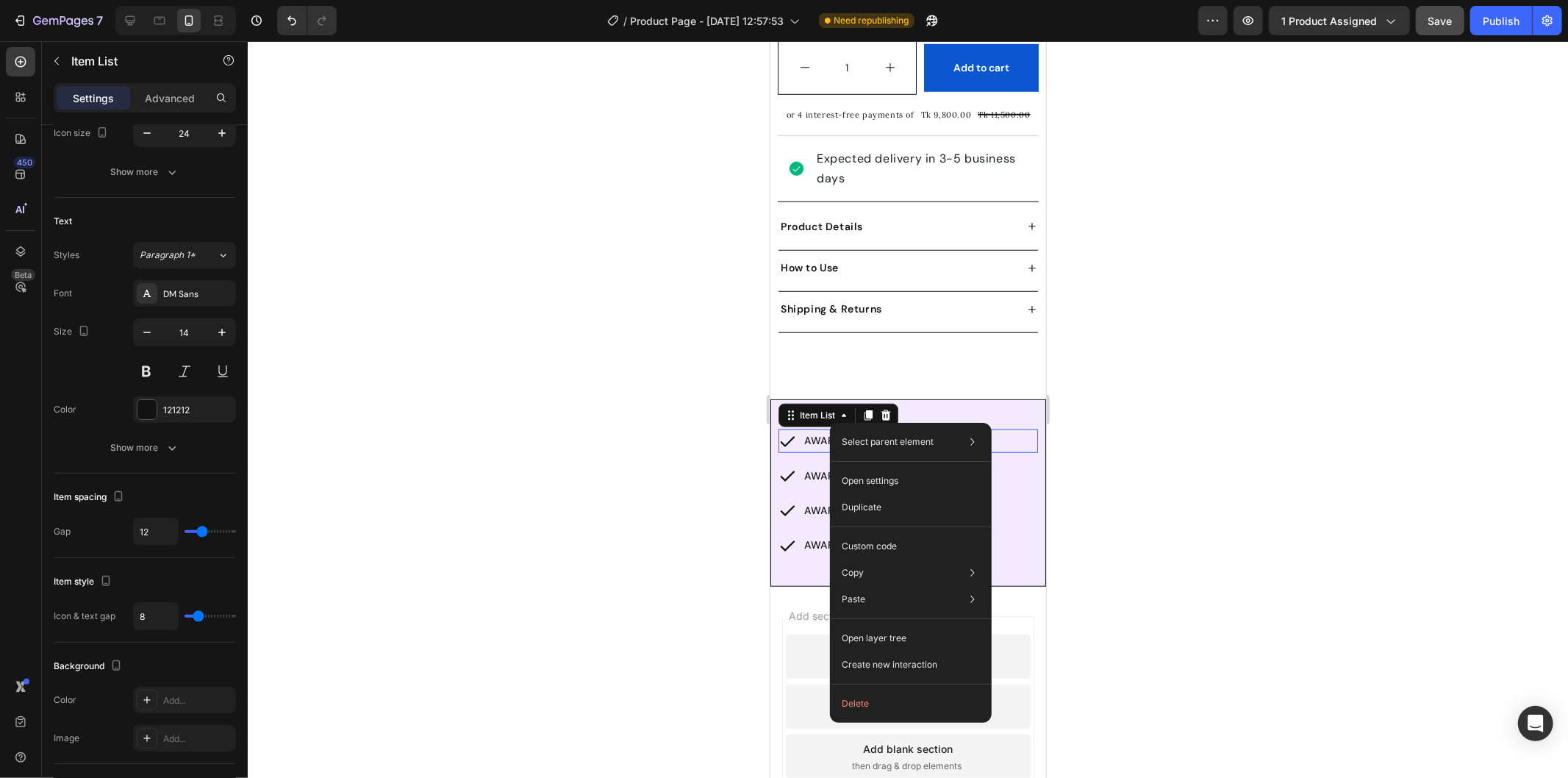
scroll to position [0, 0]
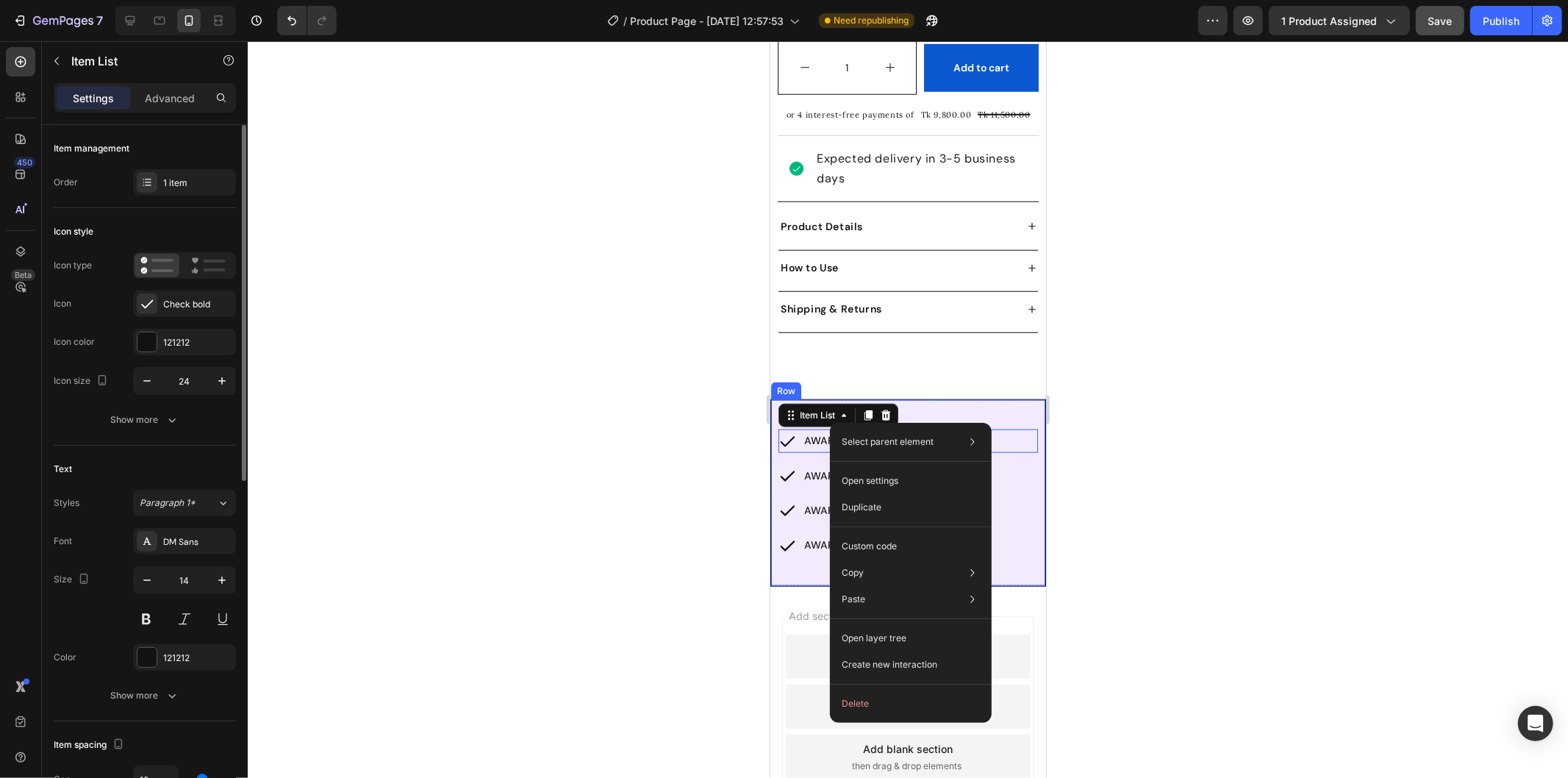
click at [955, 399] on div "AWARD-WINNING FORMULA Item List 0 AWARD-WINNING FORMULA Item List AWARD-WINNING…" at bounding box center [907, 491] width 275 height 186
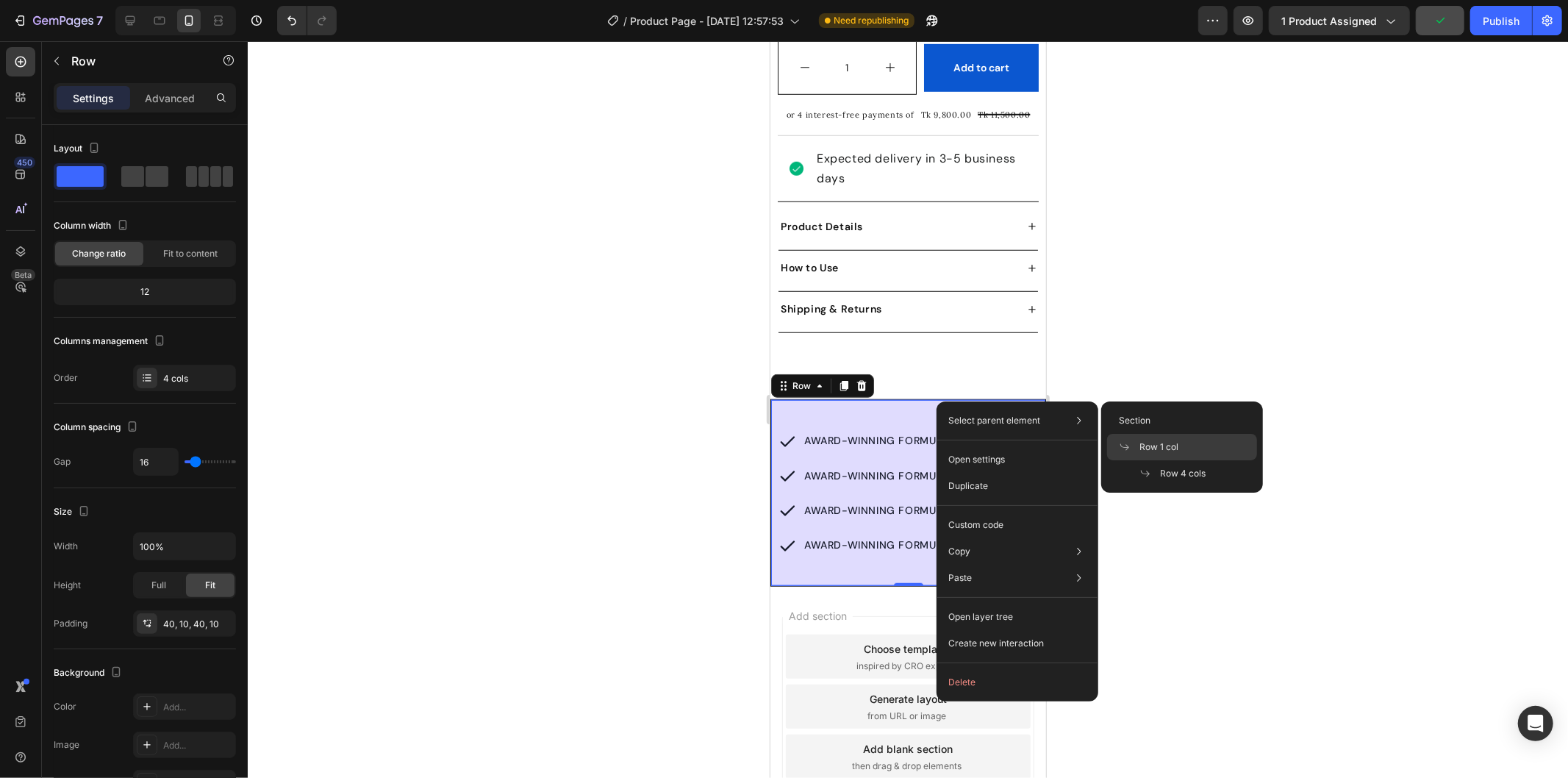
click at [1156, 441] on span "Row 1 col" at bounding box center [1158, 447] width 39 height 13
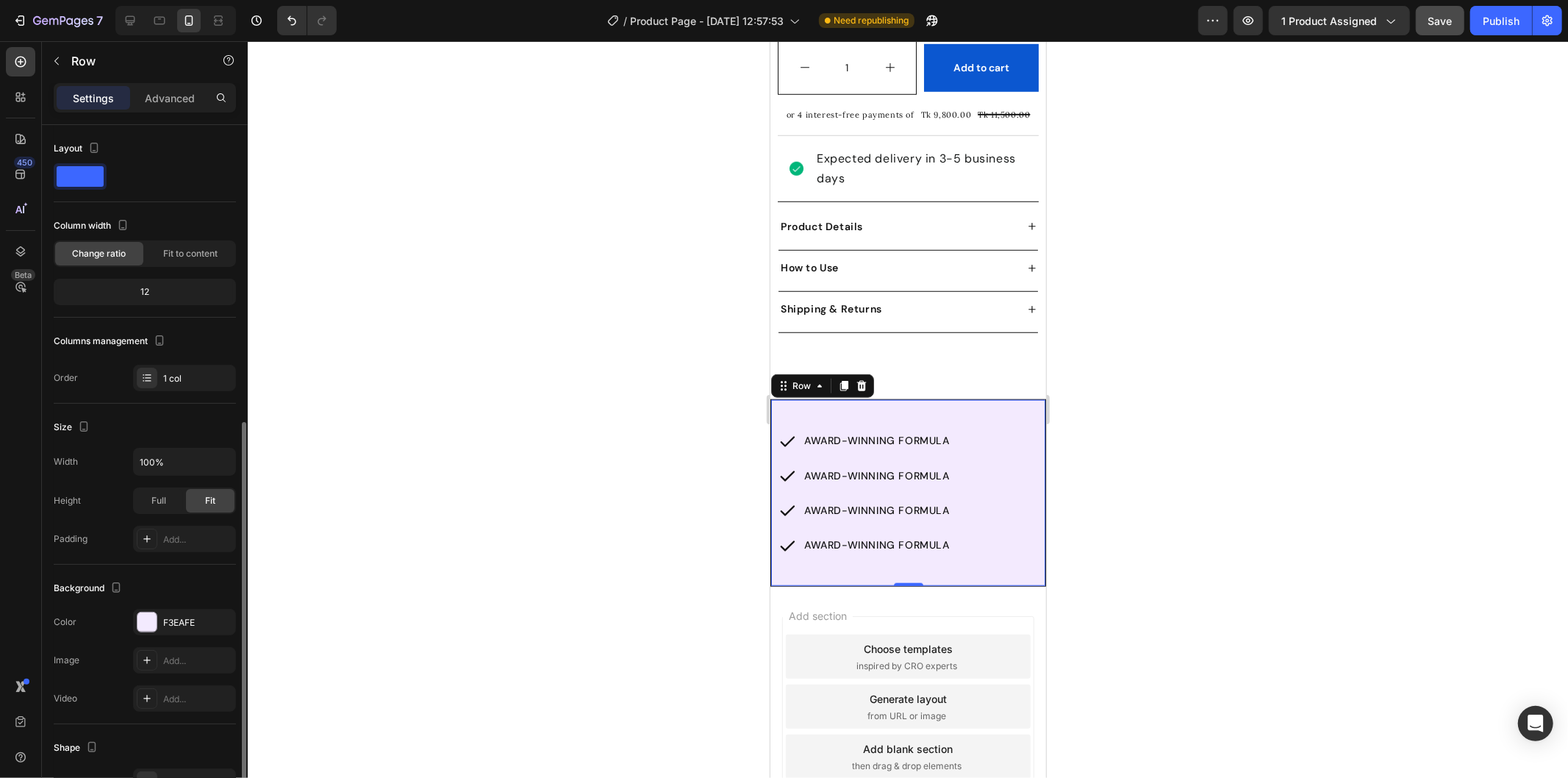
scroll to position [164, 0]
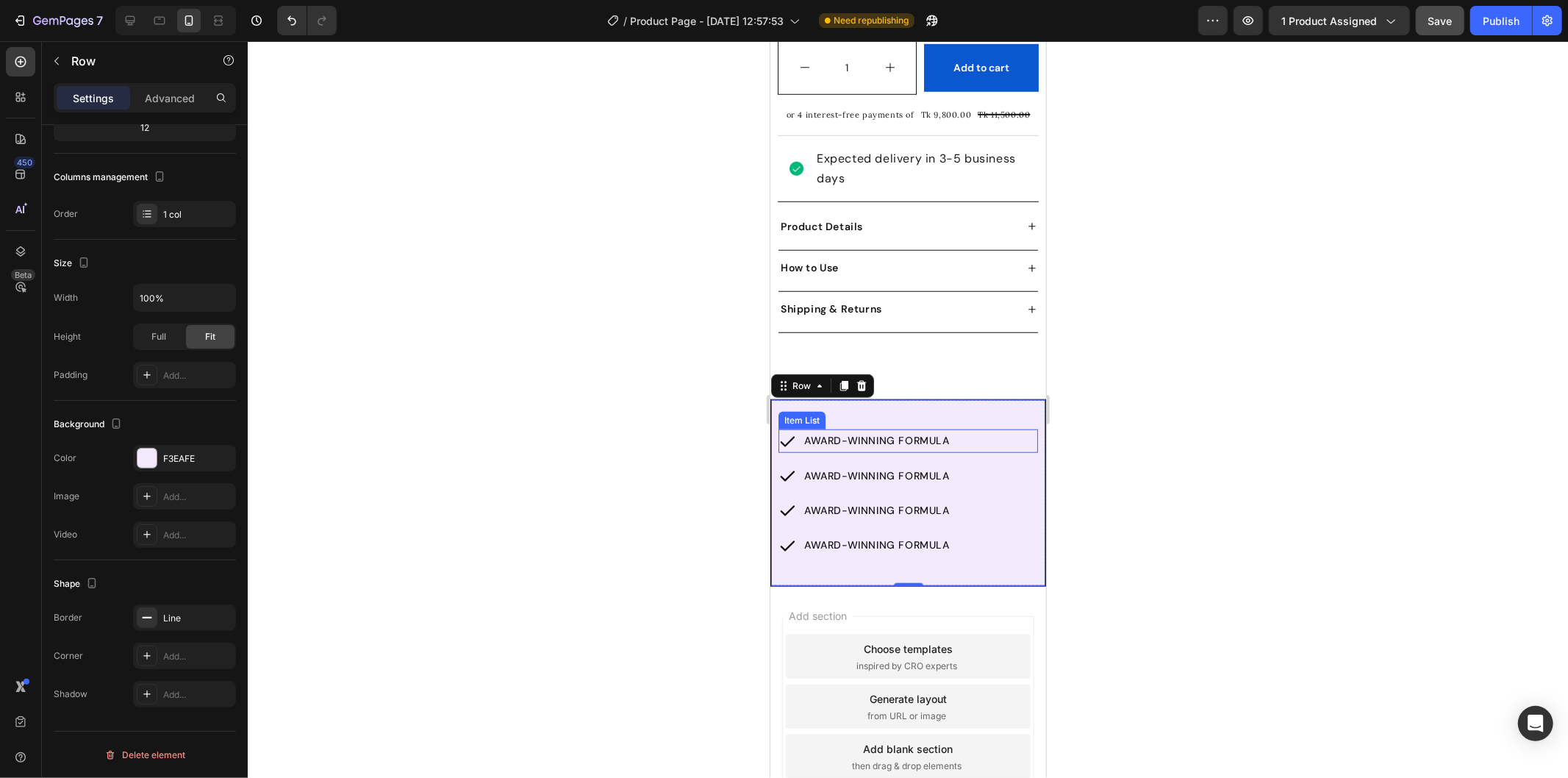
click at [799, 429] on div "AWARD-WINNING FORMULA" at bounding box center [865, 440] width 173 height 23
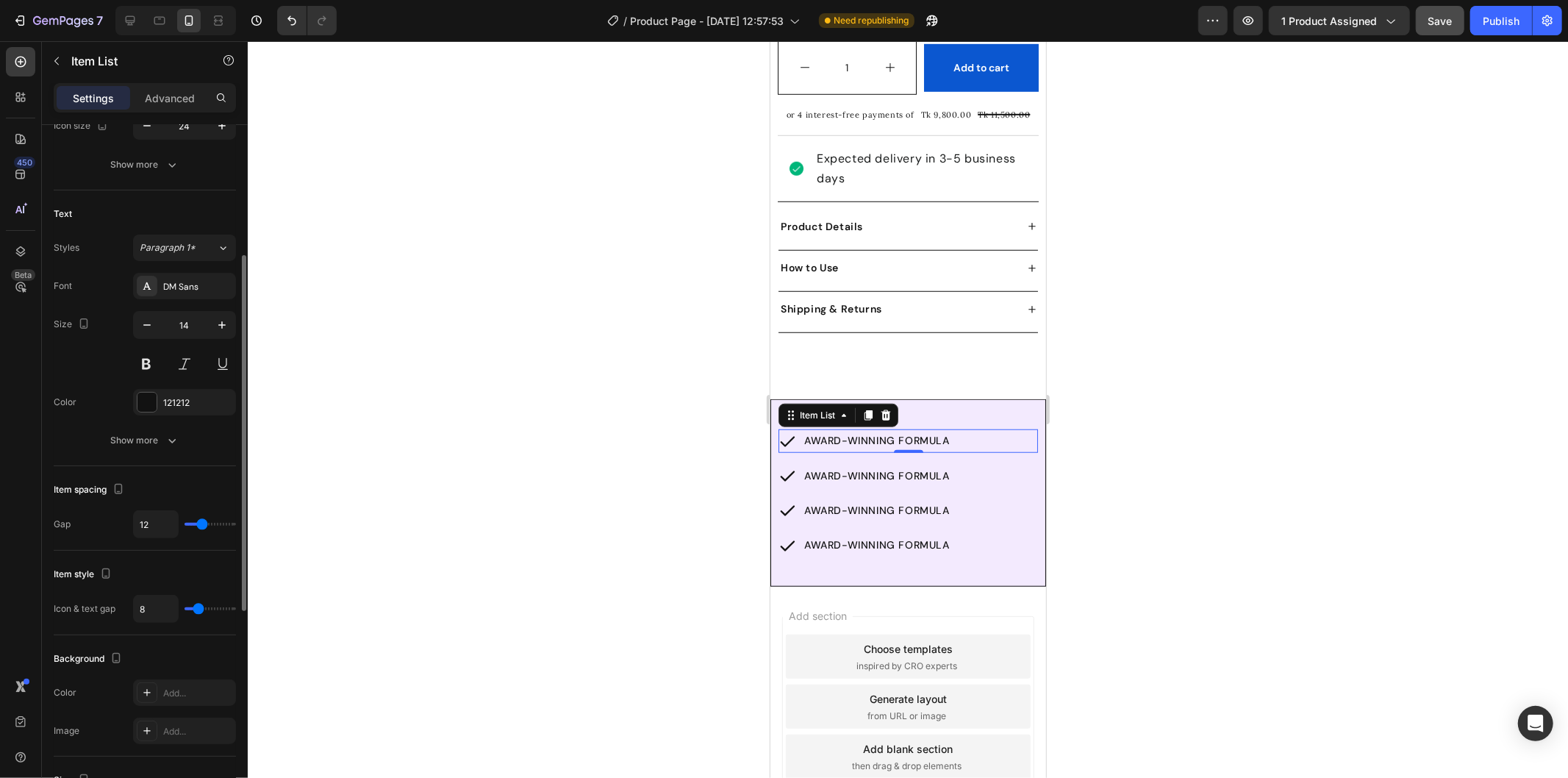
scroll to position [664, 0]
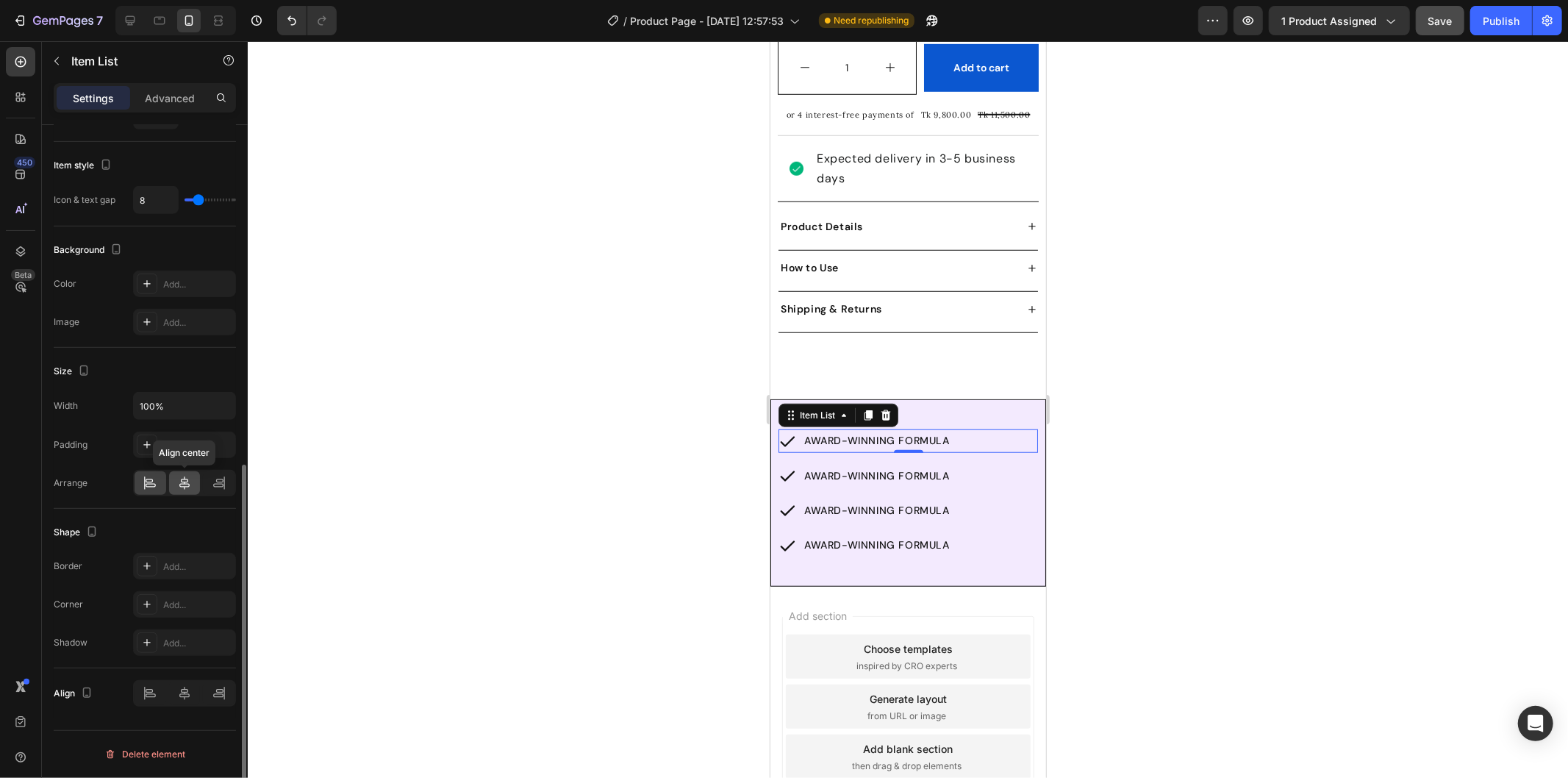
click at [187, 483] on icon at bounding box center [184, 483] width 10 height 13
click at [794, 449] on div "Item List" at bounding box center [801, 455] width 41 height 13
drag, startPoint x: 182, startPoint y: 481, endPoint x: 172, endPoint y: 486, distance: 11.2
click at [180, 483] on icon at bounding box center [184, 483] width 15 height 15
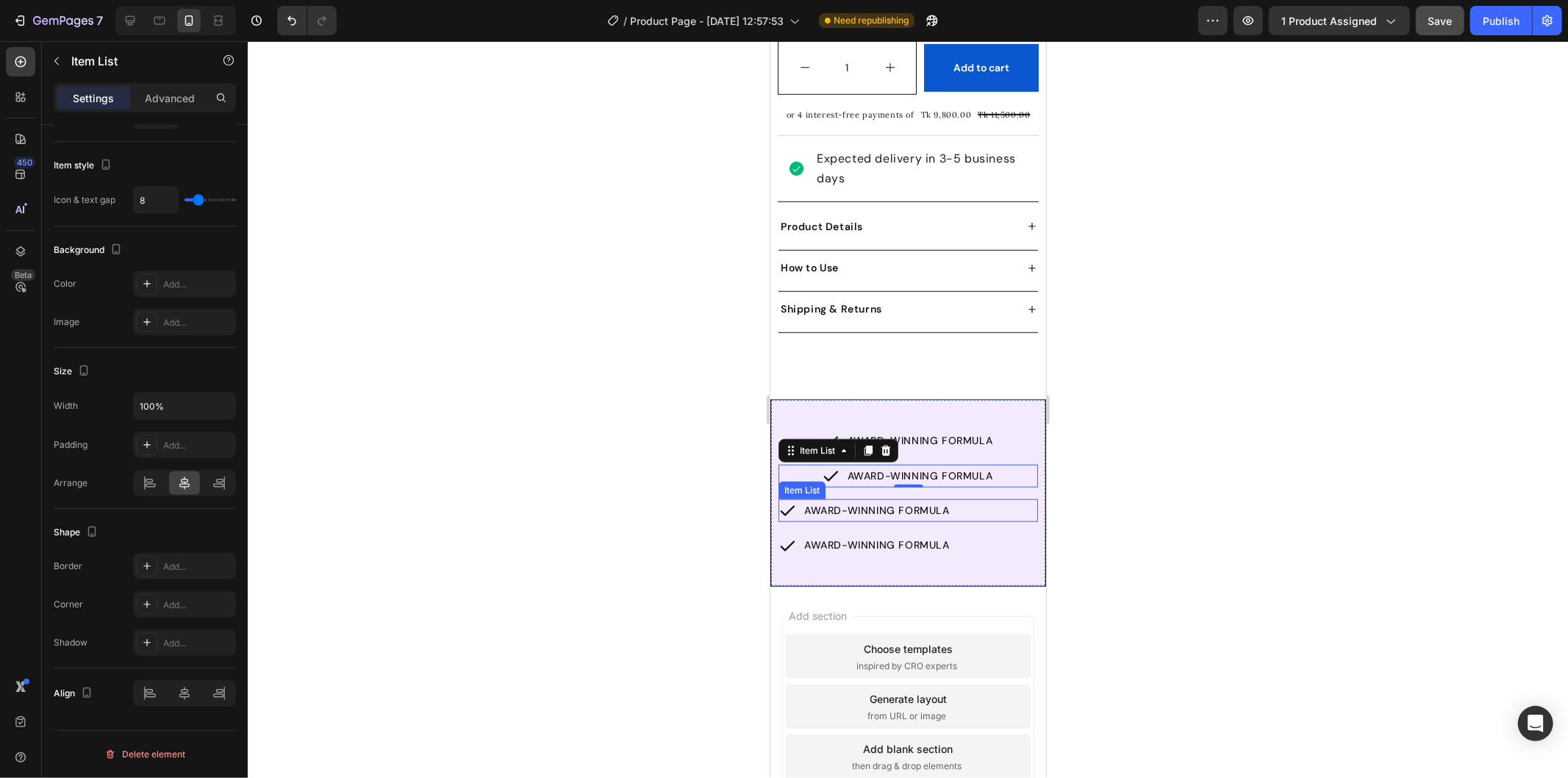
click at [796, 483] on div "Item List" at bounding box center [801, 488] width 41 height 13
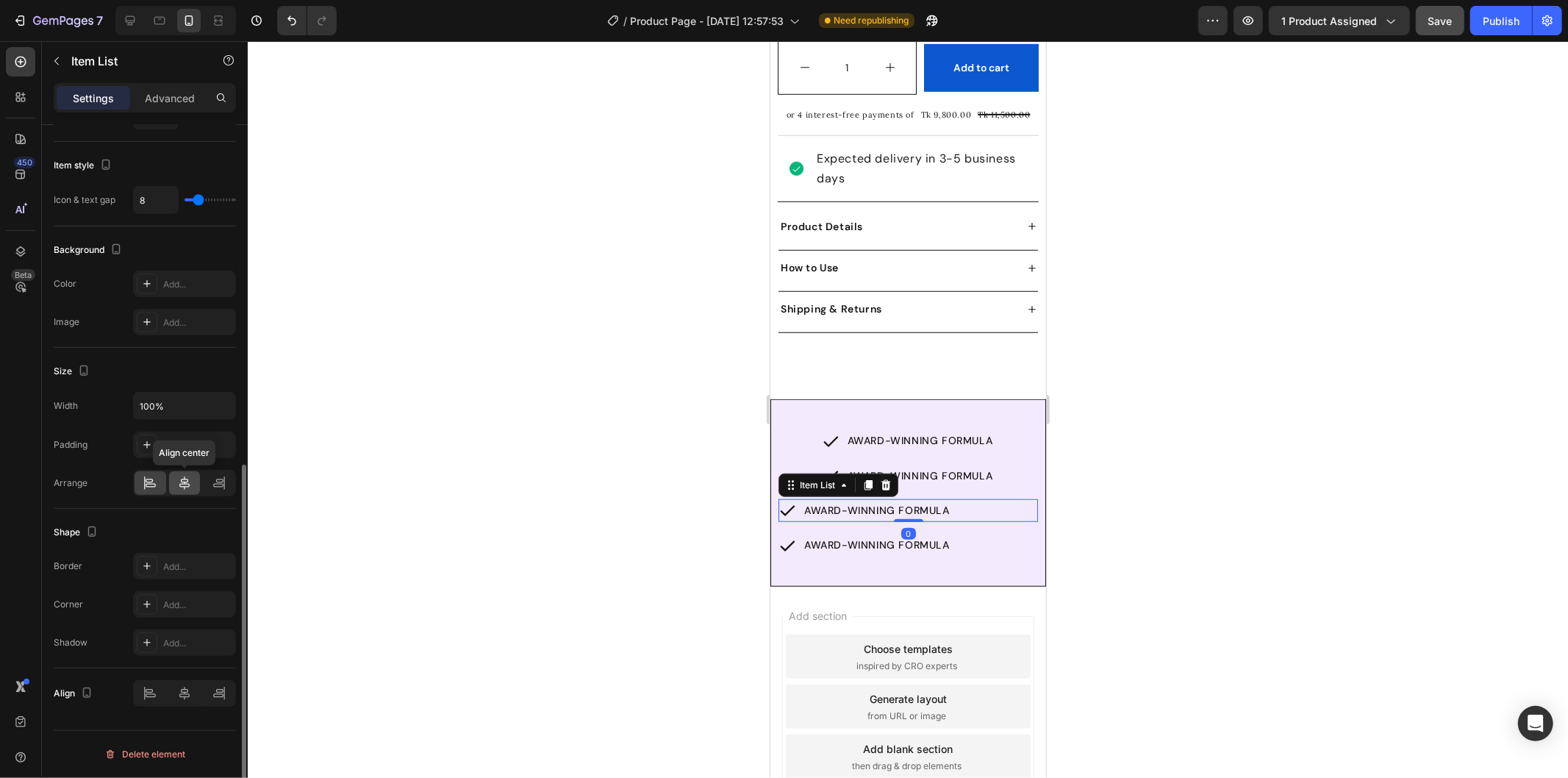
click at [186, 479] on icon at bounding box center [184, 483] width 15 height 15
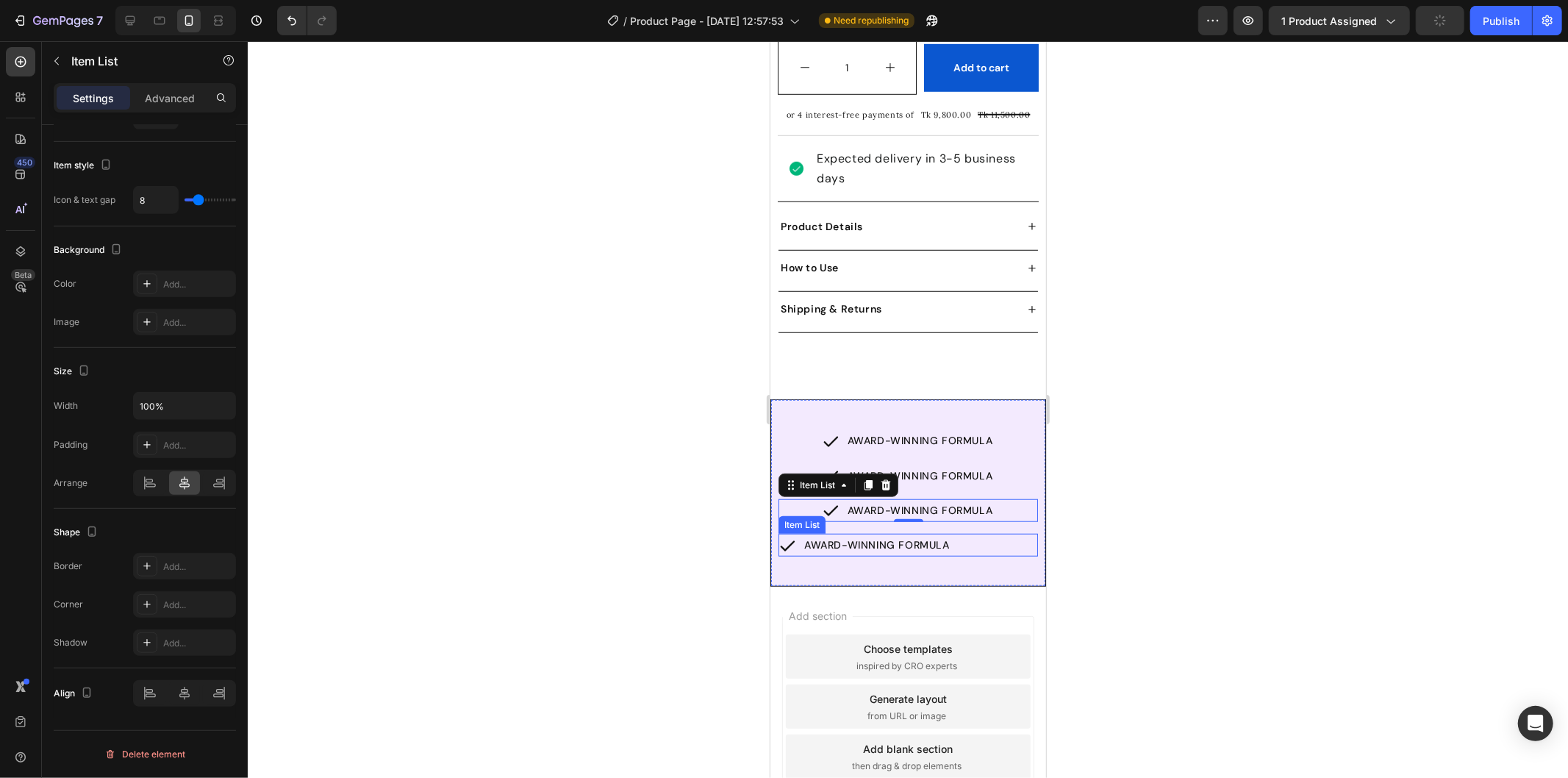
click at [792, 517] on div "Item List" at bounding box center [801, 523] width 41 height 13
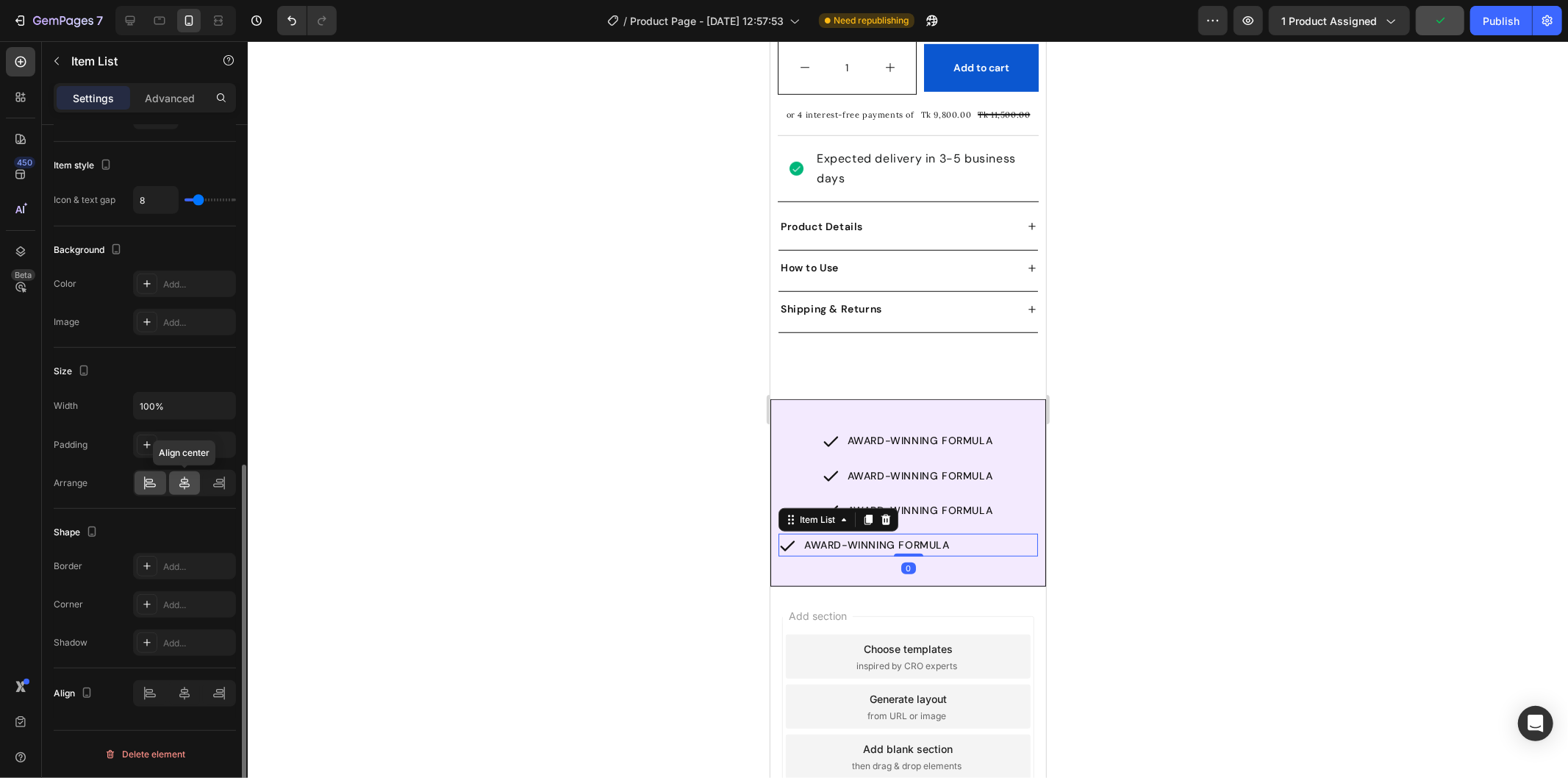
click at [180, 484] on icon at bounding box center [184, 483] width 10 height 13
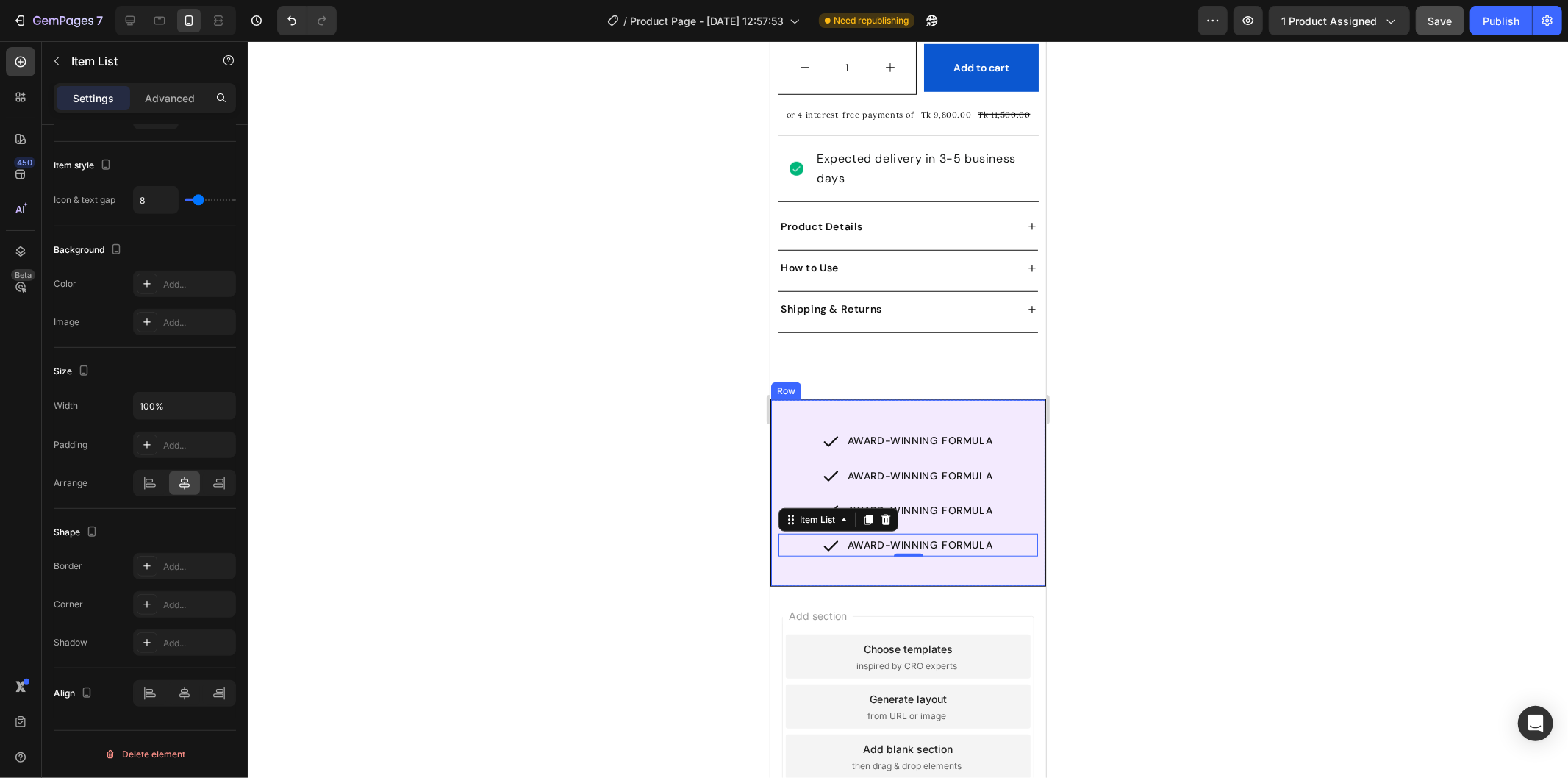
click at [916, 401] on div "AWARD-WINNING FORMULA Item List AWARD-WINNING FORMULA Item List AWARD-WINNING F…" at bounding box center [907, 491] width 275 height 186
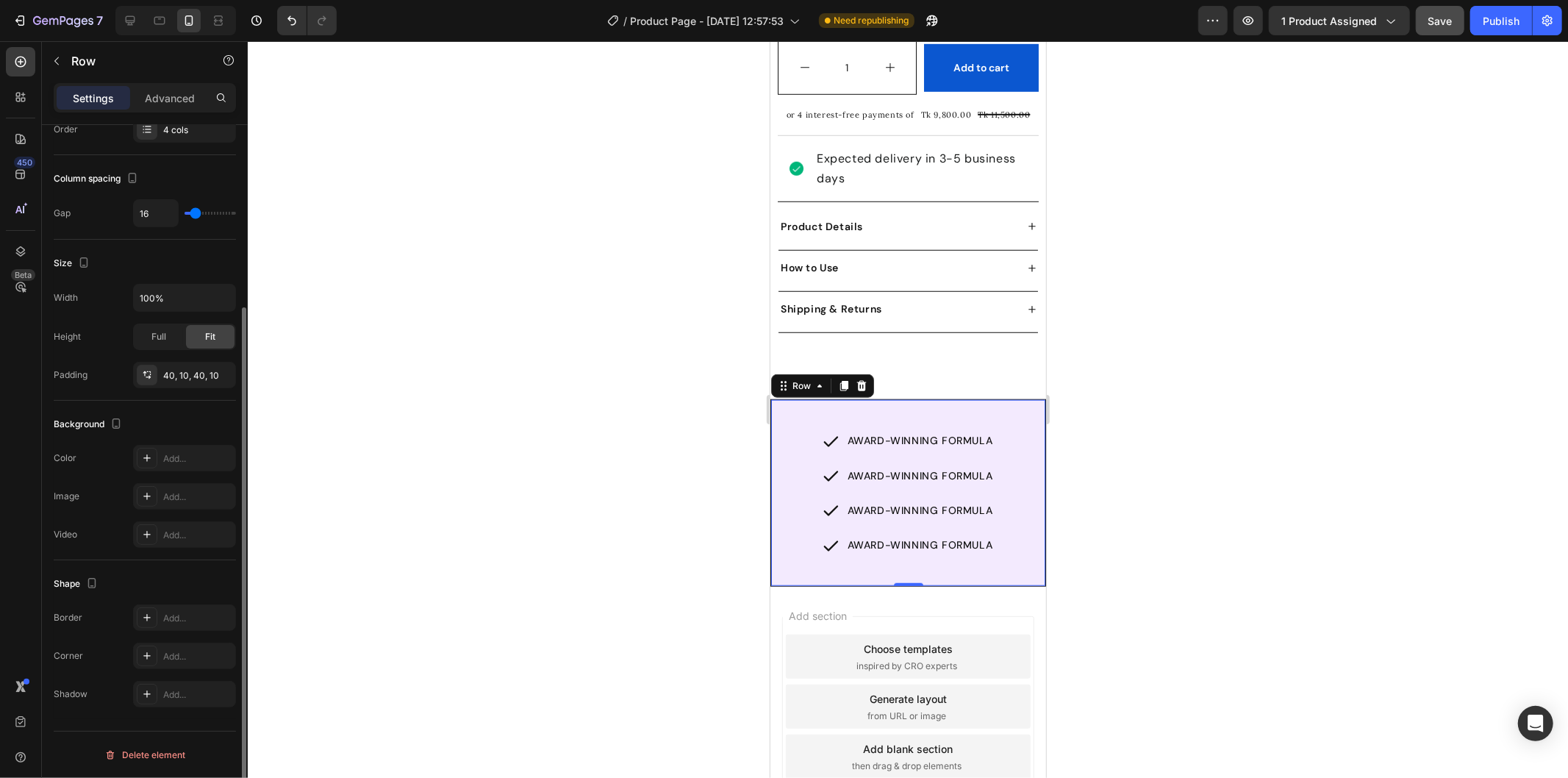
scroll to position [0, 0]
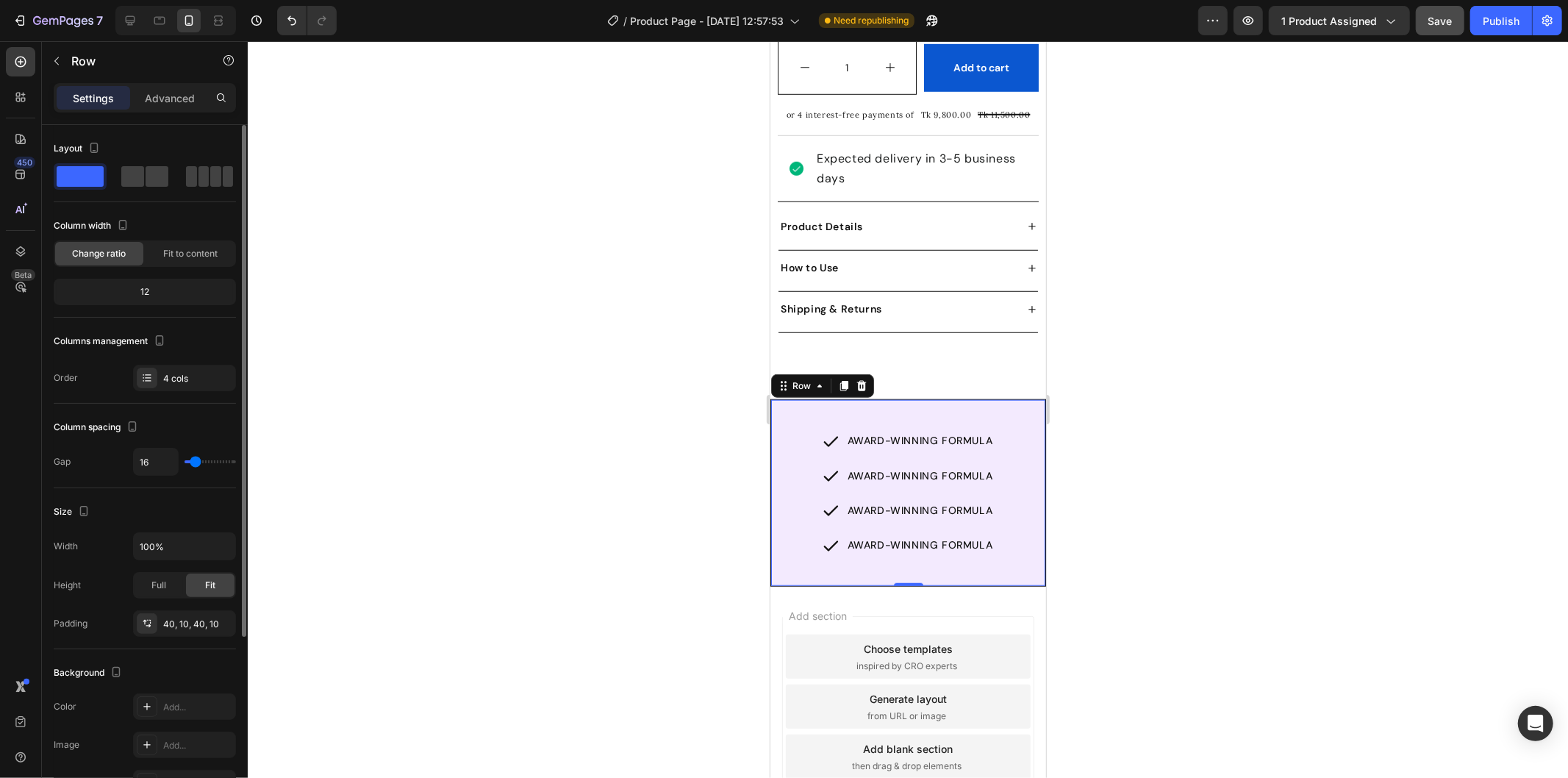
type input "0"
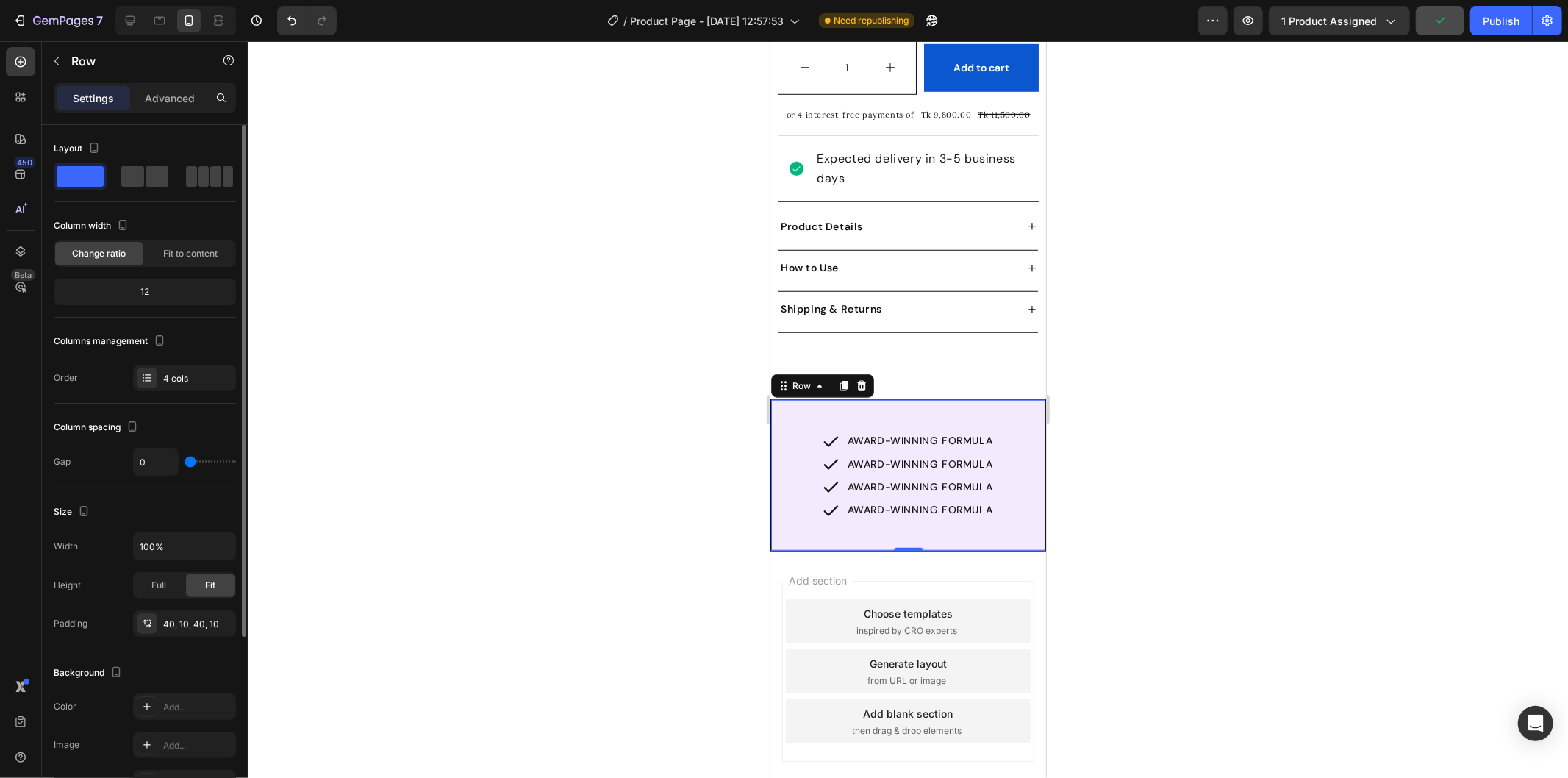
type input "5"
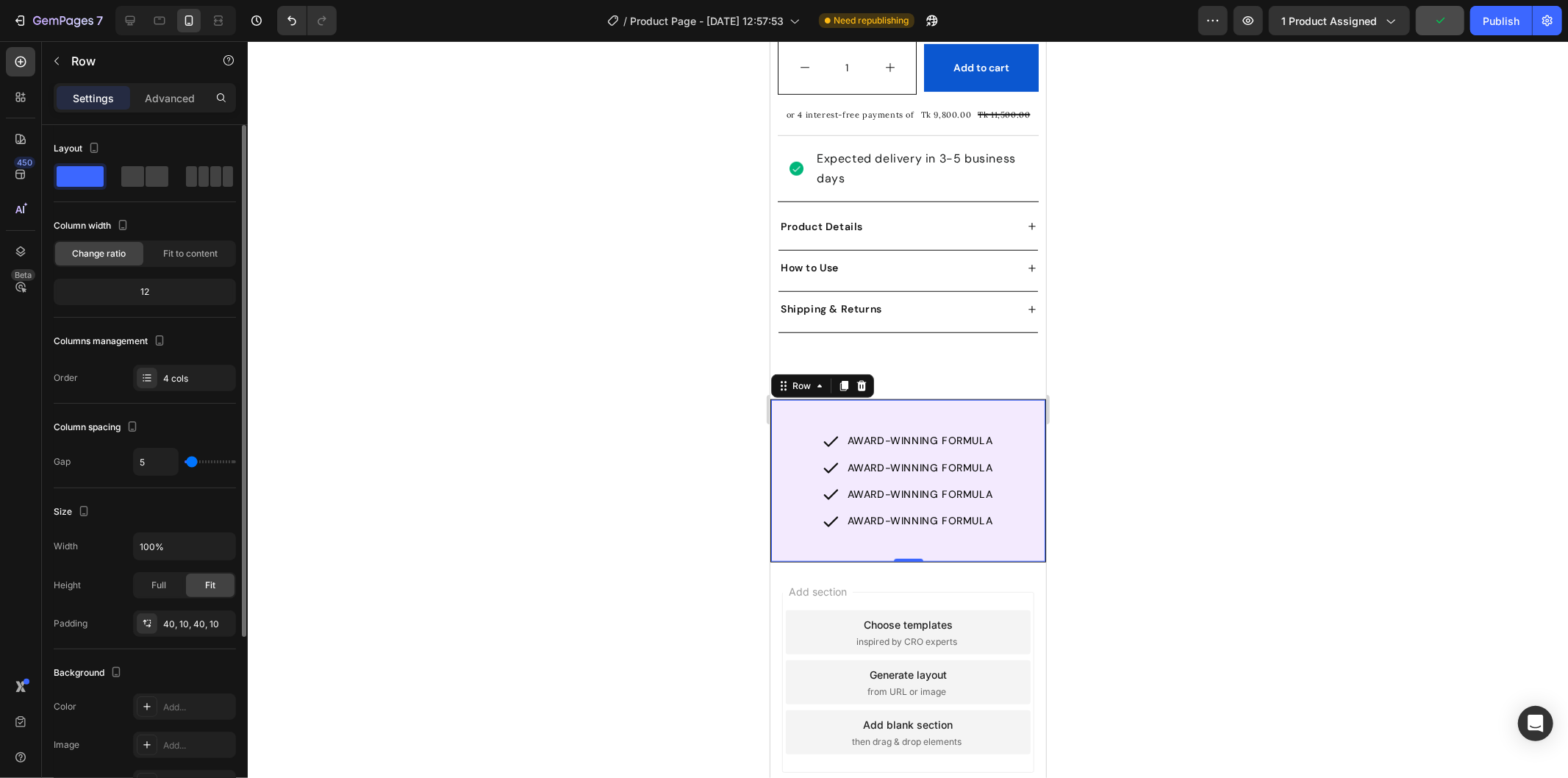
type input "7"
click at [193, 461] on input "range" at bounding box center [210, 462] width 52 height 3
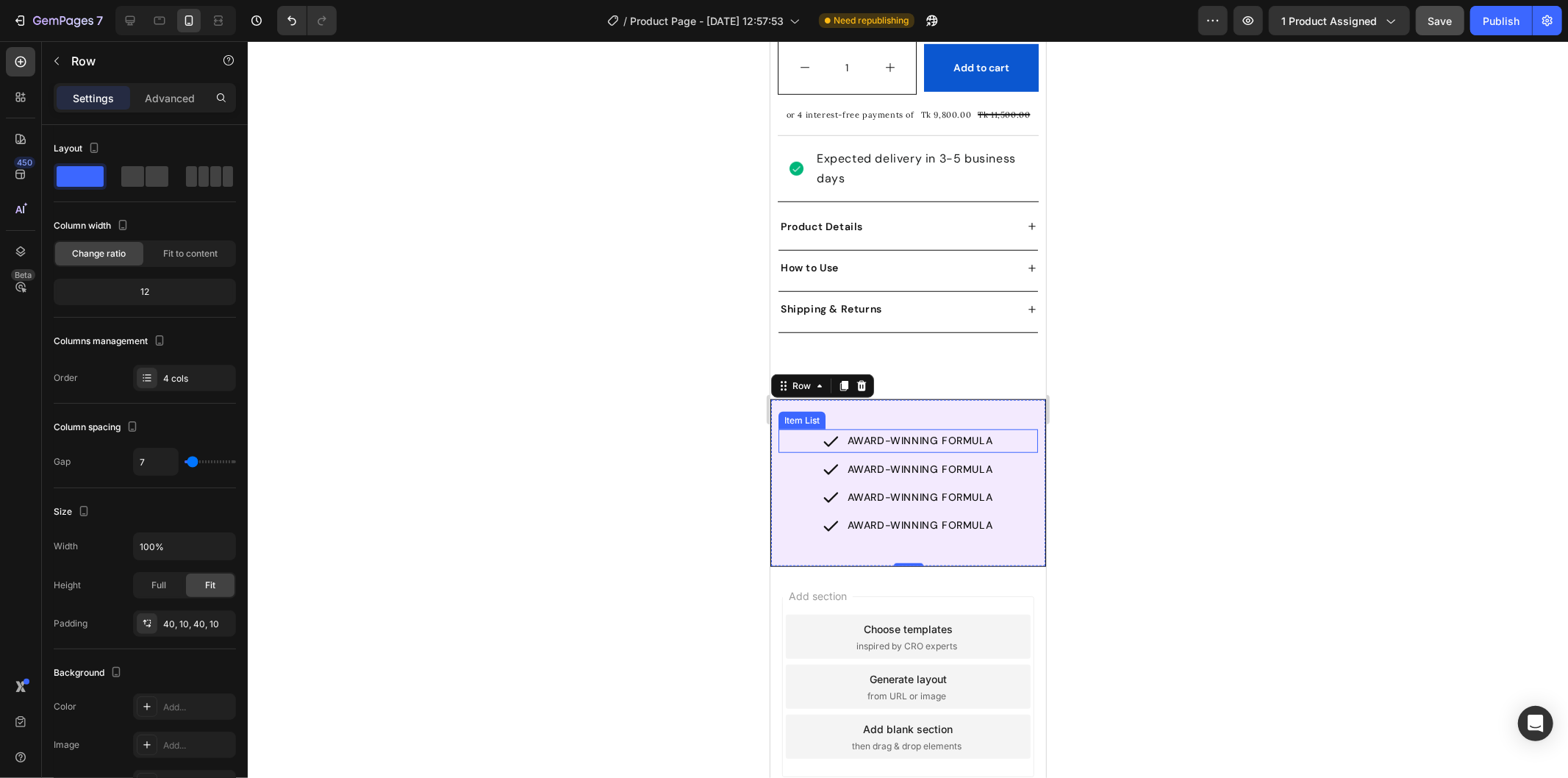
click at [824, 432] on icon at bounding box center [830, 441] width 18 height 18
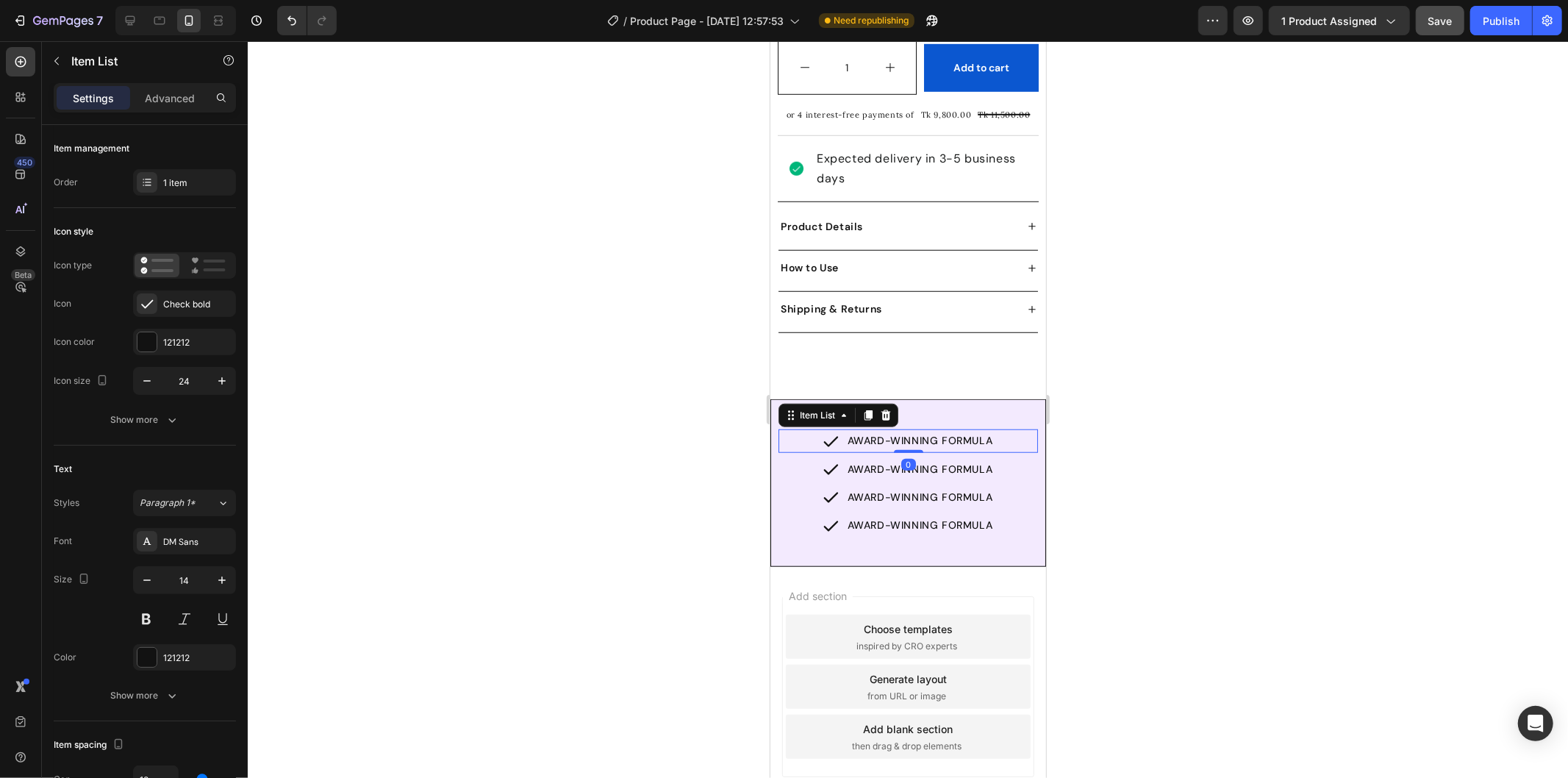
click at [821, 432] on icon at bounding box center [830, 441] width 18 height 18
click at [850, 431] on p "AWARD-WINNING FORMULA" at bounding box center [919, 440] width 145 height 18
click at [824, 432] on icon at bounding box center [830, 441] width 18 height 18
click at [899, 431] on p "AWARD-WINNING FORMULA" at bounding box center [919, 440] width 145 height 18
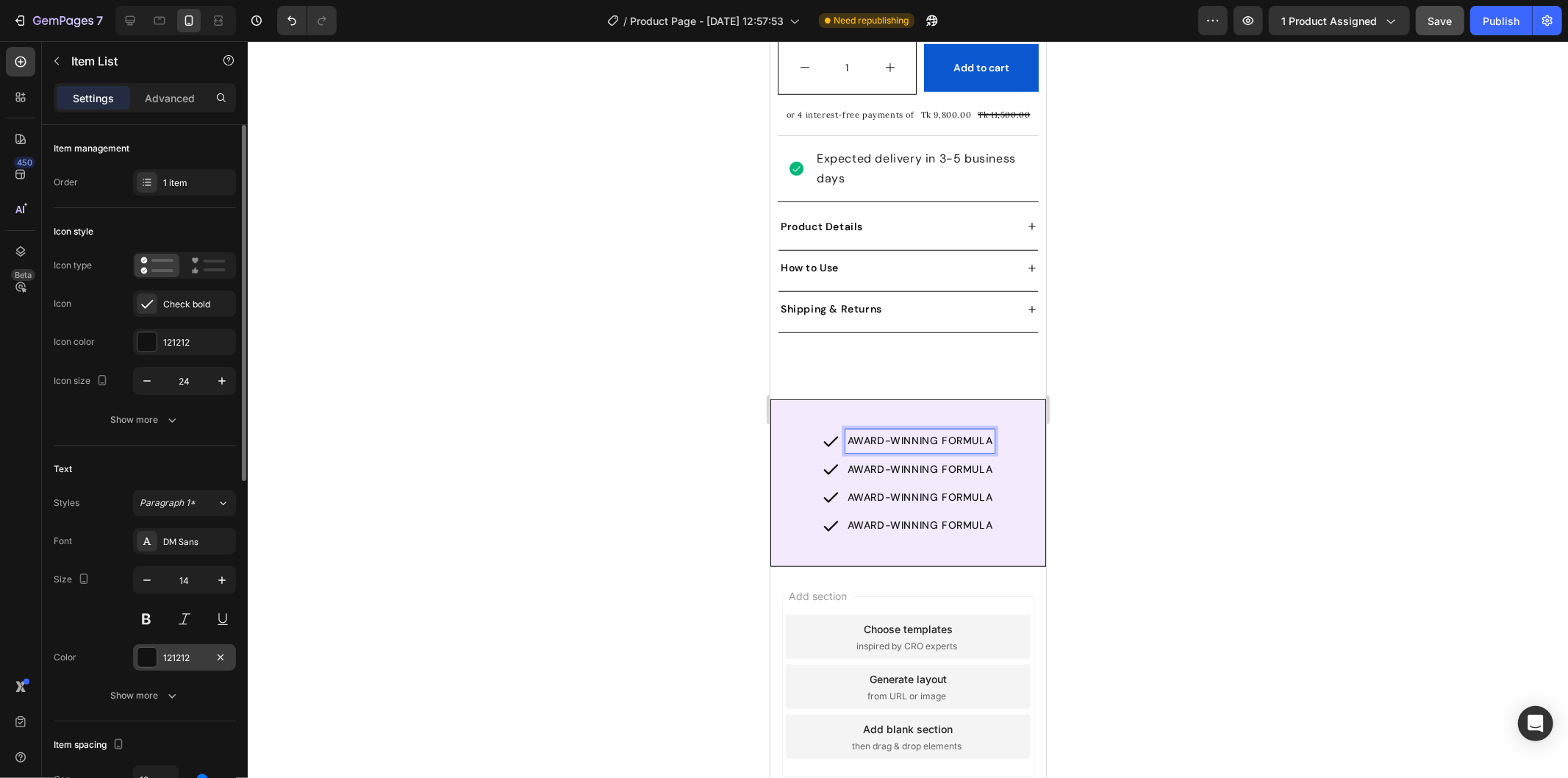
scroll to position [82, 0]
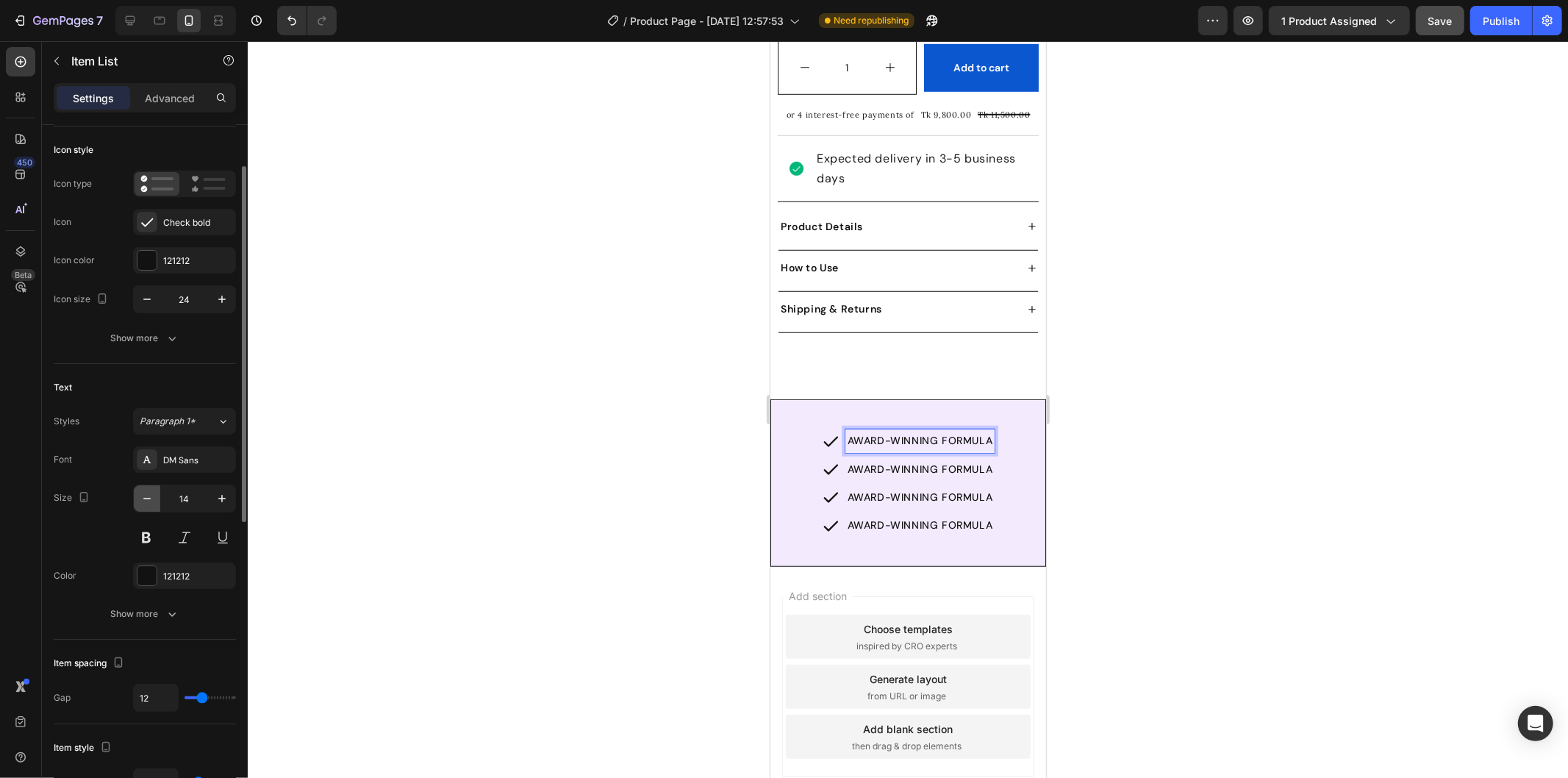
click at [145, 492] on icon "button" at bounding box center [146, 498] width 15 height 15
type input "12"
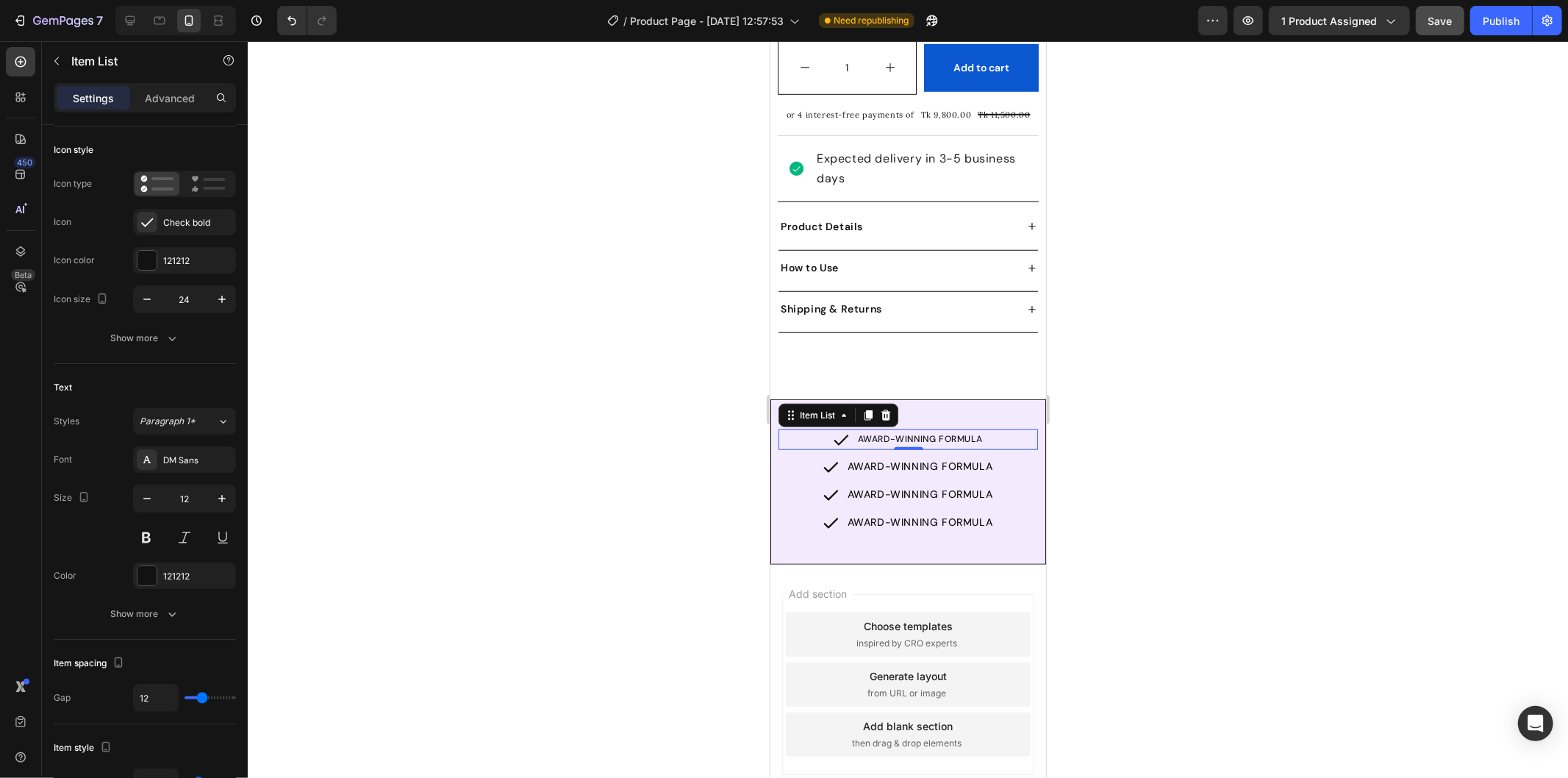
click at [906, 455] on div "0" at bounding box center [907, 461] width 15 height 12
click at [916, 455] on div "AWARD-WINNING FORMULA" at bounding box center [919, 466] width 150 height 23
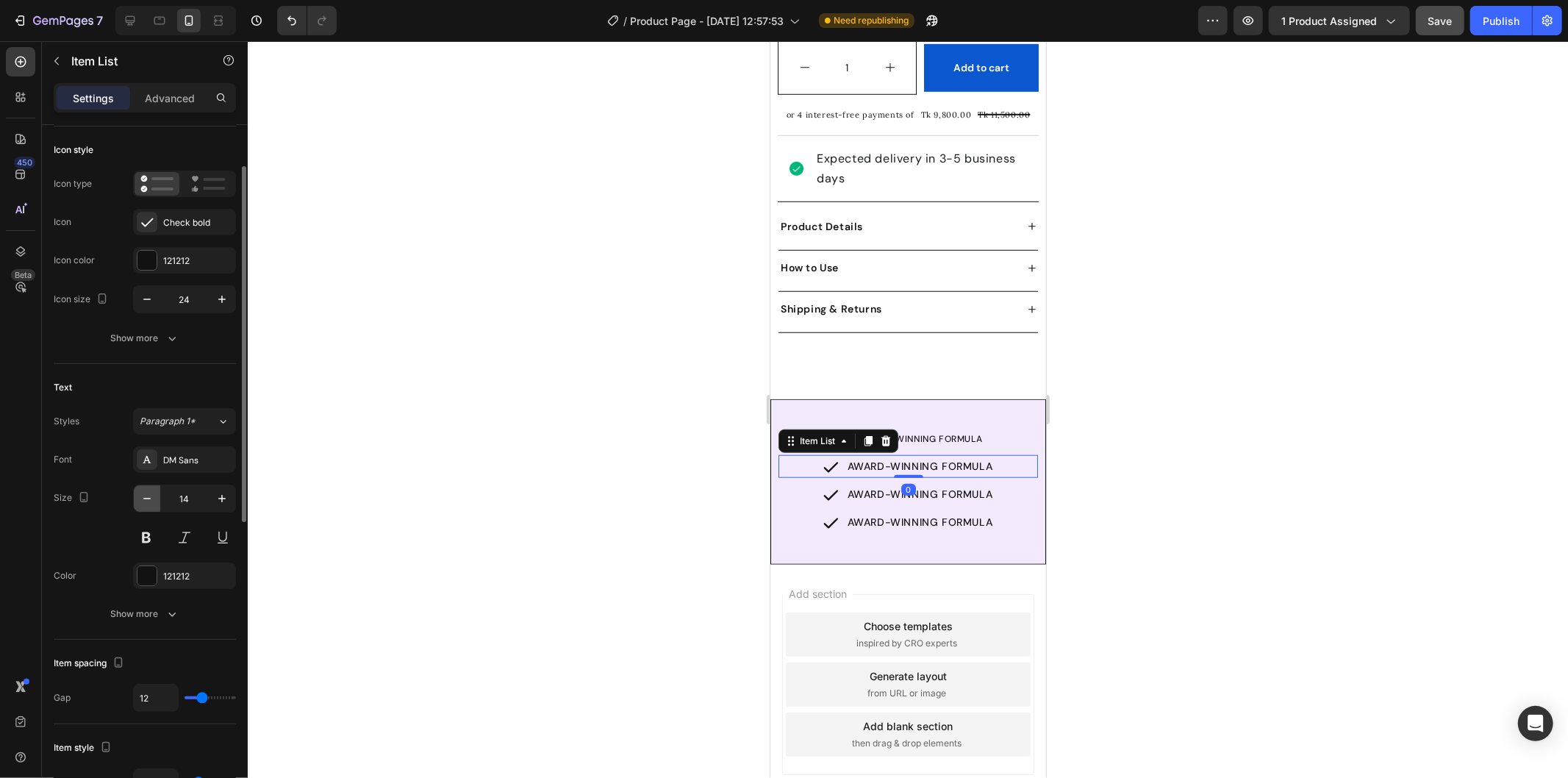
click at [145, 498] on icon "button" at bounding box center [146, 497] width 7 height 1
type input "12"
click at [903, 481] on div "0" at bounding box center [907, 486] width 15 height 12
click at [902, 481] on div "0" at bounding box center [907, 486] width 15 height 12
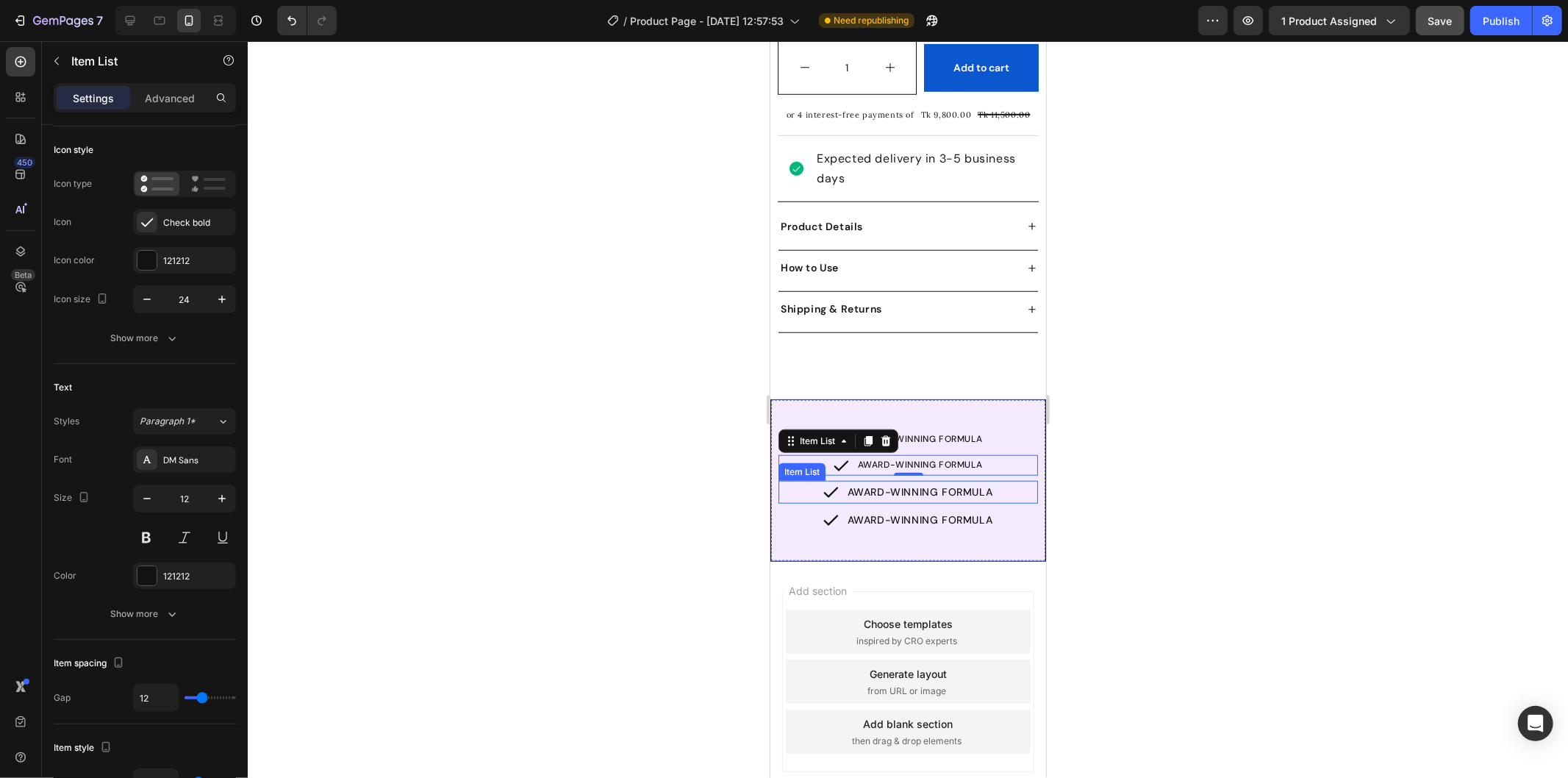
click at [972, 483] on p "AWARD-WINNING FORMULA" at bounding box center [919, 491] width 145 height 18
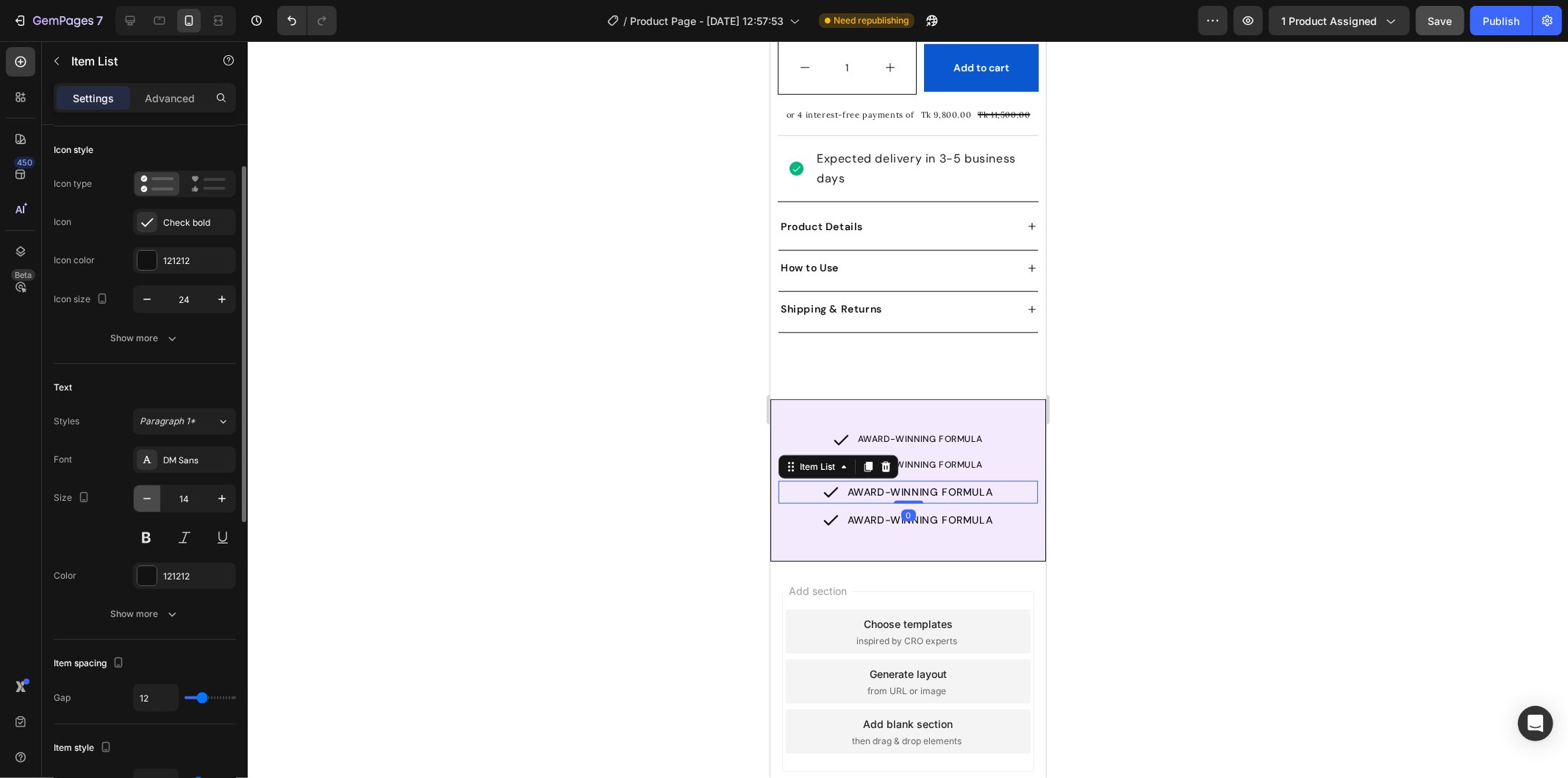
click at [150, 498] on icon "button" at bounding box center [146, 498] width 15 height 15
type input "12"
click at [899, 507] on p "AWARD-WINNING FORMULA" at bounding box center [919, 516] width 145 height 18
click at [142, 494] on icon "button" at bounding box center [146, 498] width 15 height 15
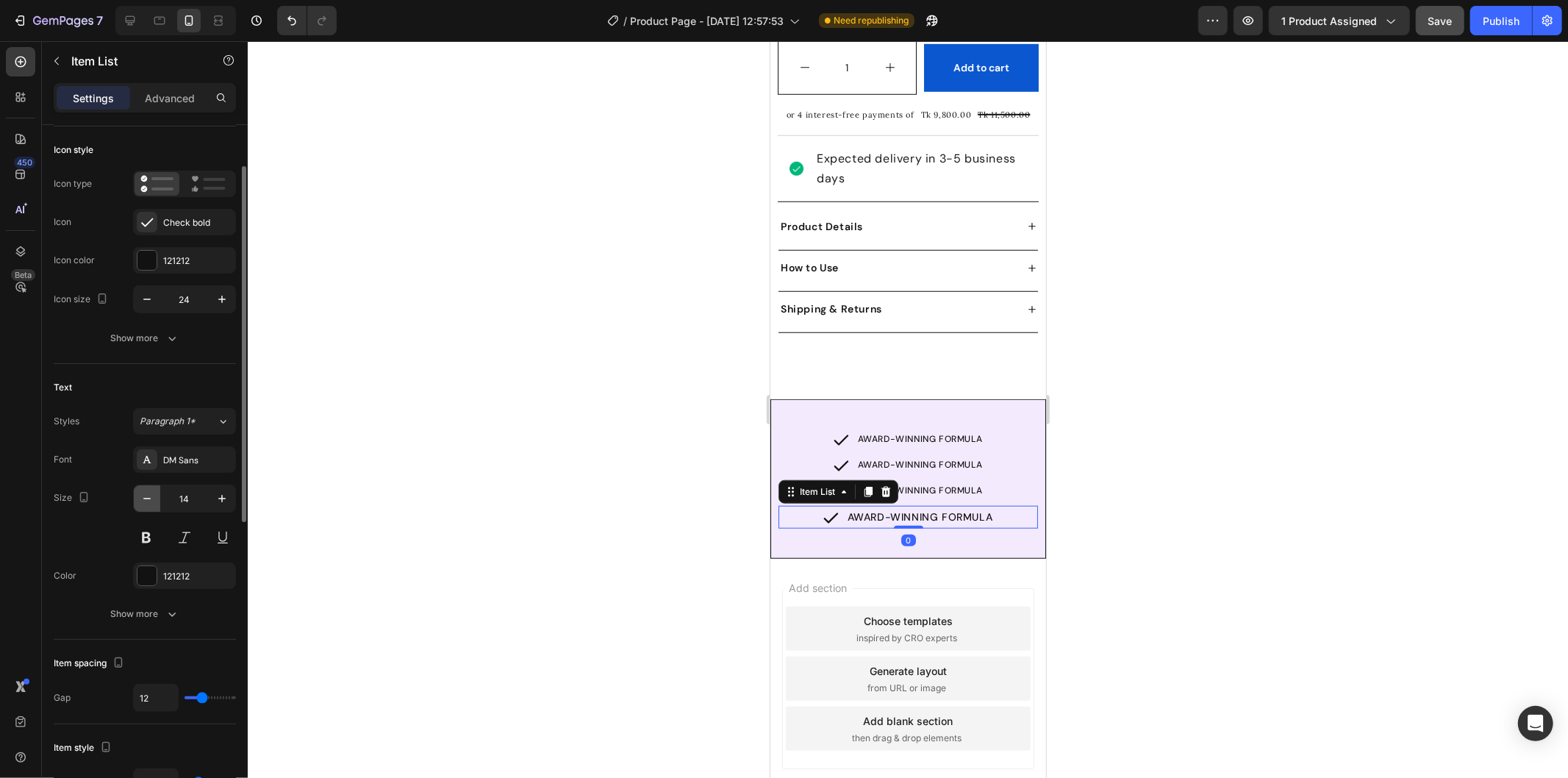
click at [142, 494] on icon "button" at bounding box center [146, 498] width 15 height 15
type input "12"
click at [148, 294] on icon "button" at bounding box center [146, 298] width 15 height 15
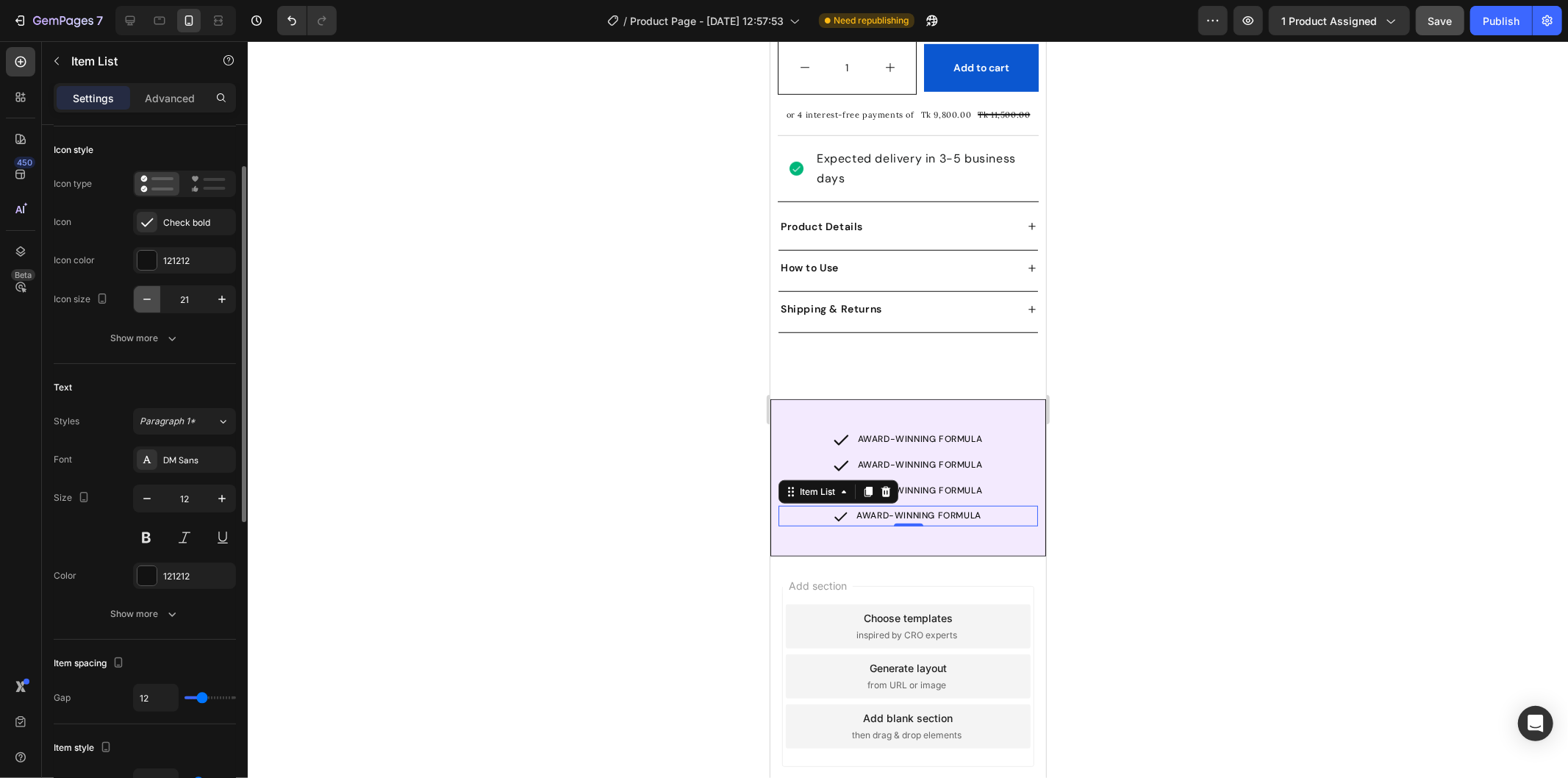
click at [148, 294] on icon "button" at bounding box center [146, 298] width 15 height 15
click at [145, 299] on icon "button" at bounding box center [146, 298] width 15 height 15
type input "18"
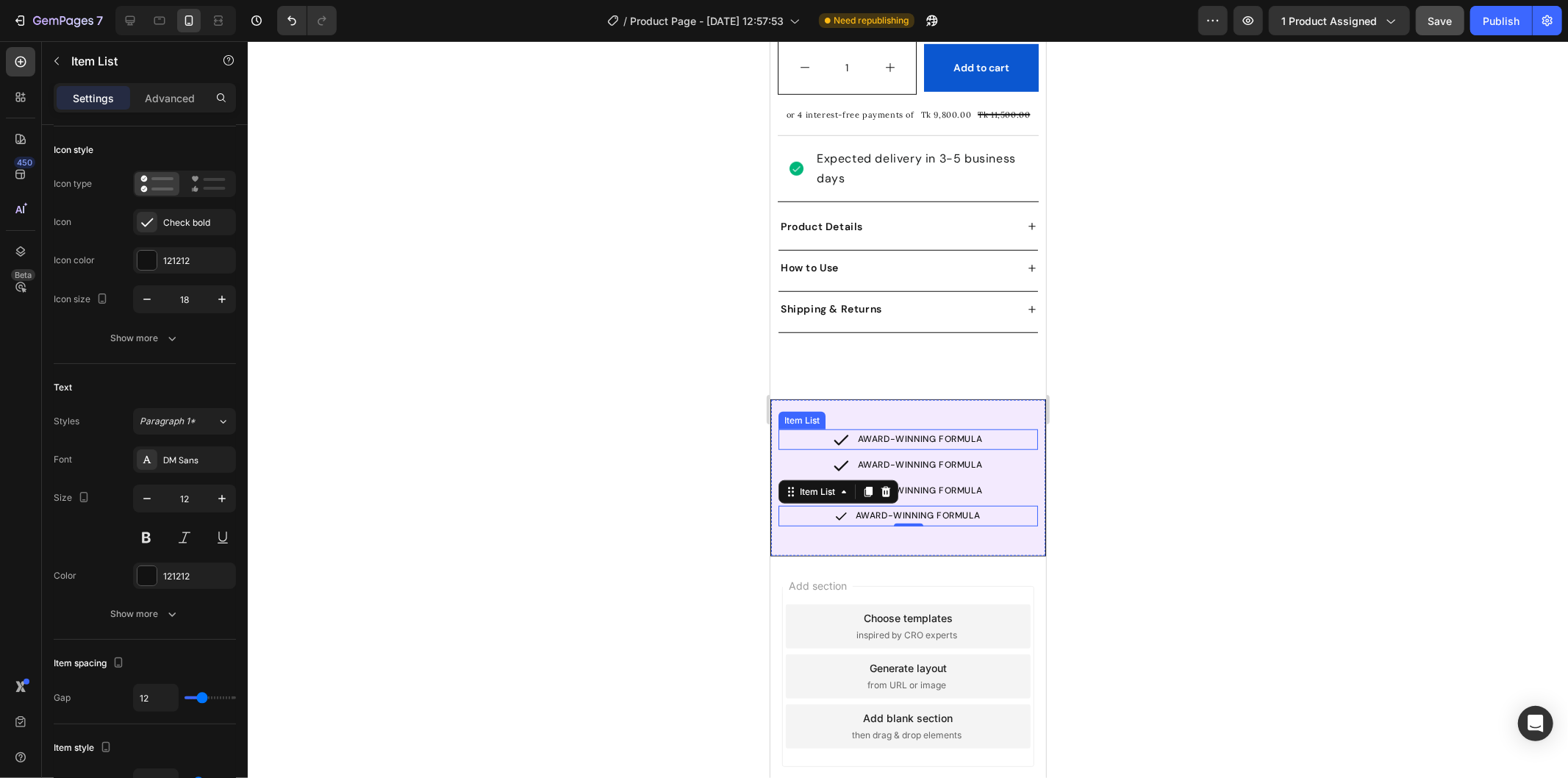
click at [895, 431] on p "AWARD-WINNING FORMULA" at bounding box center [920, 439] width 125 height 16
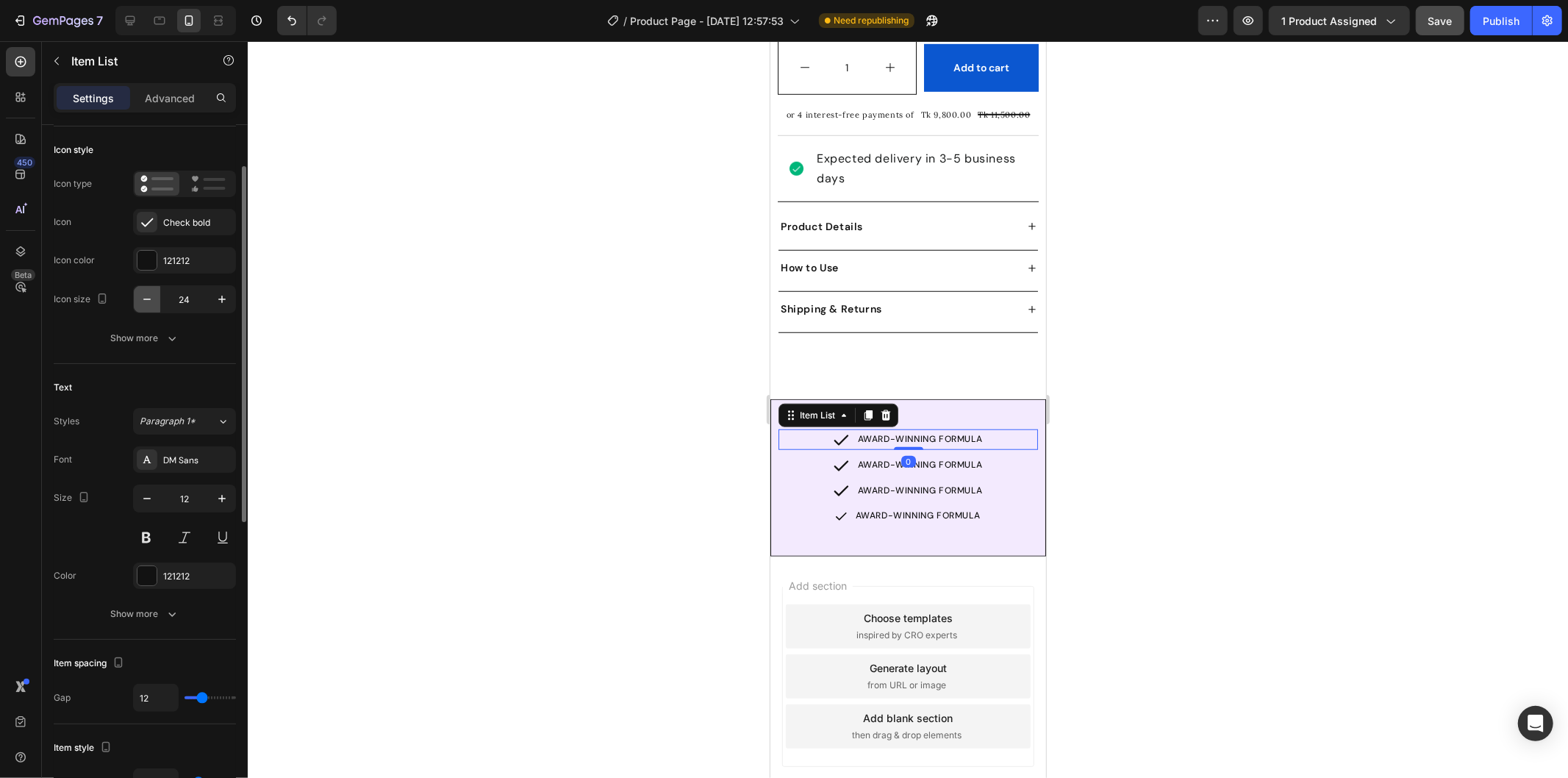
click at [151, 302] on icon "button" at bounding box center [146, 298] width 15 height 15
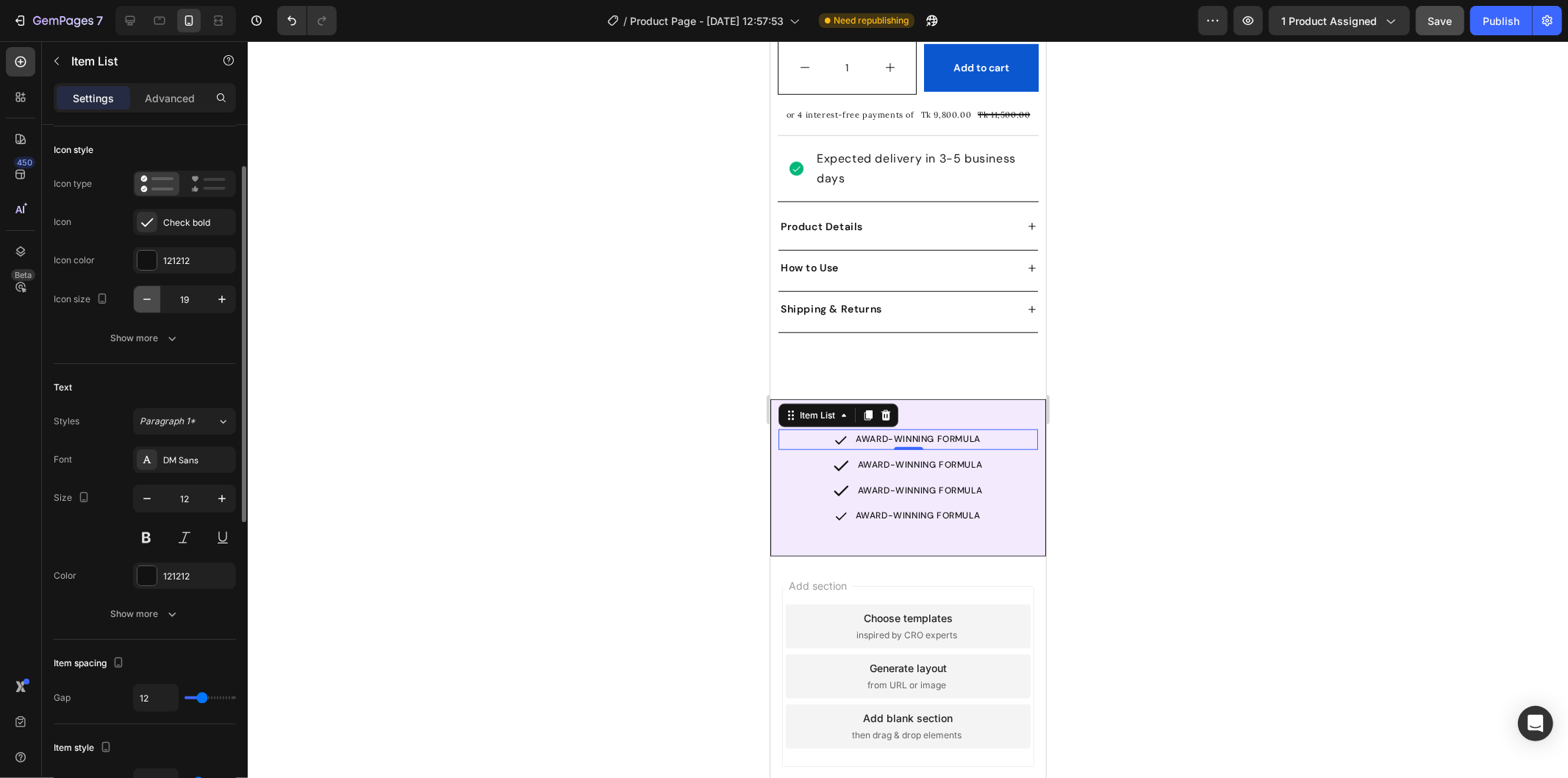
click at [151, 302] on icon "button" at bounding box center [146, 298] width 15 height 15
type input "18"
click at [834, 460] on icon at bounding box center [840, 465] width 15 height 10
click at [148, 282] on div "Icon type Icon Check bold Icon color 121212 Icon size 24" at bounding box center [144, 241] width 182 height 142
click at [149, 291] on button "button" at bounding box center [146, 298] width 27 height 27
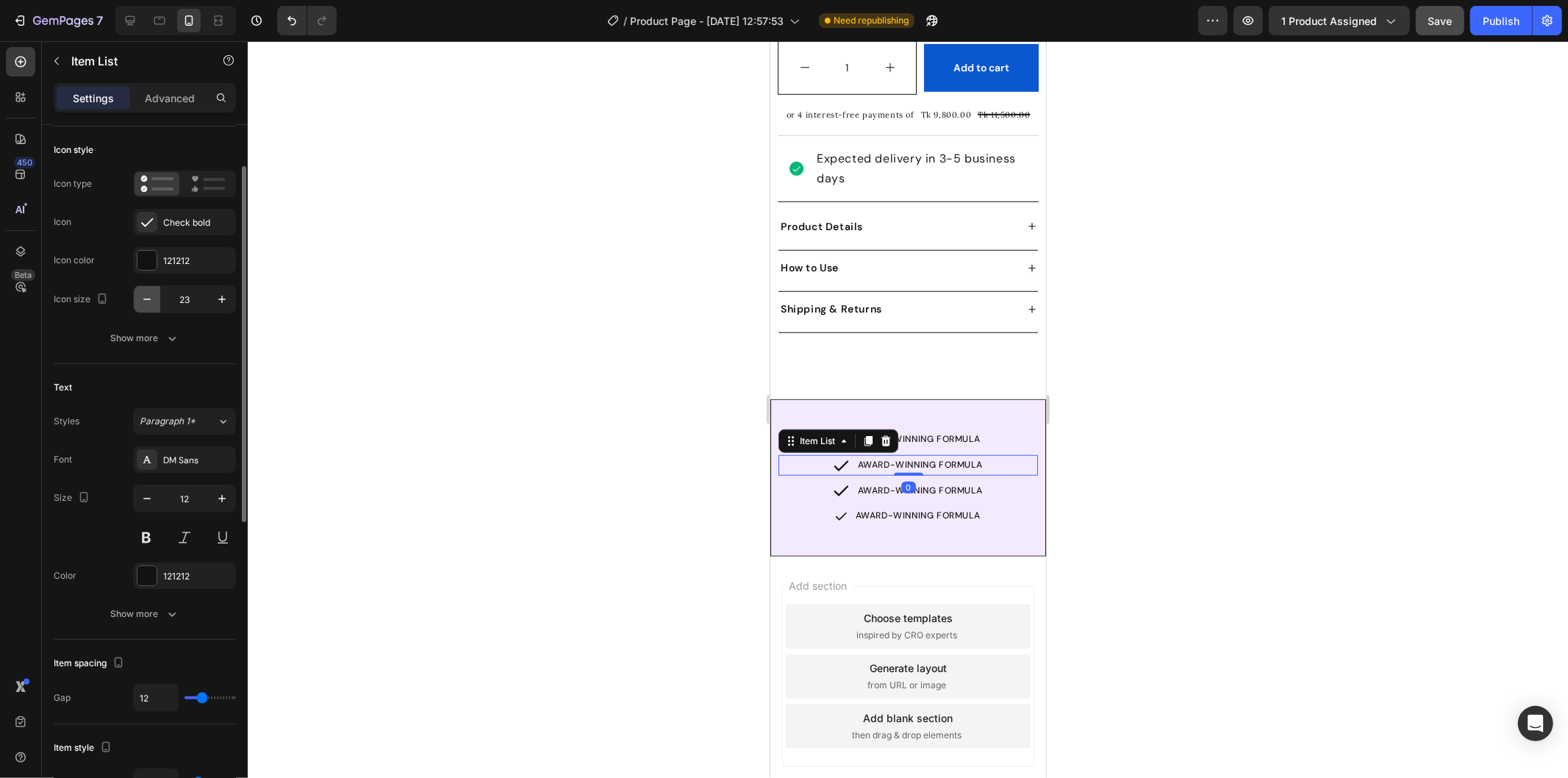
click at [149, 291] on button "button" at bounding box center [146, 298] width 27 height 27
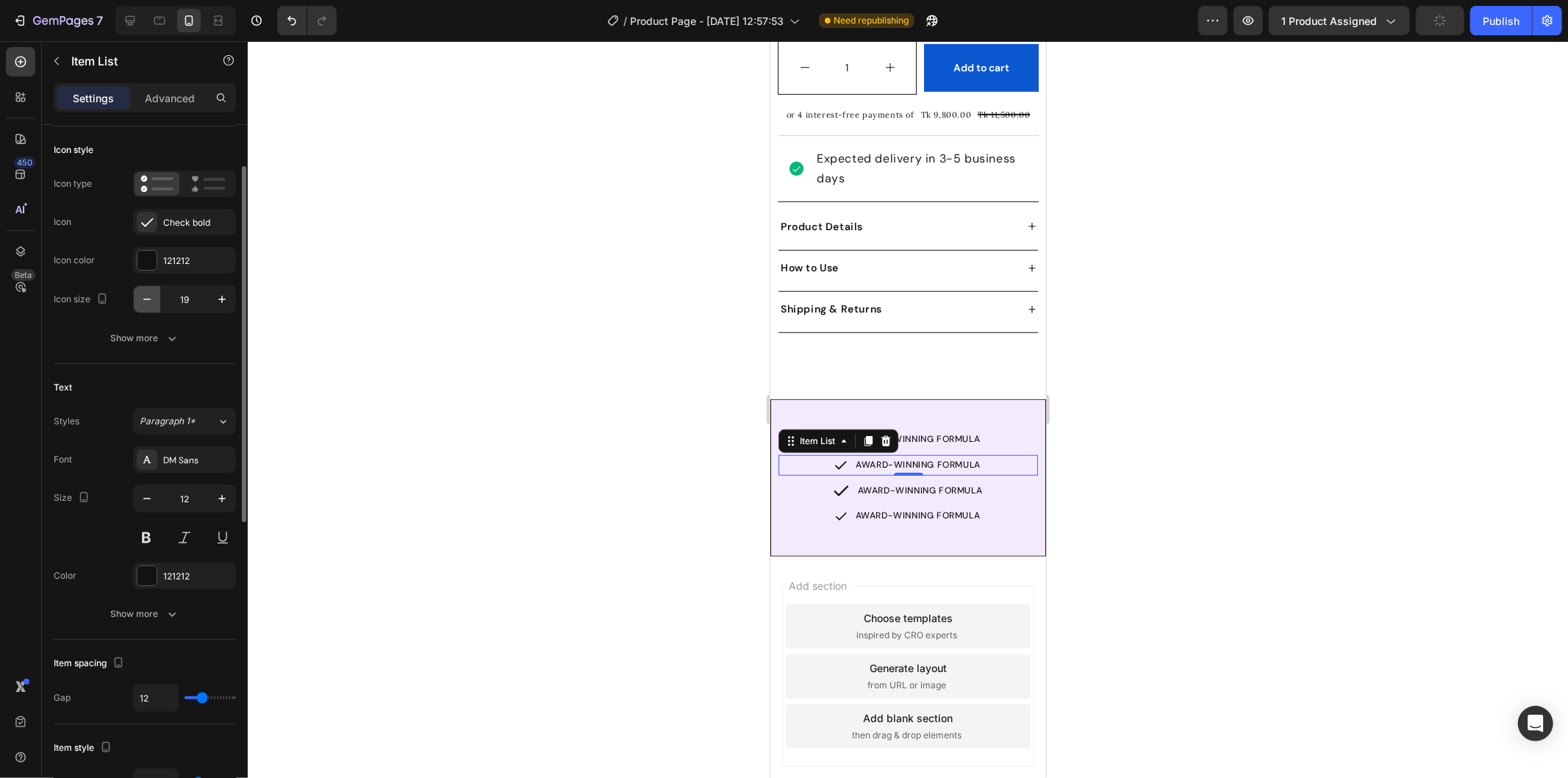
type input "18"
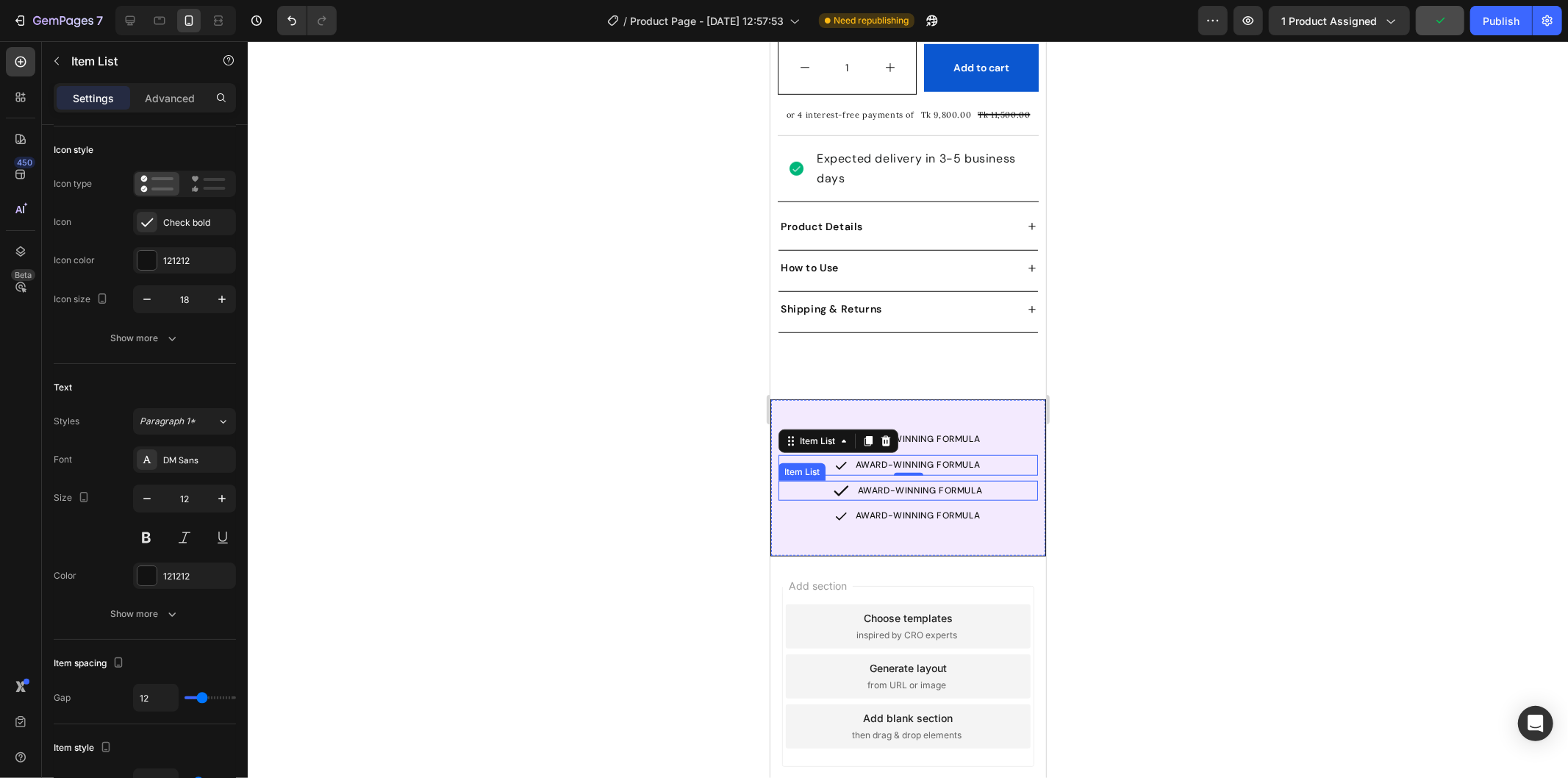
click at [841, 481] on icon at bounding box center [841, 489] width 18 height 18
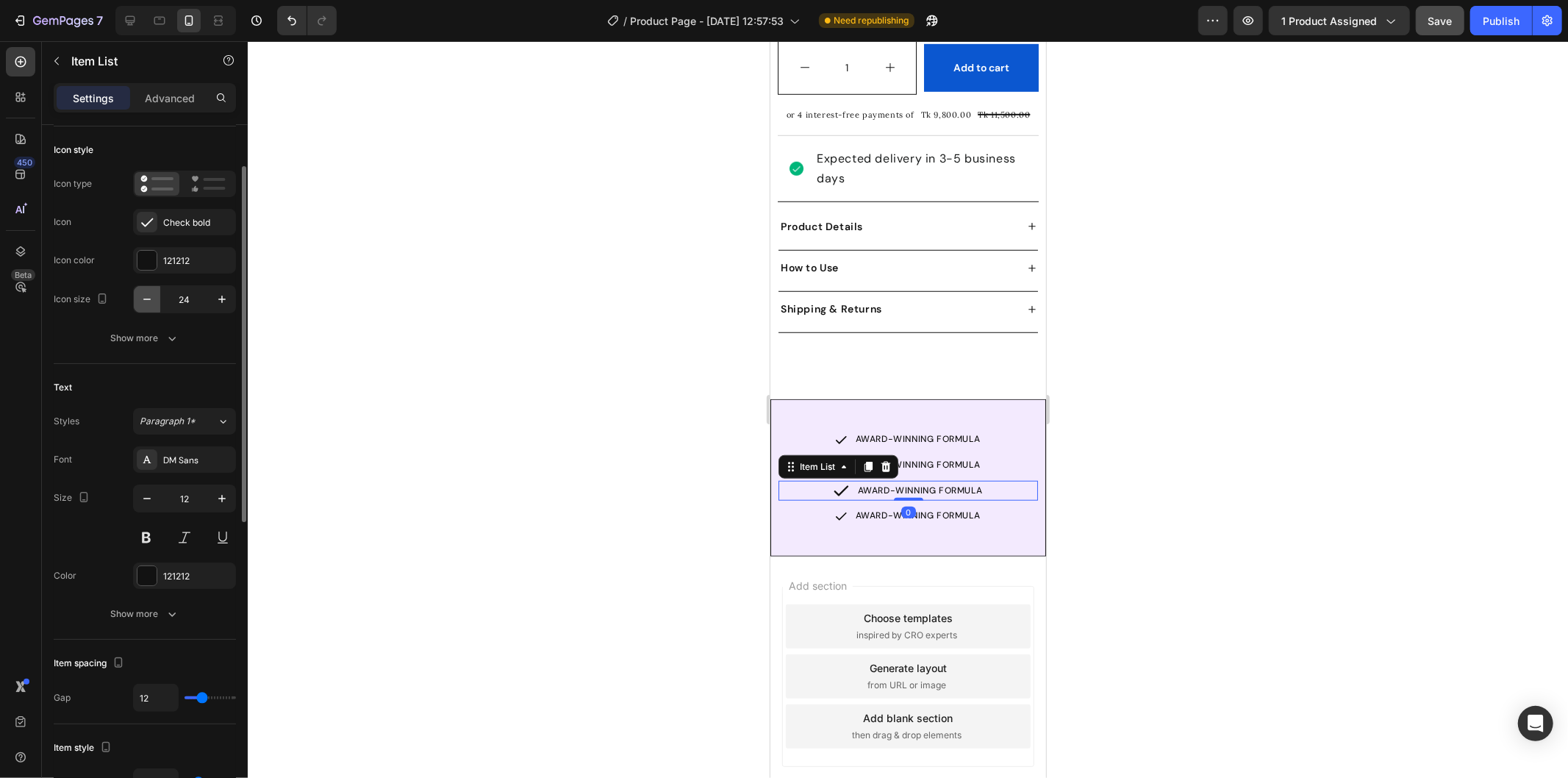
click at [142, 299] on icon "button" at bounding box center [146, 298] width 15 height 15
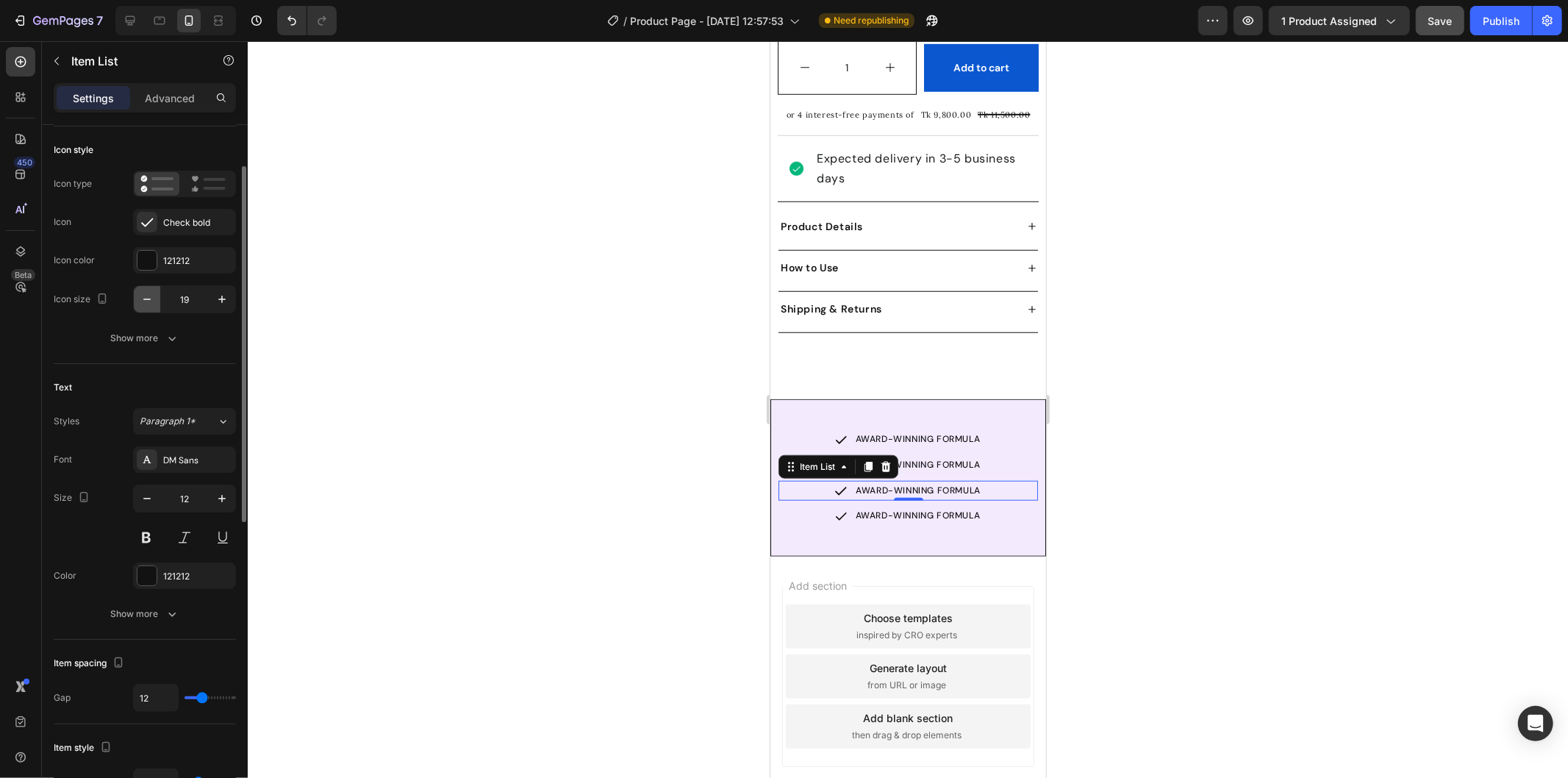
click at [142, 299] on icon "button" at bounding box center [146, 298] width 15 height 15
type input "18"
click at [1167, 531] on div at bounding box center [907, 409] width 1320 height 736
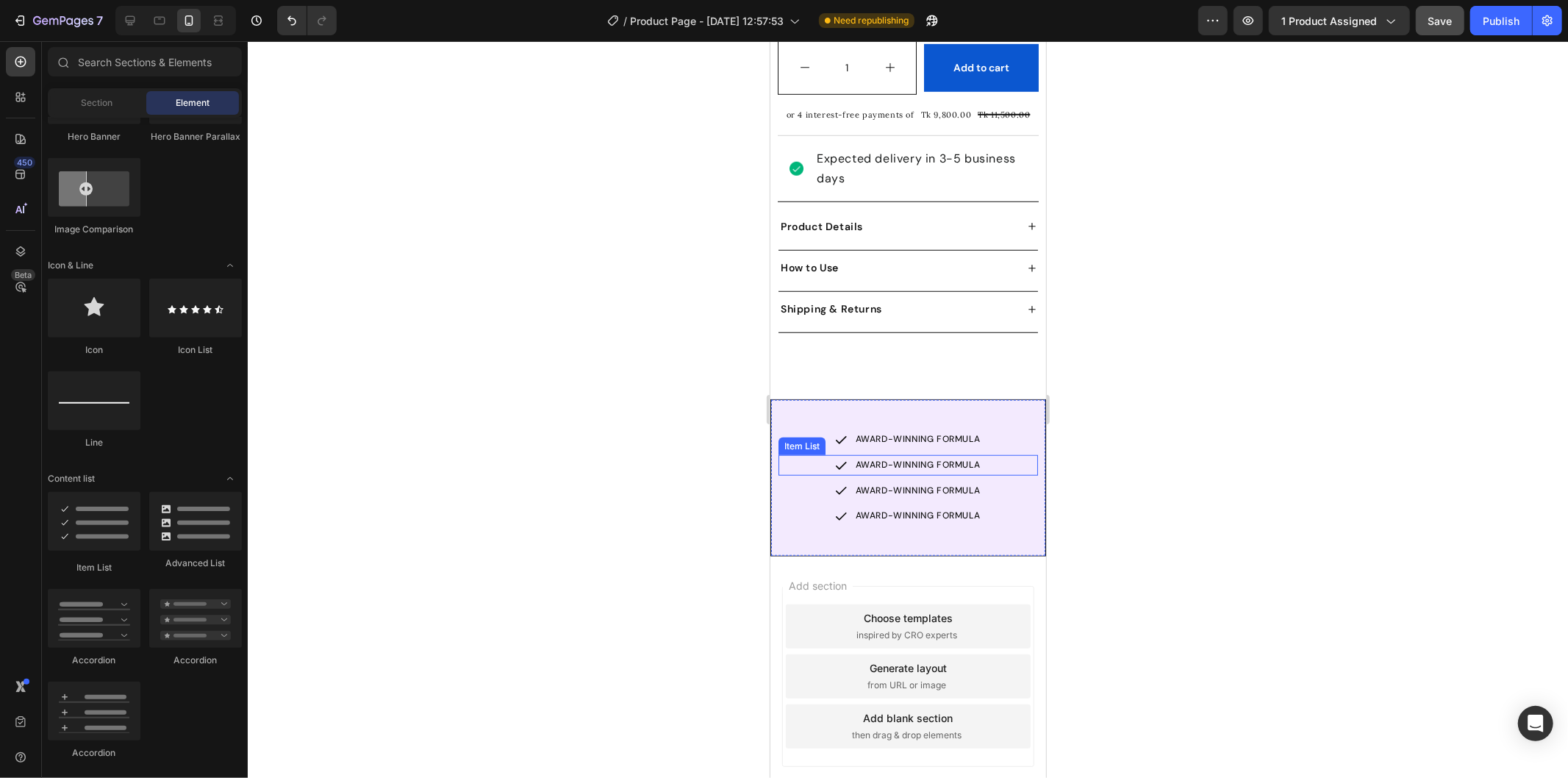
click at [923, 457] on p "AWARD-WINNING FORMULA" at bounding box center [917, 465] width 125 height 16
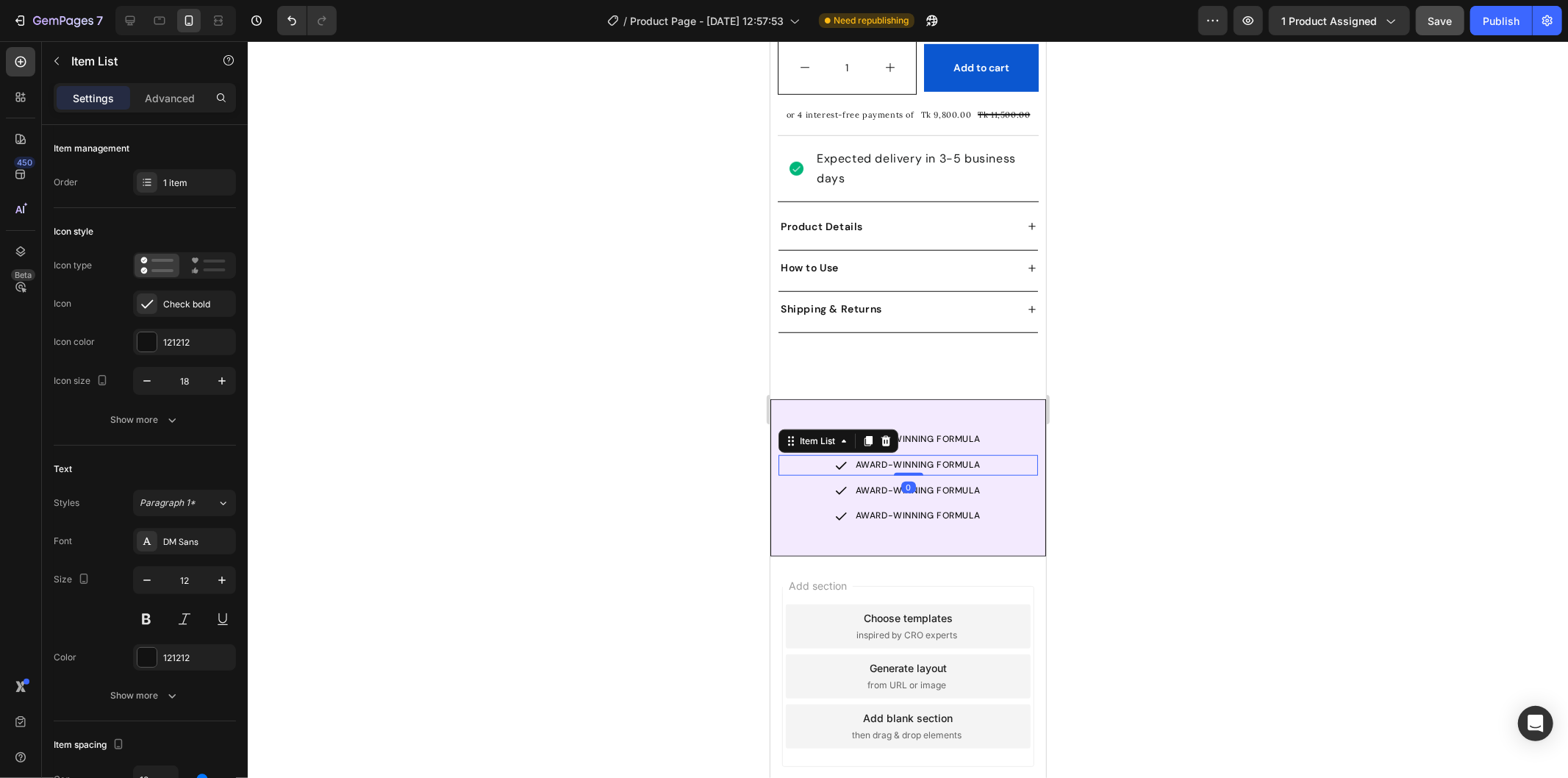
click at [923, 457] on p "AWARD-WINNING FORMULA" at bounding box center [917, 465] width 125 height 16
click at [920, 458] on strong "WHITENS TOUGH STAINS" at bounding box center [917, 464] width 129 height 13
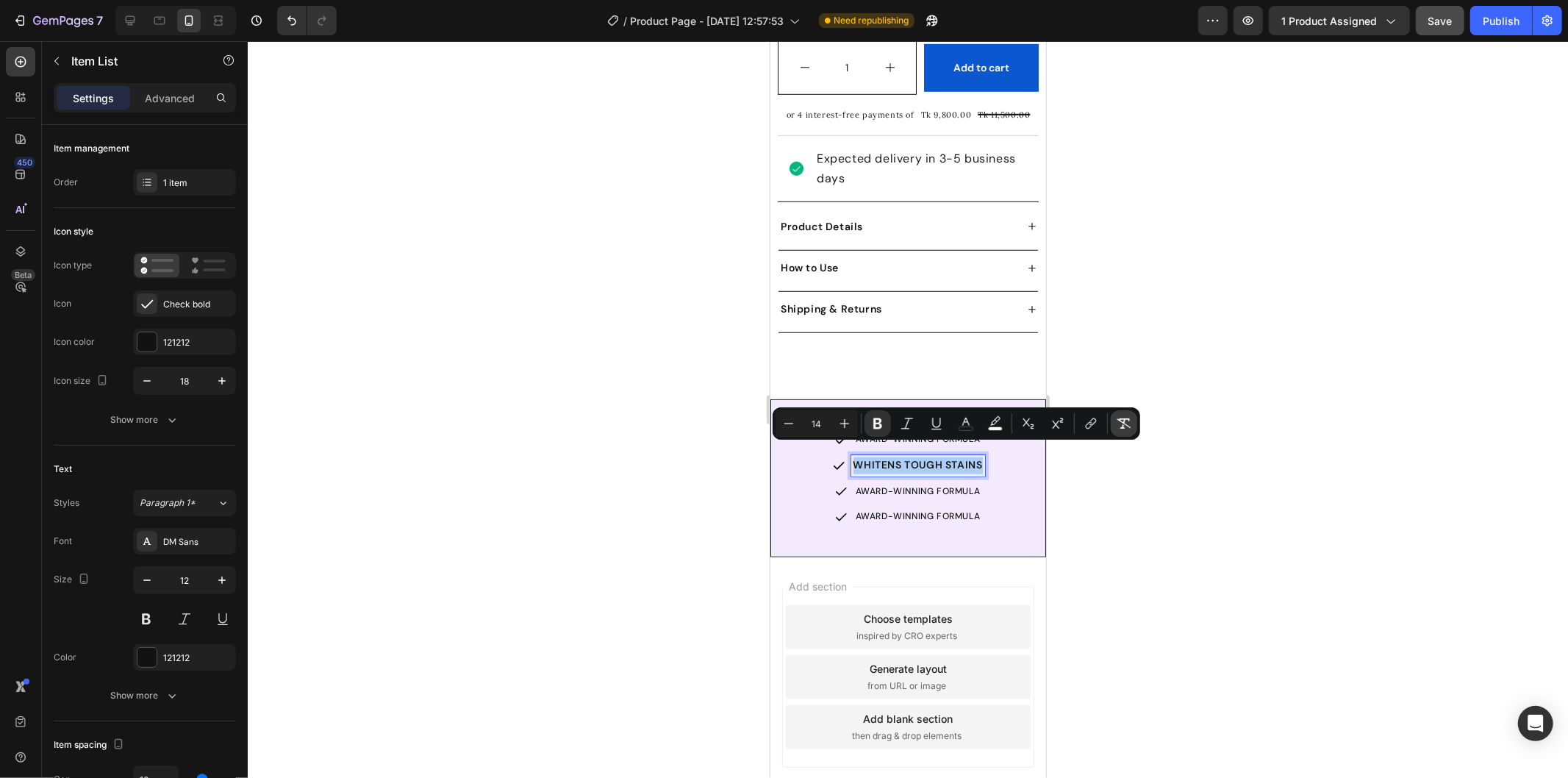
click at [1122, 419] on icon "Editor contextual toolbar" at bounding box center [1124, 423] width 14 height 10
type input "12"
click at [1096, 474] on div at bounding box center [907, 409] width 1320 height 736
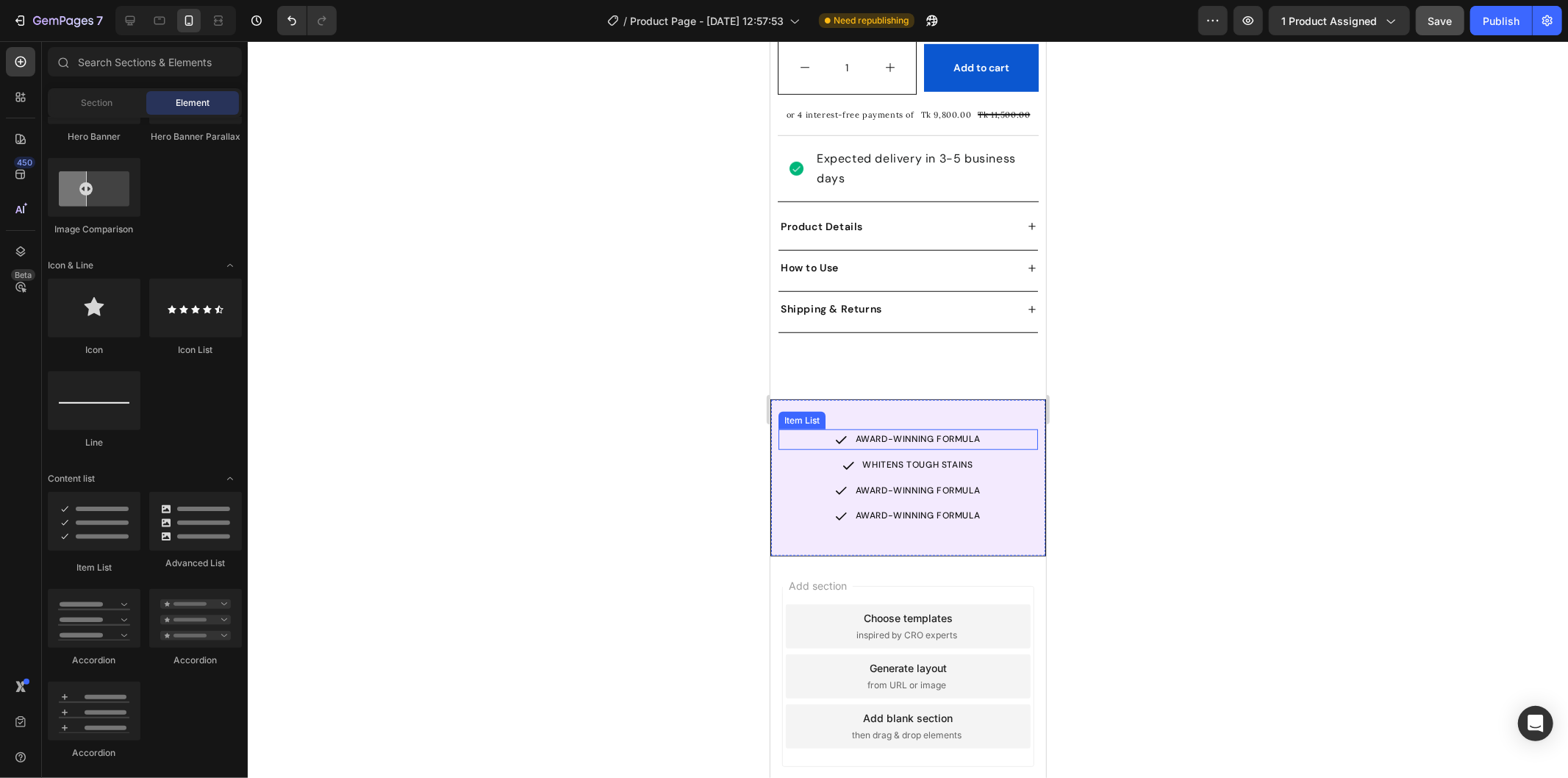
click at [917, 431] on p "AWARD-WINNING FORMULA" at bounding box center [917, 439] width 125 height 16
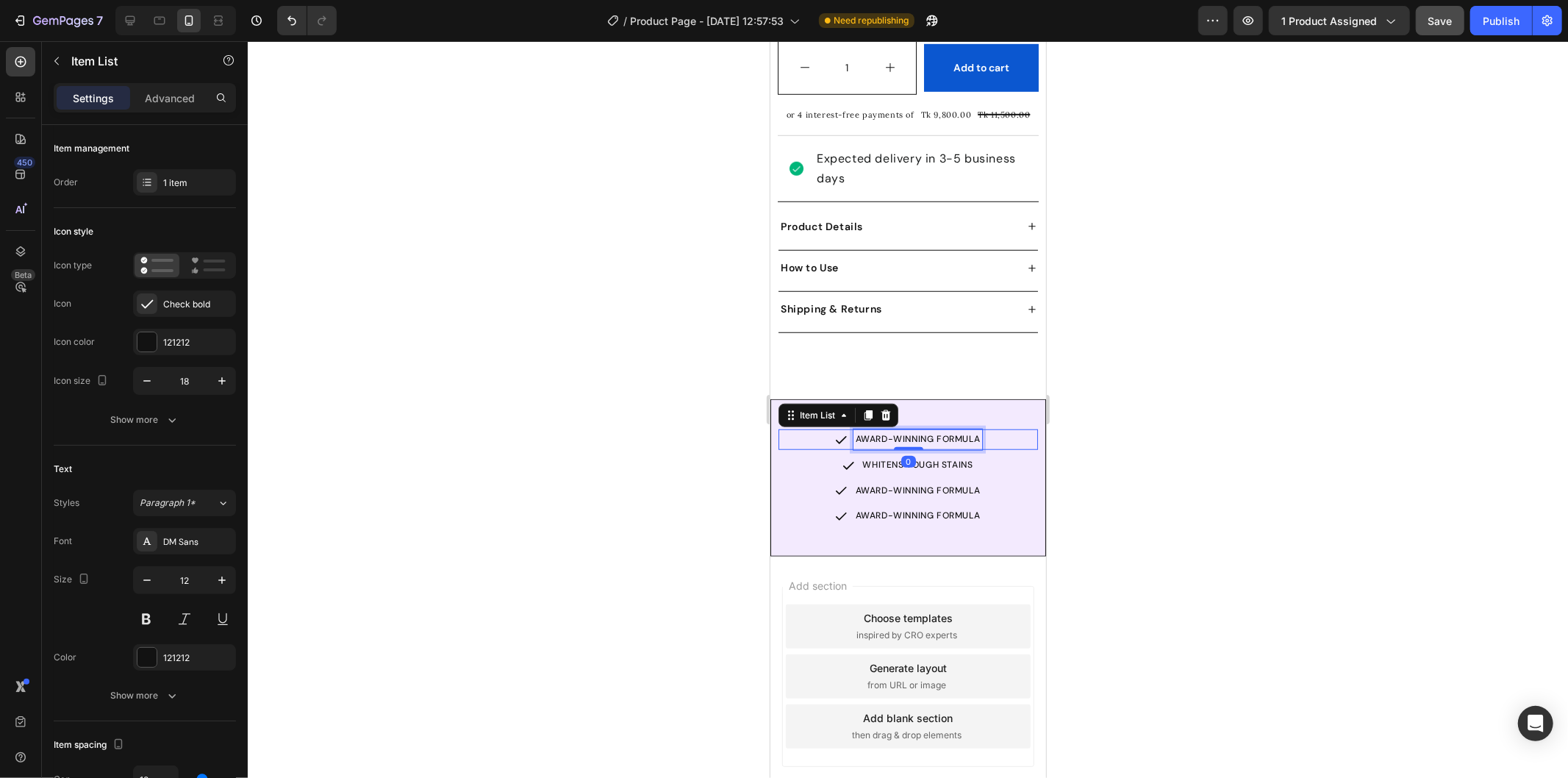
click at [917, 431] on p "AWARD-WINNING FORMULA" at bounding box center [917, 439] width 125 height 16
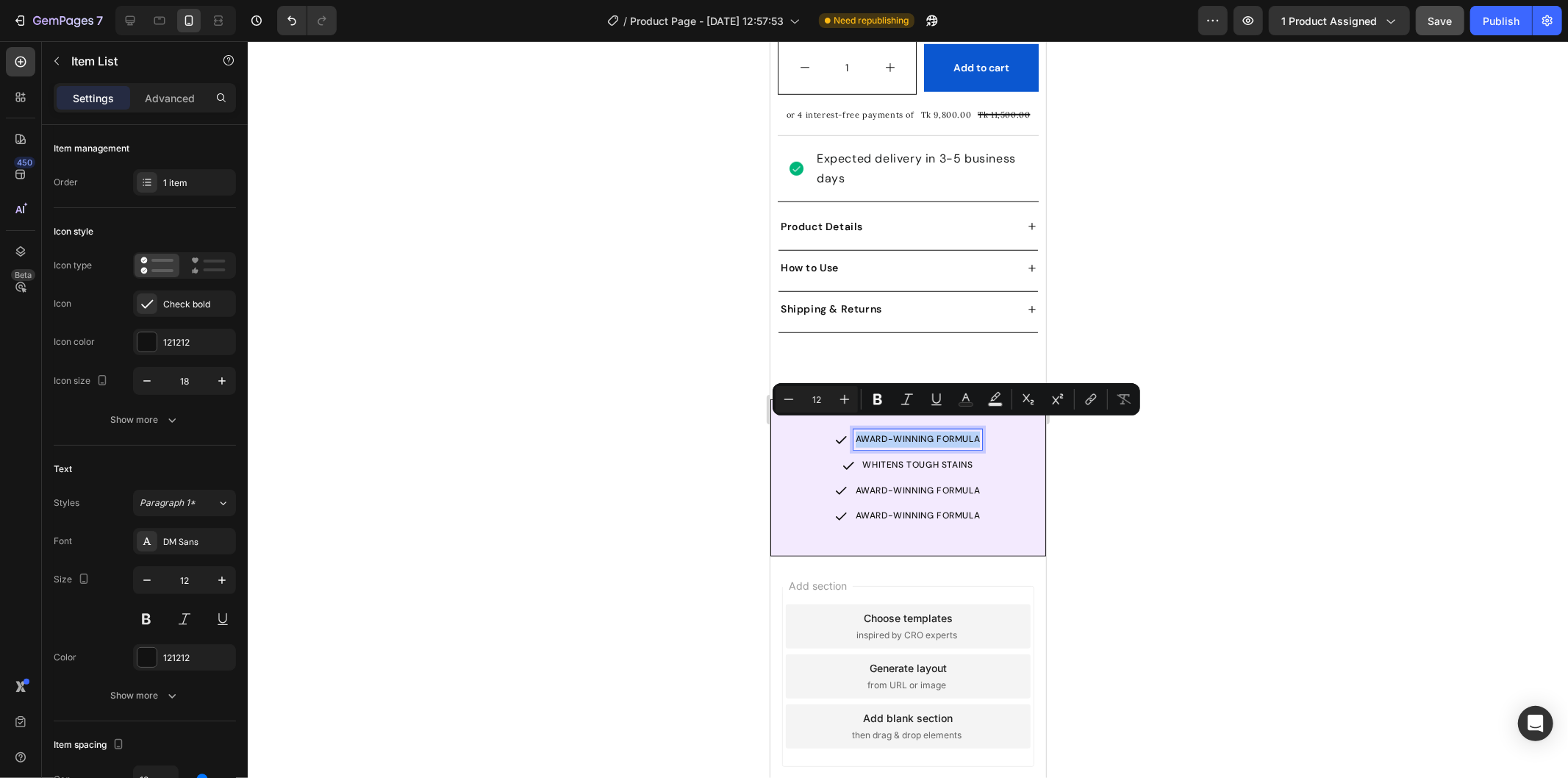
click at [917, 431] on p "AWARD-WINNING FORMULA" at bounding box center [917, 439] width 125 height 16
click at [868, 404] on button "Bold" at bounding box center [878, 399] width 27 height 27
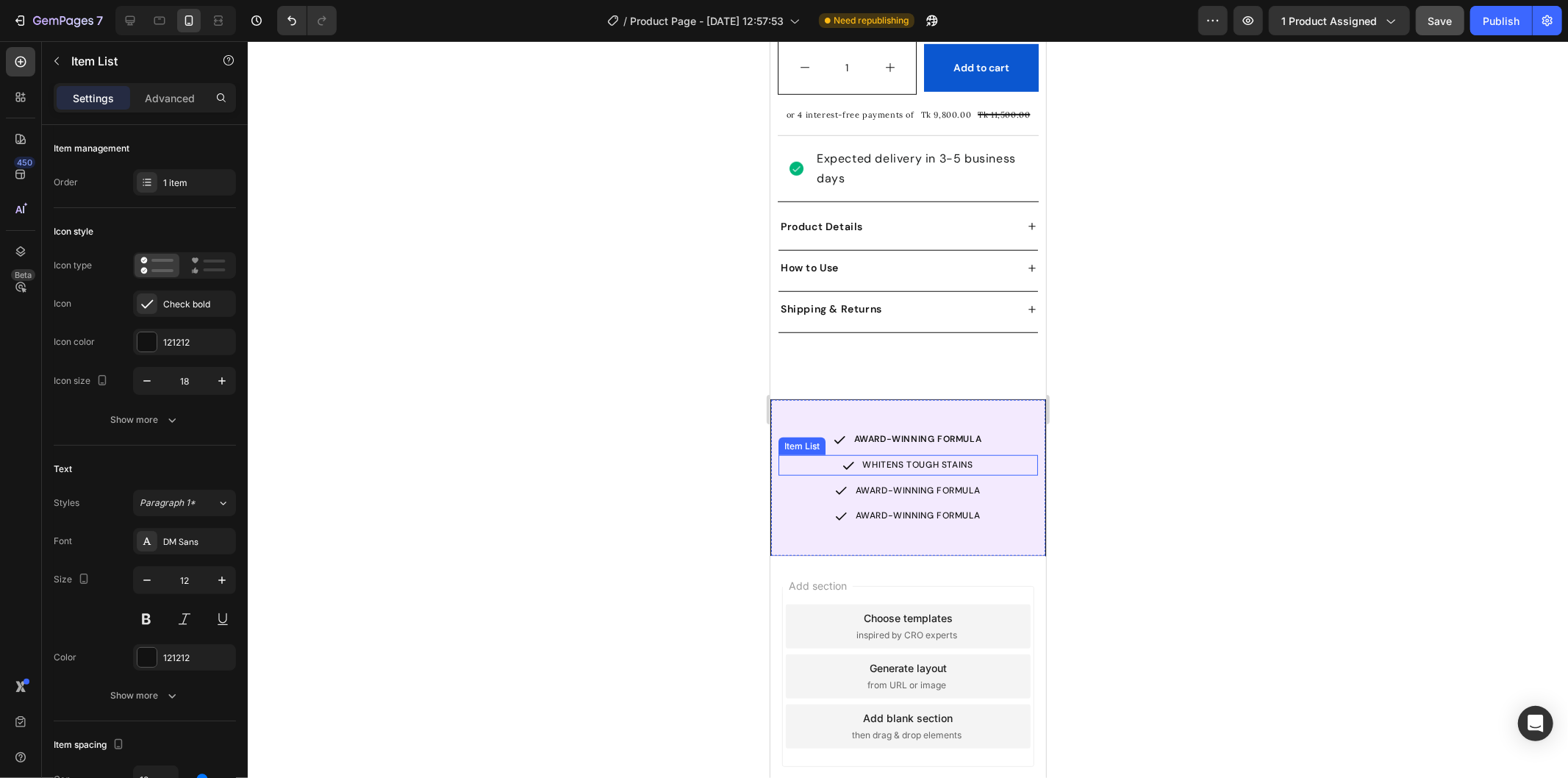
click at [925, 457] on p "WHITENS TOUGH STAINS" at bounding box center [917, 465] width 110 height 16
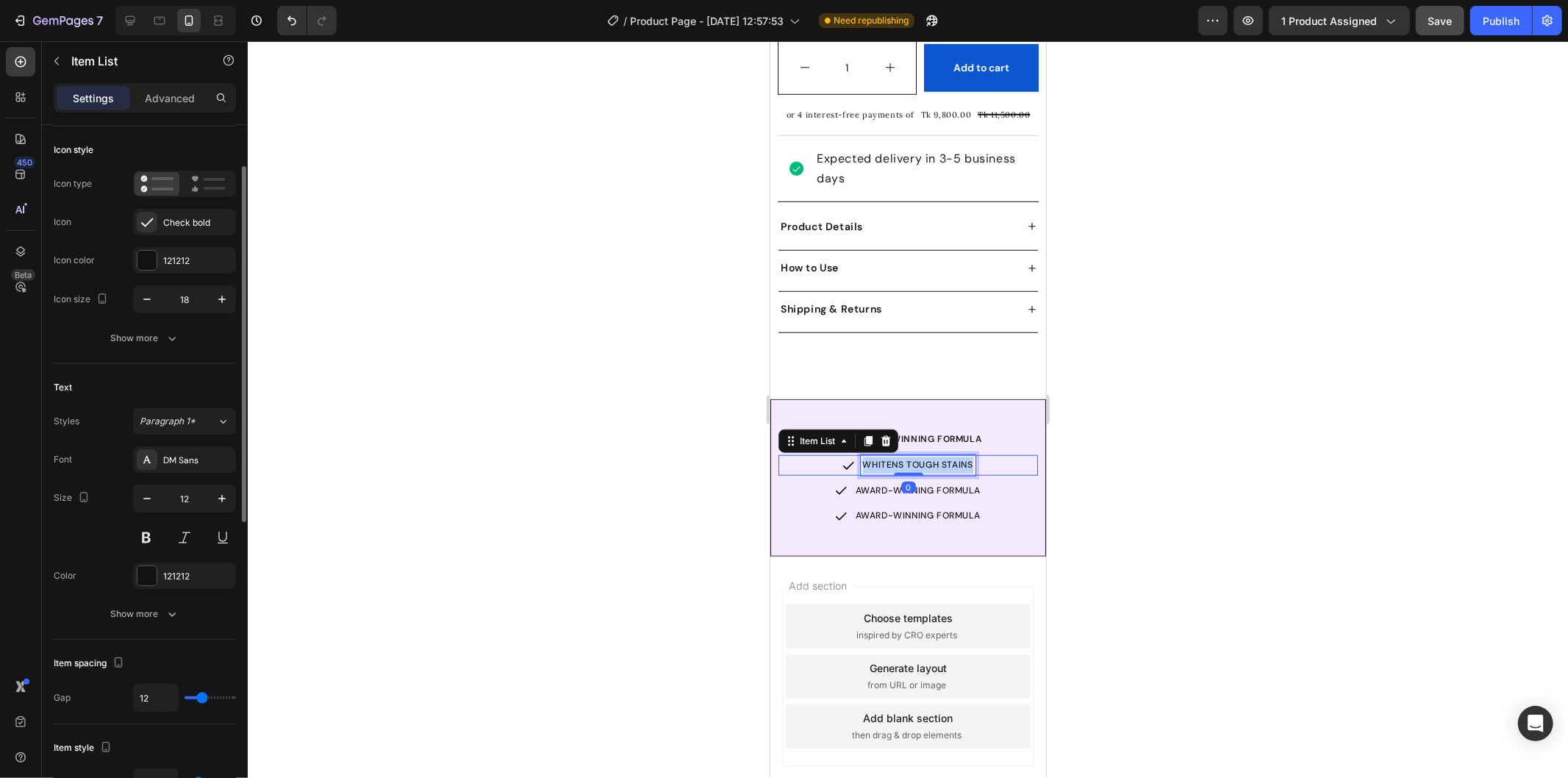
click at [925, 457] on p "WHITENS TOUGH STAINS" at bounding box center [917, 465] width 110 height 16
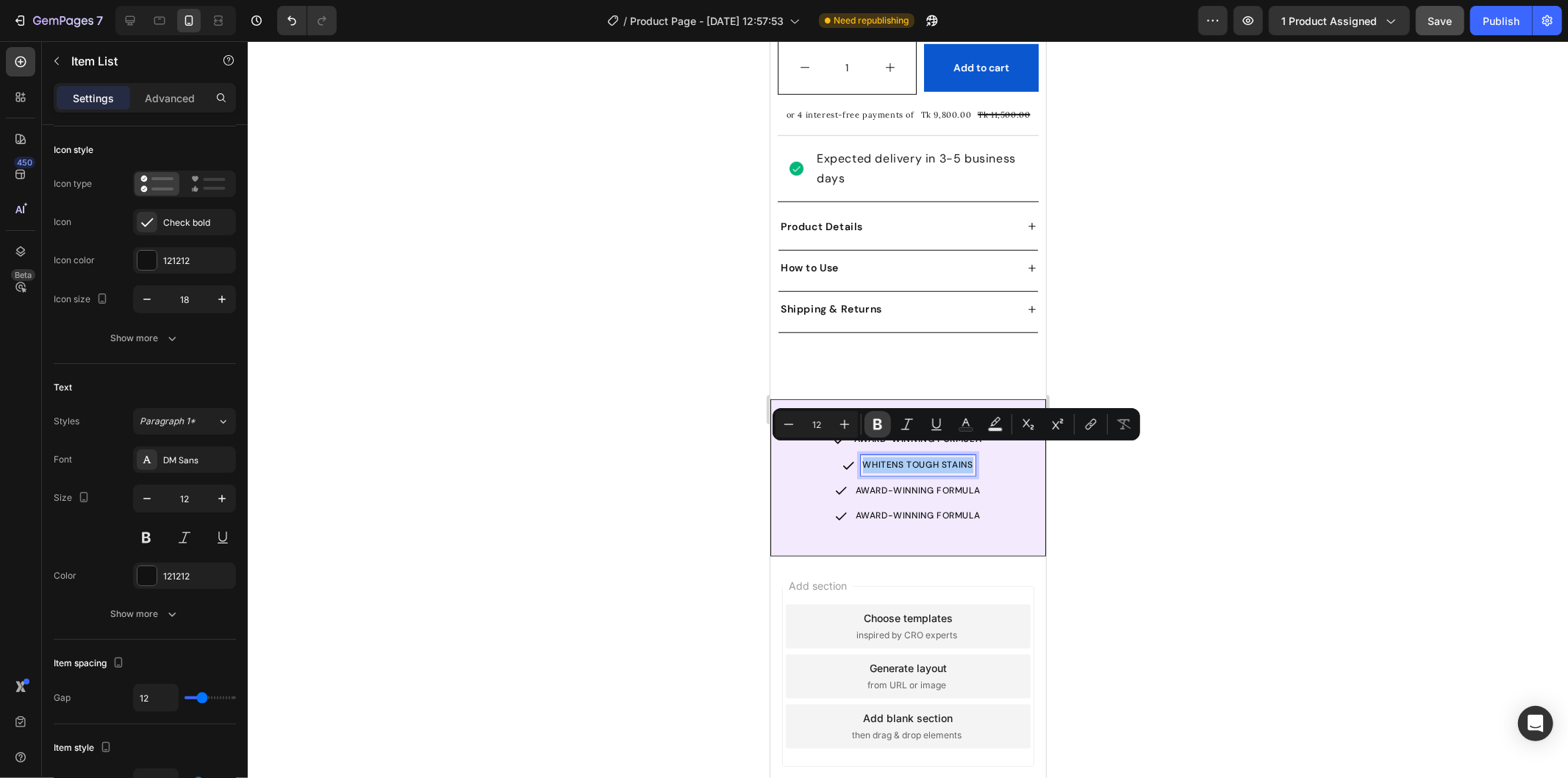
click at [877, 425] on icon "Editor contextual toolbar" at bounding box center [878, 424] width 15 height 15
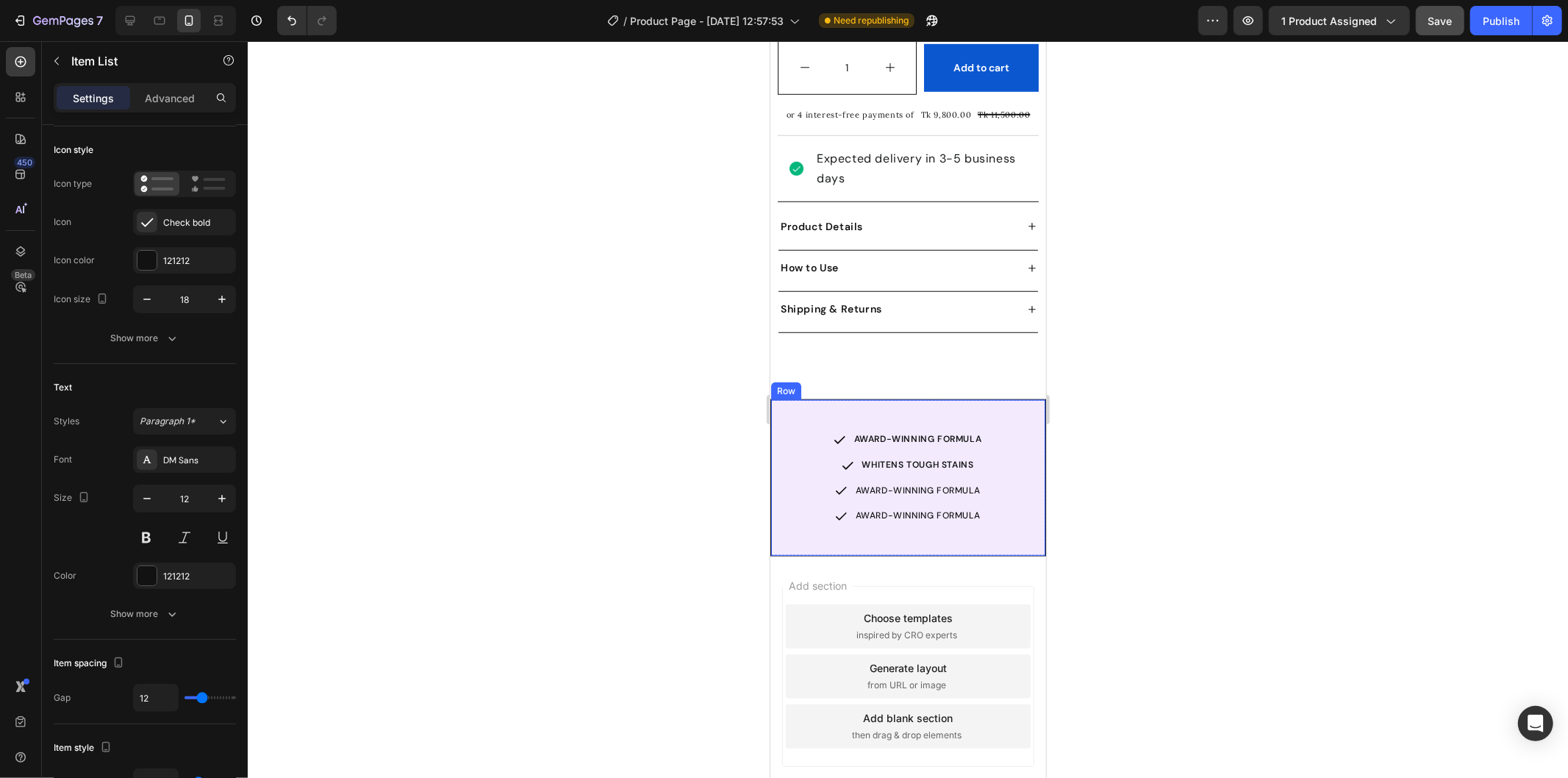
click at [1120, 488] on div at bounding box center [907, 409] width 1320 height 736
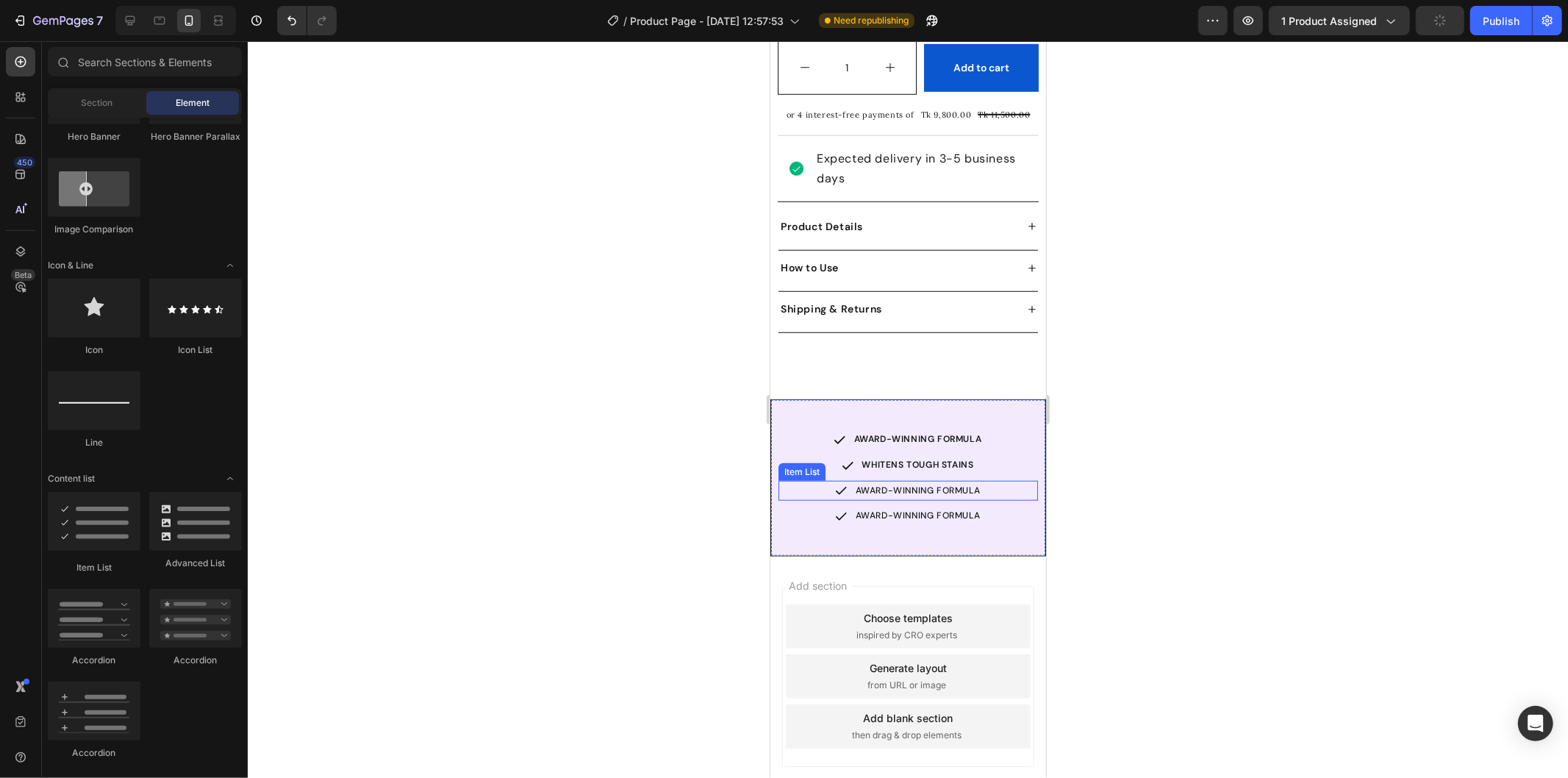
click at [891, 481] on div "AWARD-WINNING FORMULA" at bounding box center [917, 490] width 129 height 21
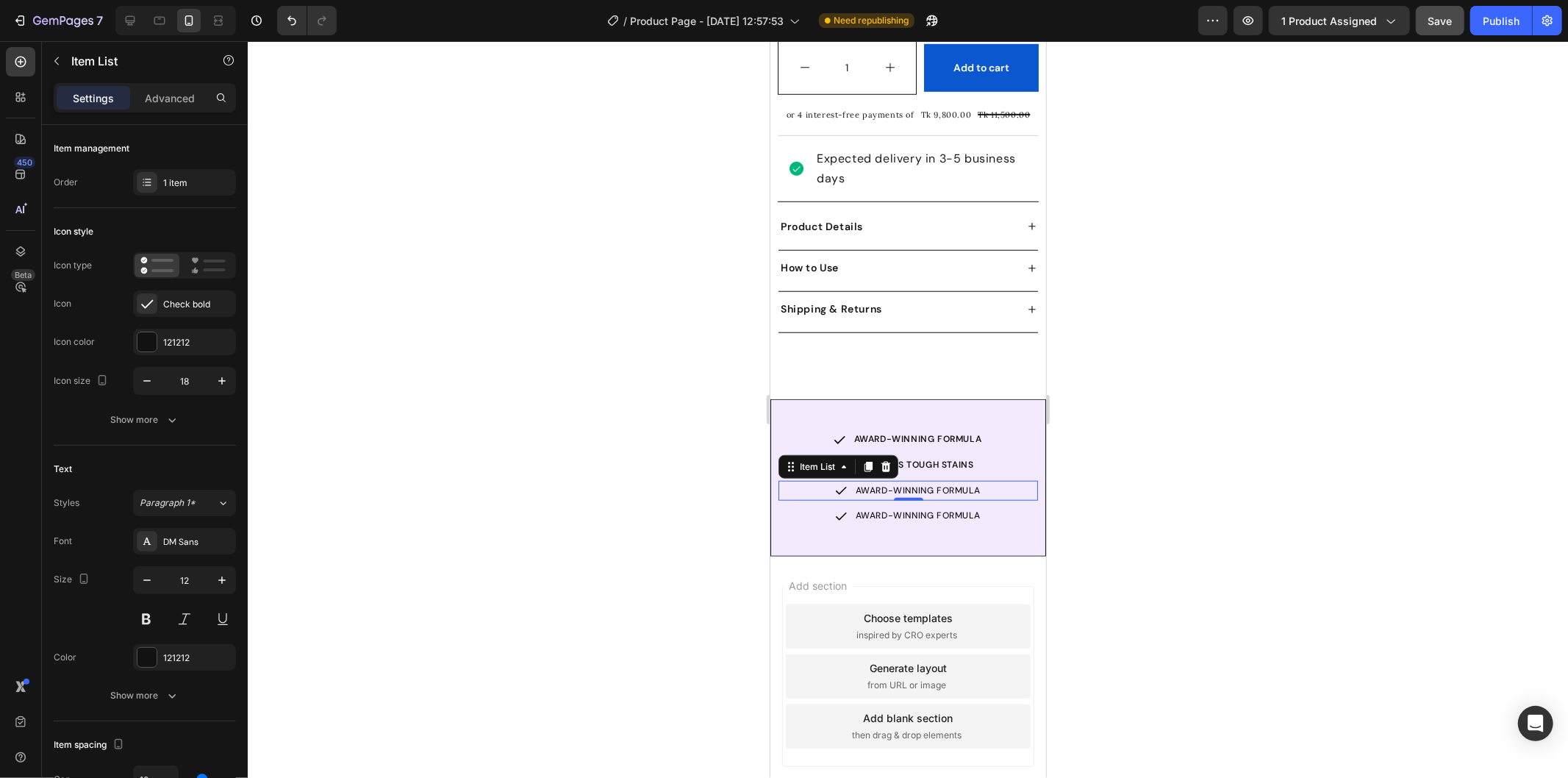
click at [936, 483] on p "AWARD-WINNING FORMULA" at bounding box center [917, 490] width 125 height 16
click at [931, 484] on strong "SUPPORTS ENAMEL" at bounding box center [917, 489] width 88 height 12
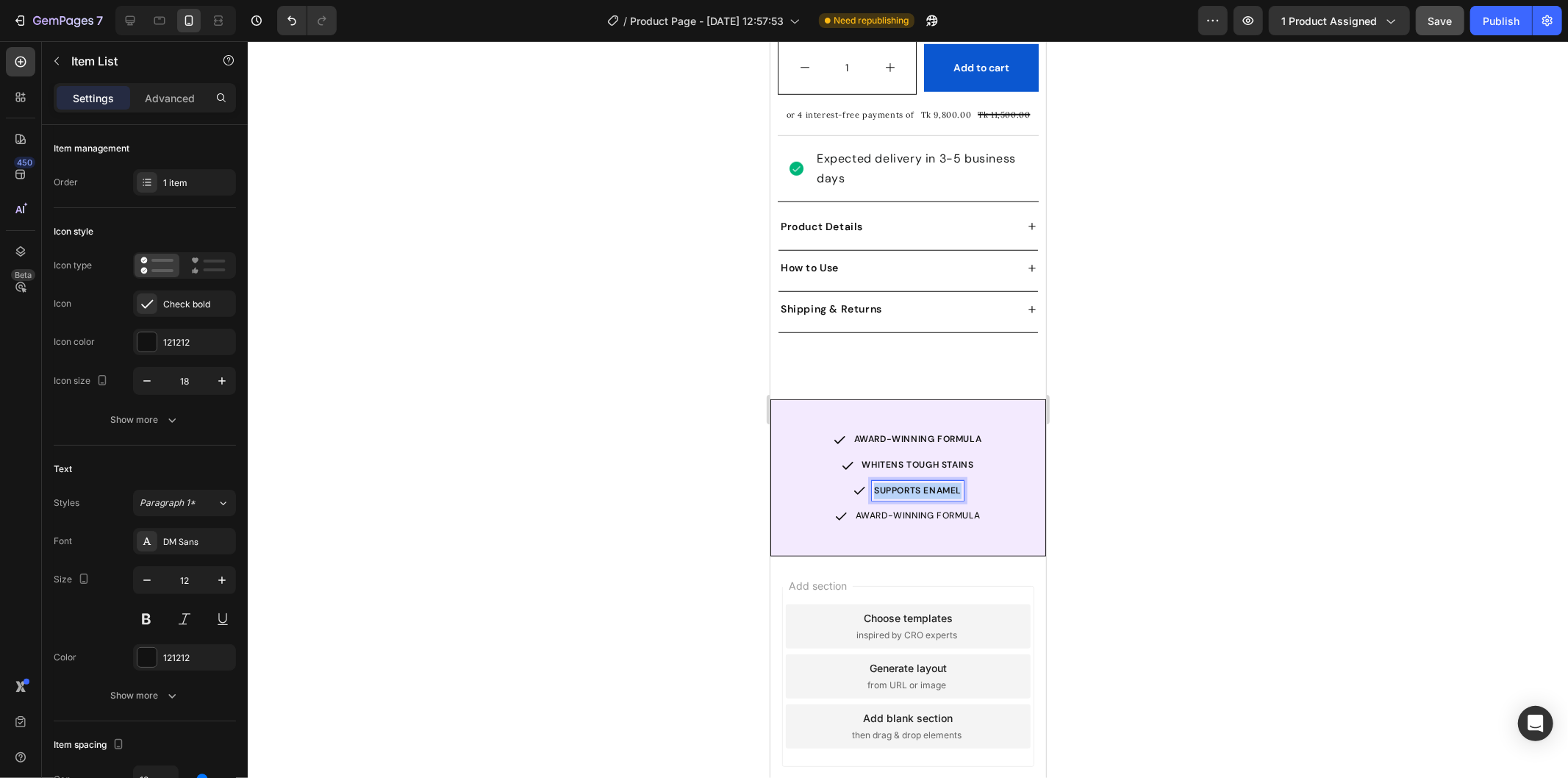
click at [931, 484] on strong "SUPPORTS ENAMEL" at bounding box center [917, 489] width 88 height 12
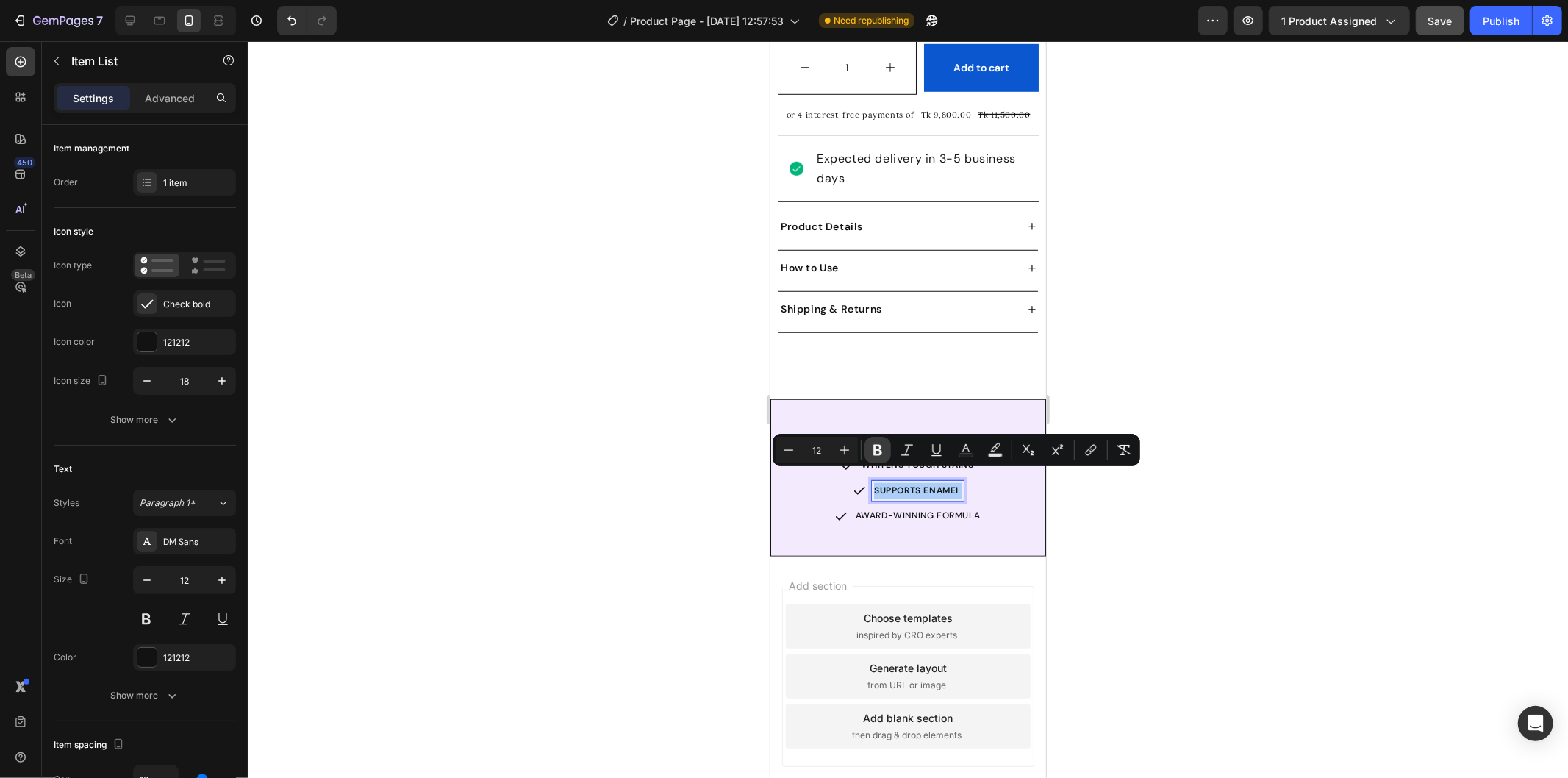
click at [877, 445] on icon "Editor contextual toolbar" at bounding box center [878, 450] width 9 height 11
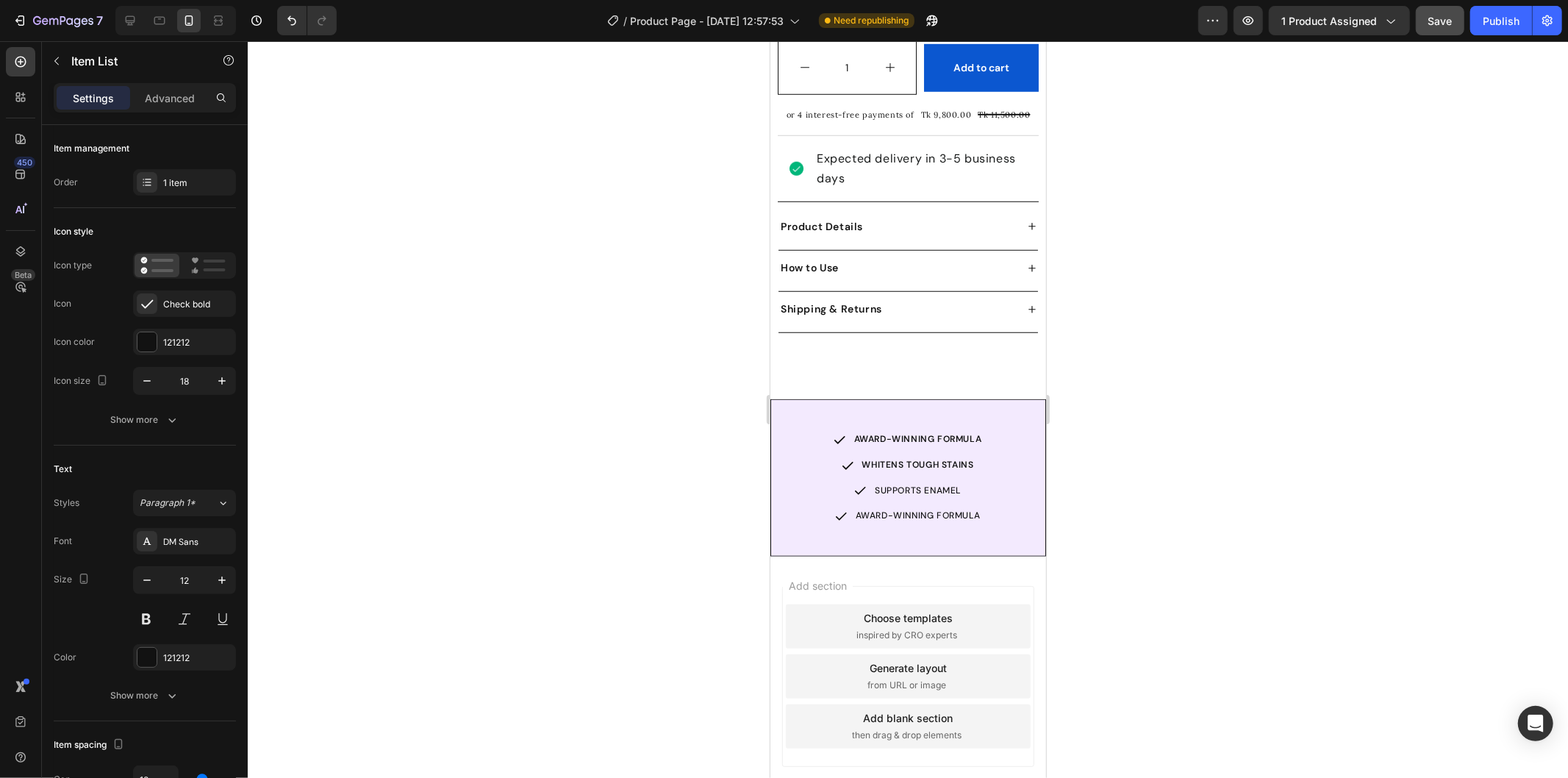
click at [876, 457] on p "WHITENS TOUGH STAINS" at bounding box center [917, 465] width 111 height 16
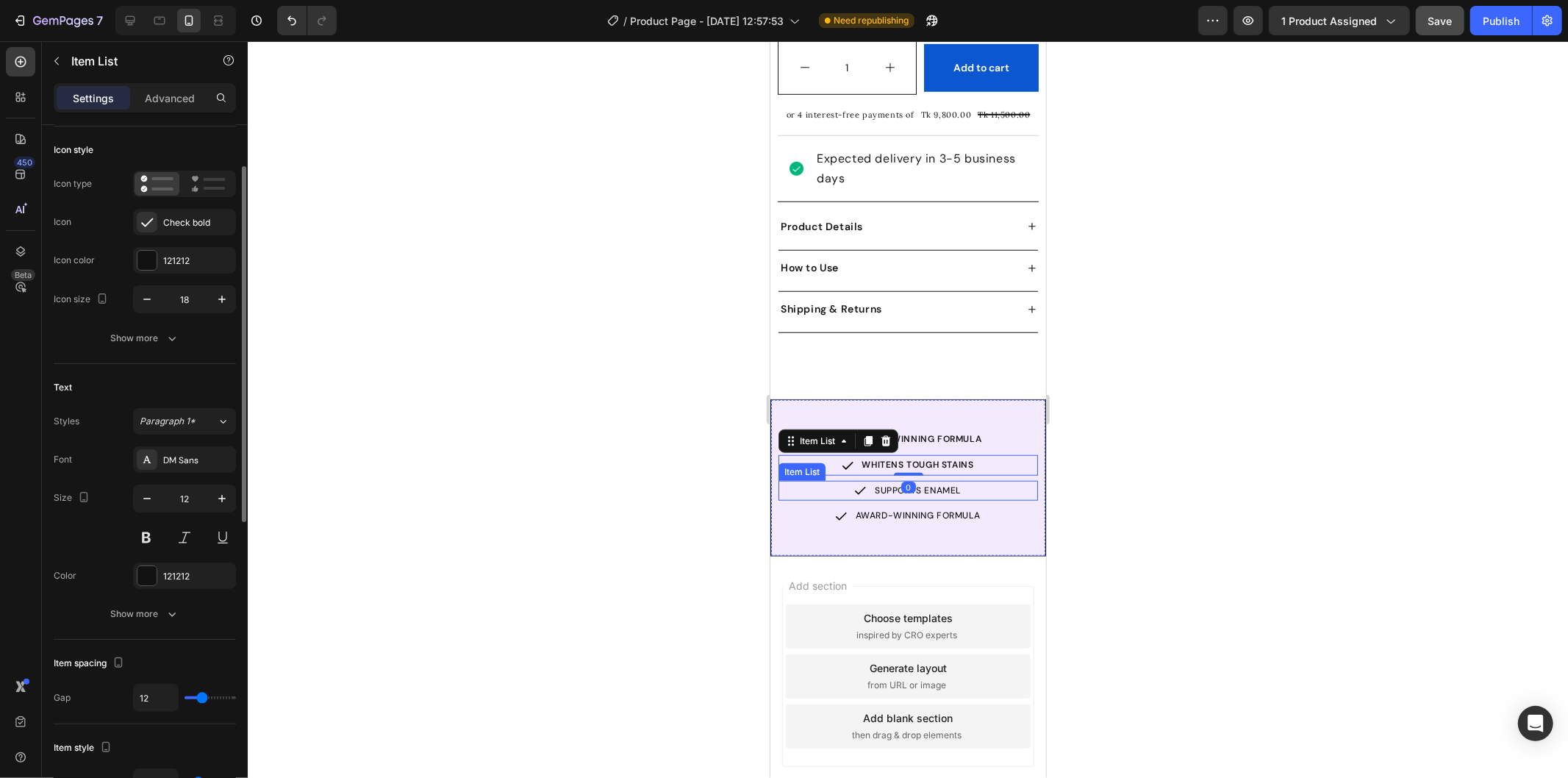
click at [880, 483] on p "SUPPORTS ENAMEL" at bounding box center [917, 490] width 86 height 16
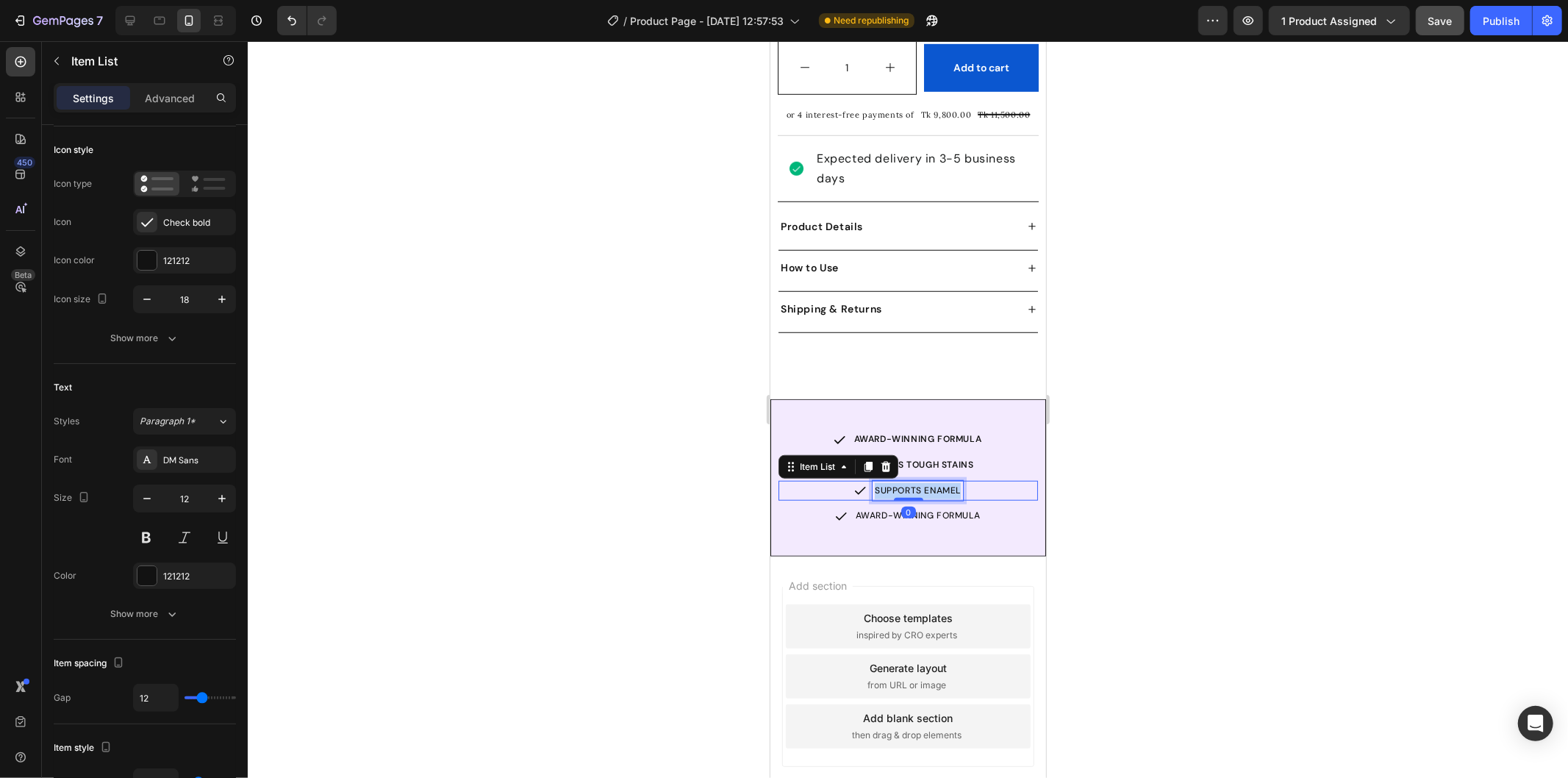
click at [880, 483] on p "SUPPORTS ENAMEL" at bounding box center [917, 490] width 86 height 16
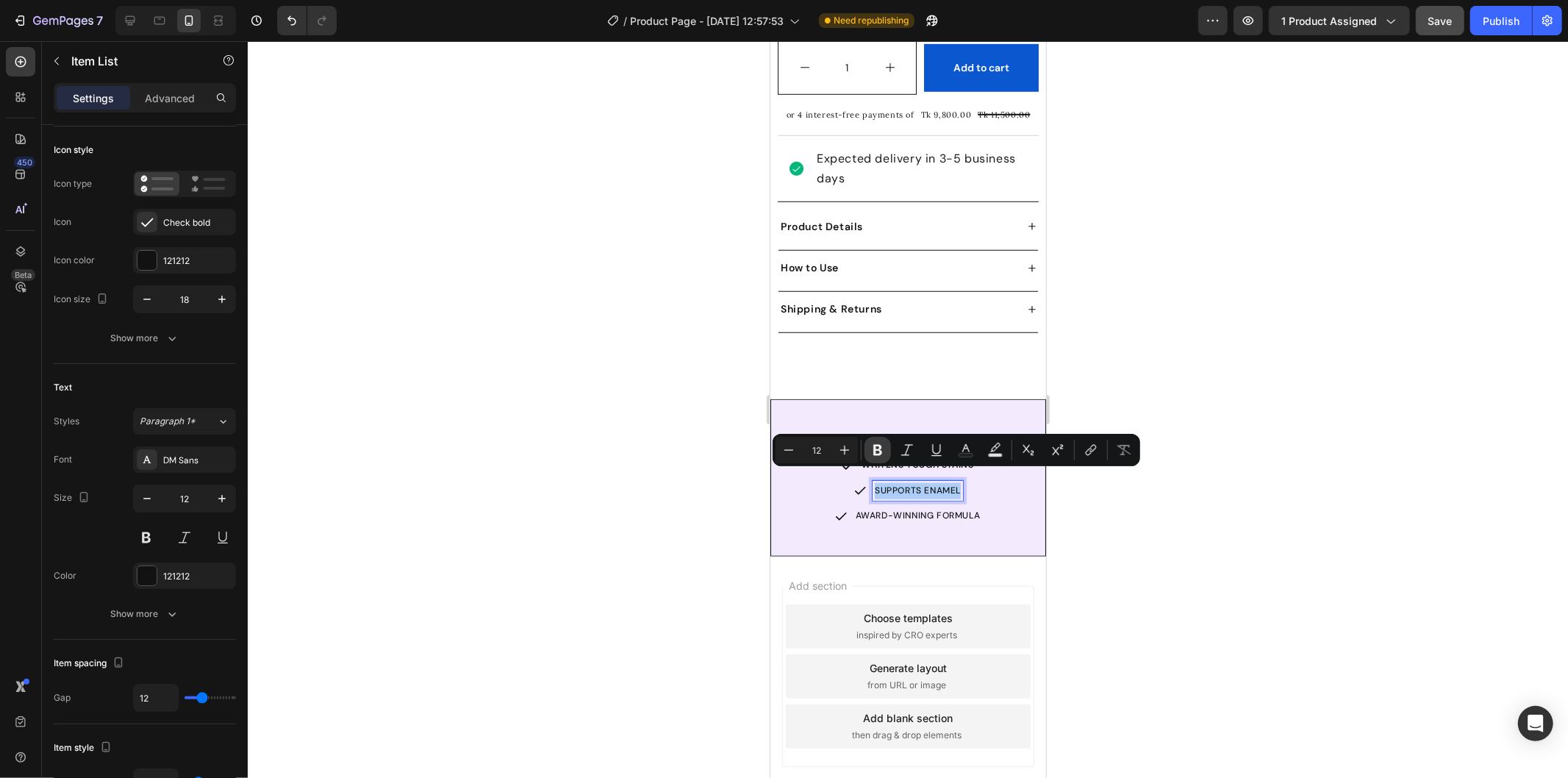
click at [875, 455] on icon "Editor contextual toolbar" at bounding box center [878, 450] width 9 height 11
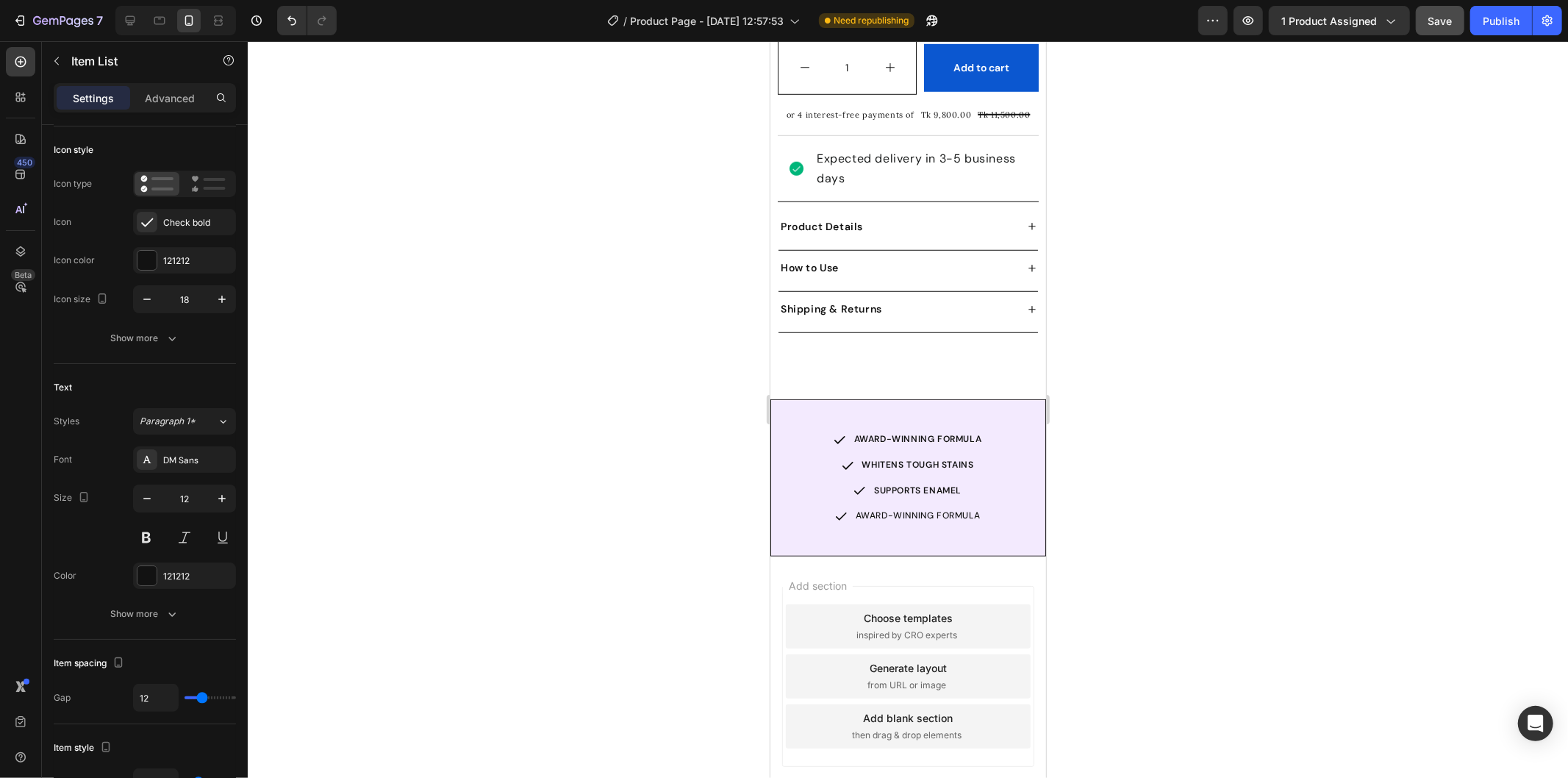
click at [925, 483] on p "SUPPORTS ENAMEL" at bounding box center [917, 490] width 88 height 16
click at [936, 484] on strong "SUPPORTS ENAMEL" at bounding box center [917, 489] width 88 height 12
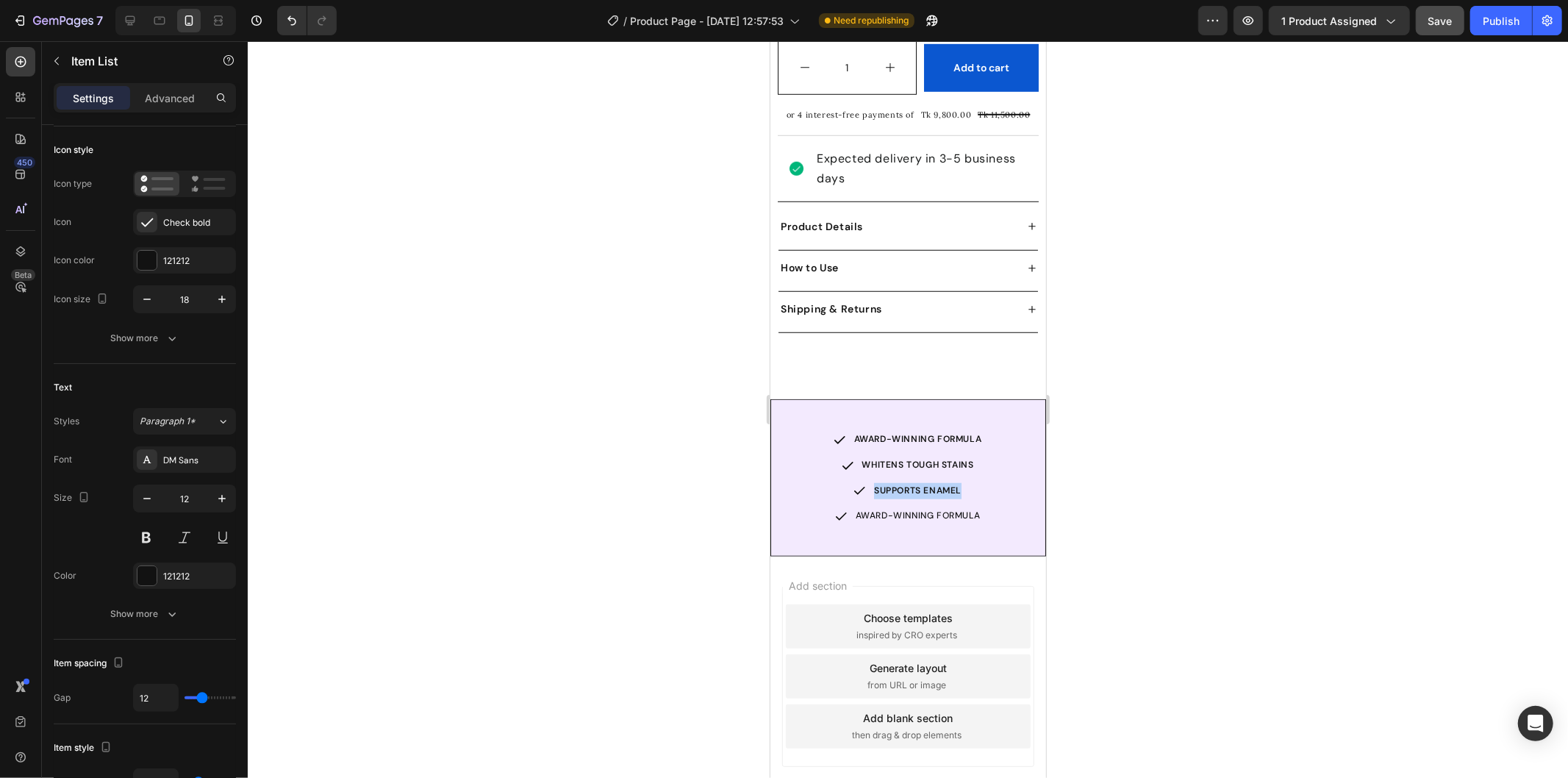
click at [936, 484] on strong "SUPPORTS ENAMEL" at bounding box center [917, 489] width 88 height 12
click at [1097, 483] on div at bounding box center [907, 409] width 1320 height 736
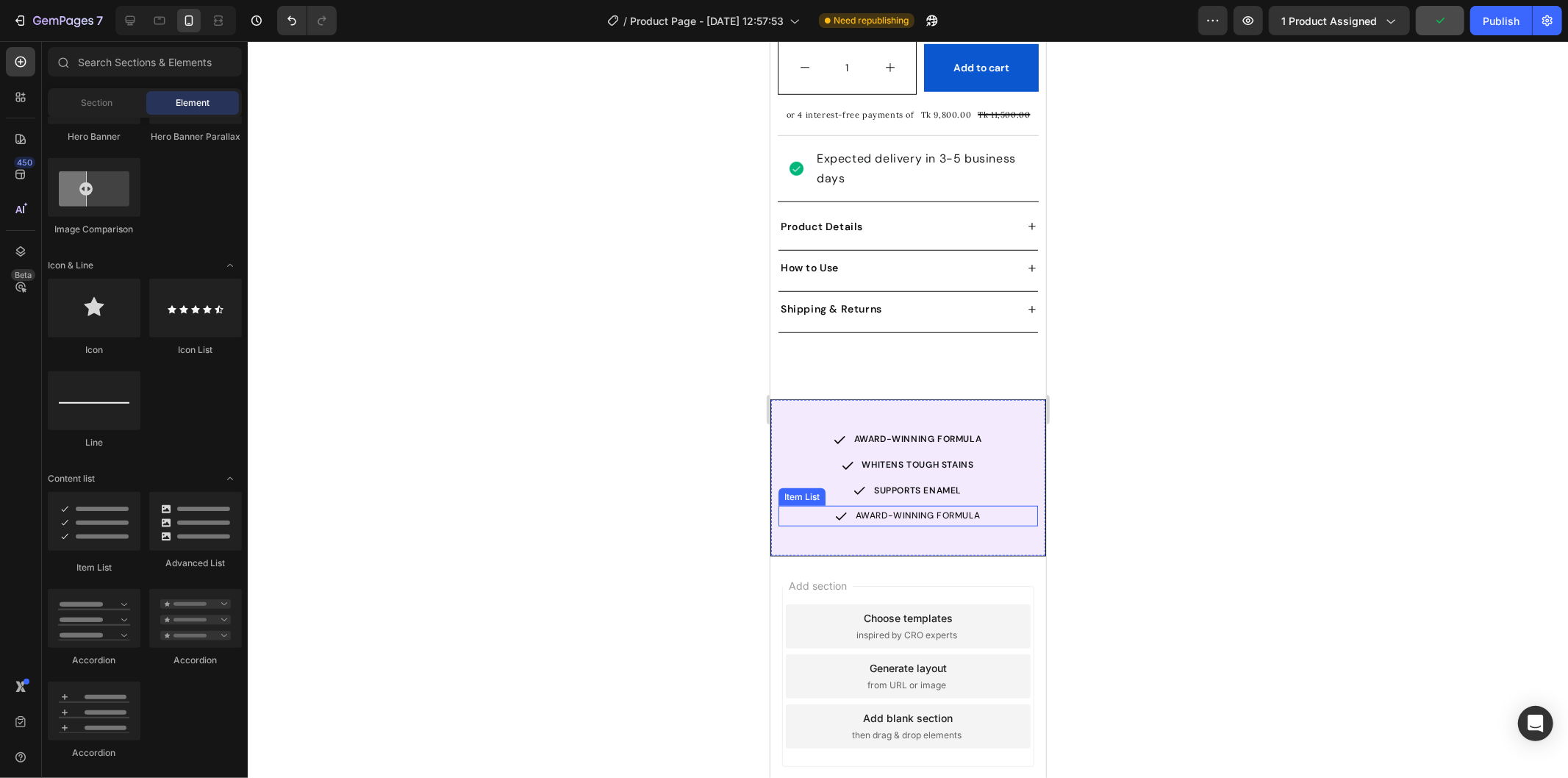
click at [901, 508] on p "AWARD-WINNING FORMULA" at bounding box center [917, 515] width 125 height 16
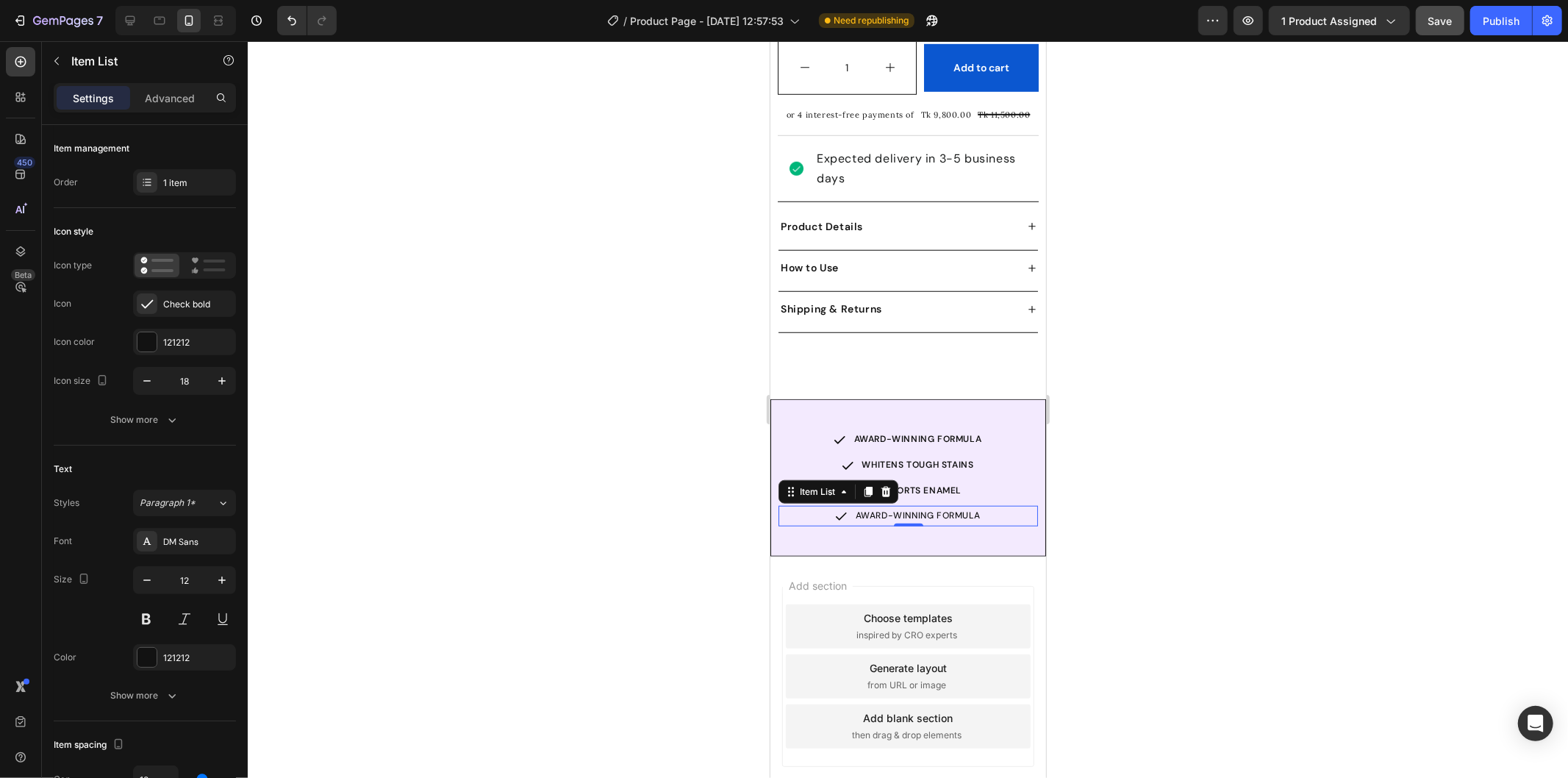
click at [934, 507] on p "AWARD-WINNING FORMULA" at bounding box center [917, 515] width 125 height 16
click at [940, 508] on strong "ZERO MESS & TASTES GREAT" at bounding box center [916, 514] width 128 height 12
click at [939, 508] on strong "ZERO MESS & TASTES GREAT" at bounding box center [916, 514] width 128 height 12
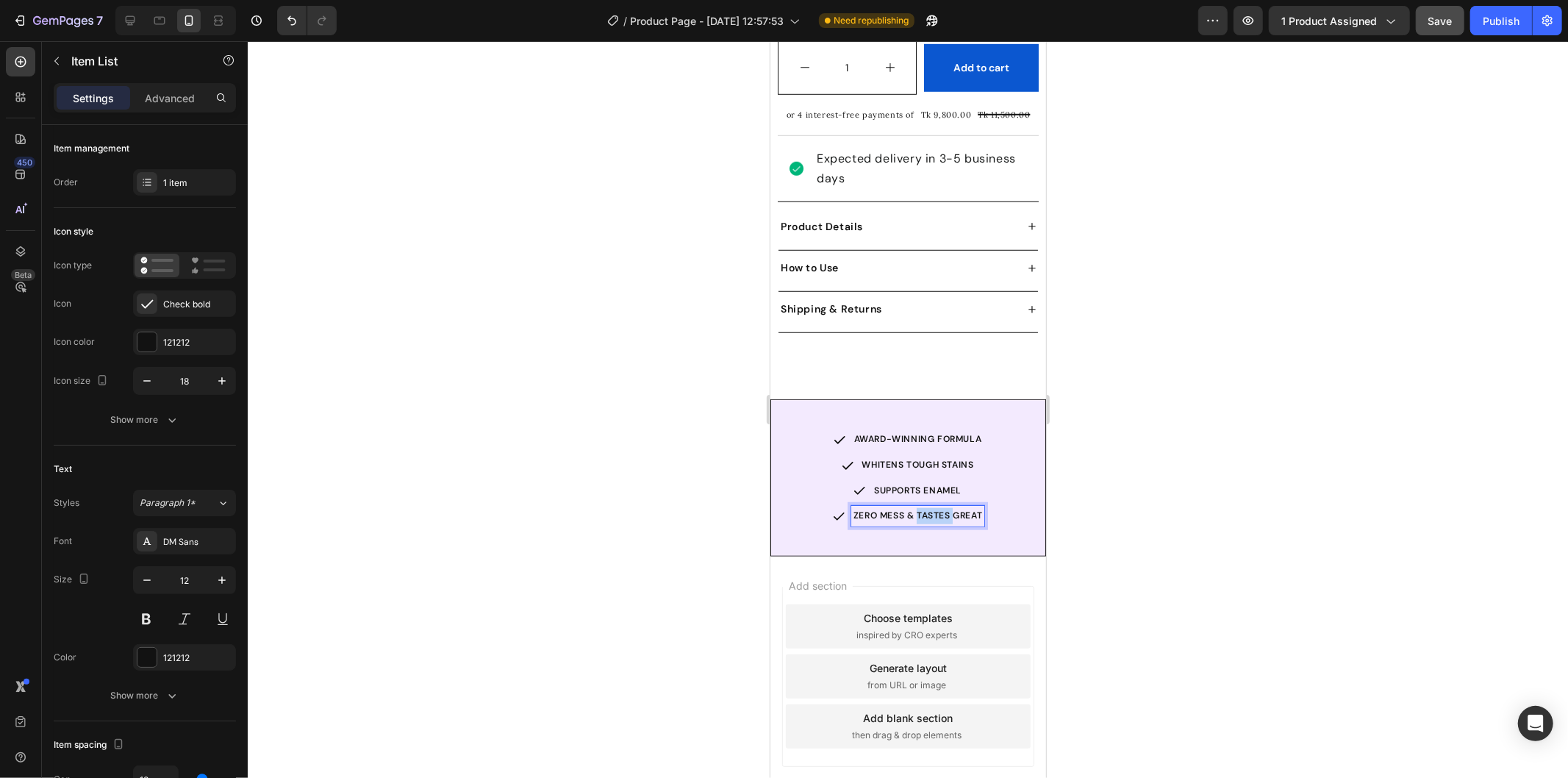
click at [939, 508] on strong "ZERO MESS & TASTES GREAT" at bounding box center [916, 514] width 128 height 12
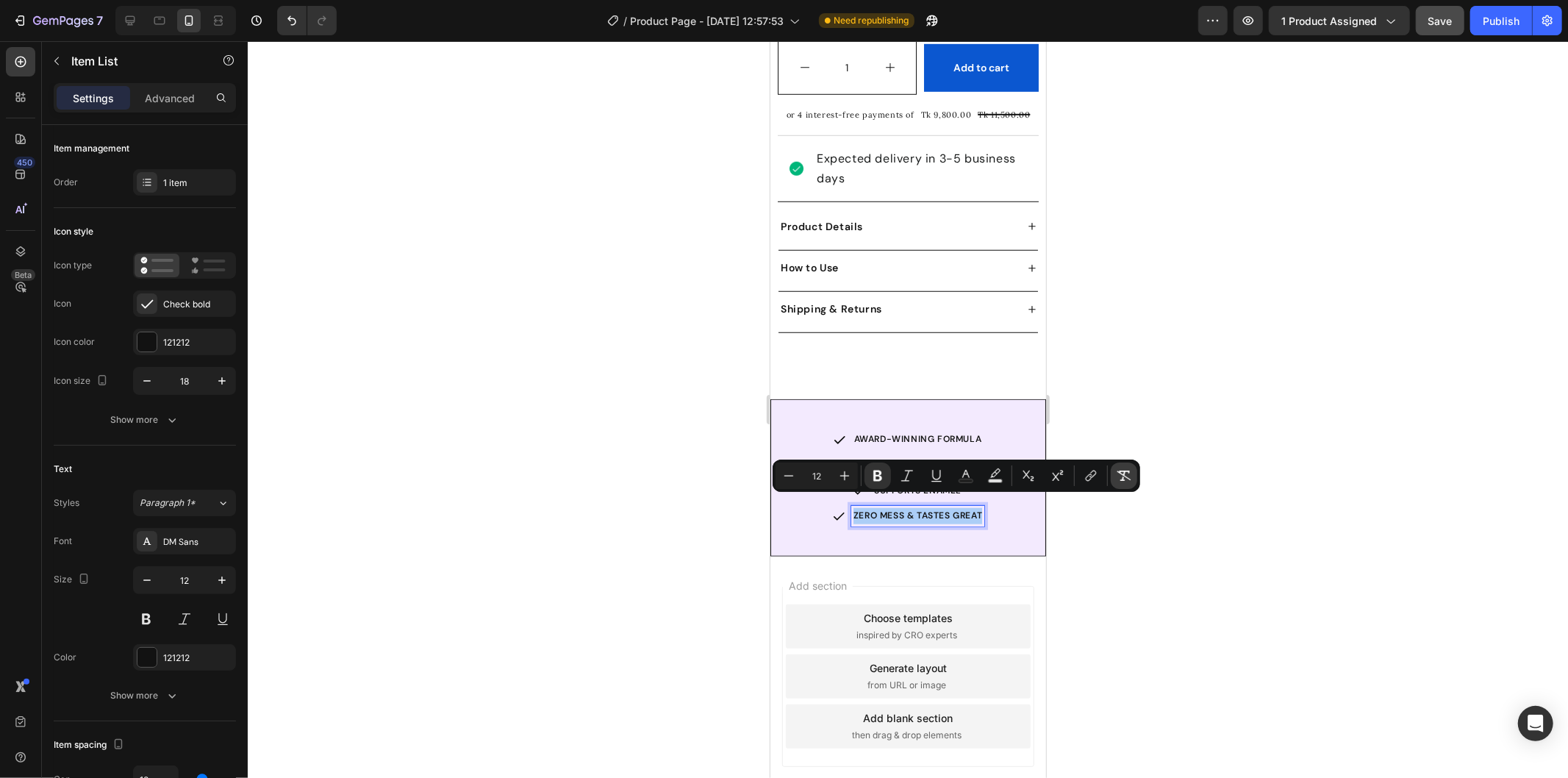
click at [1133, 469] on button "Remove Format" at bounding box center [1123, 476] width 27 height 27
click at [877, 475] on icon "Editor contextual toolbar" at bounding box center [878, 476] width 9 height 11
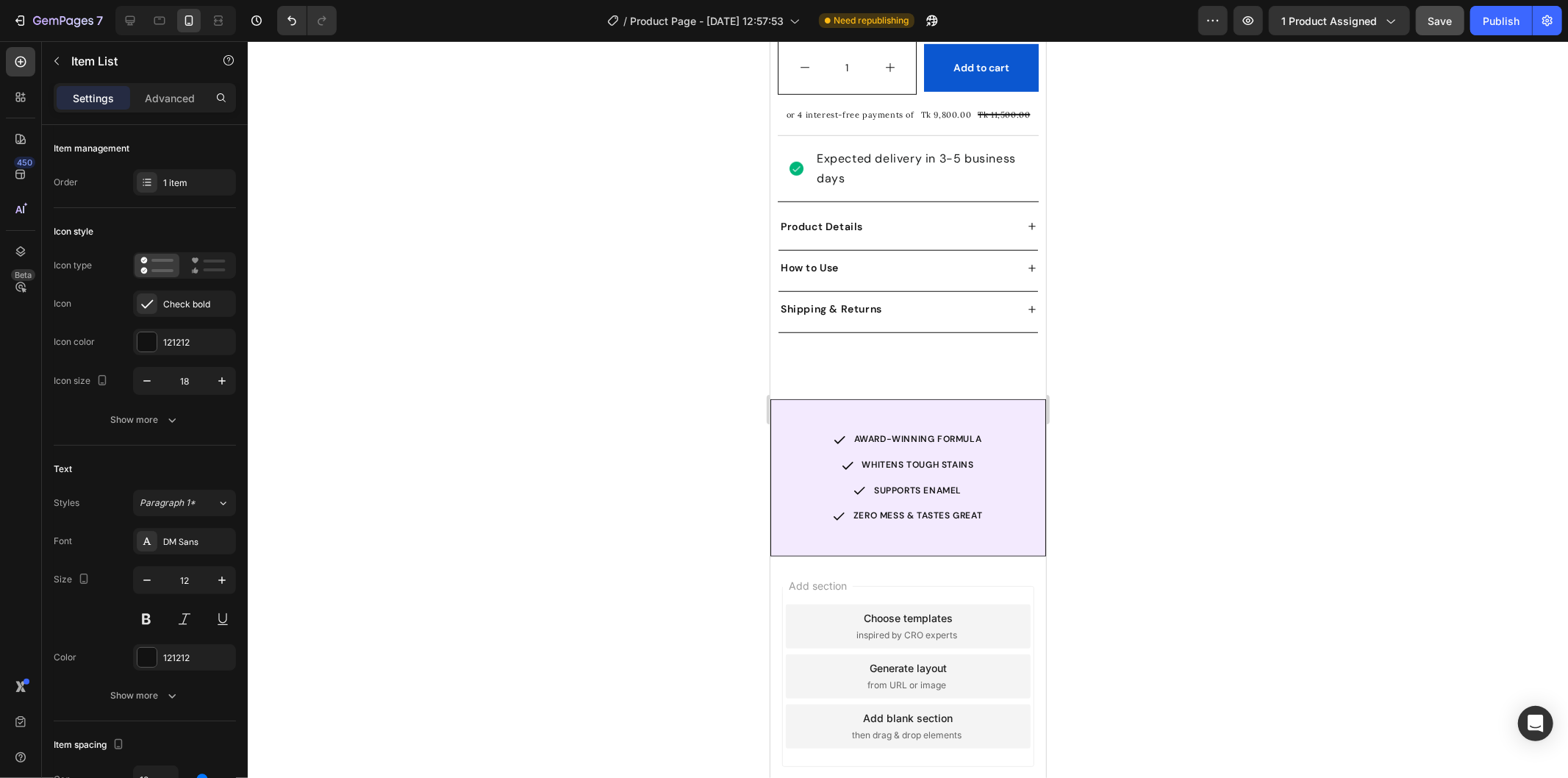
click at [1142, 519] on div at bounding box center [907, 409] width 1320 height 736
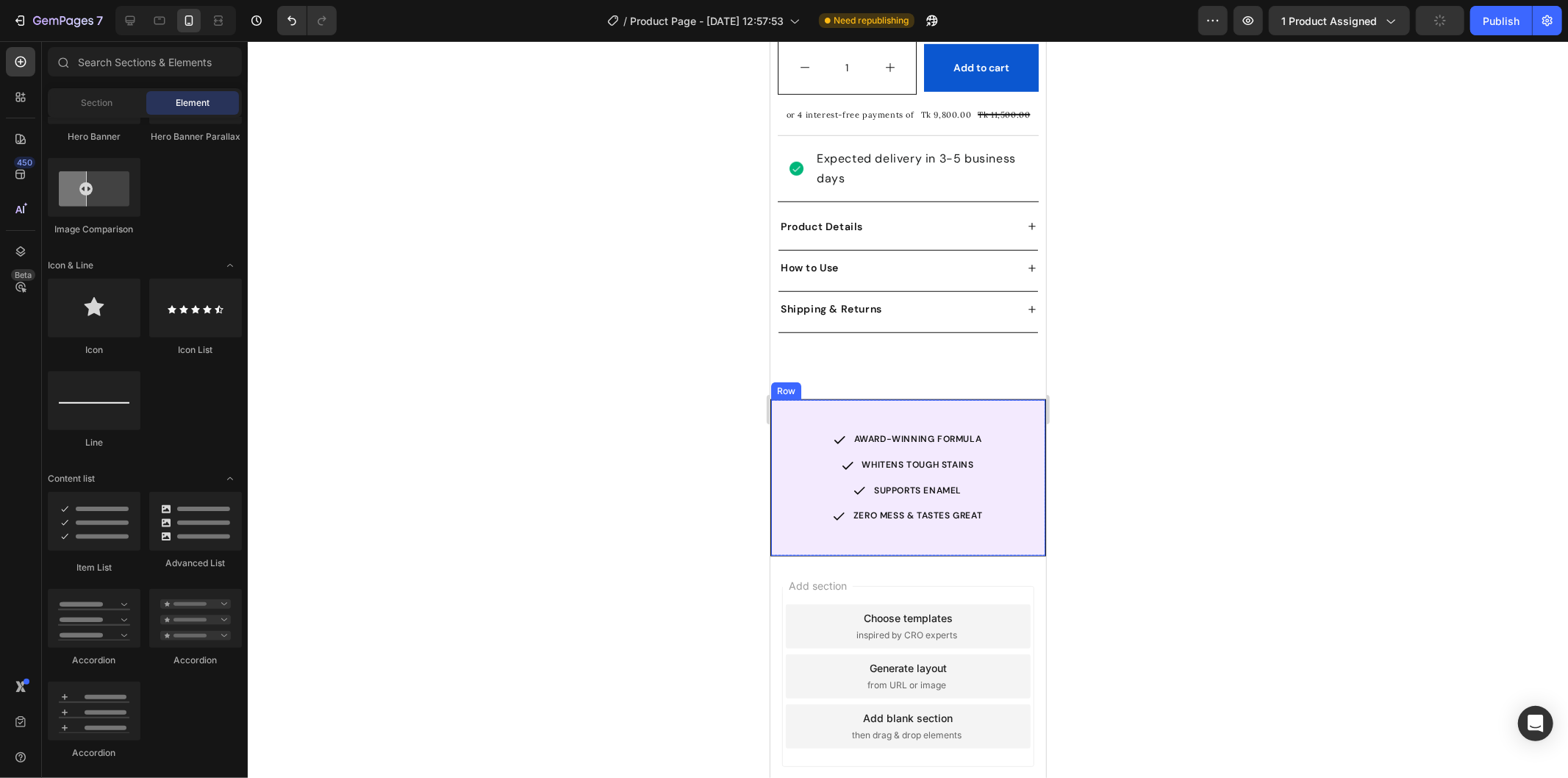
click at [804, 406] on div "AWARD-WINNING FORMULA Item List WHITENS TOUGH STAINS Item List SUPPORTS ENAMEL …" at bounding box center [907, 477] width 275 height 155
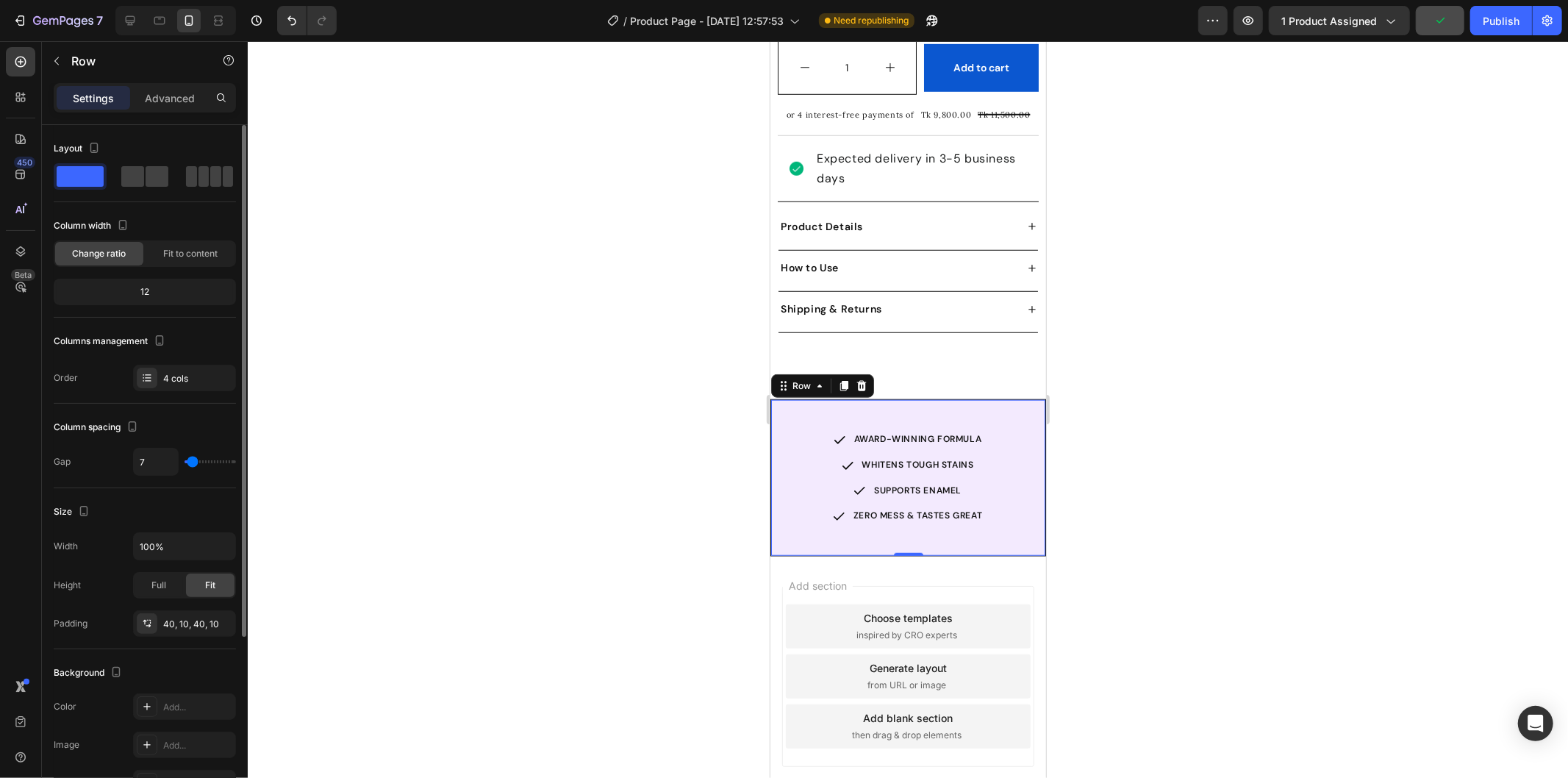
type input "12"
type input "10"
type input "7"
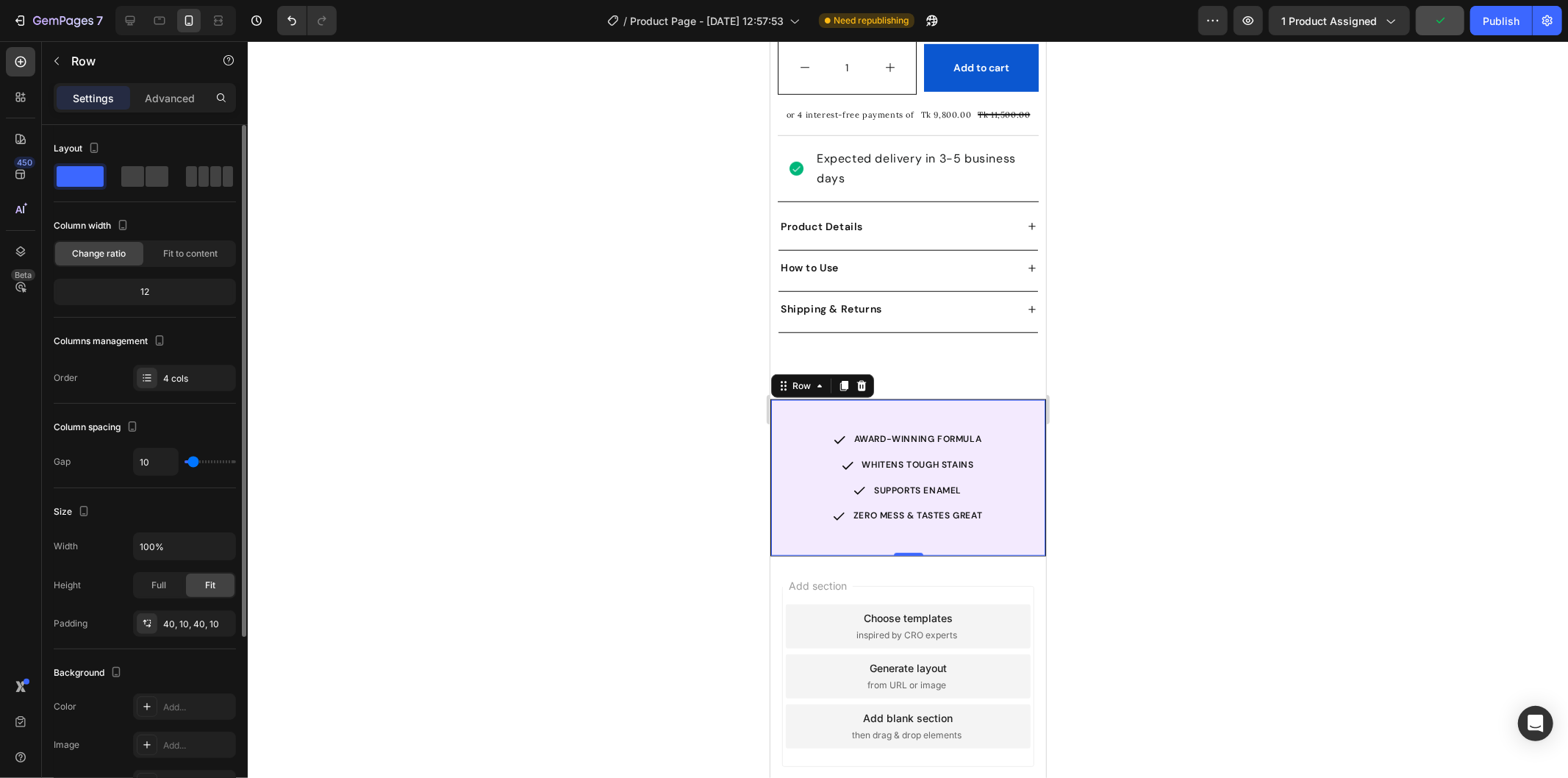
type input "7"
type input "5"
type input "2"
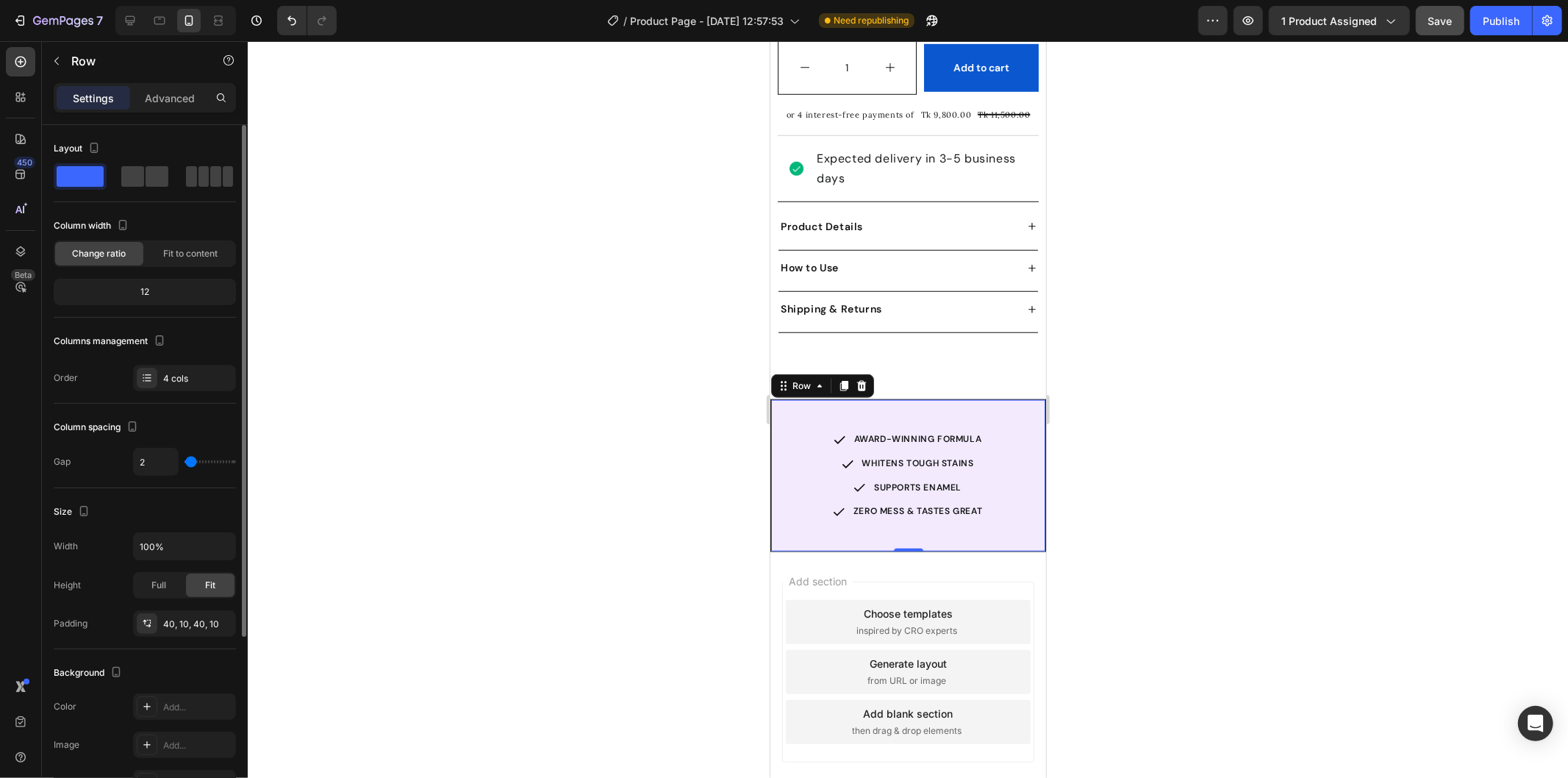
type input "0"
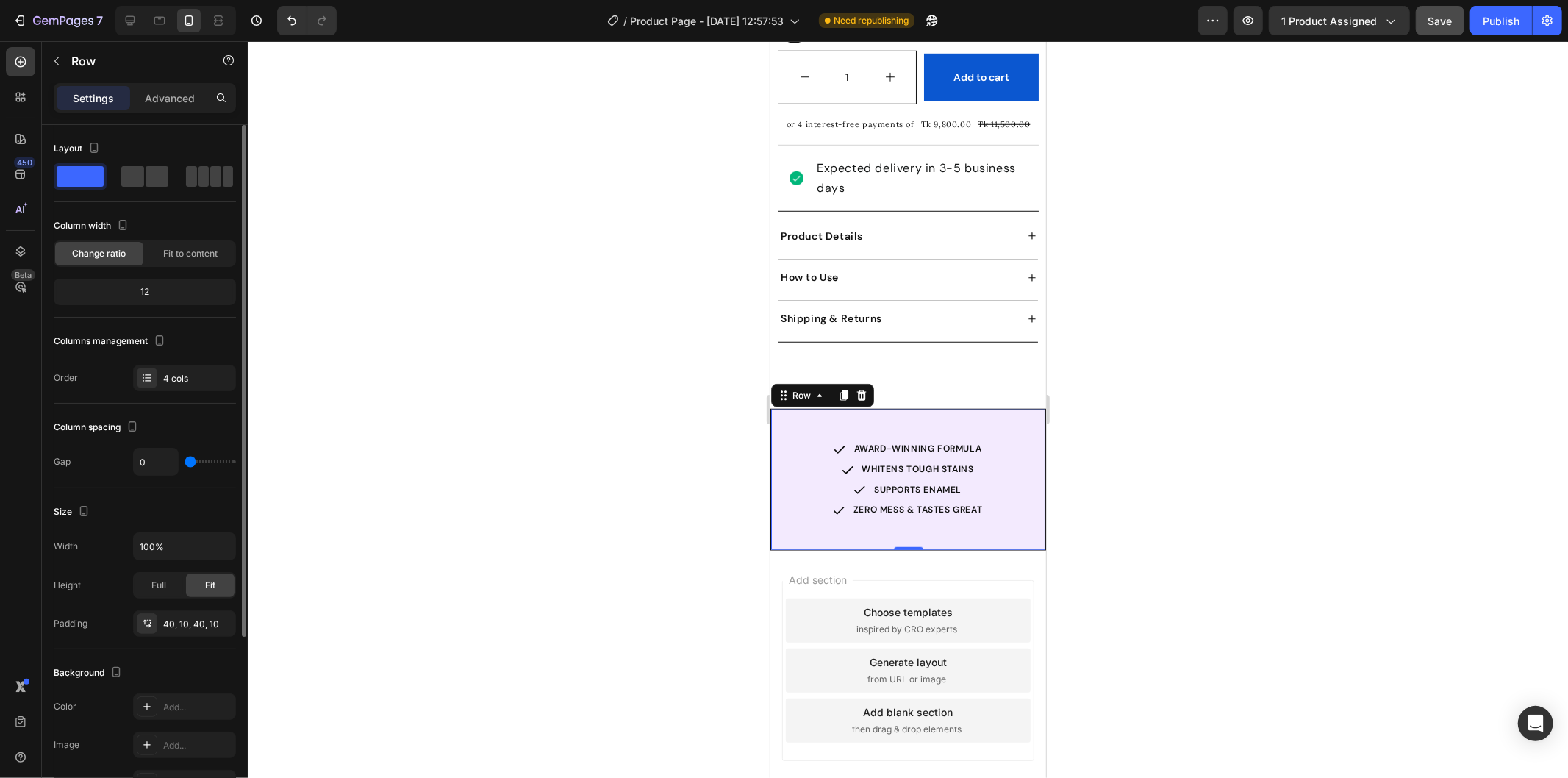
drag, startPoint x: 195, startPoint y: 460, endPoint x: 182, endPoint y: 458, distance: 13.2
type input "0"
click at [184, 461] on input "range" at bounding box center [210, 462] width 52 height 3
type input "2"
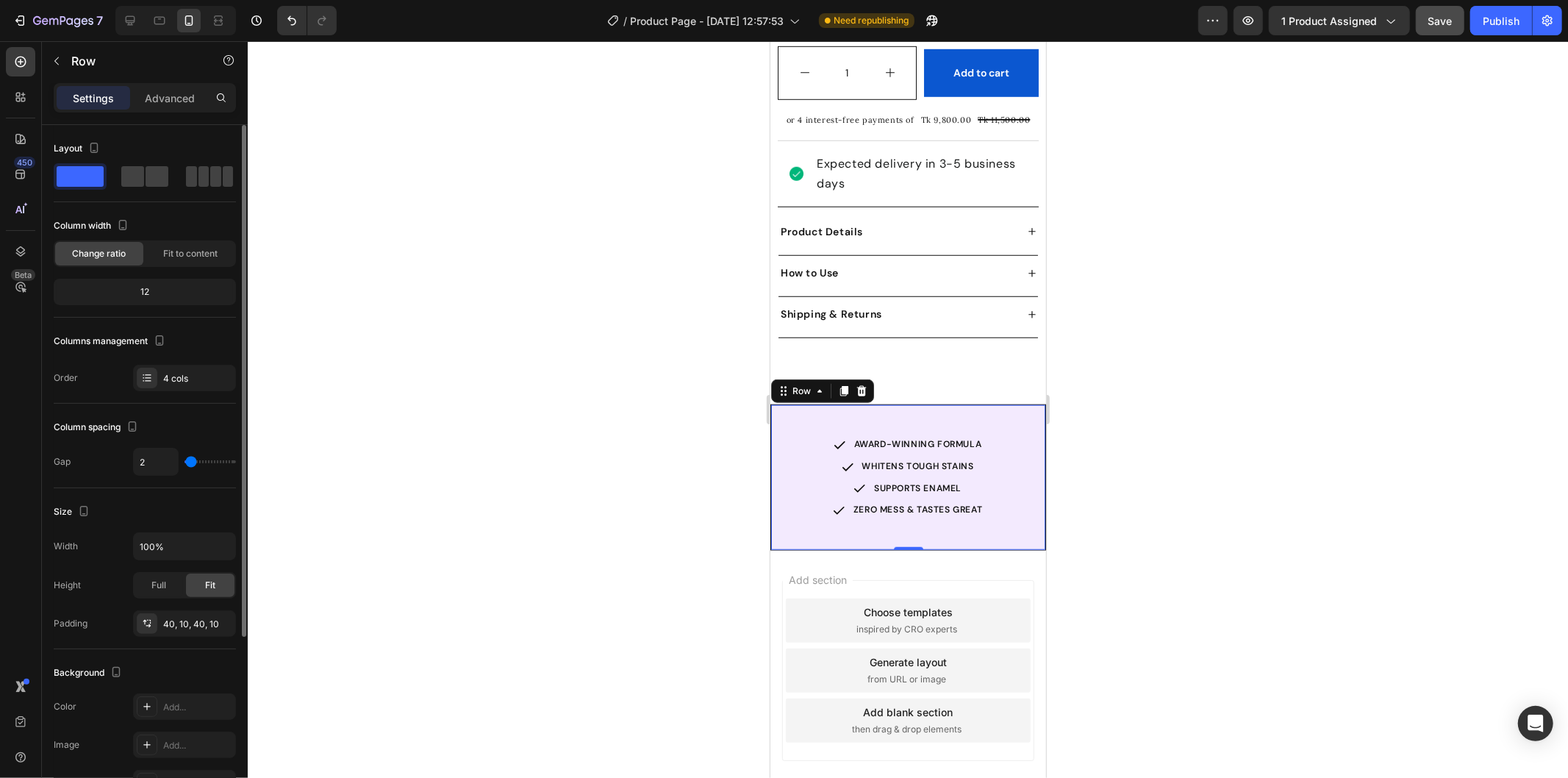
type input "7"
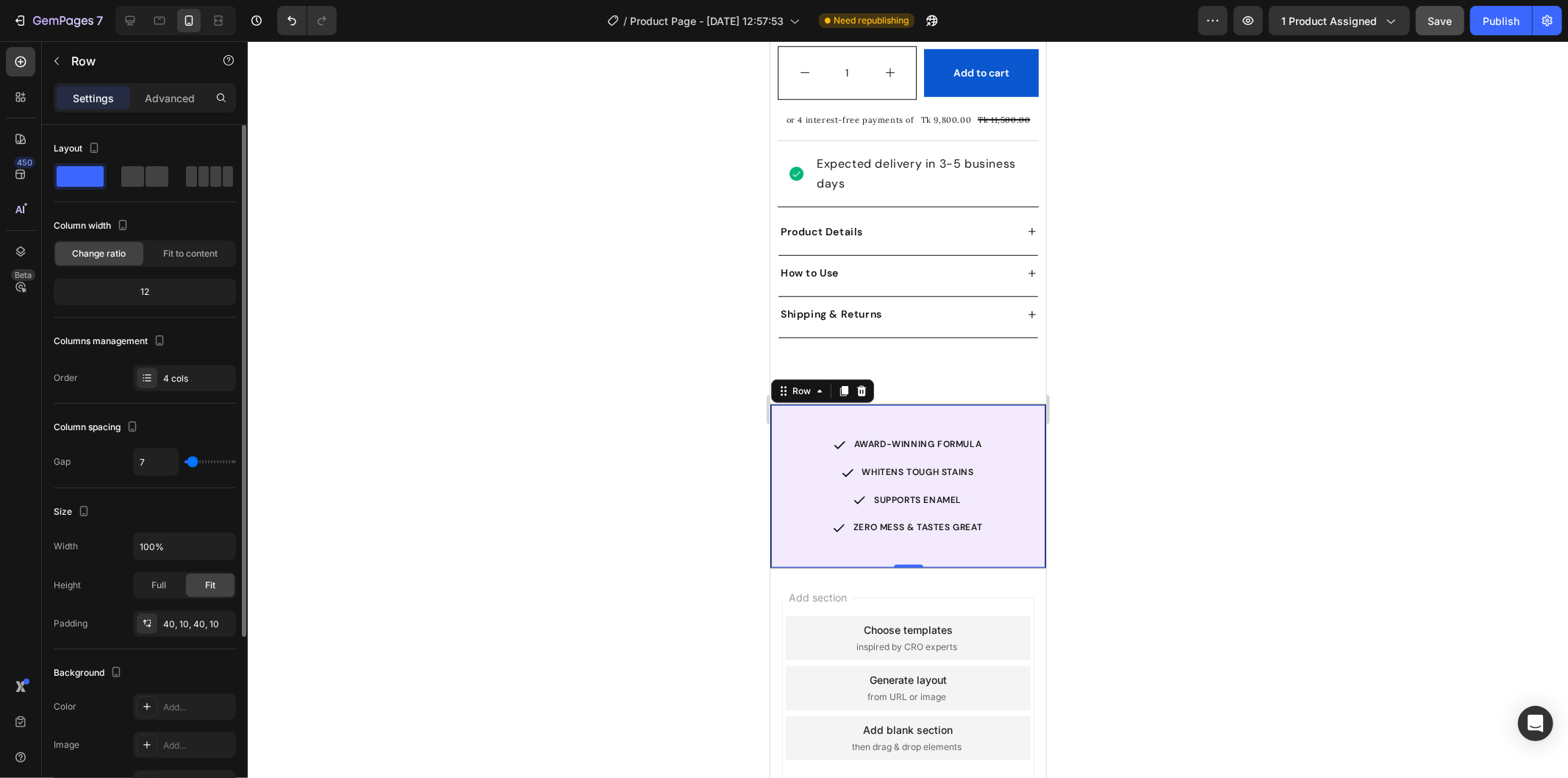
type input "10"
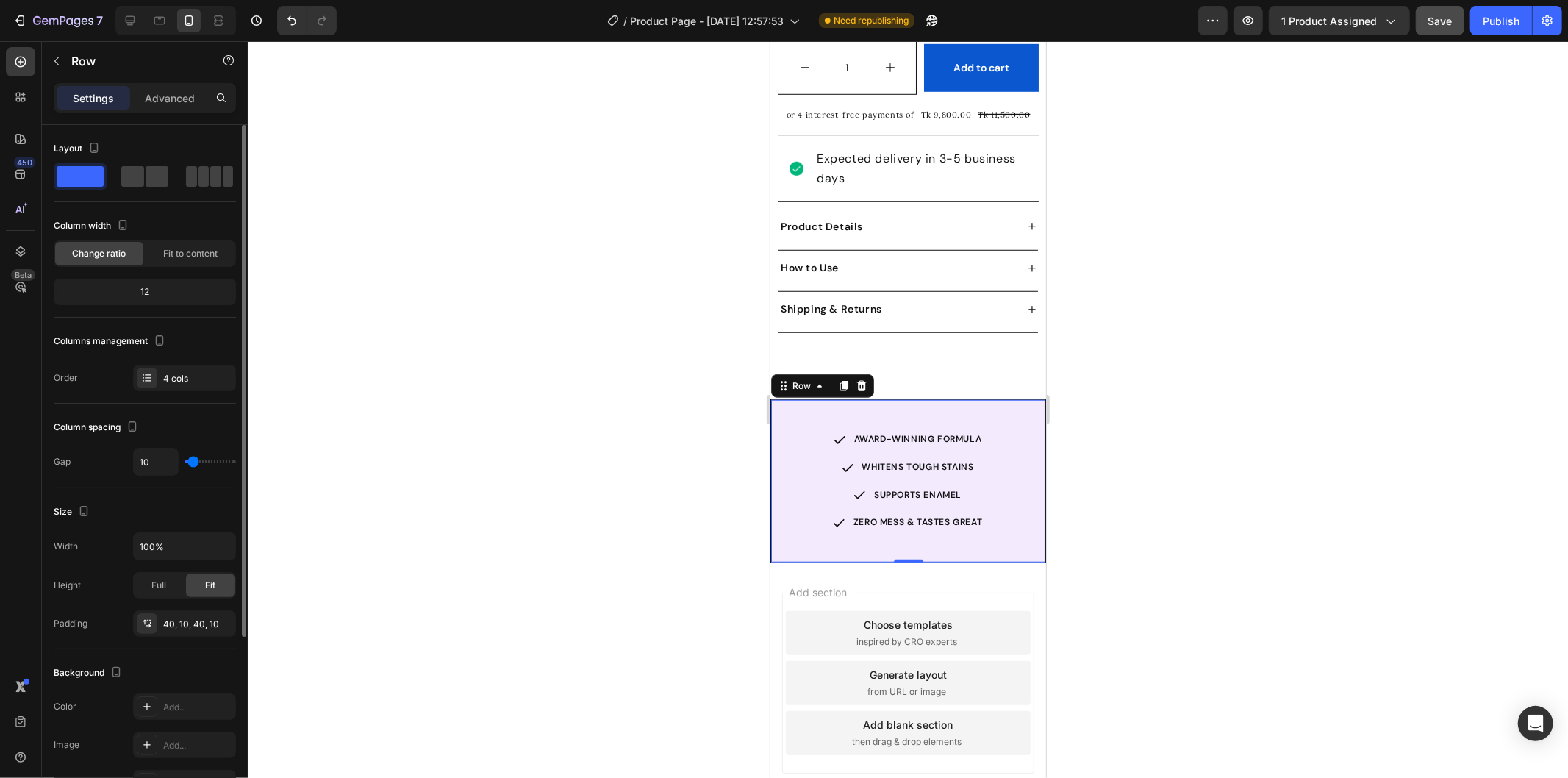
type input "0"
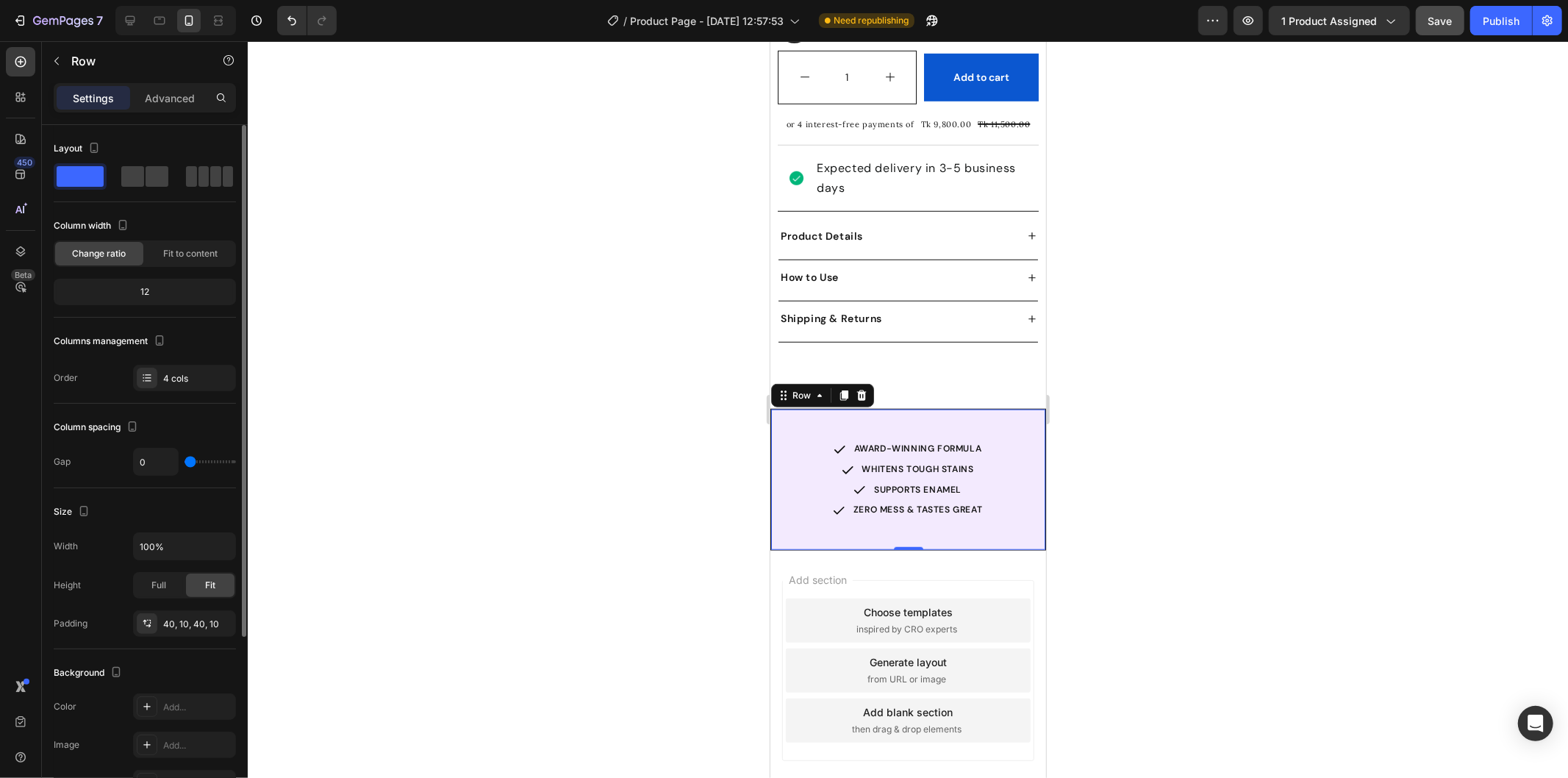
type input "7"
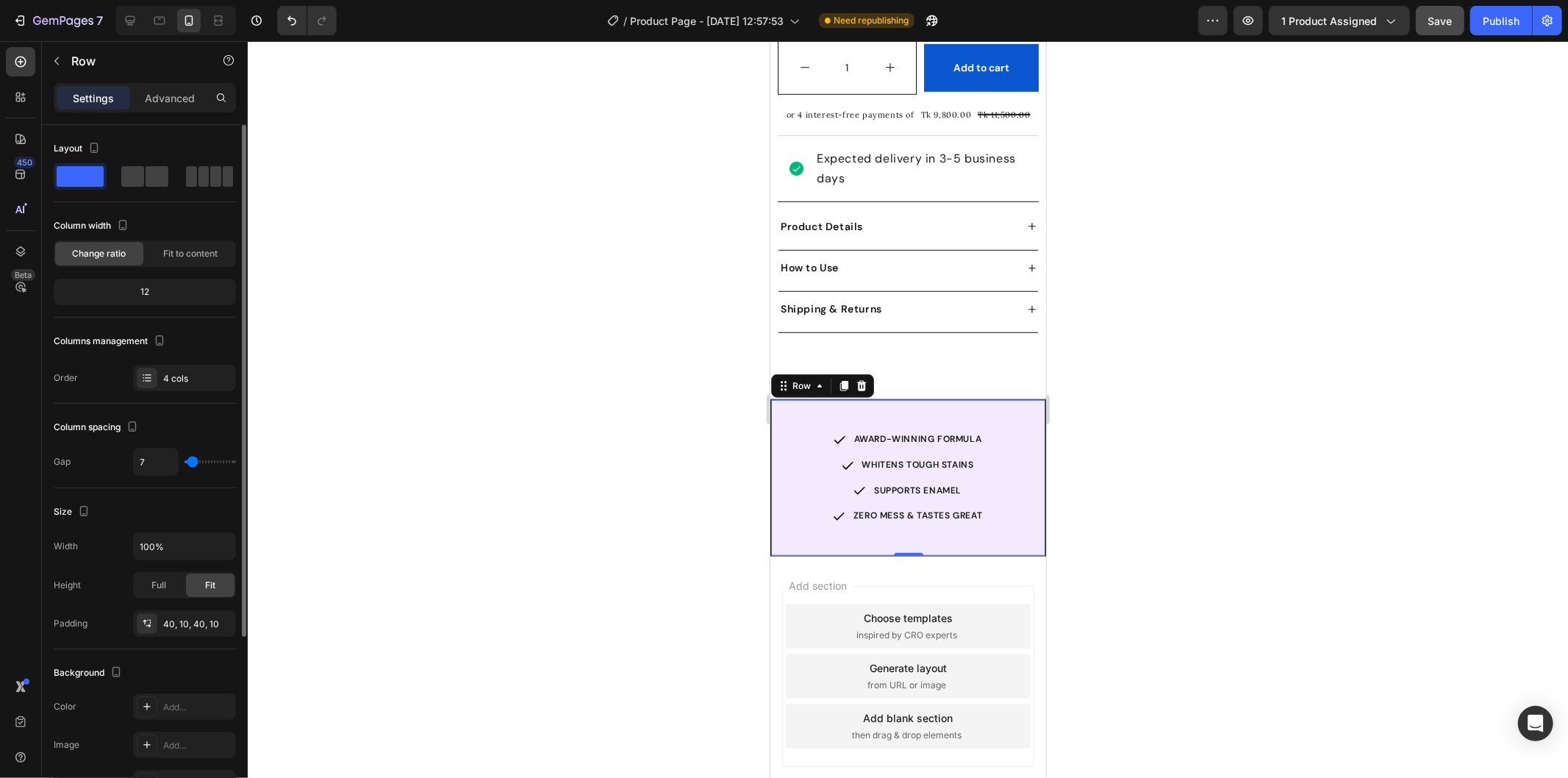
type input "5"
type input "2"
type input "0"
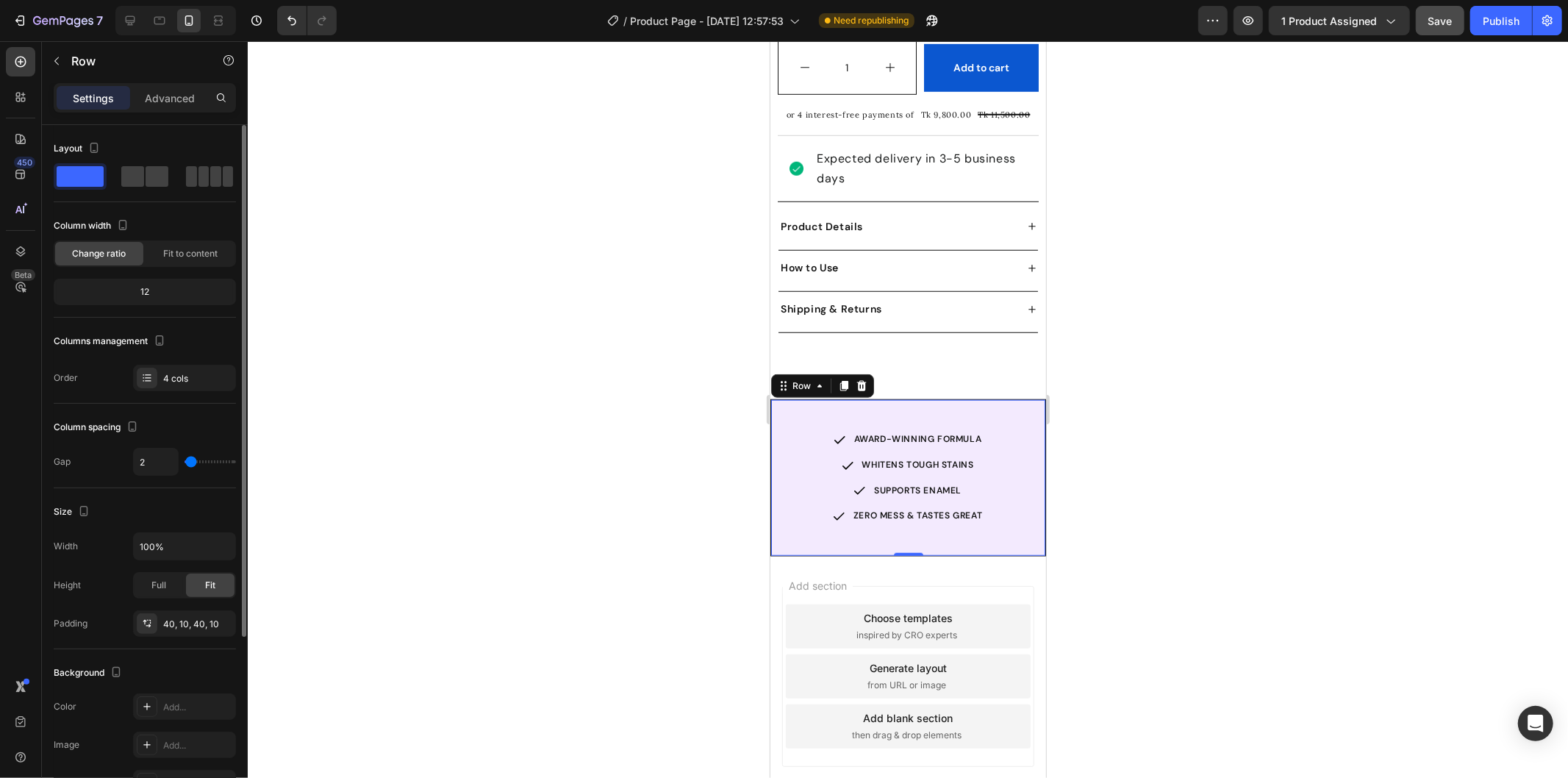
type input "0"
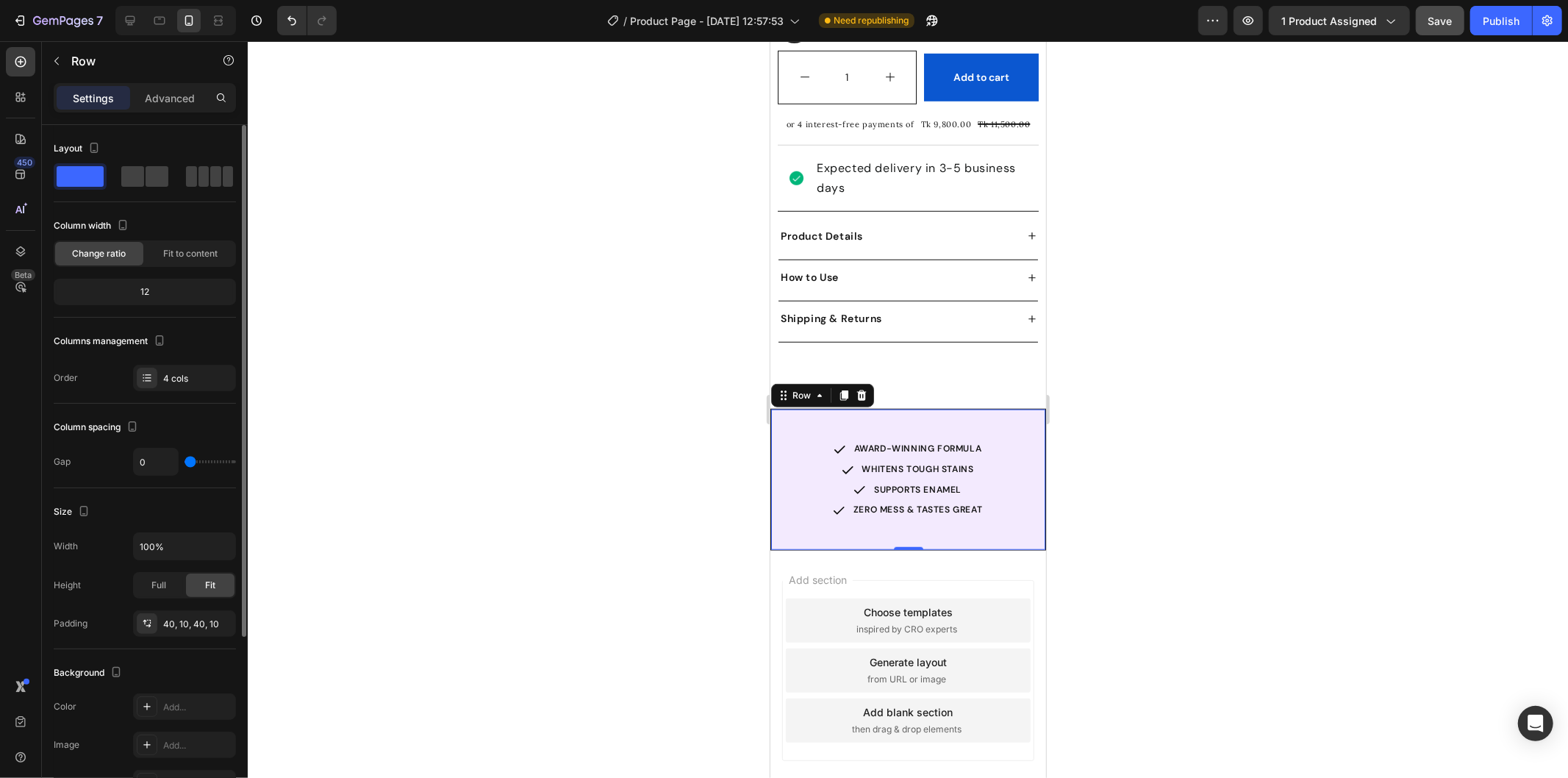
type input "7"
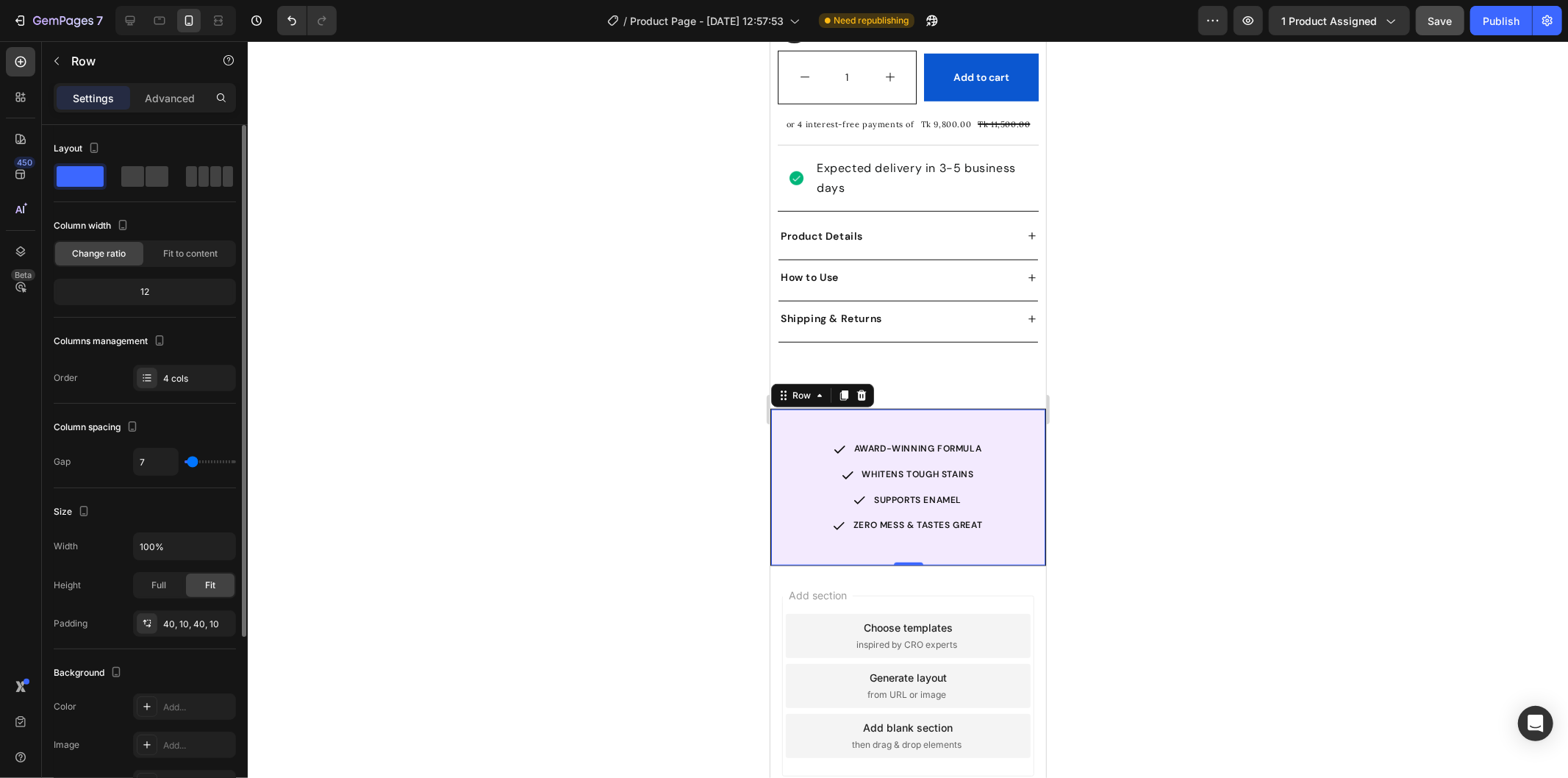
scroll to position [905, 0]
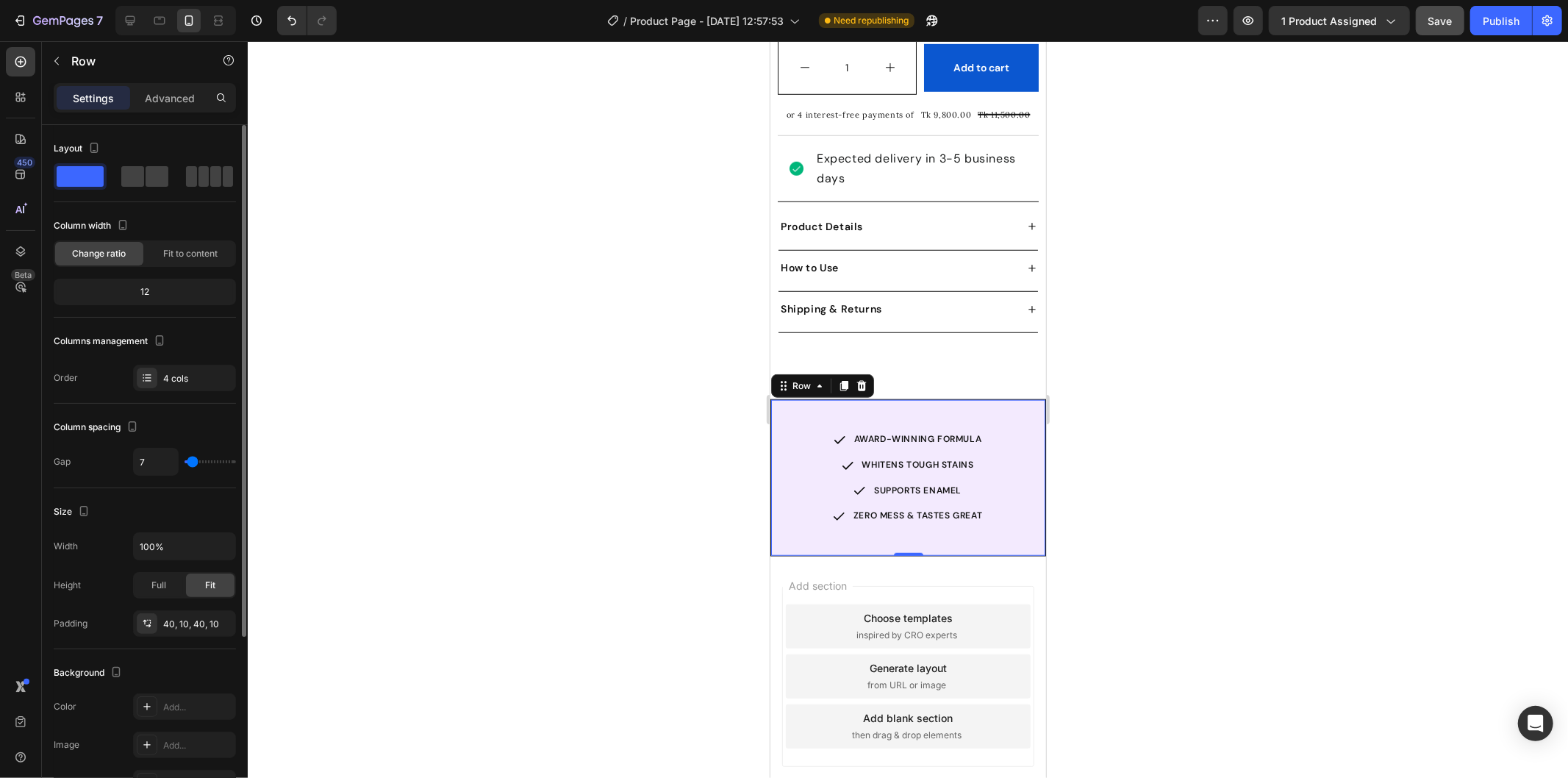
type input "7"
click at [193, 461] on input "range" at bounding box center [210, 462] width 52 height 3
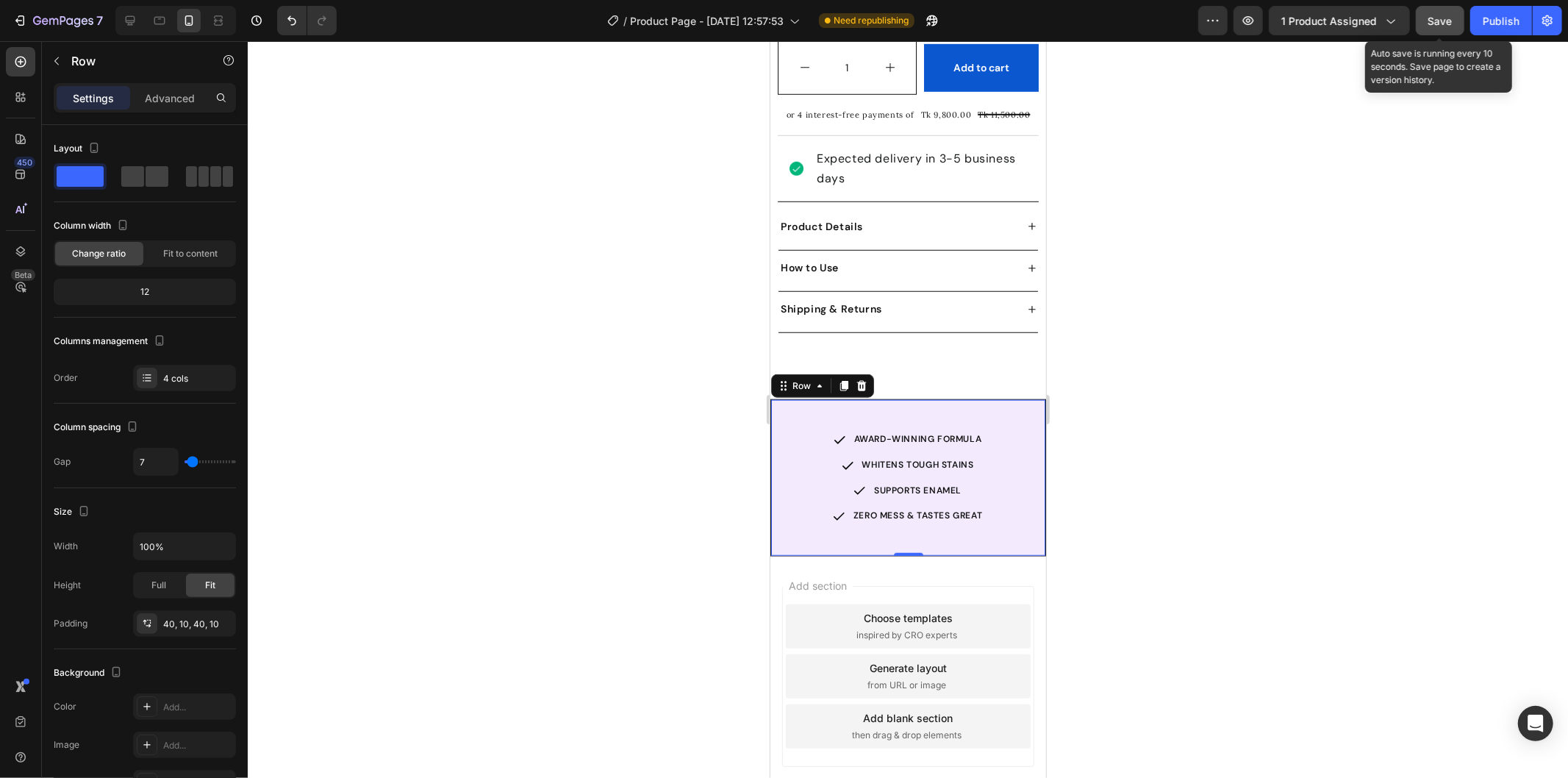
click at [1441, 23] on span "Save" at bounding box center [1441, 21] width 24 height 13
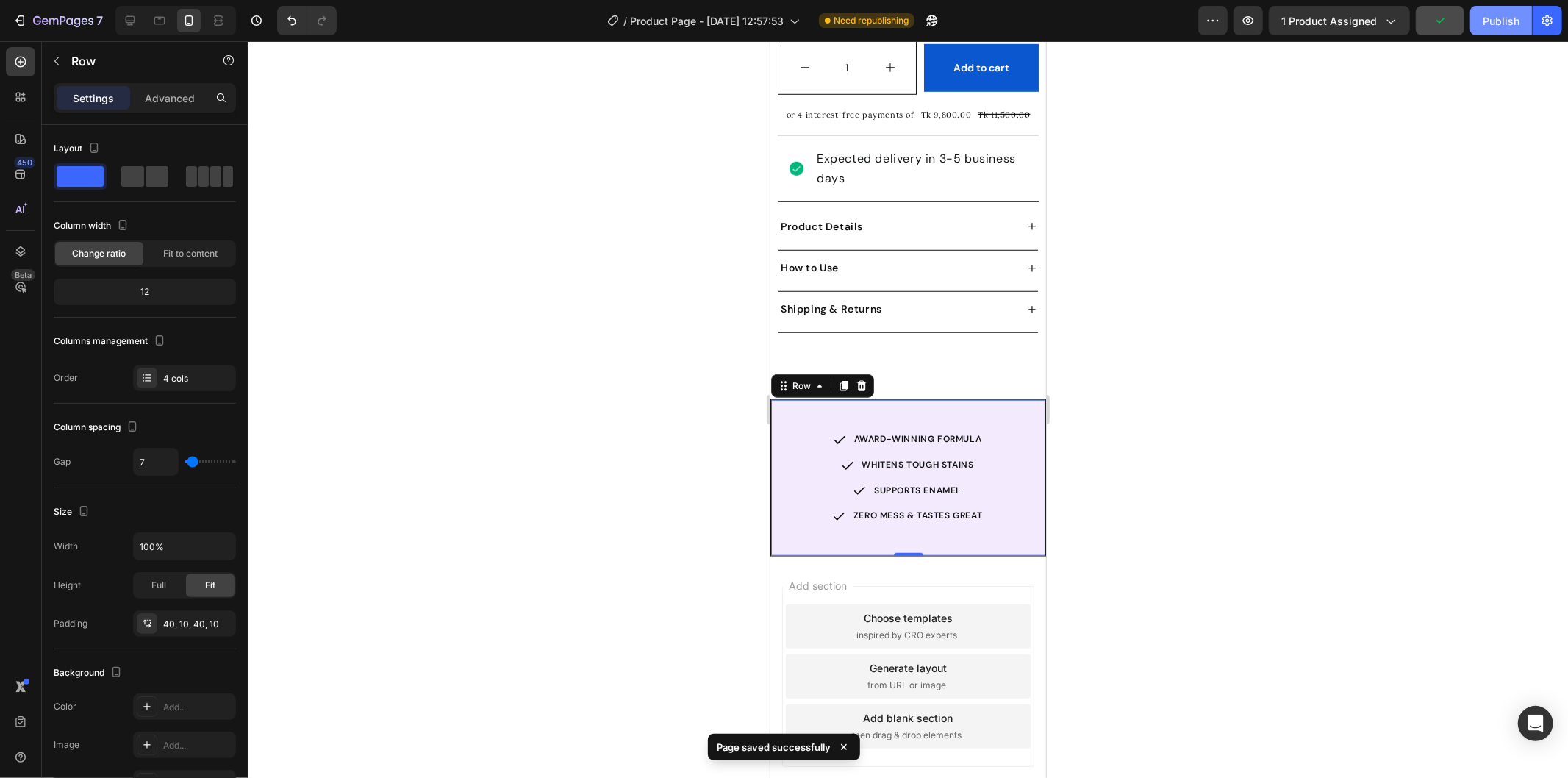
click at [1472, 22] on button "Publish" at bounding box center [1501, 21] width 62 height 30
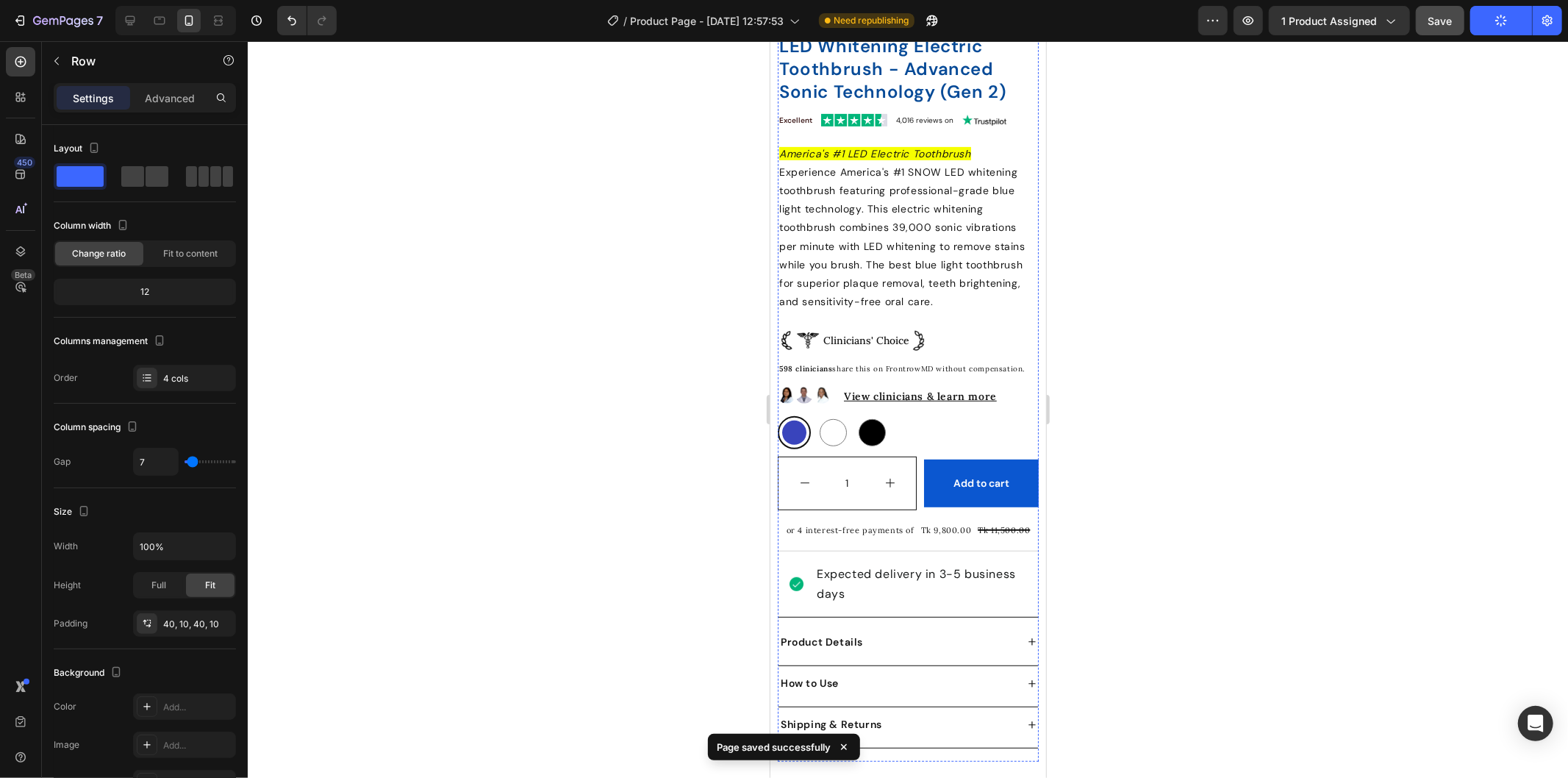
scroll to position [910, 0]
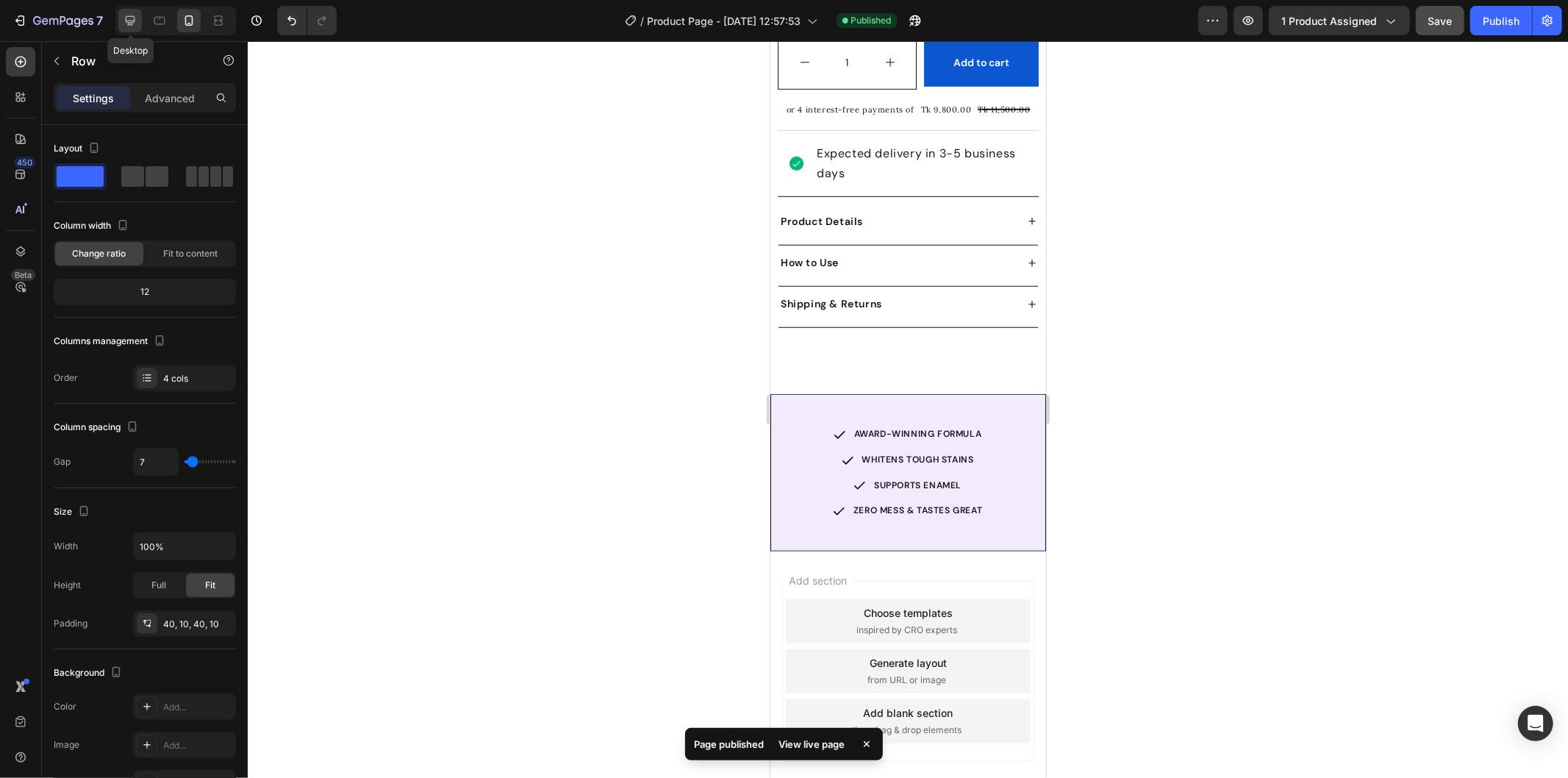
click at [134, 19] on icon at bounding box center [130, 21] width 10 height 10
type input "16"
type input "1200"
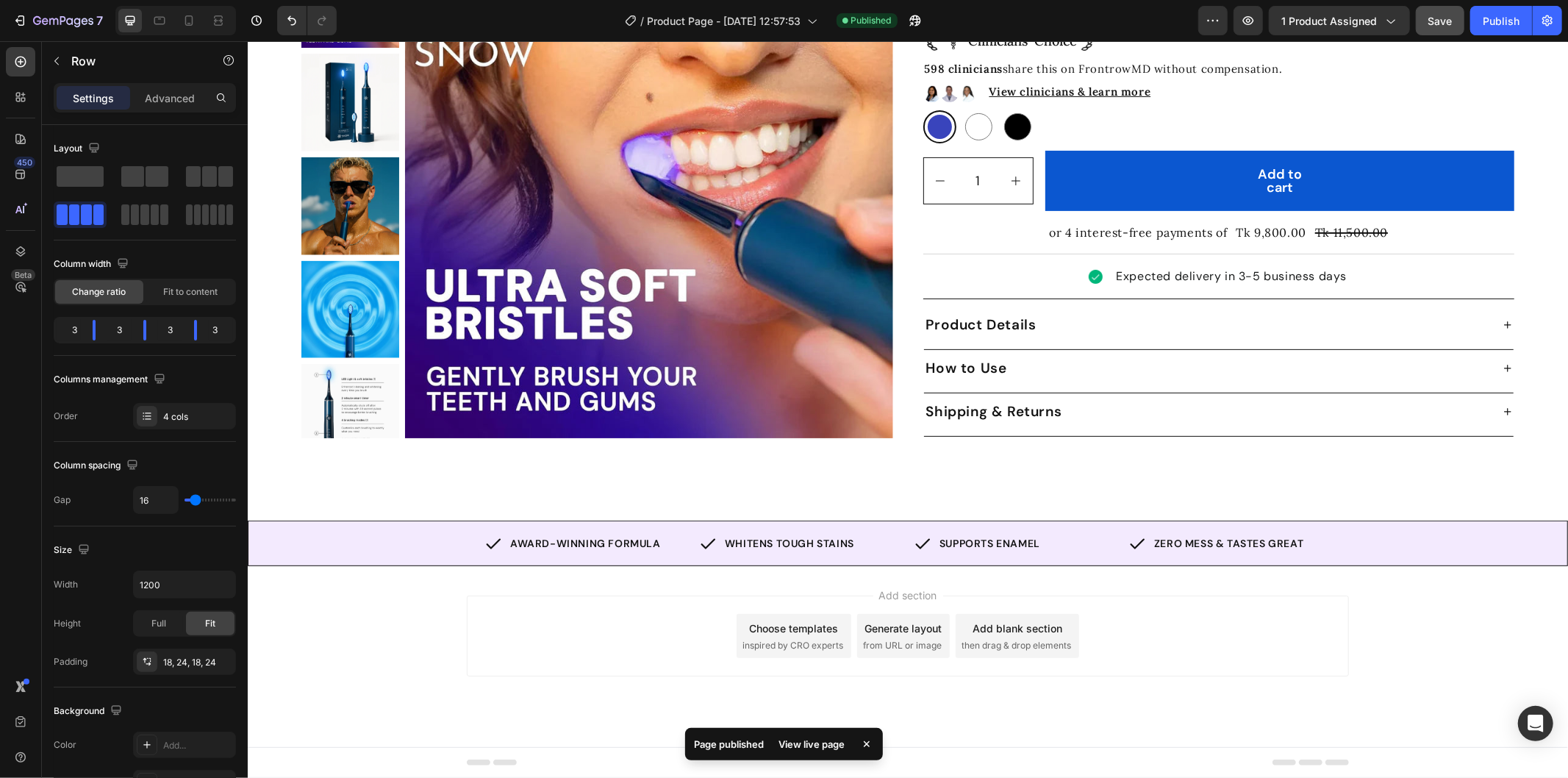
scroll to position [334, 0]
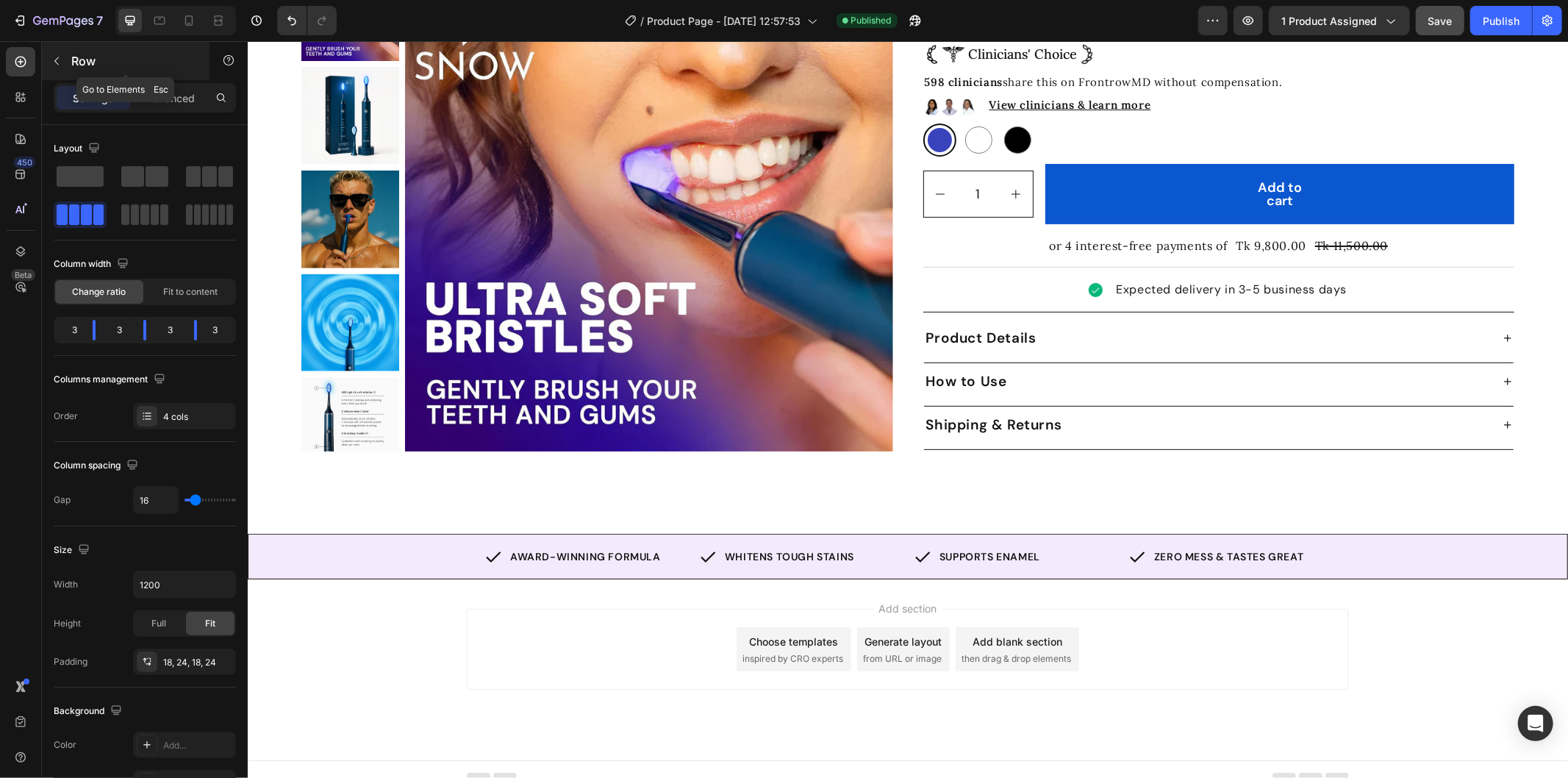
click at [64, 63] on button "button" at bounding box center [57, 62] width 24 height 24
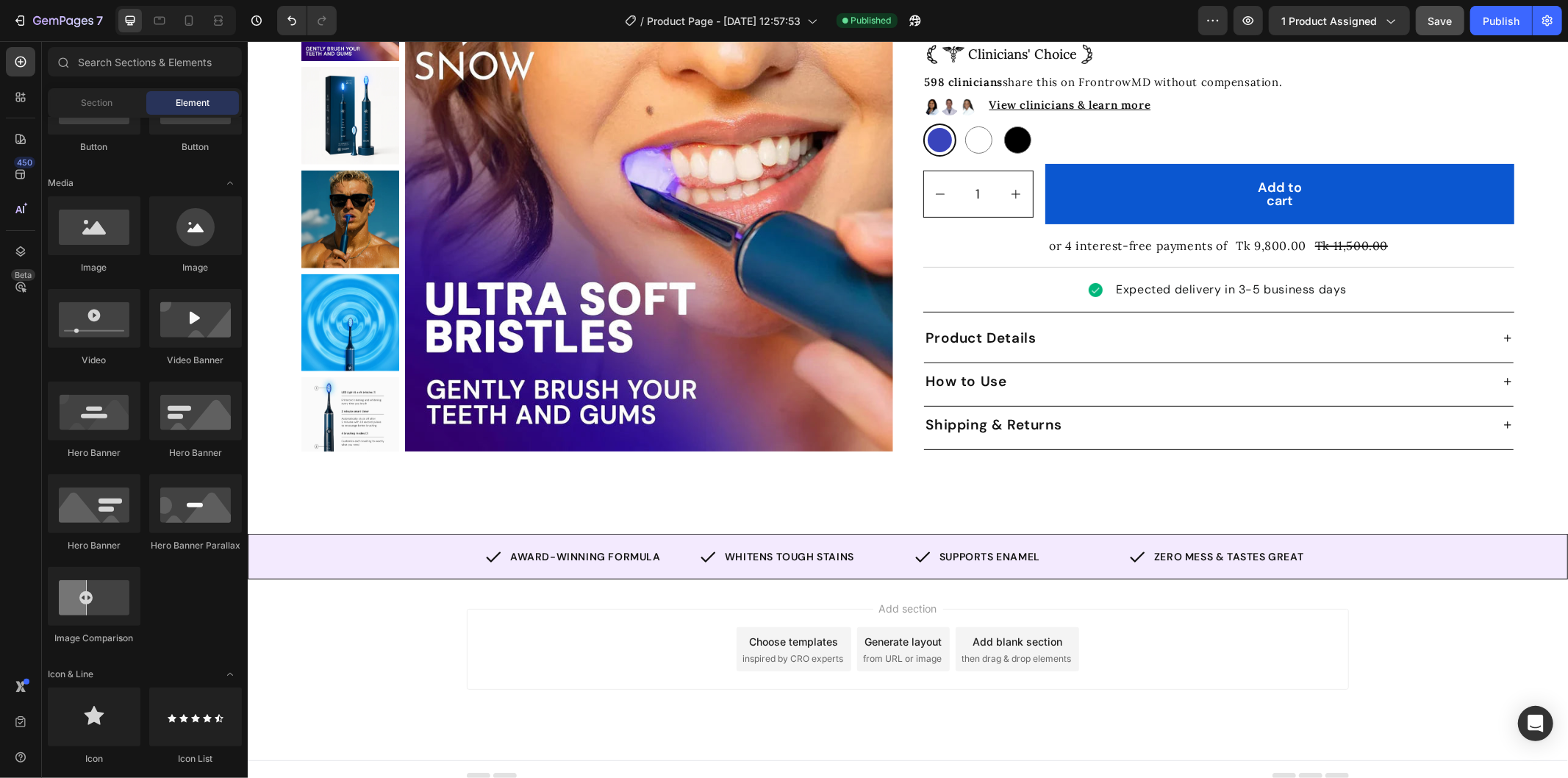
scroll to position [0, 0]
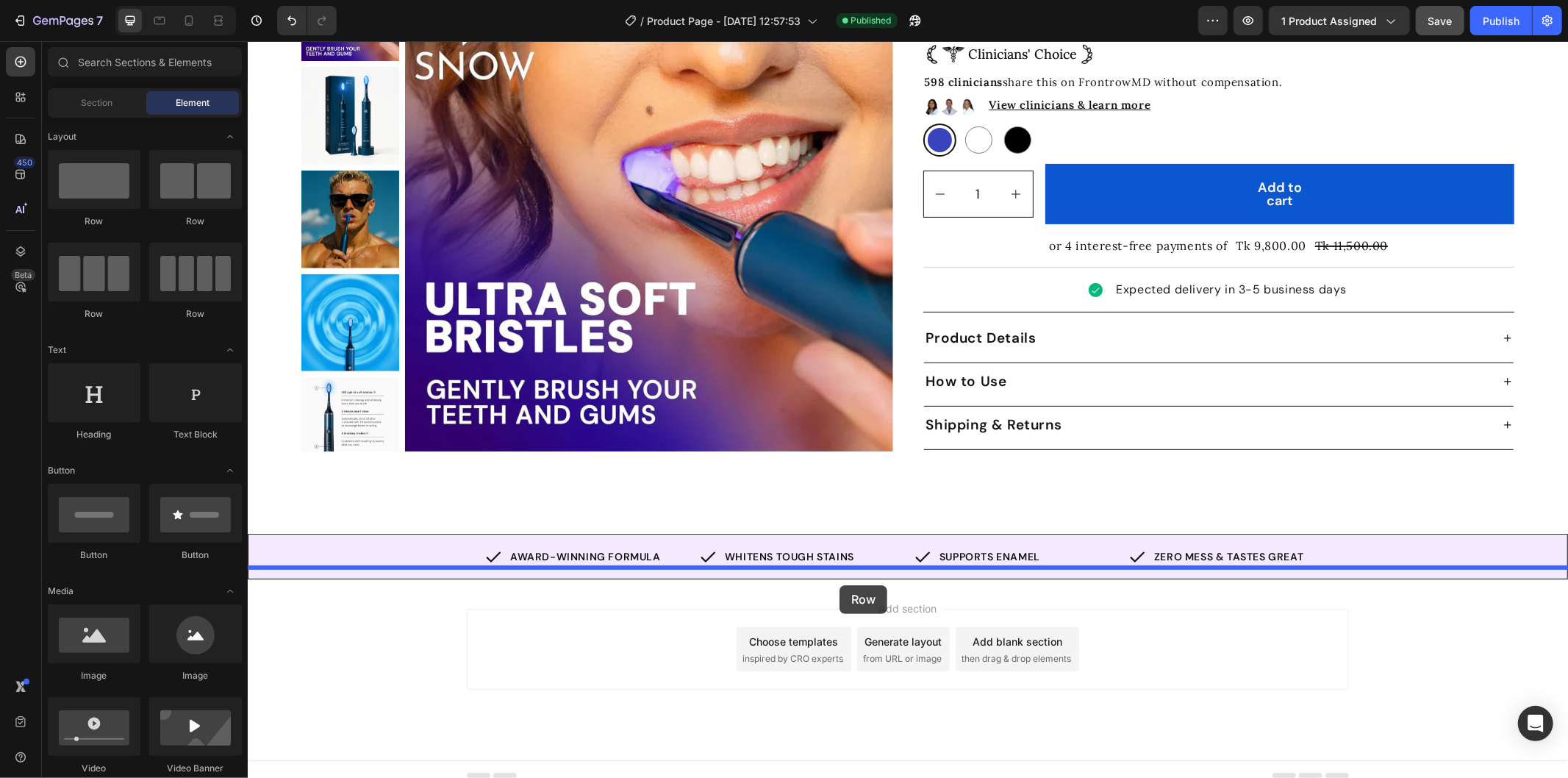
drag, startPoint x: 345, startPoint y: 215, endPoint x: 839, endPoint y: 584, distance: 616.6
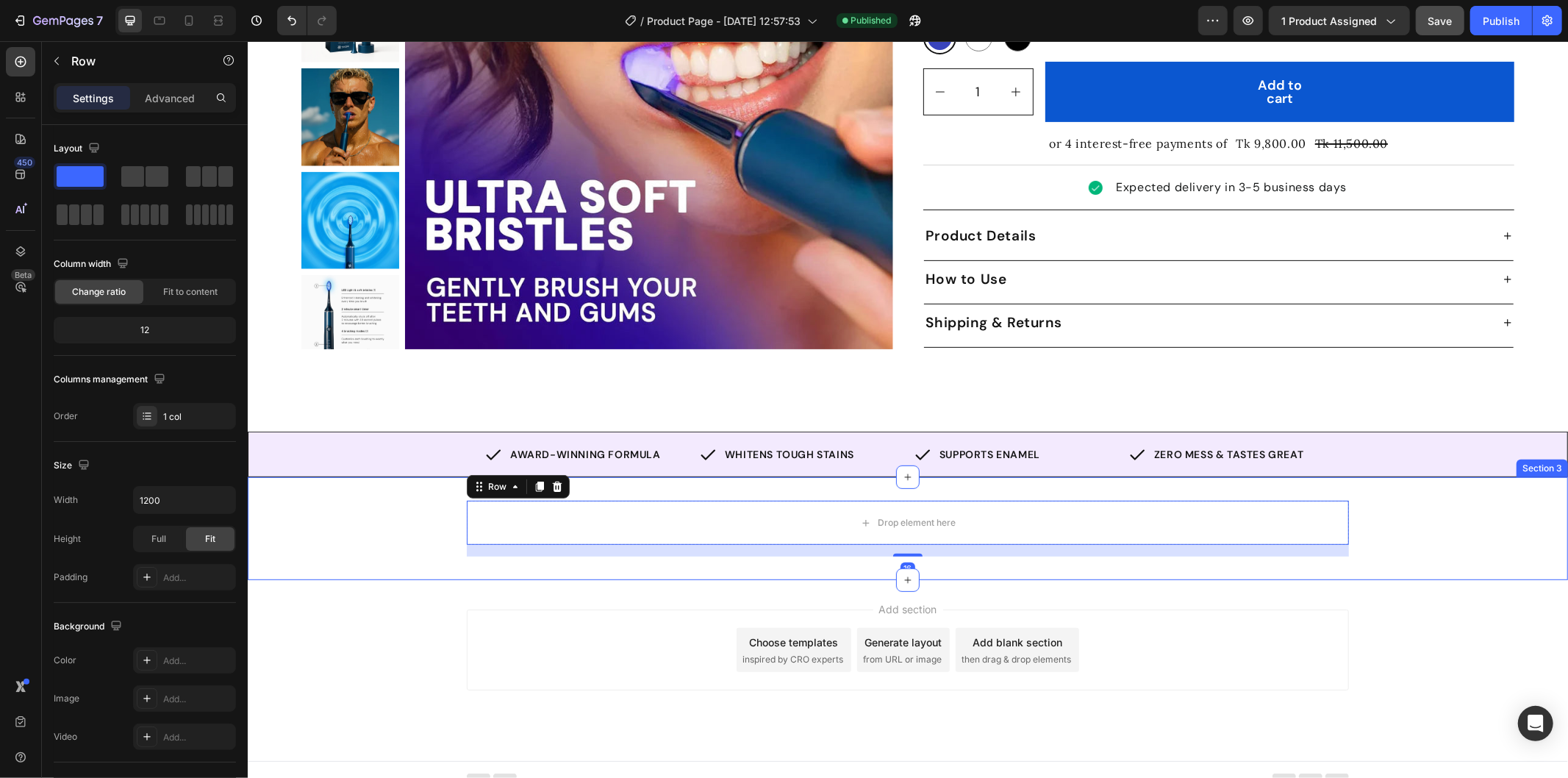
scroll to position [438, 0]
click at [838, 499] on div "Drop element here" at bounding box center [906, 521] width 882 height 44
click at [445, 499] on div "Drop element here Row 16" at bounding box center [906, 527] width 1320 height 56
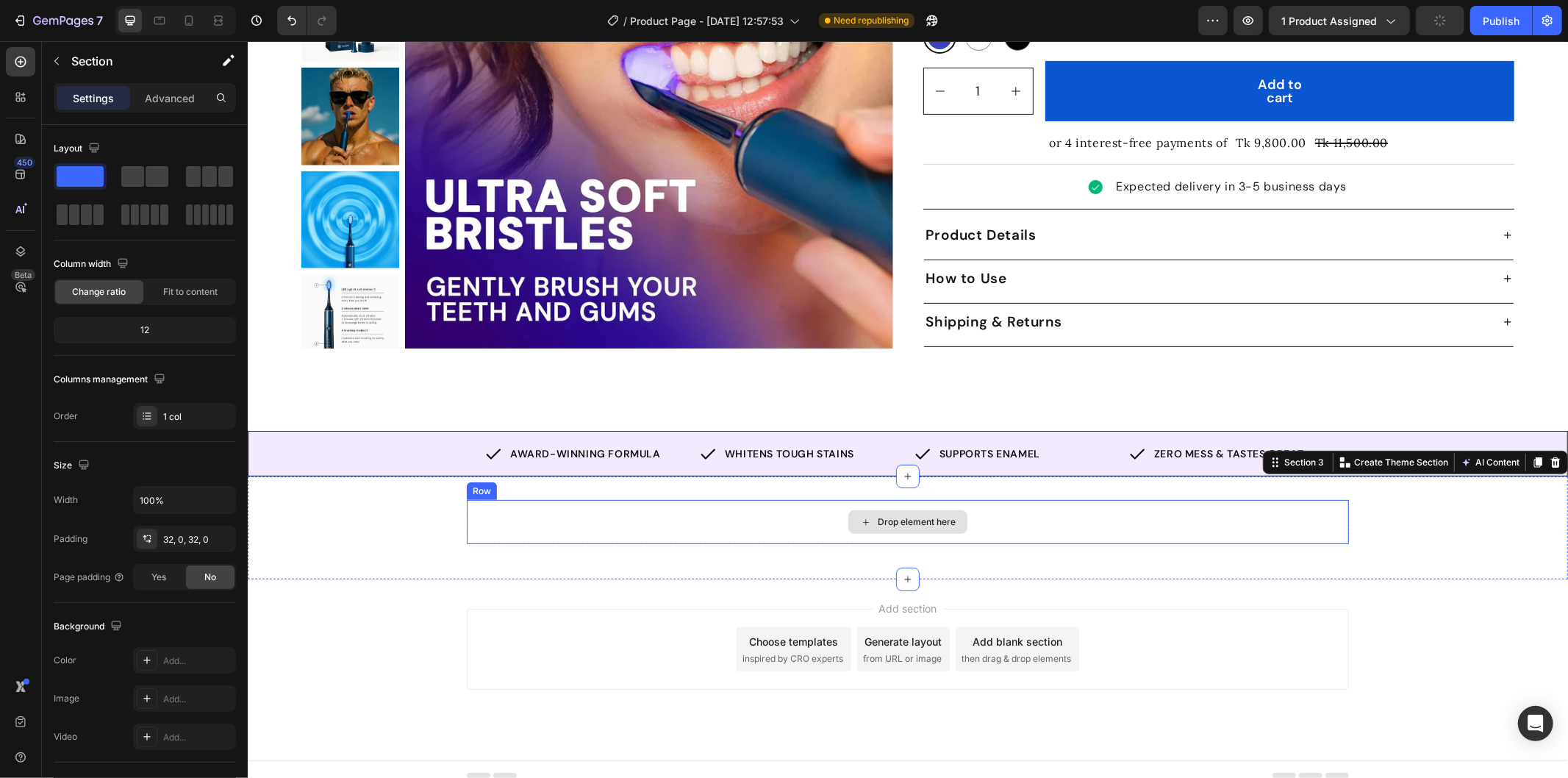
click at [561, 499] on div "Drop element here" at bounding box center [906, 521] width 882 height 44
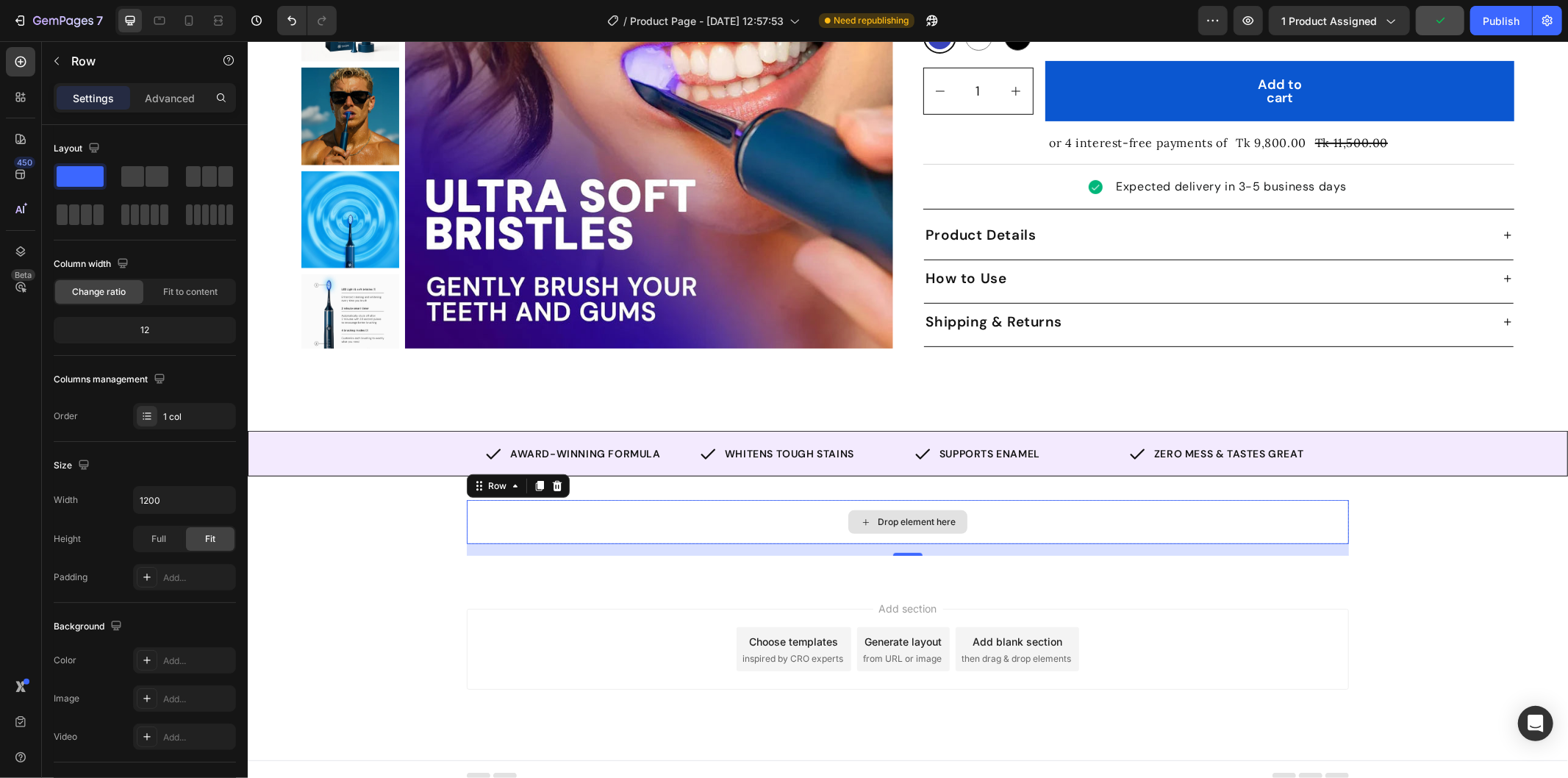
click at [560, 499] on div "Drop element here" at bounding box center [906, 521] width 882 height 44
click at [666, 510] on div "Drop element here" at bounding box center [906, 521] width 882 height 44
click at [626, 503] on div "Drop element here" at bounding box center [906, 521] width 882 height 44
click at [521, 499] on div "Drop element here" at bounding box center [906, 521] width 882 height 44
click at [54, 50] on button "button" at bounding box center [57, 62] width 24 height 24
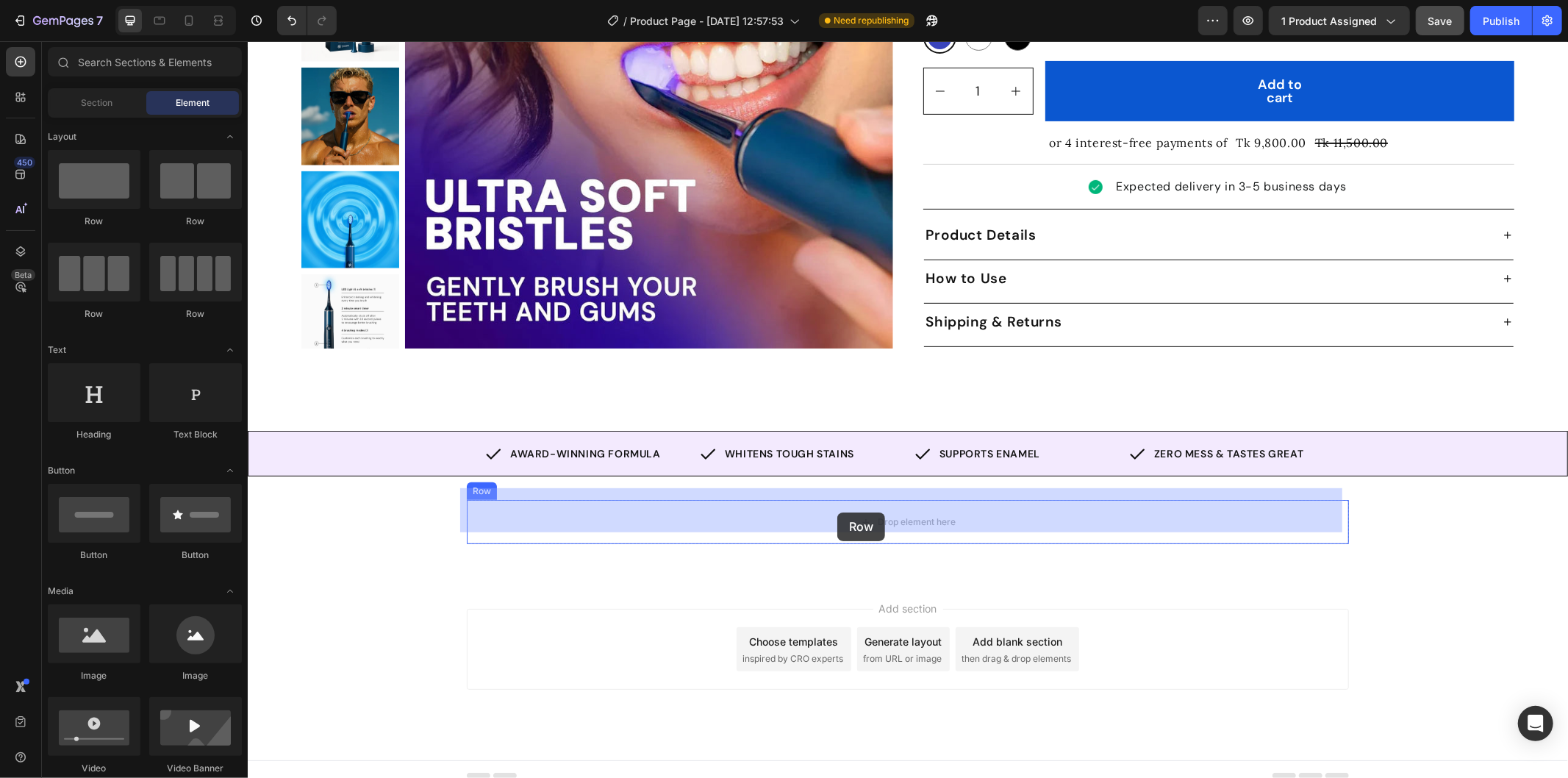
drag, startPoint x: 340, startPoint y: 322, endPoint x: 837, endPoint y: 511, distance: 531.7
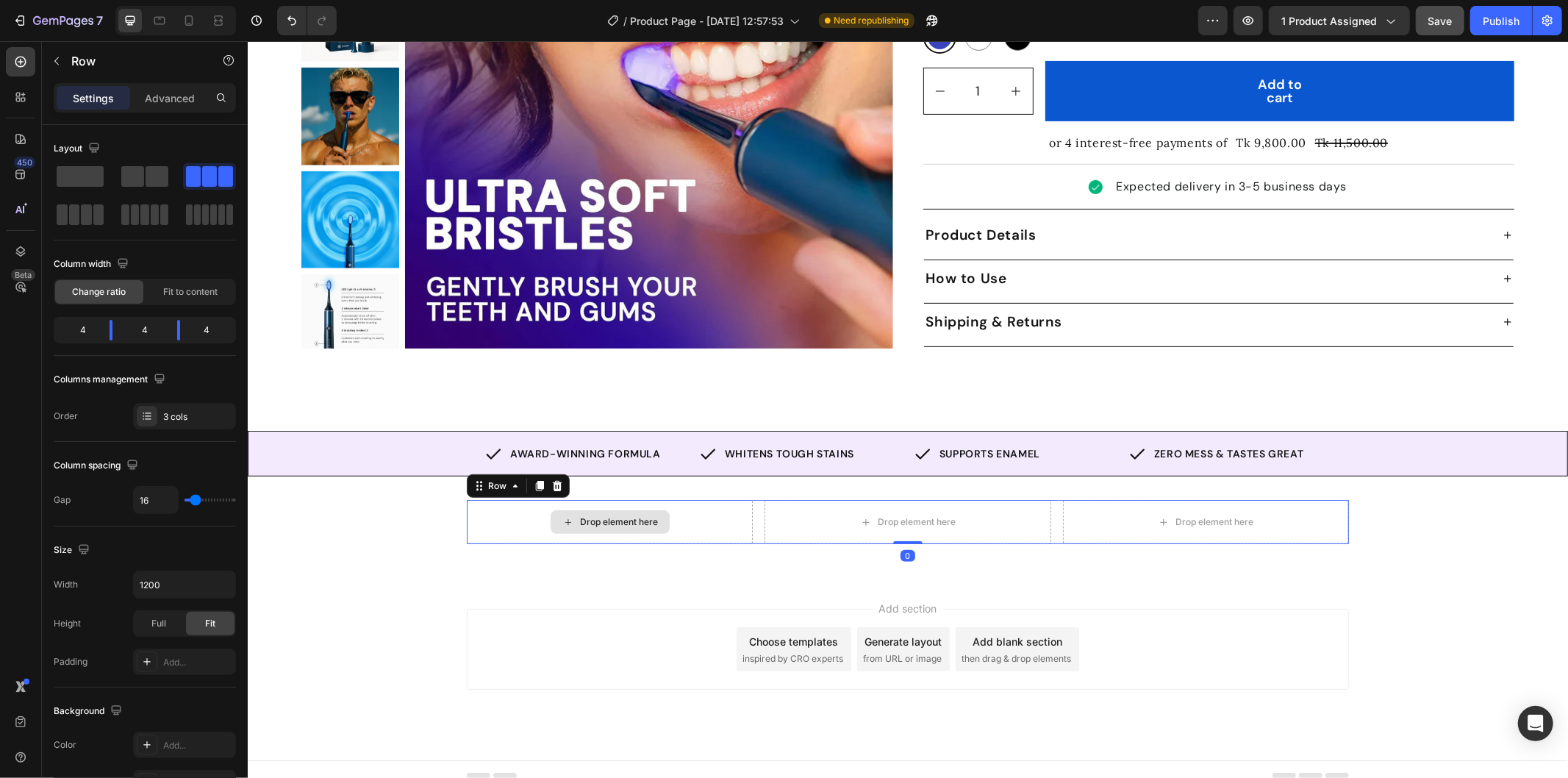
click at [663, 502] on div "Drop element here" at bounding box center [608, 521] width 286 height 44
click at [638, 499] on div "Drop element here" at bounding box center [608, 521] width 286 height 44
click at [373, 508] on div "Drop element here Drop element here Drop element here Row 0 Row" at bounding box center [906, 527] width 1320 height 56
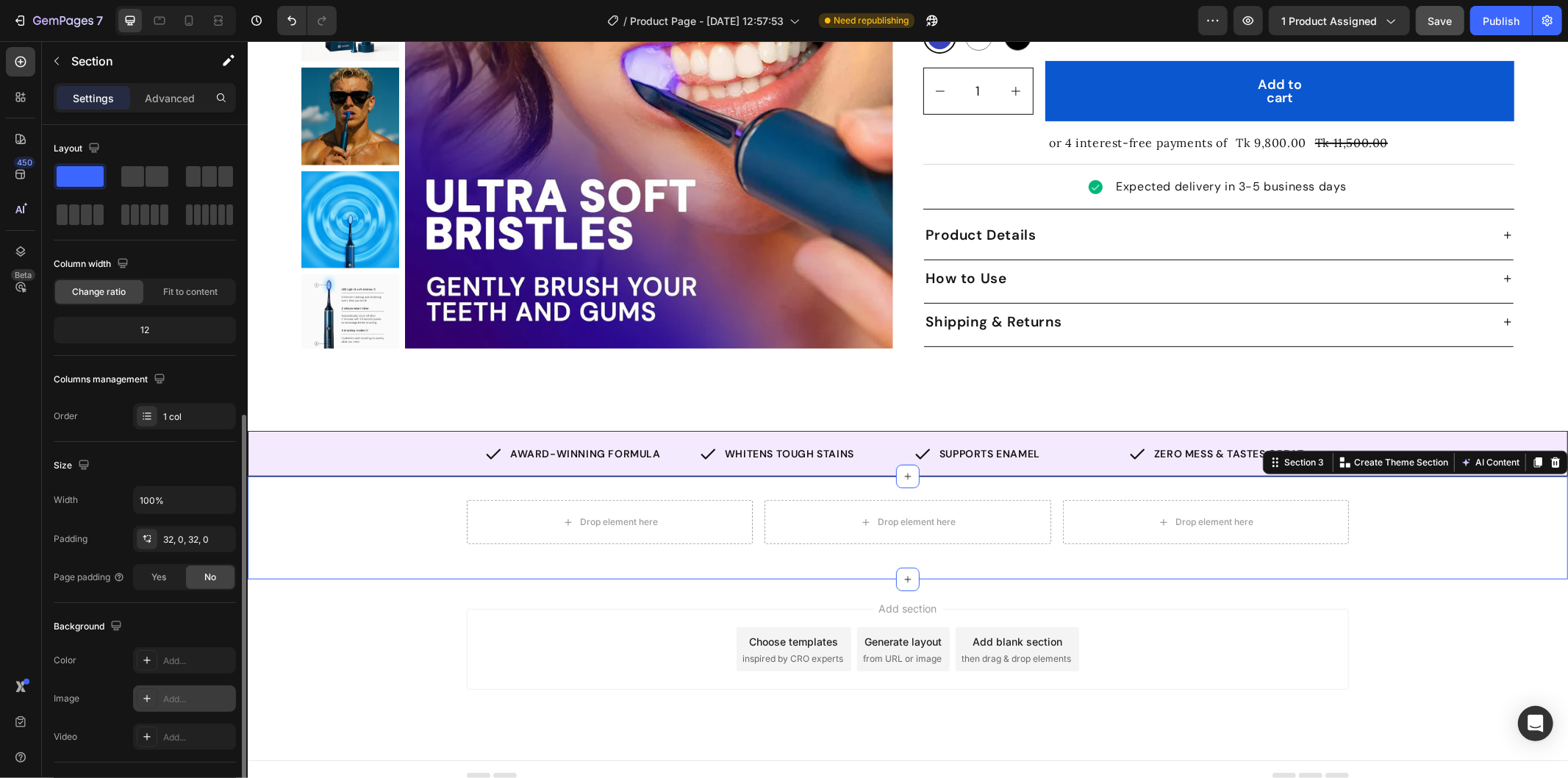
scroll to position [163, 0]
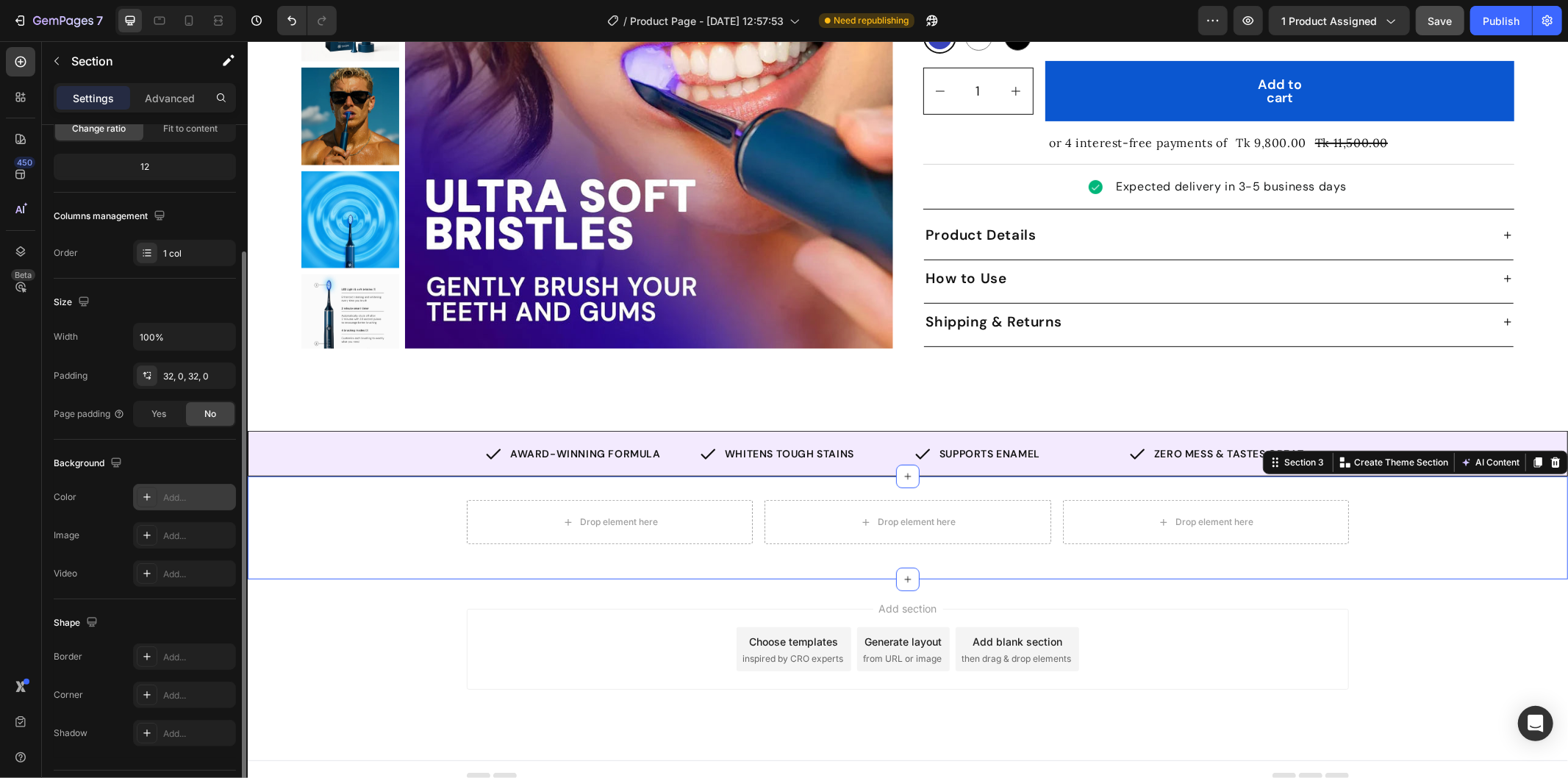
click at [179, 502] on div "Add..." at bounding box center [197, 497] width 69 height 13
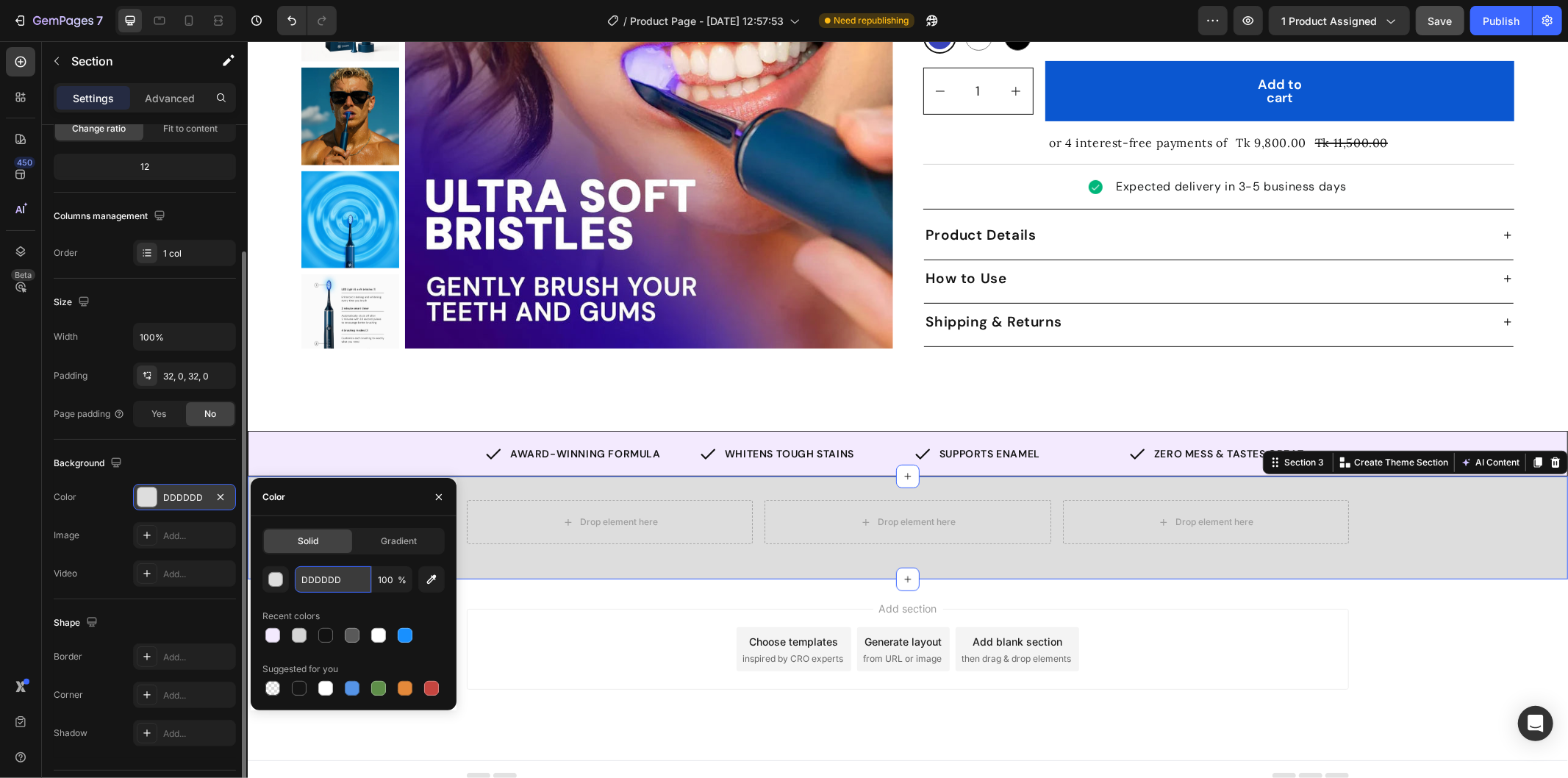
click at [334, 576] on input "DDDDDD" at bounding box center [332, 579] width 77 height 27
paste input "#FCFAF6"
type input "#FCFAF6"
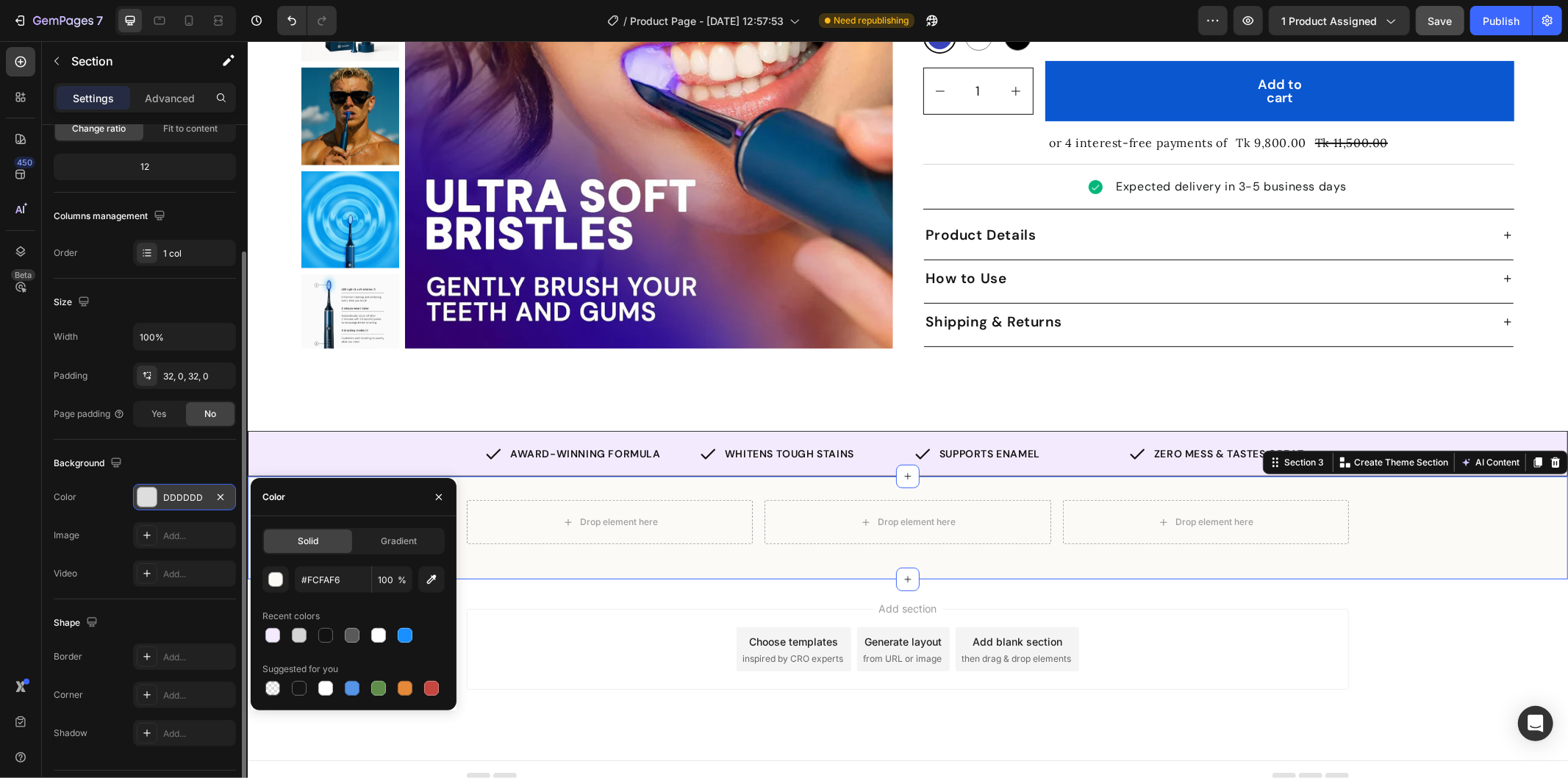
click at [1189, 608] on div "Add section Choose templates inspired by CRO experts Generate layout from URL o…" at bounding box center [906, 648] width 882 height 81
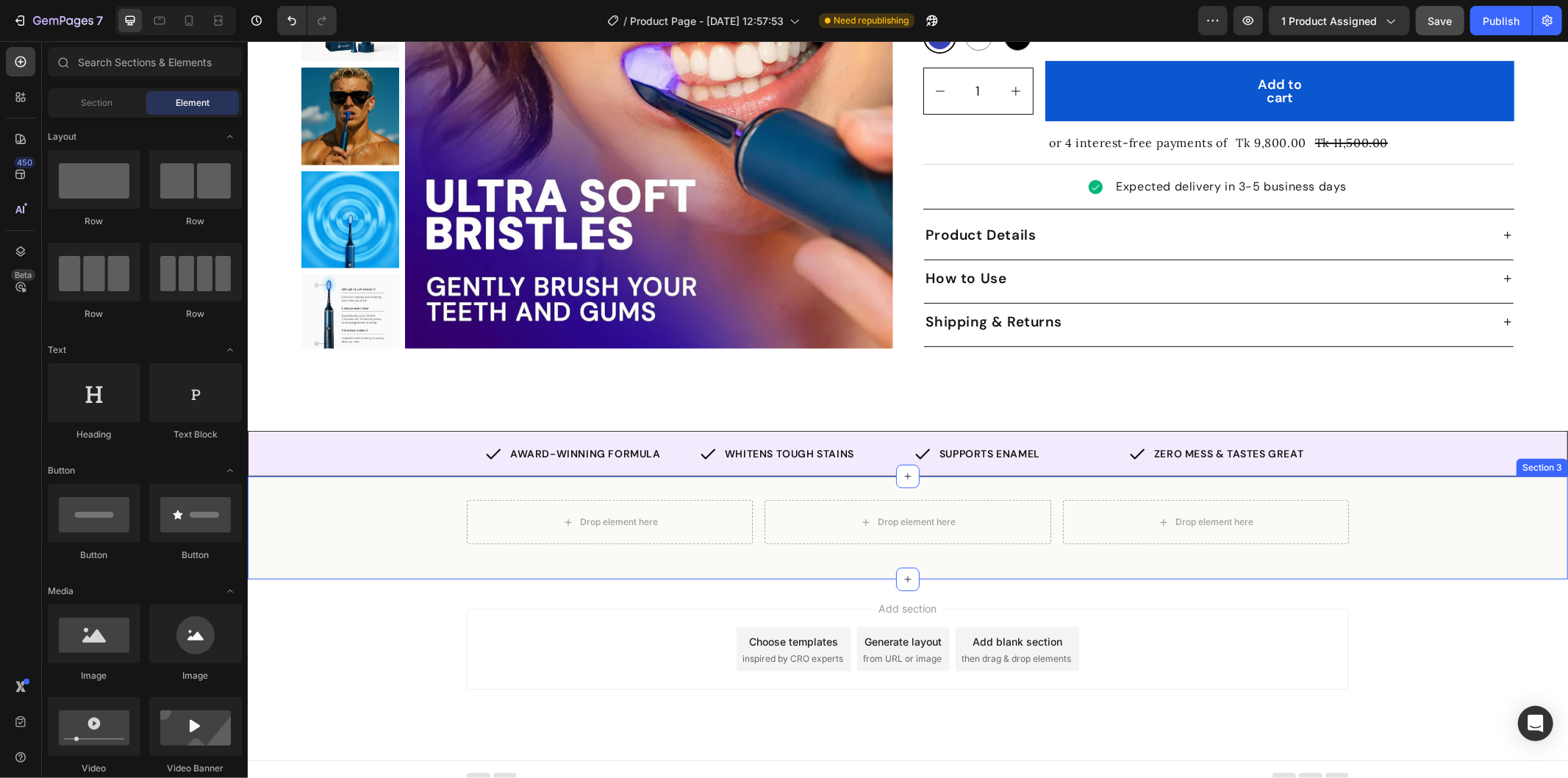
click at [415, 512] on div "Drop element here Drop element here Drop element here Row Row" at bounding box center [906, 527] width 1320 height 56
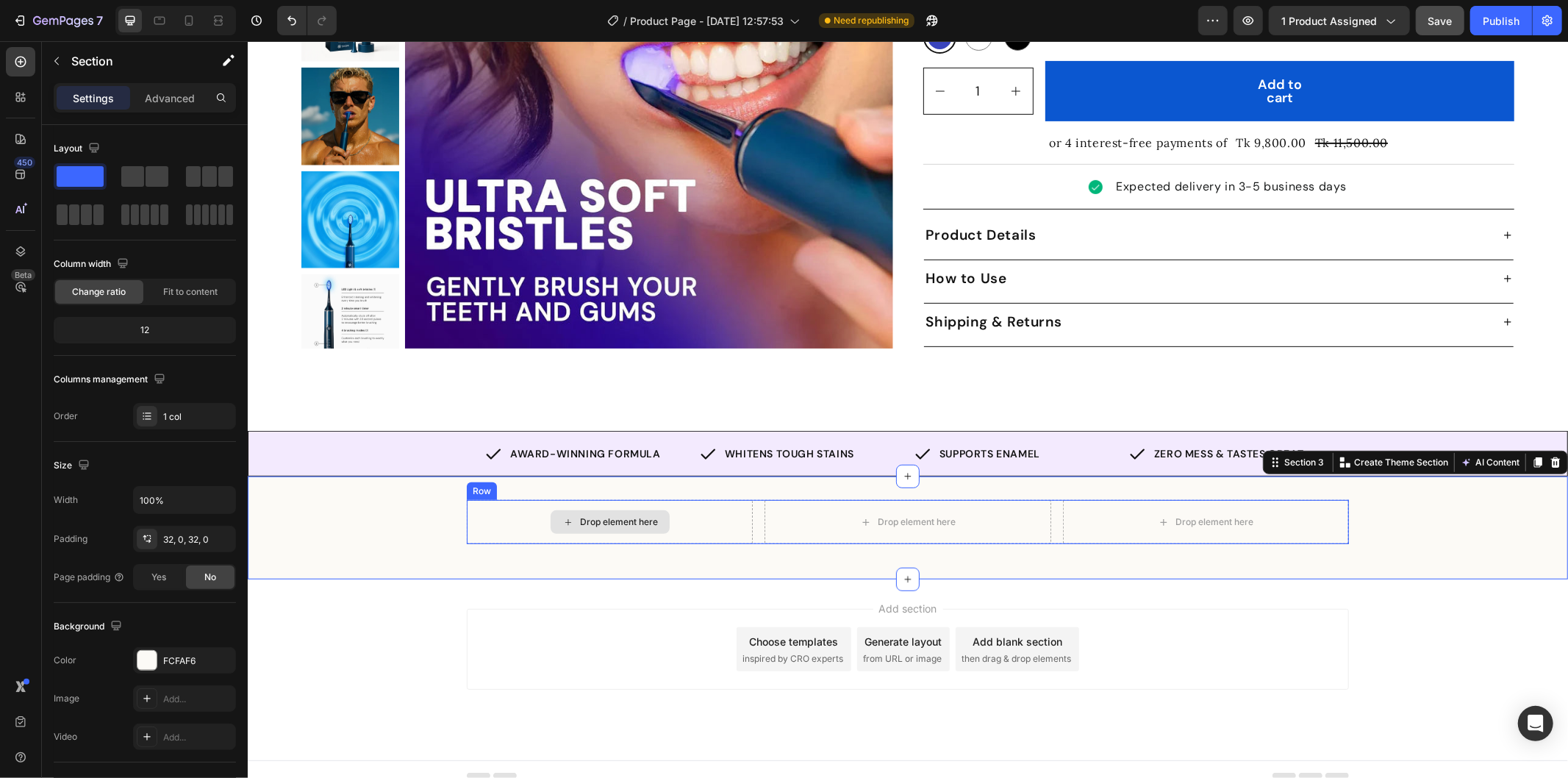
click at [618, 515] on div "Drop element here" at bounding box center [618, 521] width 78 height 12
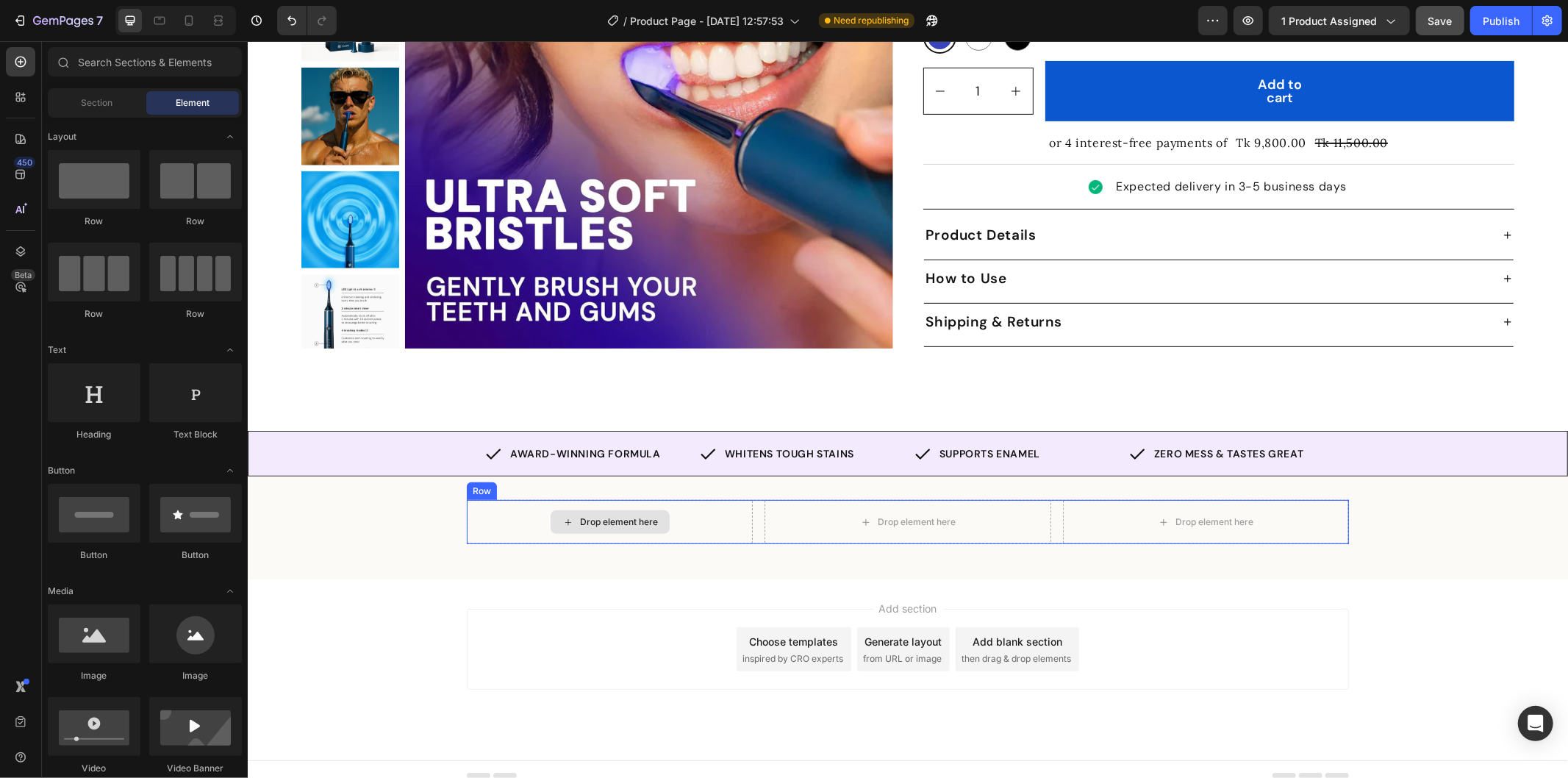
click at [714, 504] on div "Drop element here" at bounding box center [608, 521] width 286 height 44
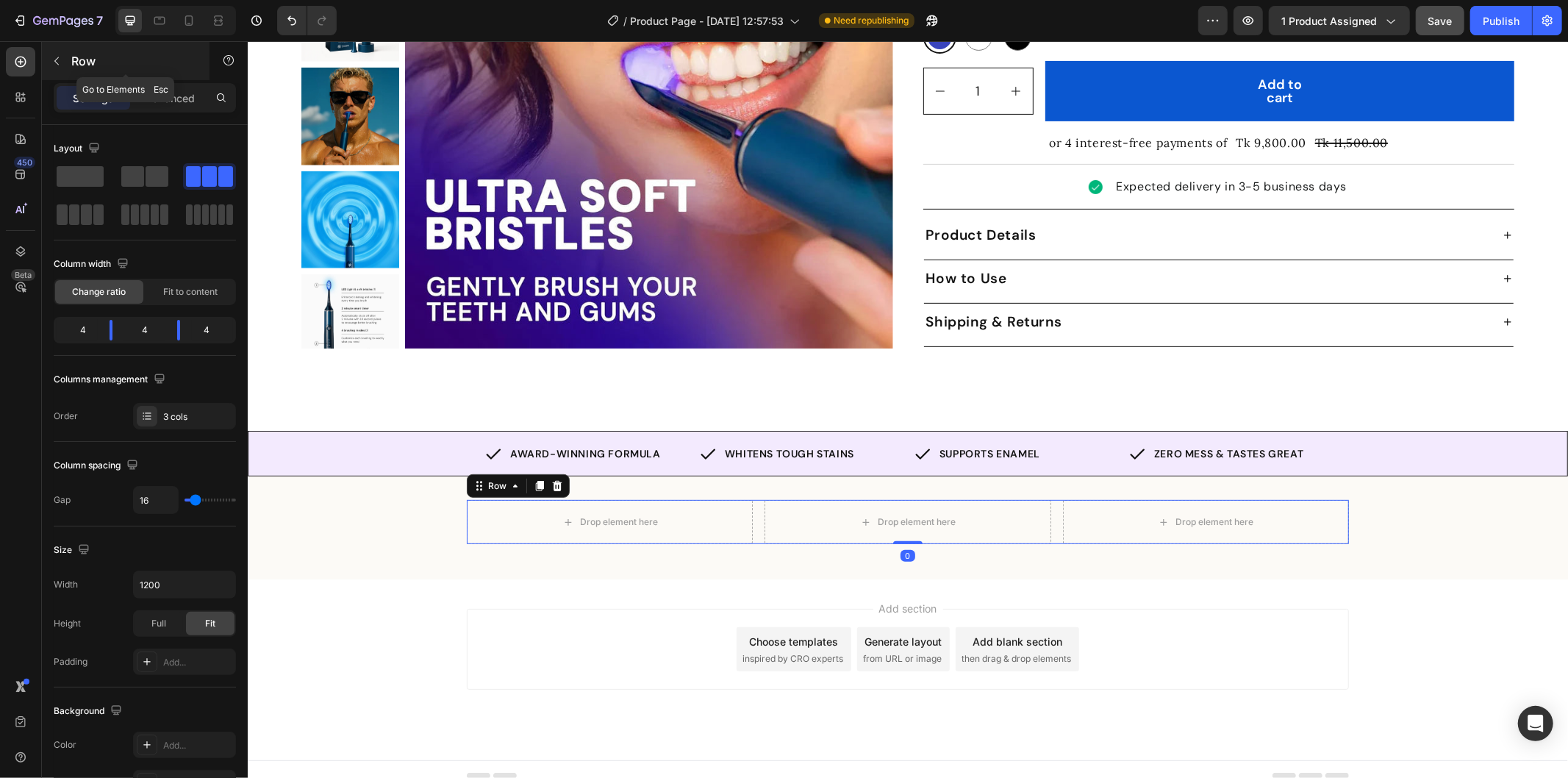
click at [63, 60] on button "button" at bounding box center [57, 62] width 24 height 24
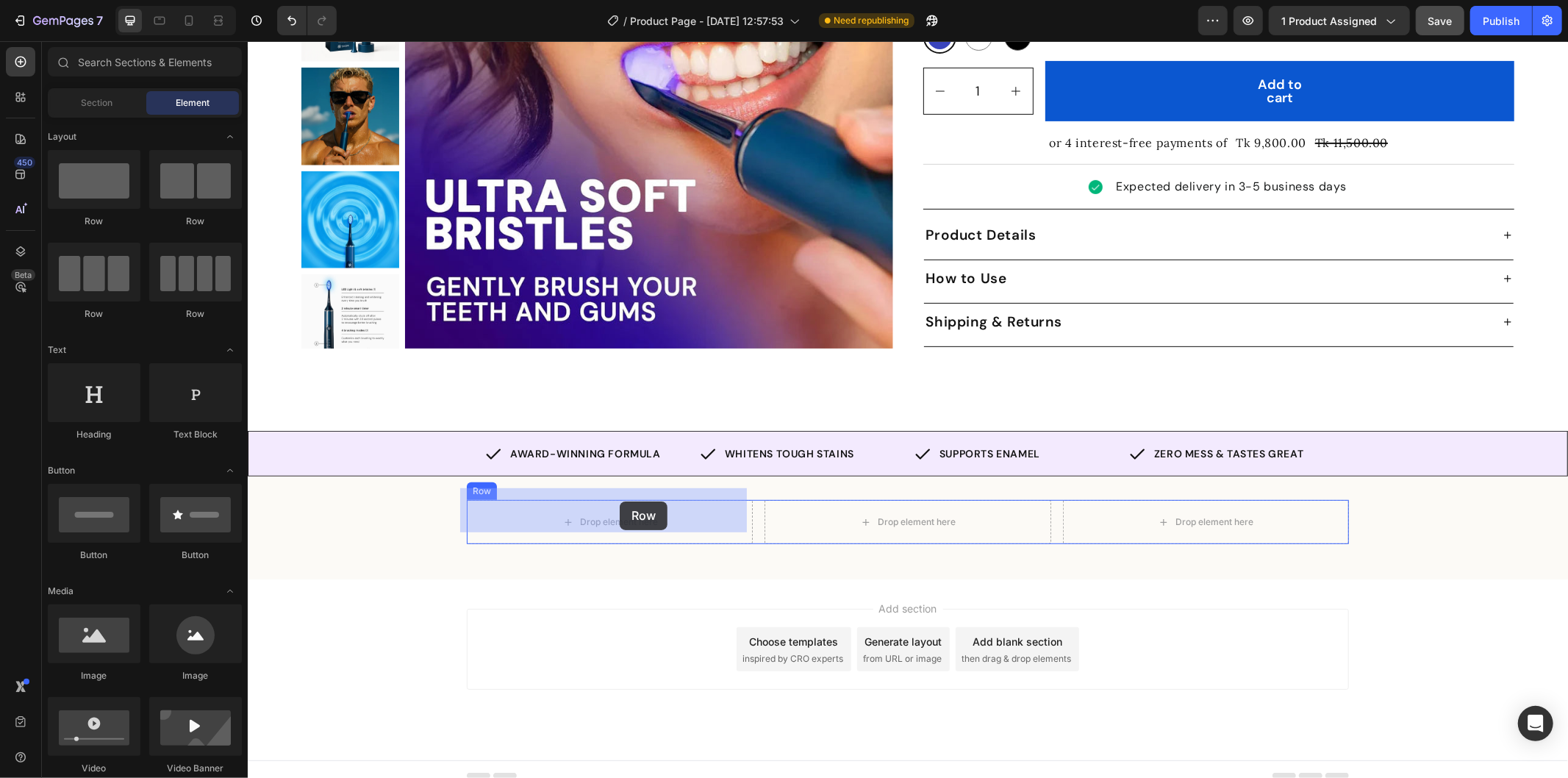
drag, startPoint x: 328, startPoint y: 226, endPoint x: 619, endPoint y: 500, distance: 399.7
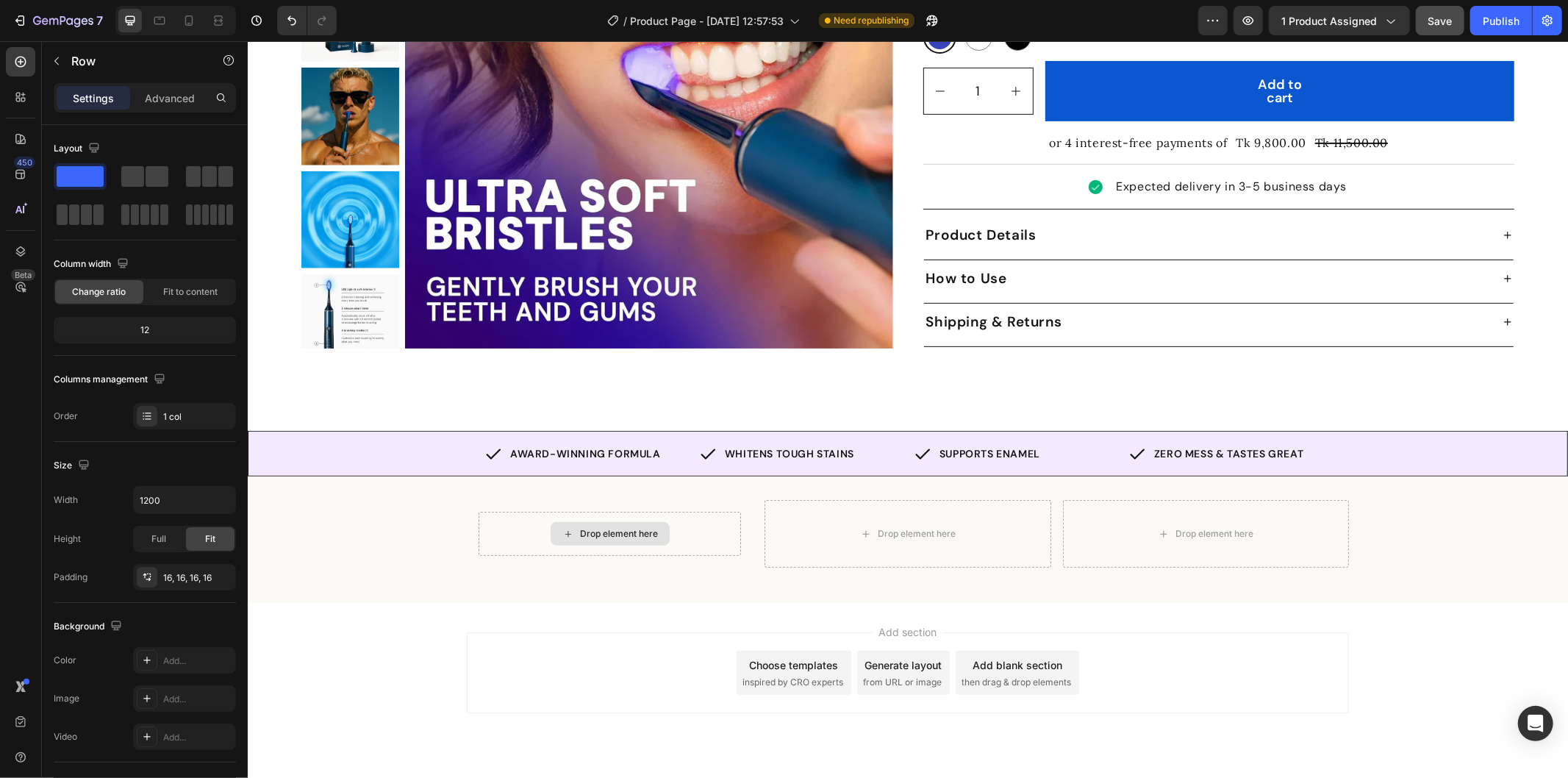
click at [606, 527] on div "Drop element here" at bounding box center [618, 533] width 78 height 12
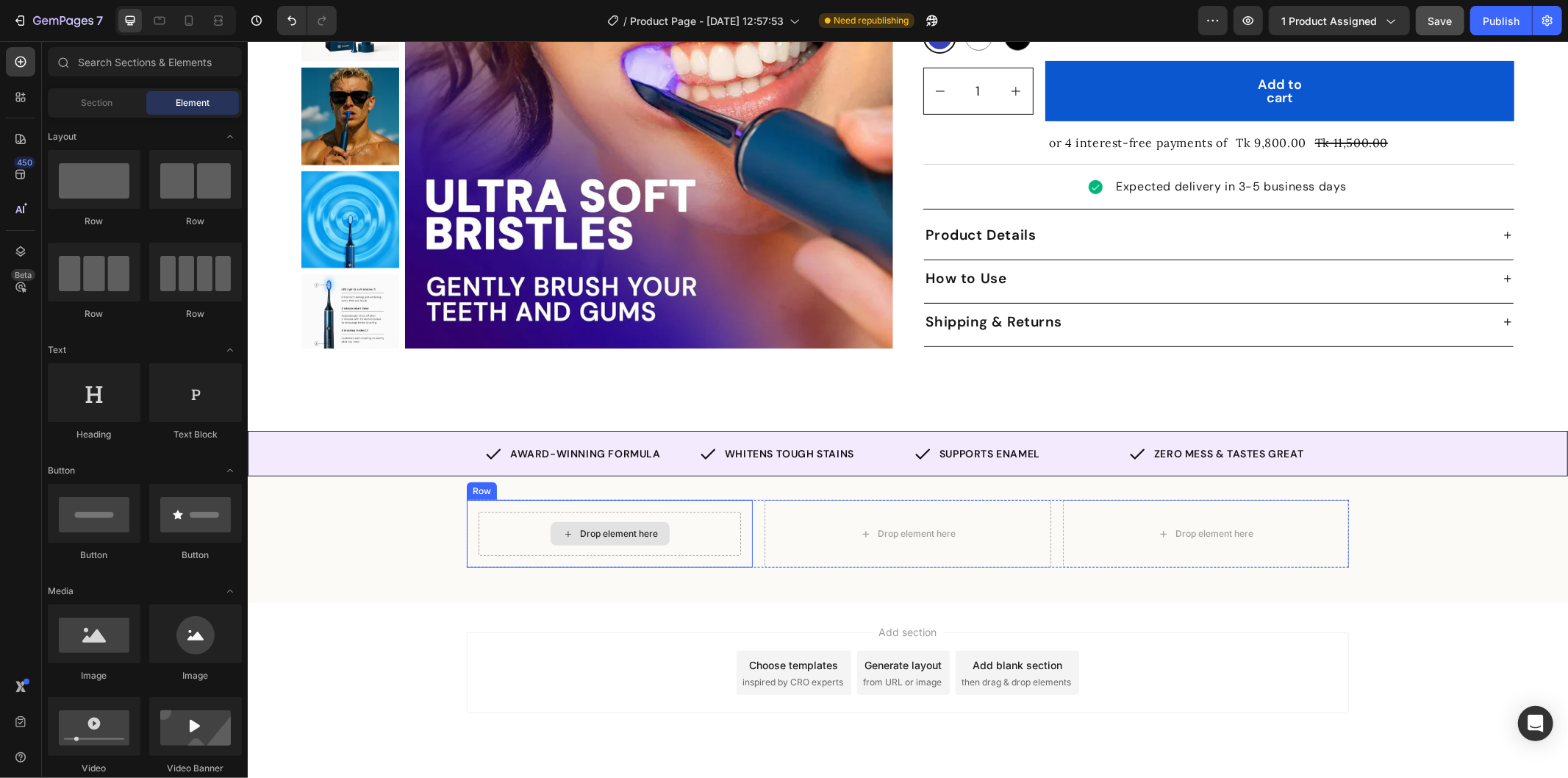
click at [605, 527] on div "Drop element here" at bounding box center [618, 533] width 78 height 12
drag, startPoint x: 332, startPoint y: 685, endPoint x: 577, endPoint y: 517, distance: 297.1
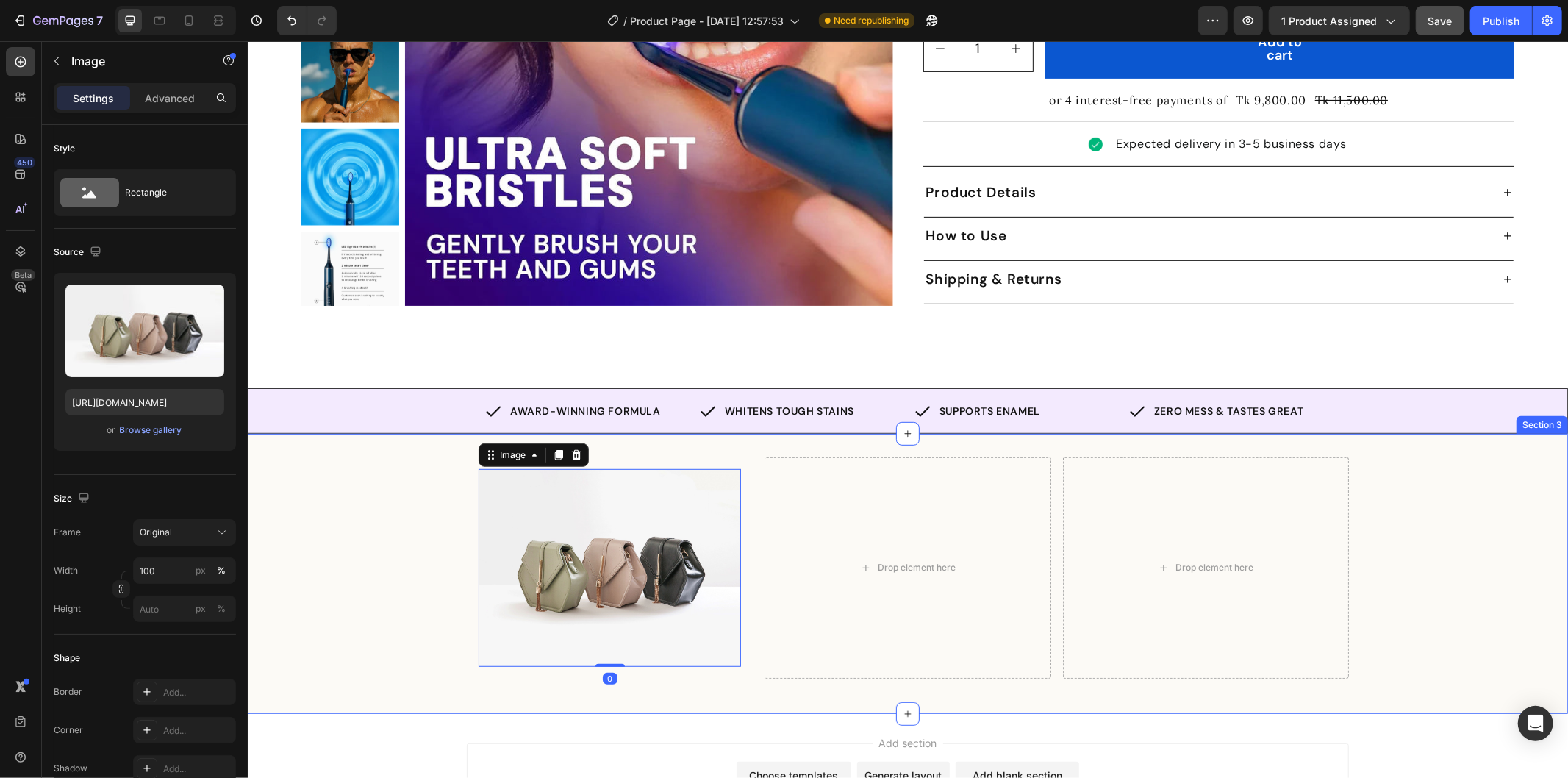
scroll to position [519, 0]
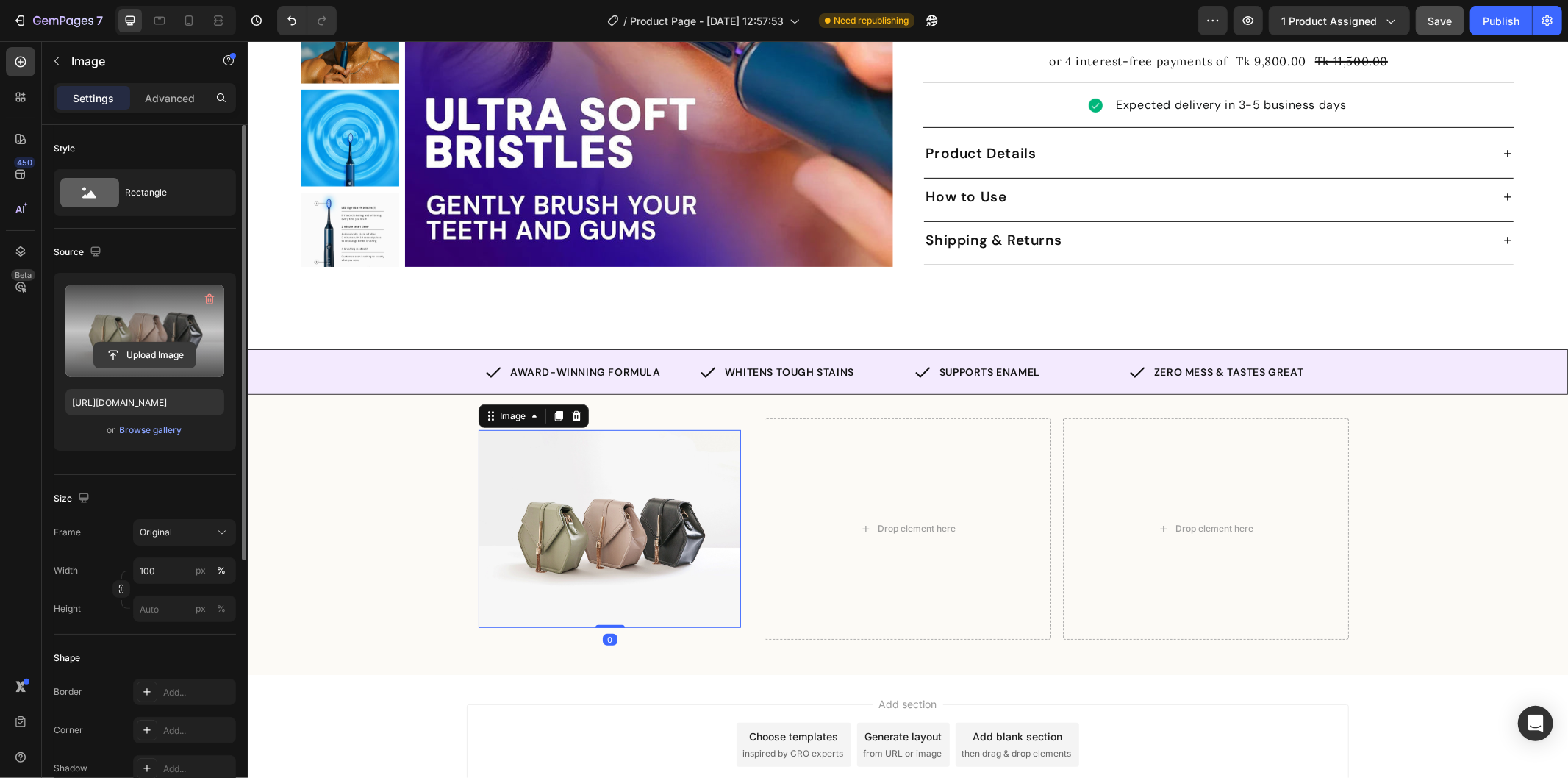
click at [157, 348] on input "file" at bounding box center [145, 354] width 101 height 25
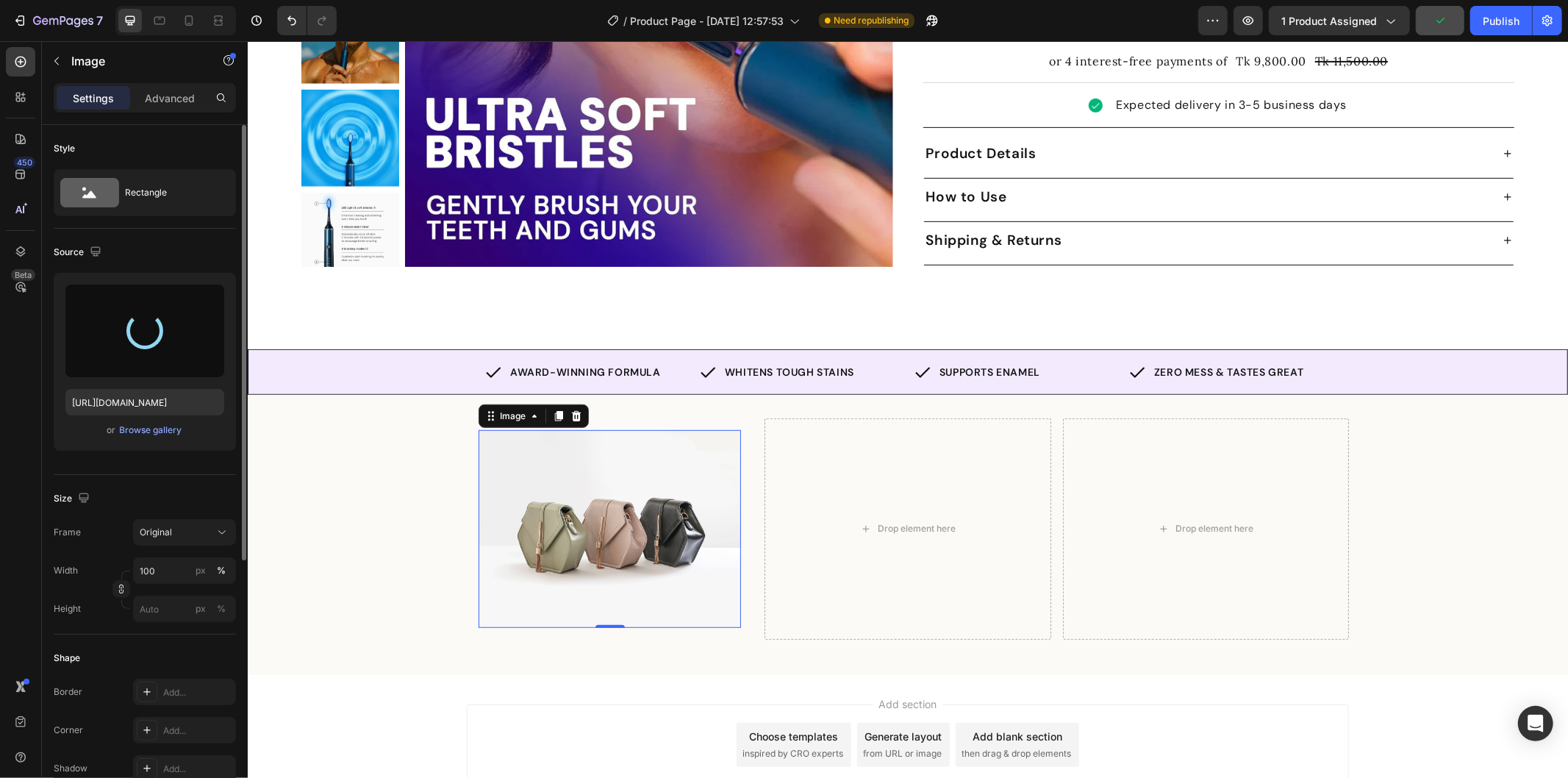
type input "https://cdn.shopify.com/s/files/1/0912/0015/9928/files/gempages_586095209234826…"
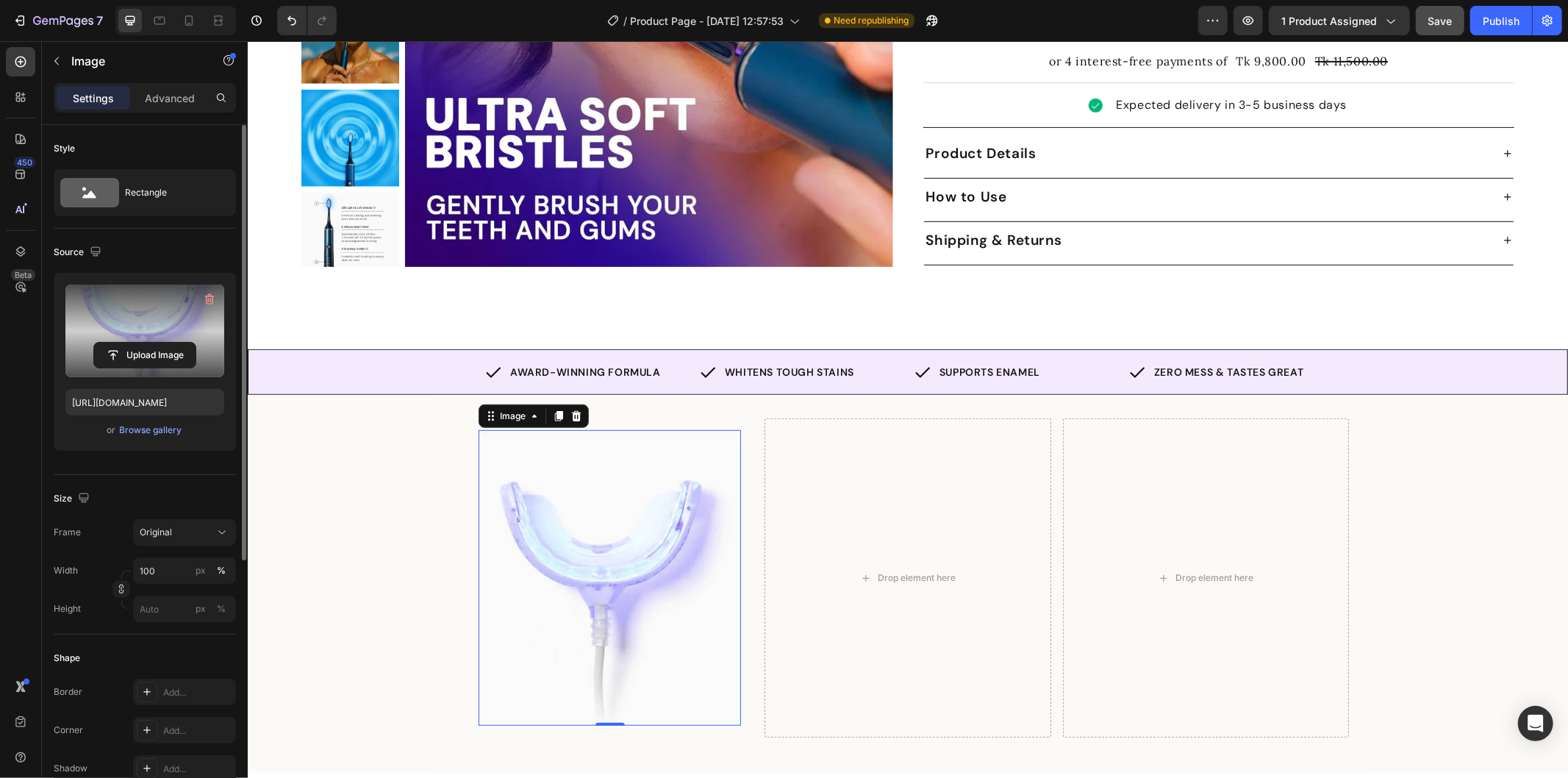
click at [587, 505] on img at bounding box center [609, 577] width 263 height 295
click at [201, 574] on div "px" at bounding box center [201, 570] width 10 height 13
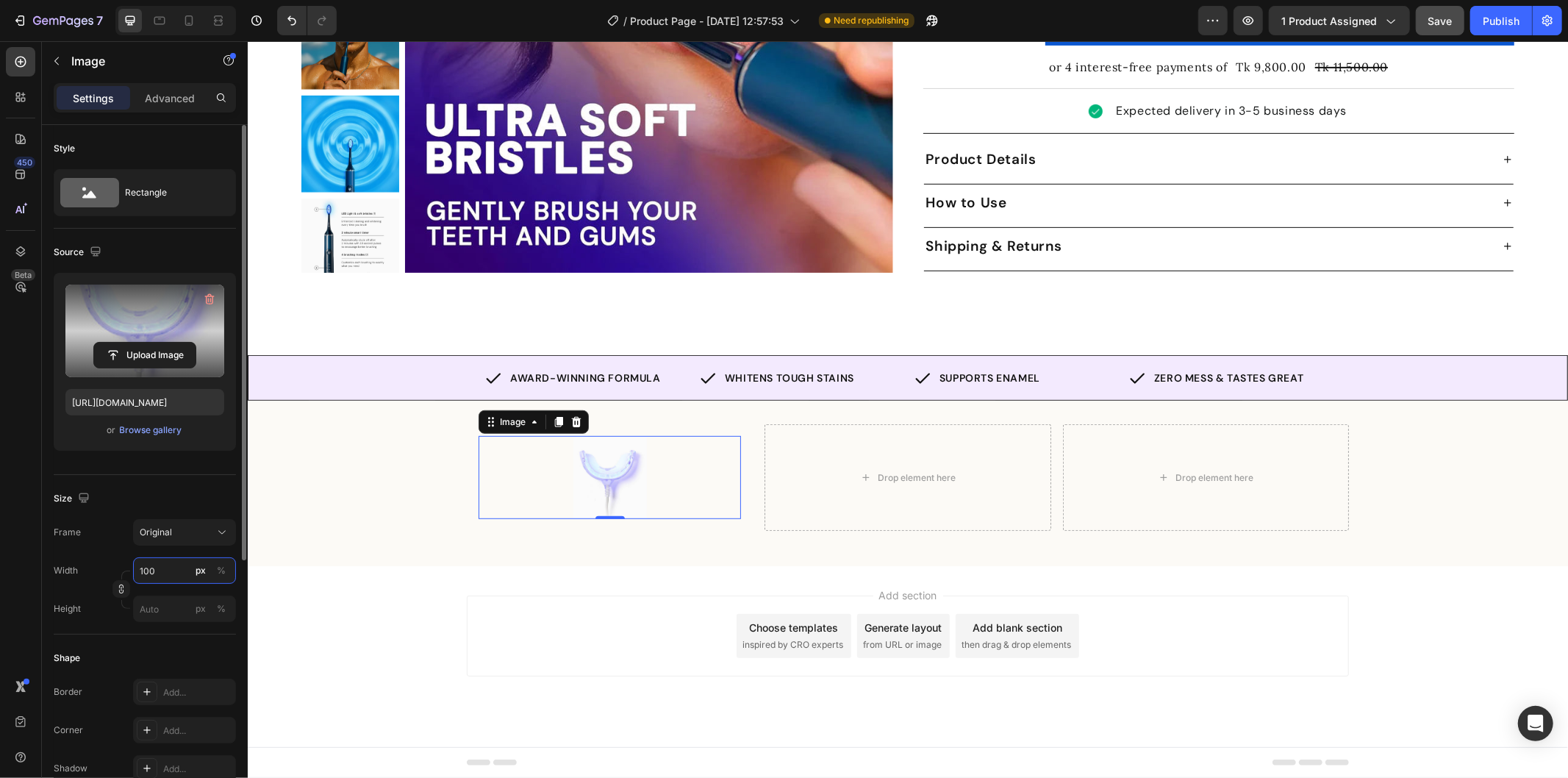
scroll to position [499, 0]
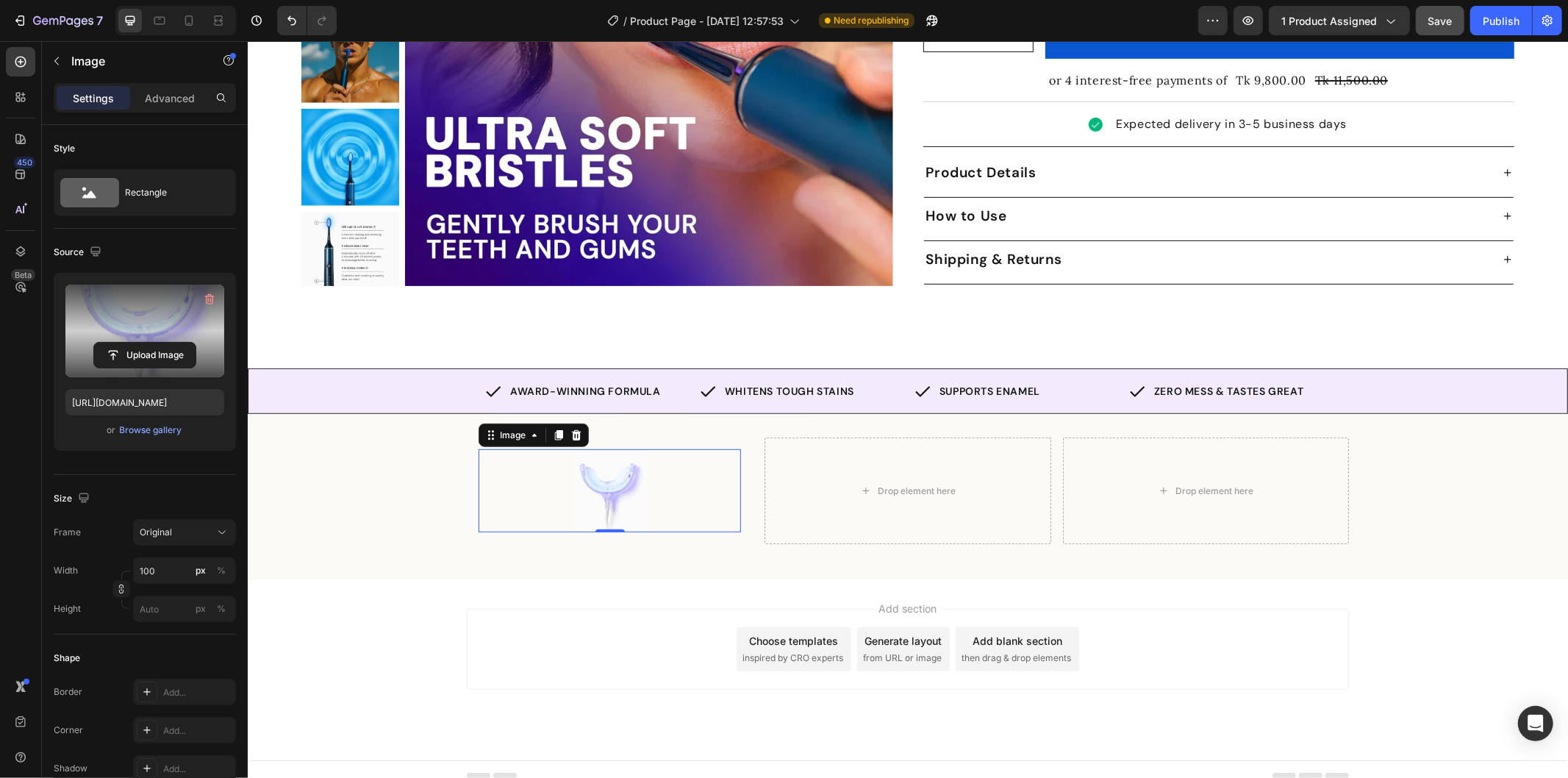
click at [501, 466] on div at bounding box center [609, 489] width 263 height 83
click at [162, 568] on input "100" at bounding box center [184, 570] width 102 height 27
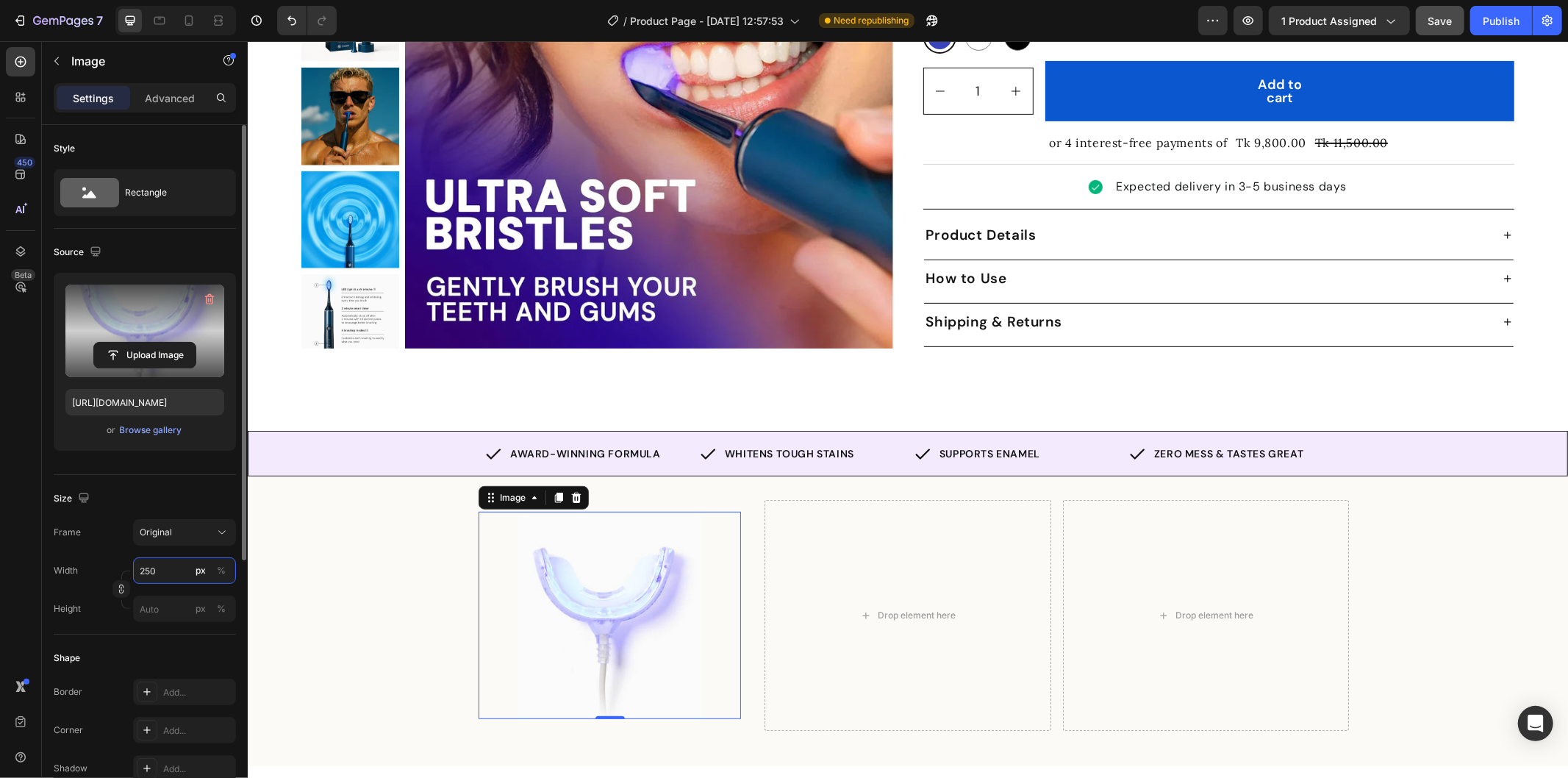
scroll to position [519, 0]
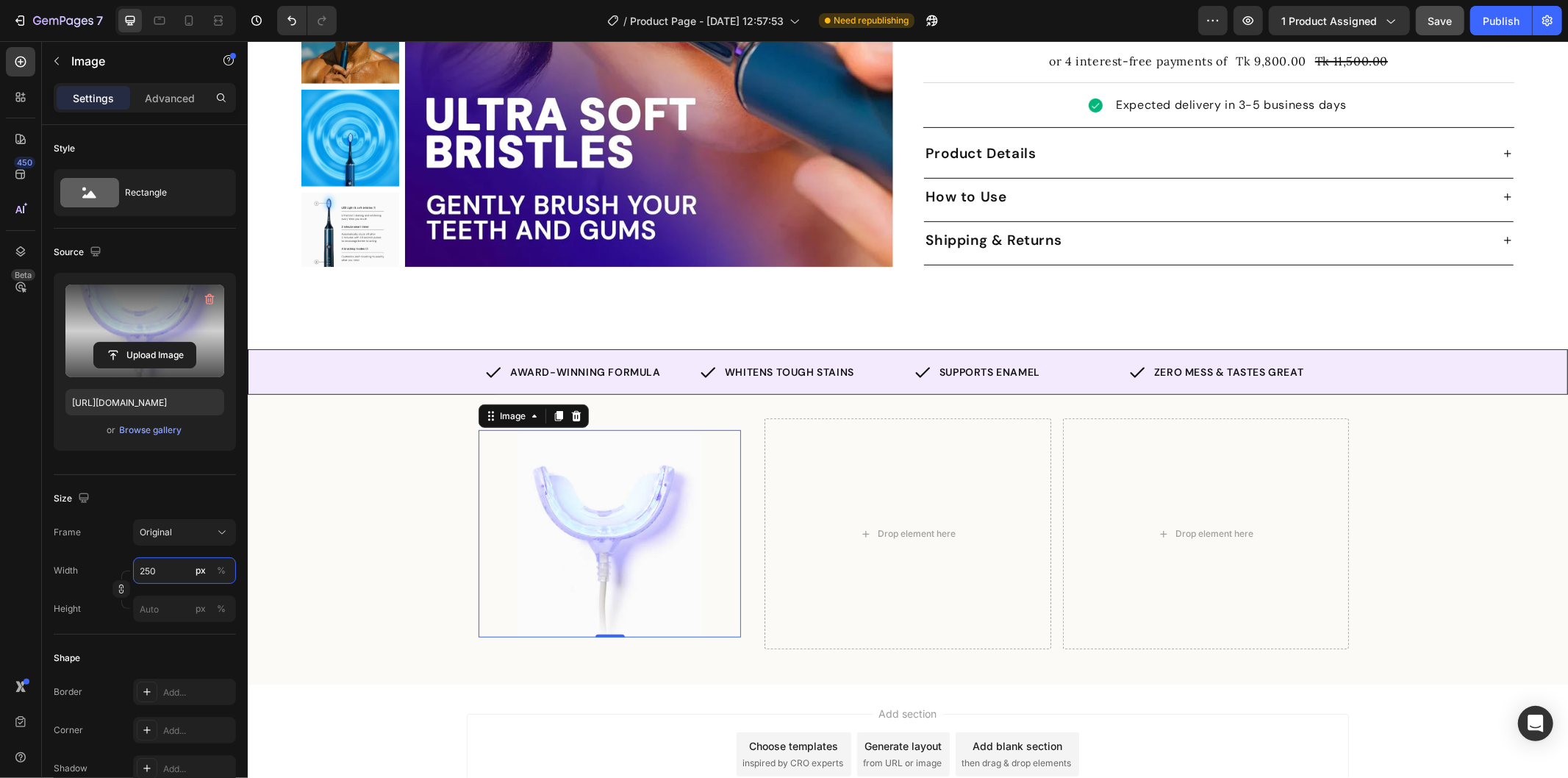
type input "250"
click at [508, 486] on div at bounding box center [609, 533] width 263 height 207
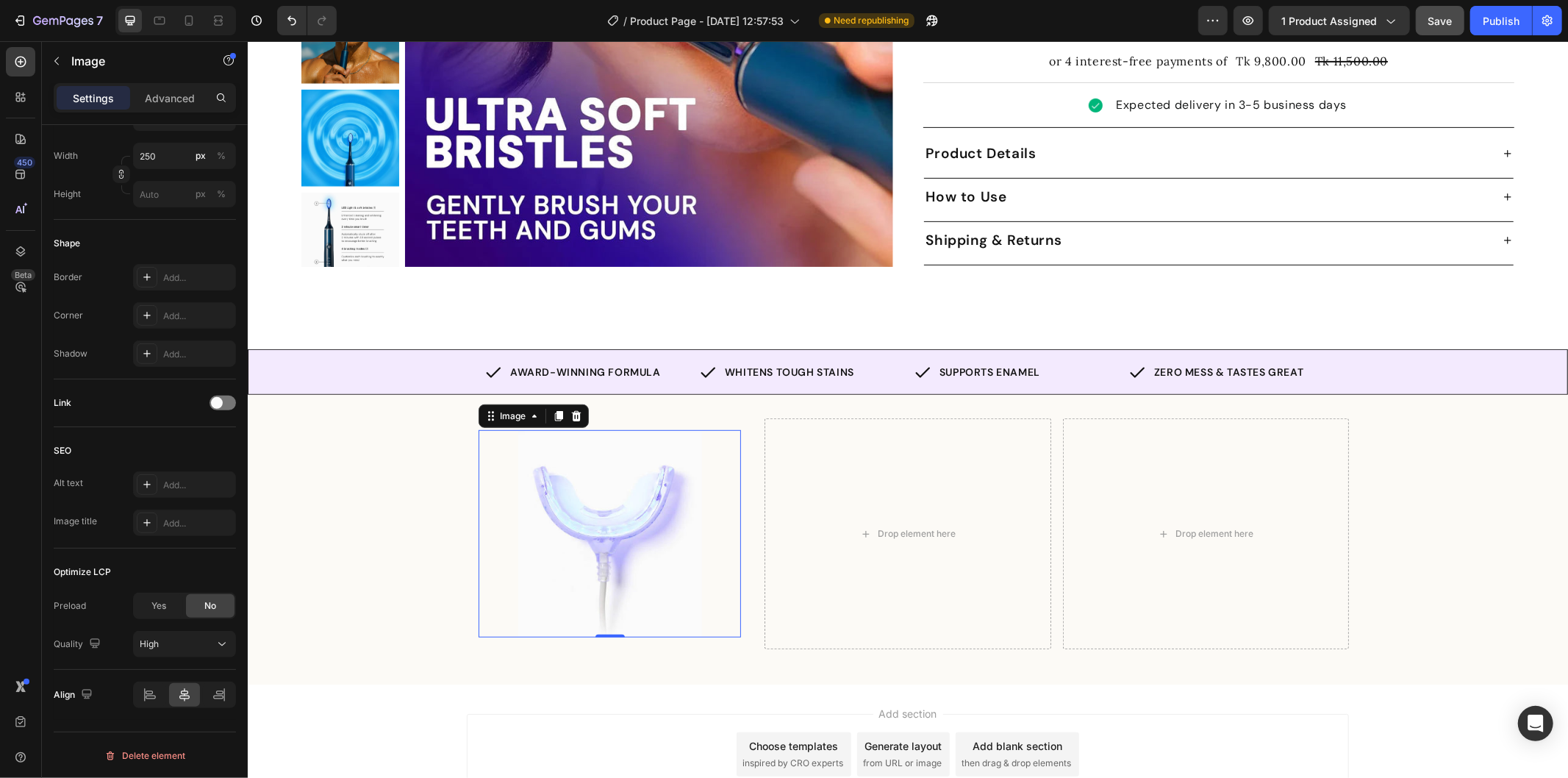
click at [493, 430] on div at bounding box center [609, 533] width 263 height 207
click at [736, 418] on div "Image 0 Row" at bounding box center [608, 532] width 286 height 230
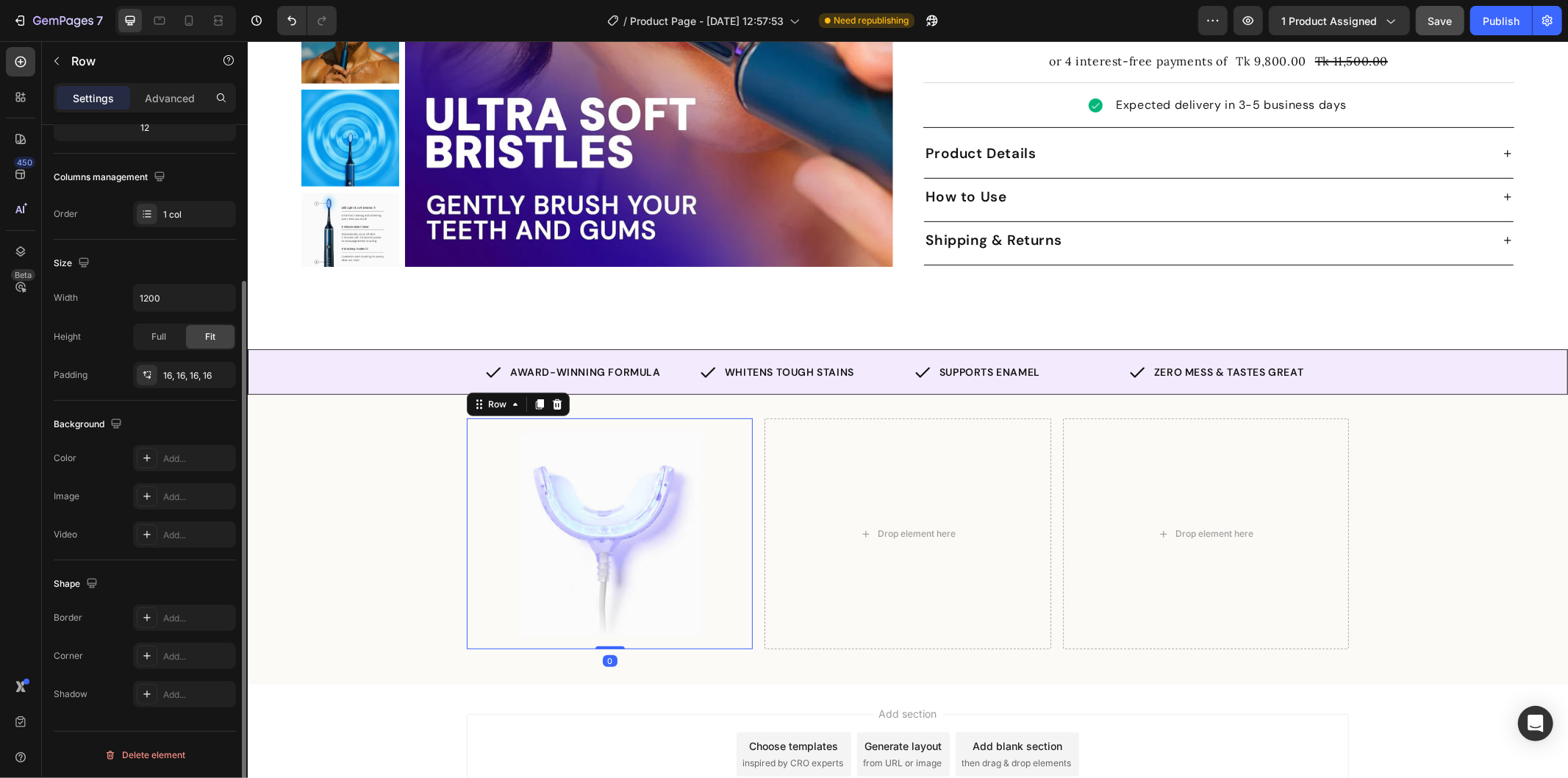
scroll to position [0, 0]
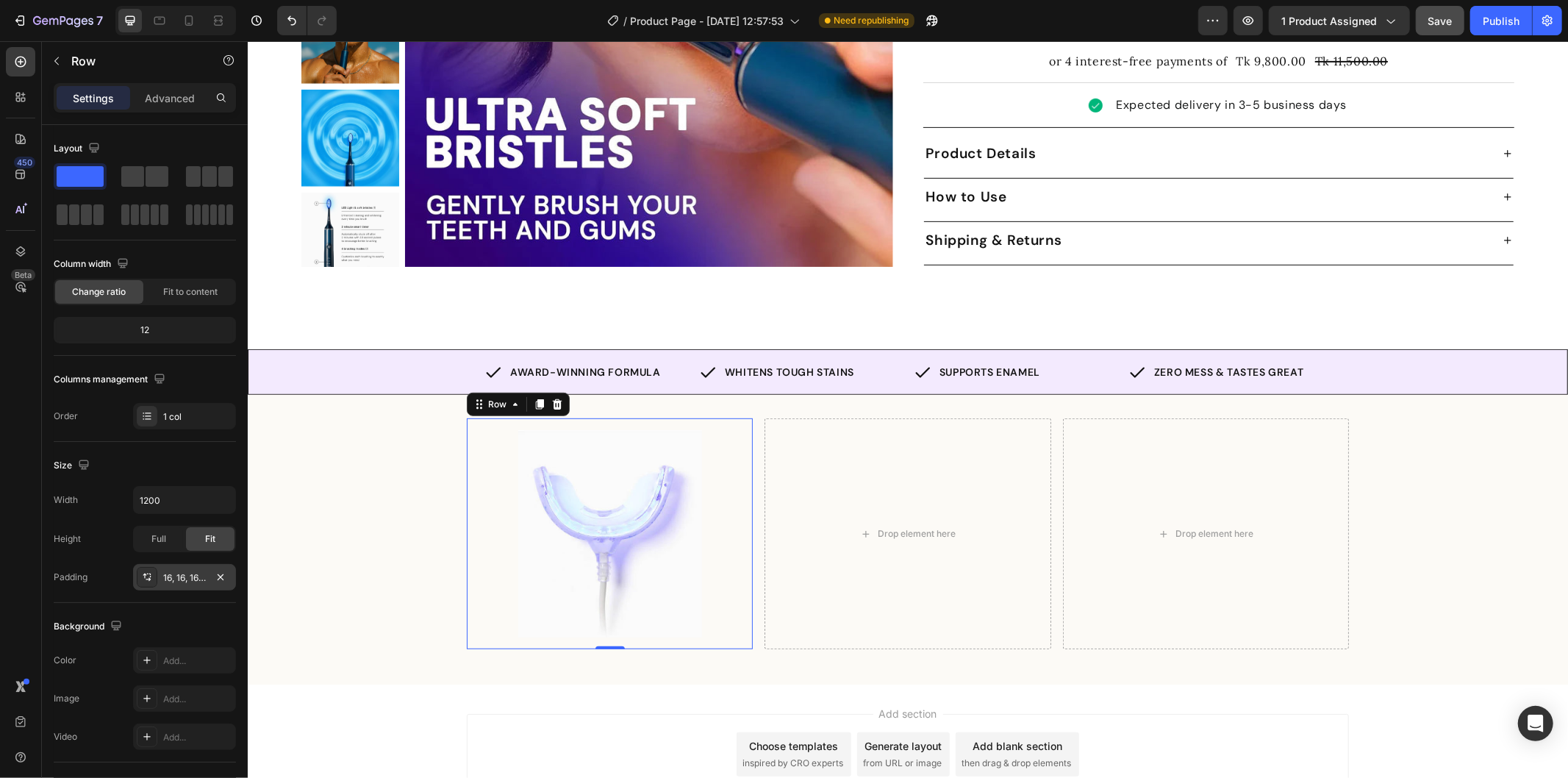
click at [188, 576] on div "16, 16, 16, 16" at bounding box center [184, 577] width 43 height 13
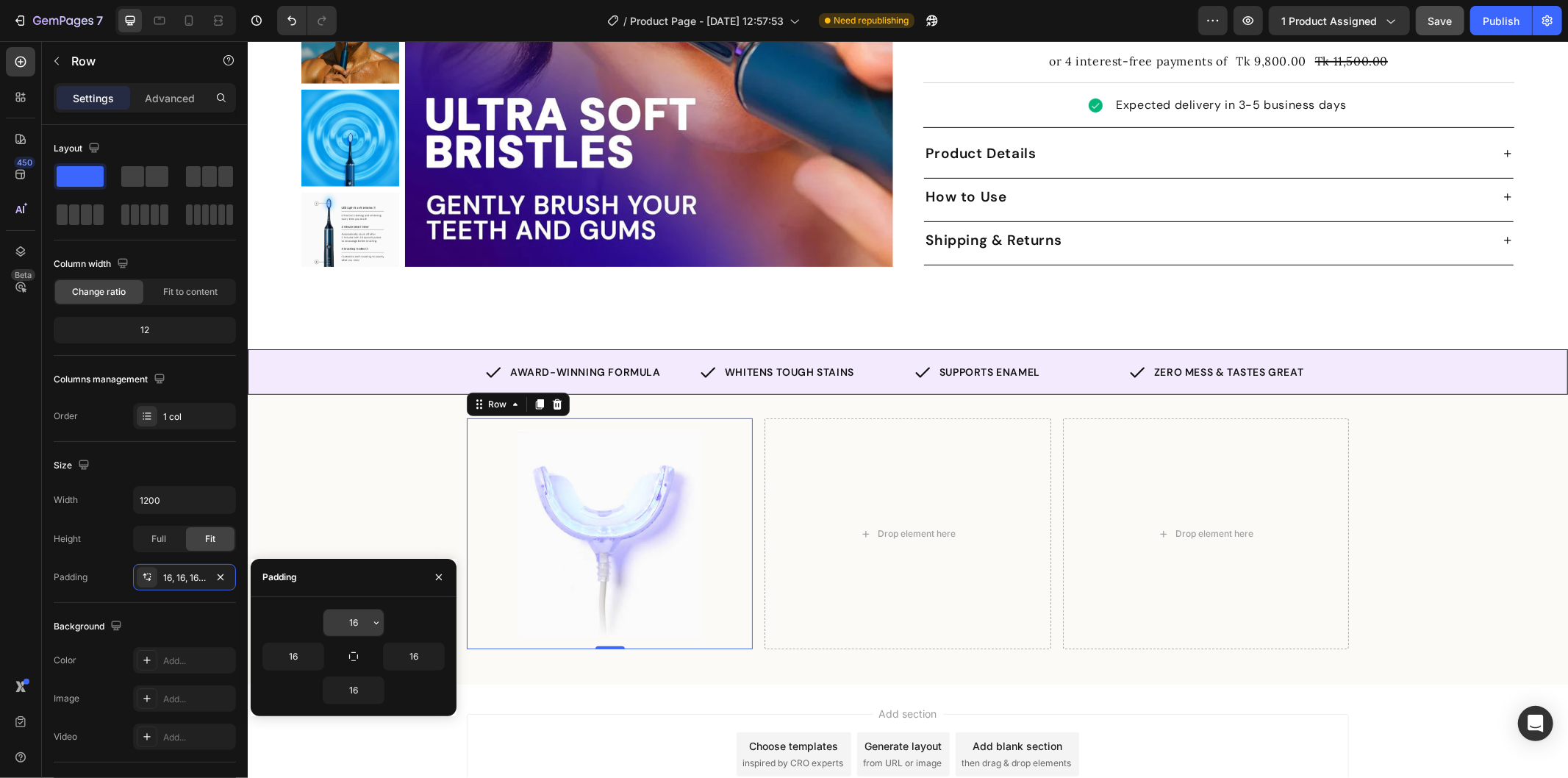
click at [355, 622] on input "16" at bounding box center [353, 623] width 61 height 27
click at [354, 657] on icon "button" at bounding box center [353, 657] width 12 height 12
click at [355, 614] on input "16" at bounding box center [353, 623] width 61 height 27
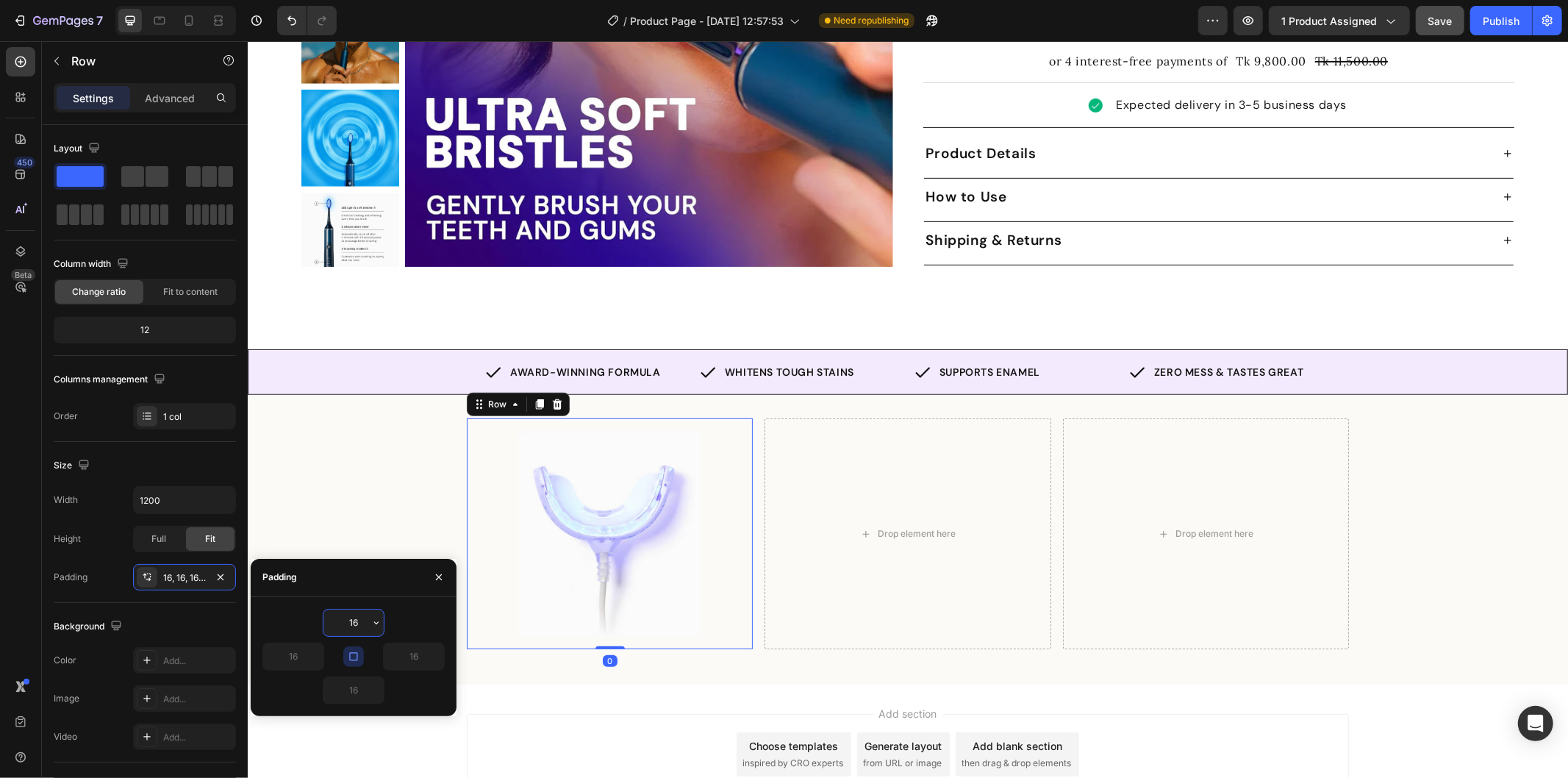
click at [355, 614] on input "16" at bounding box center [353, 623] width 61 height 27
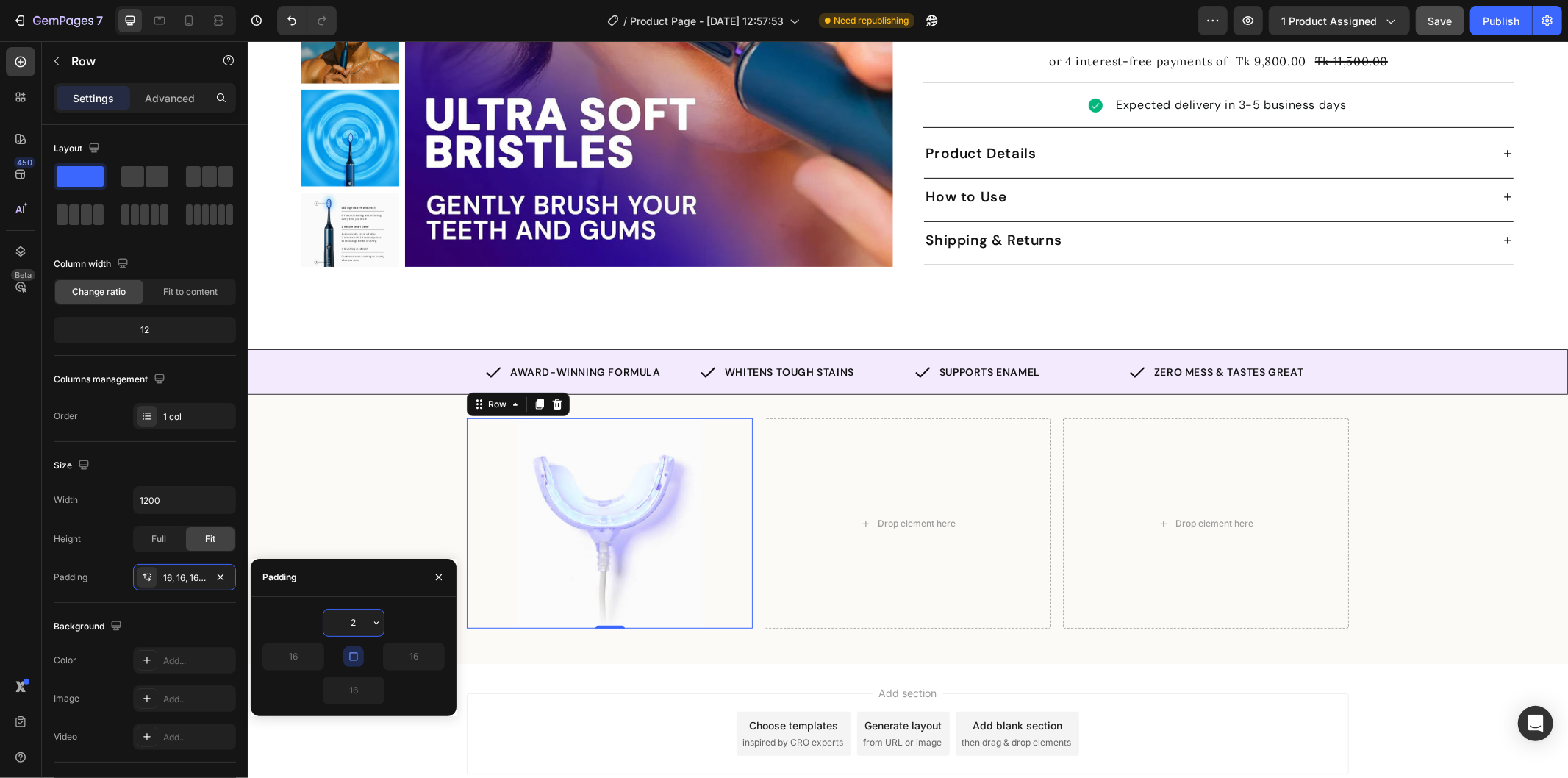
type input "24"
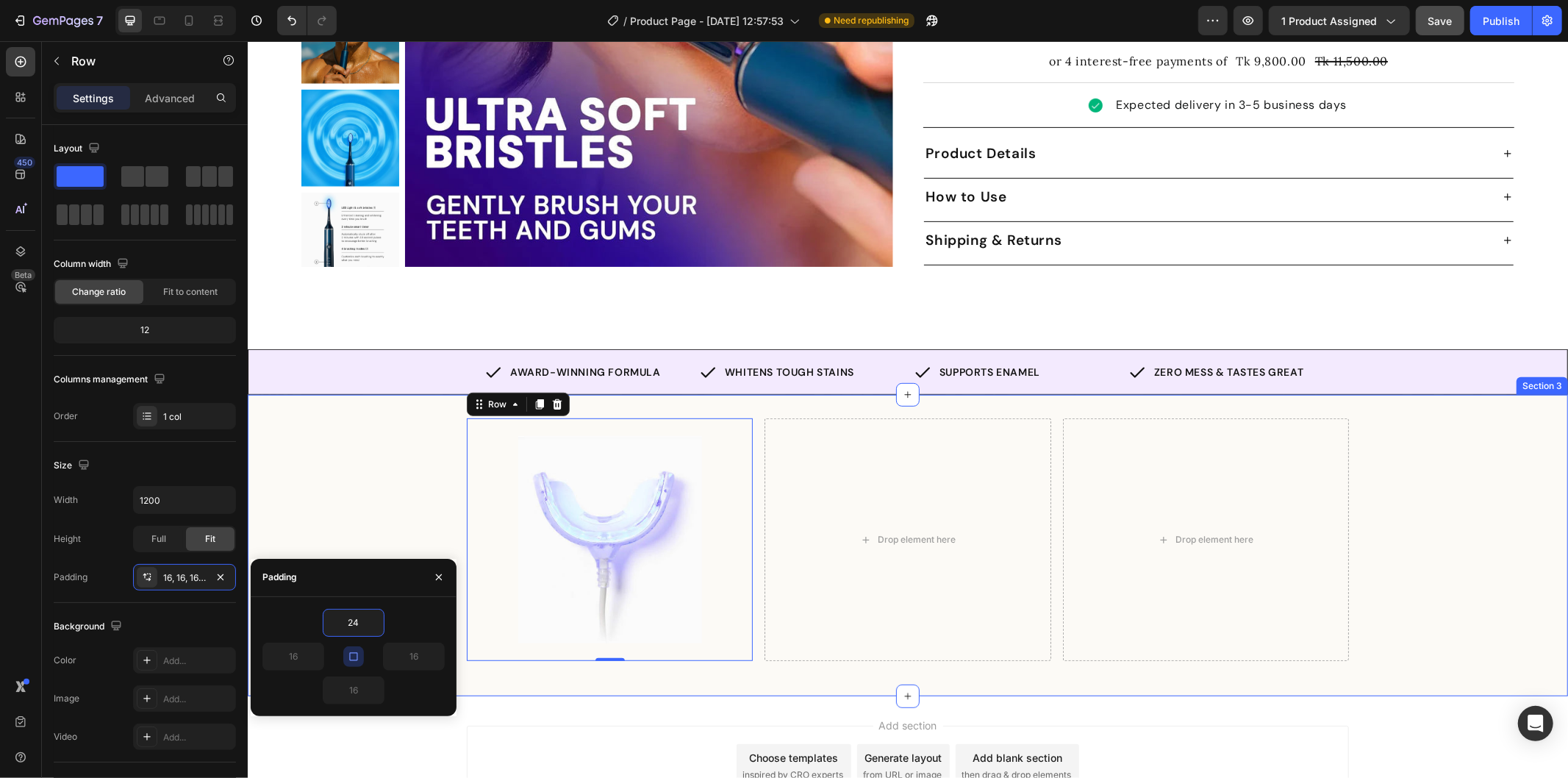
click at [325, 499] on div "Image Row 0 Drop element here Drop element here Row Row" at bounding box center [906, 544] width 1320 height 254
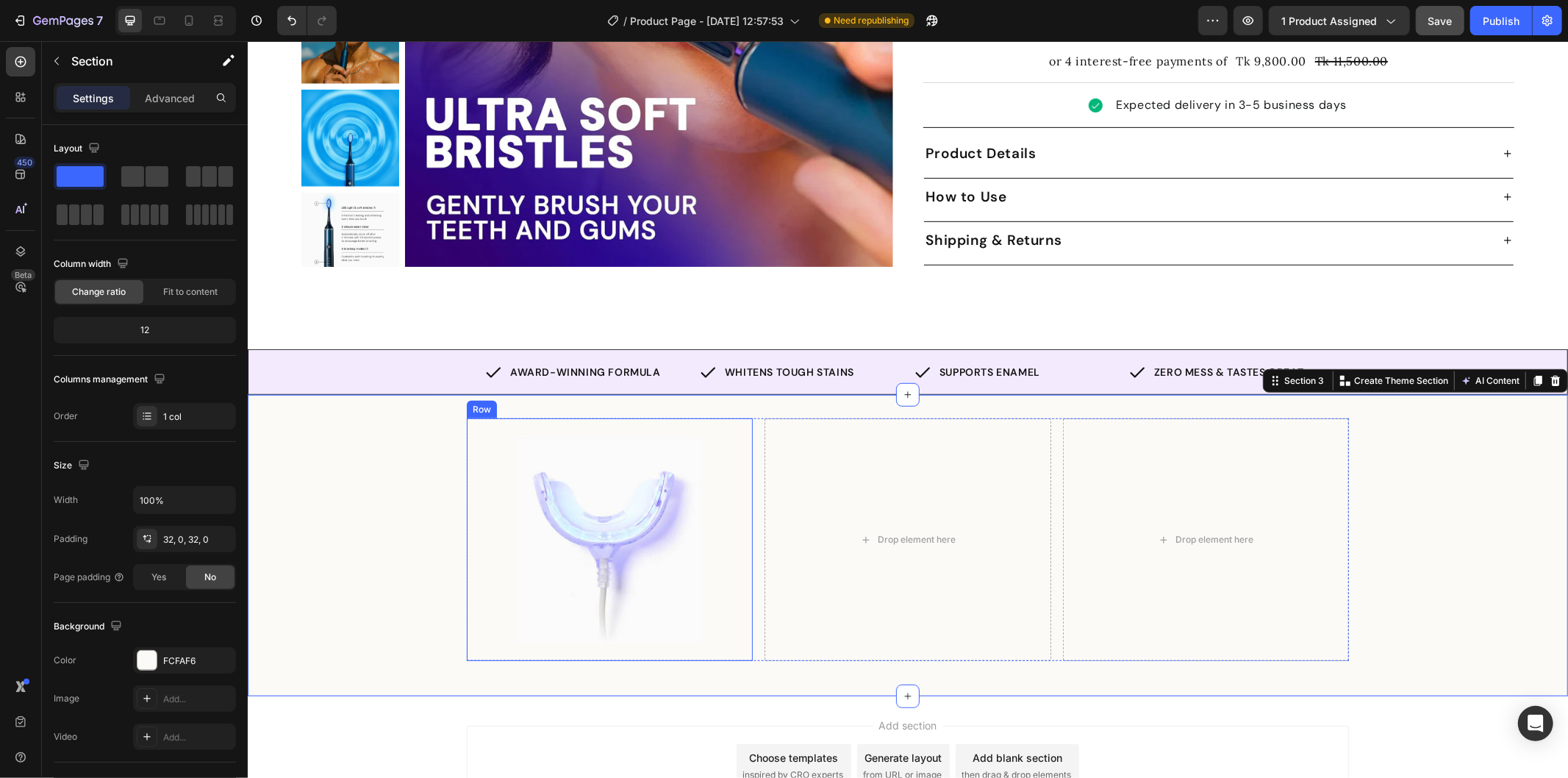
click at [475, 424] on div "Image Row" at bounding box center [608, 538] width 286 height 242
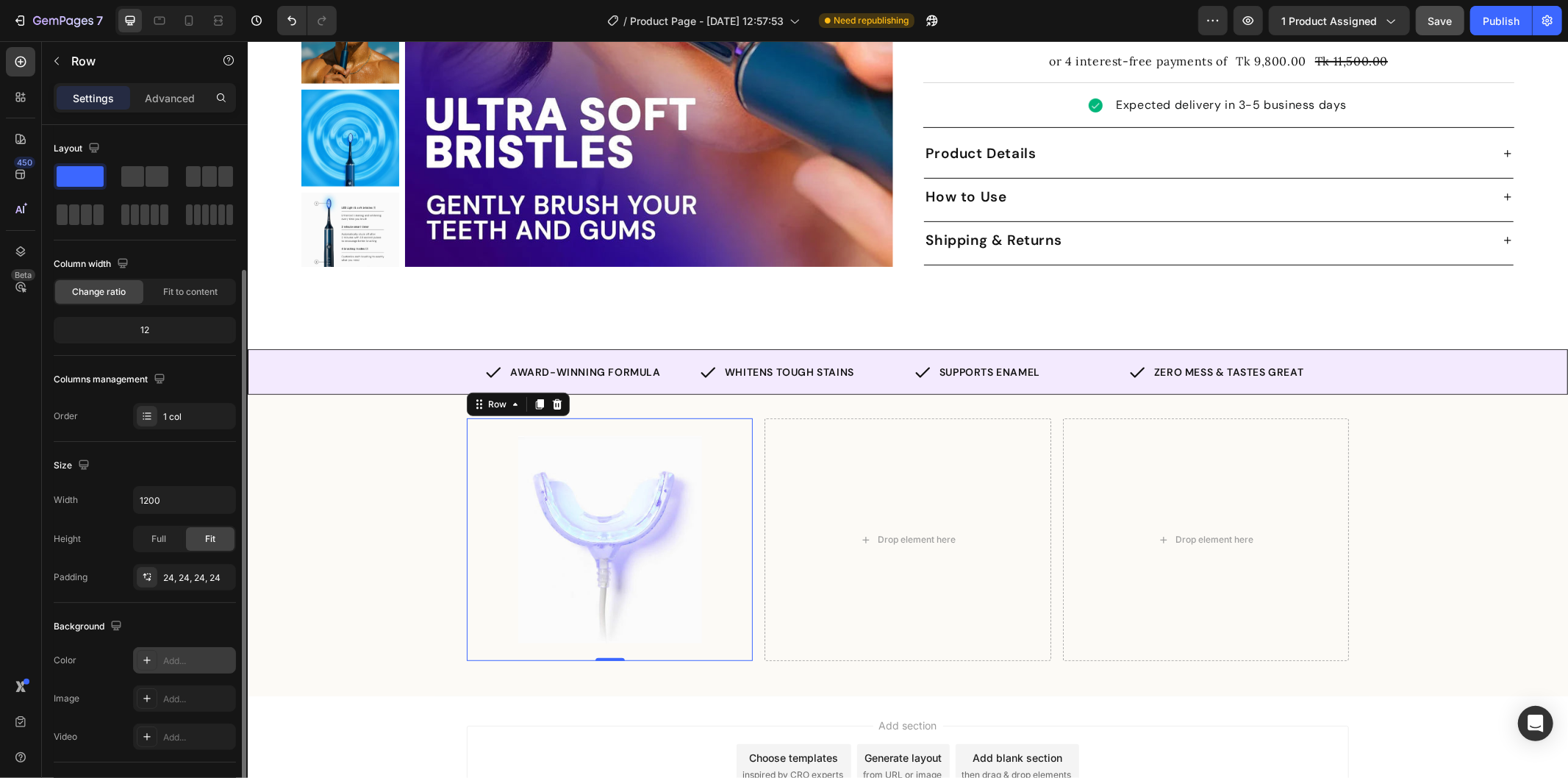
scroll to position [82, 0]
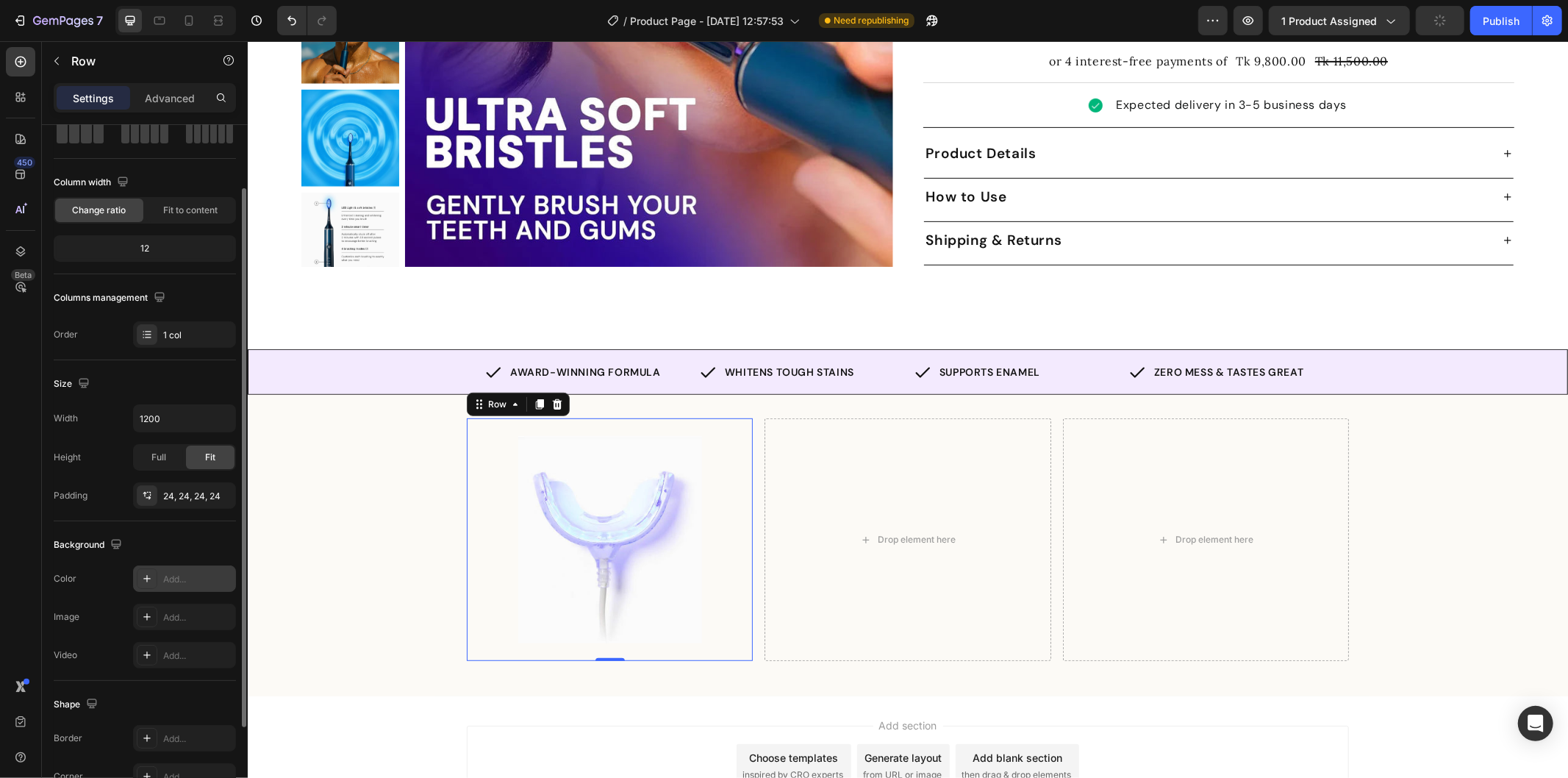
click at [182, 574] on div "Add..." at bounding box center [197, 579] width 69 height 13
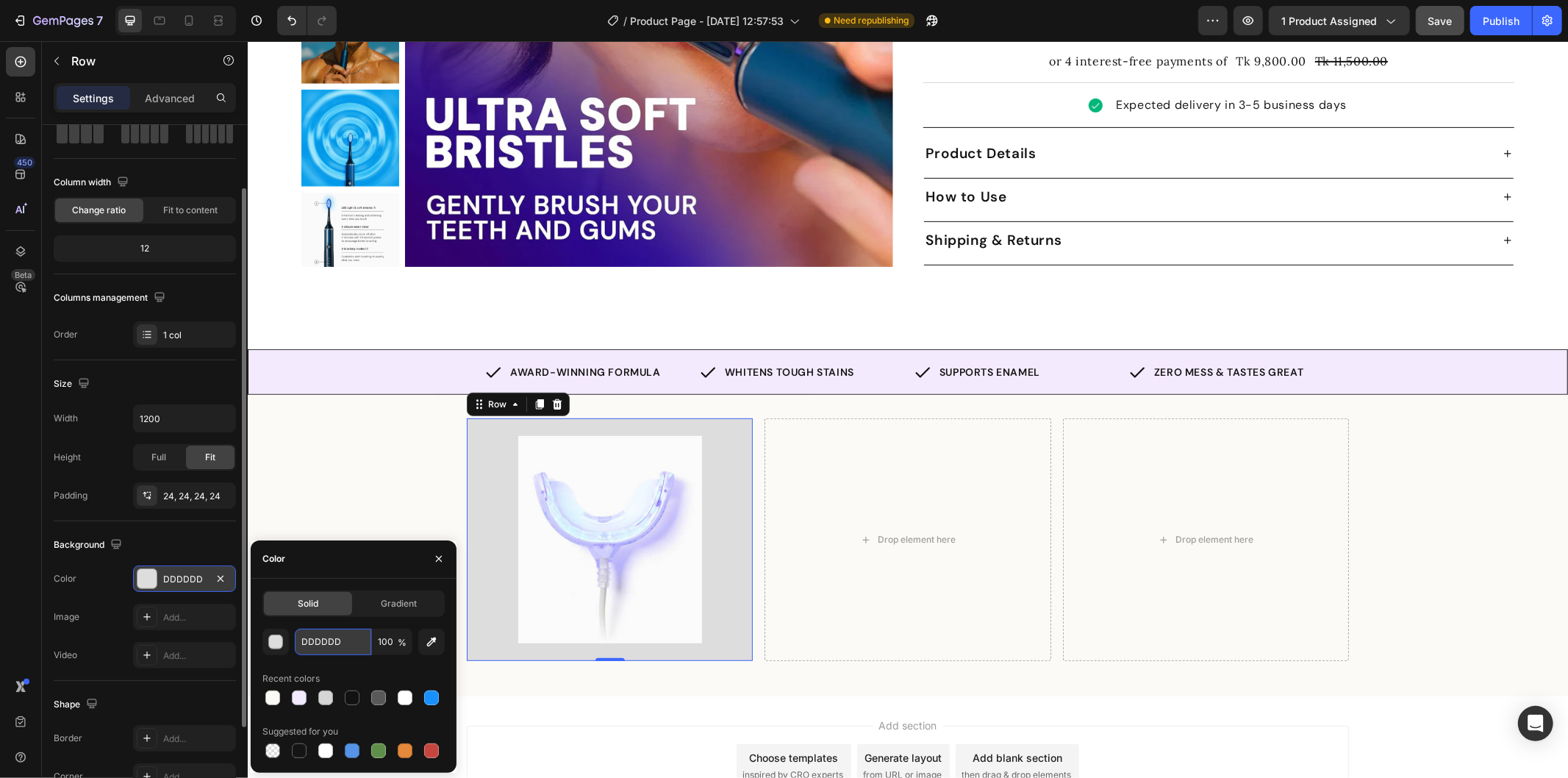
click at [336, 641] on input "DDDDDD" at bounding box center [332, 642] width 77 height 27
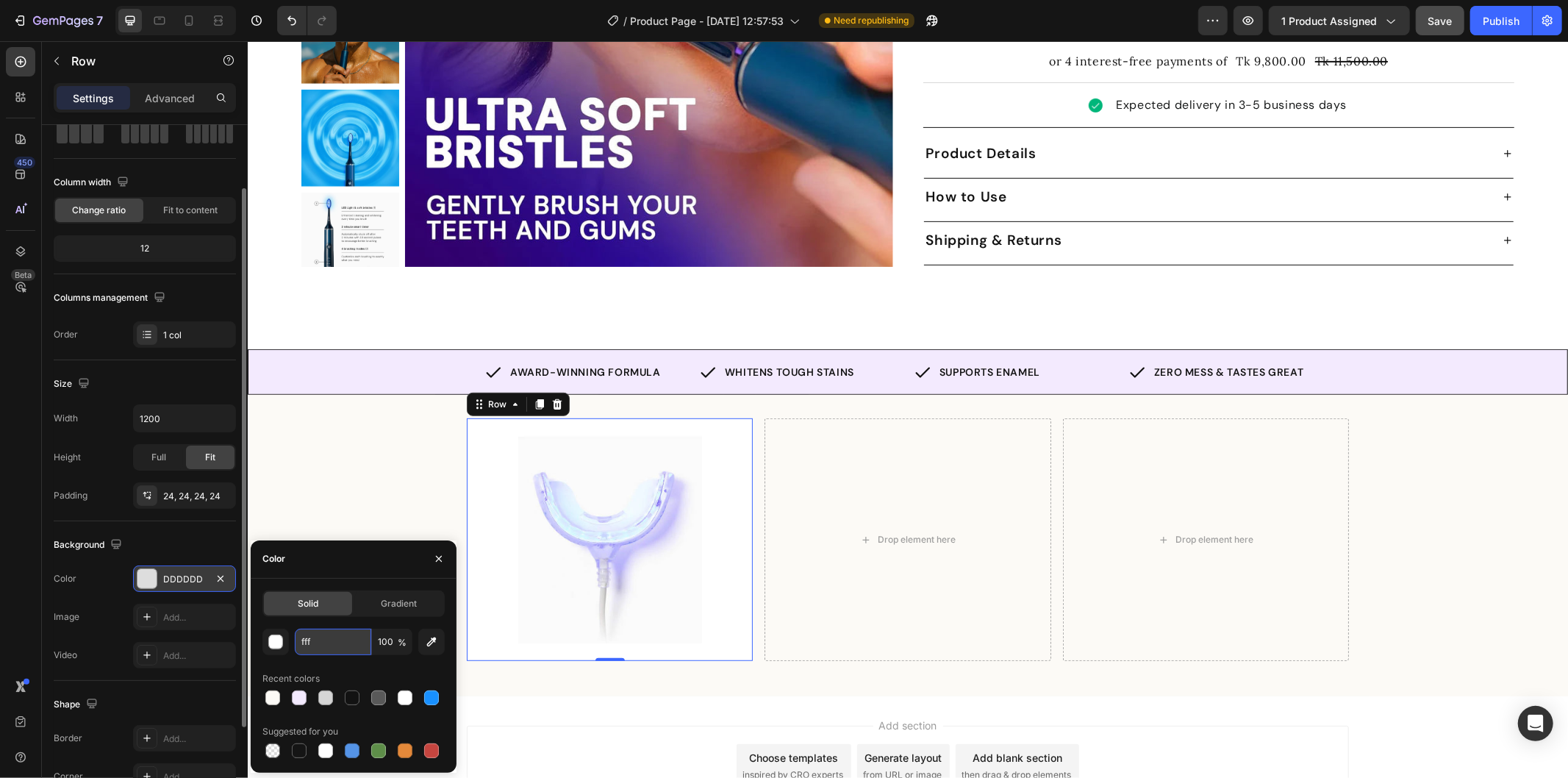
type input "ffff"
click at [341, 515] on div "Image Row 0 Drop element here Drop element here Row Row" at bounding box center [906, 544] width 1320 height 254
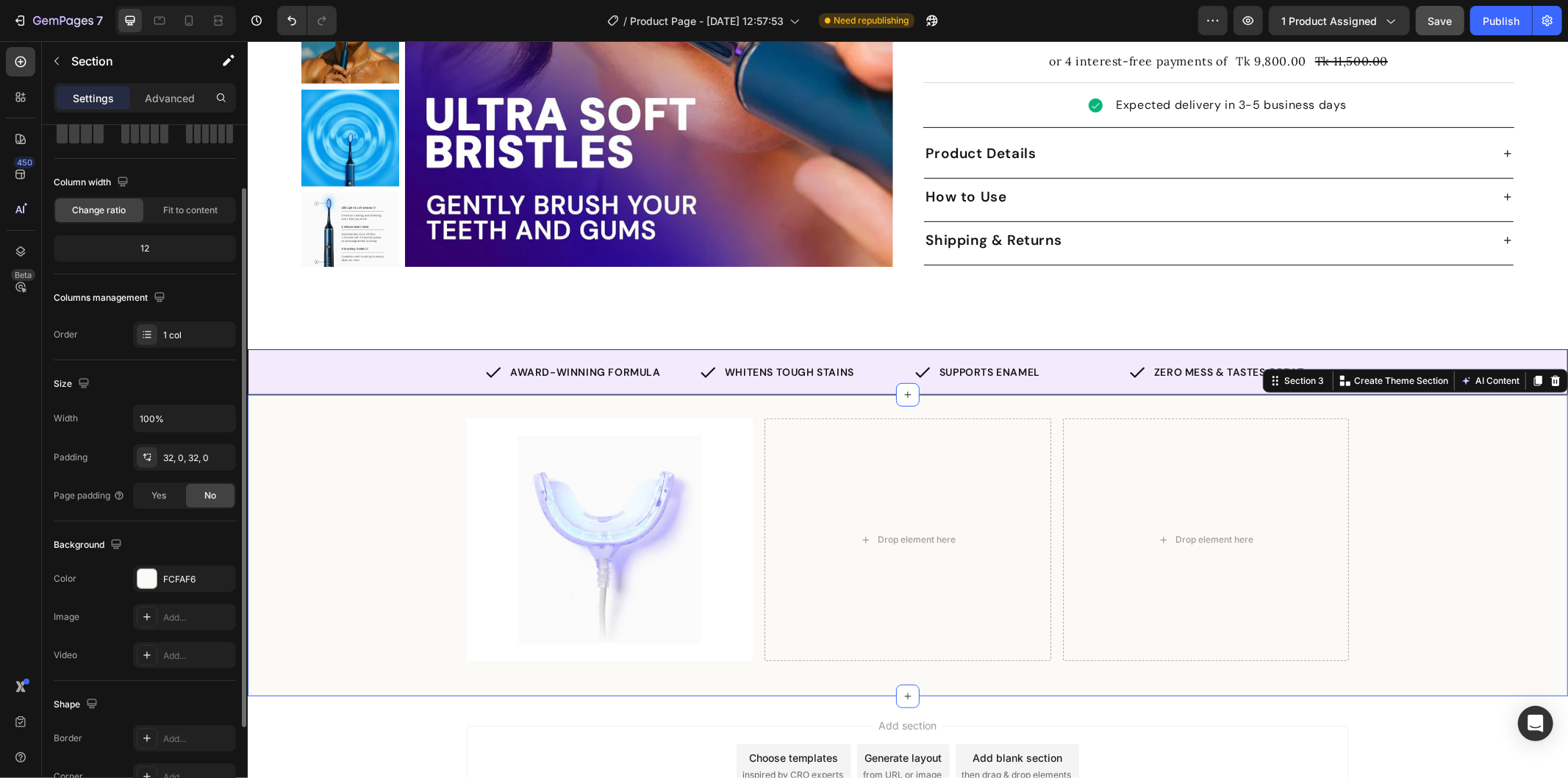
scroll to position [0, 0]
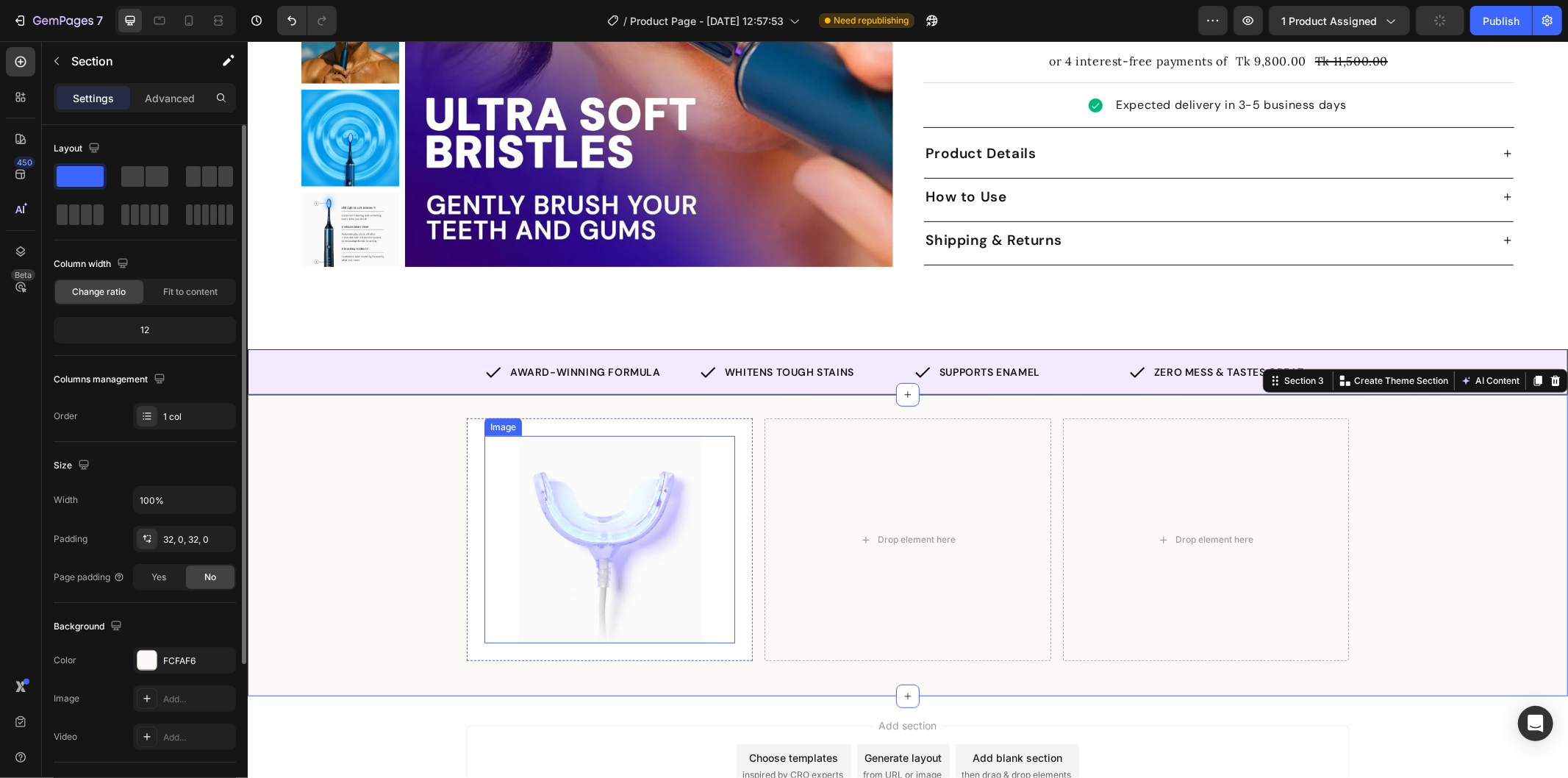
click at [727, 435] on div at bounding box center [609, 538] width 251 height 207
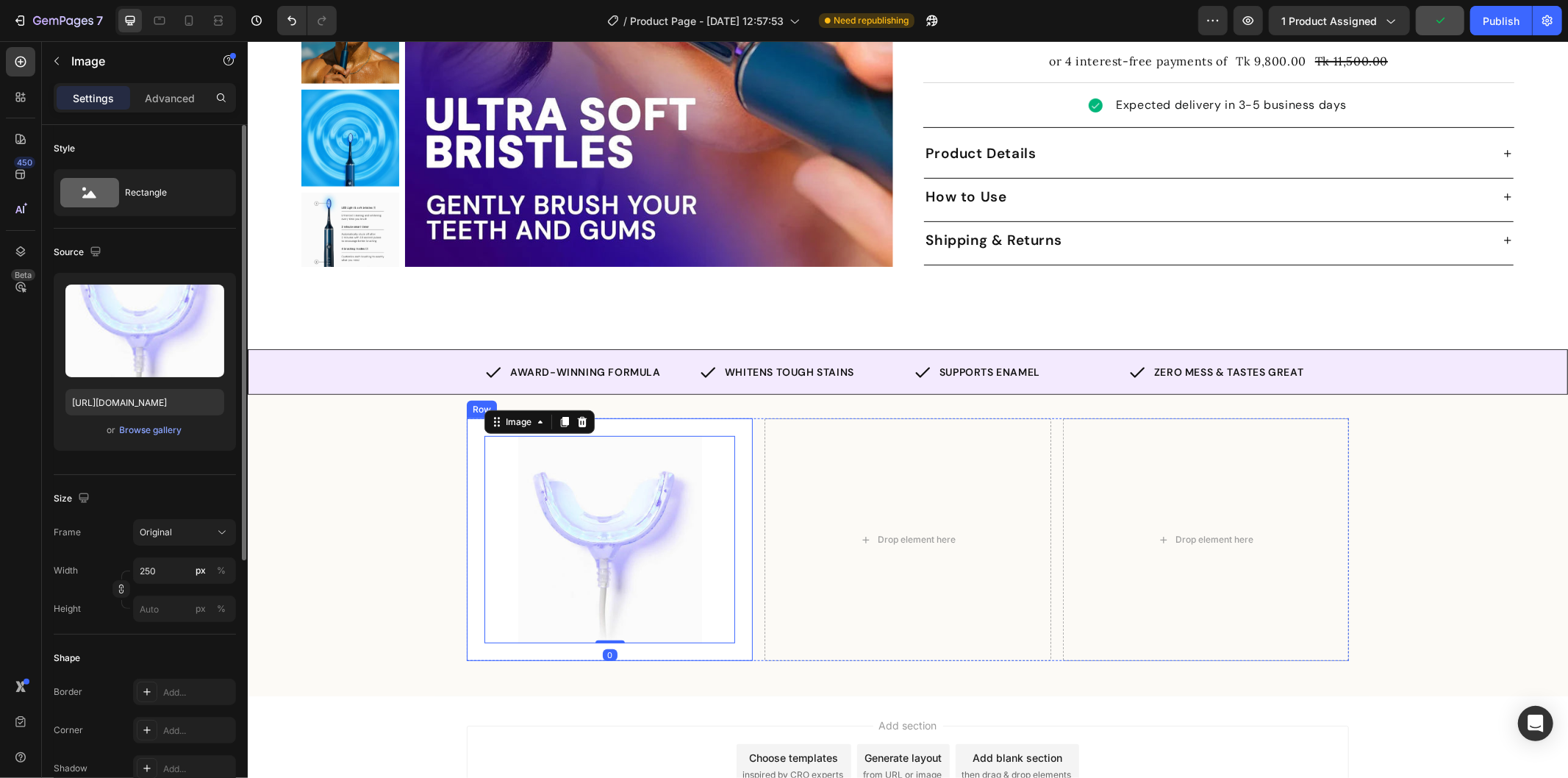
click at [710, 418] on div "Image 0 Row" at bounding box center [608, 538] width 286 height 242
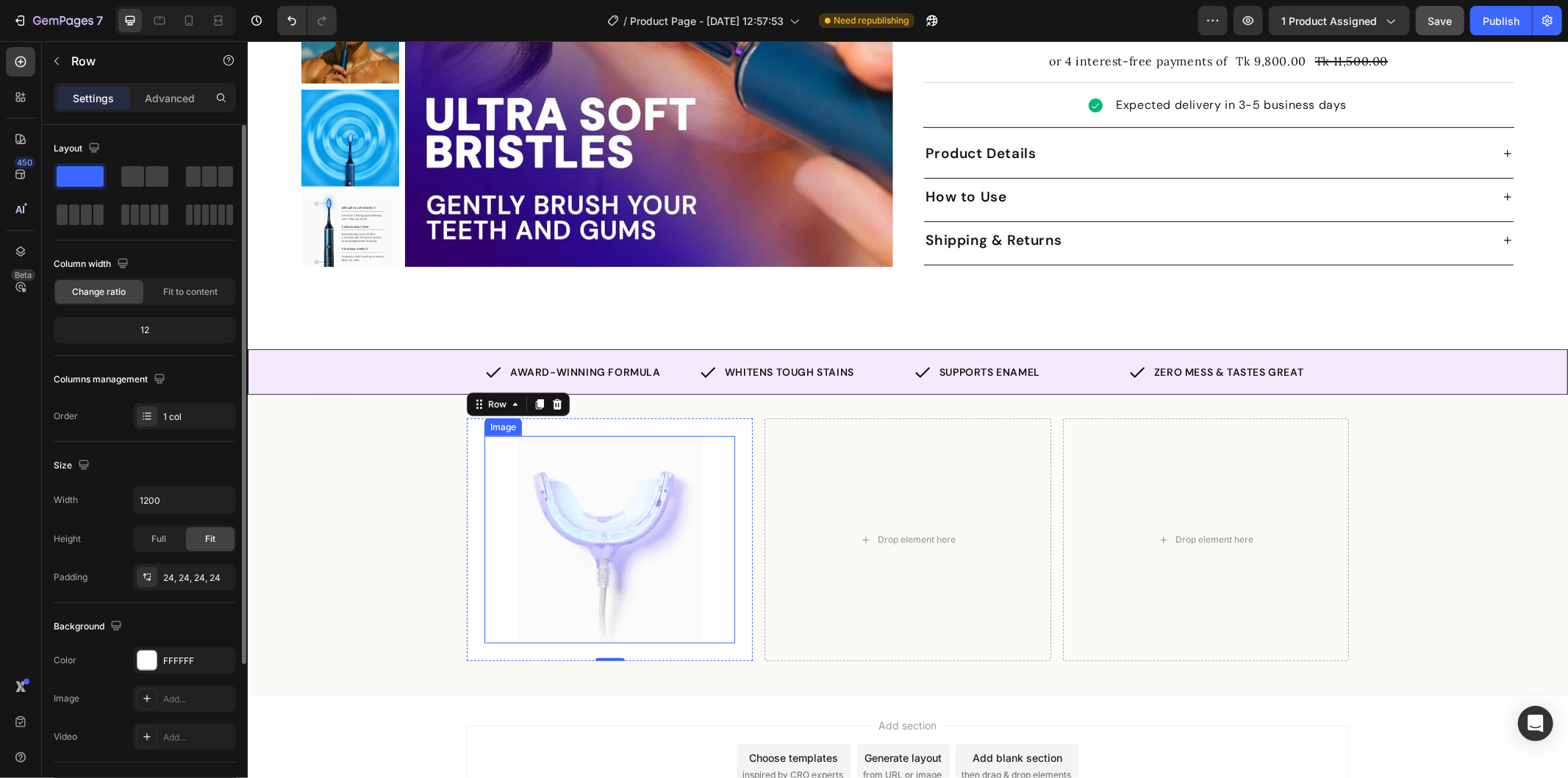
click at [711, 456] on div at bounding box center [609, 538] width 251 height 207
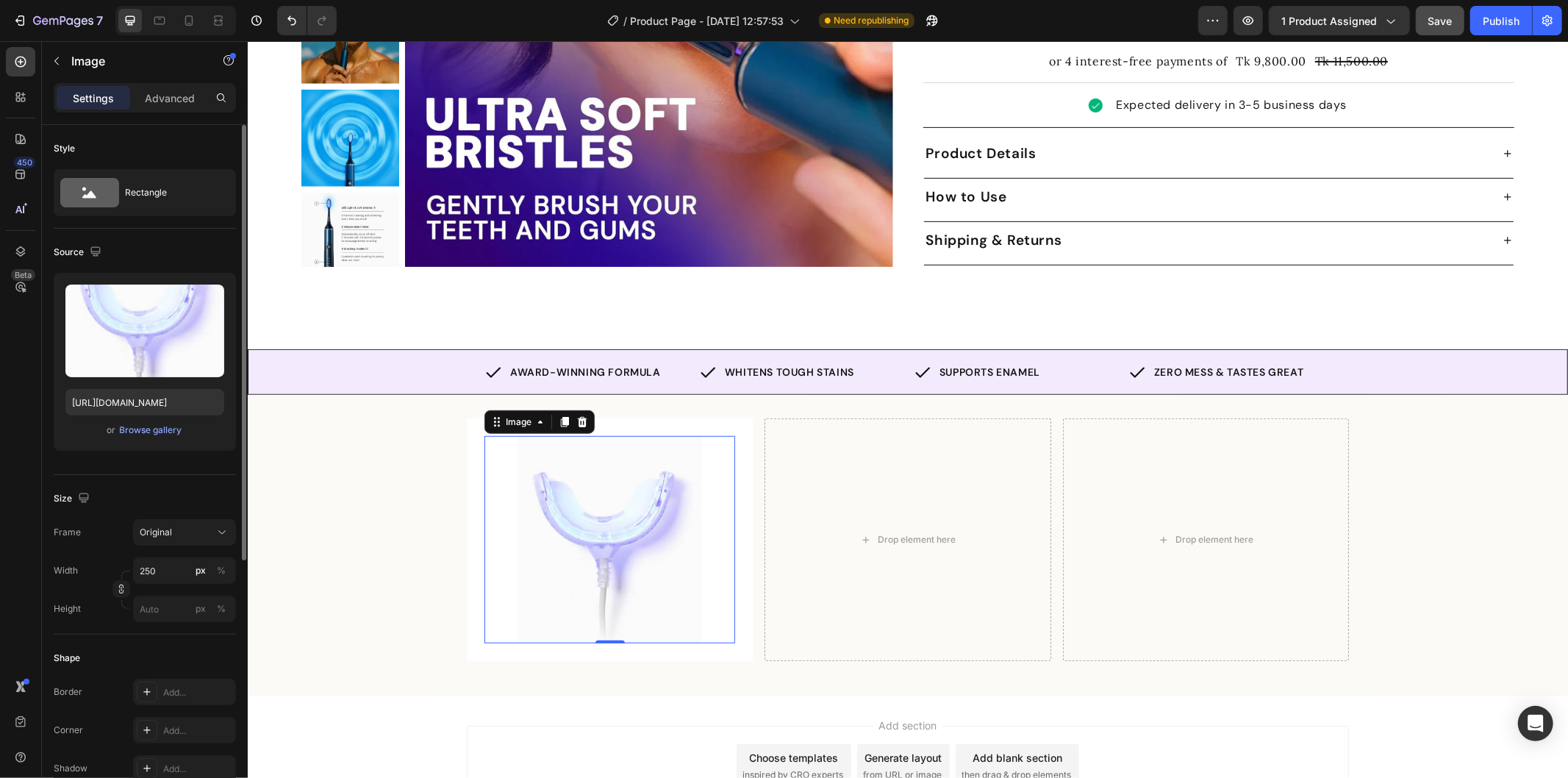
scroll to position [82, 0]
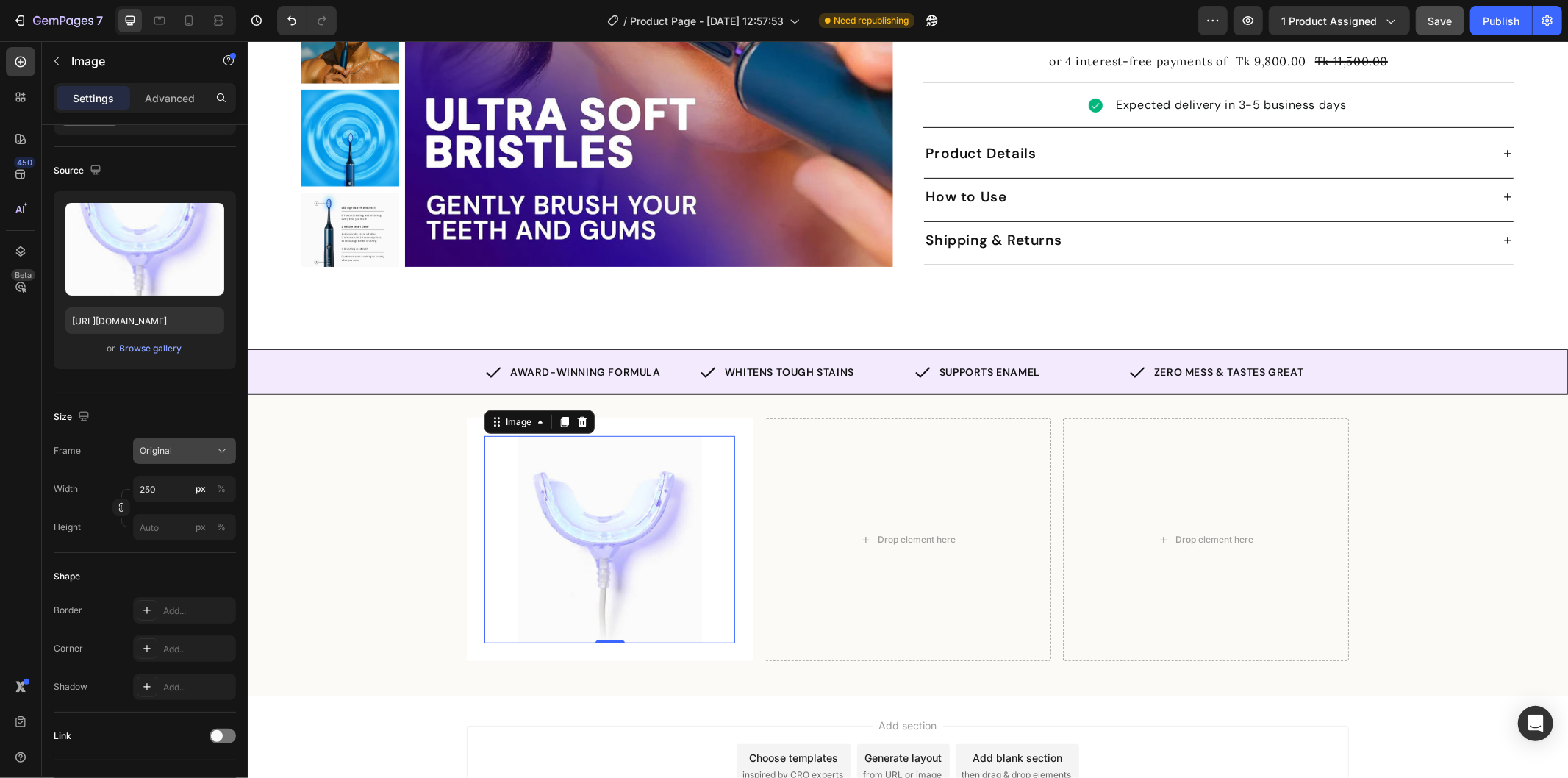
click at [213, 444] on div "Original" at bounding box center [184, 451] width 90 height 15
click at [182, 489] on div "Square" at bounding box center [182, 486] width 86 height 15
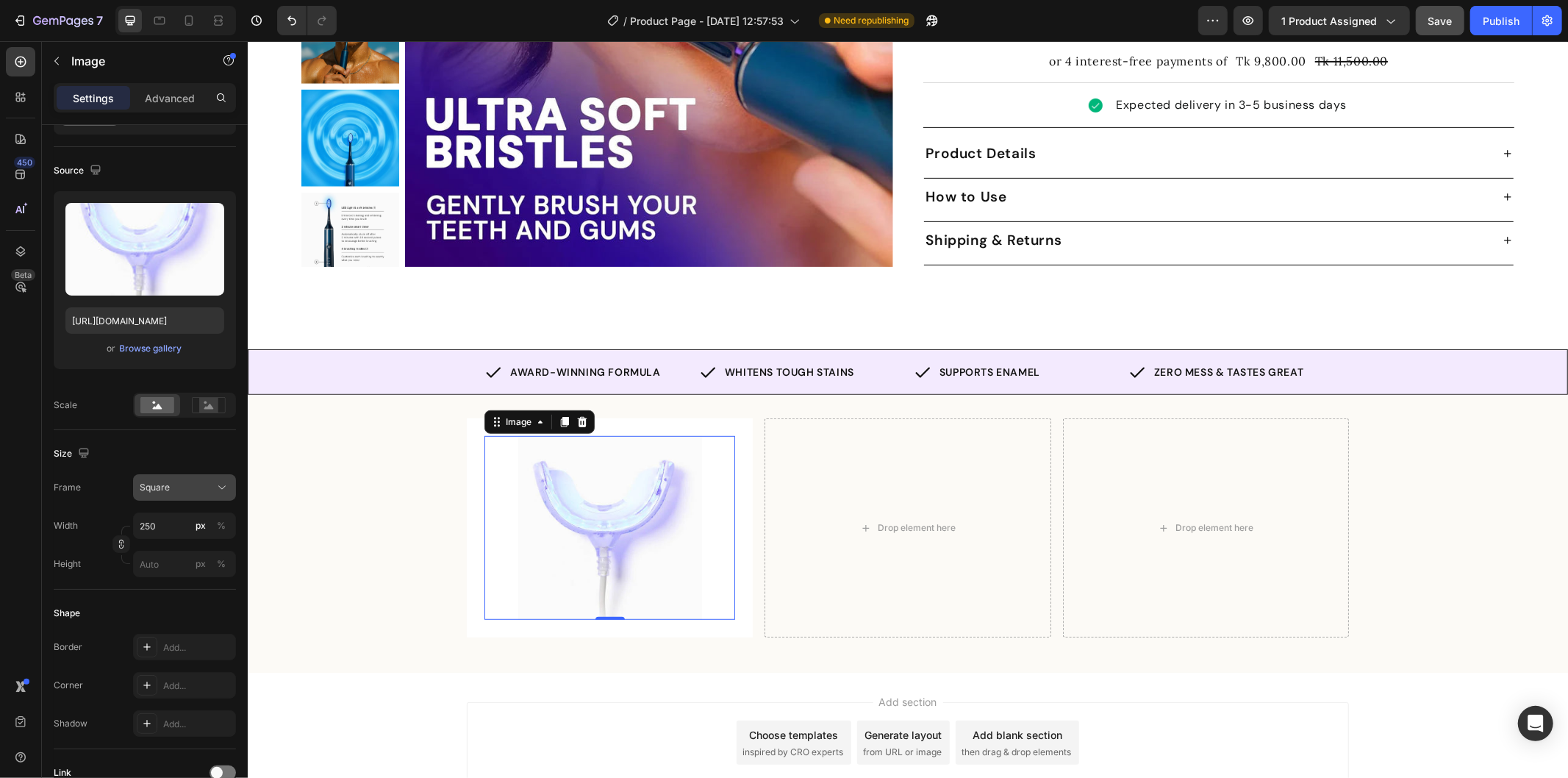
click at [222, 484] on icon at bounding box center [222, 487] width 15 height 15
click at [197, 600] on div "Original" at bounding box center [182, 606] width 86 height 13
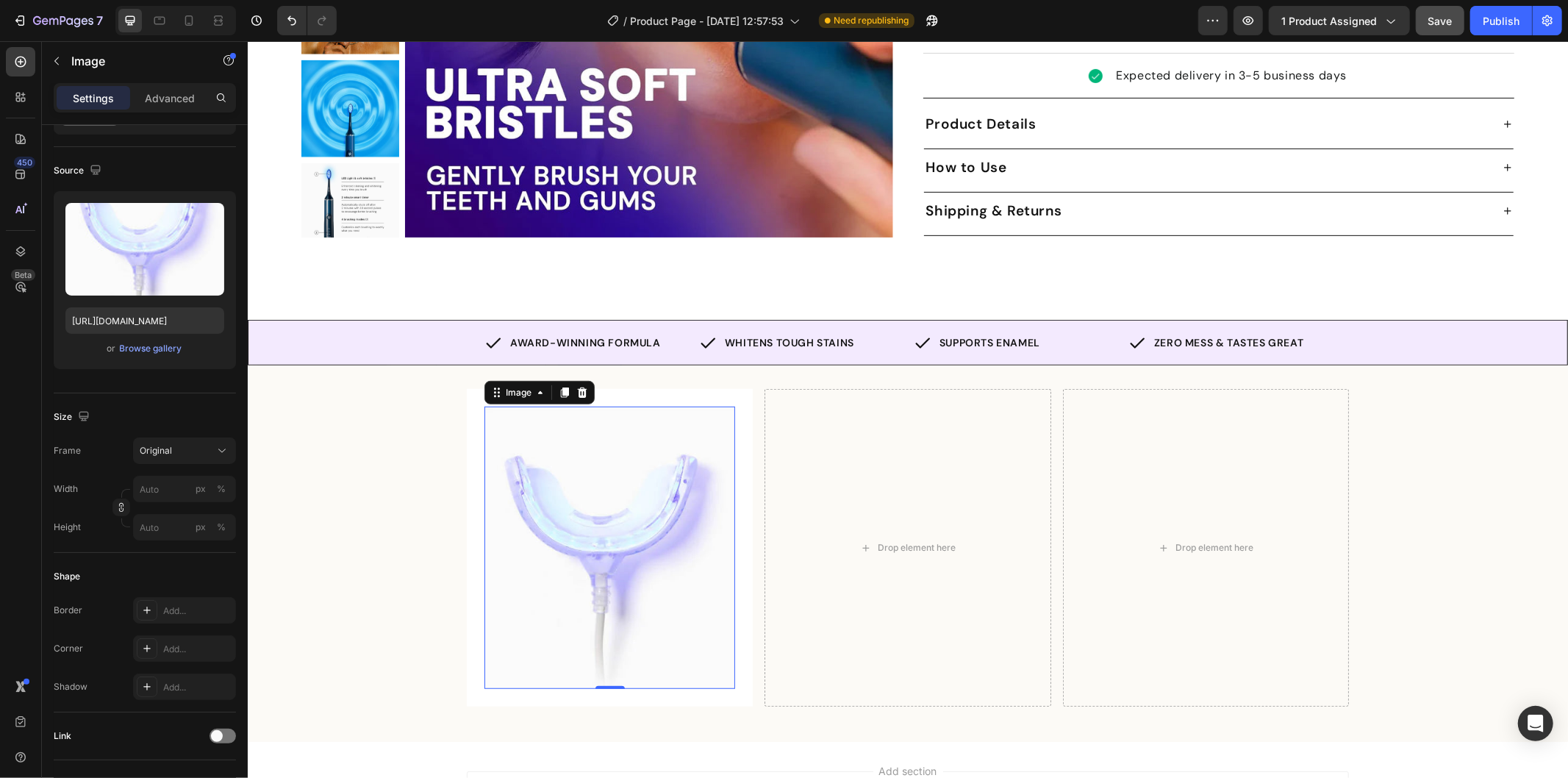
scroll to position [601, 0]
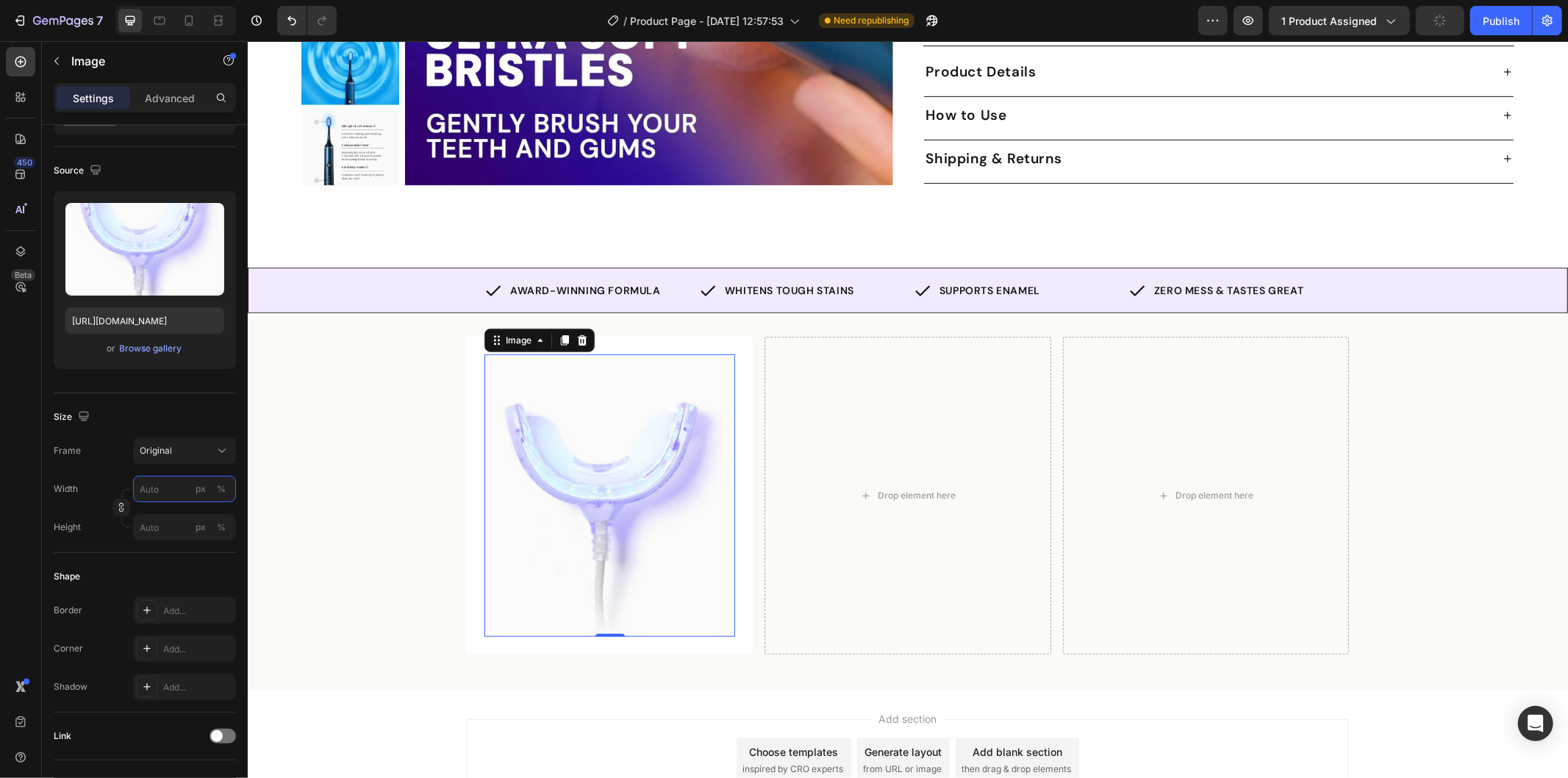
click at [156, 488] on input "px %" at bounding box center [184, 488] width 102 height 27
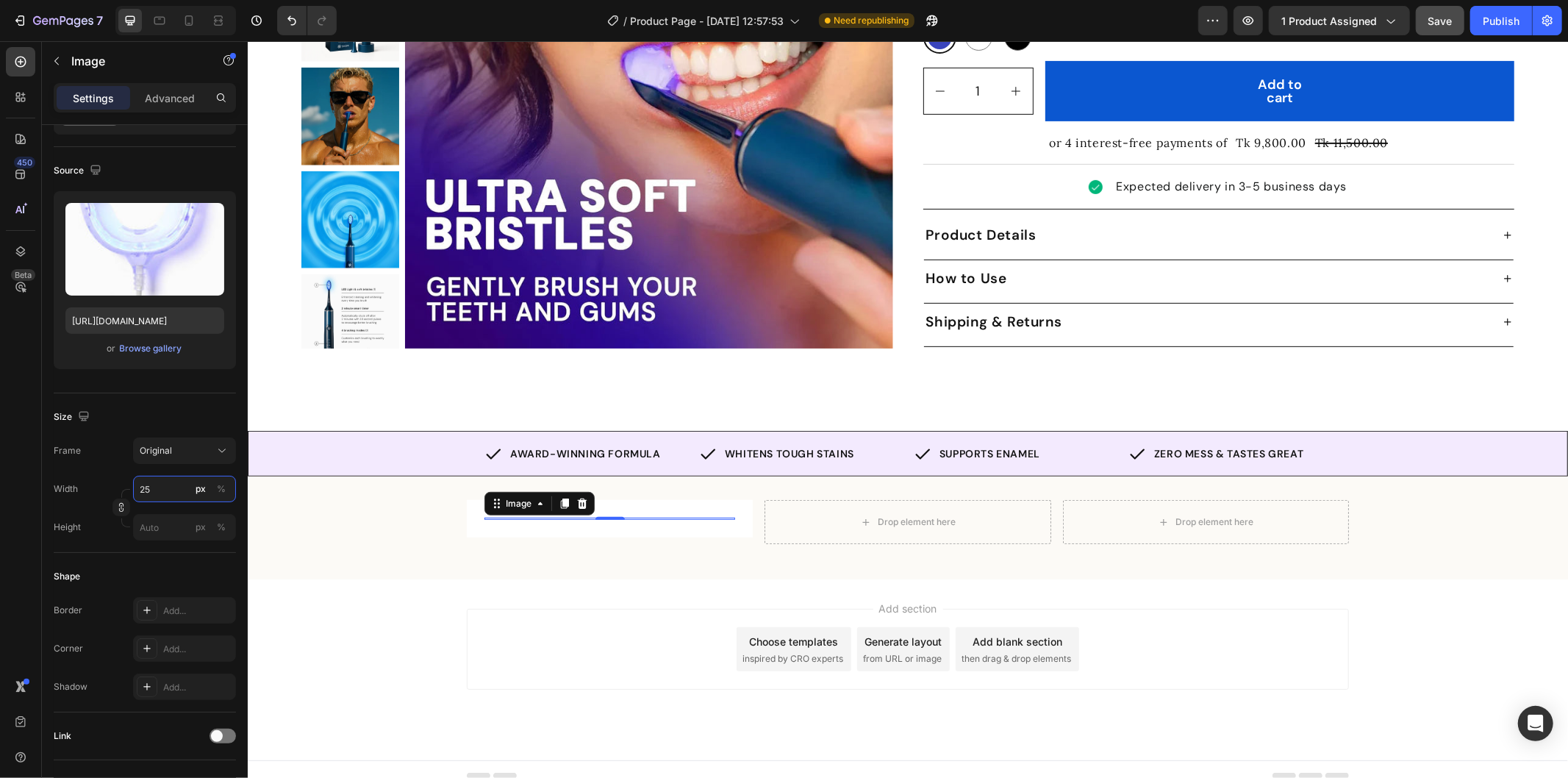
scroll to position [450, 0]
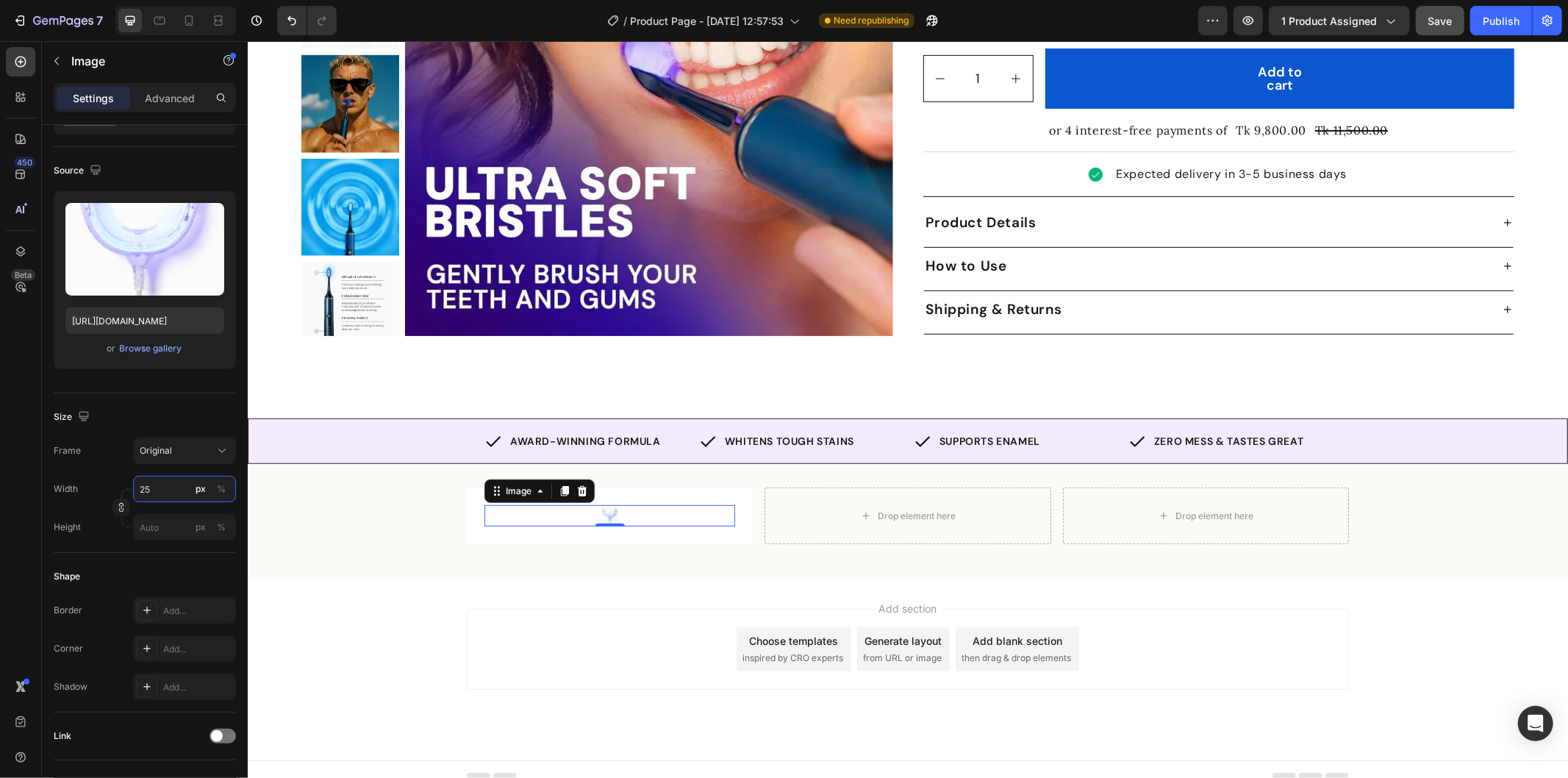
type input "250"
click at [271, 495] on div "Image 0 Row Drop element here Drop element here Row Row" at bounding box center [906, 520] width 1320 height 68
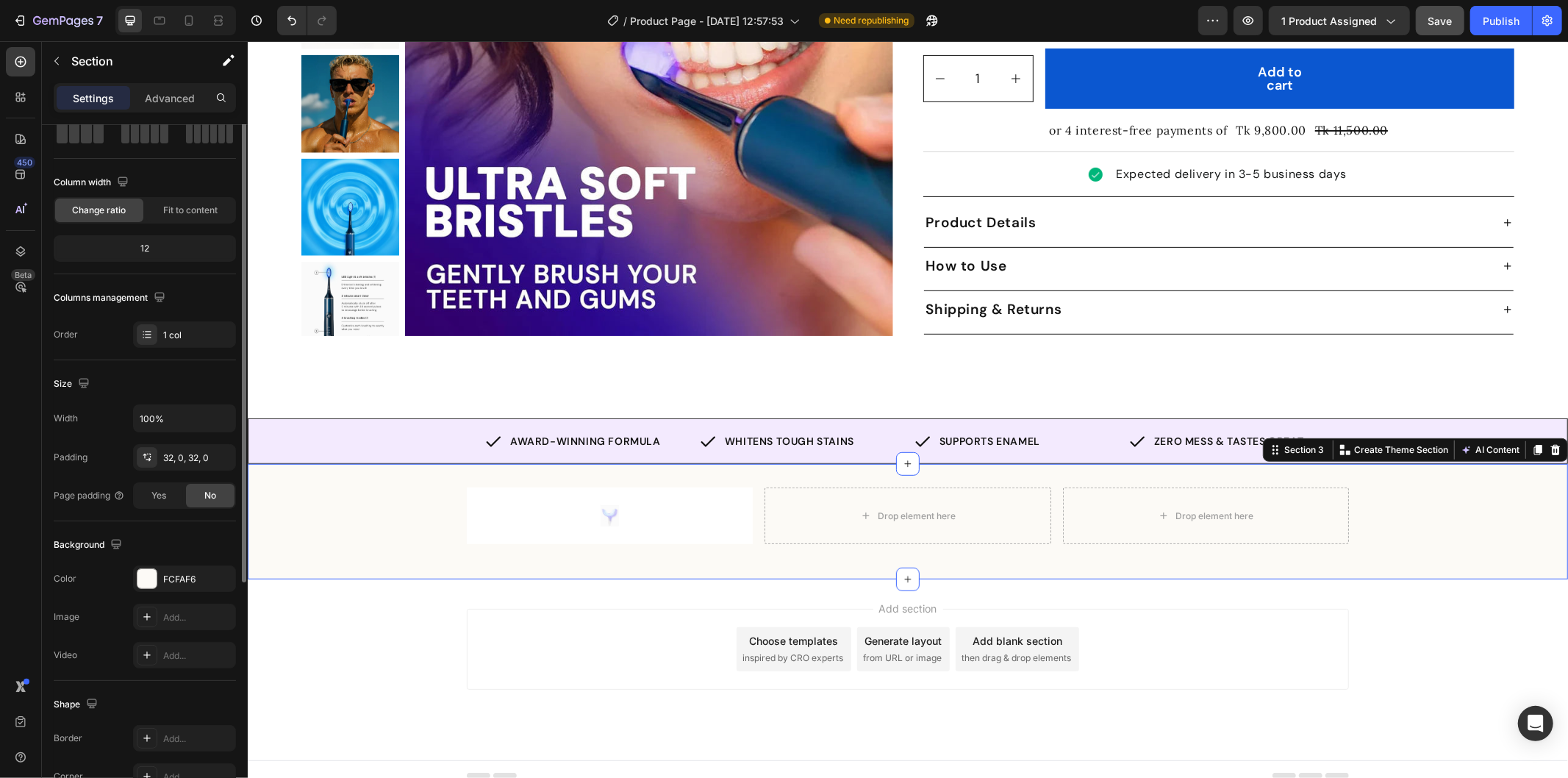
scroll to position [0, 0]
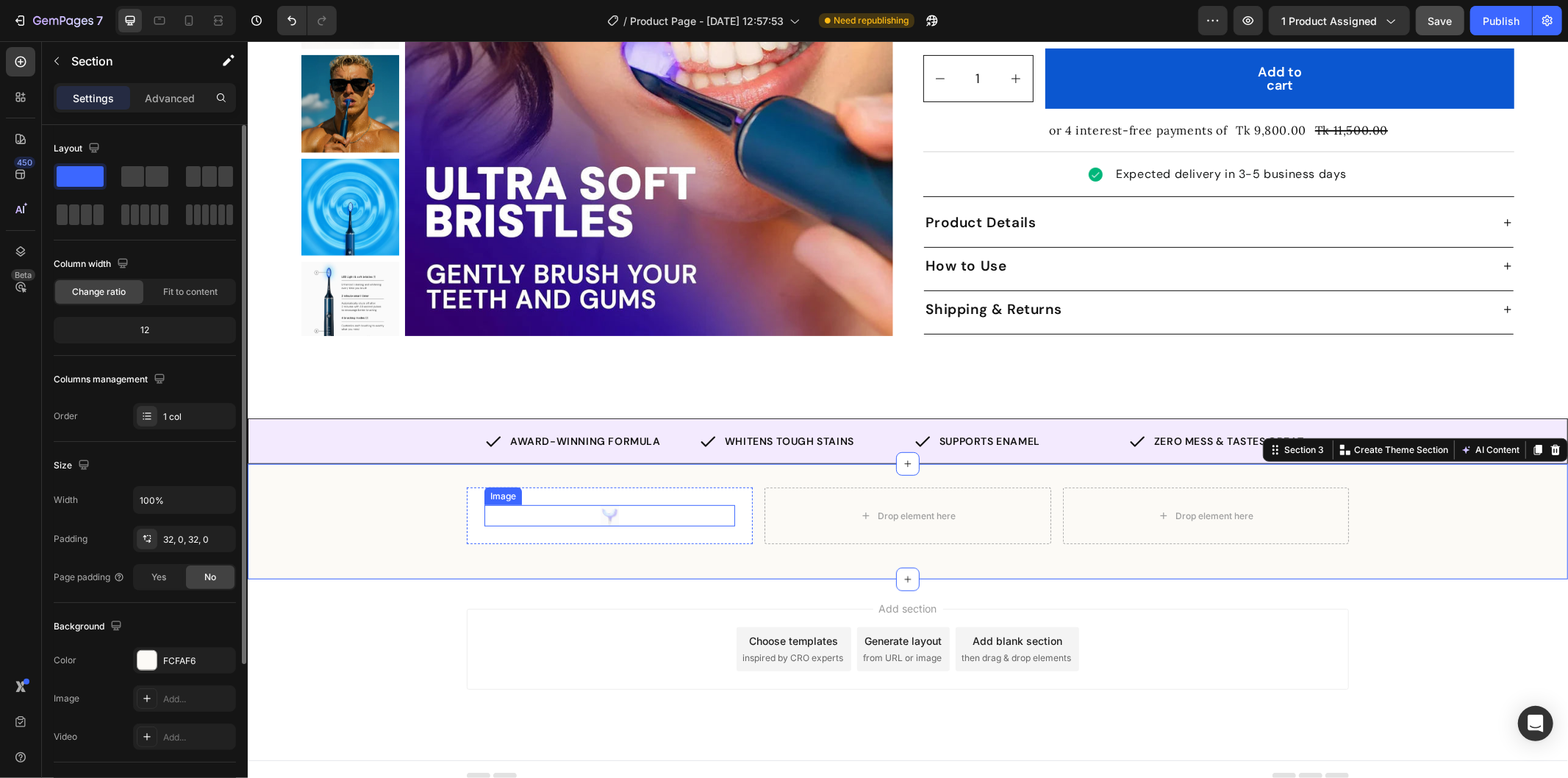
click at [610, 504] on img at bounding box center [609, 514] width 18 height 21
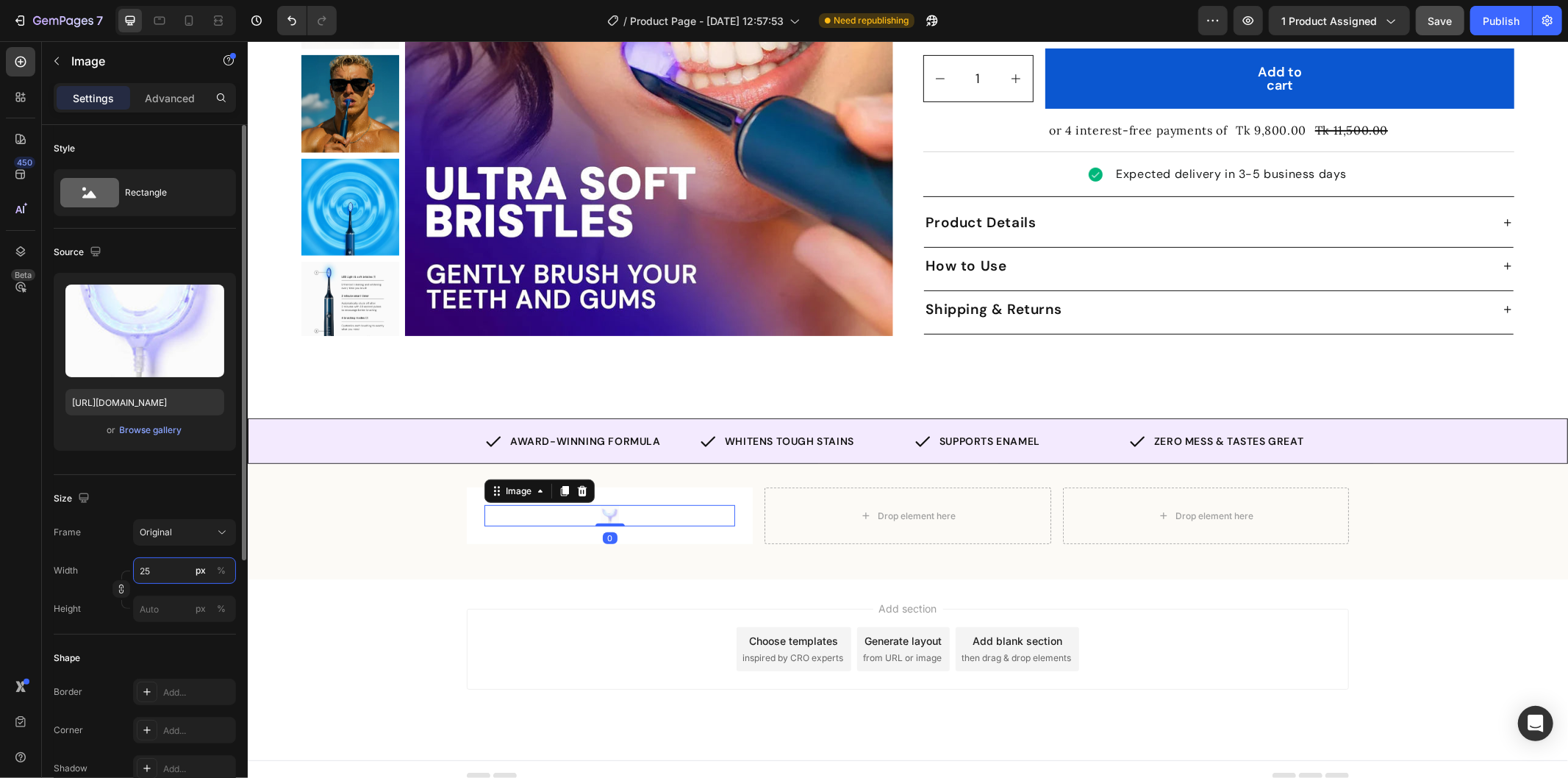
click at [152, 567] on input "25" at bounding box center [184, 570] width 102 height 27
click at [167, 562] on input "25" at bounding box center [184, 570] width 102 height 27
type input "250"
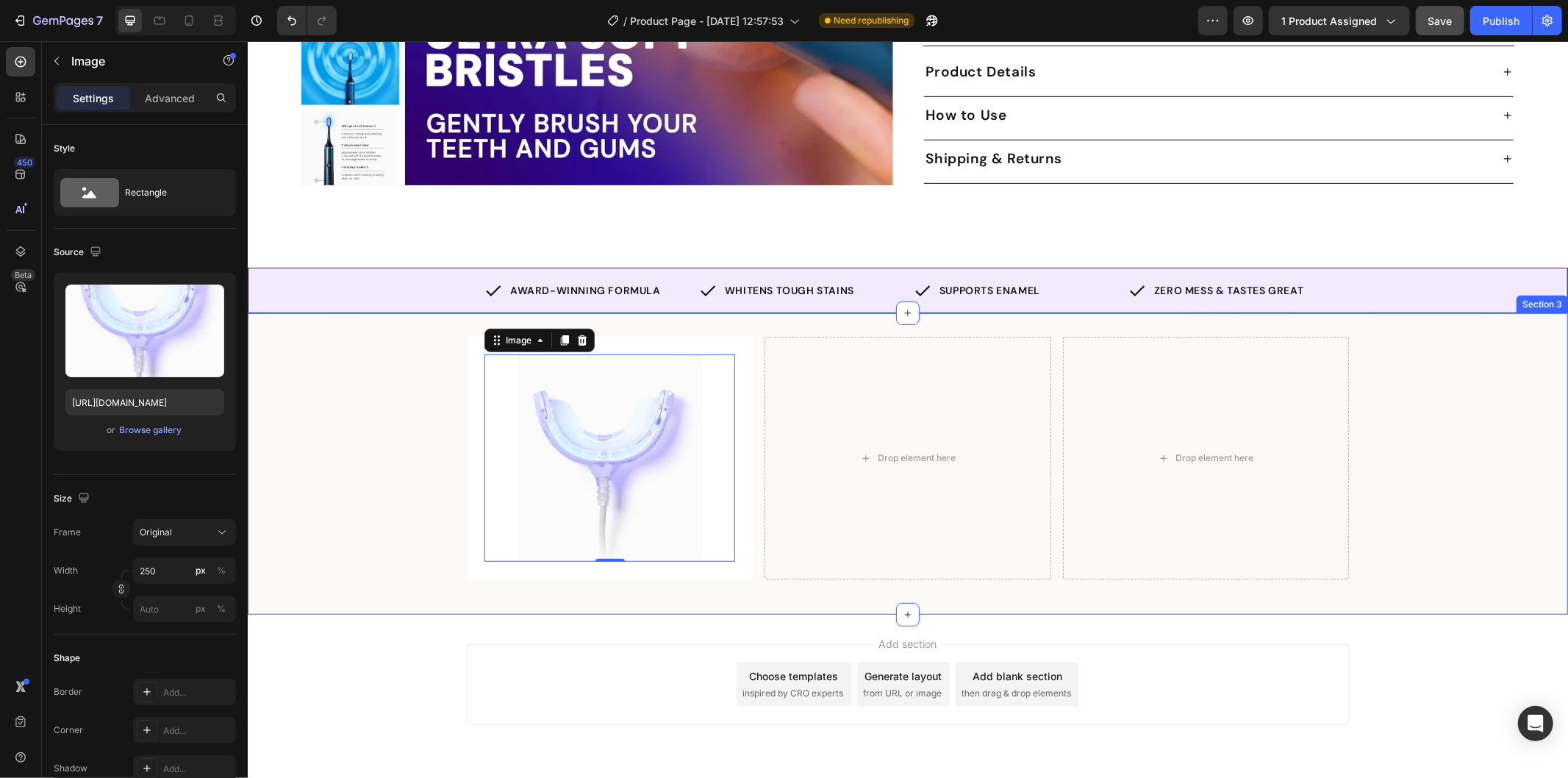
click at [449, 428] on div "Image 0 Row Drop element here Drop element here Row Row" at bounding box center [906, 463] width 1320 height 254
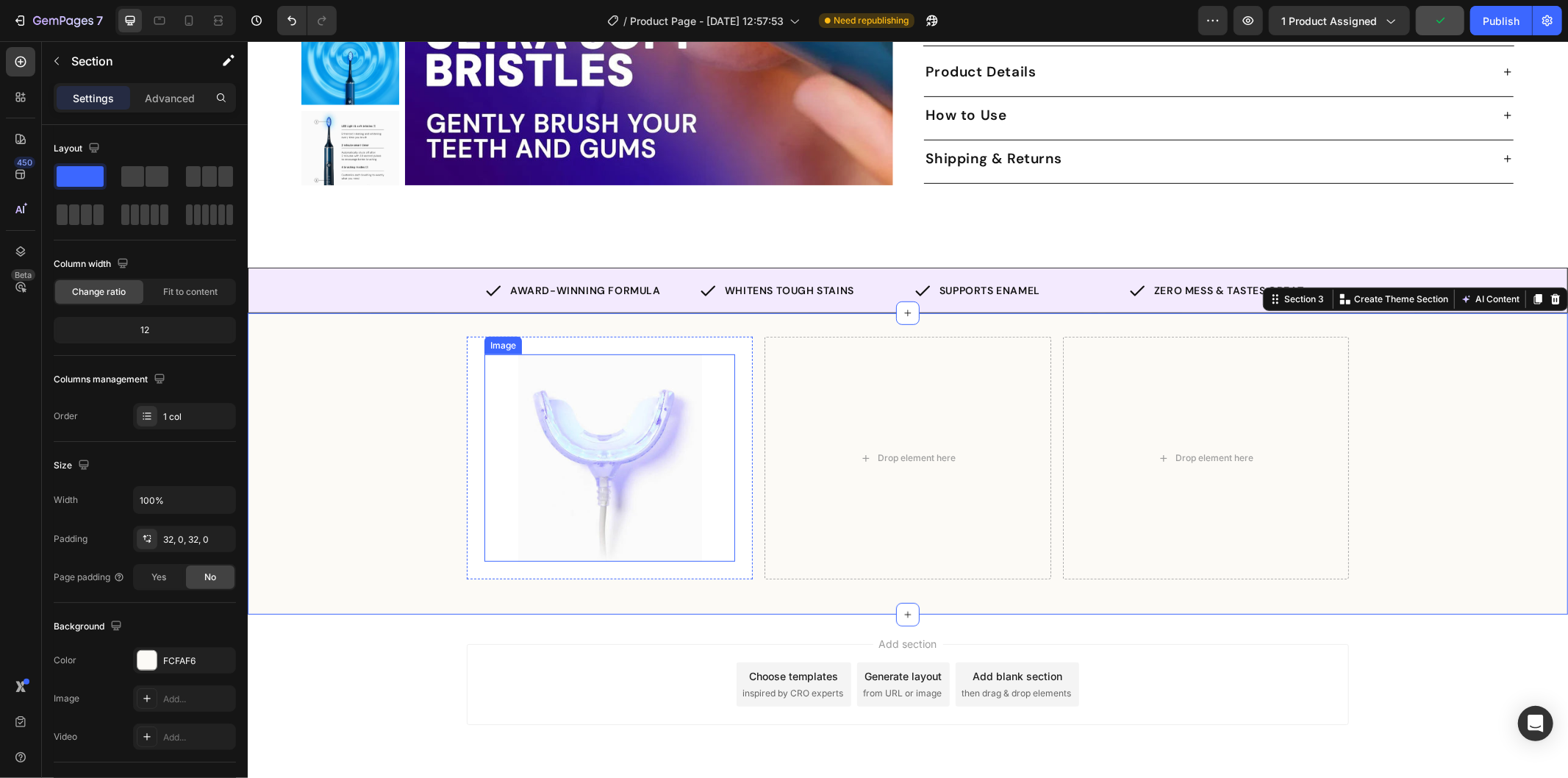
click at [721, 380] on div at bounding box center [609, 457] width 251 height 207
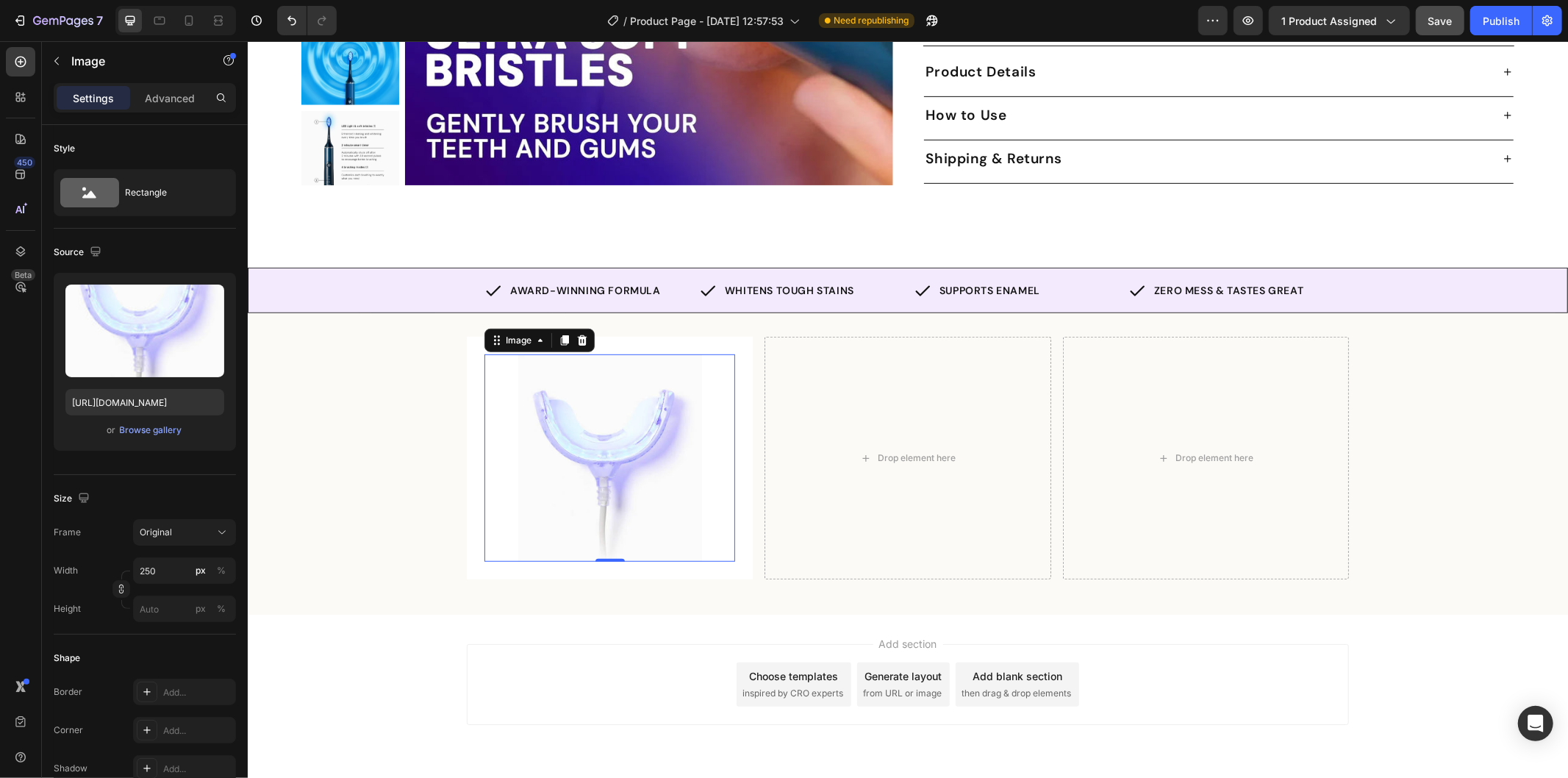
click at [546, 371] on img at bounding box center [609, 457] width 184 height 207
click at [215, 527] on icon at bounding box center [222, 532] width 15 height 15
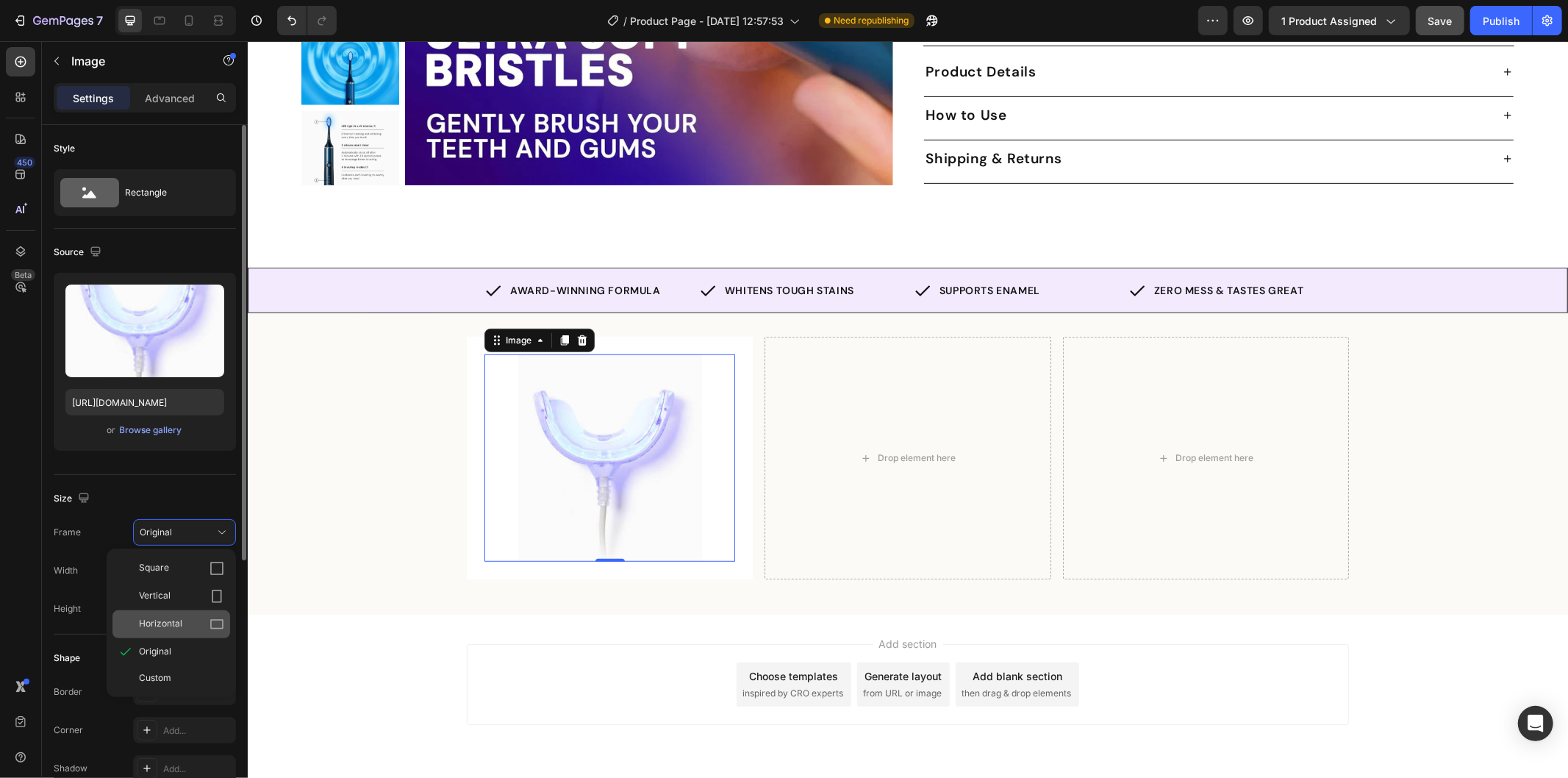
click at [208, 624] on div "Horizontal" at bounding box center [182, 624] width 86 height 15
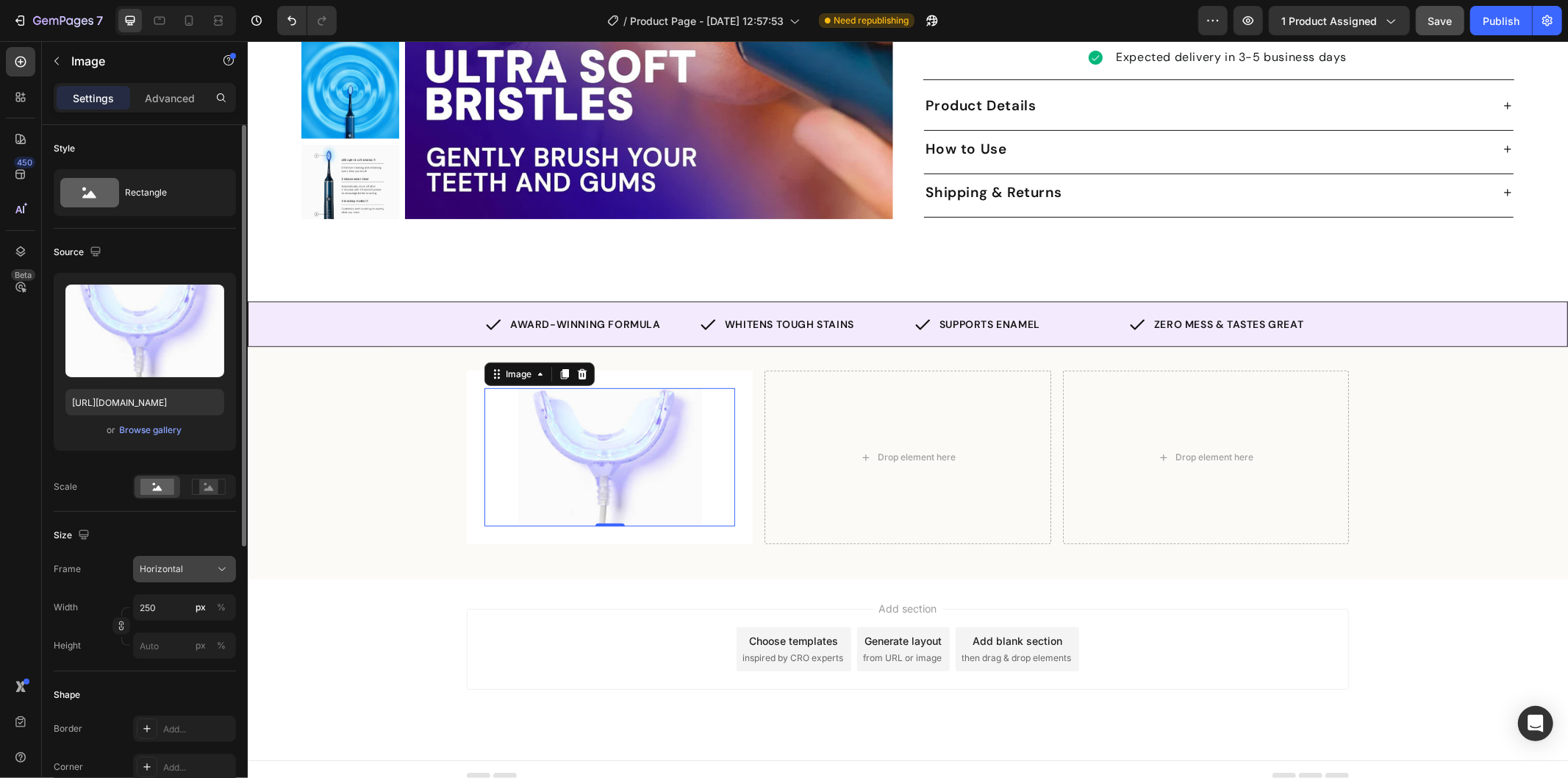
click at [199, 571] on div "Horizontal" at bounding box center [175, 568] width 72 height 13
click at [207, 607] on div "Square" at bounding box center [182, 605] width 86 height 15
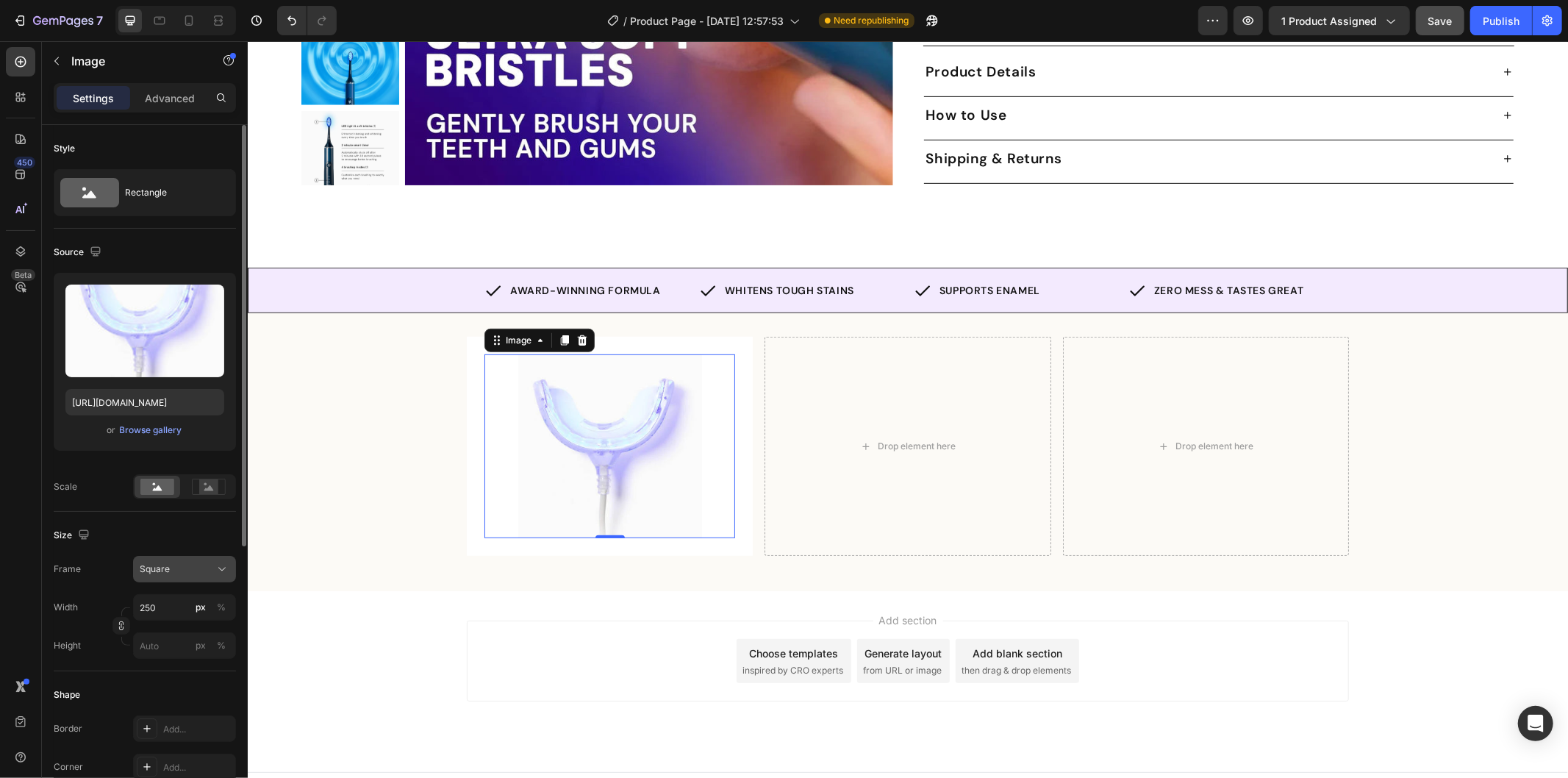
drag, startPoint x: 215, startPoint y: 567, endPoint x: 210, endPoint y: 562, distance: 7.1
click at [215, 567] on icon at bounding box center [222, 569] width 15 height 15
click at [182, 686] on div "Original" at bounding box center [182, 687] width 86 height 13
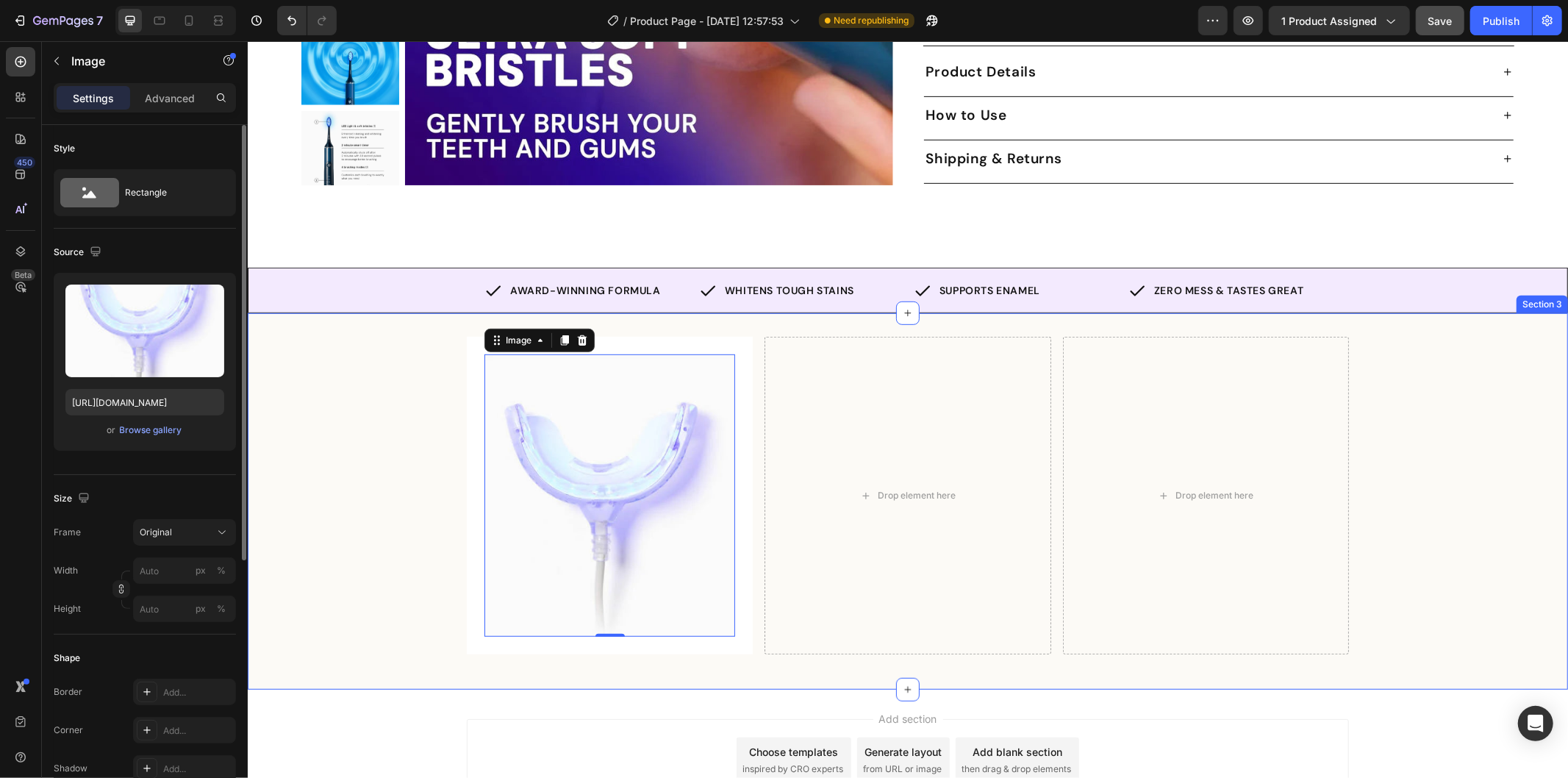
click at [451, 480] on div "Image 0 Row Drop element here Drop element here Row Row" at bounding box center [906, 500] width 1320 height 329
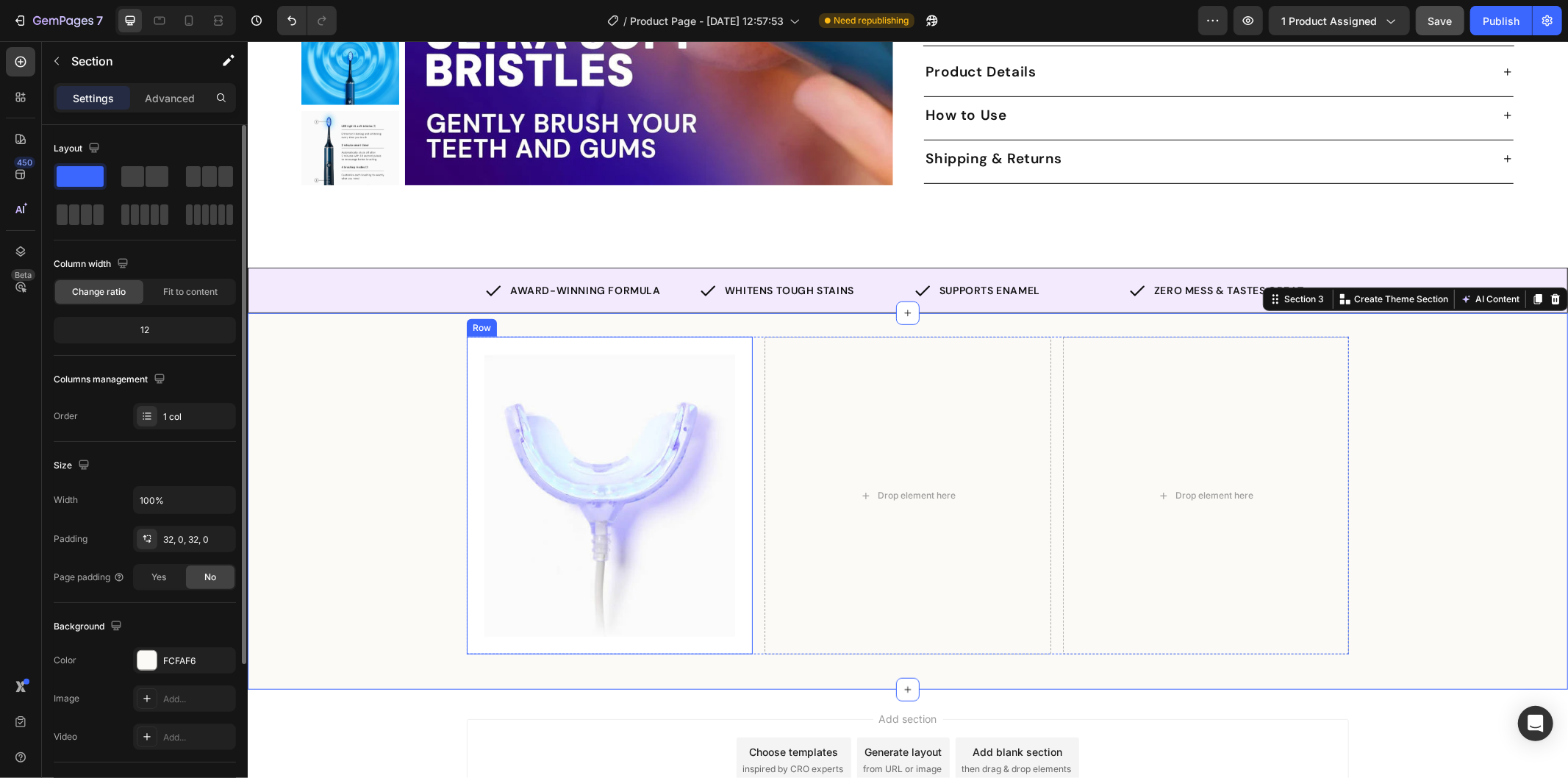
click at [466, 347] on div "Image Row" at bounding box center [608, 494] width 286 height 317
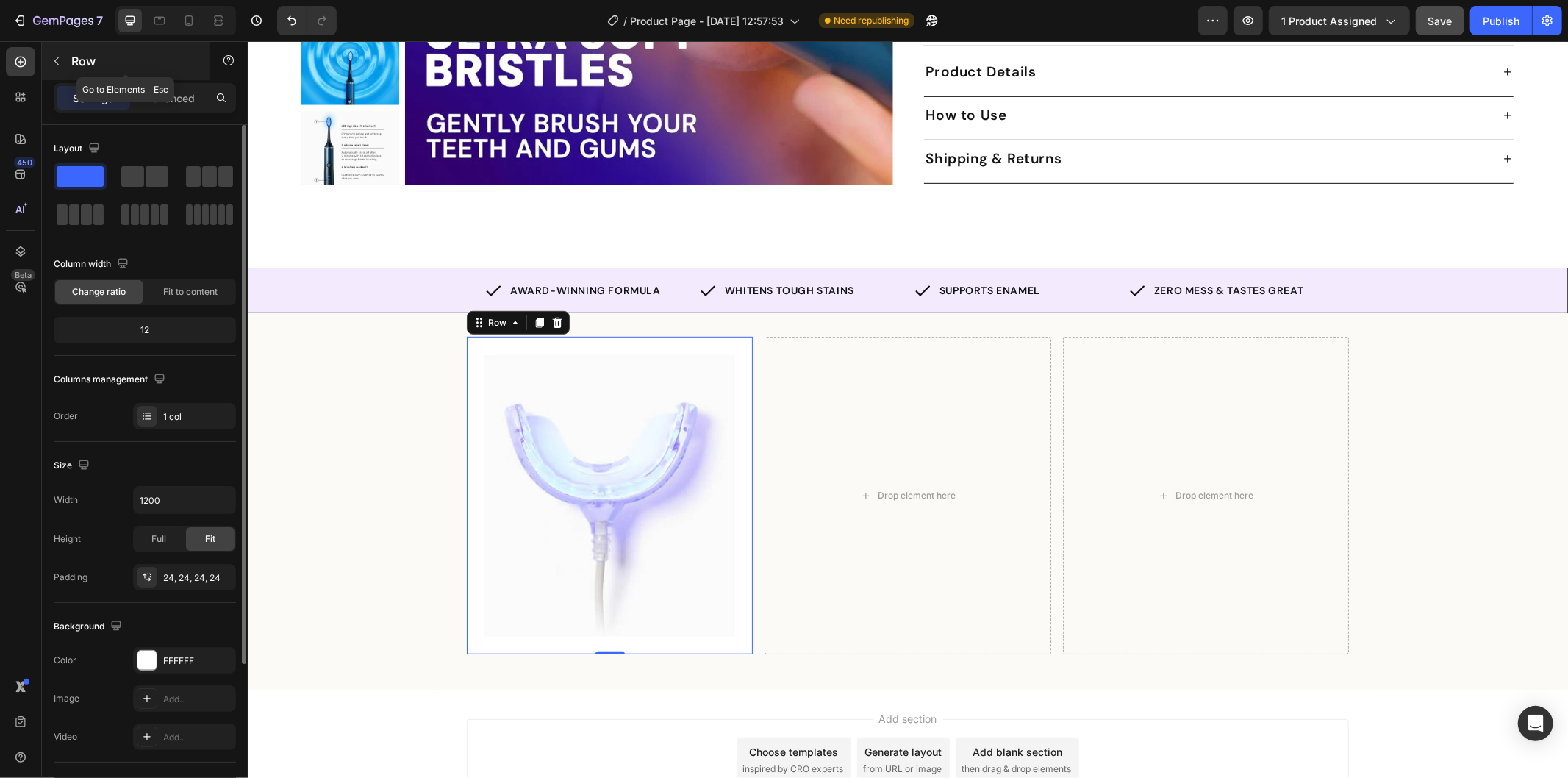
click at [53, 59] on icon "button" at bounding box center [57, 61] width 12 height 12
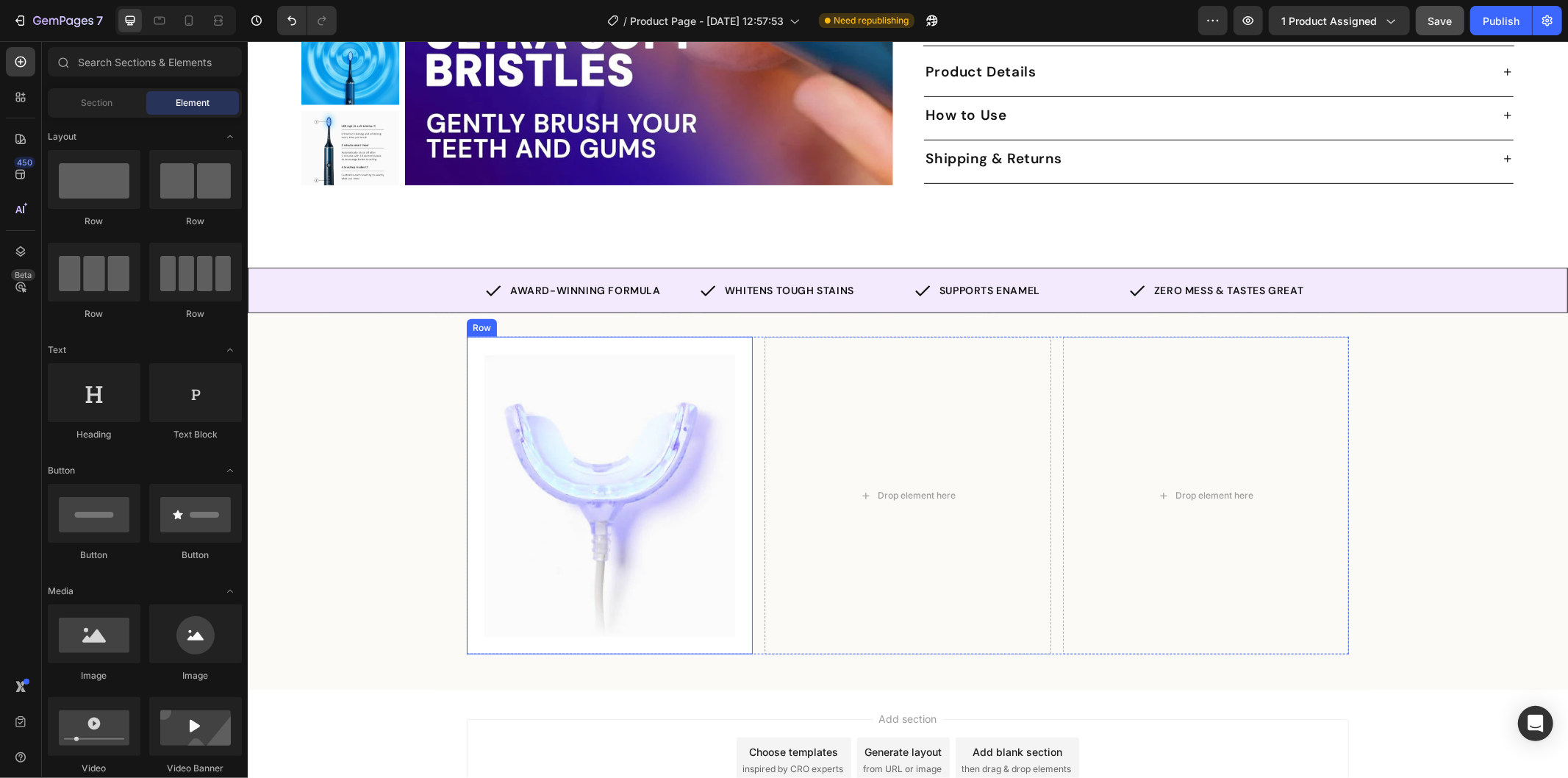
click at [532, 623] on div "Image Row" at bounding box center [608, 494] width 286 height 317
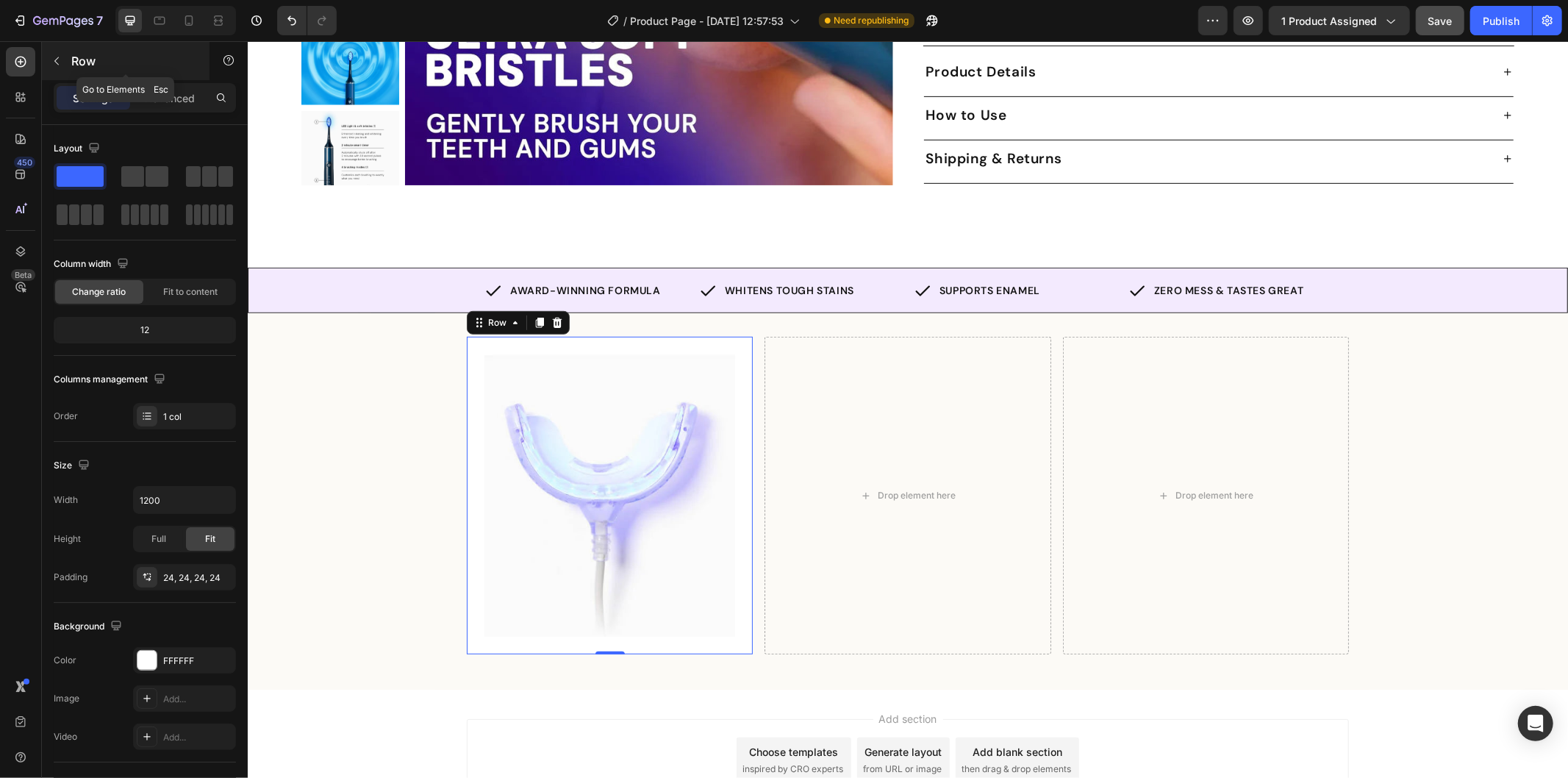
click at [45, 72] on div at bounding box center [57, 62] width 24 height 24
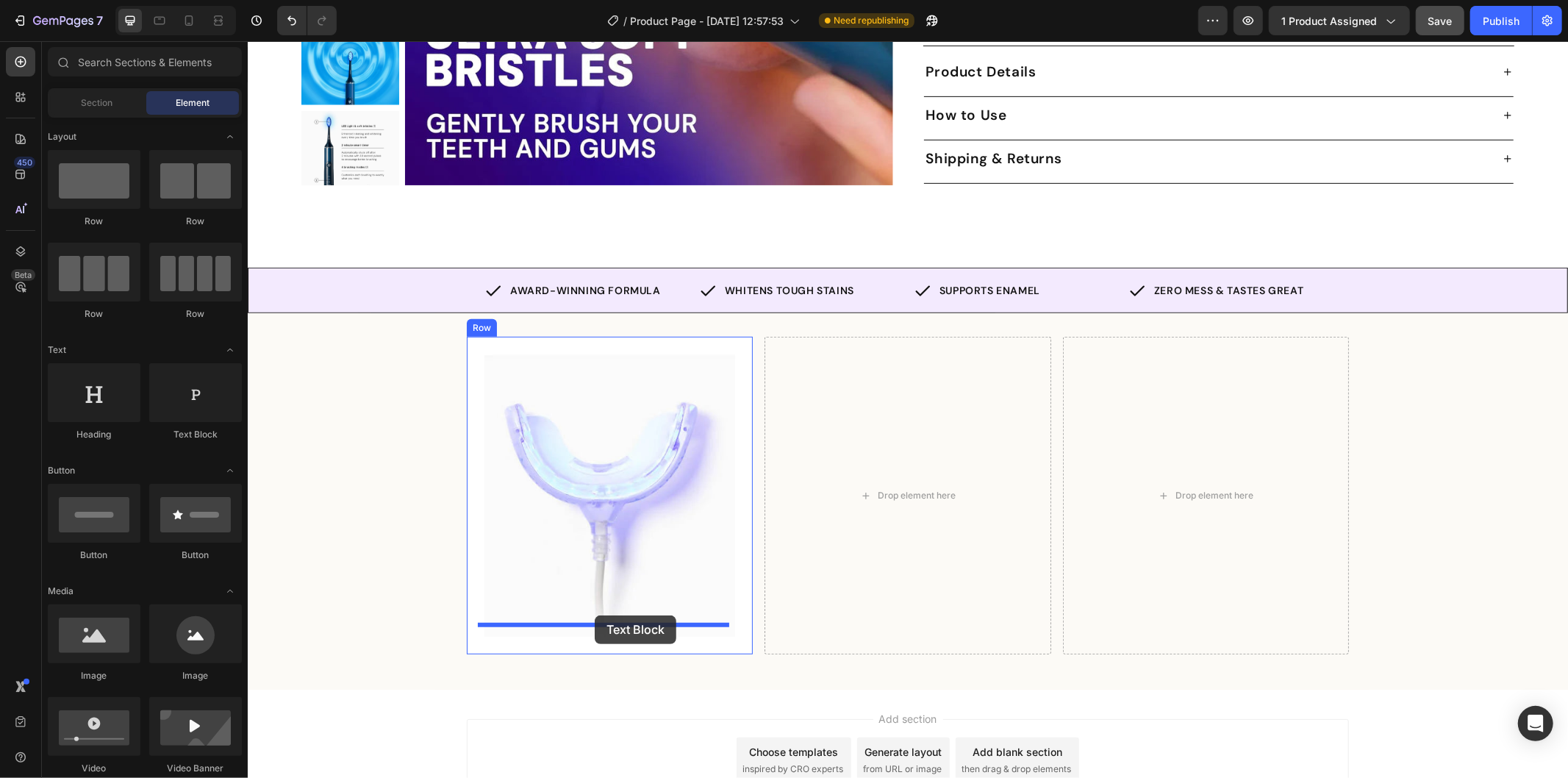
drag, startPoint x: 431, startPoint y: 435, endPoint x: 594, endPoint y: 615, distance: 242.8
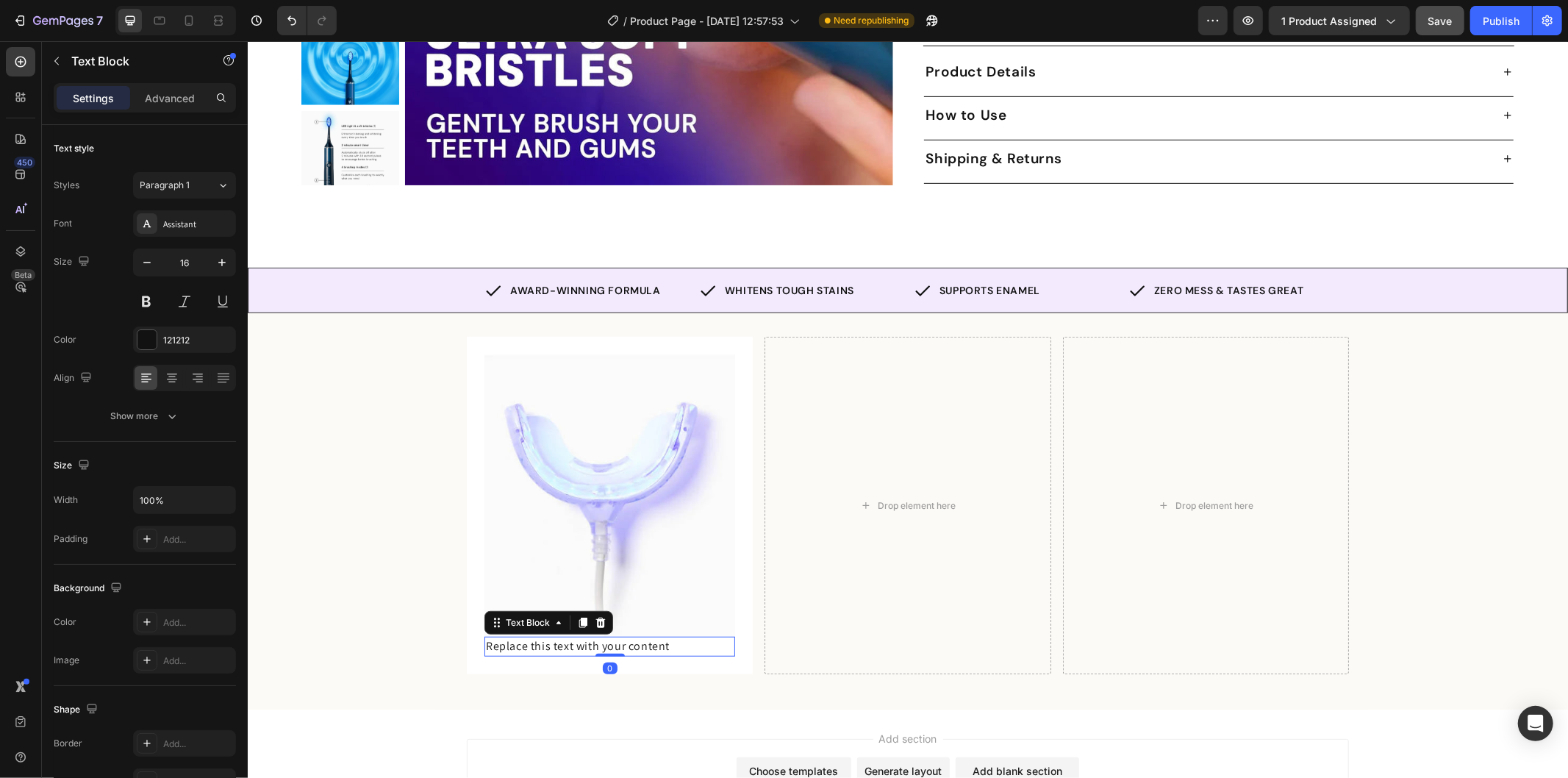
click at [580, 636] on div "Replace this text with your content" at bounding box center [609, 645] width 251 height 19
click at [580, 638] on p "Replace this text with your content" at bounding box center [609, 646] width 248 height 16
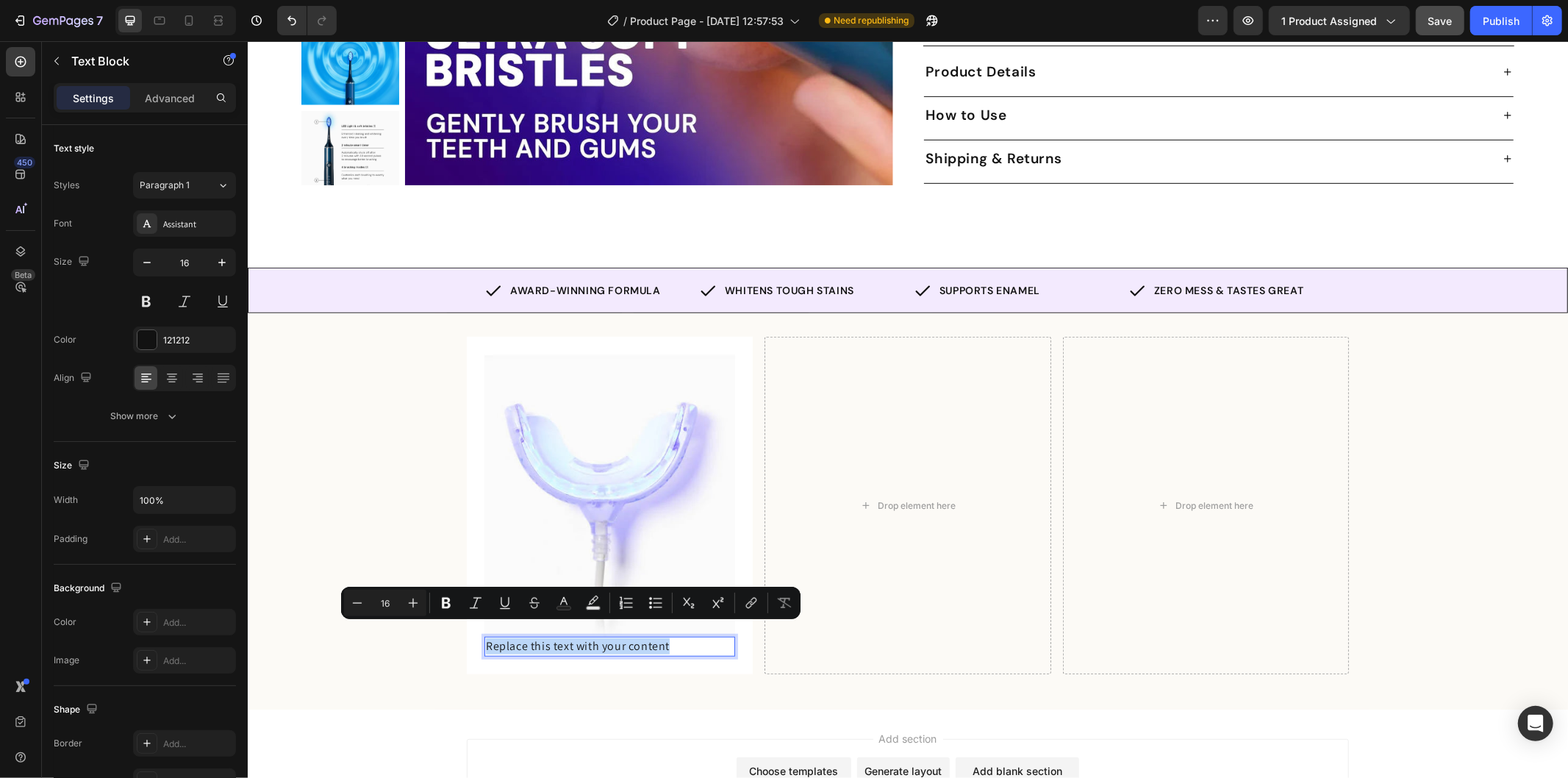
click at [560, 638] on p "Replace this text with your content" at bounding box center [609, 646] width 248 height 16
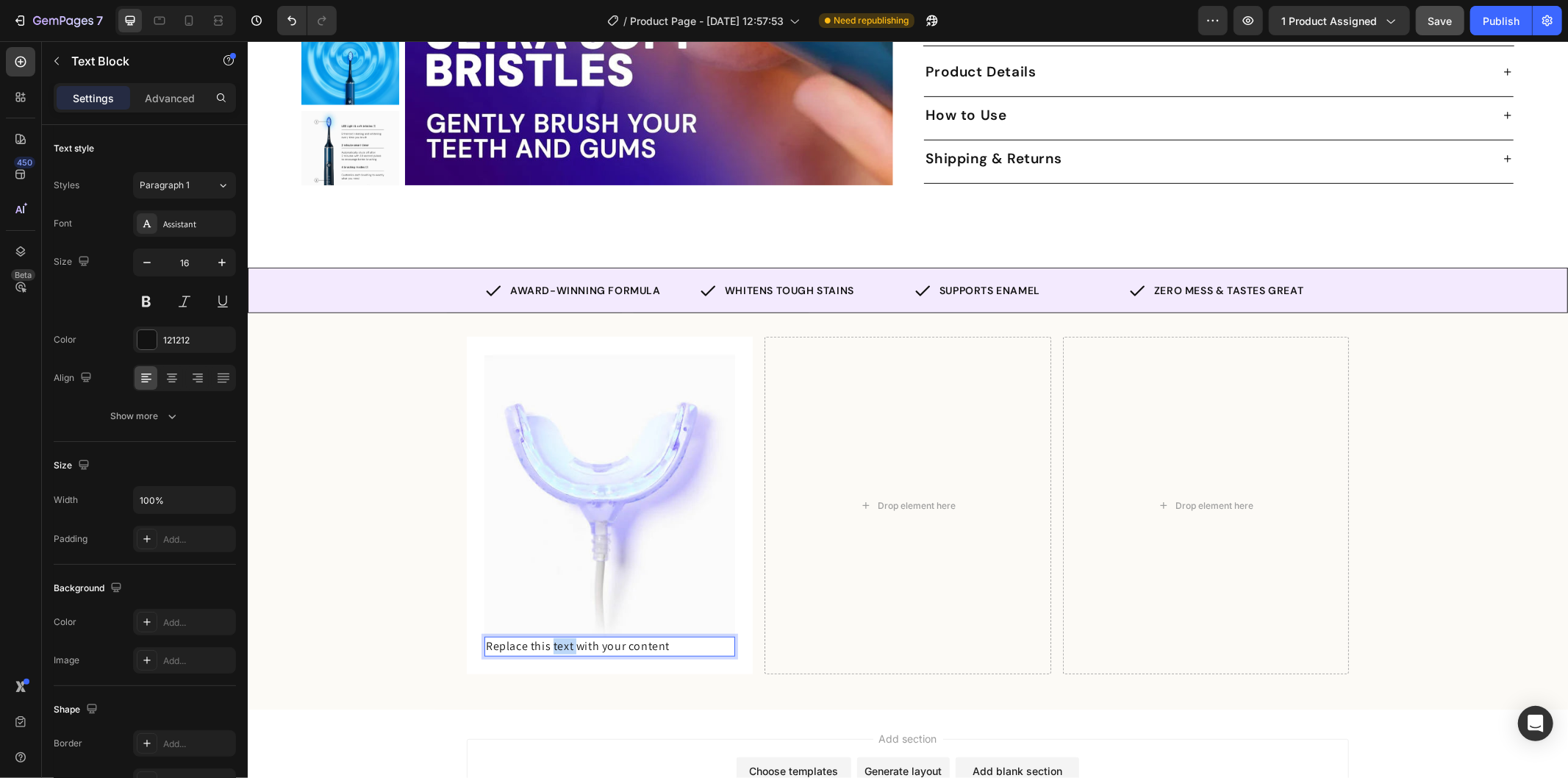
click at [560, 638] on p "Replace this text with your content" at bounding box center [609, 646] width 248 height 16
click at [575, 638] on strong "Blue LED Mouthpiece" at bounding box center [543, 646] width 115 height 16
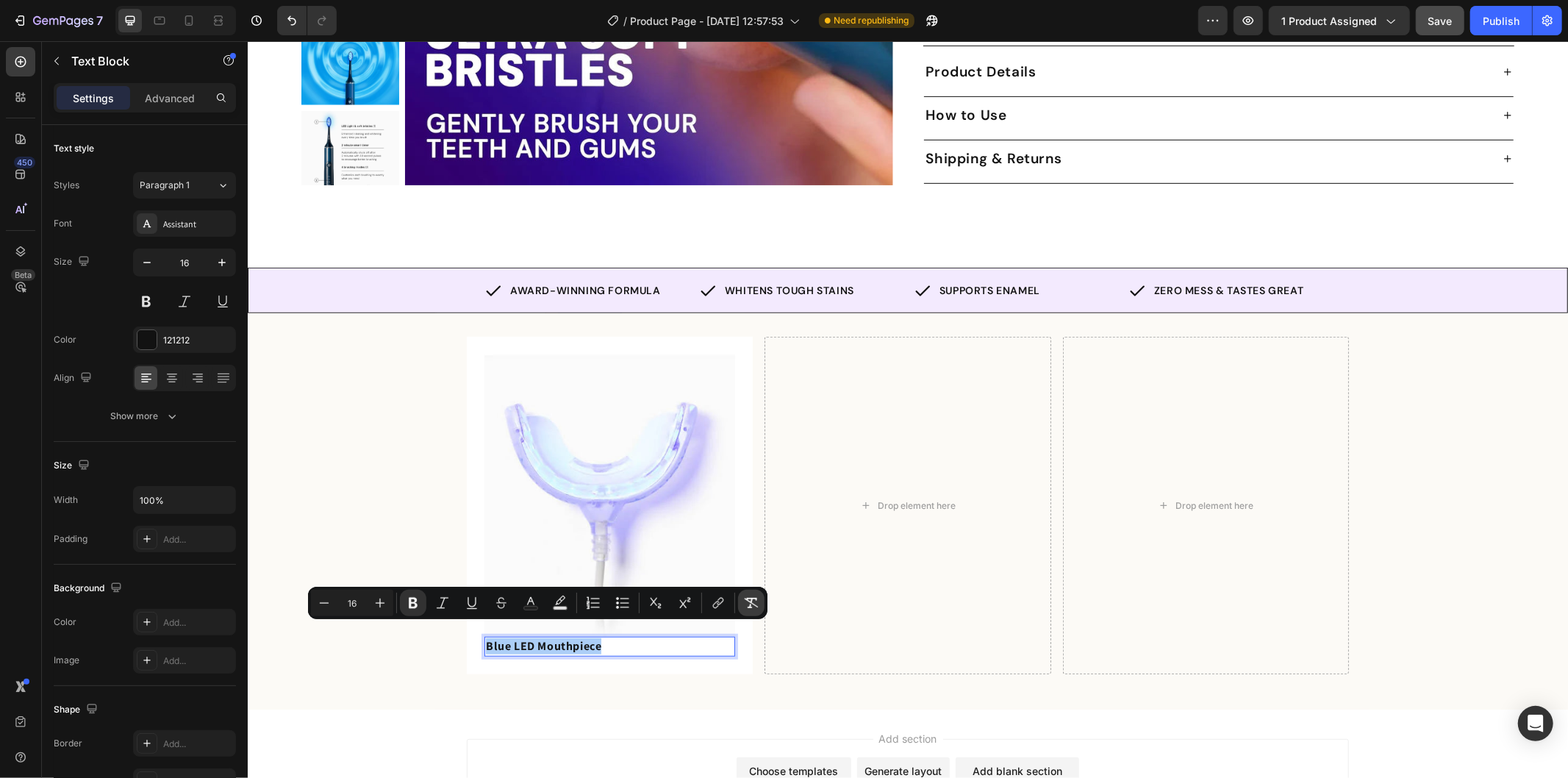
click at [755, 598] on icon "Editor contextual toolbar" at bounding box center [752, 603] width 14 height 10
click at [408, 597] on icon "Editor contextual toolbar" at bounding box center [413, 603] width 15 height 15
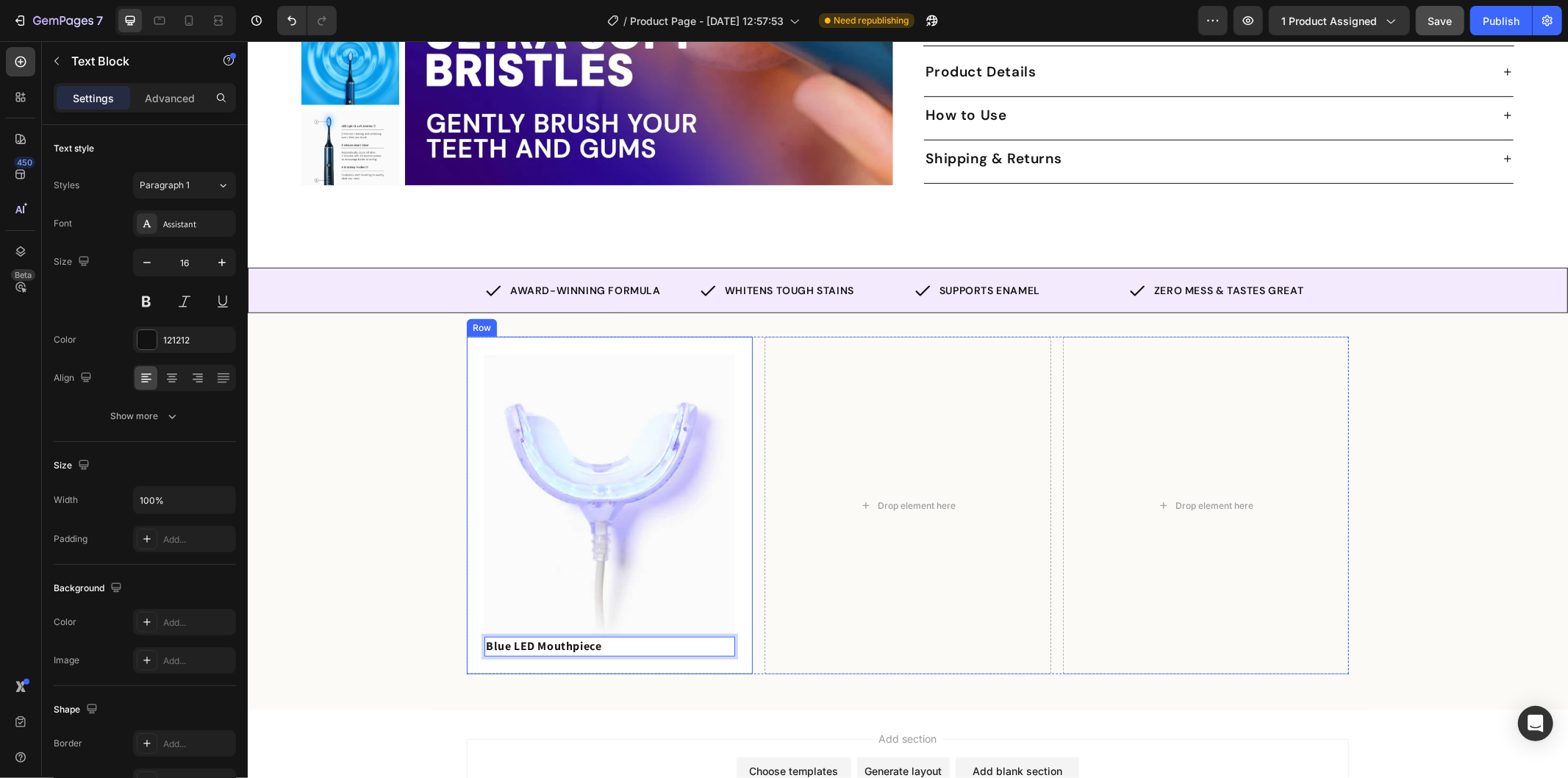
click at [520, 649] on div "Image Blue LED Mouthpiece Text Block 0 Row" at bounding box center [608, 504] width 286 height 336
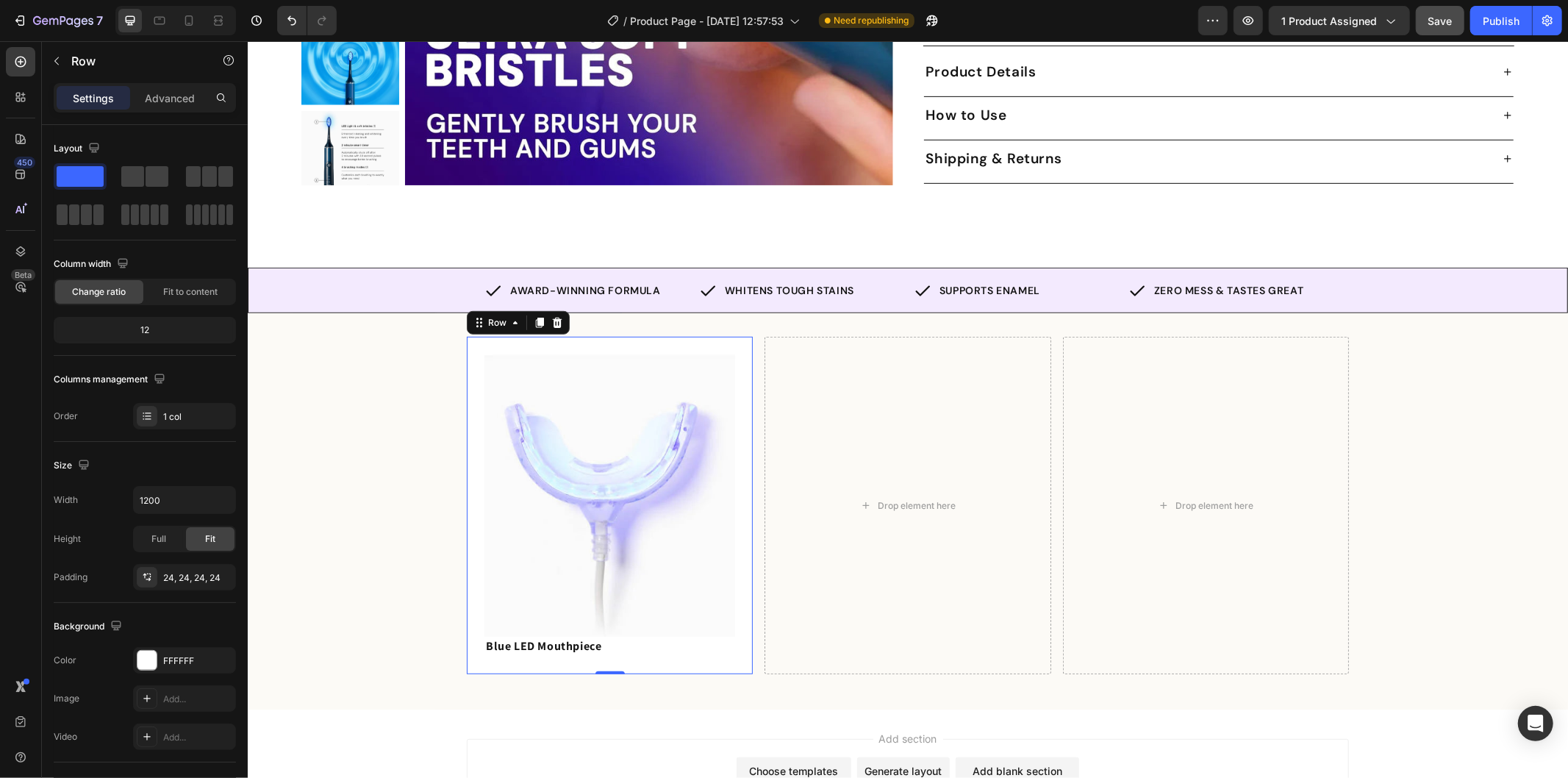
click at [642, 644] on div "Image Blue LED Mouthpiece Text Block Row 0" at bounding box center [608, 504] width 286 height 336
click at [51, 65] on icon "button" at bounding box center [57, 61] width 12 height 12
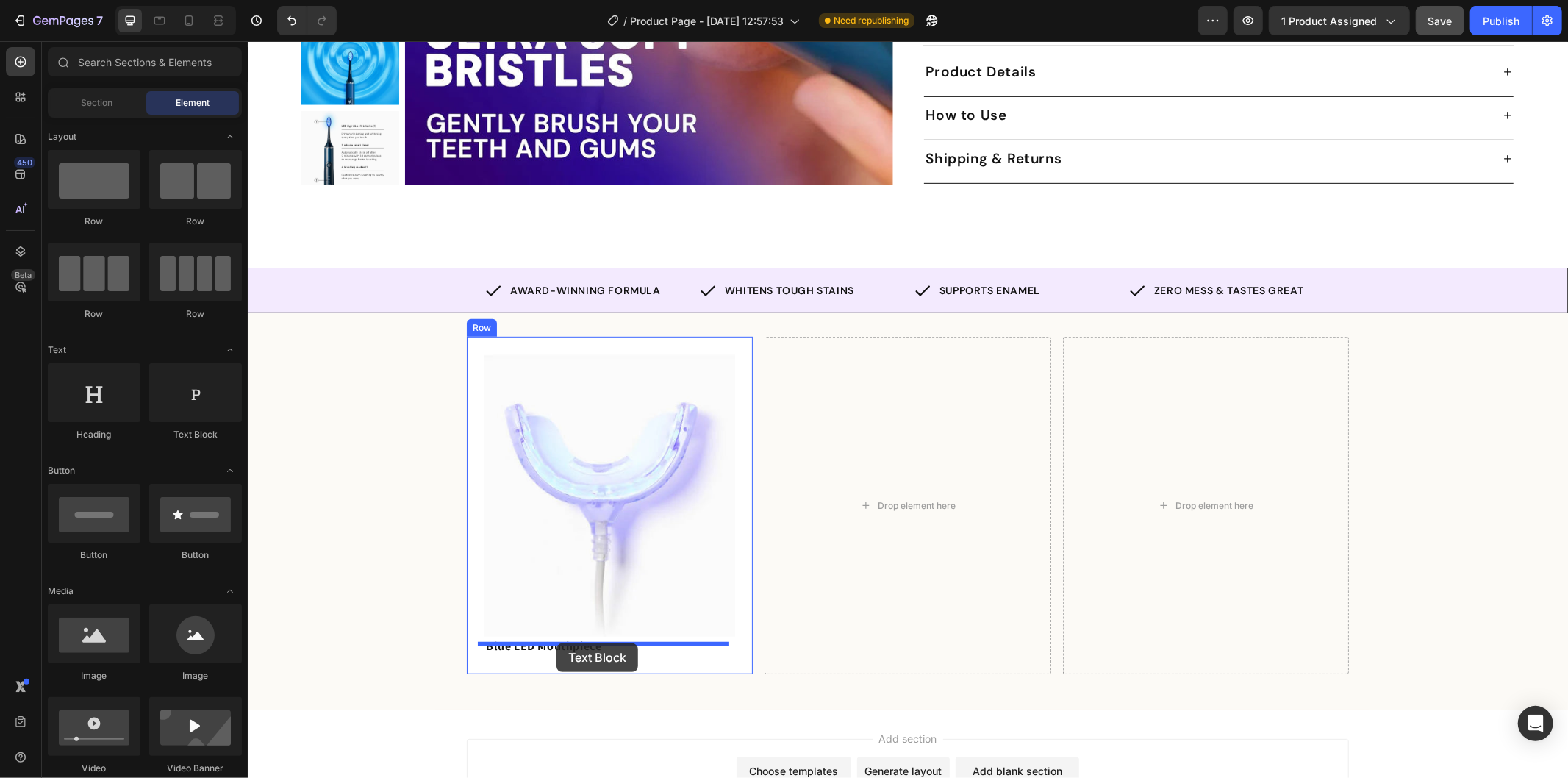
drag, startPoint x: 432, startPoint y: 434, endPoint x: 556, endPoint y: 643, distance: 243.0
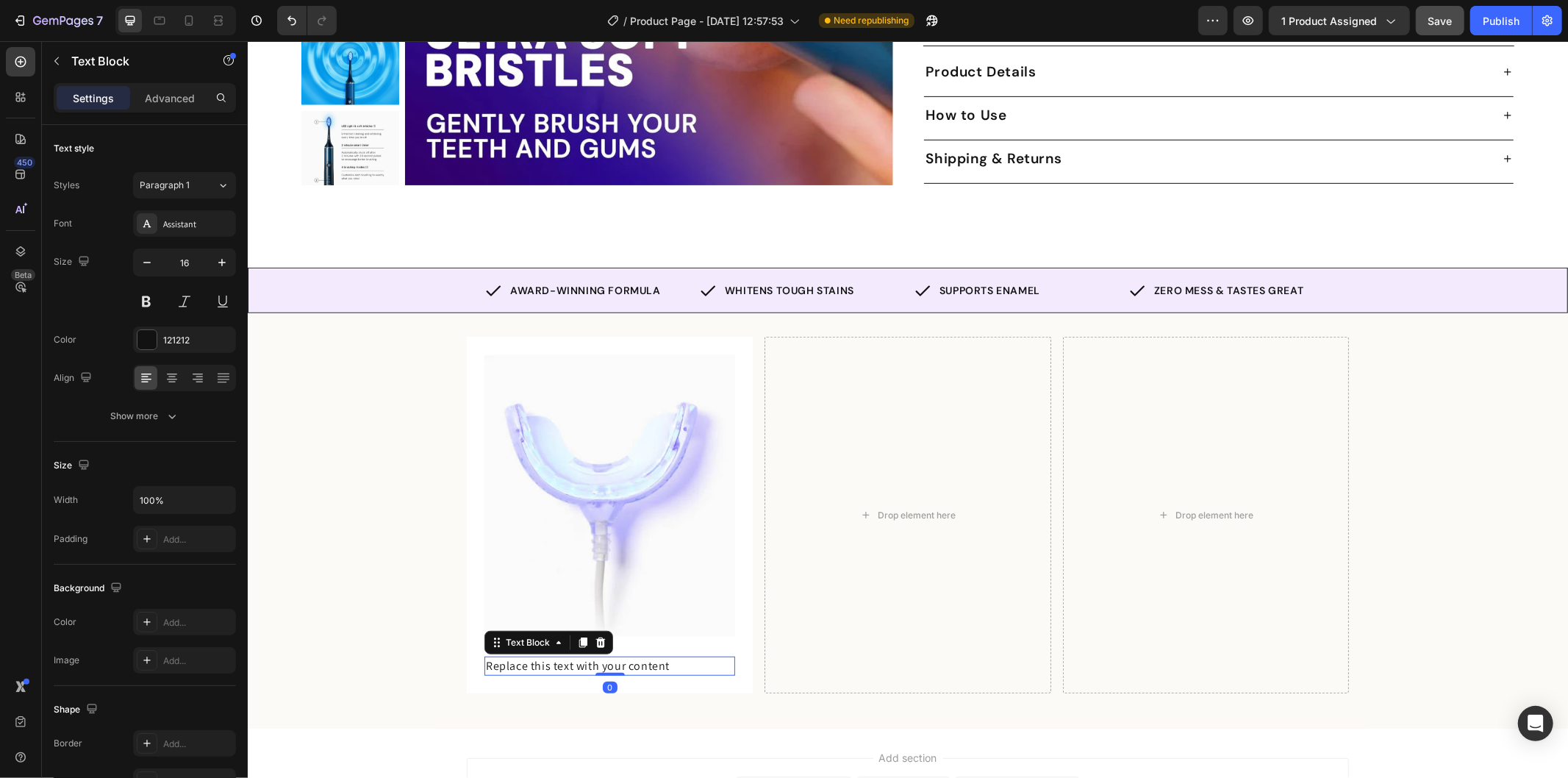
click at [584, 656] on div "Replace this text with your content" at bounding box center [609, 665] width 251 height 19
click at [584, 658] on p "Replace this text with your content" at bounding box center [609, 666] width 248 height 16
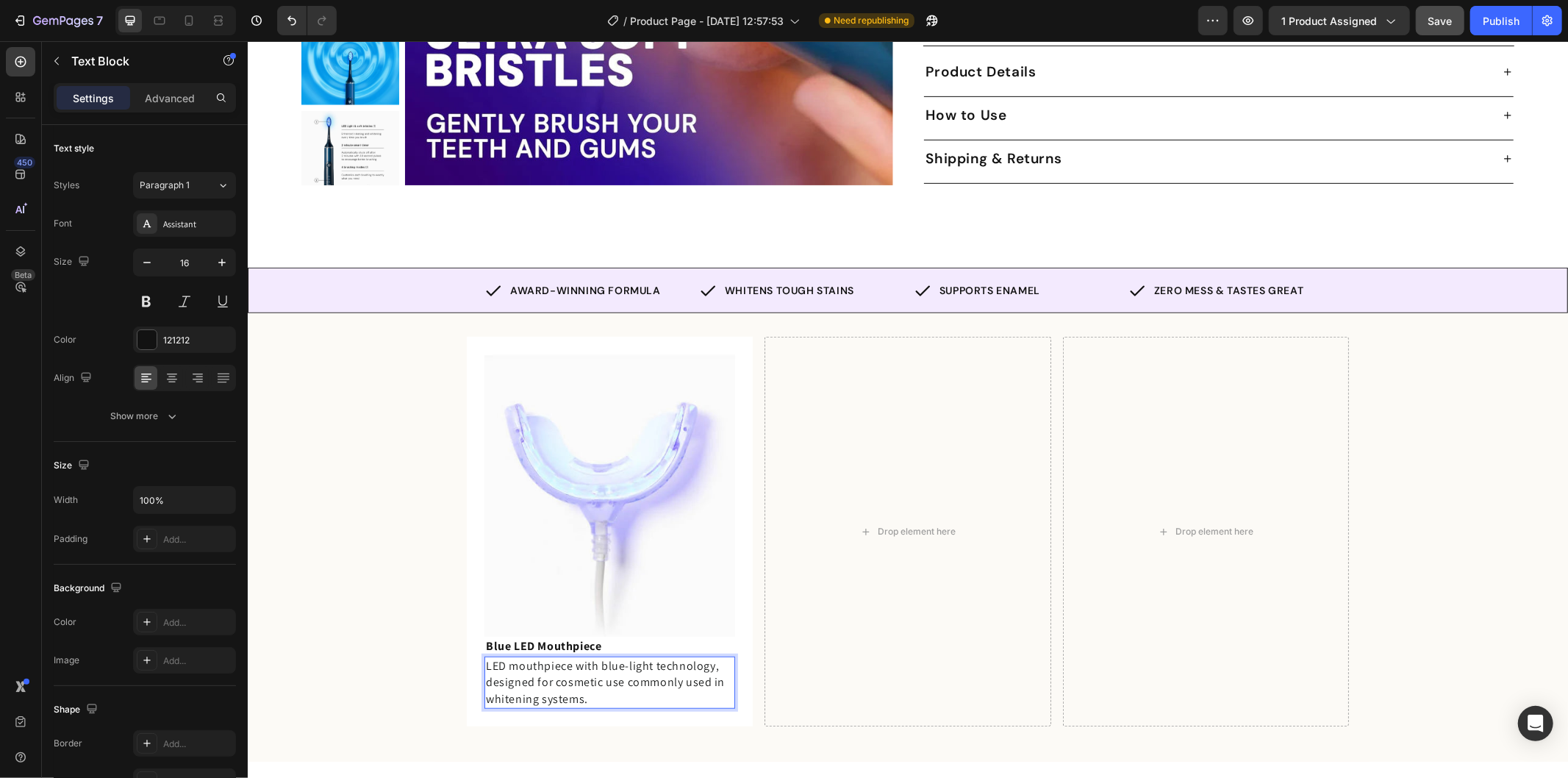
click at [628, 691] on p "LED mouthpiece with blue-light technology, designed for cosmetic use commonly u…" at bounding box center [609, 682] width 248 height 50
click at [764, 658] on div "Drop element here" at bounding box center [906, 530] width 286 height 389
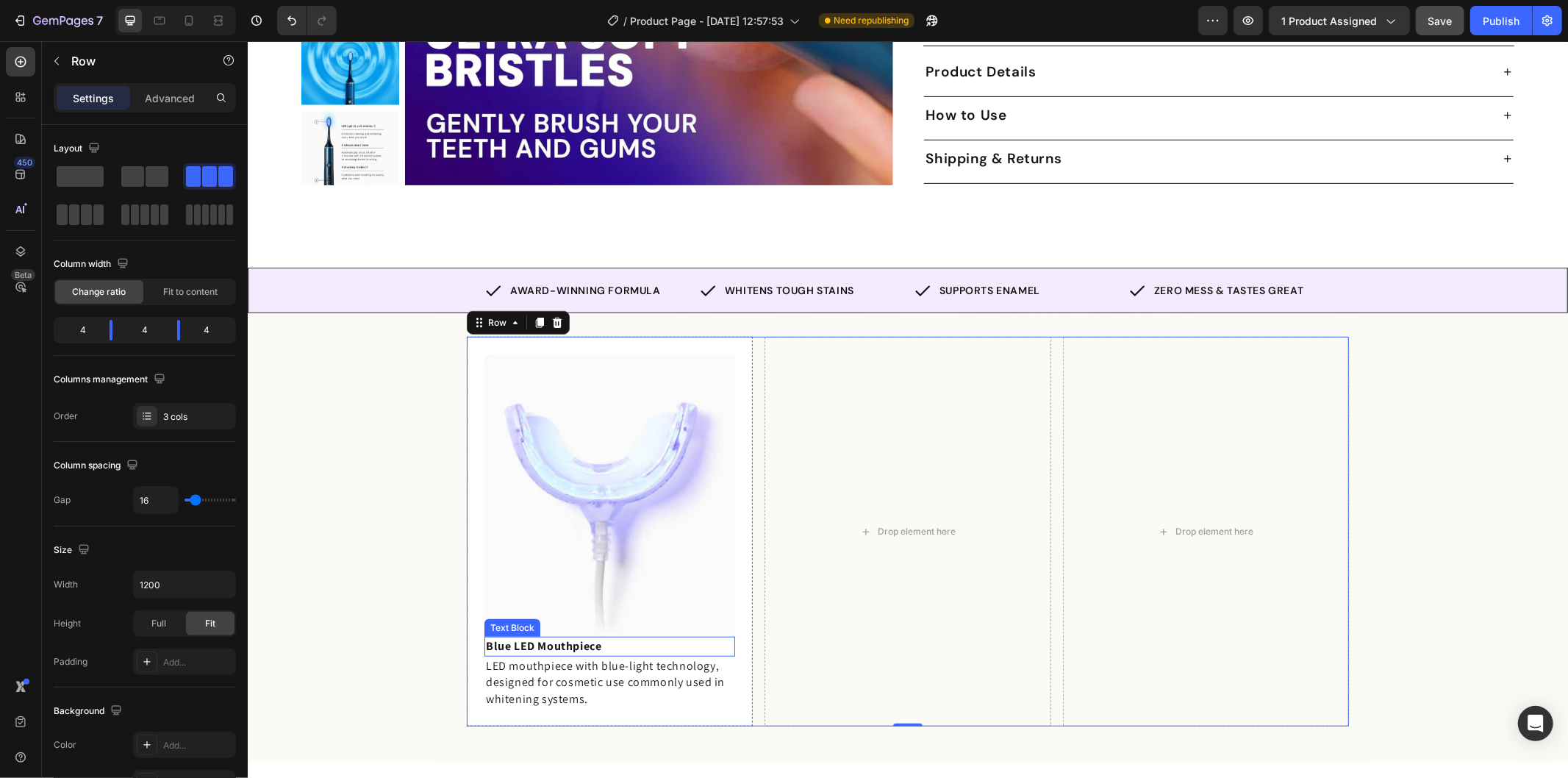
click at [562, 638] on strong "Blue LED Mouthpiece" at bounding box center [543, 646] width 115 height 16
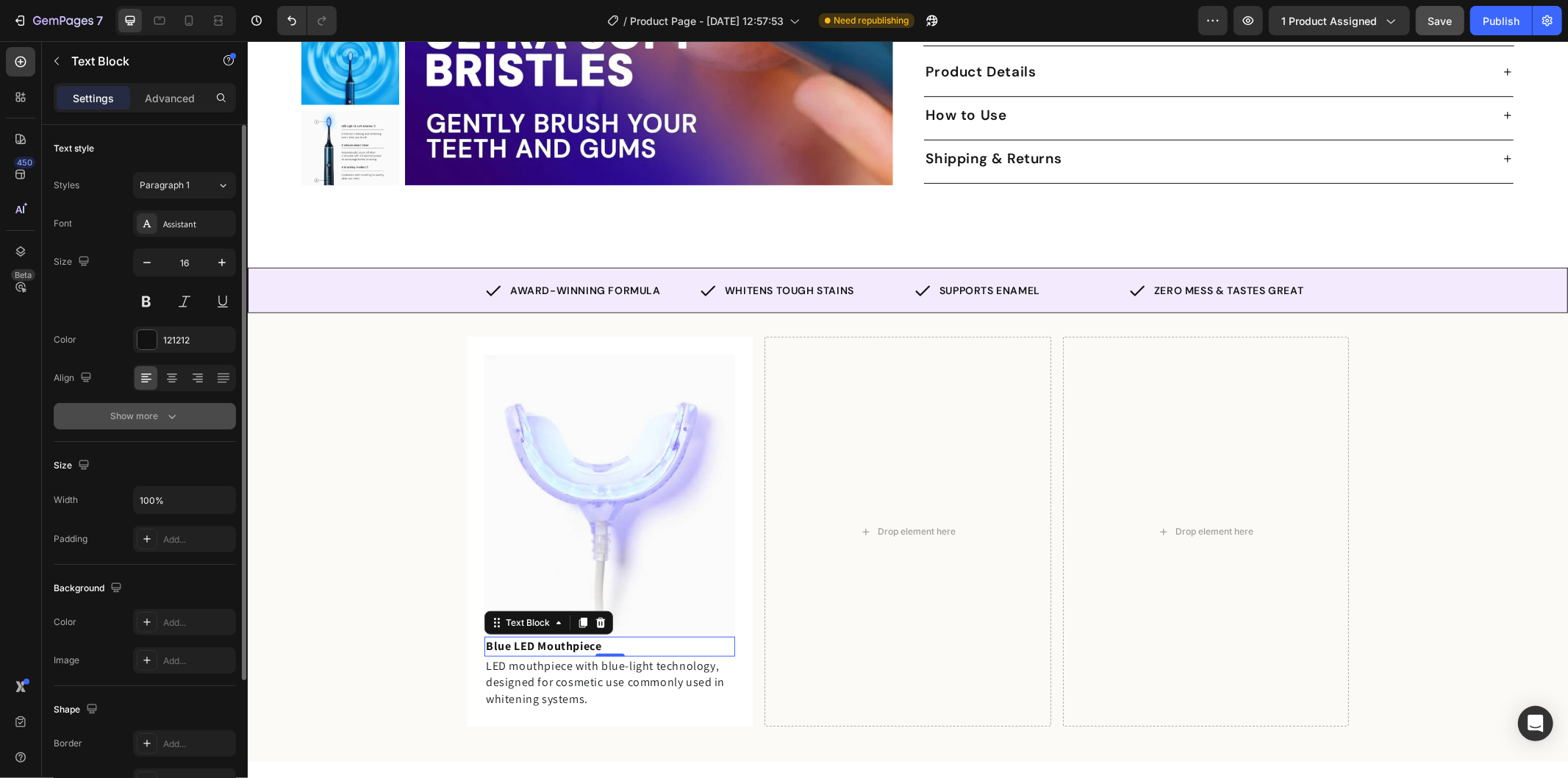
click at [180, 407] on button "Show more" at bounding box center [144, 416] width 182 height 27
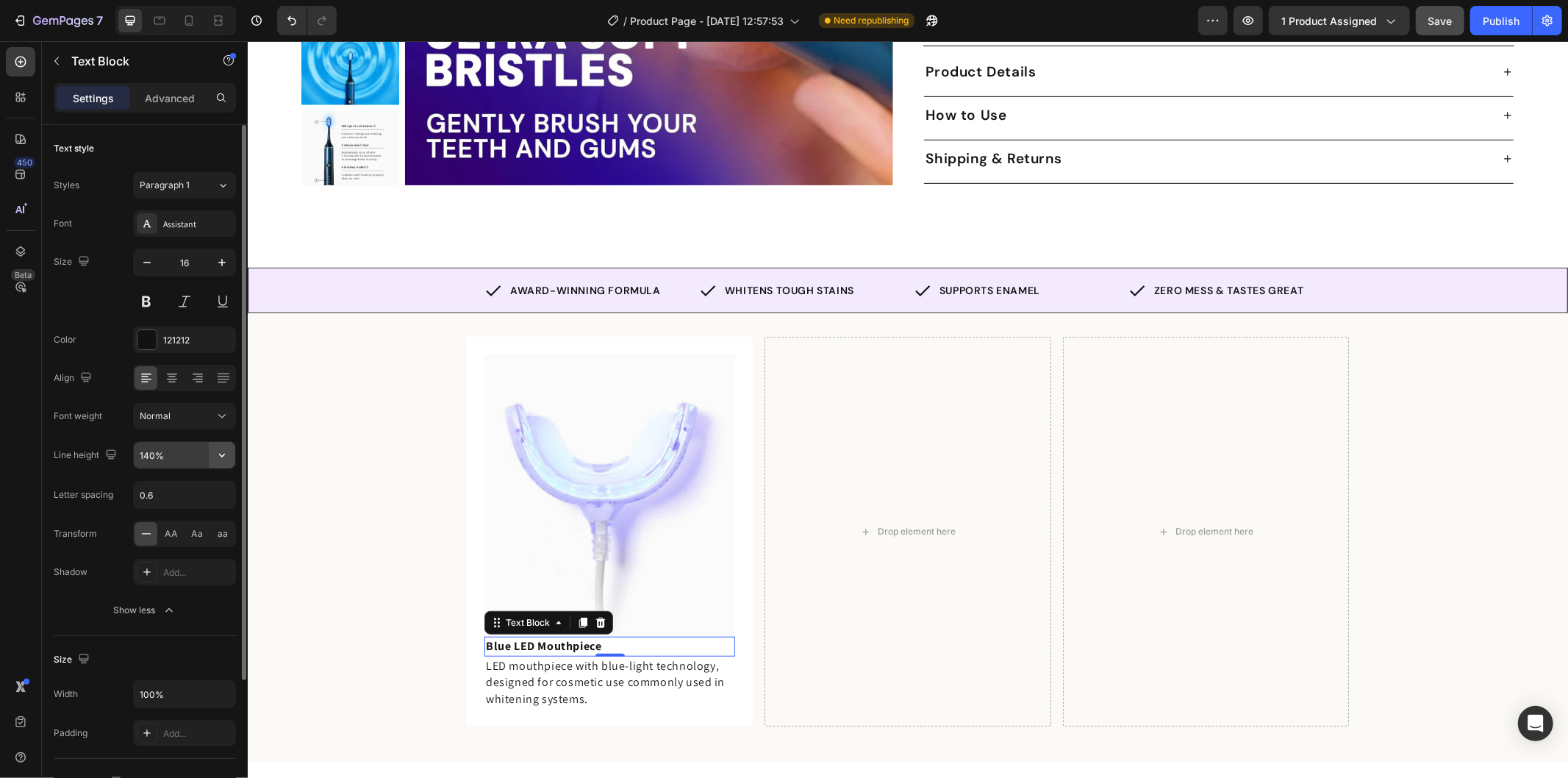
click at [232, 452] on button "button" at bounding box center [222, 455] width 27 height 27
click at [193, 452] on input "140%" at bounding box center [184, 455] width 101 height 27
type input "20"
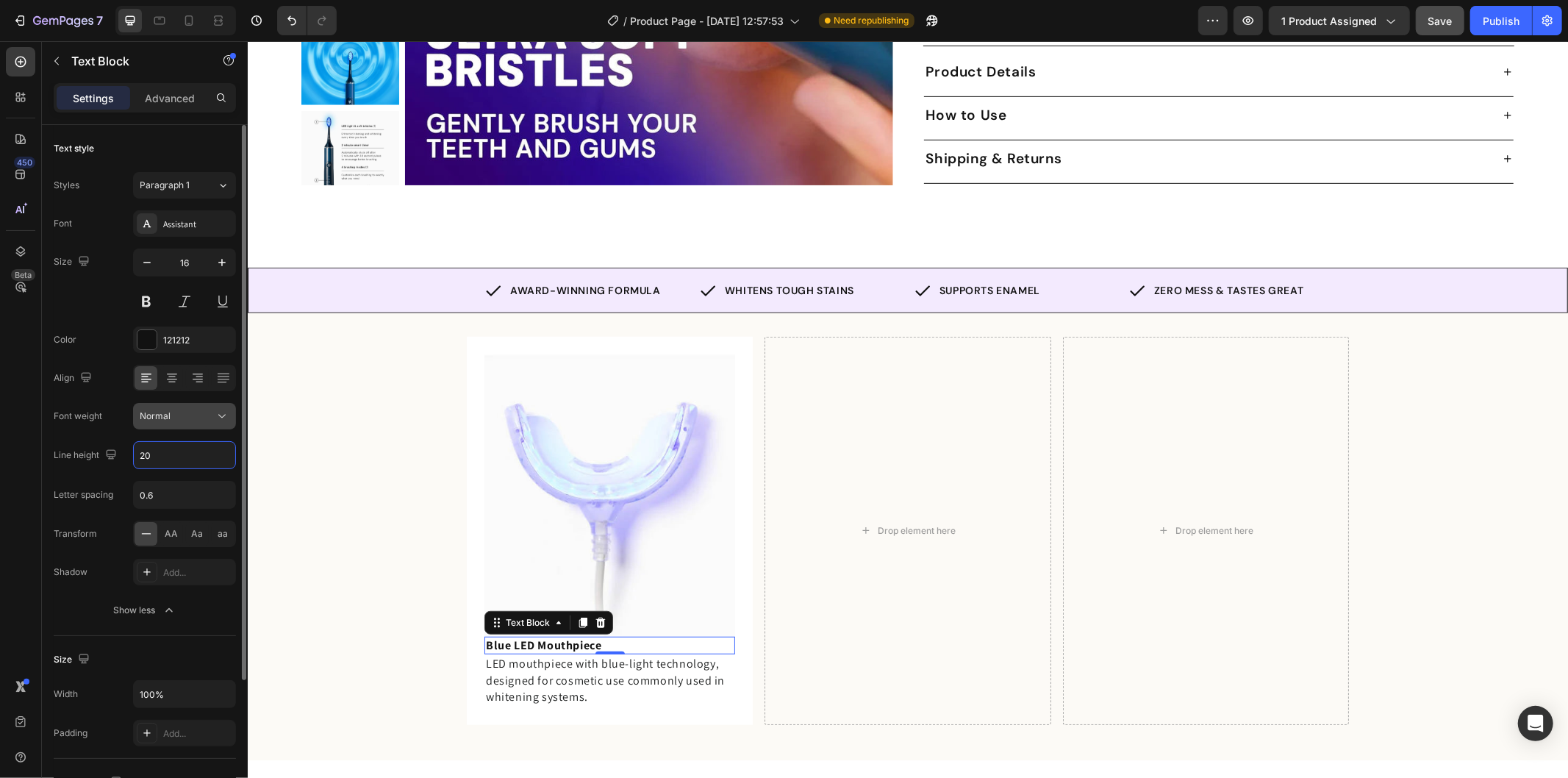
click at [229, 421] on icon at bounding box center [222, 416] width 15 height 15
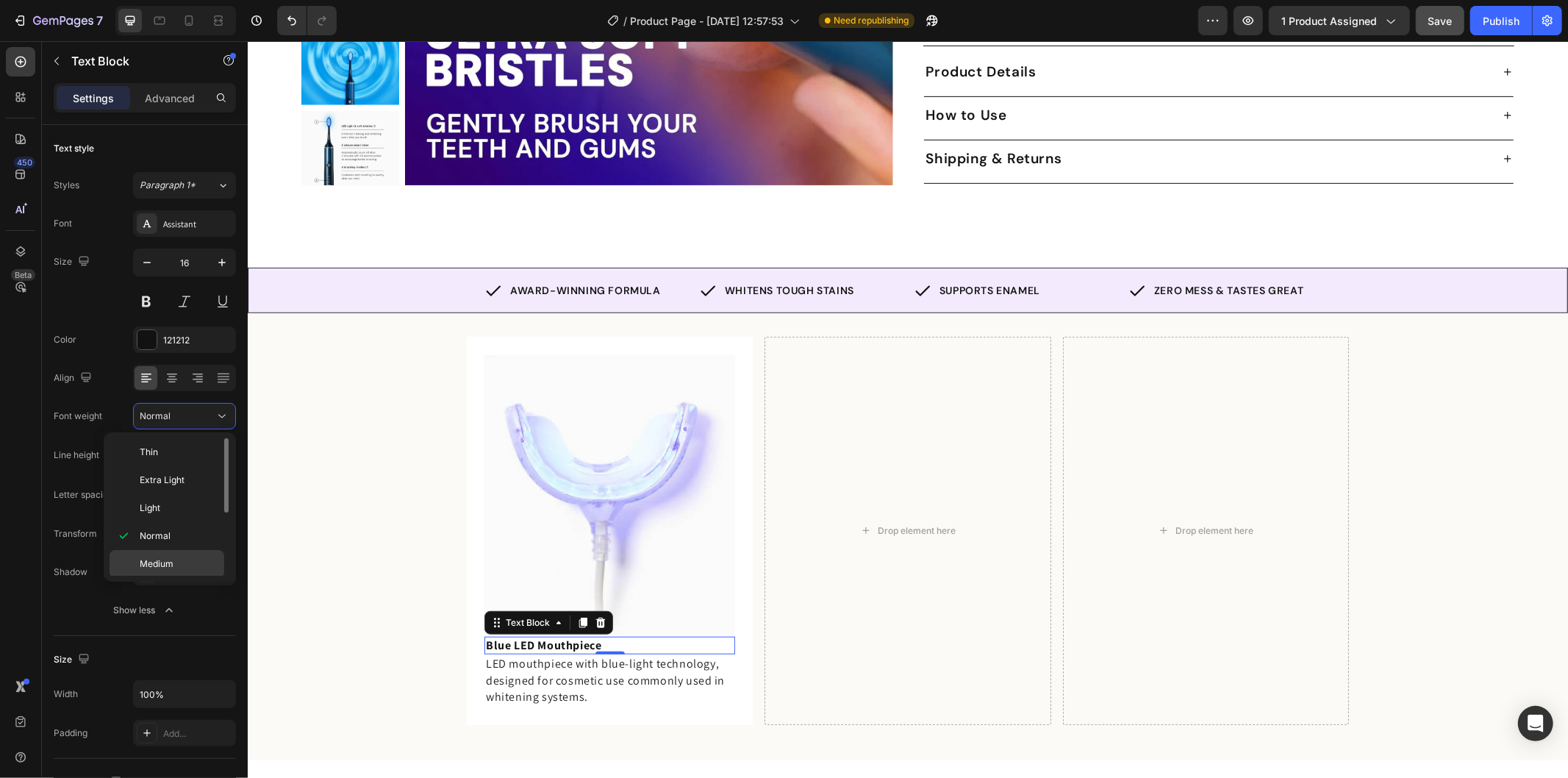
click at [184, 556] on div "Medium" at bounding box center [166, 564] width 114 height 28
click at [612, 663] on span "LED mouthpiece with blue-light technology, designed for cosmetic use commonly u…" at bounding box center [605, 679] width 239 height 49
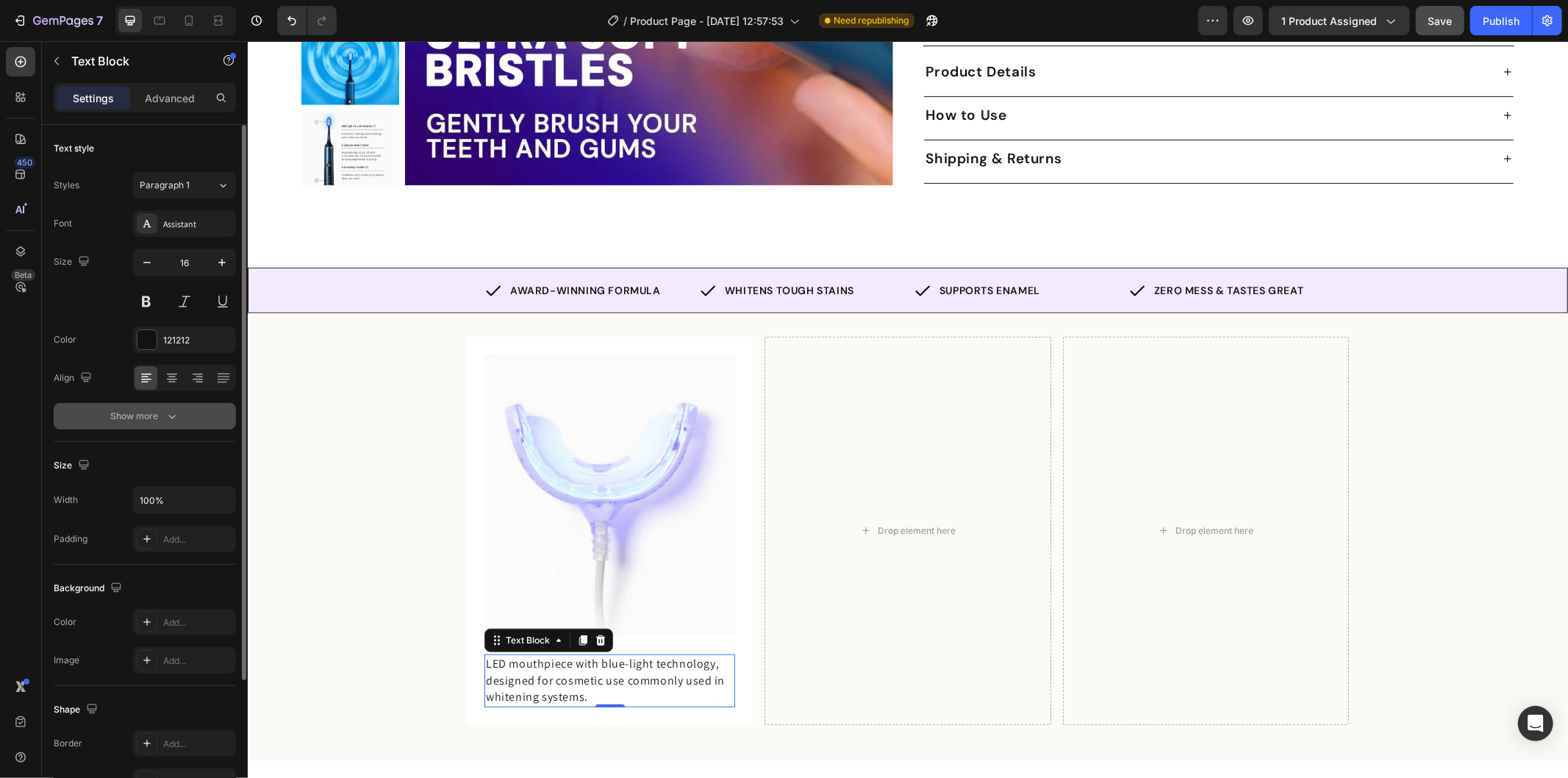
click at [175, 413] on icon "button" at bounding box center [172, 416] width 15 height 15
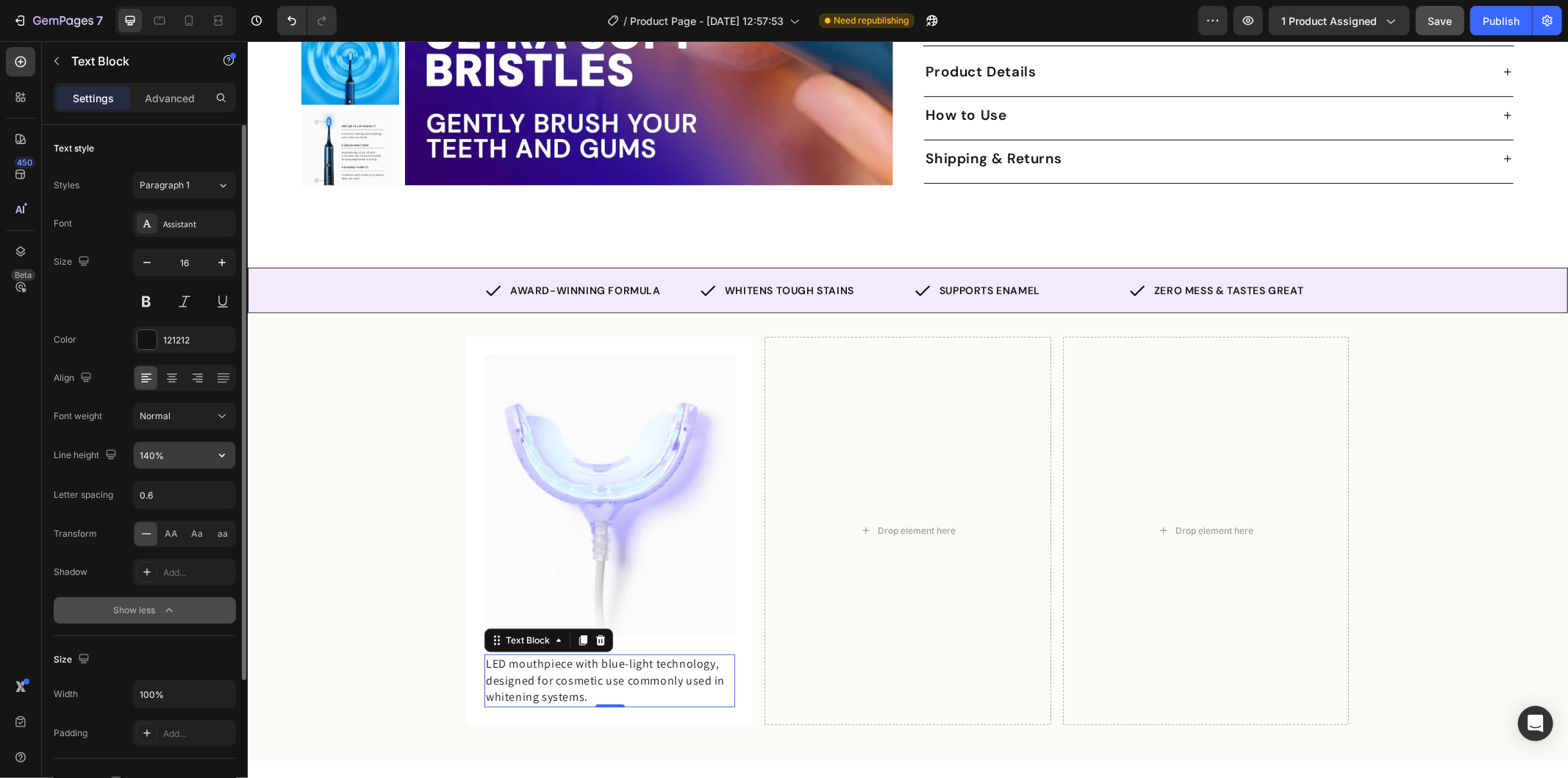
click at [187, 453] on input "140%" at bounding box center [184, 455] width 101 height 27
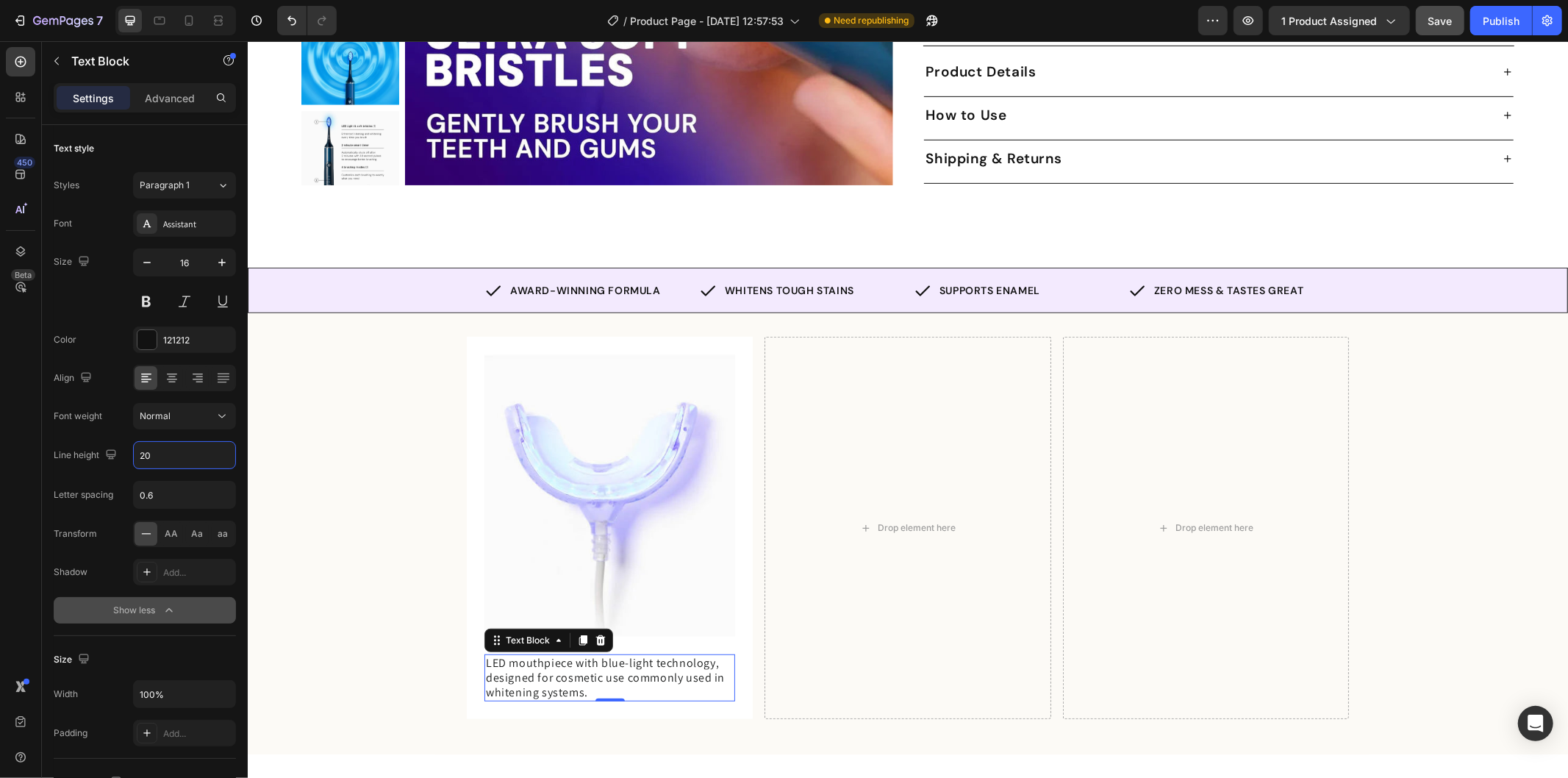
type input "20"
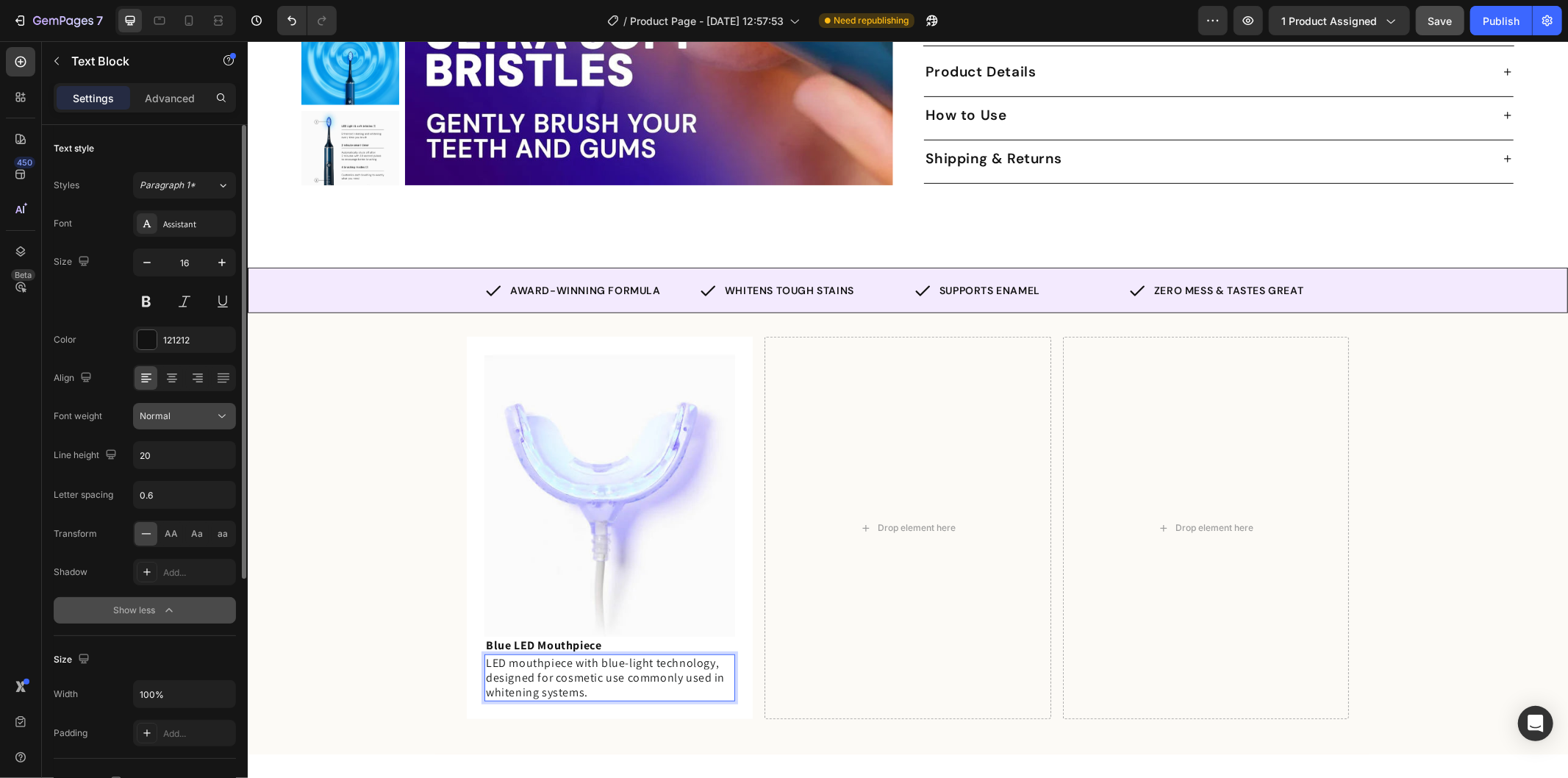
click at [204, 413] on div "Normal" at bounding box center [176, 416] width 75 height 13
click at [200, 413] on div "Normal" at bounding box center [176, 416] width 75 height 13
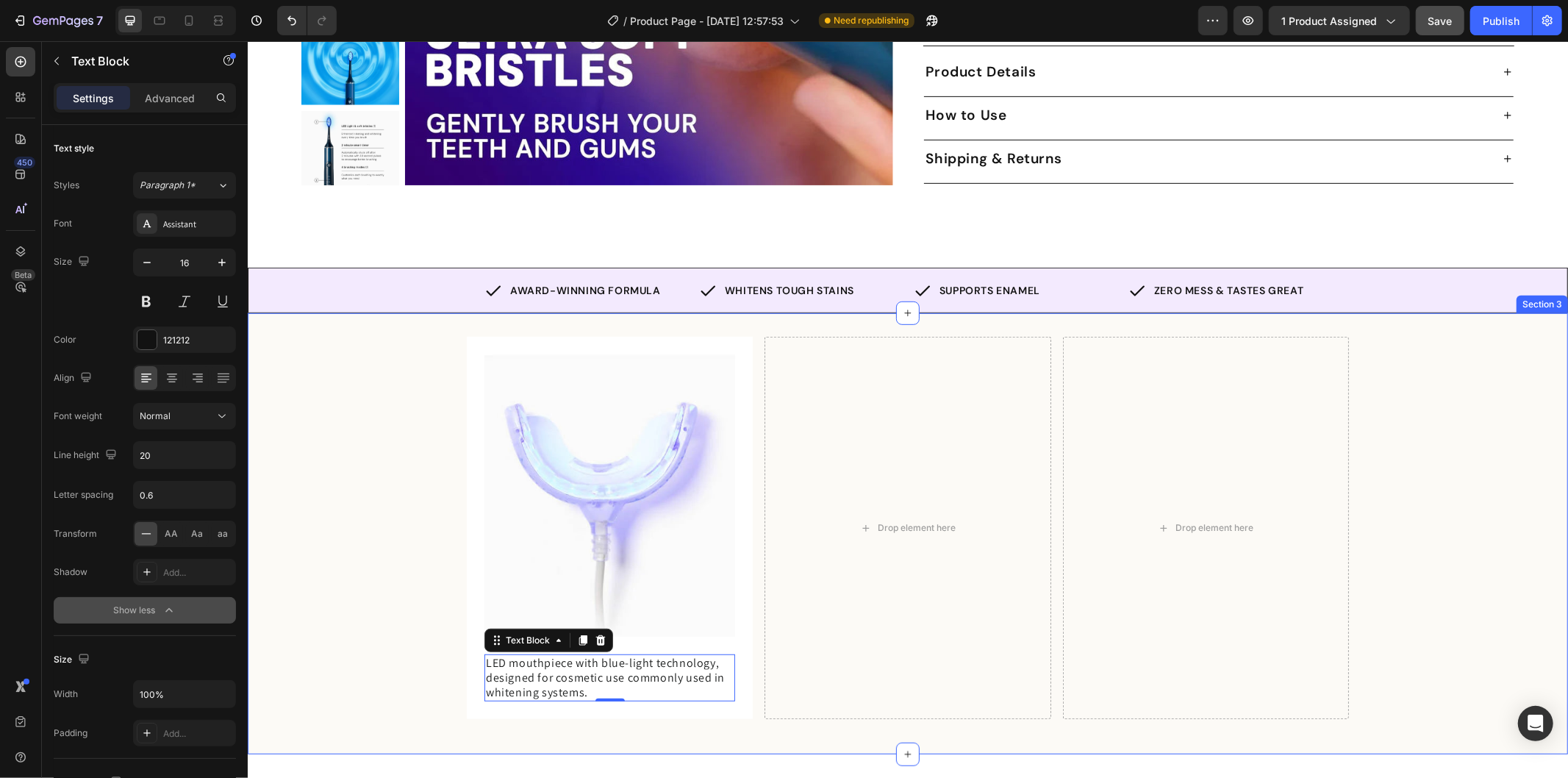
click at [420, 666] on div "Image Blue LED Mouthpiece Text Block LED mouthpiece with blue-light technology,…" at bounding box center [906, 533] width 1320 height 394
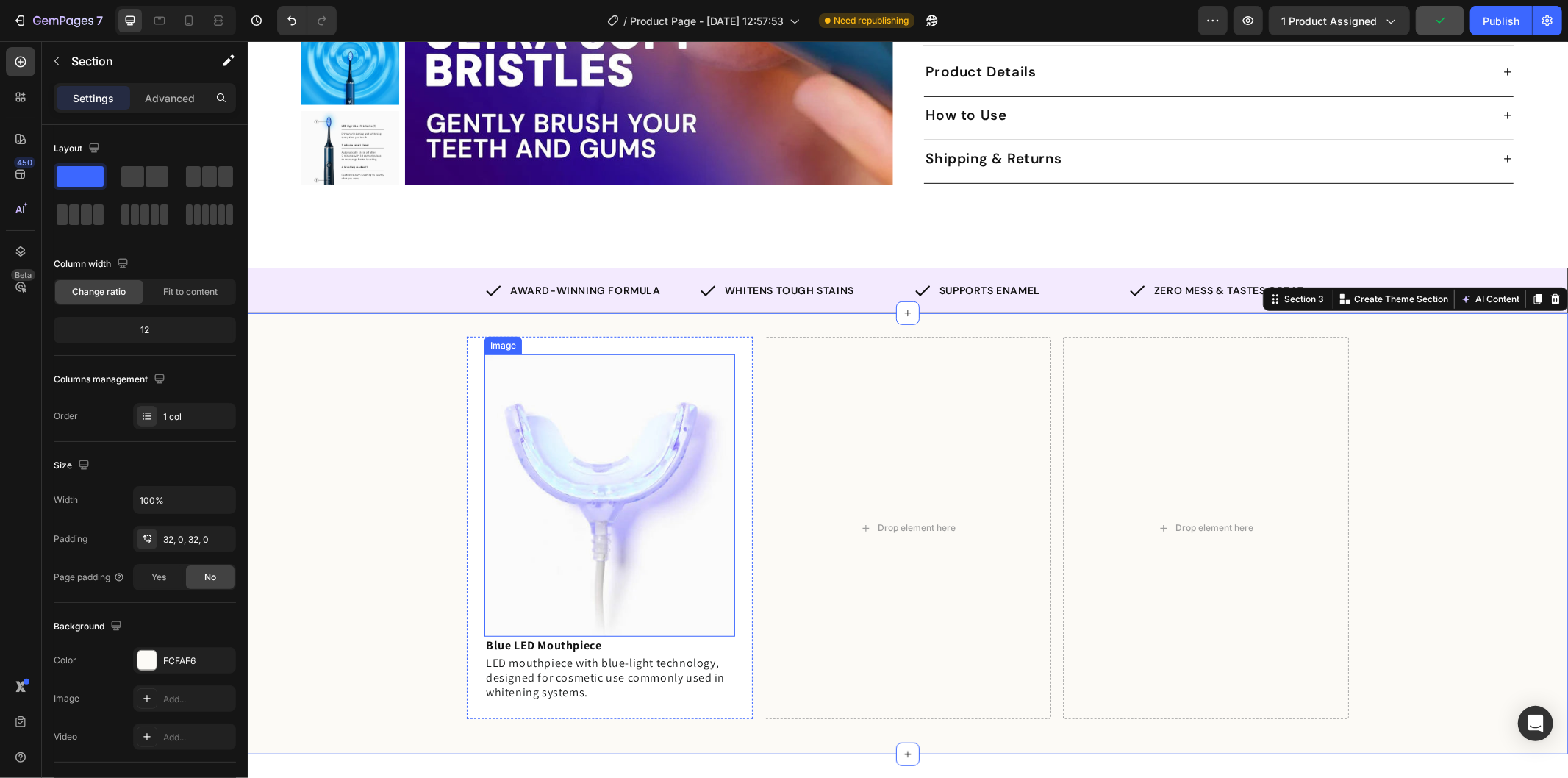
click at [668, 503] on img at bounding box center [609, 494] width 251 height 283
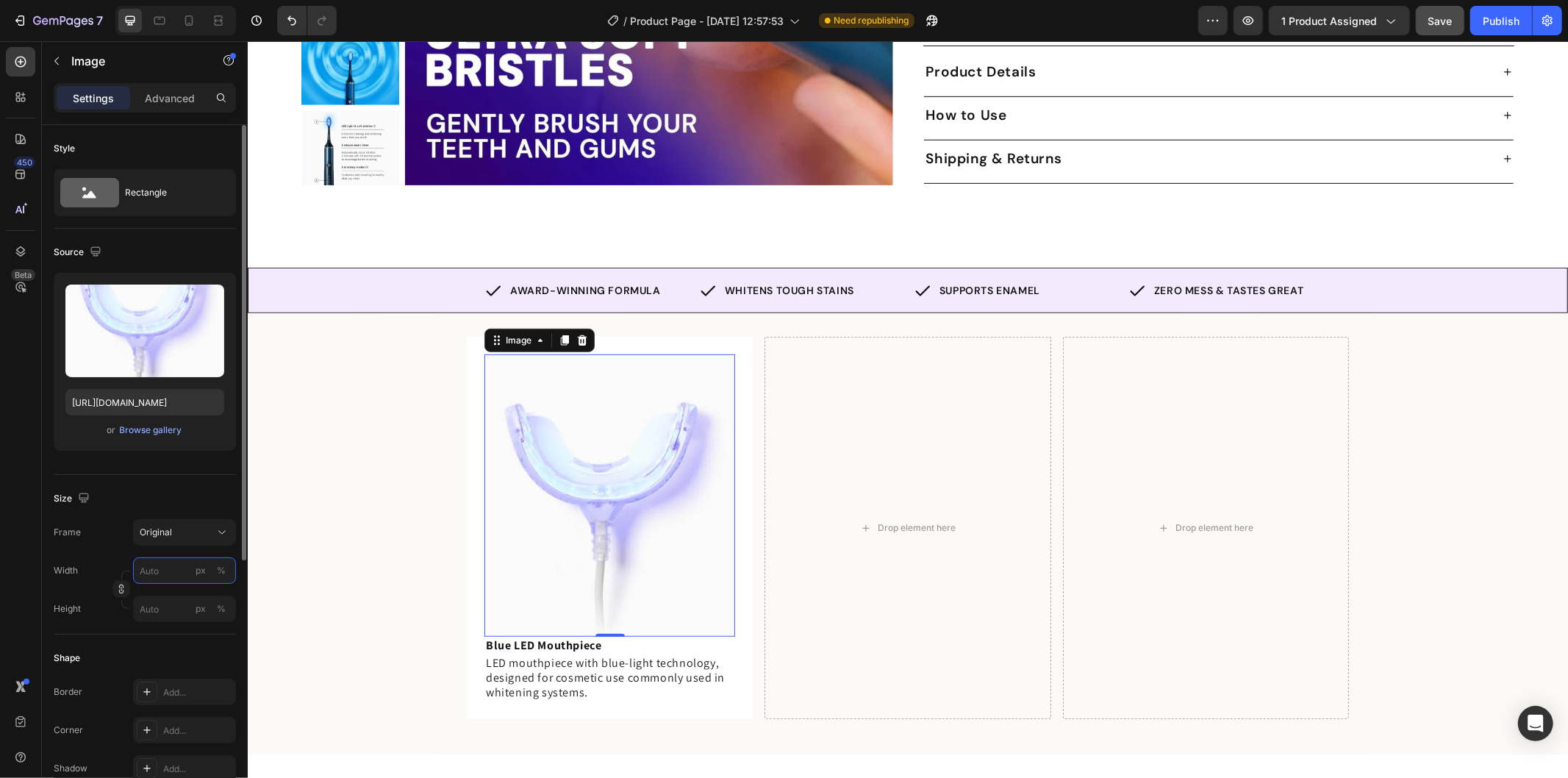
click at [167, 567] on input "px %" at bounding box center [184, 570] width 102 height 27
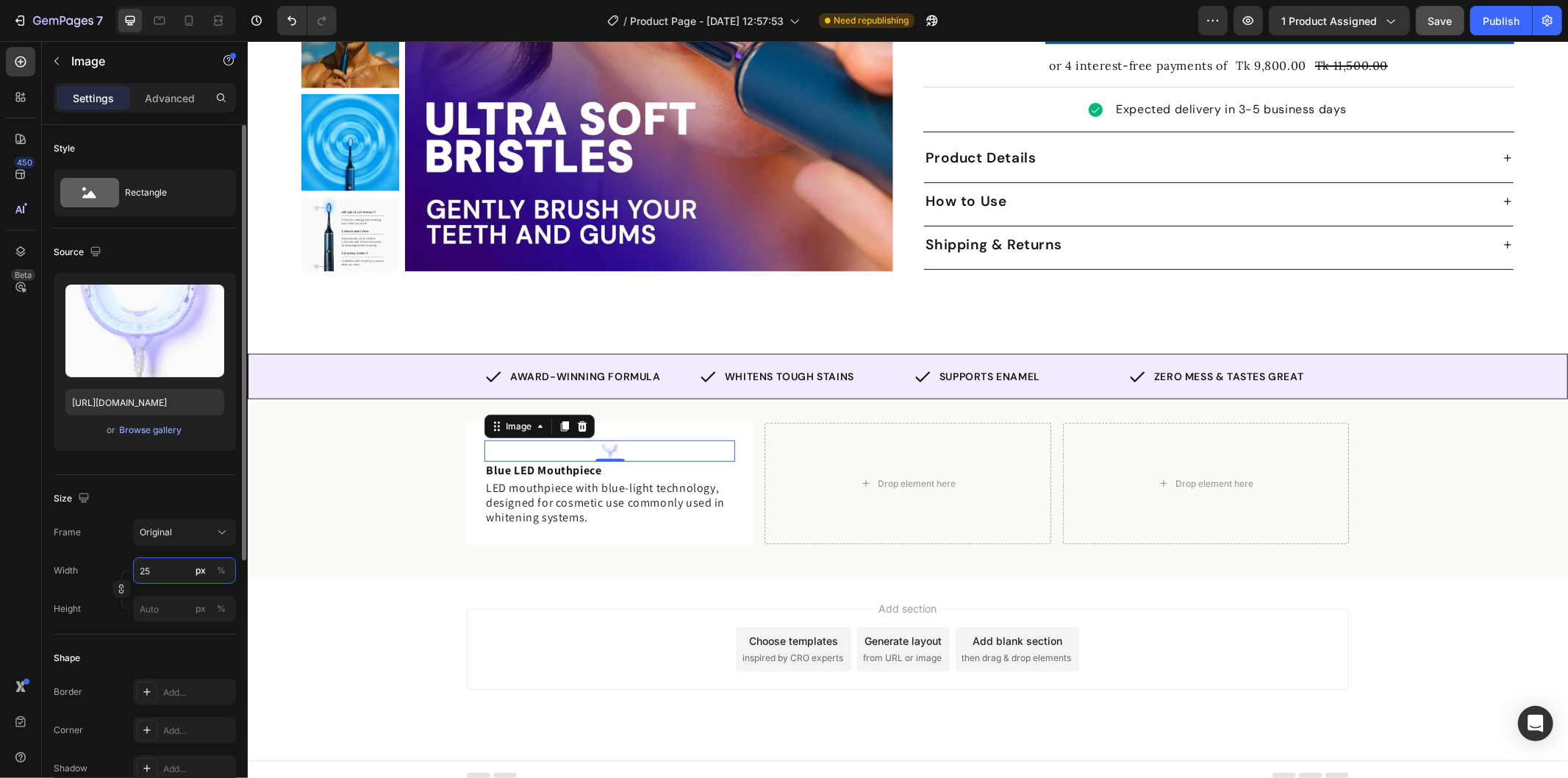
type input "250"
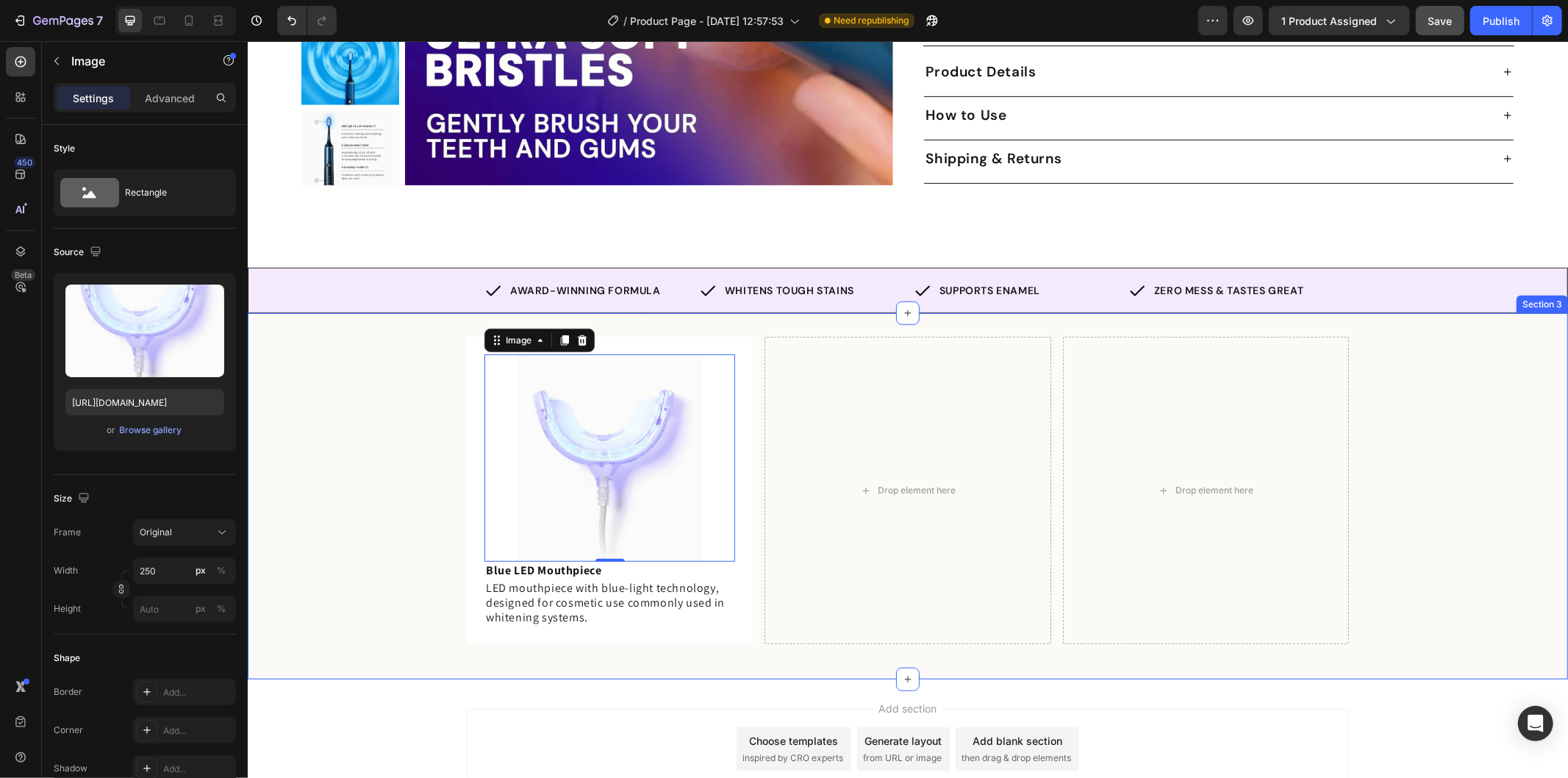
click at [347, 475] on div "Image 0 Blue LED Mouthpiece Text Block LED mouthpiece with blue-light technolog…" at bounding box center [906, 495] width 1320 height 318
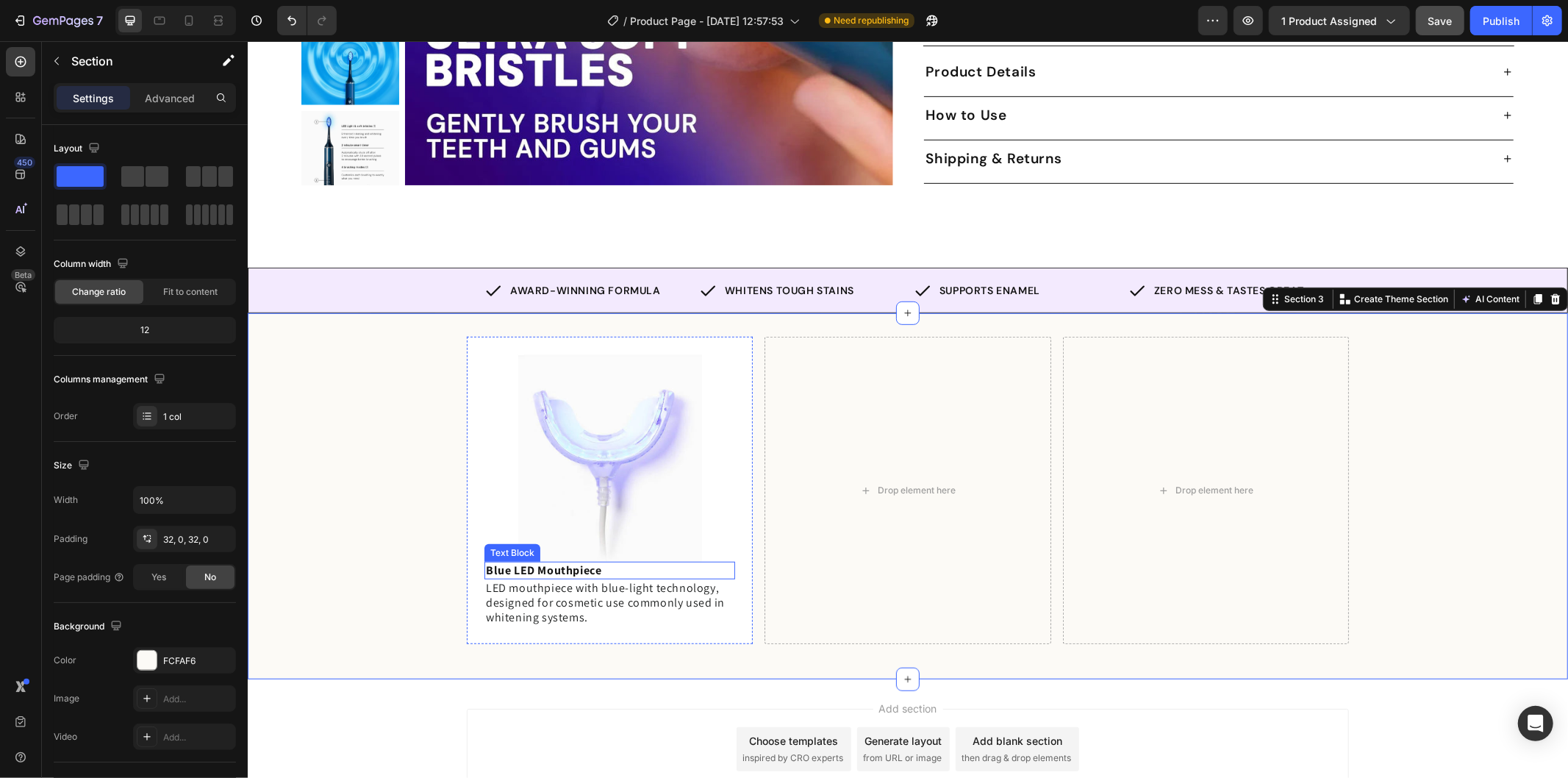
click at [629, 562] on p "Blue LED Mouthpiece" at bounding box center [609, 569] width 248 height 15
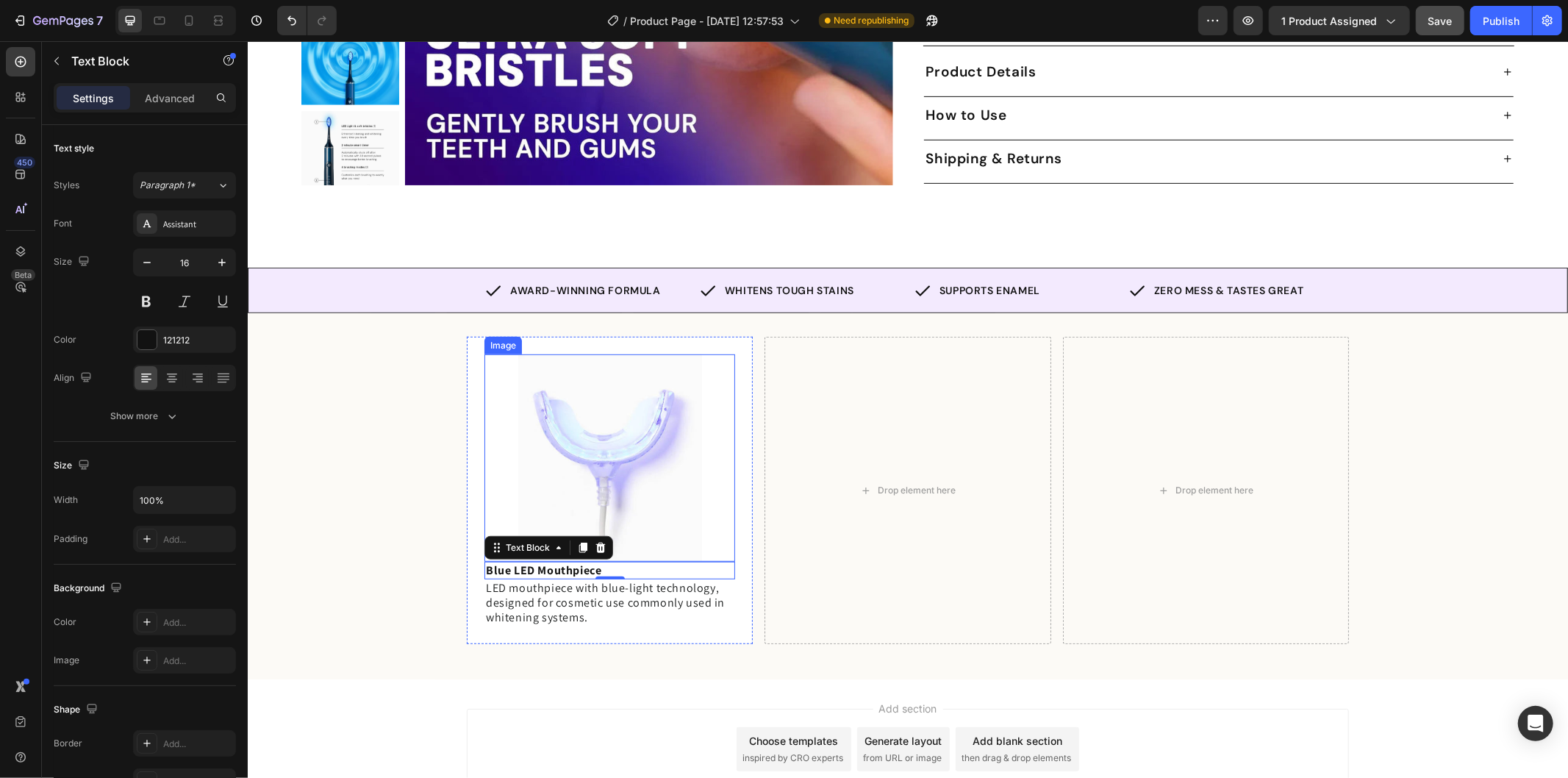
click at [646, 421] on img at bounding box center [609, 457] width 184 height 207
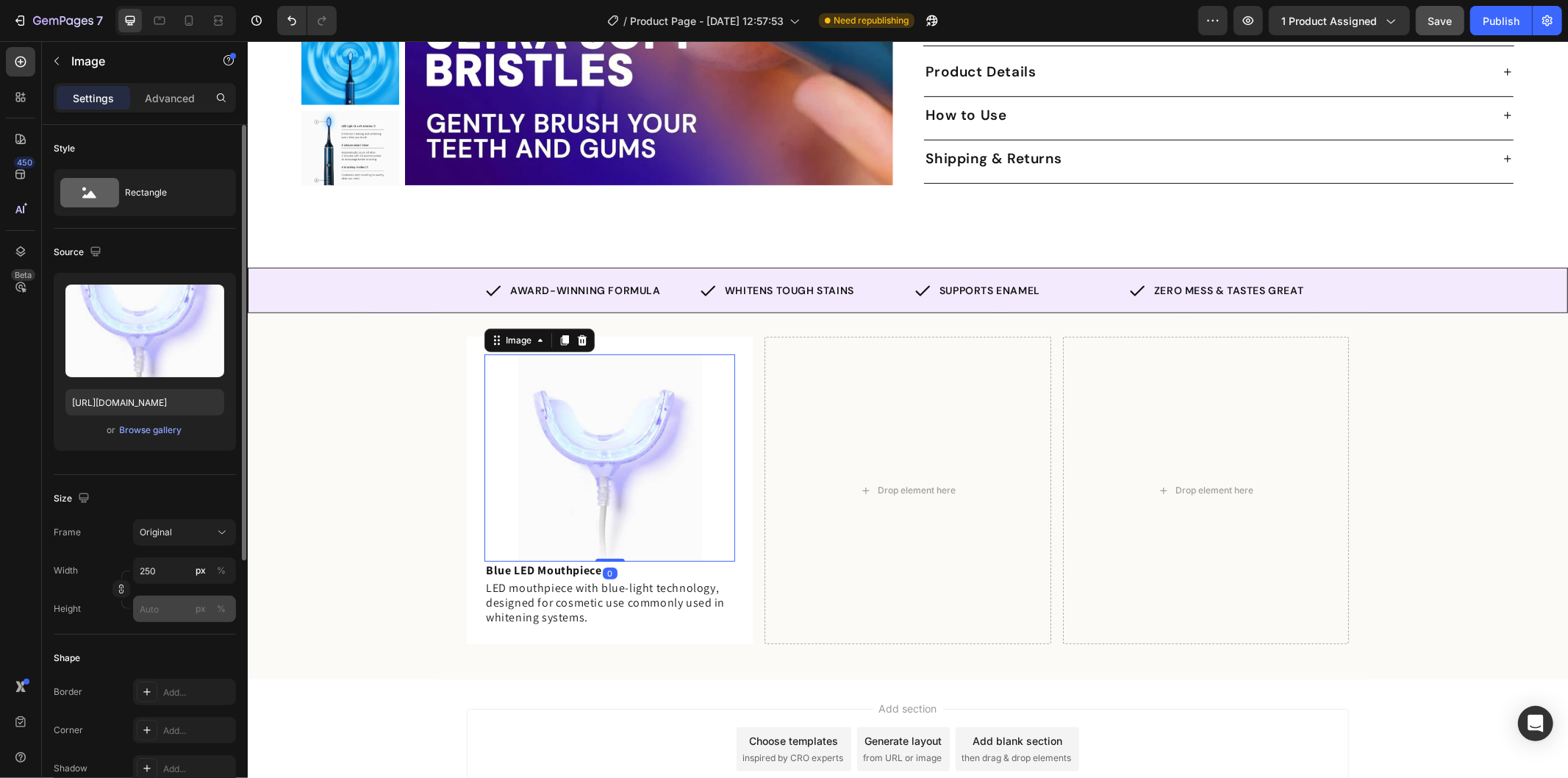
scroll to position [163, 0]
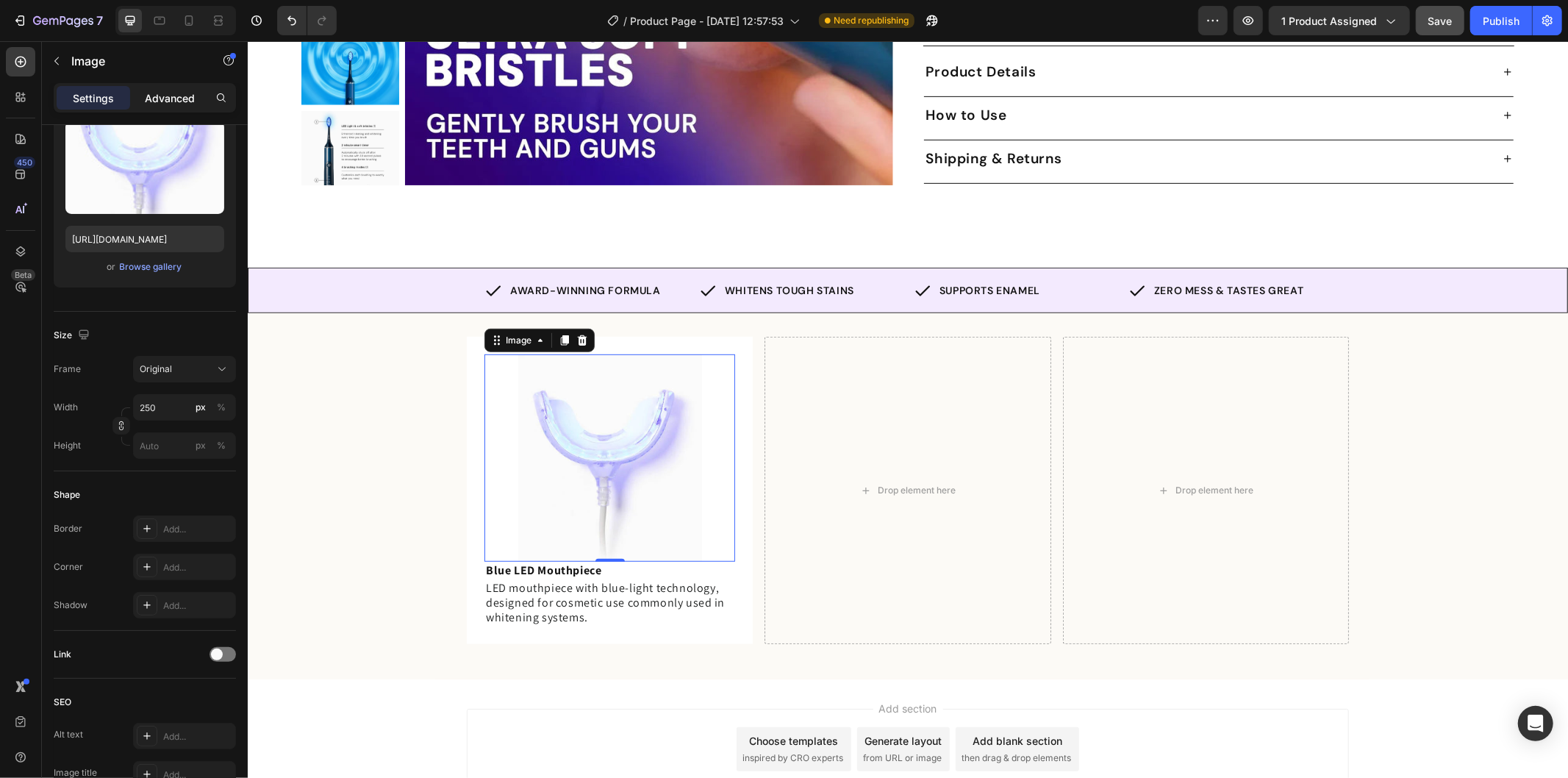
click at [159, 94] on p "Advanced" at bounding box center [170, 98] width 50 height 16
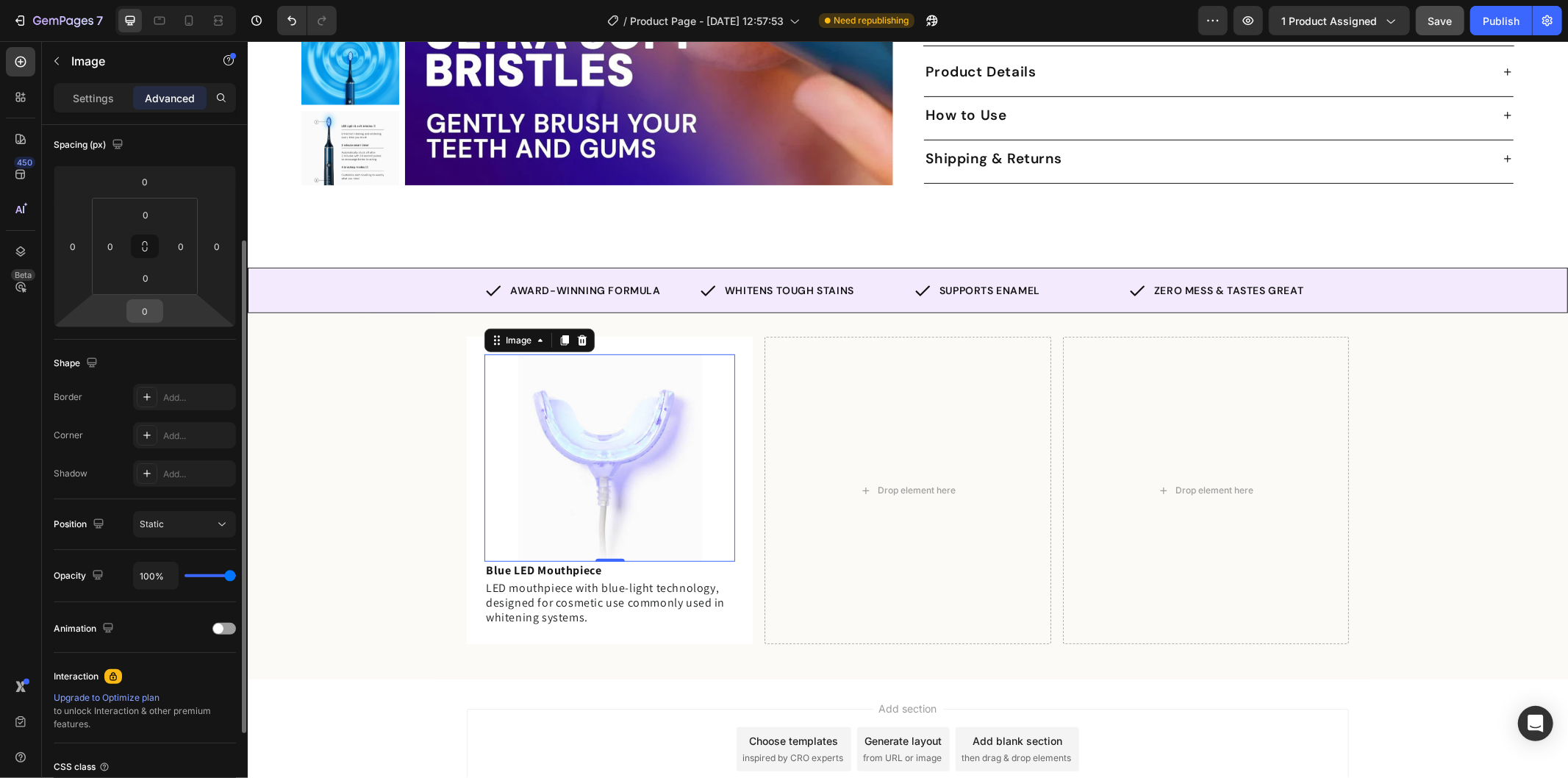
click at [139, 317] on input "0" at bounding box center [145, 310] width 30 height 22
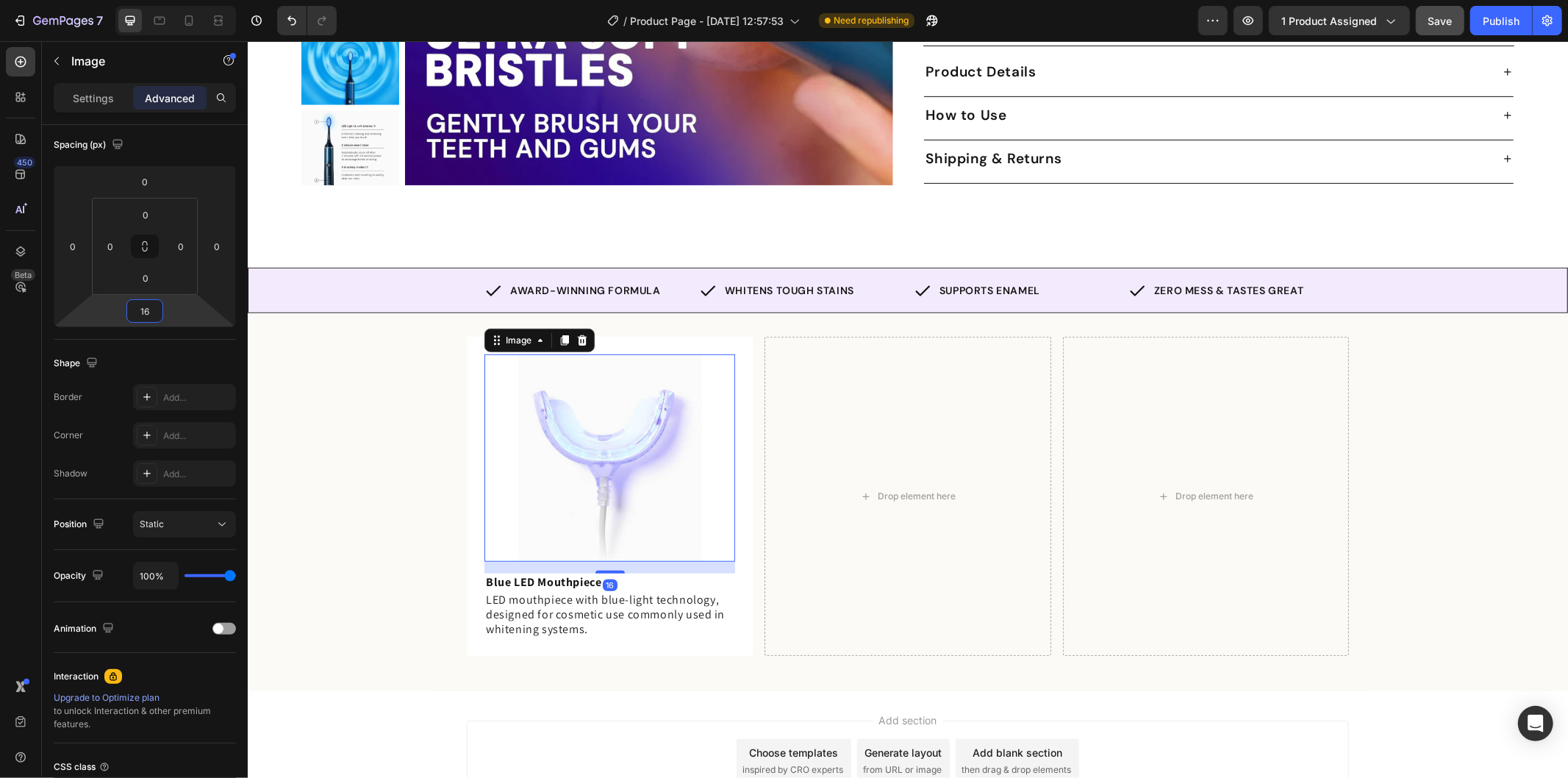
type input "16"
click at [491, 496] on div at bounding box center [609, 457] width 251 height 207
click at [590, 427] on img at bounding box center [609, 457] width 184 height 207
click at [714, 435] on div at bounding box center [609, 457] width 251 height 207
click at [107, 92] on p "Settings" at bounding box center [93, 98] width 41 height 16
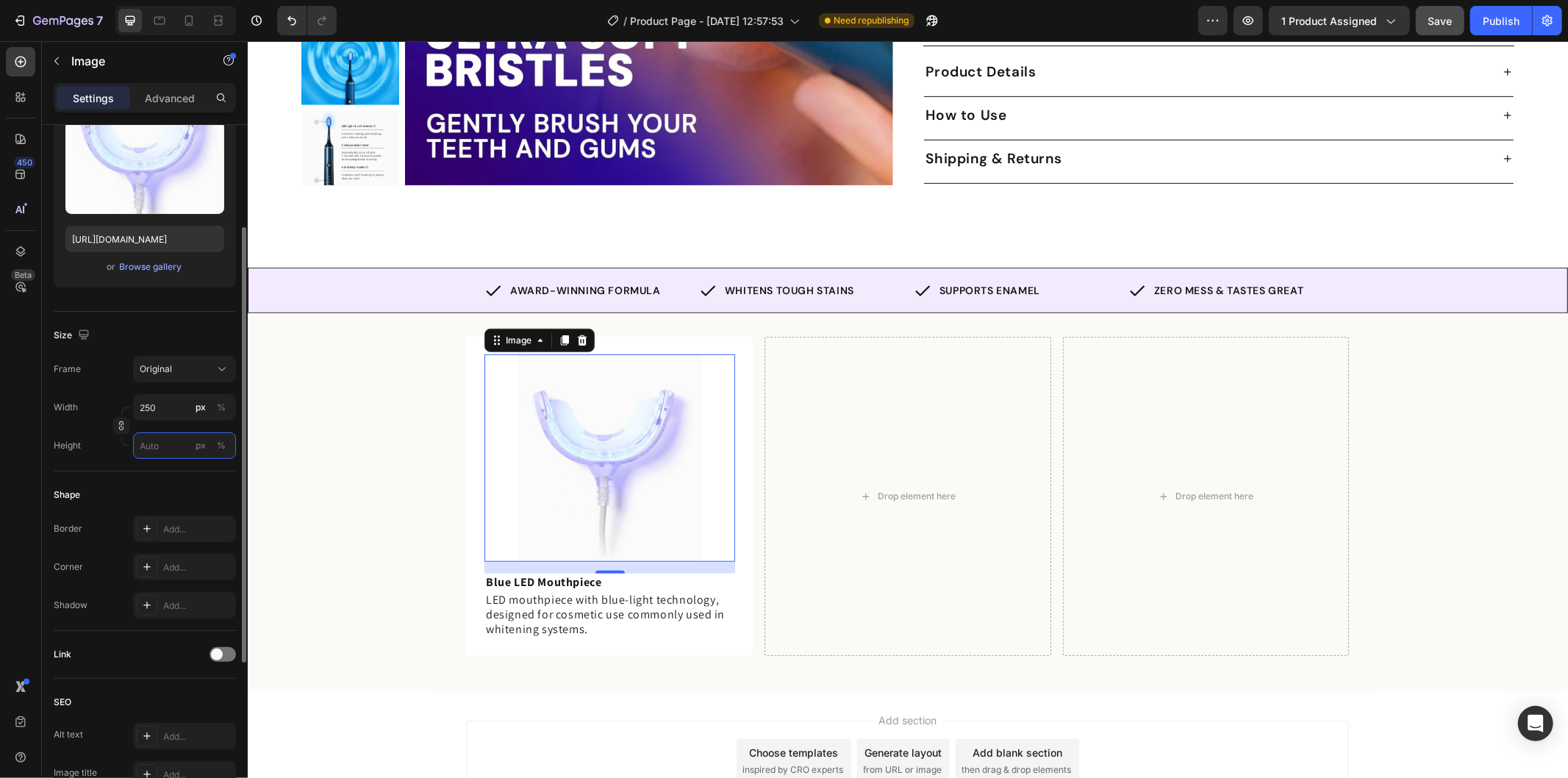
click at [139, 432] on input "px %" at bounding box center [184, 445] width 102 height 27
drag, startPoint x: 208, startPoint y: 437, endPoint x: 199, endPoint y: 438, distance: 9.1
click at [203, 438] on div "px %" at bounding box center [211, 445] width 38 height 27
click at [203, 438] on input "px %" at bounding box center [184, 445] width 102 height 27
click at [201, 439] on div "px" at bounding box center [201, 445] width 10 height 13
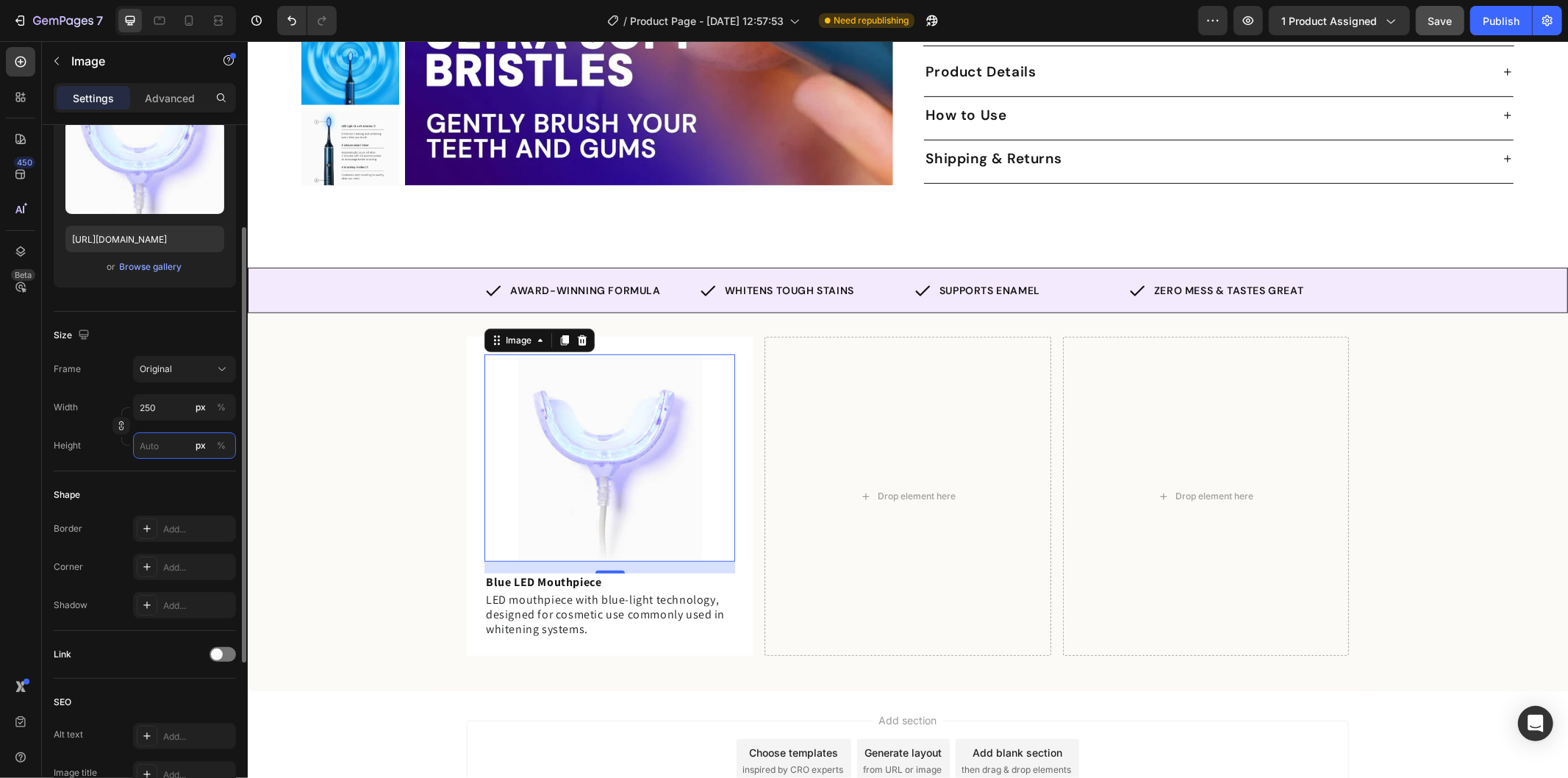
click at [156, 444] on input "px %" at bounding box center [184, 445] width 102 height 27
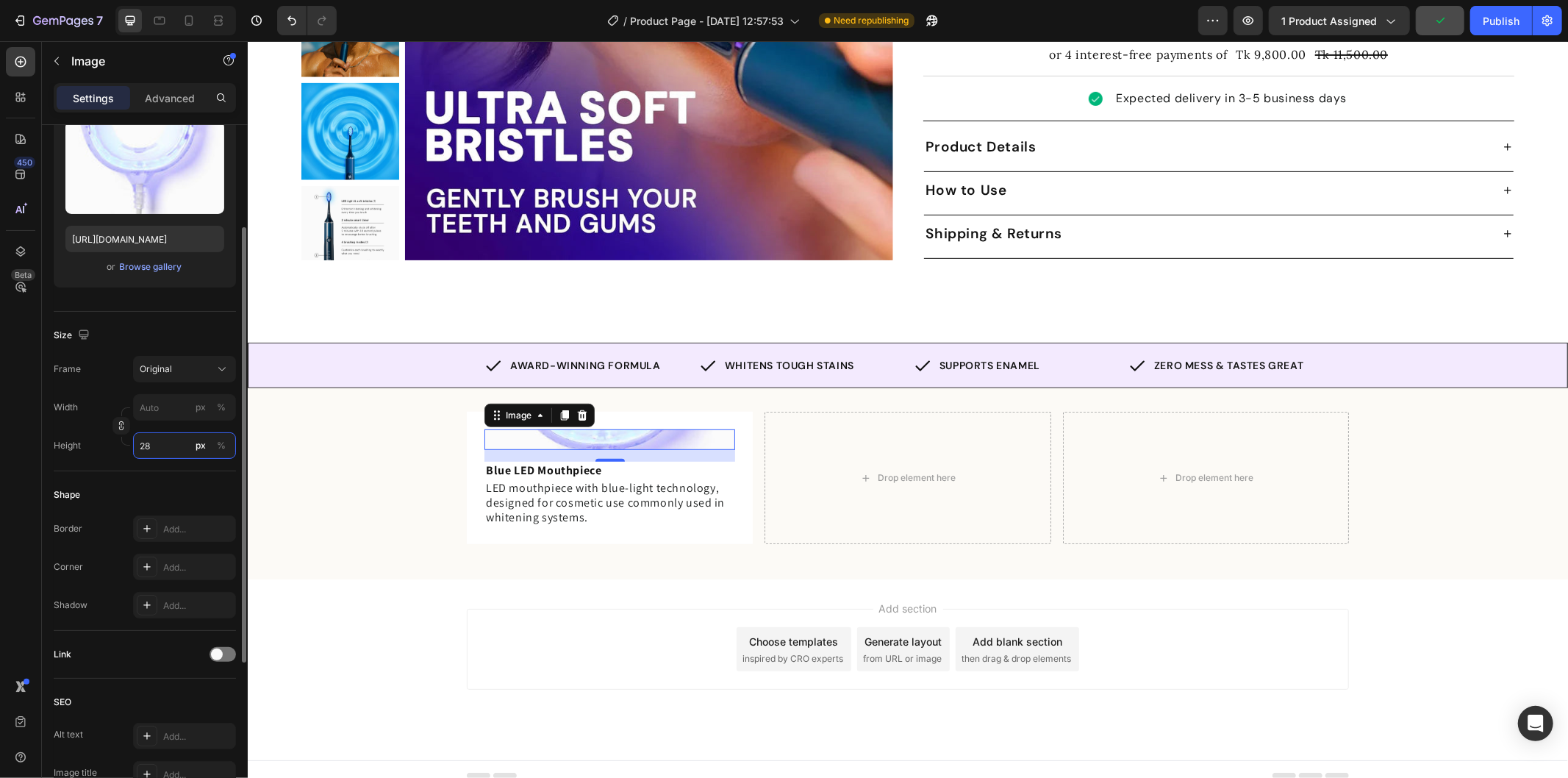
type input "281"
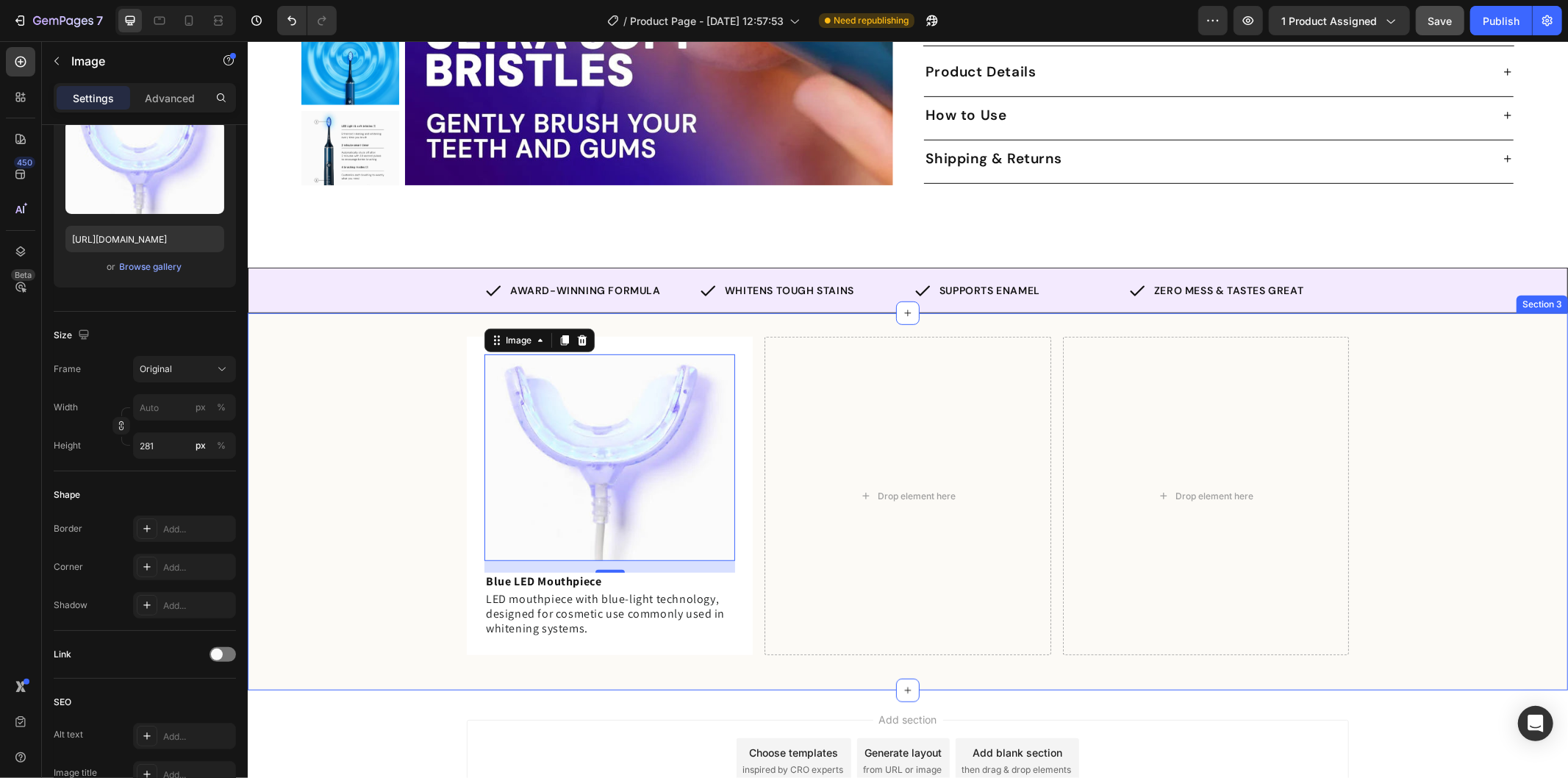
click at [388, 448] on div "Image 16 Blue LED Mouthpiece Text Block LED mouthpiece with blue-light technolo…" at bounding box center [906, 501] width 1320 height 330
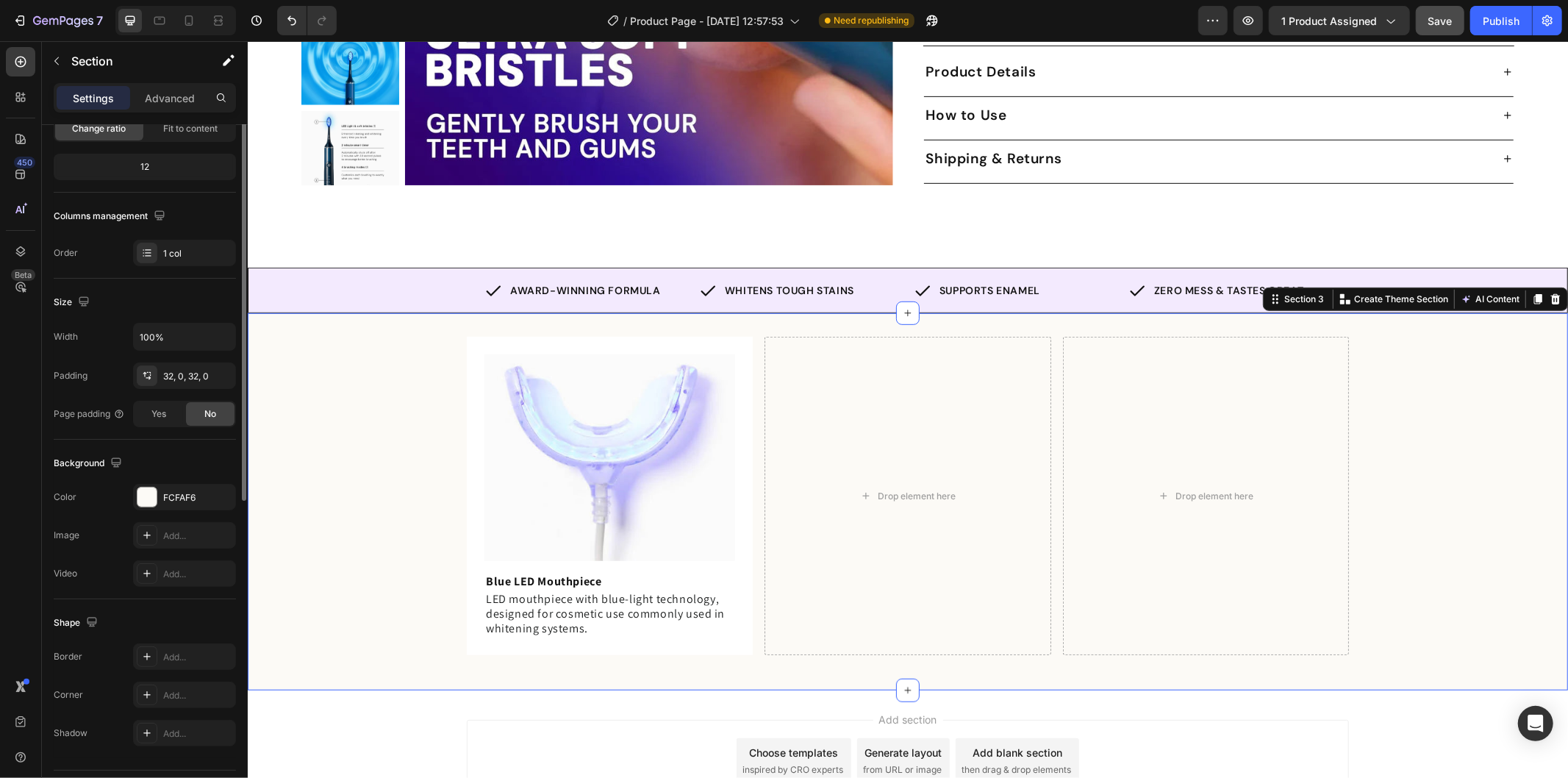
scroll to position [0, 0]
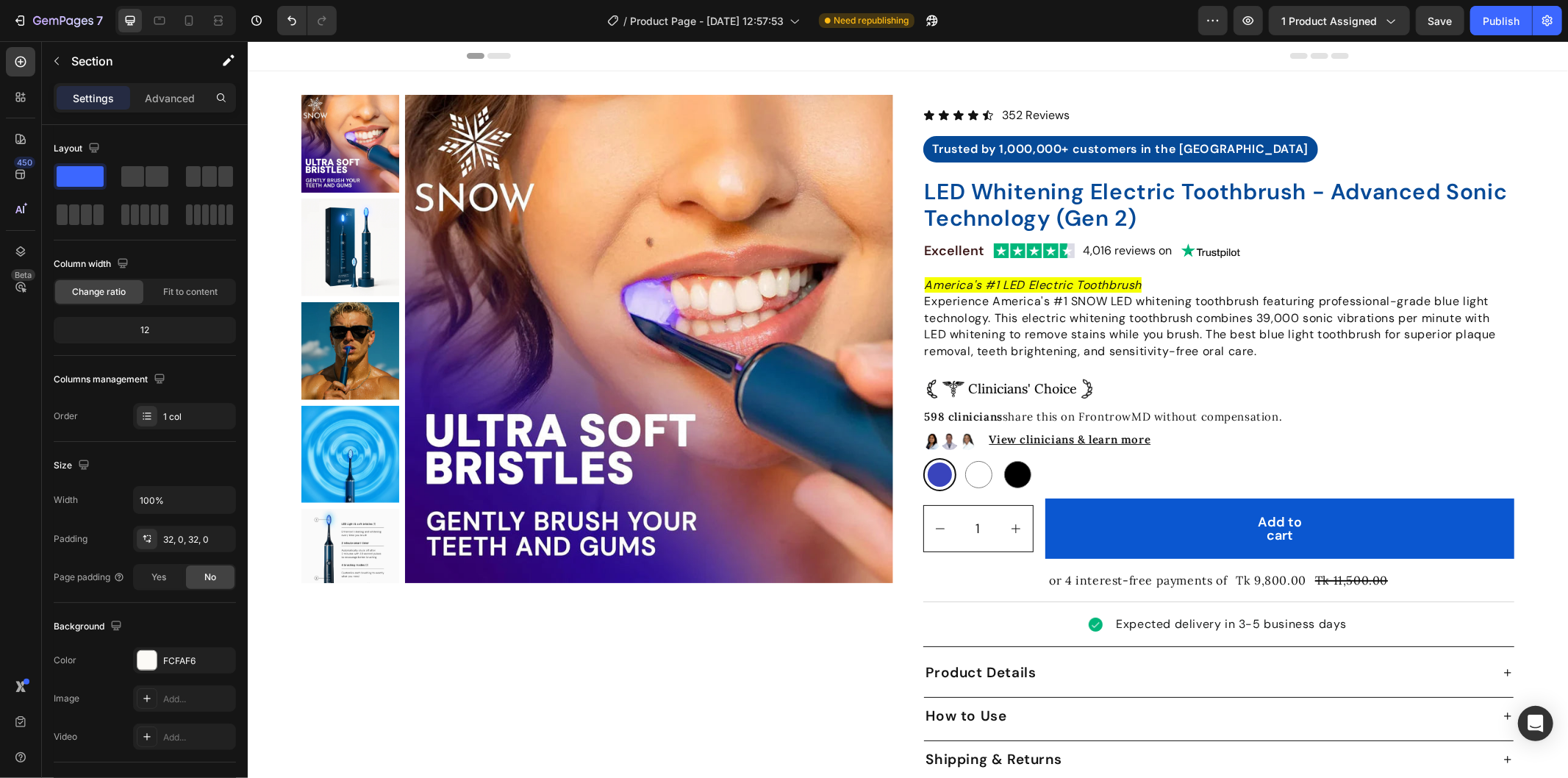
scroll to position [601, 0]
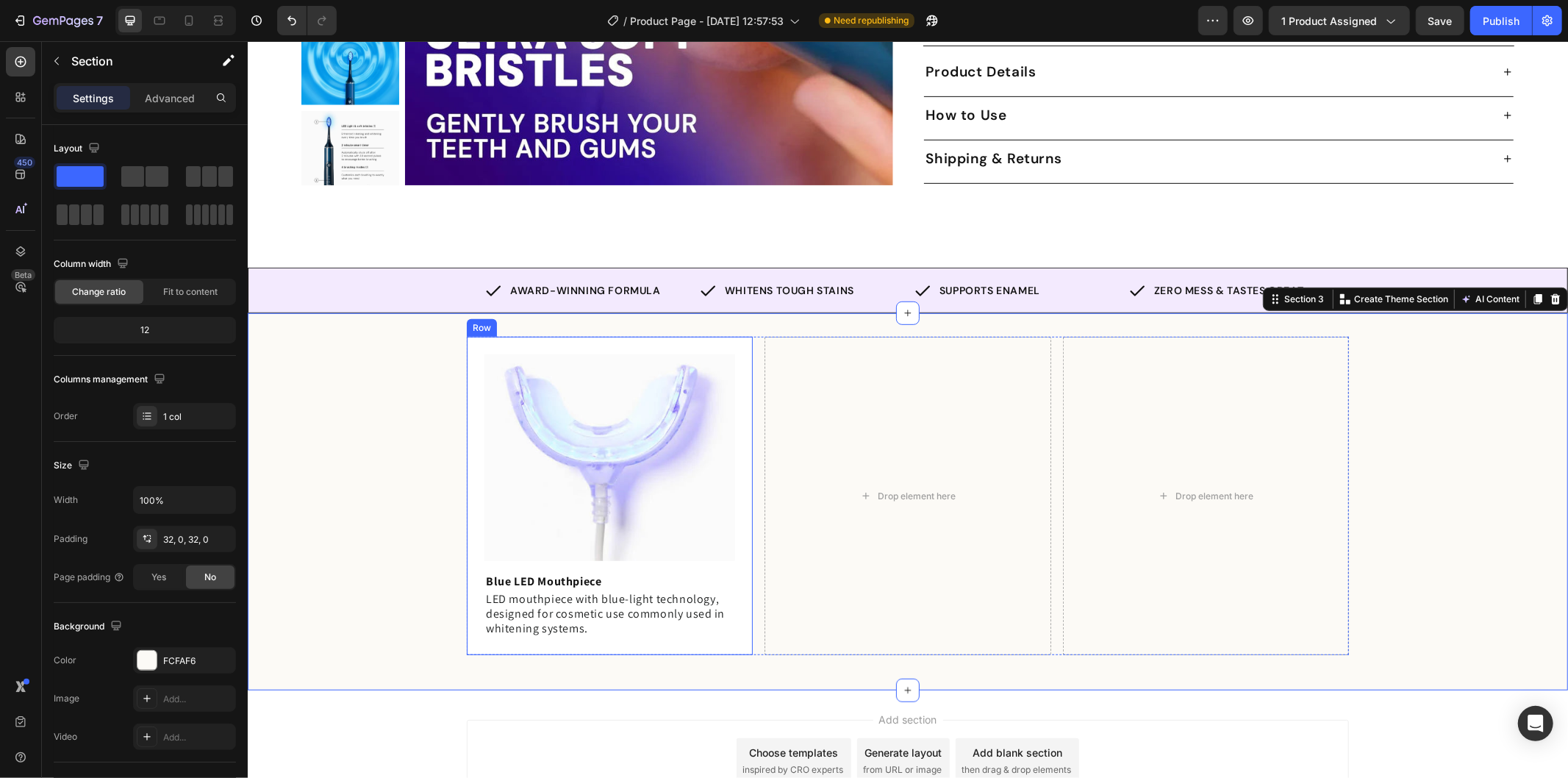
click at [535, 336] on div "Image Blue LED Mouthpiece Text Block LED mouthpiece with blue-light technology,…" at bounding box center [608, 495] width 286 height 318
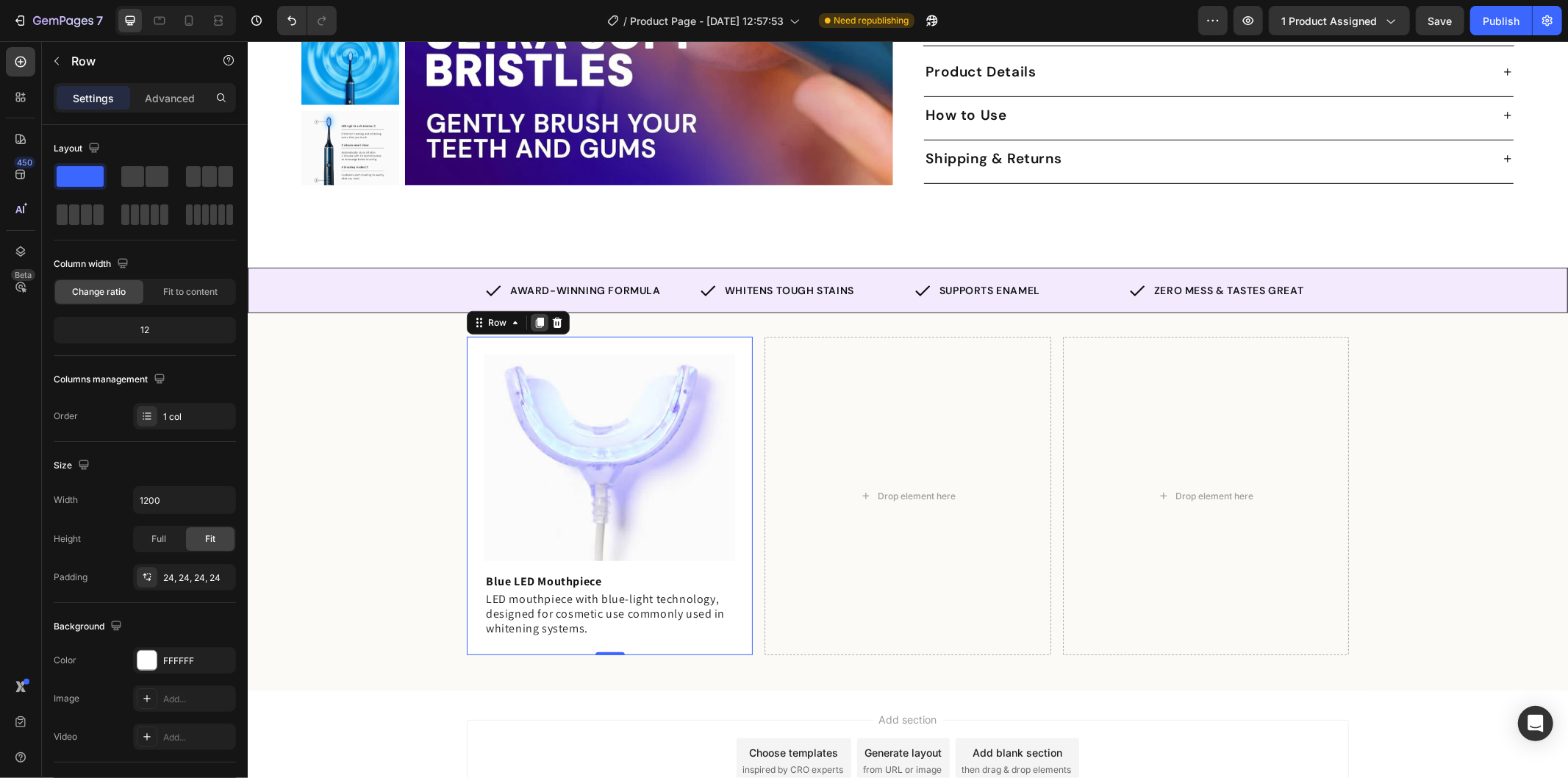
click at [533, 316] on icon at bounding box center [539, 322] width 12 height 12
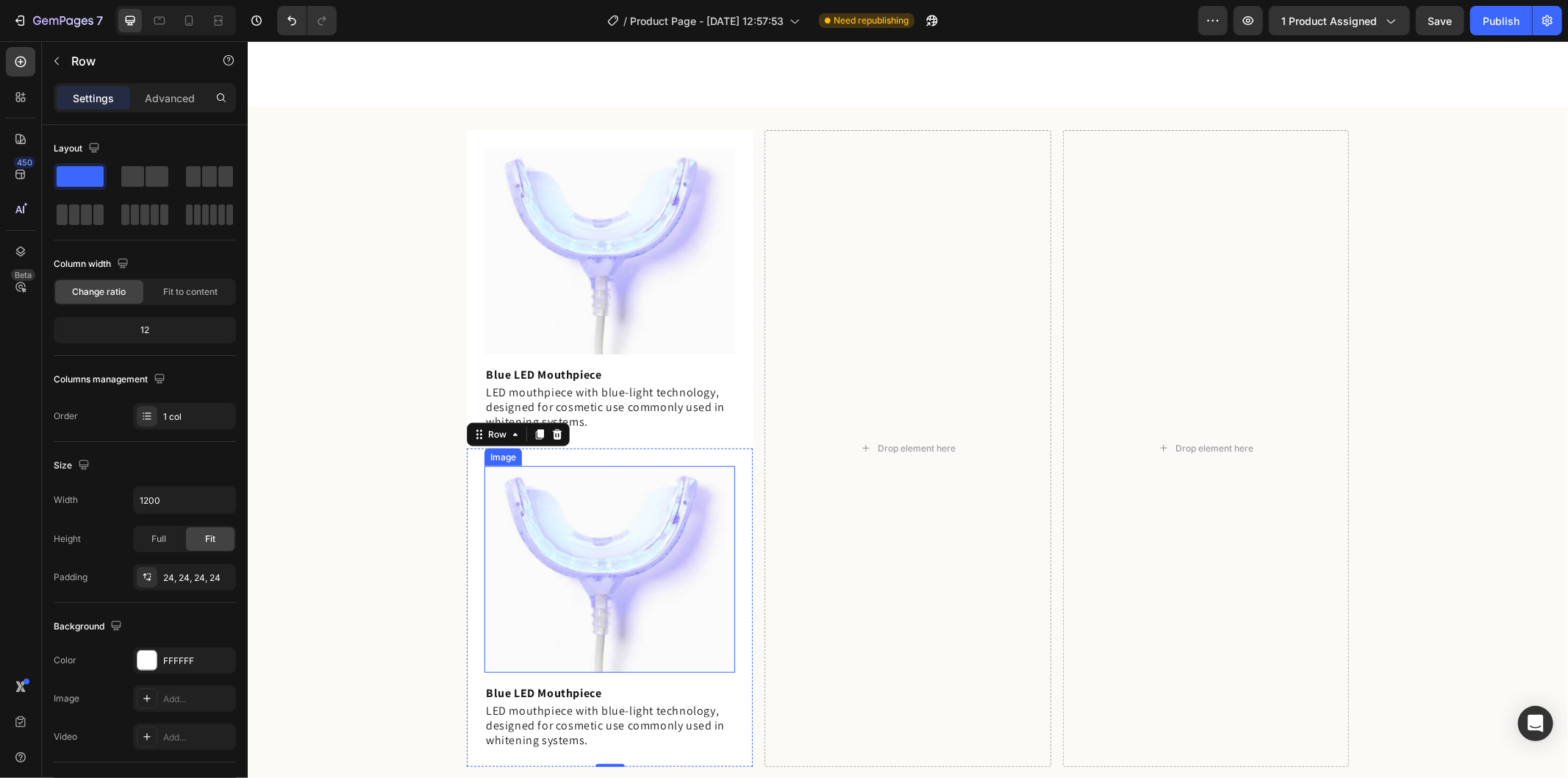
scroll to position [1031, 0]
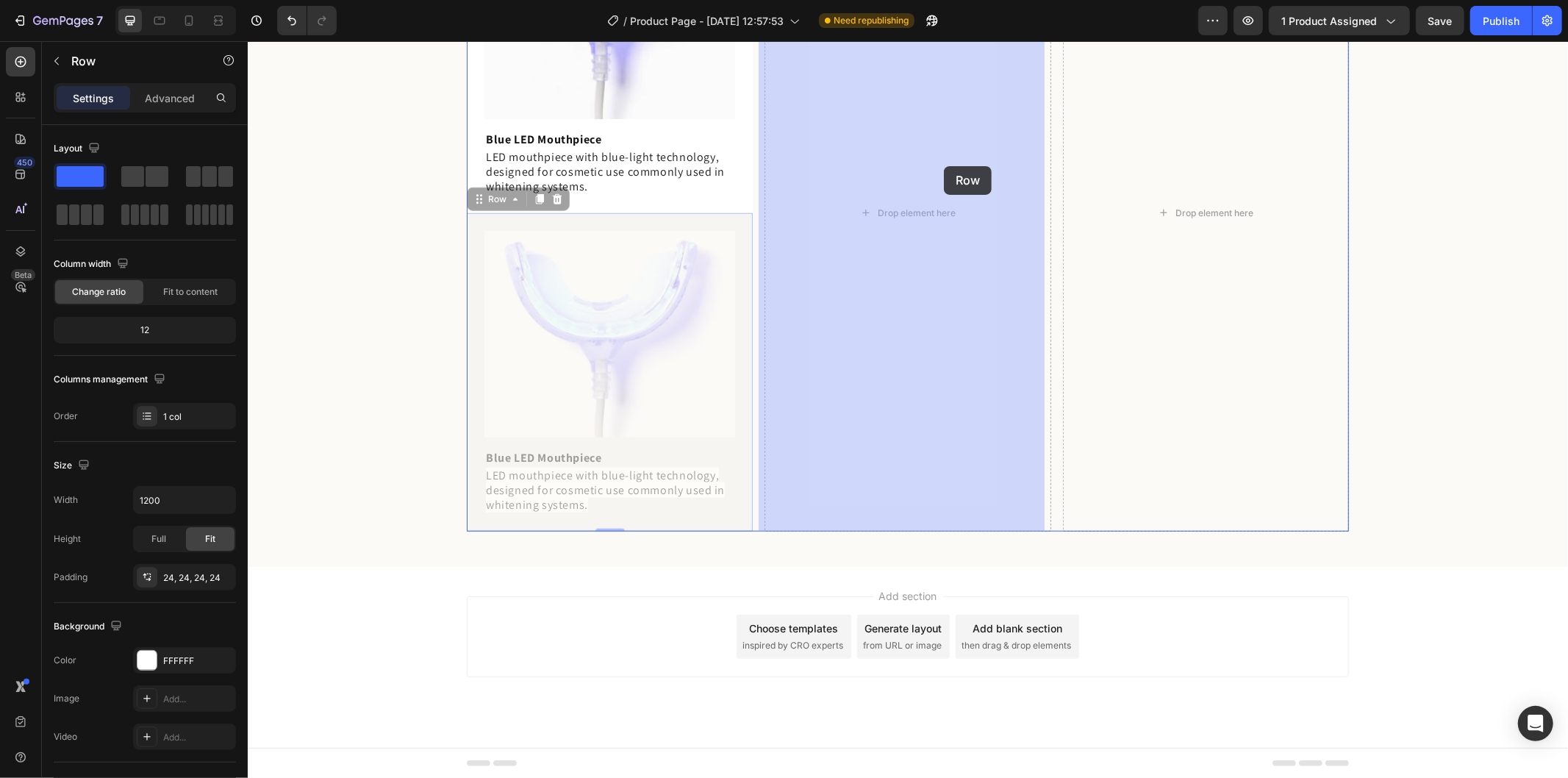
drag, startPoint x: 474, startPoint y: 198, endPoint x: 943, endPoint y: 165, distance: 470.2
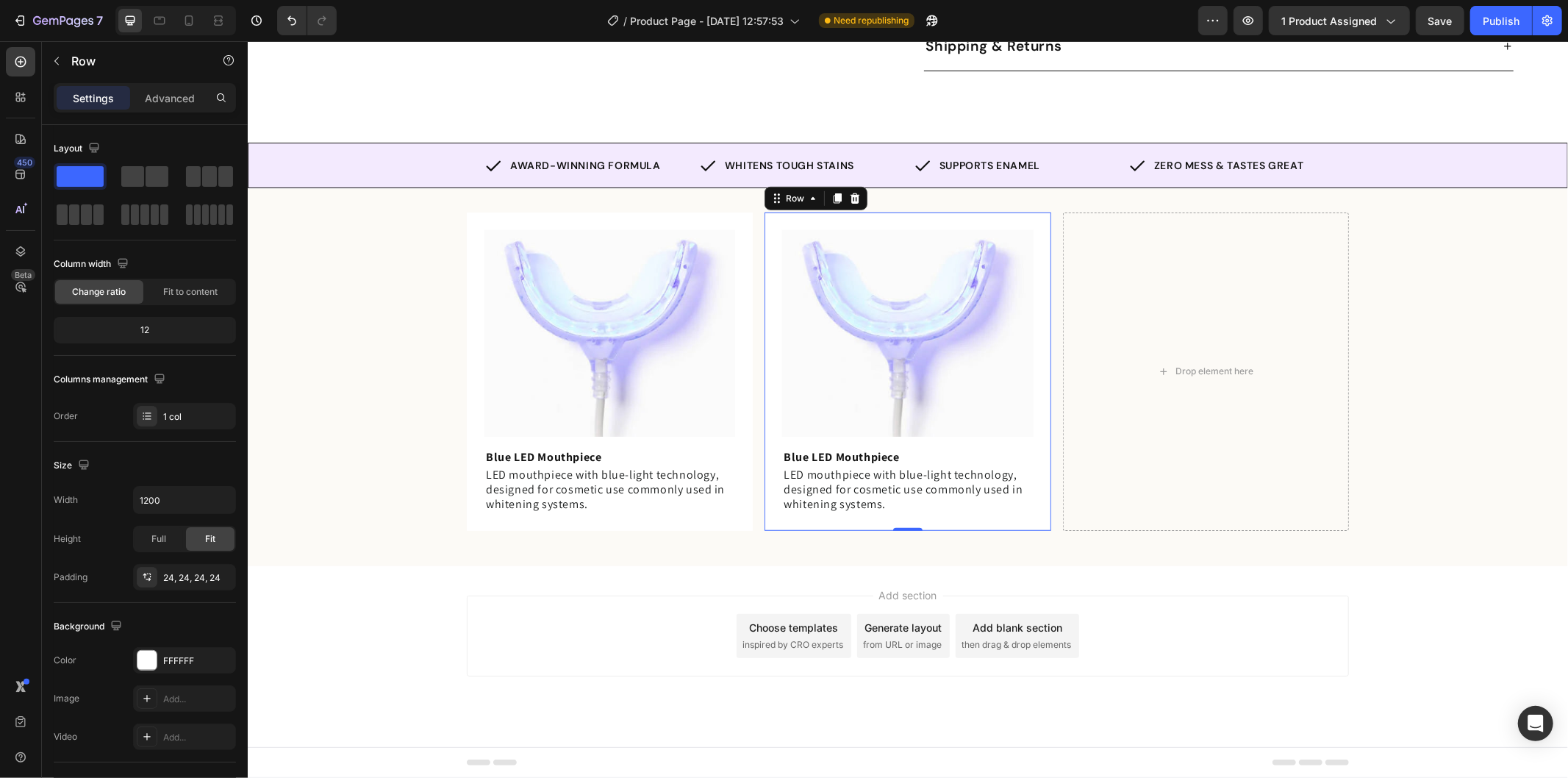
scroll to position [711, 0]
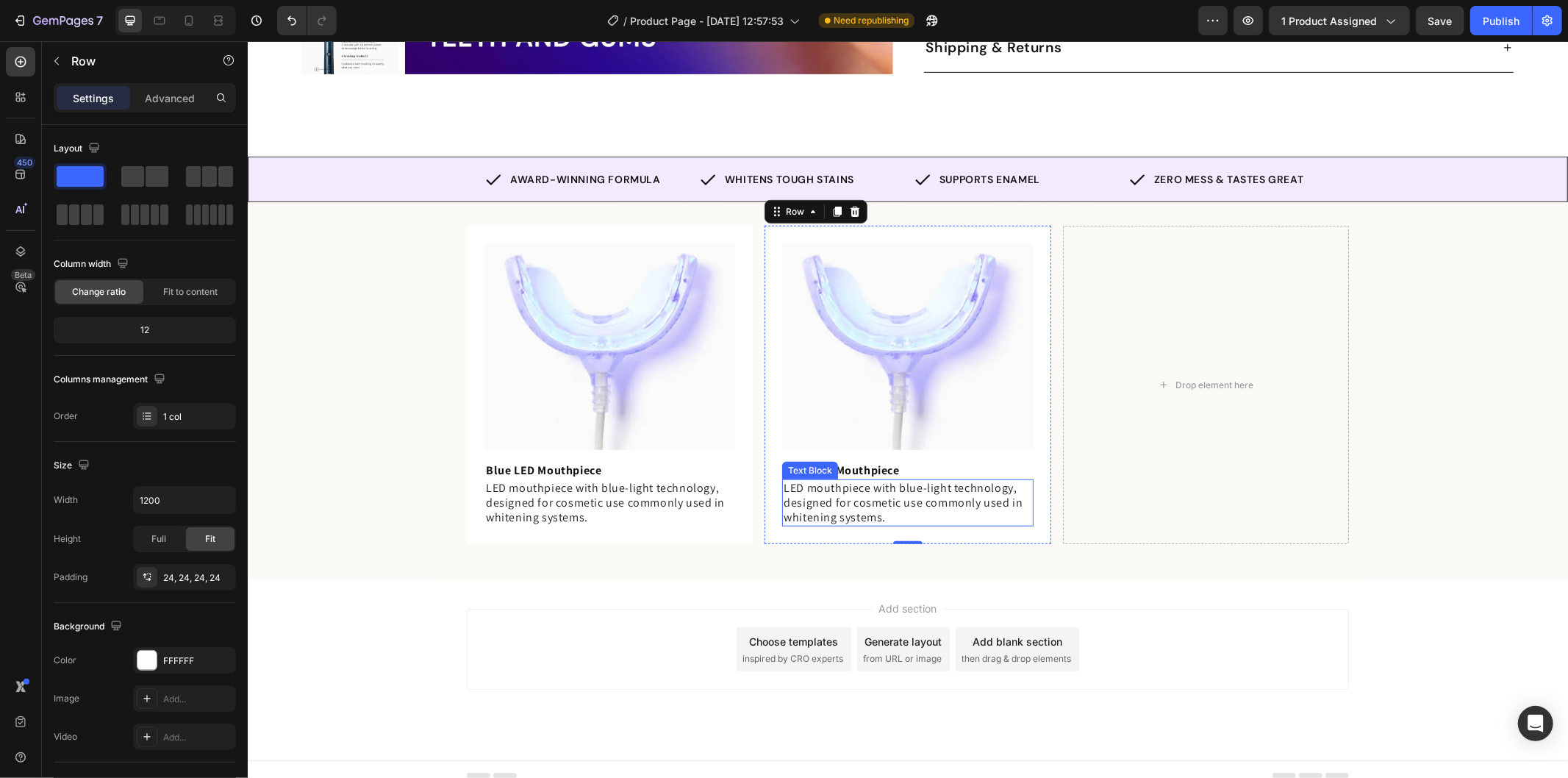
click at [849, 480] on span "LED mouthpiece with blue-light technology, designed for cosmetic use commonly u…" at bounding box center [902, 501] width 239 height 45
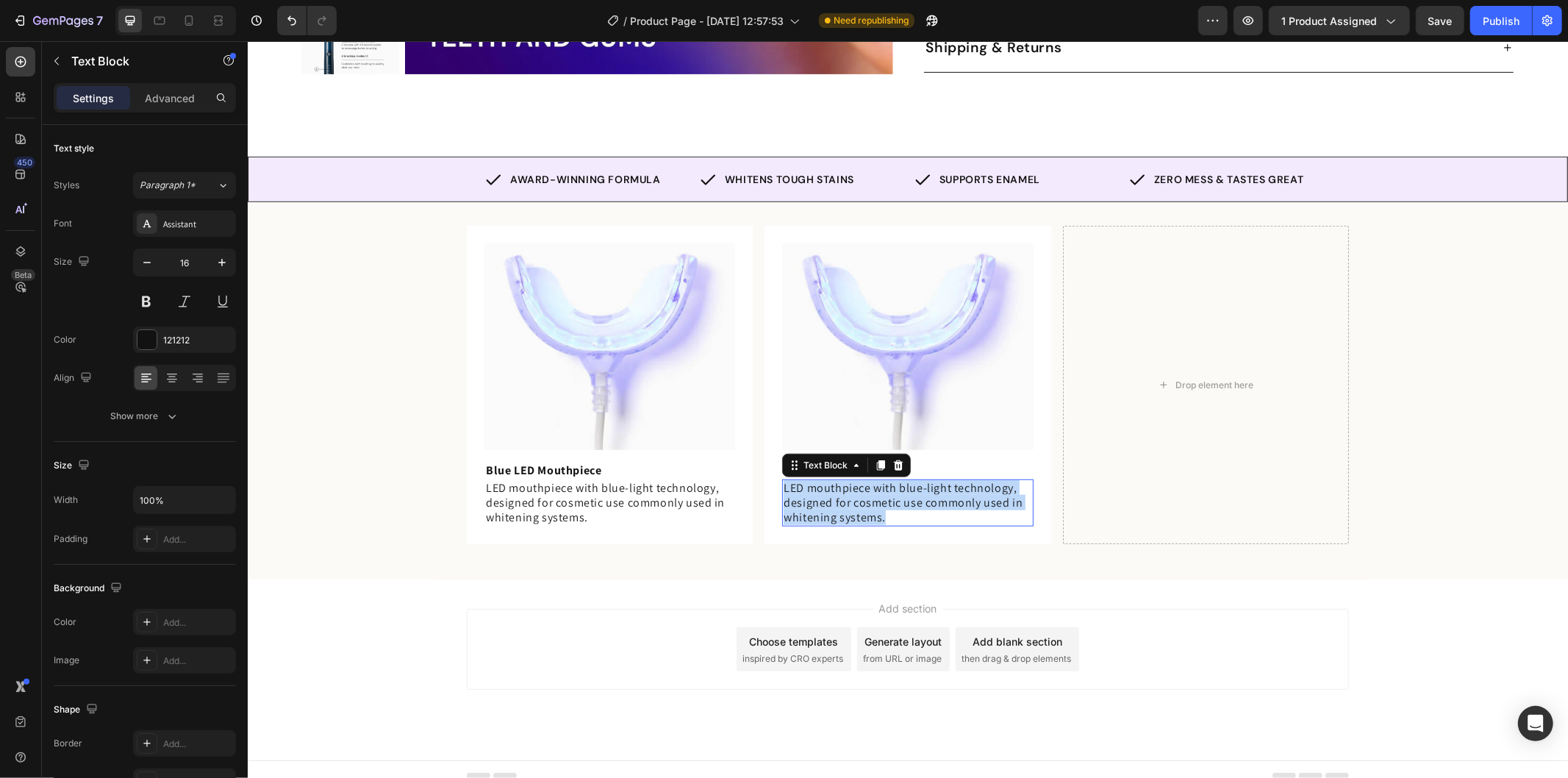
click at [849, 480] on span "LED mouthpiece with blue-light technology, designed for cosmetic use commonly u…" at bounding box center [902, 501] width 239 height 45
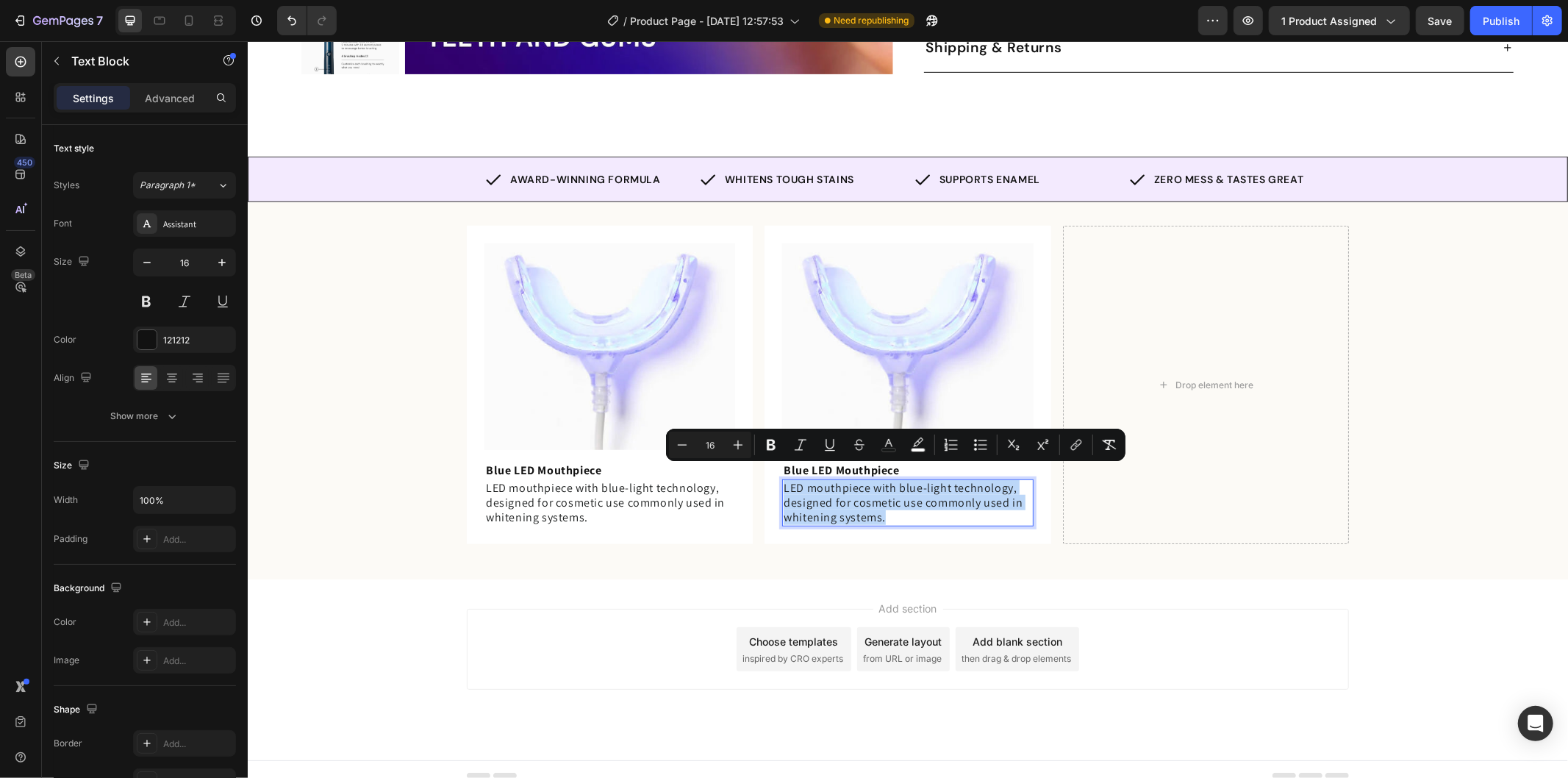
click at [841, 511] on span "LED mouthpiece with blue-light technology, designed for cosmetic use commonly u…" at bounding box center [902, 501] width 239 height 45
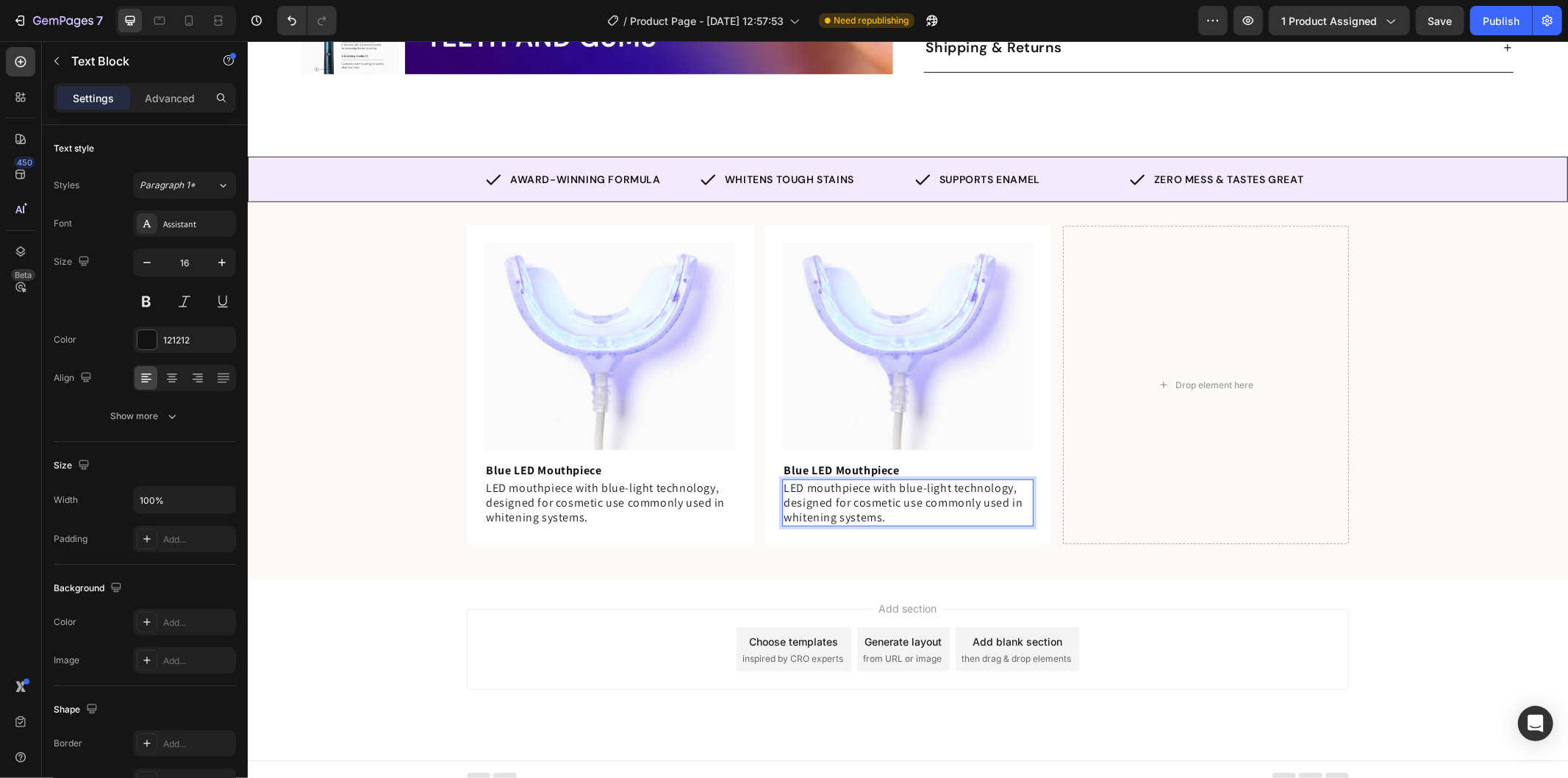
click at [841, 494] on span "LED mouthpiece with blue-light technology, designed for cosmetic use commonly u…" at bounding box center [902, 501] width 239 height 45
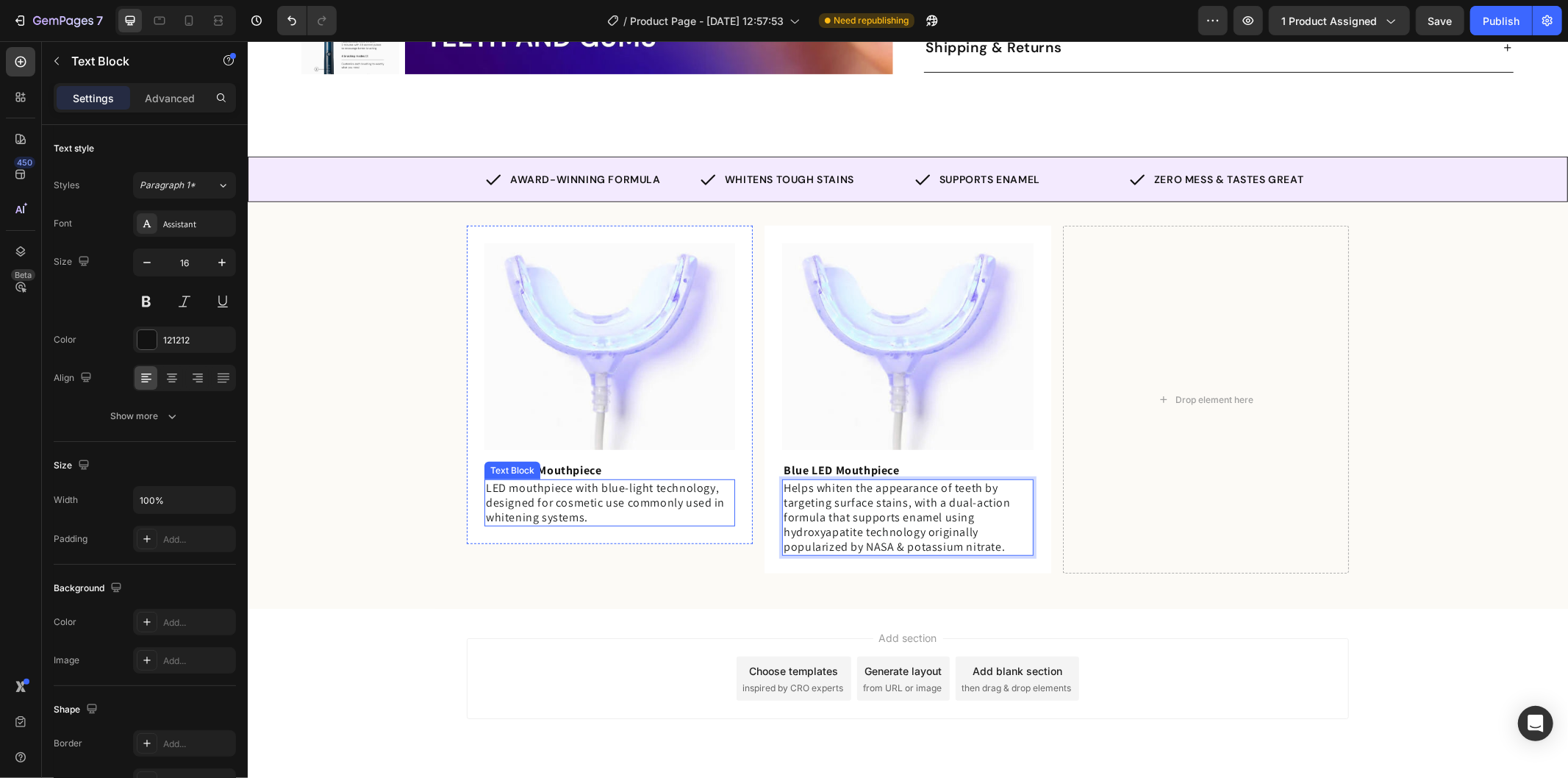
click at [602, 487] on span "LED mouthpiece with blue-light technology, designed for cosmetic use commonly u…" at bounding box center [605, 501] width 239 height 45
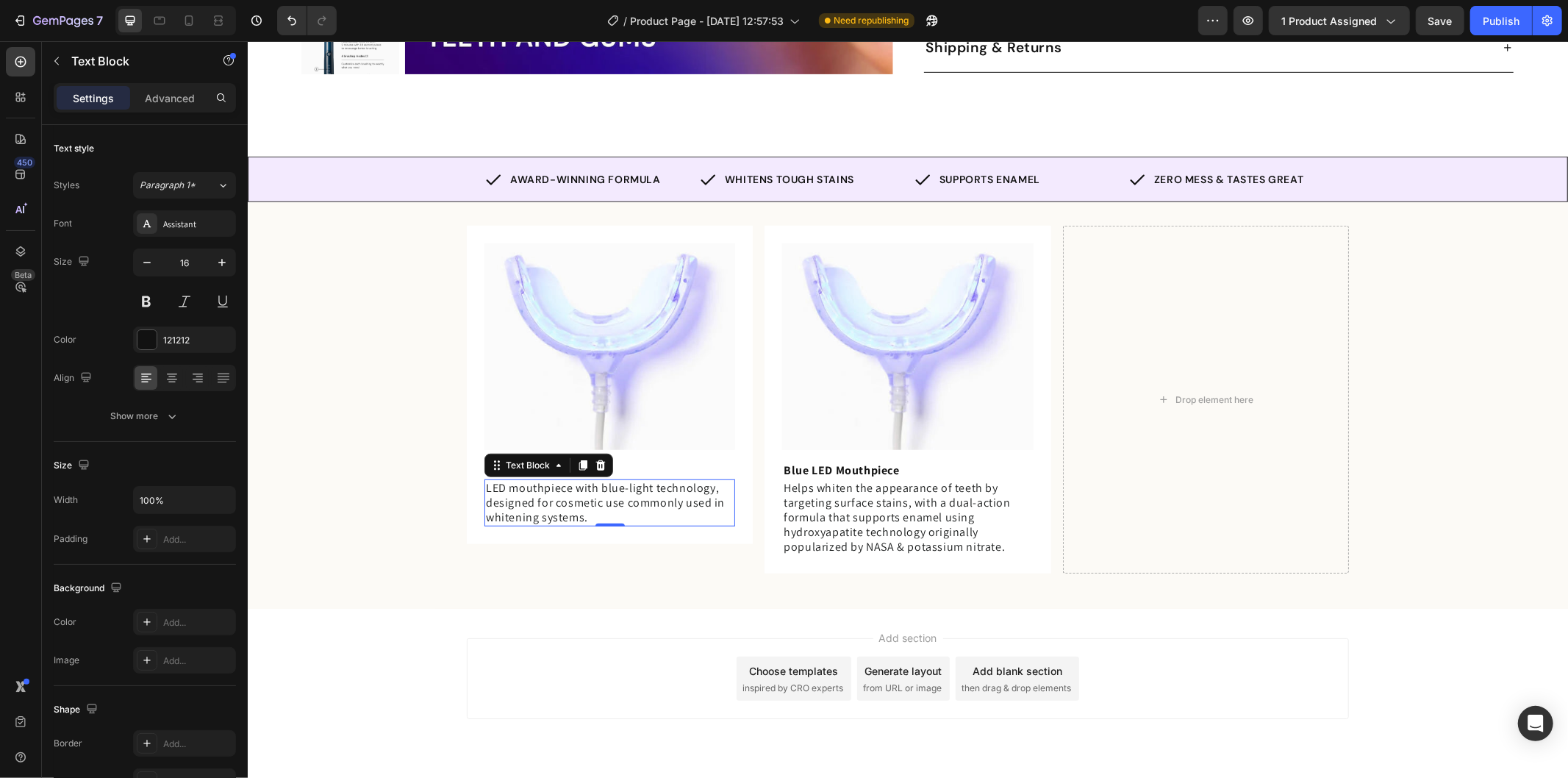
click at [1514, 0] on div at bounding box center [784, 0] width 1568 height 0
click at [818, 496] on span "Helps whiten the appearance of teeth by targeting surface stains, with a dual-a…" at bounding box center [896, 516] width 227 height 75
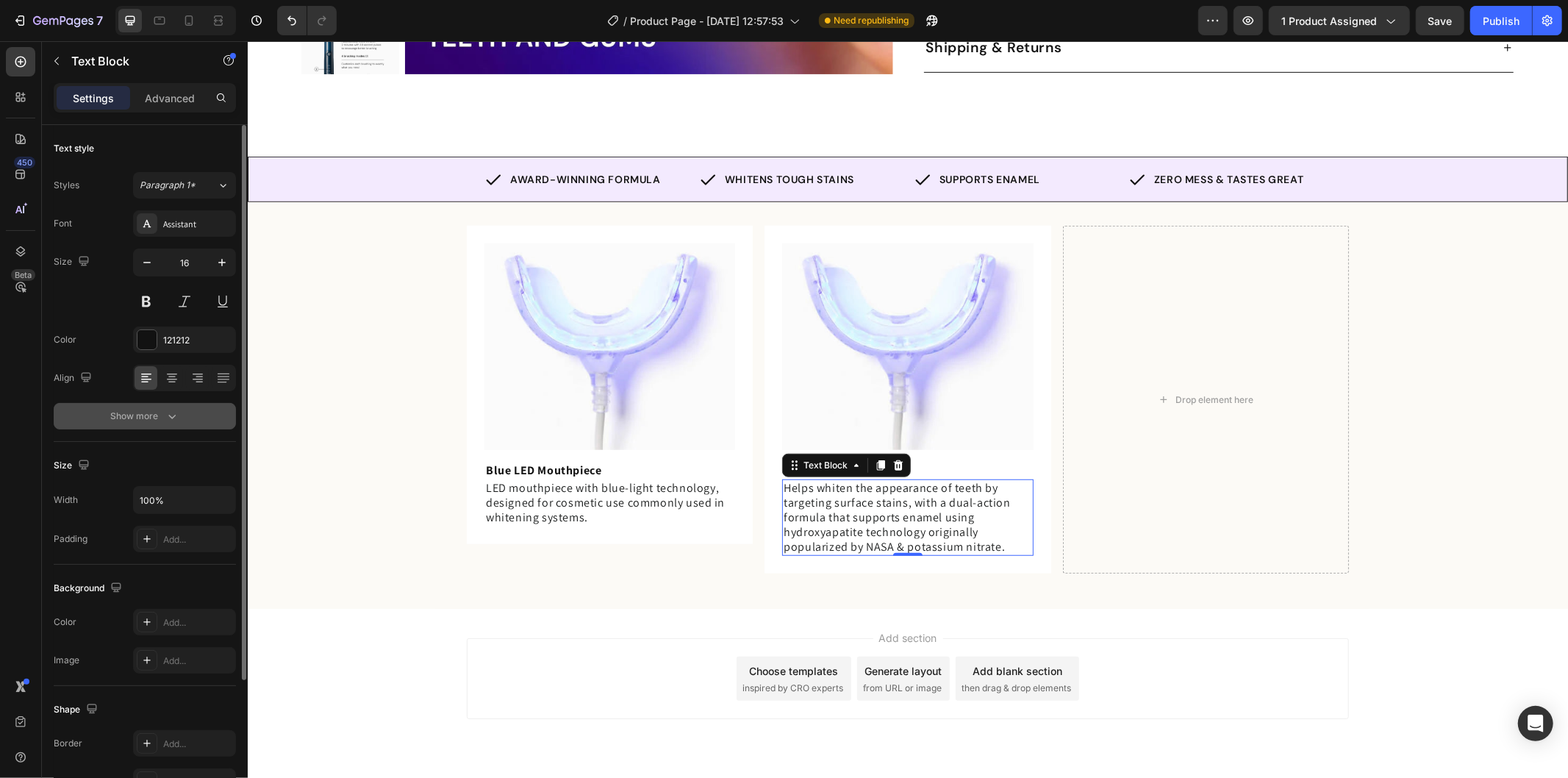
click at [165, 414] on icon "button" at bounding box center [172, 416] width 15 height 15
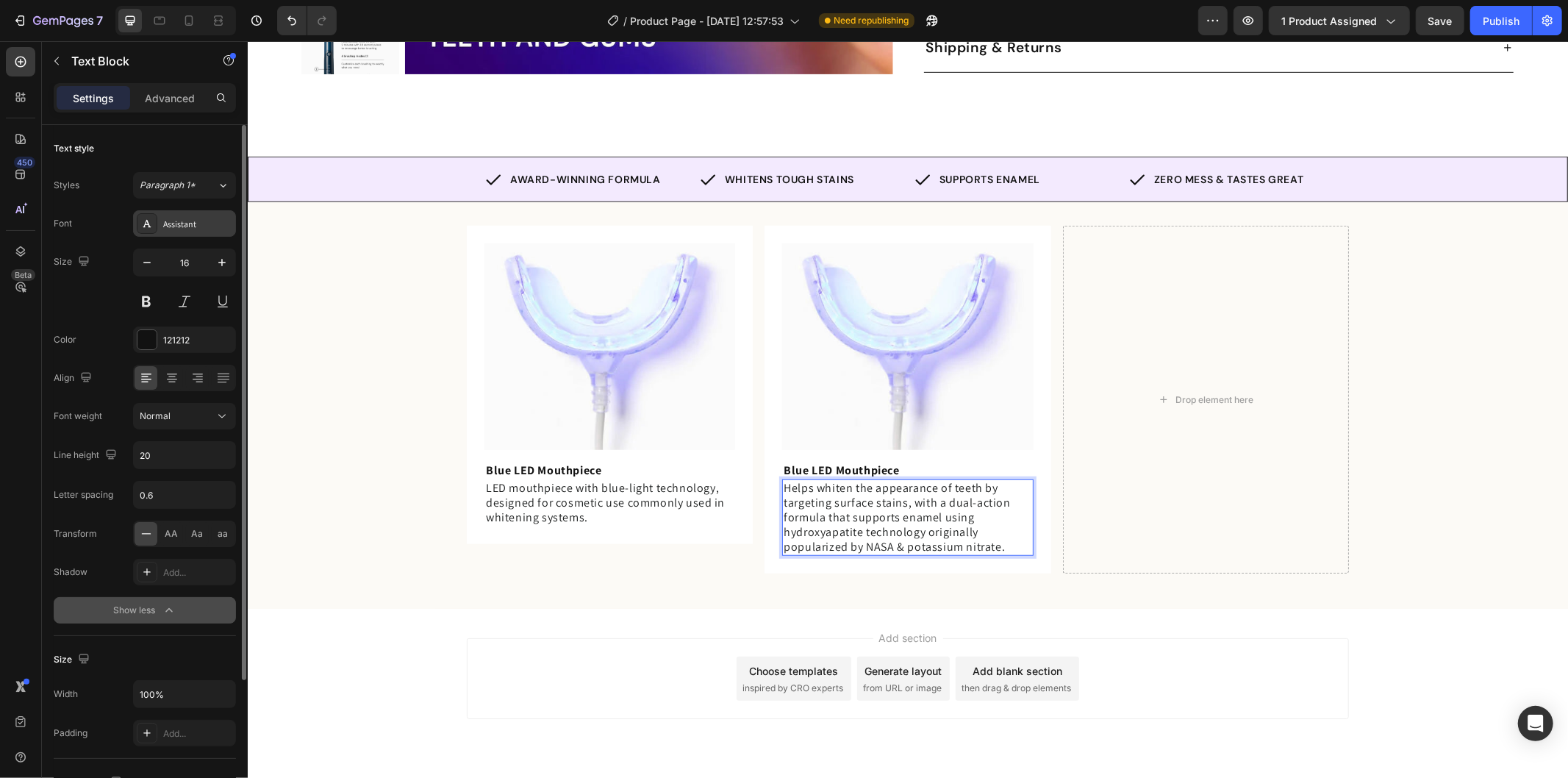
click at [172, 221] on div "Assistant" at bounding box center [197, 224] width 69 height 13
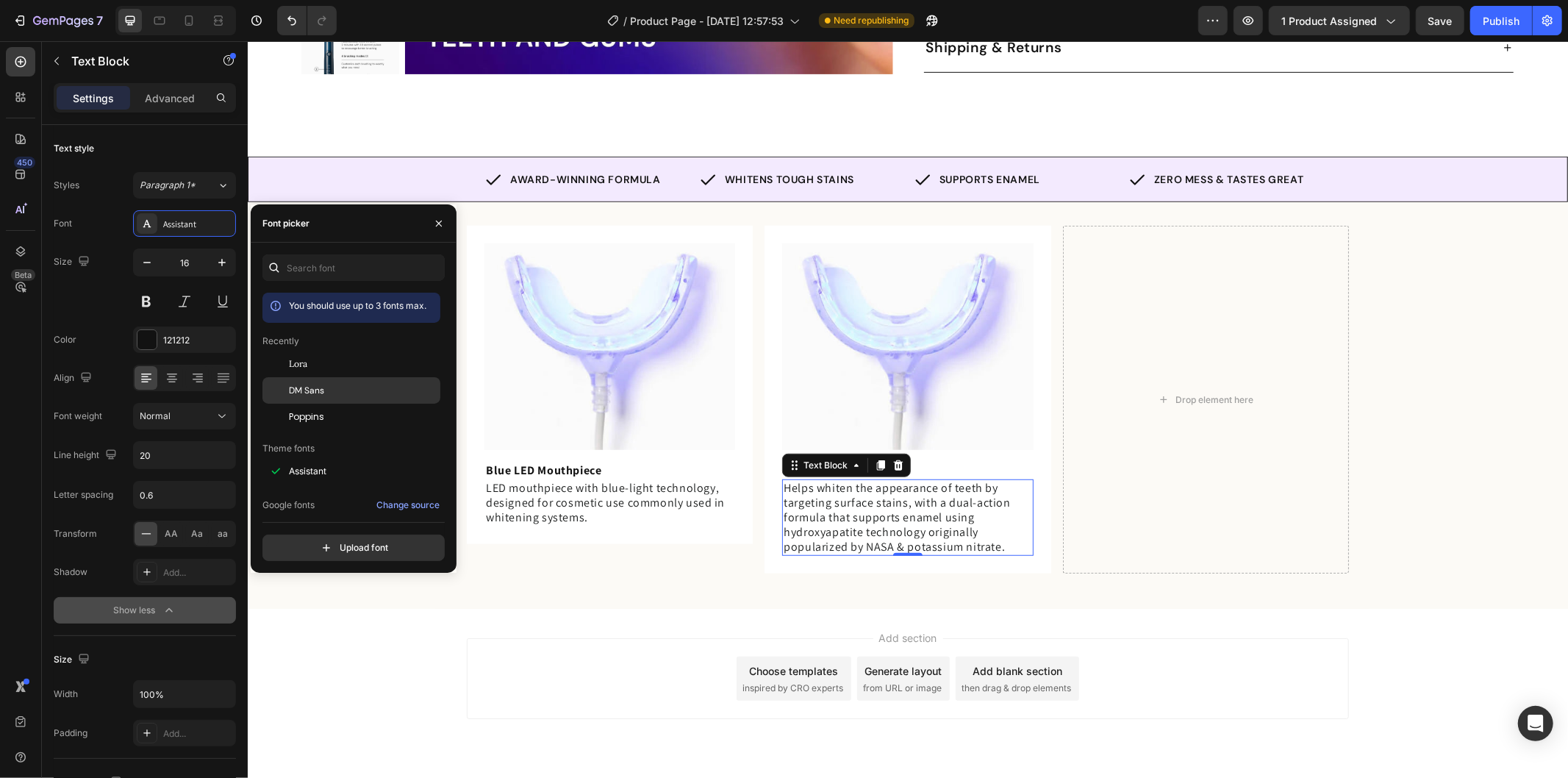
click at [360, 384] on div "DM Sans" at bounding box center [362, 390] width 148 height 13
click at [521, 483] on span "LED mouthpiece with blue-light technology, designed for cosmetic use commonly u…" at bounding box center [605, 501] width 239 height 45
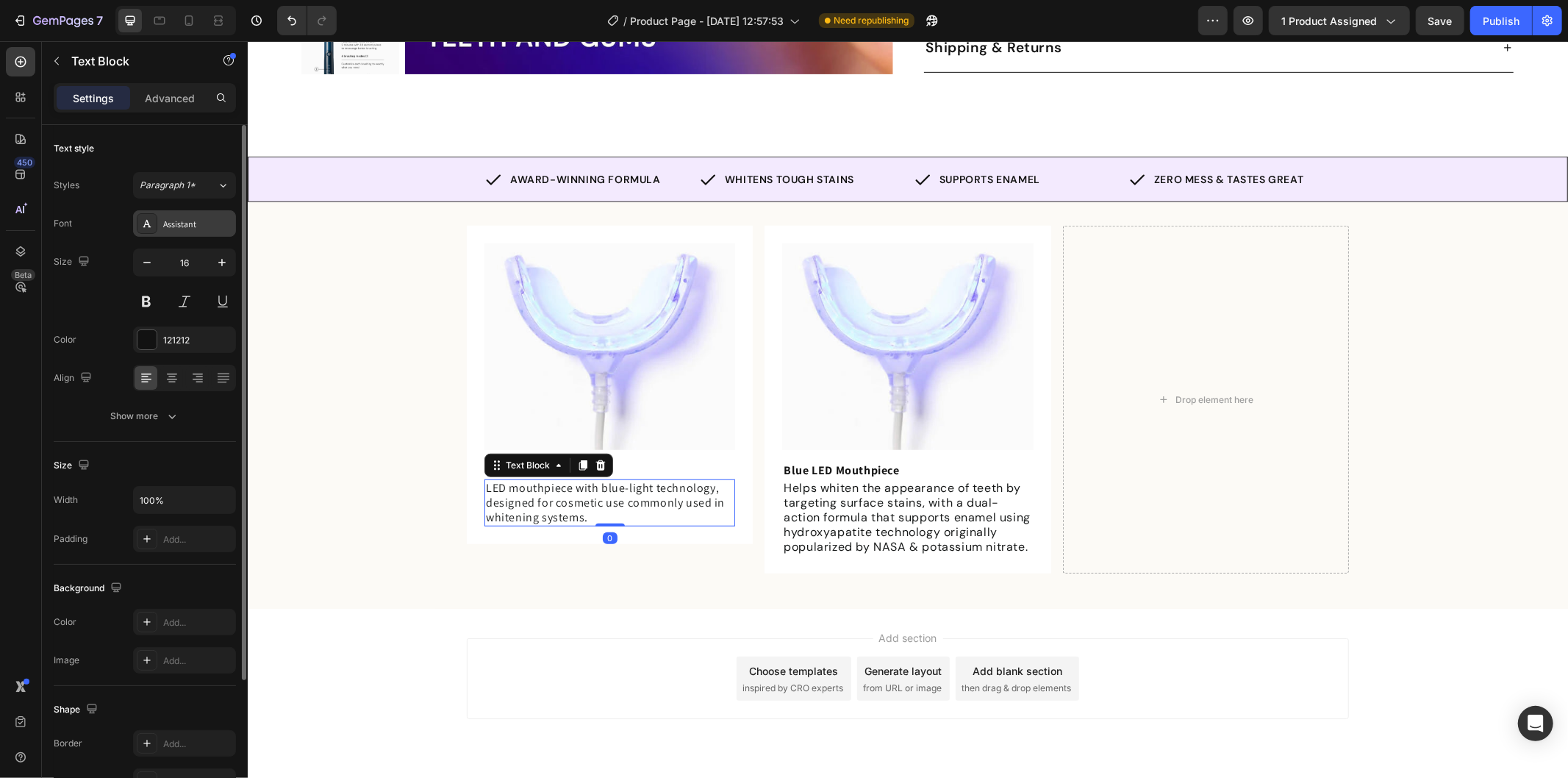
click at [204, 218] on div "Assistant" at bounding box center [197, 224] width 69 height 13
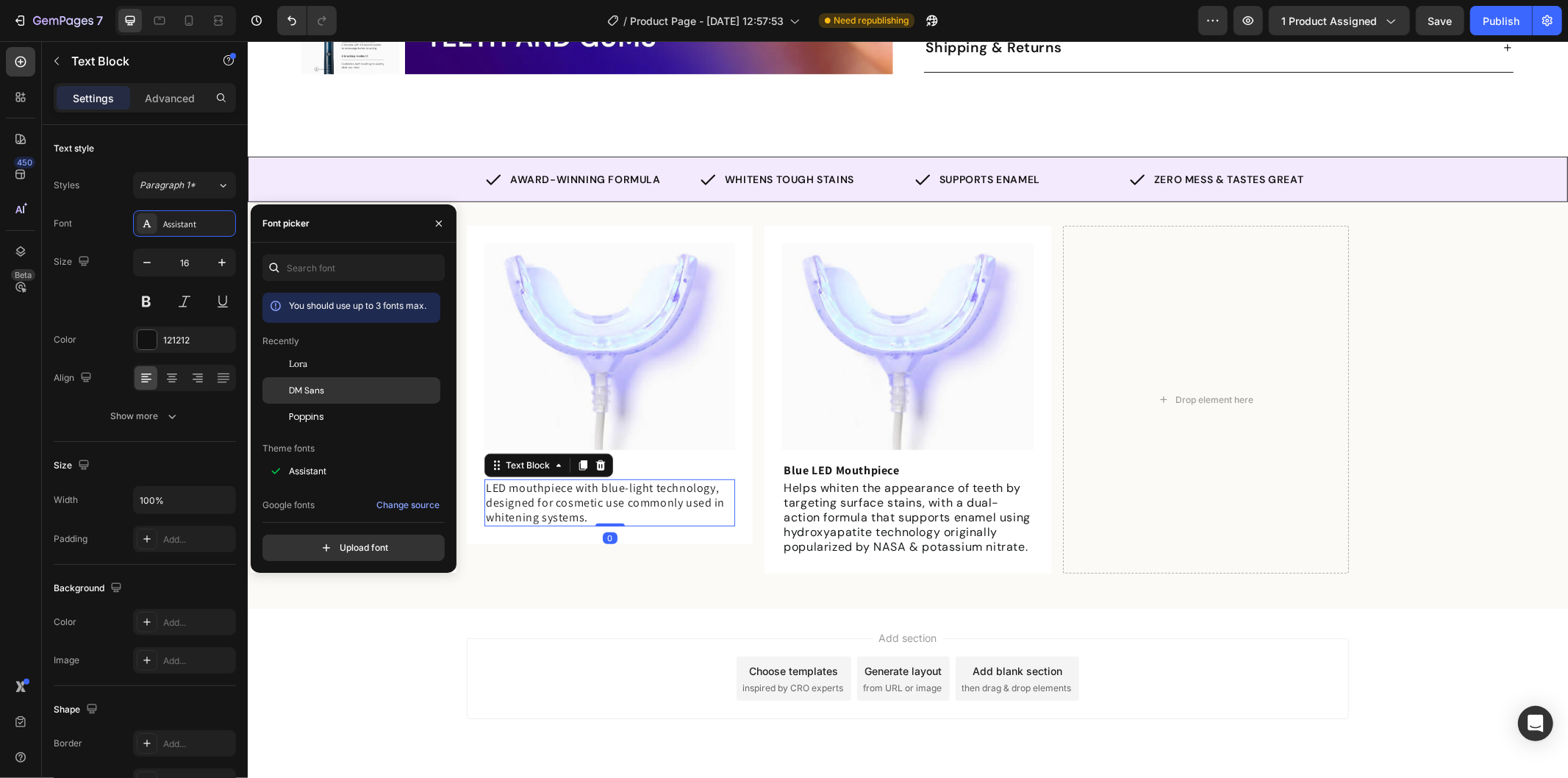
click at [342, 387] on div "DM Sans" at bounding box center [362, 390] width 148 height 13
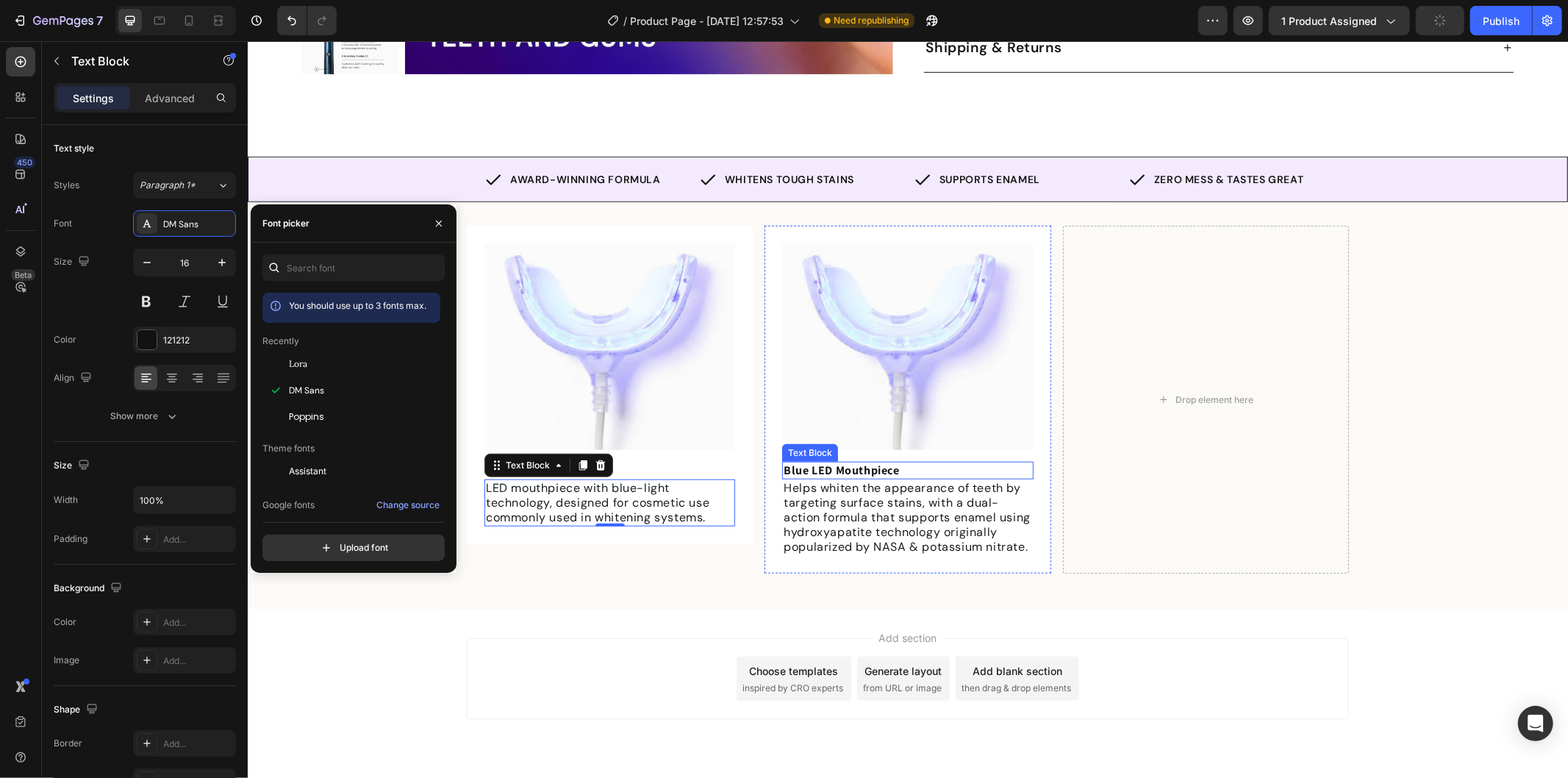
click at [902, 463] on p "Blue LED Mouthpiece" at bounding box center [906, 470] width 248 height 15
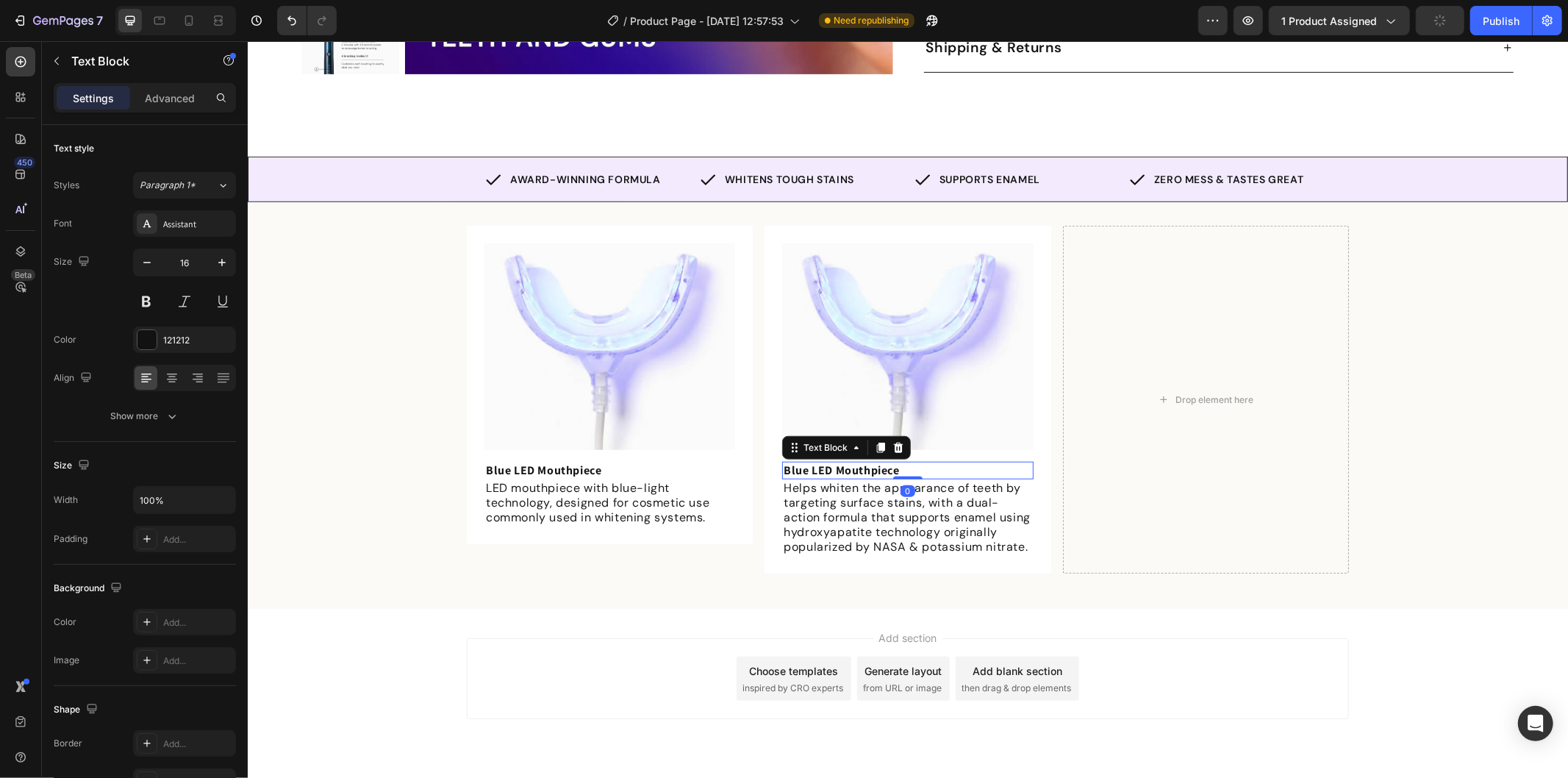
click at [902, 463] on p "Blue LED Mouthpiece" at bounding box center [906, 470] width 248 height 15
click at [847, 462] on strong "Blue LED Mouthpiece" at bounding box center [841, 470] width 115 height 16
click at [648, 589] on div "Image Blue LED Mouthpiece Text Block LED mouthpiece with blue-light technology,…" at bounding box center [906, 404] width 1320 height 407
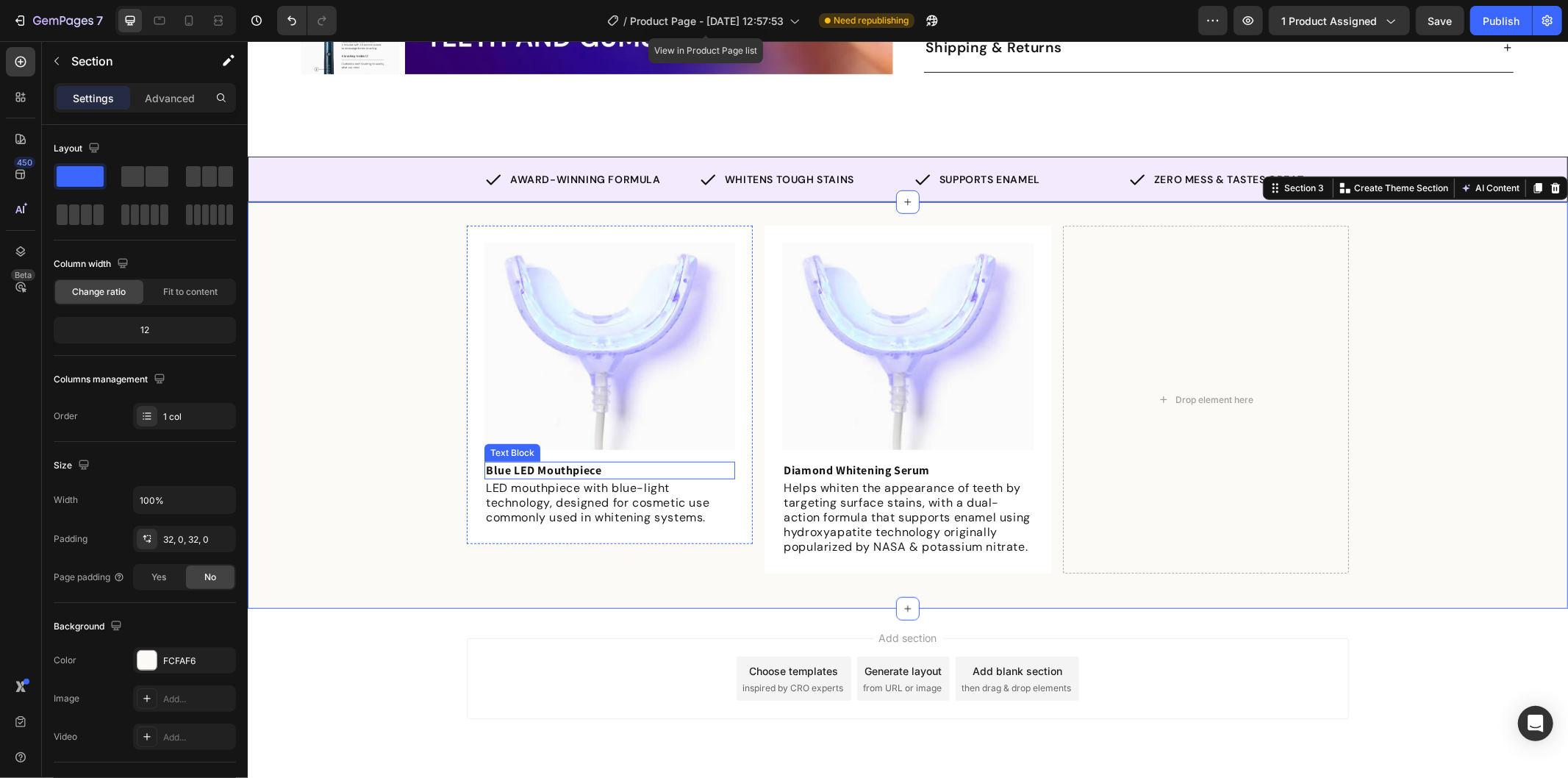
click at [617, 463] on p "Blue LED Mouthpiece" at bounding box center [609, 470] width 248 height 15
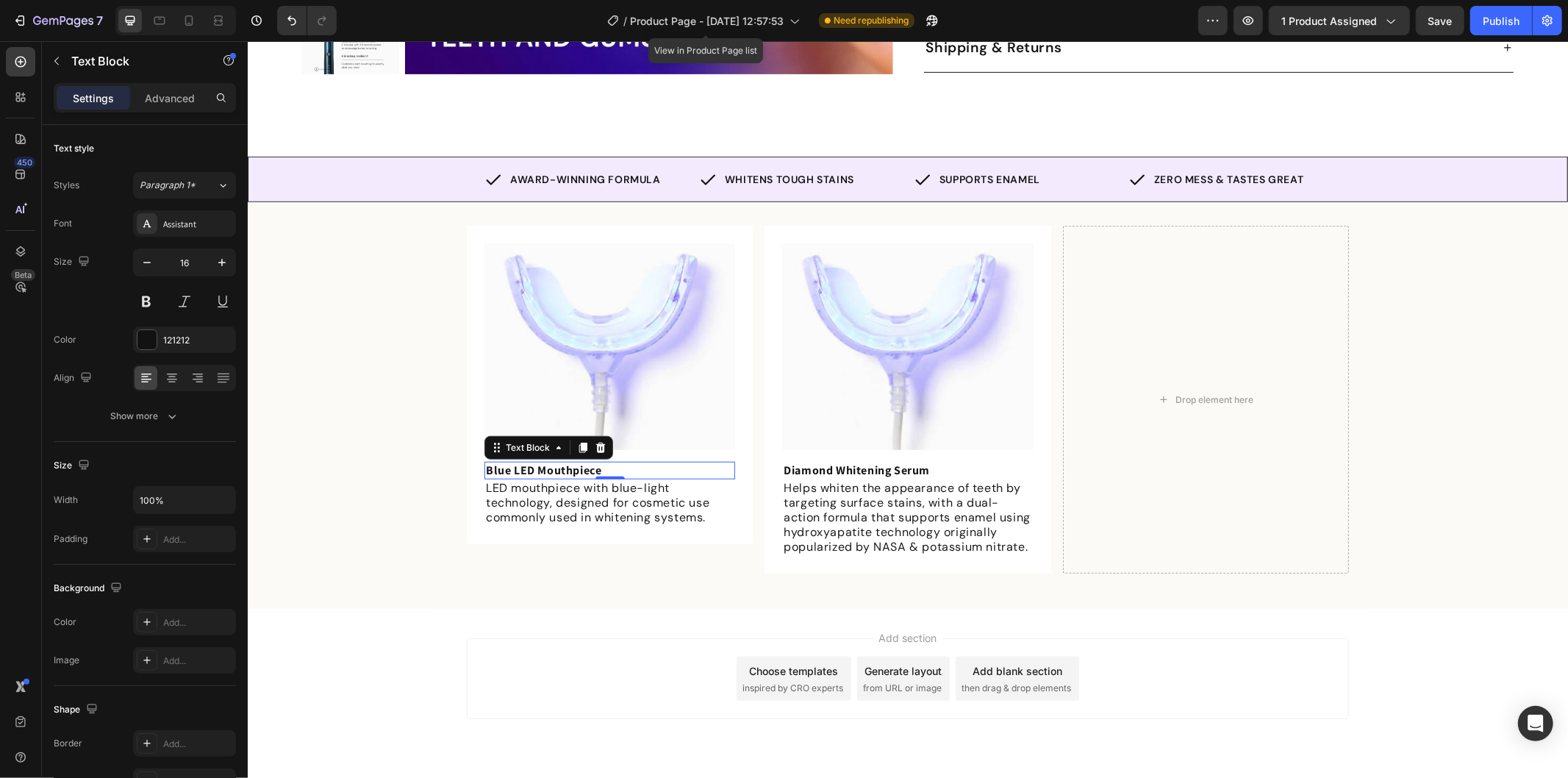
click at [160, 112] on div "Settings Advanced" at bounding box center [144, 103] width 206 height 42
click at [171, 97] on p "Advanced" at bounding box center [170, 98] width 50 height 16
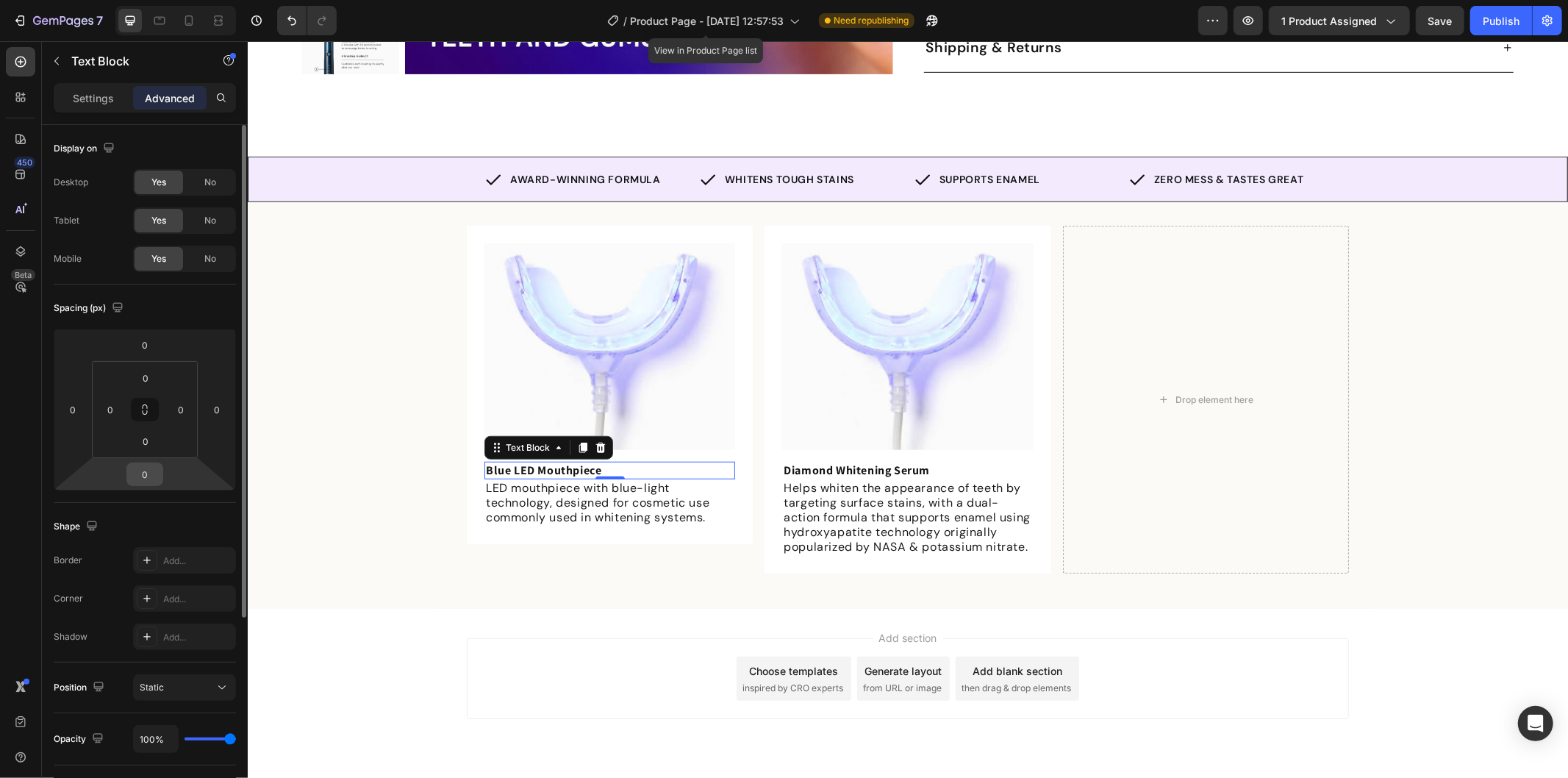
click at [155, 475] on input "0" at bounding box center [145, 475] width 30 height 22
type input "5"
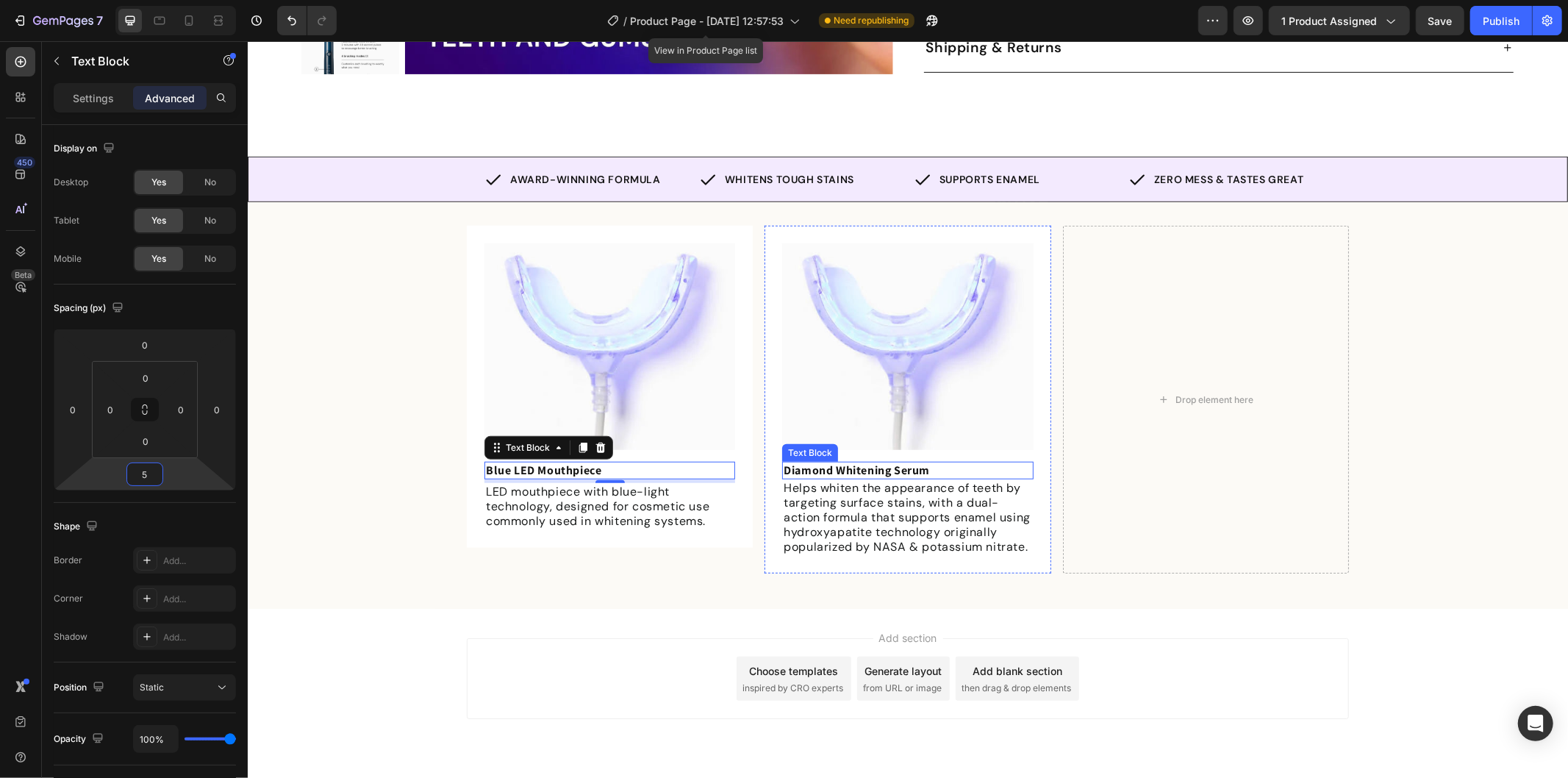
click at [864, 462] on strong "Diamond Whitening Serum" at bounding box center [856, 470] width 146 height 16
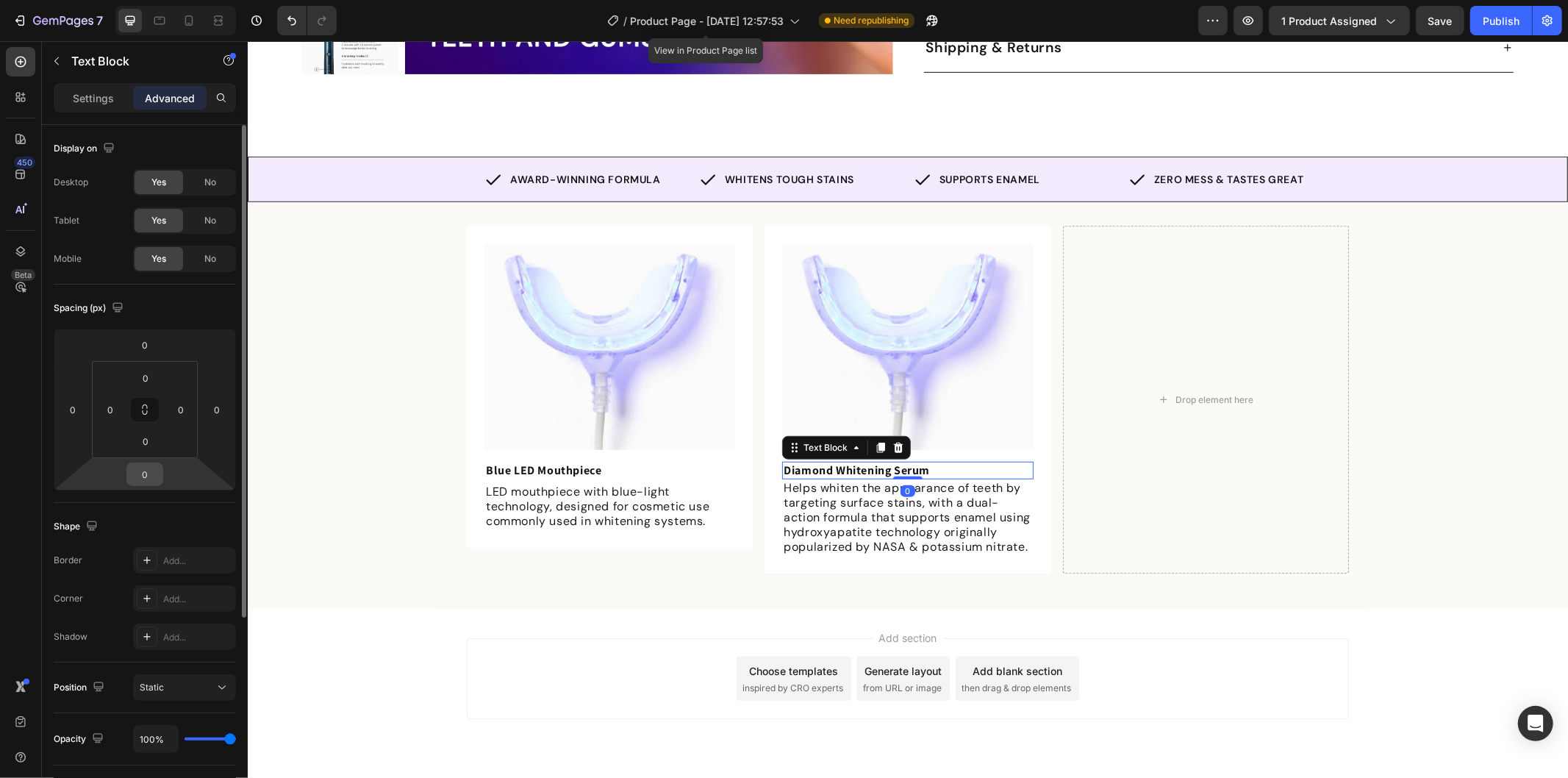
click at [147, 486] on div "0" at bounding box center [144, 475] width 37 height 24
click at [145, 476] on input "0" at bounding box center [145, 475] width 30 height 22
click at [148, 466] on input "0" at bounding box center [145, 475] width 30 height 22
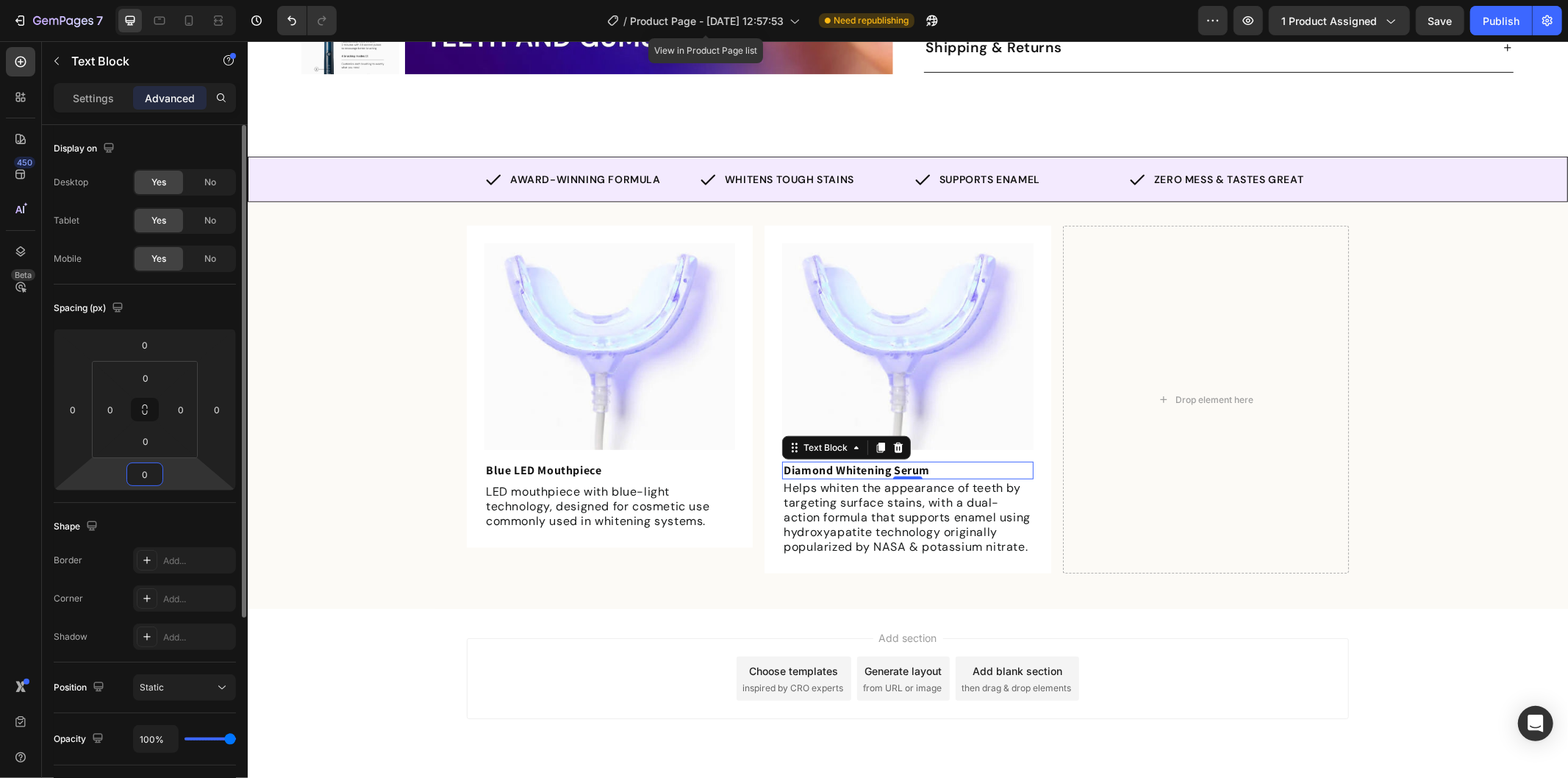
click at [148, 466] on input "0" at bounding box center [145, 475] width 30 height 22
type input "5"
click at [570, 651] on div "Add section Choose templates inspired by CRO experts Generate layout from URL o…" at bounding box center [906, 681] width 882 height 81
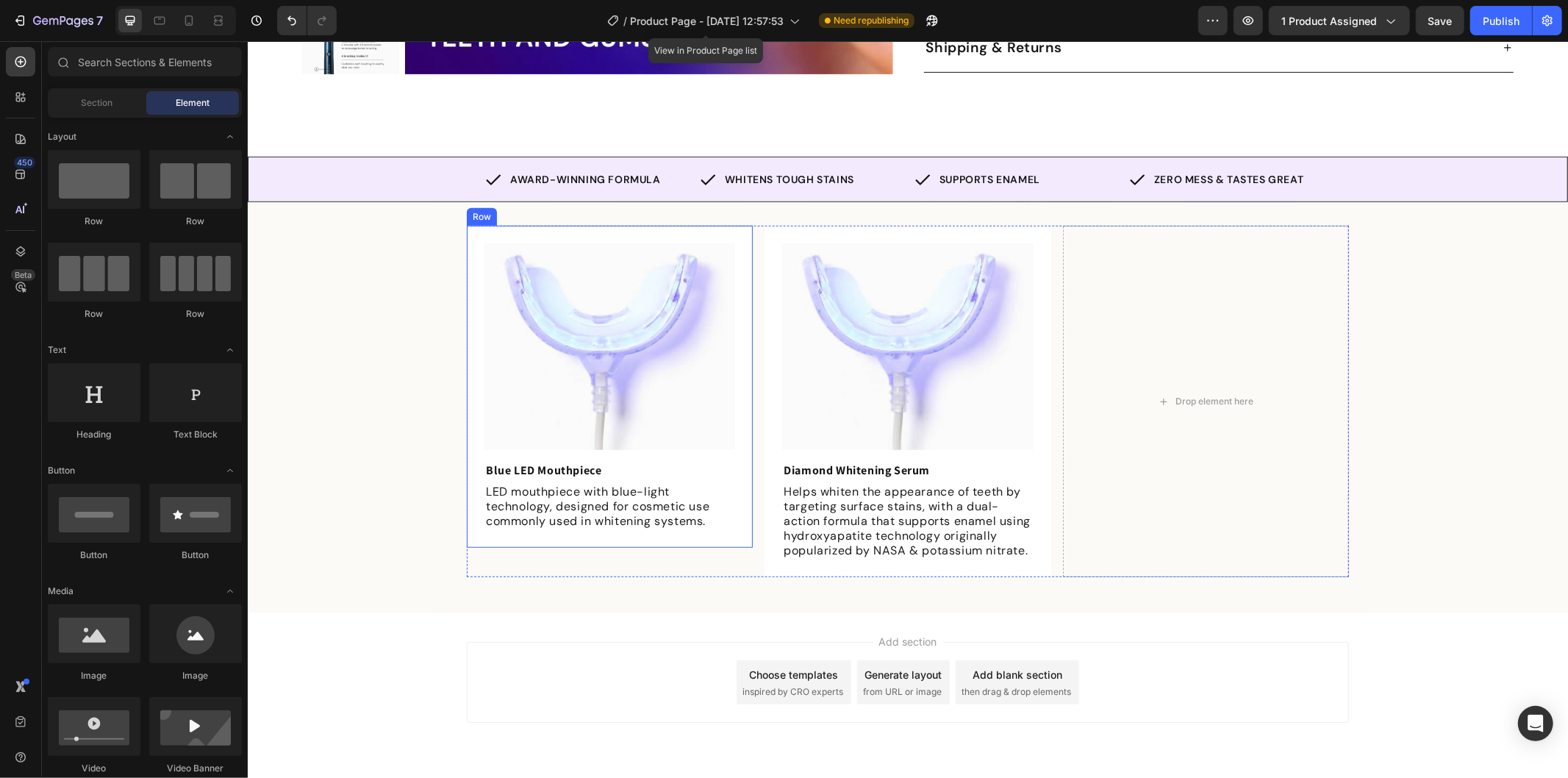
click at [738, 502] on div "Image Blue LED Mouthpiece Text Block LED mouthpiece with blue-light technology,…" at bounding box center [608, 386] width 286 height 322
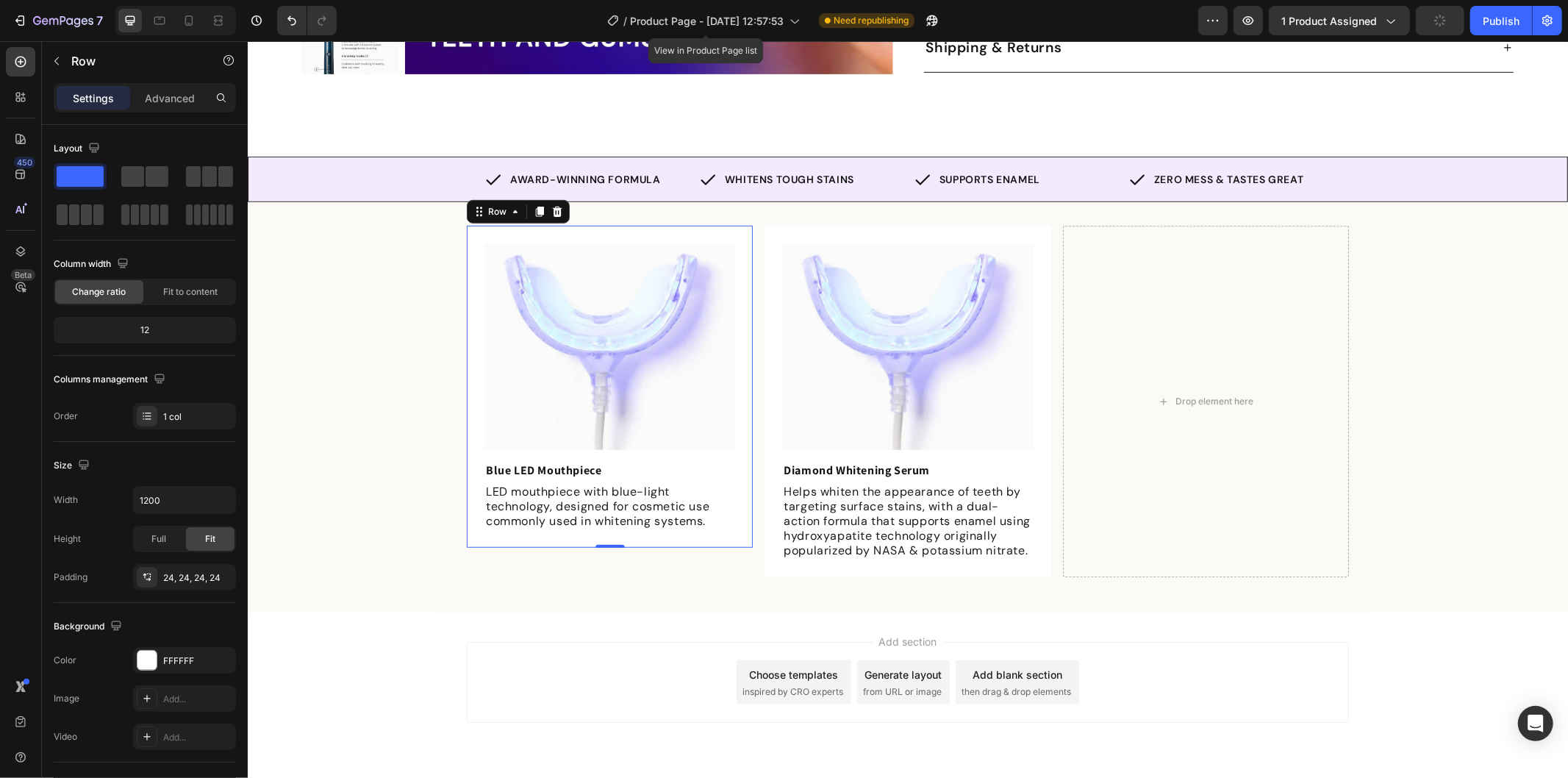
click at [469, 225] on div "Image Blue LED Mouthpiece Text Block LED mouthpiece with blue-light technology,…" at bounding box center [608, 386] width 286 height 322
click at [472, 246] on div "Image Blue LED Mouthpiece Text Block LED mouthpiece with blue-light technology,…" at bounding box center [608, 386] width 286 height 322
click at [807, 225] on div "Image Diamond Whitening Serum Text Block Helps whiten the appearance of teeth b…" at bounding box center [906, 400] width 286 height 351
click at [833, 207] on icon at bounding box center [837, 212] width 8 height 10
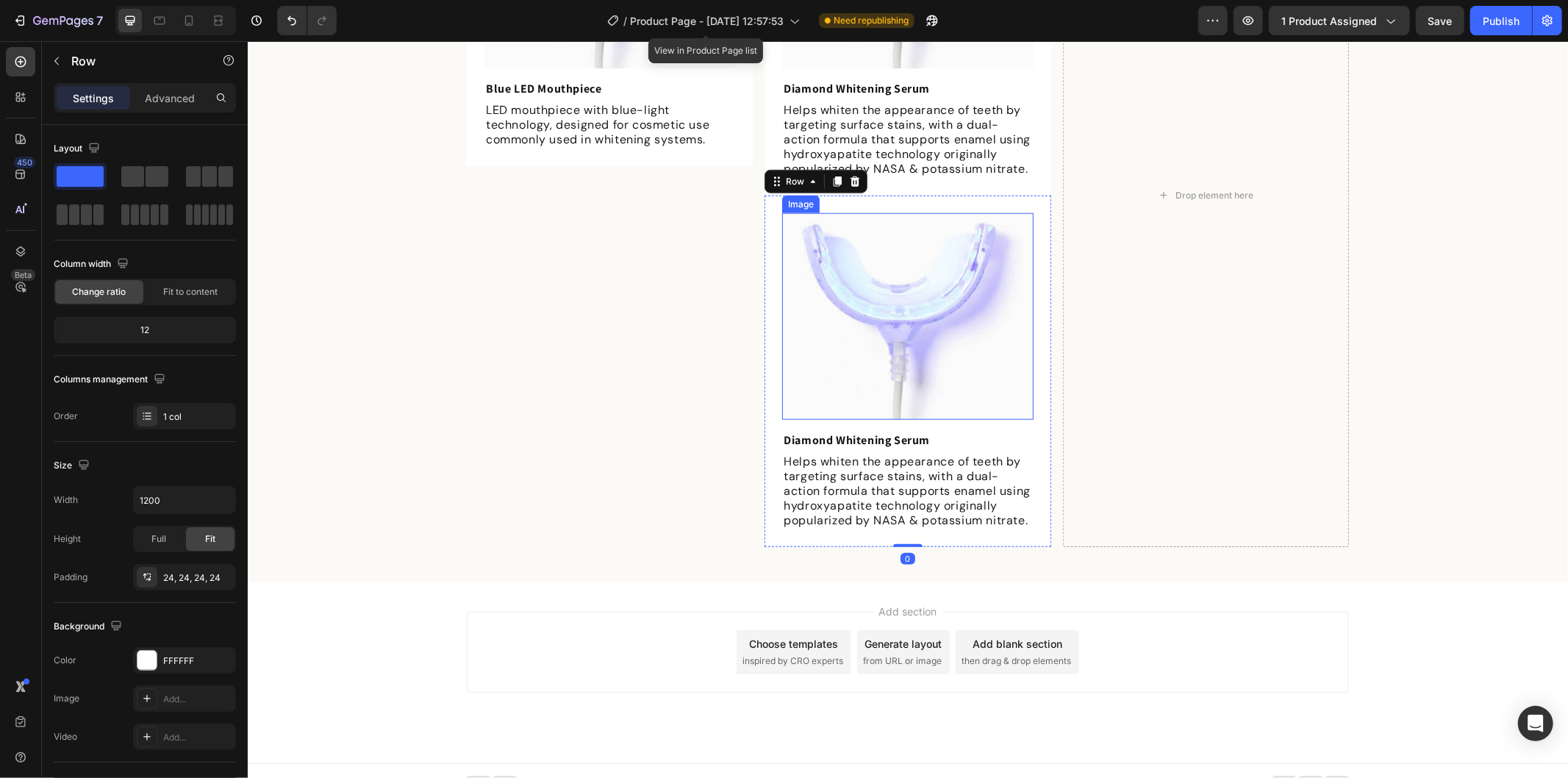
scroll to position [1096, 0]
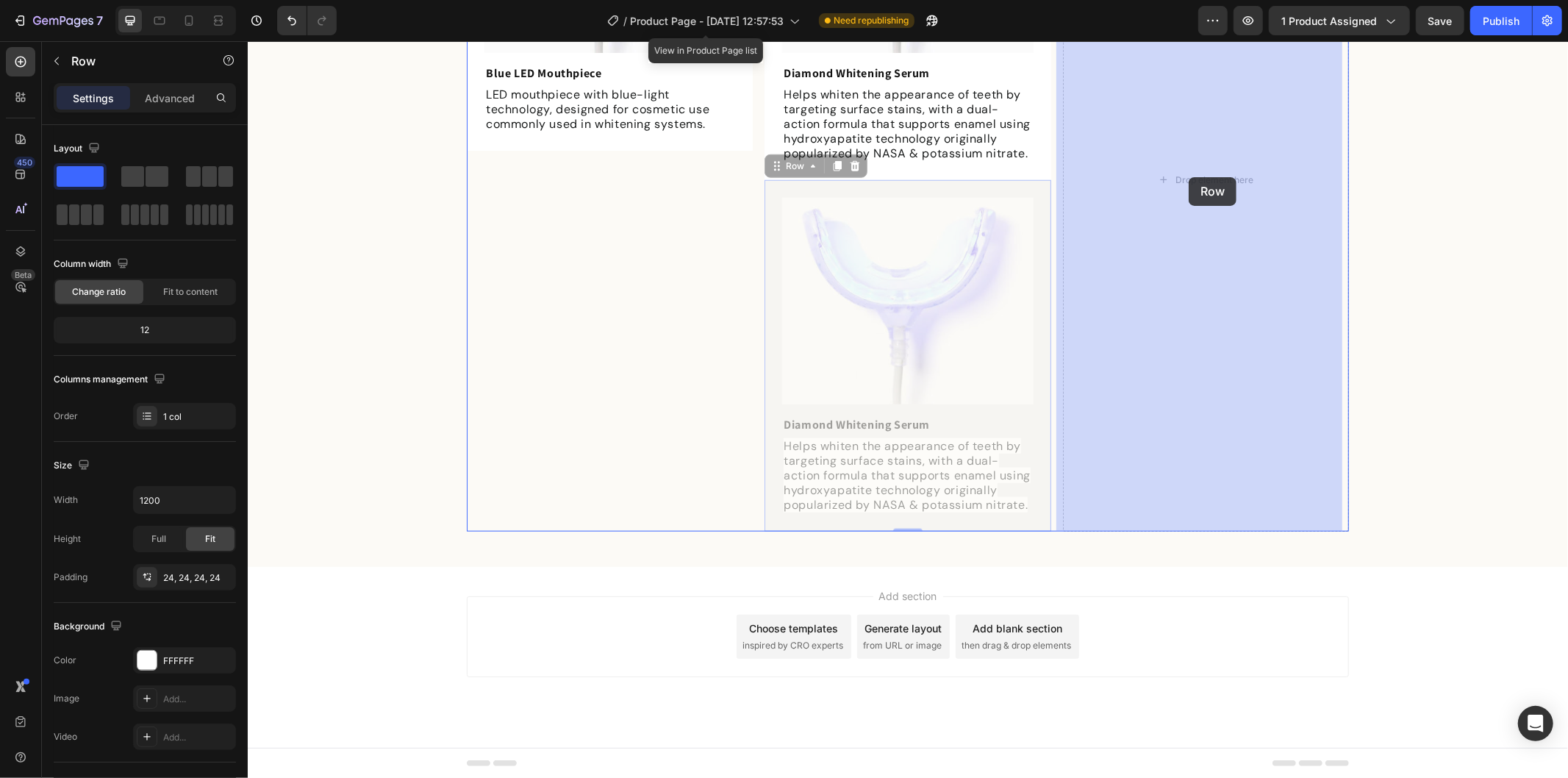
drag, startPoint x: 778, startPoint y: 168, endPoint x: 1188, endPoint y: 176, distance: 410.1
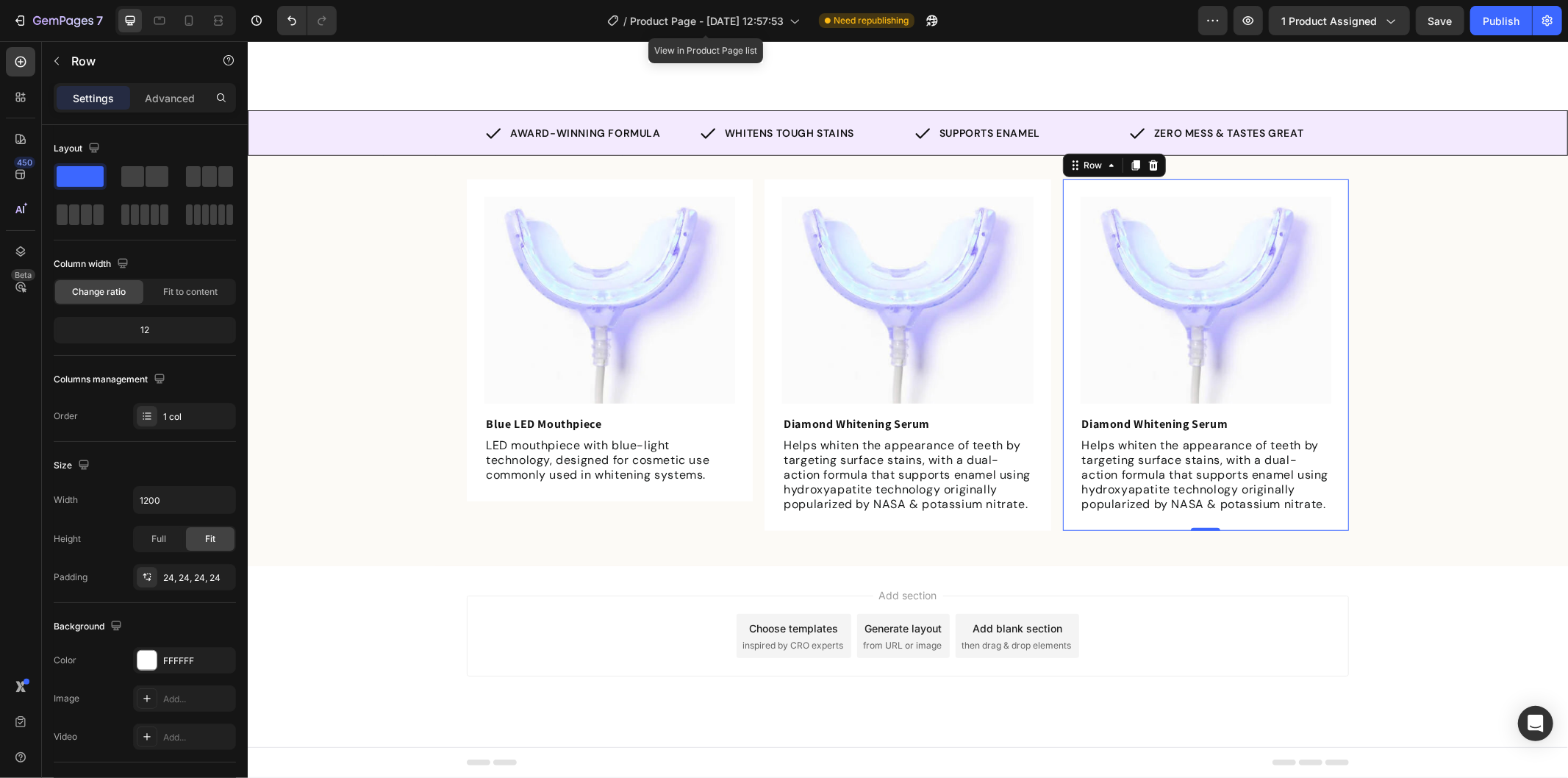
scroll to position [663, 0]
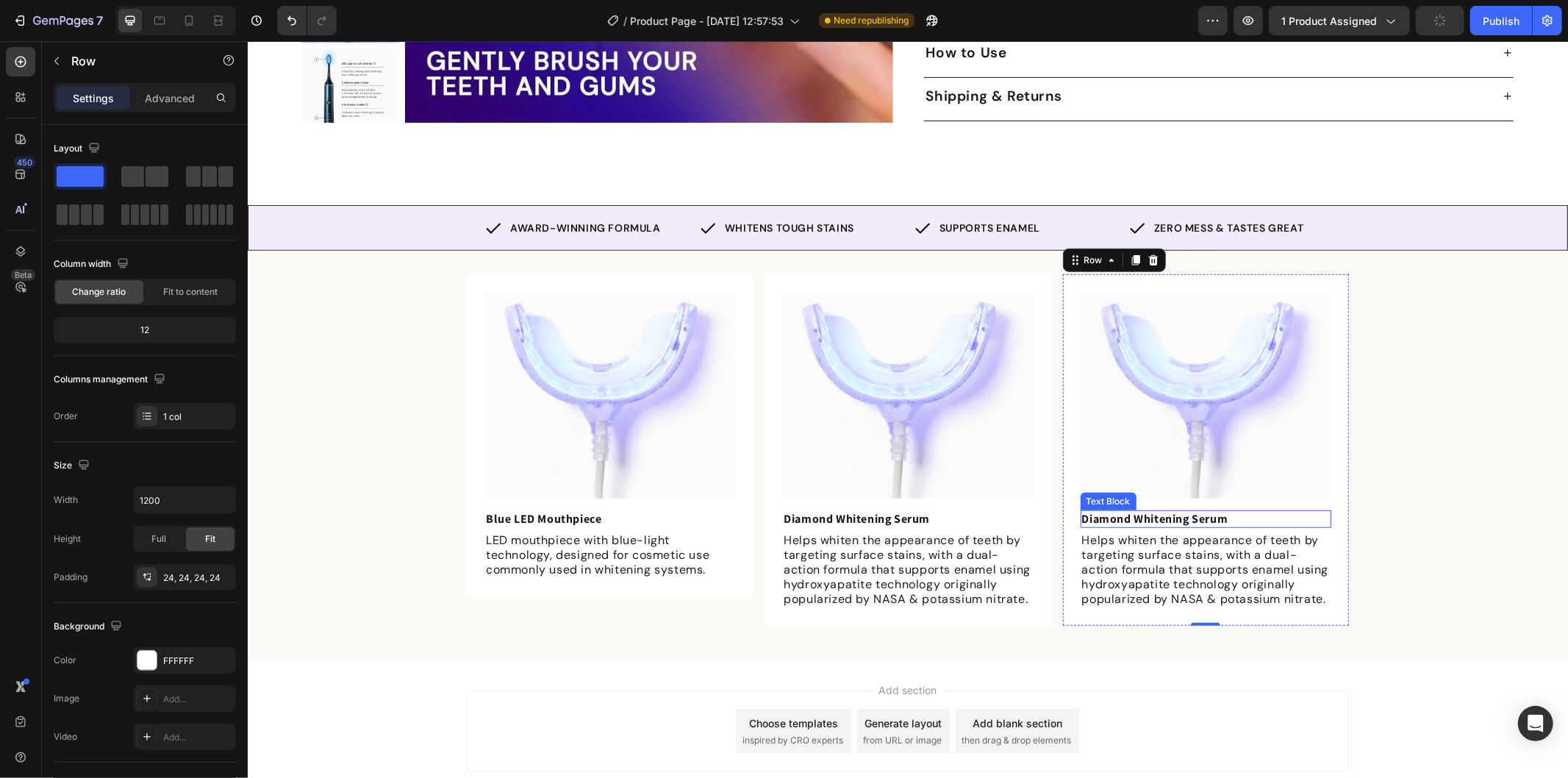
click at [1126, 511] on strong "Diamond Whitening Serum" at bounding box center [1154, 518] width 146 height 16
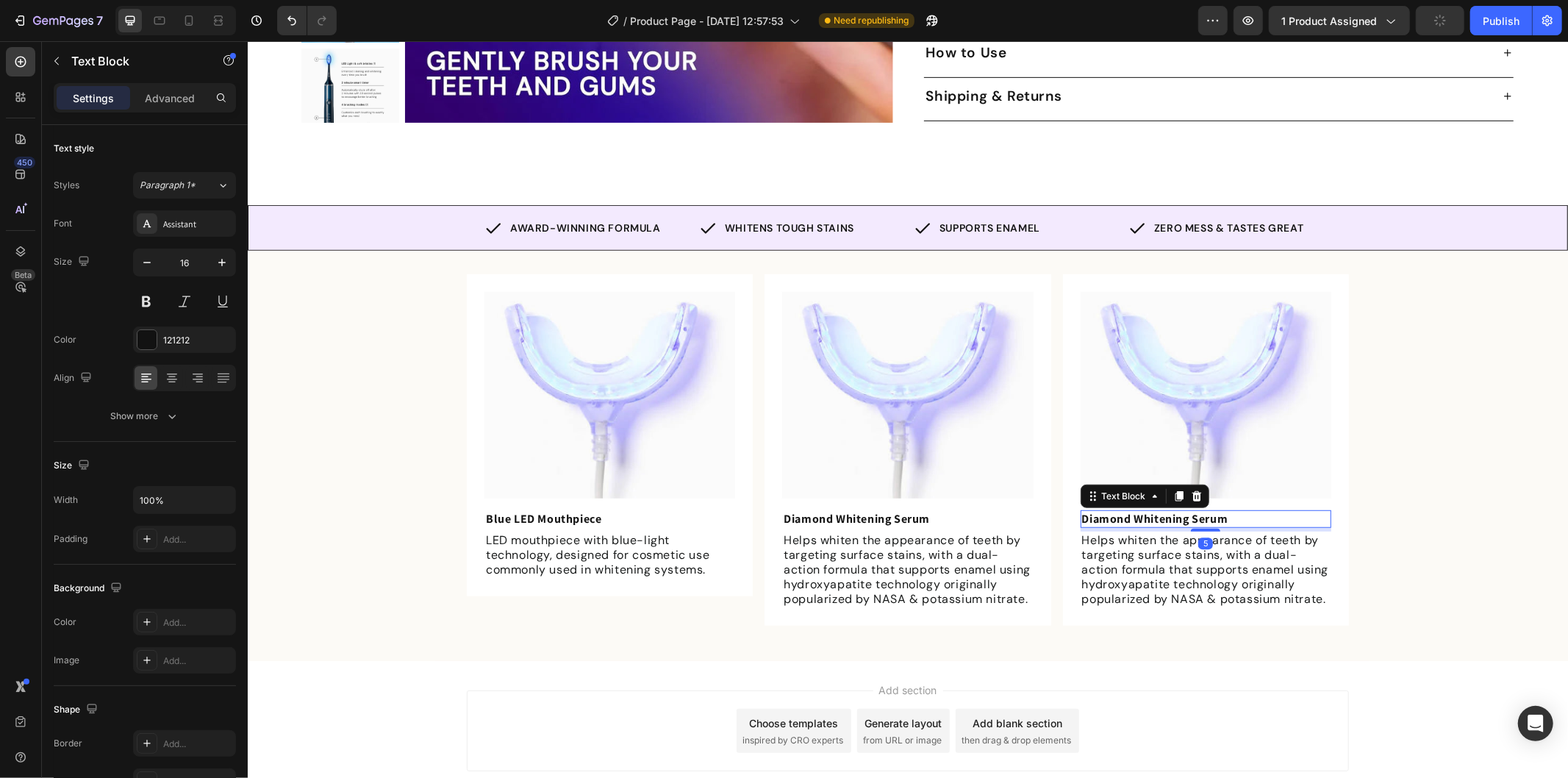
click at [1124, 510] on strong "Diamond Whitening Serum" at bounding box center [1154, 518] width 146 height 16
click at [1130, 510] on strong "Teeth Shade Guide" at bounding box center [1132, 518] width 101 height 16
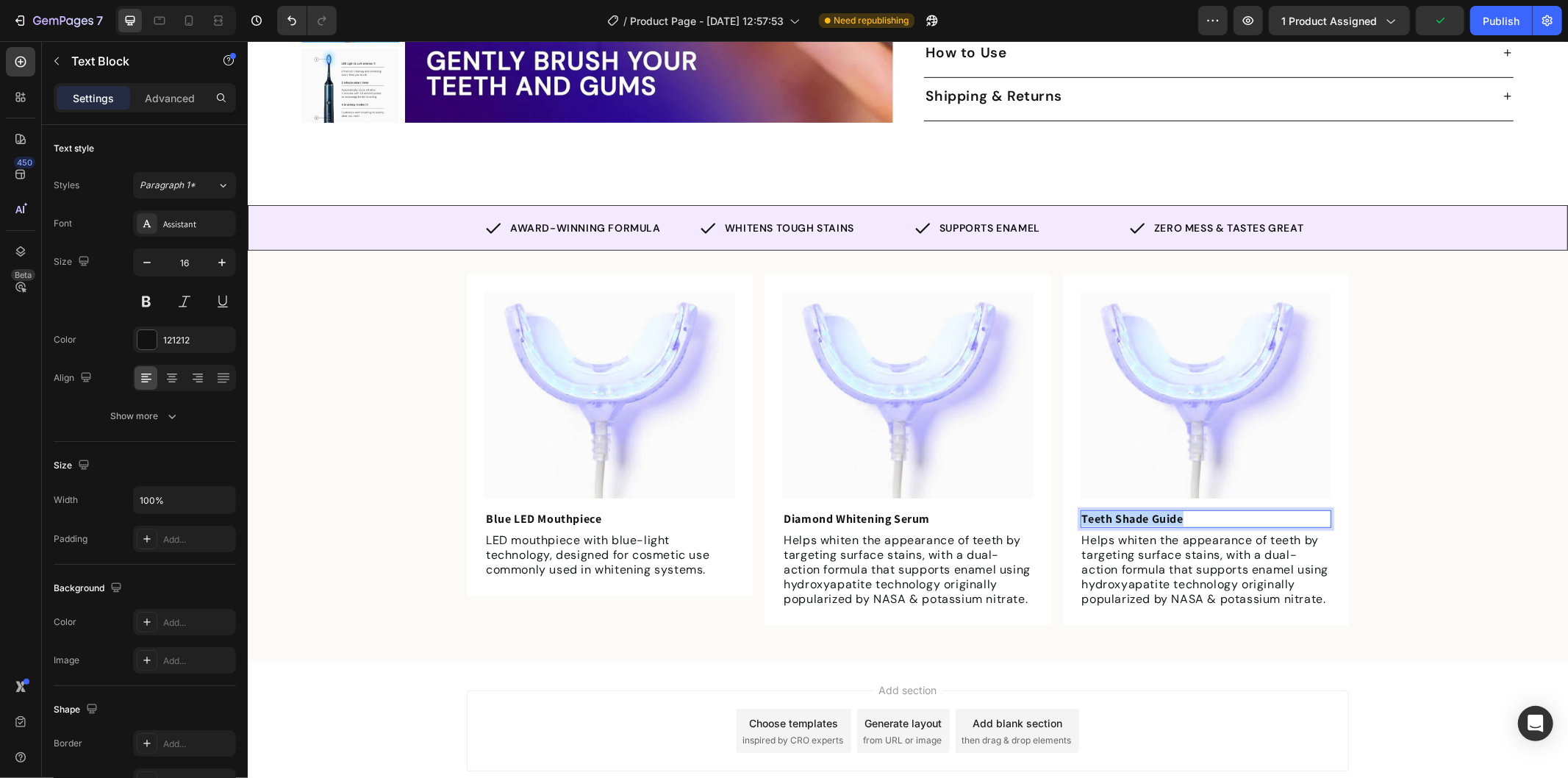
click at [1130, 510] on strong "Teeth Shade Guide" at bounding box center [1132, 518] width 101 height 16
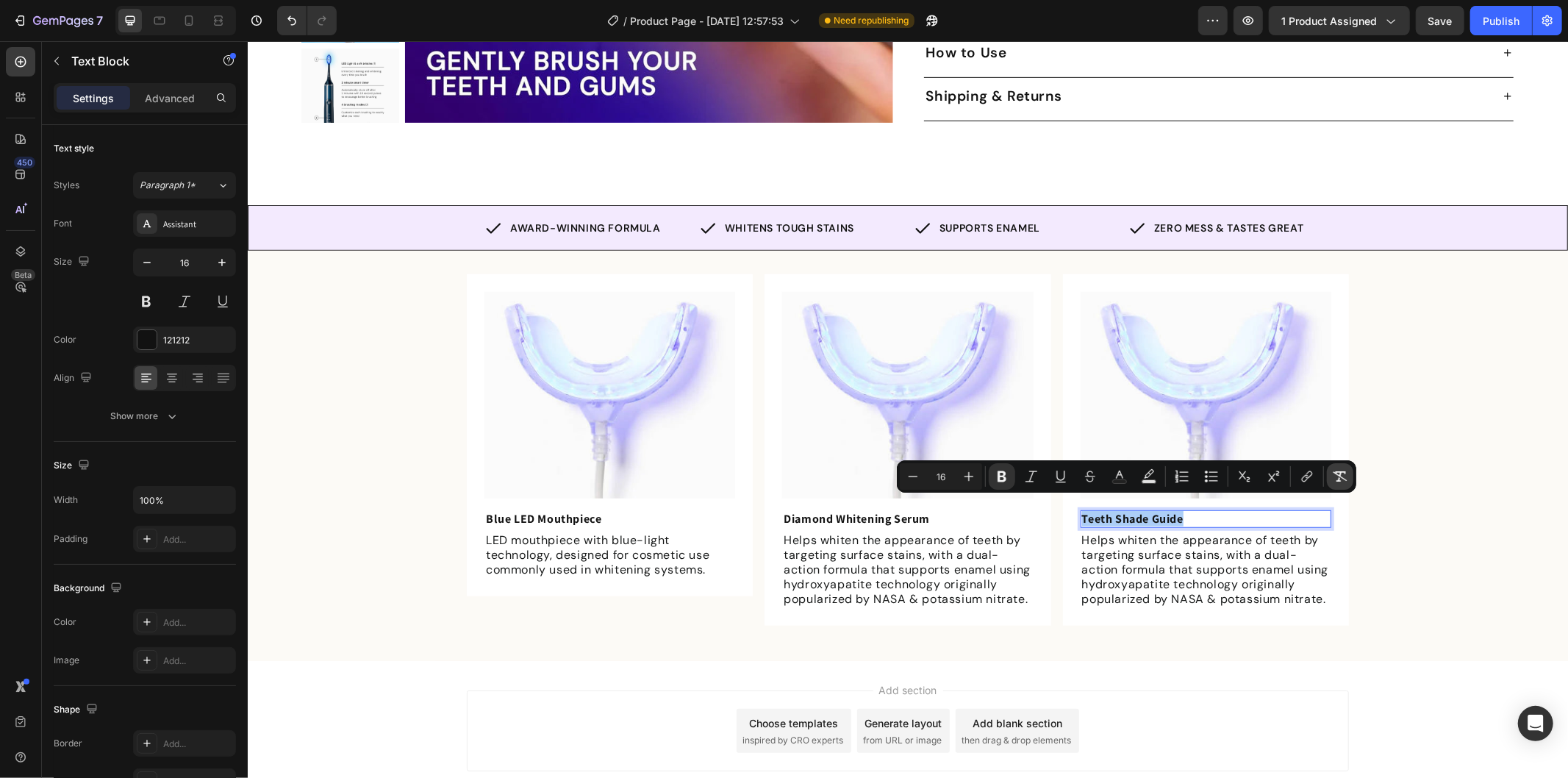
click at [1334, 475] on icon "Editor contextual toolbar" at bounding box center [1340, 476] width 15 height 15
click at [1001, 474] on icon "Editor contextual toolbar" at bounding box center [1002, 476] width 15 height 15
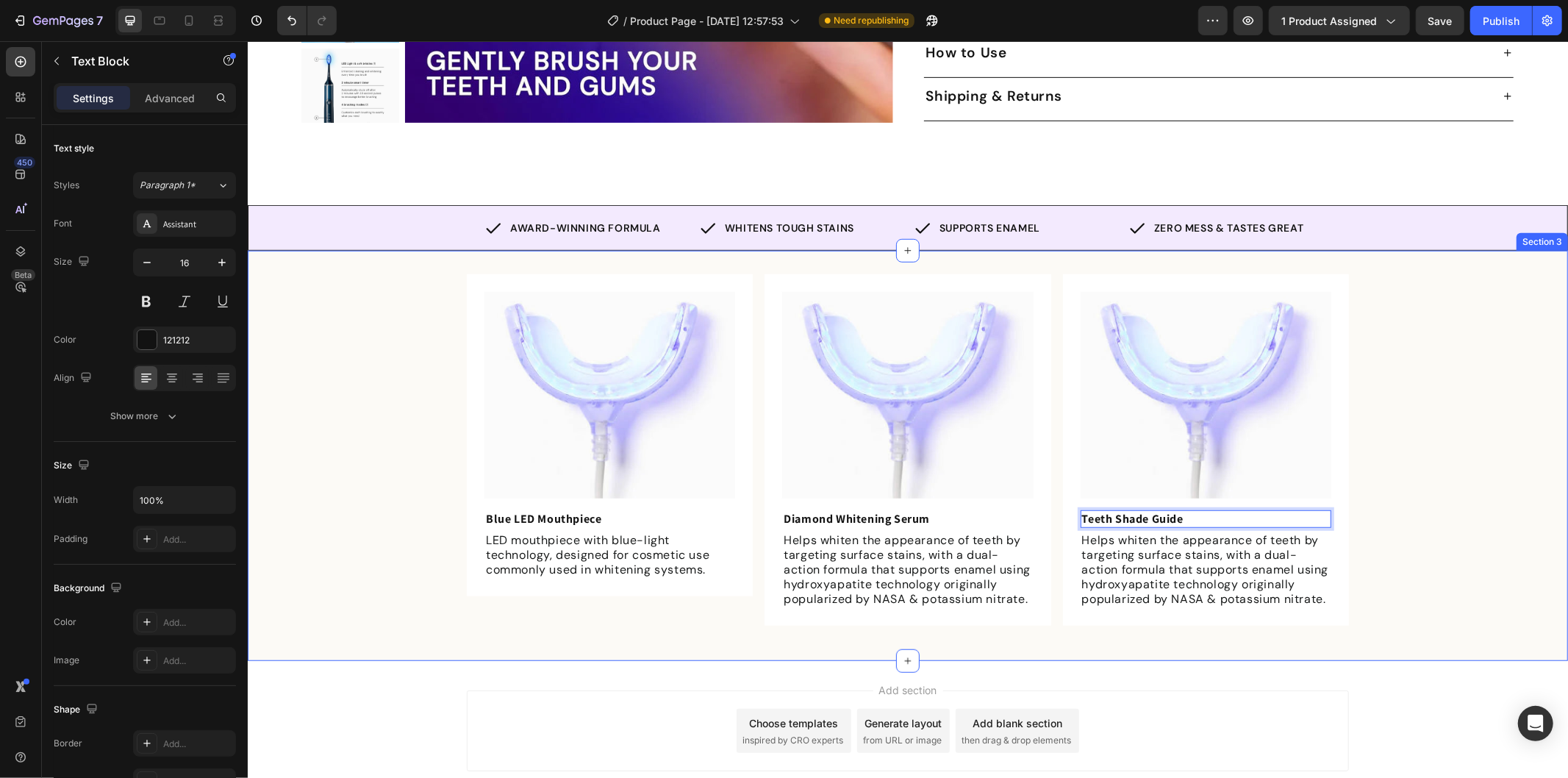
click at [1362, 534] on div "Image Blue LED Mouthpiece Text Block LED mouthpiece with blue-light technology,…" at bounding box center [906, 455] width 1320 height 363
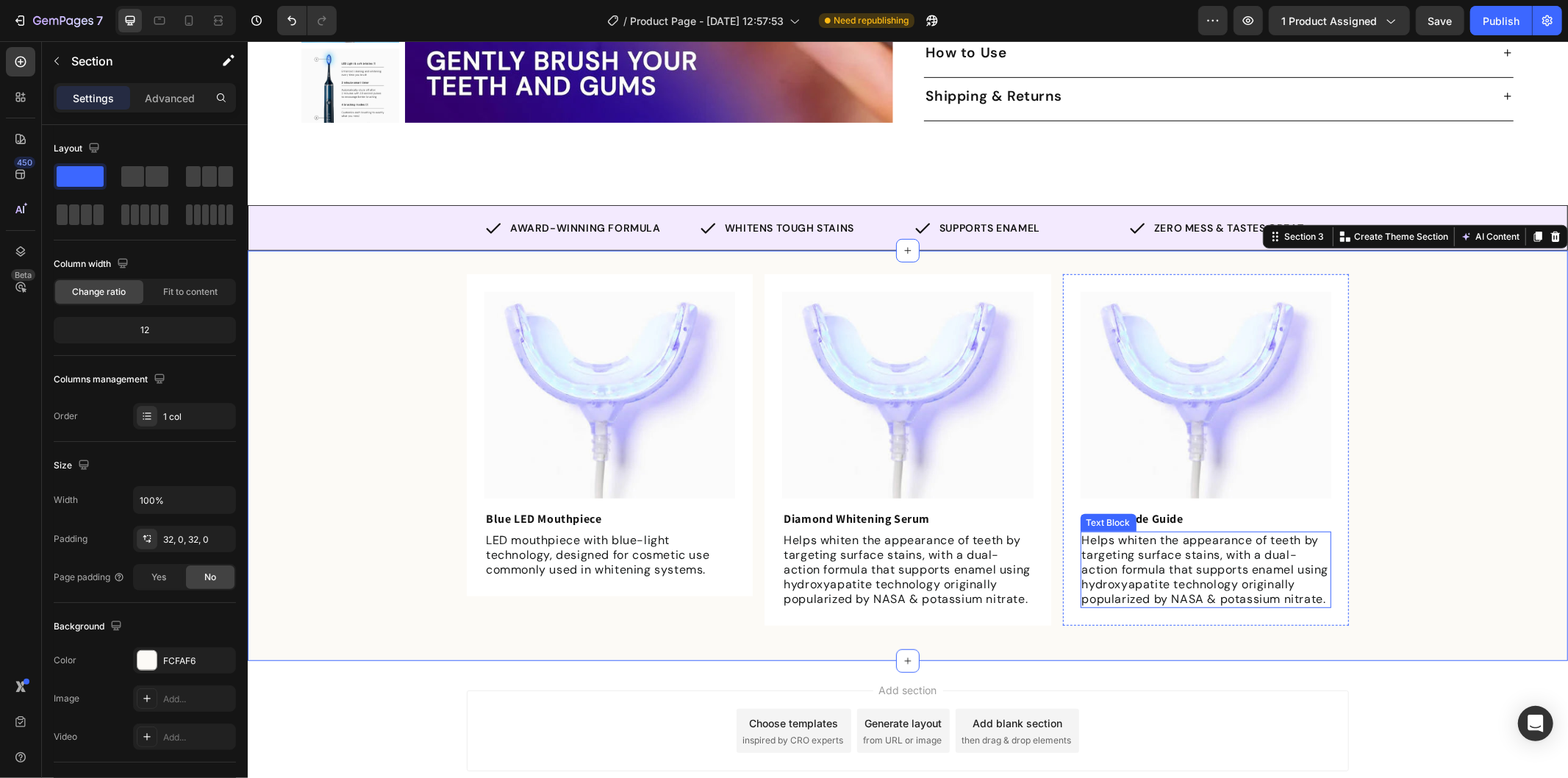
click at [1251, 552] on span "Helps whiten the appearance of teeth by targeting surface stains, with a dual-a…" at bounding box center [1205, 568] width 247 height 75
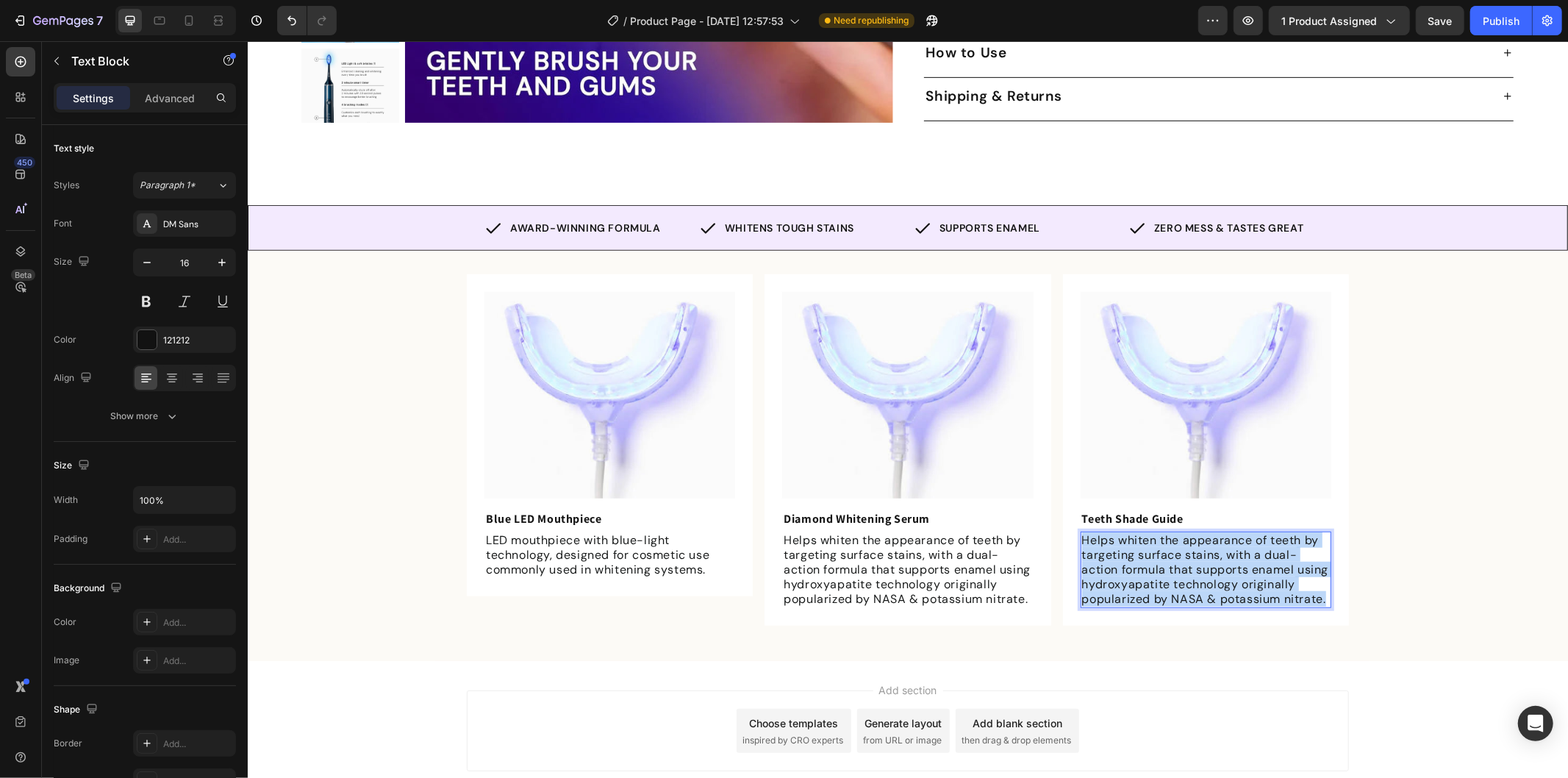
click at [1251, 552] on span "Helps whiten the appearance of teeth by targeting surface stains, with a dual-a…" at bounding box center [1205, 568] width 247 height 75
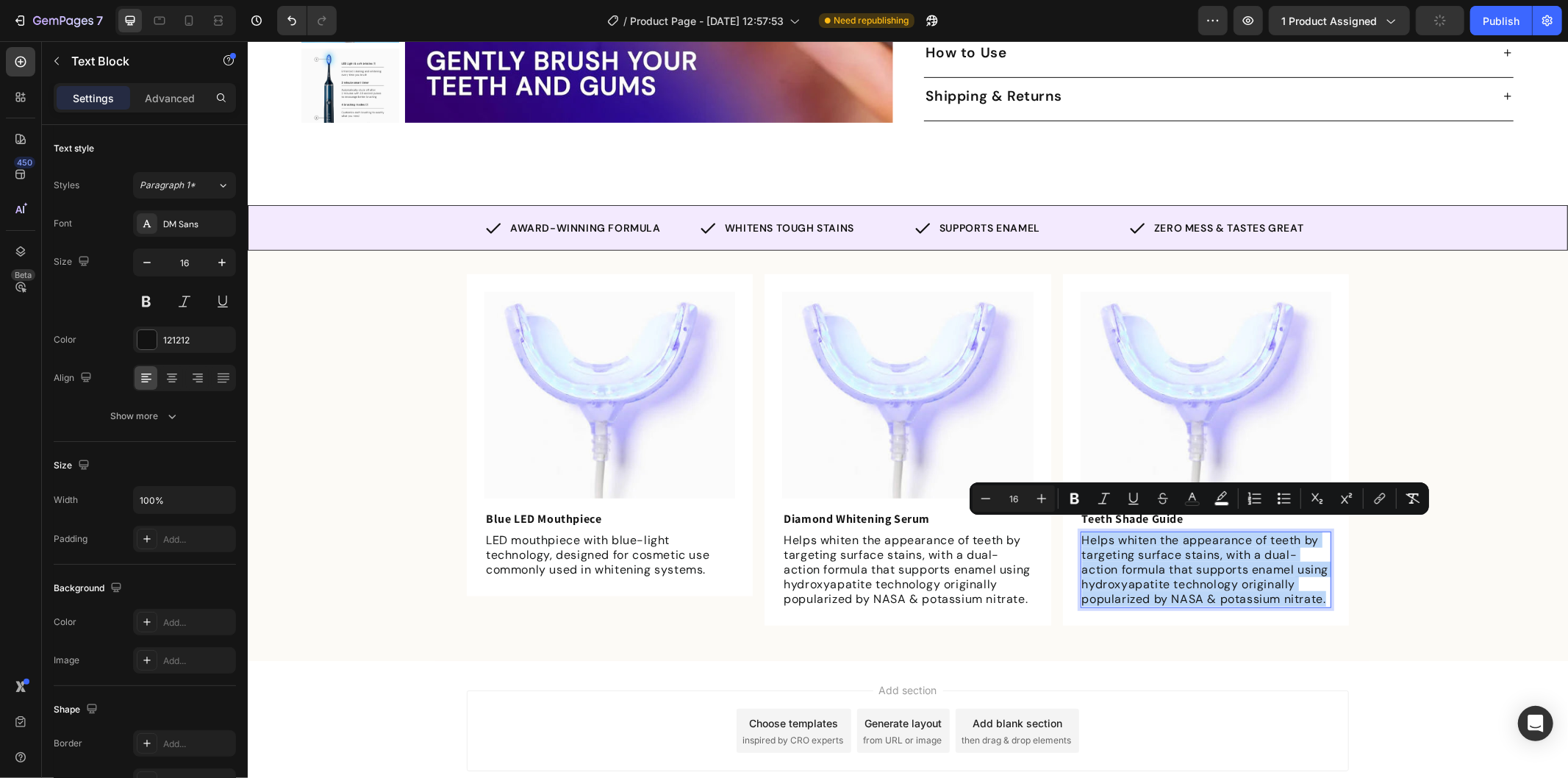
click at [1229, 539] on span "Helps whiten the appearance of teeth by targeting surface stains, with a dual-a…" at bounding box center [1205, 568] width 247 height 75
click at [1215, 556] on span "Helps whiten the appearance of teeth by targeting surface stains, with a dual-a…" at bounding box center [1205, 568] width 247 height 75
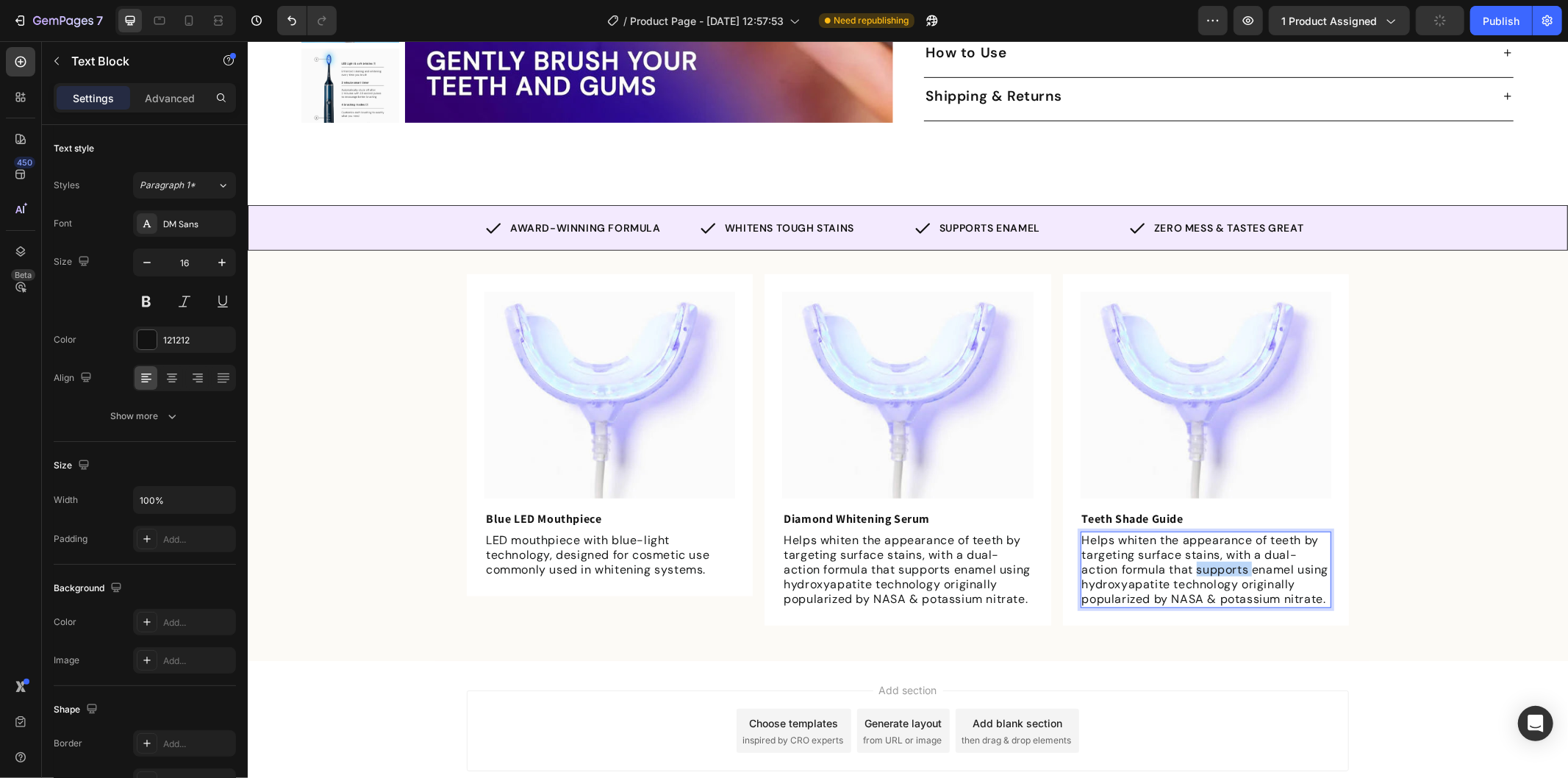
click at [1215, 556] on span "Helps whiten the appearance of teeth by targeting surface stains, with a dual-a…" at bounding box center [1205, 568] width 247 height 75
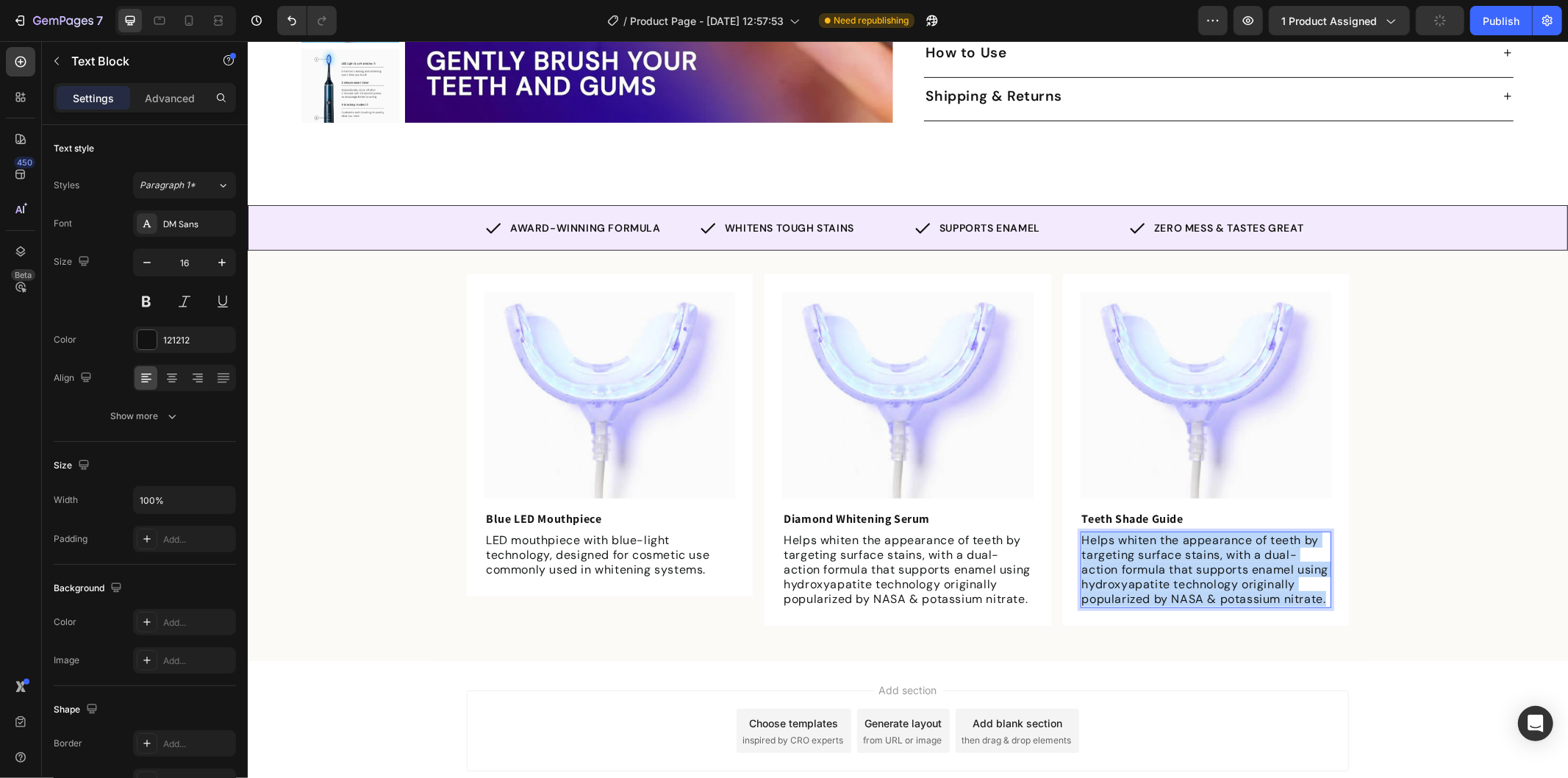
click at [1215, 556] on span "Helps whiten the appearance of teeth by targeting surface stains, with a dual-a…" at bounding box center [1205, 568] width 247 height 75
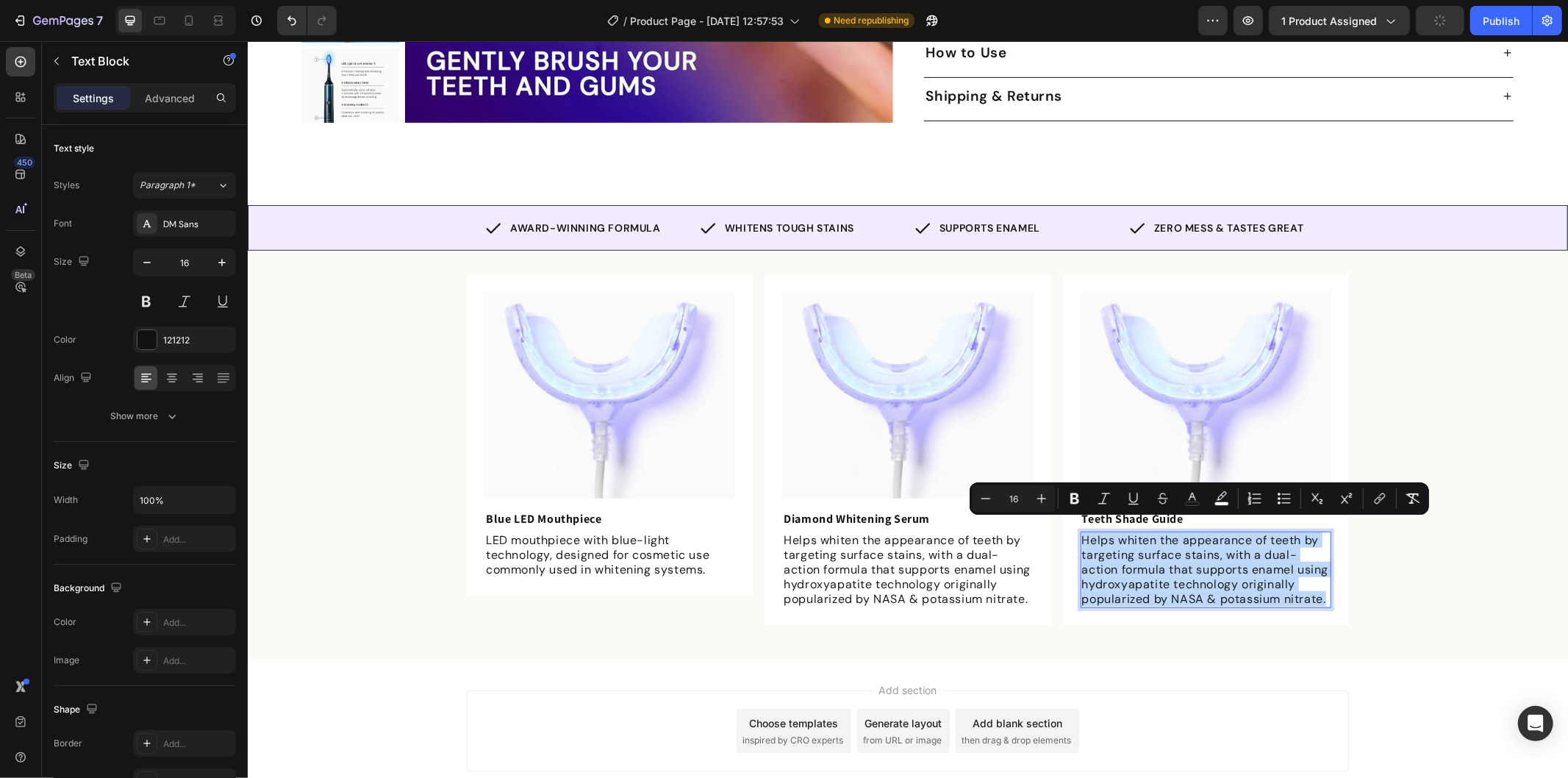
click at [1215, 556] on span "Helps whiten the appearance of teeth by targeting surface stains, with a dual-a…" at bounding box center [1205, 568] width 247 height 75
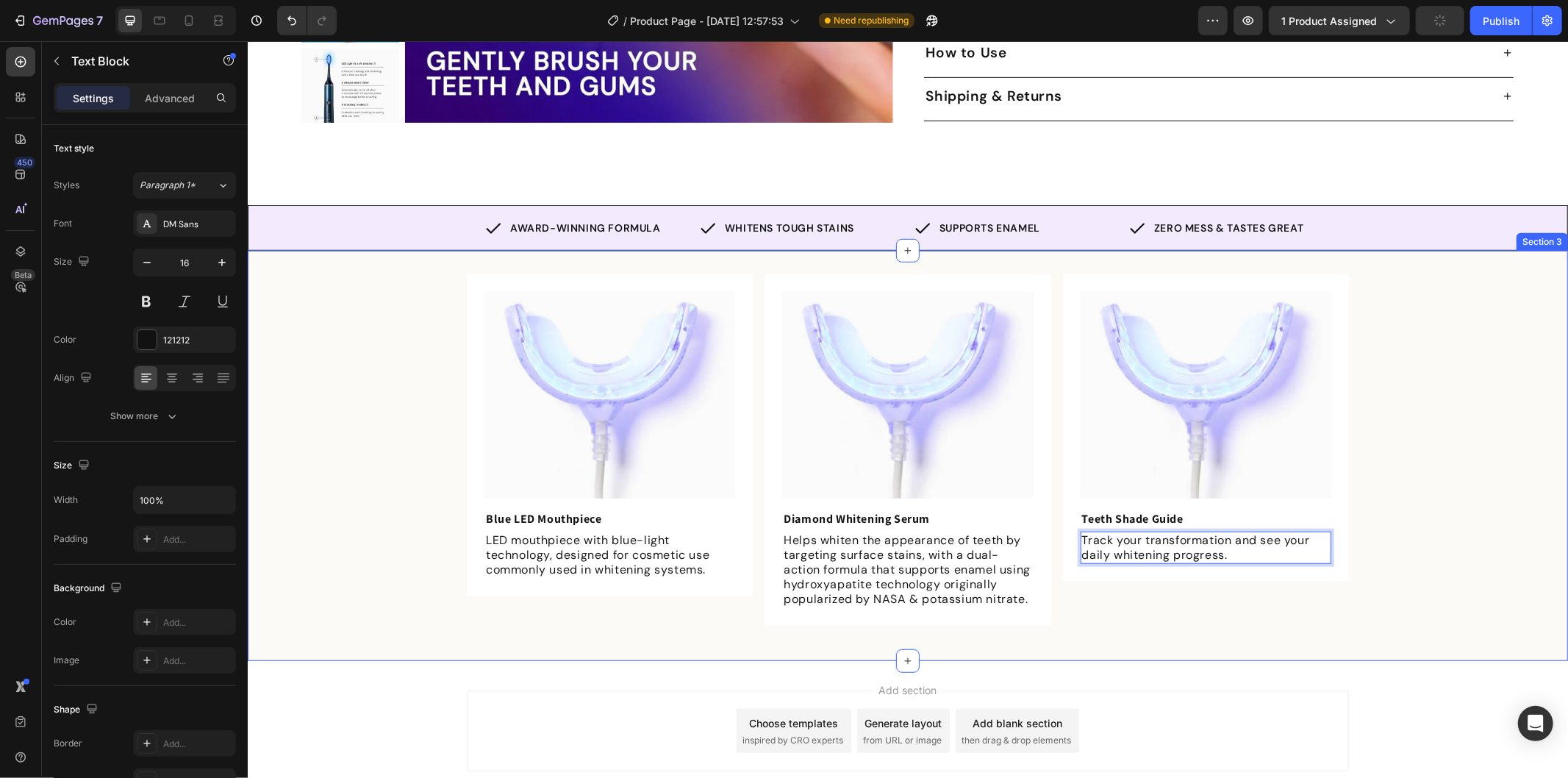
click at [1451, 522] on div "Image Blue LED Mouthpiece Text Block LED mouthpiece with blue-light technology,…" at bounding box center [906, 455] width 1320 height 363
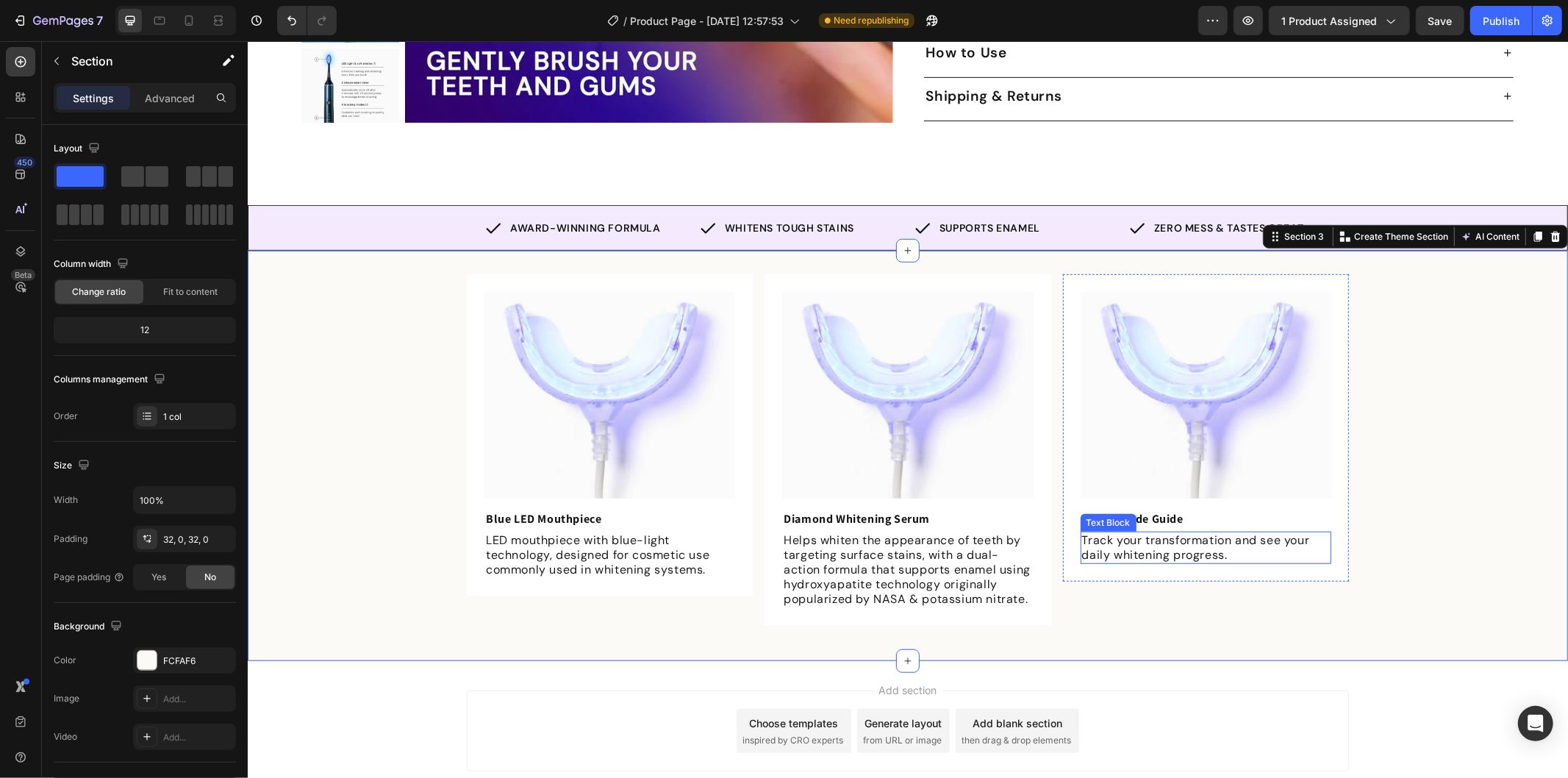
click at [1247, 531] on span "Track your transformation and see your daily whitening progress." at bounding box center [1195, 546] width 228 height 30
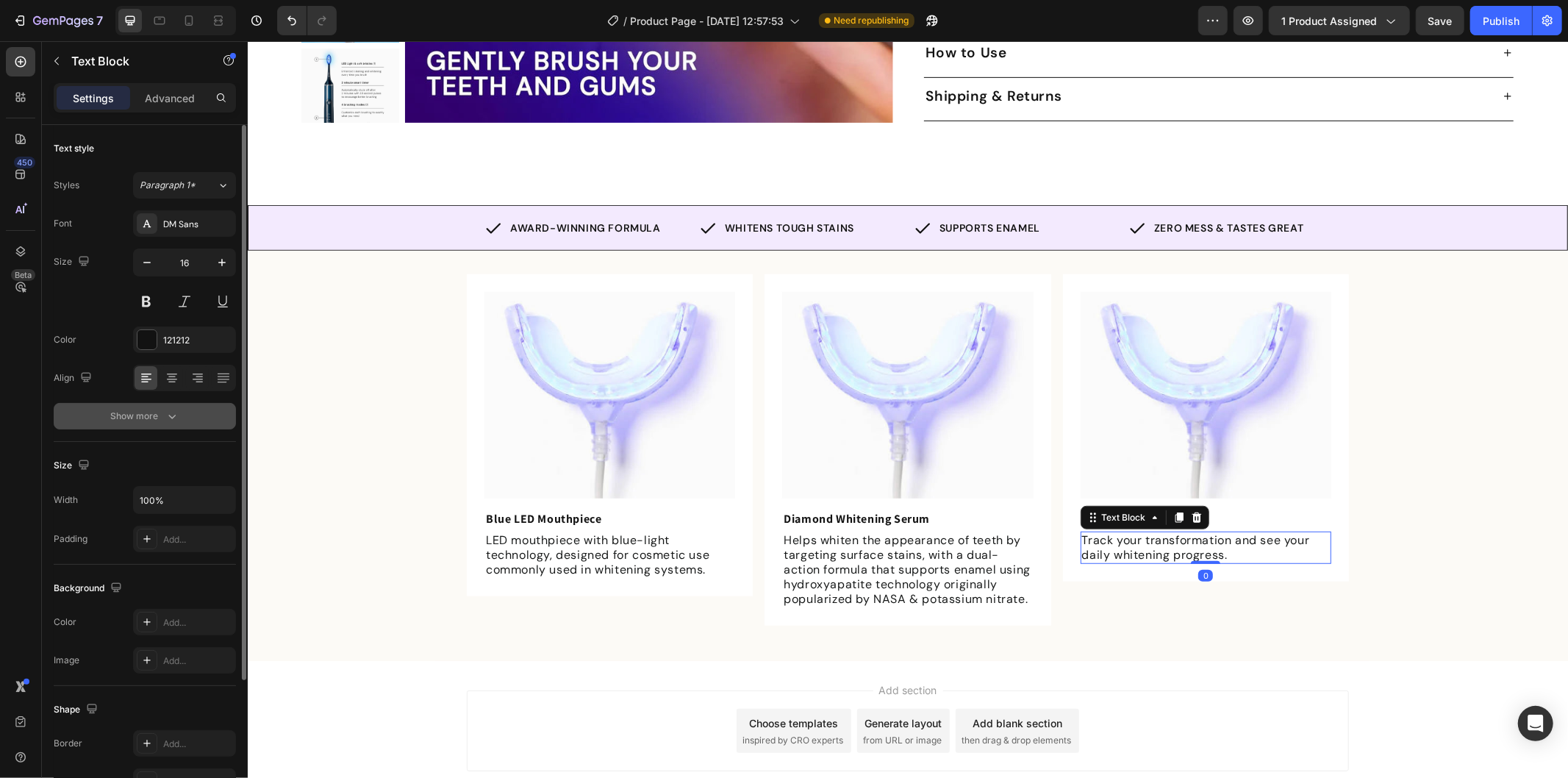
click at [145, 413] on div "Show more" at bounding box center [145, 416] width 69 height 15
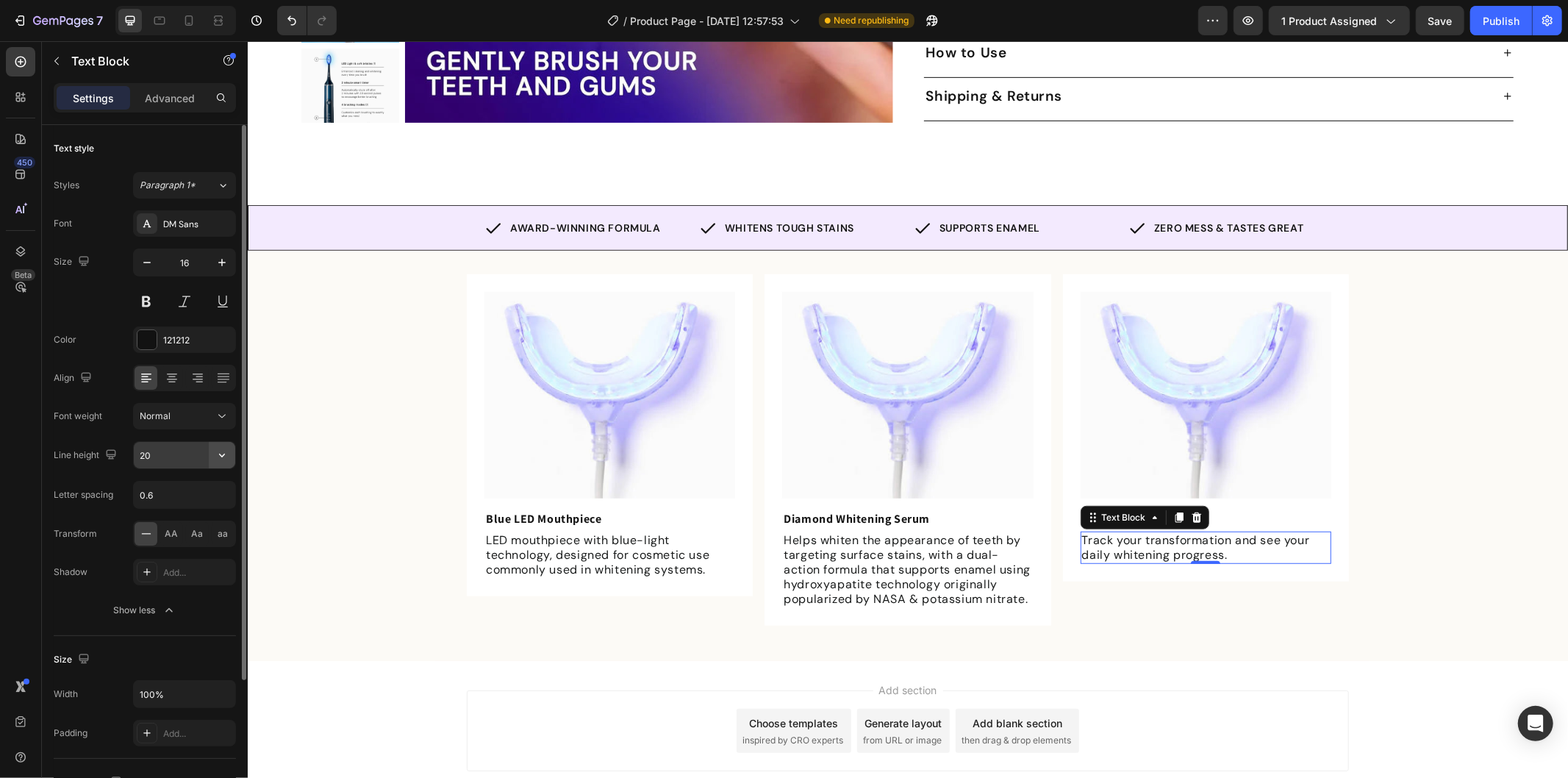
click at [225, 452] on icon "button" at bounding box center [222, 455] width 15 height 15
click at [734, 480] on div "Image Blue LED Mouthpiece Text Block LED mouthpiece with blue-light technology,…" at bounding box center [608, 435] width 286 height 322
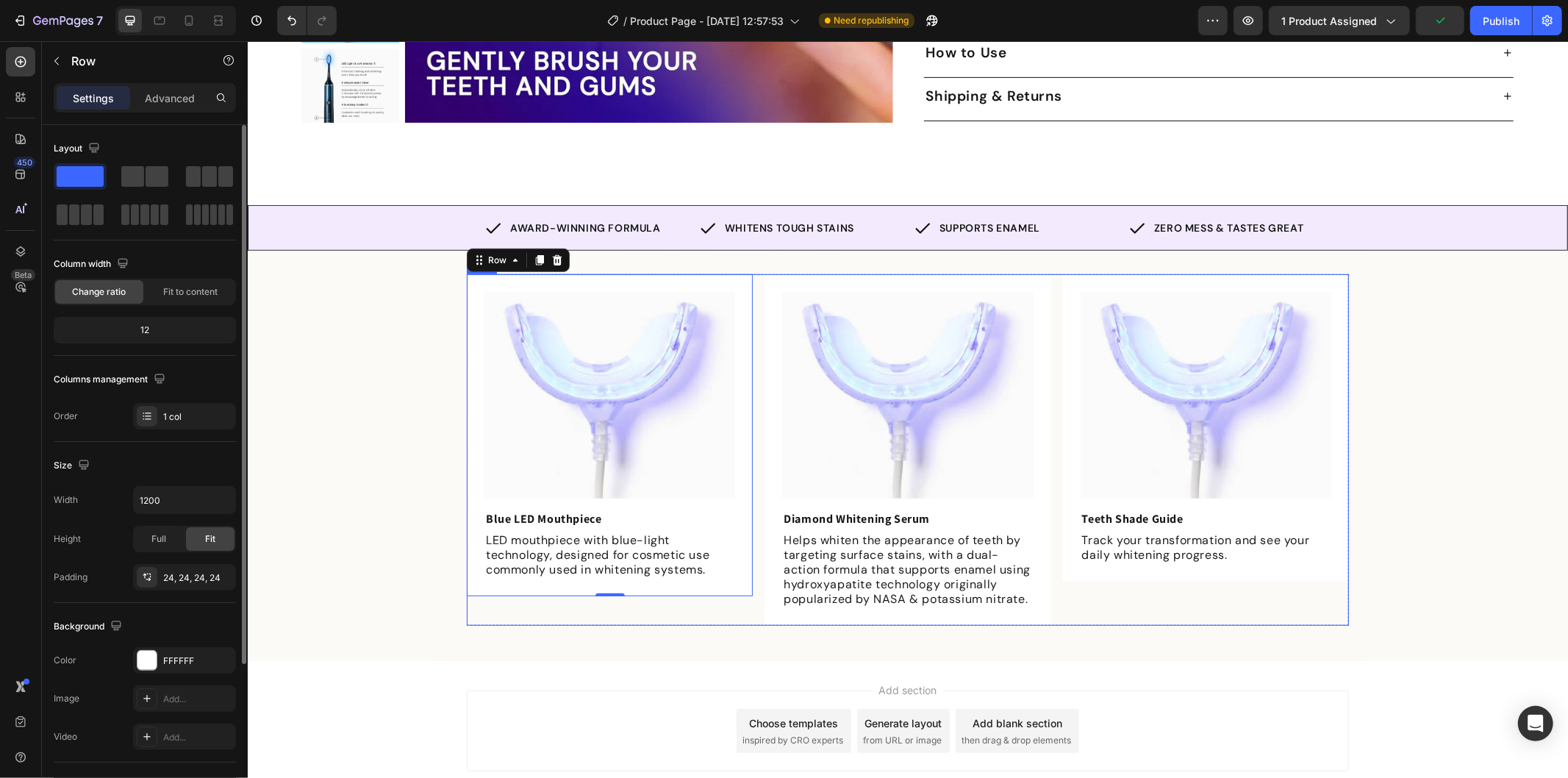
click at [753, 590] on div "Image Blue LED Mouthpiece Text Block LED mouthpiece with blue-light technology,…" at bounding box center [906, 449] width 882 height 351
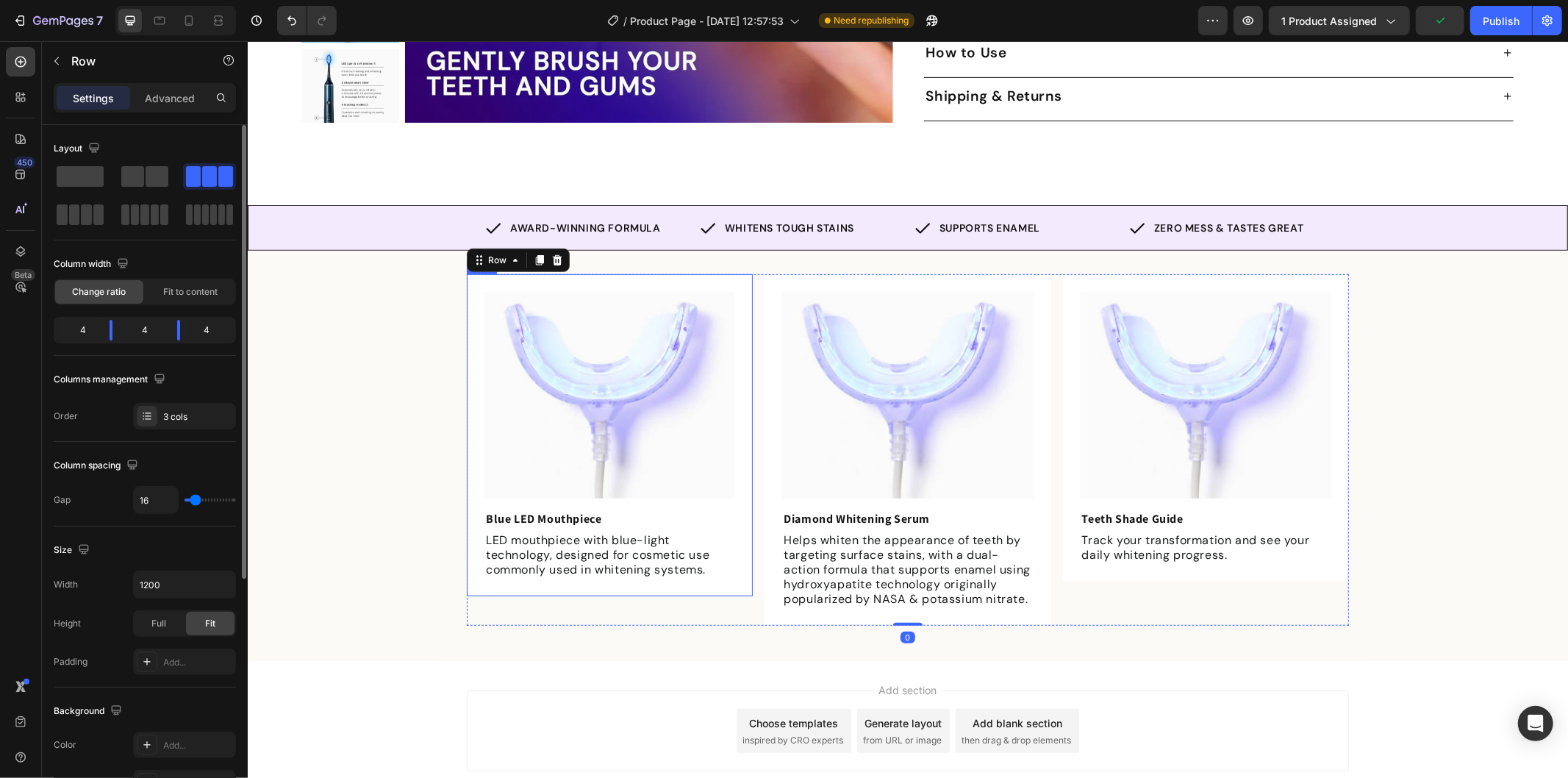
click at [733, 573] on div "Image Blue LED Mouthpiece Text Block LED mouthpiece with blue-light technology,…" at bounding box center [608, 435] width 286 height 322
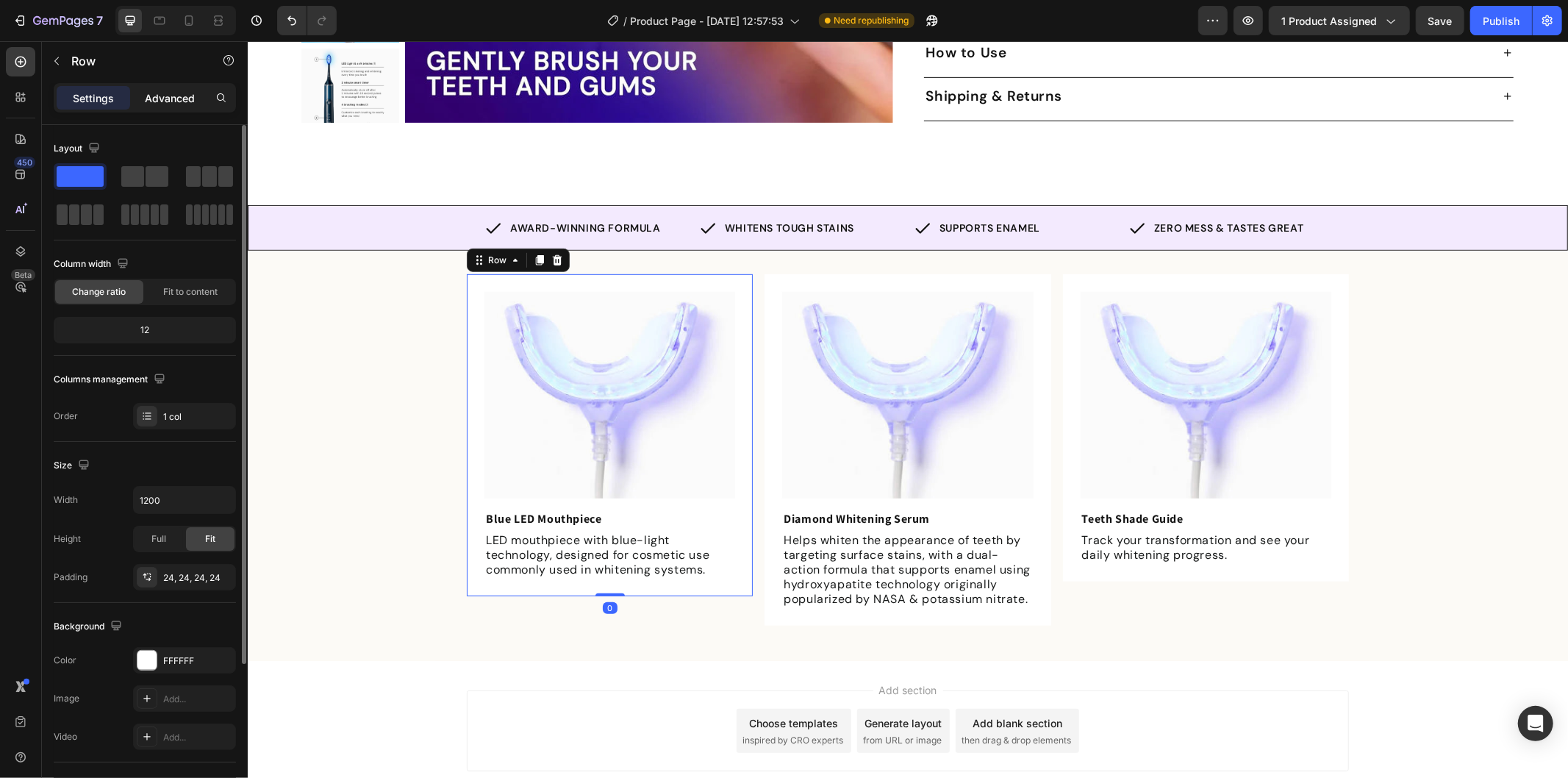
click at [163, 101] on p "Advanced" at bounding box center [170, 98] width 50 height 16
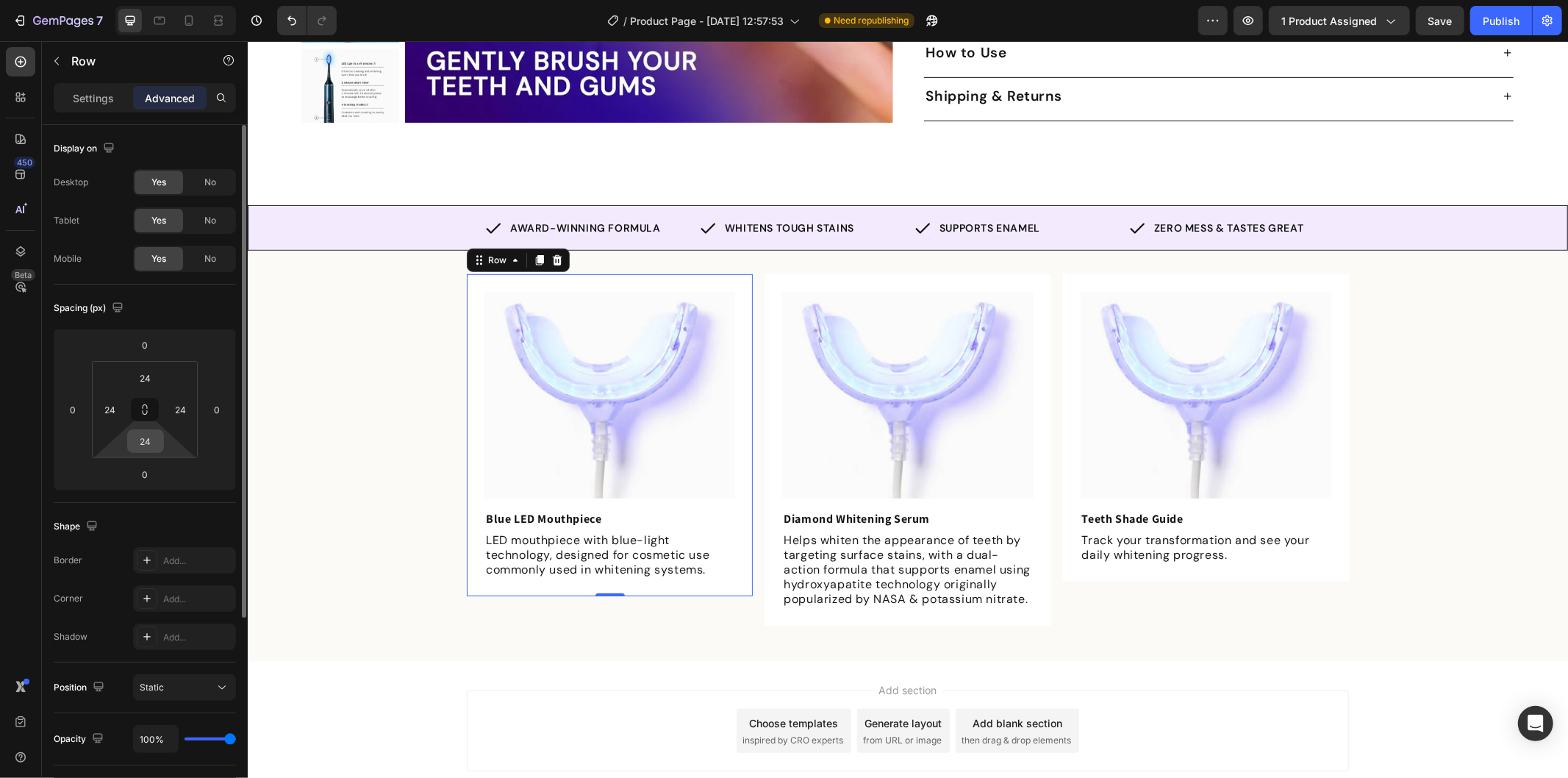
click at [150, 437] on input "24" at bounding box center [146, 441] width 30 height 22
click at [150, 438] on input "24" at bounding box center [146, 441] width 30 height 22
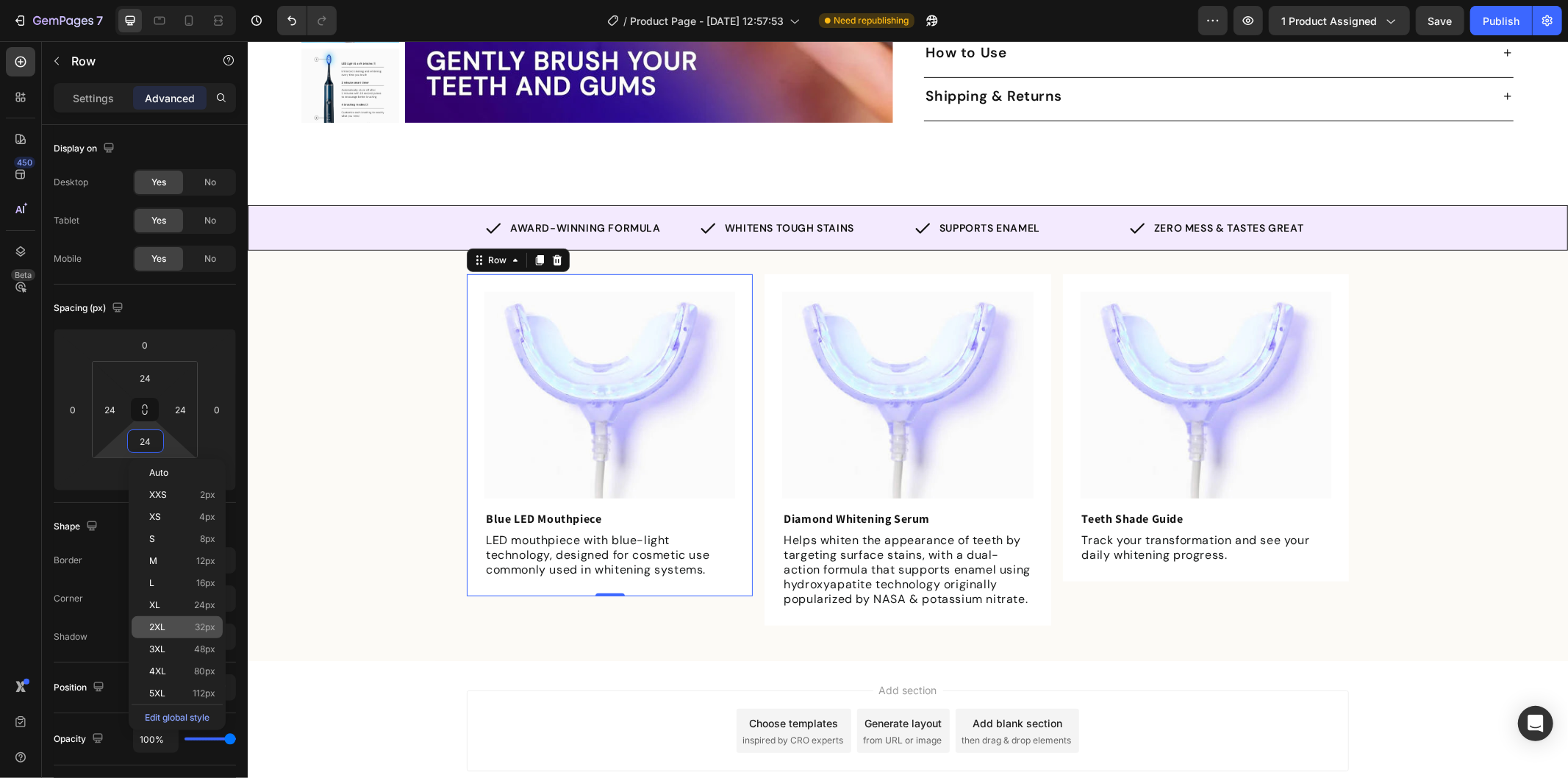
click at [200, 633] on div "2XL 32px" at bounding box center [177, 627] width 92 height 22
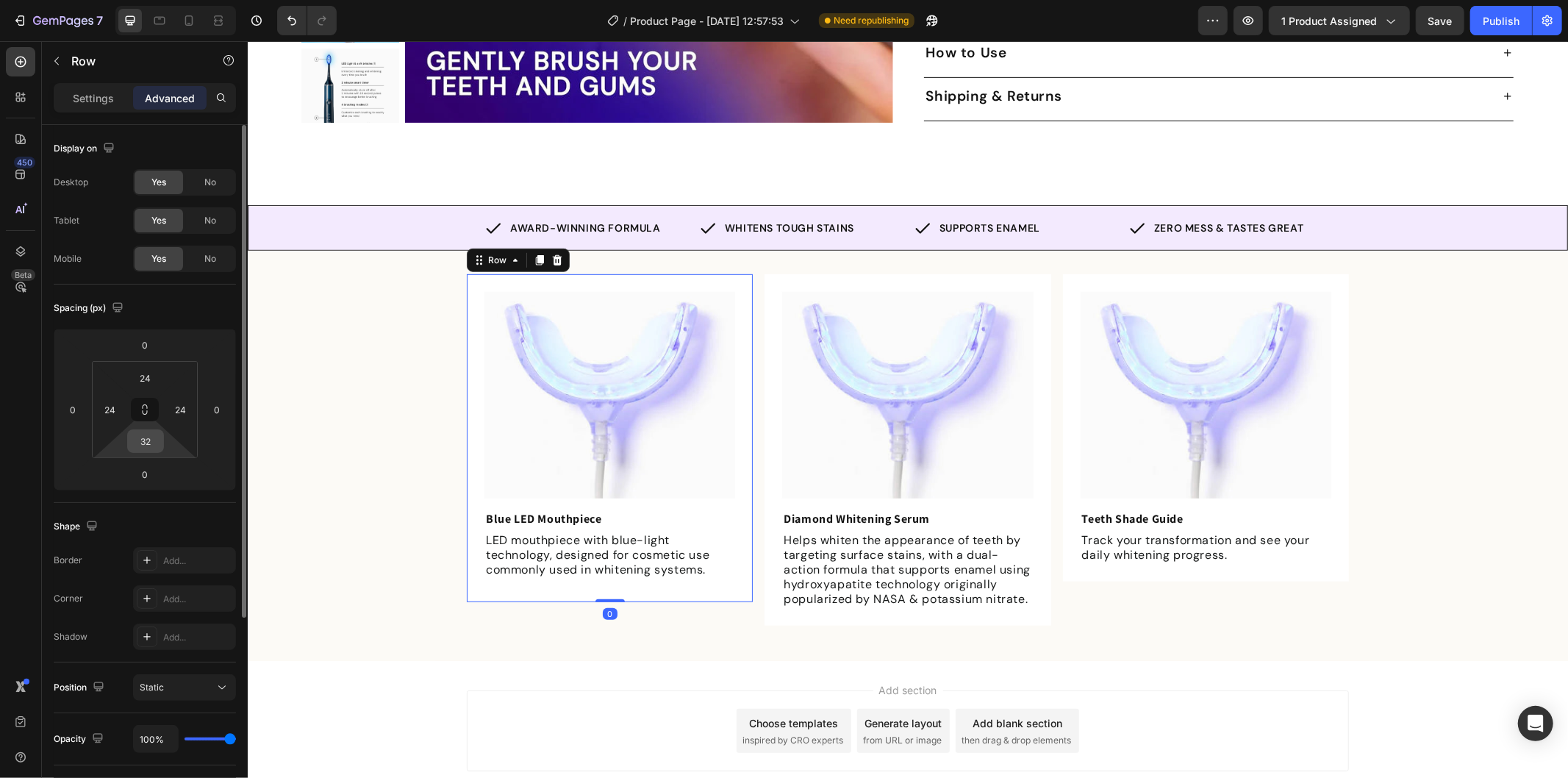
click at [144, 437] on input "32" at bounding box center [146, 441] width 30 height 22
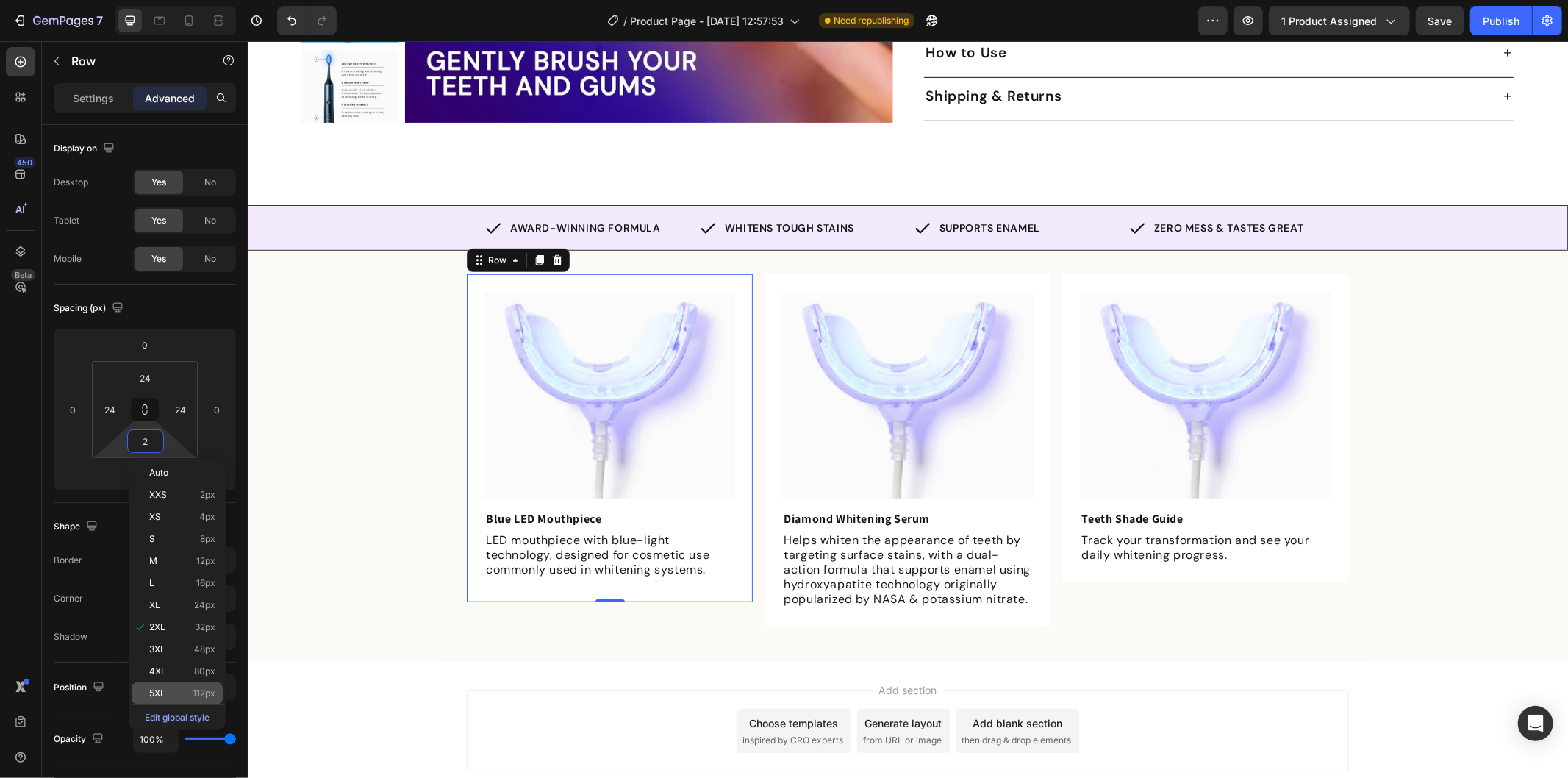
click at [189, 682] on div "5XL 112px" at bounding box center [177, 693] width 92 height 22
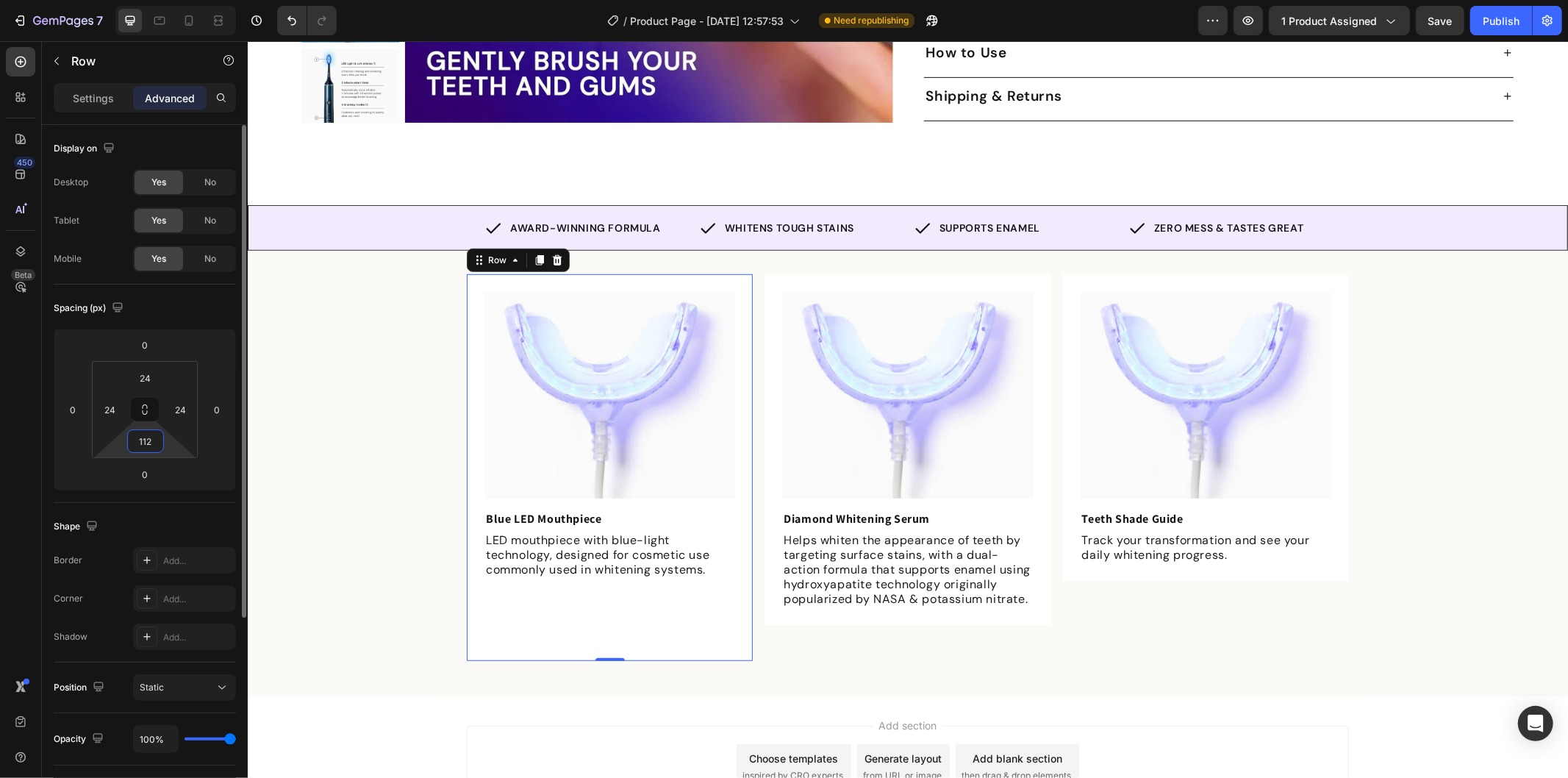
click at [148, 435] on input "112" at bounding box center [146, 441] width 30 height 22
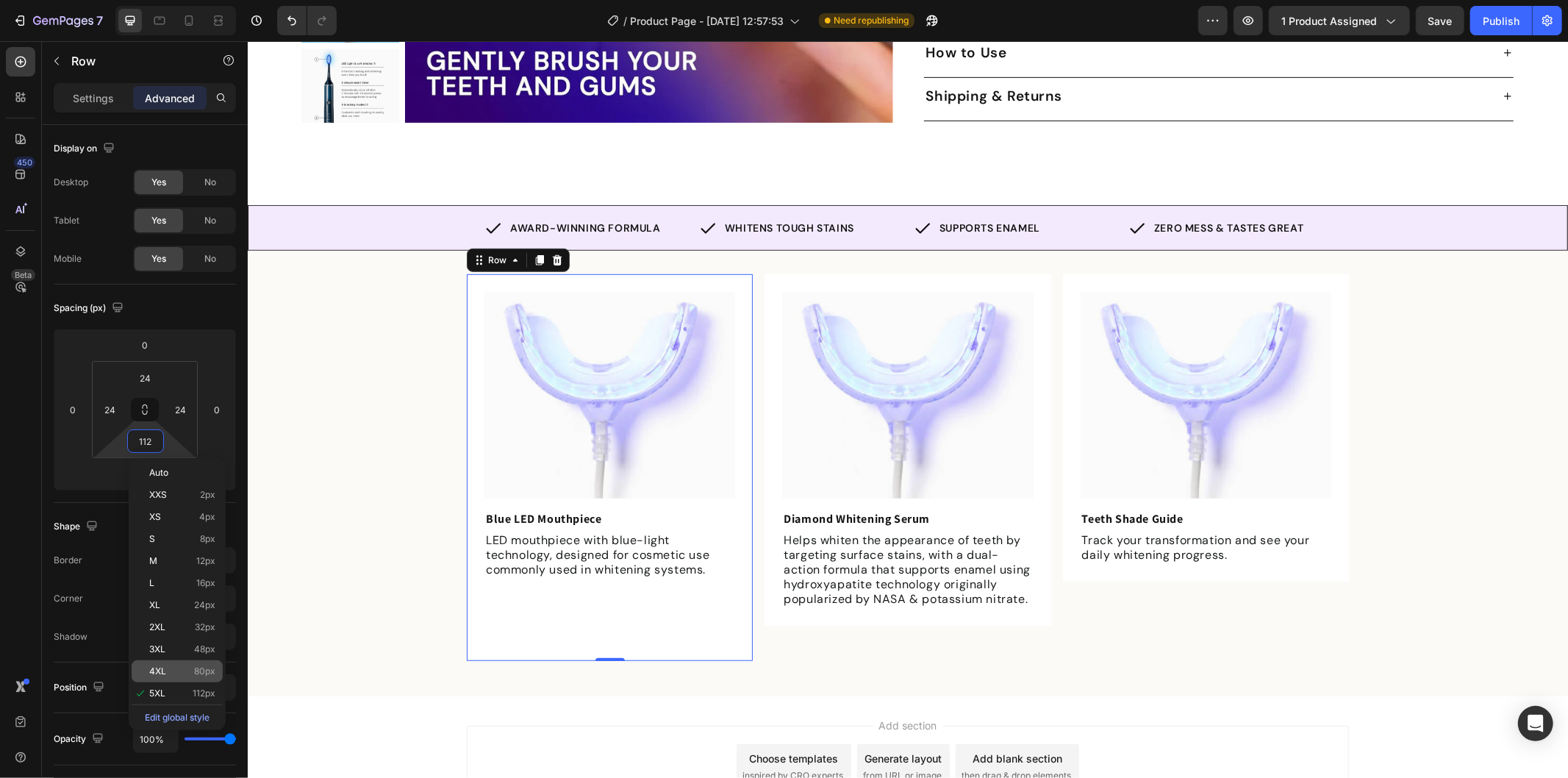
click at [177, 663] on div "4XL 80px" at bounding box center [177, 672] width 92 height 22
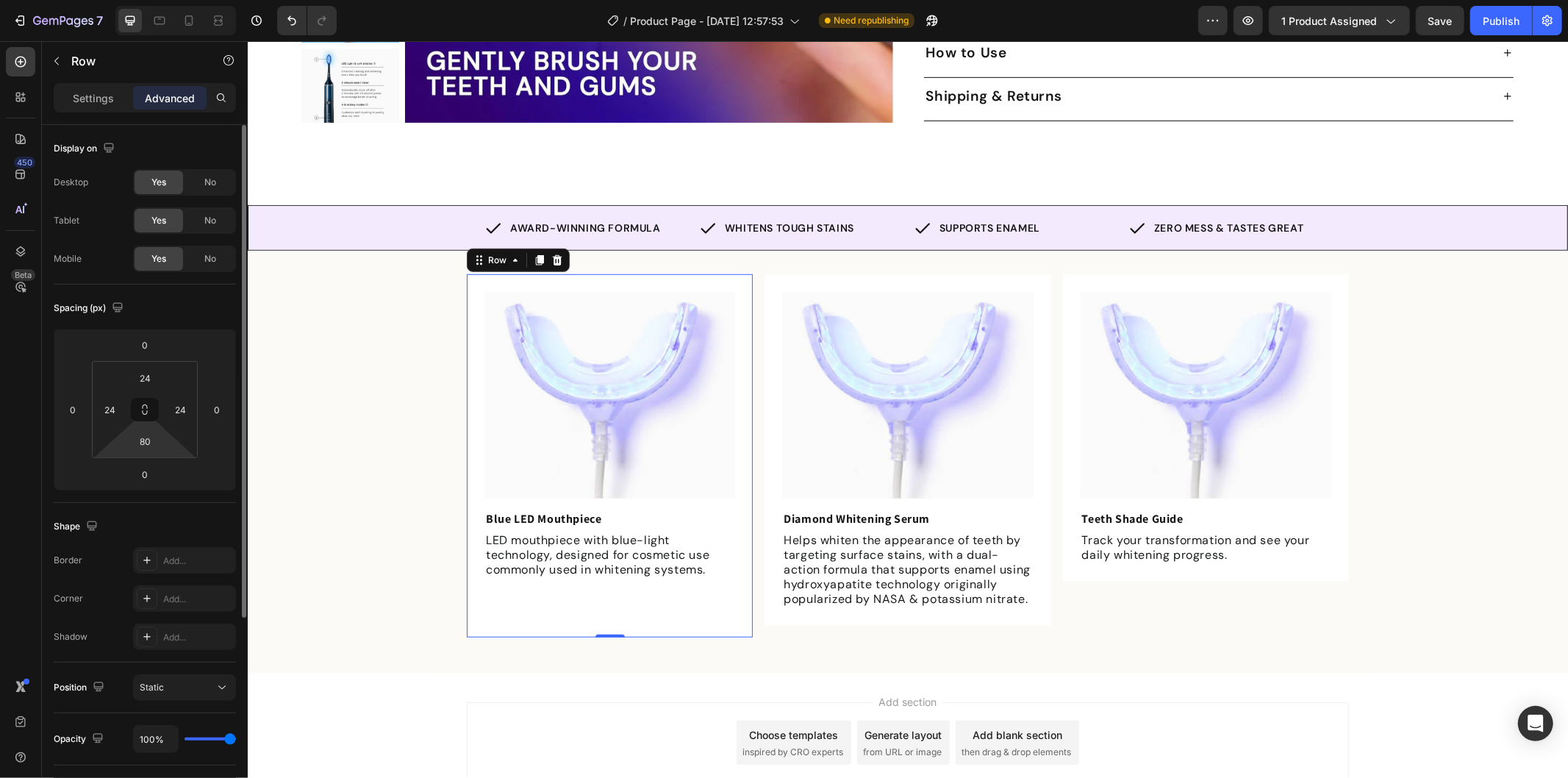
click at [164, 0] on html "7 Version history / Product Page - [DATE] 12:57:53 Need republishing Preview 1 …" at bounding box center [784, 0] width 1568 height 0
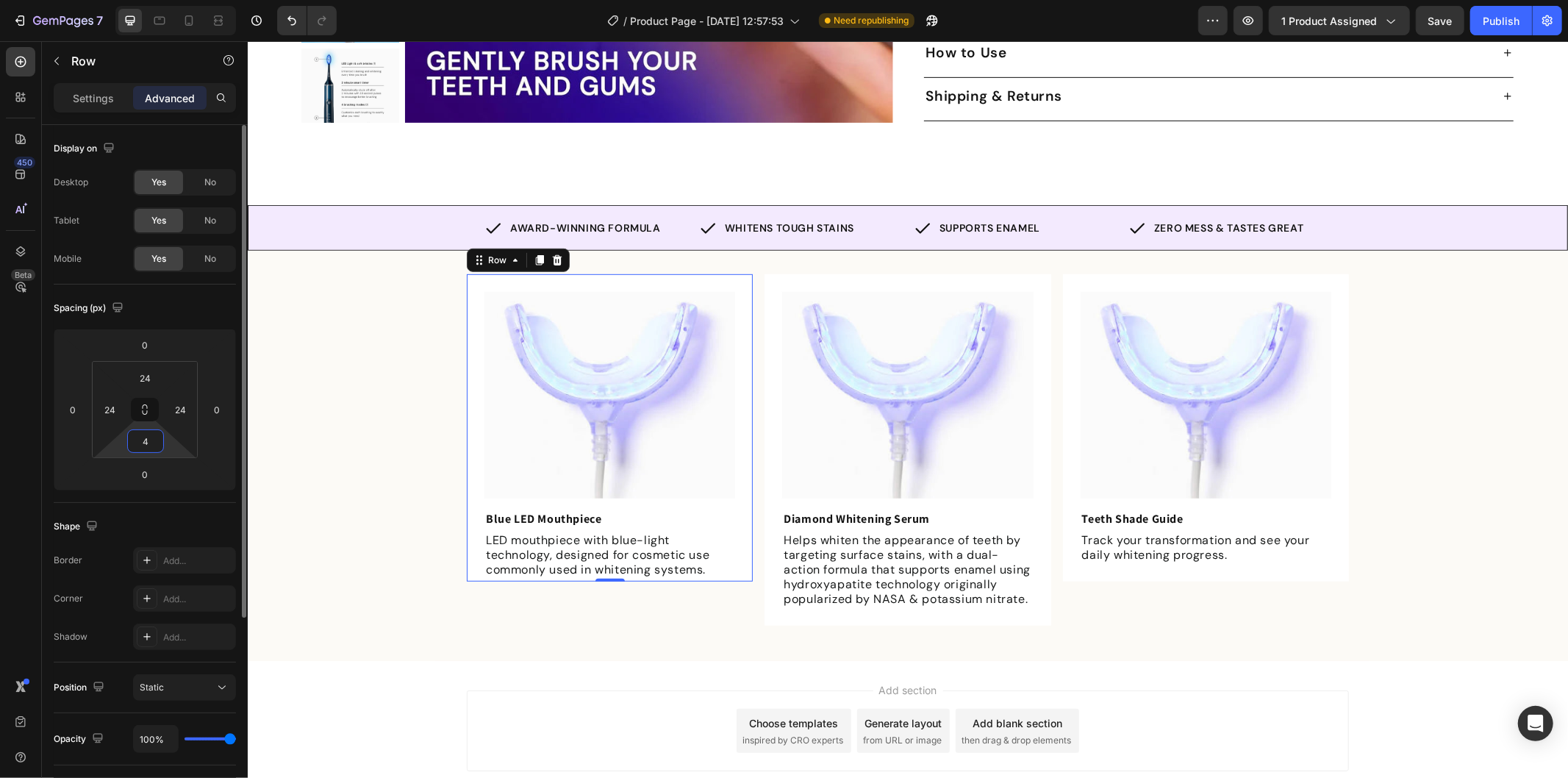
click at [165, 0] on html "7 Version history / Product Page - [DATE] 12:57:53 Need republishing Preview 1 …" at bounding box center [784, 0] width 1568 height 0
click at [156, 438] on input "4" at bounding box center [146, 441] width 30 height 22
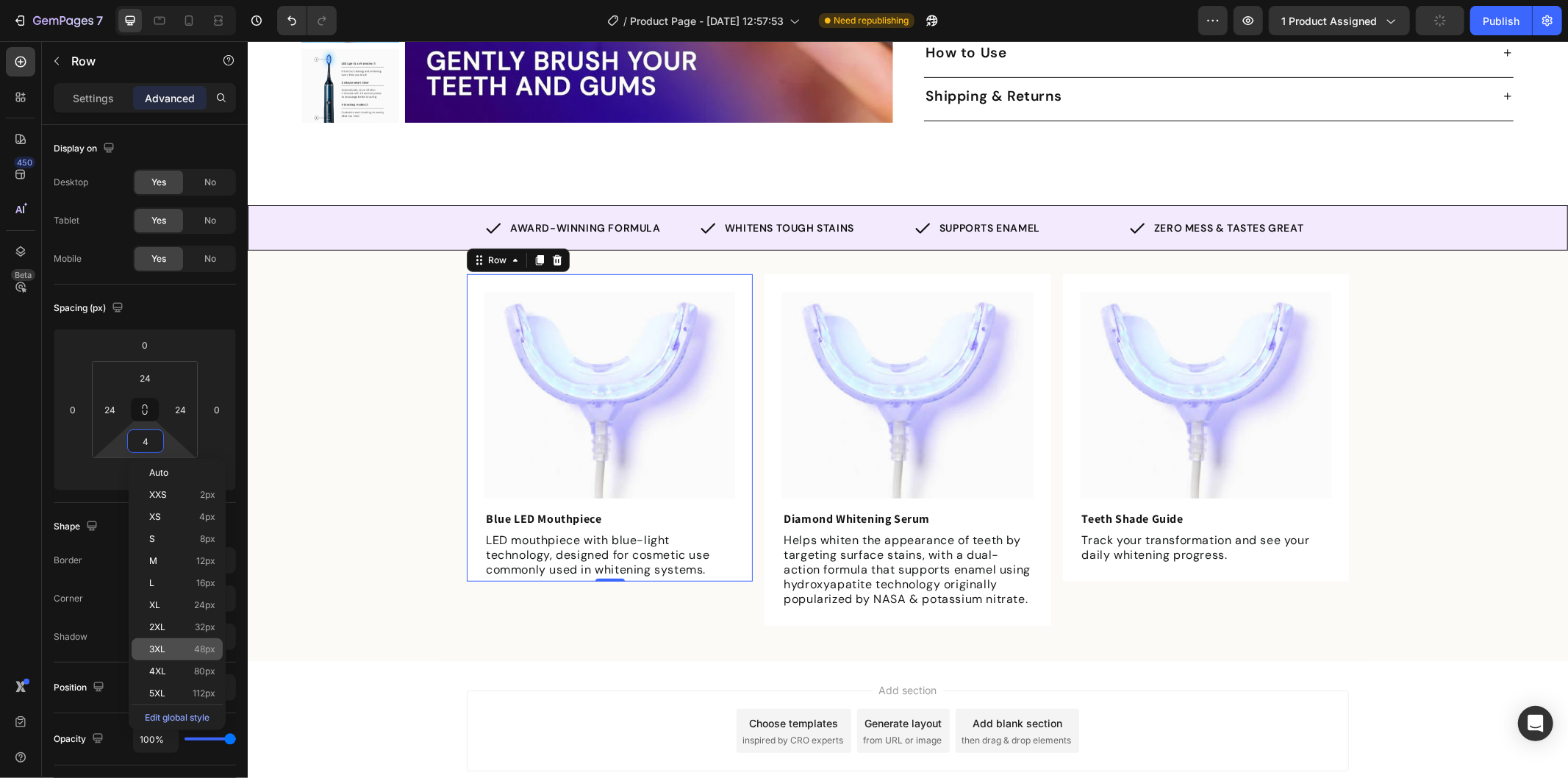
click at [215, 649] on span "48px" at bounding box center [204, 649] width 21 height 10
type input "48"
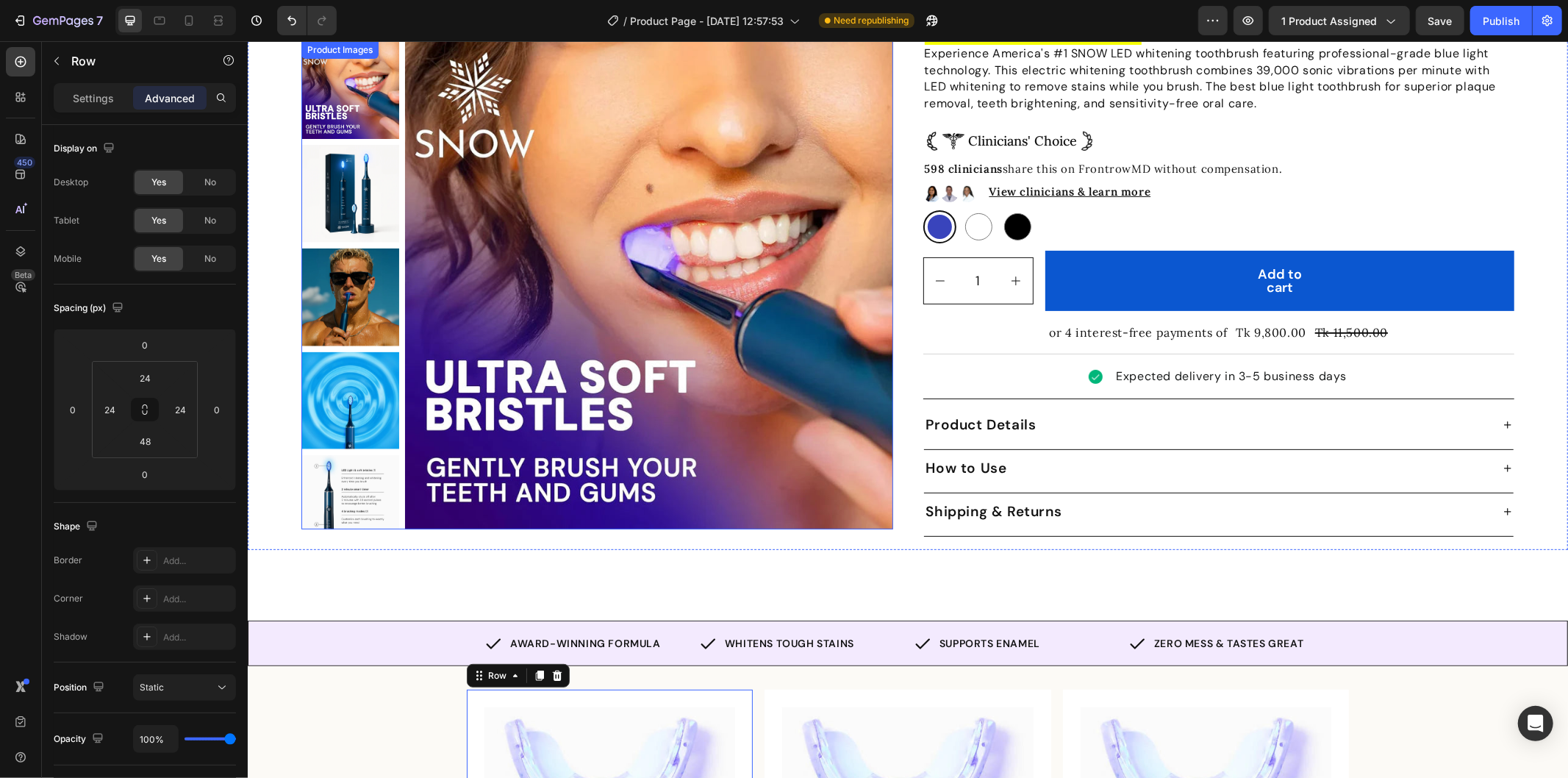
scroll to position [0, 0]
